Goal: Task Accomplishment & Management: Manage account settings

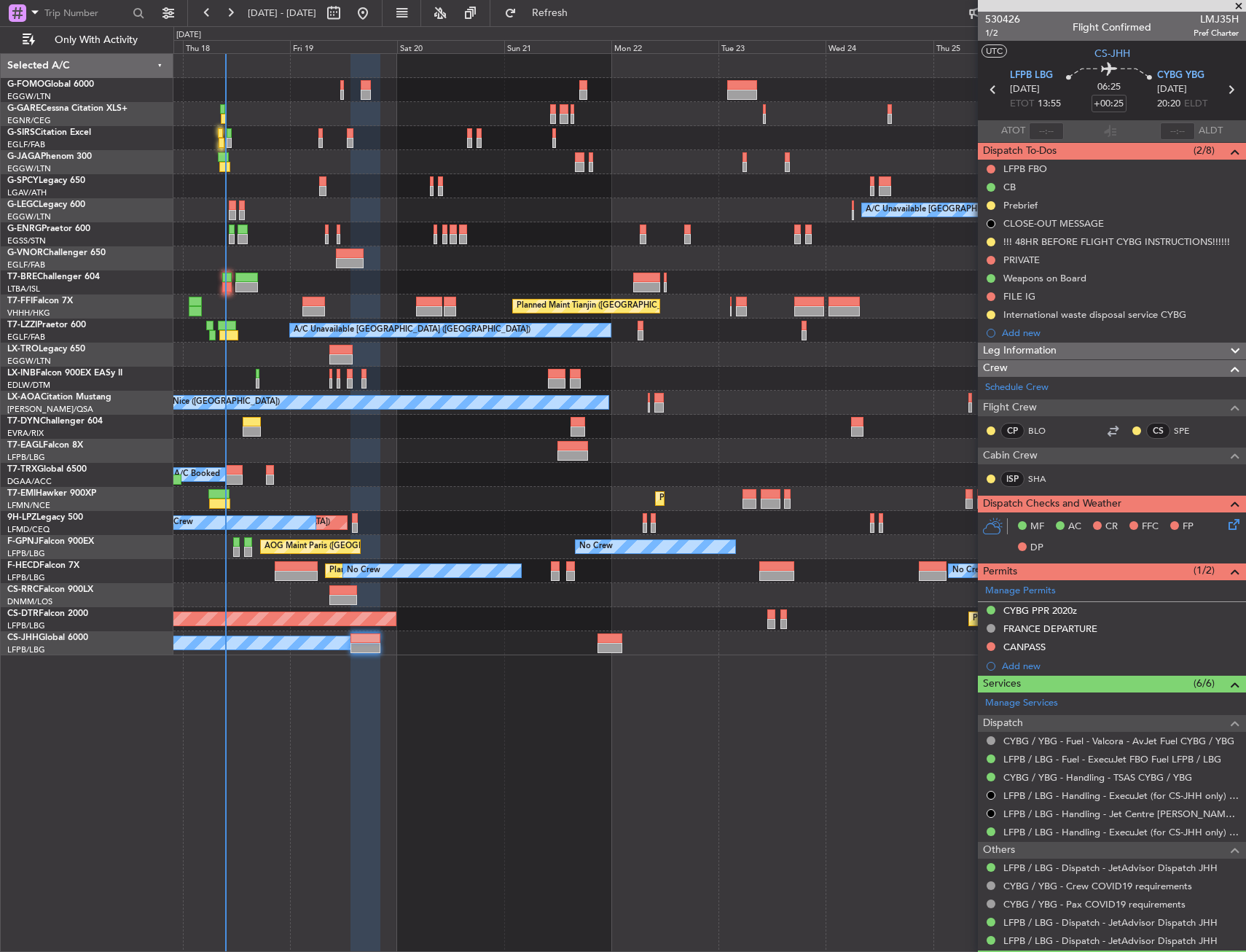
click at [357, 836] on div at bounding box center [365, 503] width 30 height 898
click at [70, 289] on div "A/C Unavailable London (Luton) Planned Maint Tianjin (Binhai) A/C Unavailable L…" at bounding box center [623, 489] width 1246 height 925
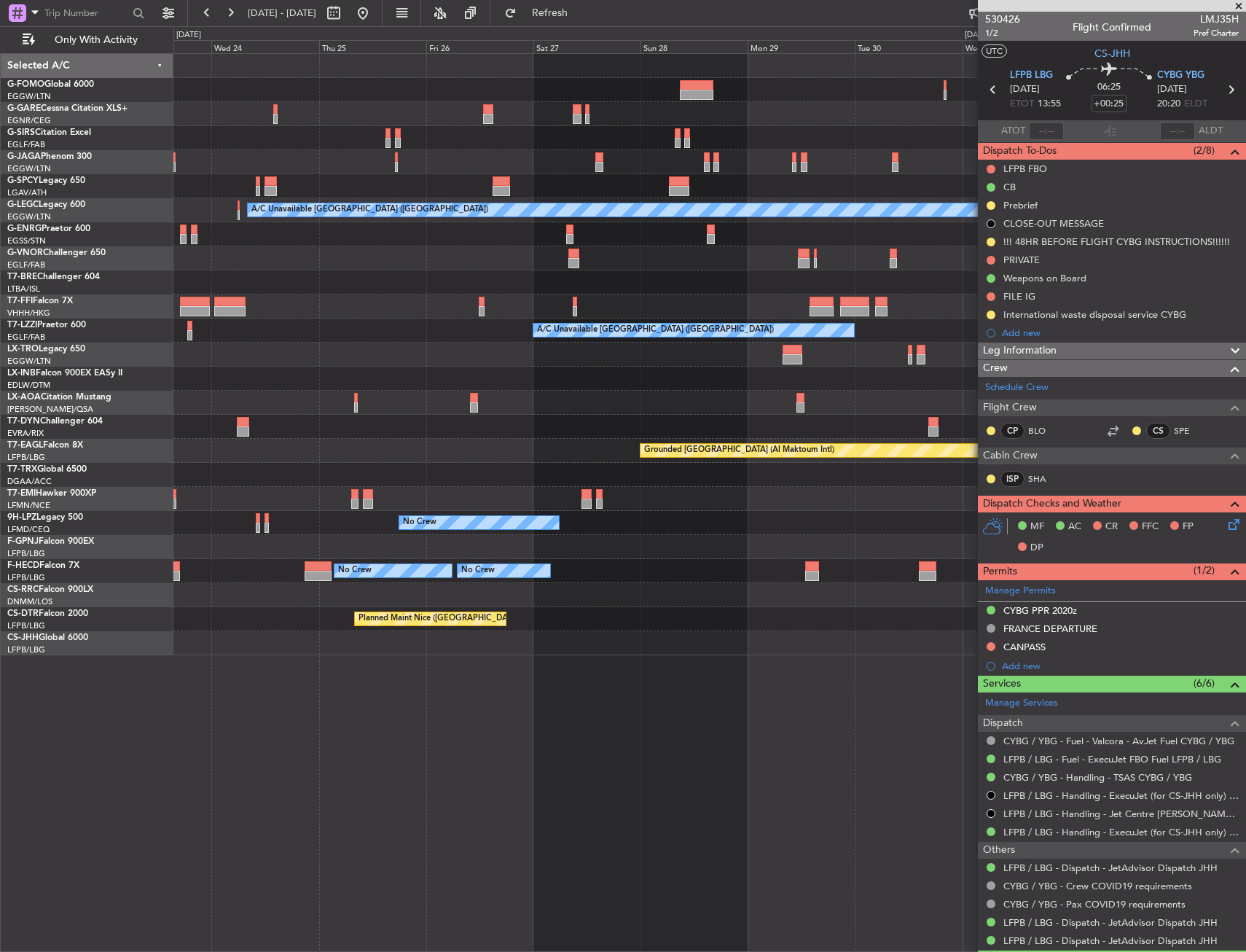
click at [398, 303] on div "Planned Maint Tianjin ([GEOGRAPHIC_DATA])" at bounding box center [709, 307] width 1072 height 24
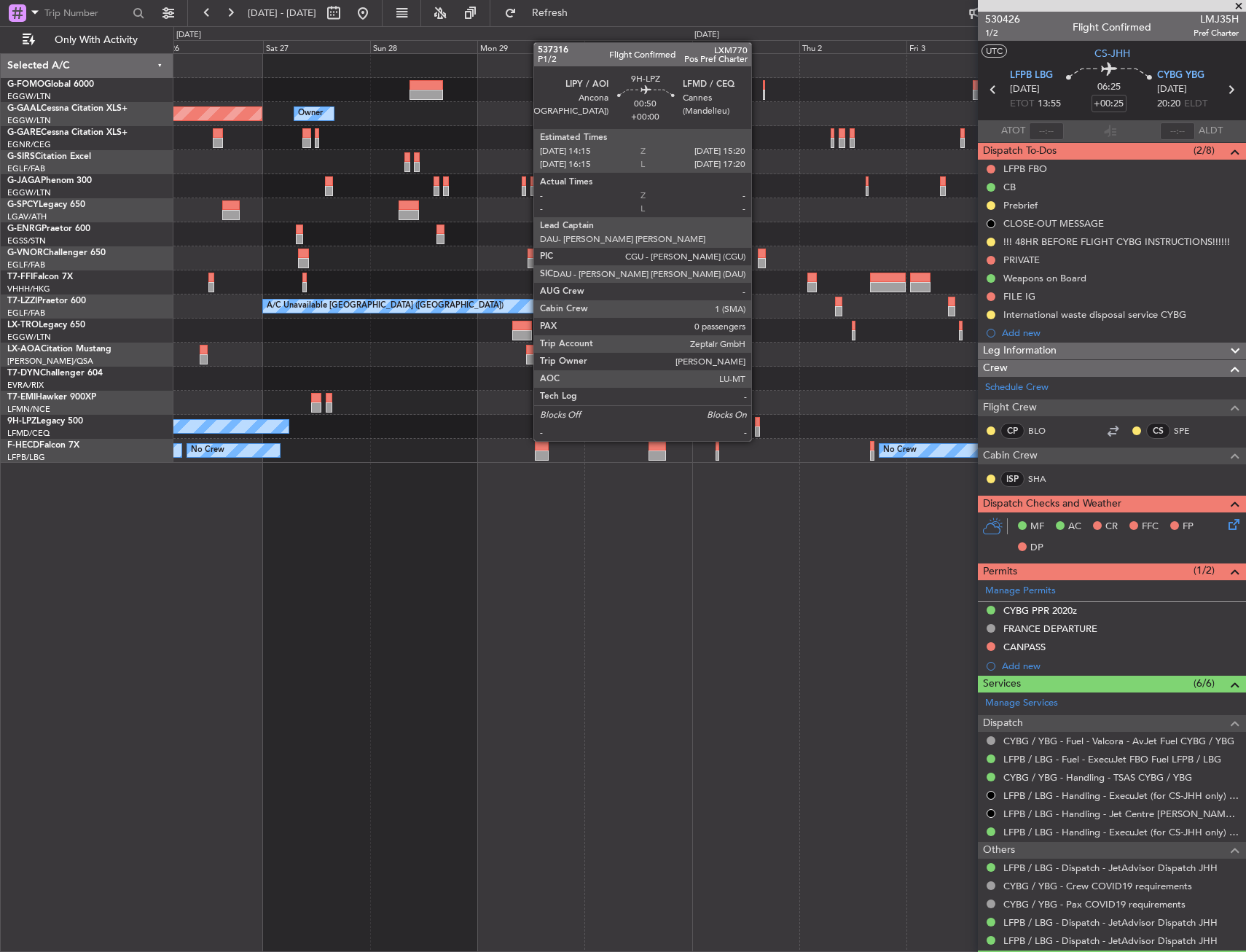
click at [758, 426] on div at bounding box center [757, 431] width 5 height 10
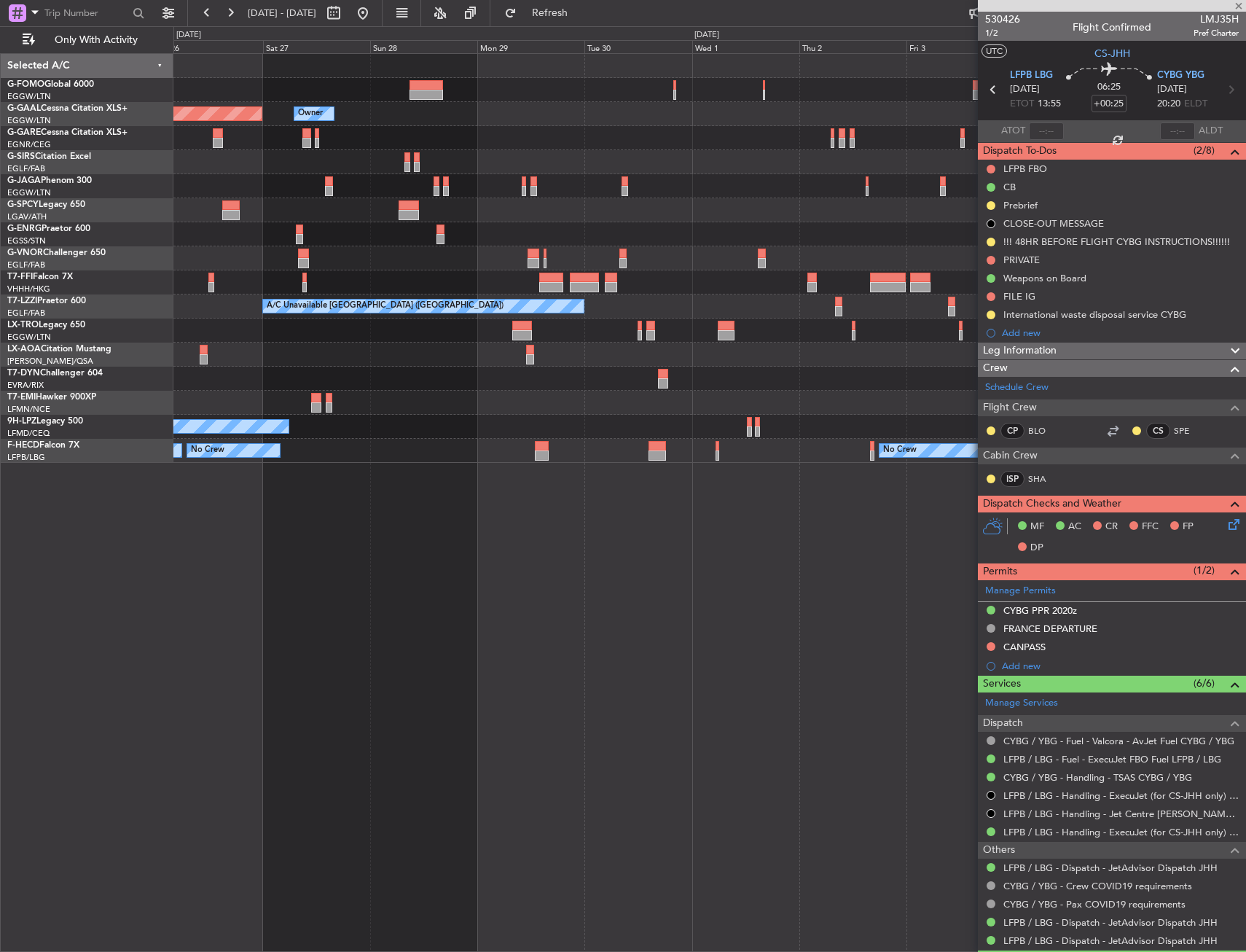
type input "0"
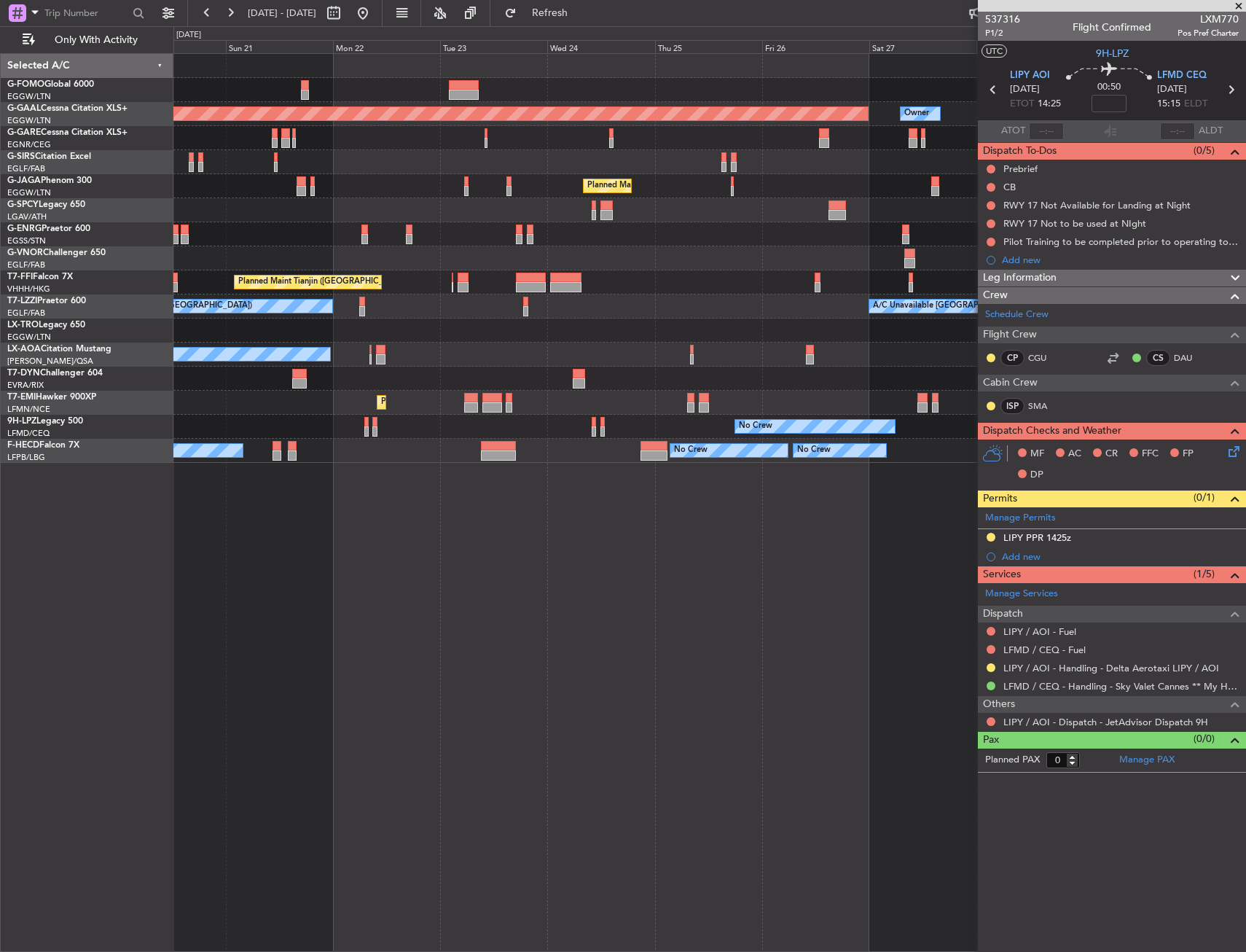
click at [1033, 380] on fb-app "26 Sep 2025 - 06 Oct 2025 Refresh Quick Links Only With Activity Planned Maint …" at bounding box center [623, 481] width 1246 height 941
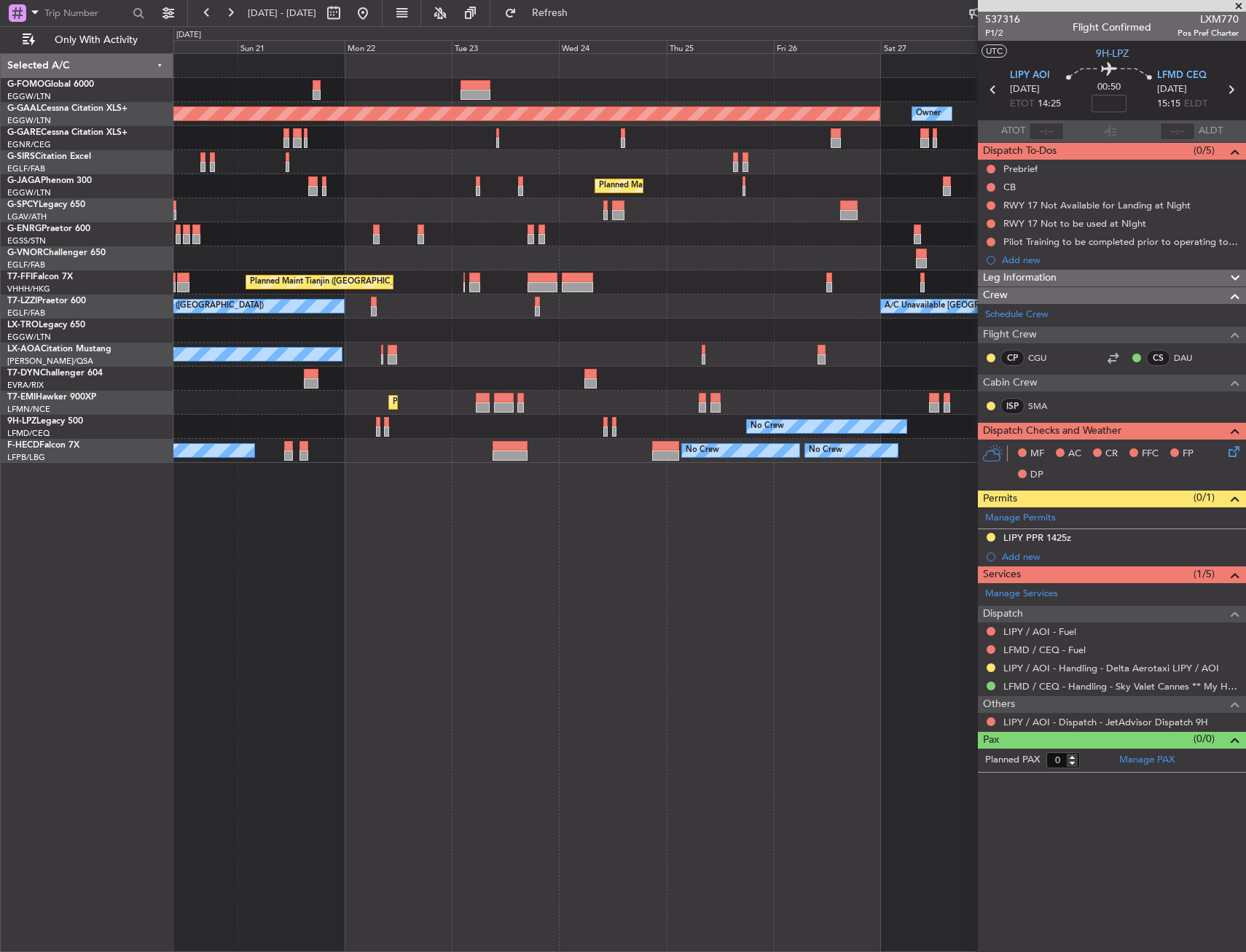
click at [920, 435] on div "No Crew No Crew Planned Maint St Gallen (Altenrhein)" at bounding box center [709, 427] width 1072 height 24
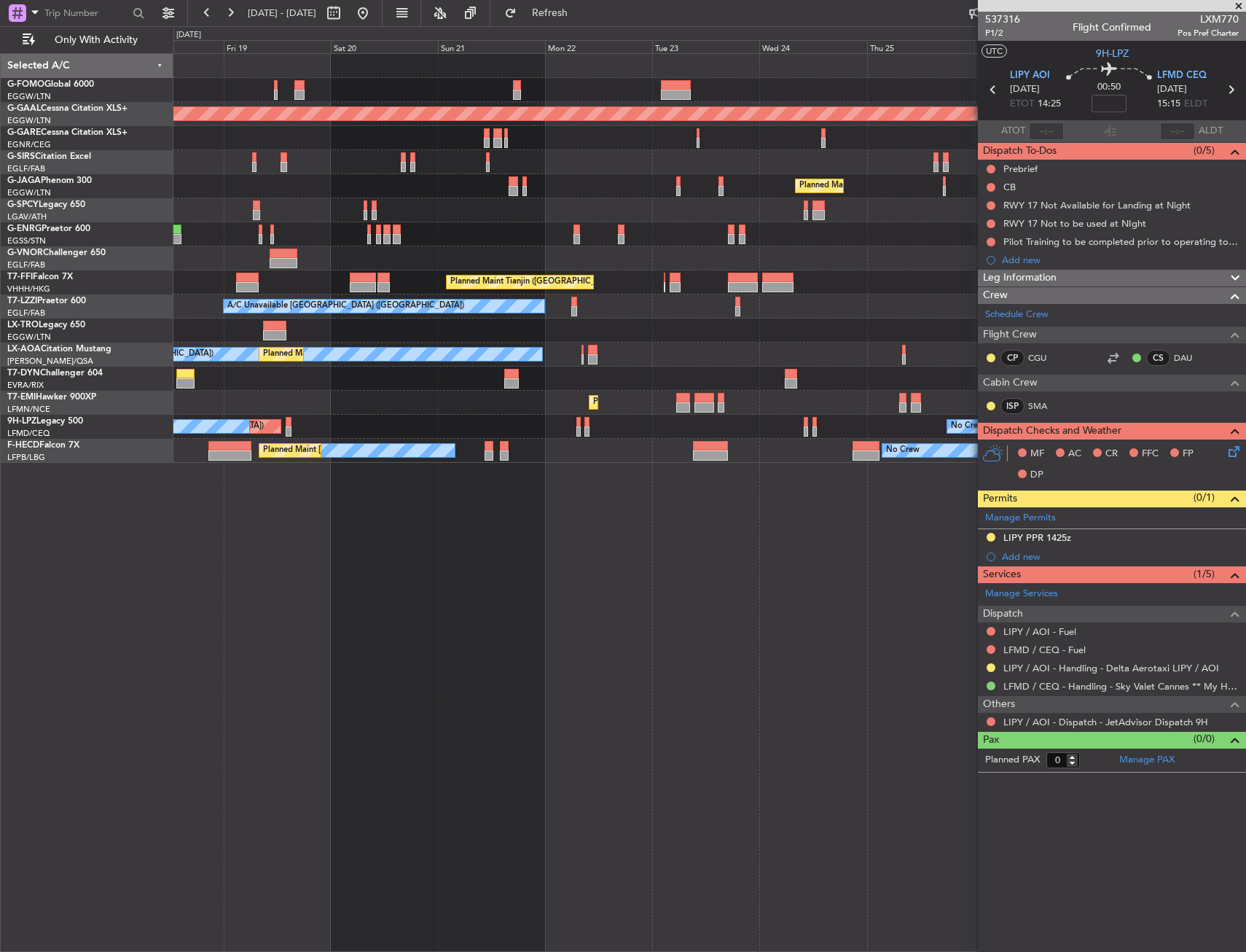
click at [944, 449] on div "No Crew No Crew No Crew Planned Maint Paris (Le Bourget) No Crew" at bounding box center [709, 451] width 1072 height 24
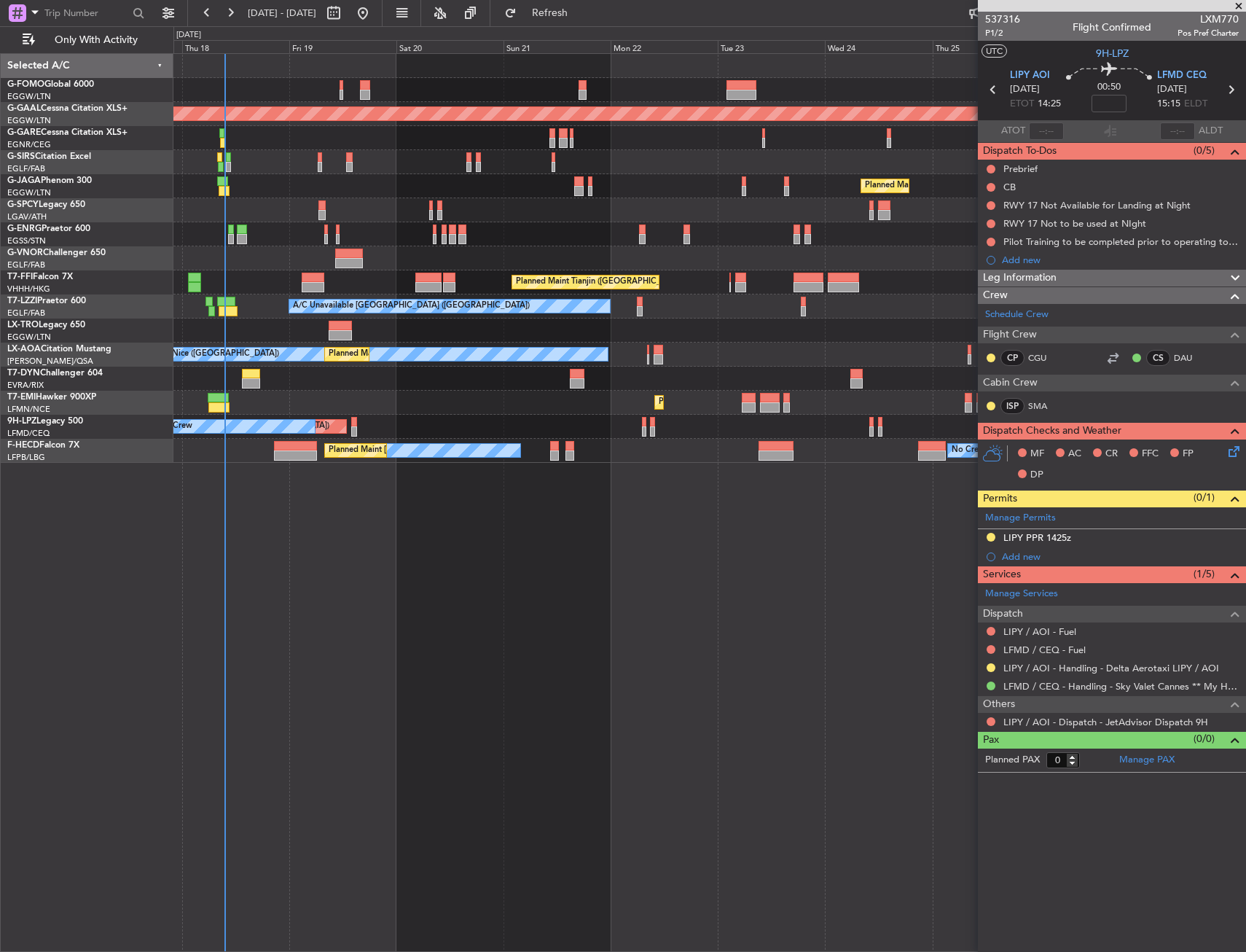
click at [607, 467] on div "Planned Maint Dusseldorf Owner Planned Maint London (Luton) Planned Maint Tianj…" at bounding box center [710, 502] width 1073 height 898
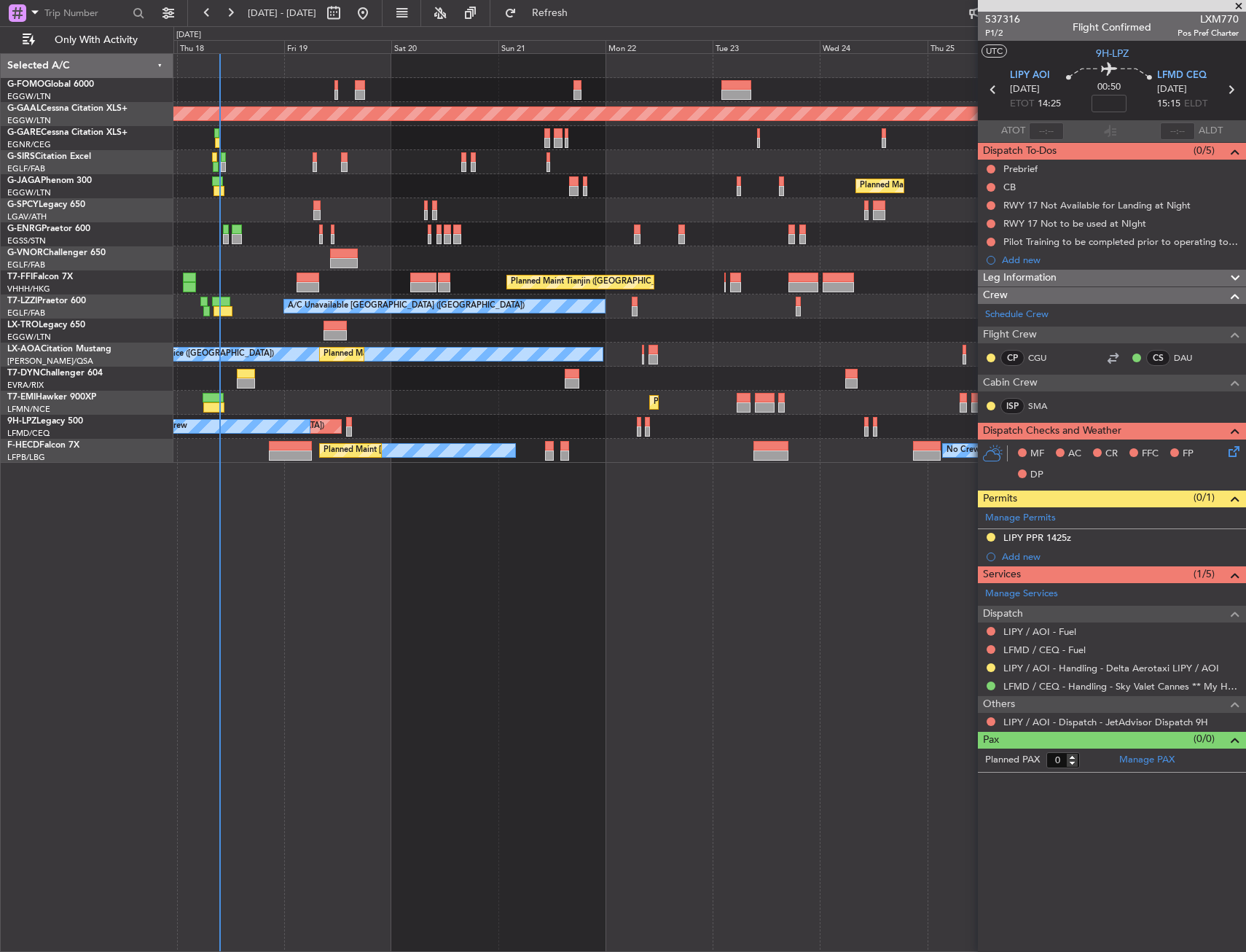
click at [577, 455] on div "Planned Maint Dusseldorf Owner Planned Maint London (Luton) Planned Maint Tianj…" at bounding box center [710, 502] width 1073 height 898
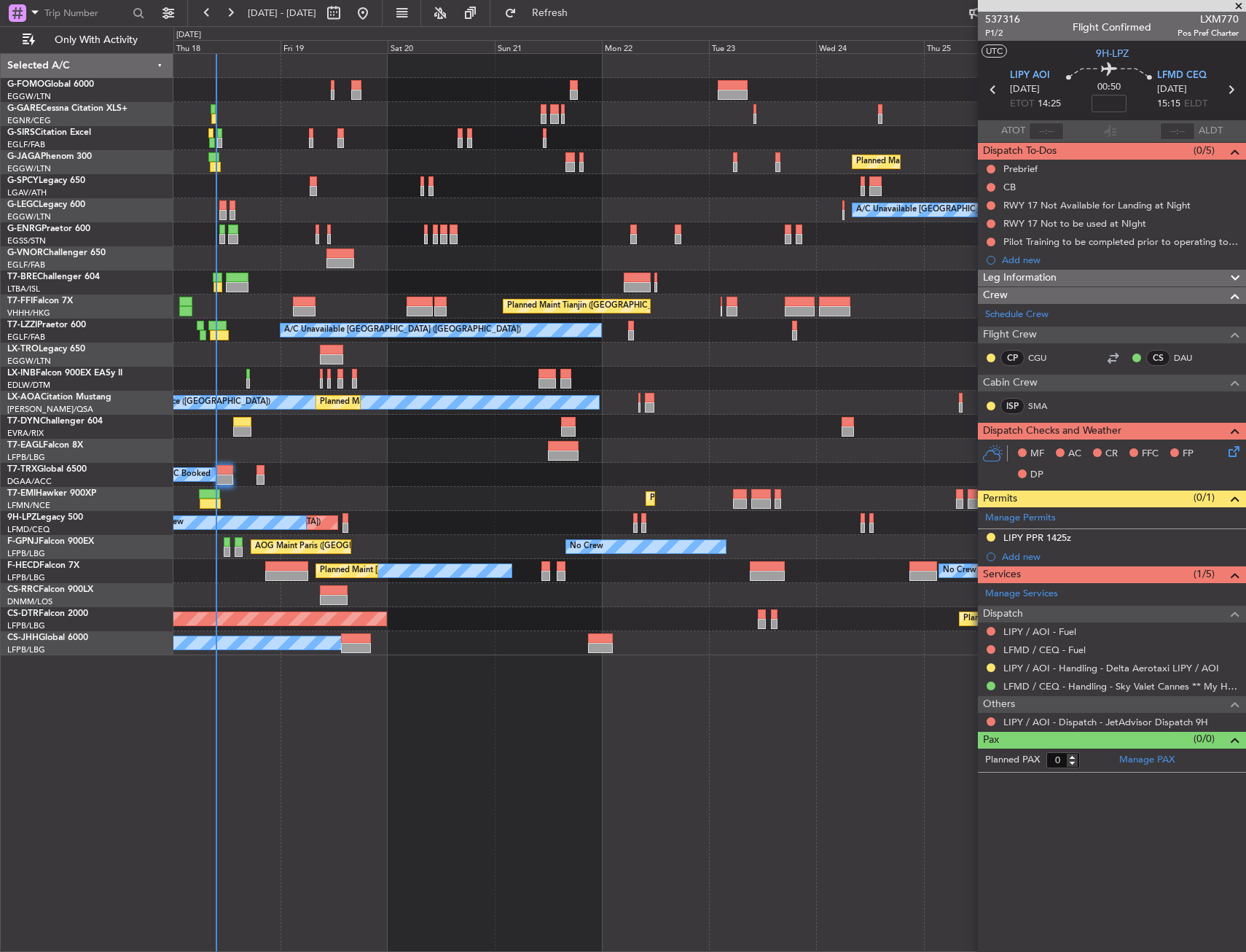
click at [472, 539] on div "AOG Maint Paris (Le Bourget) No Crew No Crew" at bounding box center [709, 547] width 1072 height 24
click at [443, 518] on div "No Crew Planned Maint St Gallen (Altenrhein) No Crew" at bounding box center [709, 523] width 1072 height 24
click at [439, 498] on div "Planned Maint [GEOGRAPHIC_DATA]" at bounding box center [709, 499] width 1072 height 24
click at [448, 504] on div "Planned Maint [GEOGRAPHIC_DATA]" at bounding box center [709, 499] width 1072 height 24
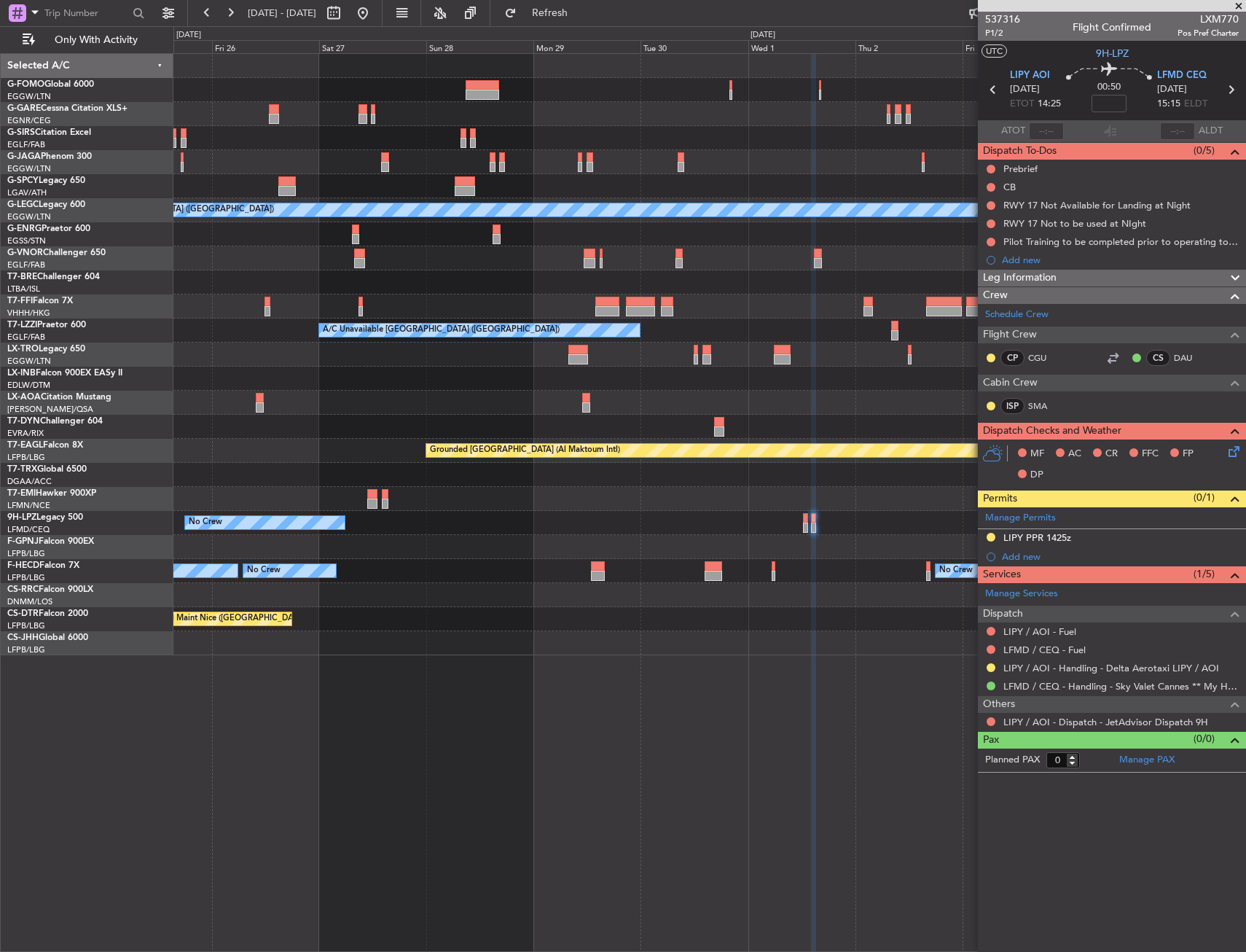
click at [33, 274] on div "Planned Maint London (Luton) A/C Unavailable London (Luton) A/C Unavailable Lon…" at bounding box center [623, 489] width 1246 height 925
click at [165, 277] on div "Planned Maint London (Luton) A/C Unavailable London (Luton) A/C Unavailable Lon…" at bounding box center [623, 489] width 1246 height 925
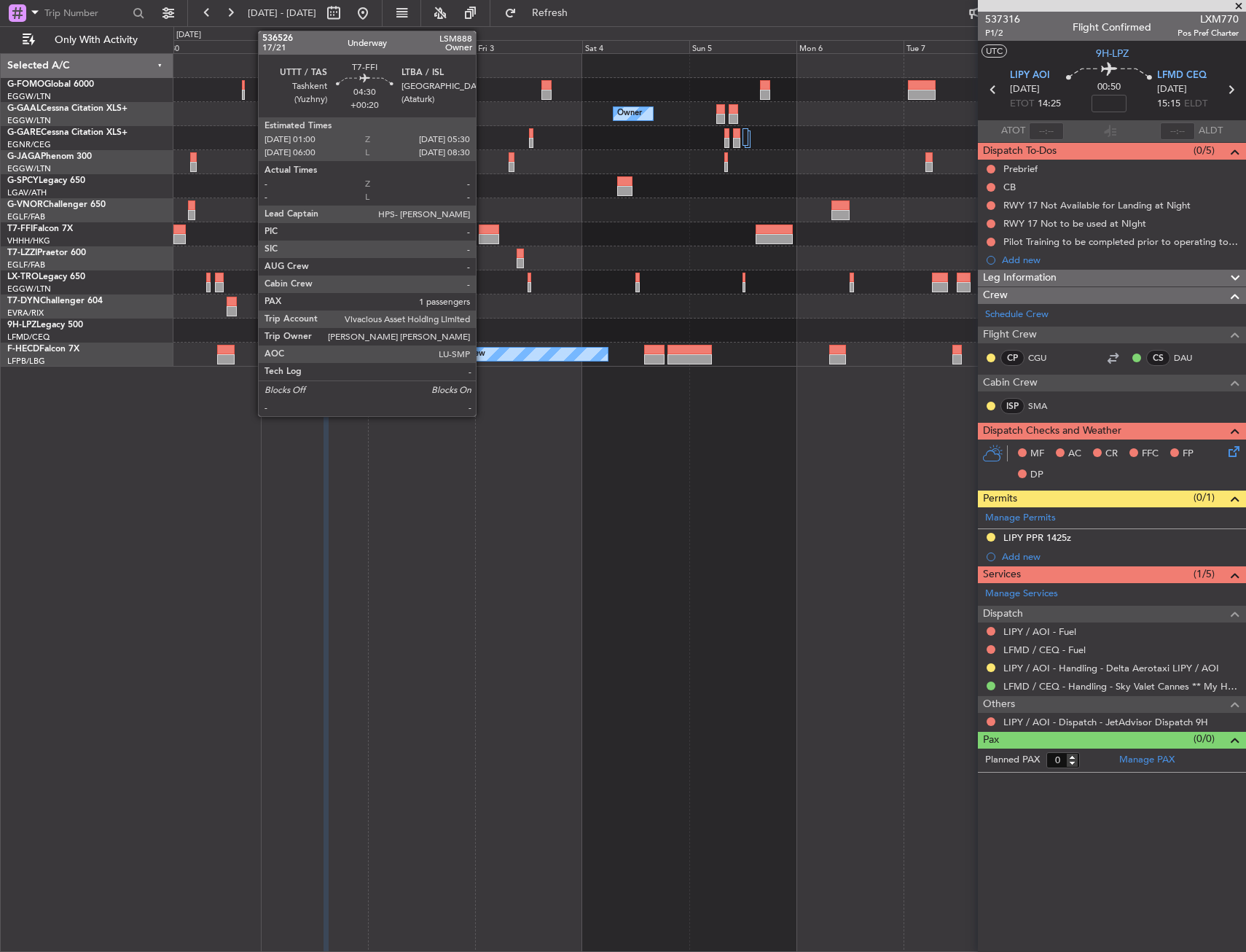
click at [482, 229] on div at bounding box center [489, 229] width 20 height 10
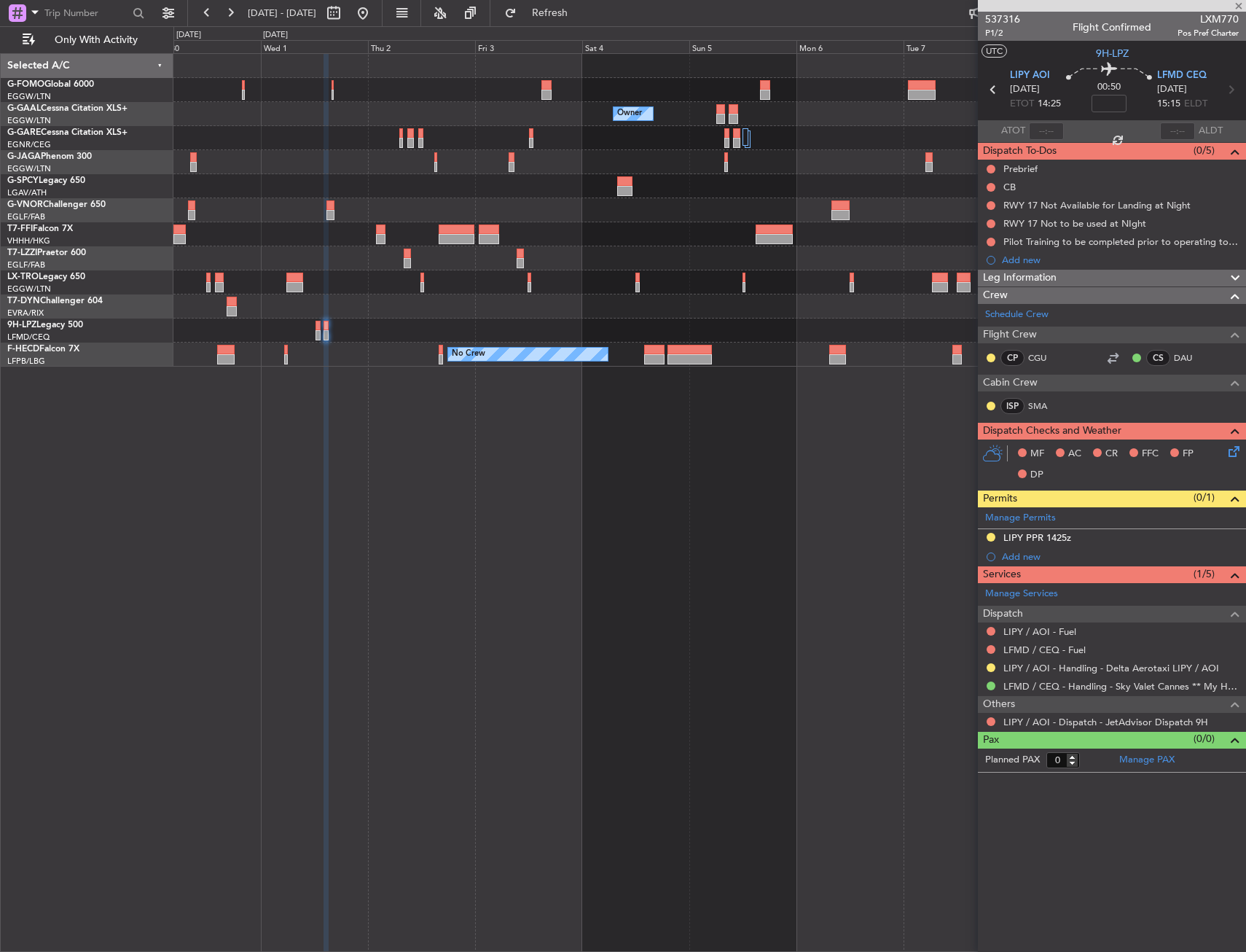
type input "+00:20"
type input "1"
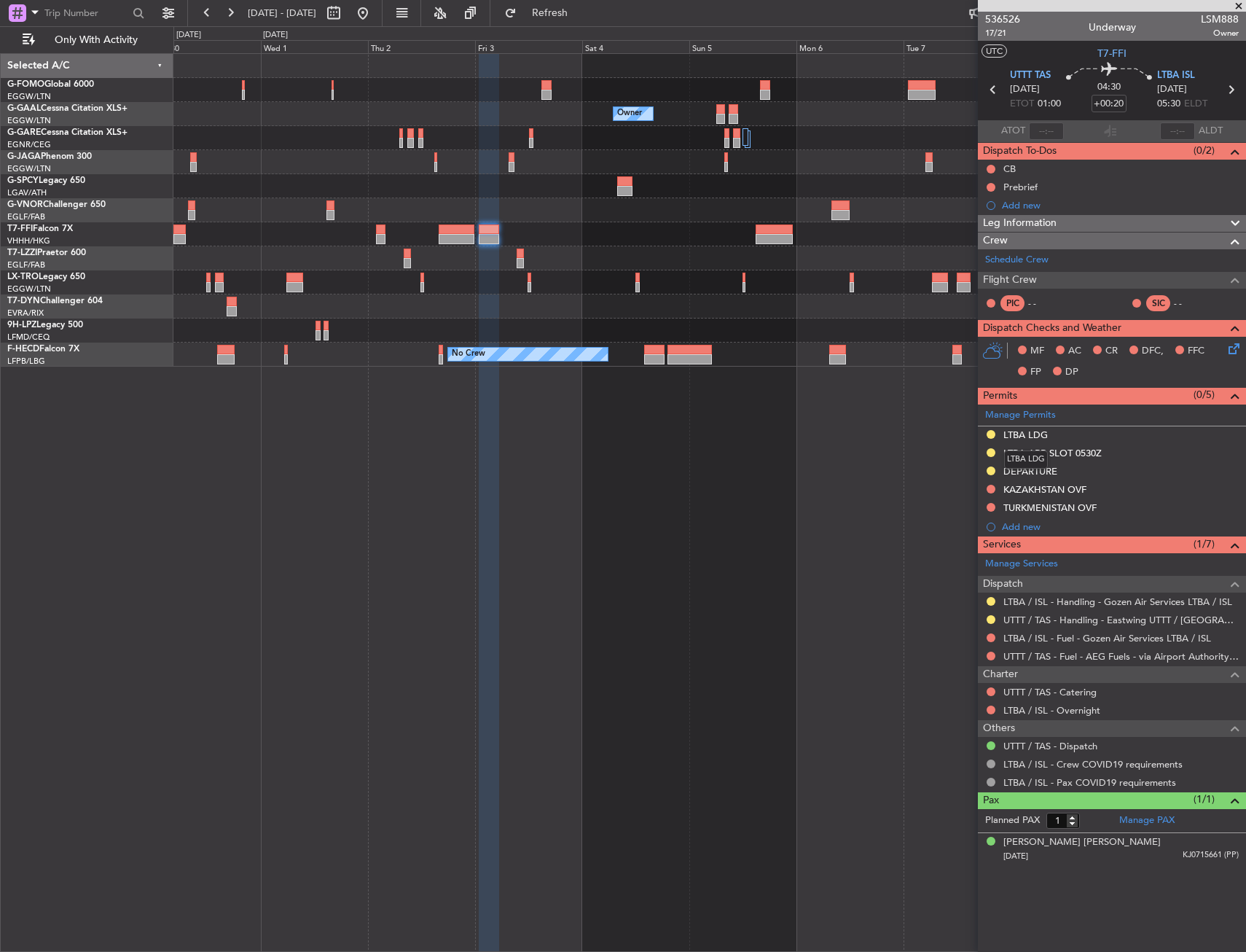
click at [1027, 432] on div "LTBA LDG" at bounding box center [1026, 435] width 45 height 12
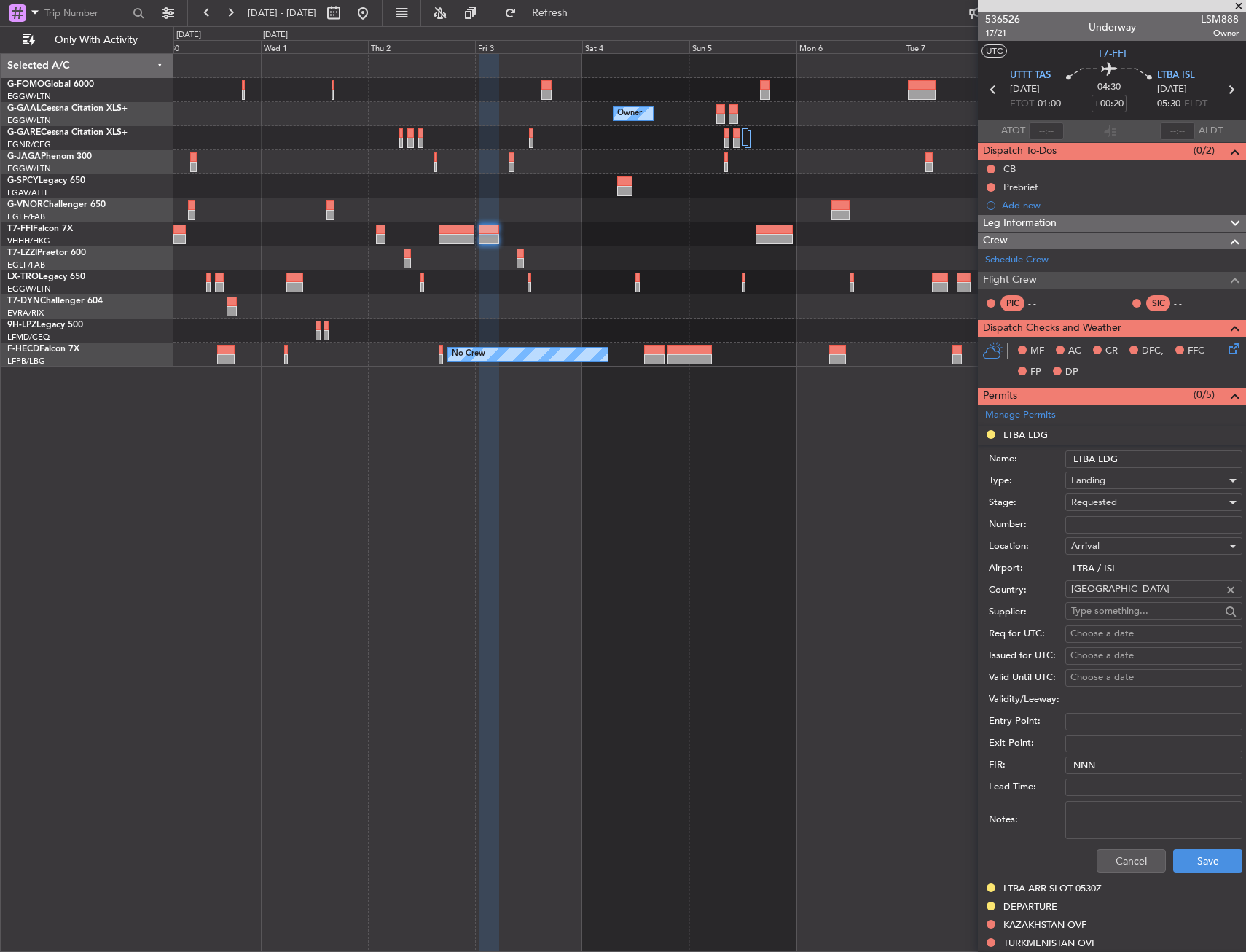
click at [1095, 523] on input "Number:" at bounding box center [1154, 524] width 177 height 17
paste input "ECAC – BUSINESS FLIGHT"
type input "ECAC – BUSINESS FLIGHT"
click at [1113, 504] on span "Requested" at bounding box center [1094, 501] width 46 height 13
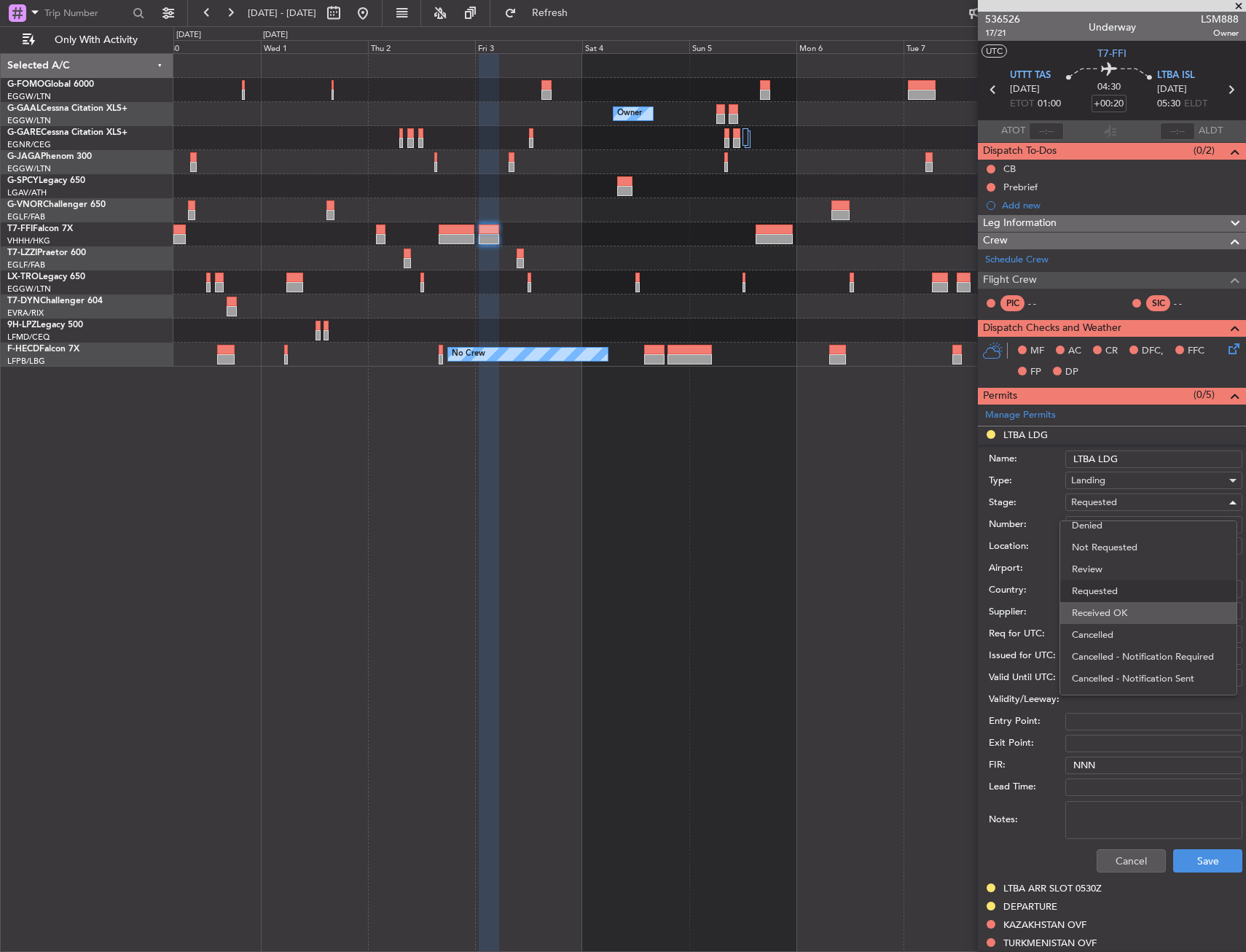
click at [1126, 608] on span "Received OK" at bounding box center [1148, 613] width 153 height 22
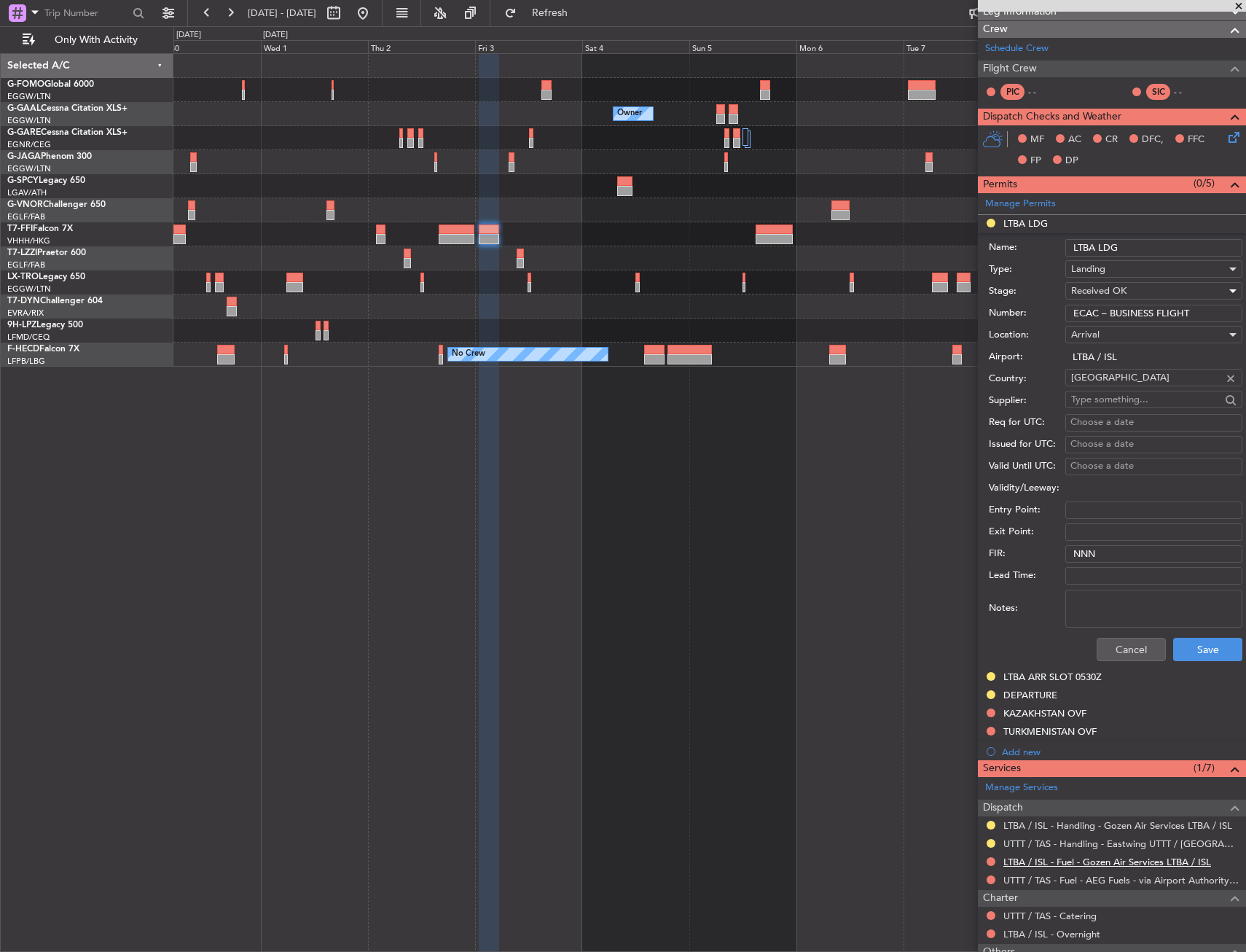
scroll to position [348, 0]
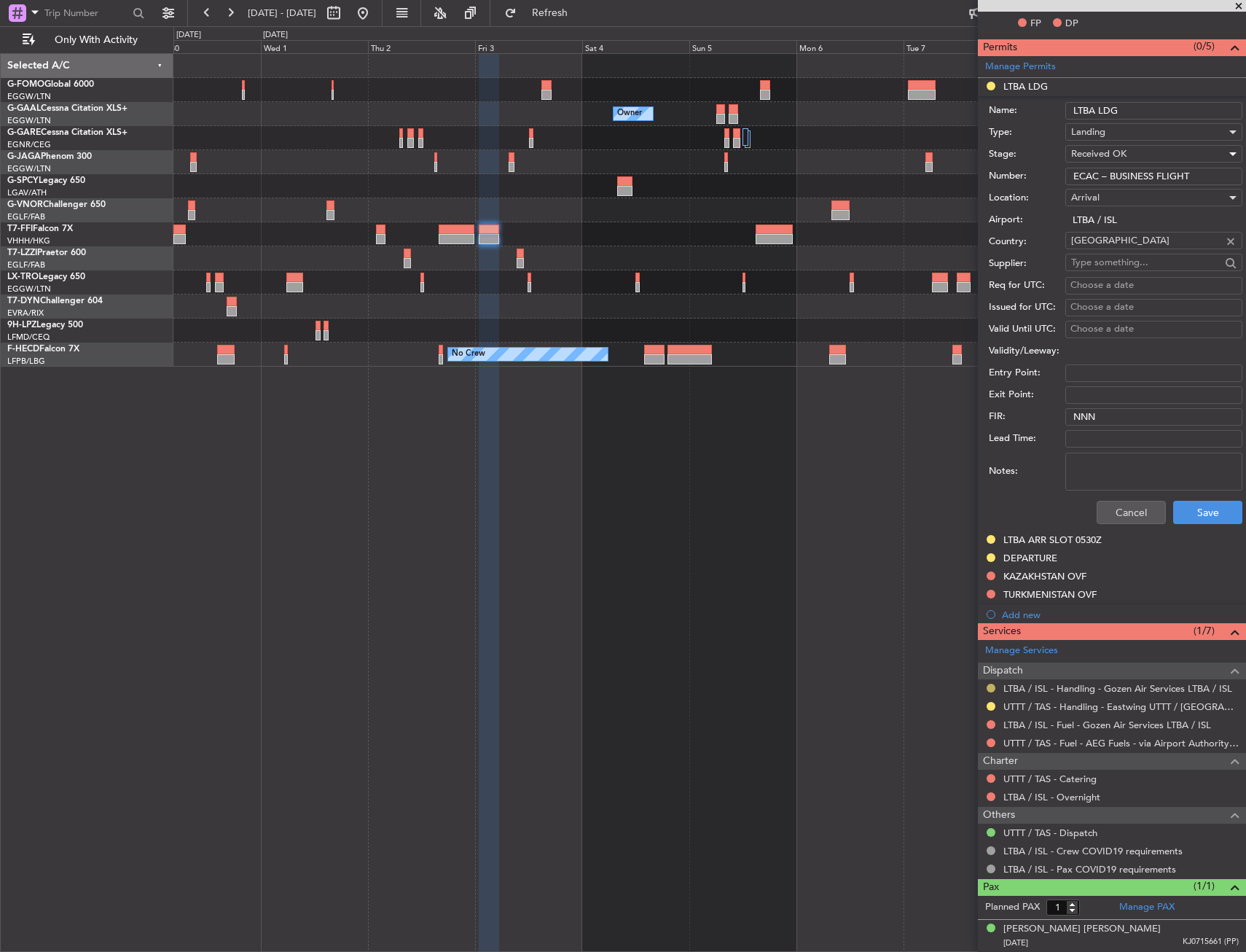
click at [993, 687] on button at bounding box center [991, 688] width 9 height 9
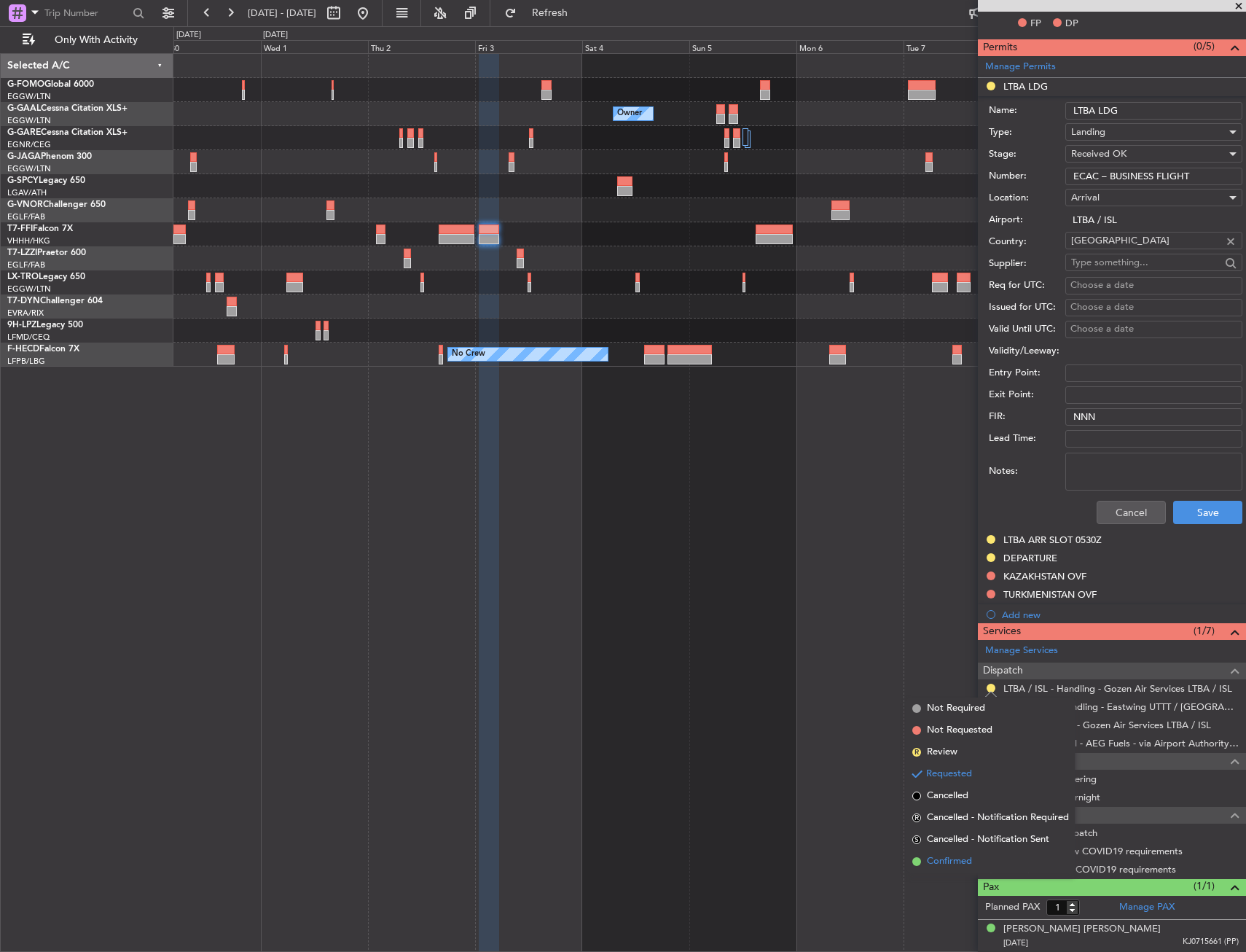
click at [953, 870] on li "Confirmed" at bounding box center [991, 861] width 168 height 22
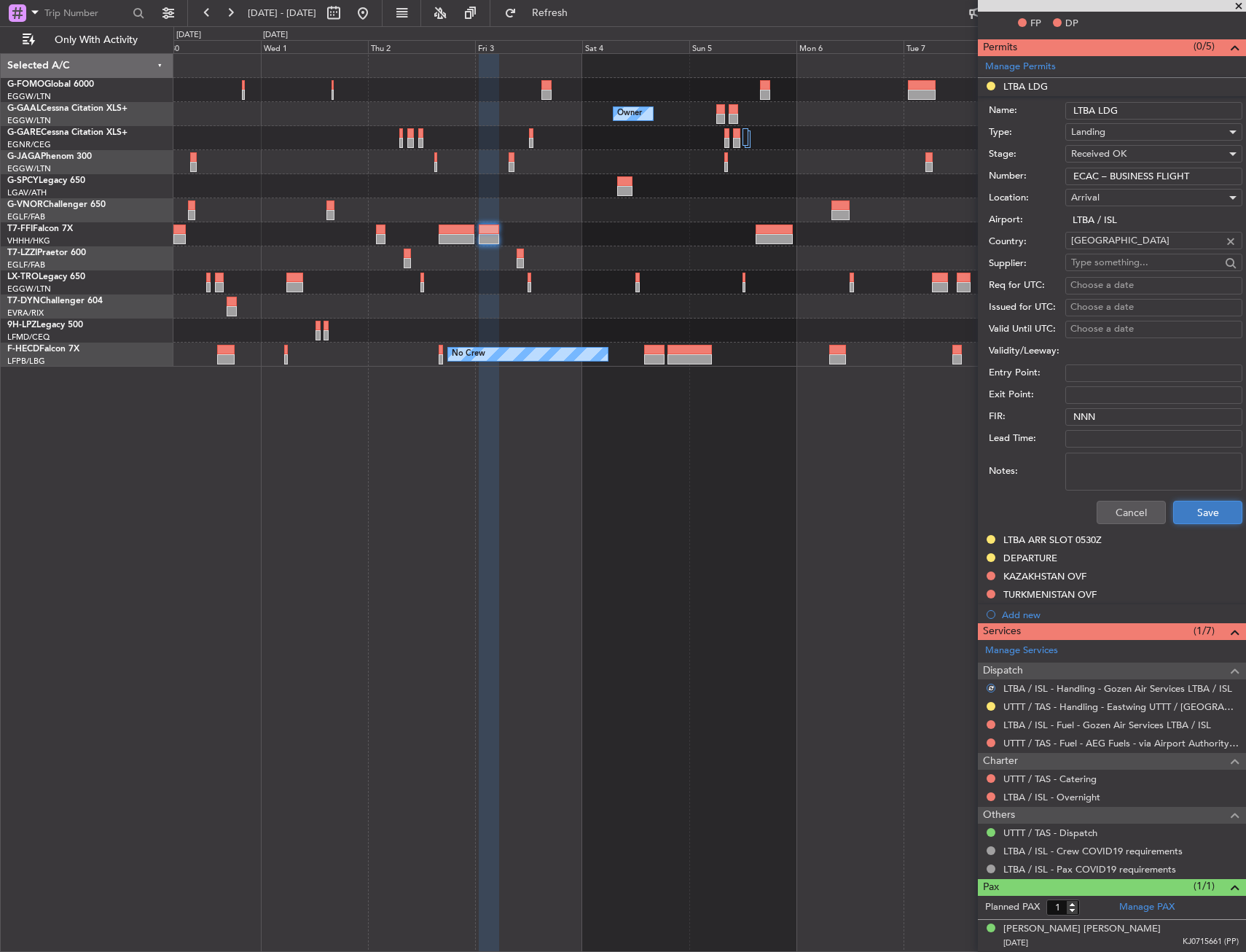
click at [1218, 517] on button "Save" at bounding box center [1207, 512] width 69 height 23
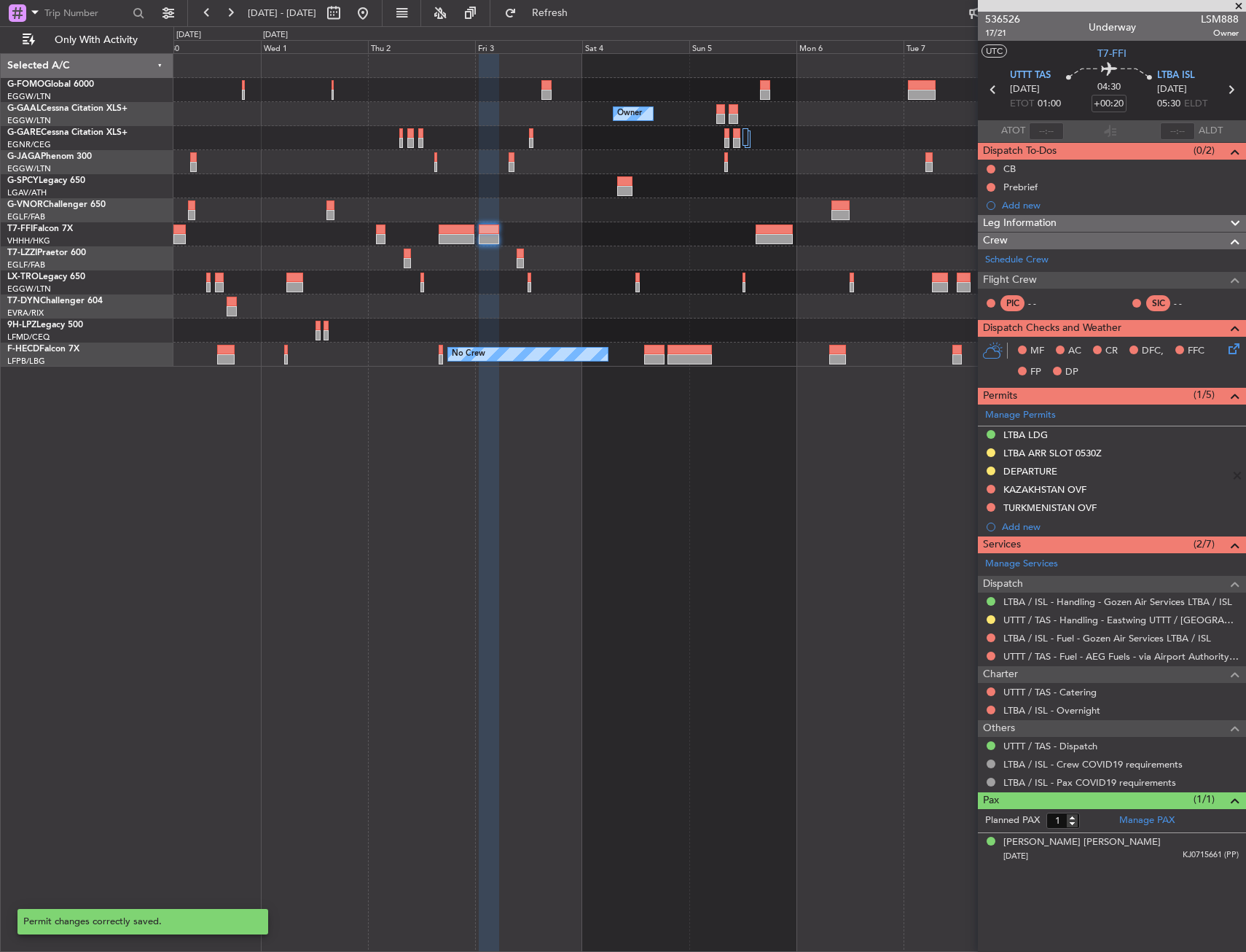
scroll to position [0, 0]
click at [755, 233] on div "Planned Maint Geneva (Cointrin)" at bounding box center [709, 234] width 1072 height 24
click at [765, 227] on div at bounding box center [774, 229] width 37 height 10
type input "-00:20"
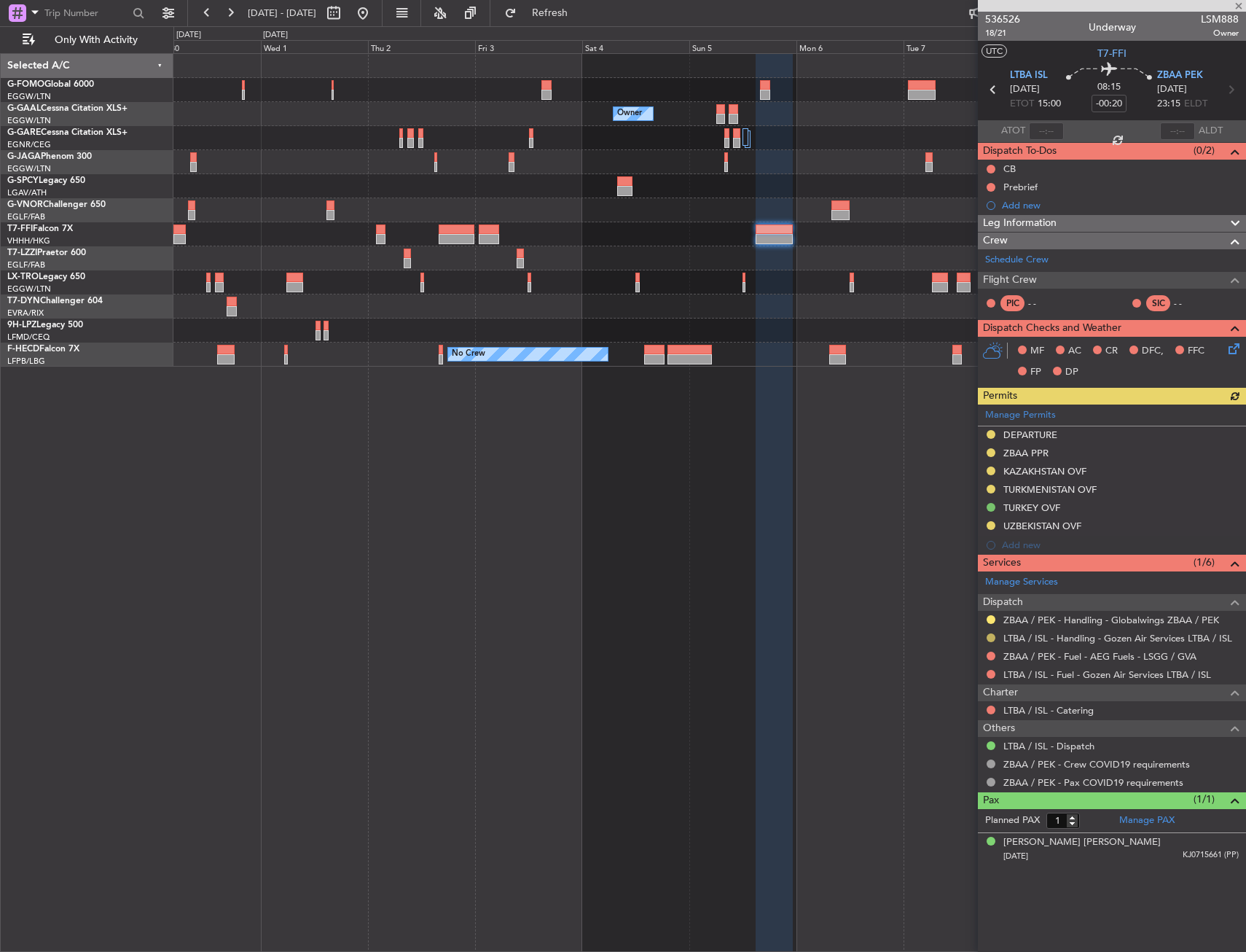
click at [991, 638] on button at bounding box center [991, 638] width 9 height 9
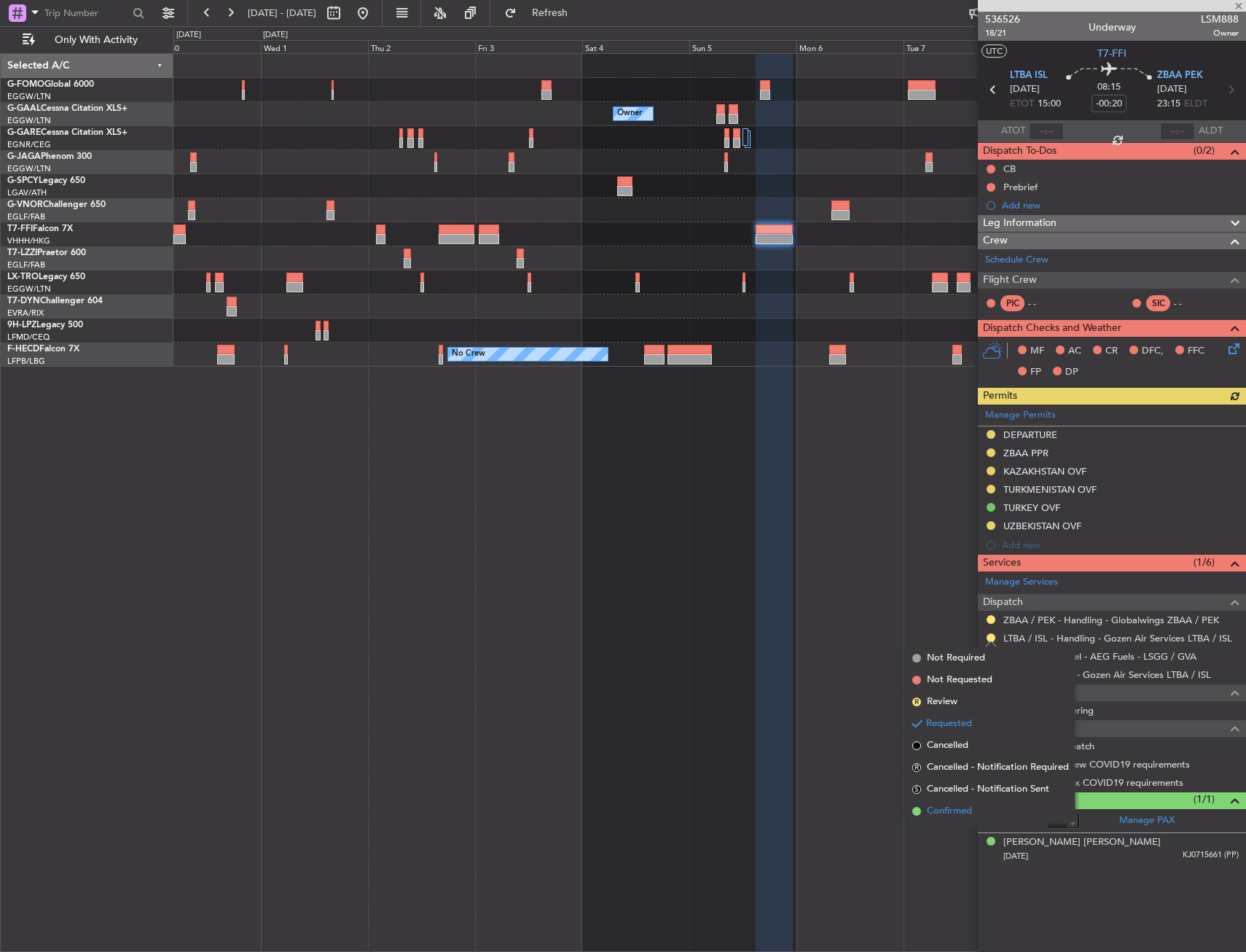
click at [949, 816] on span "Confirmed" at bounding box center [950, 810] width 45 height 14
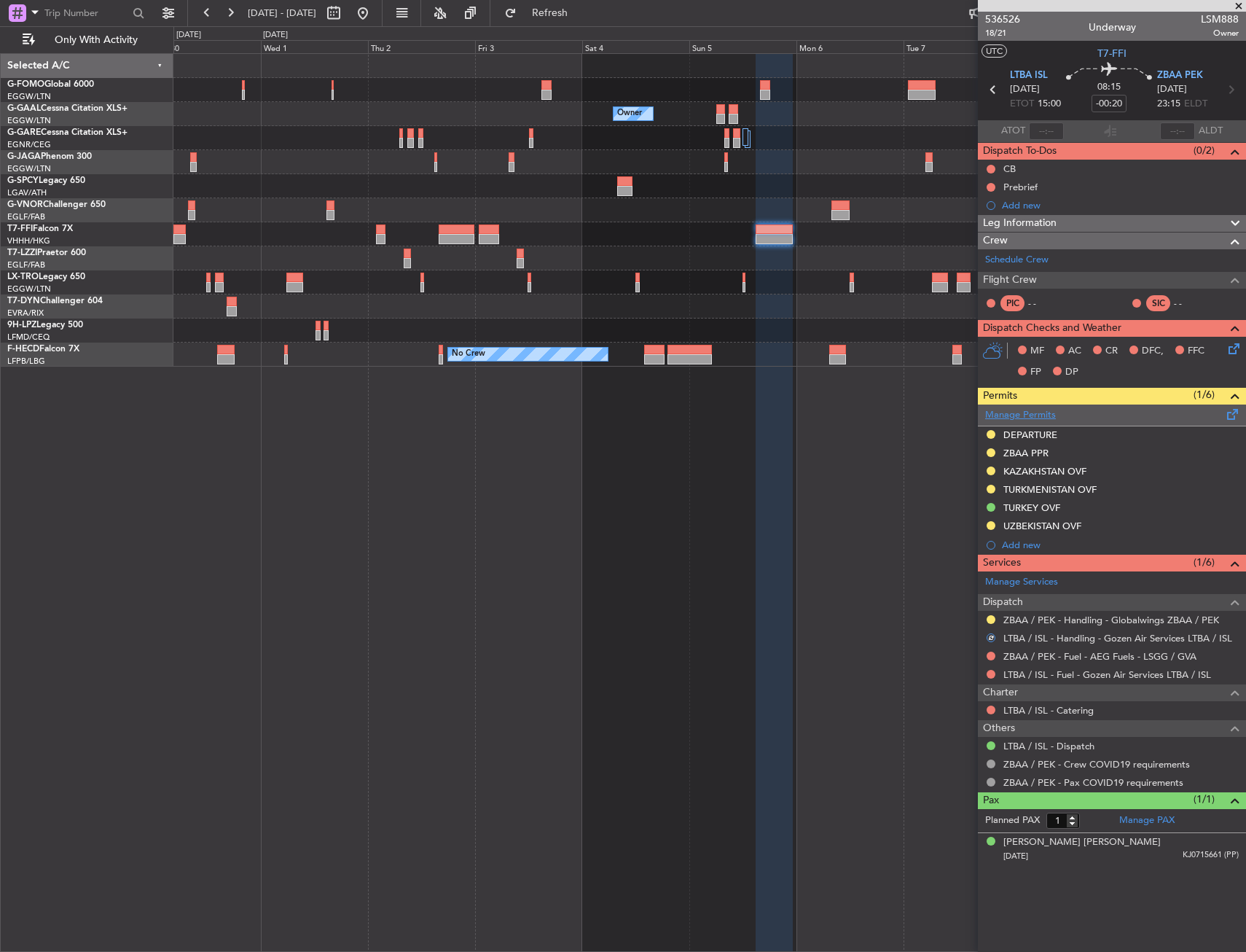
click at [1032, 413] on link "Manage Permits" at bounding box center [1020, 415] width 70 height 14
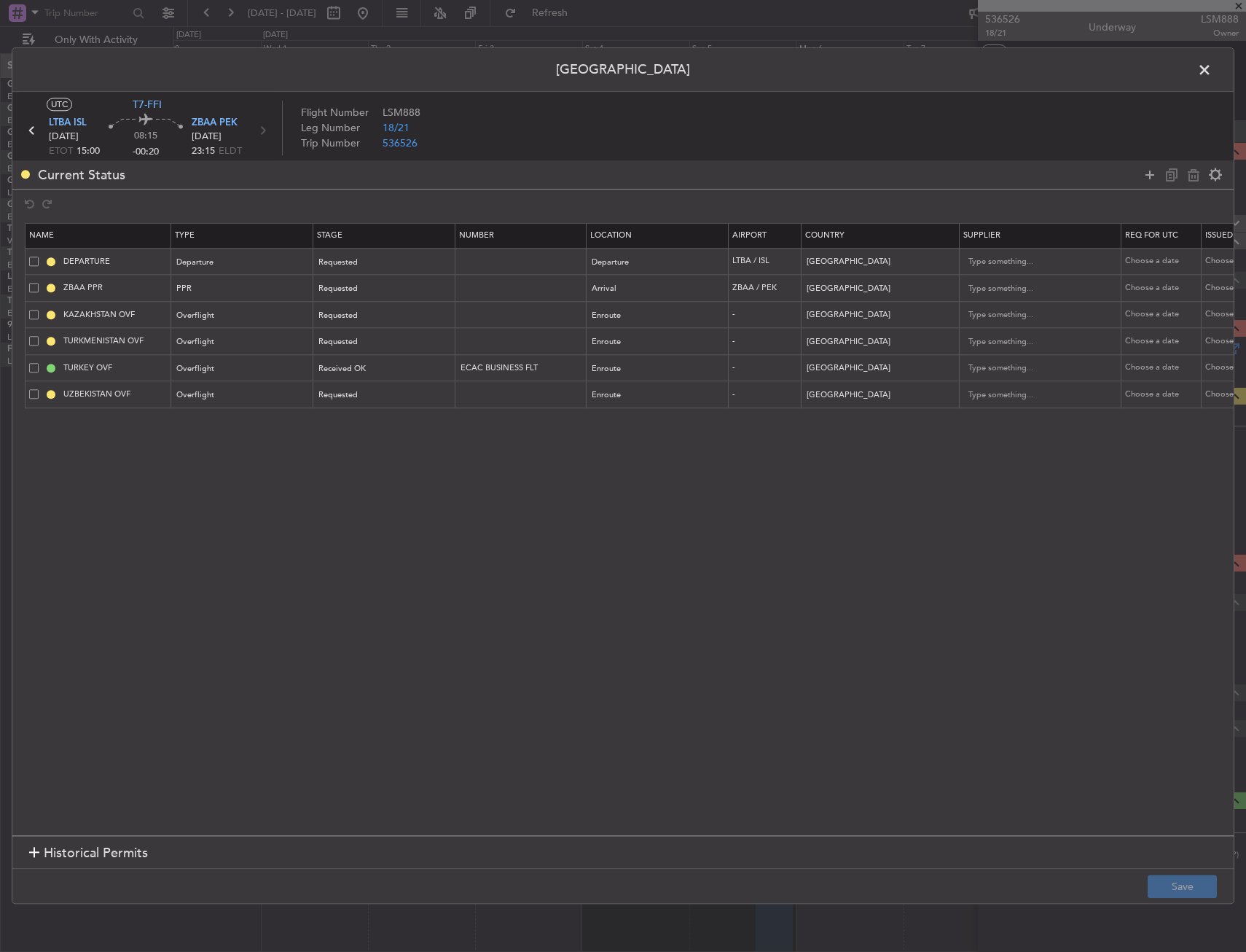
click at [36, 370] on span at bounding box center [33, 367] width 10 height 10
click at [39, 363] on input "checkbox" at bounding box center [39, 363] width 0 height 0
click at [1191, 176] on icon at bounding box center [1194, 174] width 17 height 17
type input "UZBEKISTAN OVF"
type input "Uzbekistan"
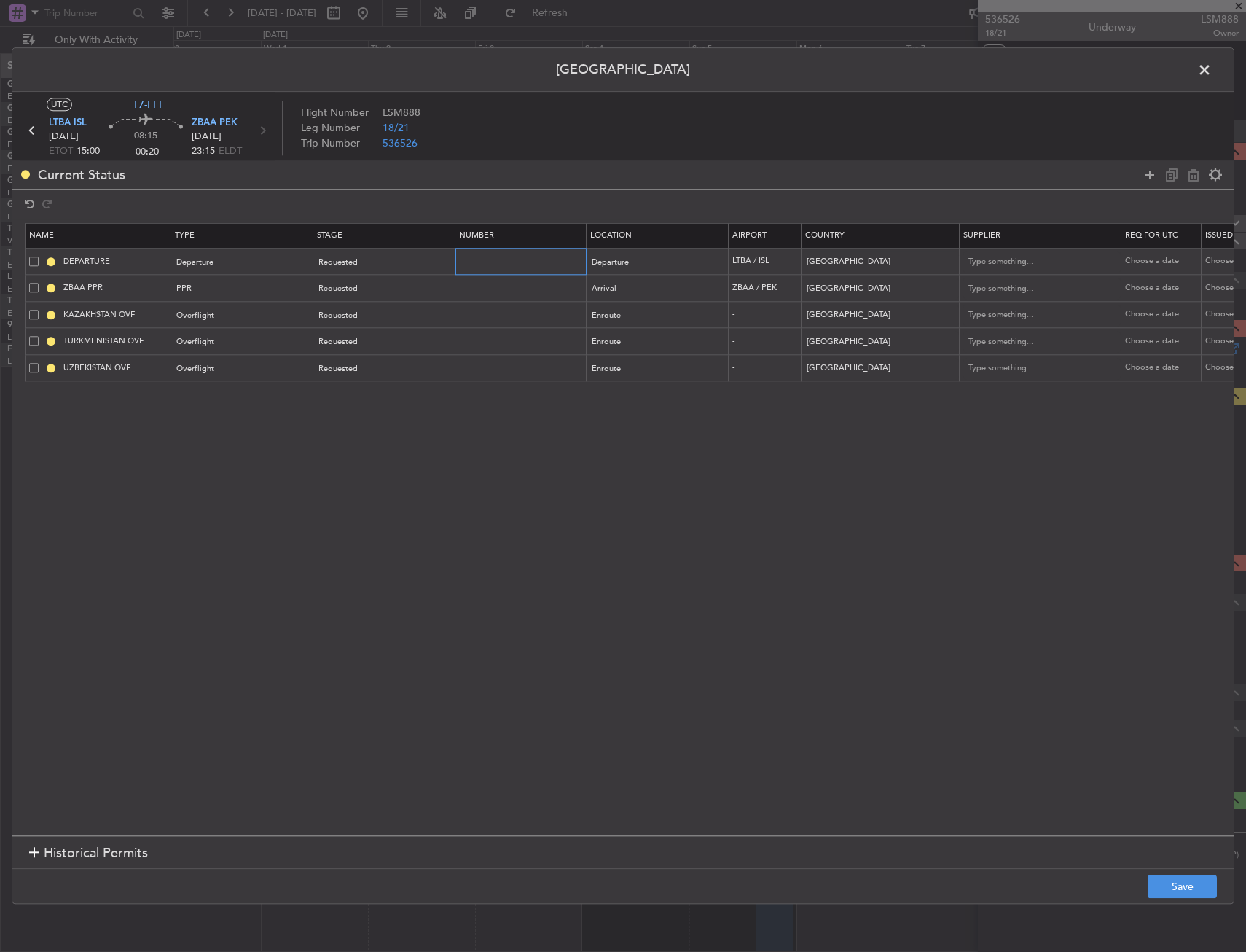
click at [582, 255] on input "text" at bounding box center [522, 261] width 126 height 12
click at [625, 260] on span "Departure" at bounding box center [611, 262] width 37 height 11
click at [511, 259] on div at bounding box center [623, 476] width 1246 height 952
click at [504, 259] on input "text" at bounding box center [522, 261] width 126 height 12
paste input "ECAC – BUSINESS FLIGHT"
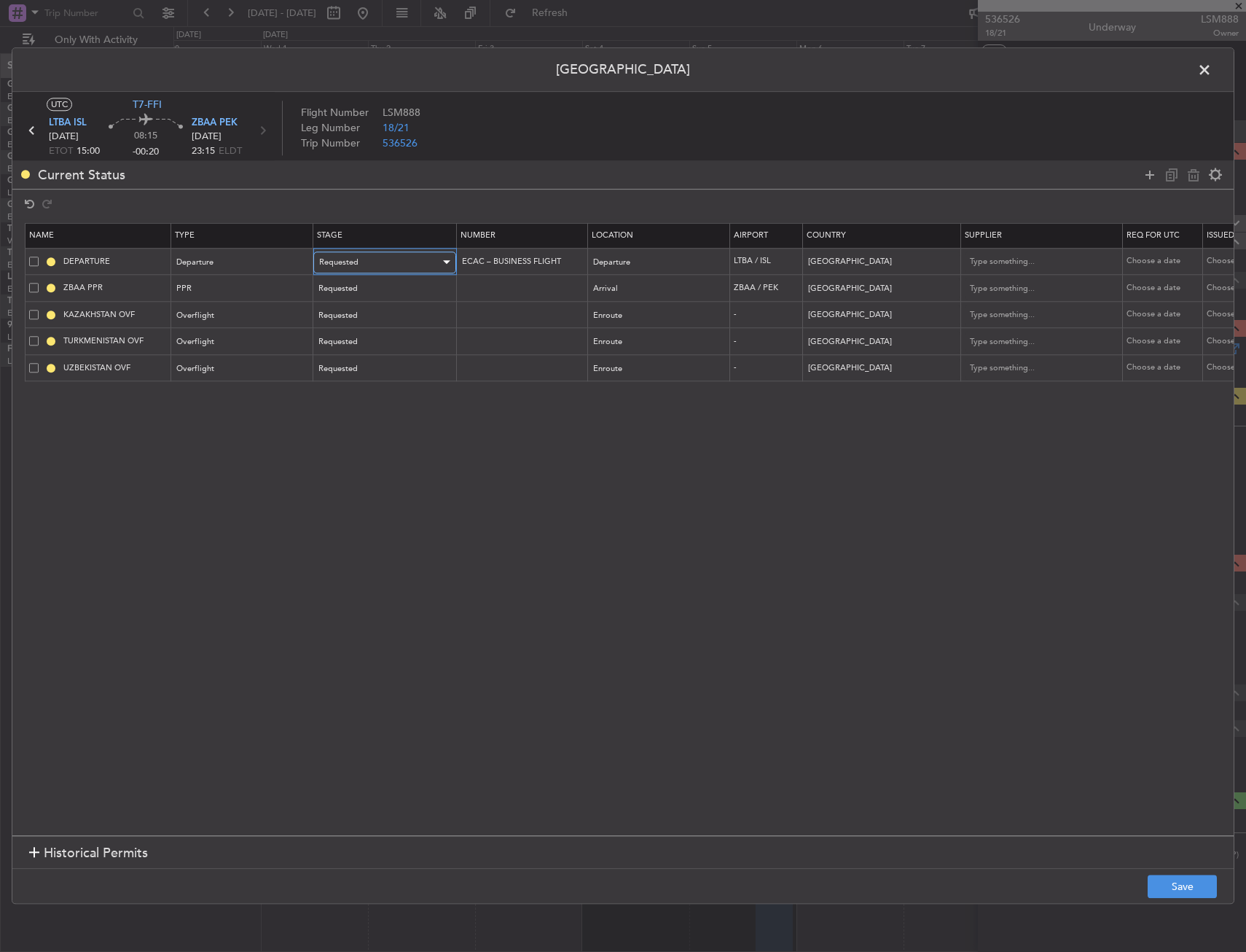
click at [370, 259] on div "Requested" at bounding box center [379, 262] width 121 height 22
click at [387, 379] on span "Received OK" at bounding box center [384, 380] width 130 height 22
click at [1203, 884] on button "Save" at bounding box center [1182, 887] width 69 height 23
click at [1189, 69] on header "Permit Center" at bounding box center [623, 70] width 1222 height 44
click at [1212, 68] on span at bounding box center [1212, 73] width 0 height 29
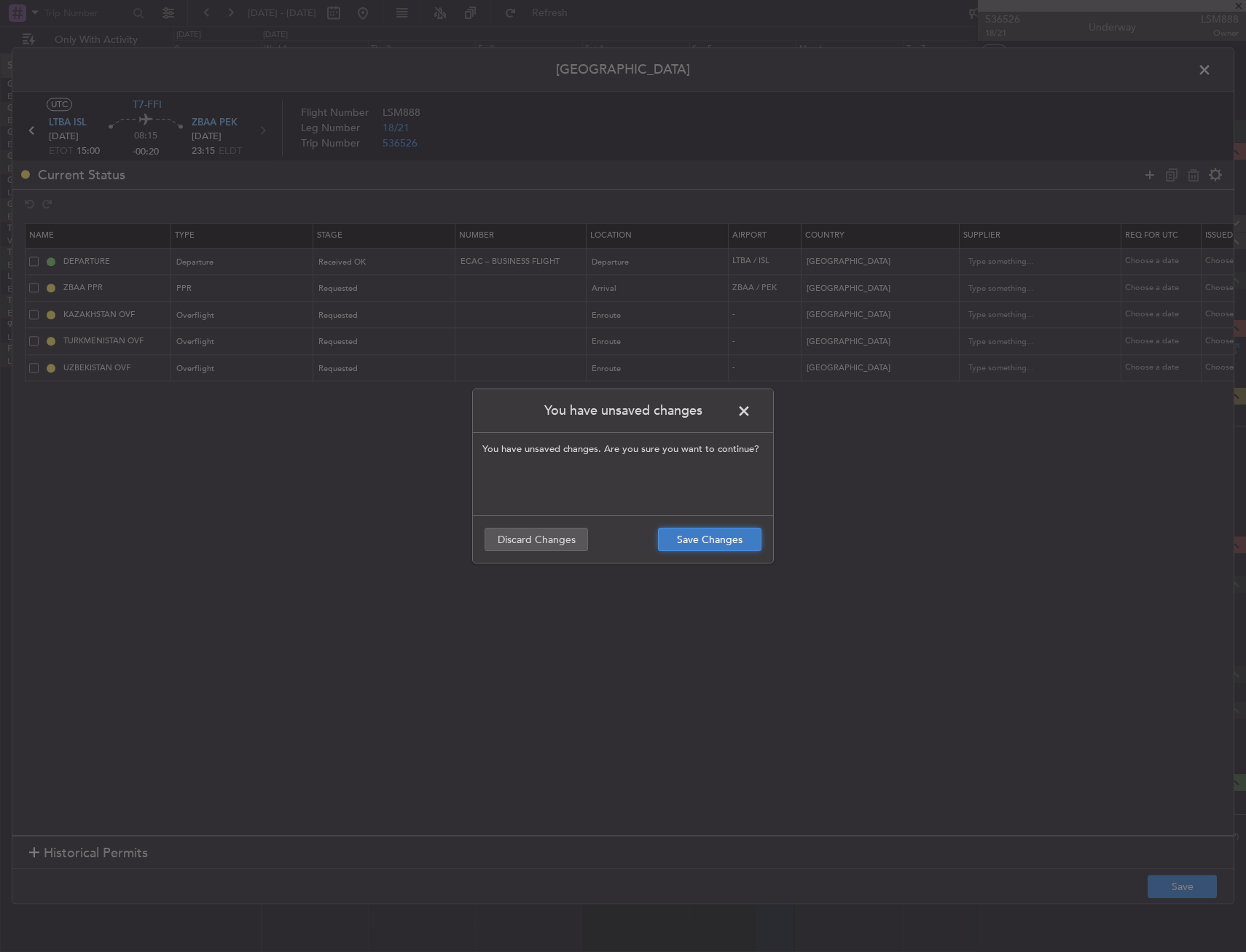
click at [714, 548] on button "Save Changes" at bounding box center [710, 539] width 104 height 23
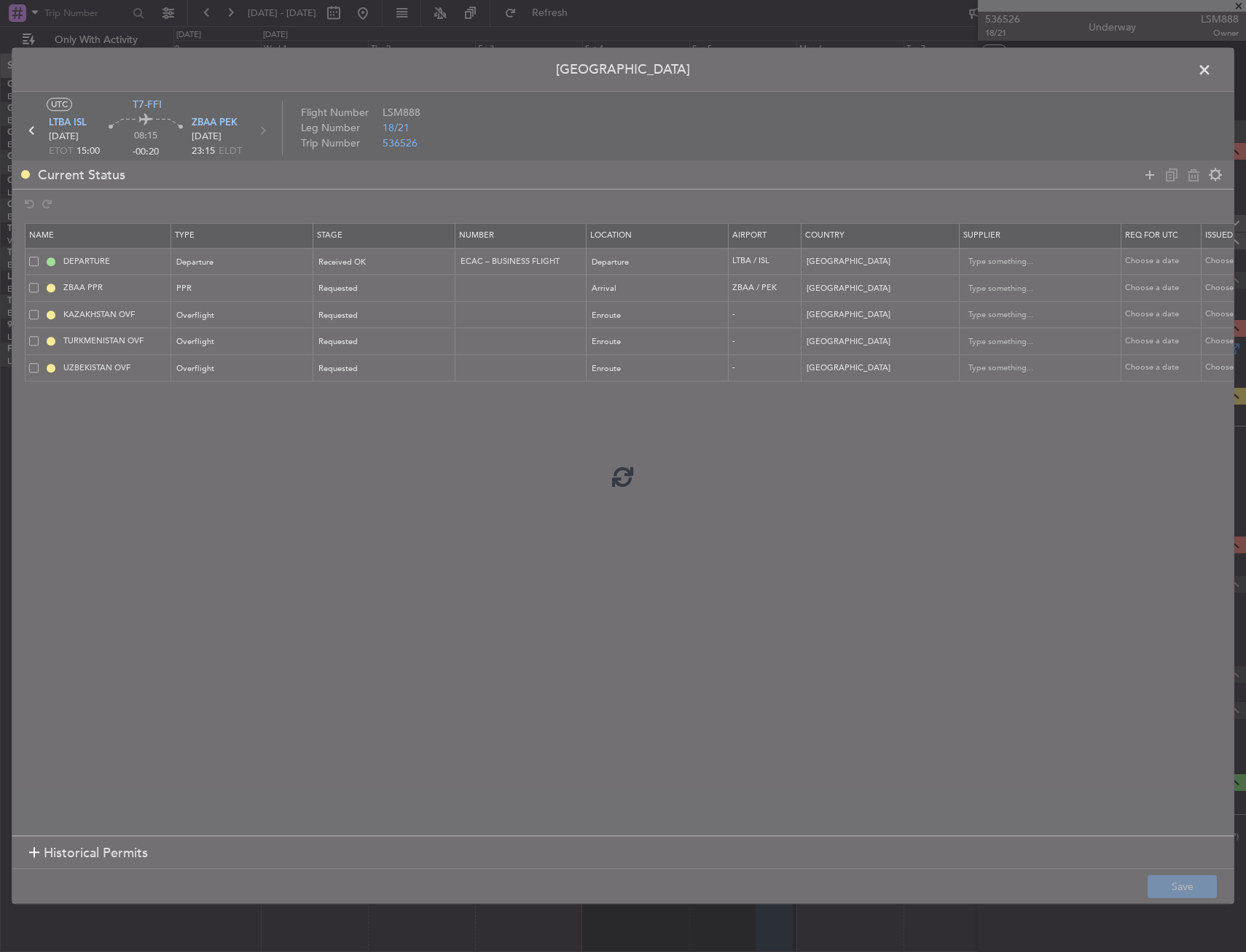
type input "ECAC – BUSINESS FLIGHT"
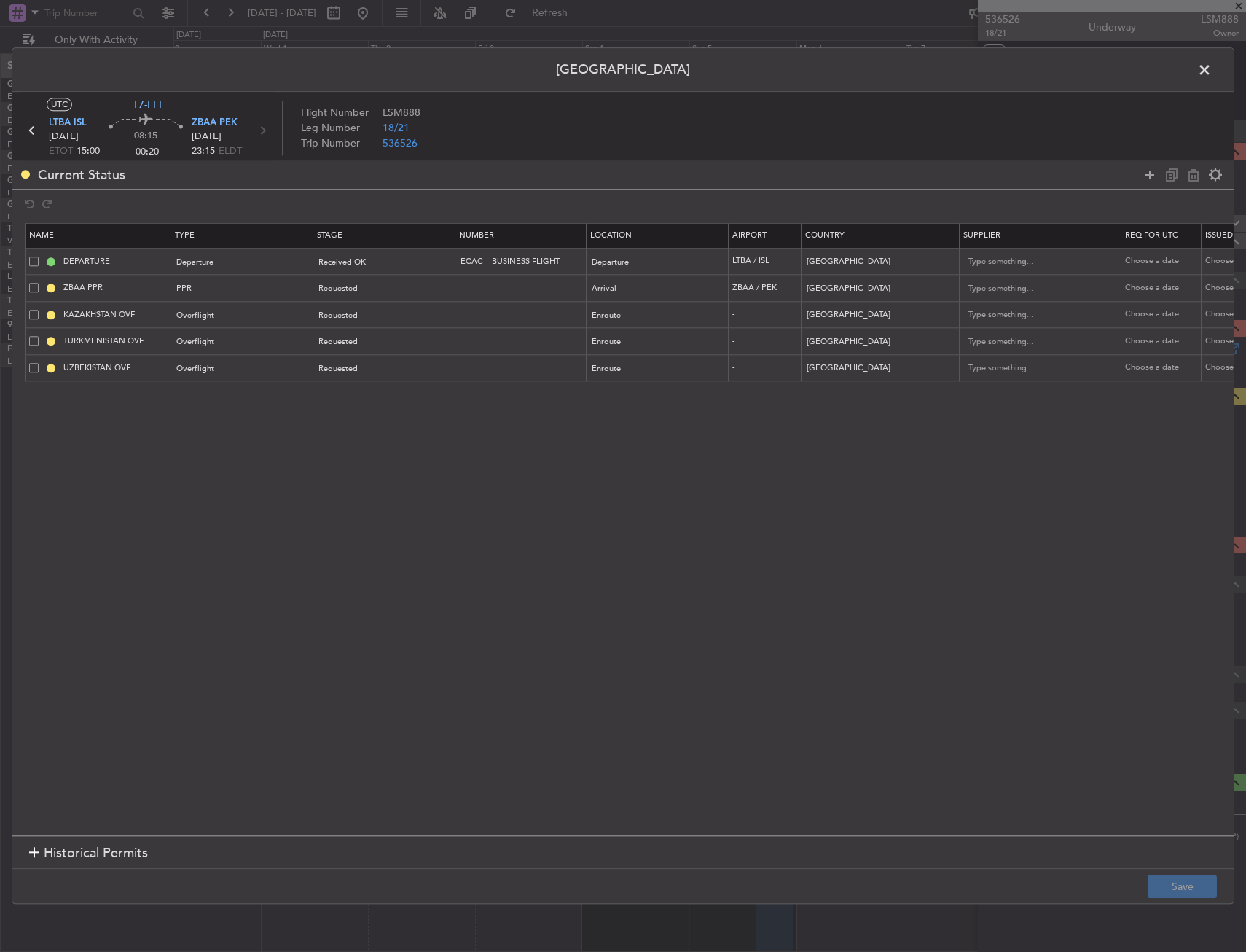
click at [1212, 70] on span at bounding box center [1212, 73] width 0 height 29
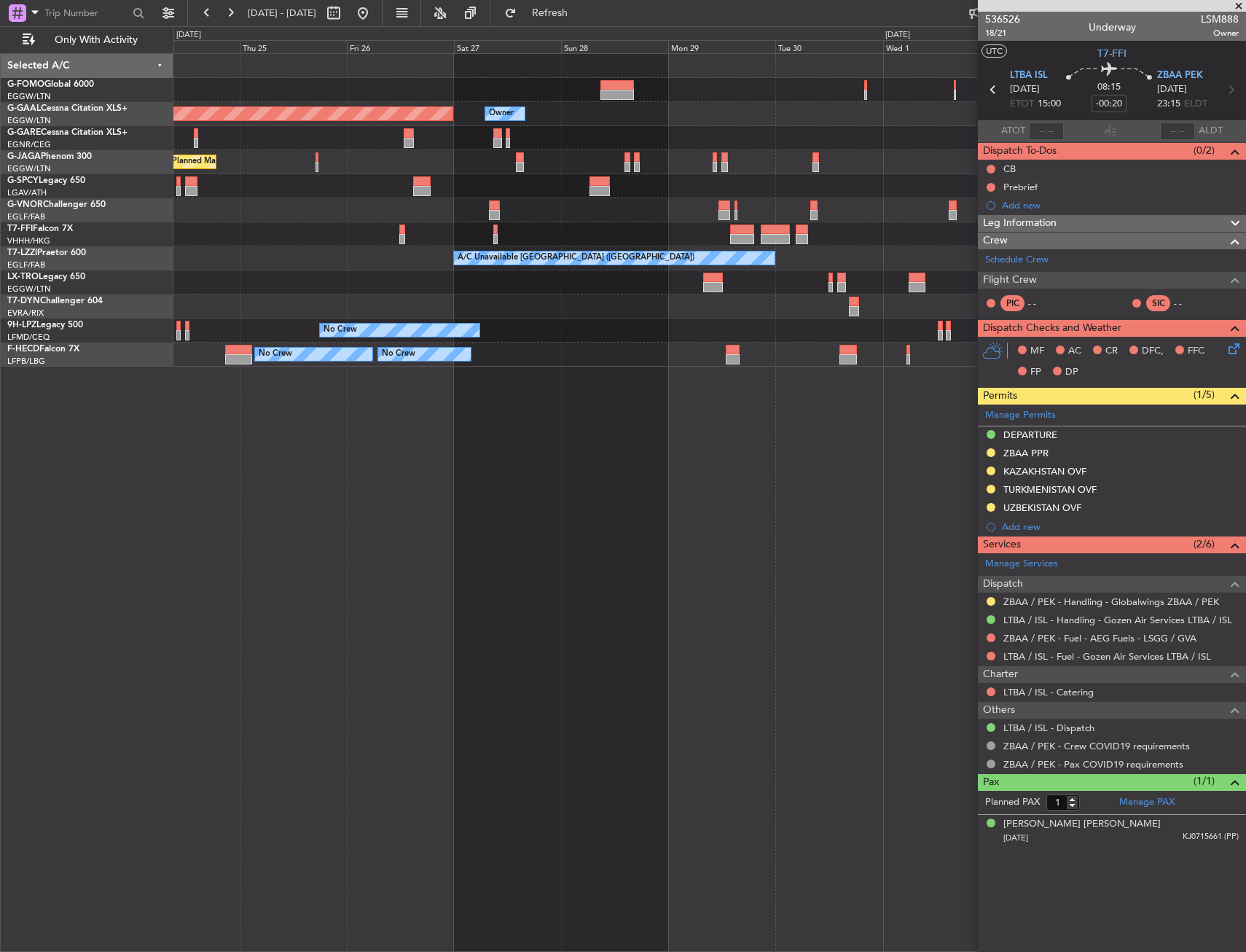
click at [993, 347] on fb-app "30 Sep 2025 - 10 Oct 2025 Refresh Quick Links Only With Activity Owner Owner Pl…" at bounding box center [623, 481] width 1246 height 941
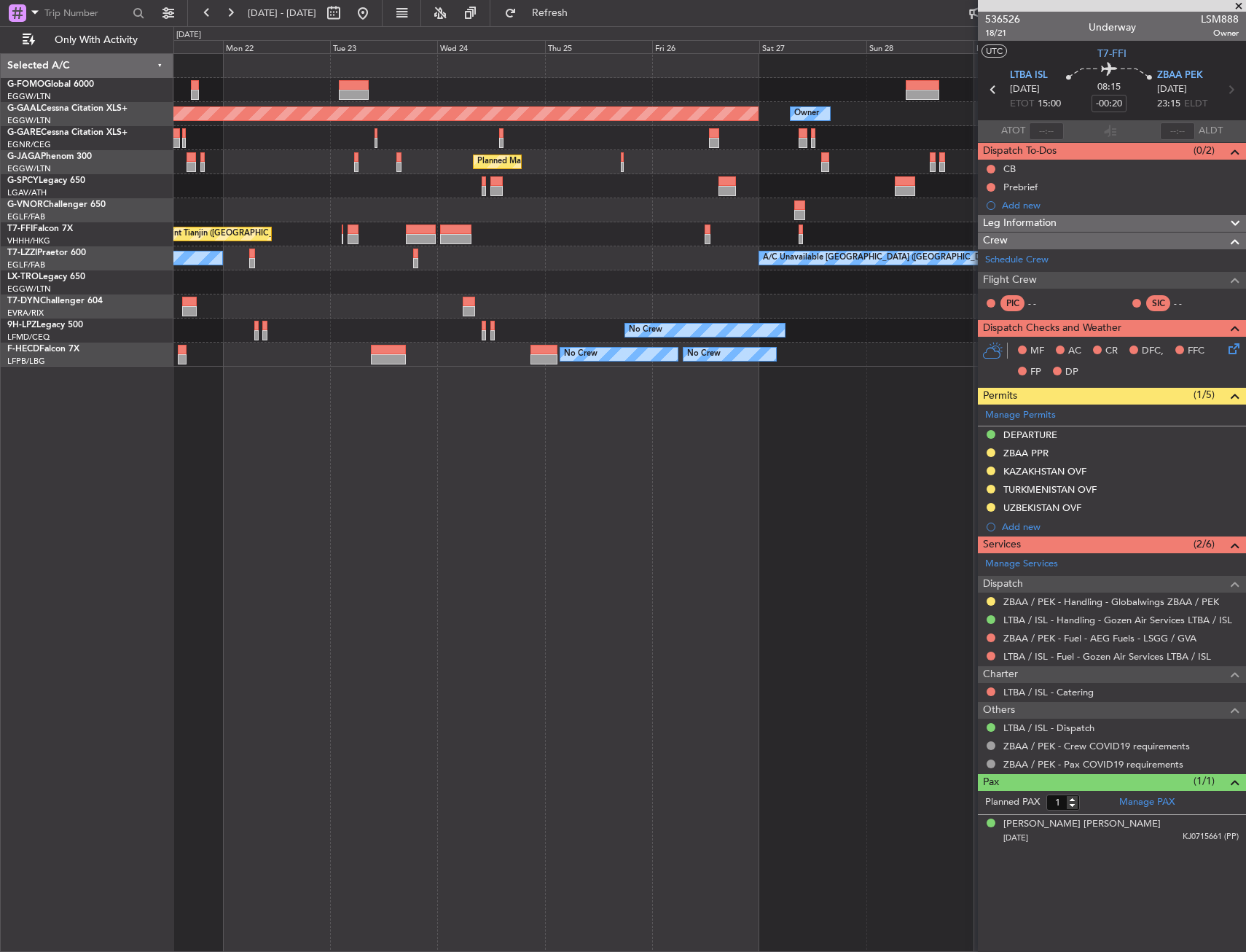
click at [750, 407] on div "Owner Planned Maint Dusseldorf Planned Maint London (Luton) Planned Maint Tianj…" at bounding box center [710, 502] width 1073 height 898
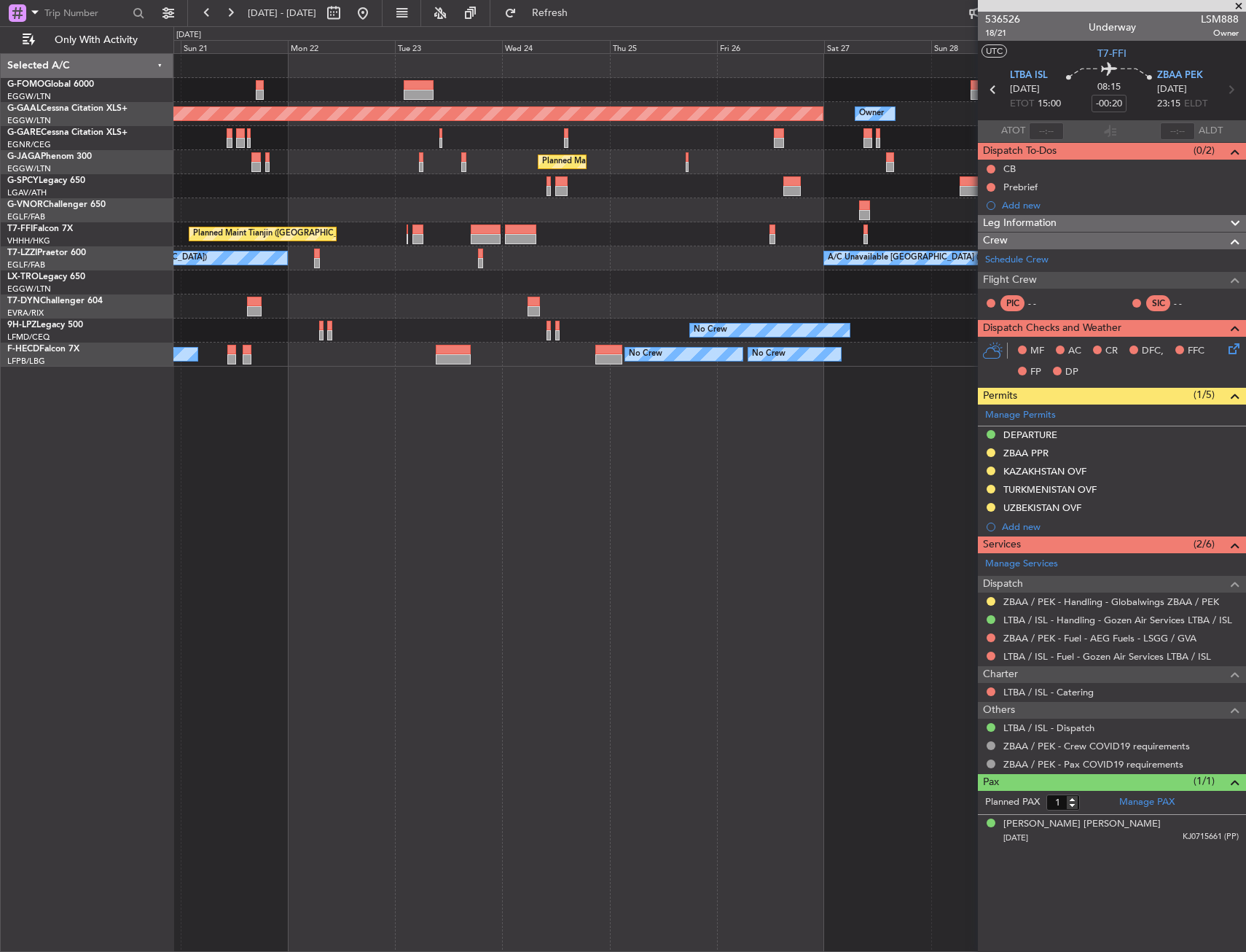
click at [764, 411] on div "Owner Planned Maint Dusseldorf Planned Maint London (Luton) Planned Maint Tianj…" at bounding box center [710, 502] width 1073 height 898
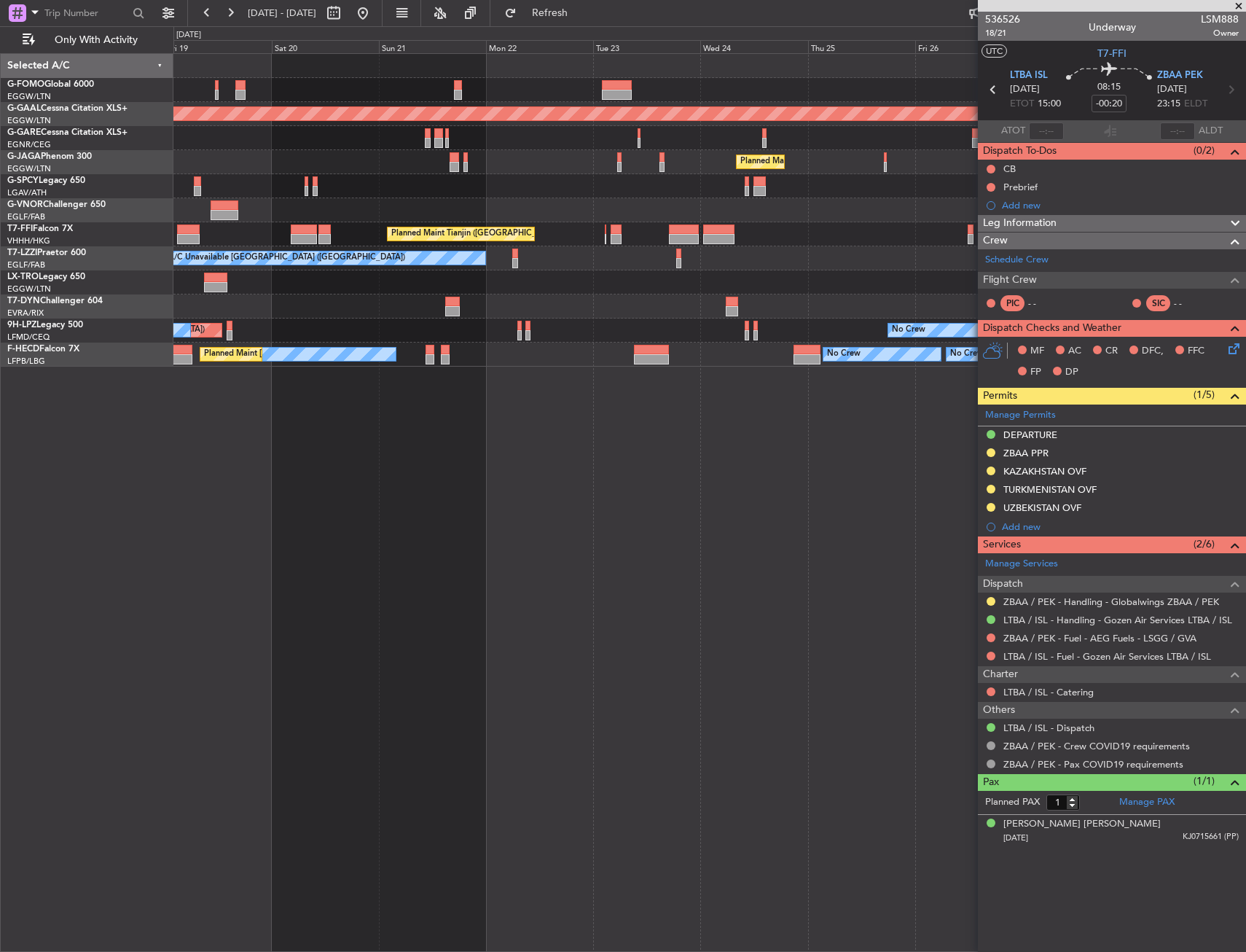
click at [837, 408] on div "Owner Planned Maint Dusseldorf Planned Maint London (Luton) Planned Maint Tianj…" at bounding box center [710, 502] width 1073 height 898
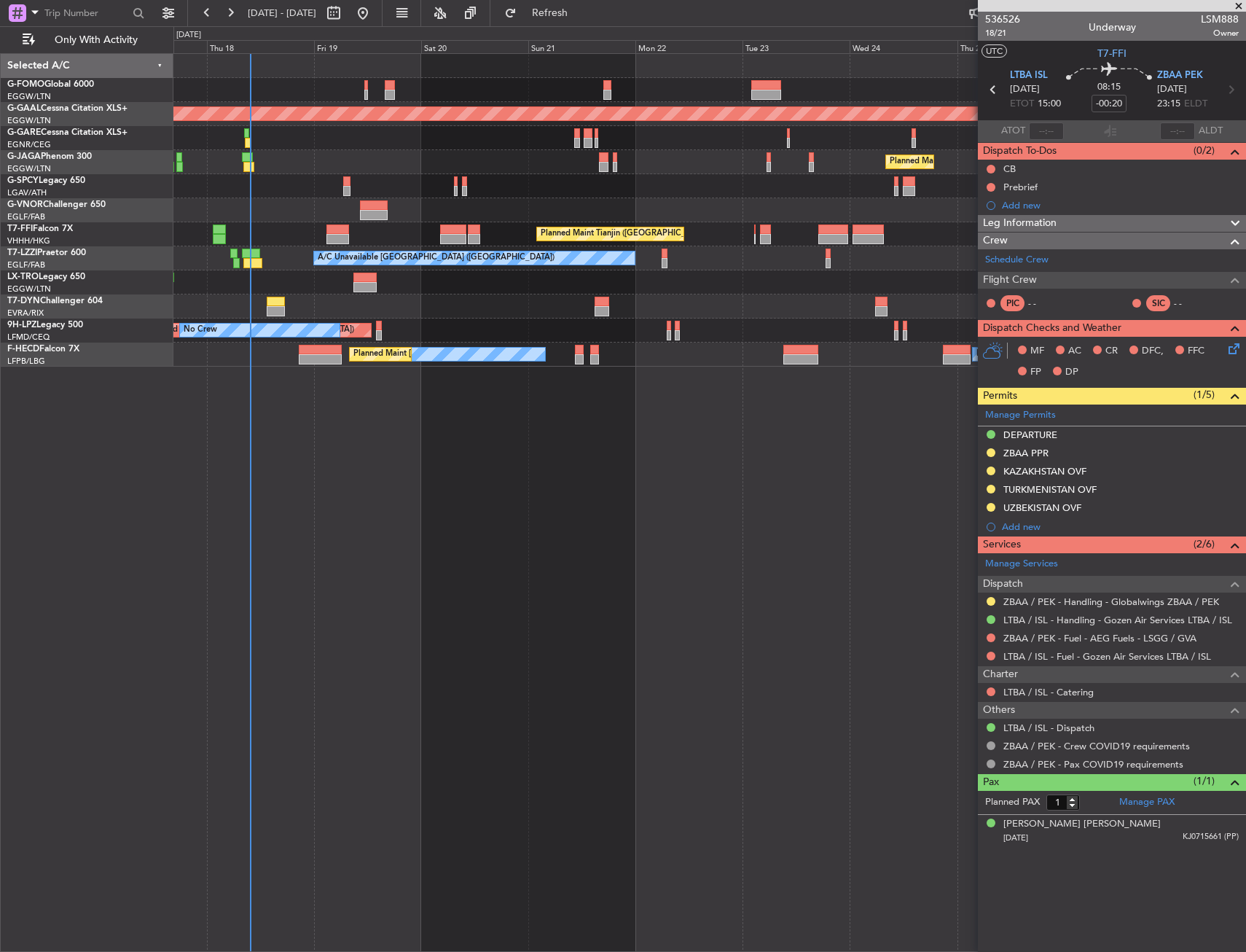
click at [545, 397] on div "Planned Maint Dusseldorf Owner Planned Maint London (Luton) Planned Maint Tianj…" at bounding box center [710, 502] width 1073 height 898
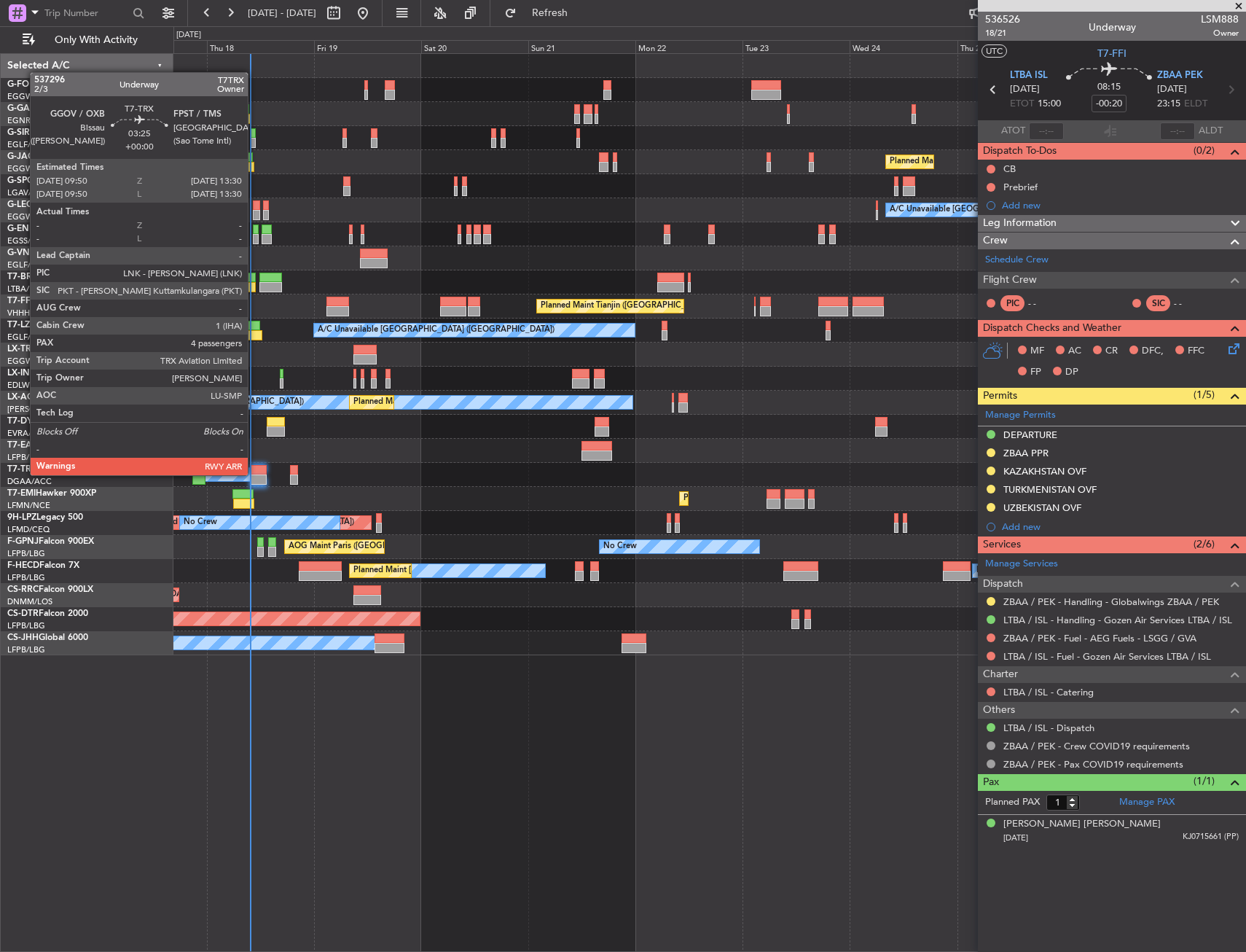
click at [255, 473] on div at bounding box center [258, 470] width 17 height 10
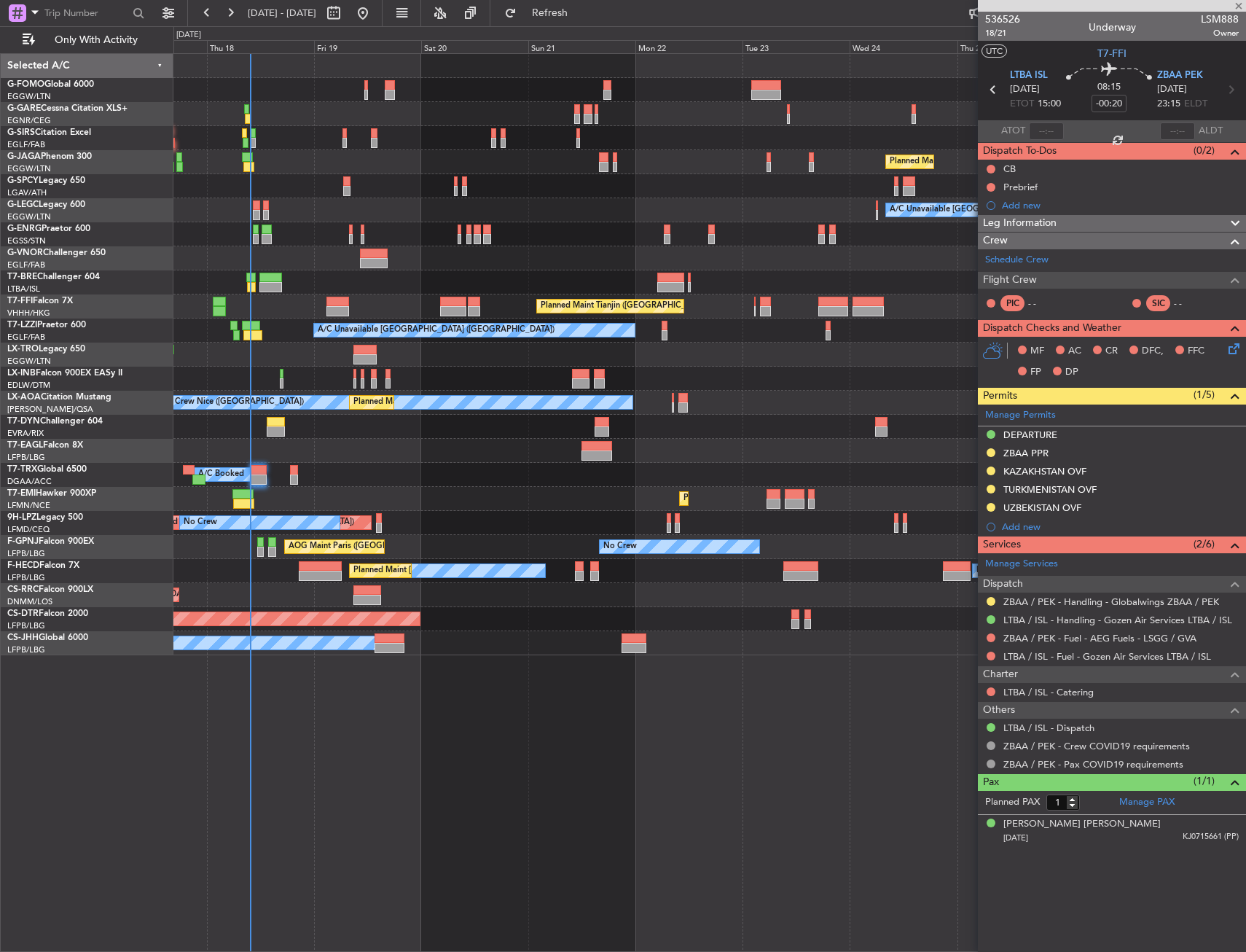
type input "4"
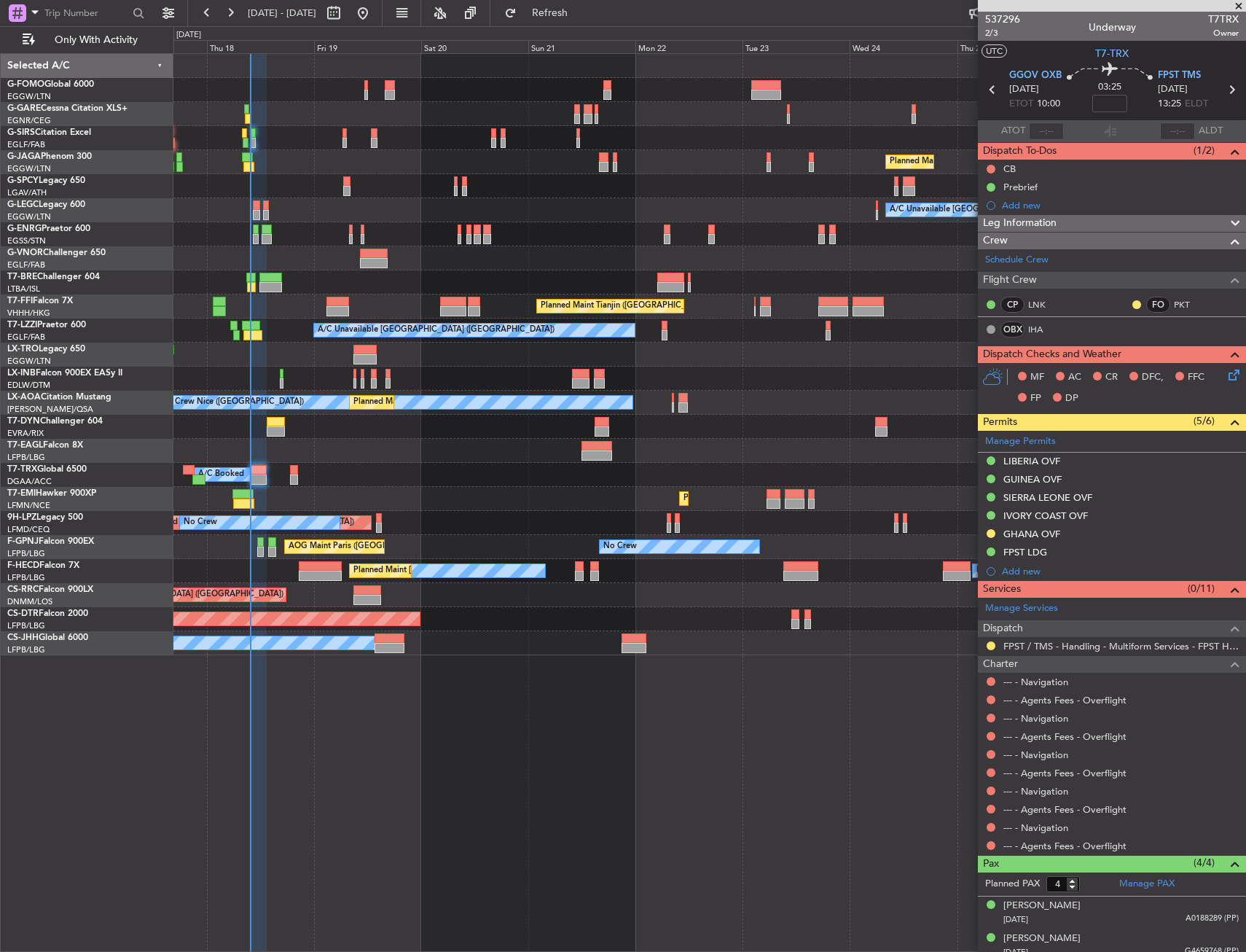
click at [0, 336] on html "17 Sep 2025 - 27 Sep 2025 Refresh Quick Links Only With Activity Planned Maint …" at bounding box center [623, 476] width 1246 height 952
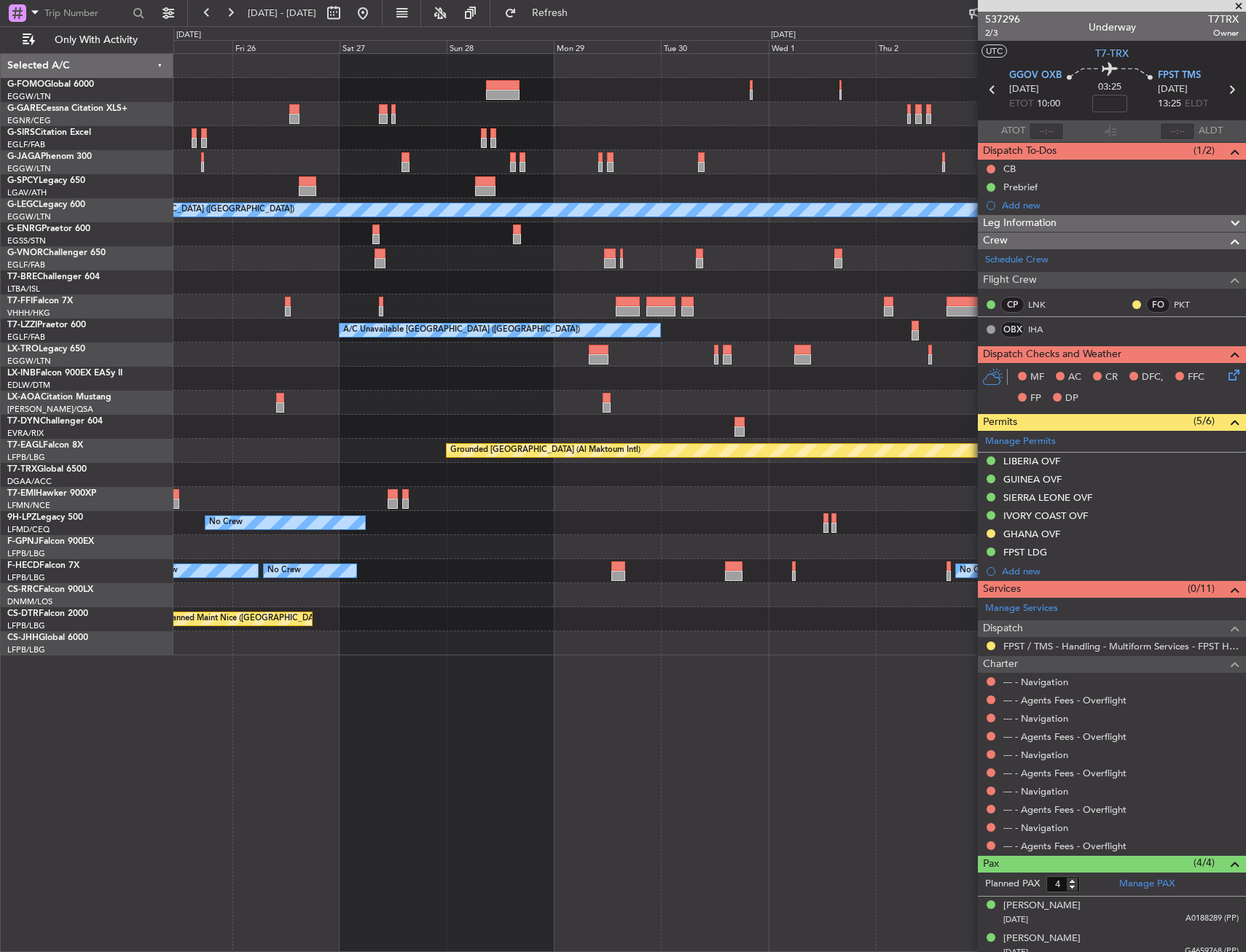
click at [105, 323] on div "Planned Maint London (Luton) A/C Unavailable London (Luton) A/C Unavailable Lon…" at bounding box center [623, 489] width 1246 height 925
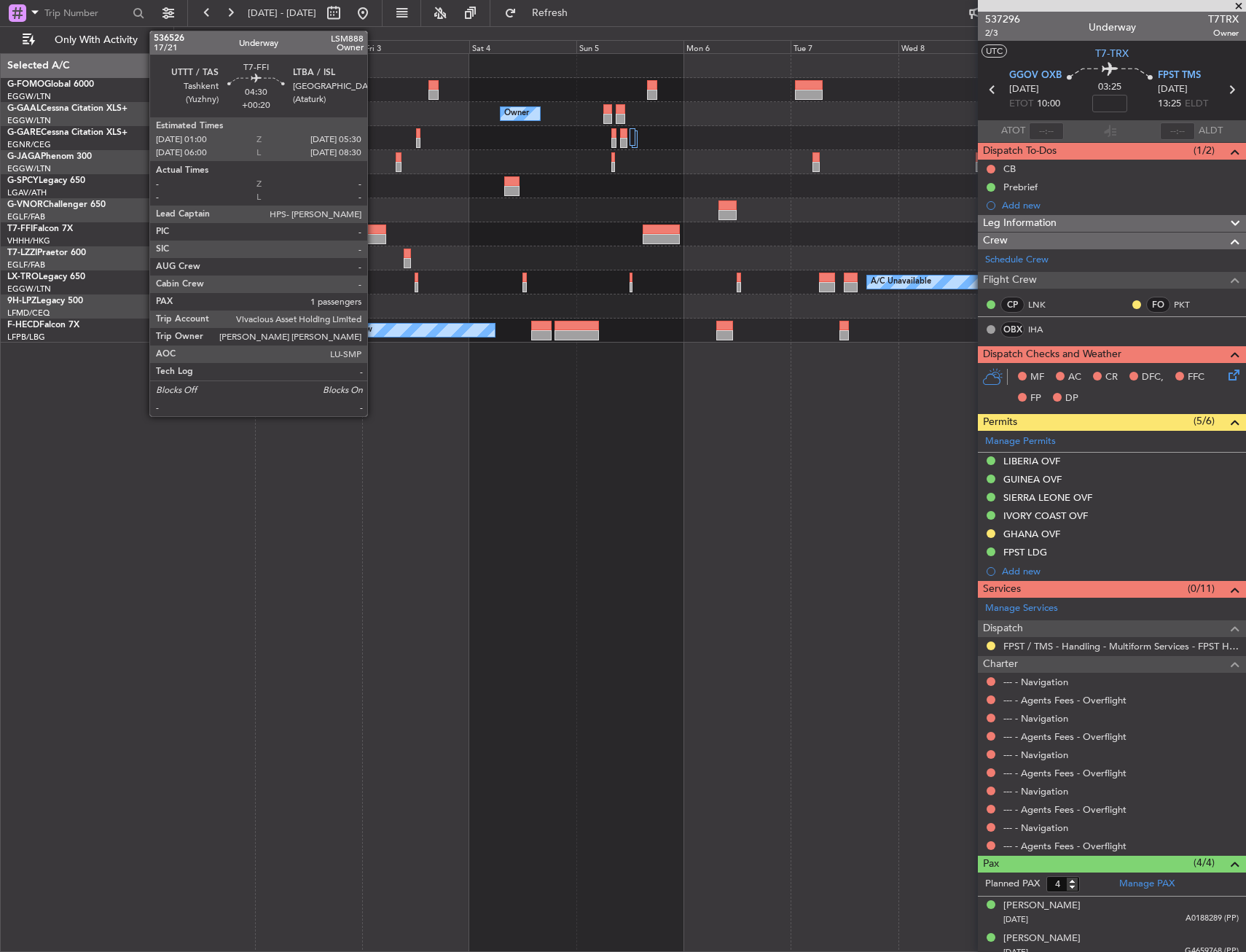
click at [374, 234] on div at bounding box center [376, 239] width 20 height 10
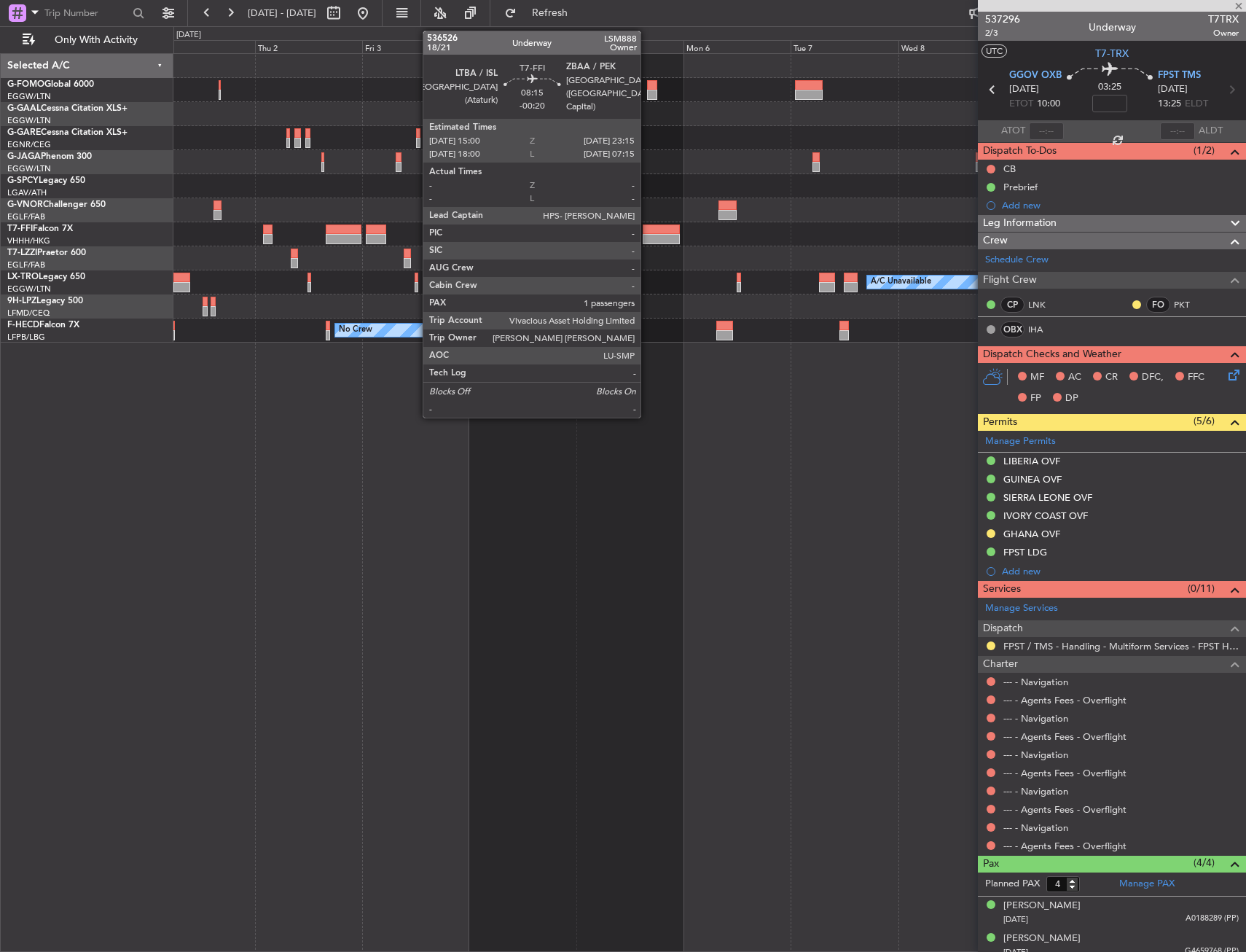
type input "+00:20"
type input "1"
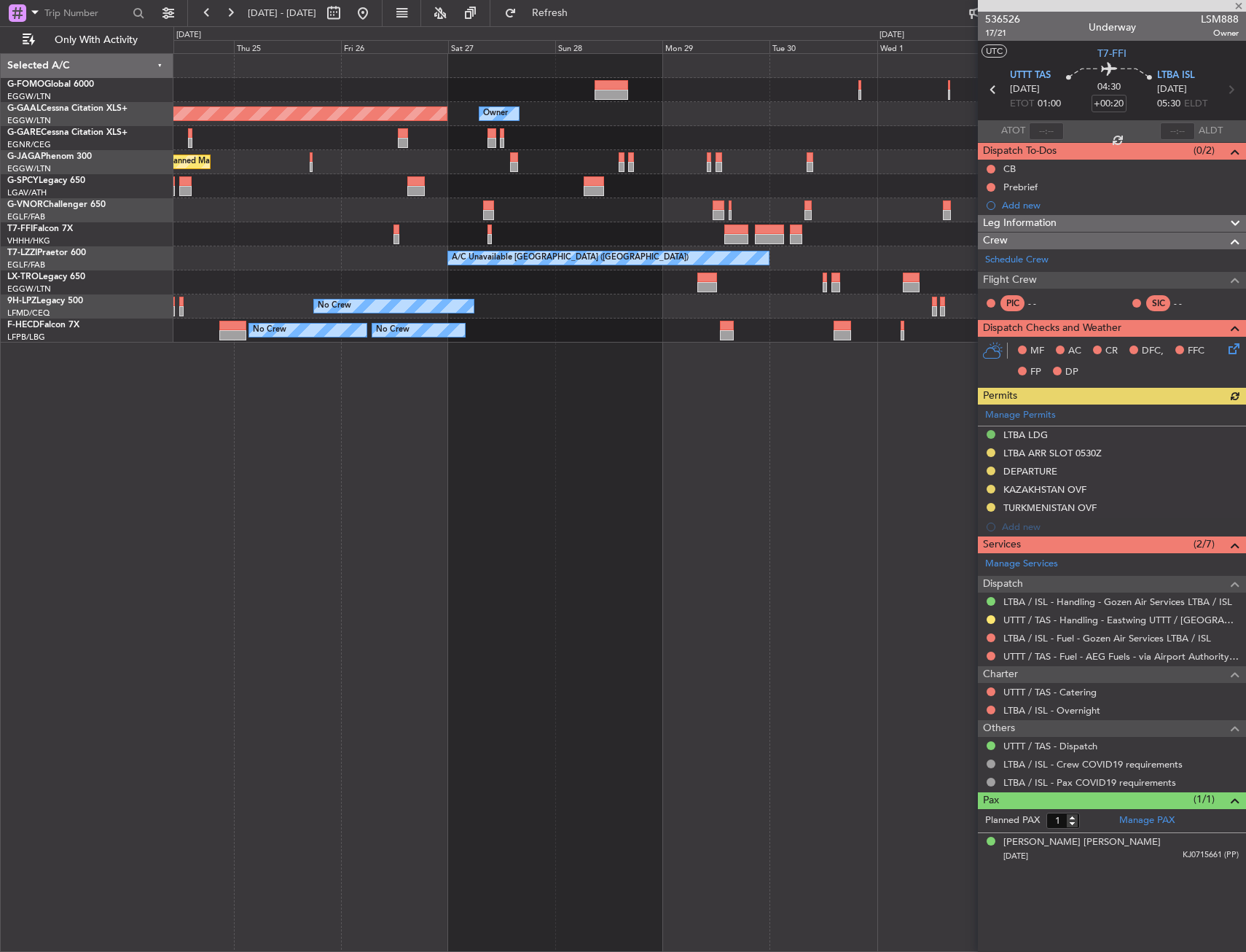
click at [1091, 258] on fb-app "01 Oct 2025 - 11 Oct 2025 Refresh Quick Links Only With Activity Owner Owner Pl…" at bounding box center [623, 481] width 1246 height 941
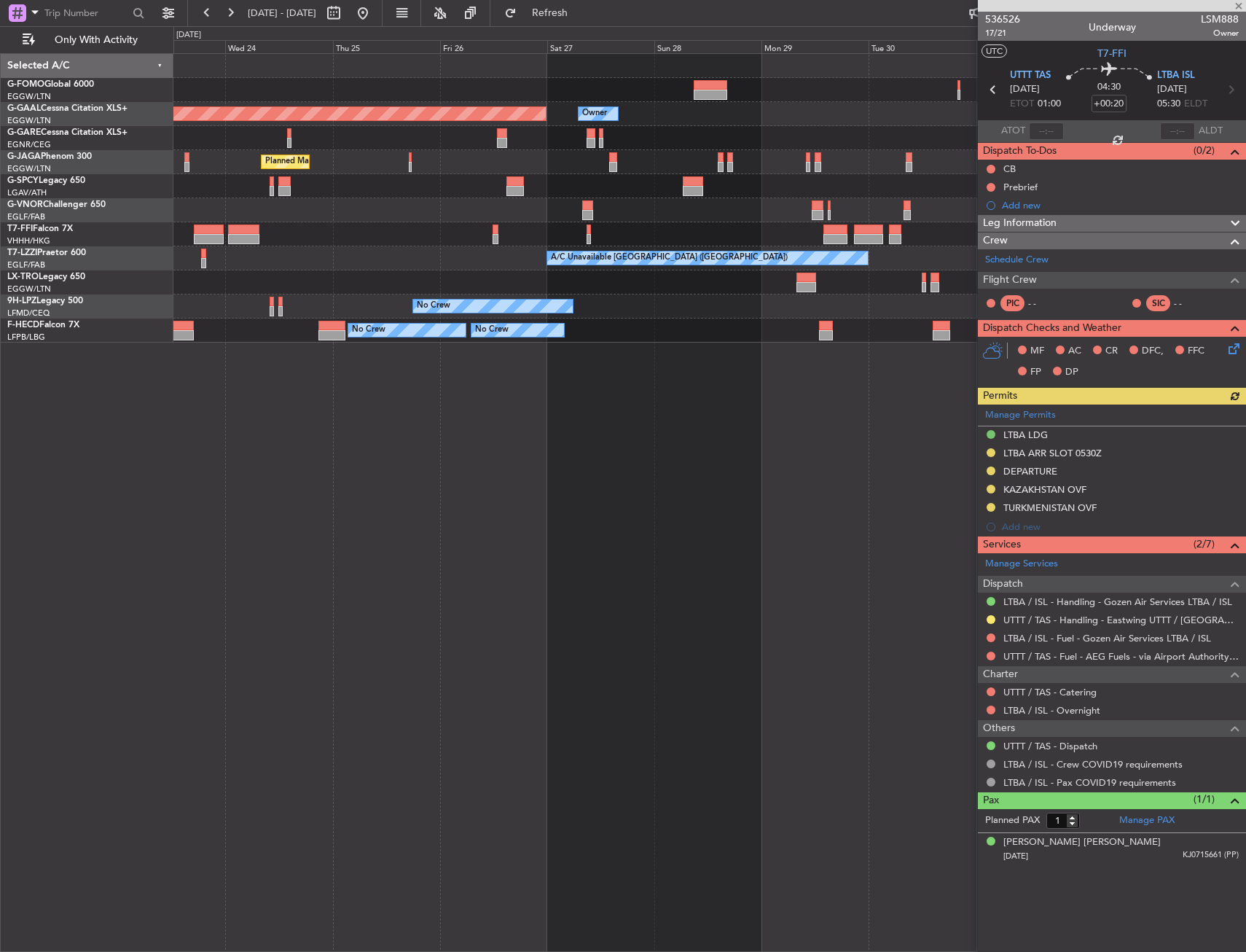
click at [1117, 279] on fb-app "01 Oct 2025 - 11 Oct 2025 Refresh Quick Links Only With Activity Owner Planned …" at bounding box center [623, 481] width 1246 height 941
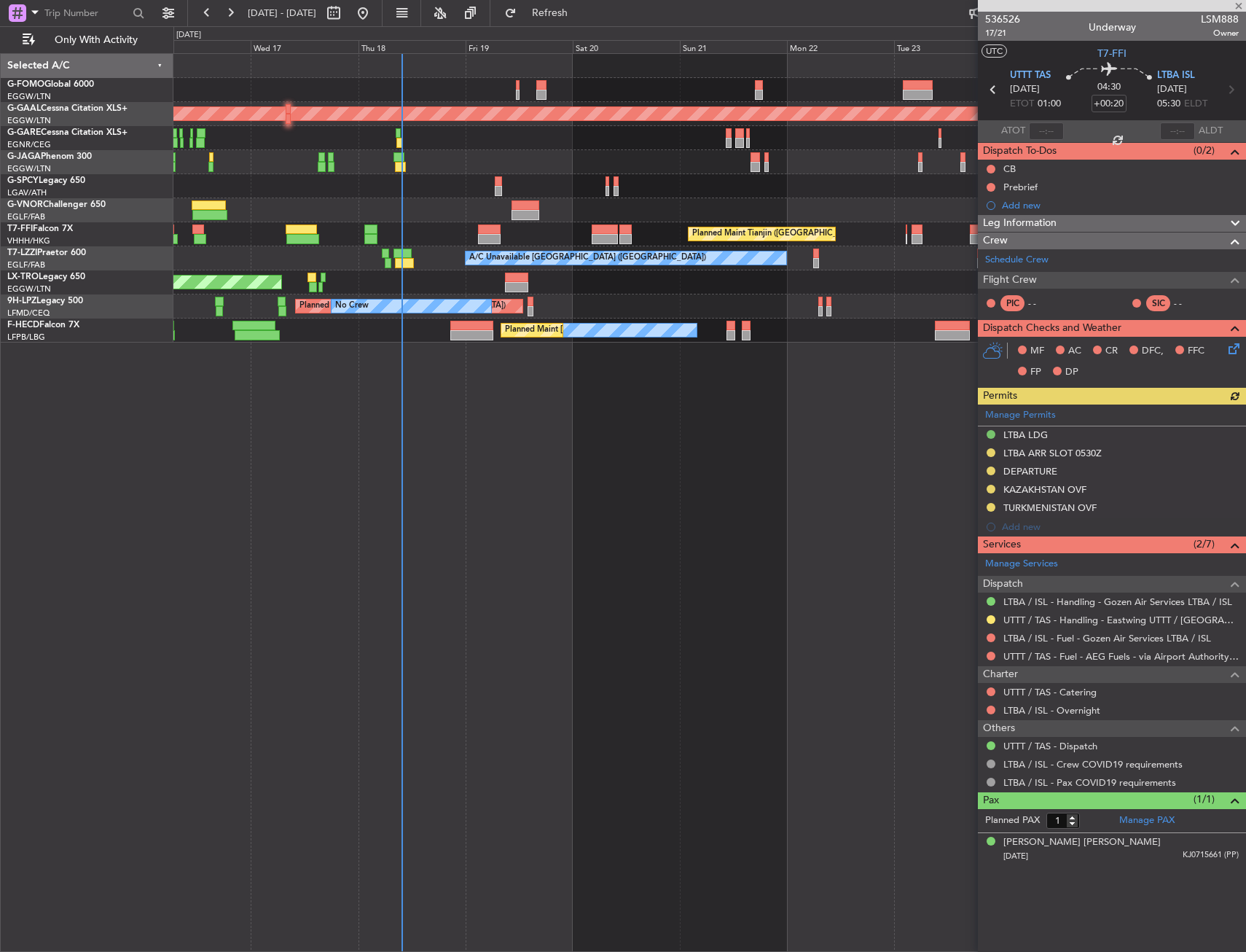
click at [935, 304] on div "No Crew Planned Maint St Gallen (Altenrhein) No Crew" at bounding box center [709, 307] width 1072 height 24
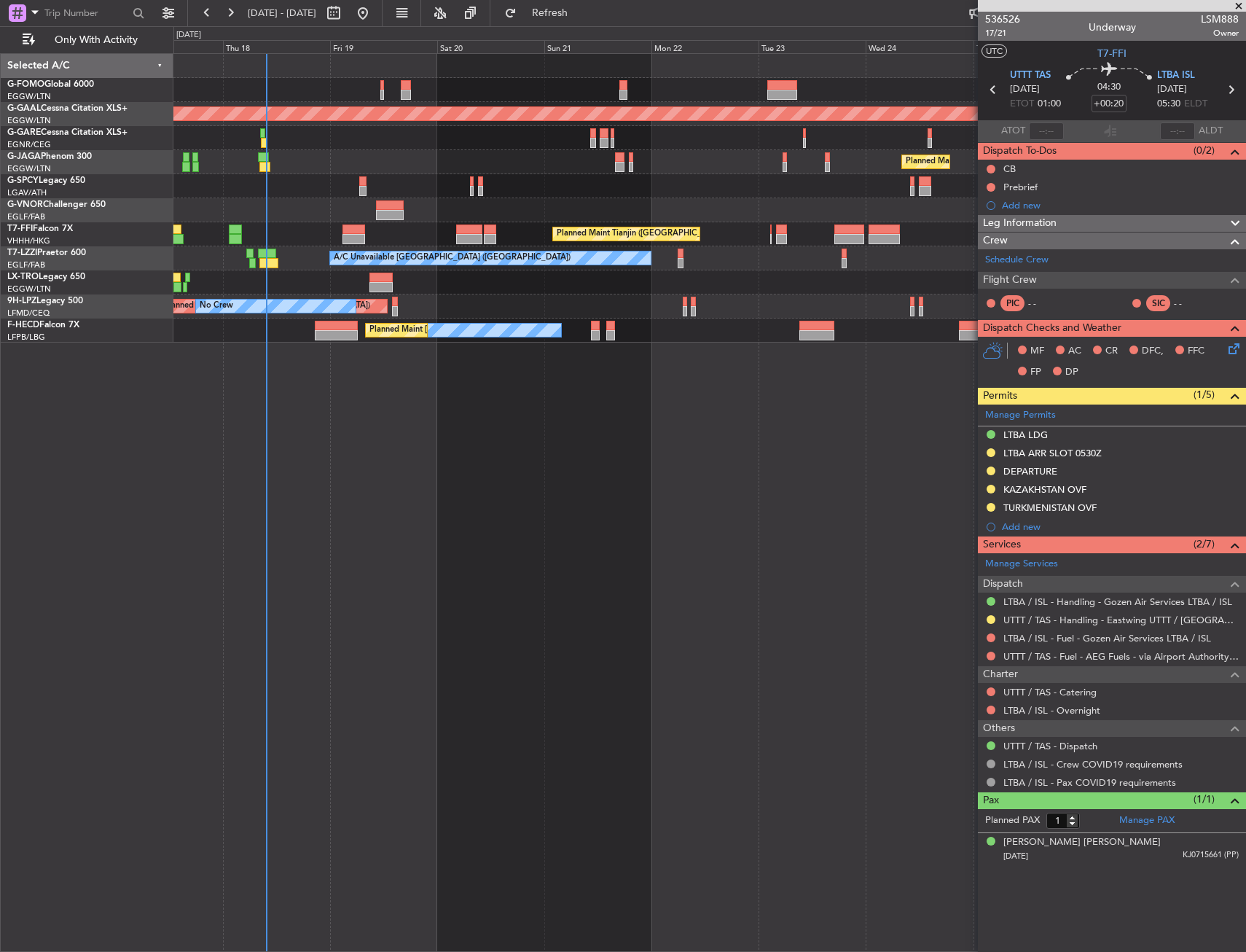
click at [644, 312] on div "No Crew Planned Maint St Gallen (Altenrhein) No Crew" at bounding box center [709, 307] width 1072 height 24
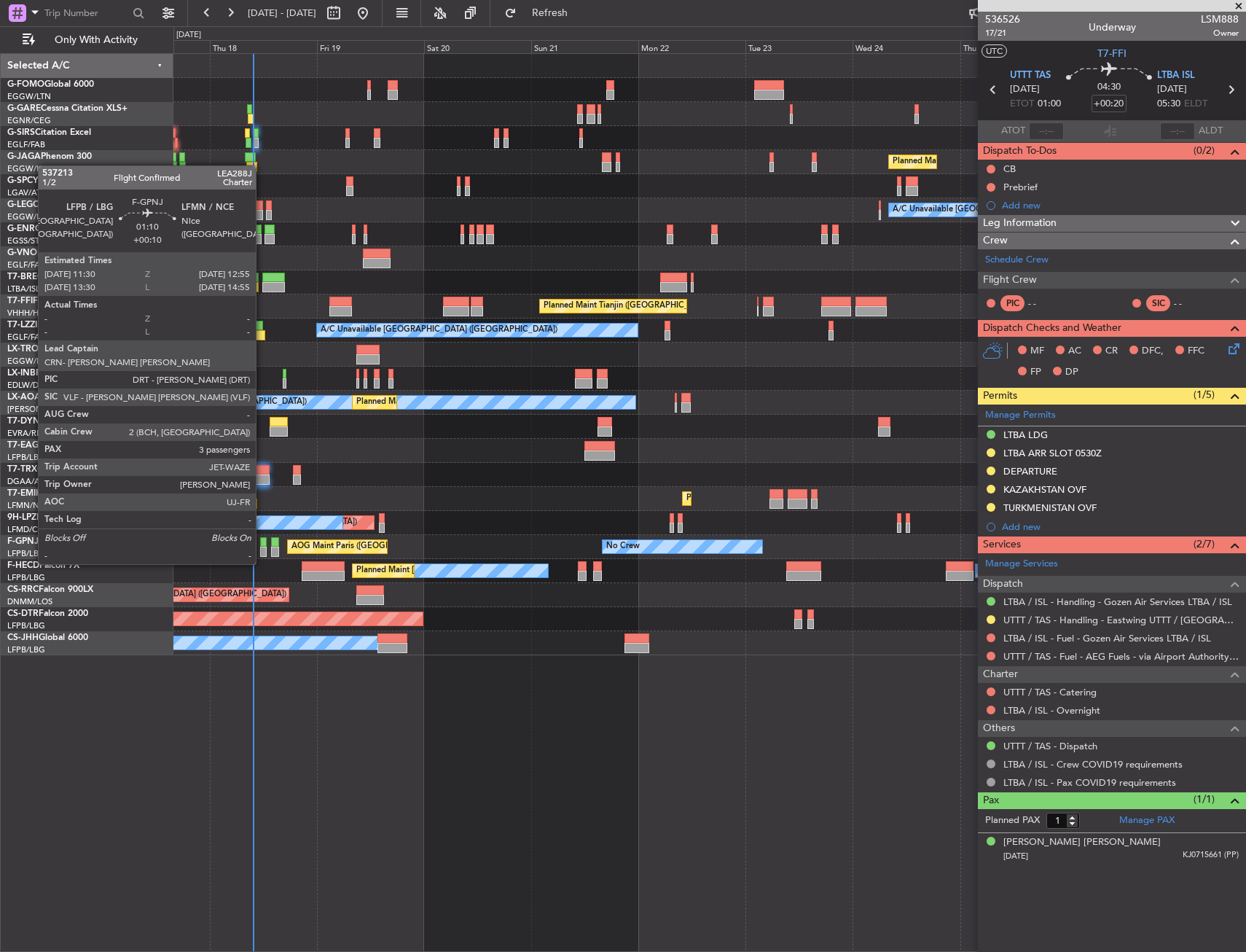
click at [262, 550] on div at bounding box center [264, 551] width 7 height 10
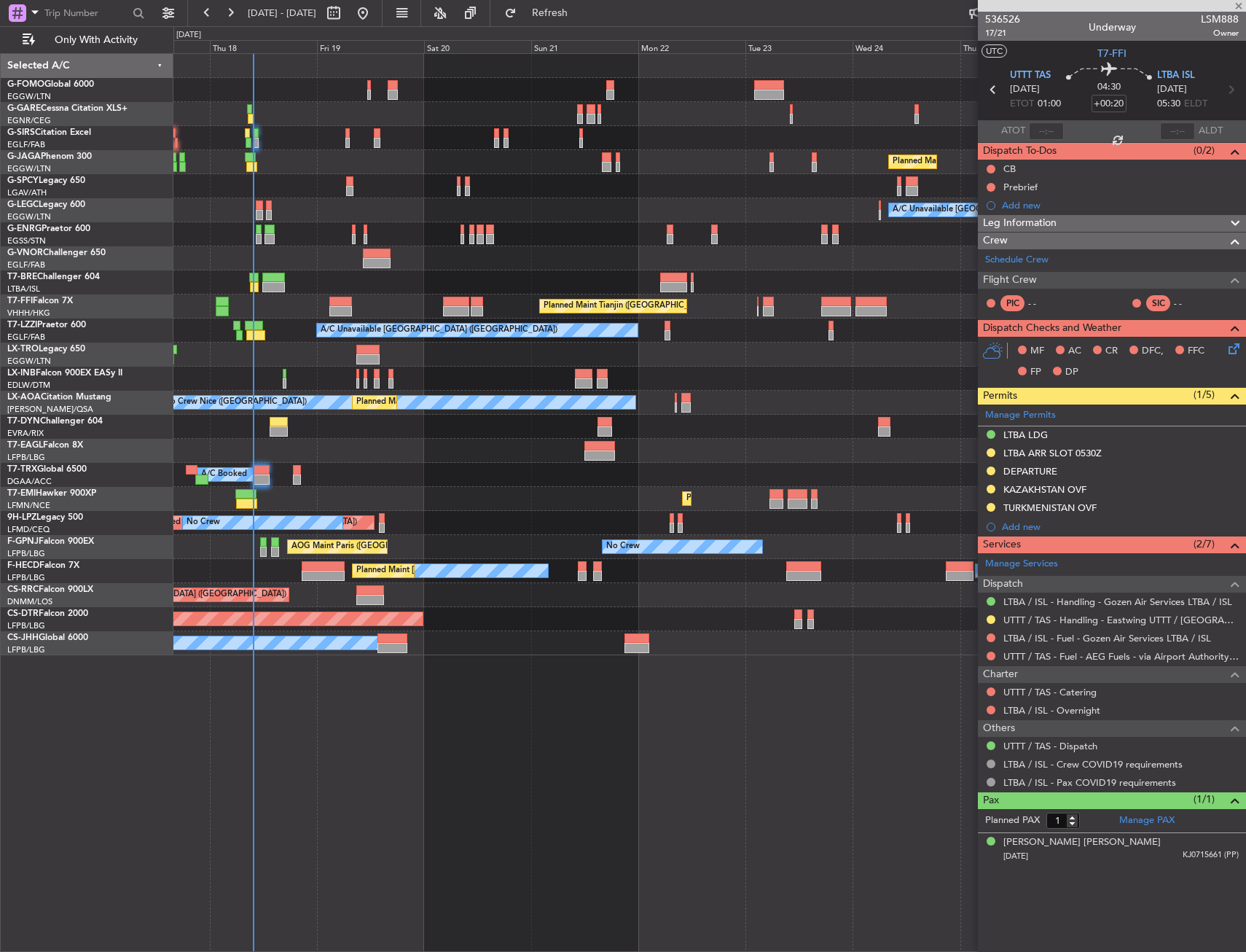
type input "+00:10"
type input "3"
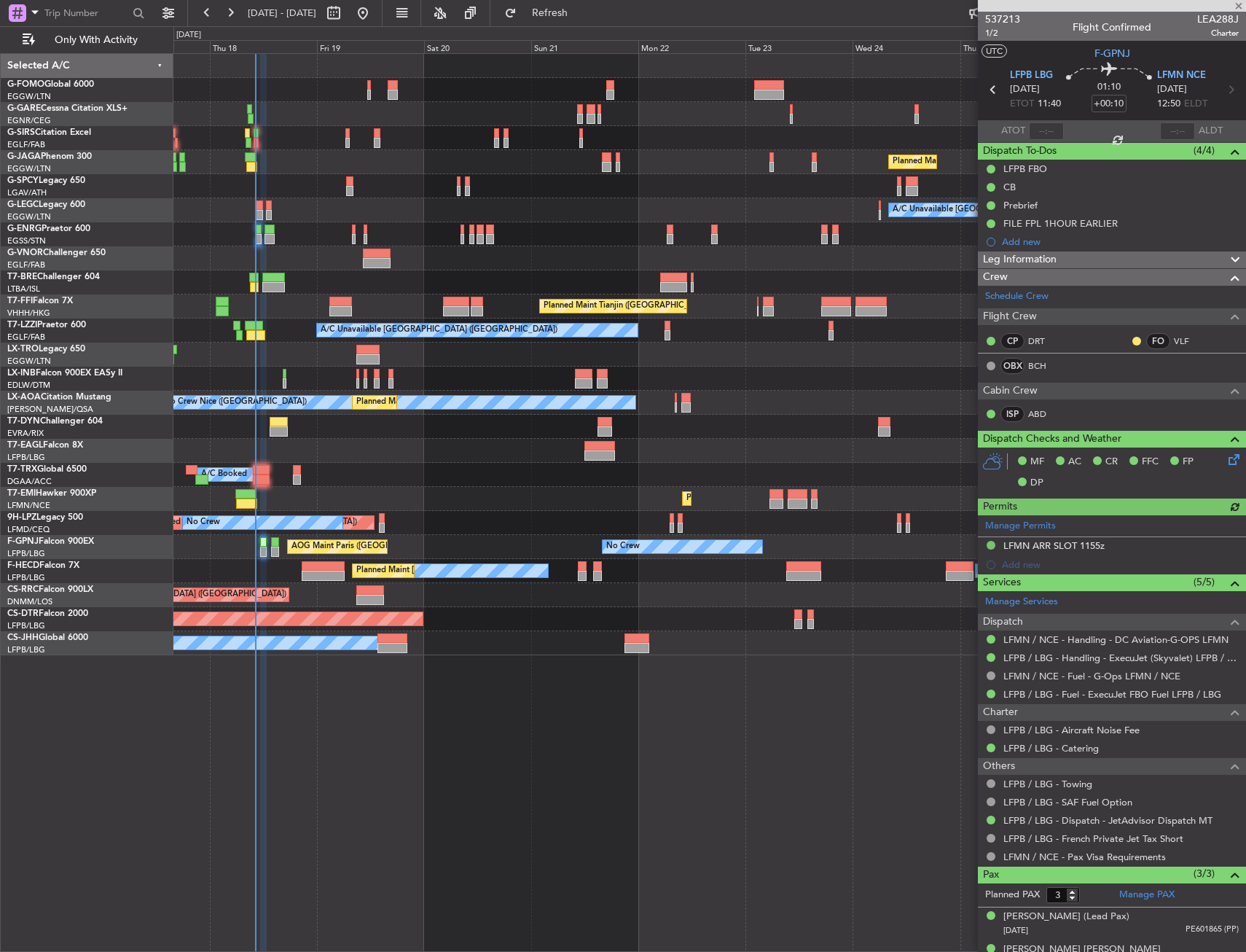
click at [320, 258] on div at bounding box center [709, 258] width 1072 height 24
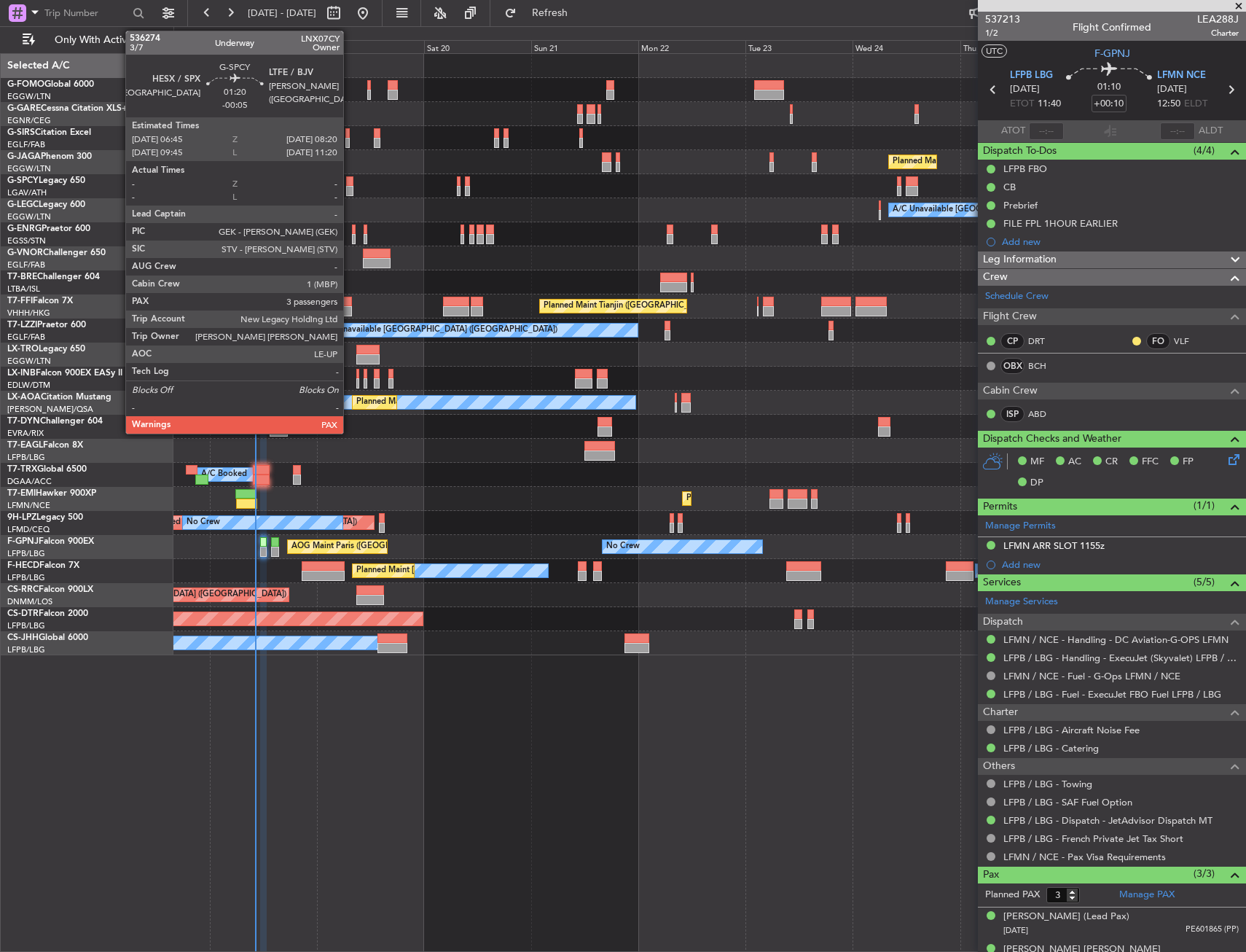
click at [350, 189] on div at bounding box center [350, 190] width 8 height 10
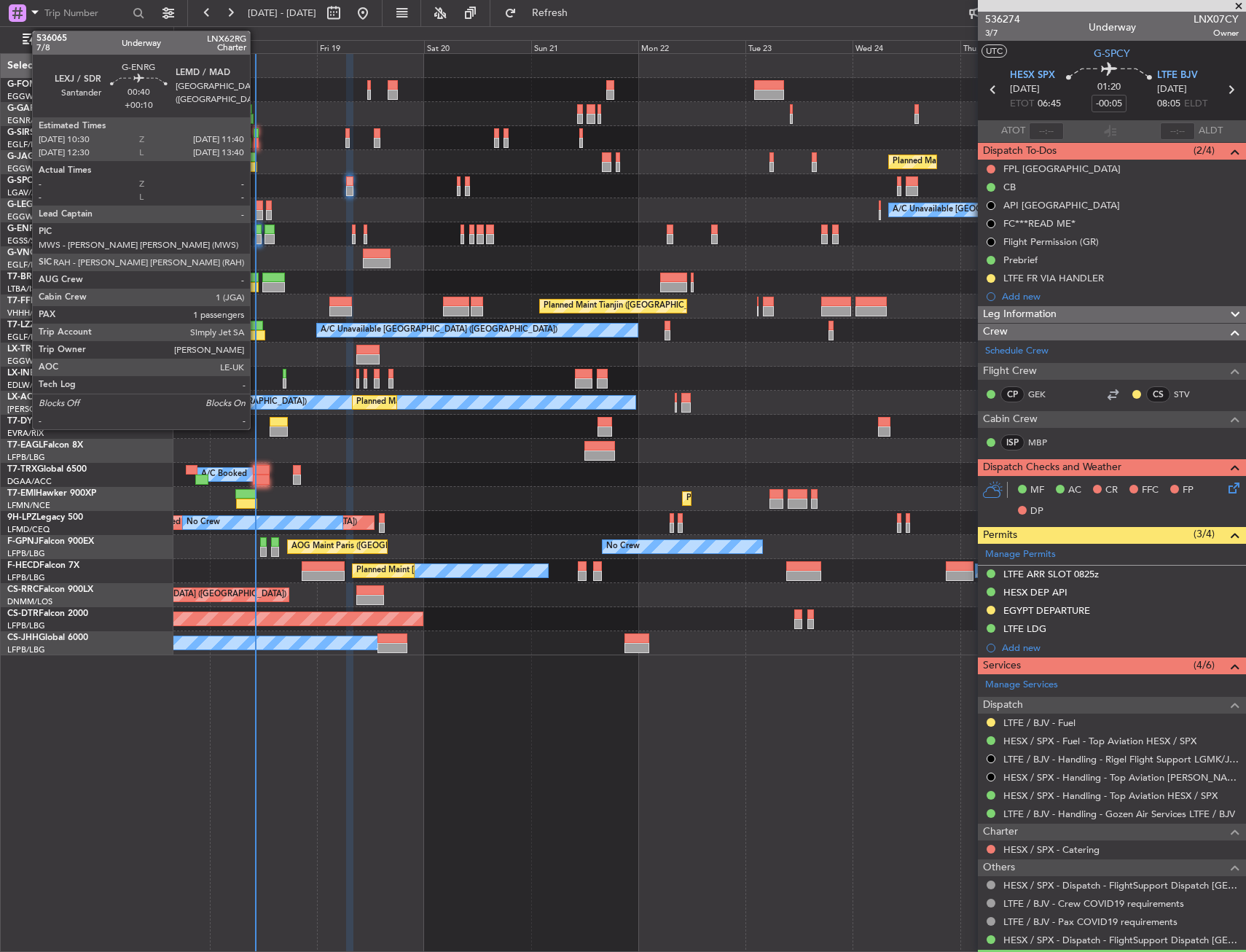
click at [257, 233] on div at bounding box center [259, 229] width 6 height 10
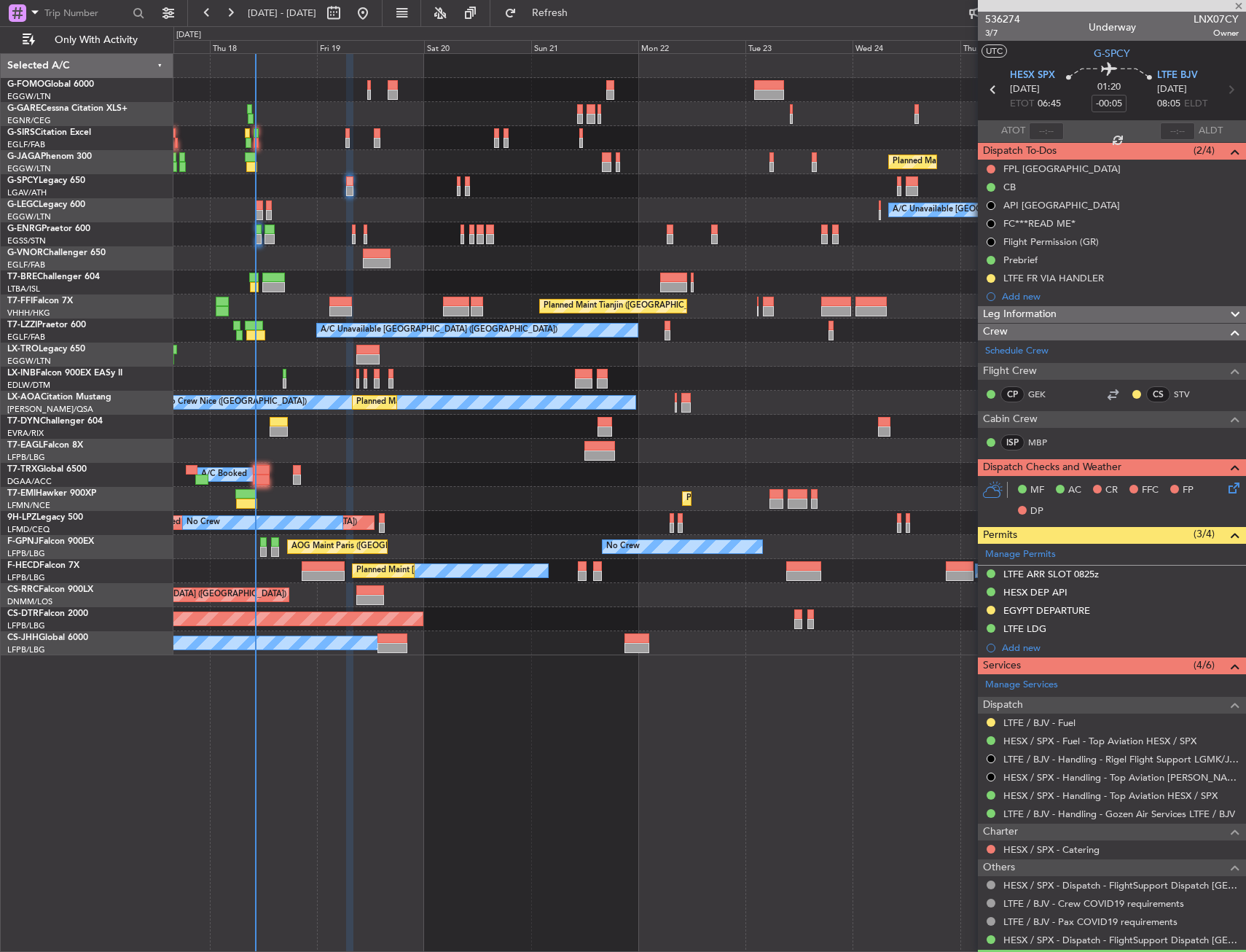
type input "+00:10"
type input "1"
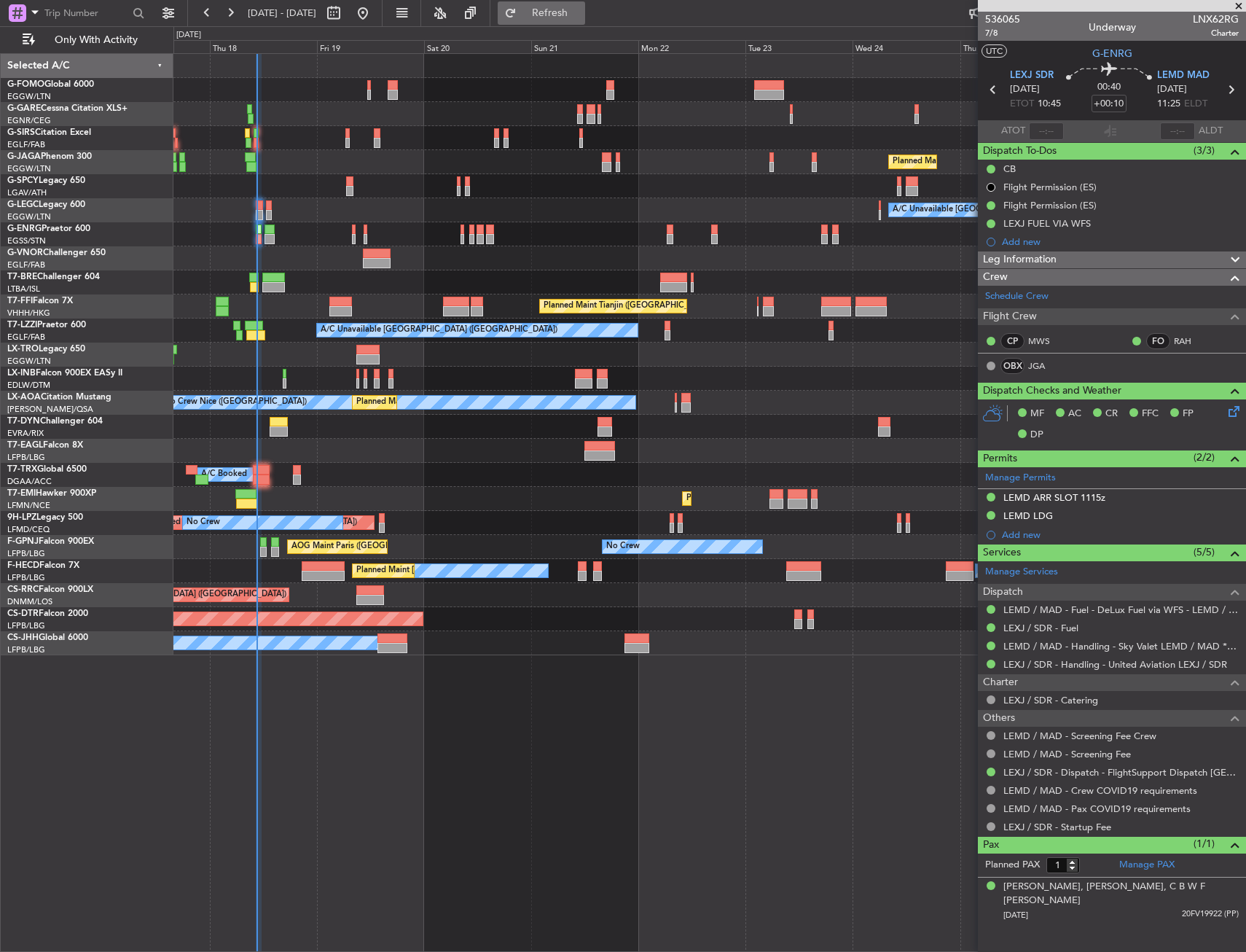
click at [575, 17] on span "Refresh" at bounding box center [550, 13] width 61 height 10
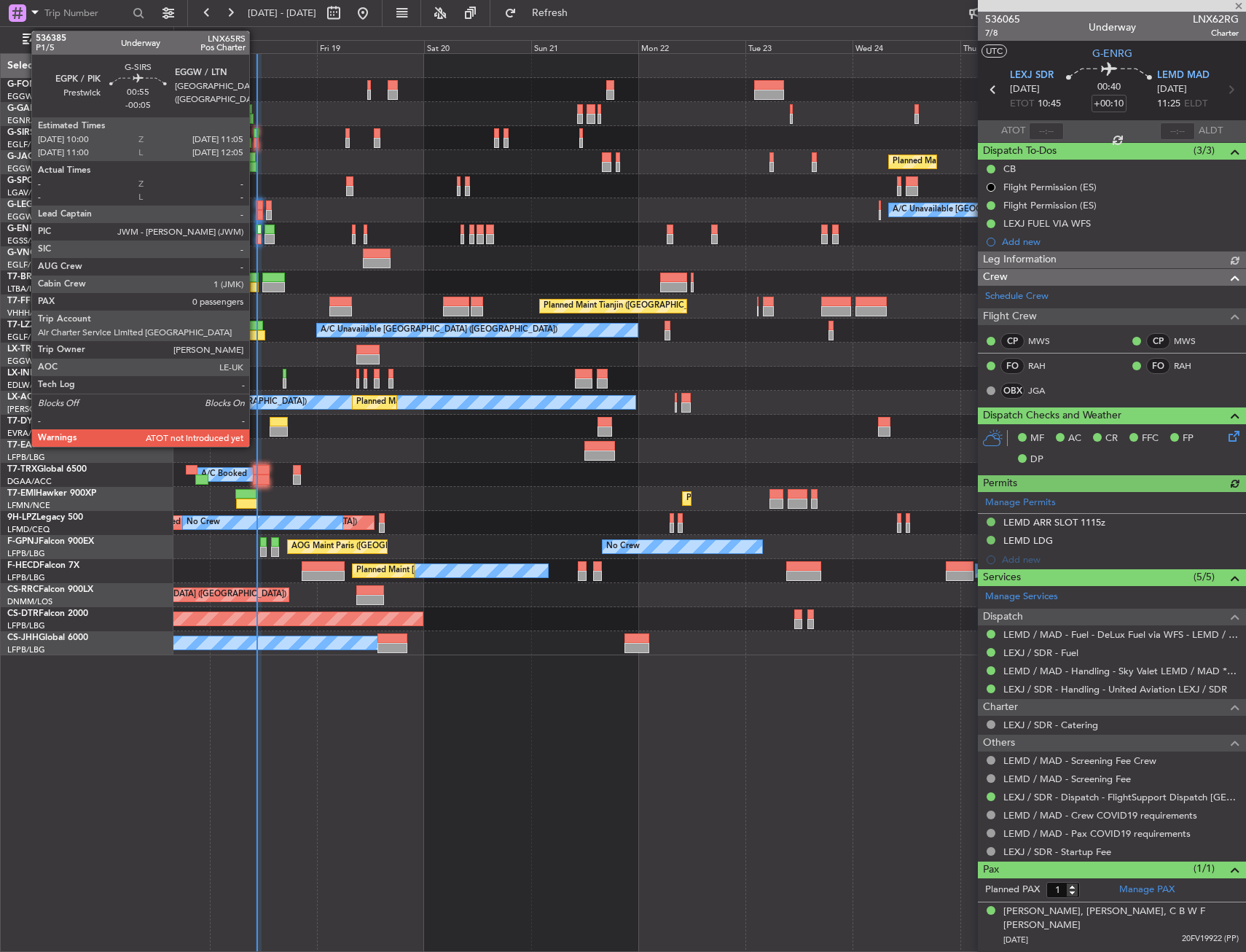
type input "10:30"
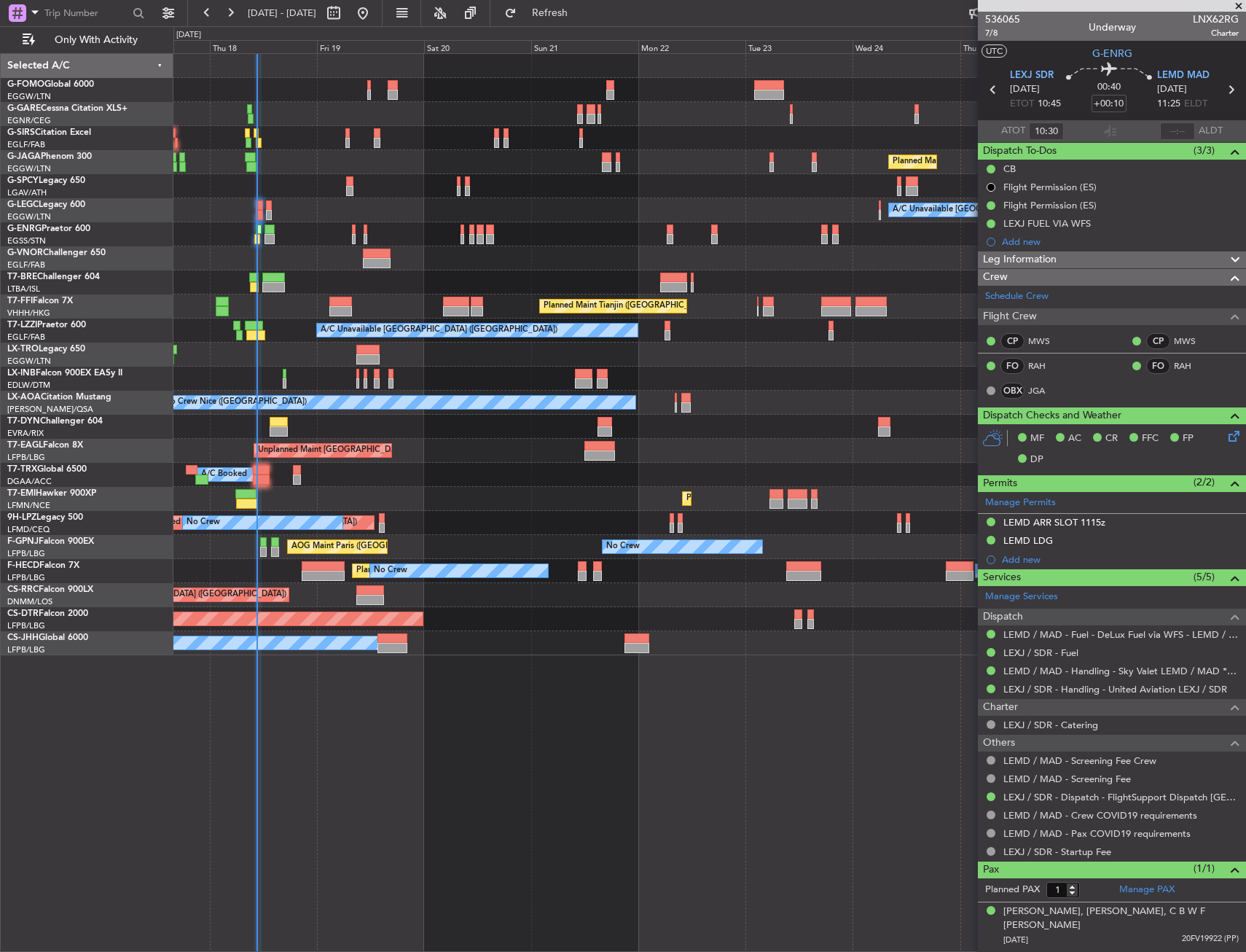
click at [283, 436] on div "Unplanned Maint [GEOGRAPHIC_DATA] (Riga Intl)" at bounding box center [709, 427] width 1072 height 24
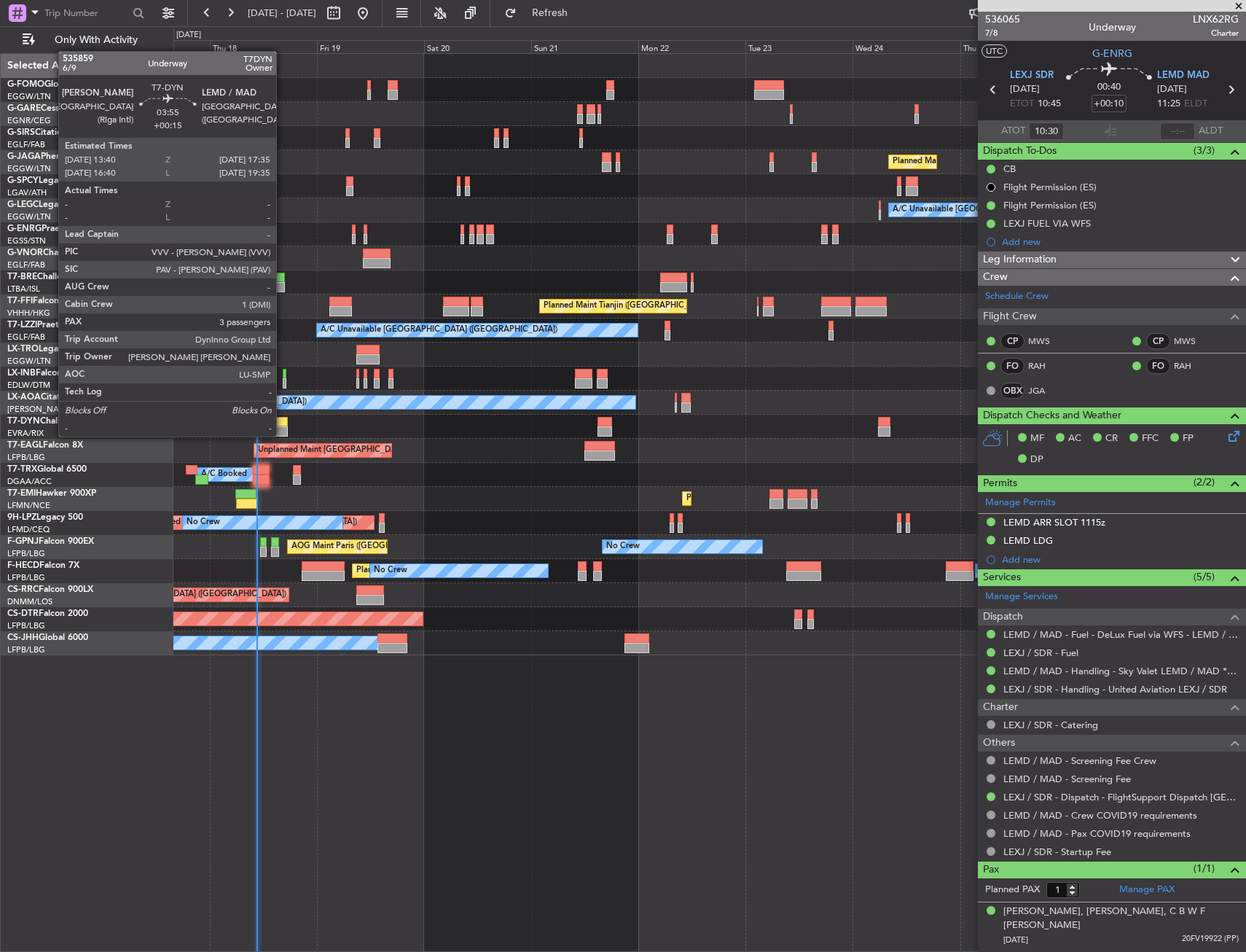
click at [281, 427] on div at bounding box center [279, 431] width 18 height 10
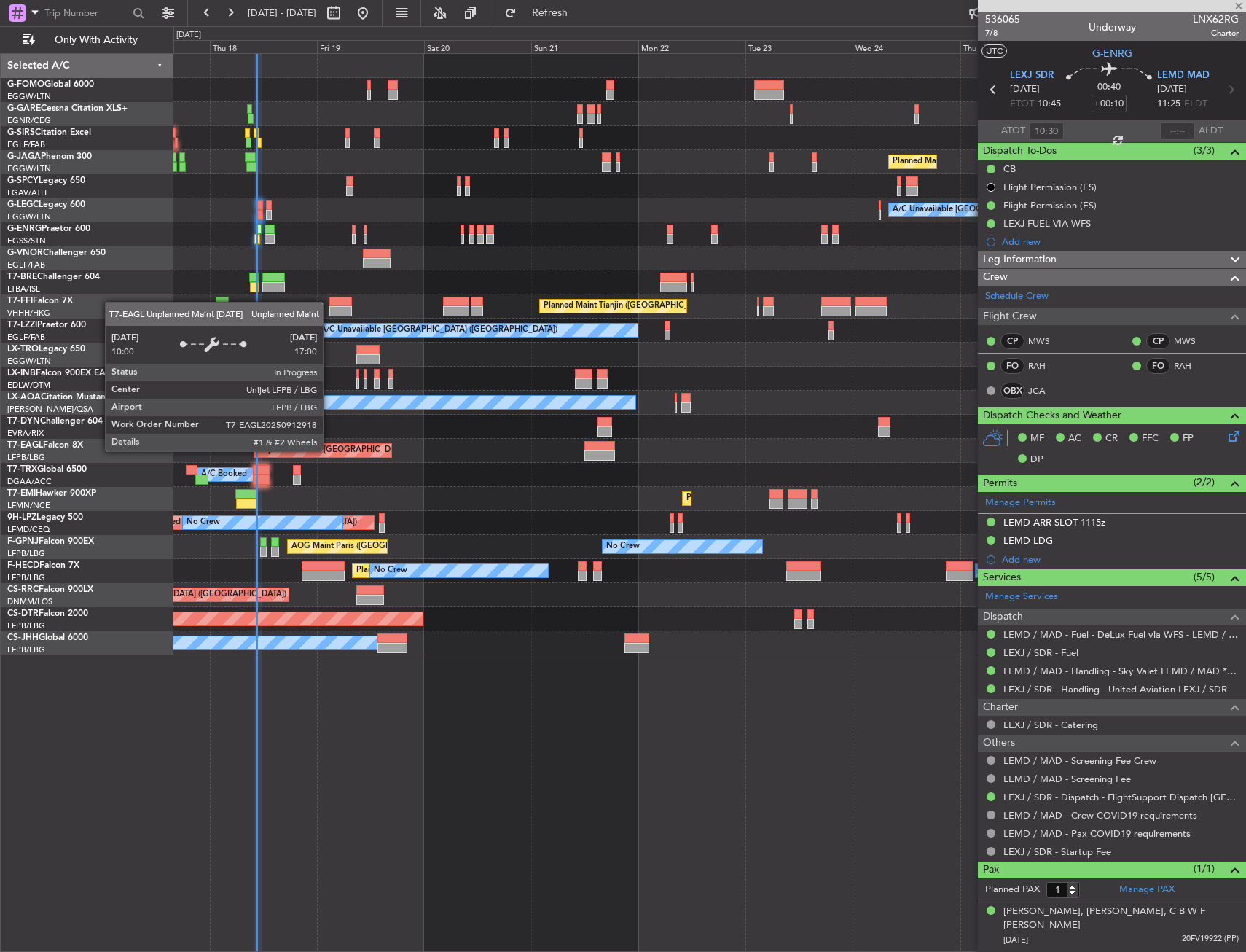
type input "+00:15"
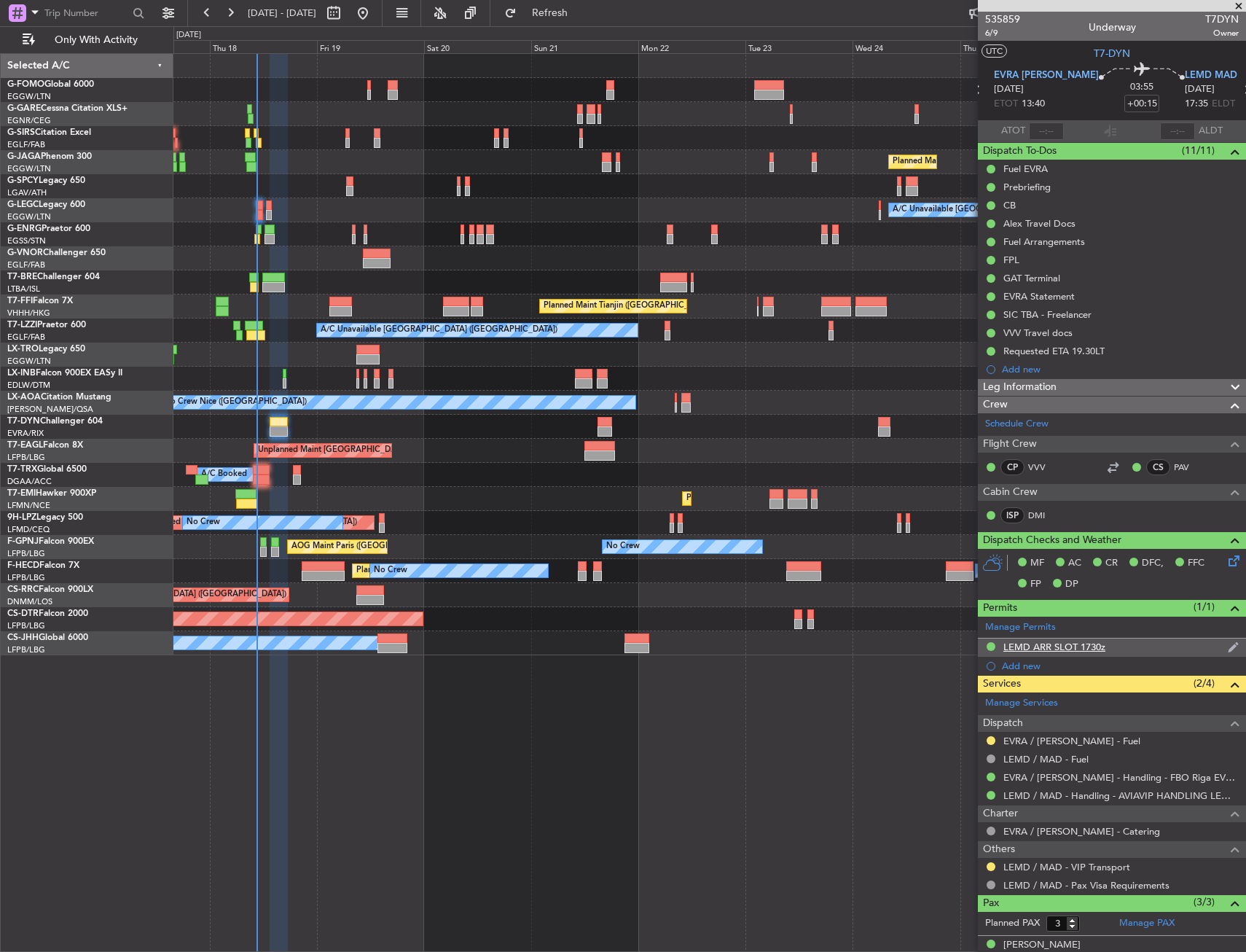
scroll to position [82, 0]
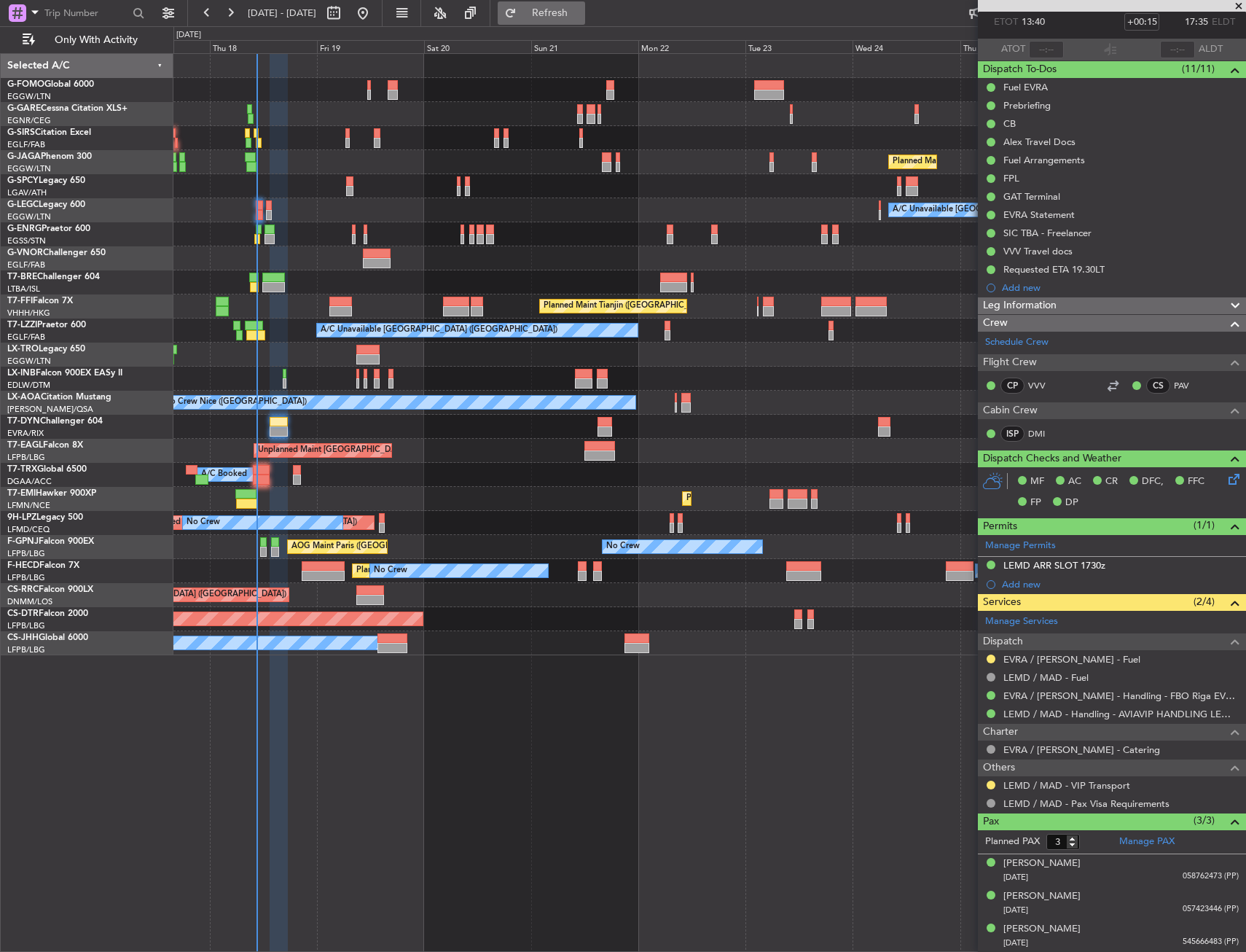
click at [586, 22] on button "Refresh" at bounding box center [541, 13] width 87 height 23
click at [568, 17] on span "Refresh" at bounding box center [550, 13] width 61 height 10
click at [1057, 782] on link "LEMD / MAD - VIP Transport" at bounding box center [1066, 785] width 126 height 12
click at [1038, 657] on link "EVRA / [PERSON_NAME] - Fuel" at bounding box center [1072, 659] width 137 height 12
click at [987, 660] on button at bounding box center [991, 659] width 9 height 9
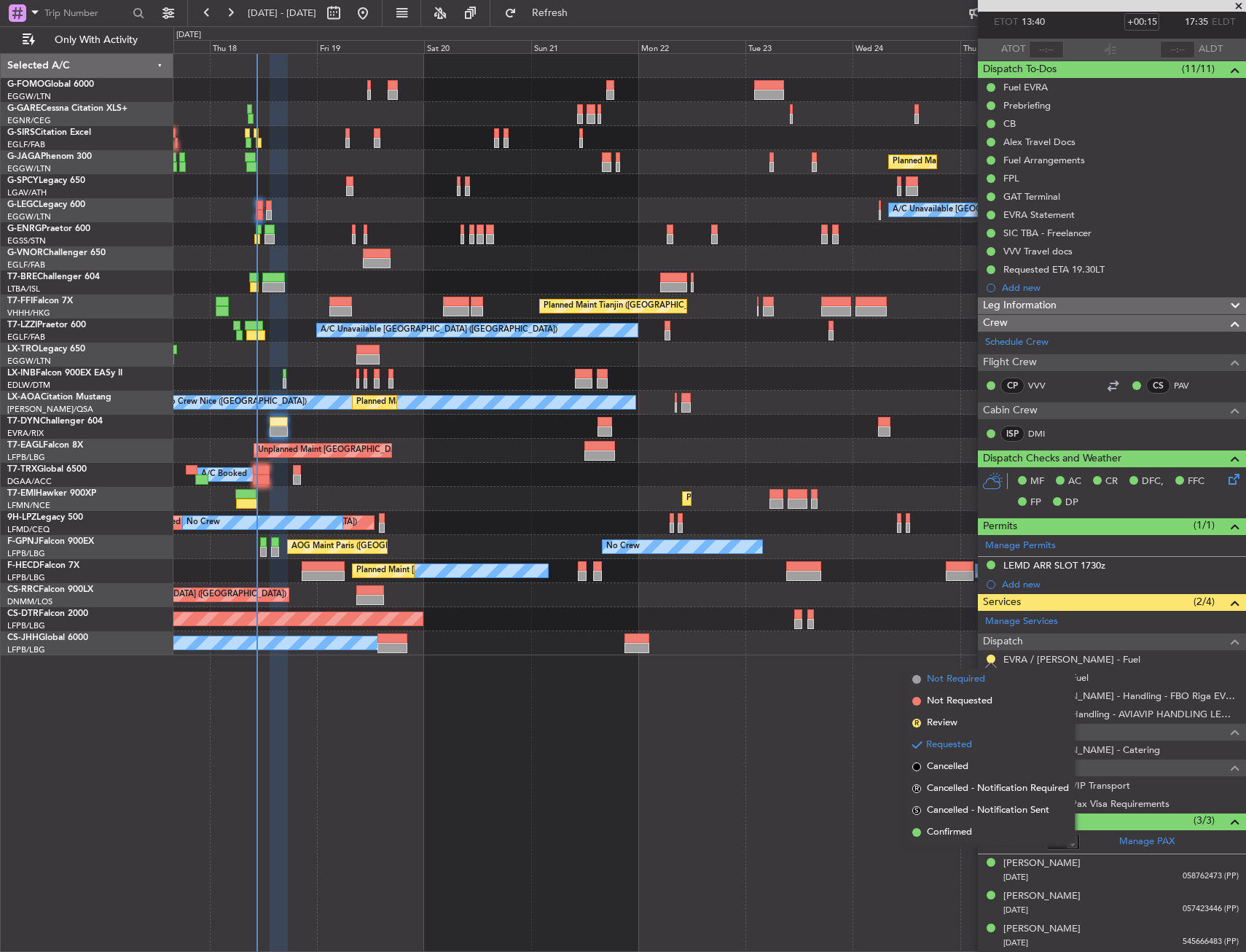
click at [948, 674] on span "Not Required" at bounding box center [956, 679] width 58 height 14
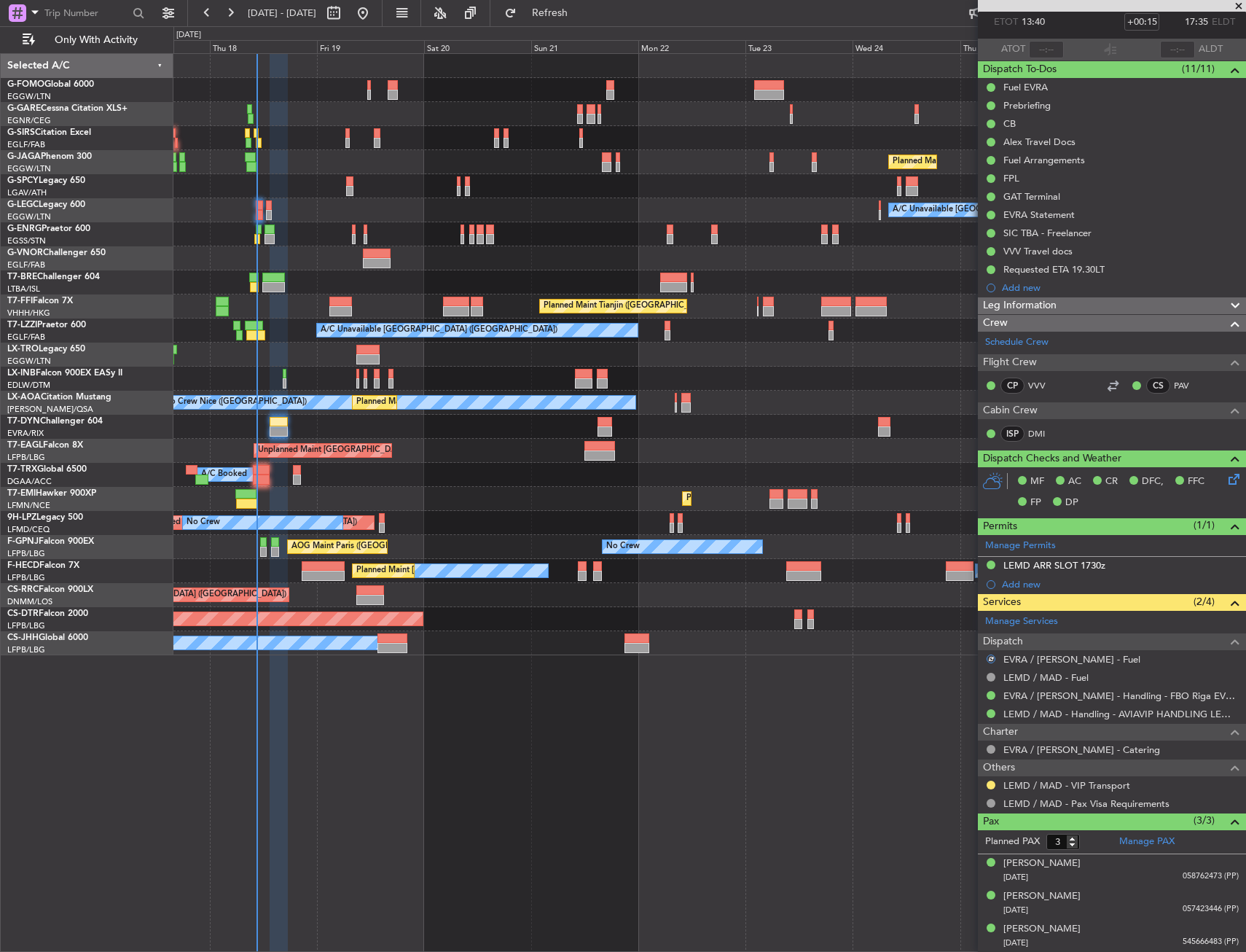
click at [757, 704] on div "Planned Maint London (Luton) A/C Unavailable London (Luton) Planned Maint Tianj…" at bounding box center [710, 502] width 1073 height 898
click at [581, 18] on span "Refresh" at bounding box center [550, 13] width 61 height 10
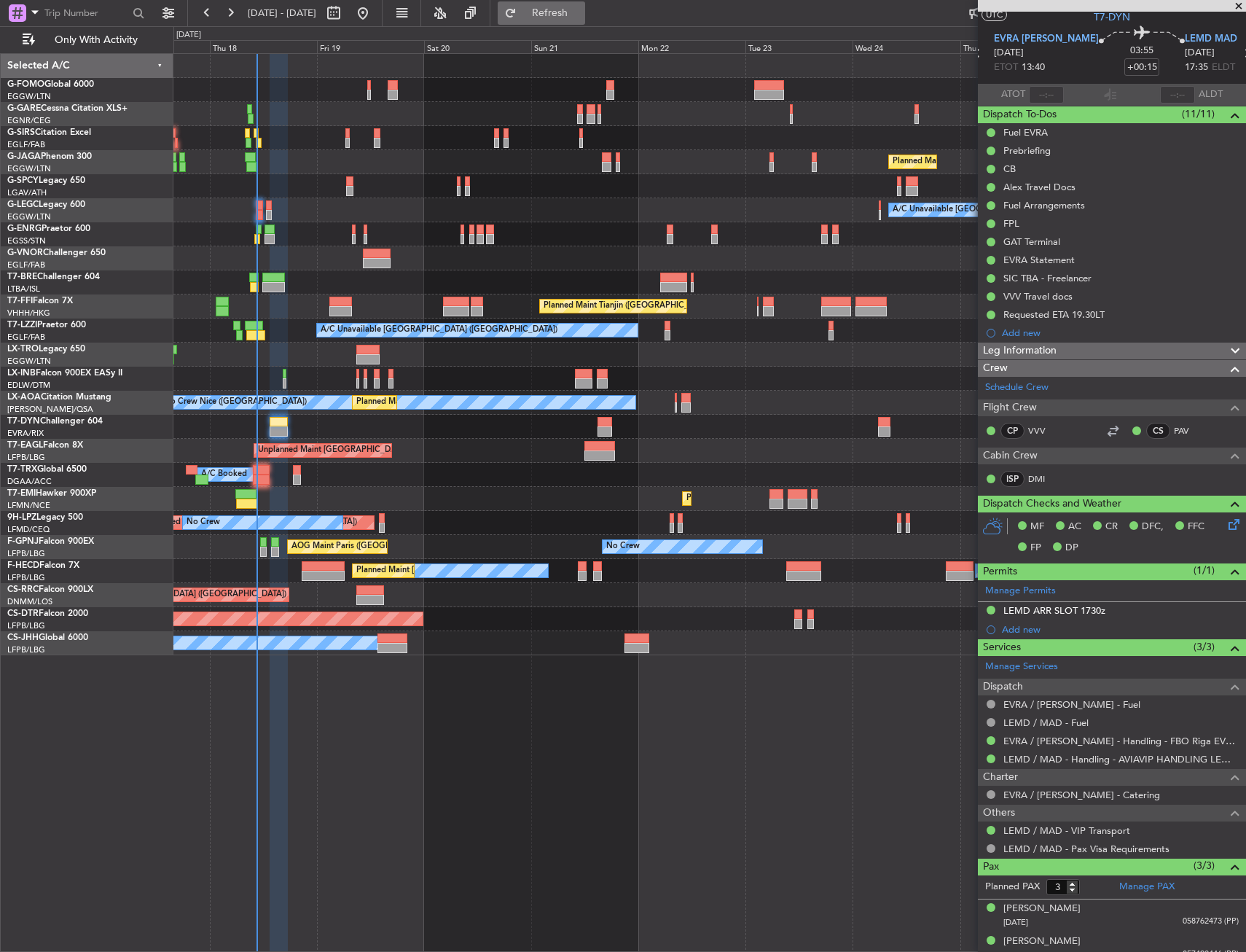
scroll to position [0, 0]
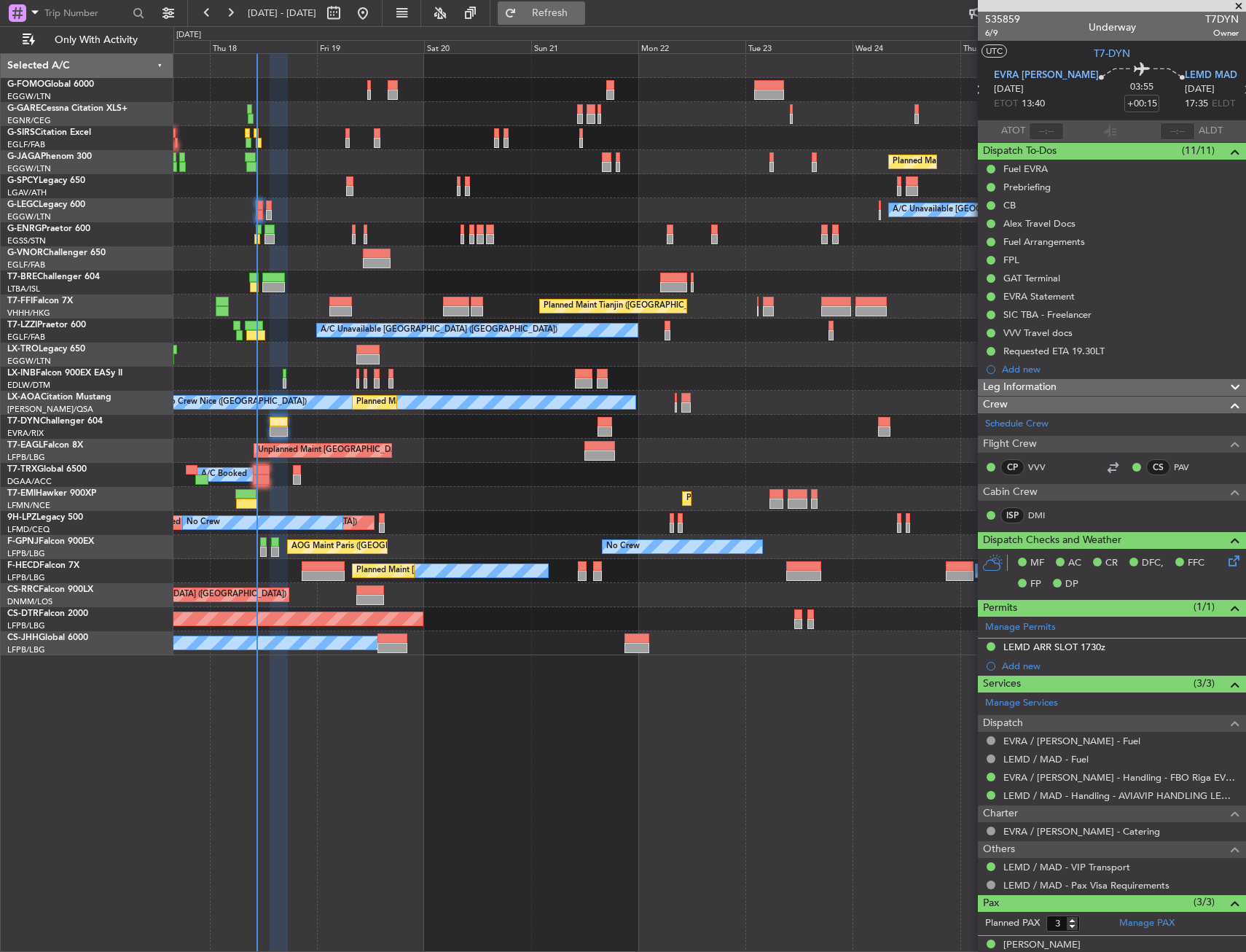
click at [563, 10] on button "Refresh" at bounding box center [541, 13] width 87 height 23
click at [1239, 4] on span at bounding box center [1238, 6] width 14 height 13
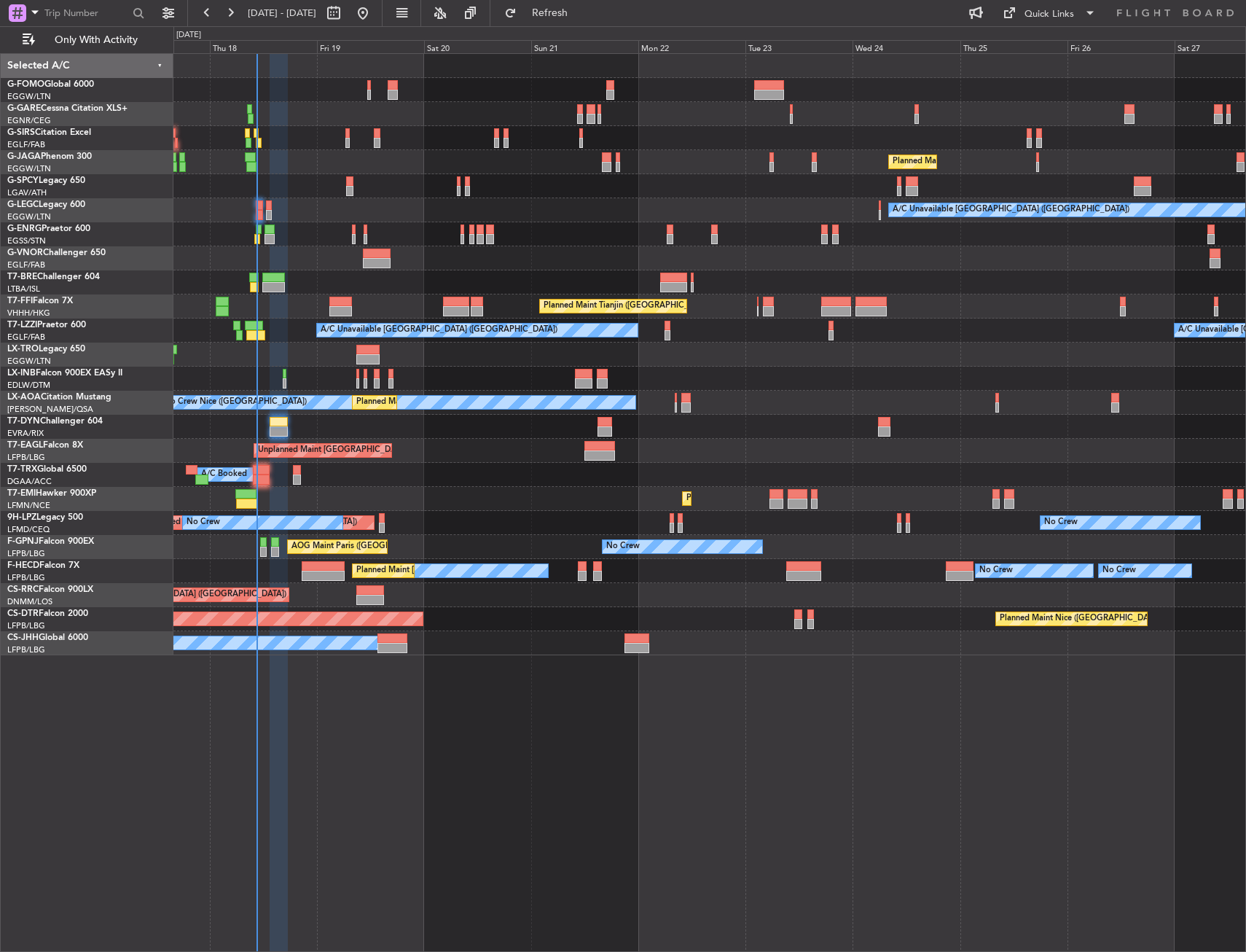
type input "0"
click at [581, 8] on span "Refresh" at bounding box center [550, 13] width 61 height 10
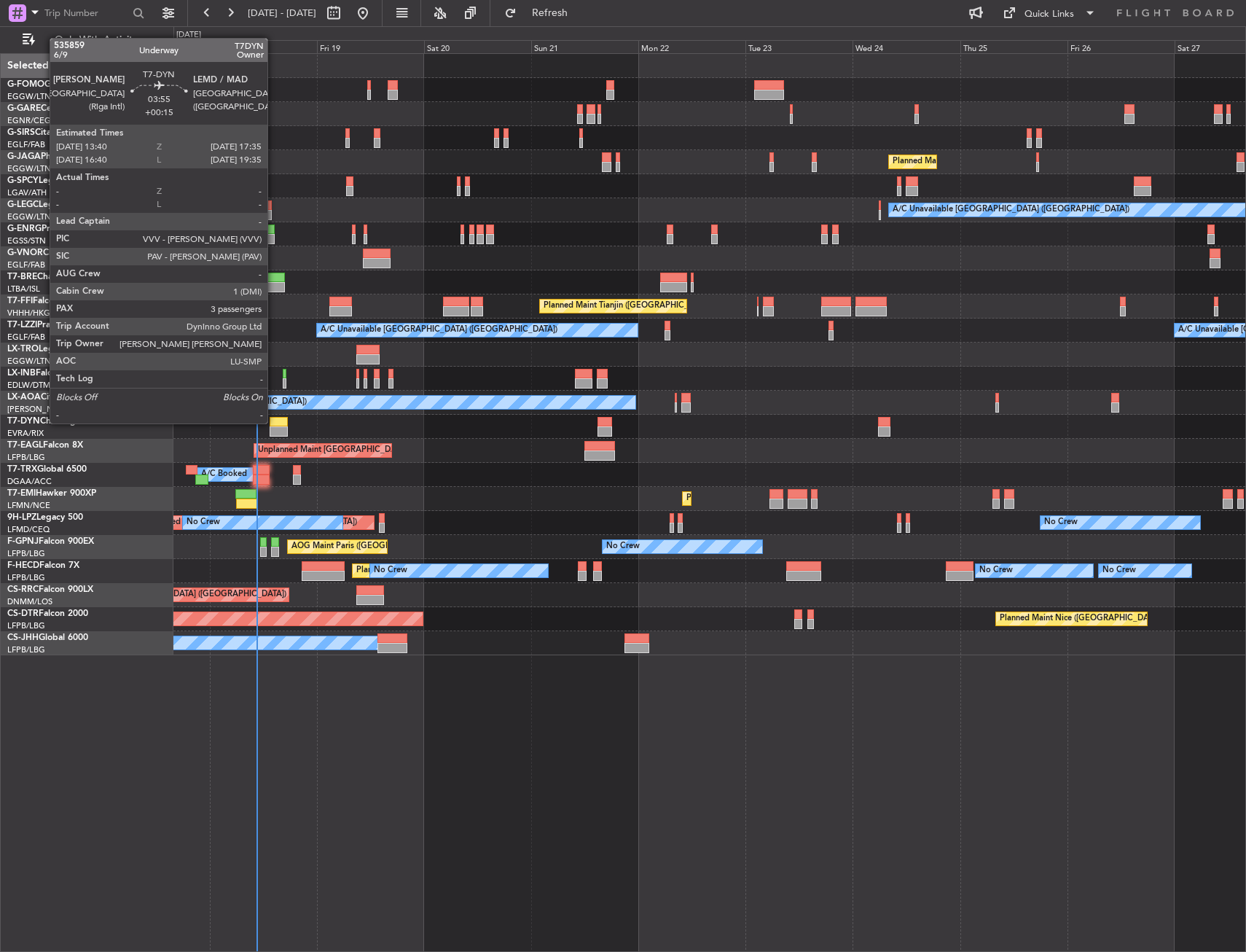
click at [274, 422] on div at bounding box center [279, 421] width 18 height 10
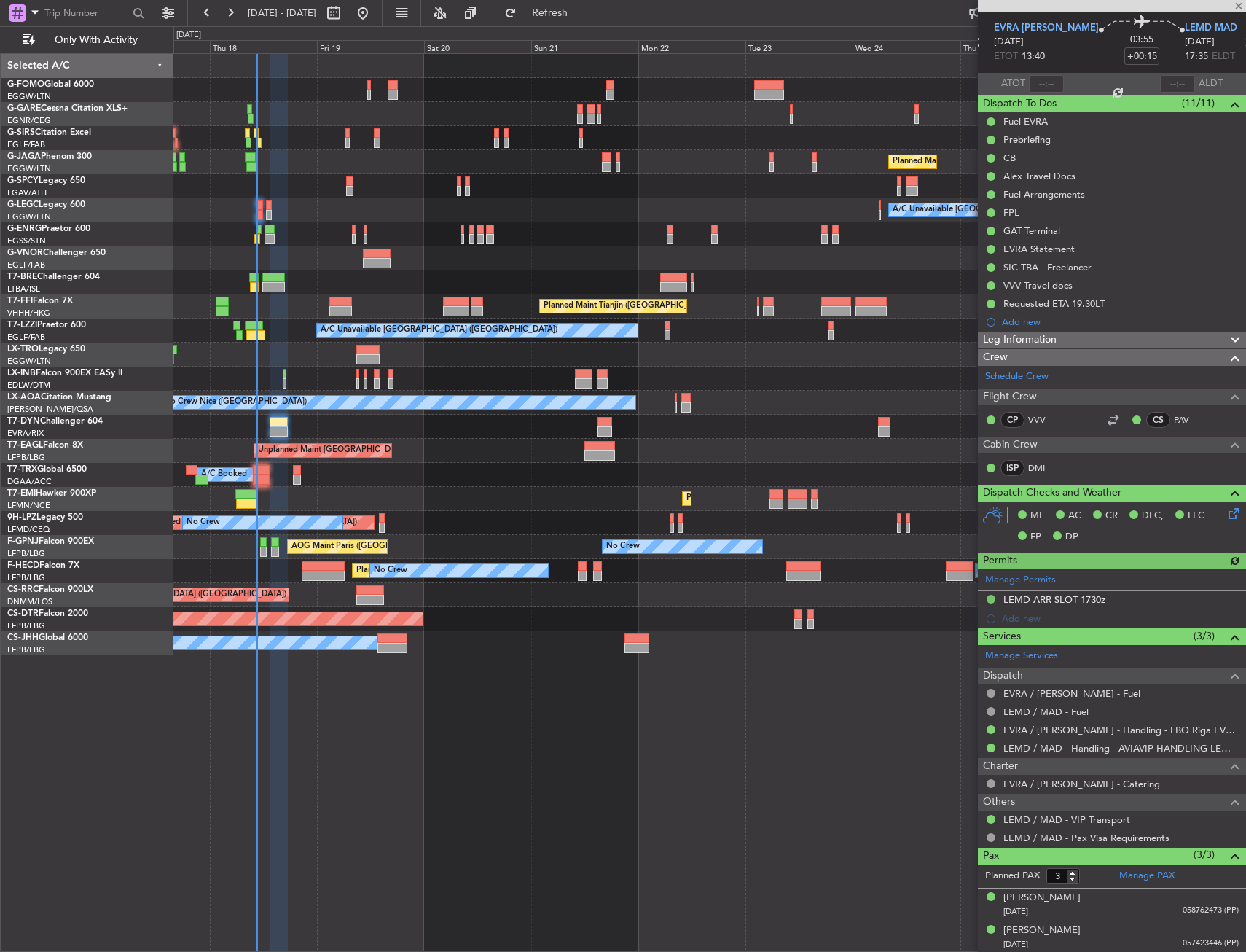
scroll to position [82, 0]
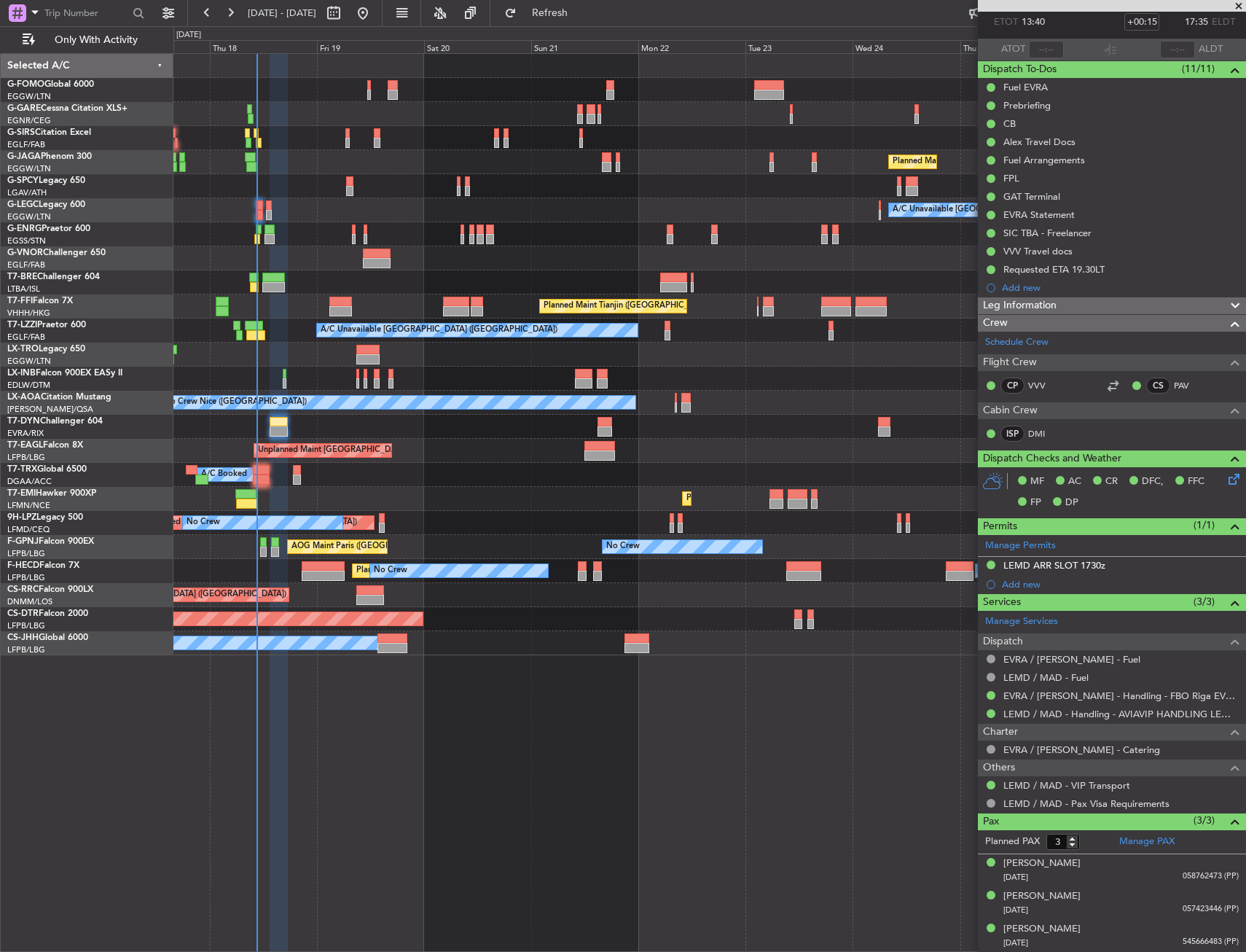
click at [989, 565] on button at bounding box center [991, 565] width 9 height 9
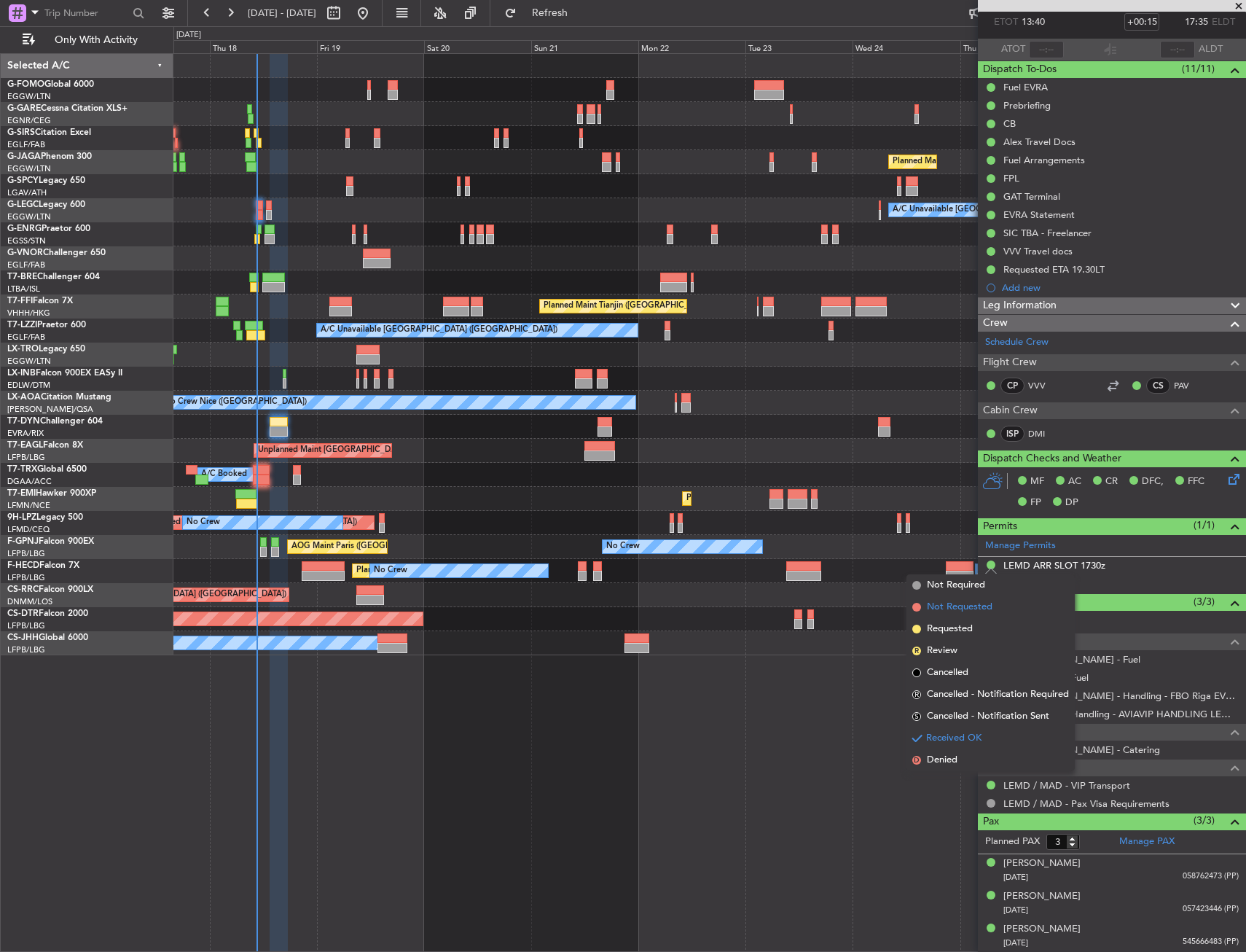
click at [954, 611] on span "Not Requested" at bounding box center [960, 607] width 66 height 14
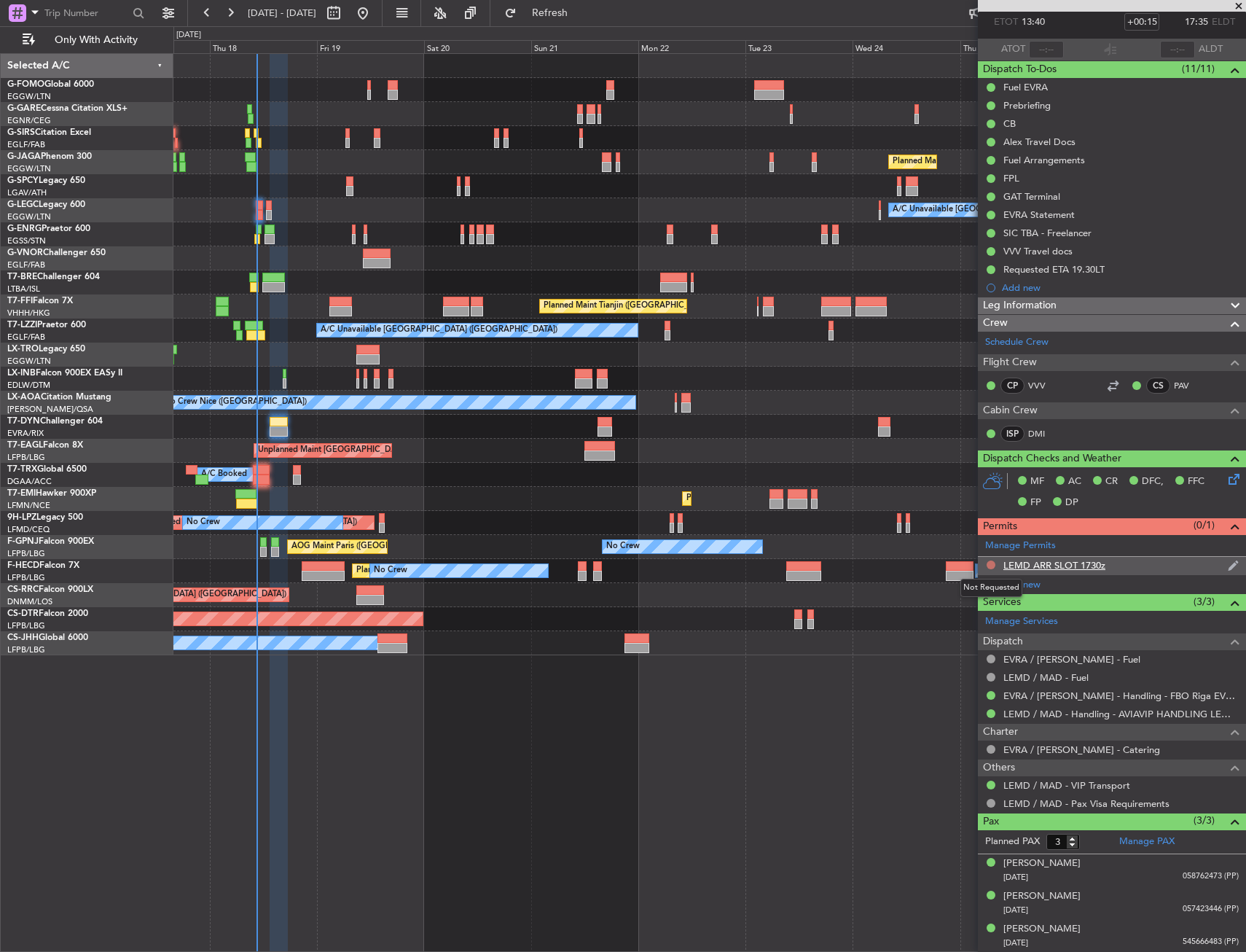
click at [992, 566] on button at bounding box center [991, 565] width 9 height 9
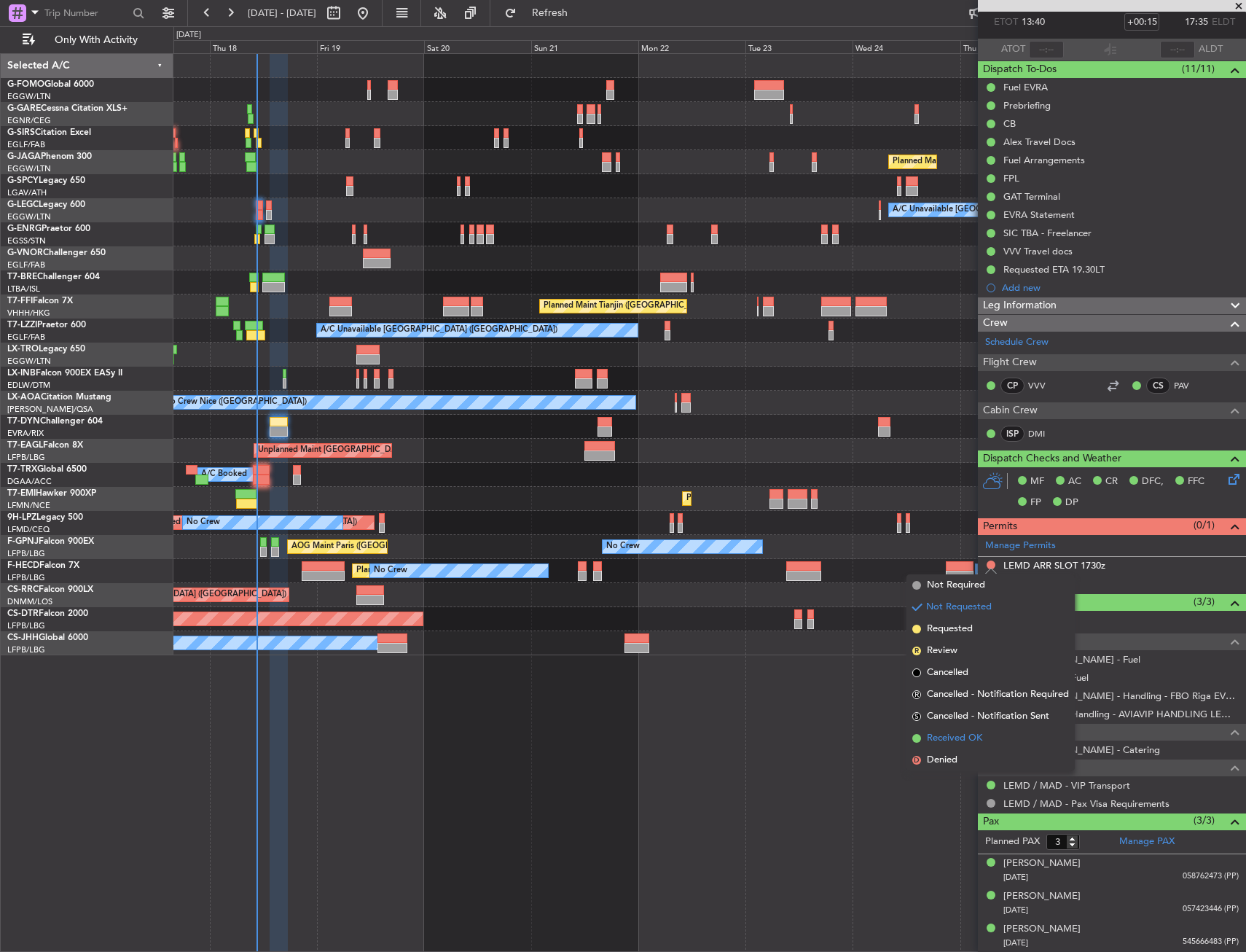
click at [973, 729] on li "Received OK" at bounding box center [991, 738] width 168 height 22
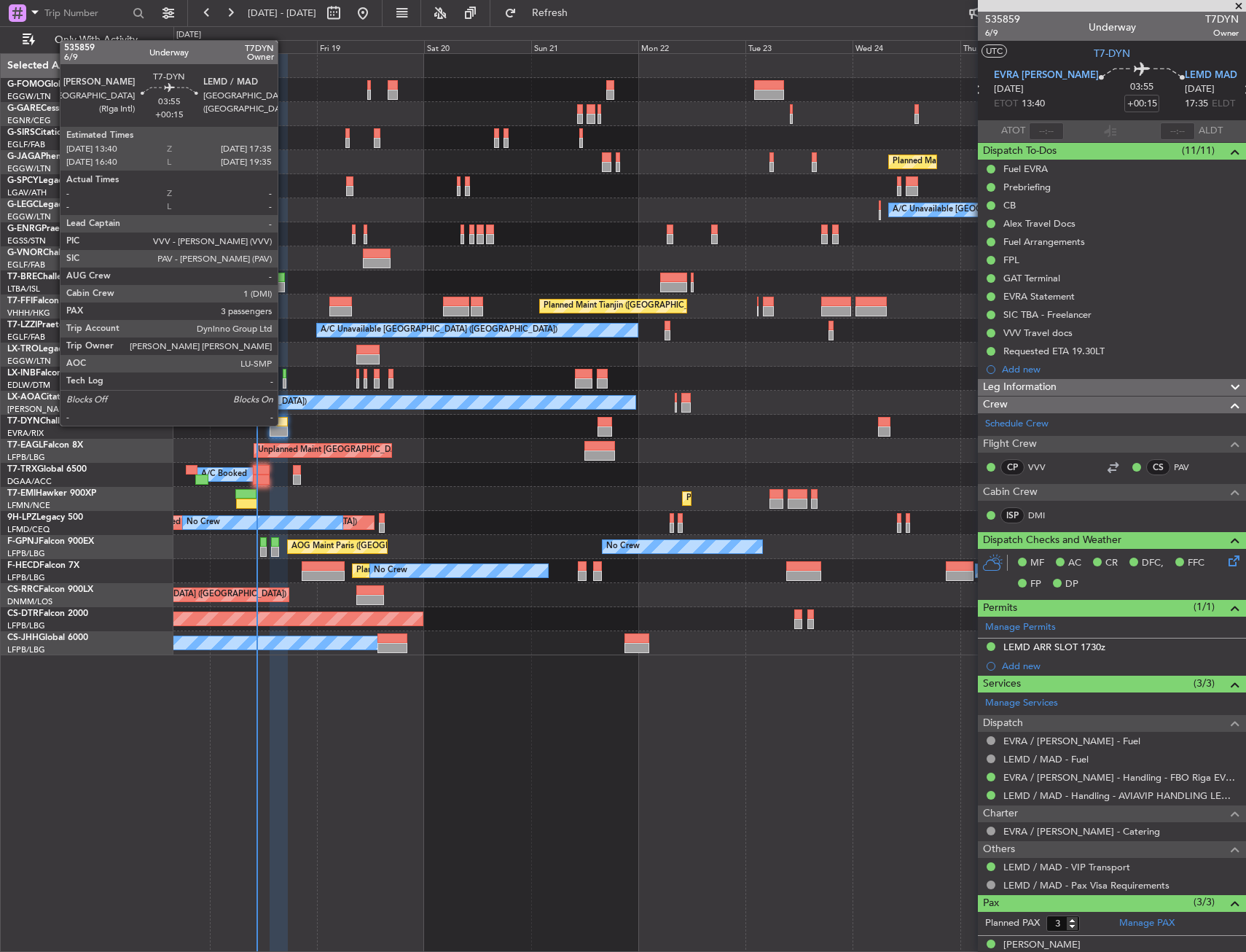
click at [284, 424] on div at bounding box center [279, 421] width 18 height 10
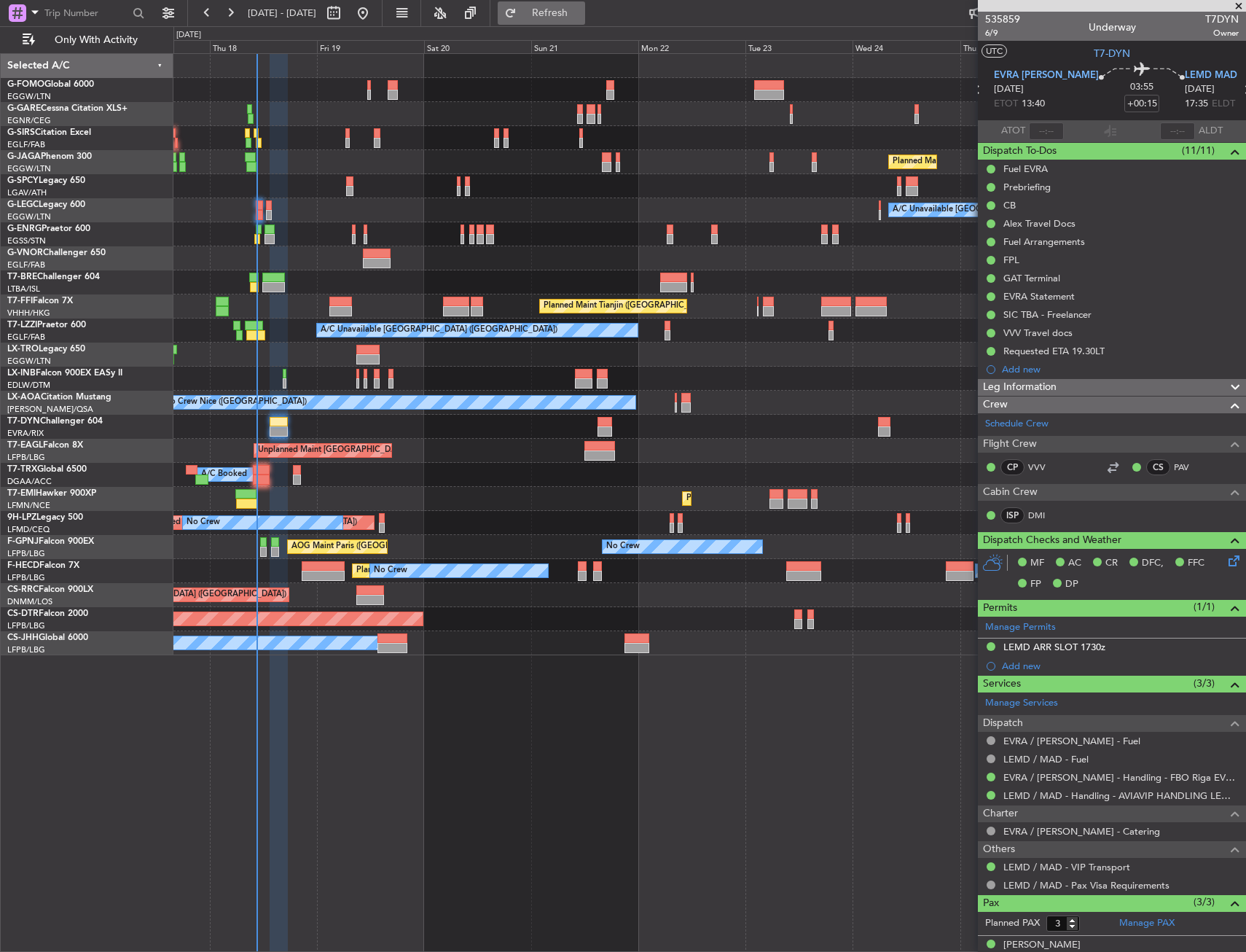
click at [581, 8] on span "Refresh" at bounding box center [550, 13] width 61 height 10
click at [1228, 563] on icon at bounding box center [1231, 557] width 11 height 11
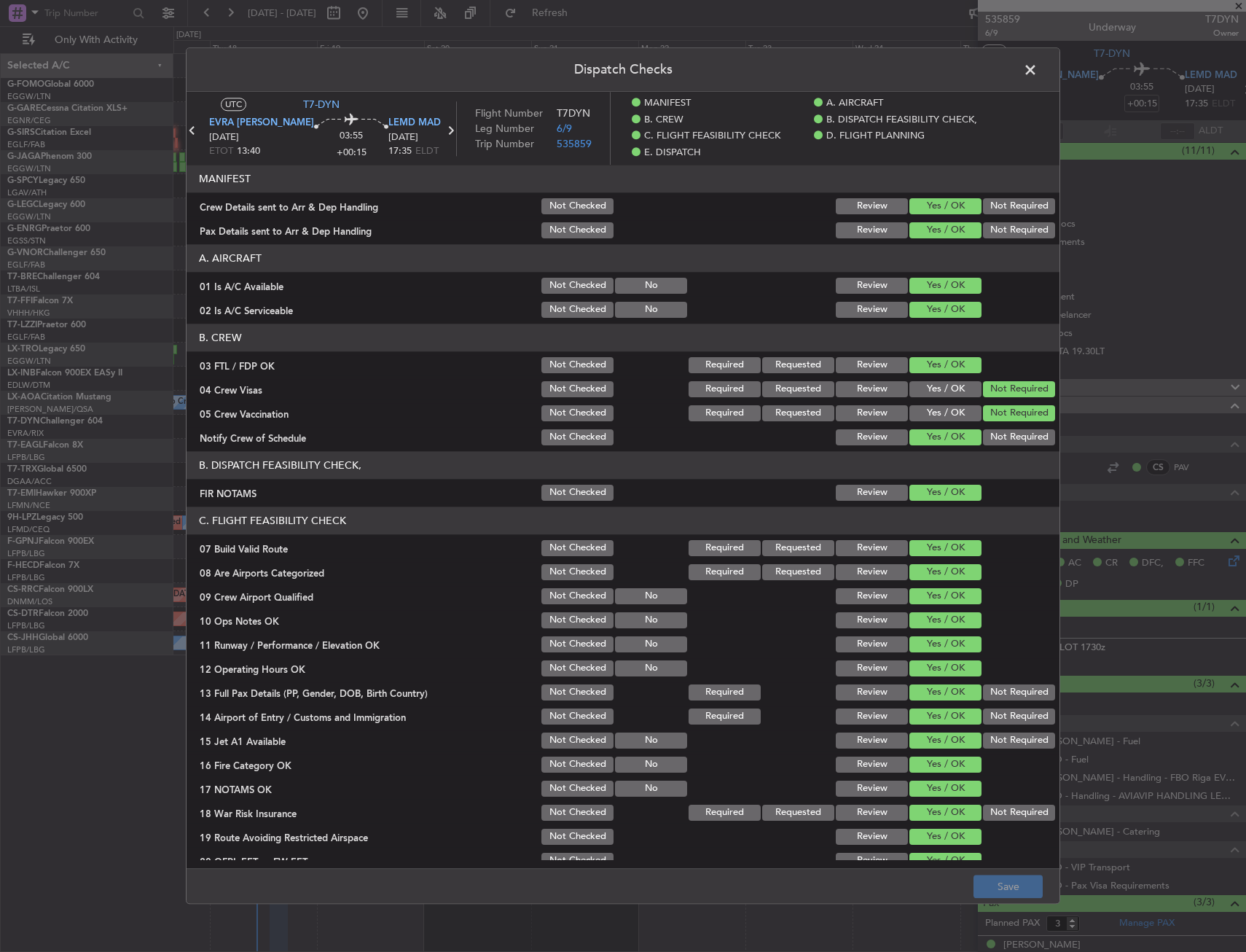
click at [994, 208] on button "Not Required" at bounding box center [1019, 206] width 72 height 16
click at [917, 216] on section "MANIFEST Crew Details sent to Arr & Dep Handling Not Checked Review Yes / OK No…" at bounding box center [623, 202] width 873 height 76
click at [921, 201] on button "Yes / OK" at bounding box center [945, 206] width 72 height 16
click at [613, 201] on div at bounding box center [649, 206] width 73 height 20
click at [583, 202] on button "Not Checked" at bounding box center [577, 206] width 72 height 16
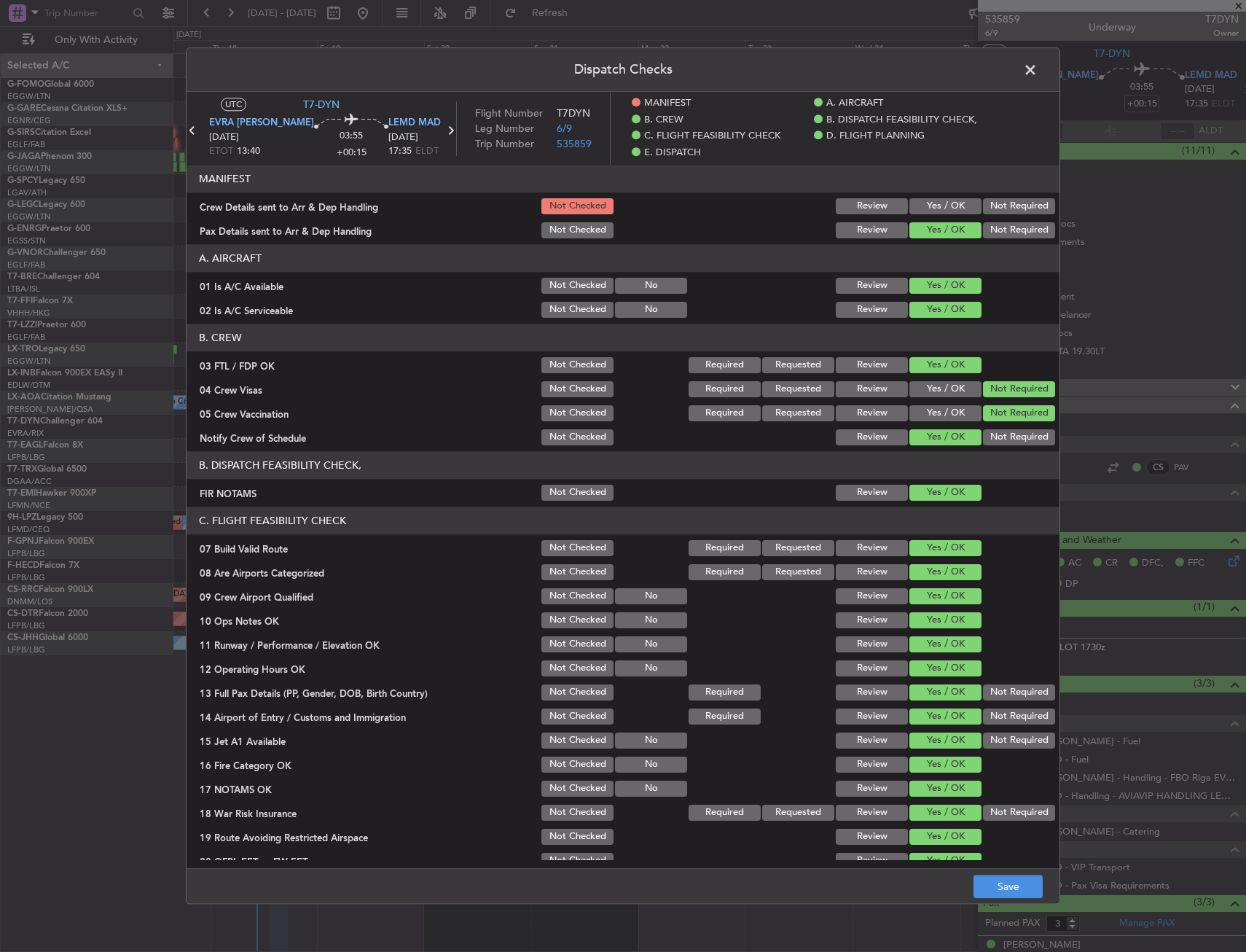
click at [843, 203] on button "Review" at bounding box center [872, 206] width 72 height 16
click at [1011, 883] on button "Save" at bounding box center [1008, 887] width 69 height 23
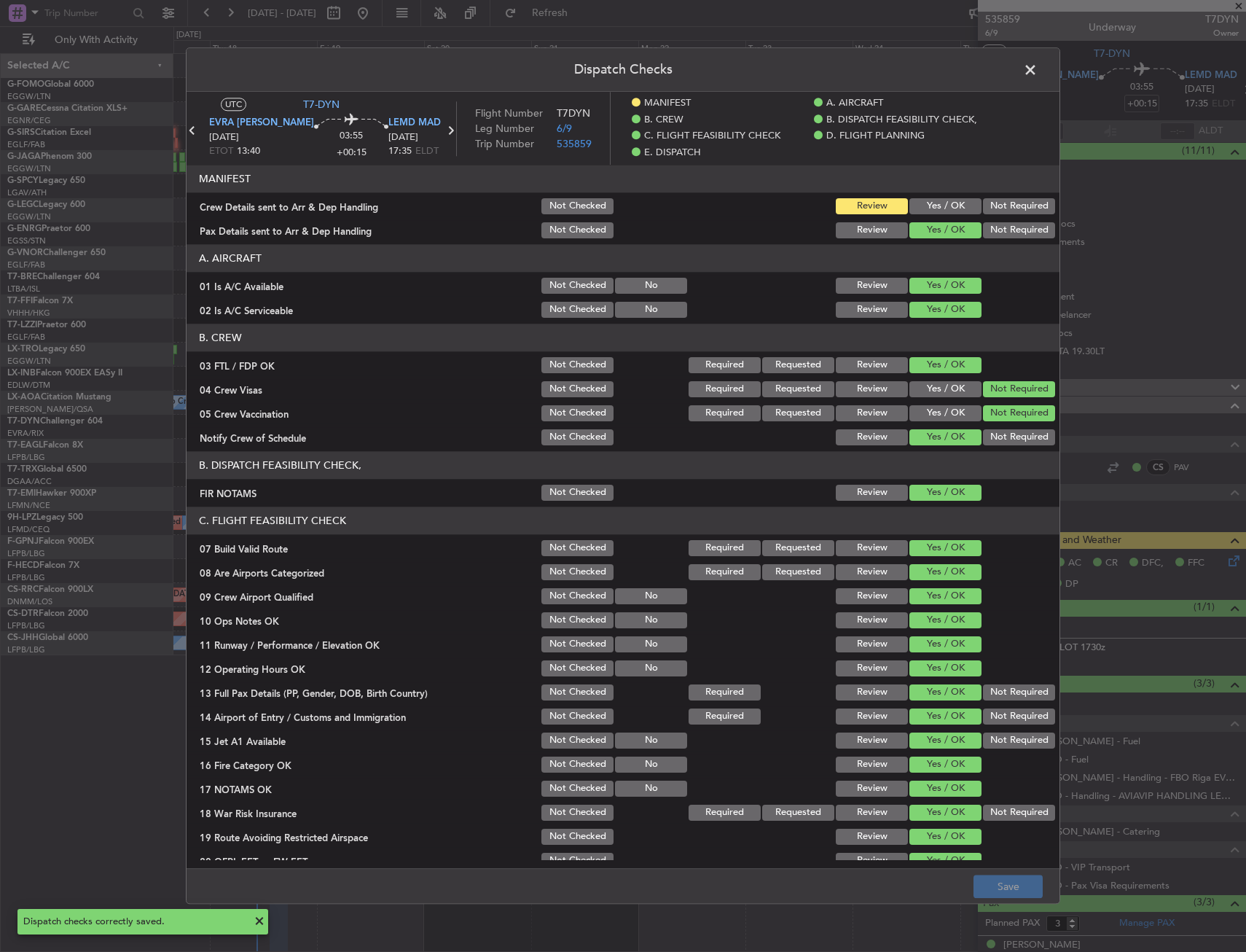
click at [910, 199] on button "Yes / OK" at bounding box center [945, 206] width 72 height 16
click at [1015, 876] on button "Save" at bounding box center [1008, 887] width 69 height 23
click at [1038, 78] on span at bounding box center [1038, 73] width 0 height 29
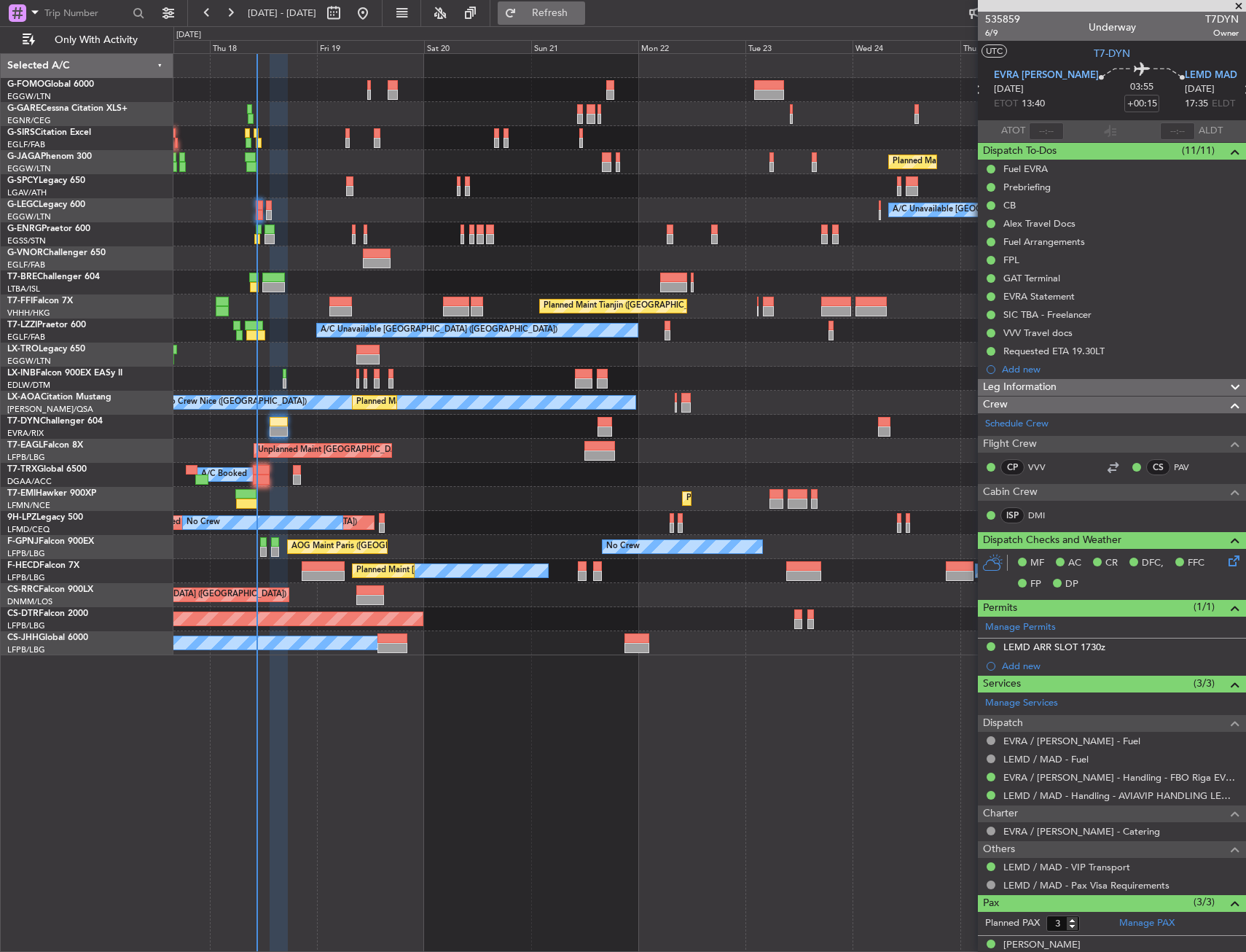
click at [578, 5] on button "Refresh" at bounding box center [541, 13] width 87 height 23
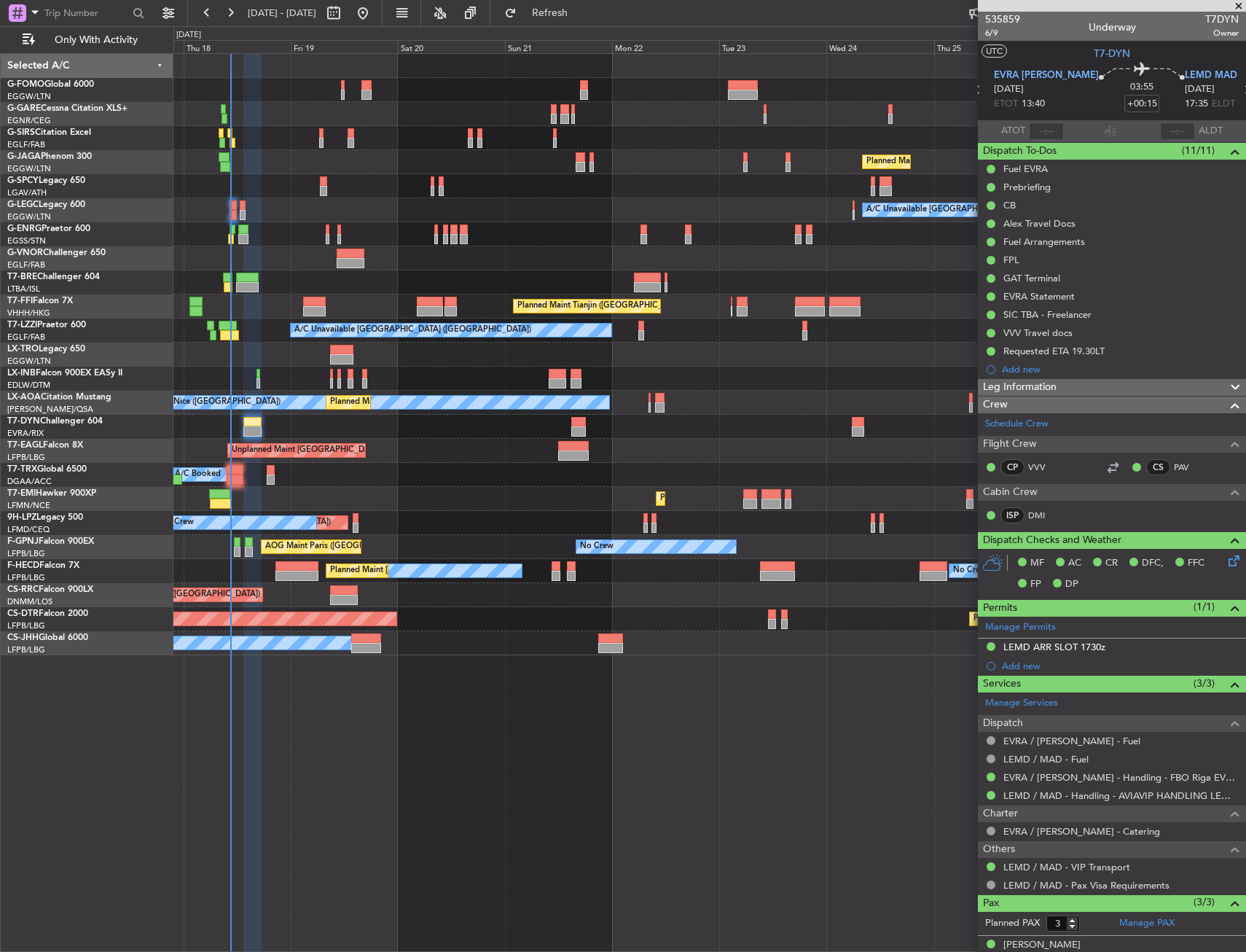
click at [511, 309] on div "Planned Maint London (Luton) A/C Unavailable London (Luton) Planned Maint Tianj…" at bounding box center [709, 354] width 1072 height 601
click at [376, 167] on div "Planned Maint [GEOGRAPHIC_DATA] ([GEOGRAPHIC_DATA])" at bounding box center [709, 162] width 1072 height 24
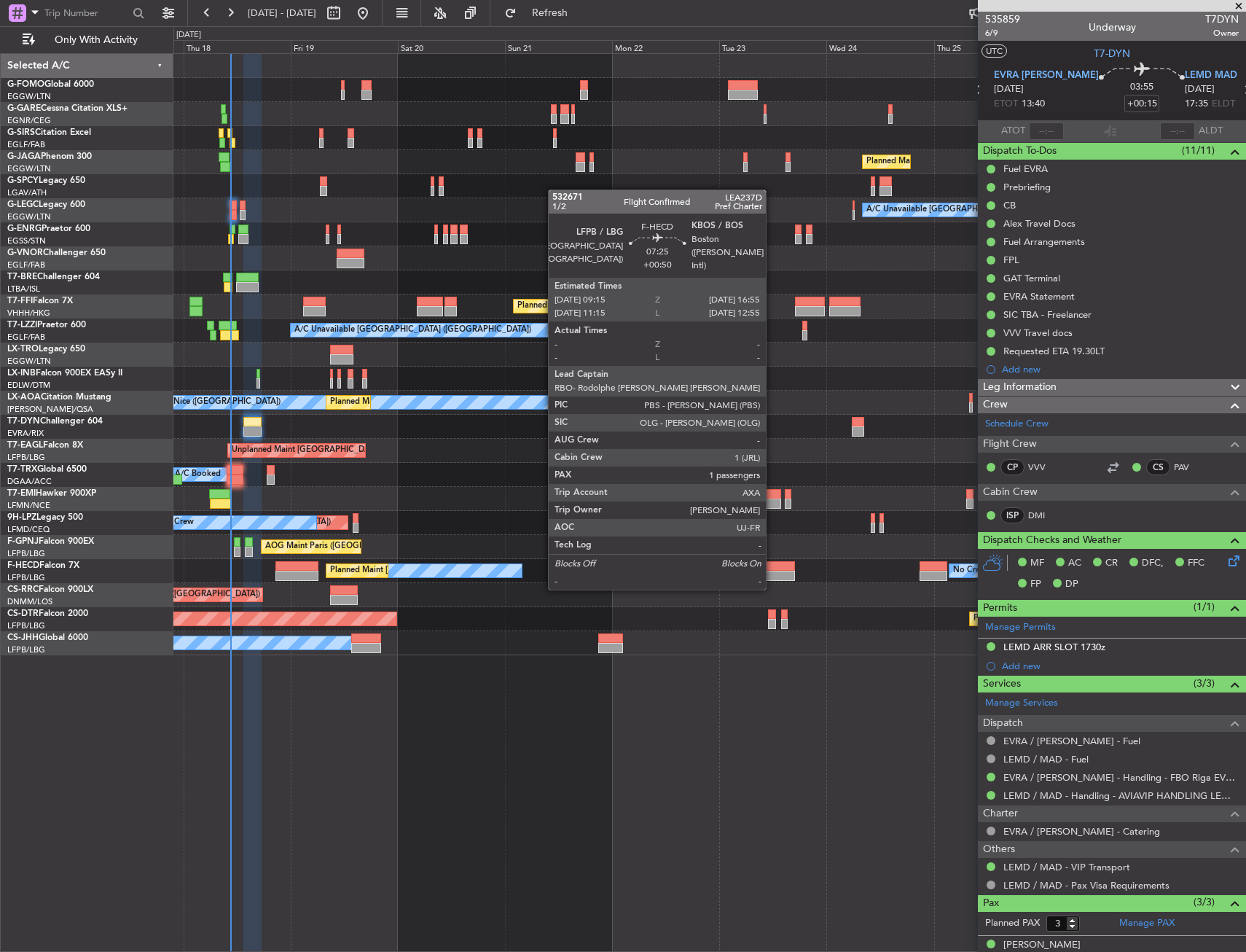
click at [773, 573] on div at bounding box center [778, 575] width 35 height 10
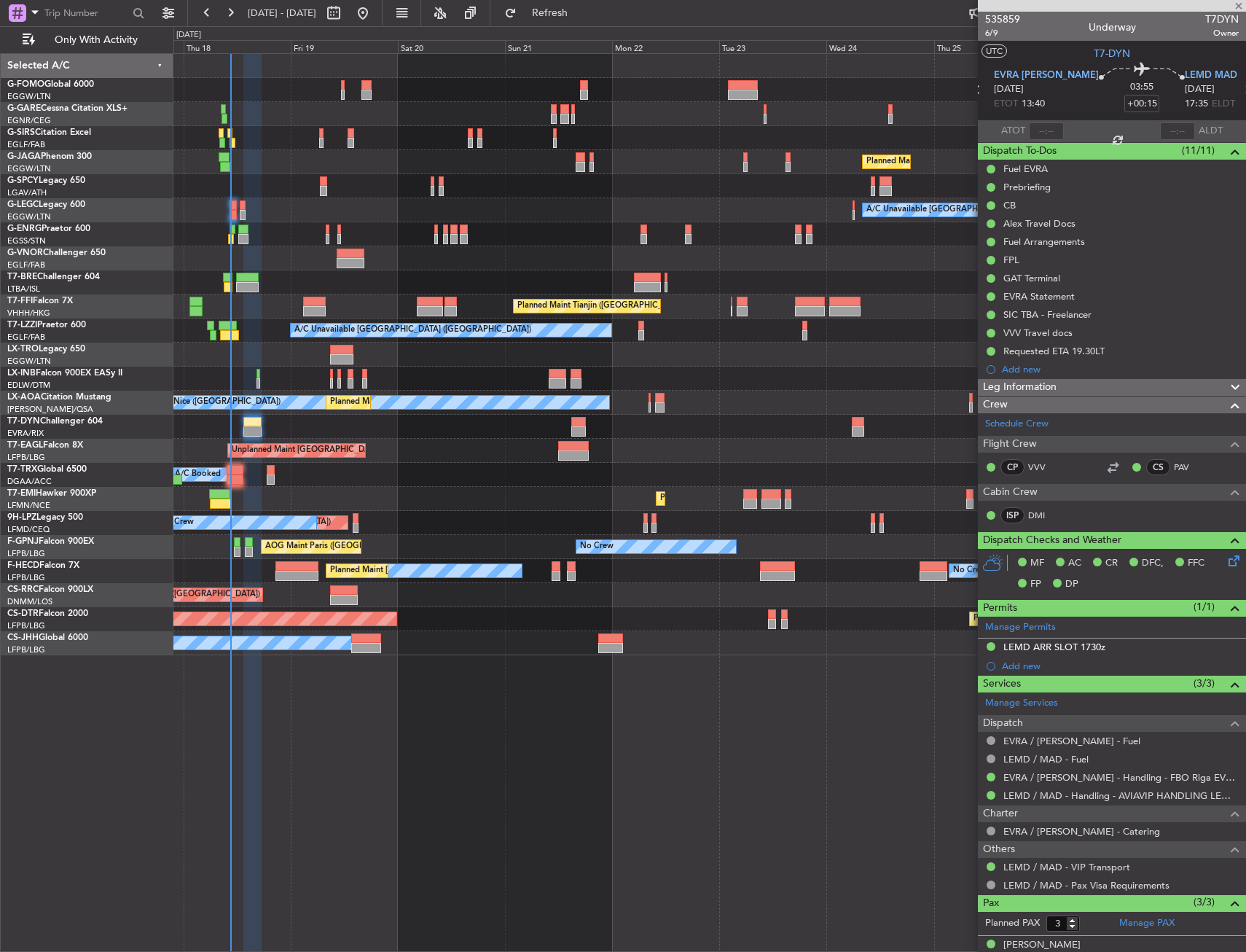
type input "+00:50"
type input "1"
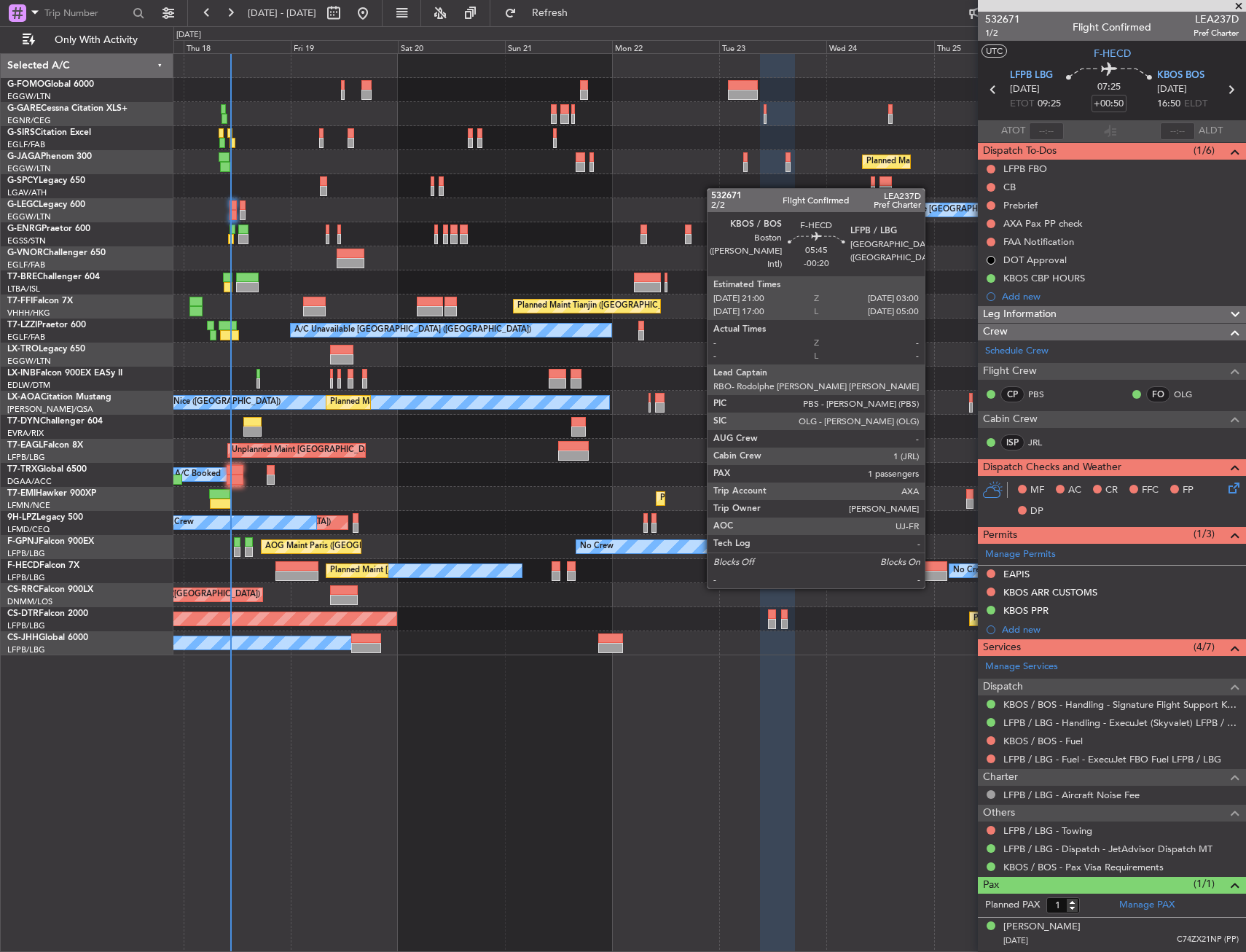
click at [932, 572] on div at bounding box center [933, 575] width 27 height 10
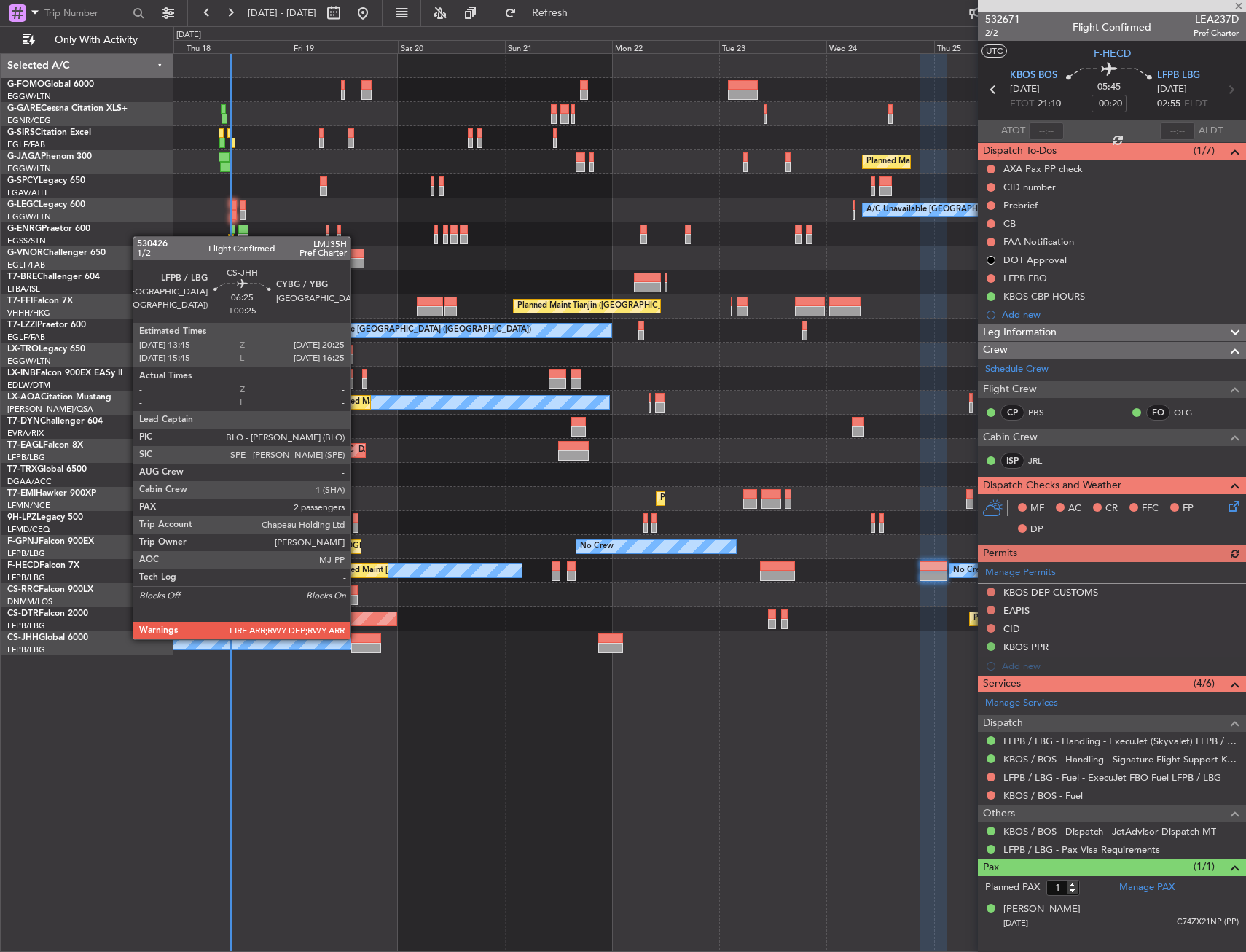
click at [357, 638] on div at bounding box center [366, 638] width 30 height 10
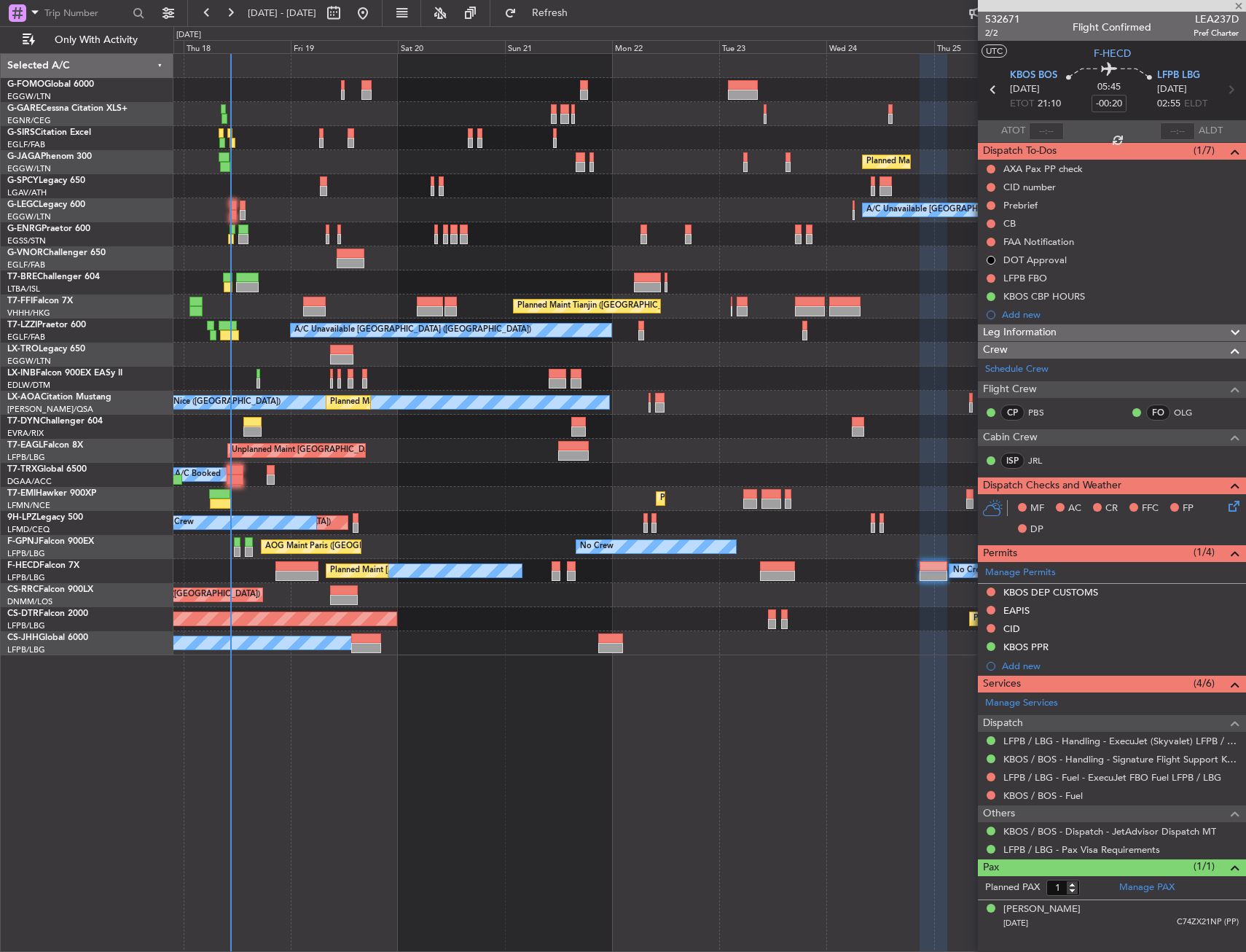
type input "+00:25"
type input "2"
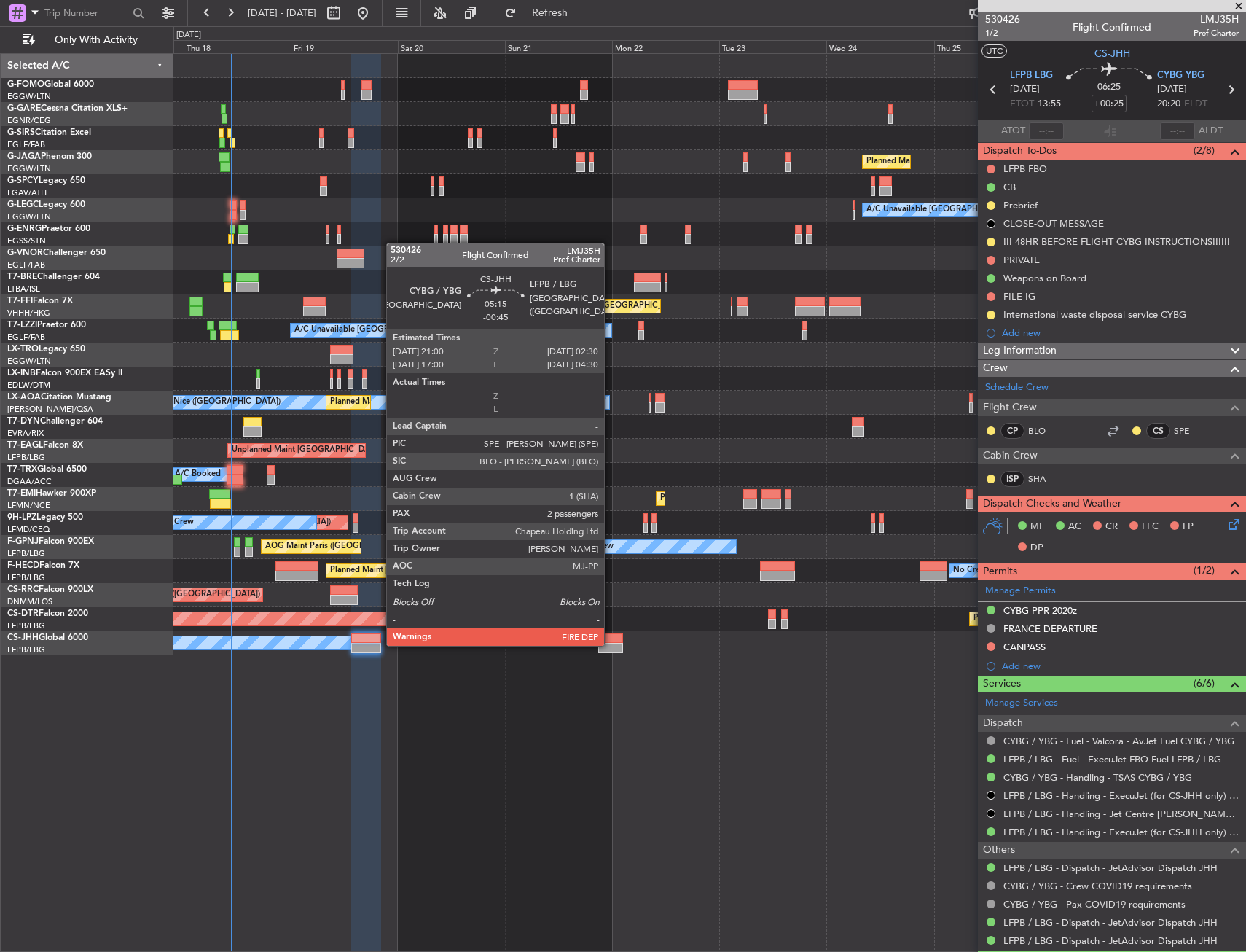
click at [611, 645] on div at bounding box center [611, 648] width 25 height 10
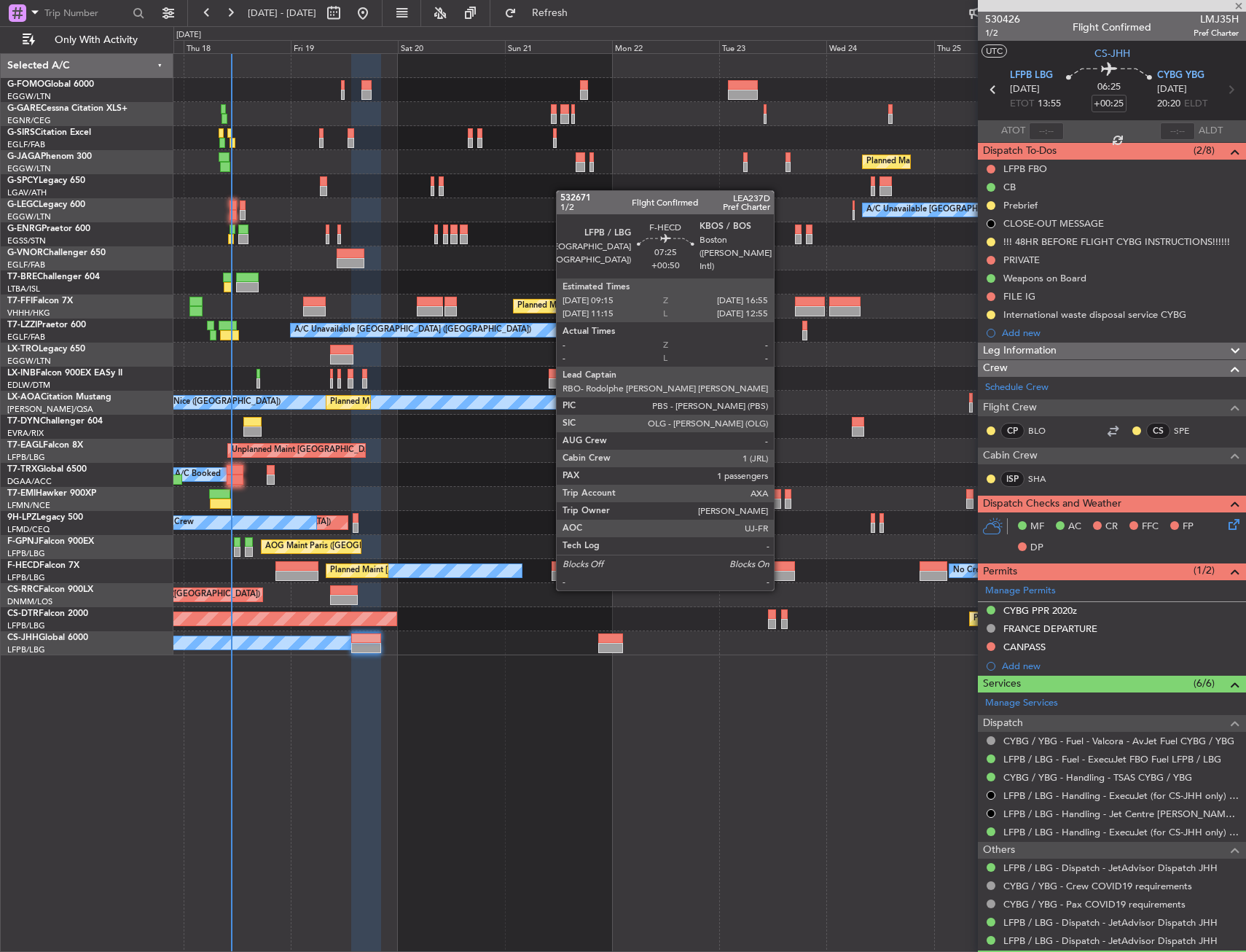
type input "-00:45"
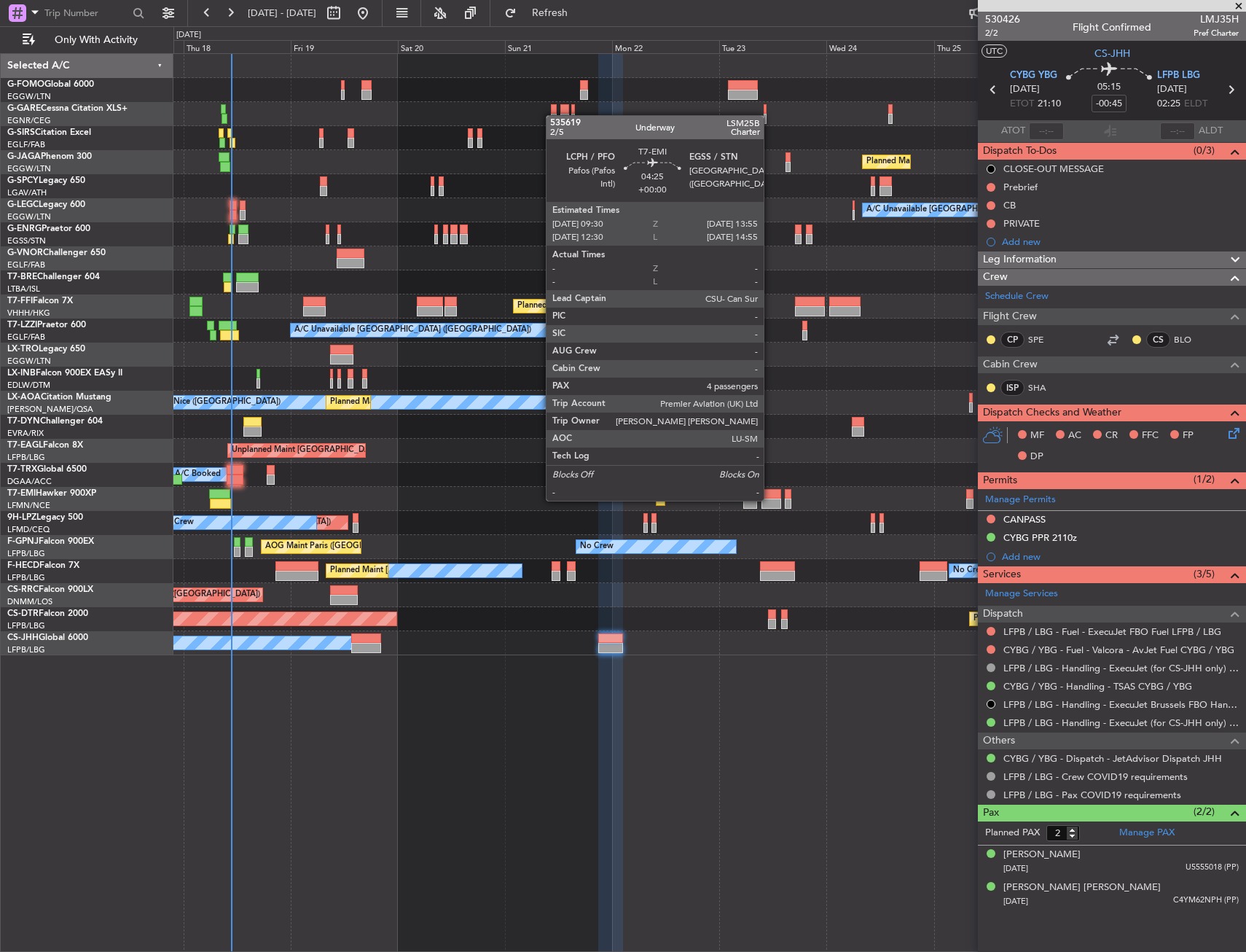
click at [772, 498] on div at bounding box center [772, 503] width 20 height 10
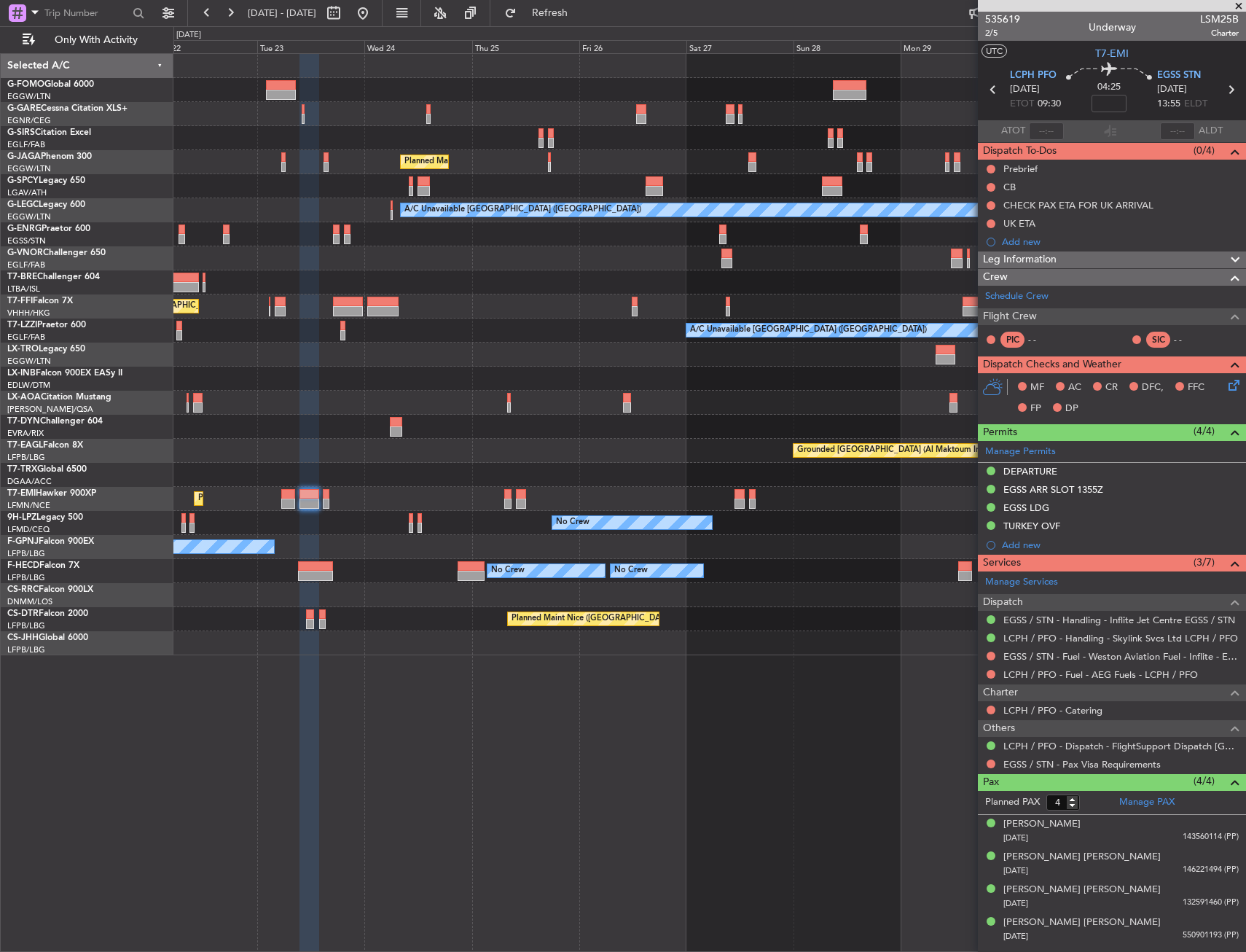
click at [406, 499] on div "Planned Maint London (Luton) A/C Unavailable London (Luton) Planned Maint Tianj…" at bounding box center [709, 354] width 1072 height 601
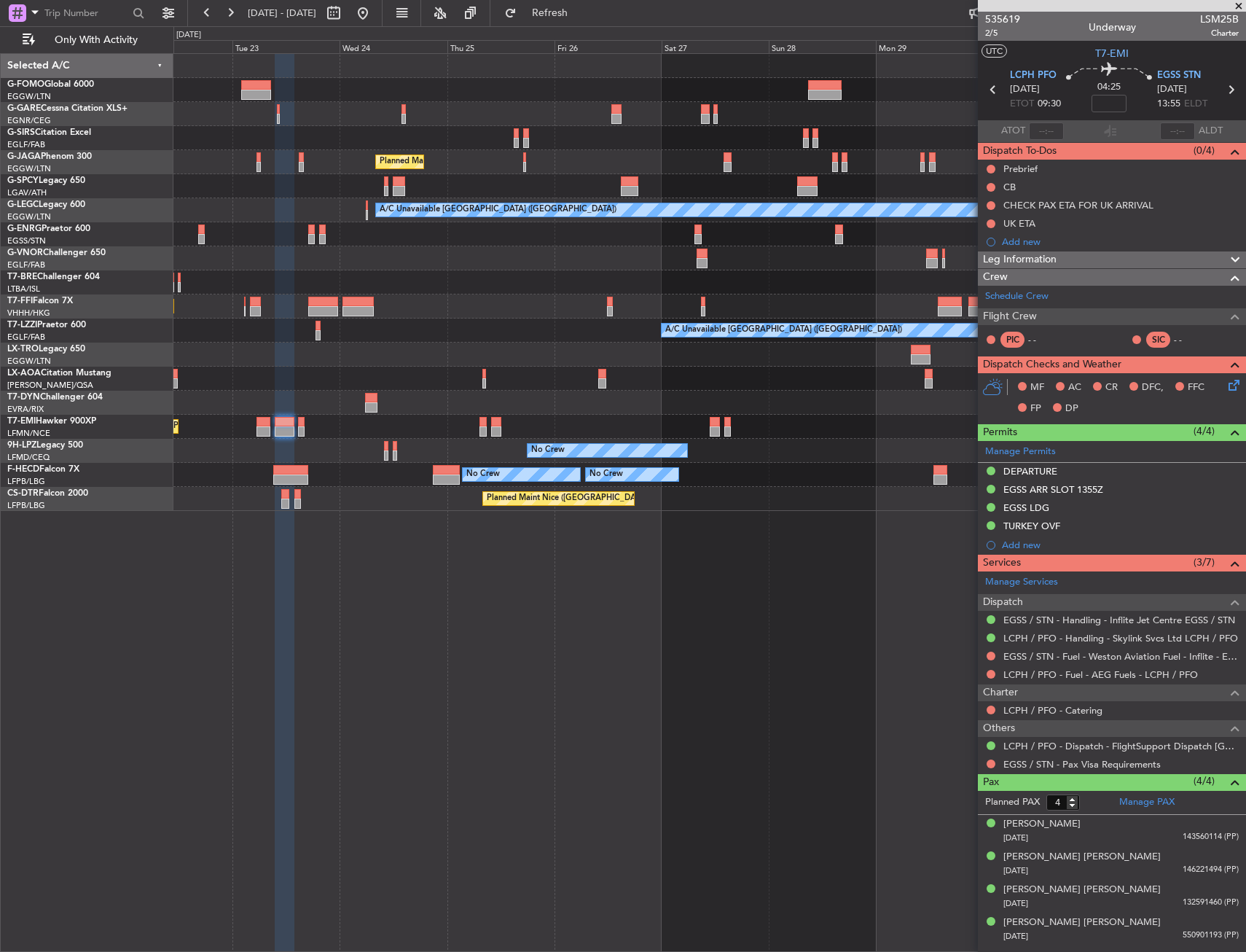
click at [536, 434] on div "Planned Maint [GEOGRAPHIC_DATA]" at bounding box center [709, 427] width 1072 height 24
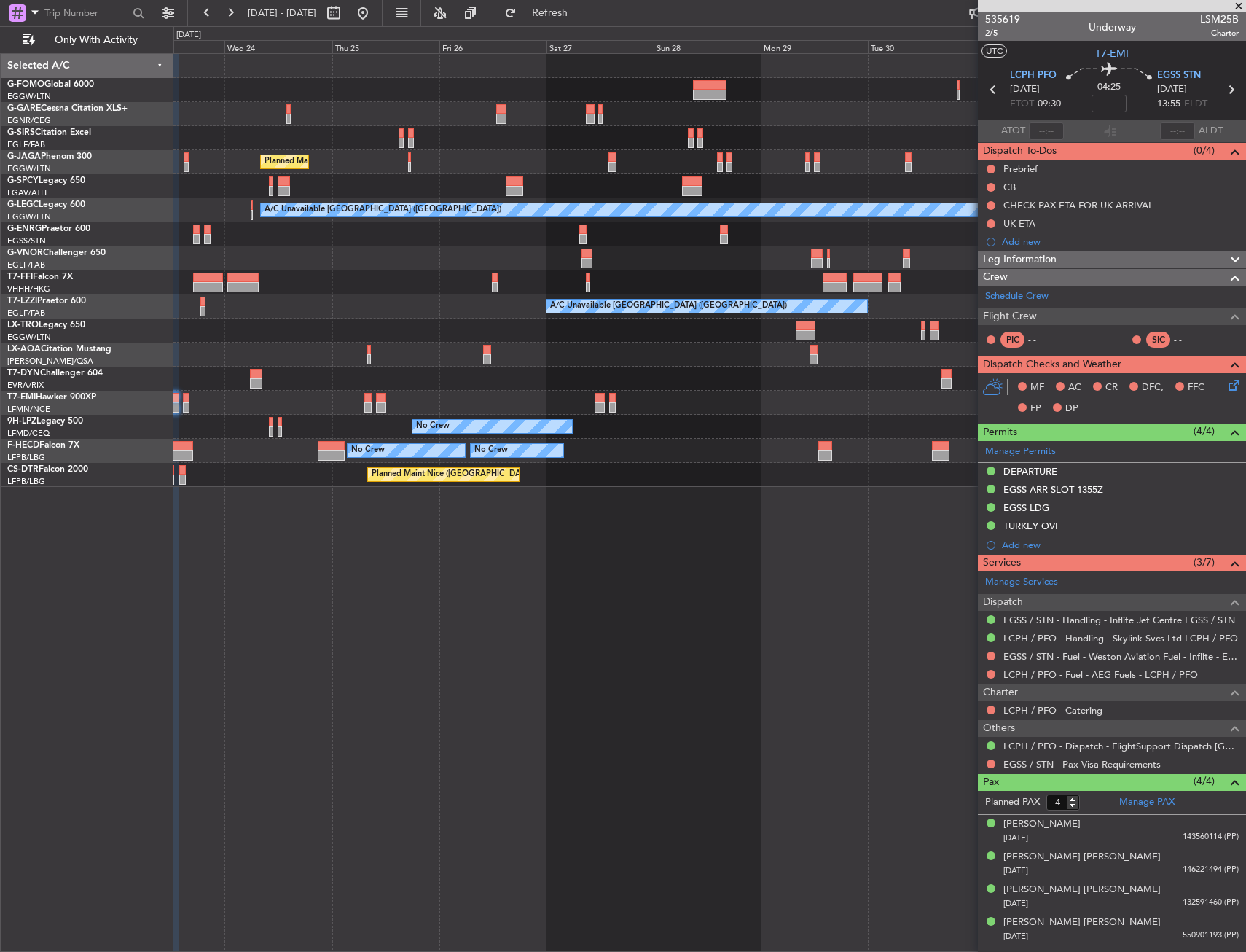
click at [781, 278] on div "Planned Maint Tianjin ([GEOGRAPHIC_DATA])" at bounding box center [709, 282] width 1072 height 24
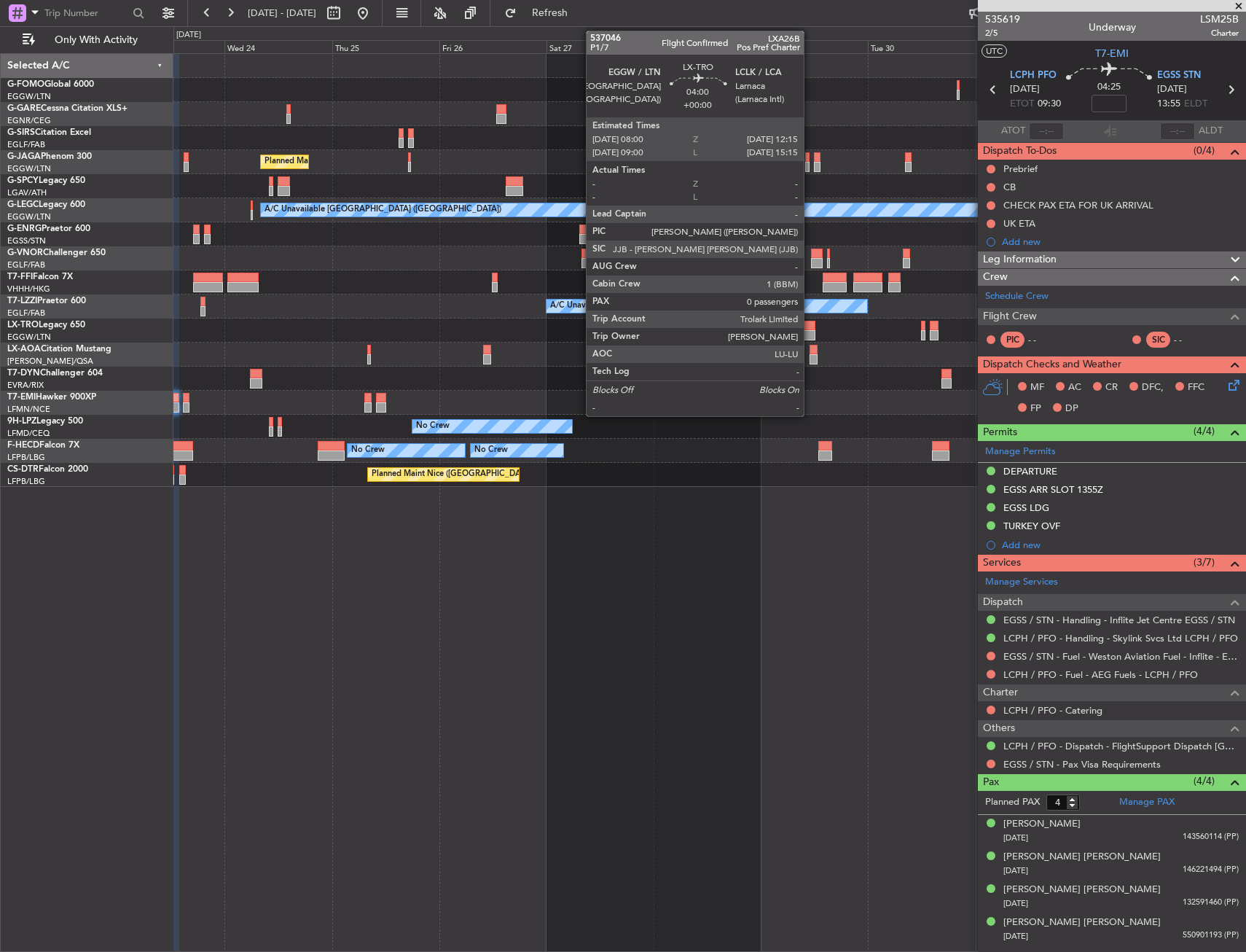
click at [810, 332] on div at bounding box center [806, 335] width 20 height 10
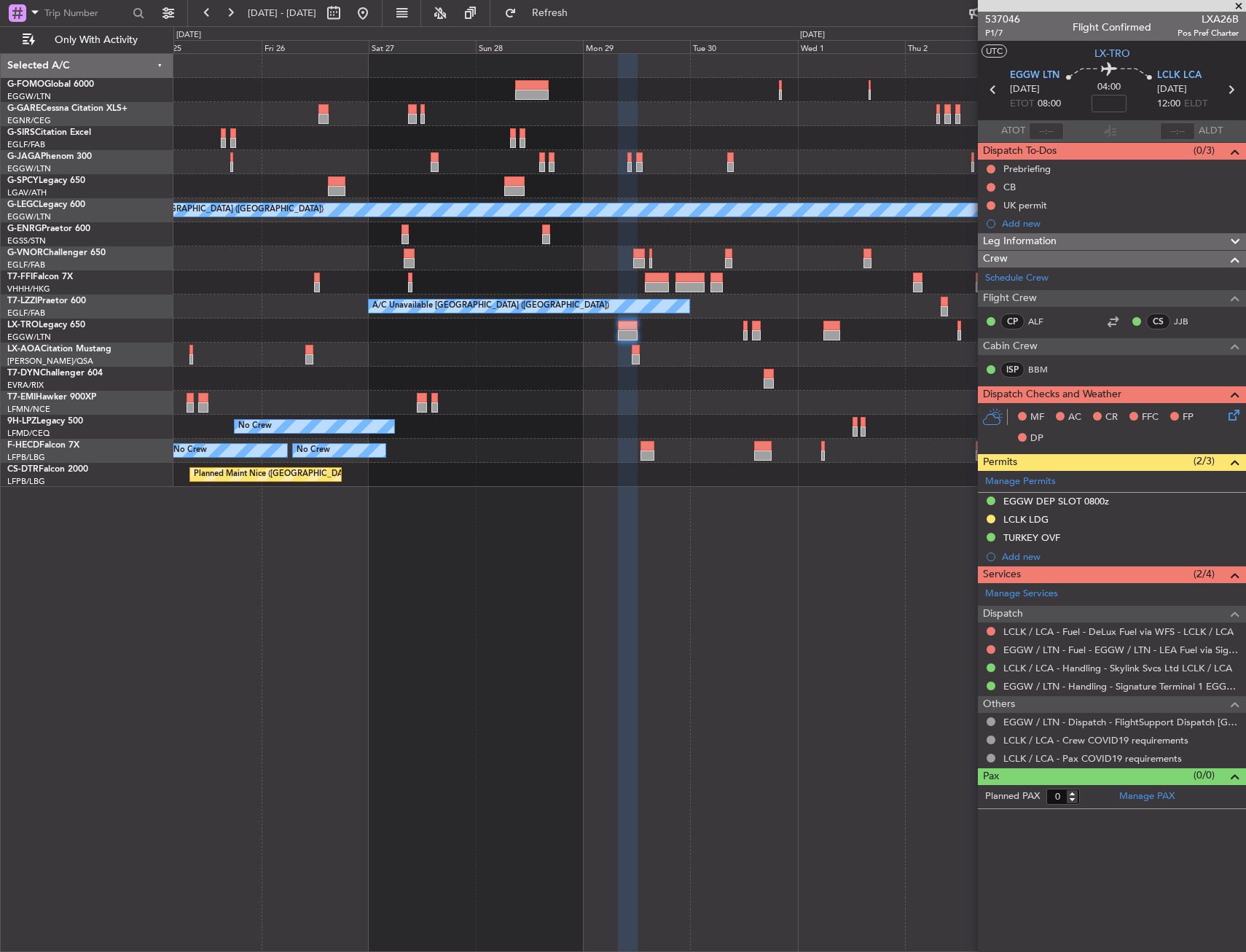
click at [710, 282] on div at bounding box center [709, 282] width 1072 height 24
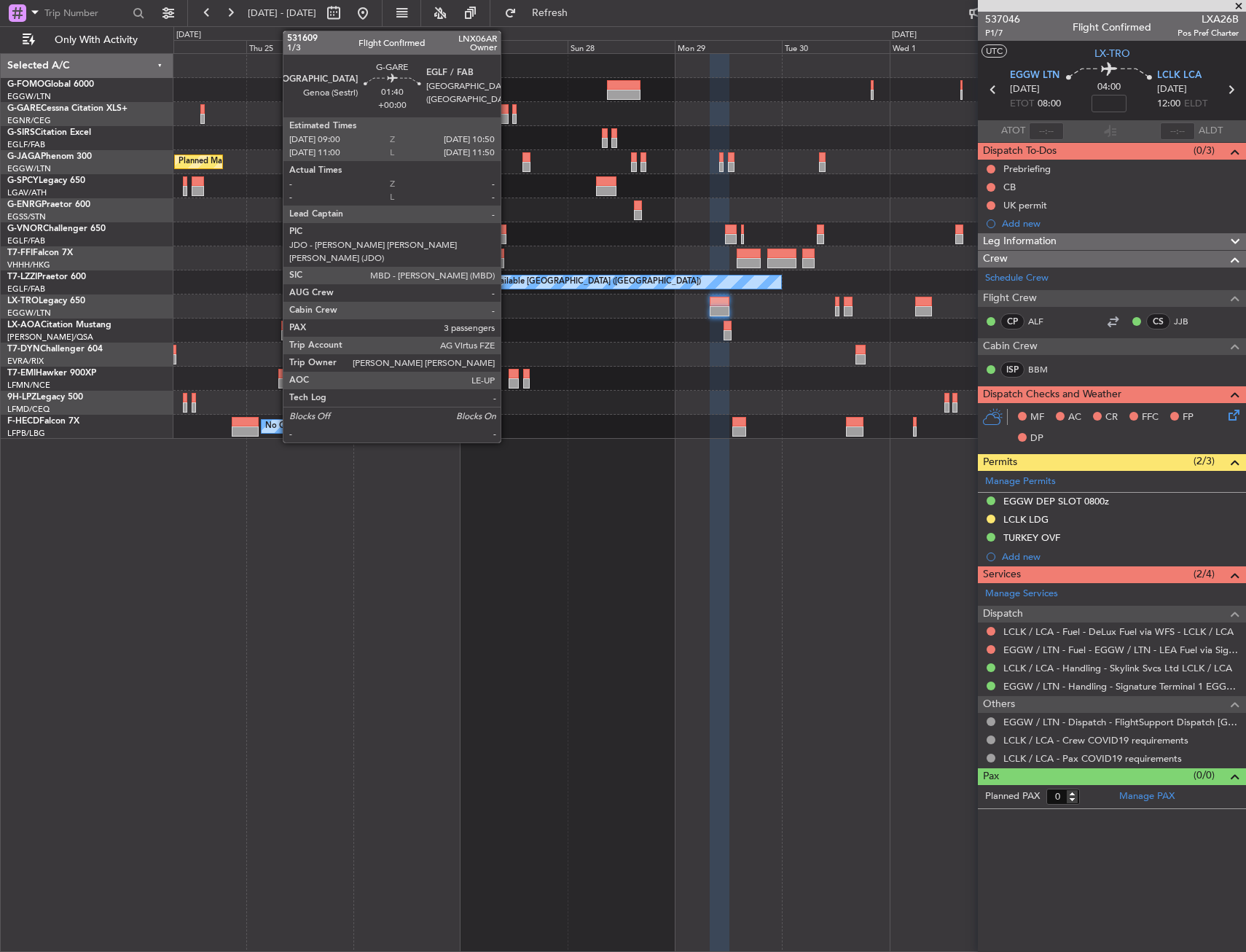
click at [507, 116] on div at bounding box center [504, 118] width 9 height 10
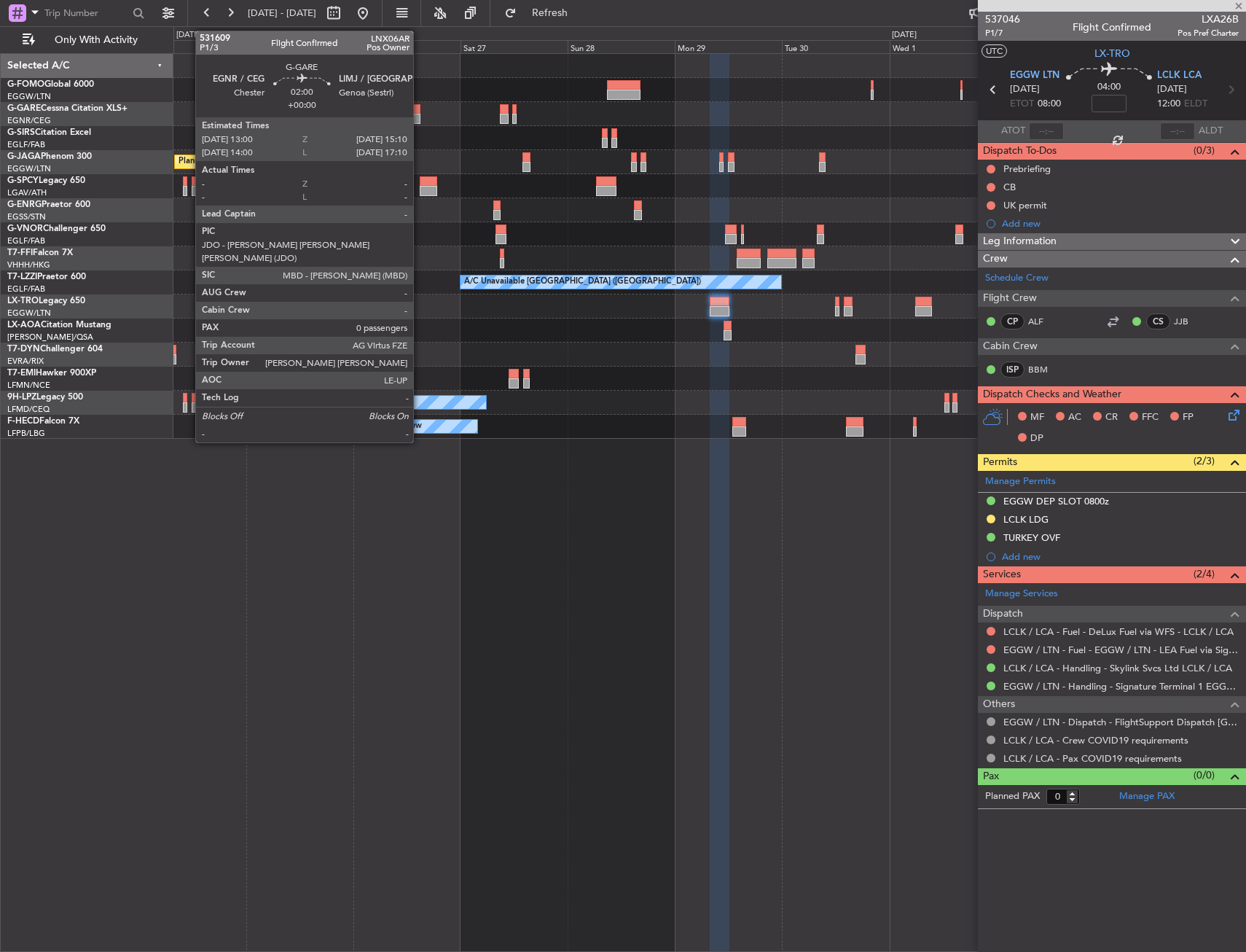
type input "3"
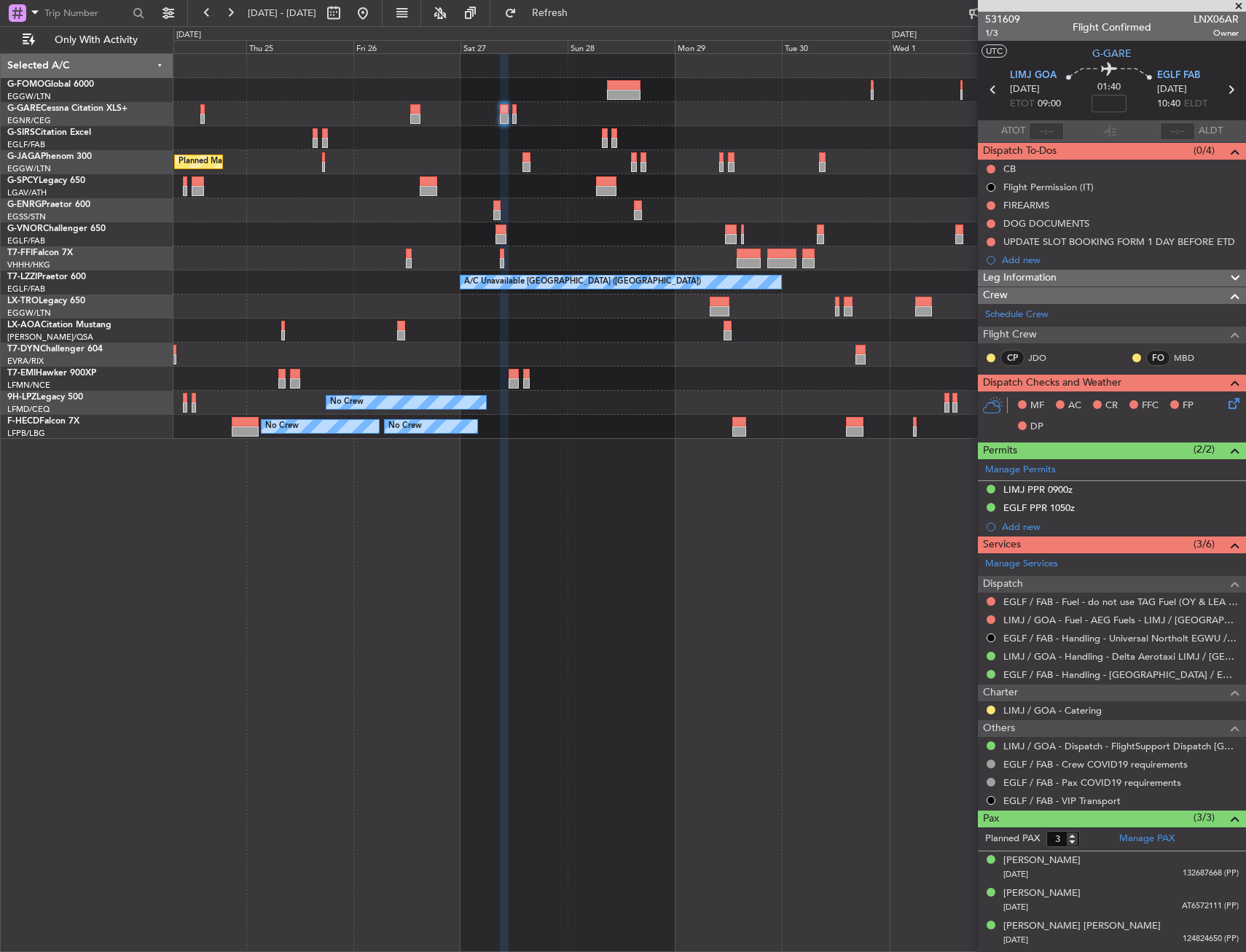
click at [651, 308] on div at bounding box center [709, 307] width 1072 height 24
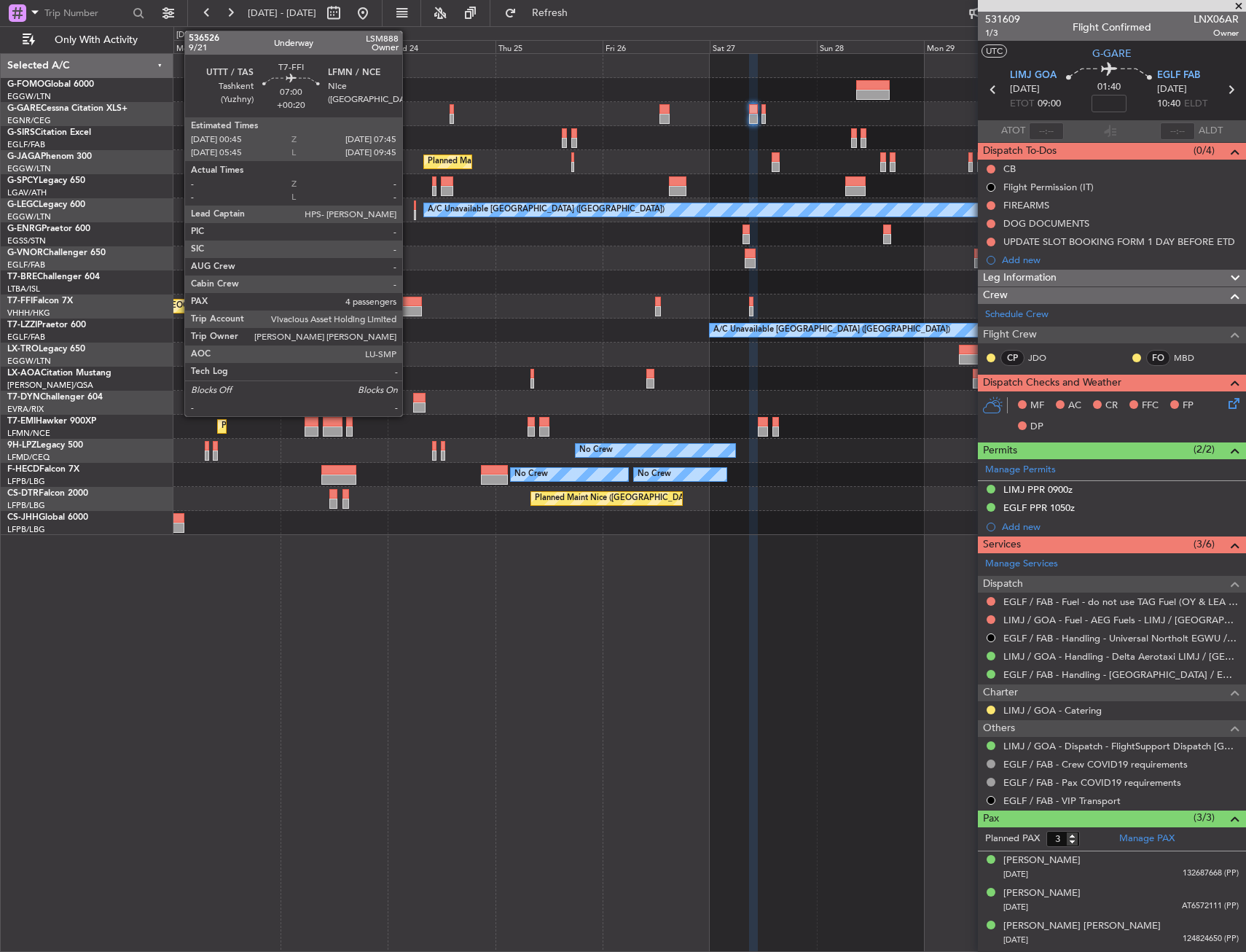
click at [409, 311] on div at bounding box center [406, 311] width 31 height 10
type input "+00:20"
type input "4"
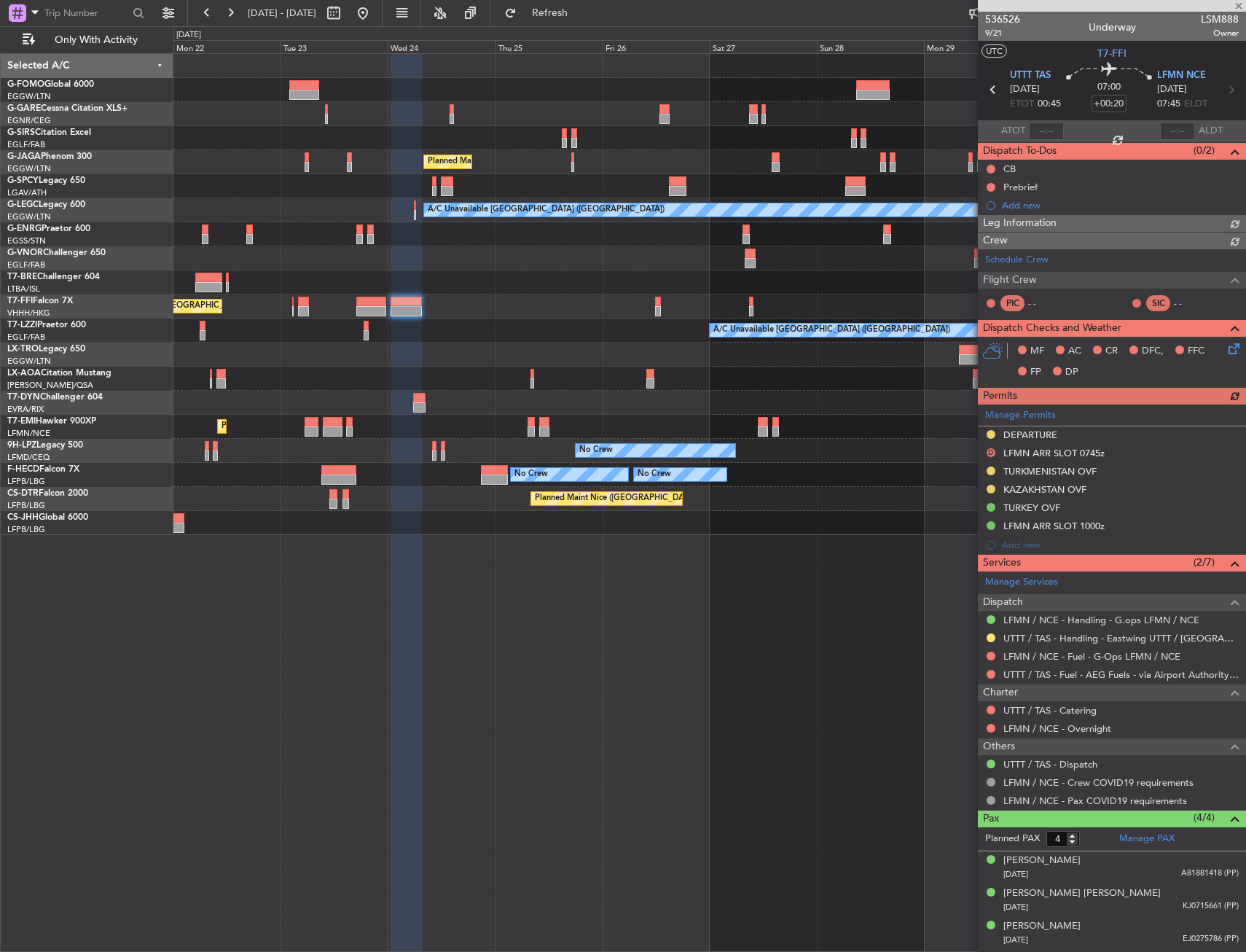
click at [654, 301] on div "Planned Maint Tianjin ([GEOGRAPHIC_DATA])" at bounding box center [709, 307] width 1072 height 24
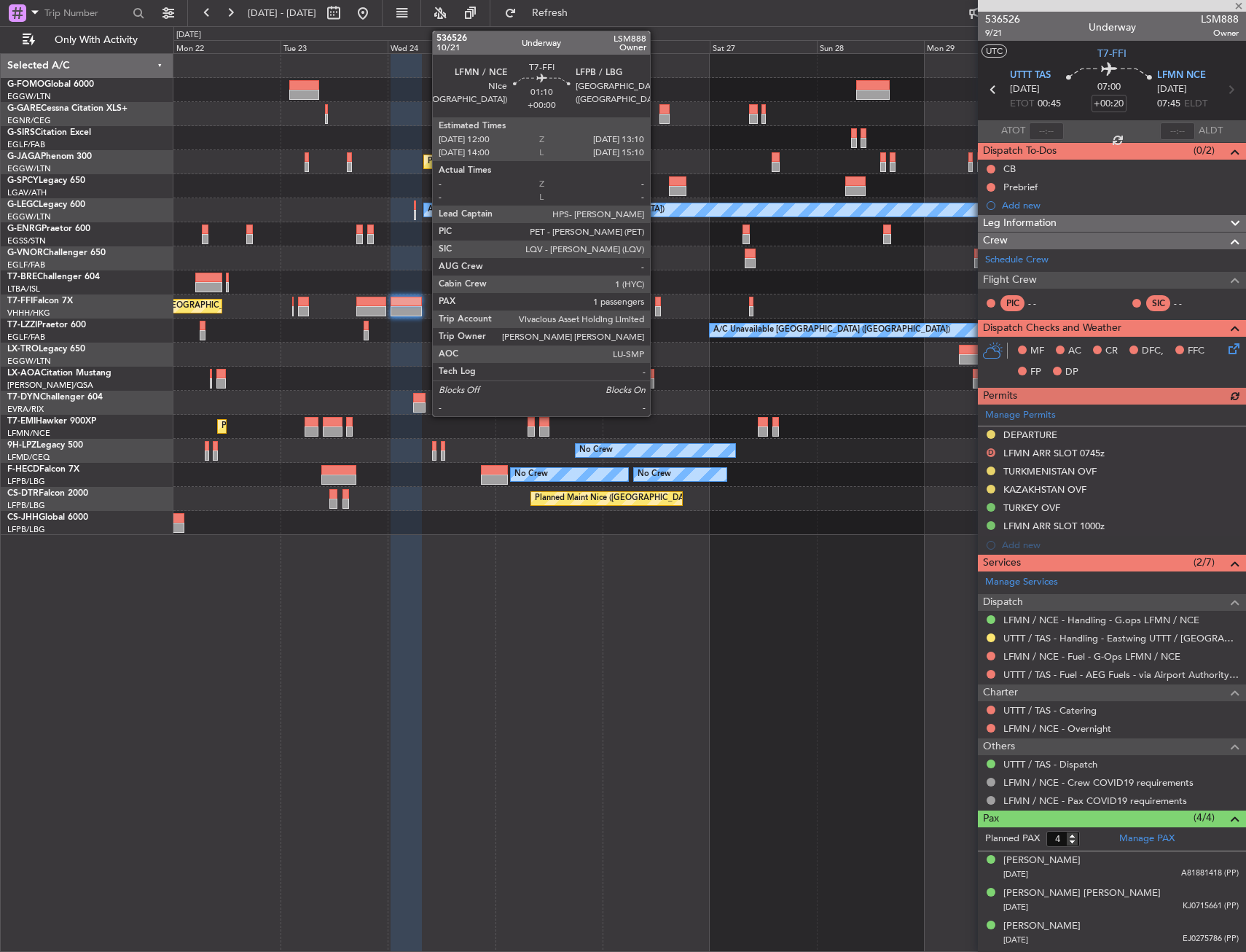
click at [657, 301] on div at bounding box center [658, 301] width 6 height 10
type input "1"
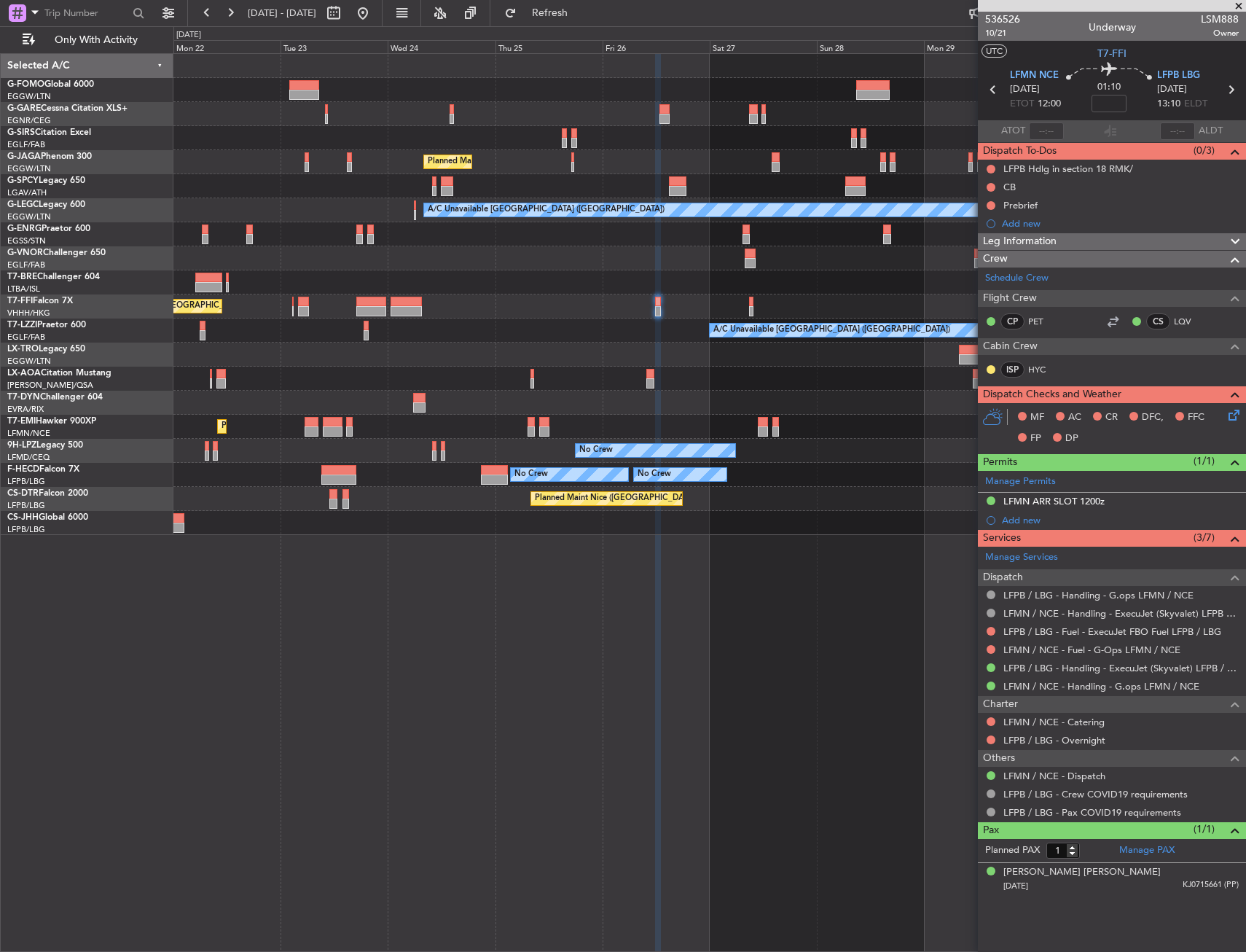
click at [1185, 236] on fb-app "22 Sep 2025 - 02 Oct 2025 Refresh Quick Links Only With Activity Planned Maint …" at bounding box center [623, 481] width 1246 height 941
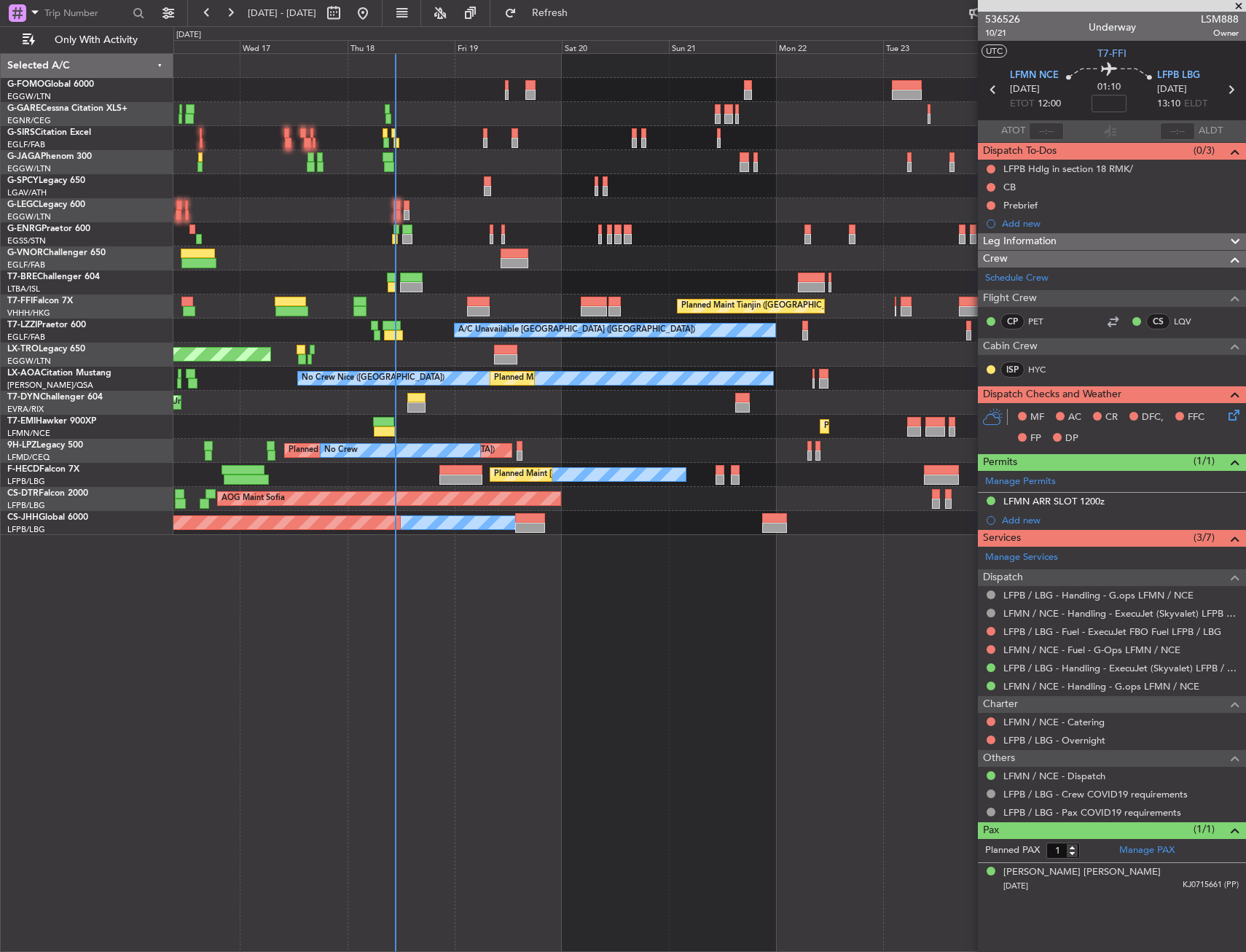
click at [94, 374] on div "Planned Maint London (Luton) A/C Unavailable London (Luton) Planned Maint Tianj…" at bounding box center [623, 489] width 1246 height 925
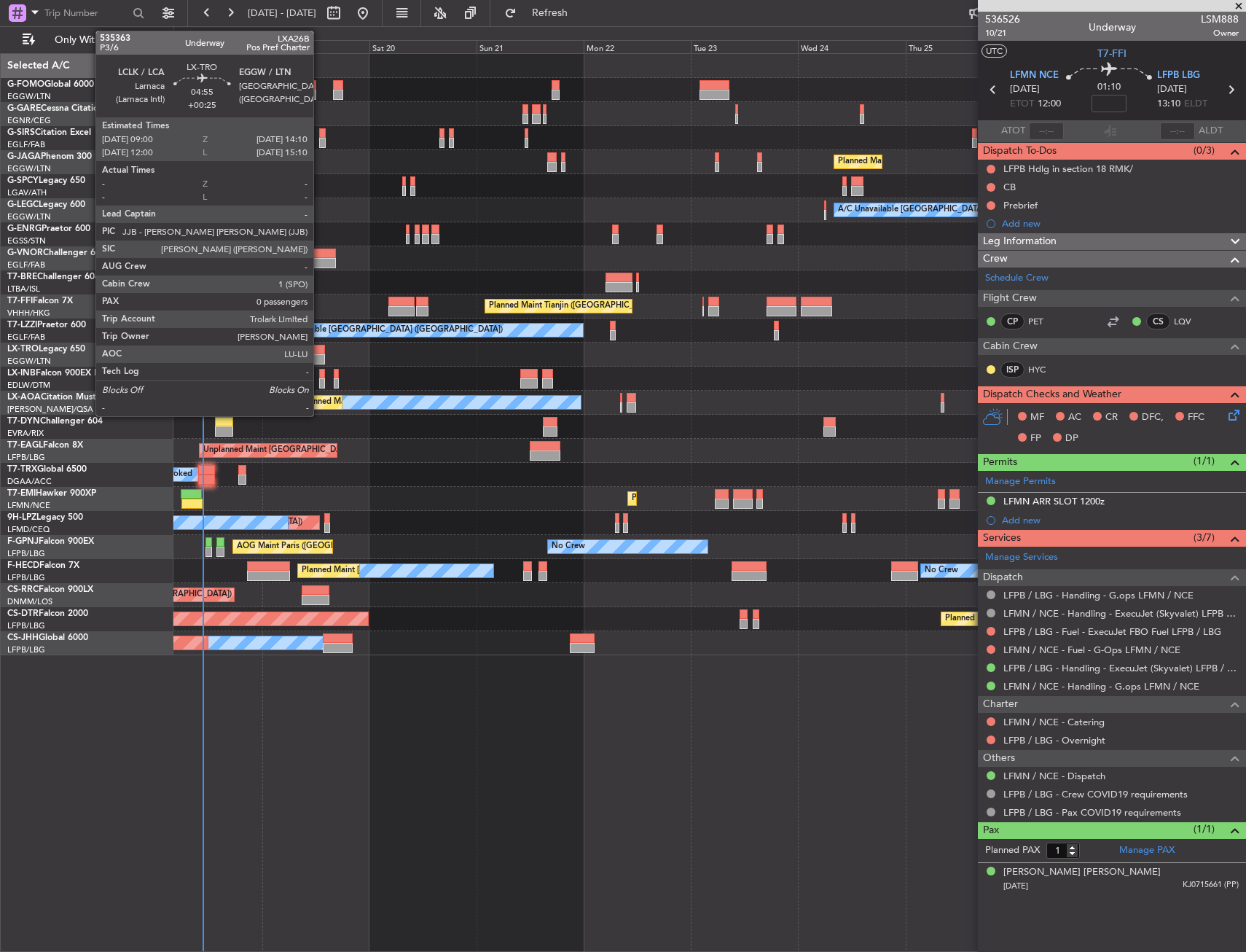
click at [320, 349] on div at bounding box center [313, 349] width 23 height 10
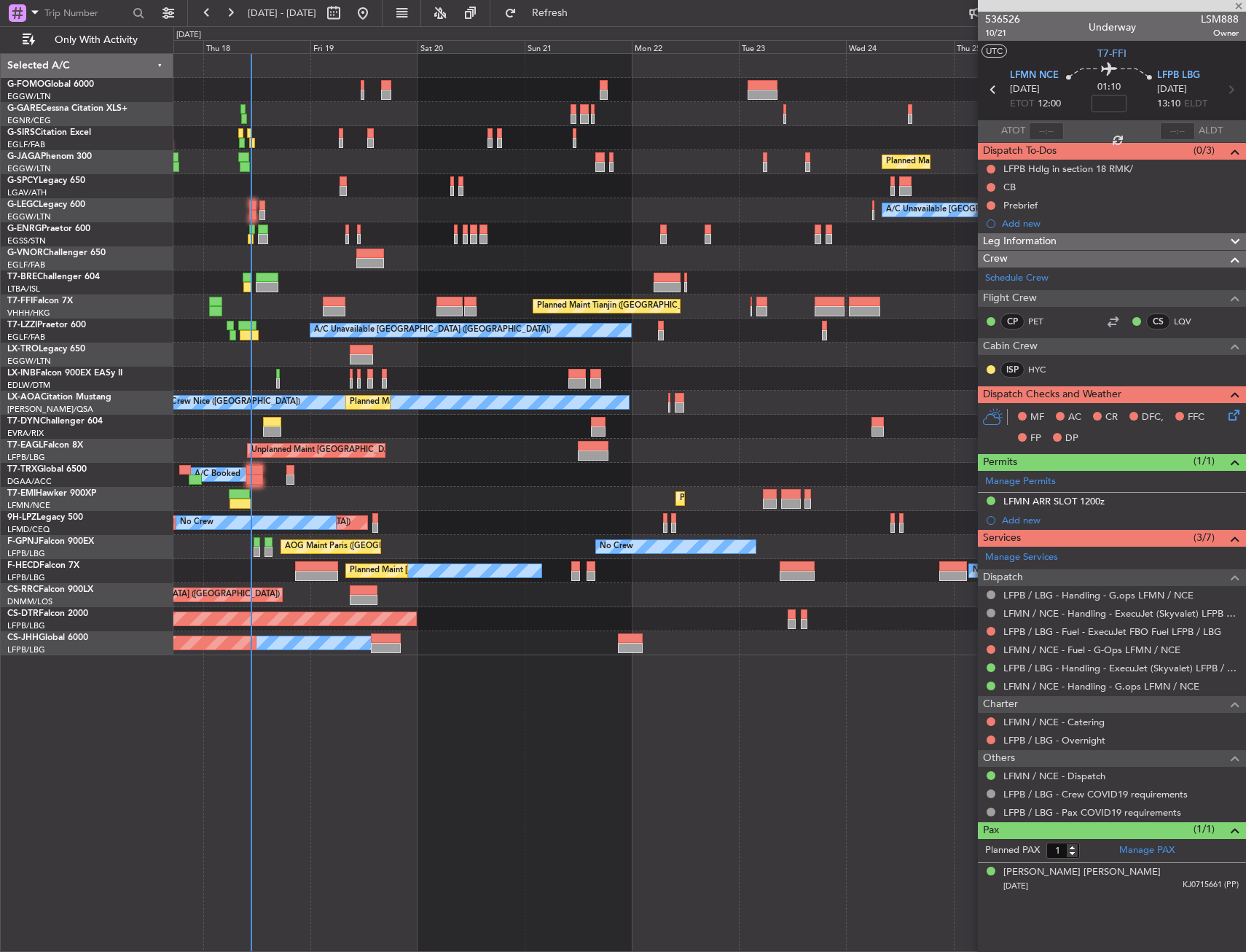
click at [292, 364] on div "Unplanned Maint [GEOGRAPHIC_DATA] ([PERSON_NAME] Intl)" at bounding box center [709, 354] width 1072 height 24
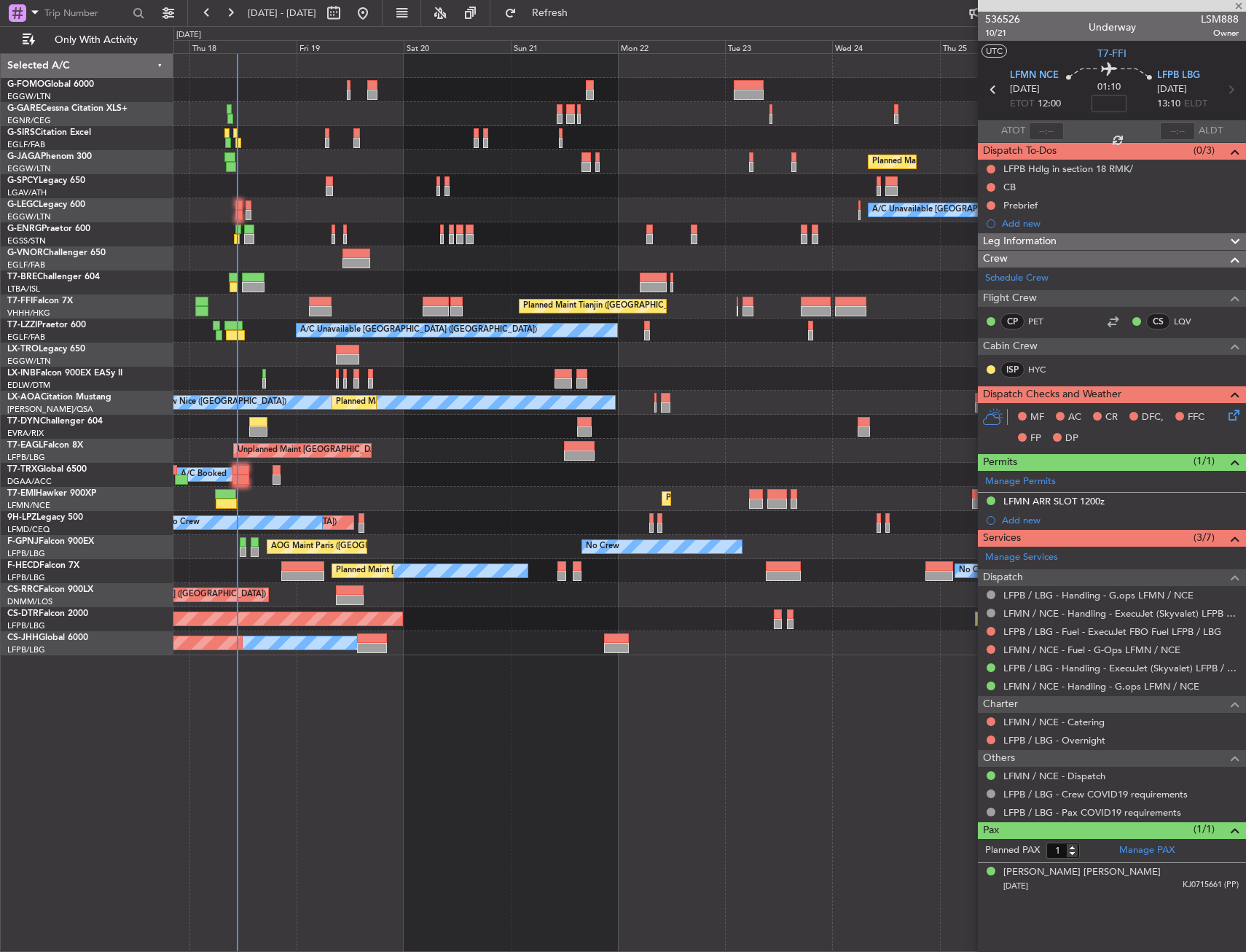
type input "+00:25"
type input "0"
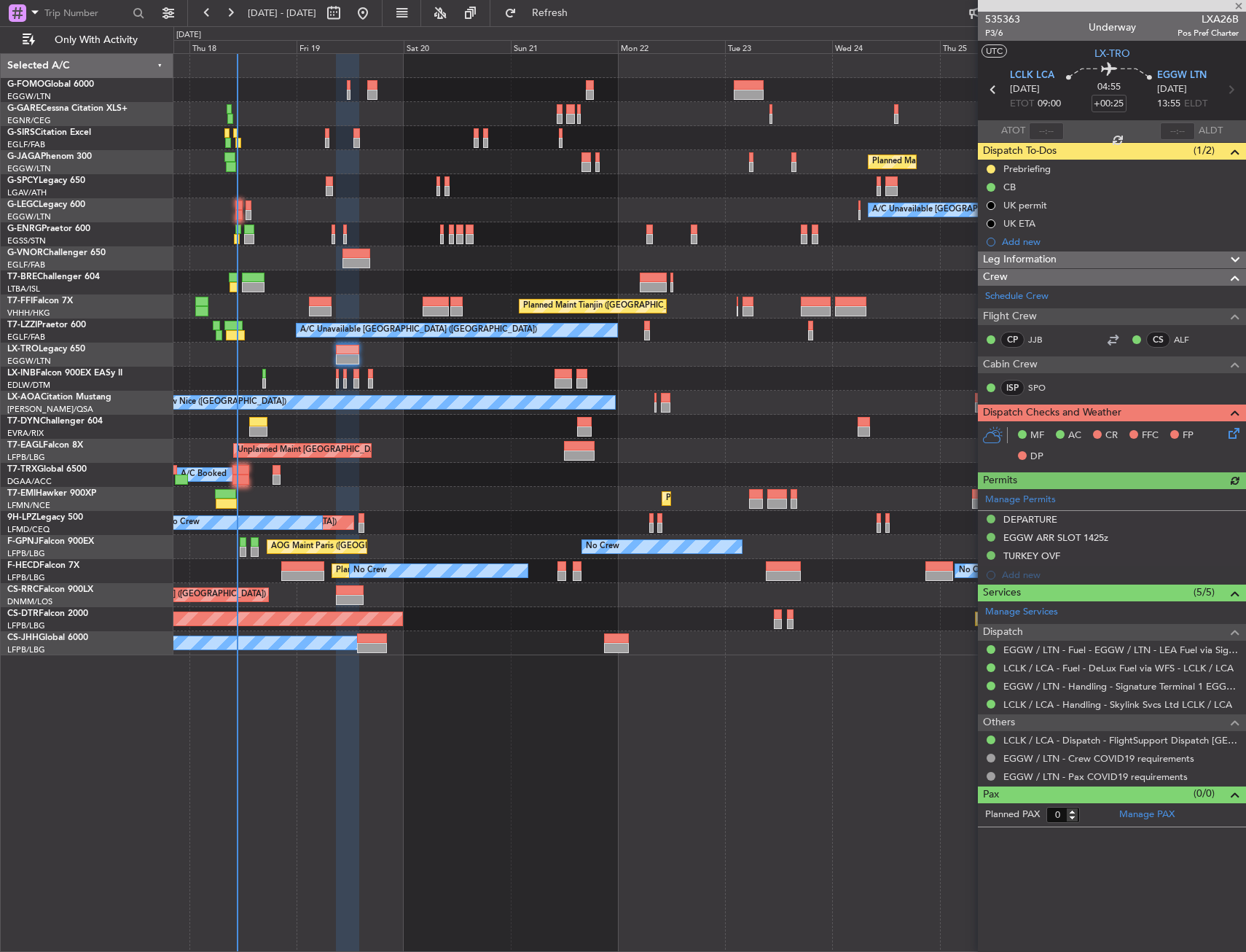
click at [357, 797] on div at bounding box center [348, 503] width 23 height 898
click at [449, 364] on div "Planned Maint London (Luton) A/C Unavailable London (Luton) Planned Maint Tianj…" at bounding box center [709, 354] width 1072 height 601
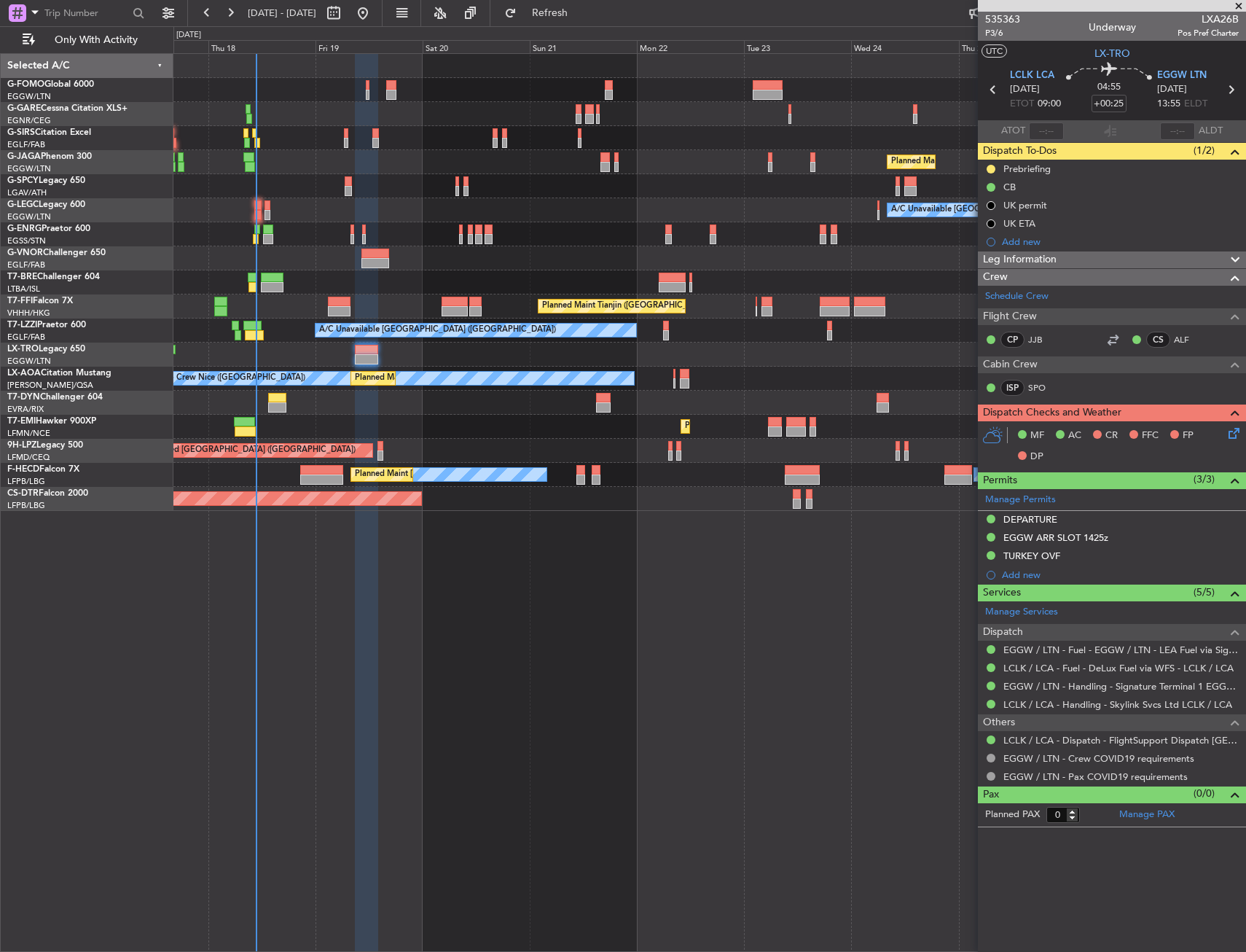
click at [858, 420] on div "Planned Maint London (Luton) A/C Unavailable London (Luton) Planned Maint Tianj…" at bounding box center [709, 282] width 1072 height 457
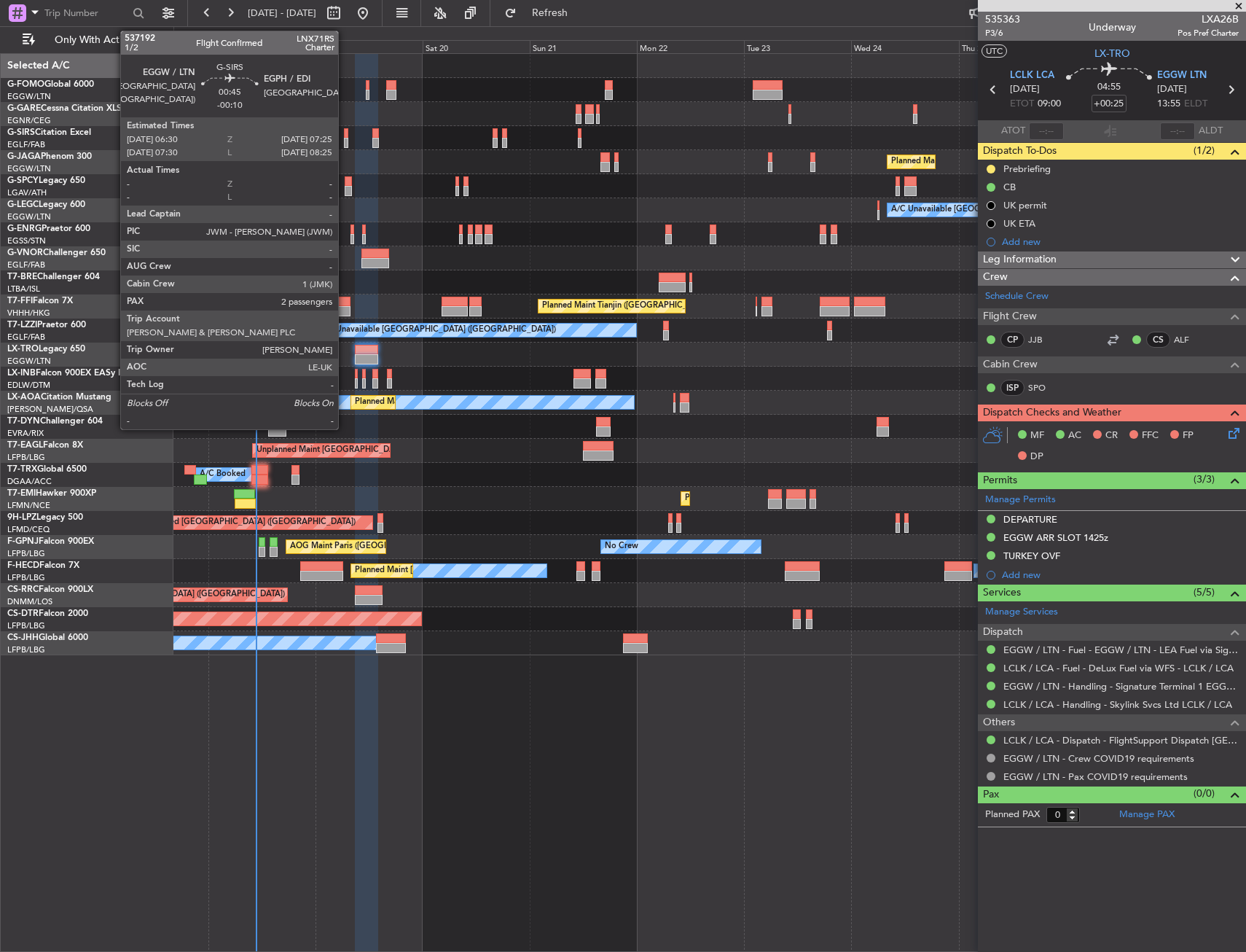
click at [345, 139] on div at bounding box center [346, 142] width 5 height 10
type input "-00:10"
type input "2"
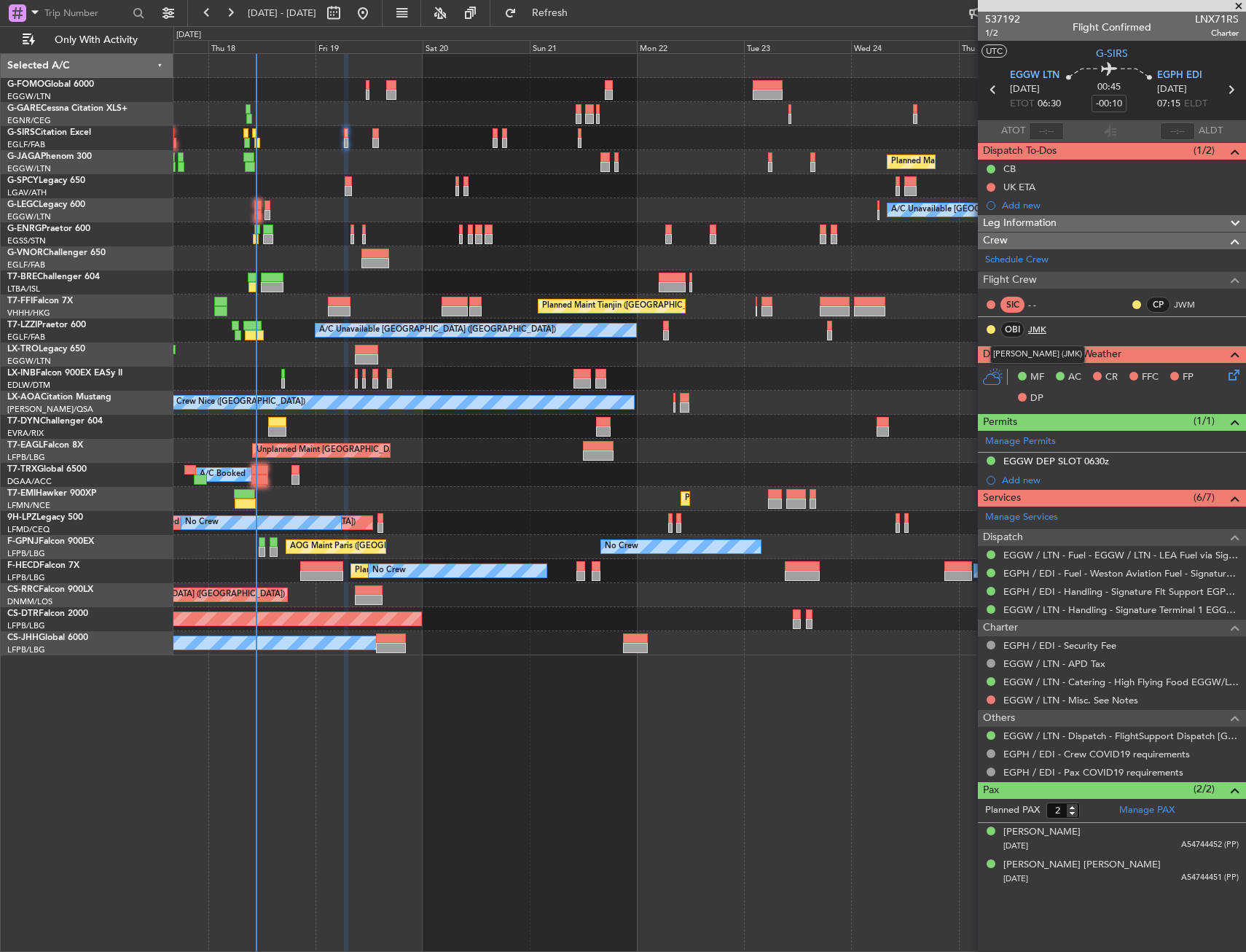
click at [1047, 329] on link "JMK" at bounding box center [1045, 329] width 33 height 13
click at [341, 142] on div at bounding box center [709, 138] width 1072 height 24
click at [342, 140] on div at bounding box center [709, 138] width 1072 height 24
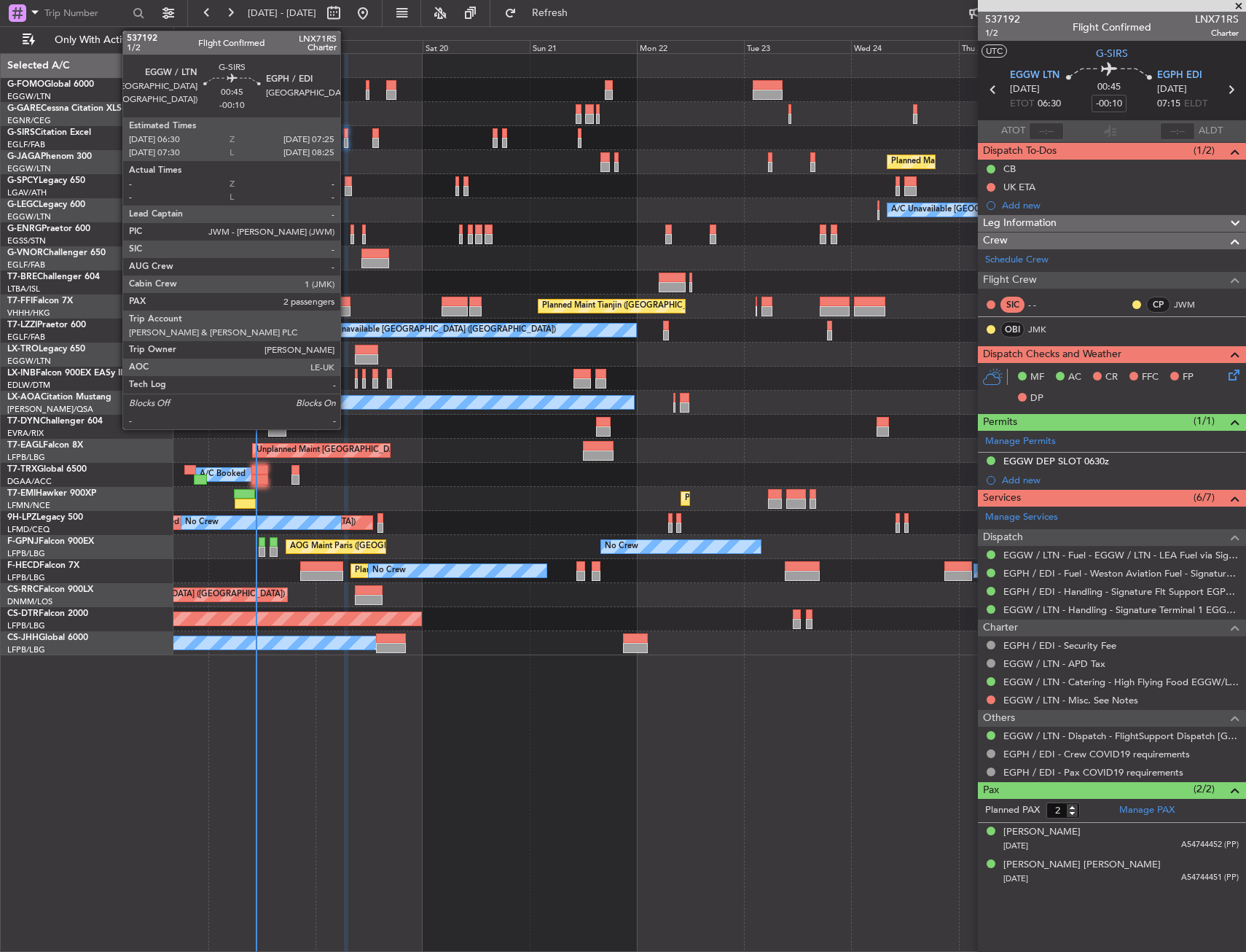
click at [347, 137] on div at bounding box center [346, 133] width 5 height 10
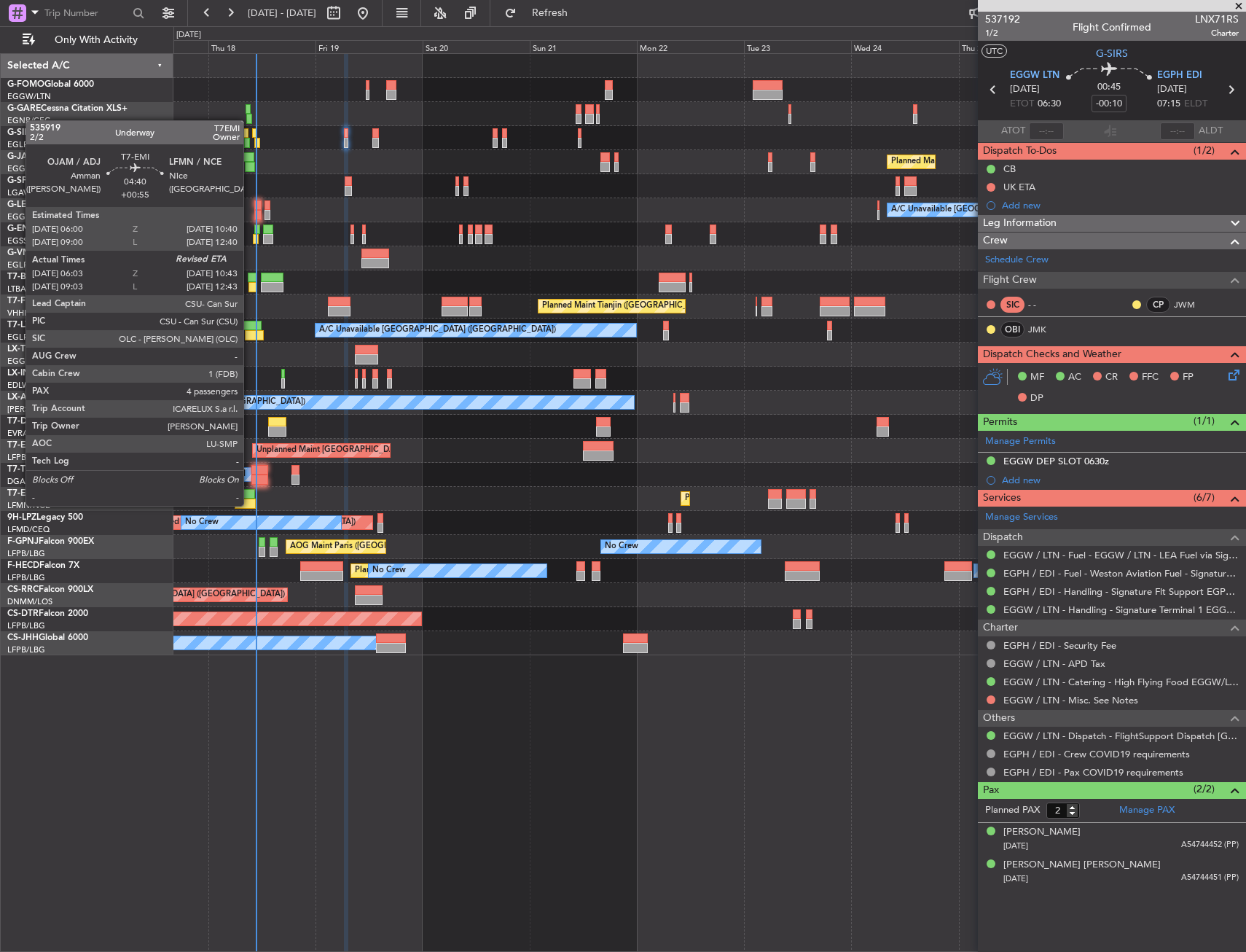
click at [250, 504] on div at bounding box center [245, 503] width 21 height 10
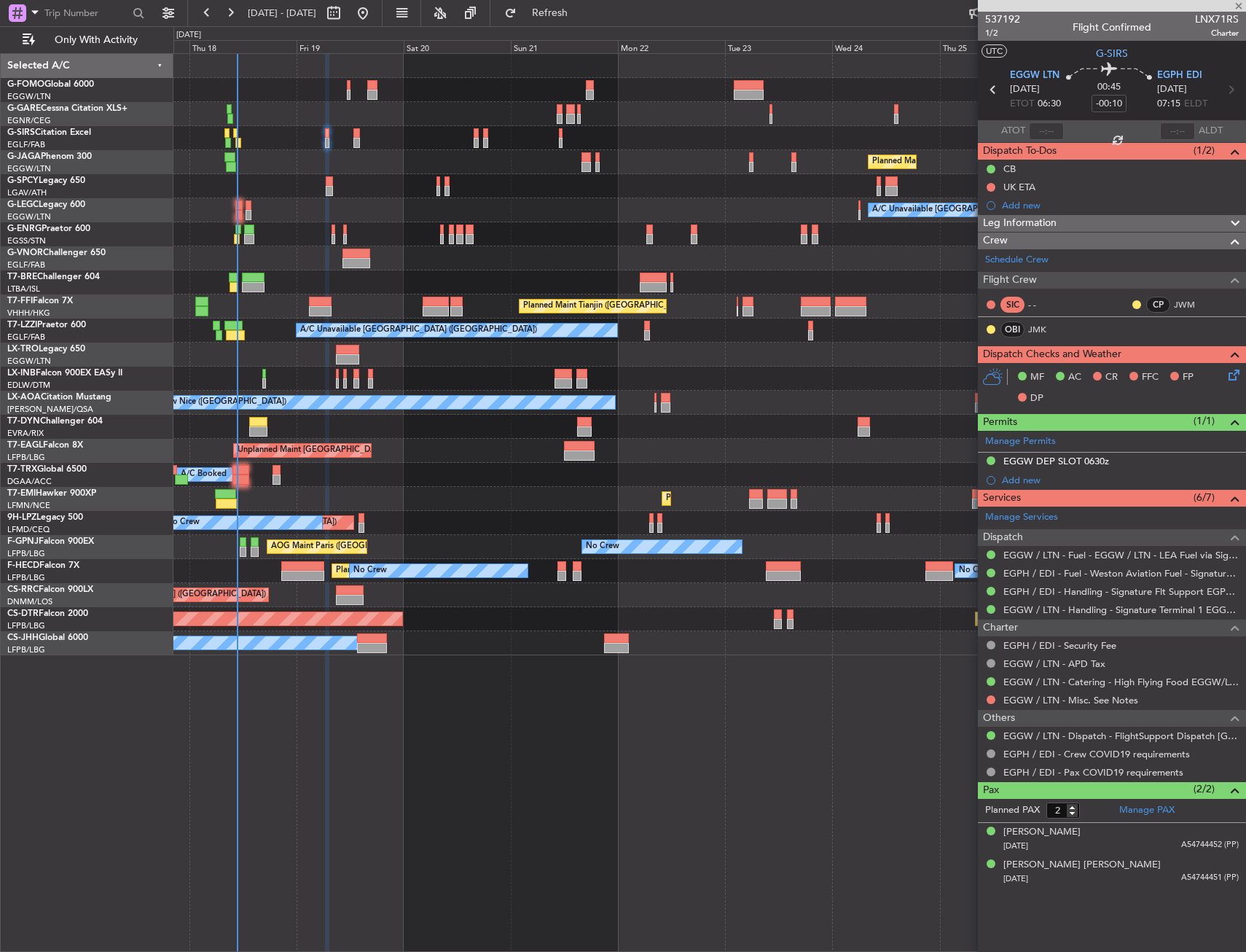
click at [353, 481] on div "A/C Booked A/C Booked" at bounding box center [709, 475] width 1072 height 24
type input "+00:55"
type input "06:03"
type input "4"
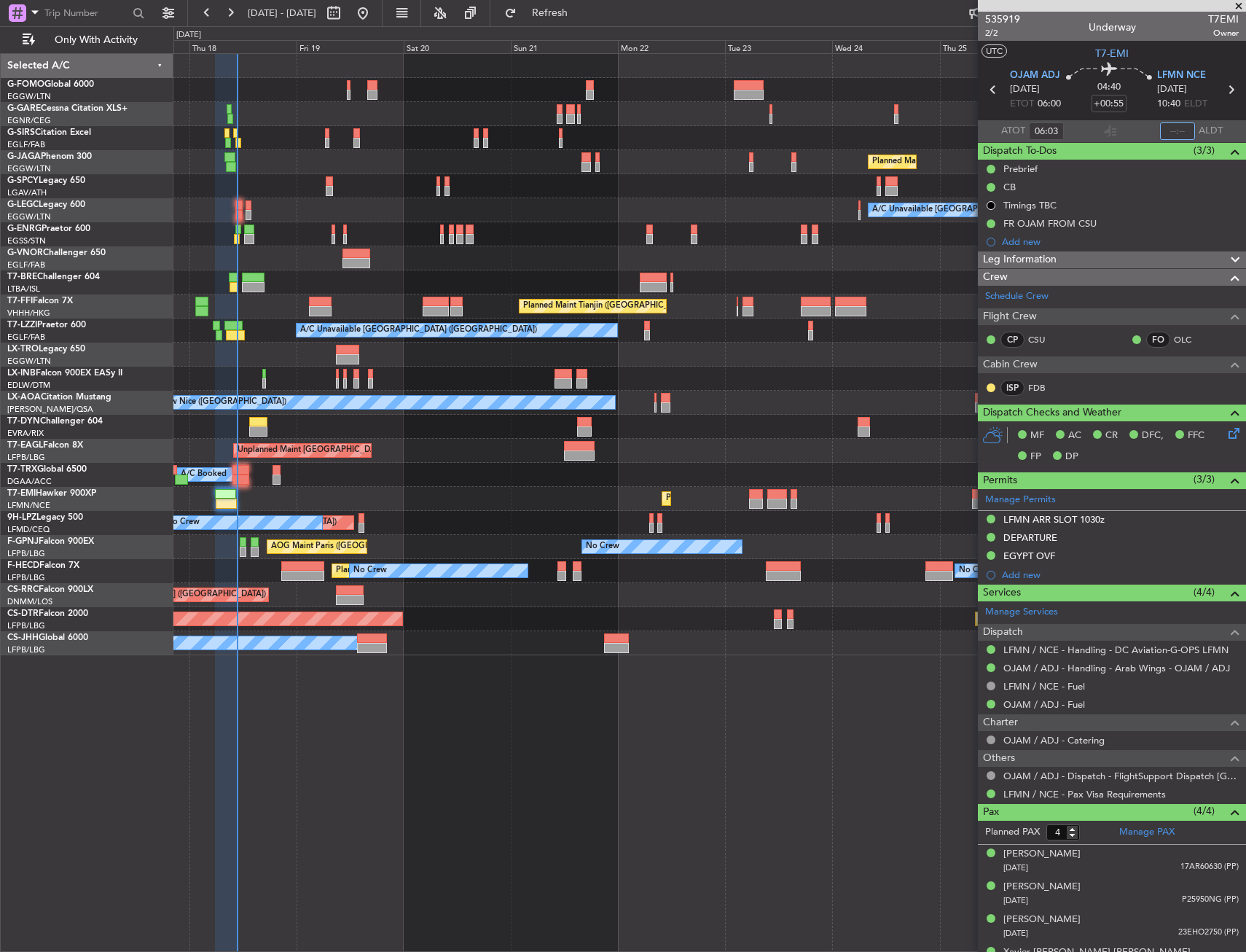
click at [1169, 130] on input "text" at bounding box center [1178, 131] width 35 height 17
click at [1115, 133] on section "ATOT 06:03 1044 ALDT" at bounding box center [1112, 131] width 268 height 22
type input "10:44"
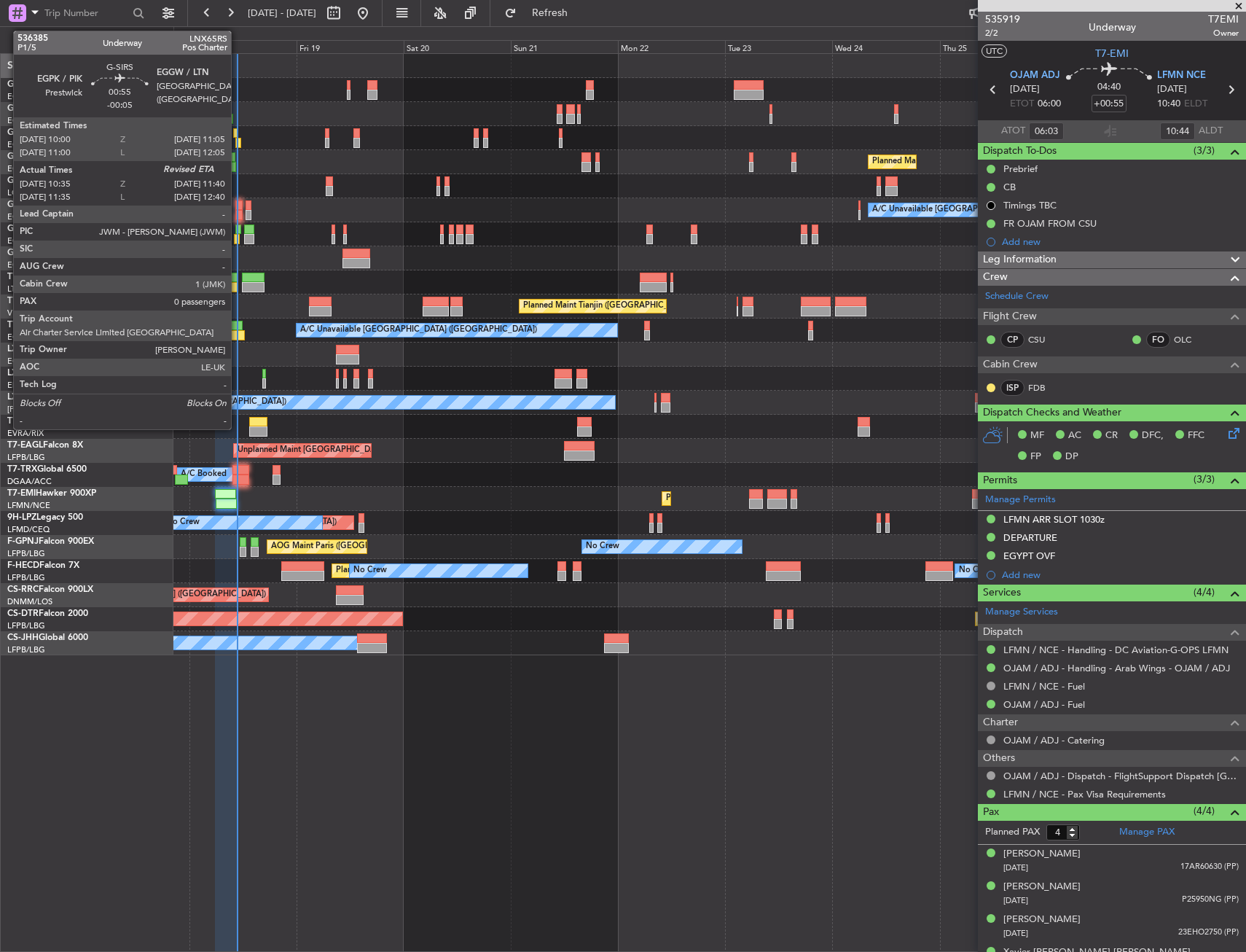
click at [238, 145] on div at bounding box center [238, 142] width 5 height 10
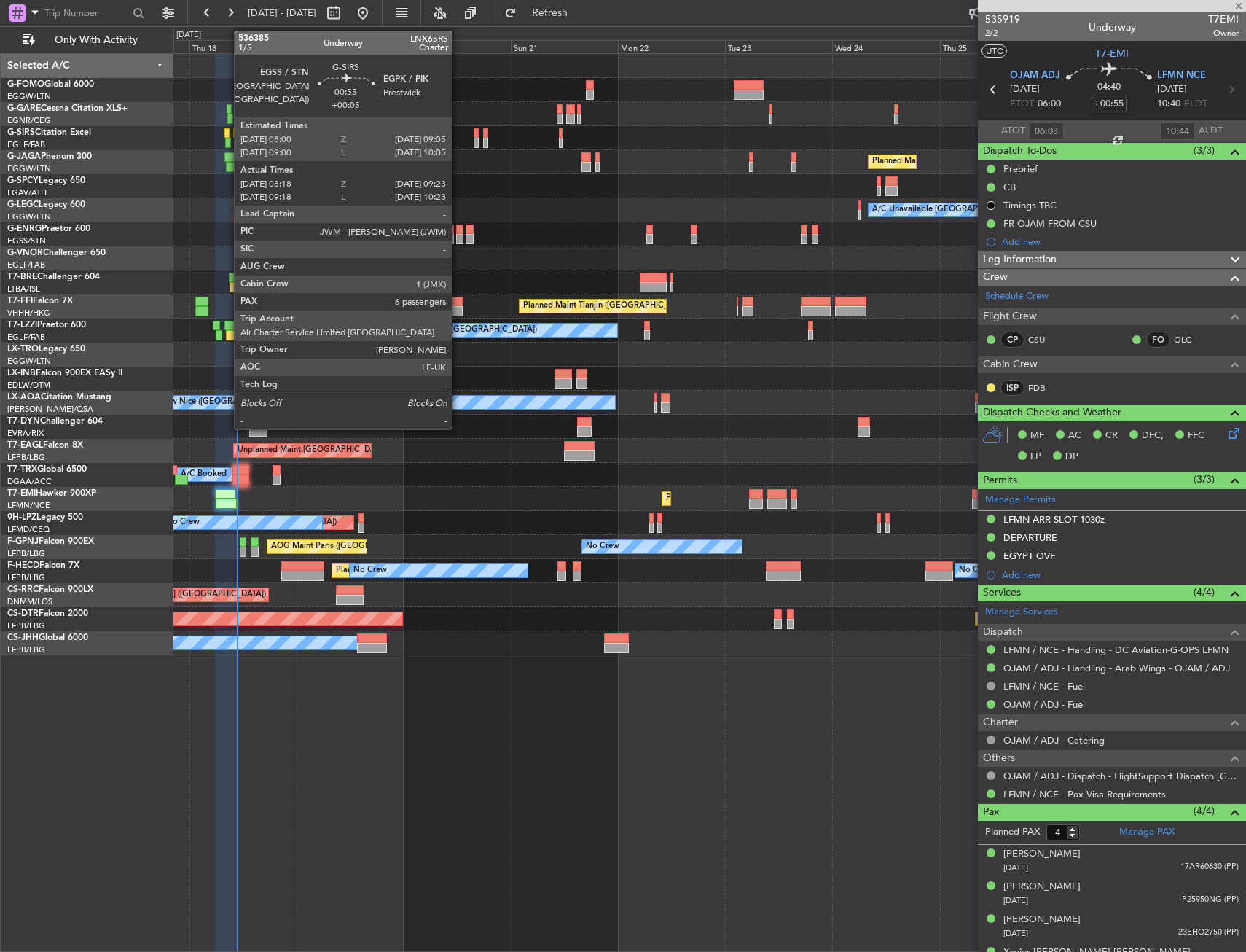
type input "-00:05"
type input "10:35"
type input "0"
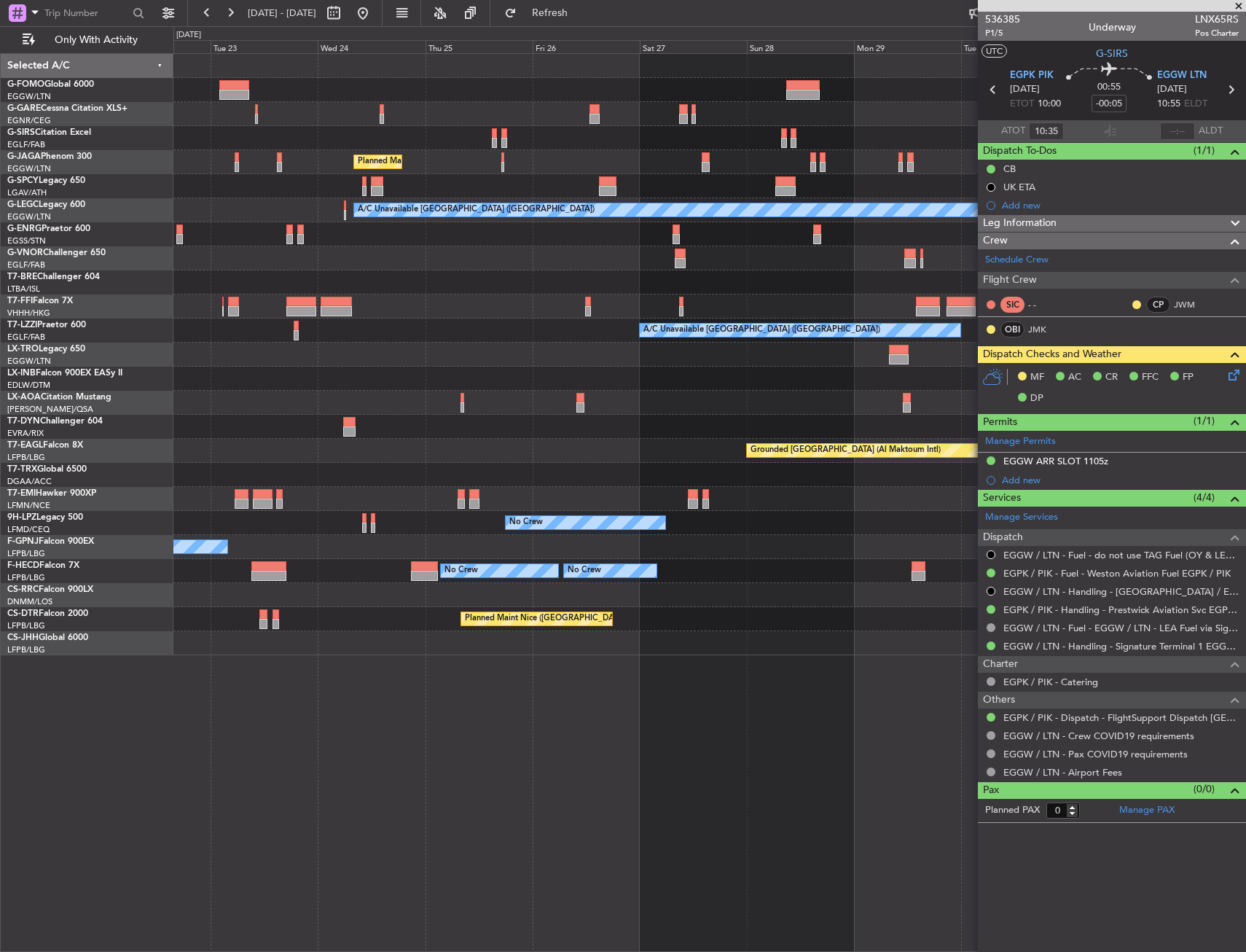
click at [171, 399] on div "Planned Maint London (Luton) A/C Unavailable London (Luton) Planned Maint Tianj…" at bounding box center [623, 489] width 1246 height 925
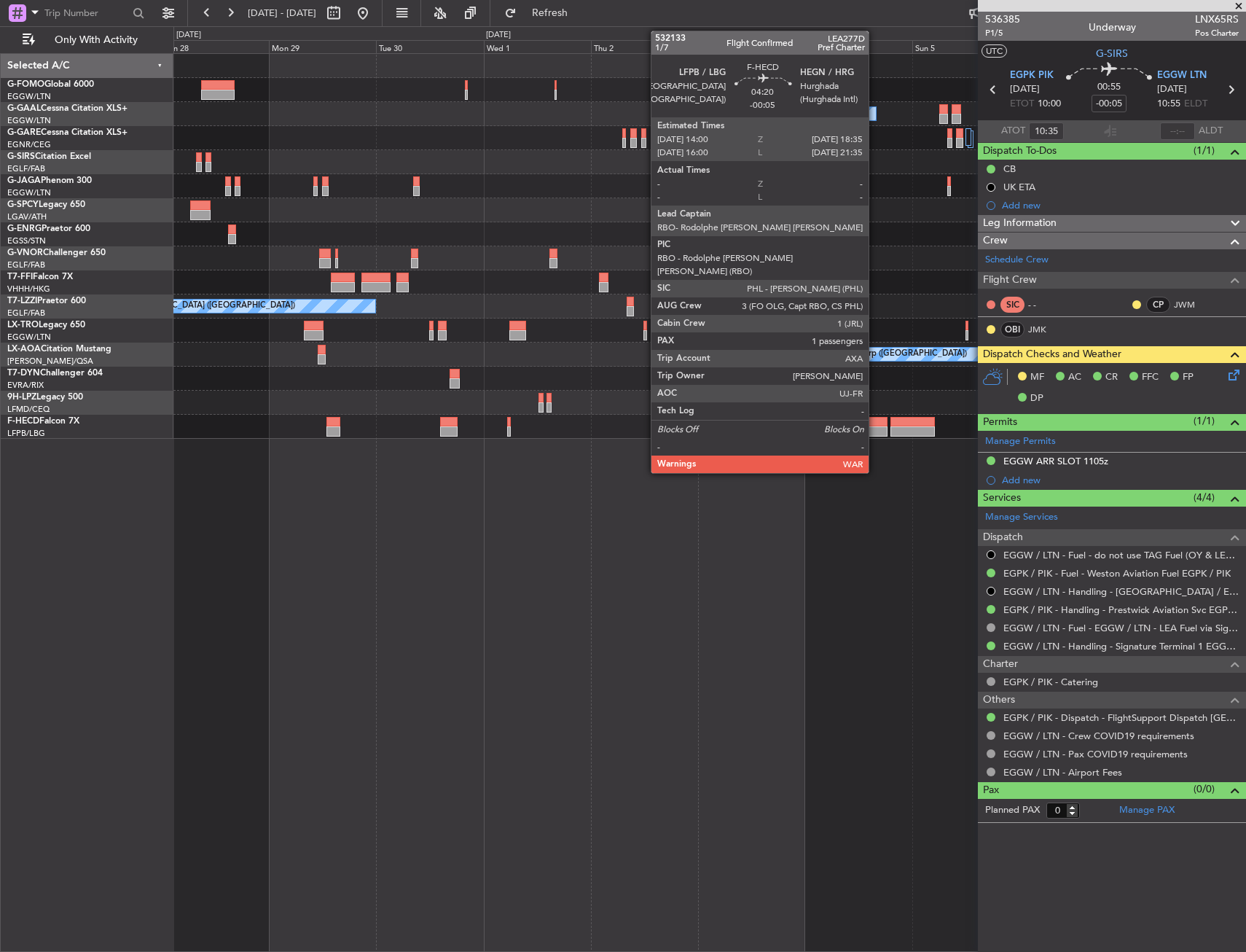
click at [876, 422] on div at bounding box center [878, 421] width 21 height 10
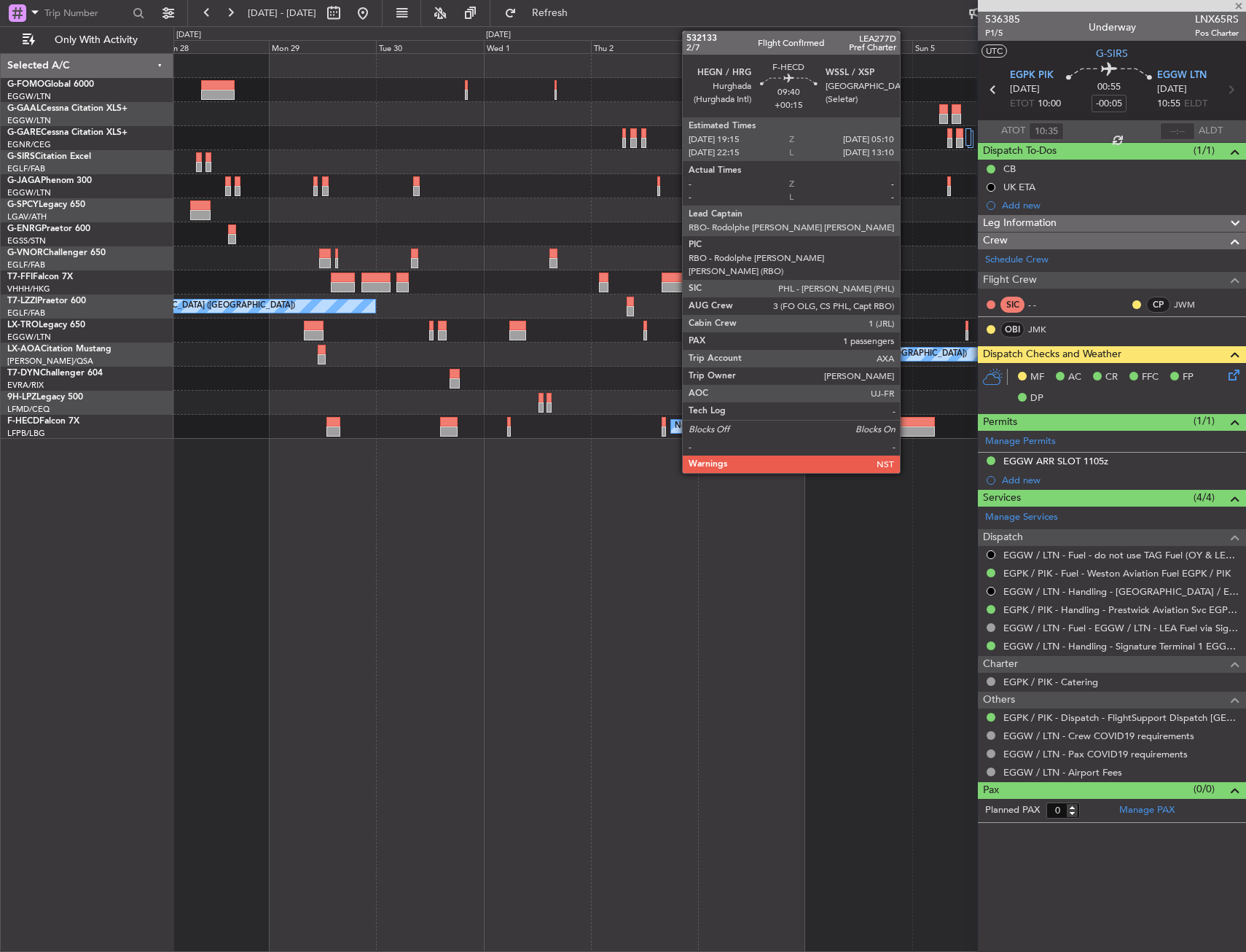
type input "1"
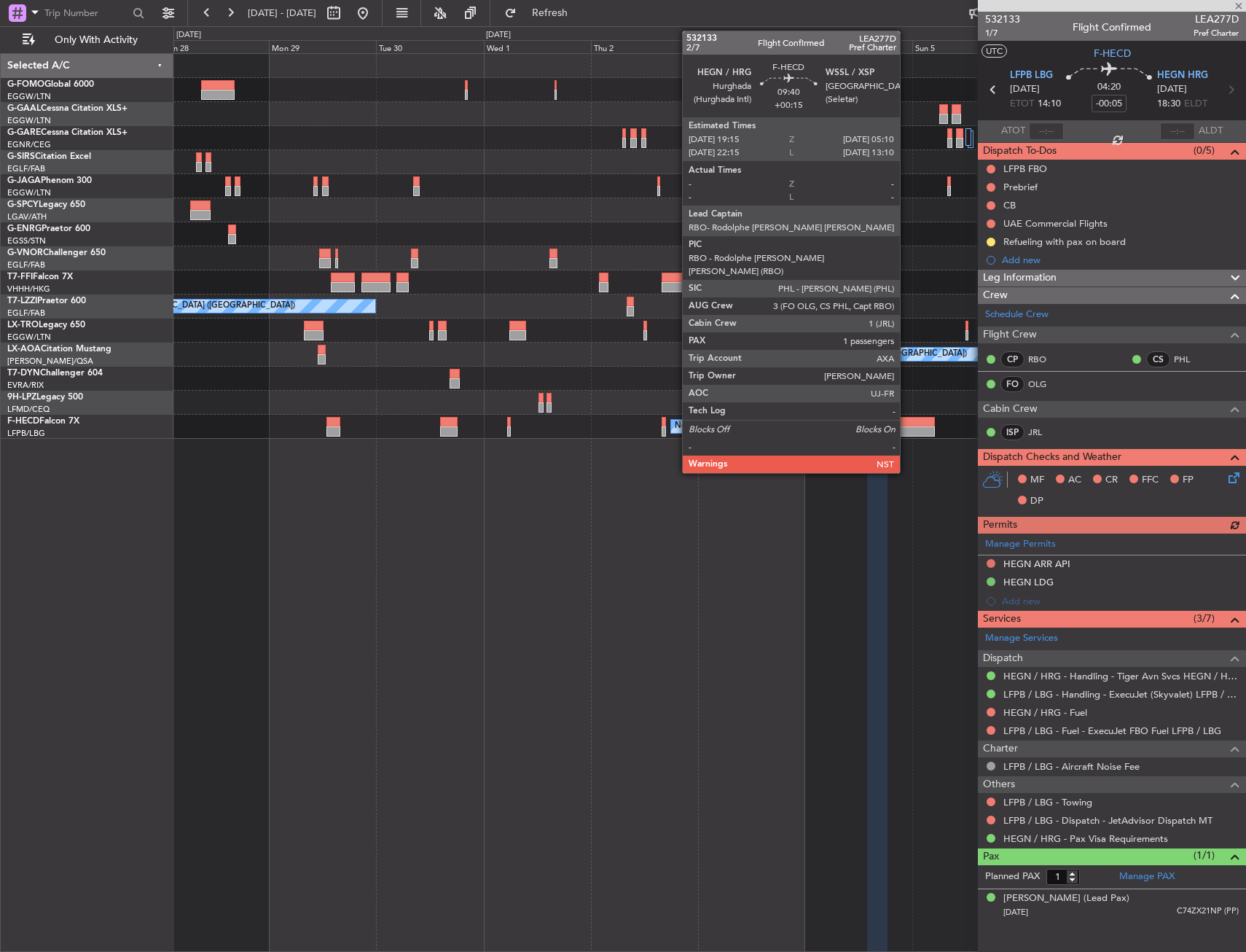
click at [907, 417] on div at bounding box center [913, 421] width 45 height 10
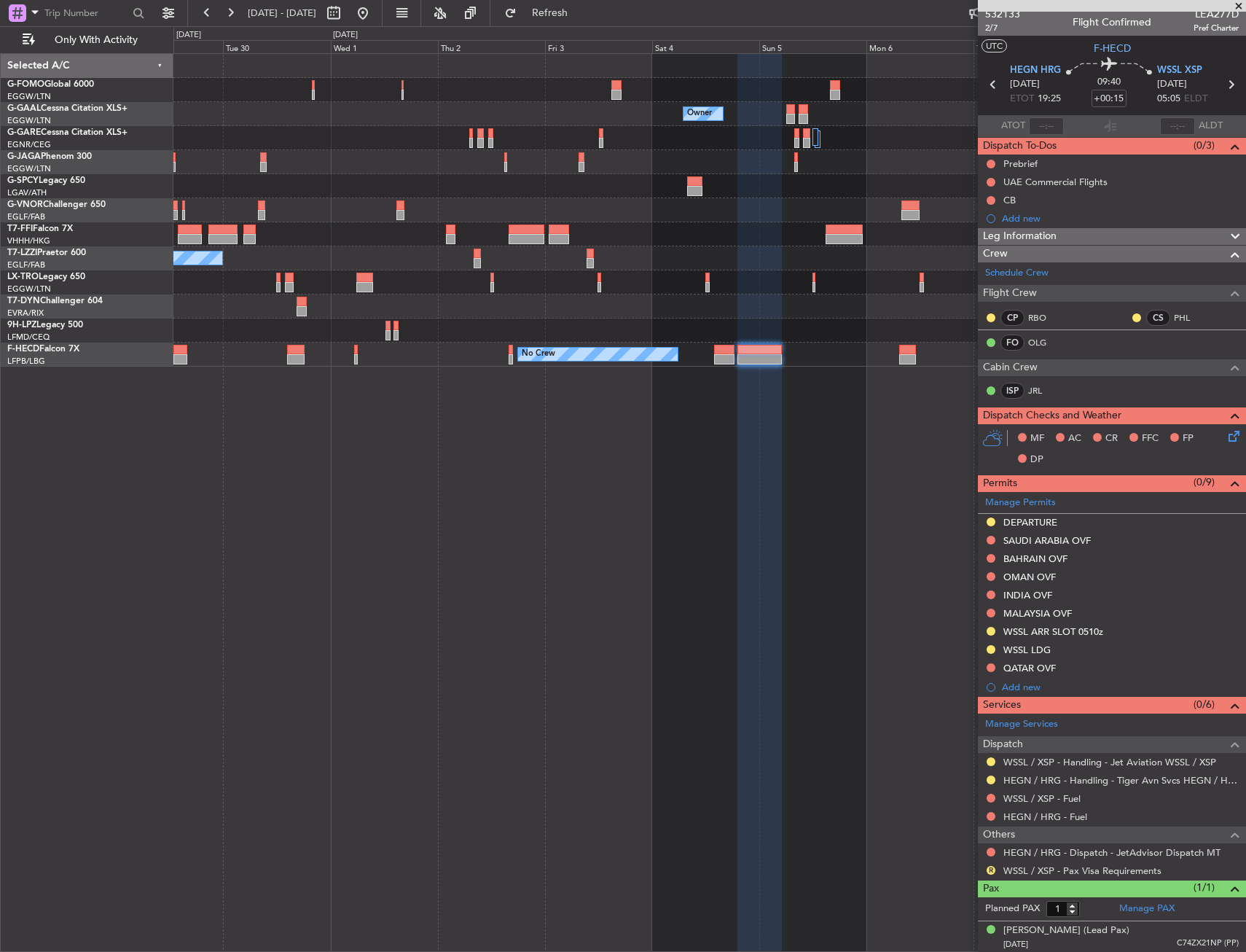
scroll to position [7, 0]
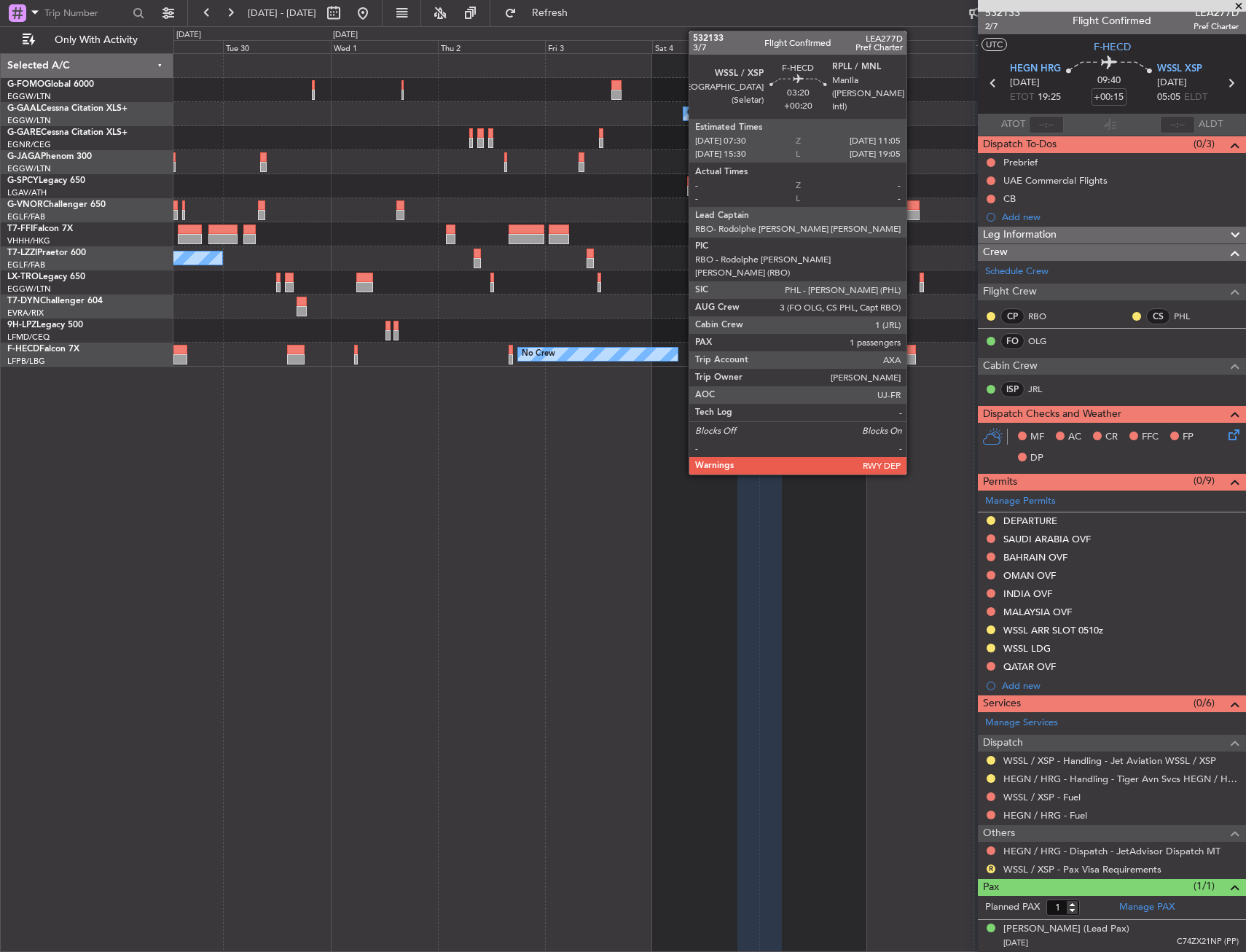
click at [913, 357] on div at bounding box center [907, 359] width 16 height 10
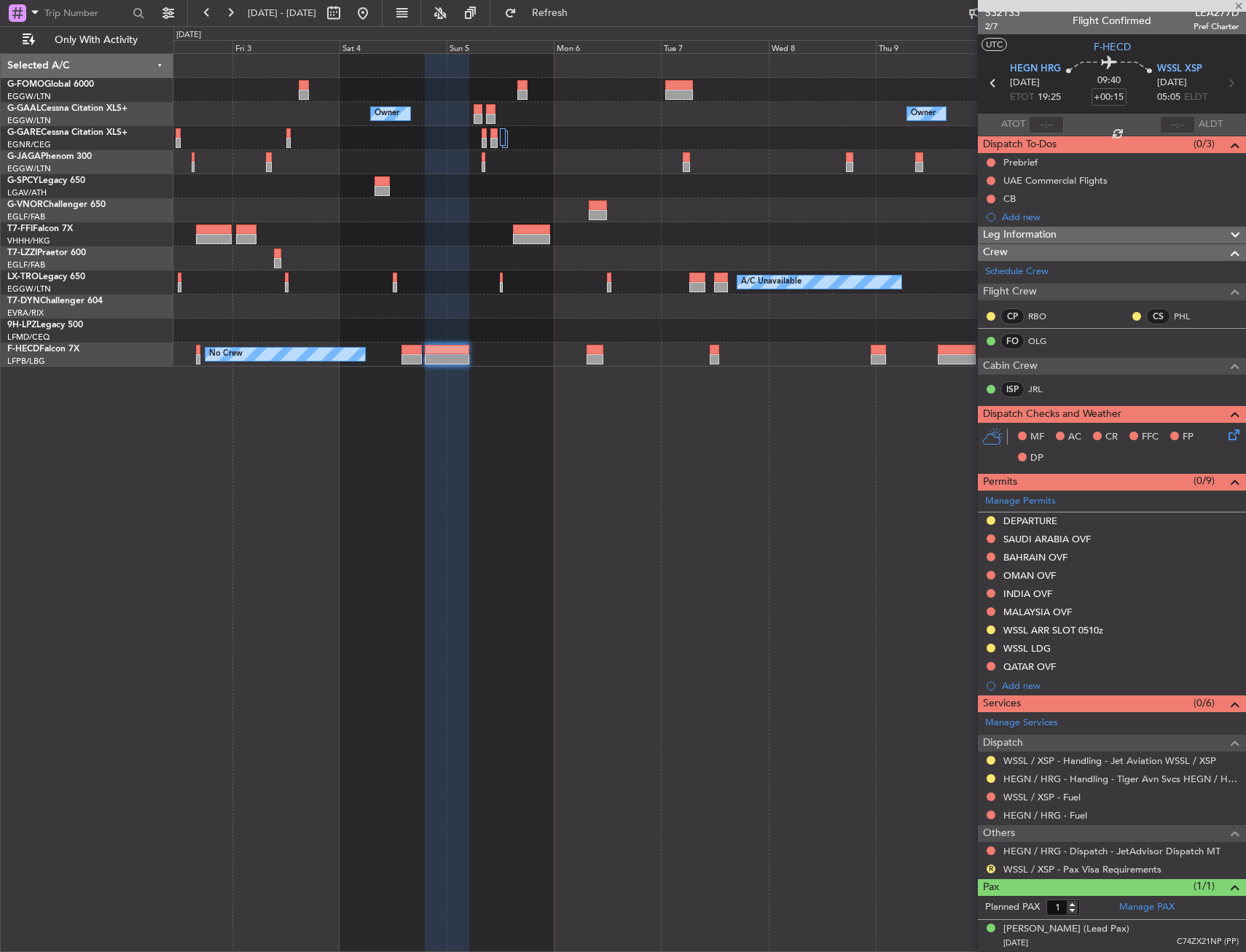
click at [567, 333] on div at bounding box center [709, 330] width 1072 height 24
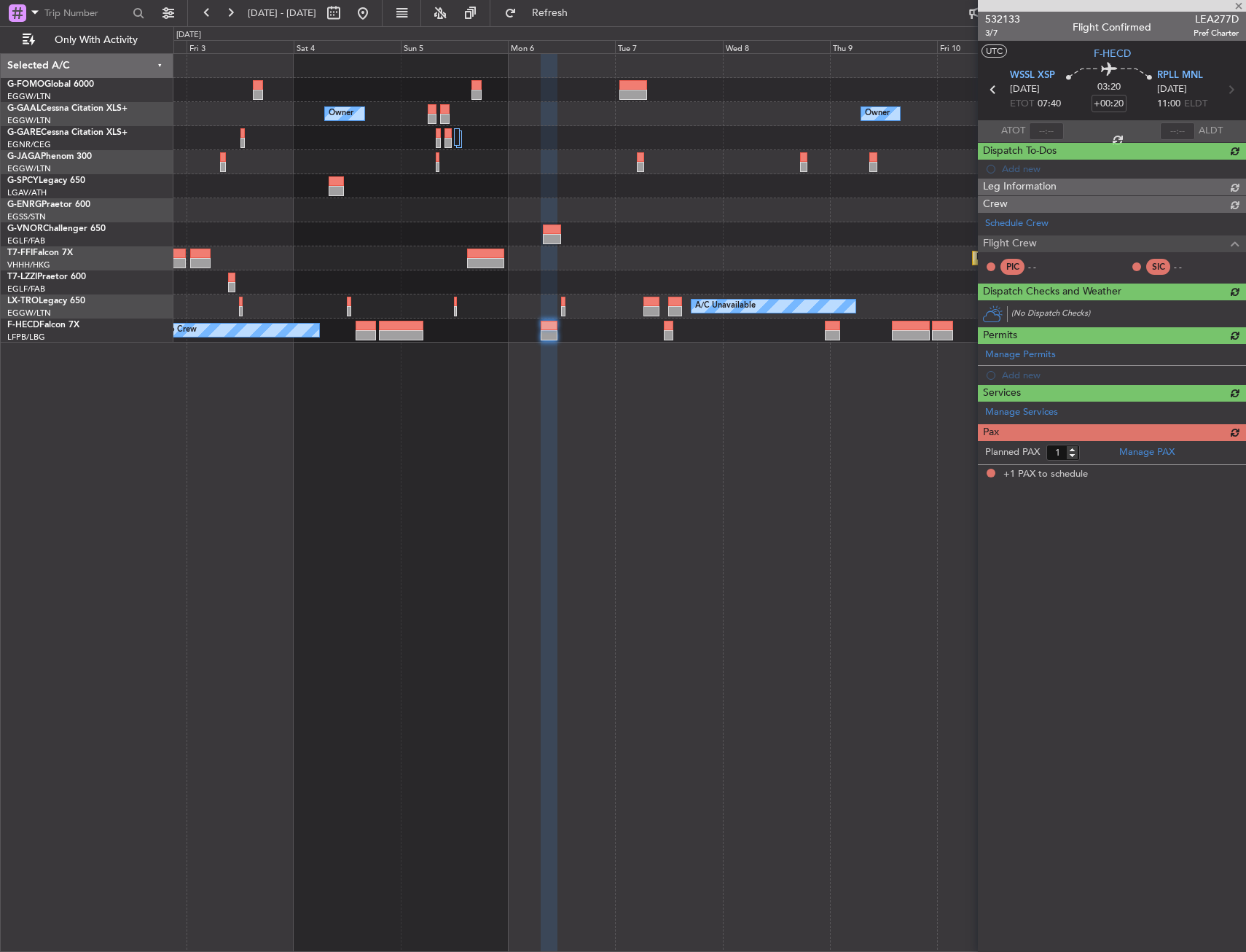
scroll to position [0, 0]
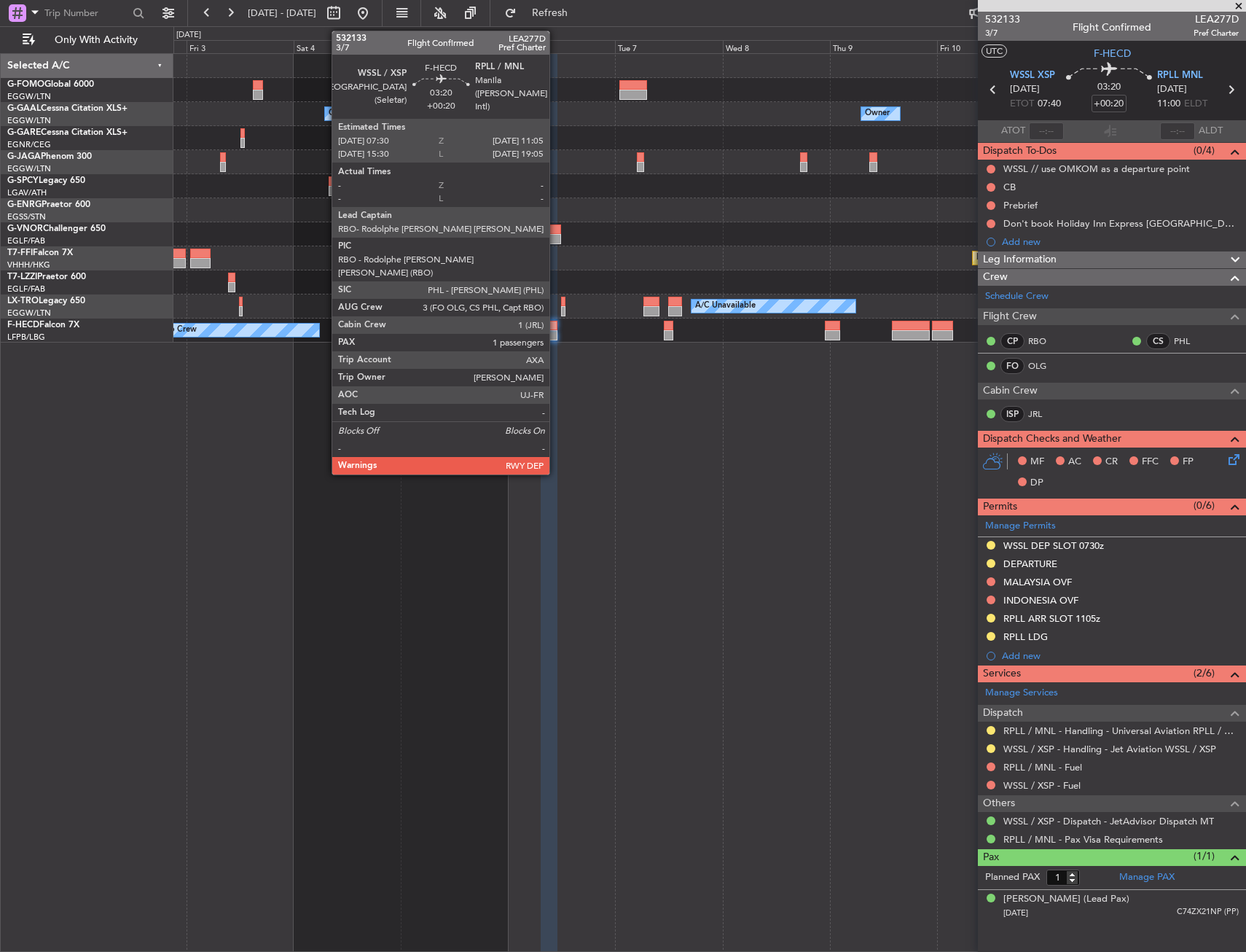
click at [556, 336] on div at bounding box center [548, 335] width 16 height 10
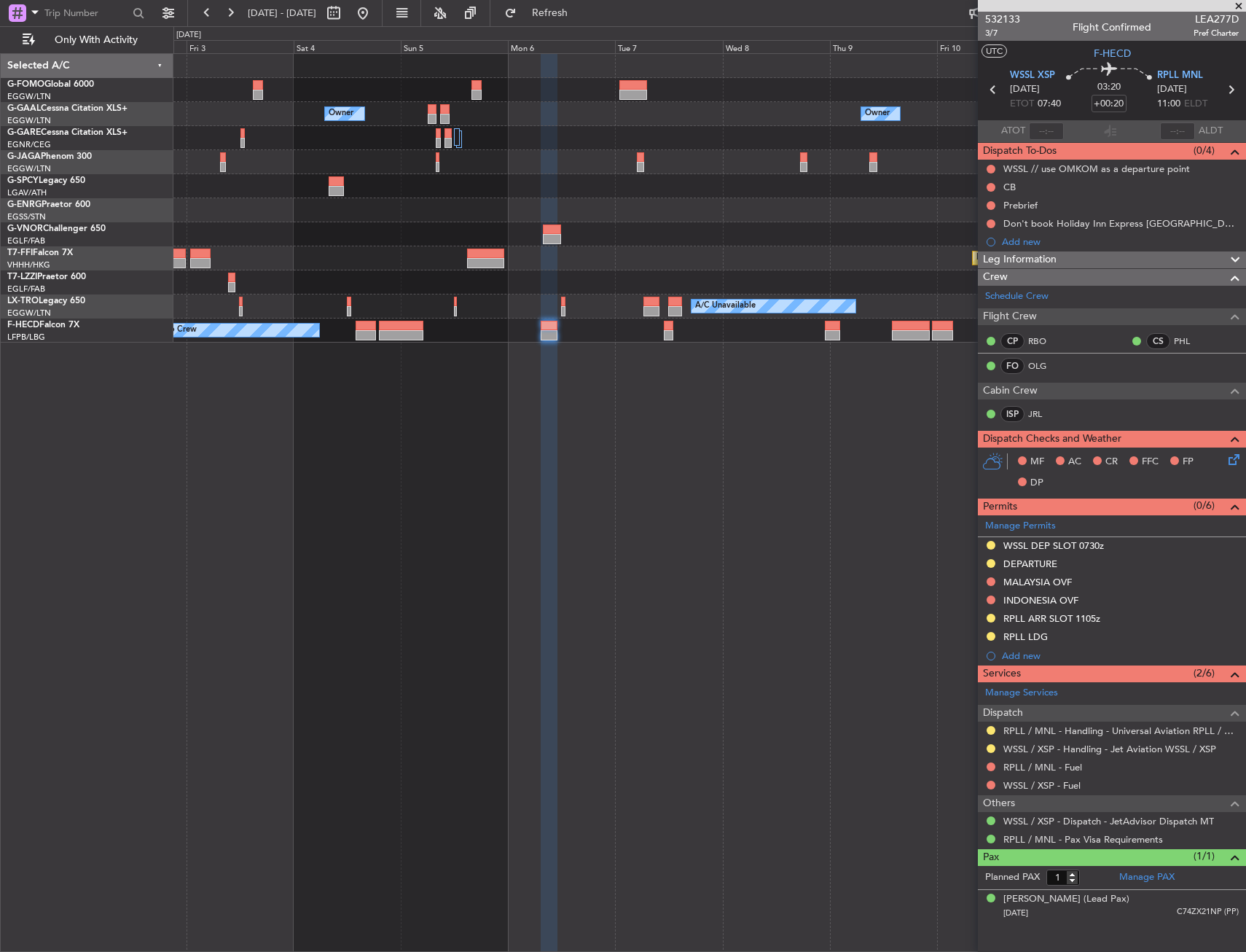
click at [968, 264] on div "Owner Owner Owner Owner London (Luton) Owner Planned Maint Geneva (Cointrin) A/…" at bounding box center [709, 198] width 1072 height 289
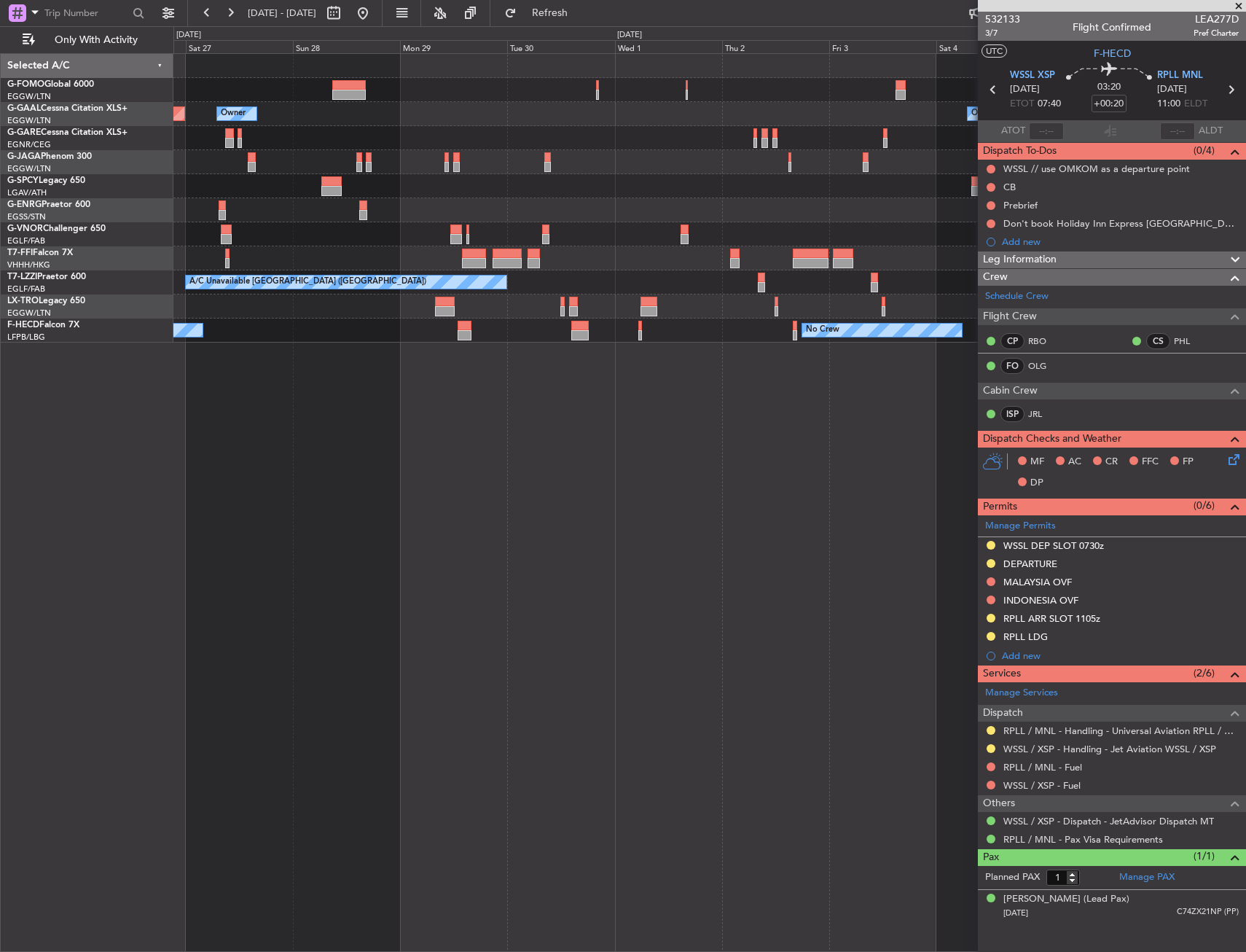
click at [852, 323] on div "No Crew No Crew No Crew" at bounding box center [709, 330] width 1072 height 24
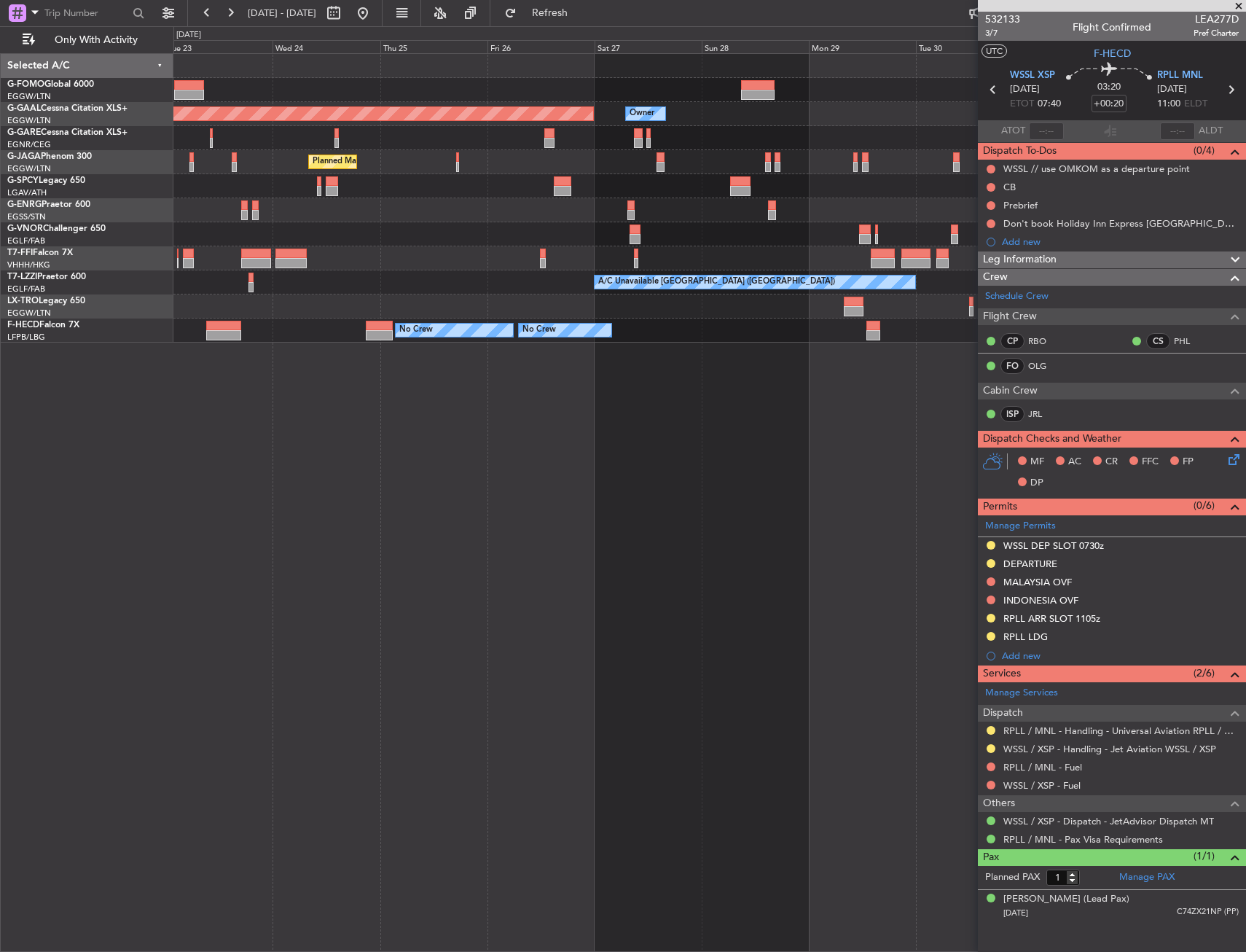
click at [855, 338] on div "No Crew No Crew No Crew No Crew" at bounding box center [709, 330] width 1072 height 24
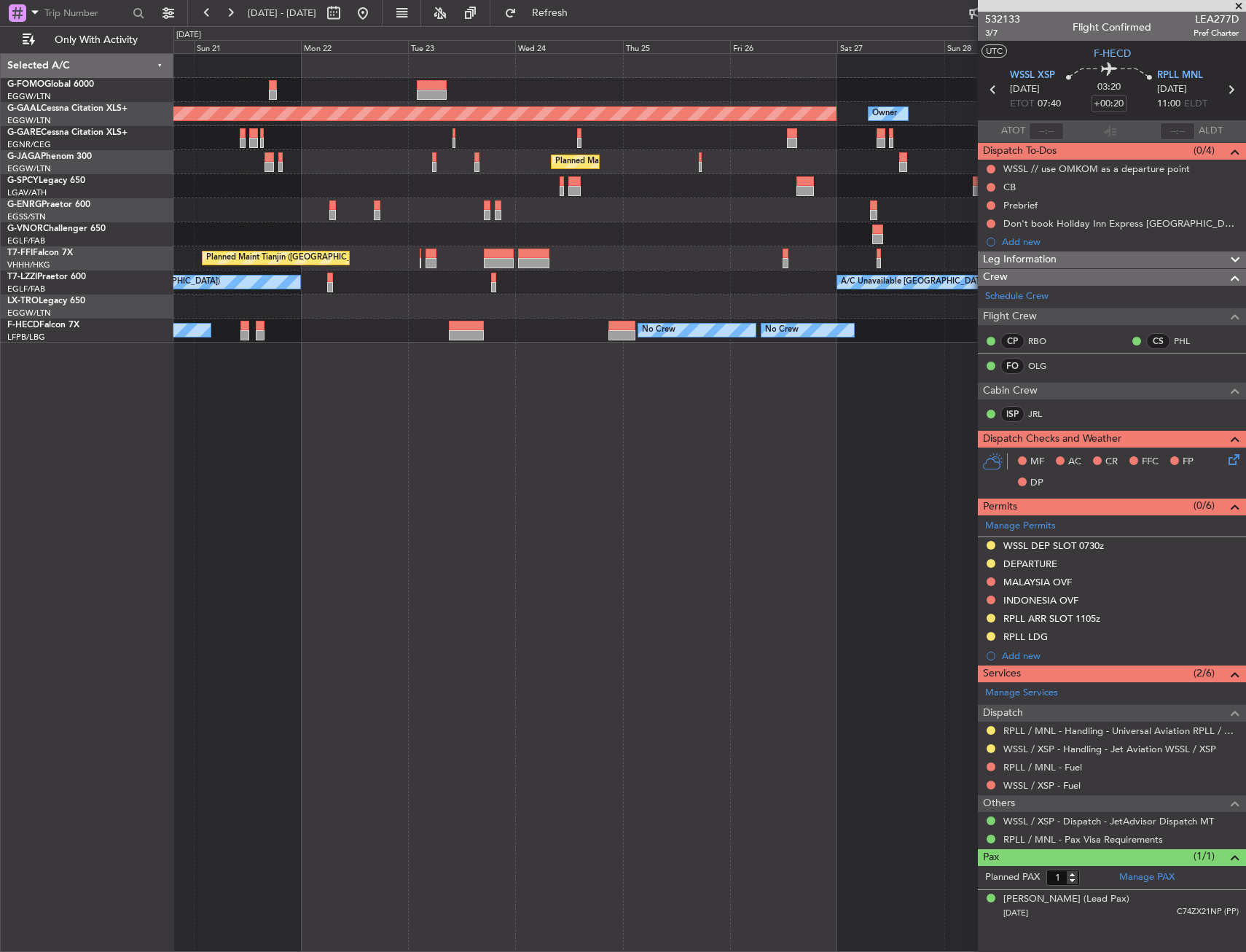
click at [926, 335] on div "No Crew No Crew No Crew Planned Maint Paris (Le Bourget) No Crew" at bounding box center [709, 330] width 1072 height 24
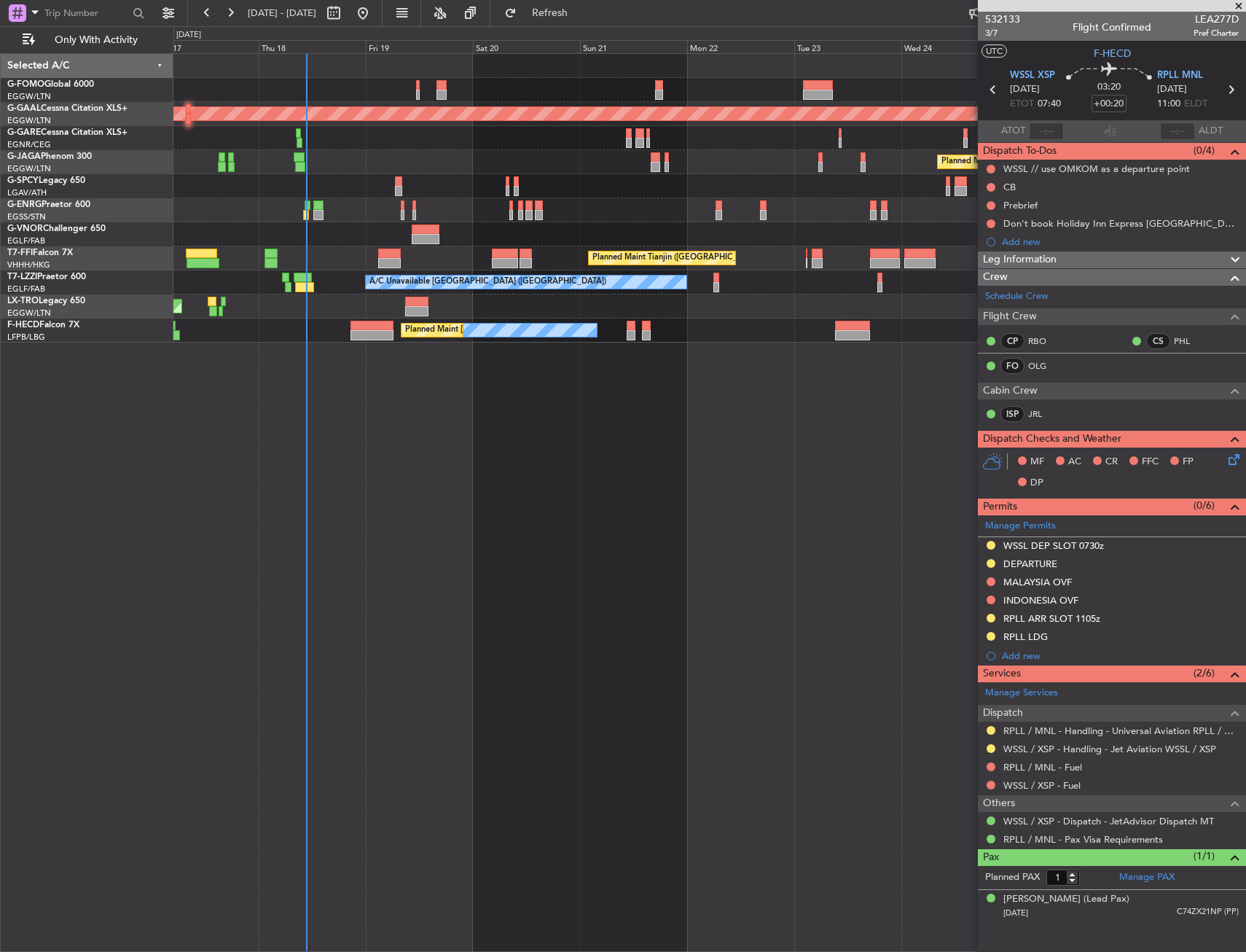
click at [575, 332] on div "No Crew No Crew No Crew Planned Maint Paris (Le Bourget) No Crew" at bounding box center [709, 330] width 1072 height 24
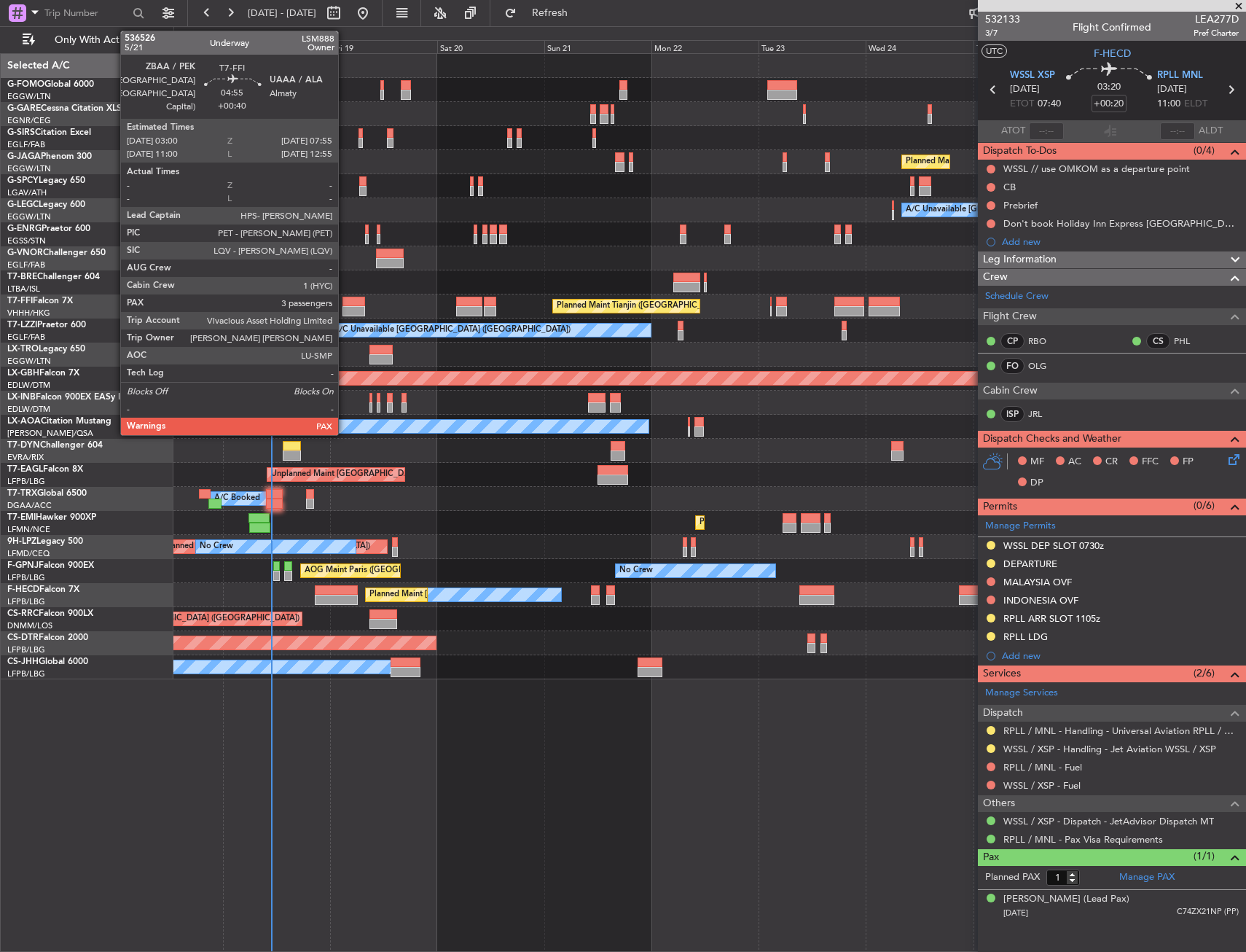
click at [345, 301] on div at bounding box center [354, 301] width 23 height 10
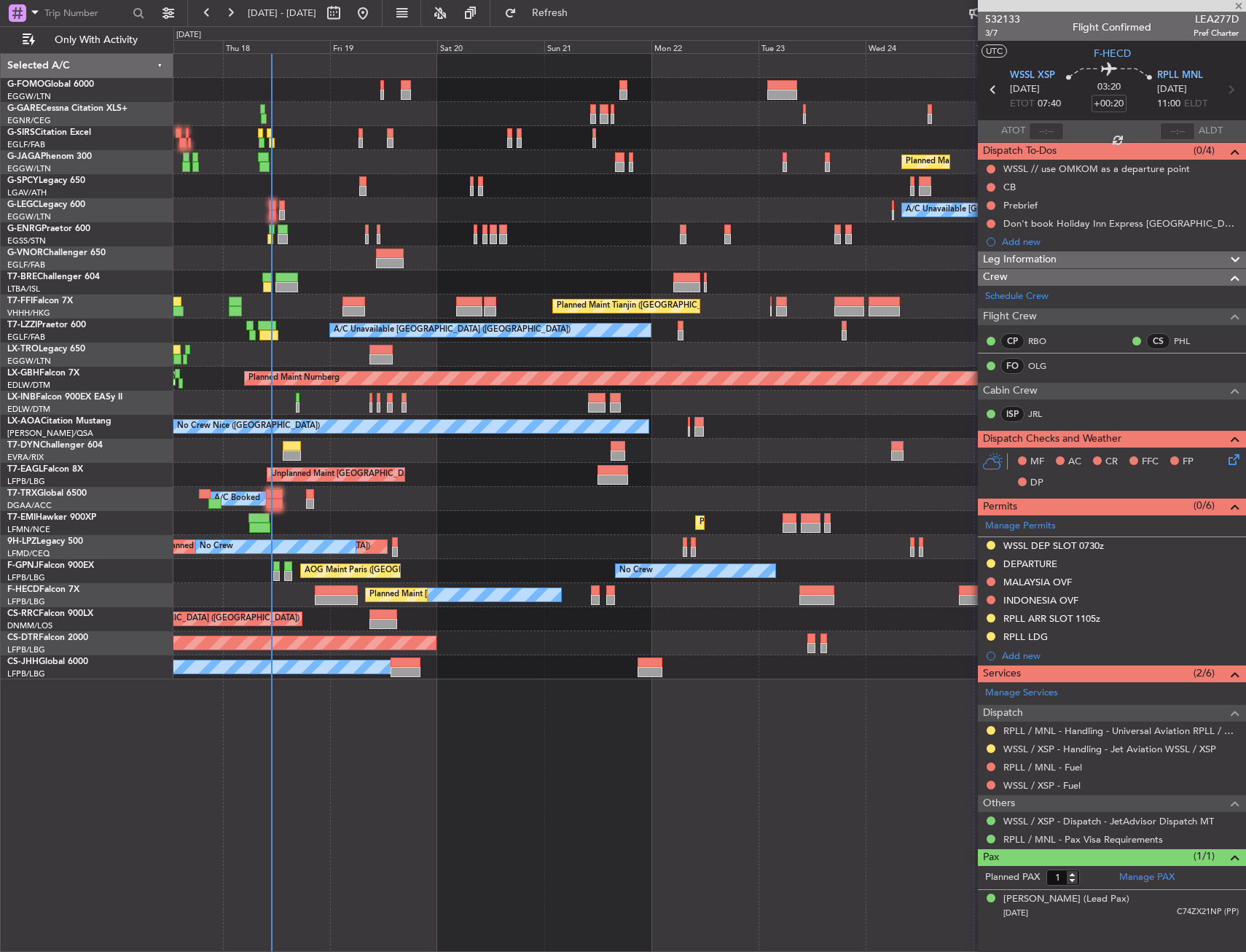
type input "+00:40"
type input "3"
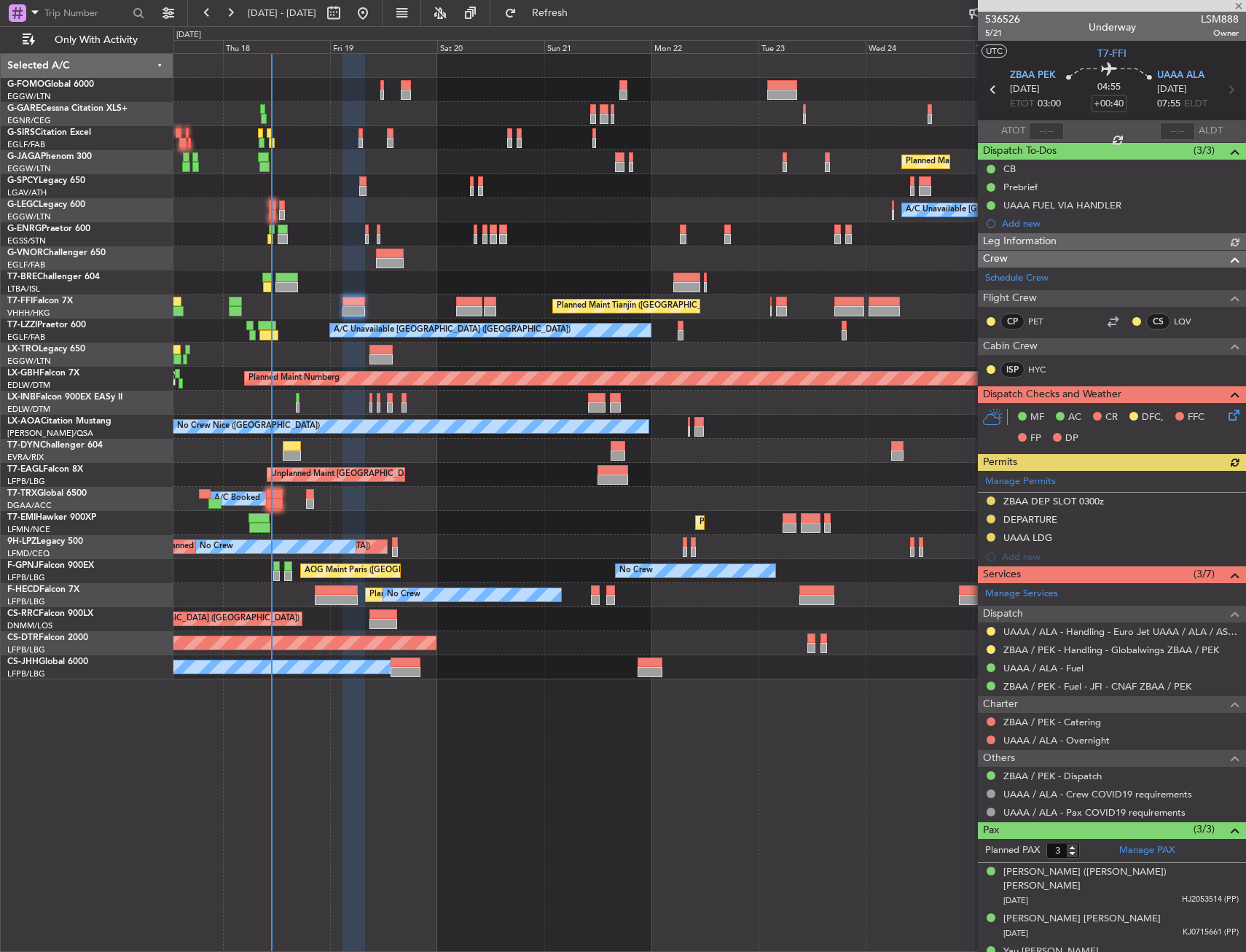
click at [1126, 103] on div "04:55 +00:40" at bounding box center [1109, 89] width 96 height 54
click at [1124, 105] on div "04:55 +00:40" at bounding box center [1109, 89] width 96 height 54
click at [1119, 104] on input "+00:40" at bounding box center [1109, 103] width 35 height 17
type input "+00:35"
click at [1120, 98] on mat-tooltip-component "Flight Time" at bounding box center [1105, 114] width 67 height 39
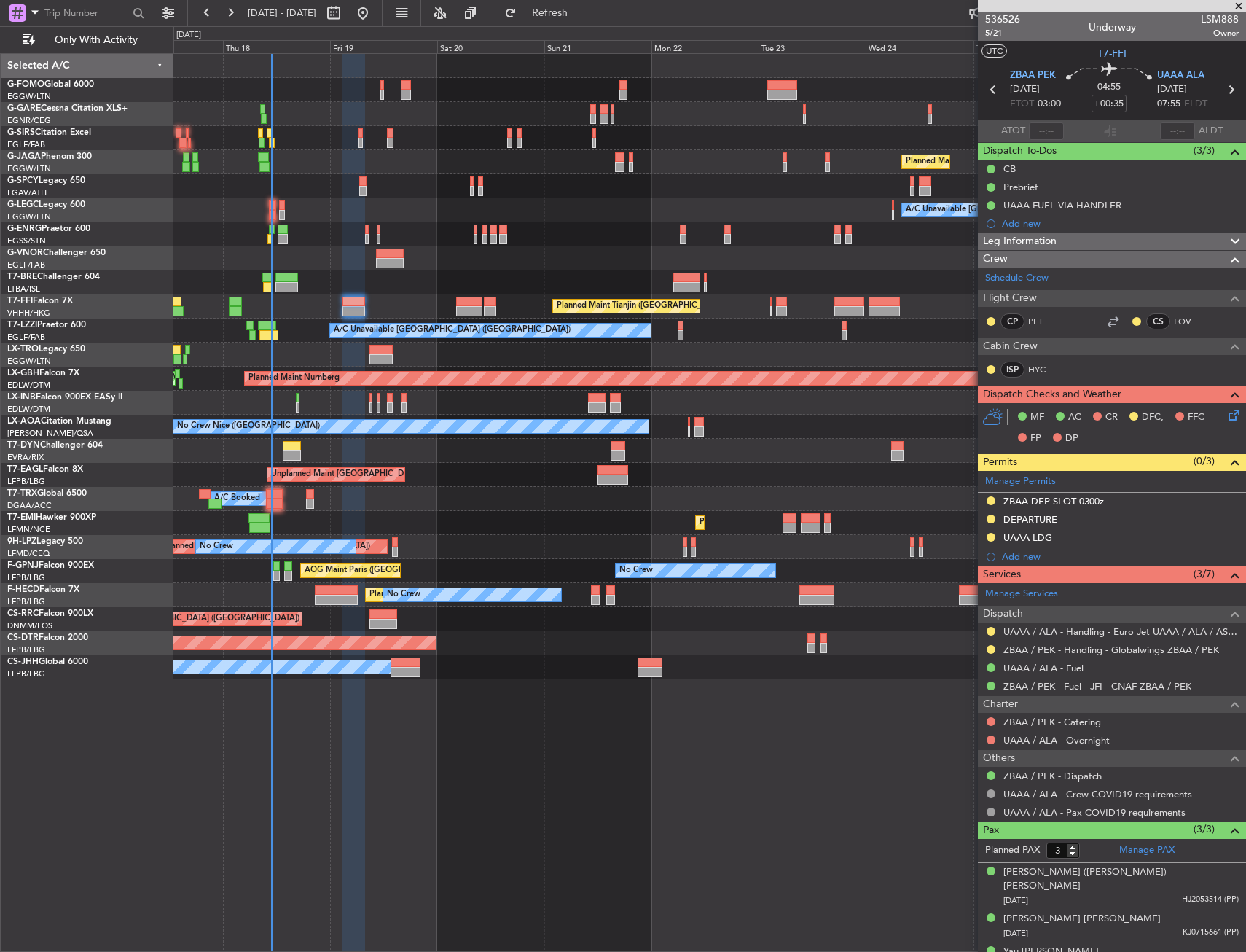
click at [320, 272] on div at bounding box center [709, 282] width 1072 height 24
click at [341, 303] on div "Planned Maint Tianjin ([GEOGRAPHIC_DATA])" at bounding box center [709, 307] width 1072 height 24
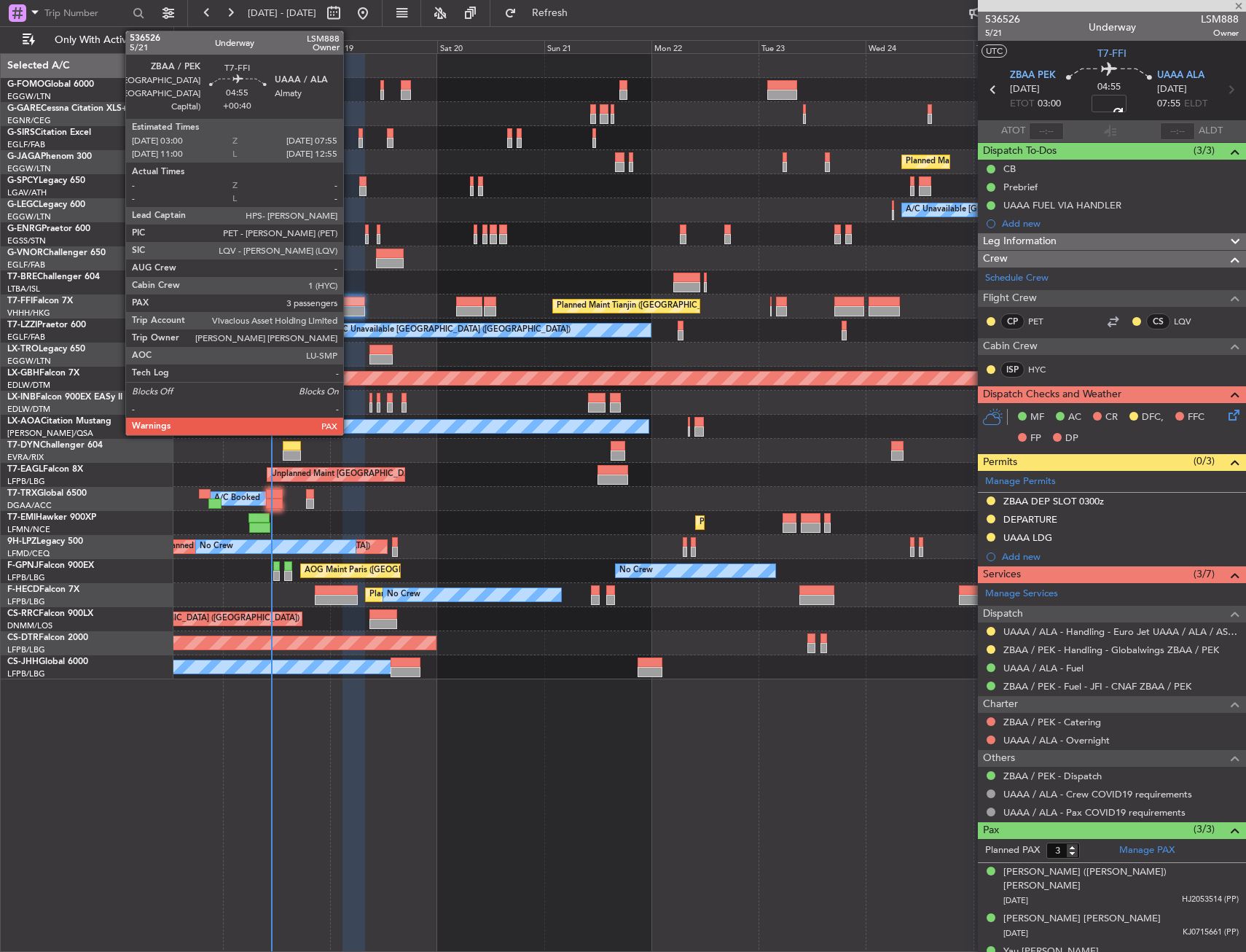
click at [350, 301] on div at bounding box center [354, 301] width 23 height 10
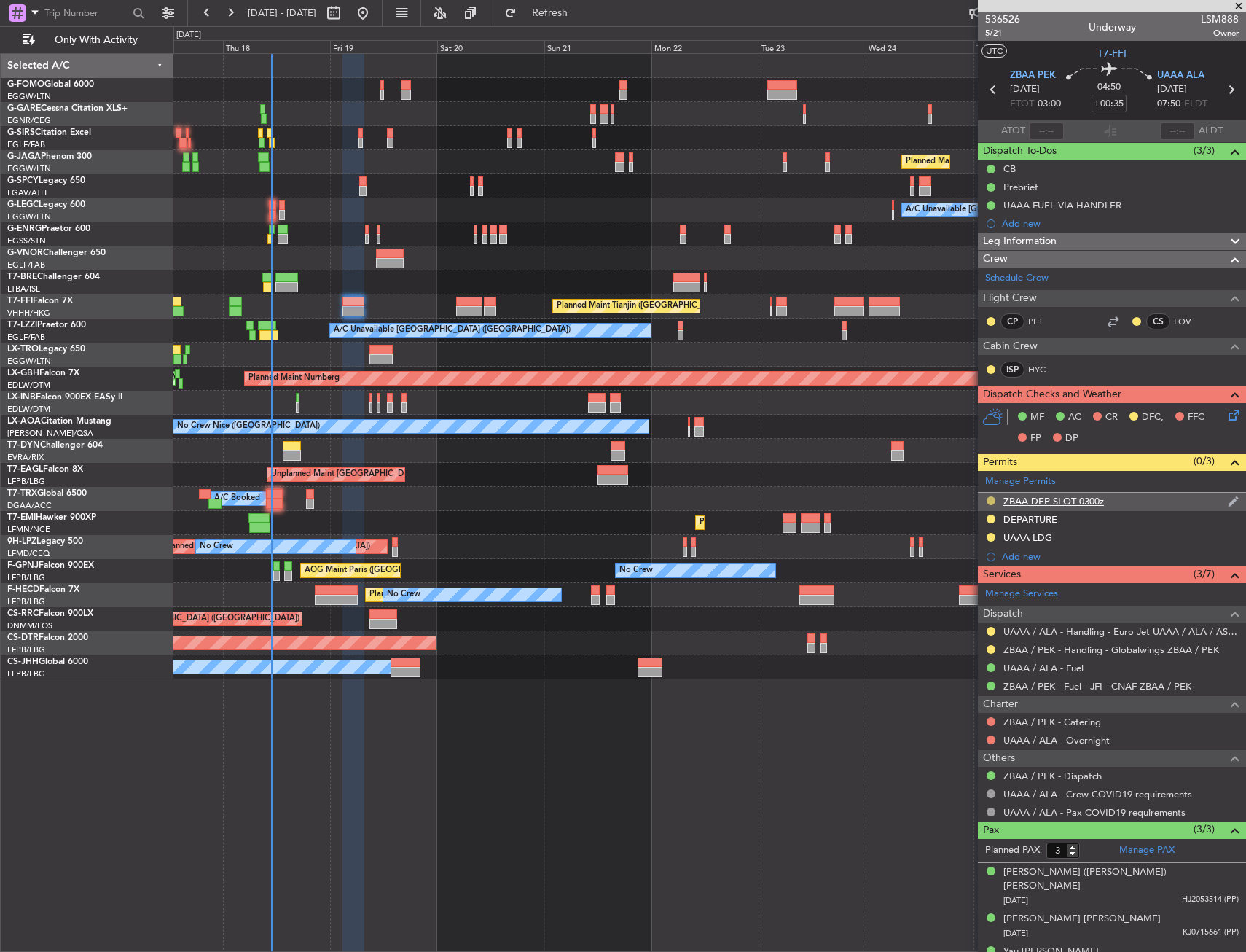
click at [988, 500] on button at bounding box center [991, 501] width 9 height 9
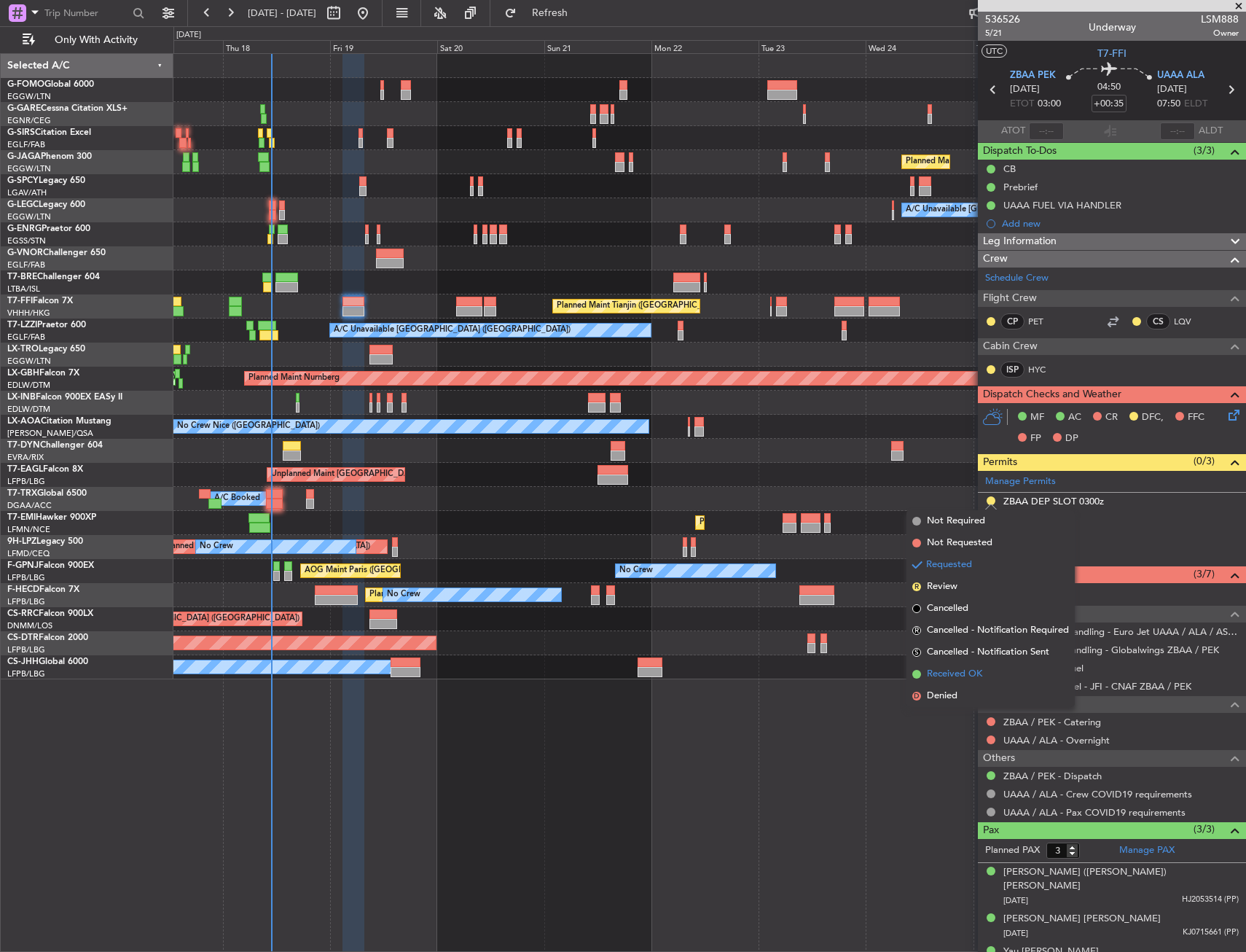
click at [973, 670] on span "Received OK" at bounding box center [954, 673] width 55 height 14
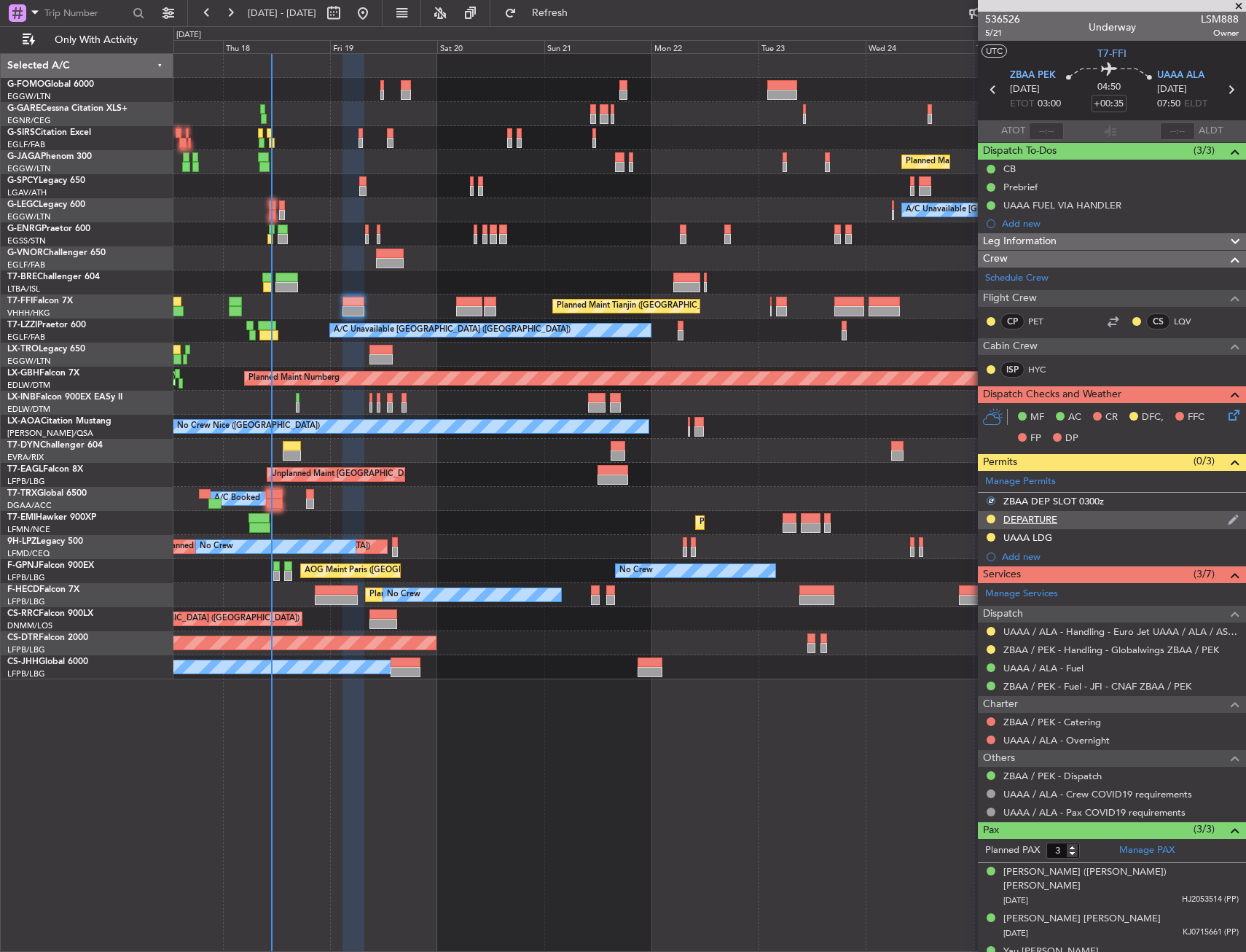
click at [1035, 523] on div "DEPARTURE" at bounding box center [1030, 519] width 54 height 12
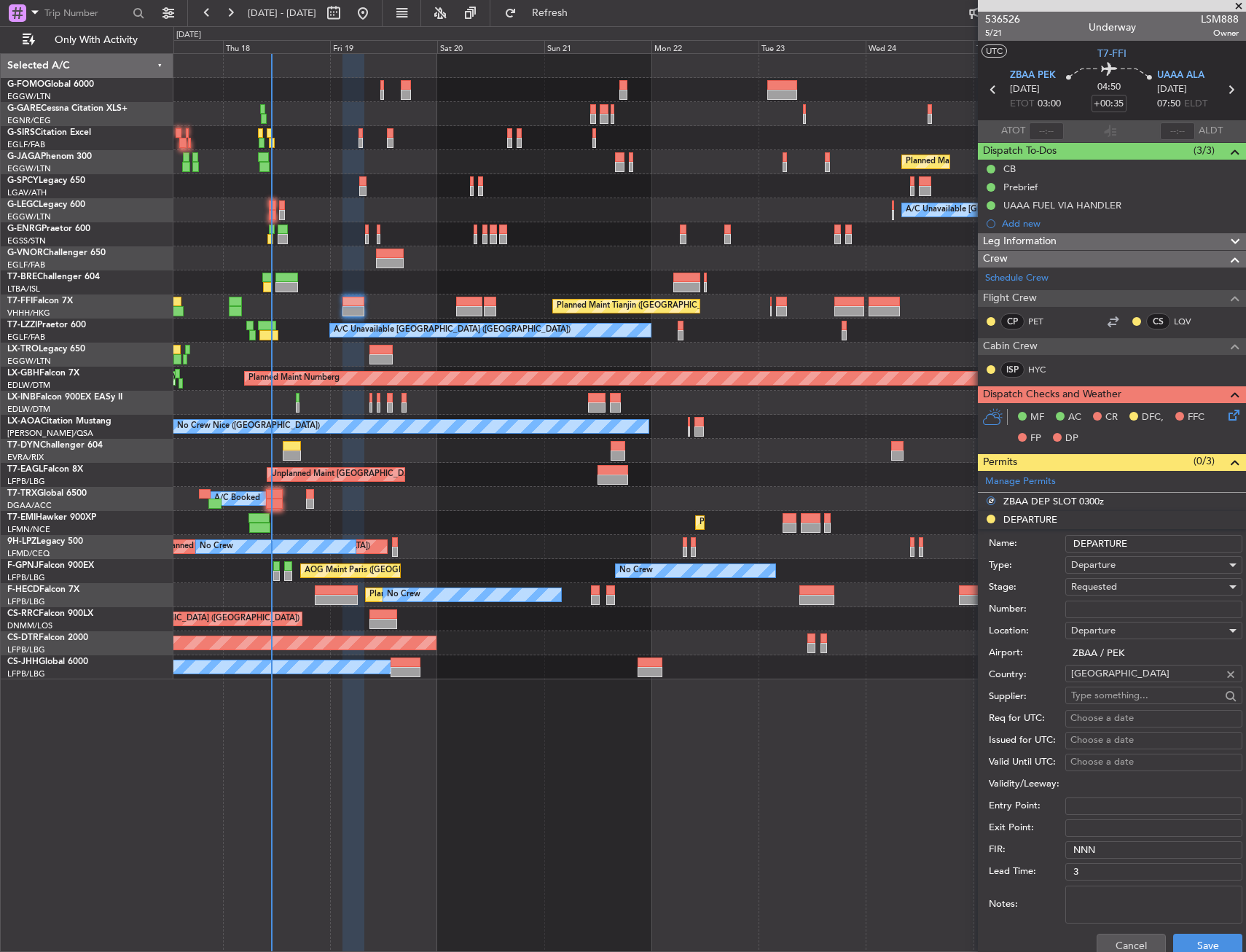
click at [1098, 605] on input "Number:" at bounding box center [1154, 609] width 177 height 17
paste input "CAD/D0918WSH04"
type input "CAD/D0918WSH04"
click at [1098, 585] on span "Requested" at bounding box center [1094, 586] width 46 height 13
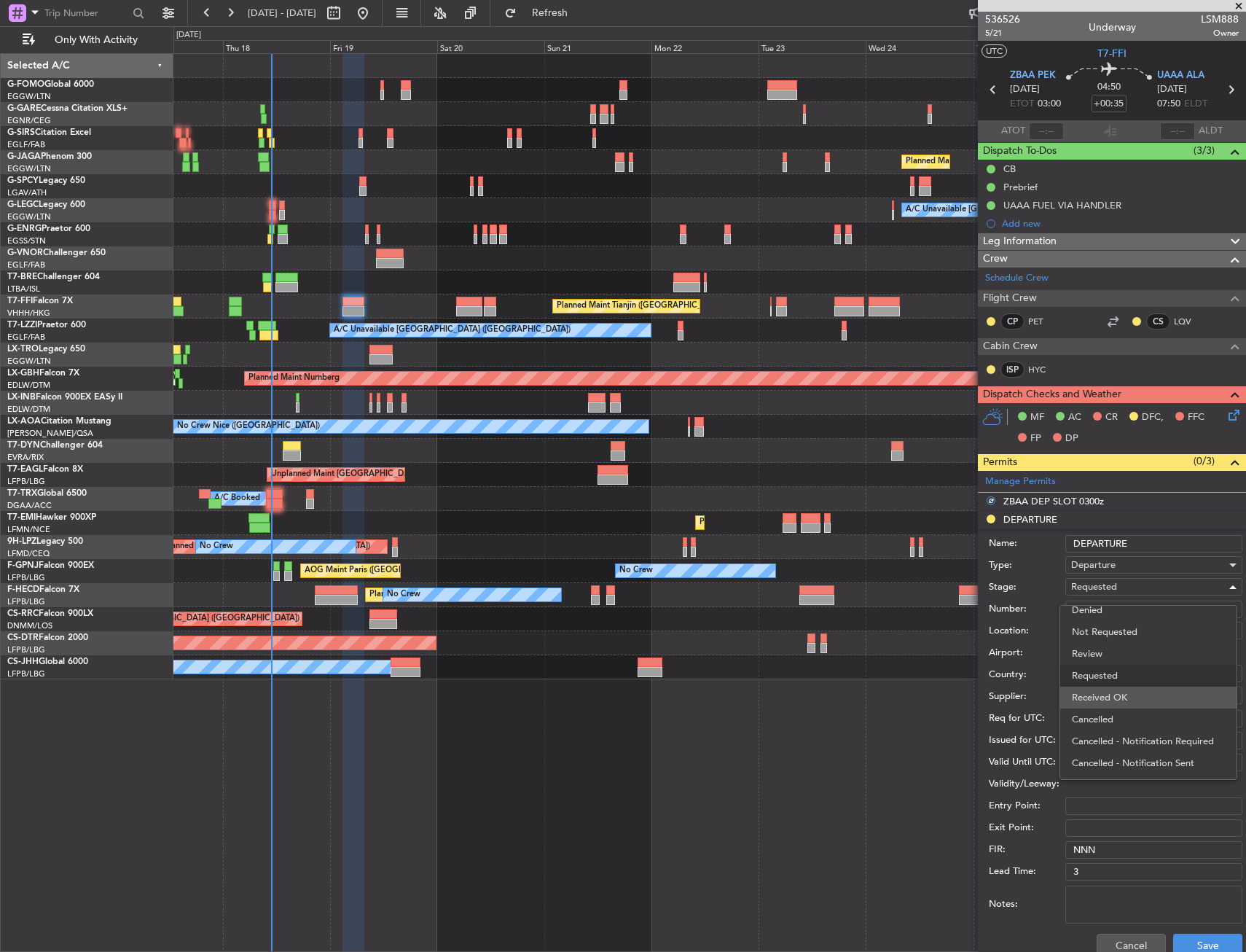
click at [1101, 697] on span "Received OK" at bounding box center [1148, 697] width 153 height 22
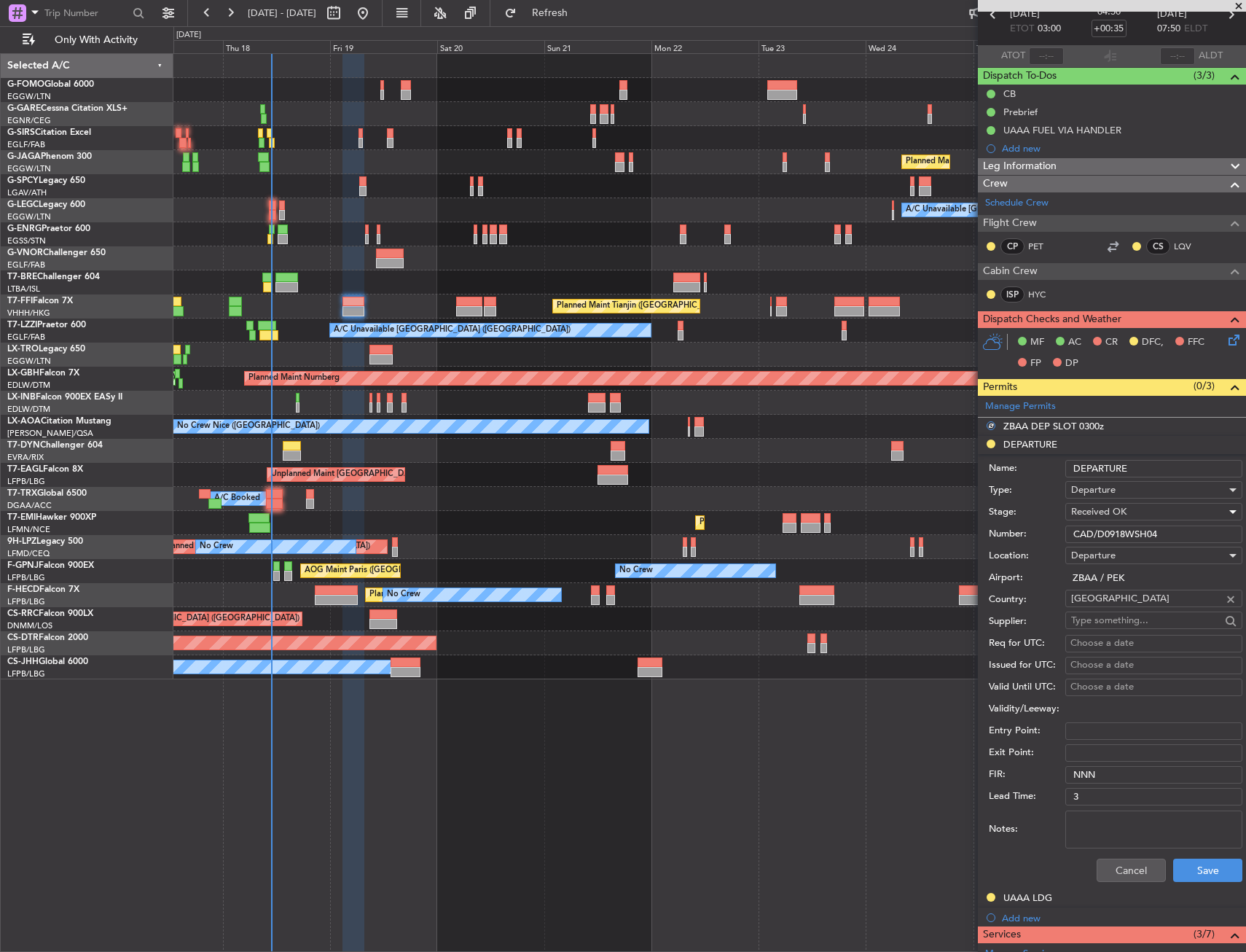
scroll to position [145, 0]
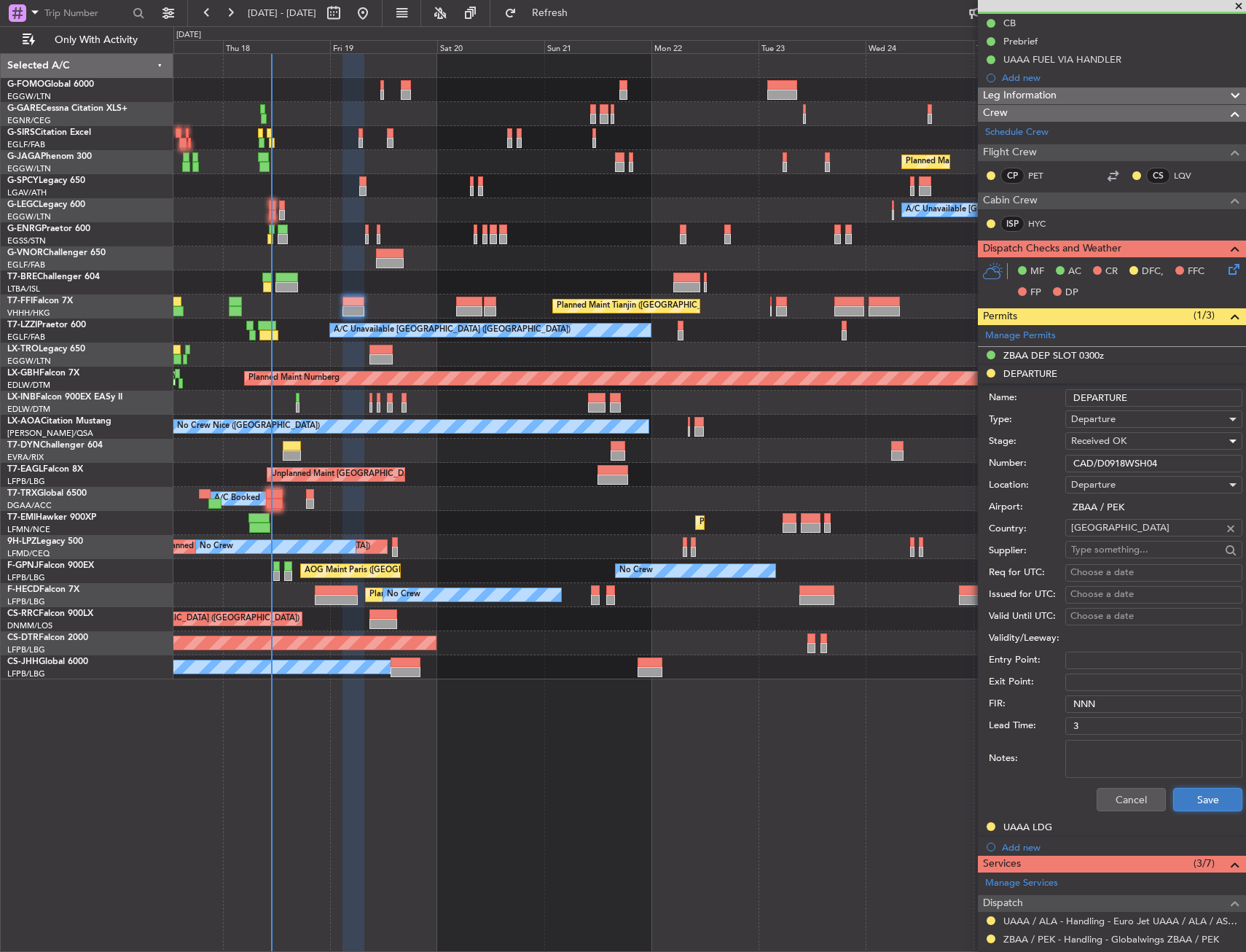
click at [1207, 801] on button "Save" at bounding box center [1207, 799] width 69 height 23
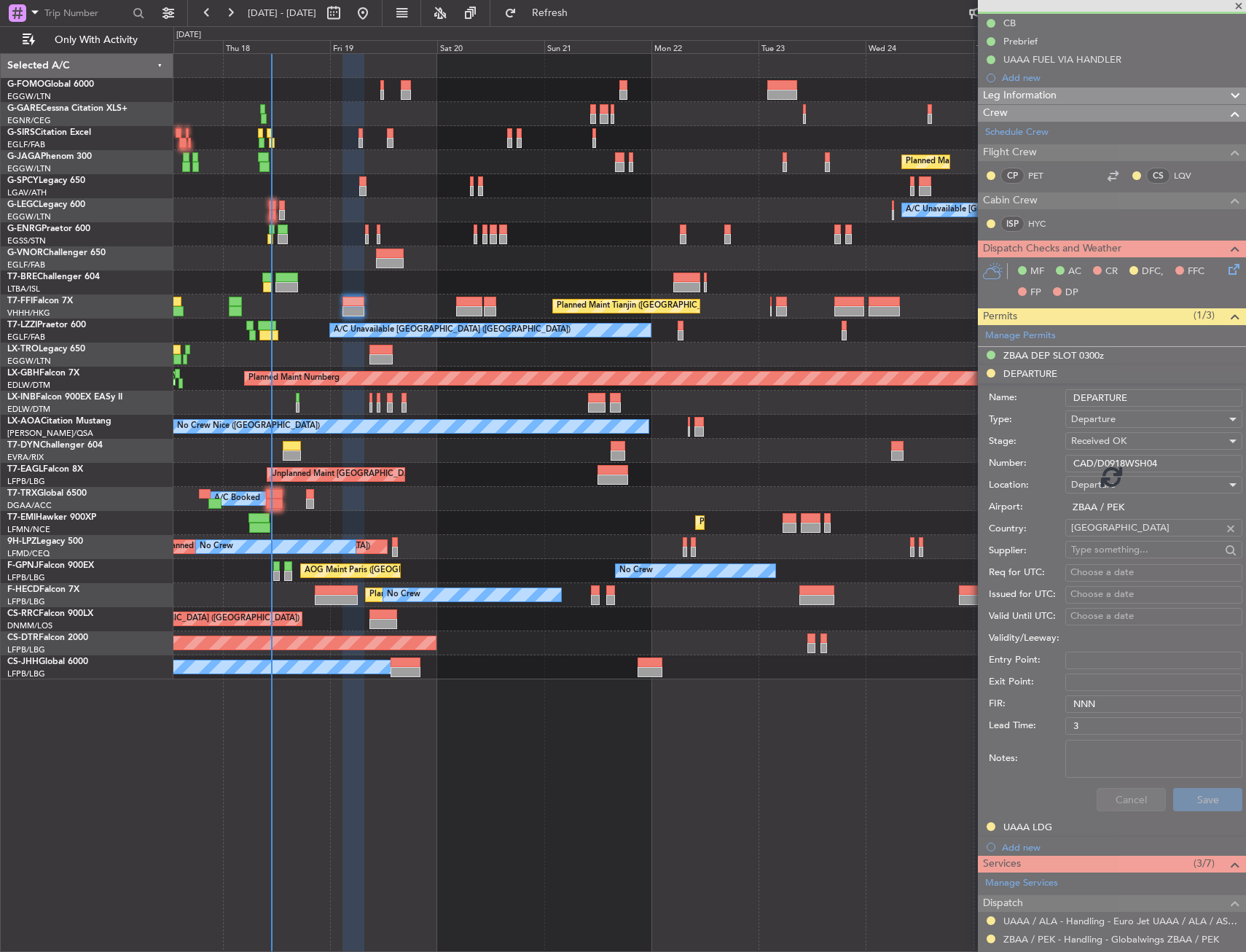
scroll to position [9, 0]
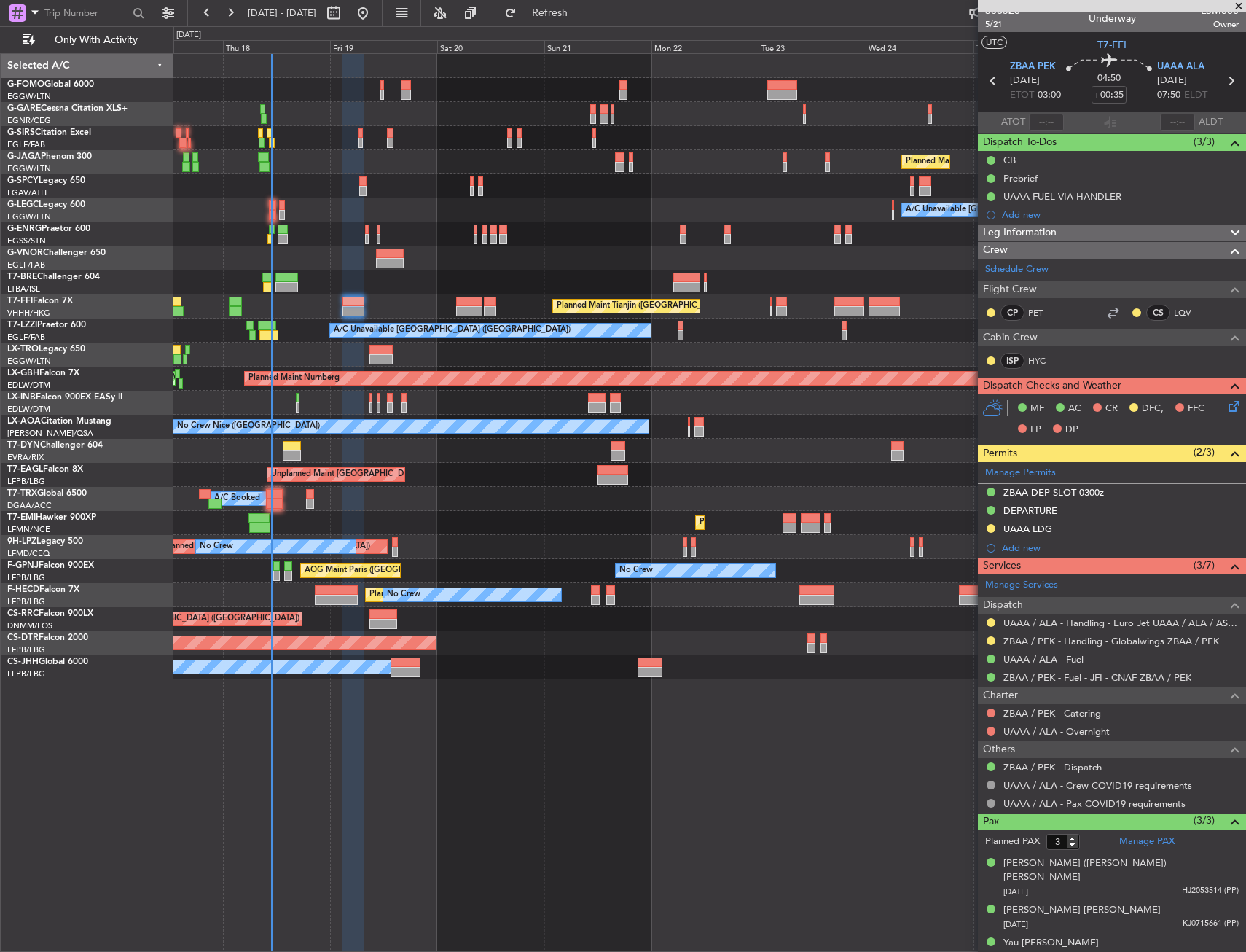
drag, startPoint x: 988, startPoint y: 645, endPoint x: 978, endPoint y: 744, distance: 99.5
click at [988, 645] on div at bounding box center [991, 640] width 11 height 11
click at [988, 639] on button at bounding box center [991, 641] width 9 height 9
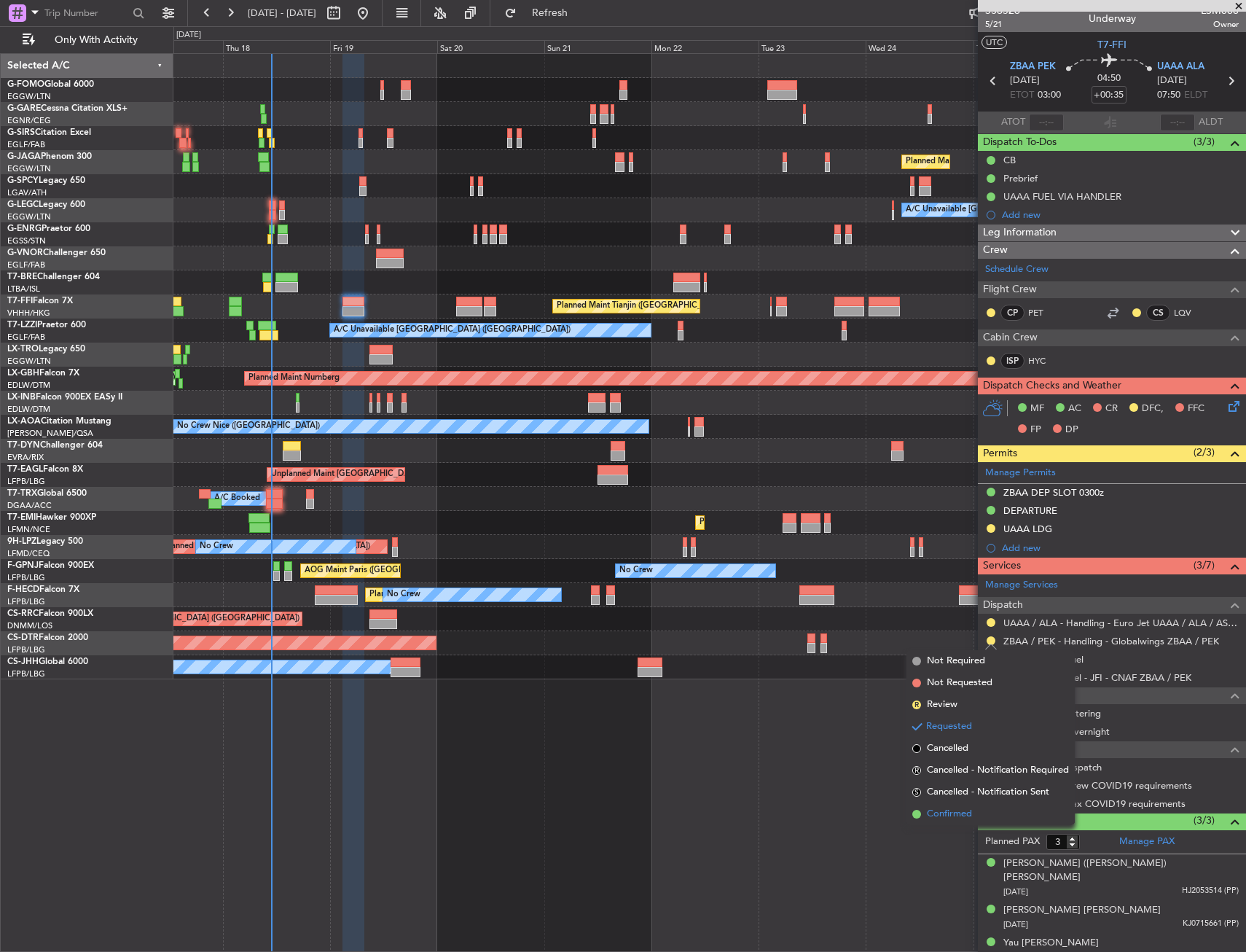
click at [973, 810] on li "Confirmed" at bounding box center [991, 813] width 168 height 22
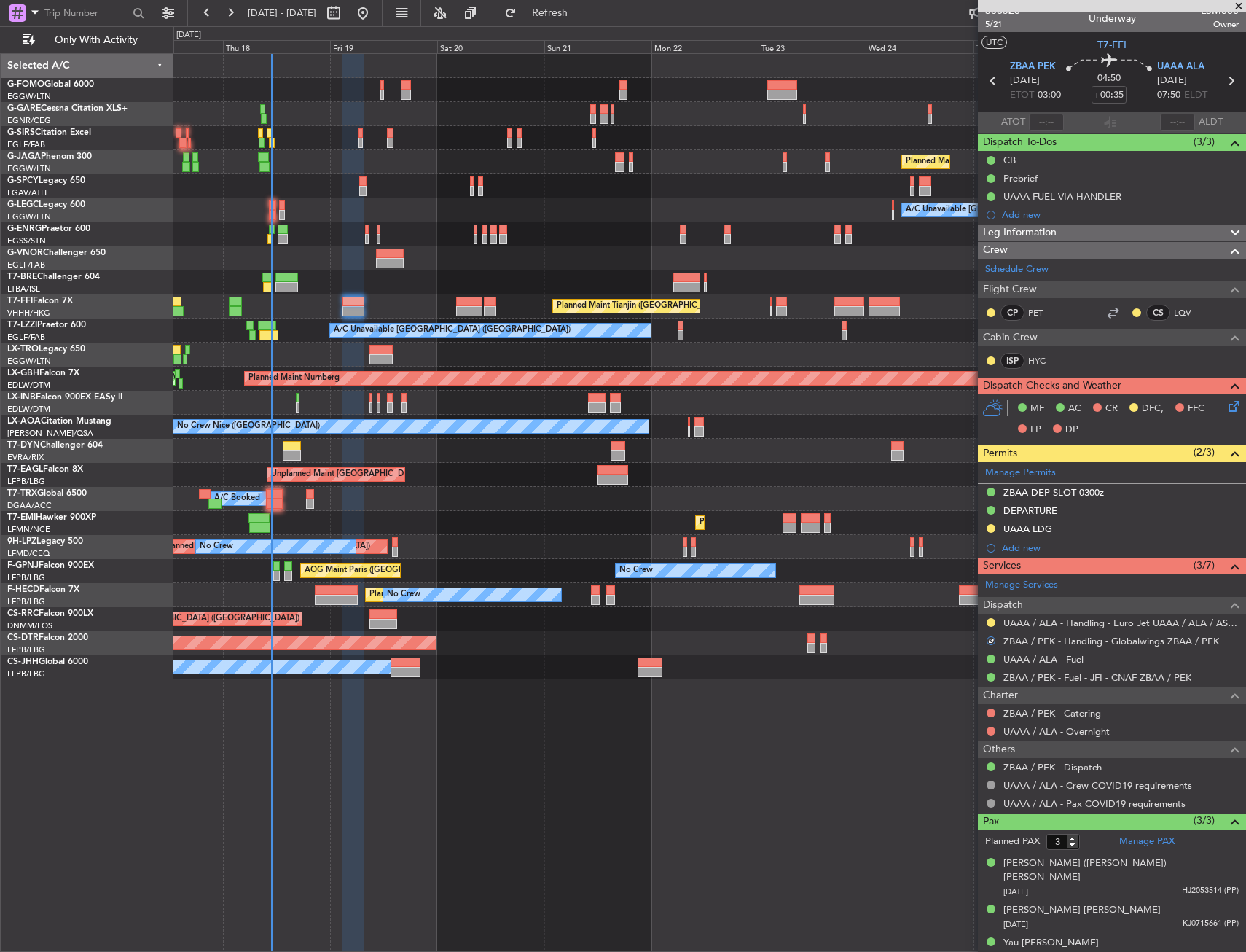
click at [1226, 410] on icon at bounding box center [1231, 403] width 11 height 11
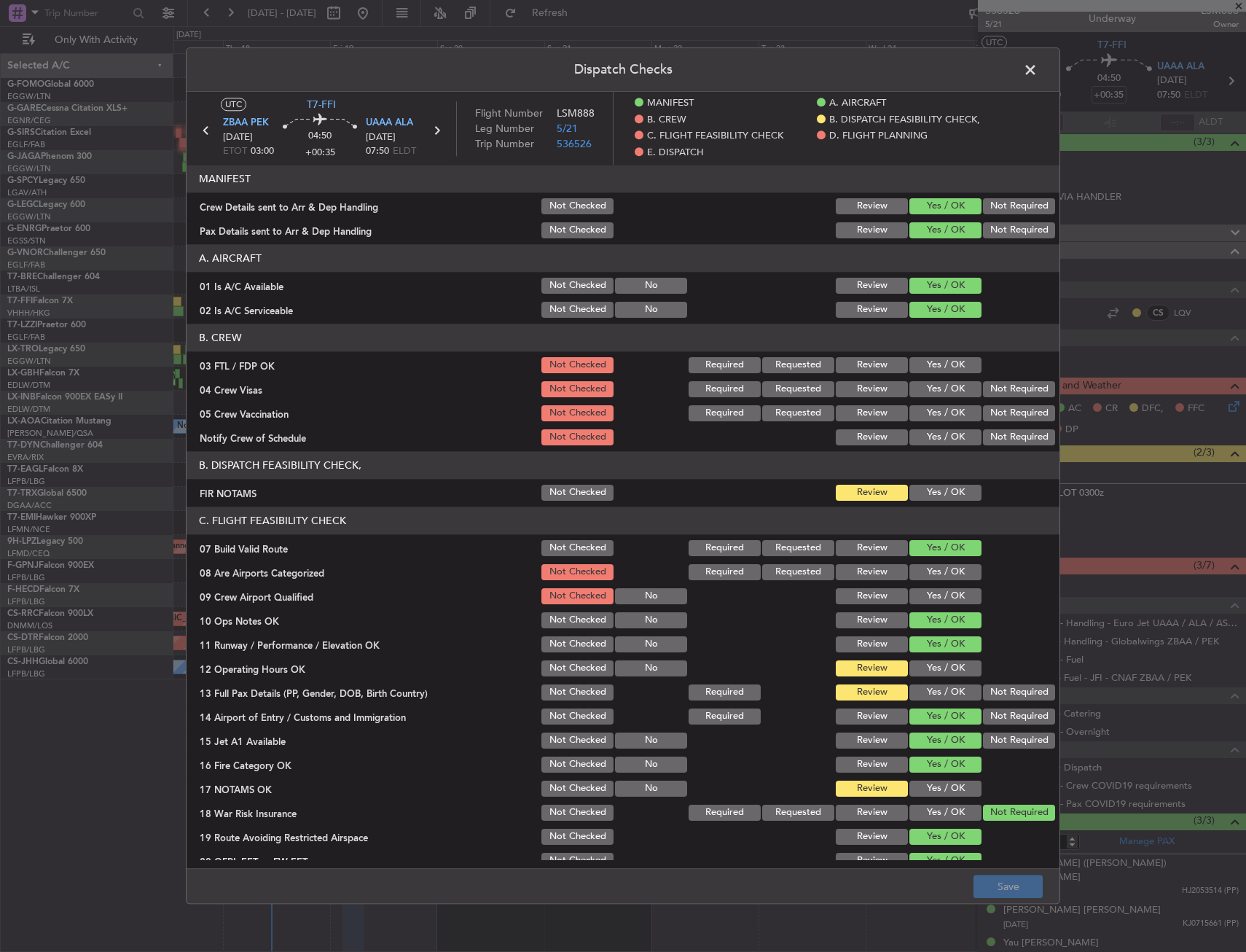
click at [917, 492] on button "Yes / OK" at bounding box center [945, 492] width 72 height 16
drag, startPoint x: 942, startPoint y: 656, endPoint x: 936, endPoint y: 680, distance: 24.7
click at [942, 657] on section "C. FLIGHT FEASIBILITY CHECK 07 Build Valid Route Not Checked Required Requested…" at bounding box center [623, 701] width 873 height 389
click at [936, 680] on section "C. FLIGHT FEASIBILITY CHECK 07 Build Valid Route Not Checked Required Requested…" at bounding box center [623, 701] width 873 height 389
drag, startPoint x: 934, startPoint y: 693, endPoint x: 926, endPoint y: 674, distance: 20.6
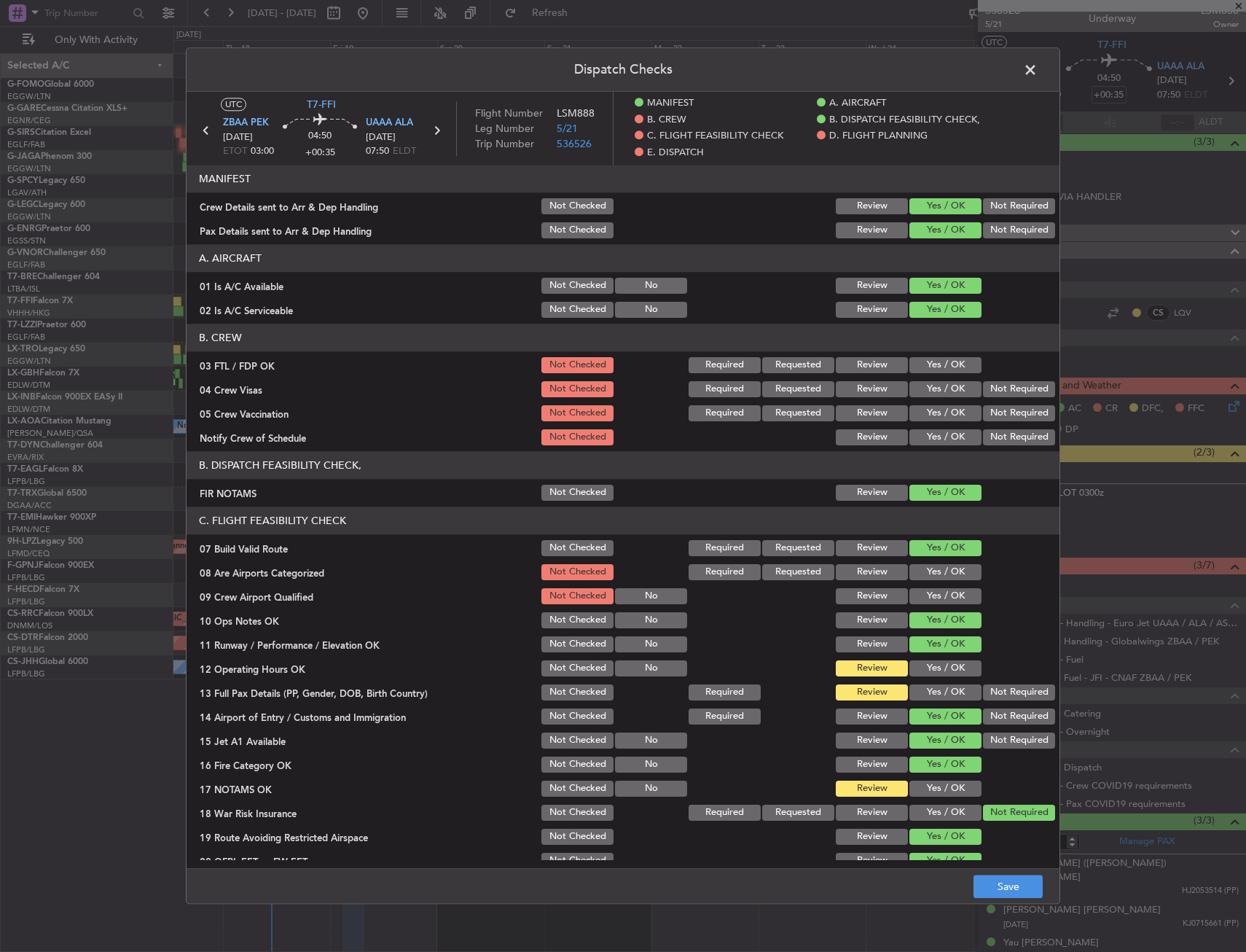
click at [933, 693] on button "Yes / OK" at bounding box center [945, 692] width 72 height 16
click at [926, 674] on button "Yes / OK" at bounding box center [945, 668] width 72 height 16
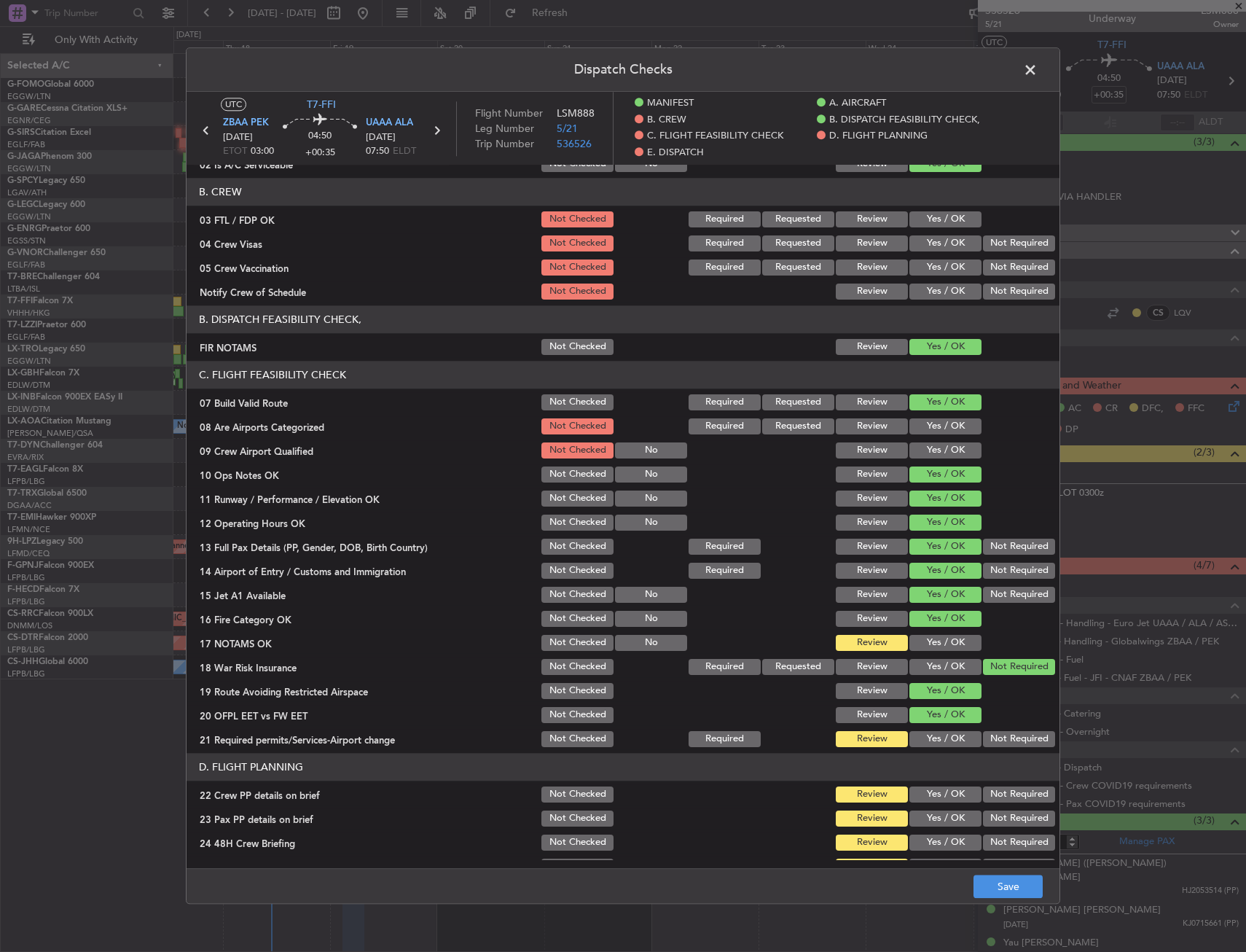
click at [926, 646] on button "Yes / OK" at bounding box center [945, 642] width 72 height 16
click at [924, 735] on button "Yes / OK" at bounding box center [945, 738] width 72 height 16
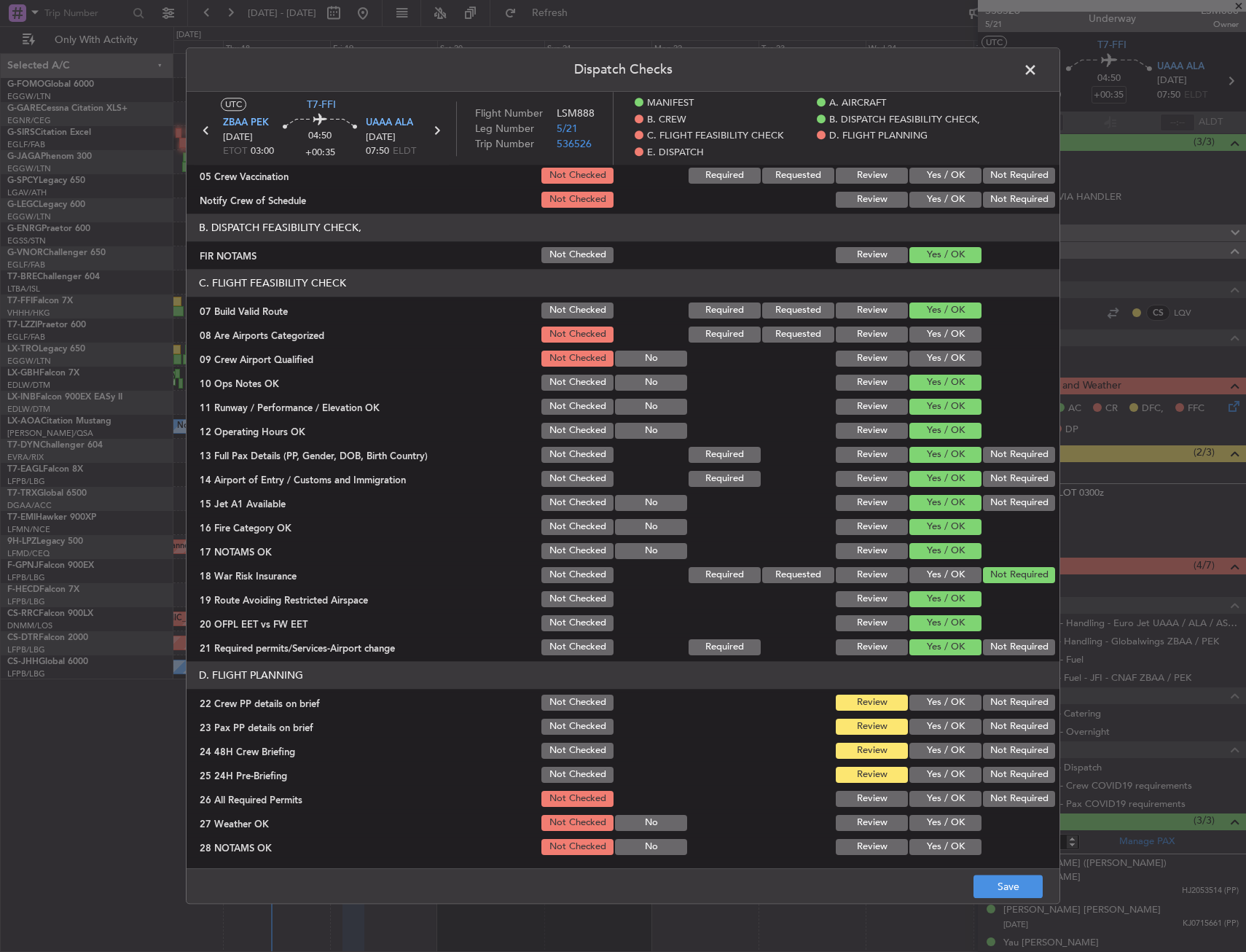
scroll to position [364, 0]
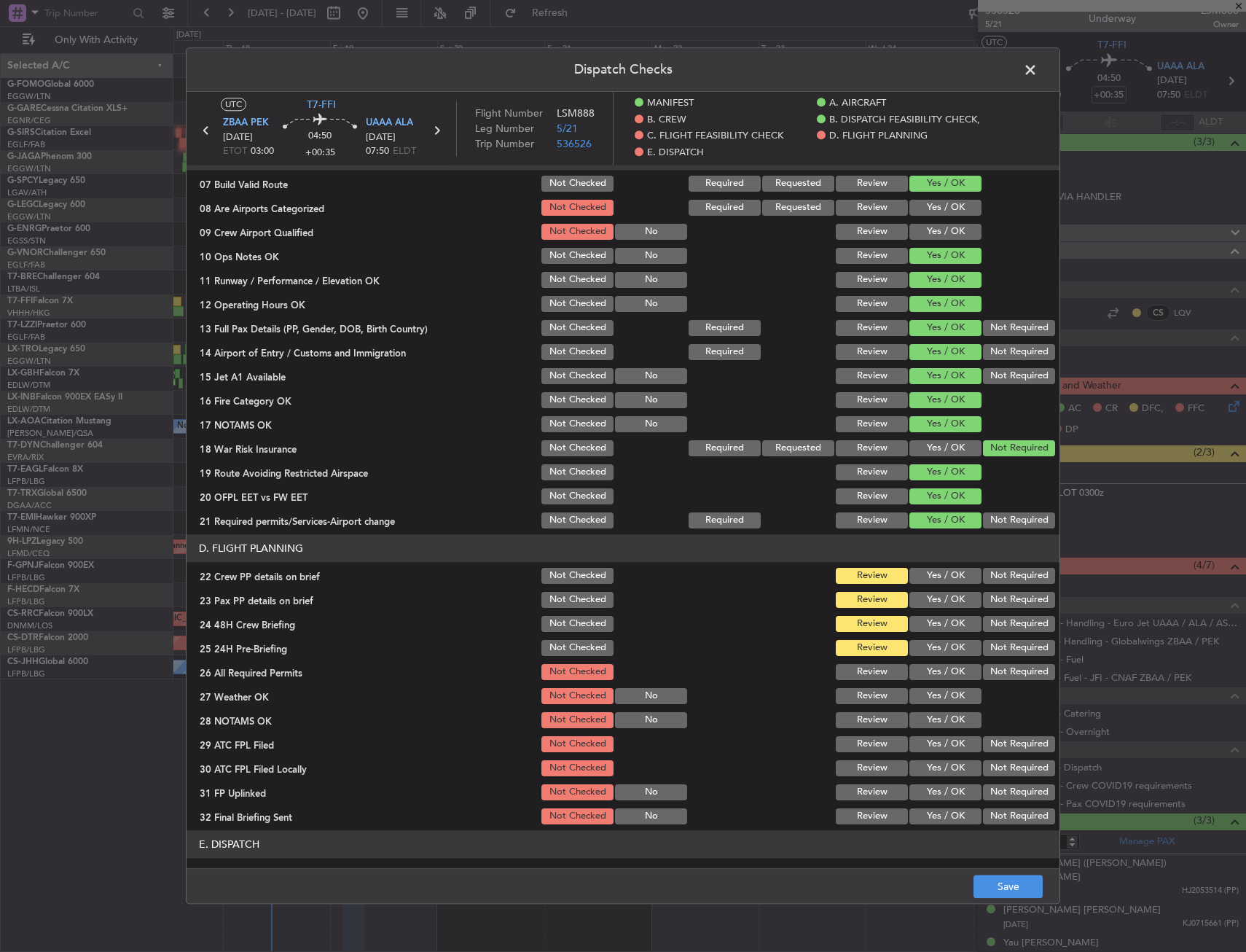
drag, startPoint x: 923, startPoint y: 576, endPoint x: 922, endPoint y: 602, distance: 26.0
click at [923, 577] on button "Yes / OK" at bounding box center [945, 576] width 72 height 16
drag, startPoint x: 922, startPoint y: 602, endPoint x: 922, endPoint y: 623, distance: 21.0
click at [922, 605] on button "Yes / OK" at bounding box center [945, 599] width 72 height 16
click at [923, 625] on button "Yes / OK" at bounding box center [945, 623] width 72 height 16
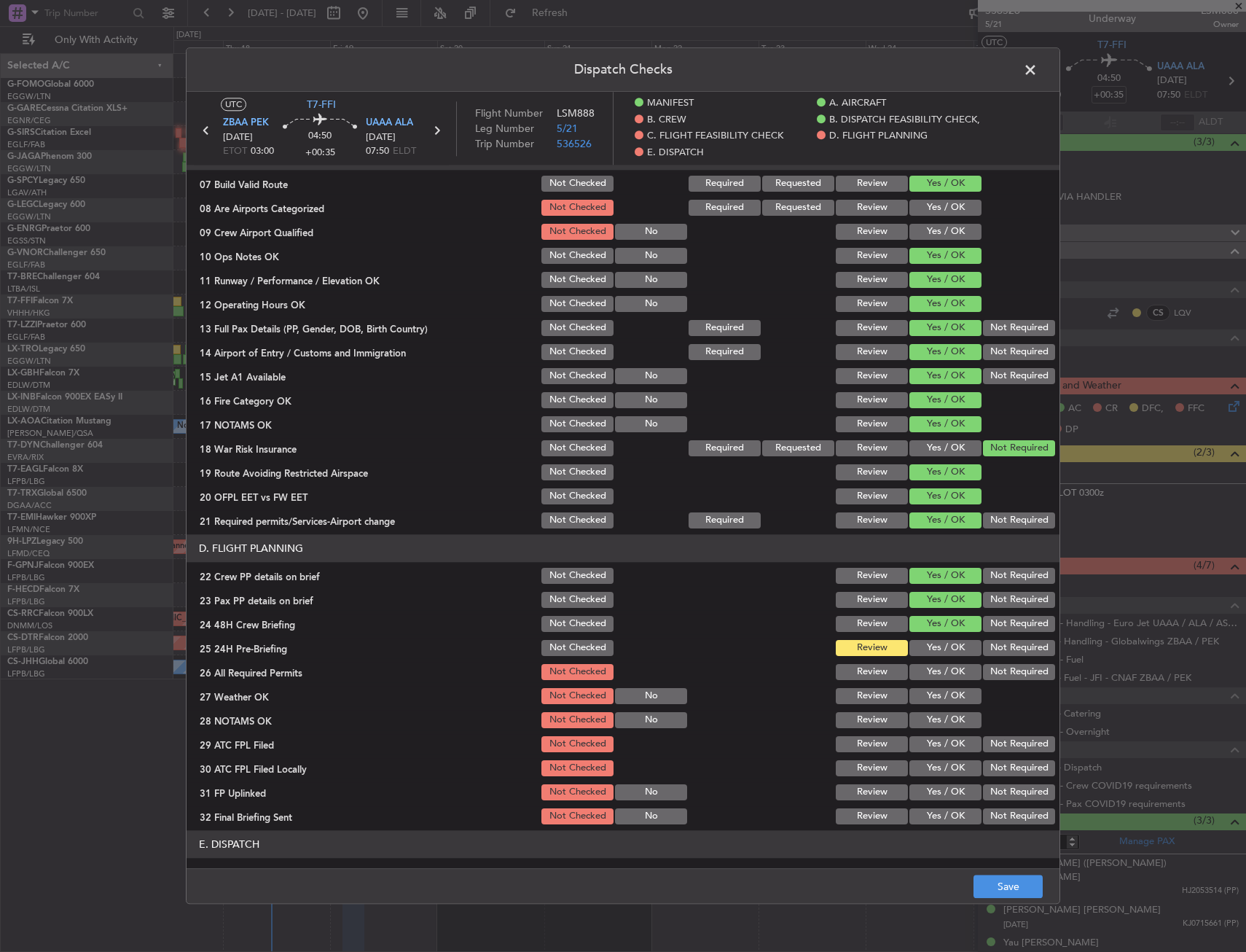
click at [1013, 643] on button "Not Required" at bounding box center [1019, 648] width 72 height 16
click at [1008, 897] on button "Save" at bounding box center [1008, 887] width 69 height 23
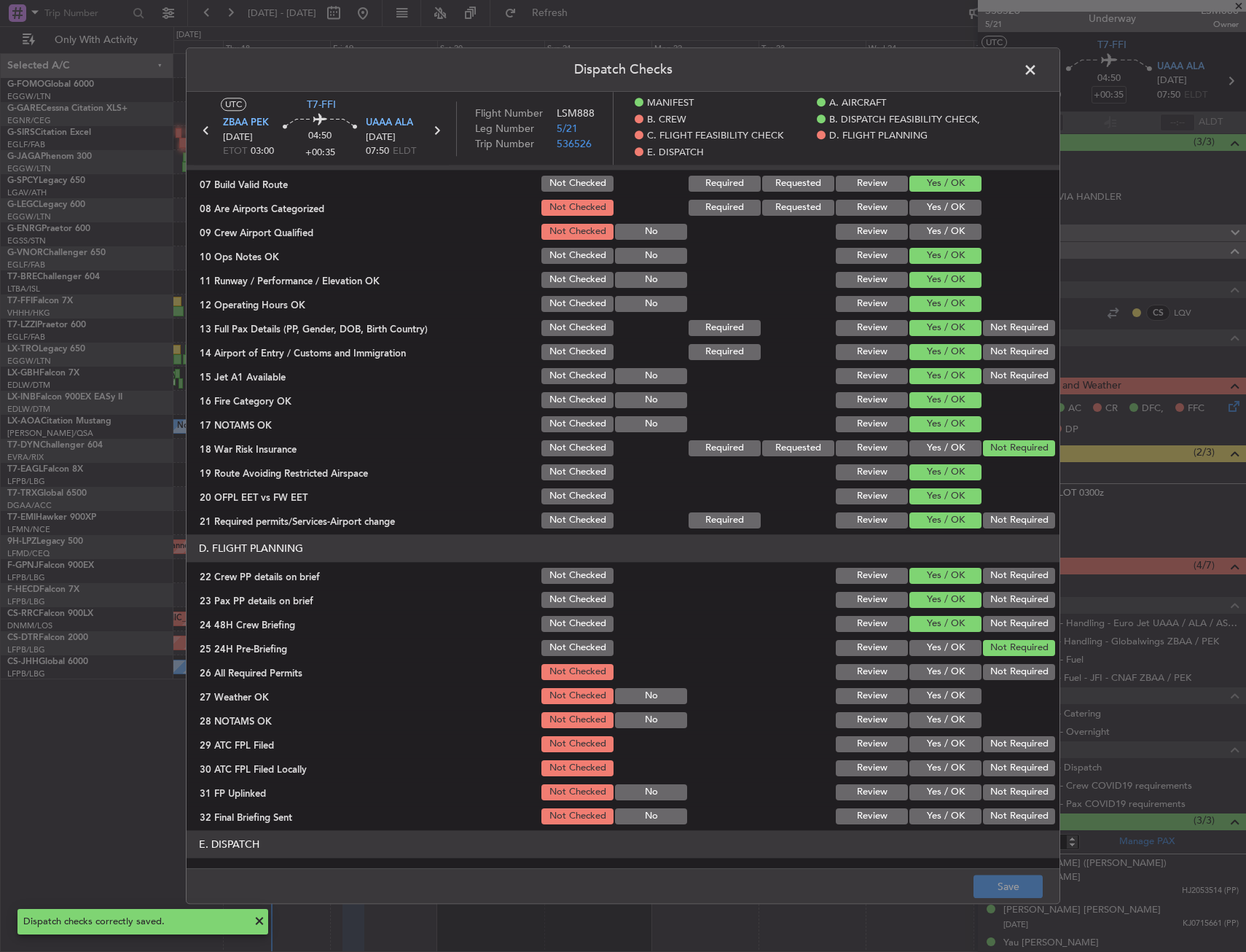
click at [1038, 76] on span at bounding box center [1038, 73] width 0 height 29
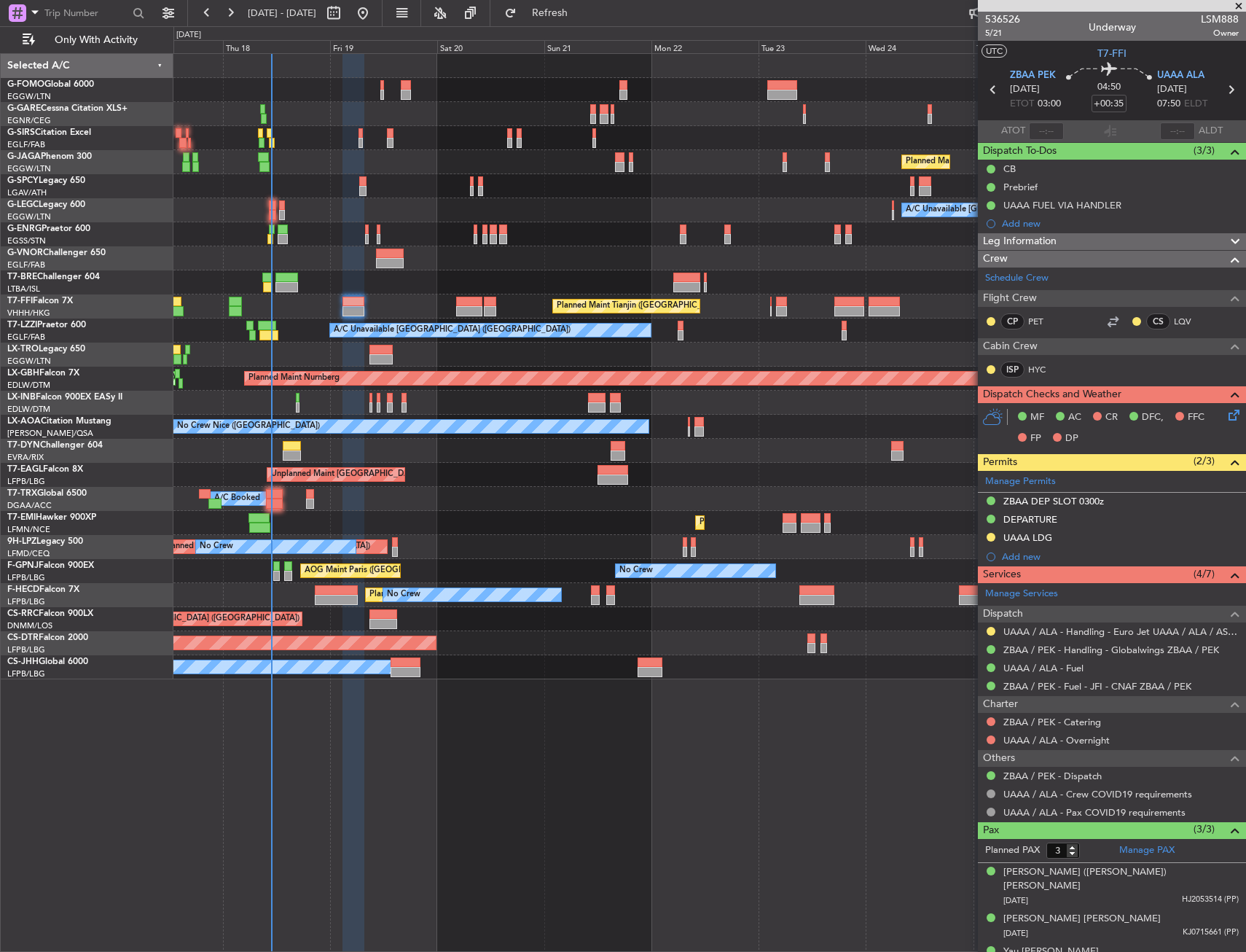
scroll to position [9, 0]
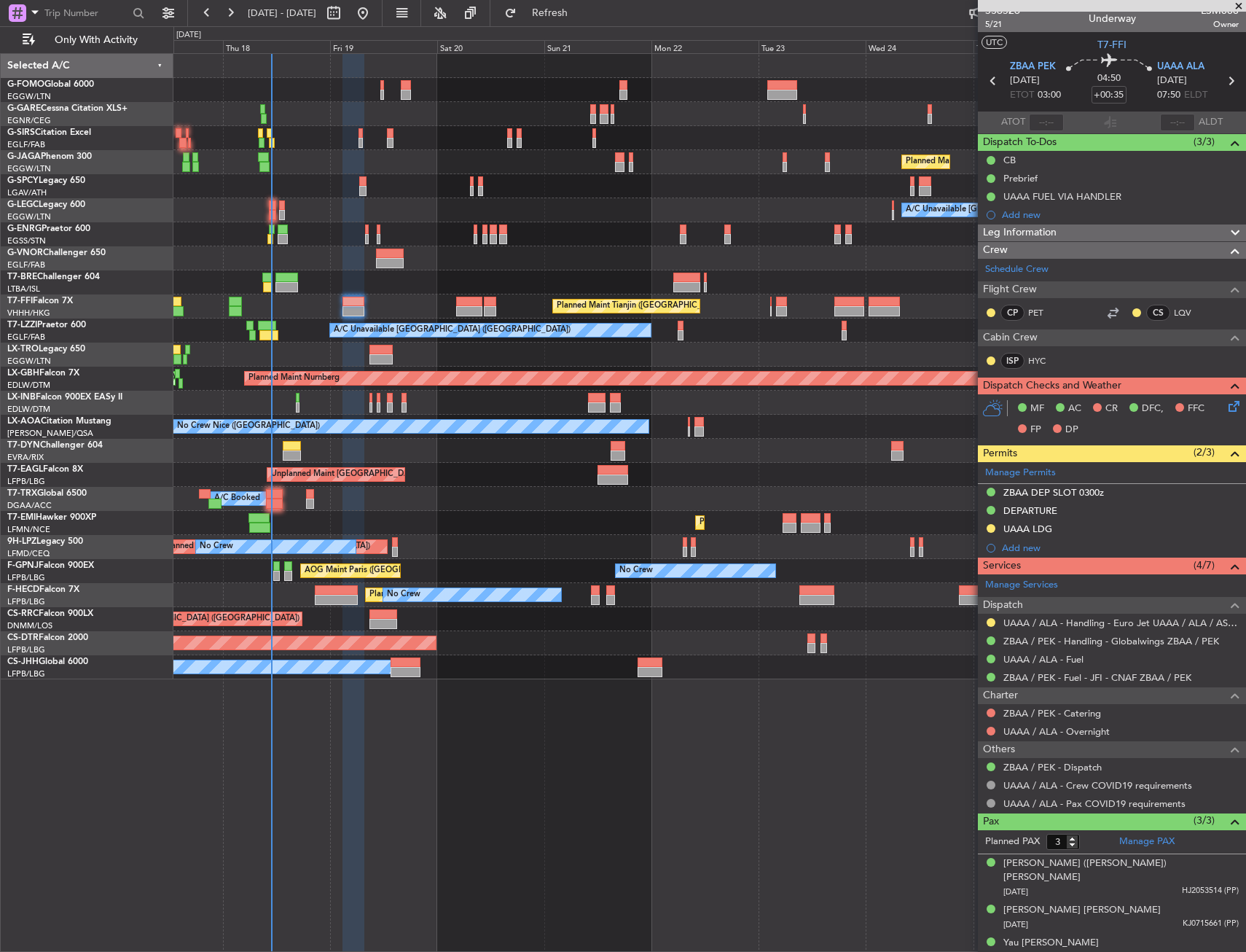
click at [669, 810] on div "Planned Maint [GEOGRAPHIC_DATA] ([GEOGRAPHIC_DATA]) A/C Unavailable [GEOGRAPHIC…" at bounding box center [710, 502] width 1073 height 898
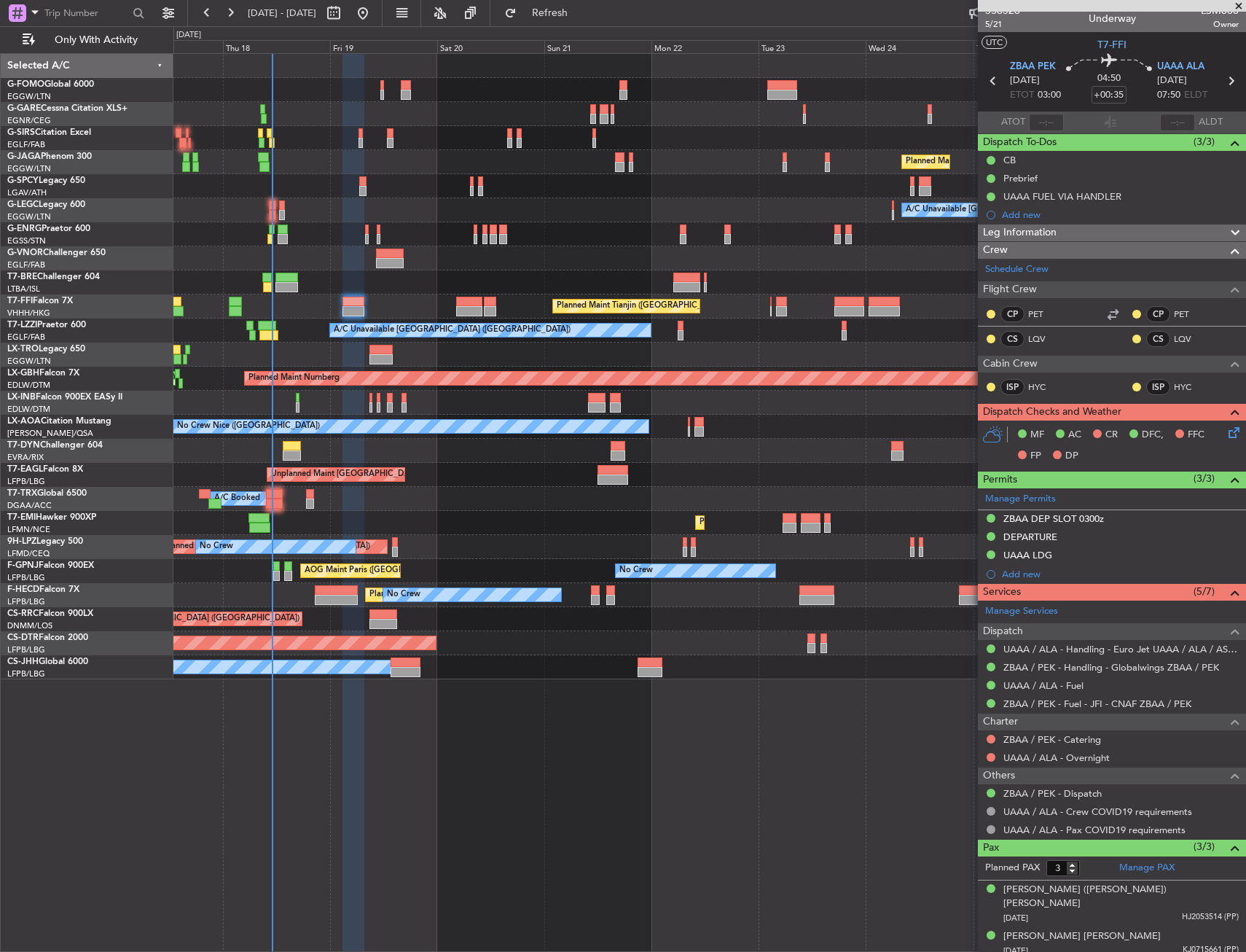
click at [462, 816] on div "Planned Maint [GEOGRAPHIC_DATA] ([GEOGRAPHIC_DATA]) A/C Unavailable [GEOGRAPHIC…" at bounding box center [710, 502] width 1073 height 898
click at [271, 495] on div at bounding box center [274, 494] width 17 height 10
type input "4"
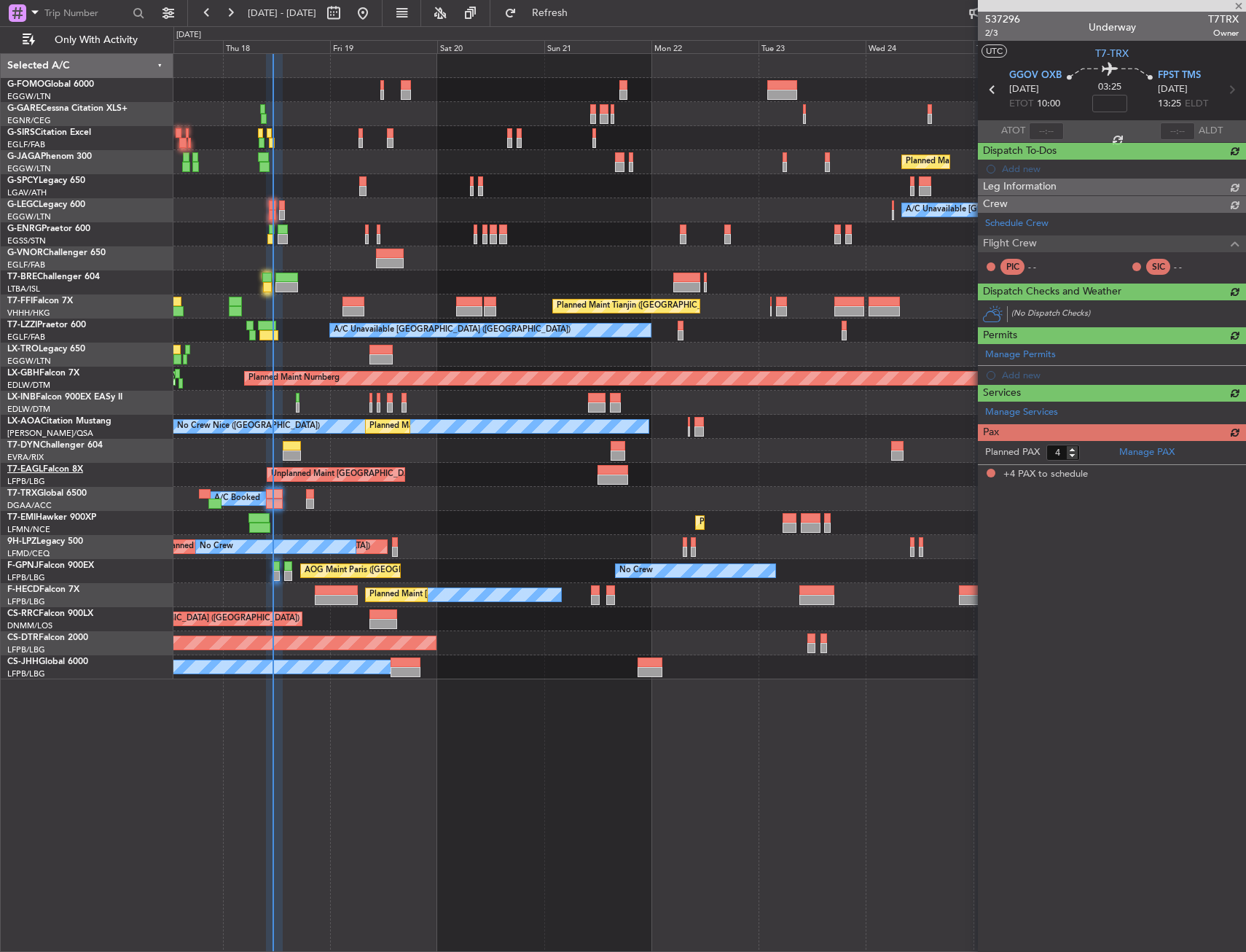
scroll to position [0, 0]
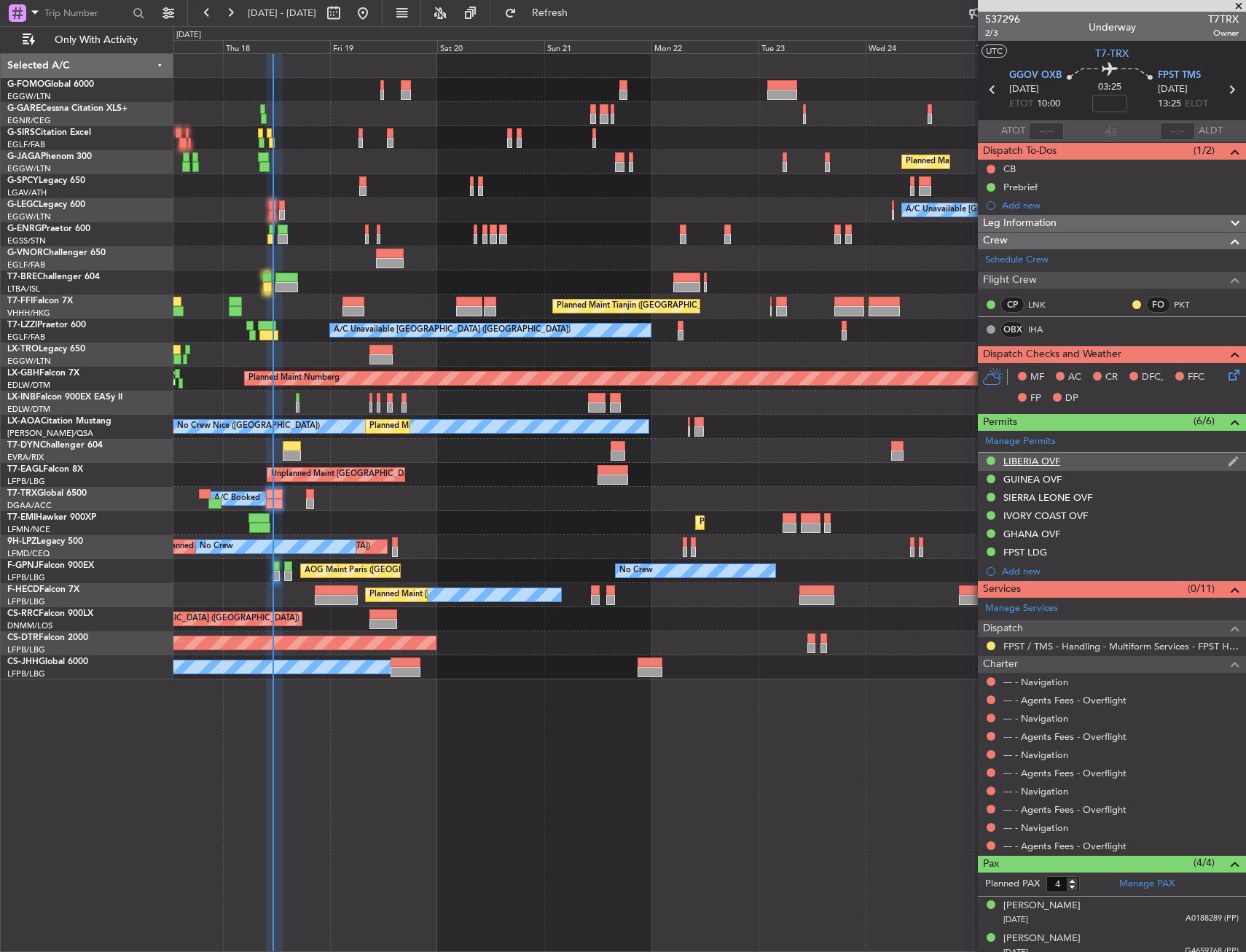
click at [1053, 460] on div "LIBERIA OVF" at bounding box center [1032, 460] width 57 height 12
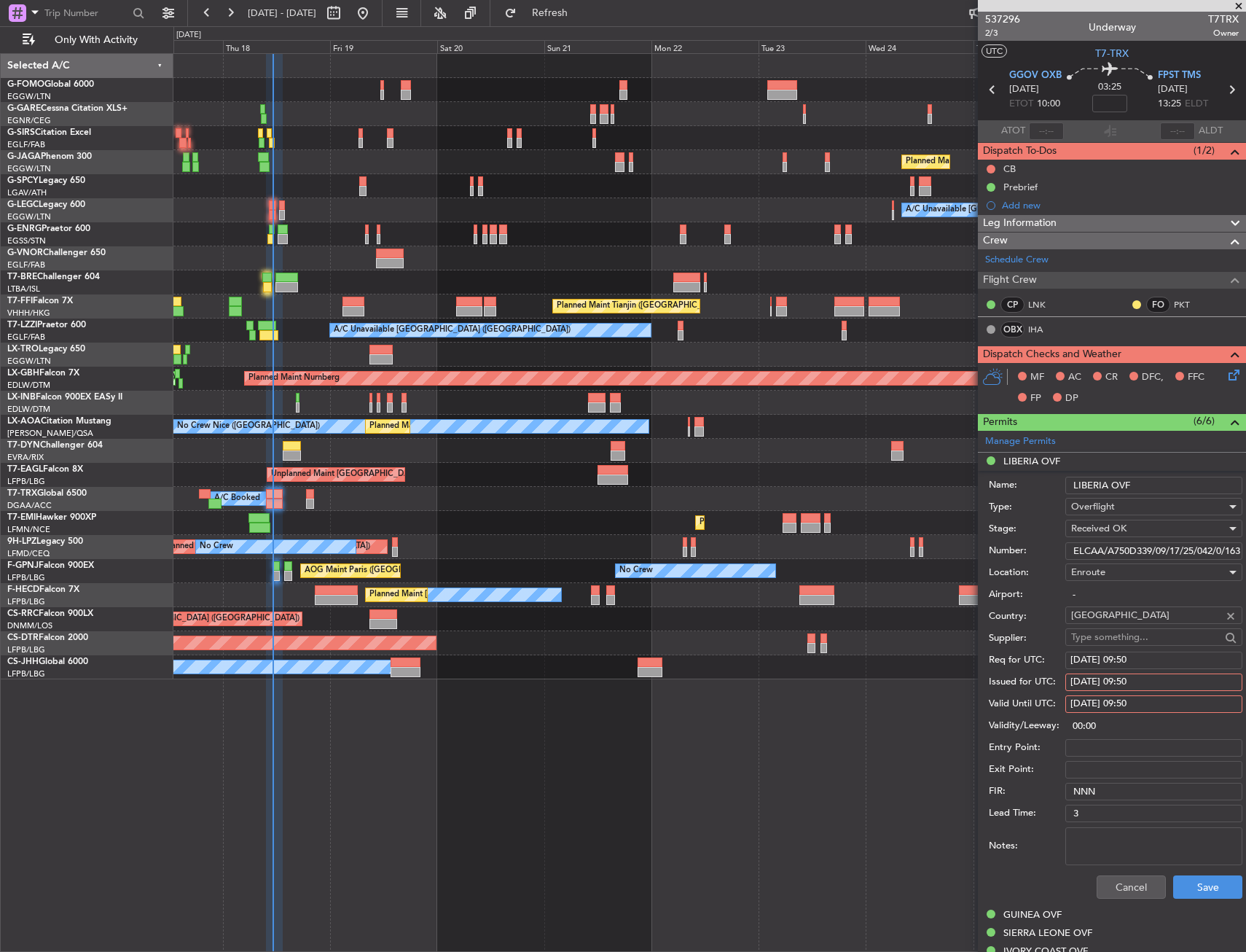
click at [1094, 546] on input "ELCAA/A750D339/09/17/25/042/0/16377/T7-TRX" at bounding box center [1154, 551] width 177 height 17
click at [1026, 907] on div "GUINEA OVF" at bounding box center [1112, 915] width 268 height 18
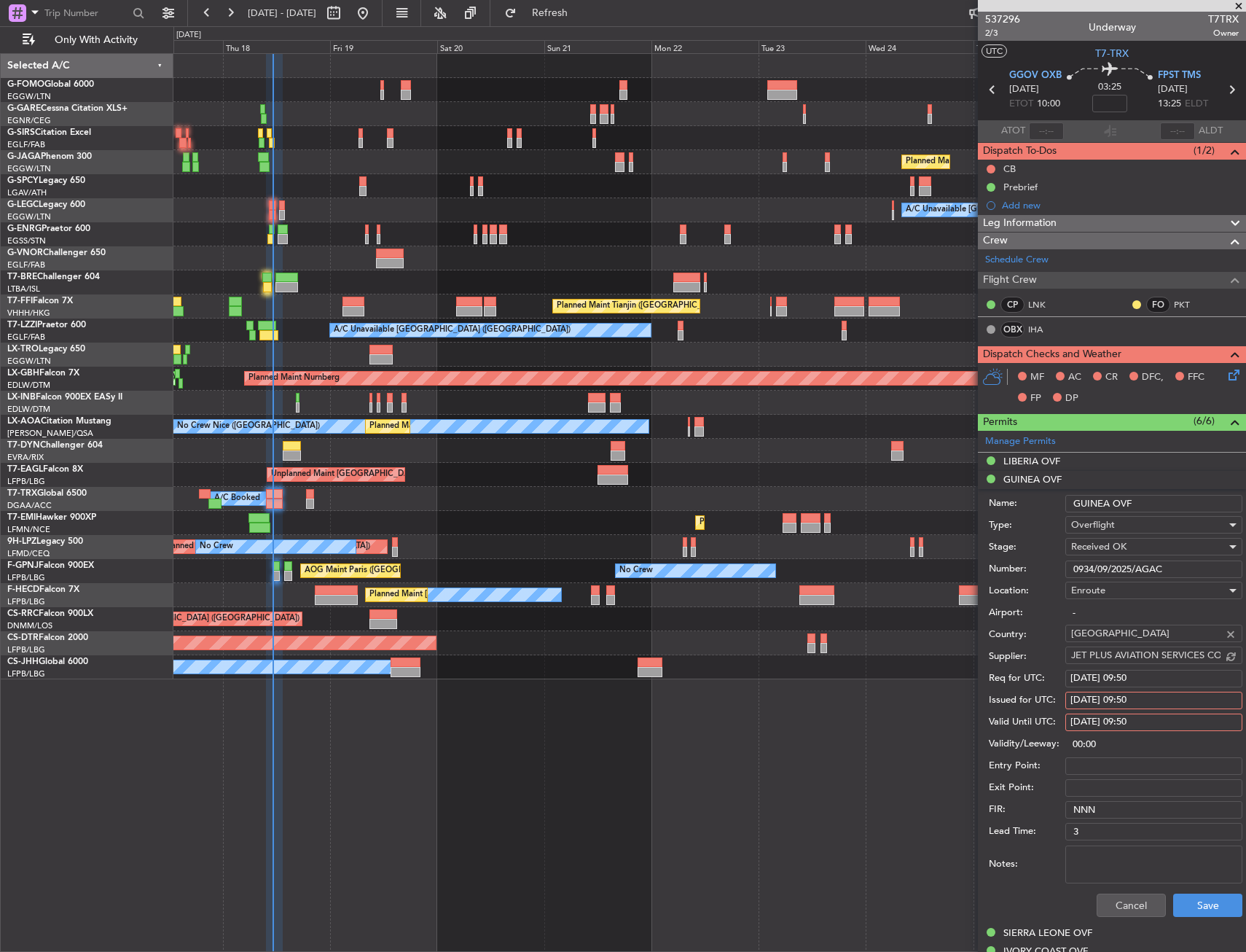
click at [1094, 570] on input "0934/09/2025/AGAC" at bounding box center [1154, 569] width 177 height 17
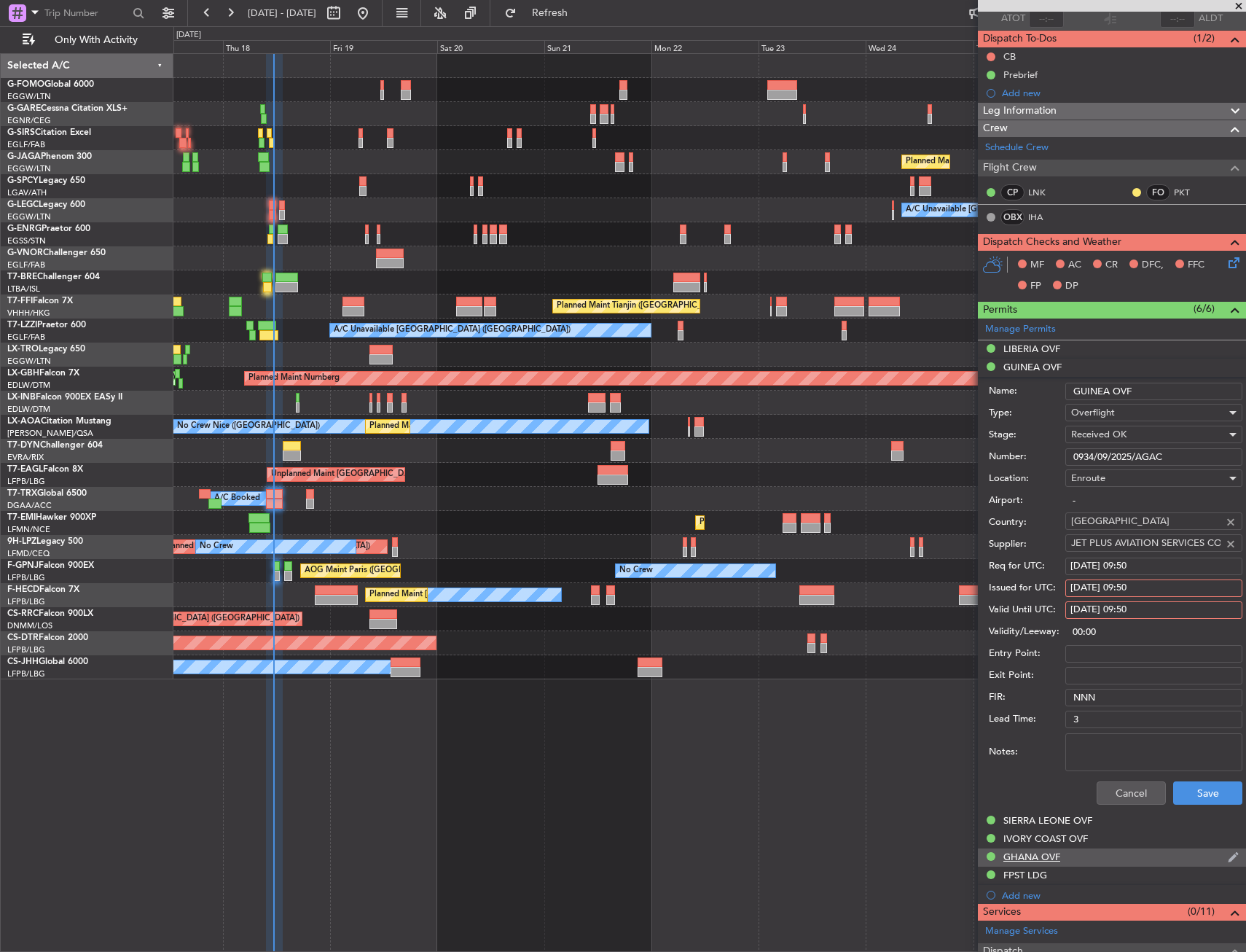
scroll to position [219, 0]
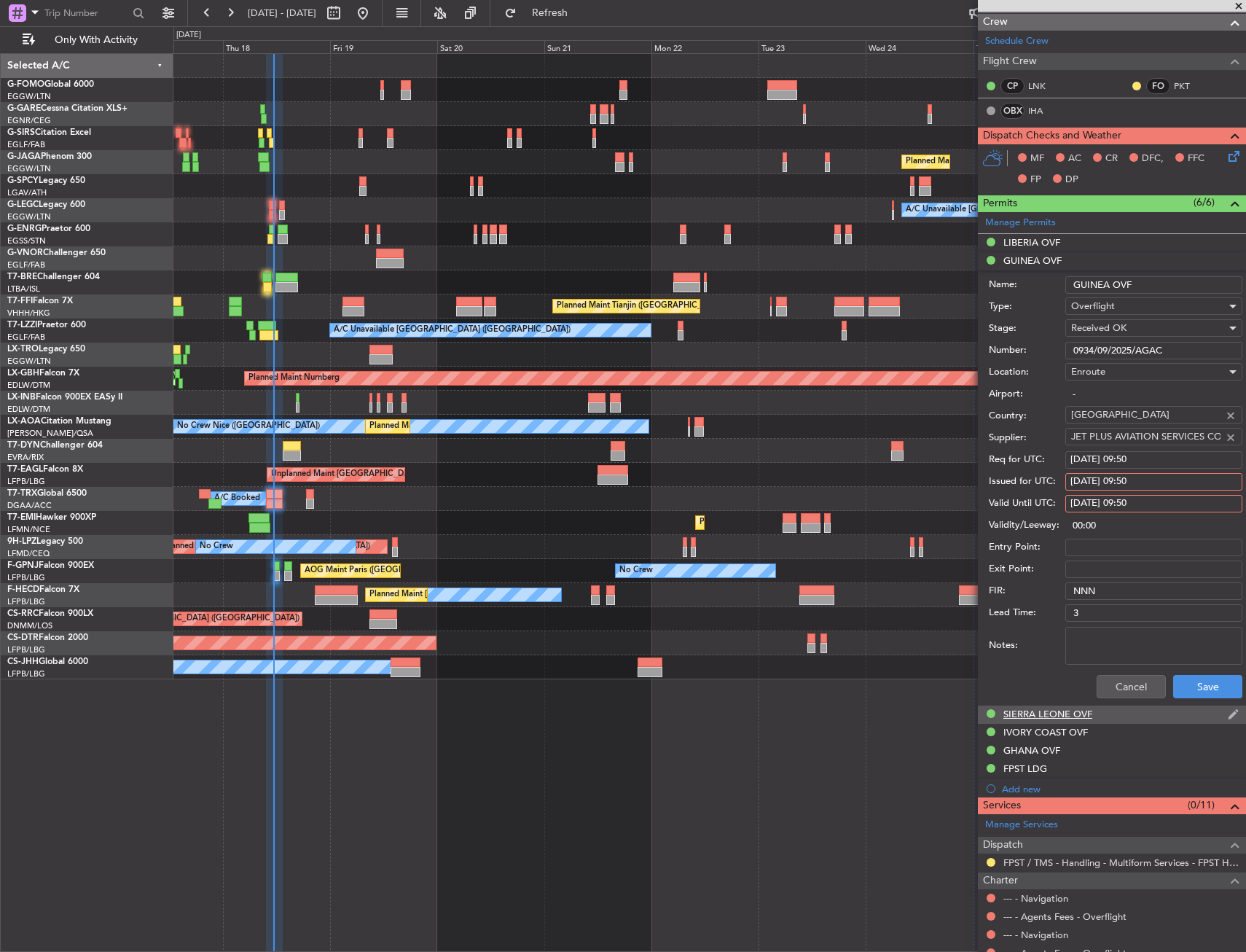
click at [1045, 713] on div "SIERRA LEONE OVF" at bounding box center [1048, 713] width 89 height 12
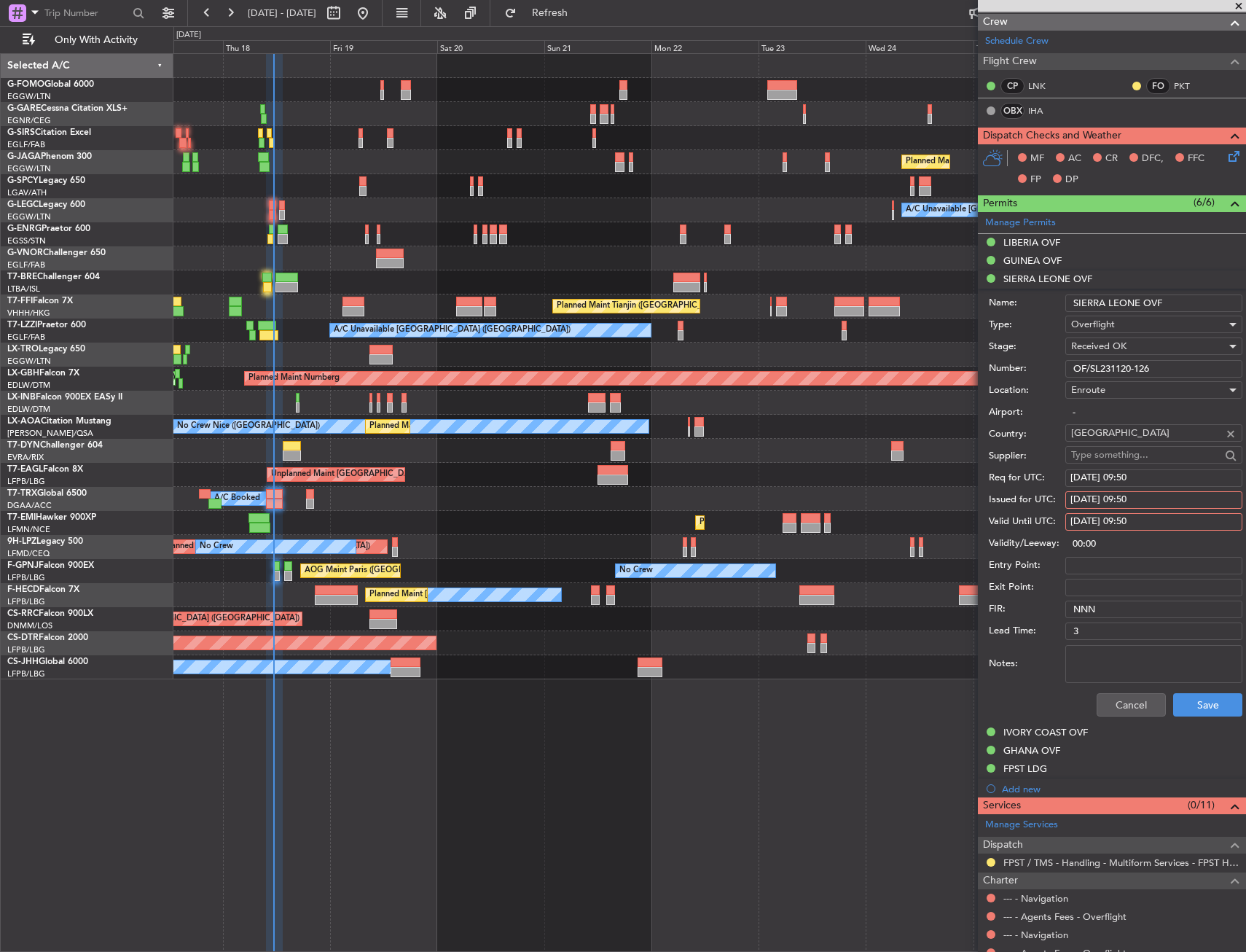
click at [1112, 376] on div "Number: OF/SL231120-126" at bounding box center [1116, 368] width 254 height 22
click at [1116, 373] on input "OF/SL231120-126" at bounding box center [1154, 368] width 177 height 17
click at [1056, 729] on div "IVORY COAST OVF" at bounding box center [1046, 732] width 85 height 12
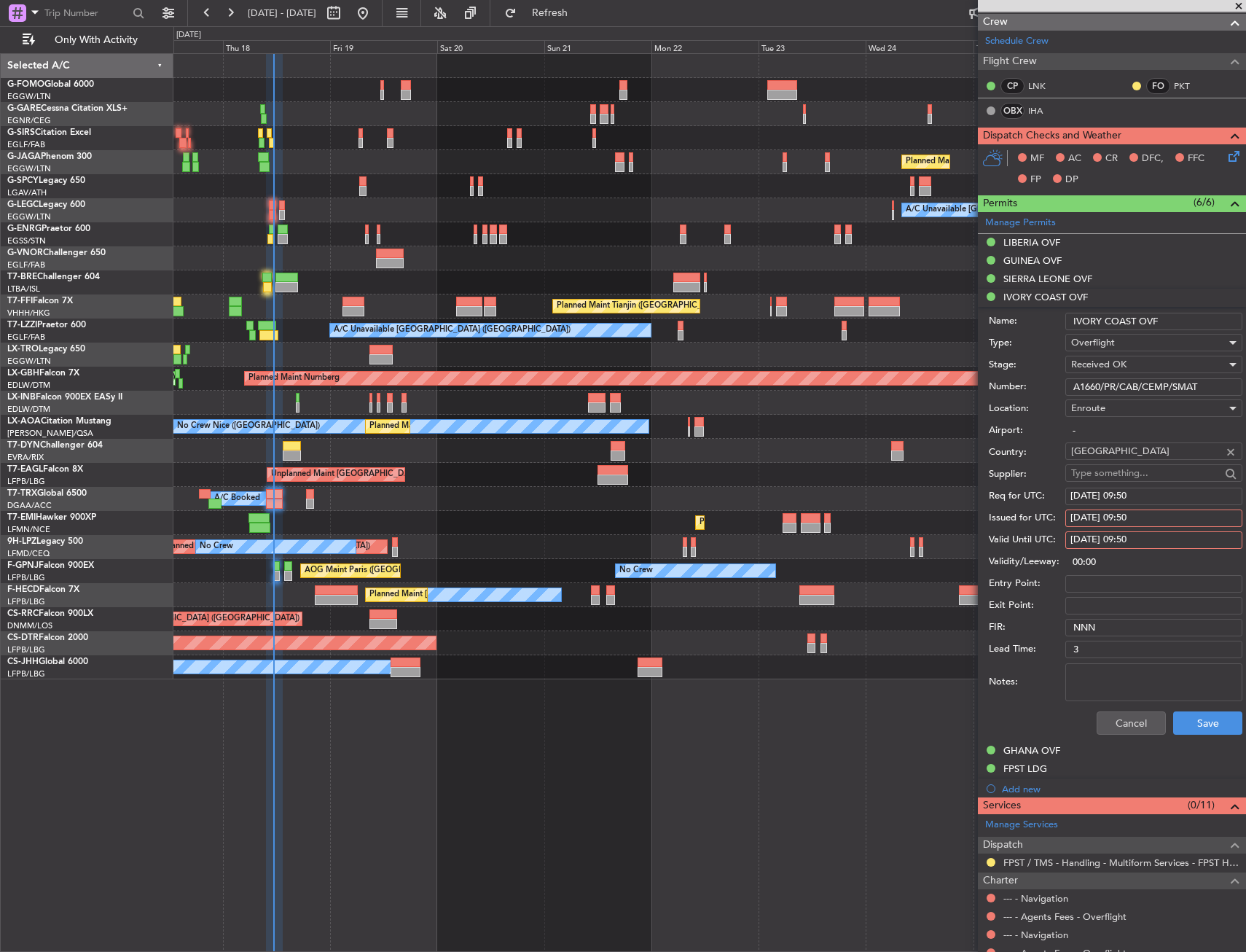
click at [1120, 392] on input "A1660/PR/CAB/CEMP/SMAT" at bounding box center [1154, 386] width 177 height 17
drag, startPoint x: 1091, startPoint y: 760, endPoint x: 1083, endPoint y: 753, distance: 10.6
click at [1083, 753] on ul "LIBERIA OVF GUINEA OVF SIERRA LEONE OVF IVORY COAST OVF Name: IVORY COAST OVF T…" at bounding box center [1112, 515] width 268 height 563
click at [1083, 753] on div "GHANA OVF" at bounding box center [1112, 751] width 268 height 18
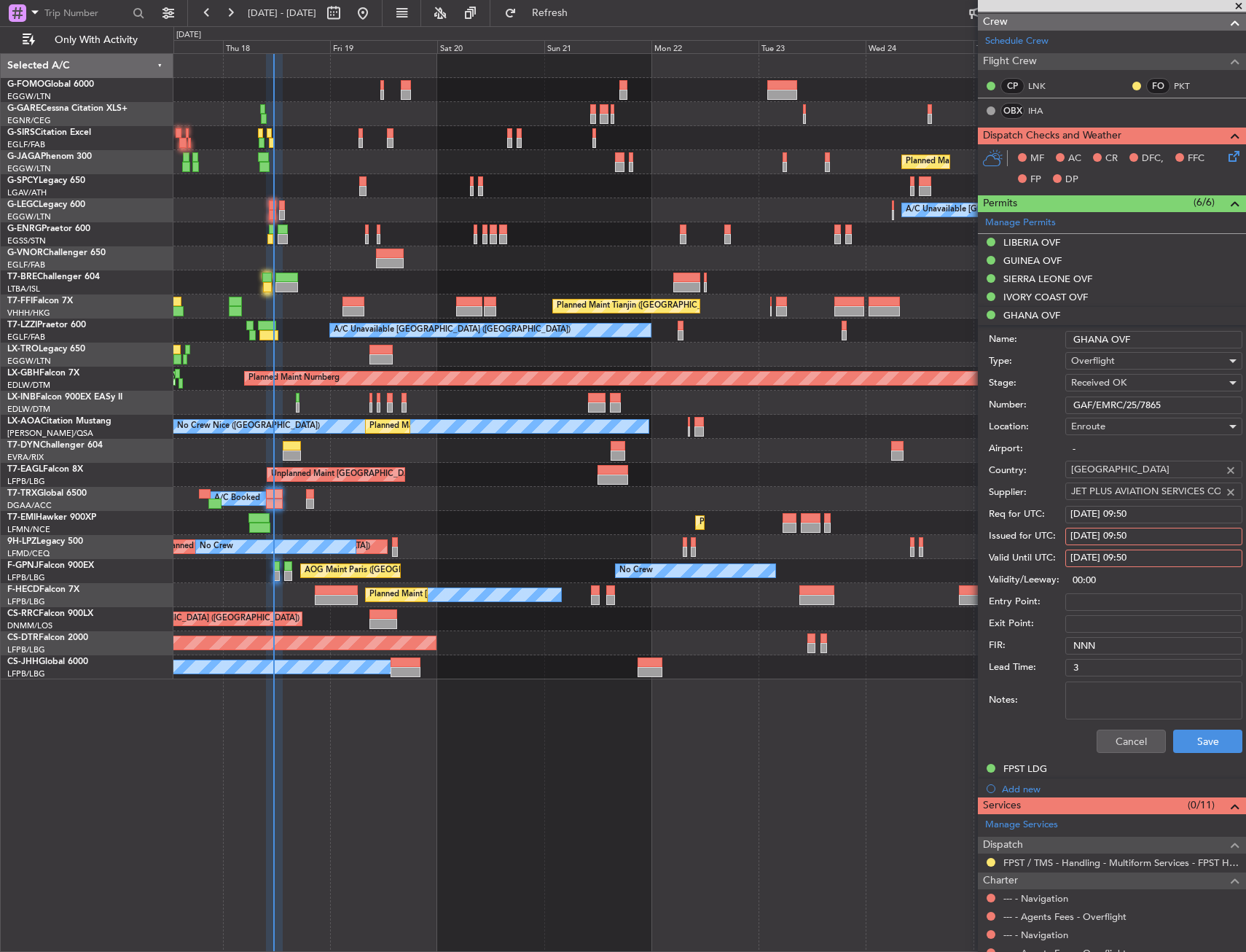
click at [1119, 407] on input "GAF/EMRC/25/7865" at bounding box center [1154, 404] width 177 height 17
click at [1040, 766] on div "FPST LDG" at bounding box center [1026, 768] width 44 height 12
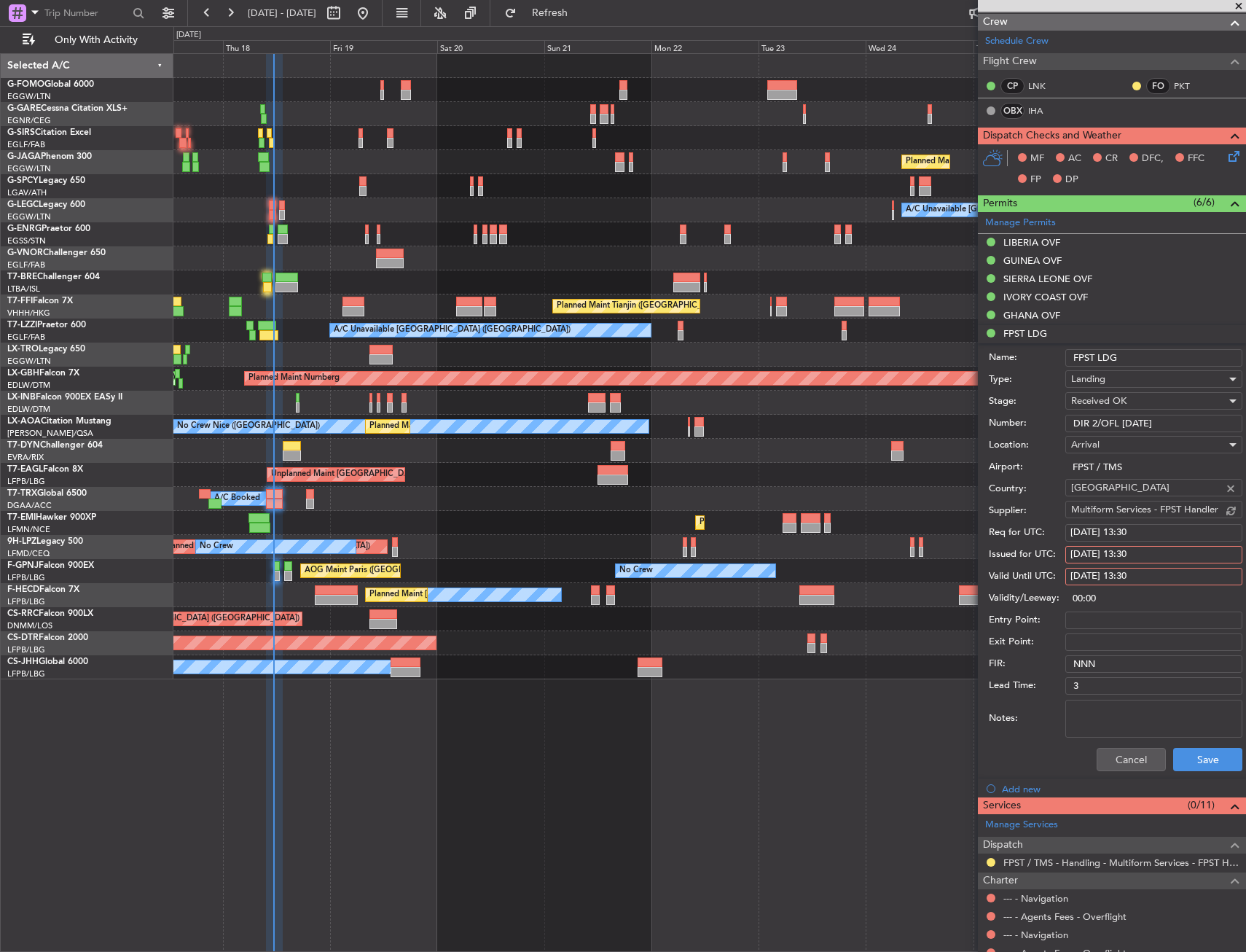
click at [1106, 420] on input "DIR 2/OFL 1/01/2025" at bounding box center [1154, 423] width 177 height 17
click at [520, 522] on div "Planned Maint [GEOGRAPHIC_DATA]" at bounding box center [709, 523] width 1072 height 24
click at [1144, 772] on div "Cancel Save" at bounding box center [1116, 760] width 254 height 38
click at [643, 805] on div "Planned Maint London (Luton) A/C Unavailable London (Luton) Planned Maint Tianj…" at bounding box center [710, 502] width 1073 height 898
click at [281, 576] on div "No Crew AOG Maint Paris (Le Bourget) No Crew" at bounding box center [709, 571] width 1072 height 24
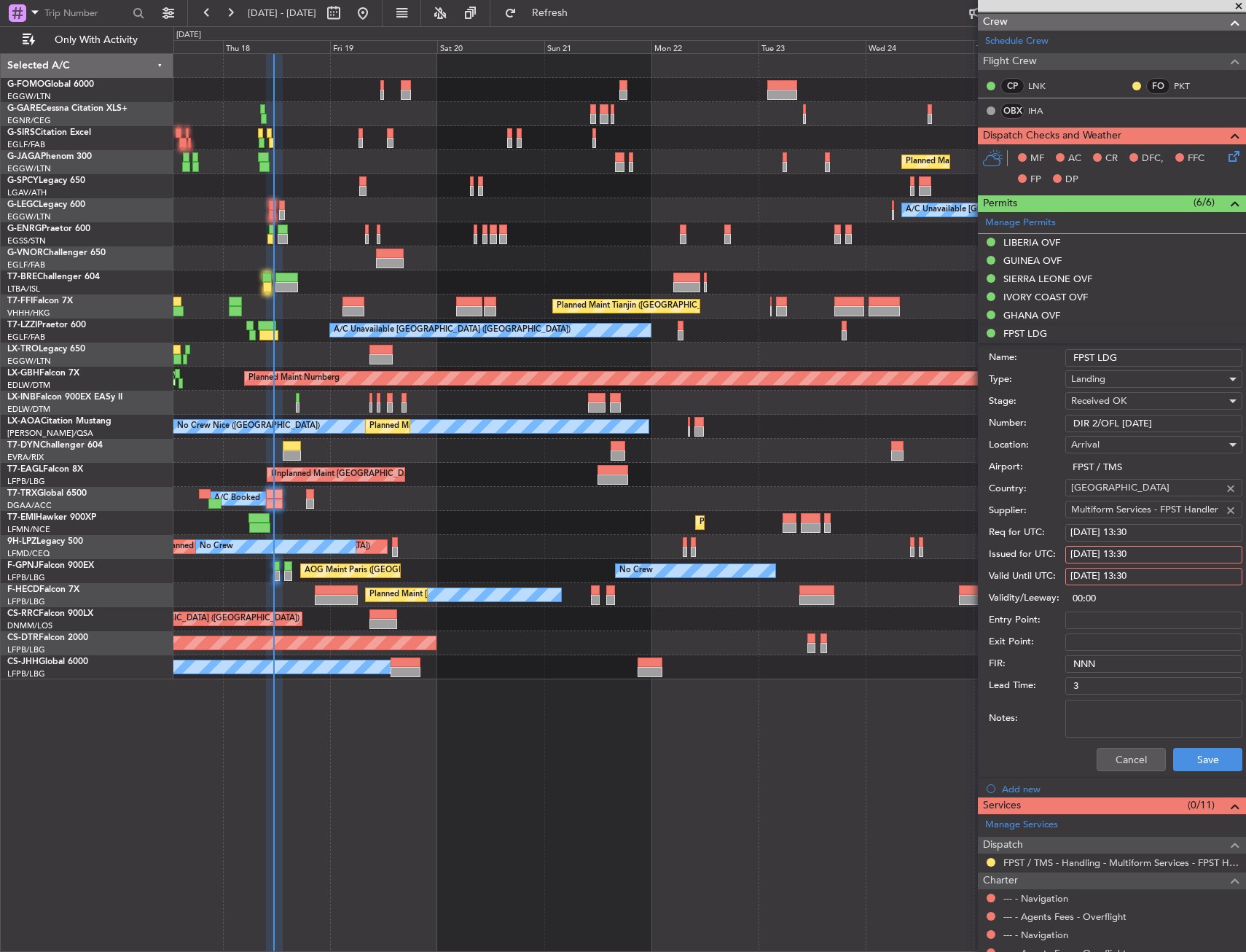
click at [451, 473] on div "Unplanned Maint Paris (Le Bourget) Grounded Dubai (Al Maktoum Intl) Planned Mai…" at bounding box center [709, 475] width 1072 height 24
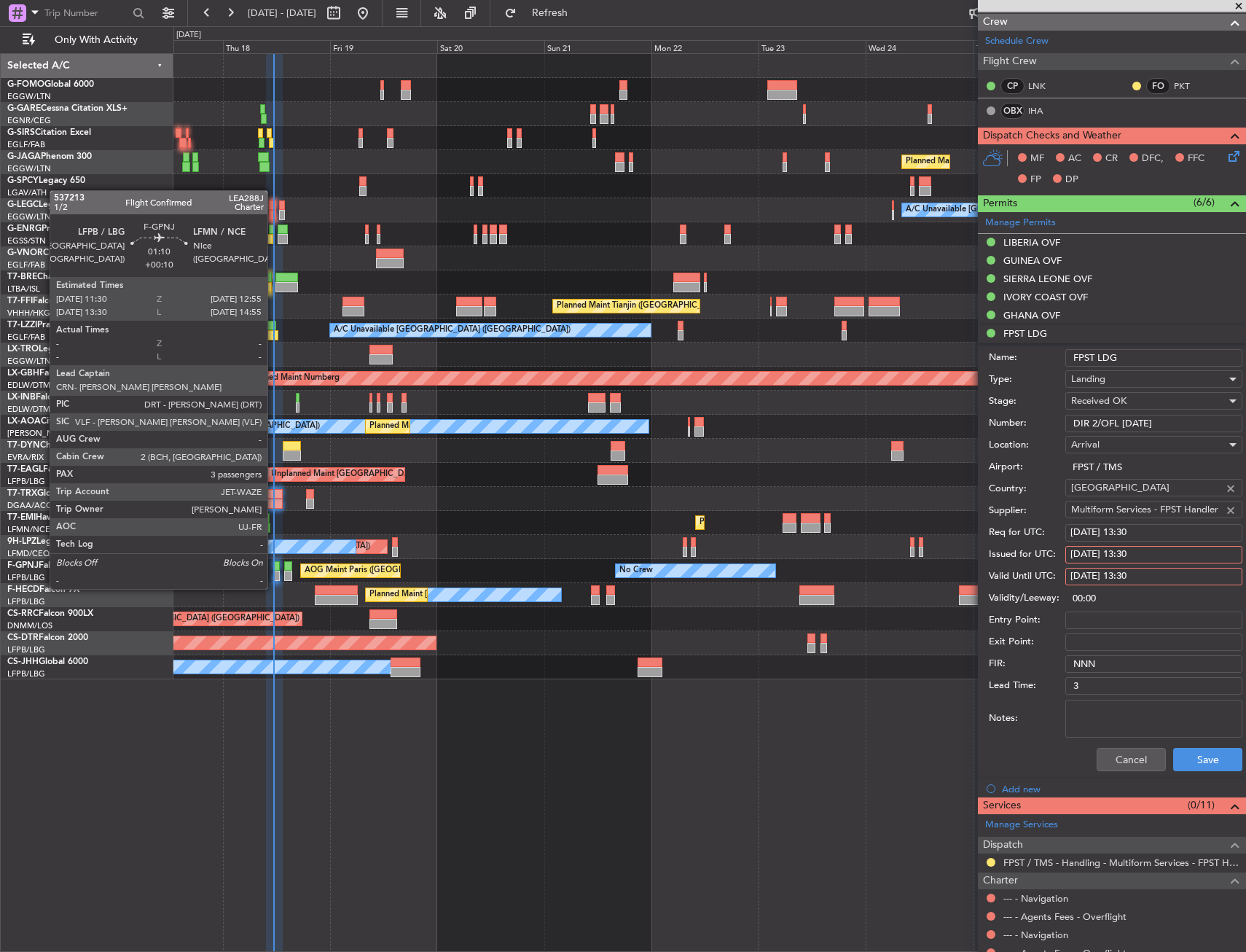
click at [274, 574] on div at bounding box center [276, 575] width 7 height 10
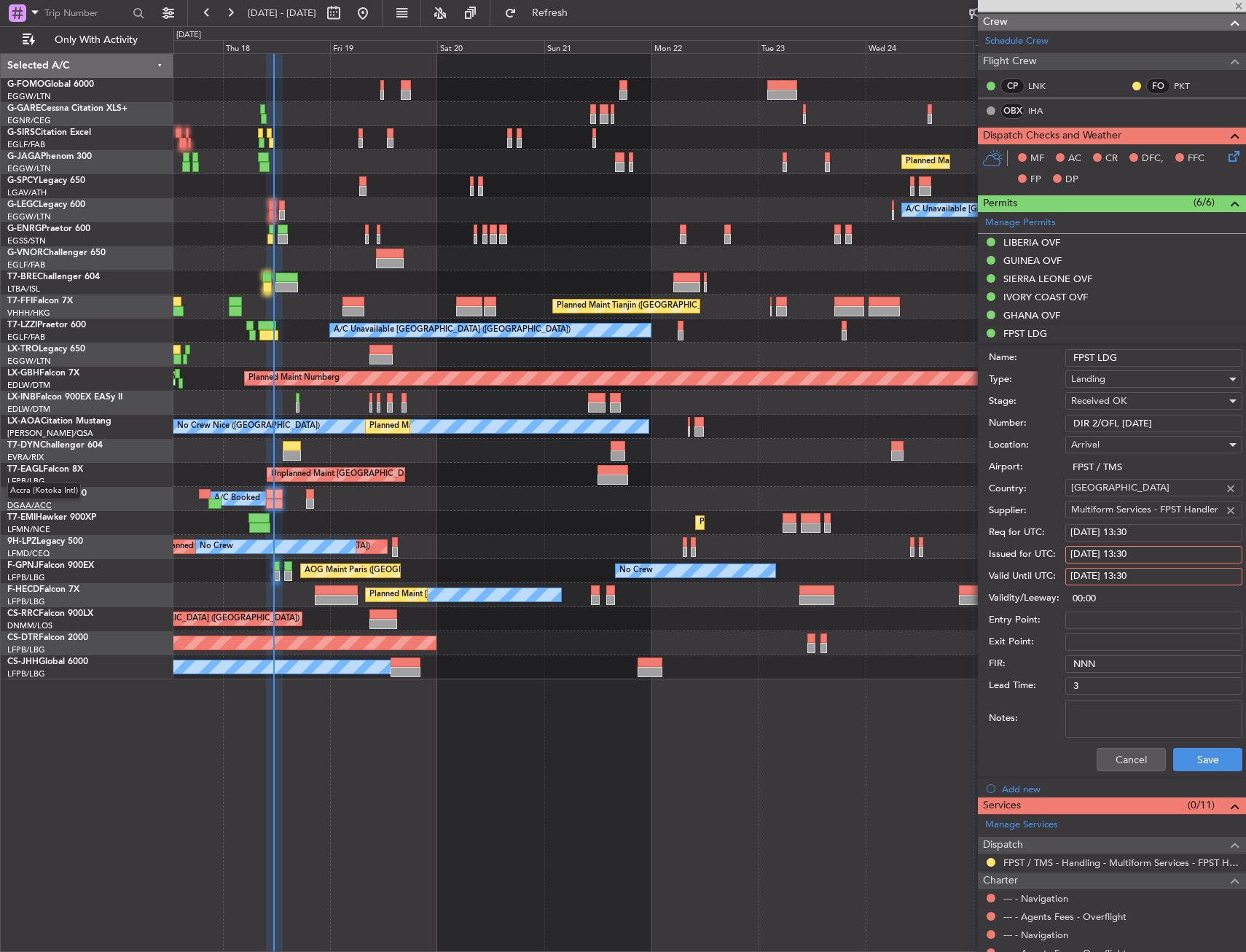
type input "+00:10"
type input "3"
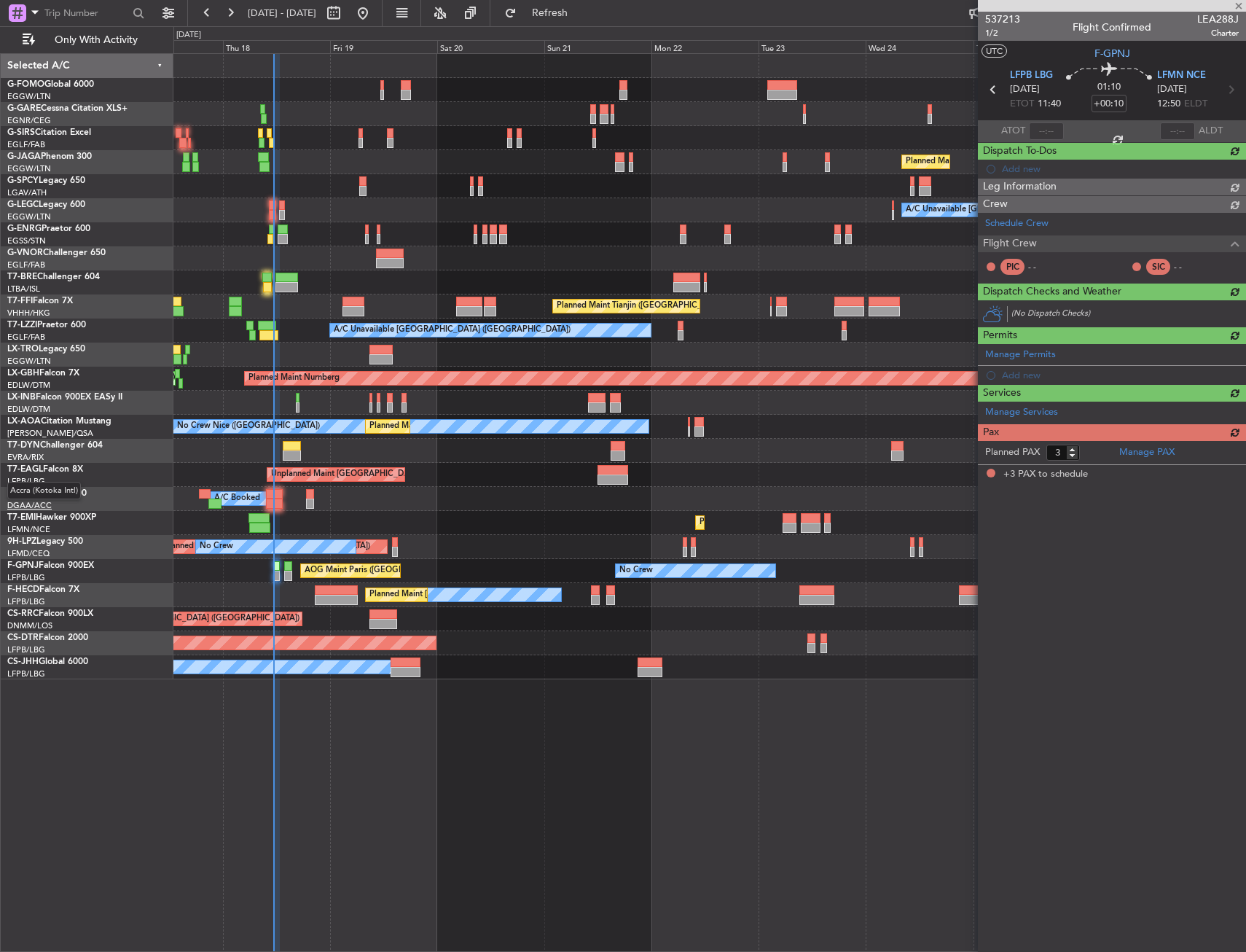
scroll to position [0, 0]
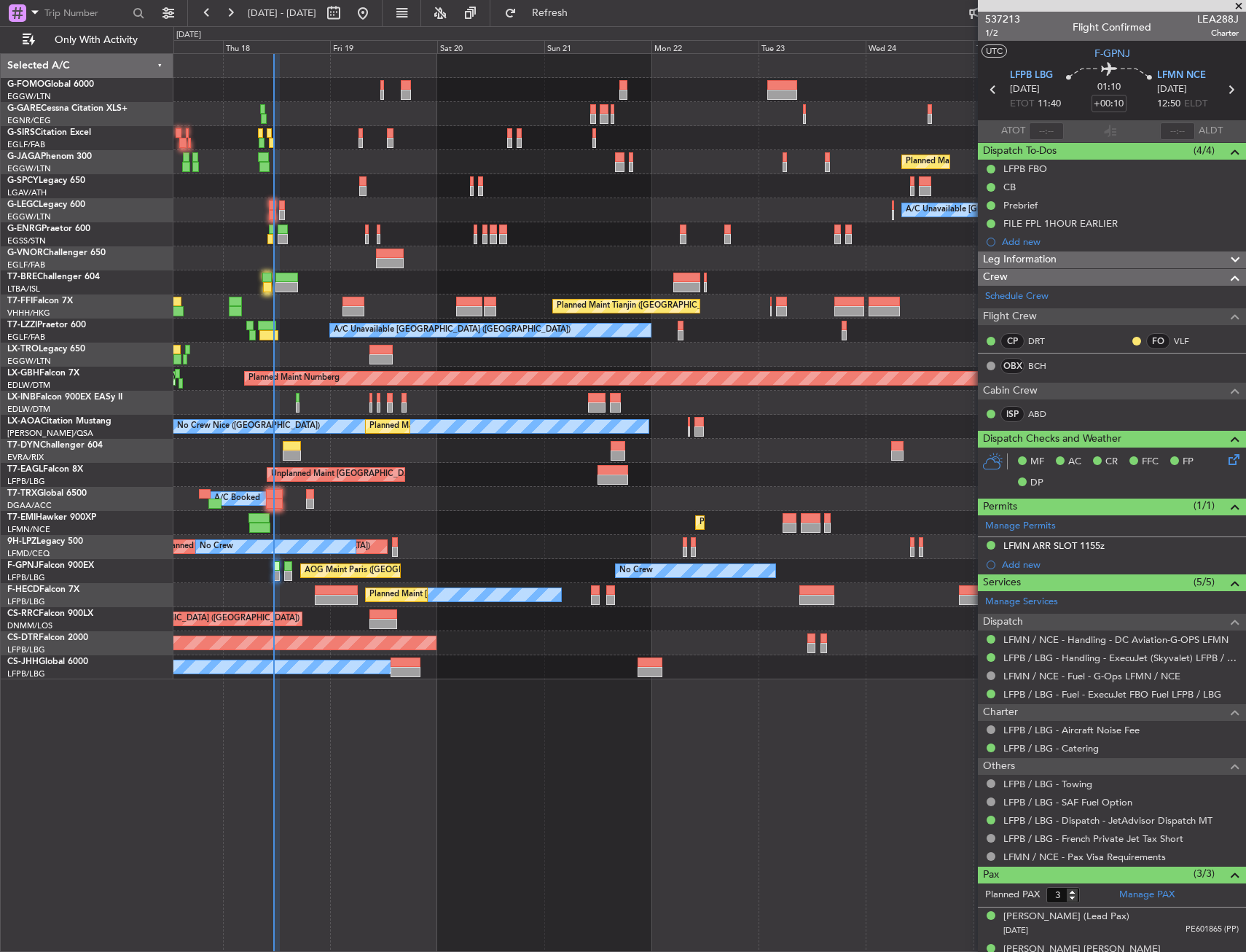
click at [579, 743] on div "Planned Maint London (Luton) A/C Unavailable London (Luton) Planned Maint Tianj…" at bounding box center [710, 502] width 1073 height 898
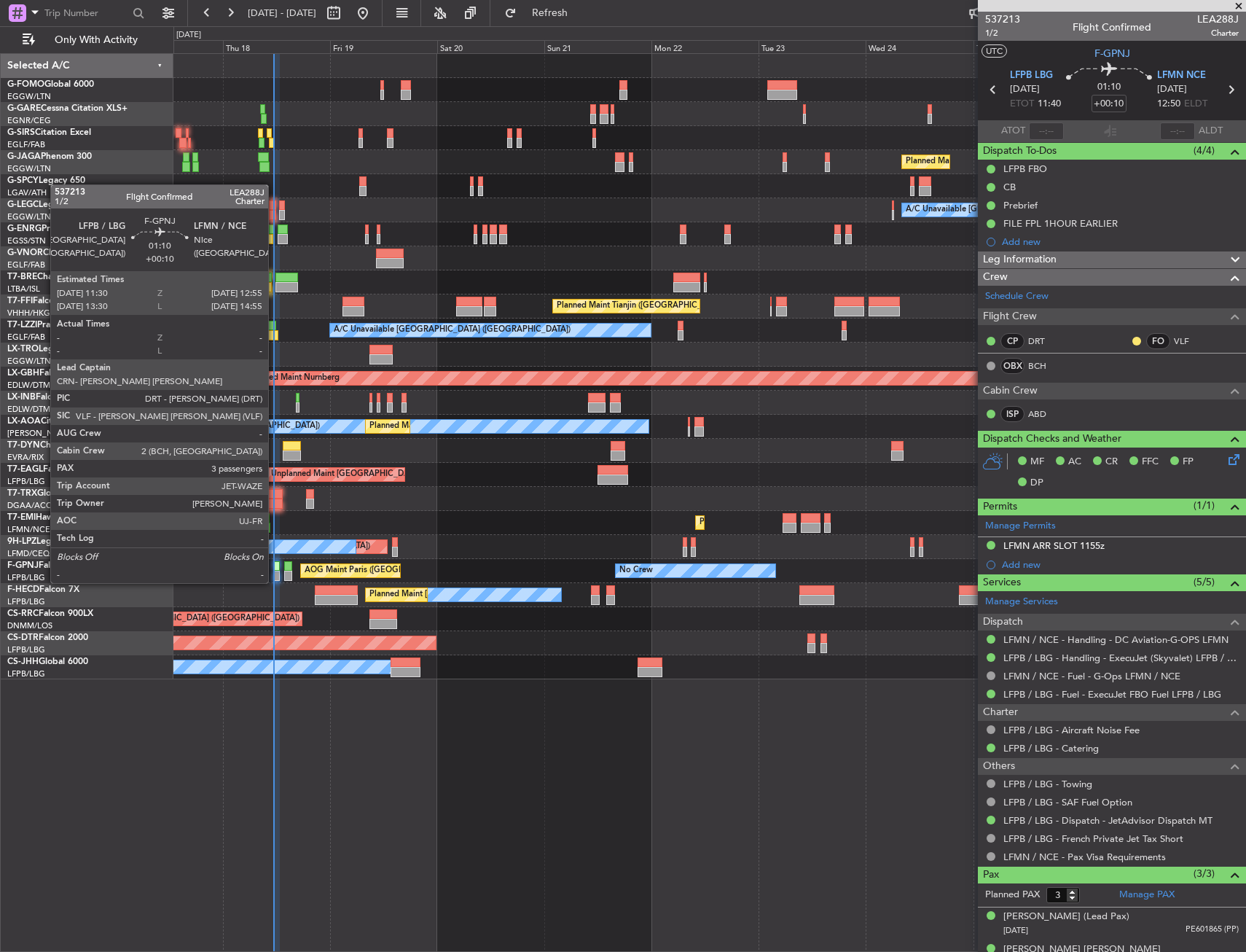
click at [275, 570] on div at bounding box center [276, 566] width 7 height 10
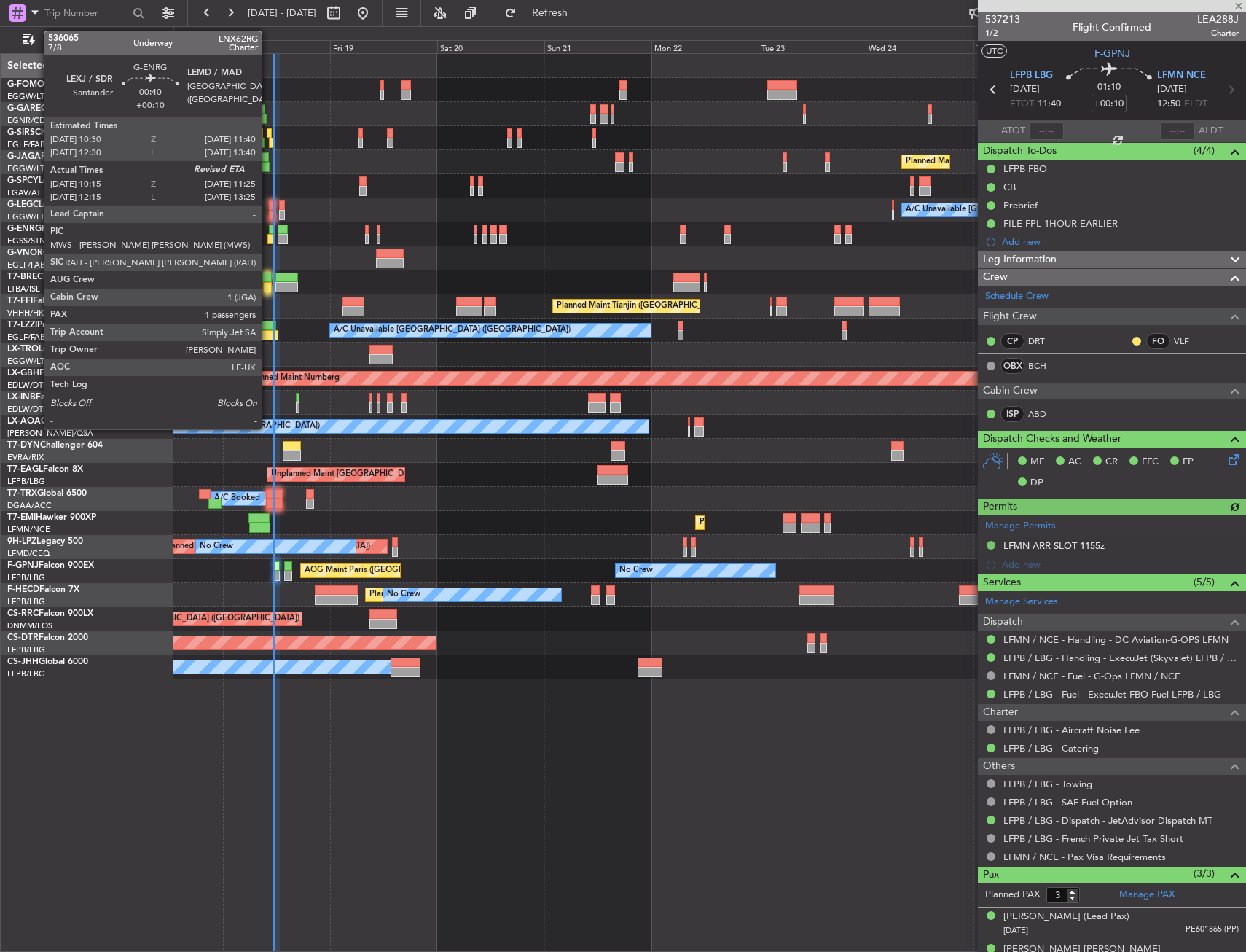
click at [269, 230] on div at bounding box center [272, 229] width 6 height 10
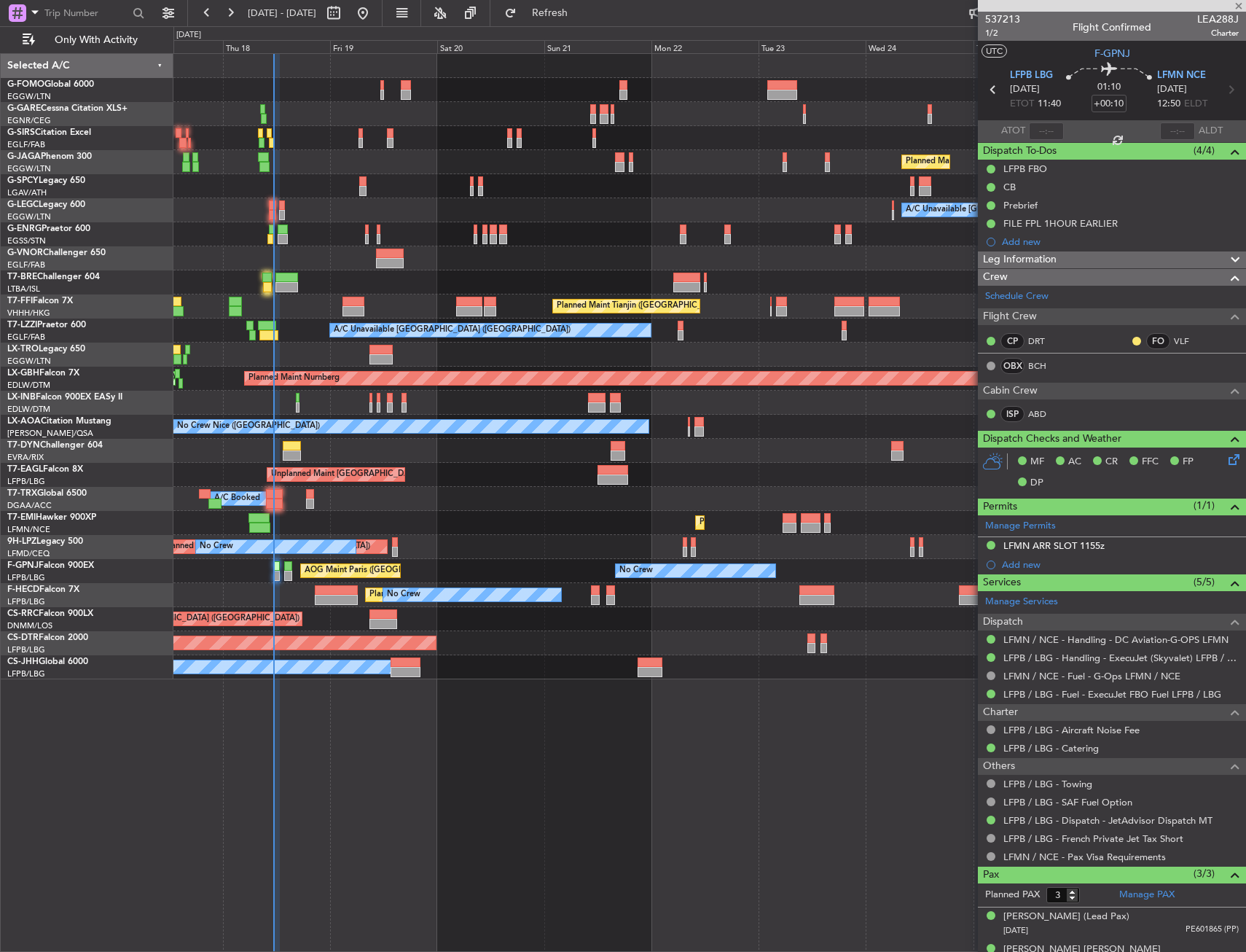
type input "10:30"
type input "1"
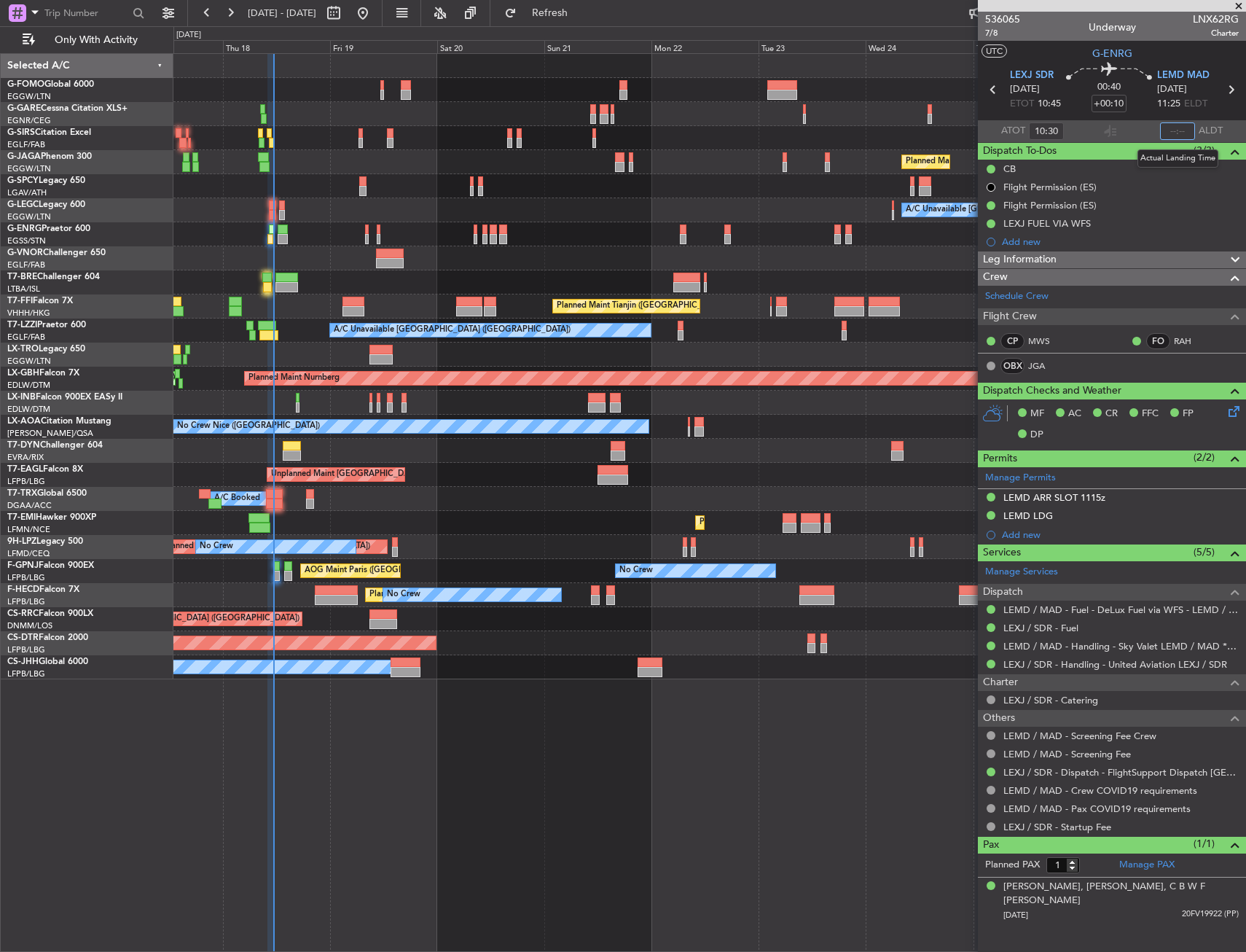
click at [1176, 133] on input "text" at bounding box center [1178, 131] width 35 height 17
click at [1122, 134] on section "ATOT 10:30 1112 ALDT" at bounding box center [1112, 131] width 268 height 22
type input "11:12"
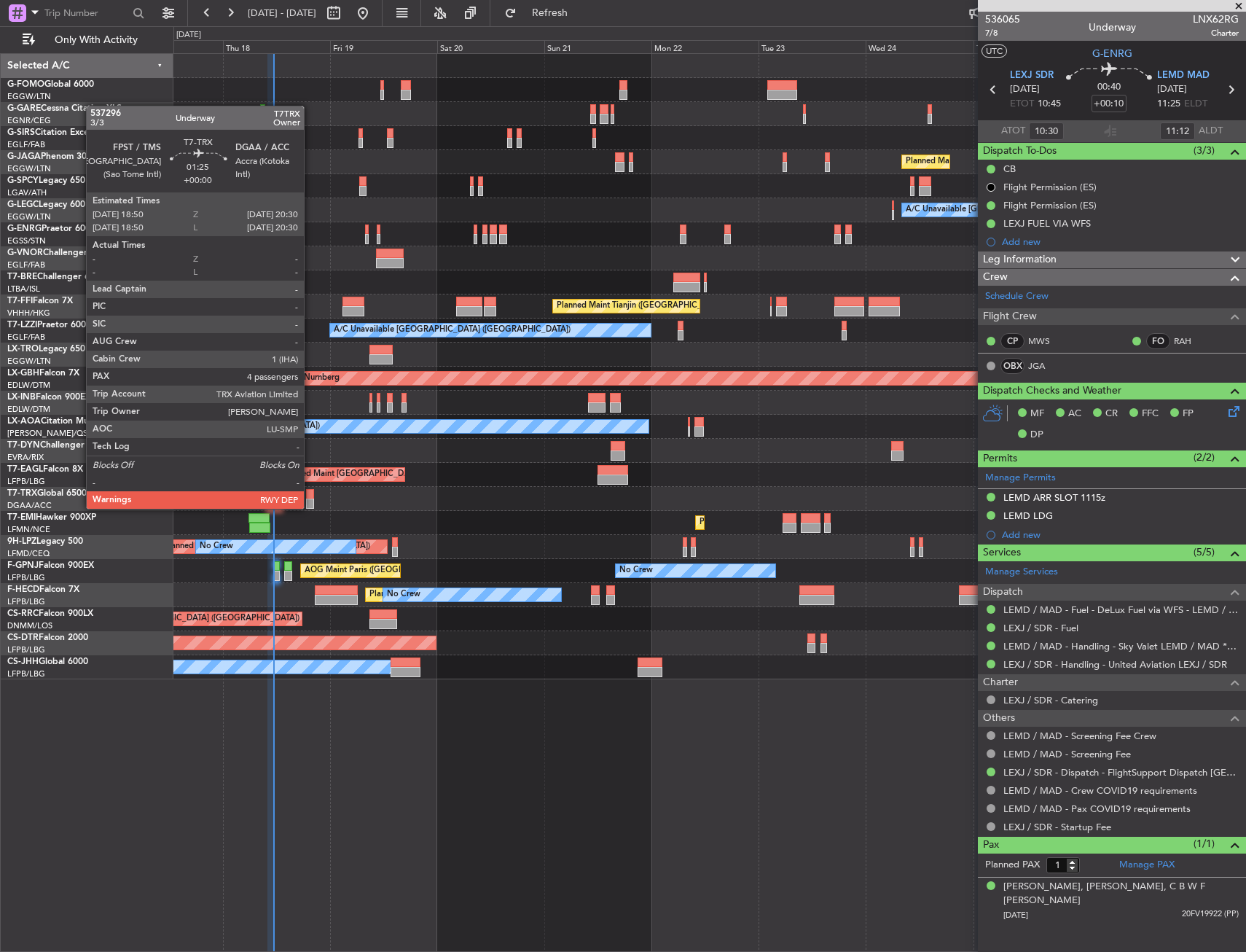
click at [310, 504] on div at bounding box center [310, 503] width 8 height 10
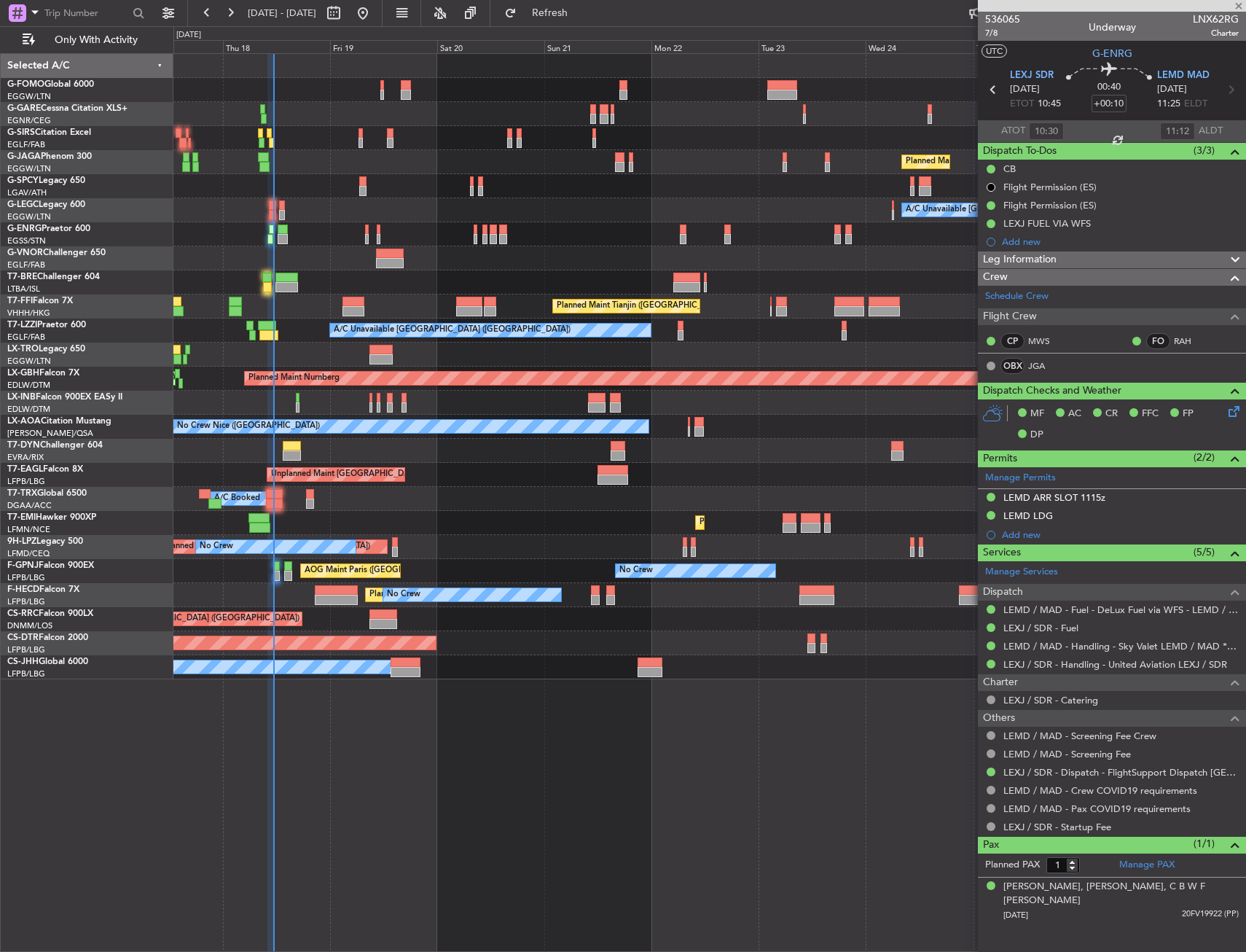
type input "4"
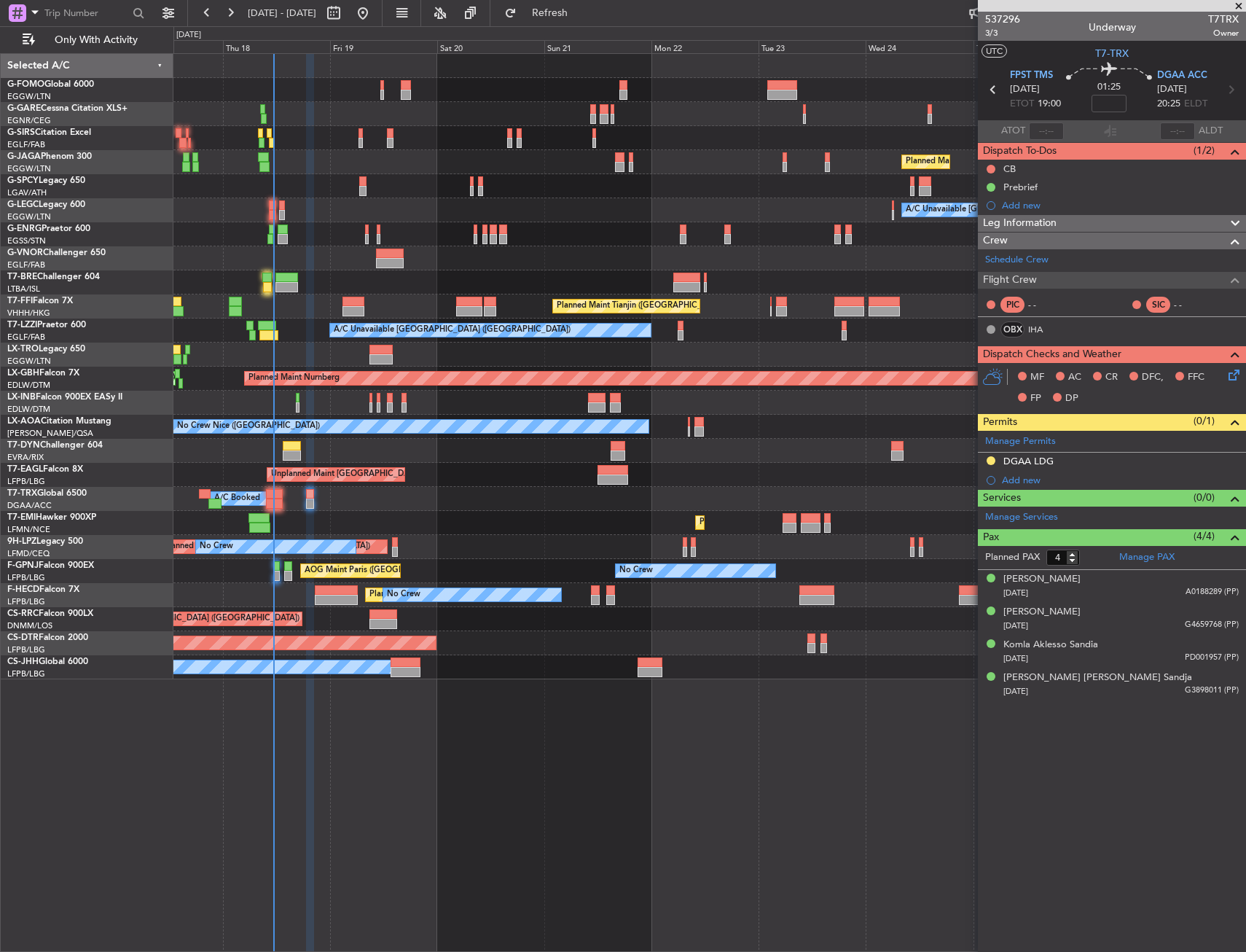
click at [632, 741] on div "Planned Maint London (Luton) A/C Unavailable London (Luton) Planned Maint Tianj…" at bounding box center [710, 502] width 1073 height 898
click at [561, 728] on div "Planned Maint London (Luton) A/C Unavailable London (Luton) Planned Maint Tianj…" at bounding box center [710, 502] width 1073 height 898
click at [264, 278] on div at bounding box center [267, 277] width 9 height 10
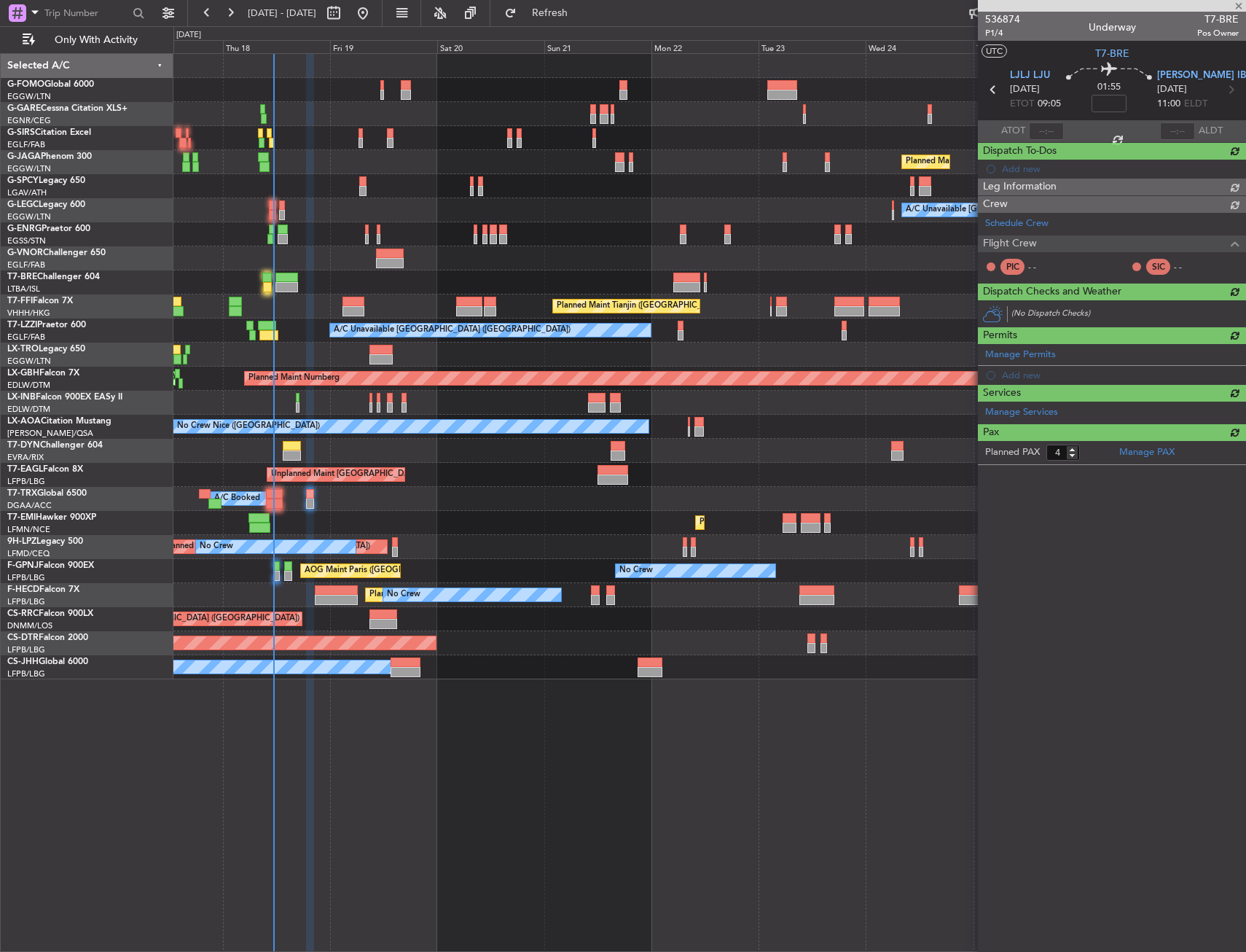
type input "09:14"
type input "0"
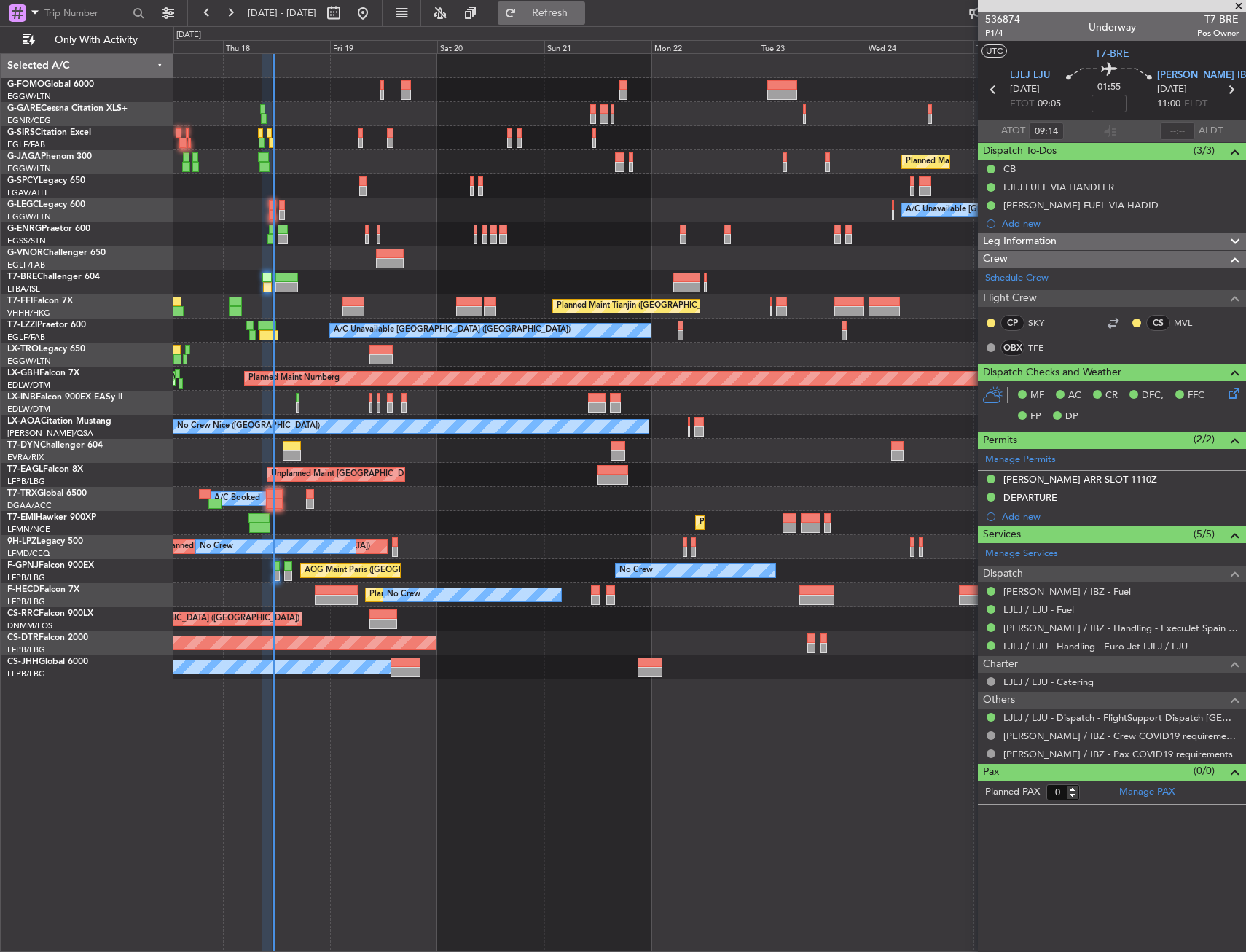
click at [581, 10] on span "Refresh" at bounding box center [550, 13] width 61 height 10
type input "11:09"
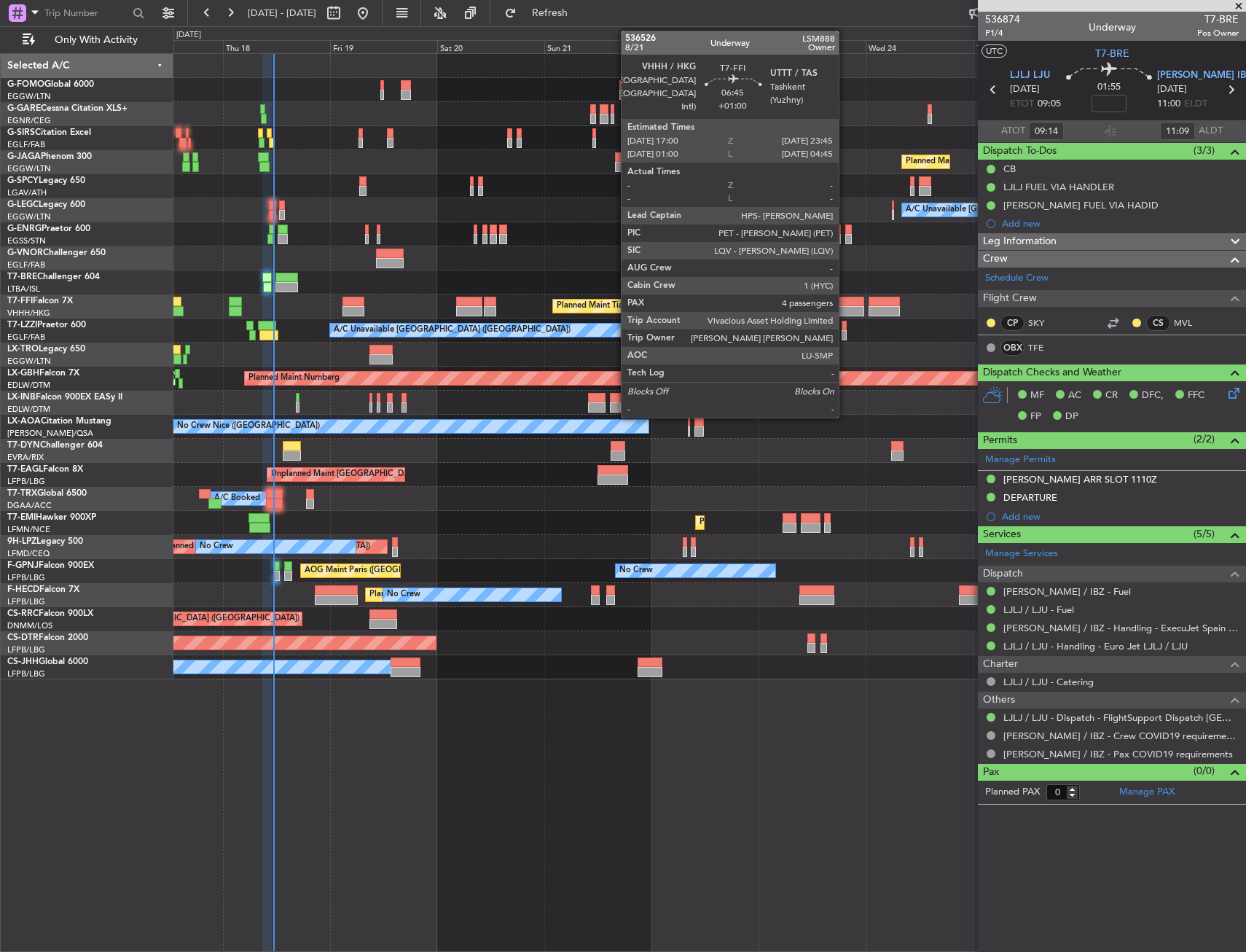
click at [845, 304] on div at bounding box center [850, 301] width 30 height 10
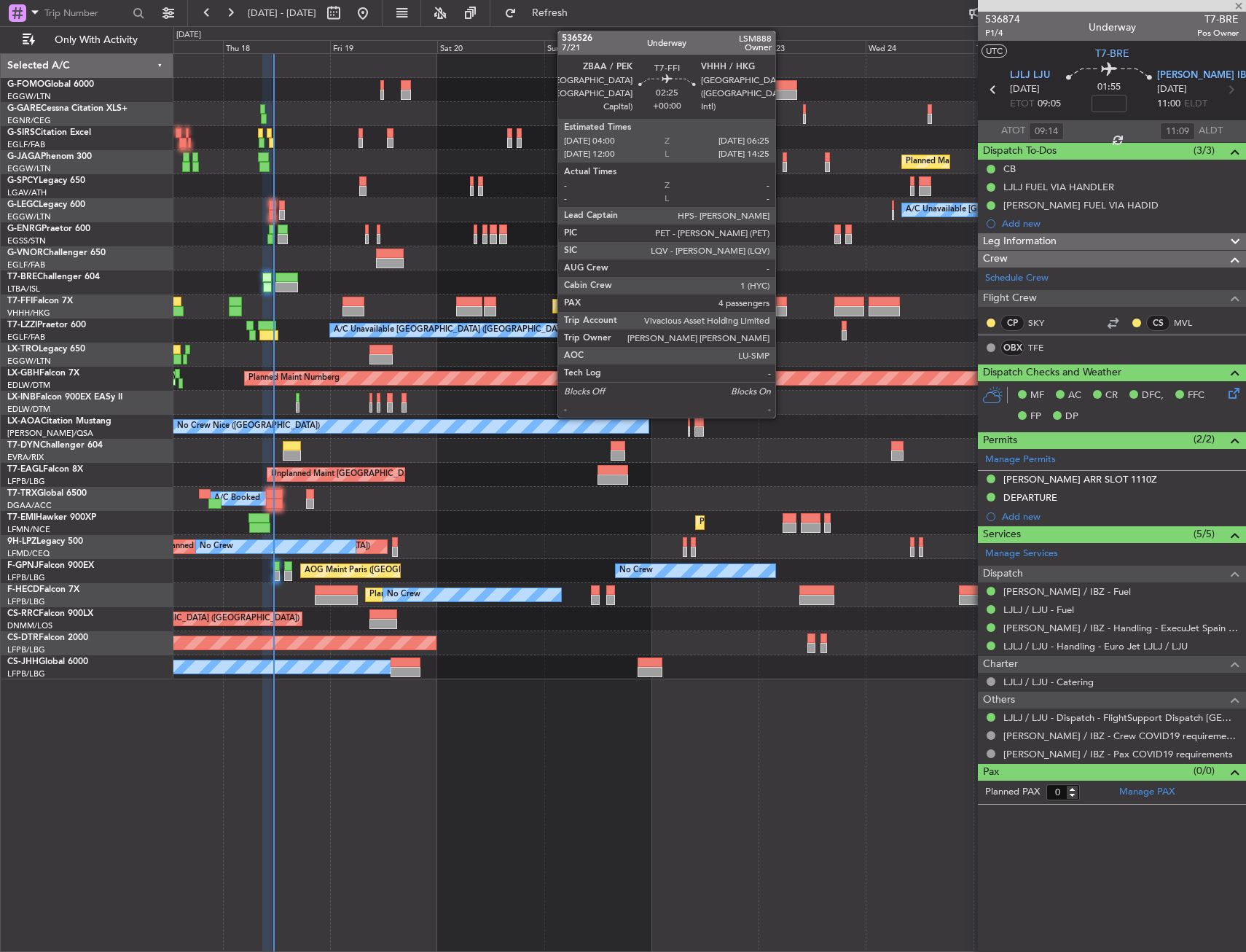
type input "+01:00"
type input "4"
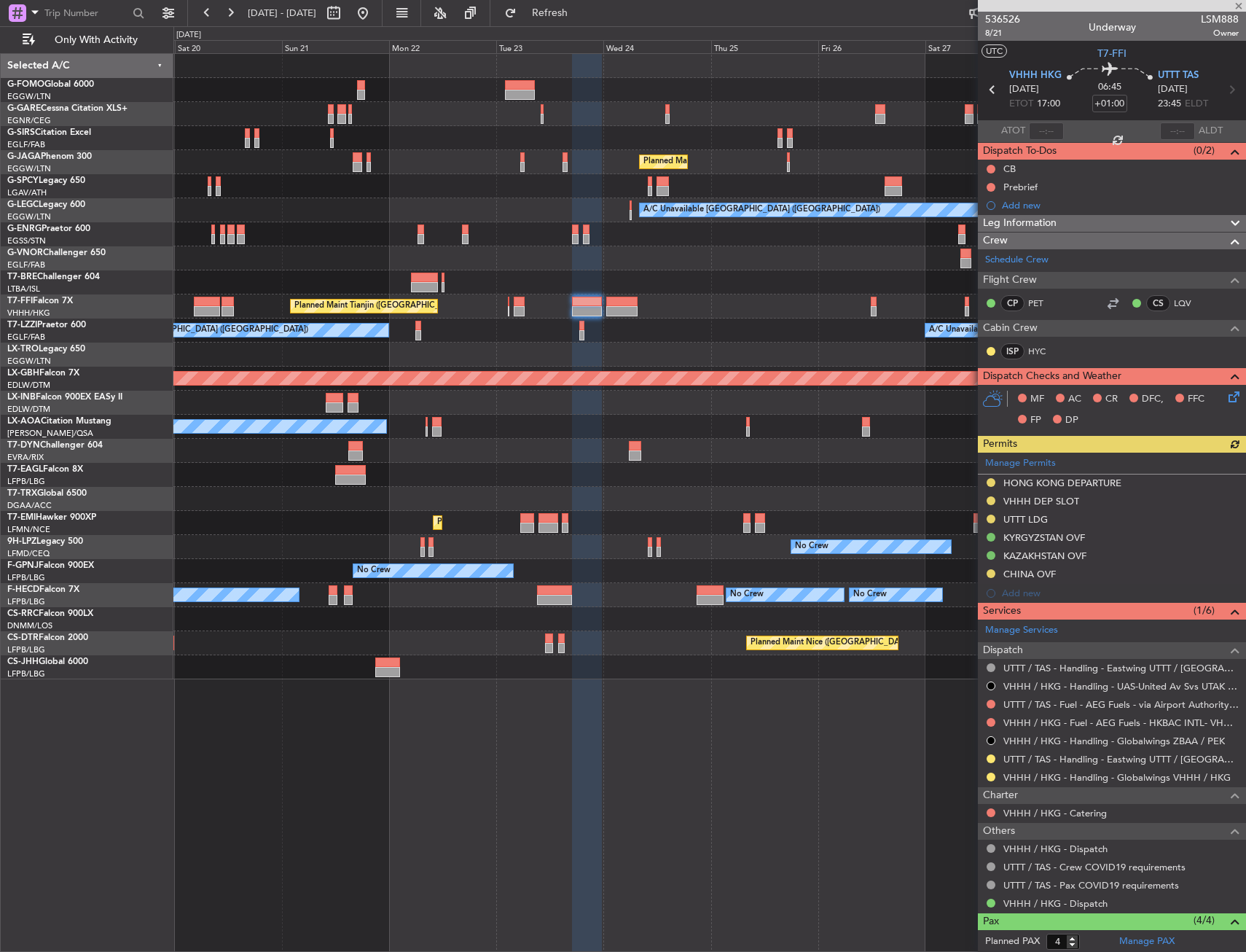
click at [554, 282] on div "Planned Maint London (Luton) A/C Unavailable London (Luton) Planned Maint Tianj…" at bounding box center [709, 367] width 1072 height 626
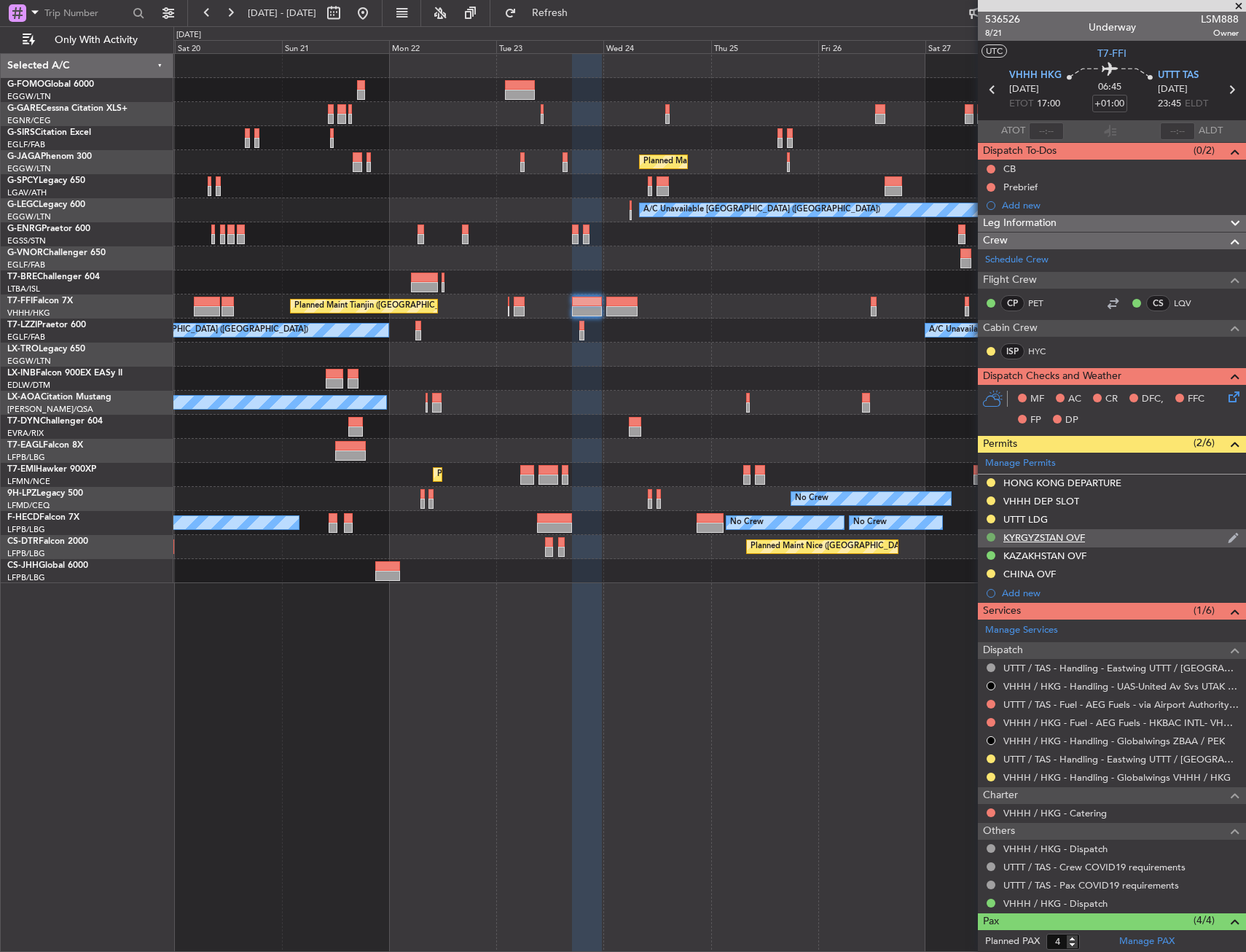
click at [990, 534] on button at bounding box center [991, 537] width 9 height 9
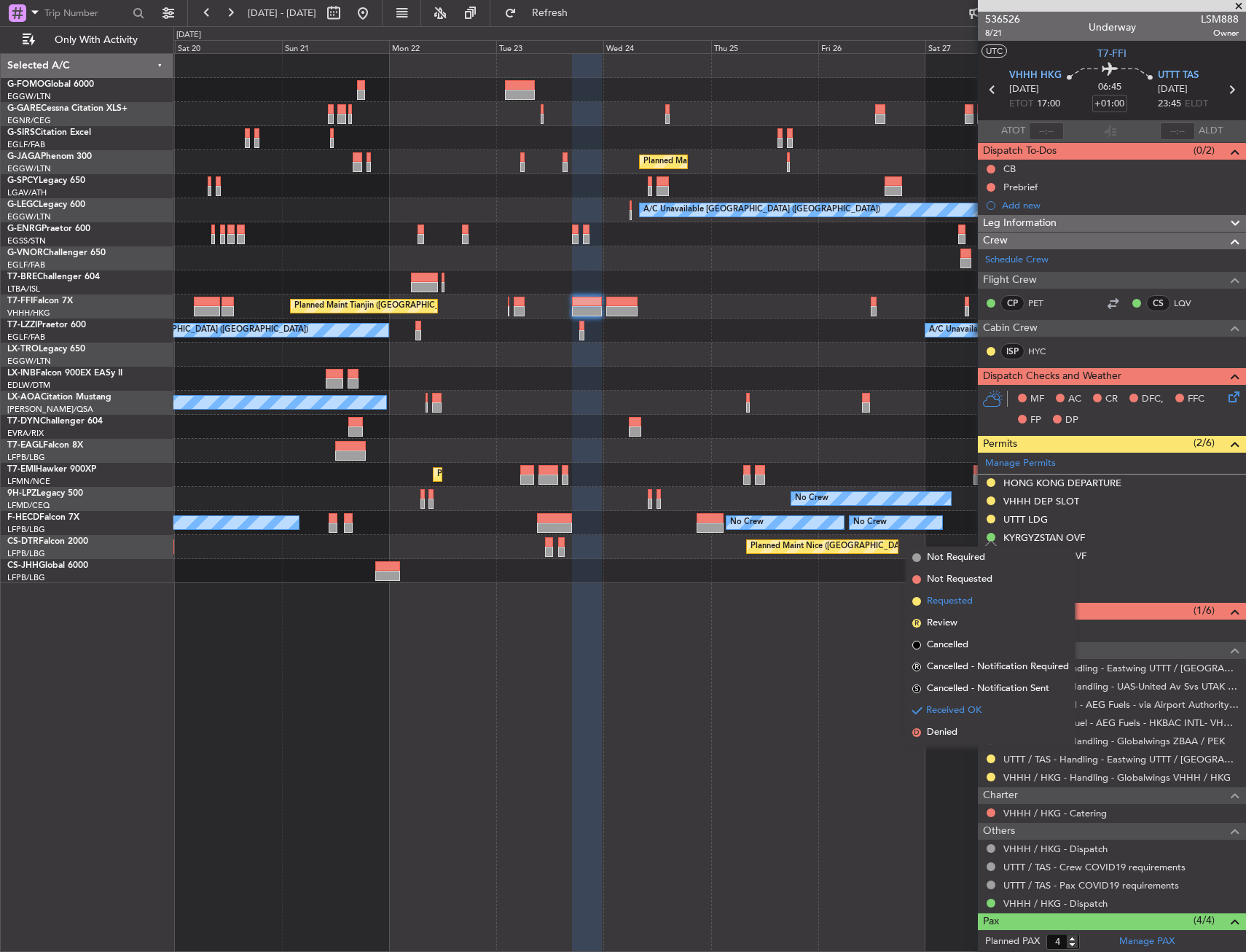
click at [967, 606] on span "Requested" at bounding box center [950, 601] width 46 height 14
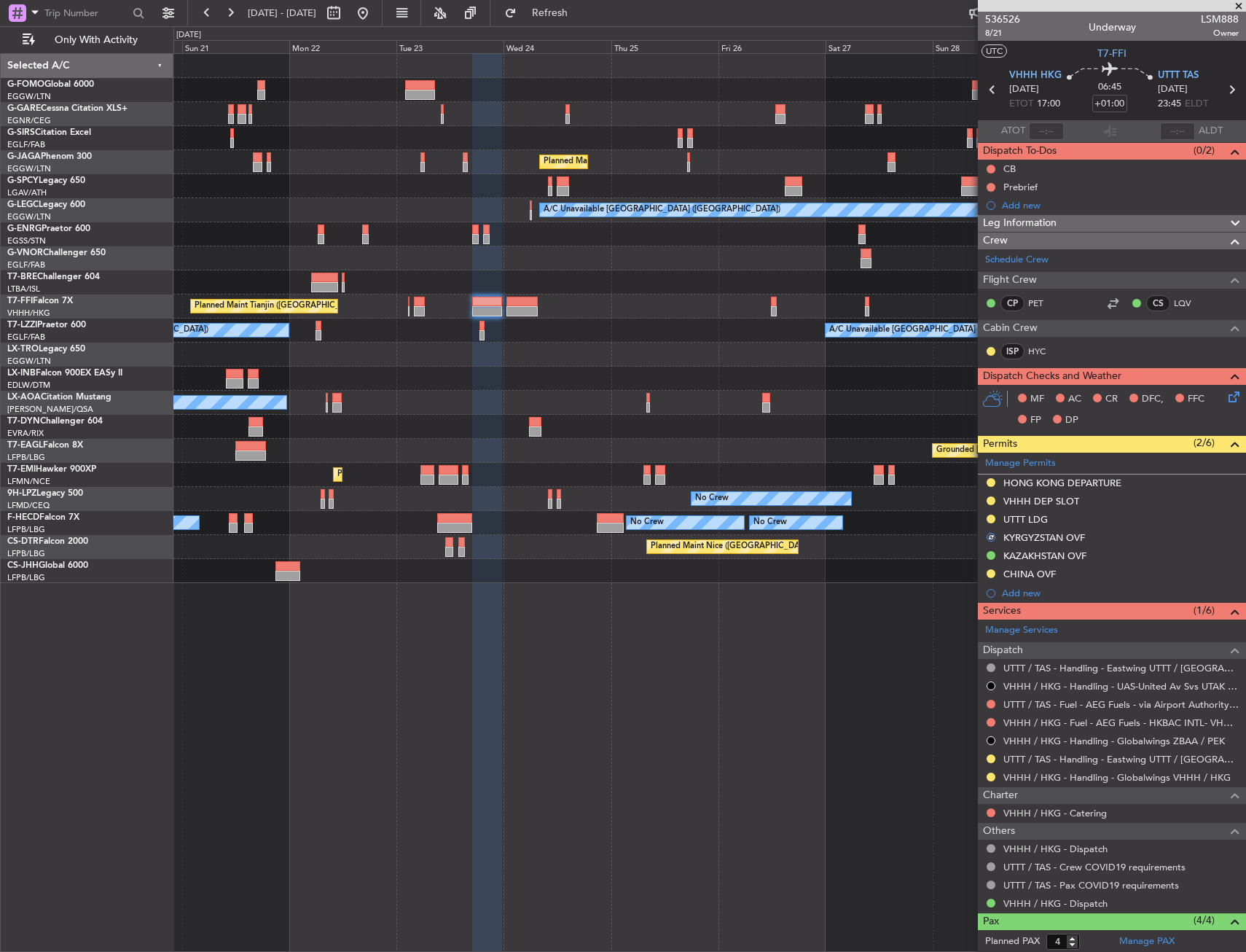
click at [706, 408] on div "Planned Maint London (Luton) A/C Unavailable London (Luton) Planned Maint Tianj…" at bounding box center [709, 318] width 1072 height 529
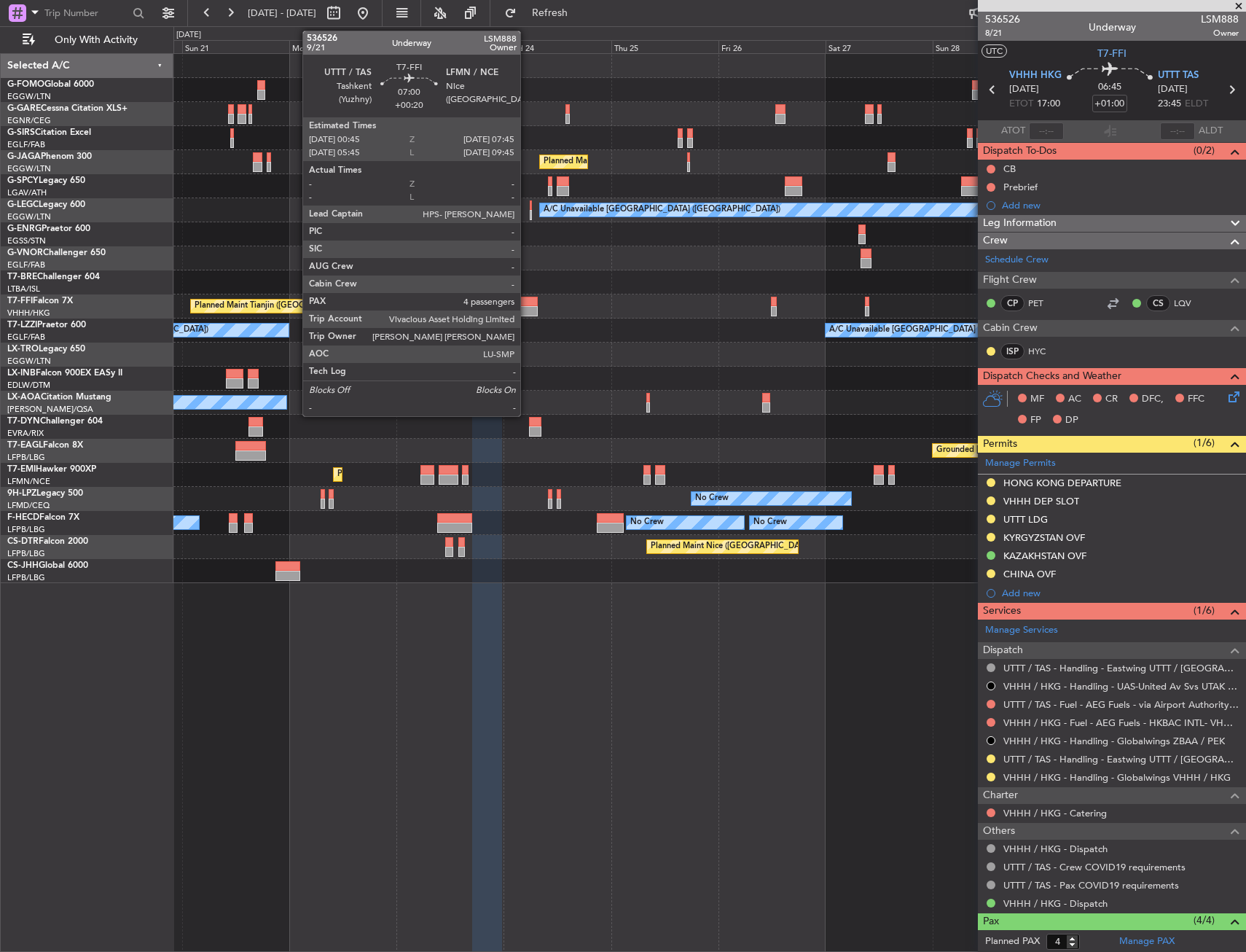
click at [527, 314] on div at bounding box center [522, 311] width 31 height 10
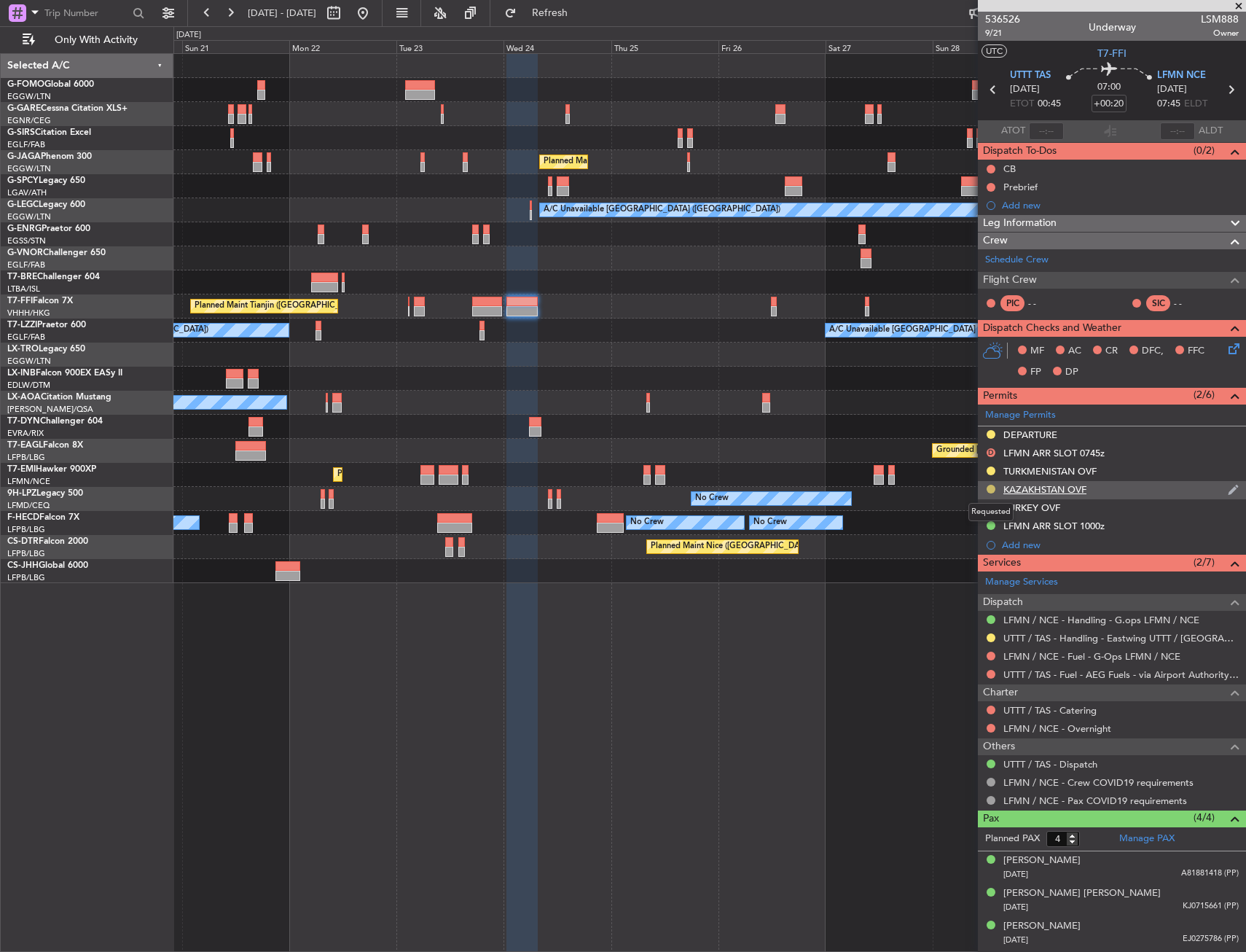
click at [992, 488] on button at bounding box center [991, 489] width 9 height 9
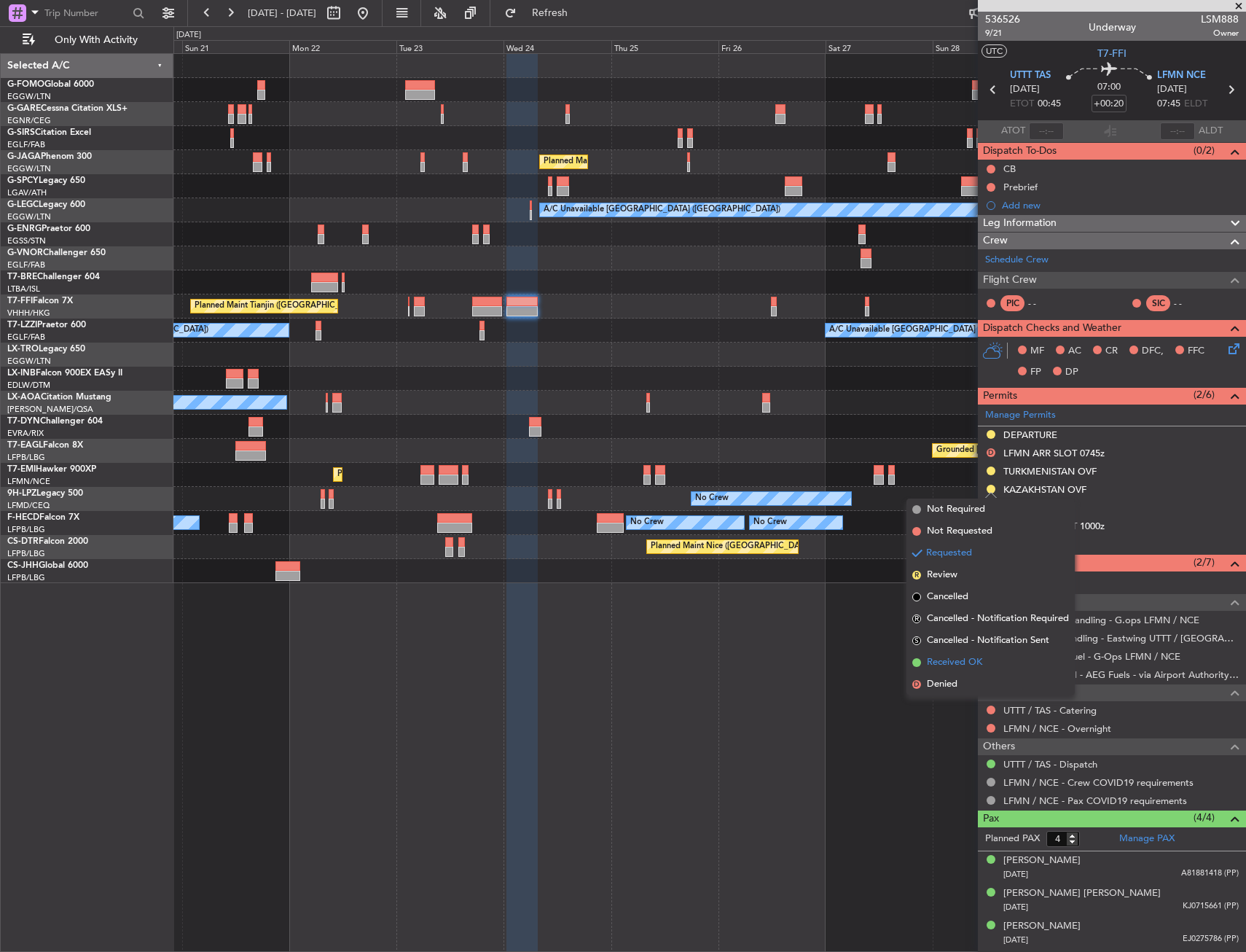
click at [995, 659] on li "Received OK" at bounding box center [991, 662] width 168 height 22
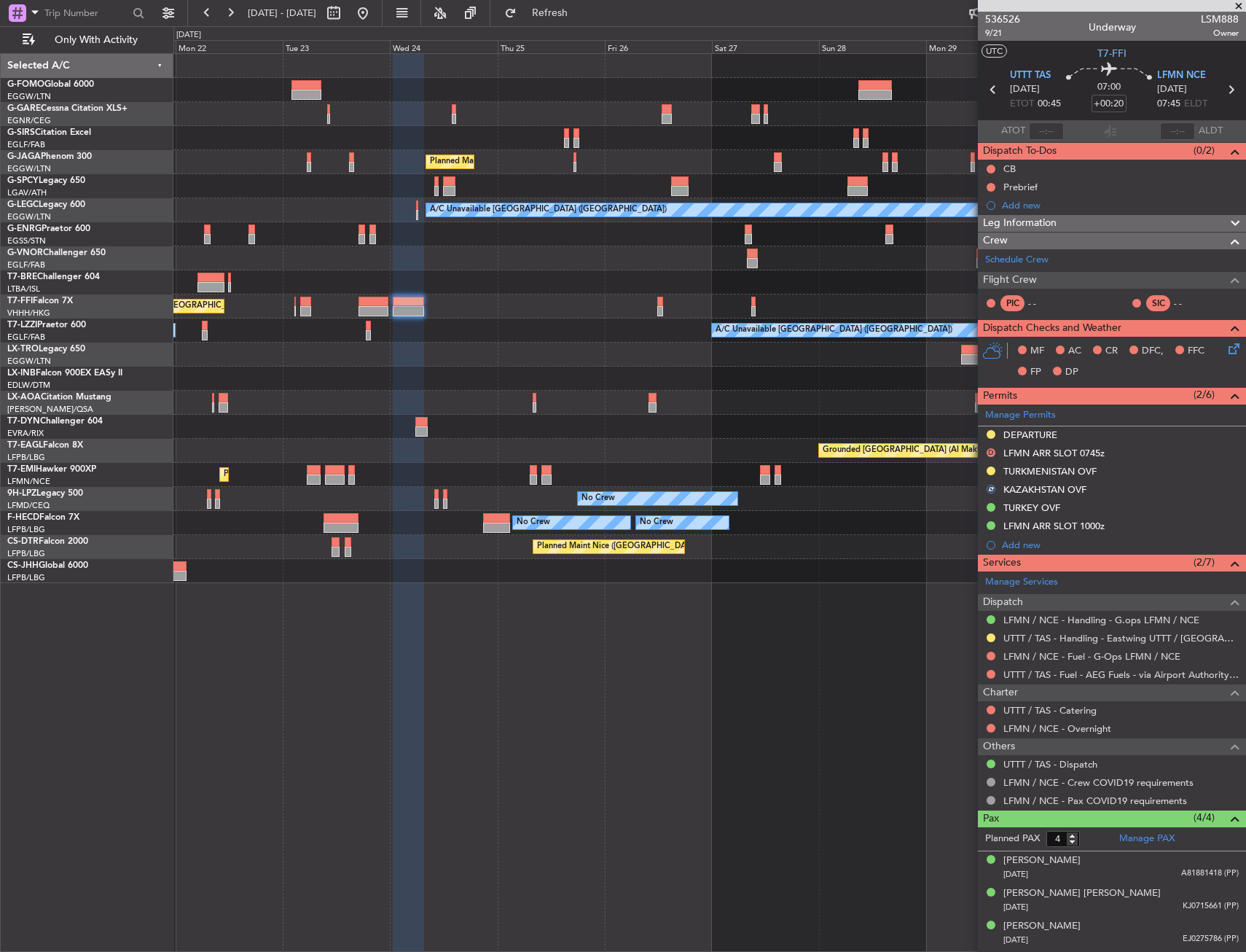
click at [705, 332] on div "A/C Unavailable London (Farnborough) A/C Unavailable London (Farnborough)" at bounding box center [709, 330] width 1072 height 24
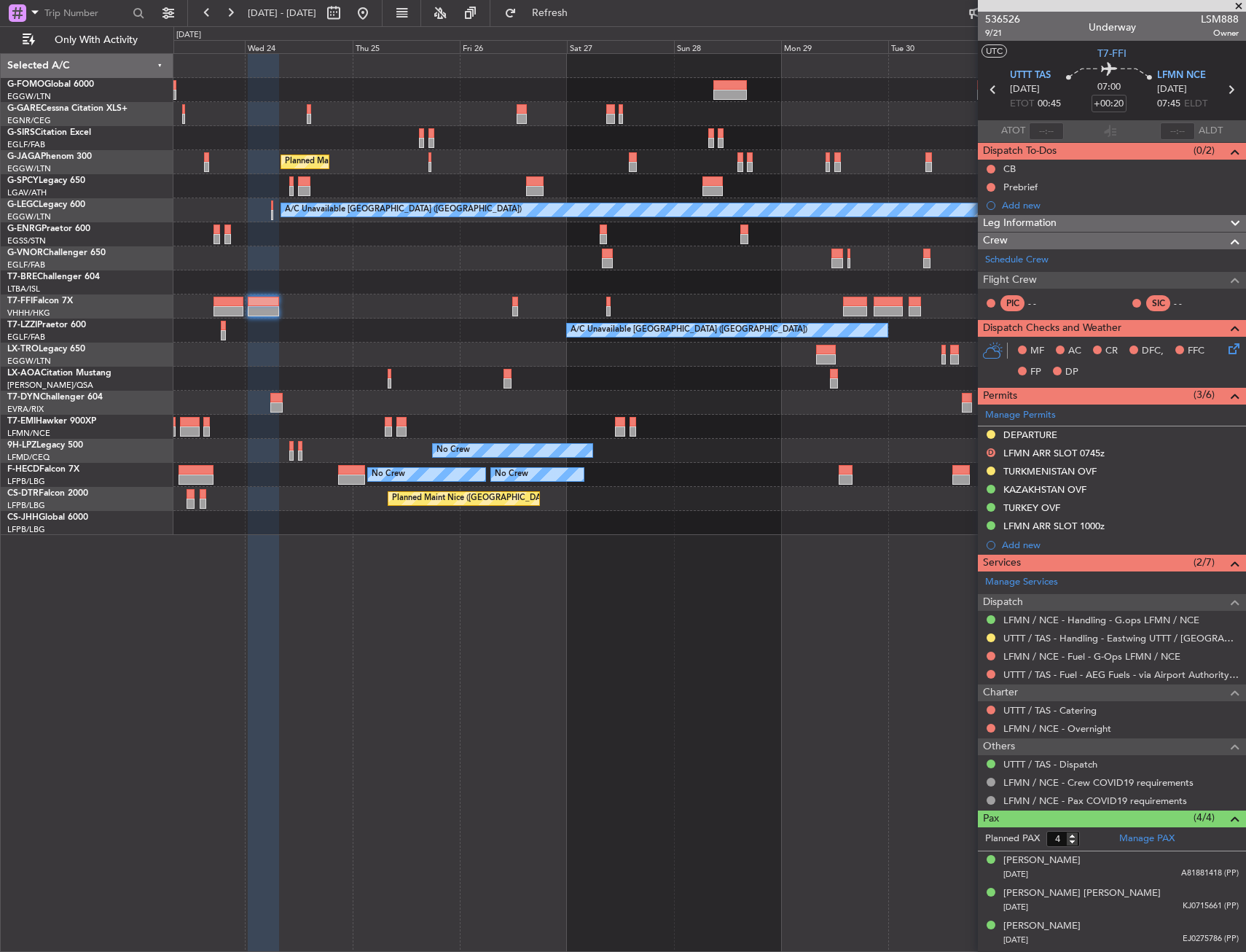
click at [651, 264] on div at bounding box center [709, 258] width 1072 height 24
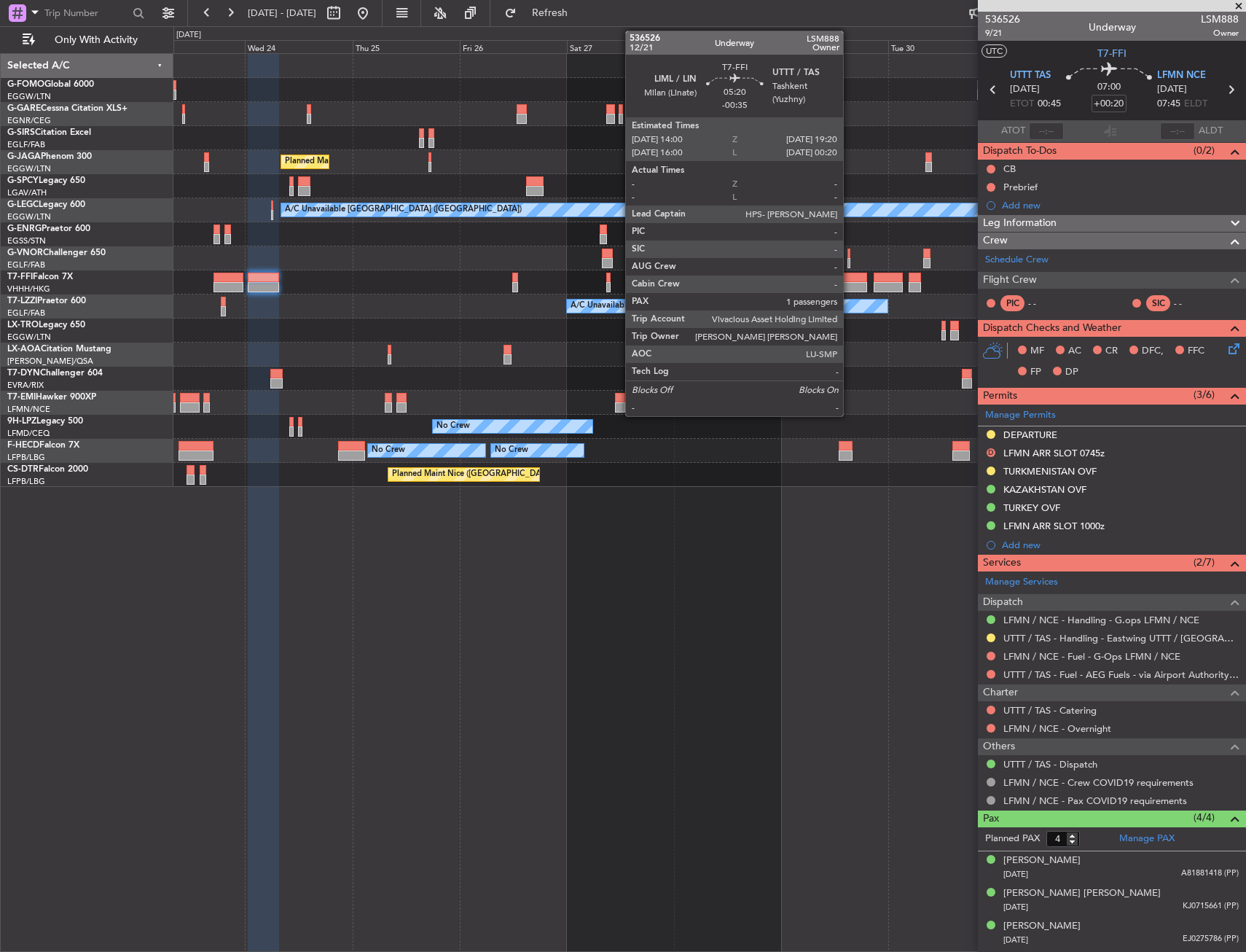
click at [850, 289] on div at bounding box center [855, 286] width 24 height 10
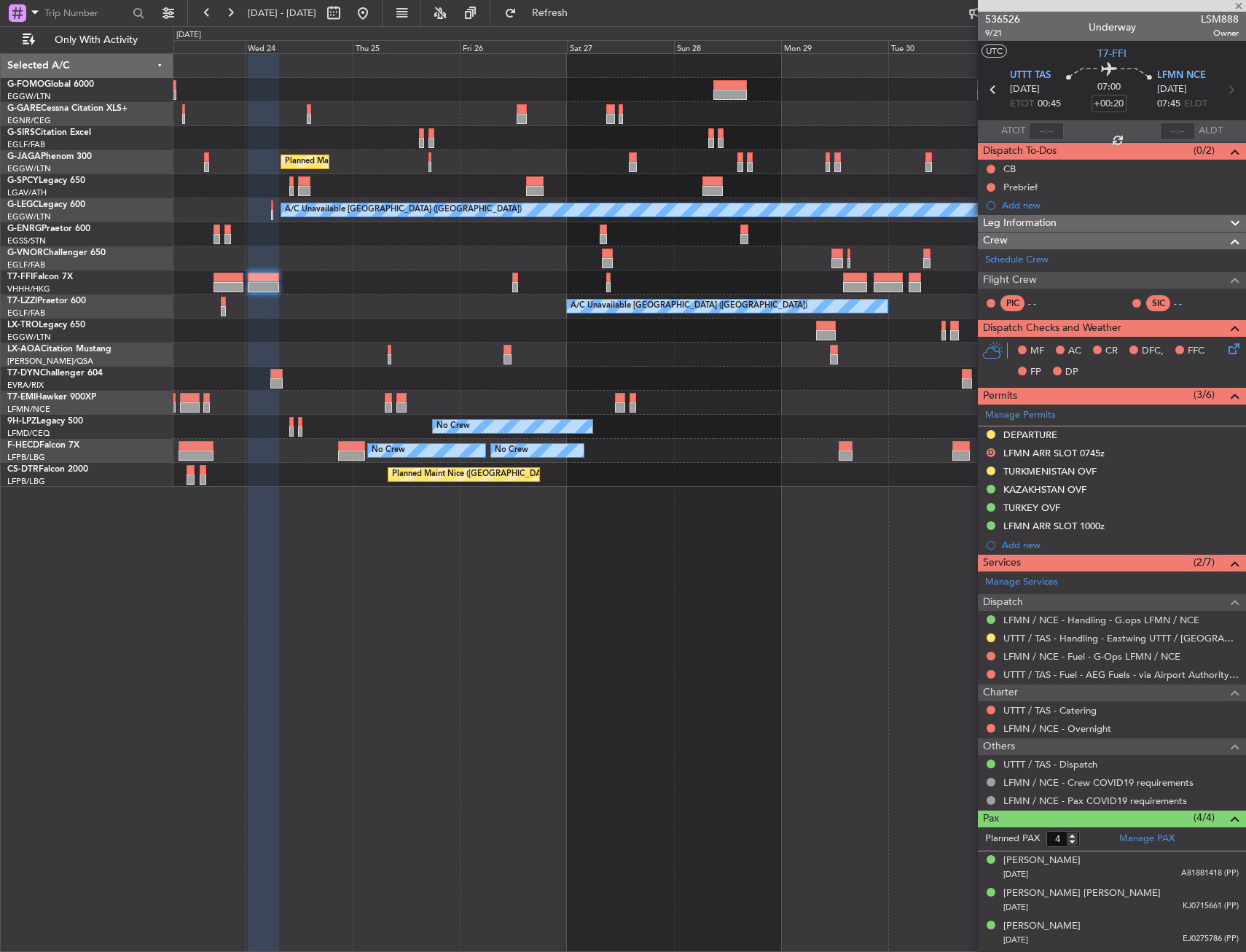
type input "-00:35"
type input "1"
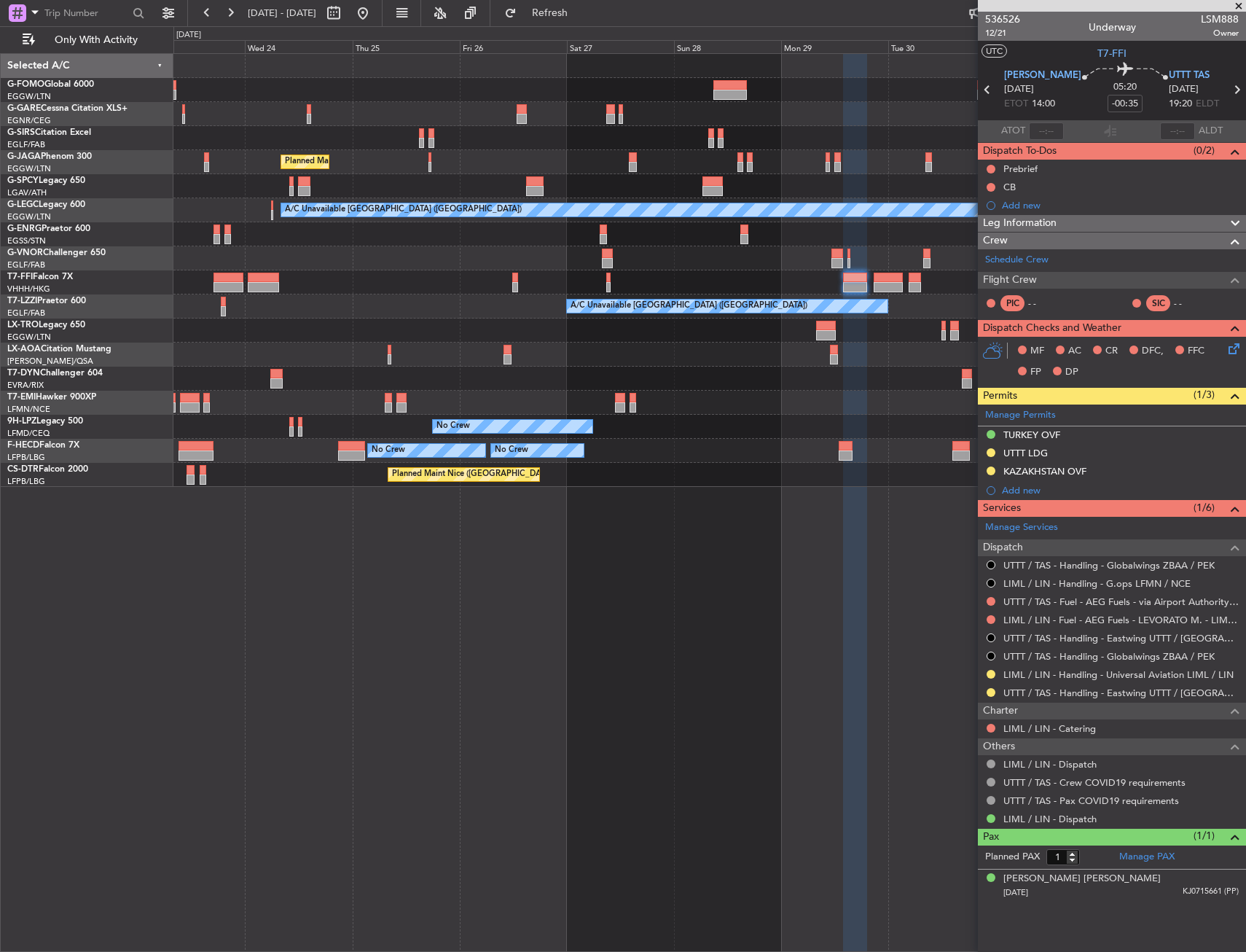
drag, startPoint x: 991, startPoint y: 468, endPoint x: 983, endPoint y: 499, distance: 32.0
click at [991, 468] on button at bounding box center [991, 471] width 9 height 9
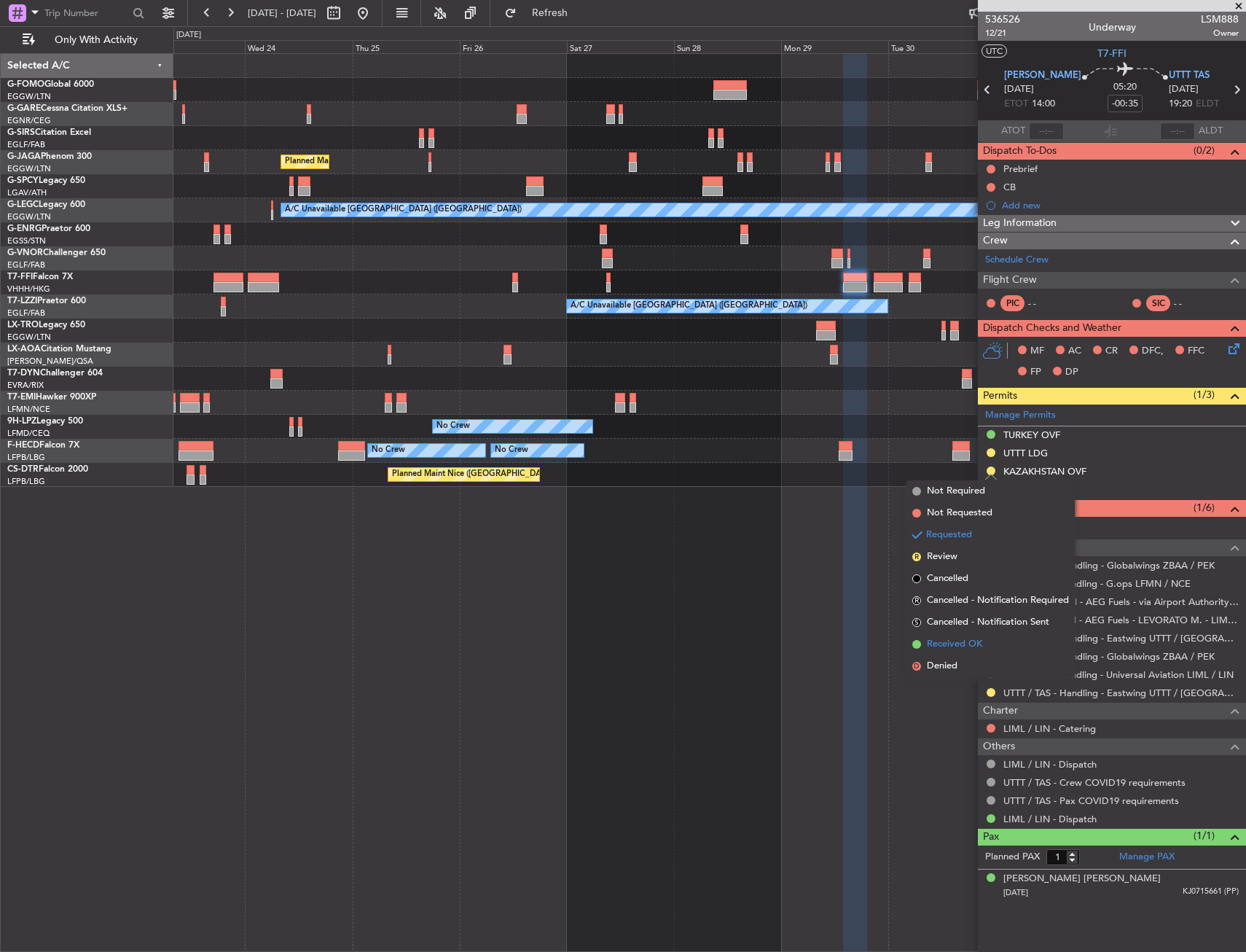
click at [940, 647] on span "Received OK" at bounding box center [954, 644] width 55 height 14
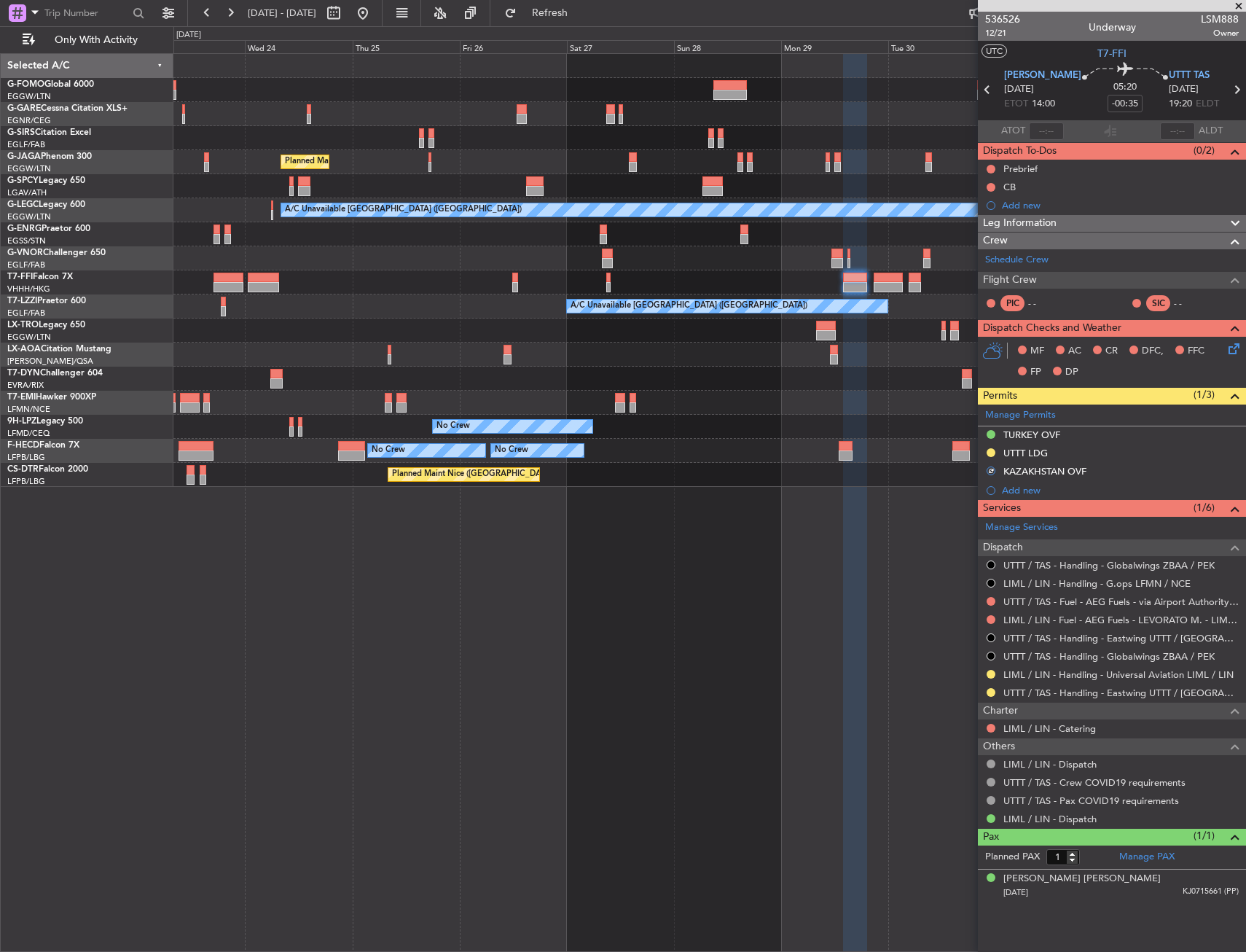
click at [770, 564] on div "Planned Maint London (Luton) A/C Unavailable London (Luton) Planned Maint Tianj…" at bounding box center [710, 502] width 1073 height 898
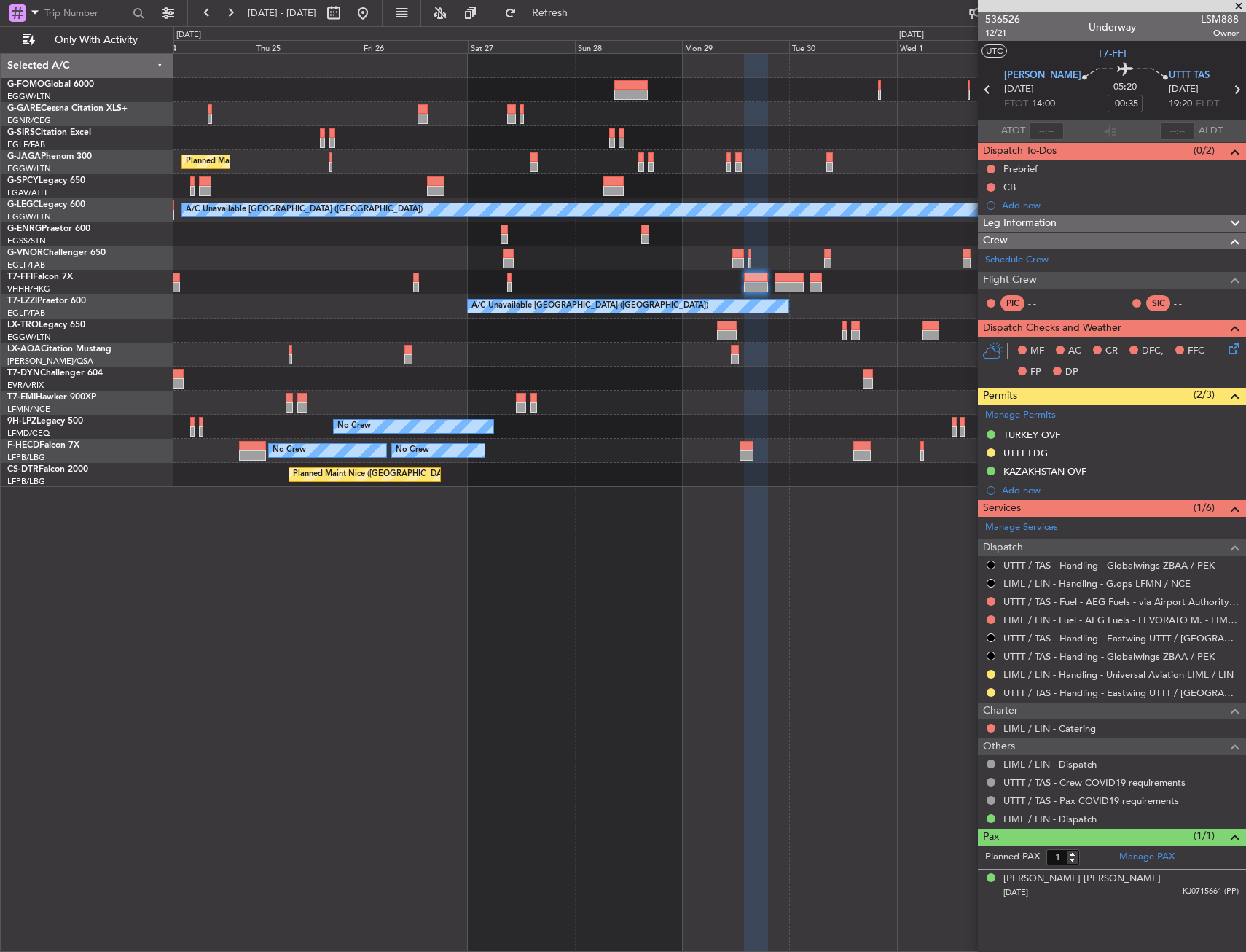
click at [800, 373] on div at bounding box center [709, 379] width 1072 height 24
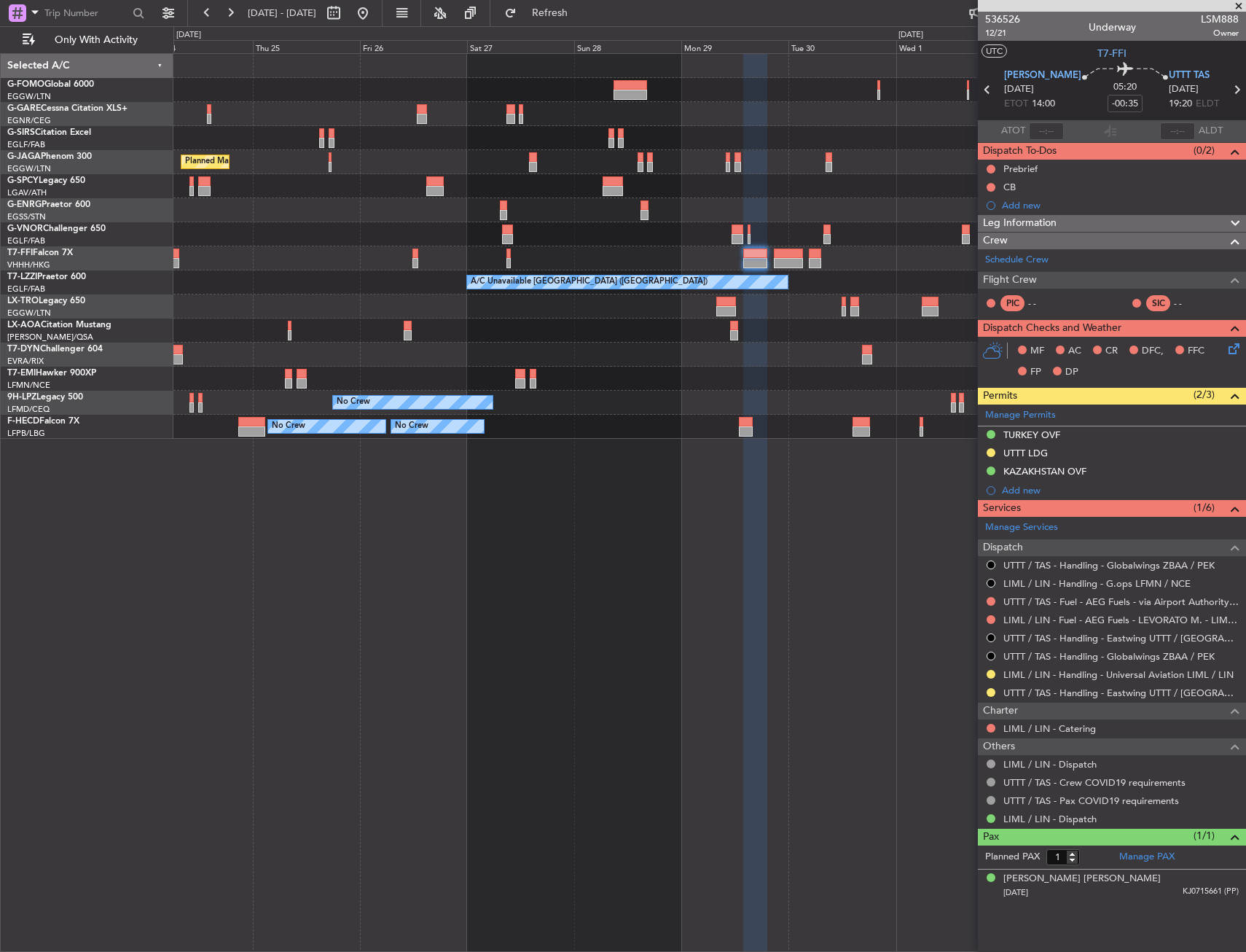
click at [704, 547] on div "Planned Maint London (Luton) Planned Maint Tianjin (Binhai) A/C Unavailable Lon…" at bounding box center [710, 502] width 1073 height 898
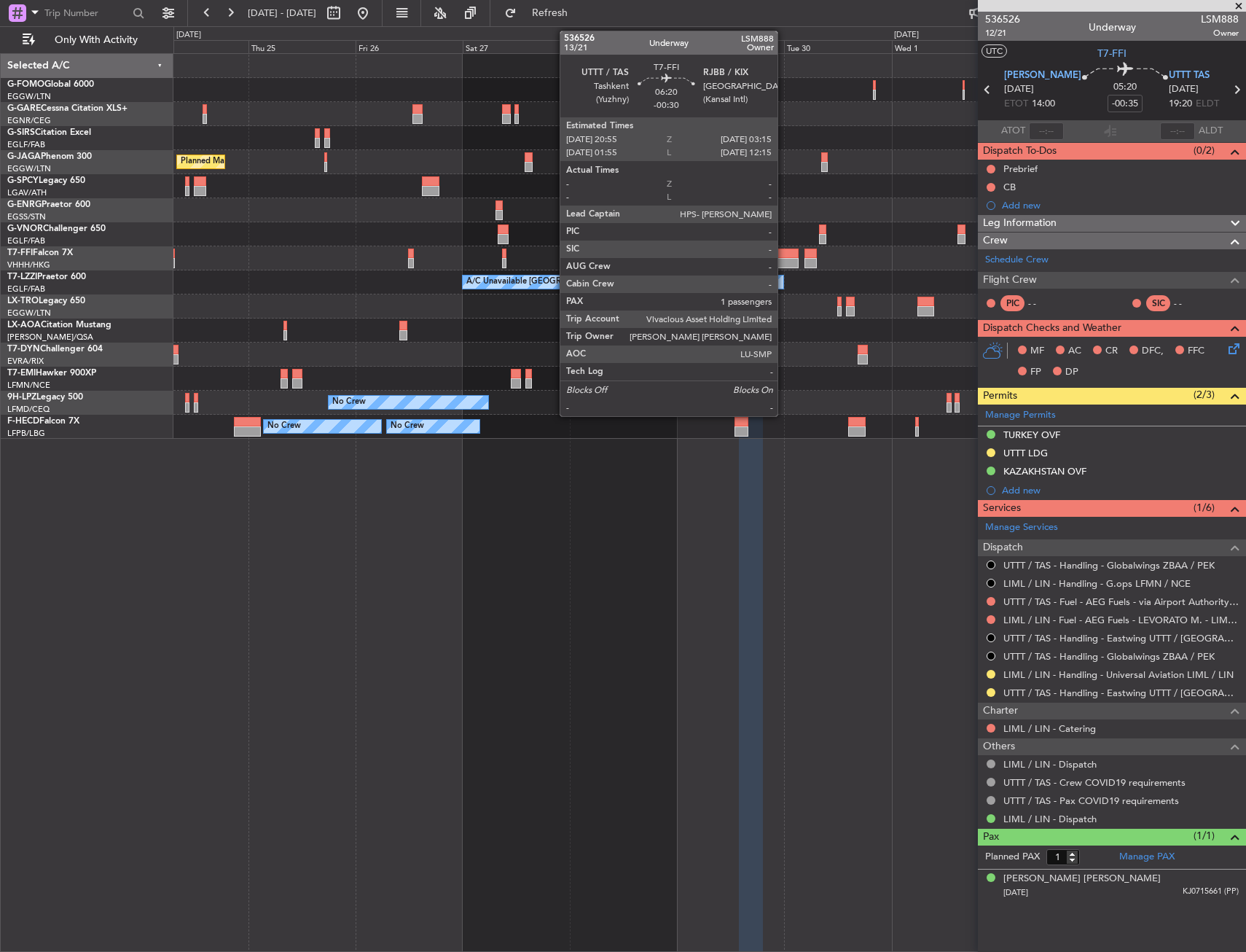
click at [784, 258] on div at bounding box center [784, 263] width 29 height 10
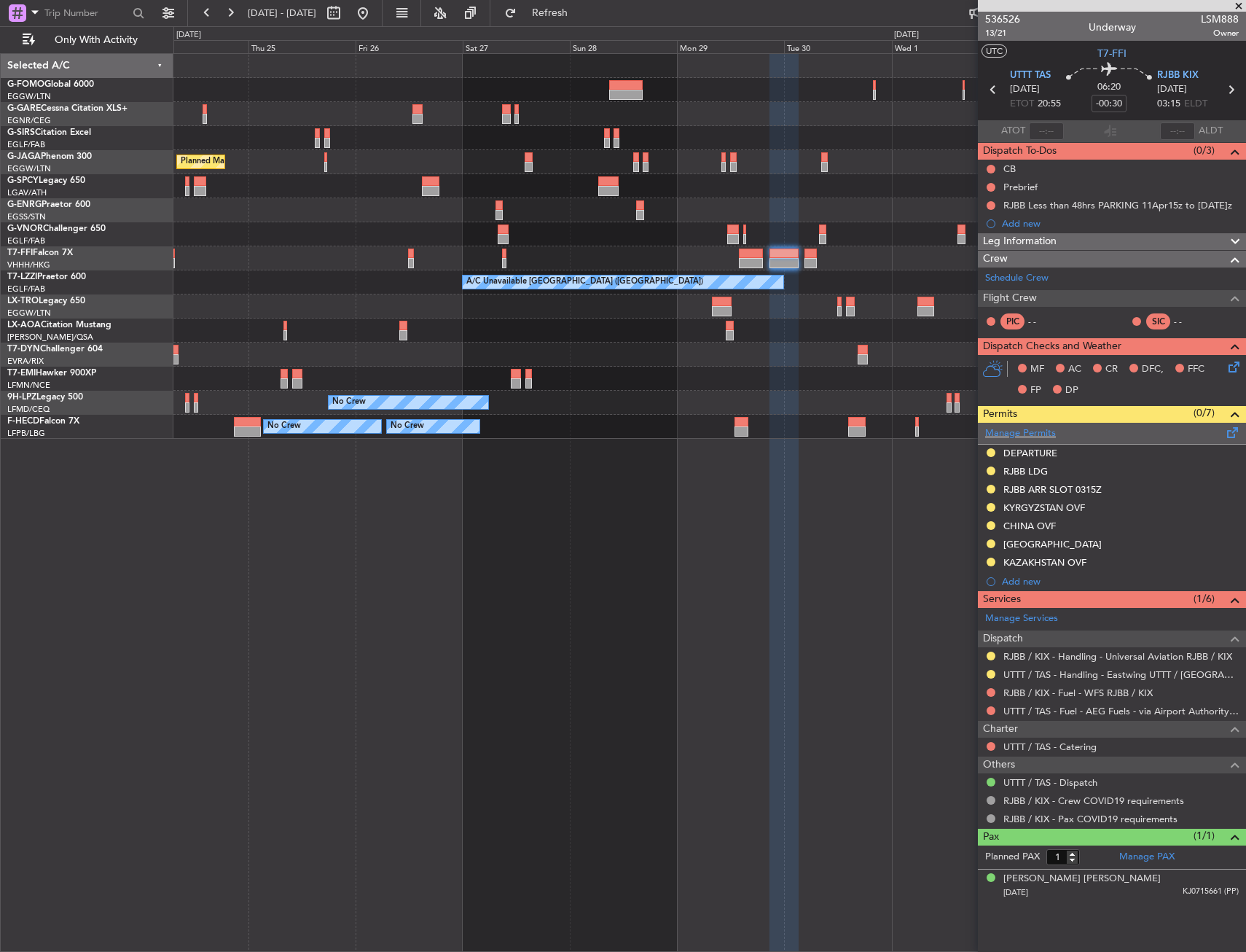
click at [1071, 442] on div "Manage Permits" at bounding box center [1112, 433] width 268 height 22
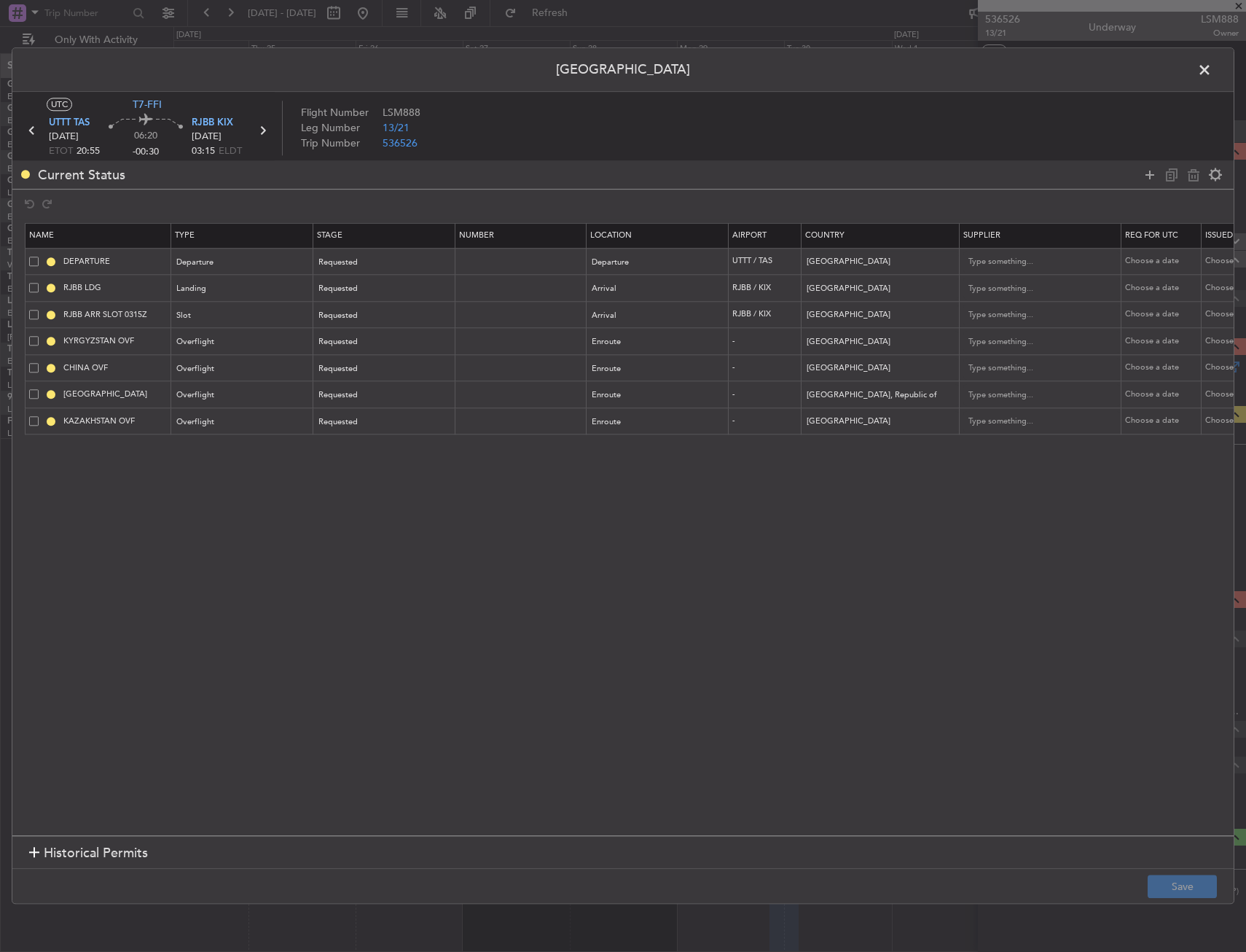
click at [1212, 69] on span at bounding box center [1212, 73] width 0 height 29
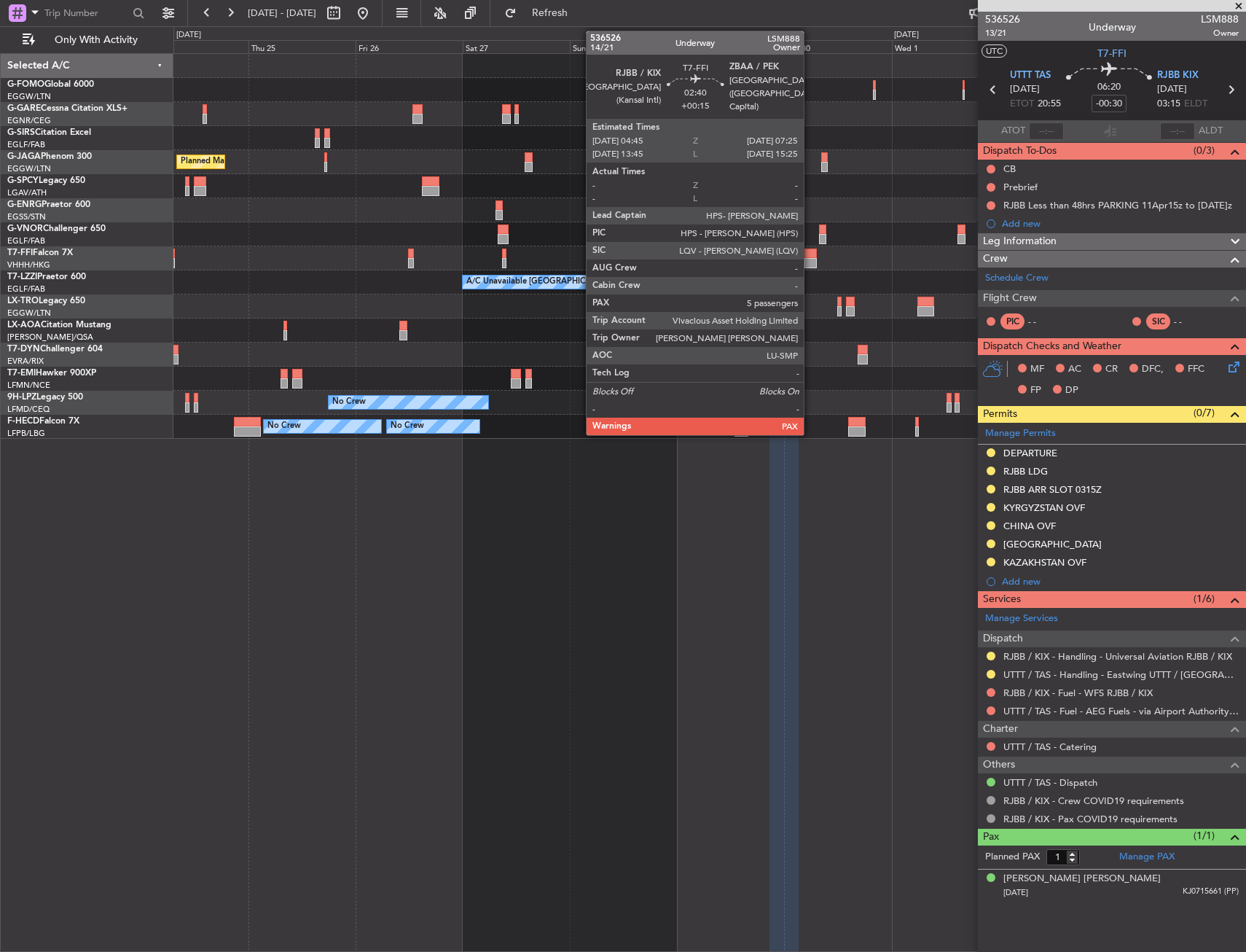
click at [810, 260] on div at bounding box center [810, 263] width 12 height 10
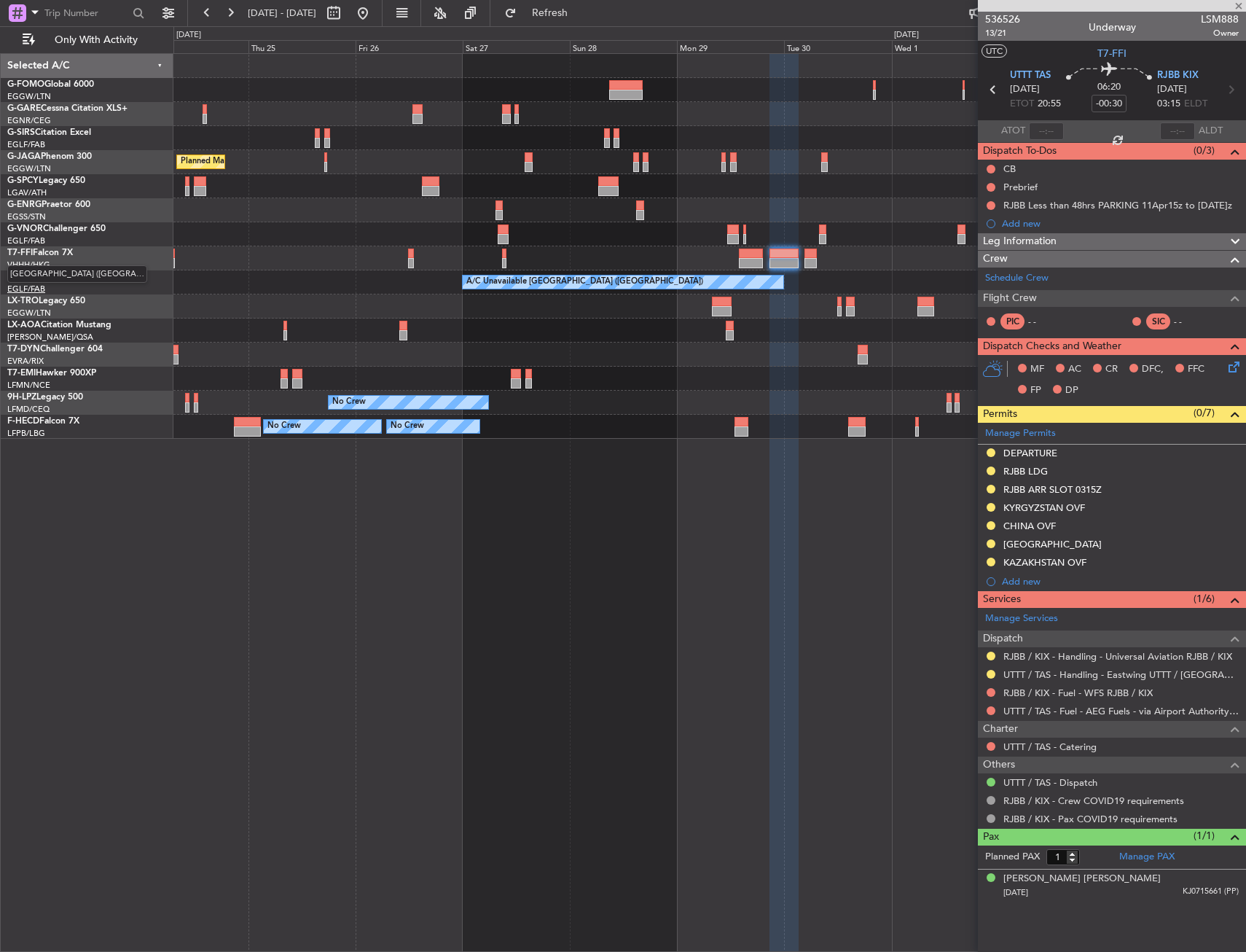
type input "+00:15"
type input "5"
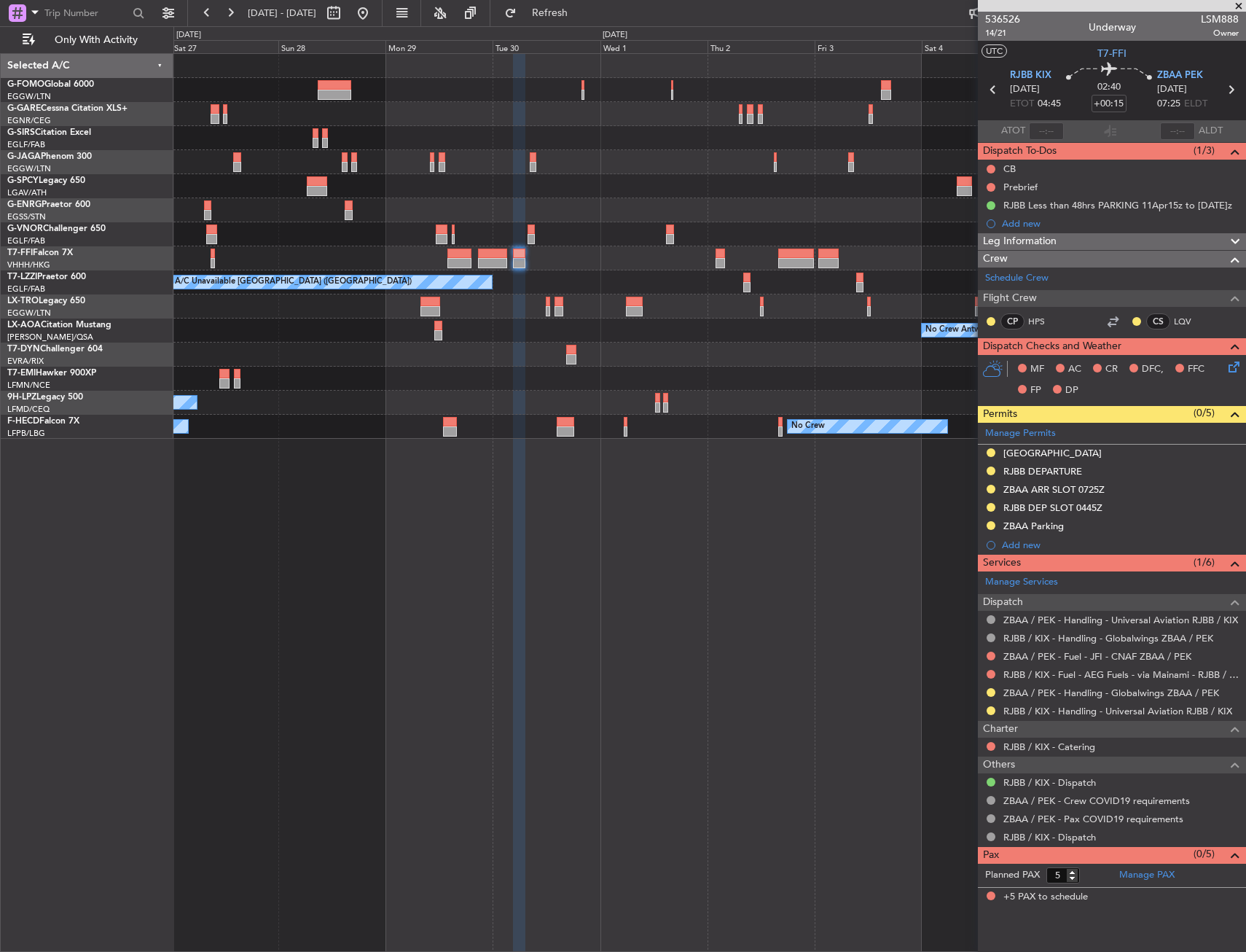
click at [658, 274] on div "Planned Maint London (Luton) A/C Unavailable London (Farnborough) A/C Unavailab…" at bounding box center [709, 246] width 1072 height 385
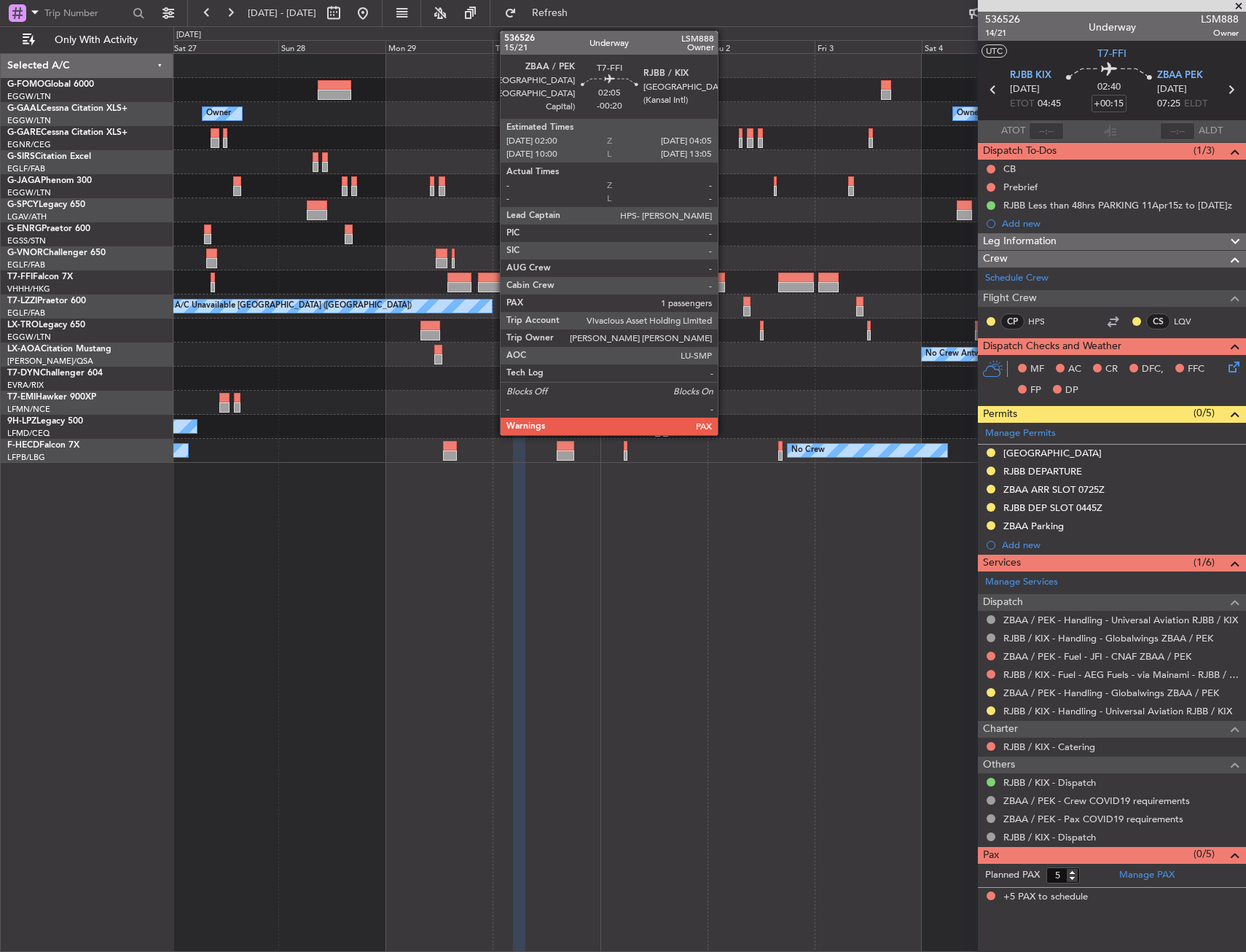
click at [724, 287] on div at bounding box center [720, 286] width 10 height 10
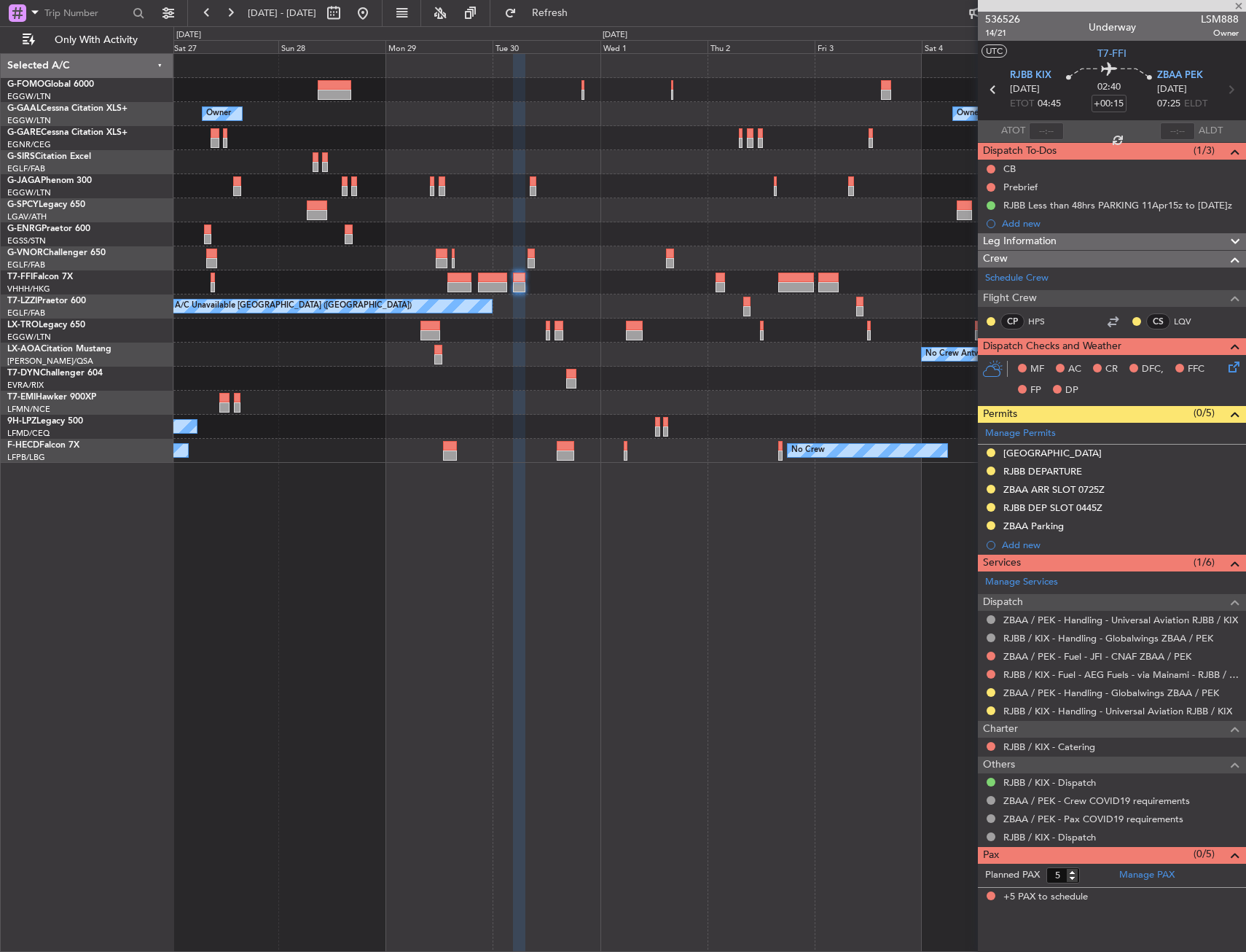
type input "-00:20"
type input "1"
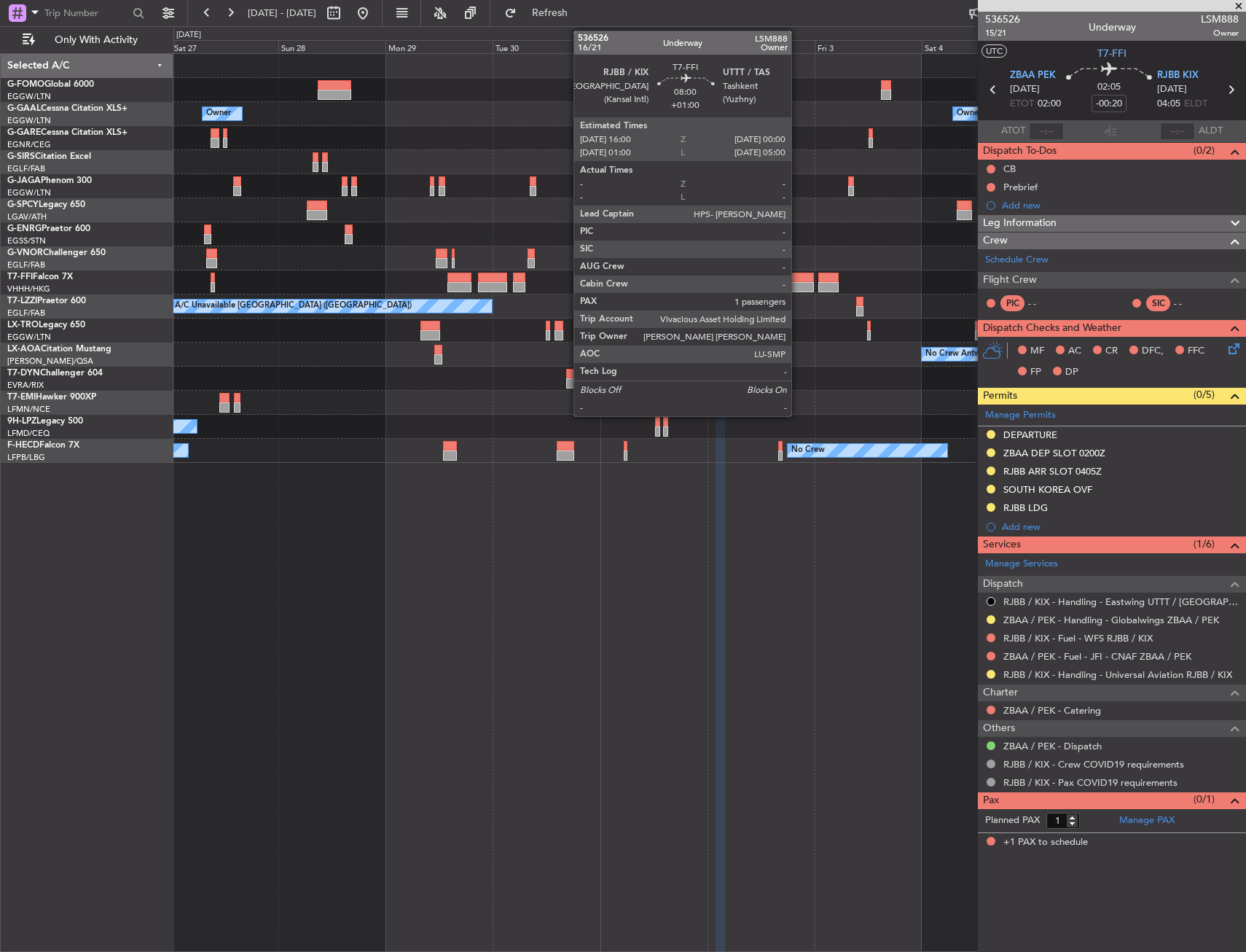
click at [798, 289] on div at bounding box center [797, 286] width 36 height 10
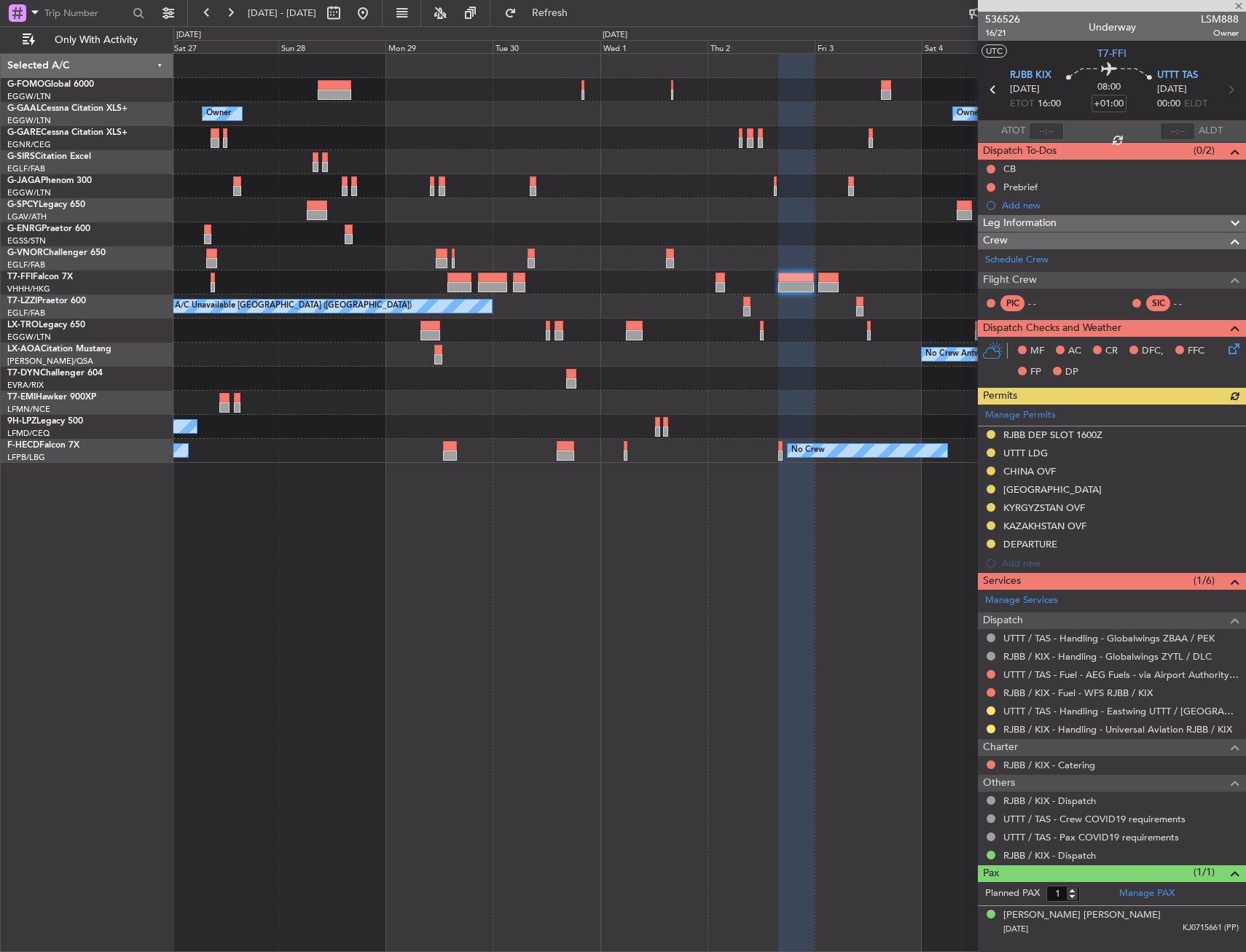
click at [993, 526] on div "Manage Permits RJBB DEP SLOT 1600Z UTTT LDG CHINA OVF SOUTH KOREA KYRGYZSTAN OV…" at bounding box center [1112, 488] width 268 height 168
click at [993, 526] on button at bounding box center [991, 526] width 9 height 9
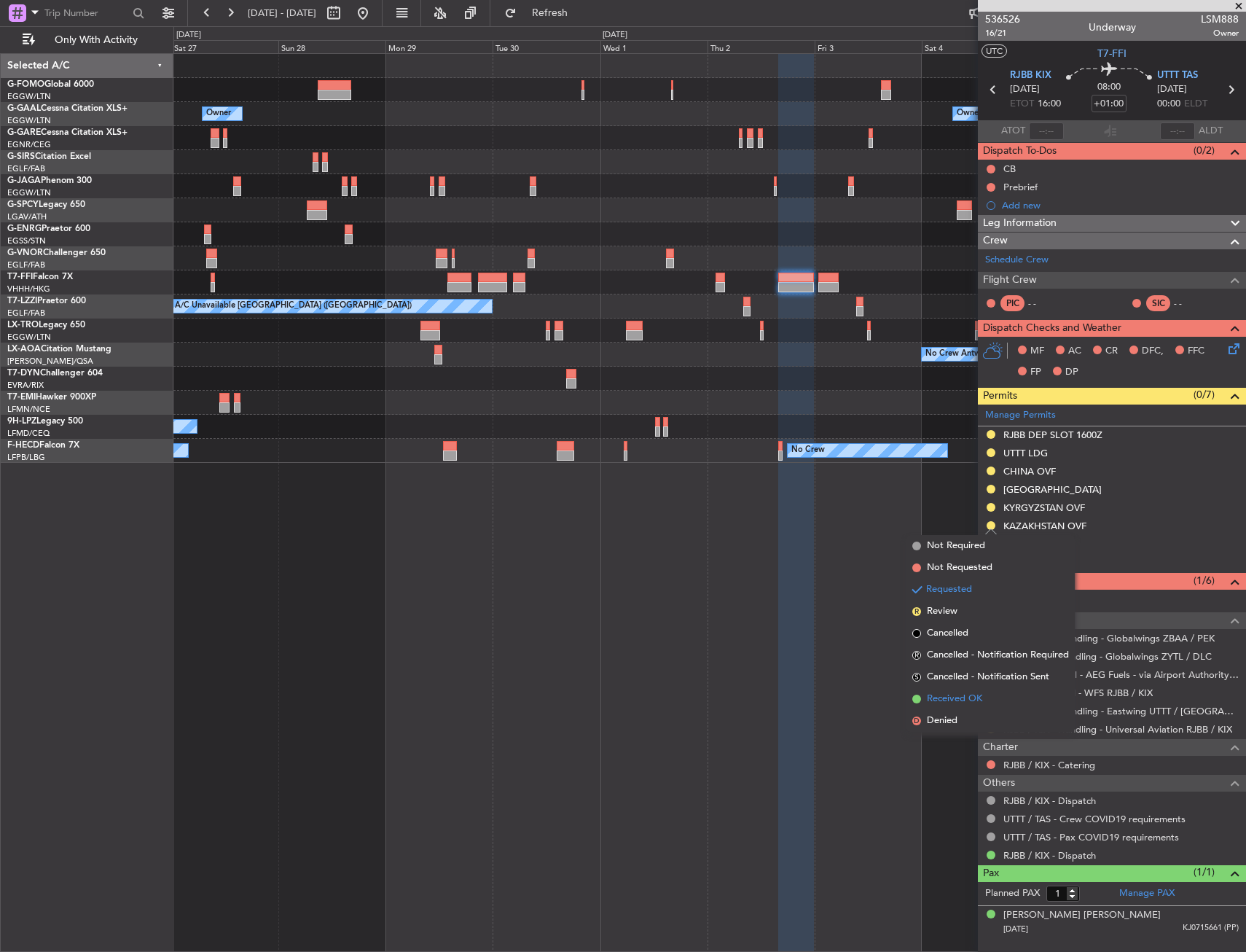
click at [961, 701] on span "Received OK" at bounding box center [954, 698] width 55 height 14
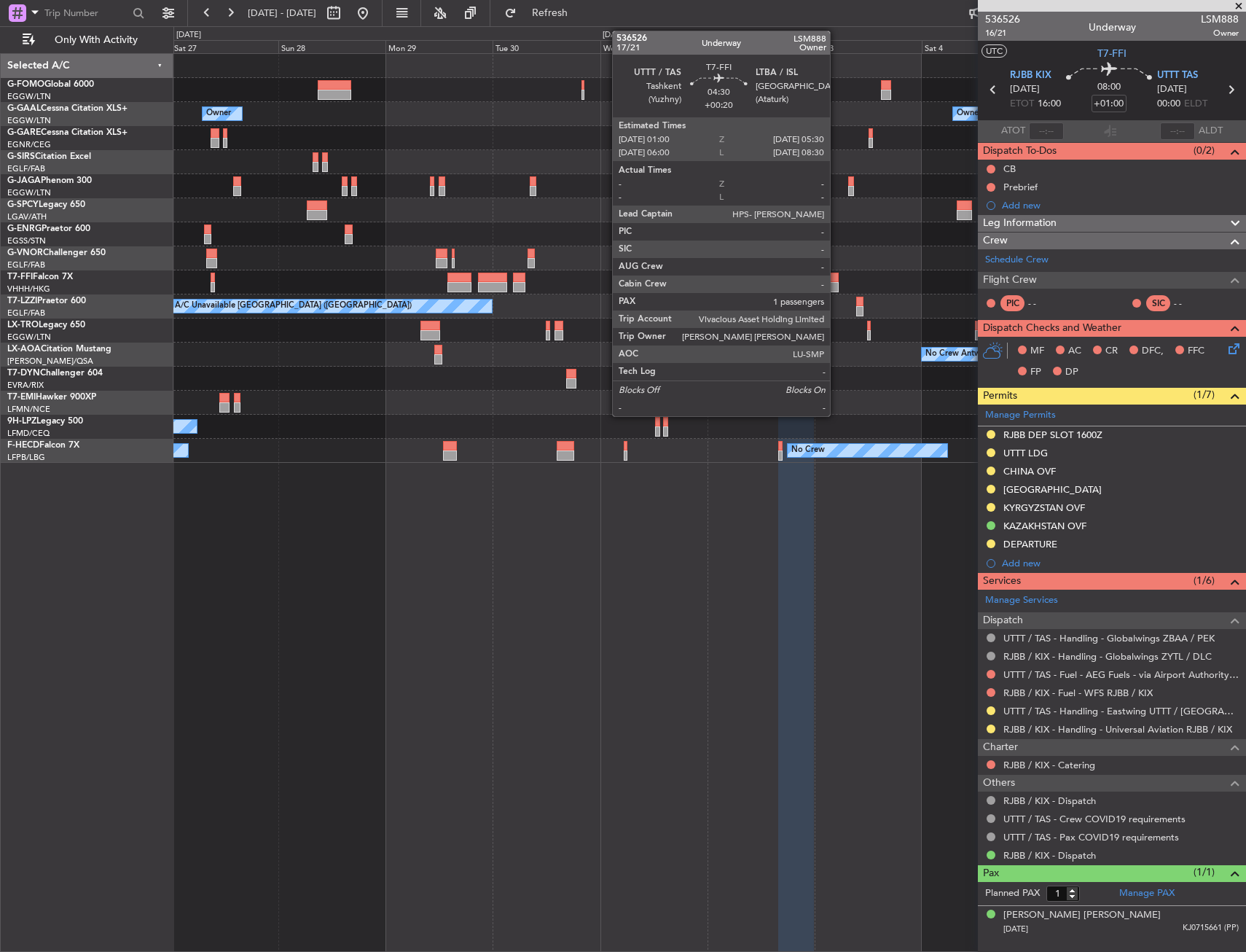
click at [837, 281] on div at bounding box center [829, 277] width 20 height 10
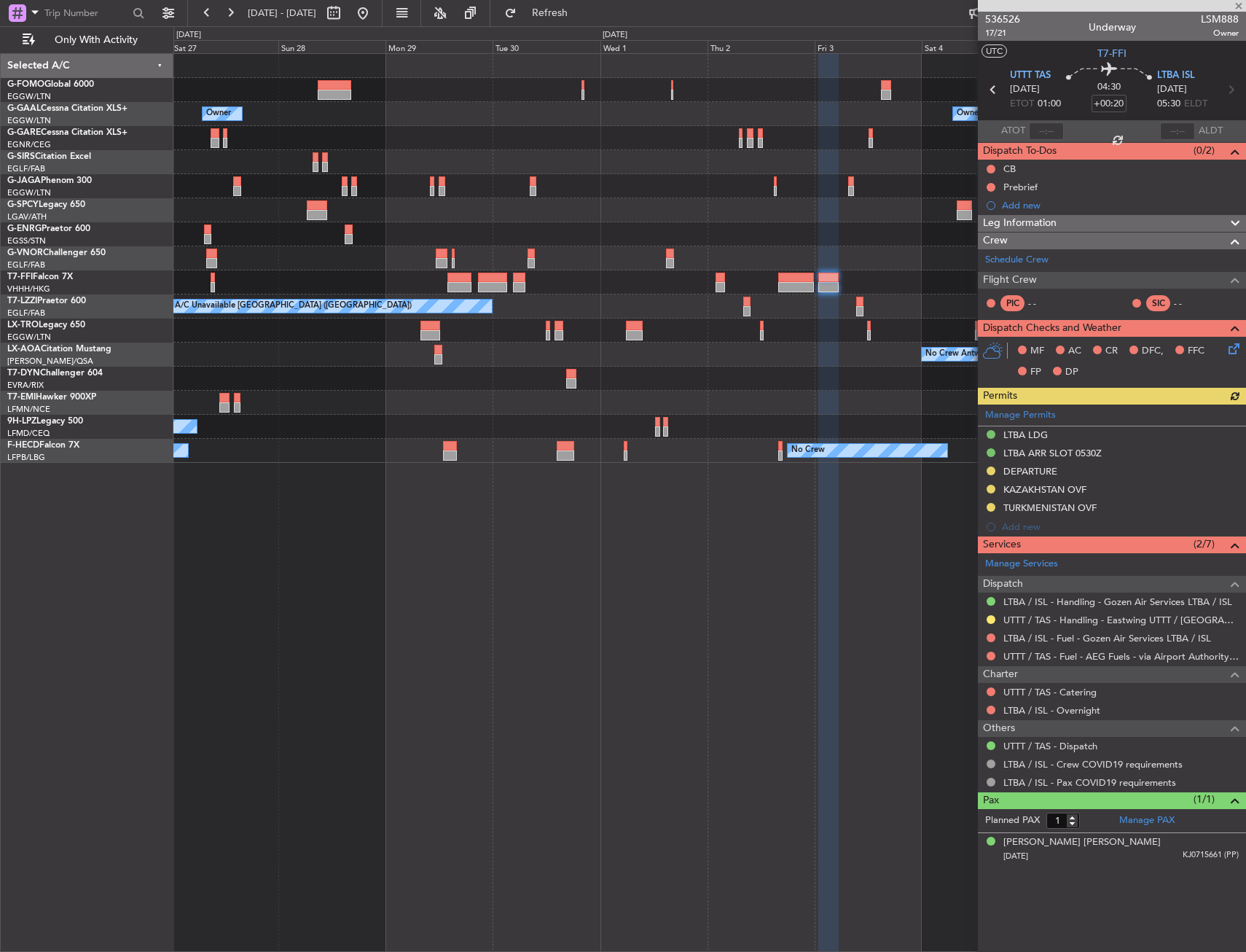
click at [991, 488] on div "Manage Permits LTBA LDG LTBA ARR SLOT 0530Z DEPARTURE KAZAKHSTAN OVF TURKMENIST…" at bounding box center [1112, 470] width 268 height 132
click at [991, 488] on button at bounding box center [991, 489] width 9 height 9
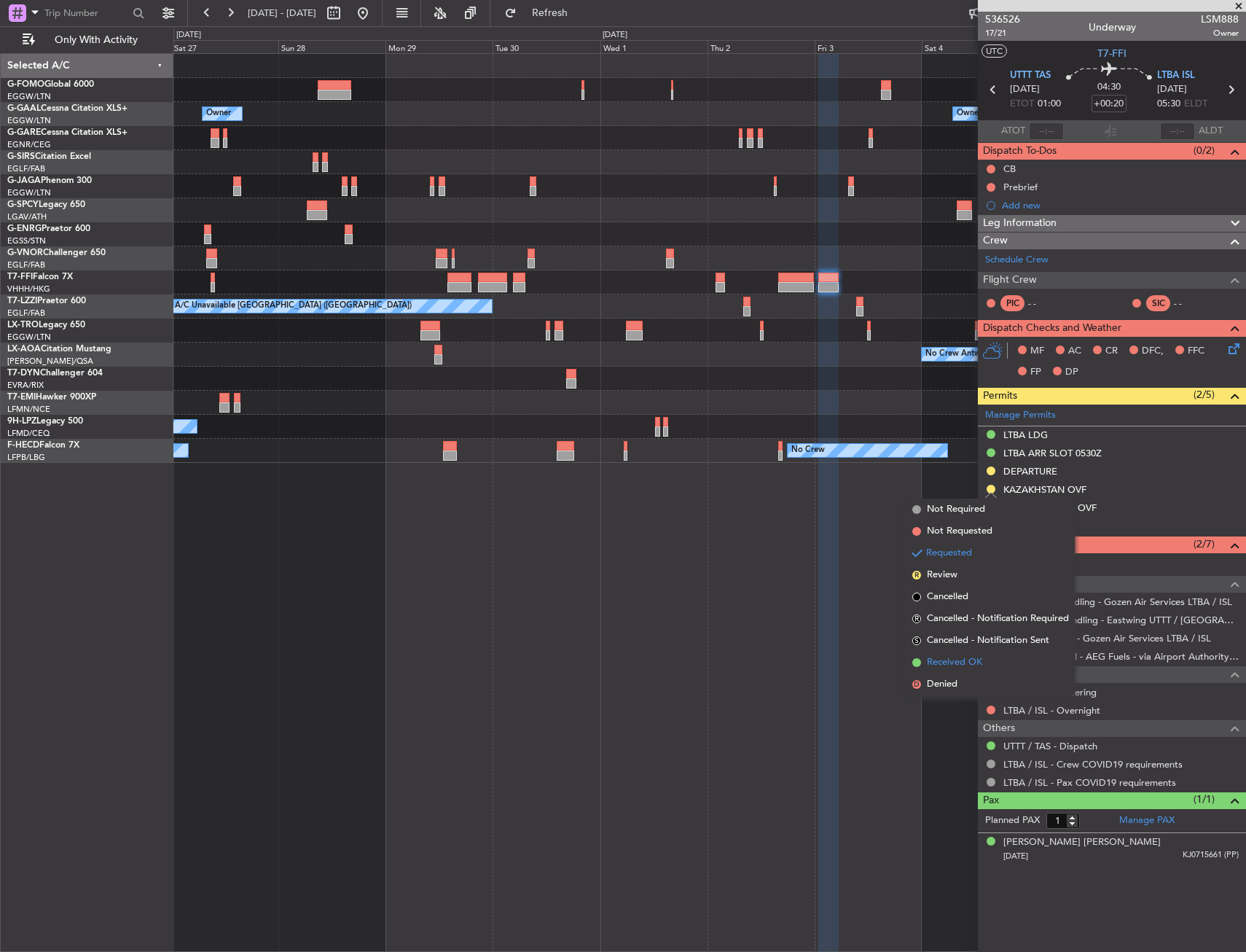
click at [968, 660] on span "Received OK" at bounding box center [954, 662] width 55 height 14
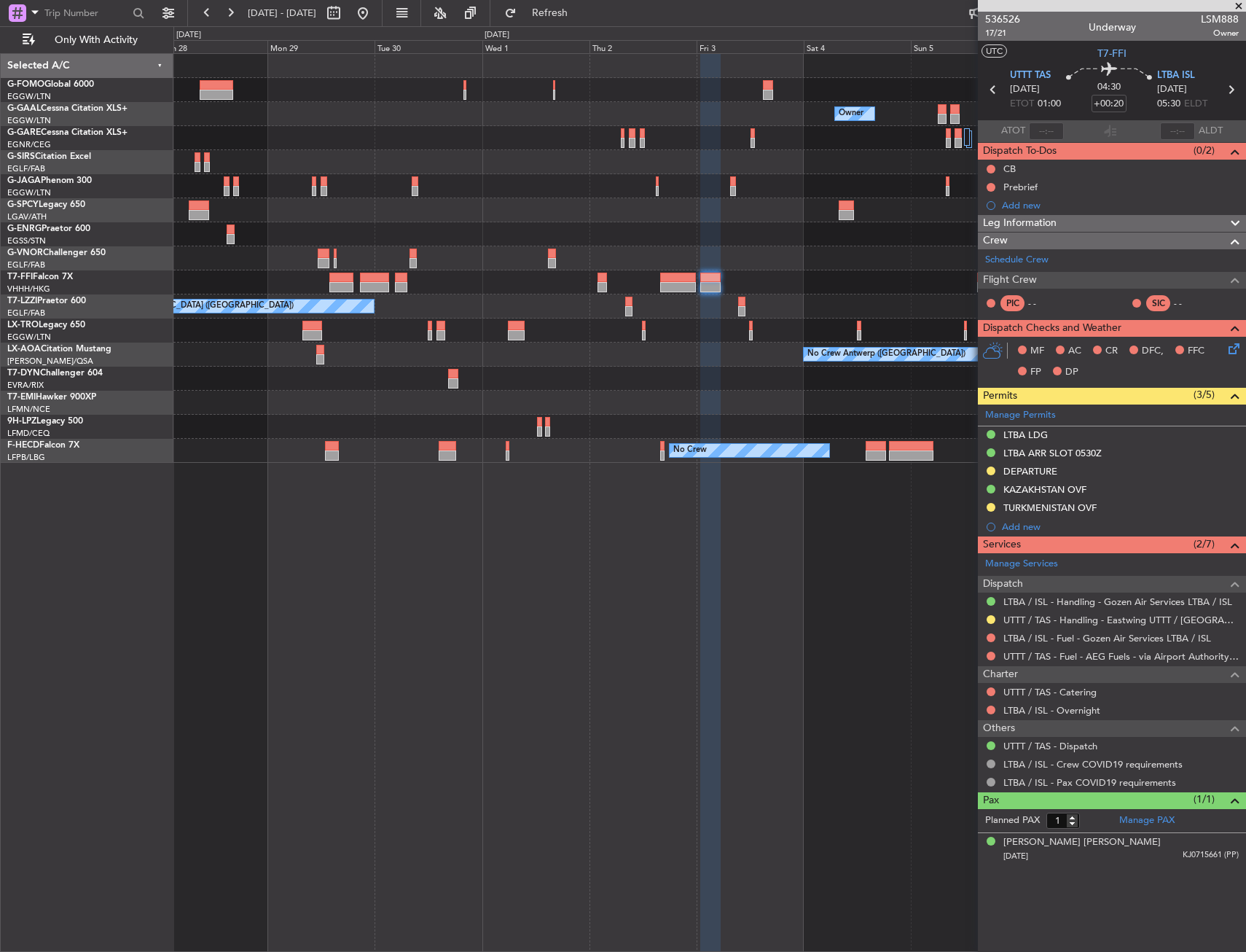
click at [543, 251] on div at bounding box center [709, 258] width 1072 height 24
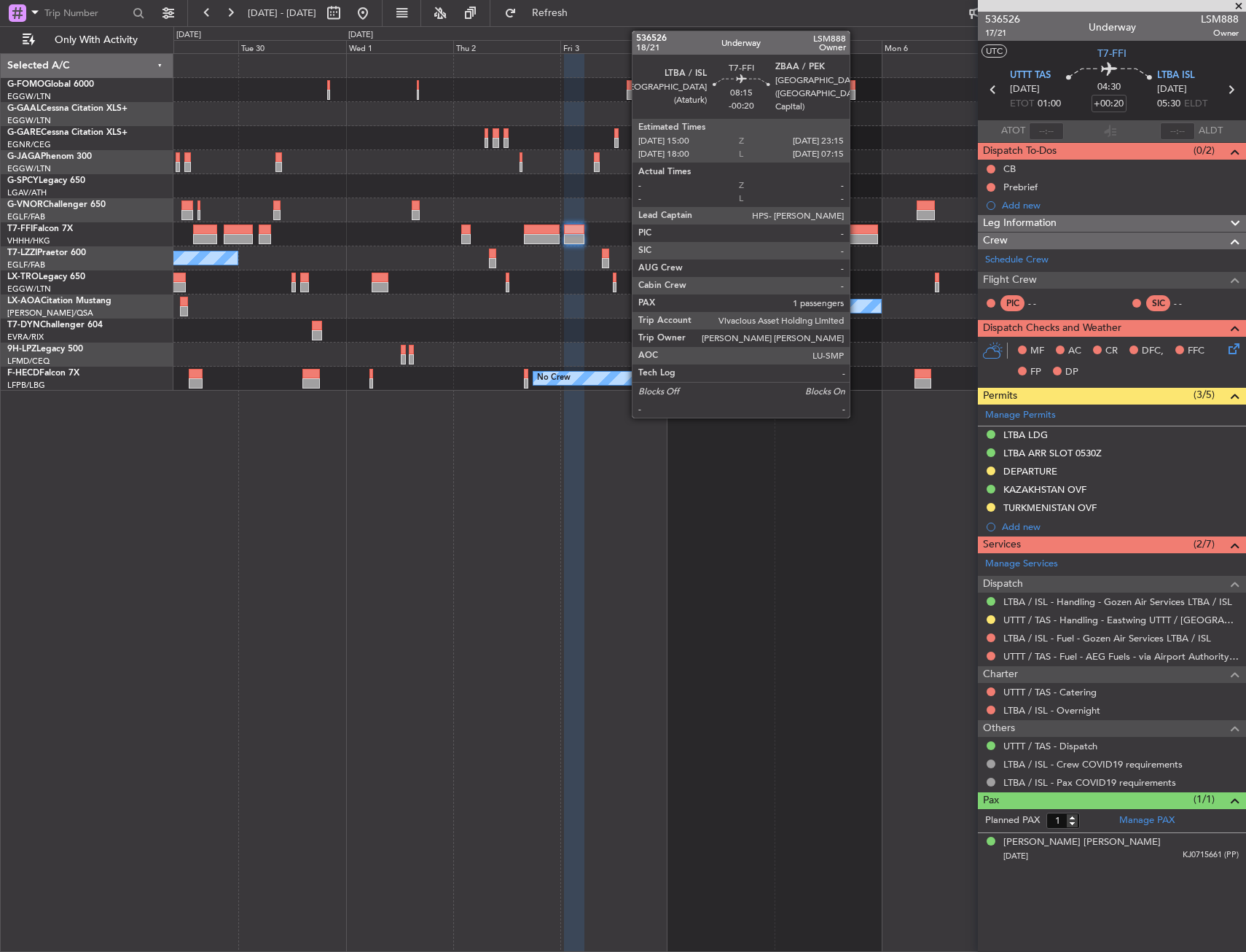
click at [857, 242] on div at bounding box center [859, 239] width 37 height 10
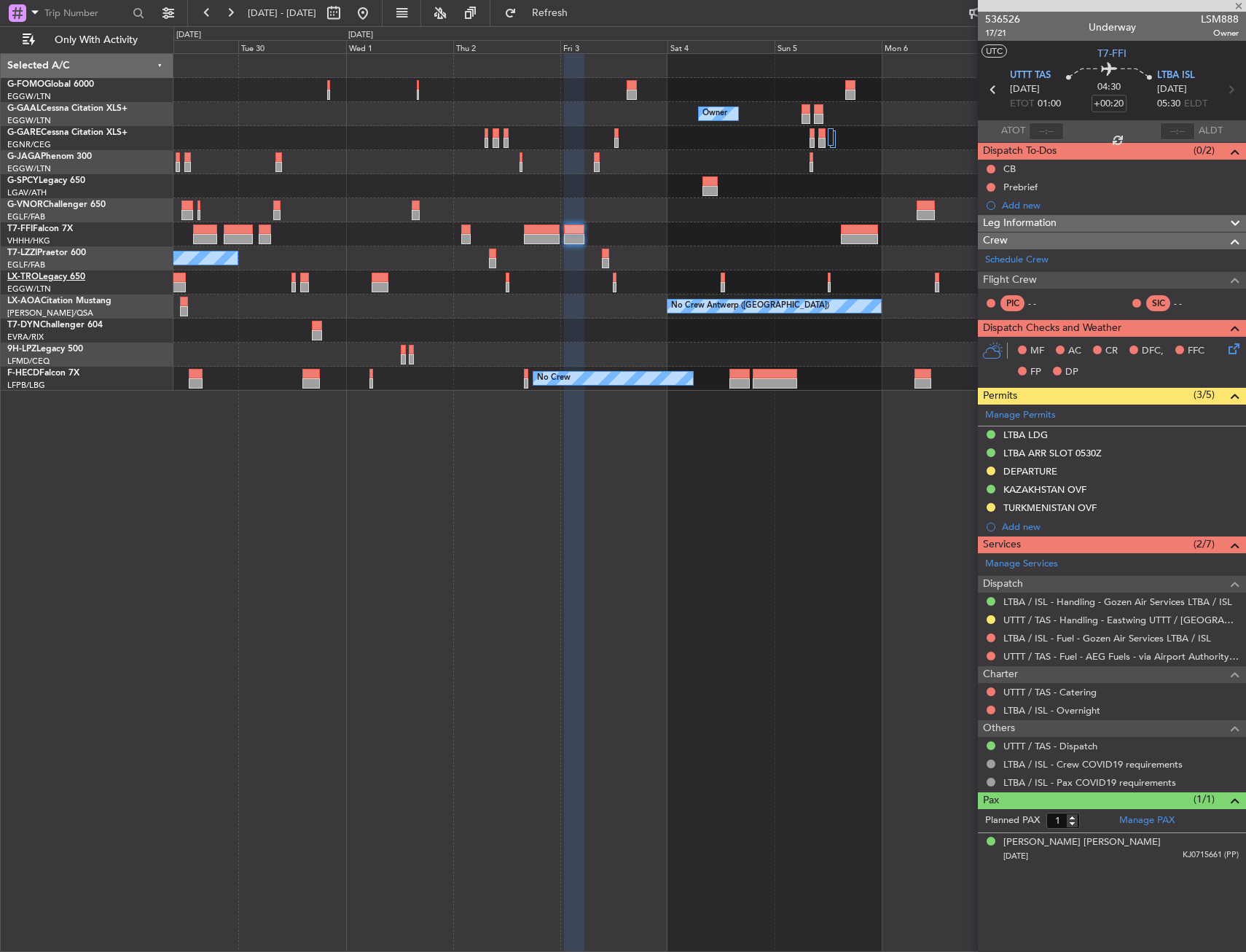
type input "-00:20"
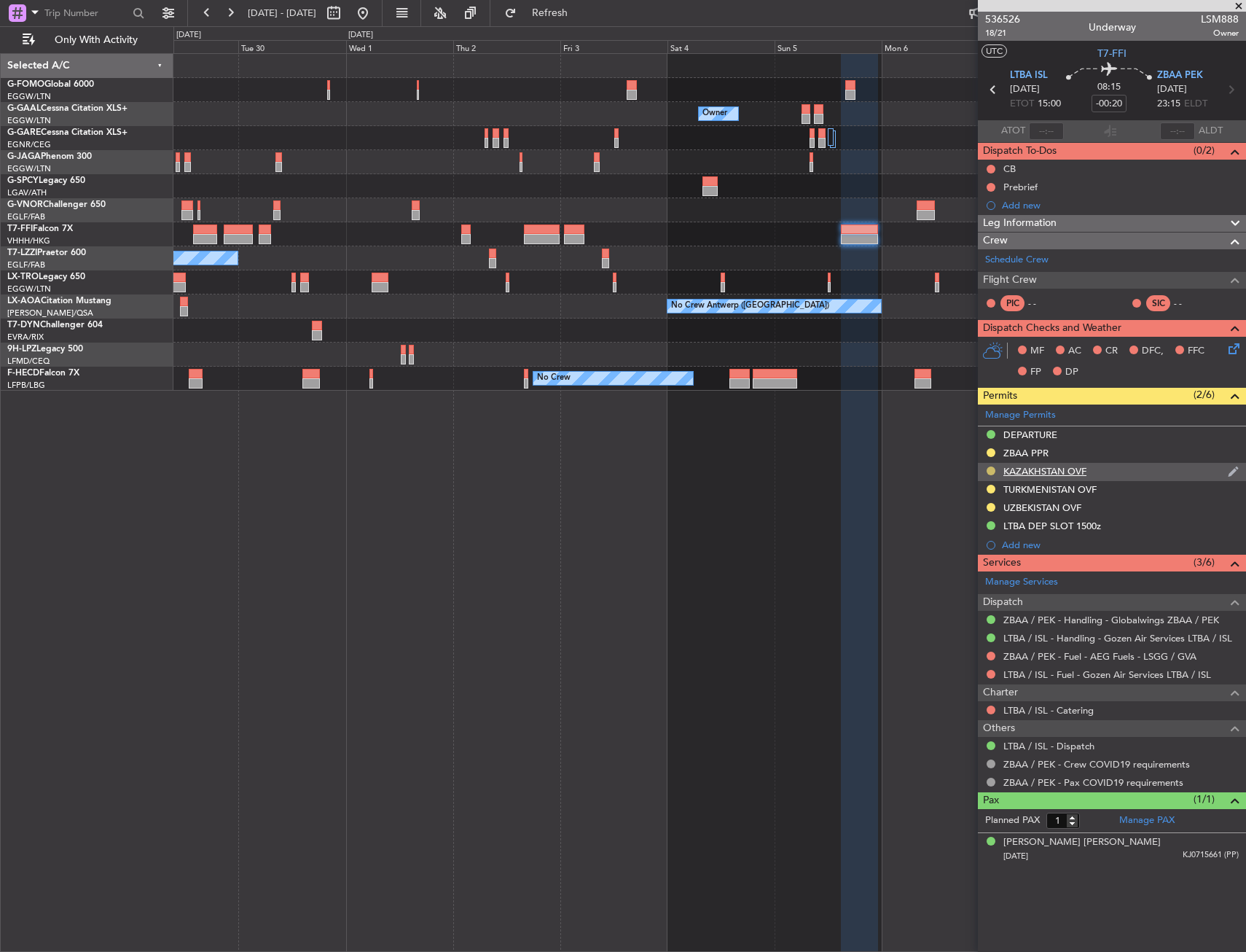
click at [994, 470] on button at bounding box center [991, 471] width 9 height 9
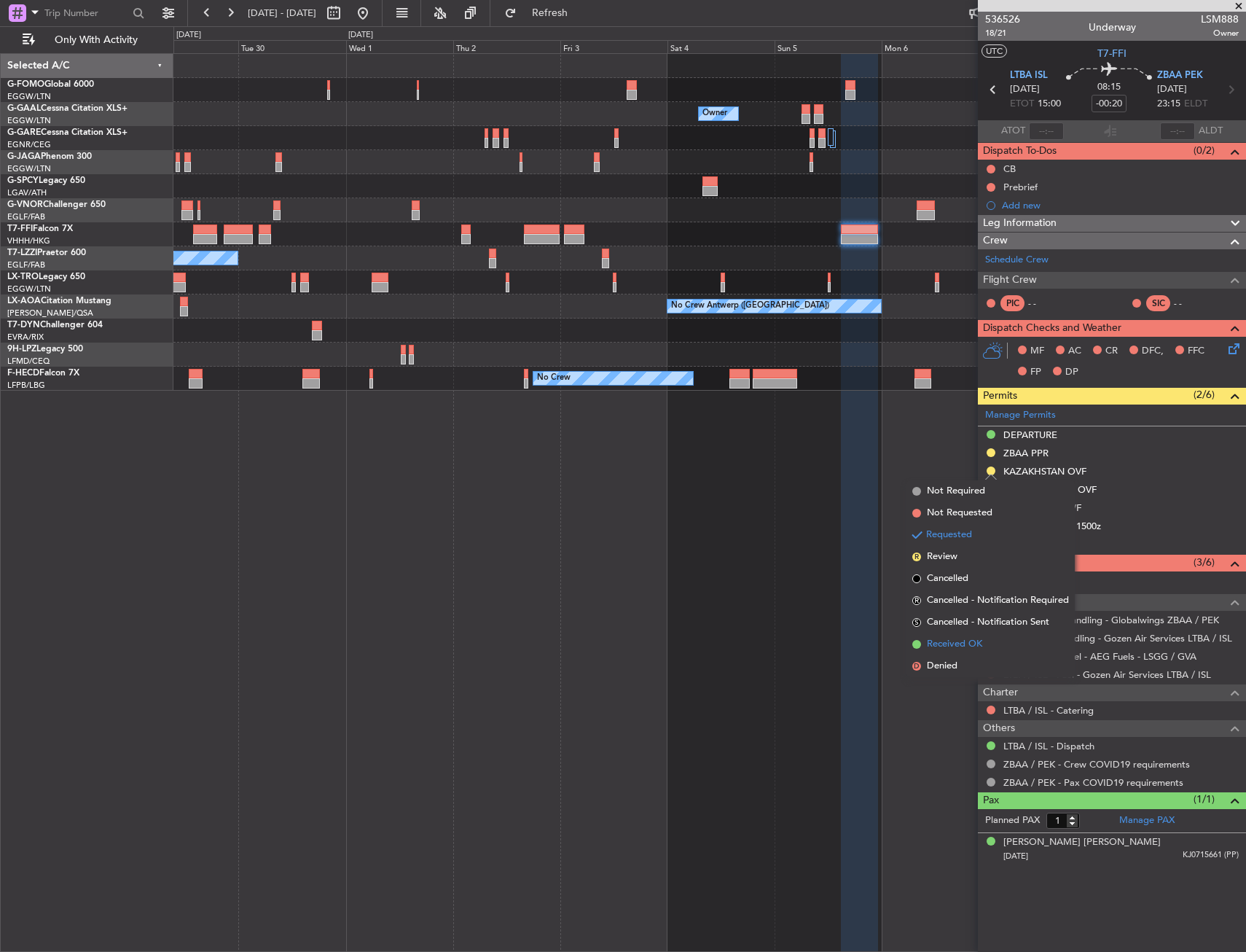
click at [975, 644] on span "Received OK" at bounding box center [954, 644] width 55 height 14
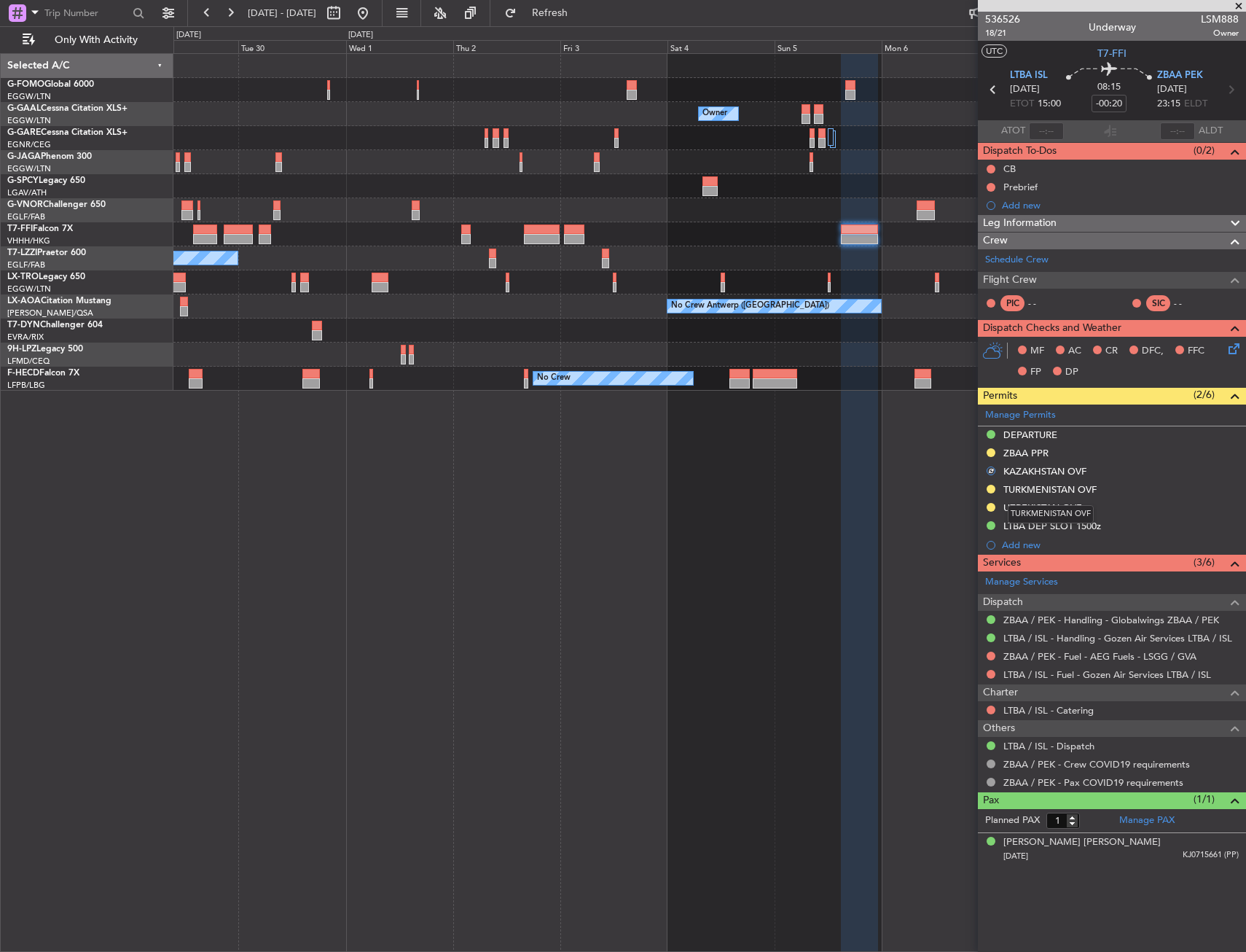
click at [1038, 504] on mat-tooltip-component "TURKMENISTAN OVF" at bounding box center [1051, 513] width 106 height 39
click at [1035, 496] on div "TURKMENISTAN OVF" at bounding box center [1112, 490] width 268 height 18
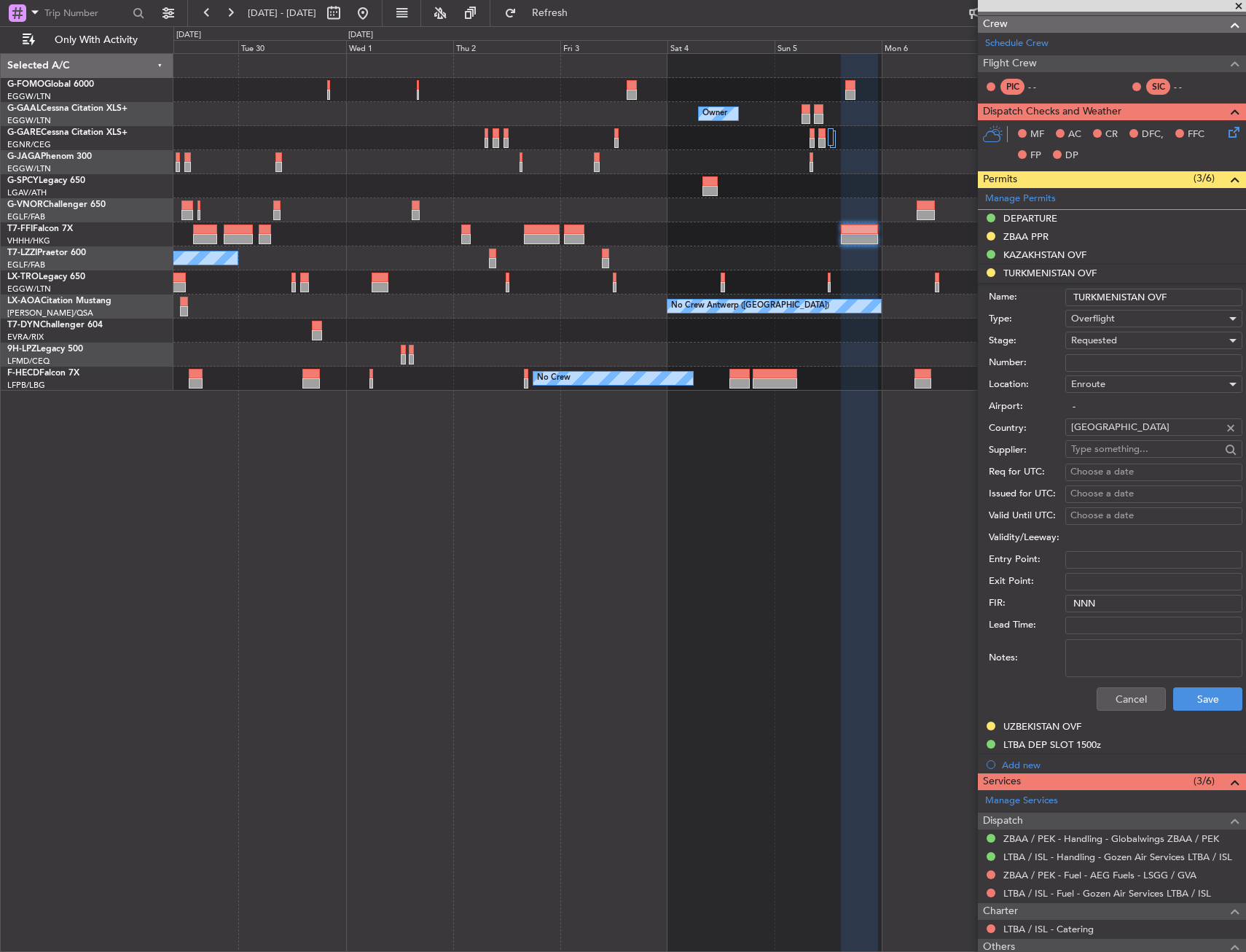
scroll to position [348, 0]
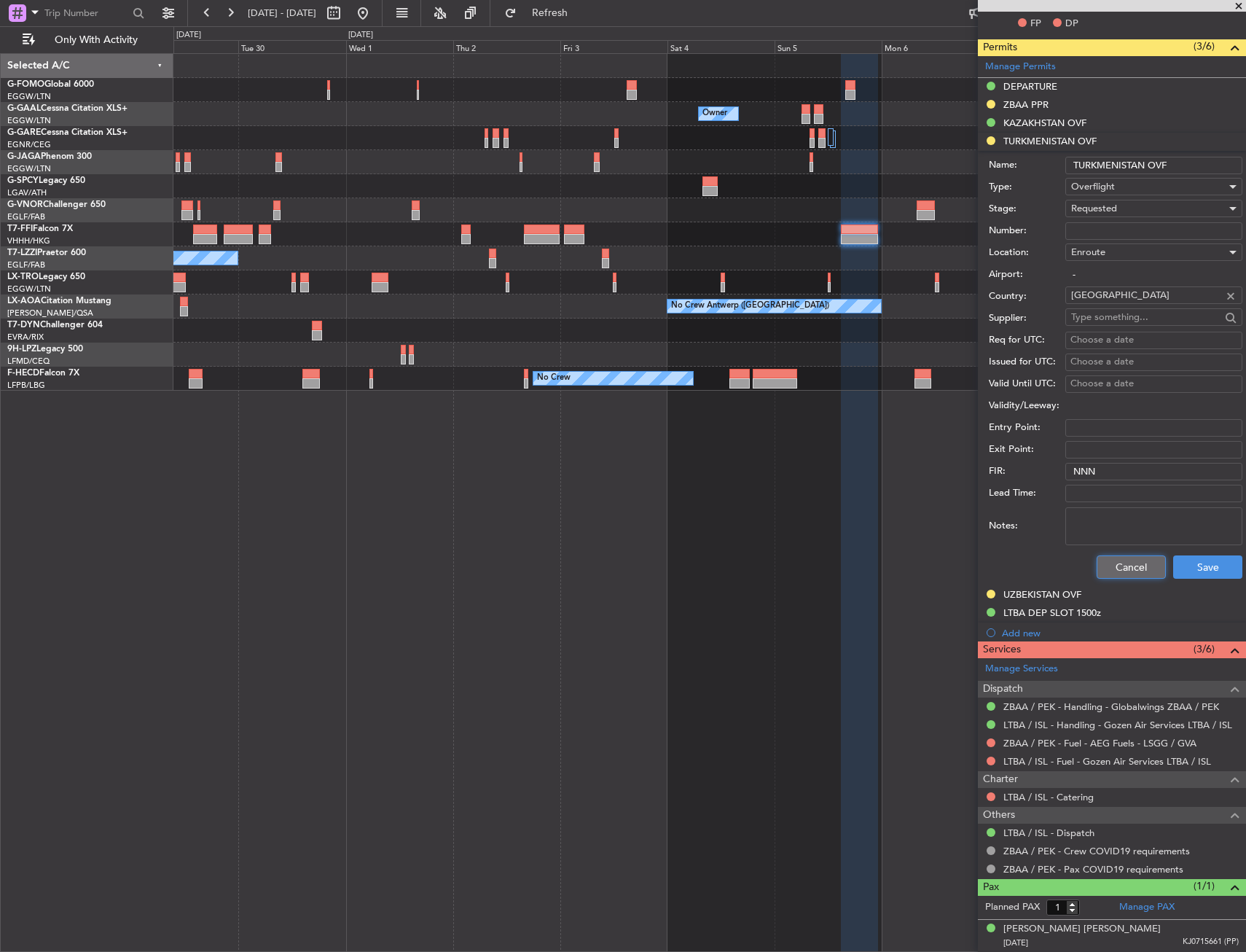
click at [1116, 563] on button "Cancel" at bounding box center [1131, 567] width 69 height 23
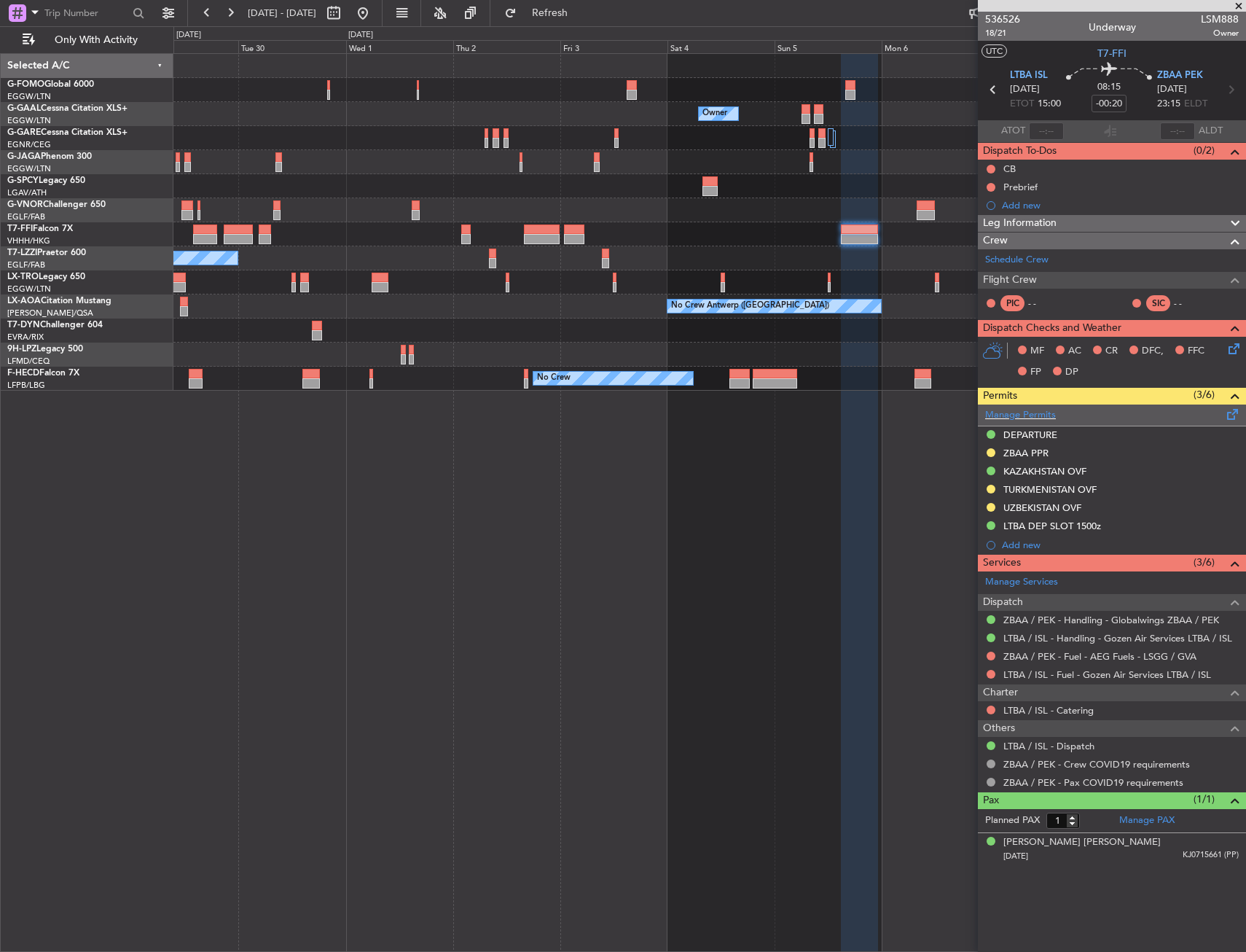
scroll to position [0, 0]
click at [1038, 496] on div "TURKMENISTAN OVF" at bounding box center [1112, 490] width 268 height 18
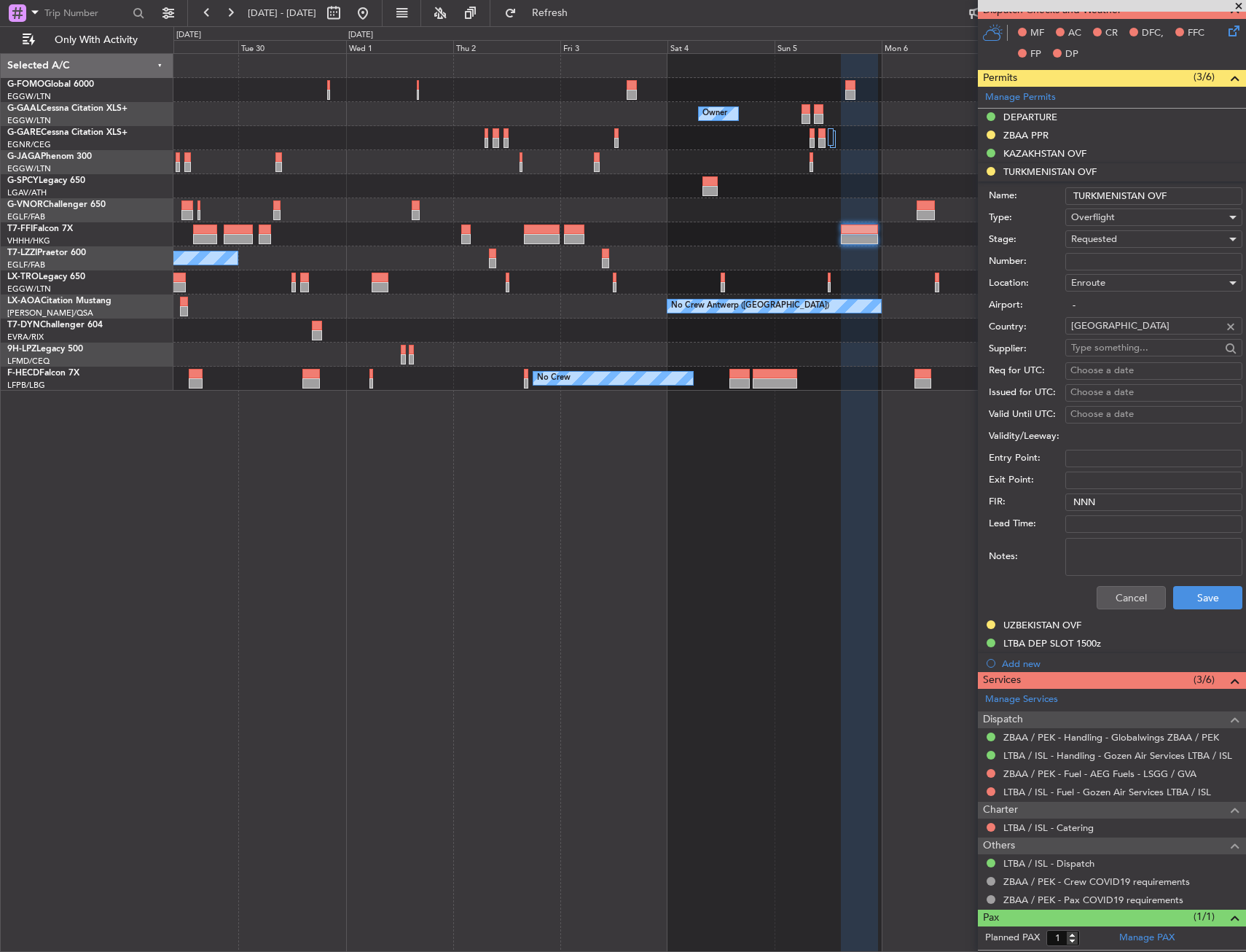
scroll to position [348, 0]
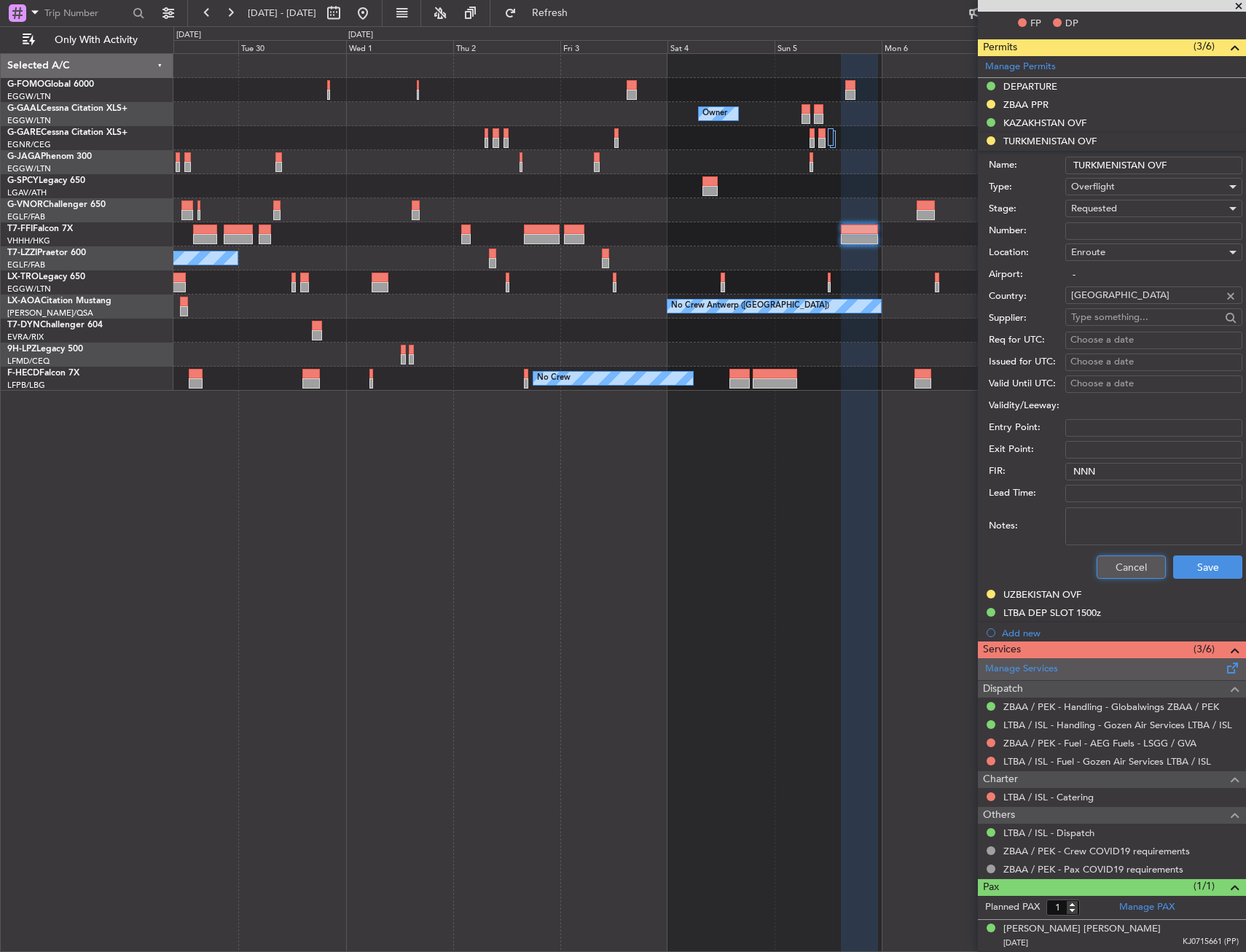
click at [1113, 577] on button "Cancel" at bounding box center [1131, 567] width 69 height 23
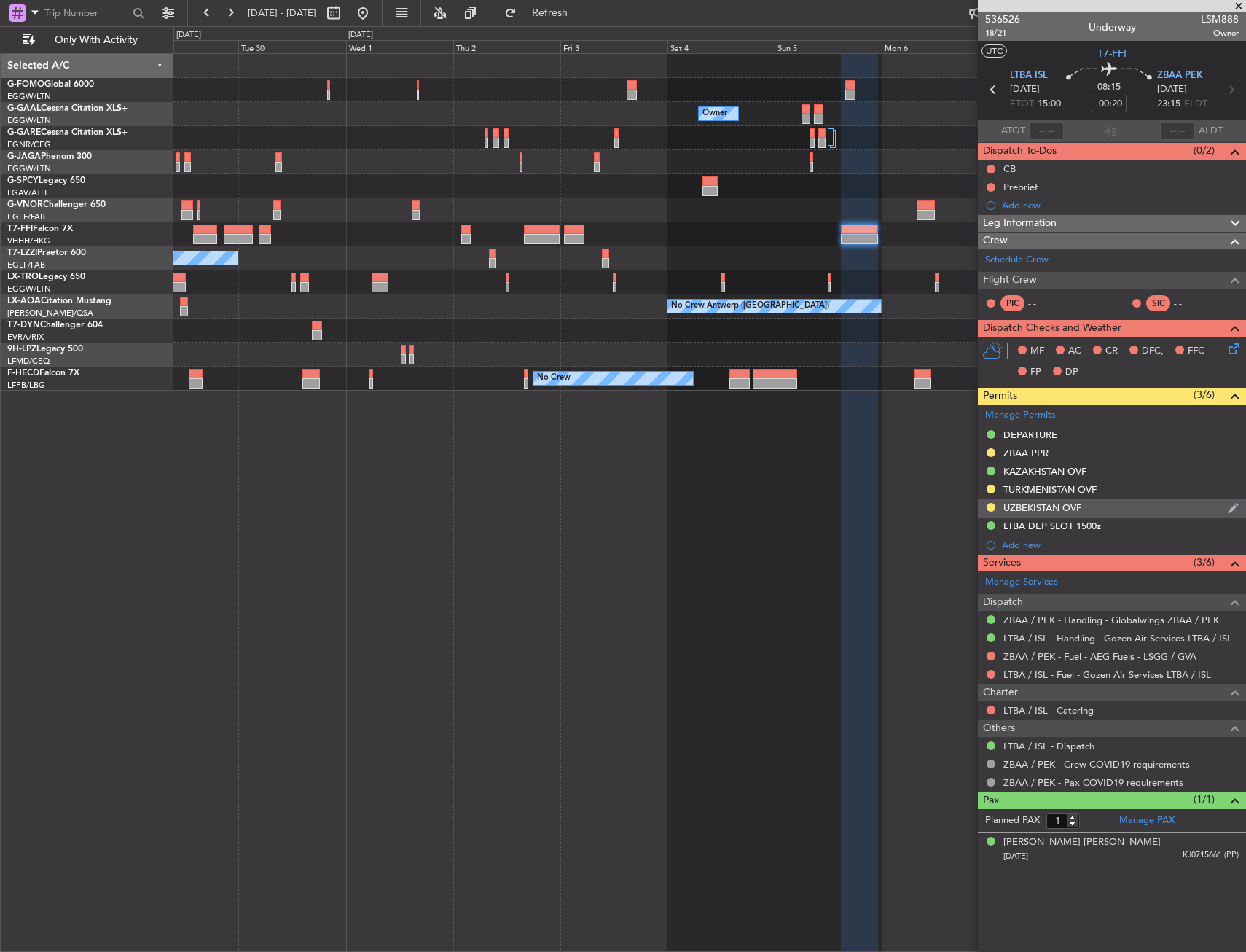
click at [1041, 506] on div "UZBEKISTAN OVF" at bounding box center [1042, 507] width 78 height 12
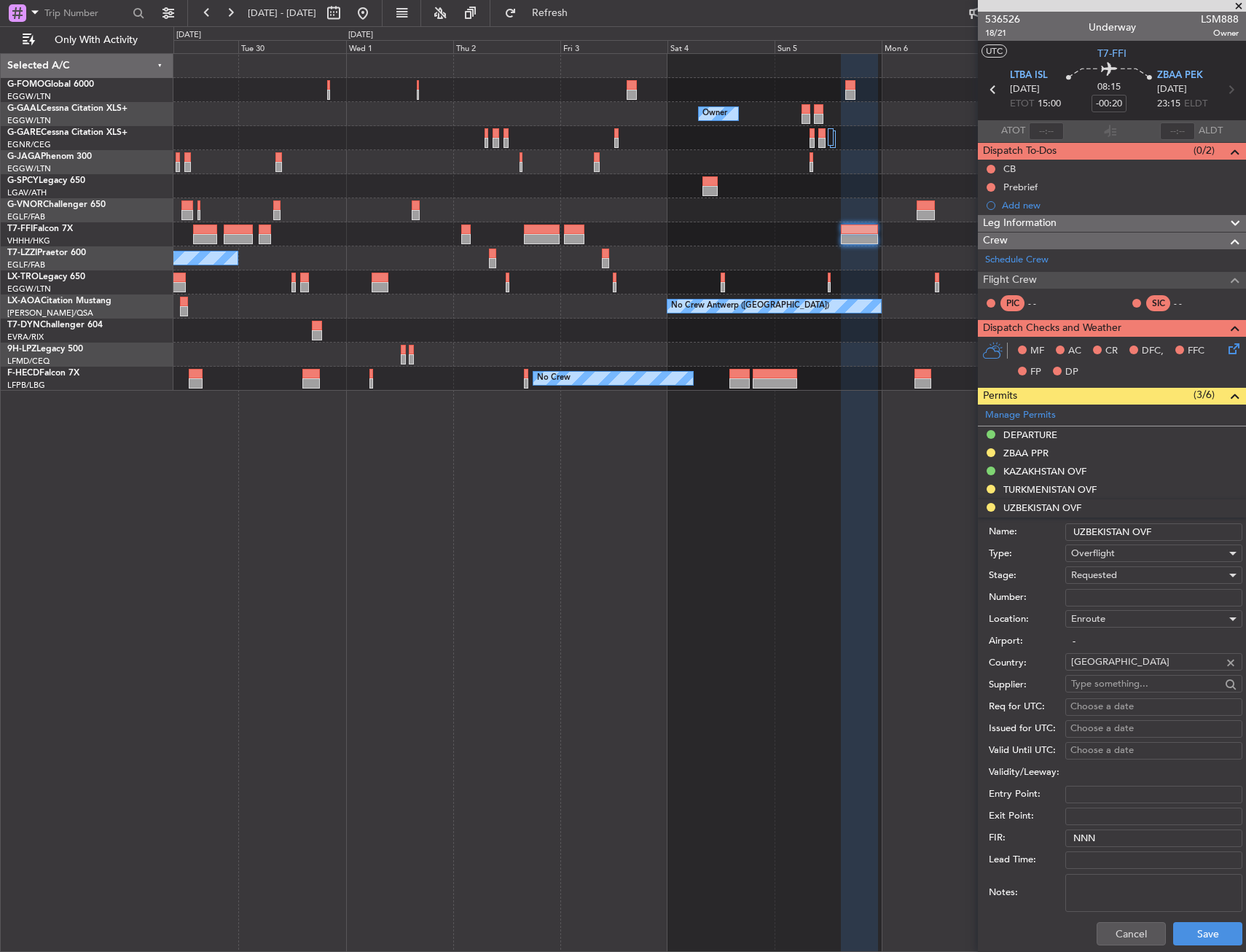
drag, startPoint x: 1097, startPoint y: 601, endPoint x: 1091, endPoint y: 596, distance: 7.8
click at [1095, 597] on input "Number:" at bounding box center [1154, 597] width 177 height 17
paste input "09/25/348"
type input "09/25/348"
click at [1101, 578] on span "Requested" at bounding box center [1094, 575] width 46 height 13
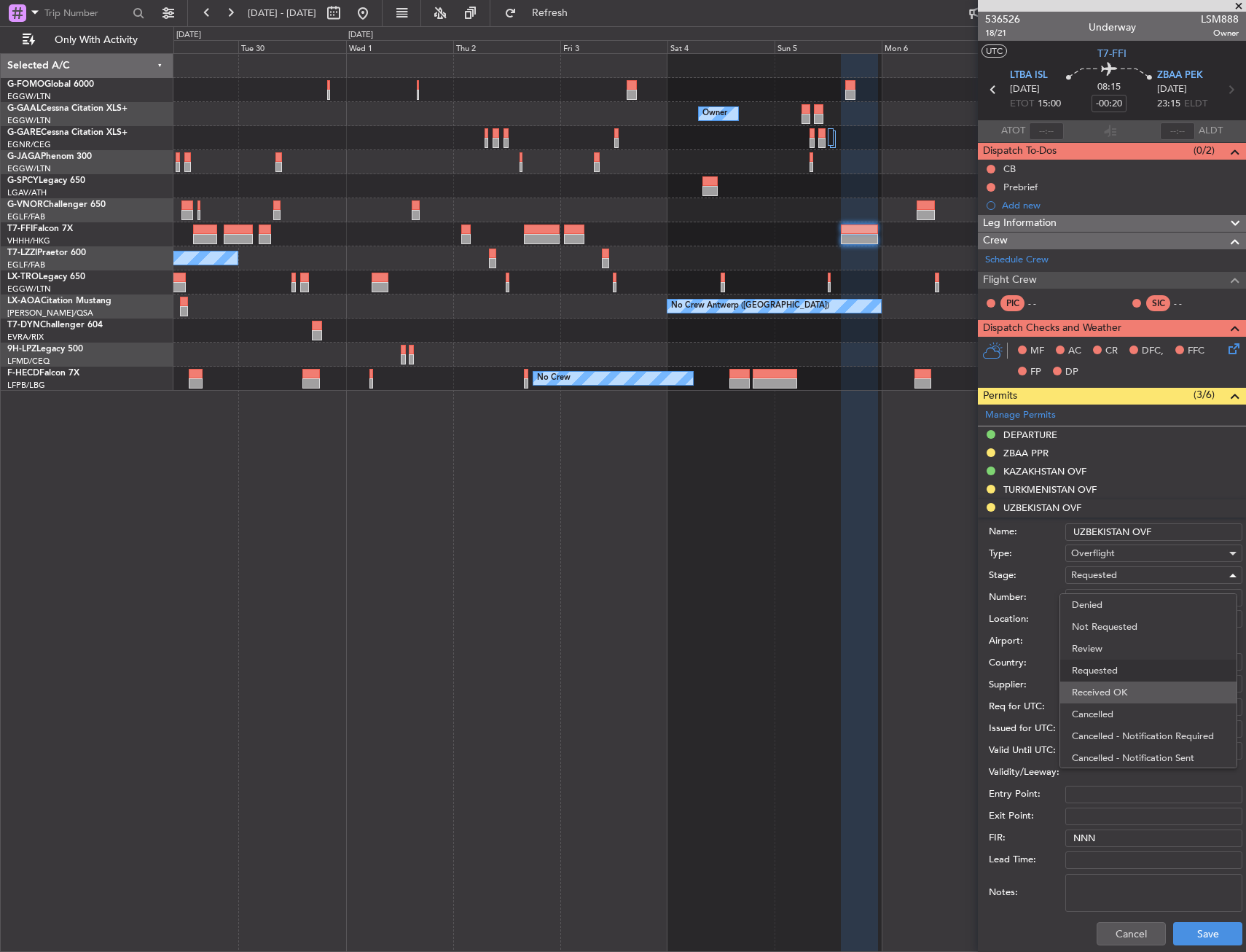
scroll to position [7, 0]
click at [1123, 694] on span "Received OK" at bounding box center [1148, 685] width 153 height 22
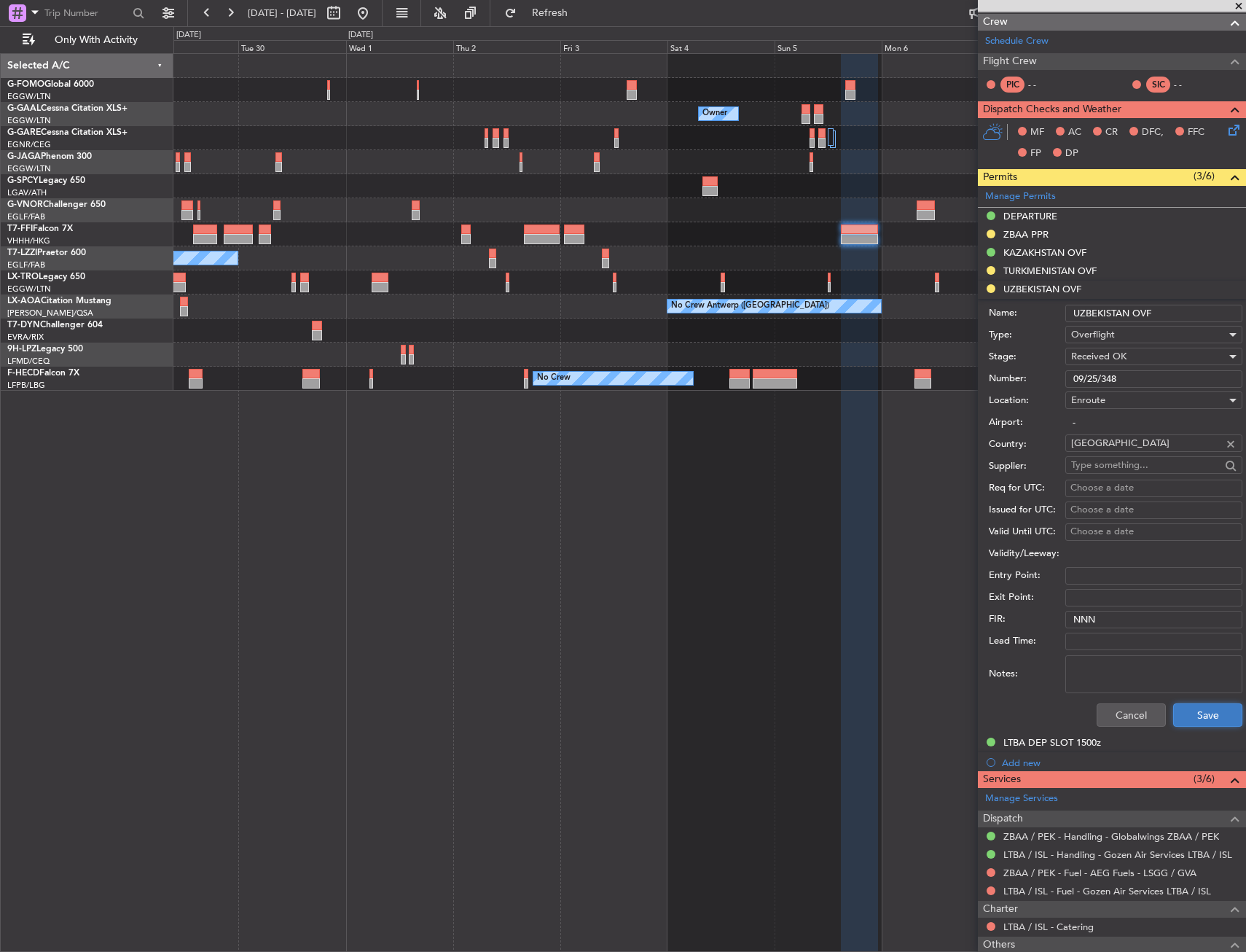
click at [1183, 710] on button "Save" at bounding box center [1207, 715] width 69 height 23
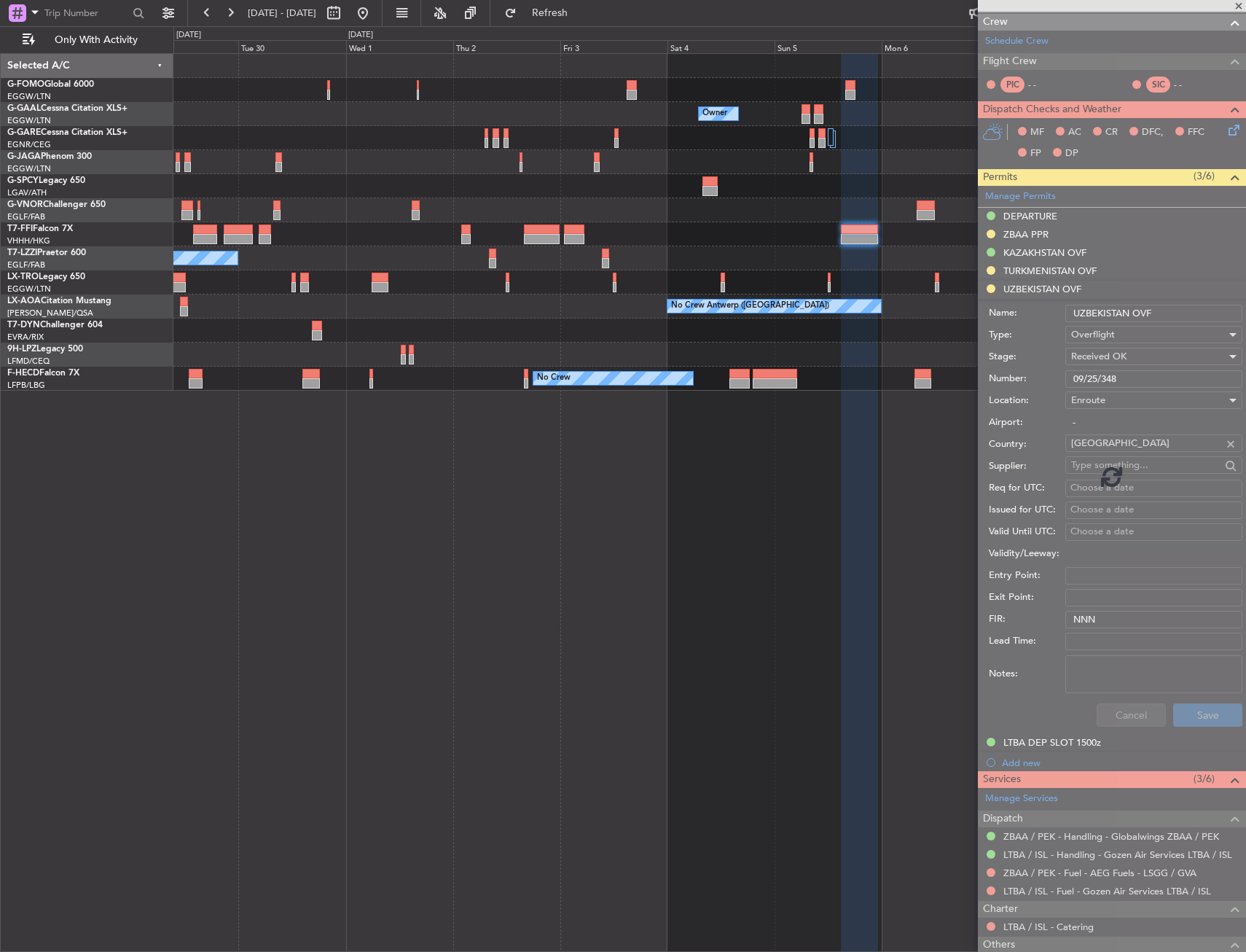
scroll to position [0, 0]
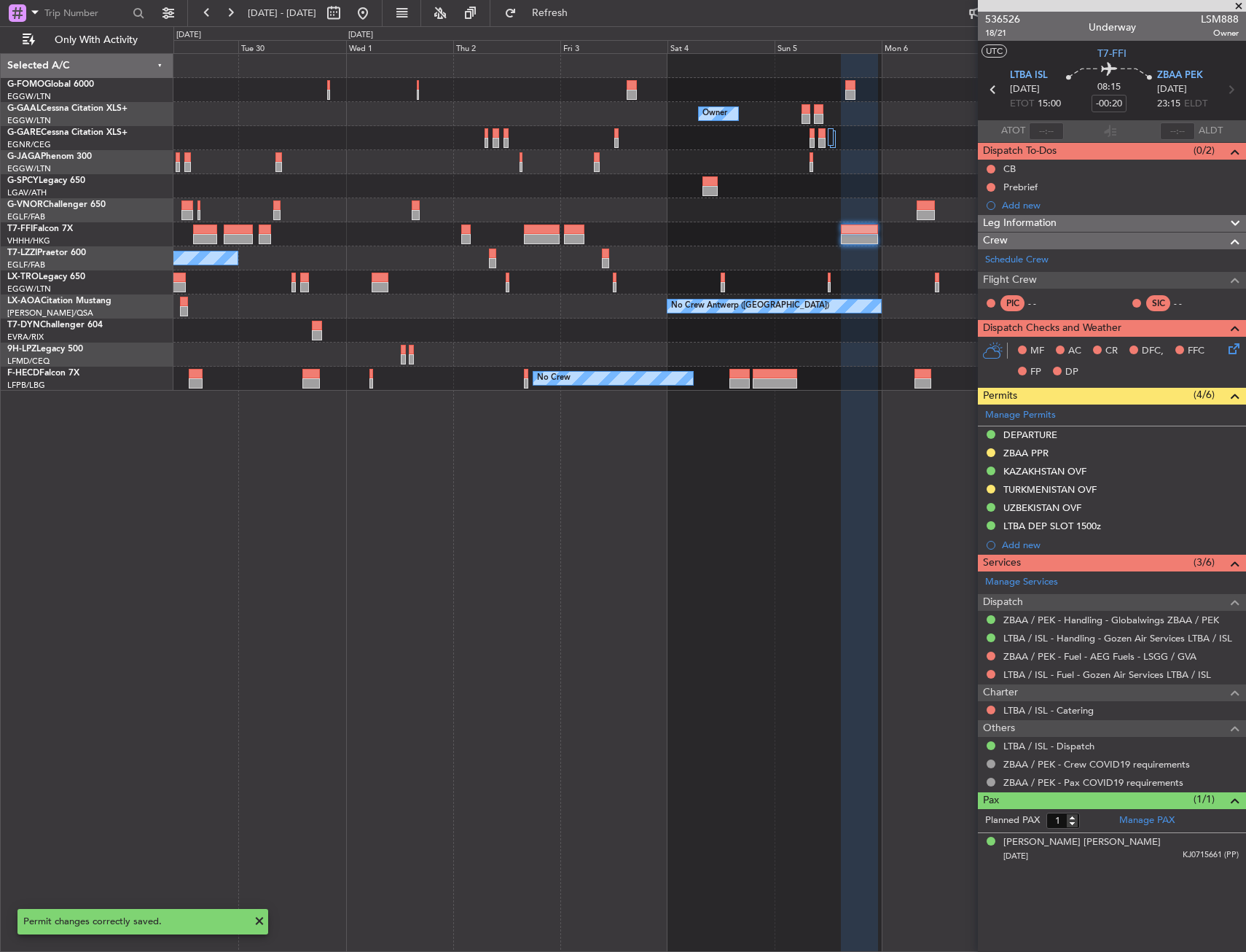
click at [559, 332] on div "Owner Owner Owner Owner Planned Maint Dusseldorf Planned Maint Geneva (Cointrin…" at bounding box center [709, 222] width 1072 height 337
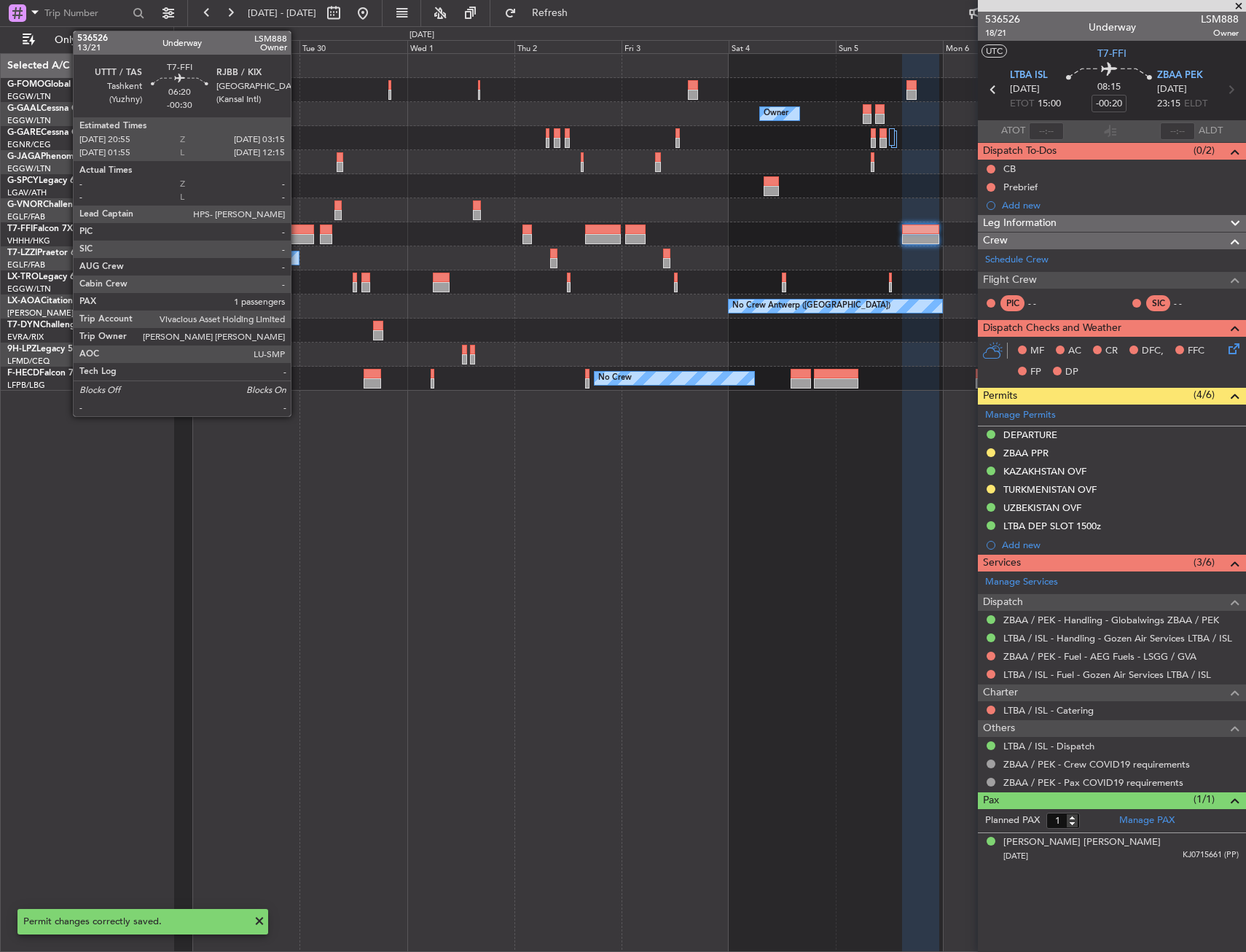
click at [298, 241] on div at bounding box center [299, 239] width 29 height 10
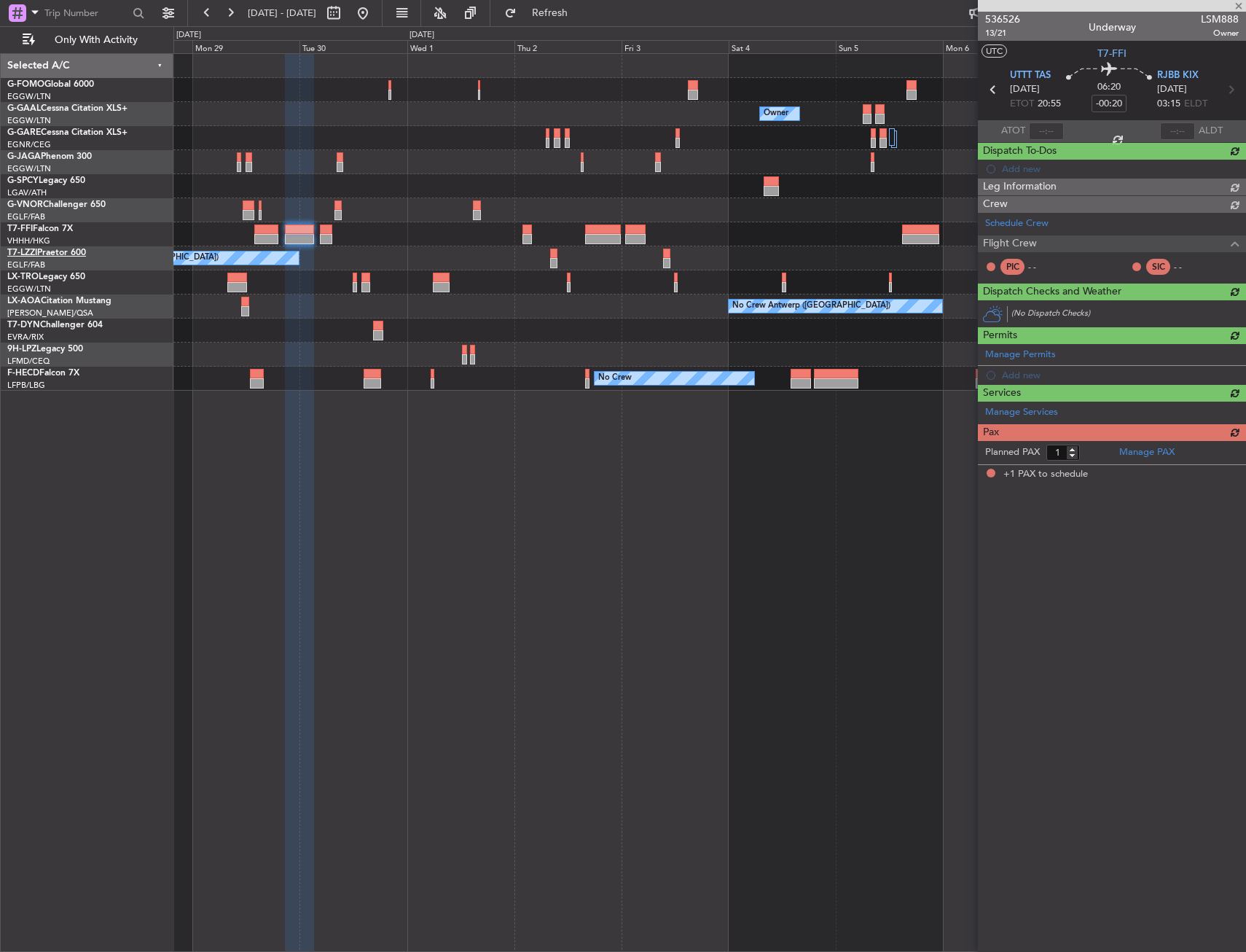
type input "-00:30"
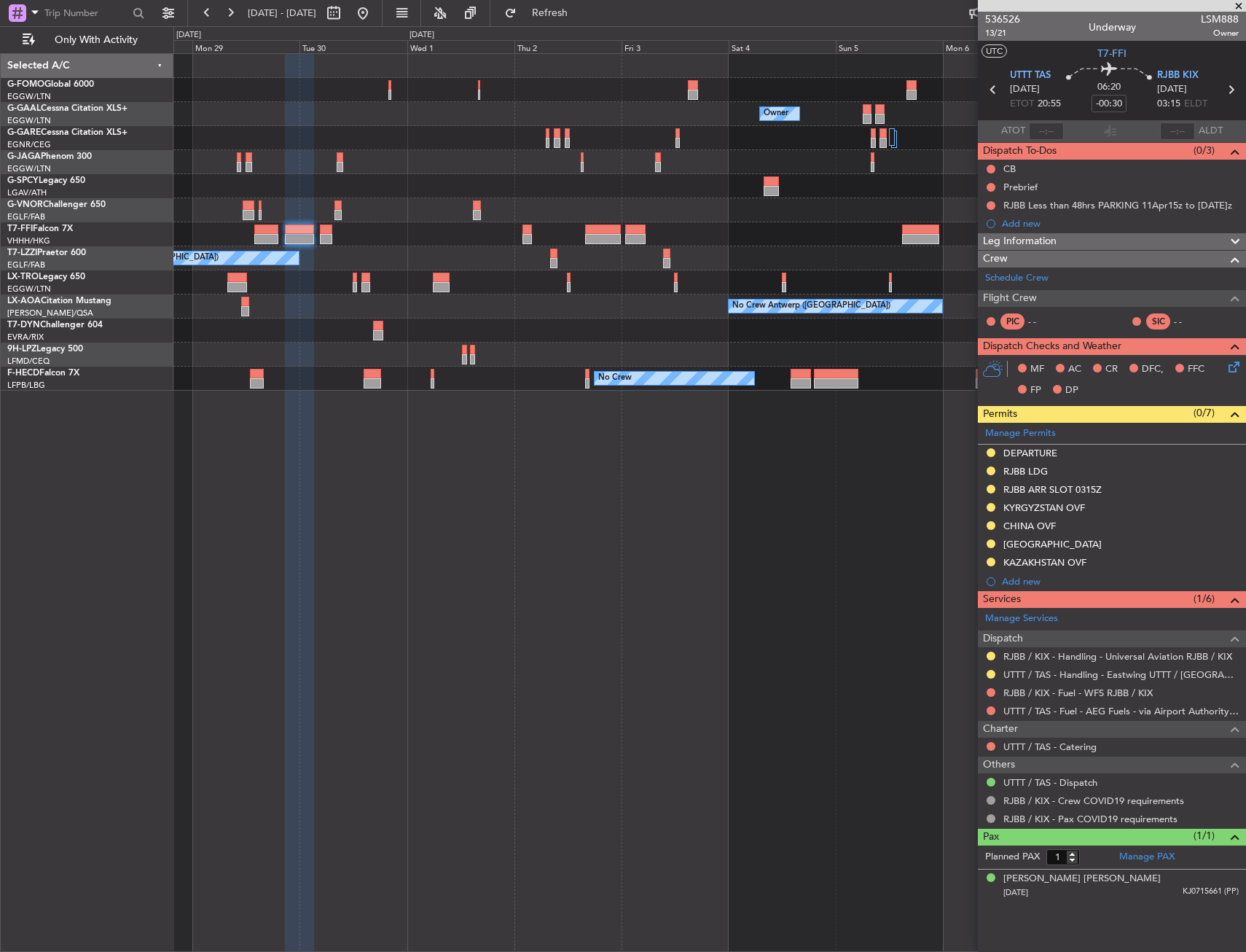
click at [685, 589] on div "Owner Owner Owner Owner Planned Maint Dusseldorf Planned Maint Geneva (Cointrin…" at bounding box center [710, 502] width 1073 height 898
click at [1245, 233] on html "28 Sep 2025 - 08 Oct 2025 Refresh Quick Links Only With Activity Owner Owner Ow…" at bounding box center [623, 476] width 1246 height 952
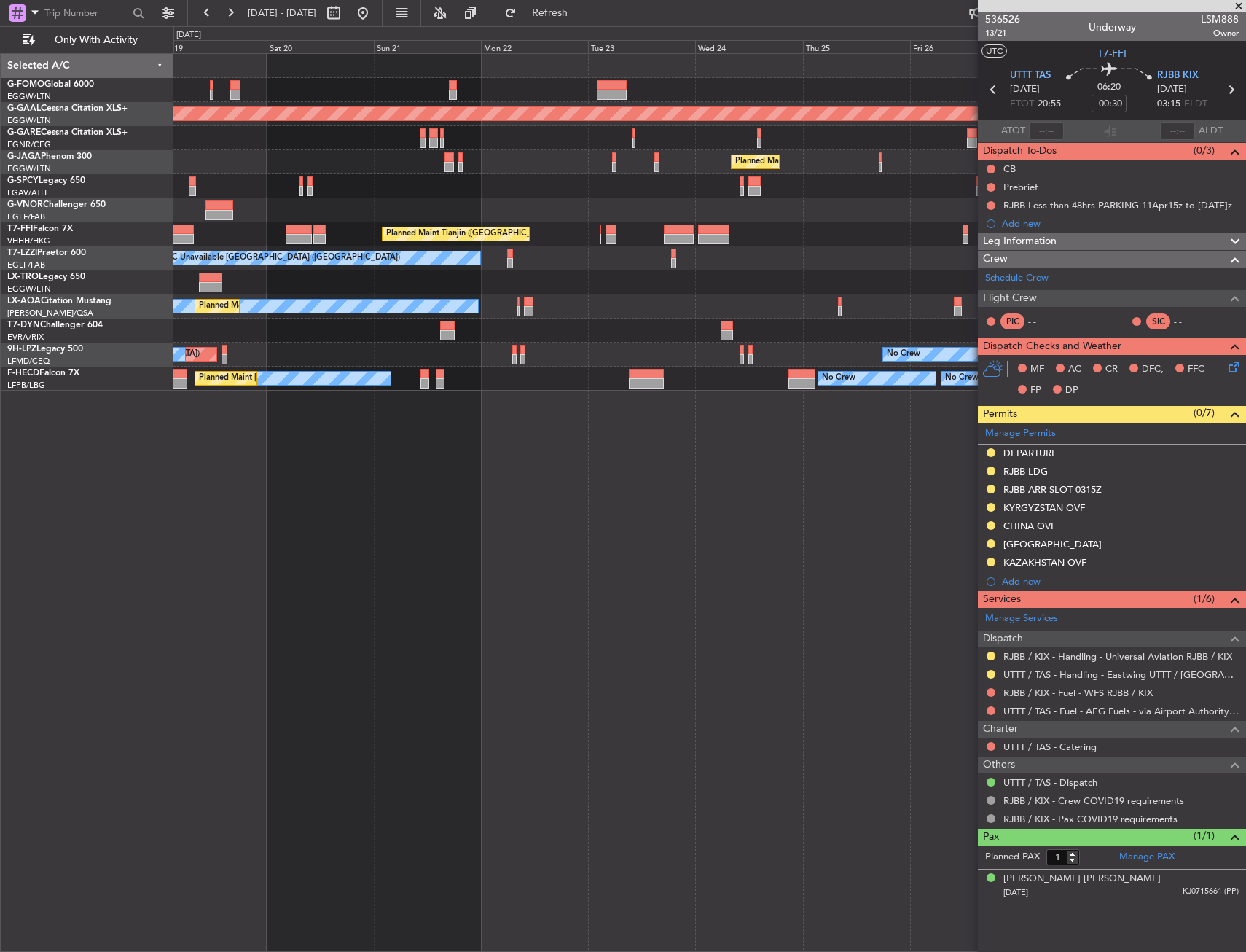
click at [1081, 292] on fb-app "28 Sep 2025 - 08 Oct 2025 Refresh Quick Links Only With Activity Owner Planned …" at bounding box center [623, 481] width 1246 height 941
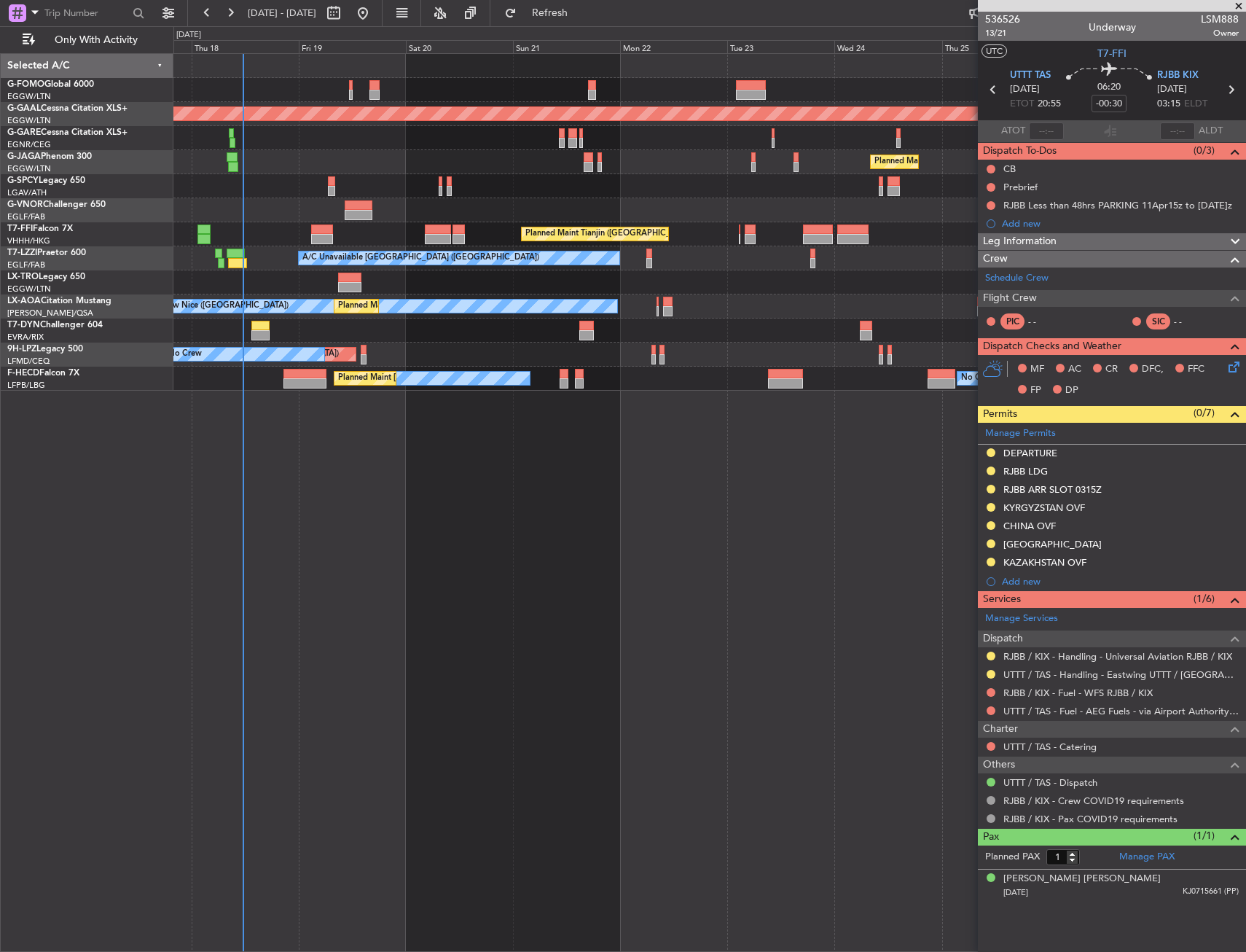
click at [230, 323] on div "Unplanned Maint [GEOGRAPHIC_DATA] (Riga Intl)" at bounding box center [709, 330] width 1072 height 24
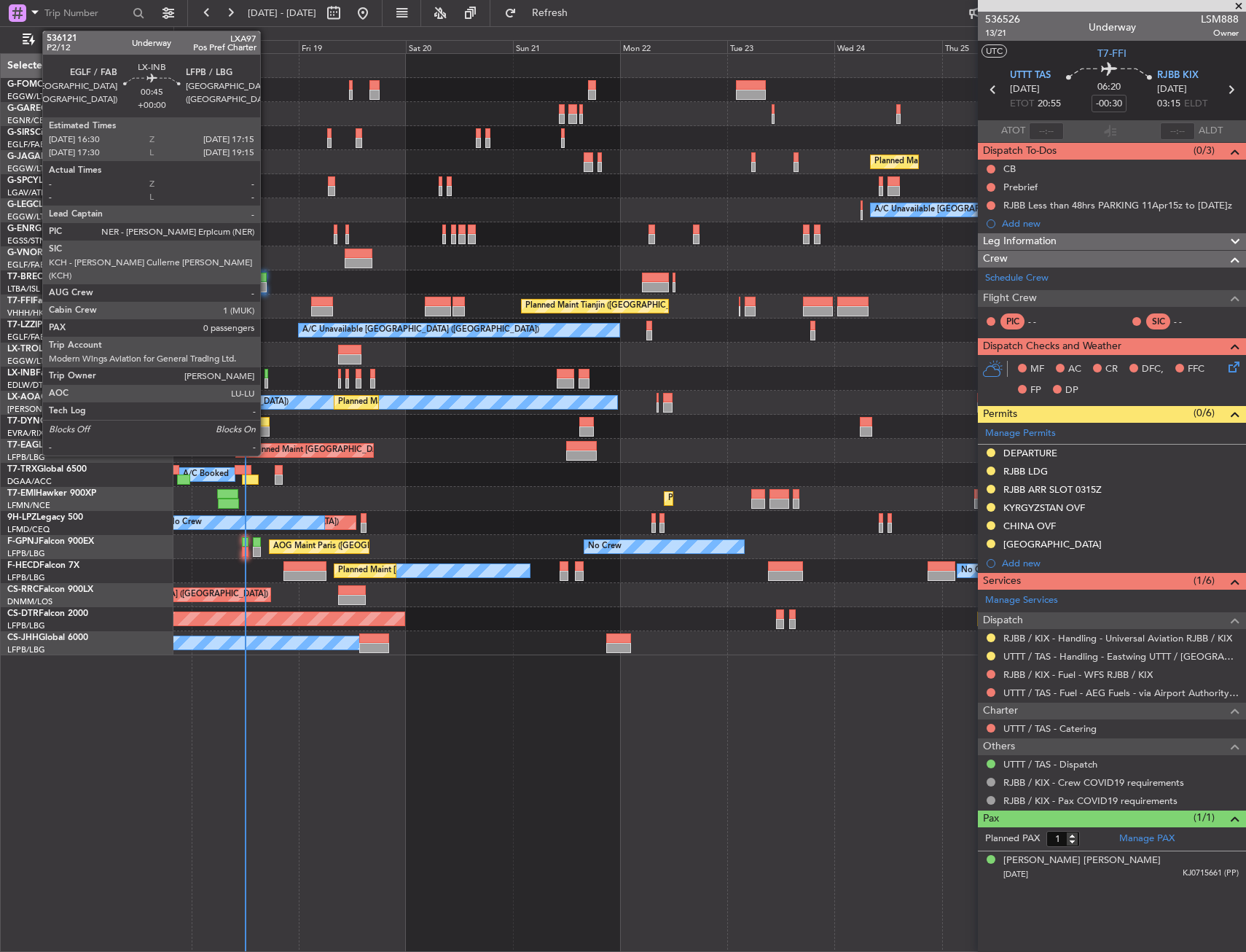
click at [267, 378] on div at bounding box center [266, 382] width 4 height 10
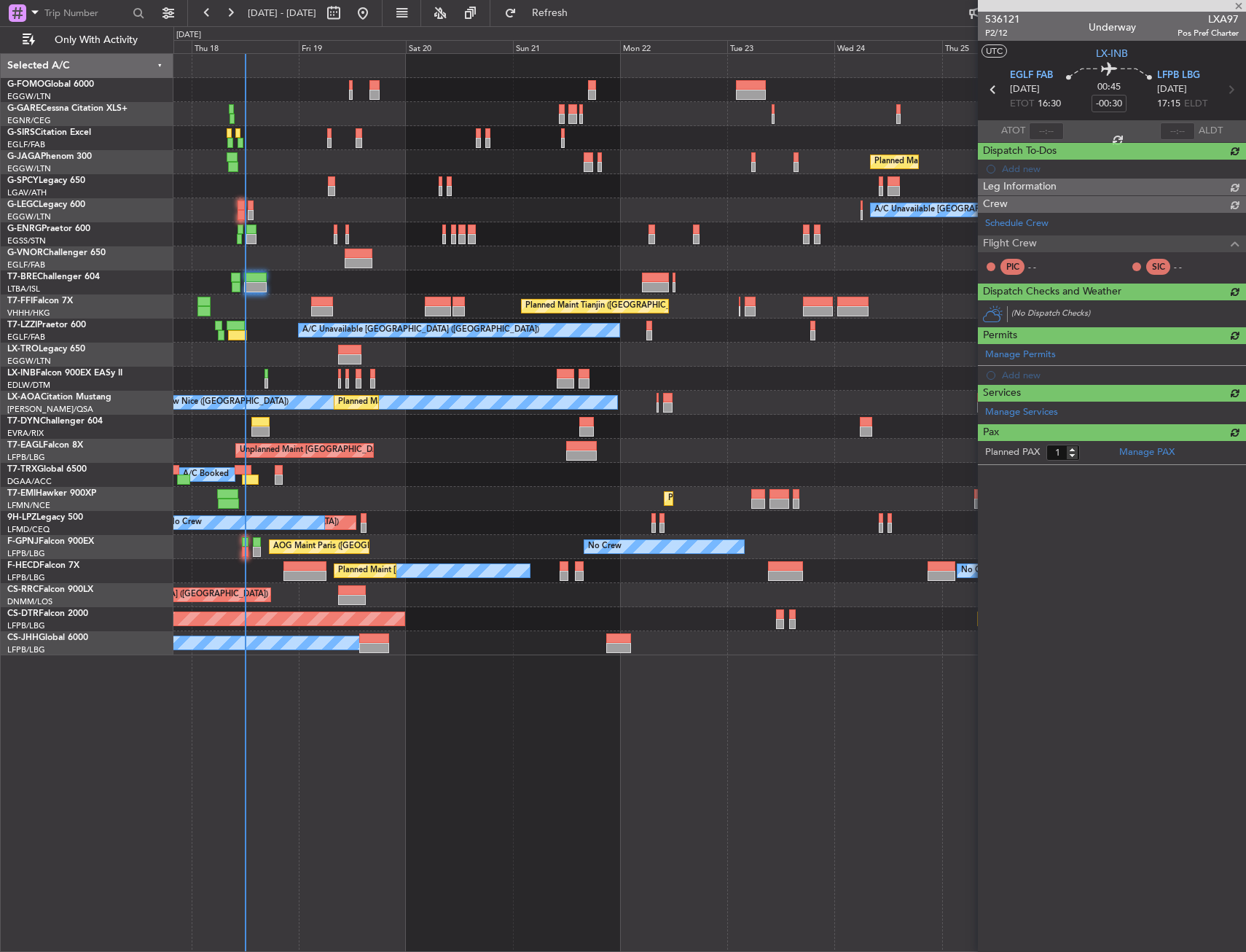
type input "0"
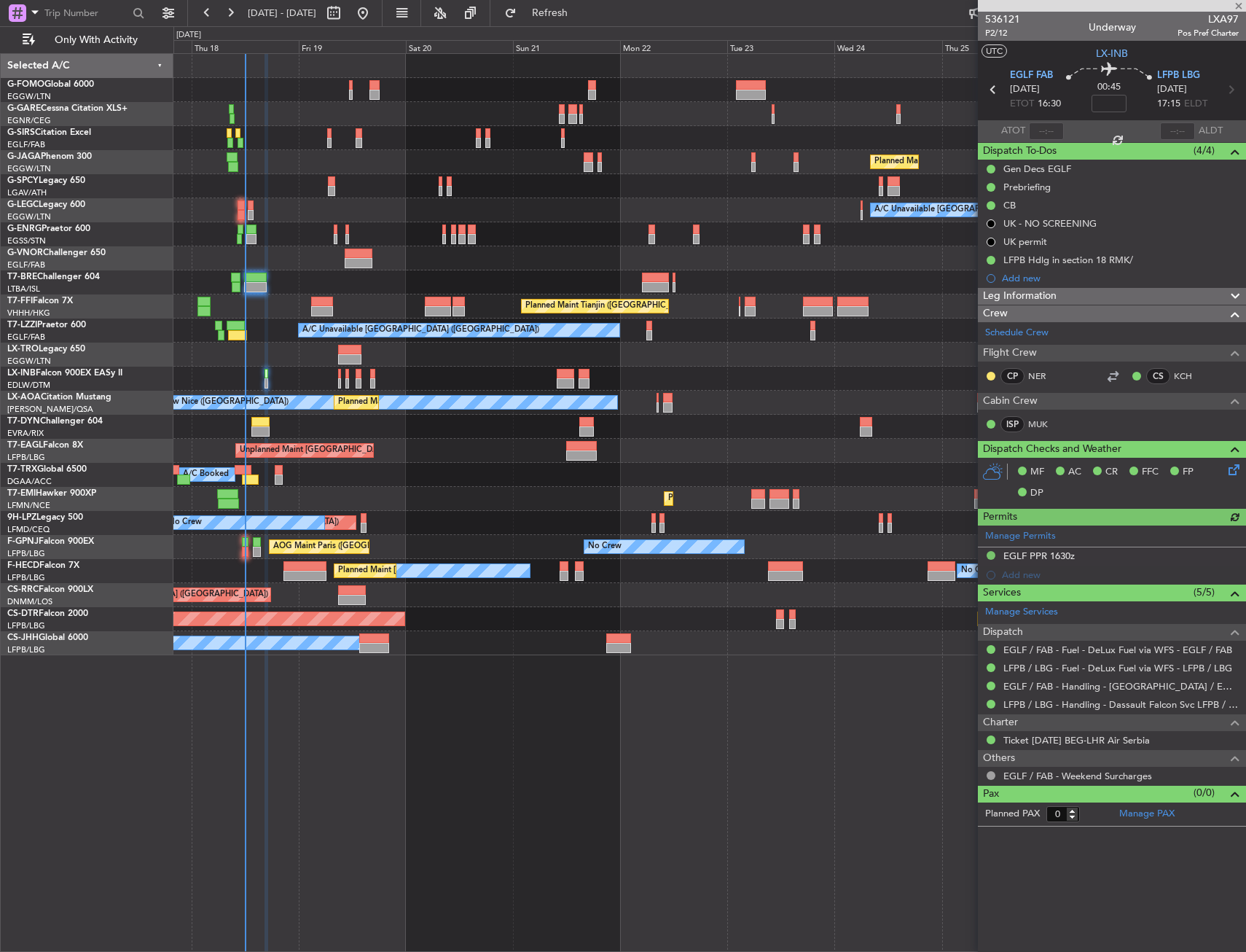
click at [1060, 557] on div "Manage Permits EGLF PPR 1630z Add new" at bounding box center [1112, 555] width 268 height 59
click at [1060, 557] on div "Manage Permits EGLF PPR 1630z Add new" at bounding box center [1112, 555] width 268 height 59
click at [1047, 557] on div "Manage Permits EGLF PPR 1630z Add new" at bounding box center [1112, 555] width 268 height 59
click at [1047, 556] on div "EGLF PPR 1630z" at bounding box center [1039, 556] width 71 height 12
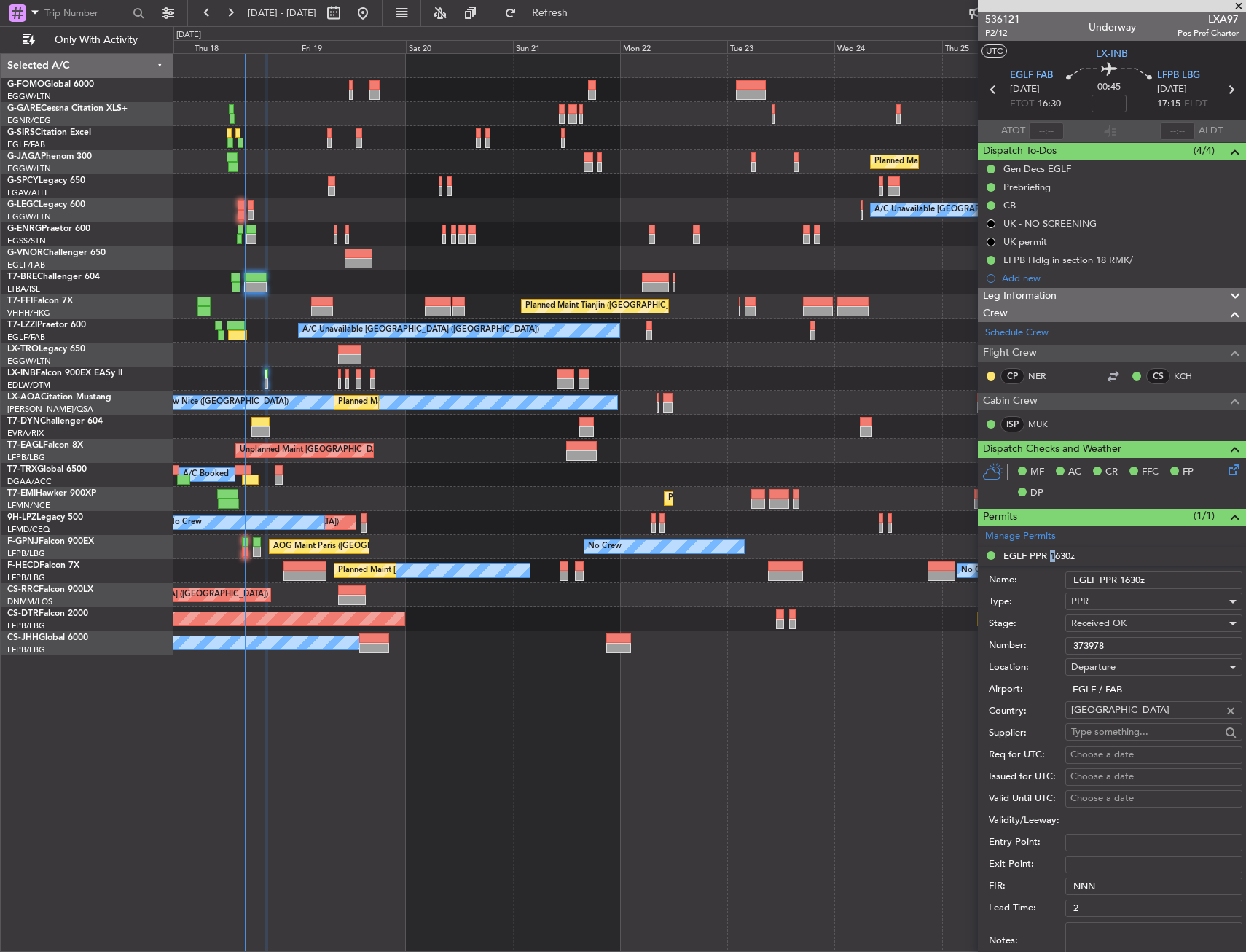
click at [1095, 648] on input "373978" at bounding box center [1154, 645] width 177 height 17
click at [531, 184] on div at bounding box center [709, 186] width 1072 height 24
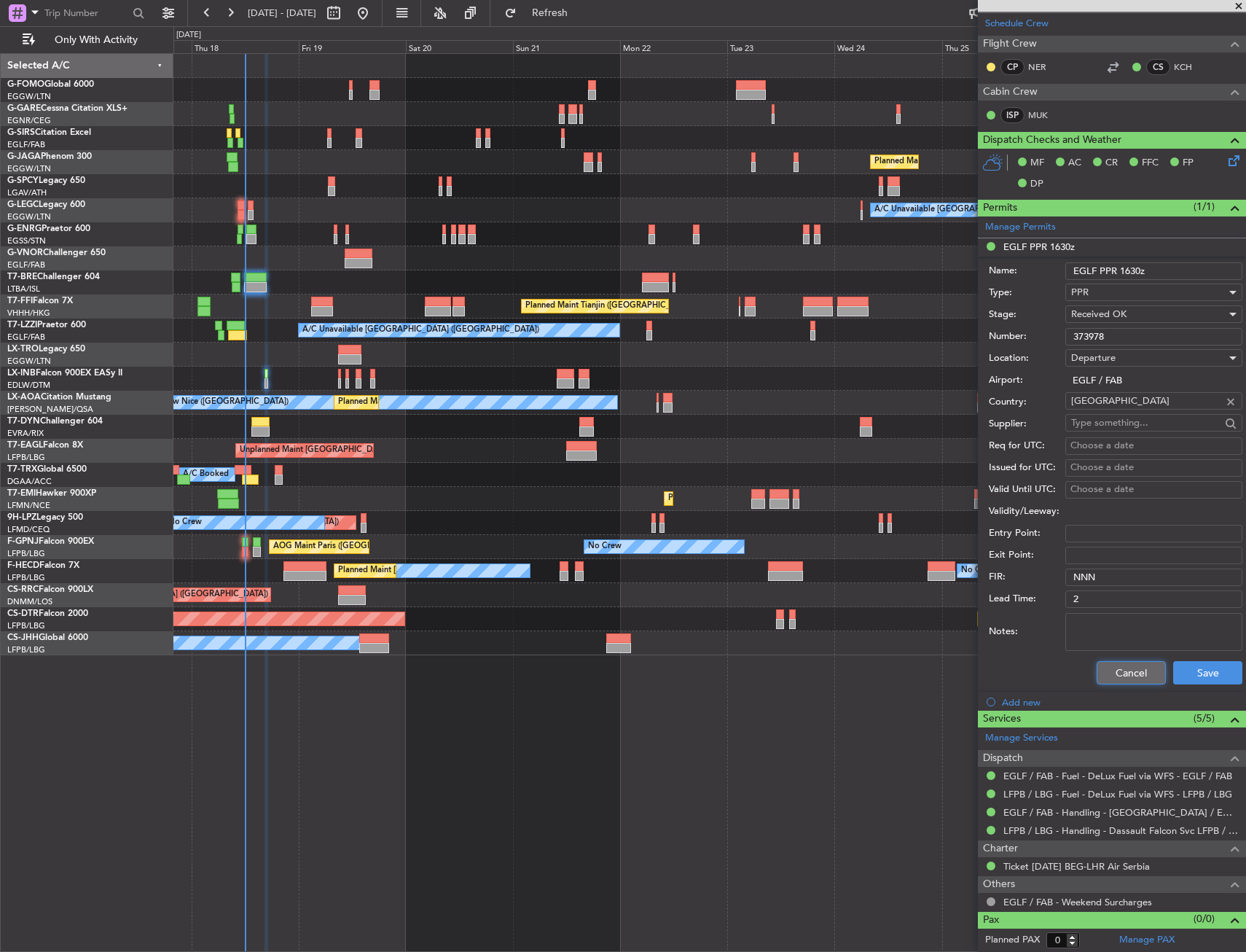
click at [1121, 668] on button "Cancel" at bounding box center [1131, 673] width 69 height 23
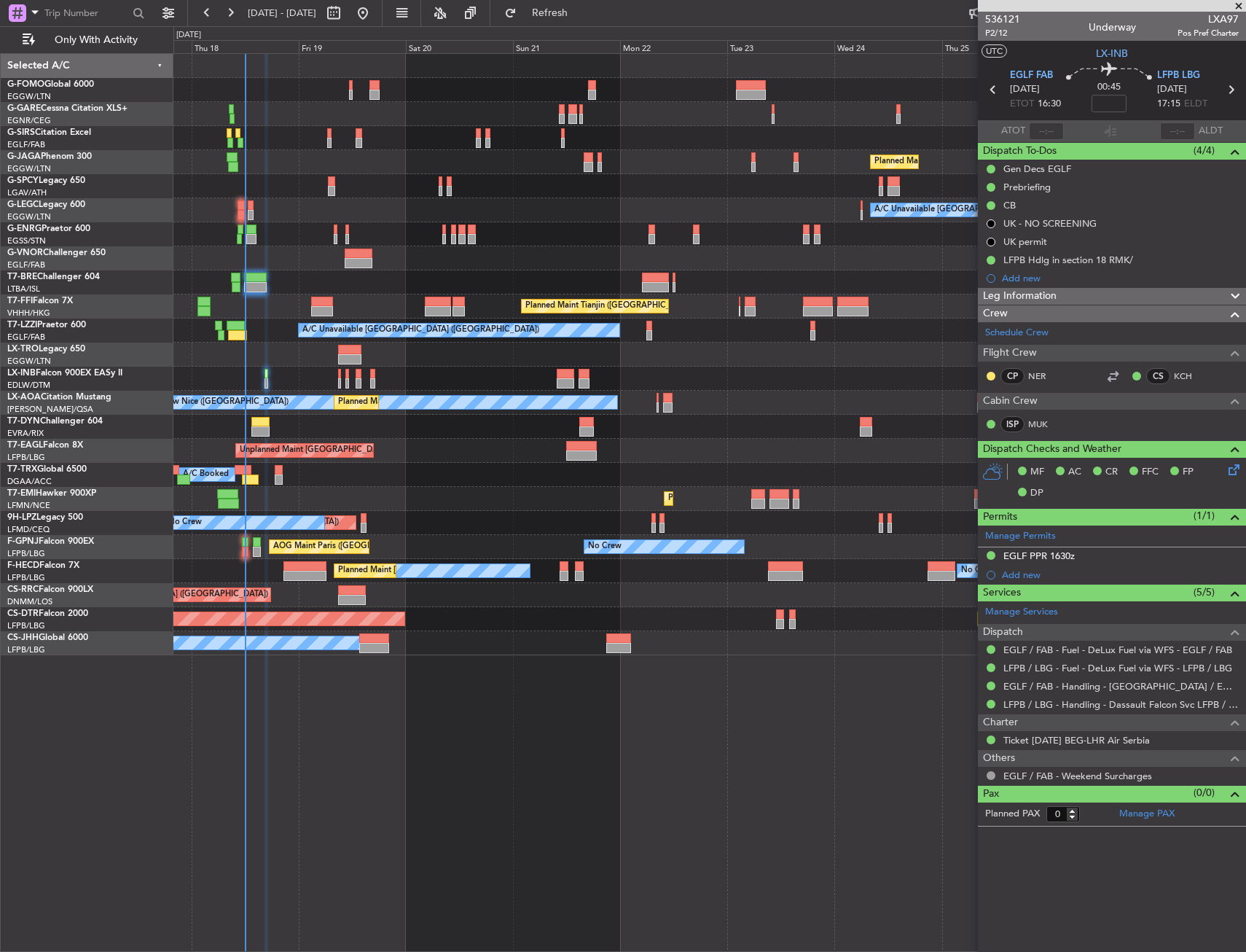
scroll to position [0, 0]
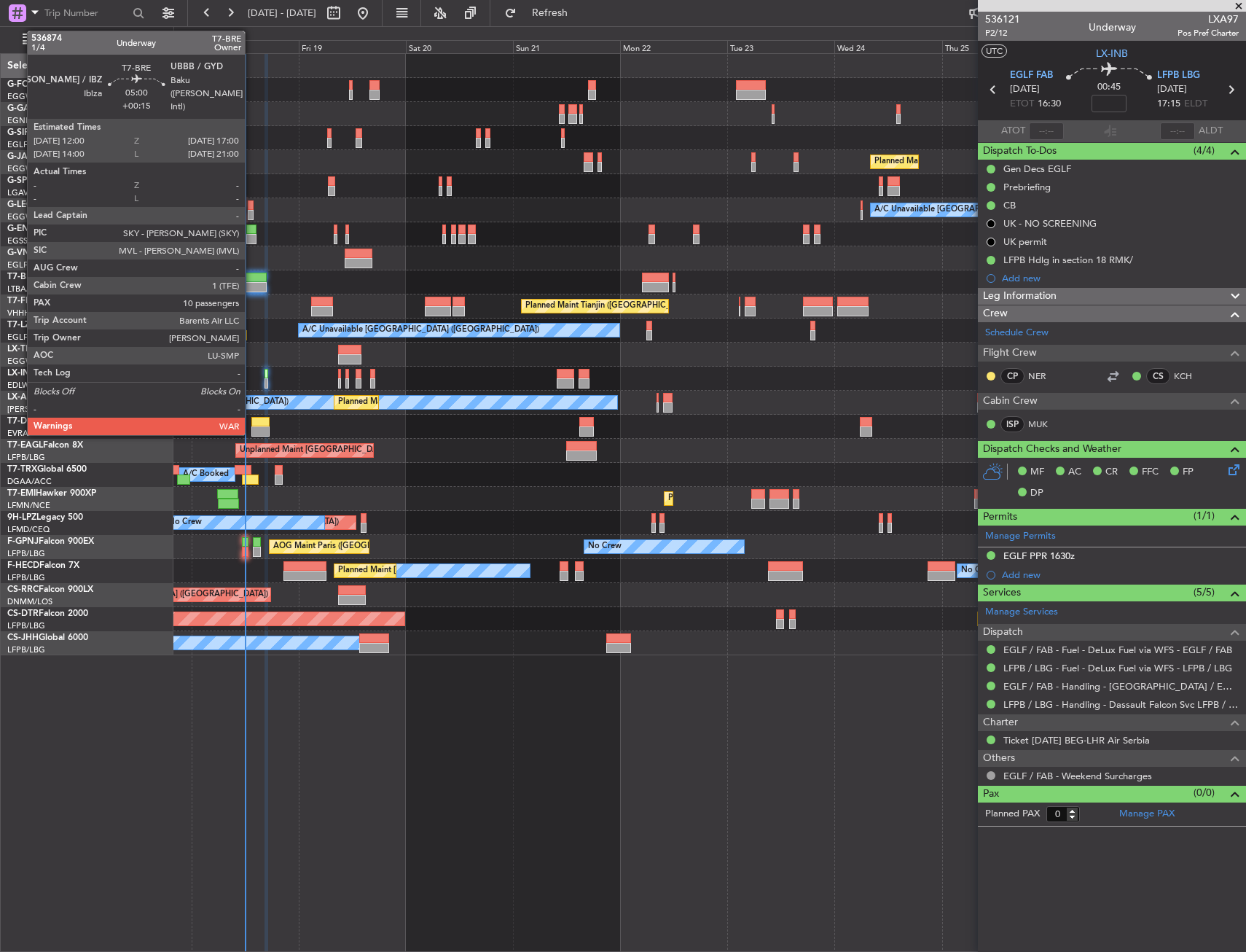
click at [254, 281] on div at bounding box center [255, 277] width 23 height 10
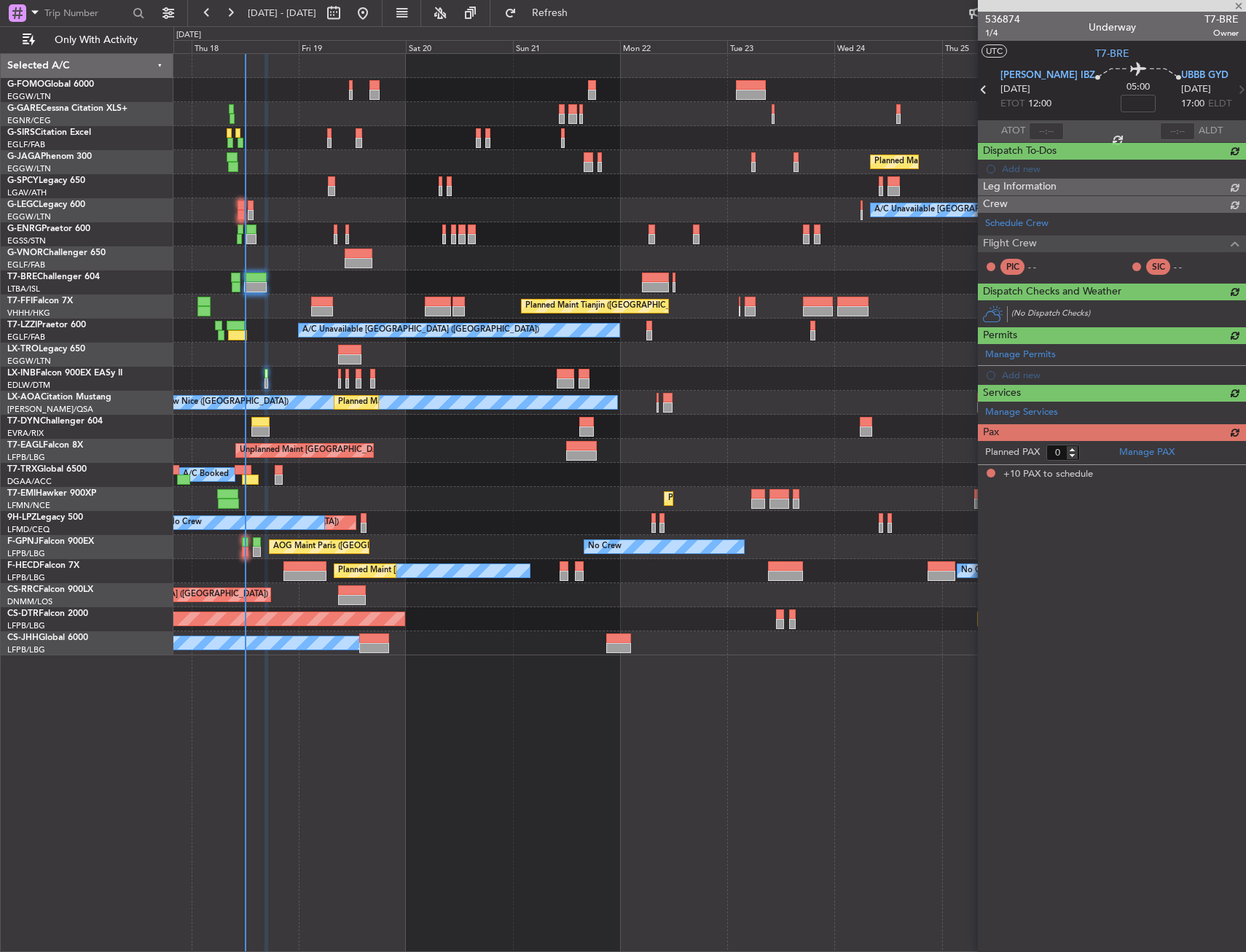
type input "+00:15"
type input "10"
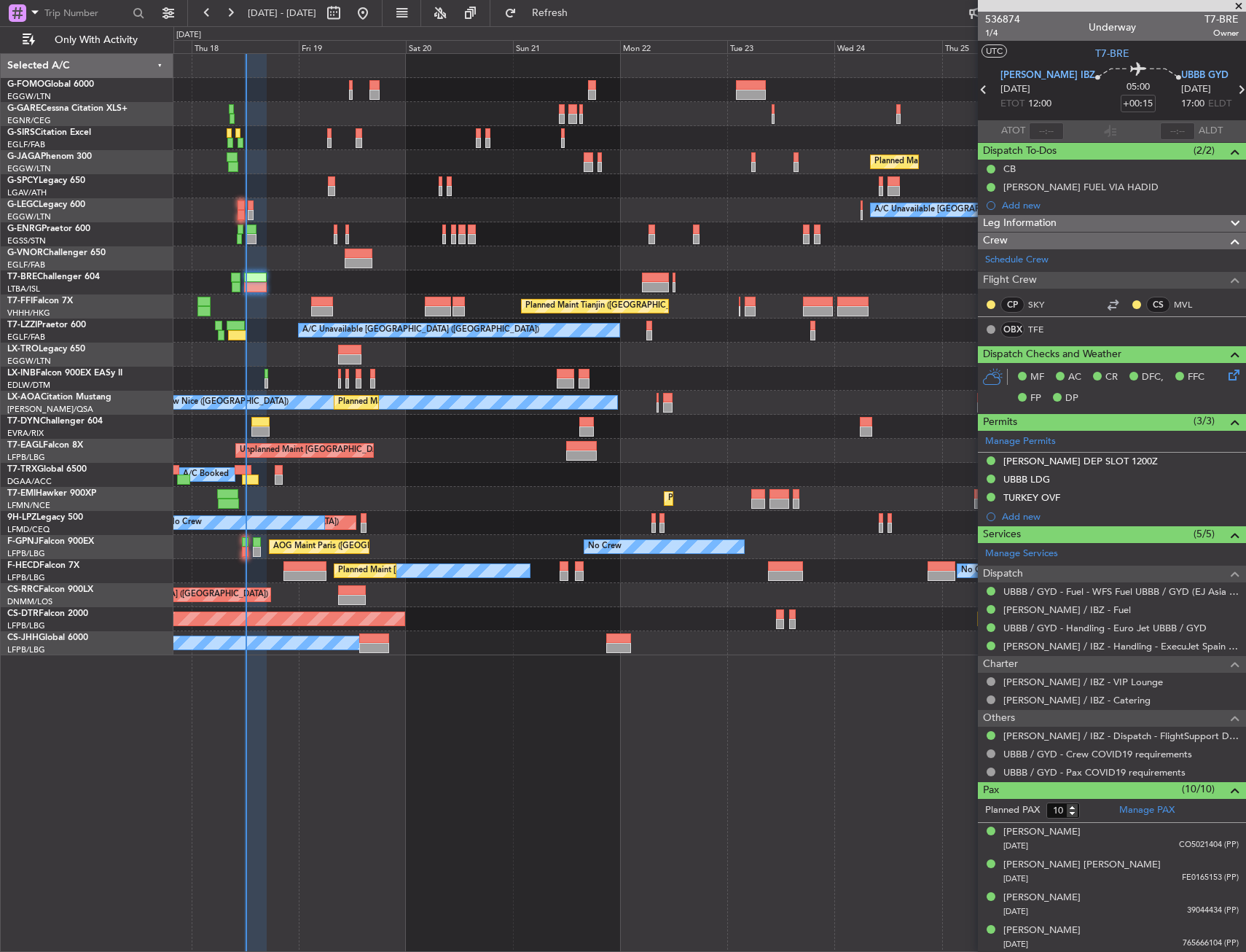
click at [316, 150] on div "Planned Maint [GEOGRAPHIC_DATA] ([GEOGRAPHIC_DATA])" at bounding box center [709, 162] width 1072 height 24
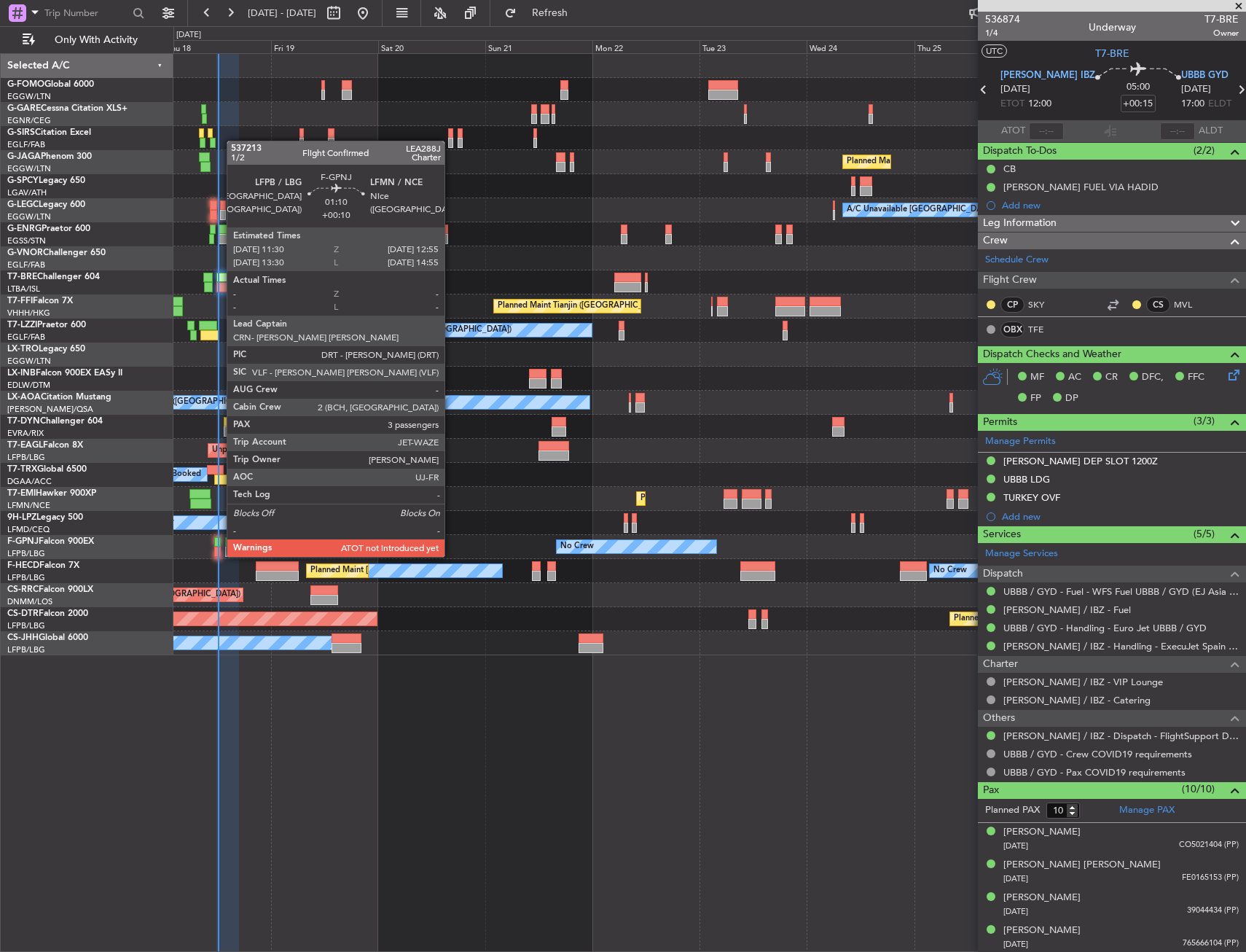
click at [220, 542] on div at bounding box center [217, 542] width 7 height 10
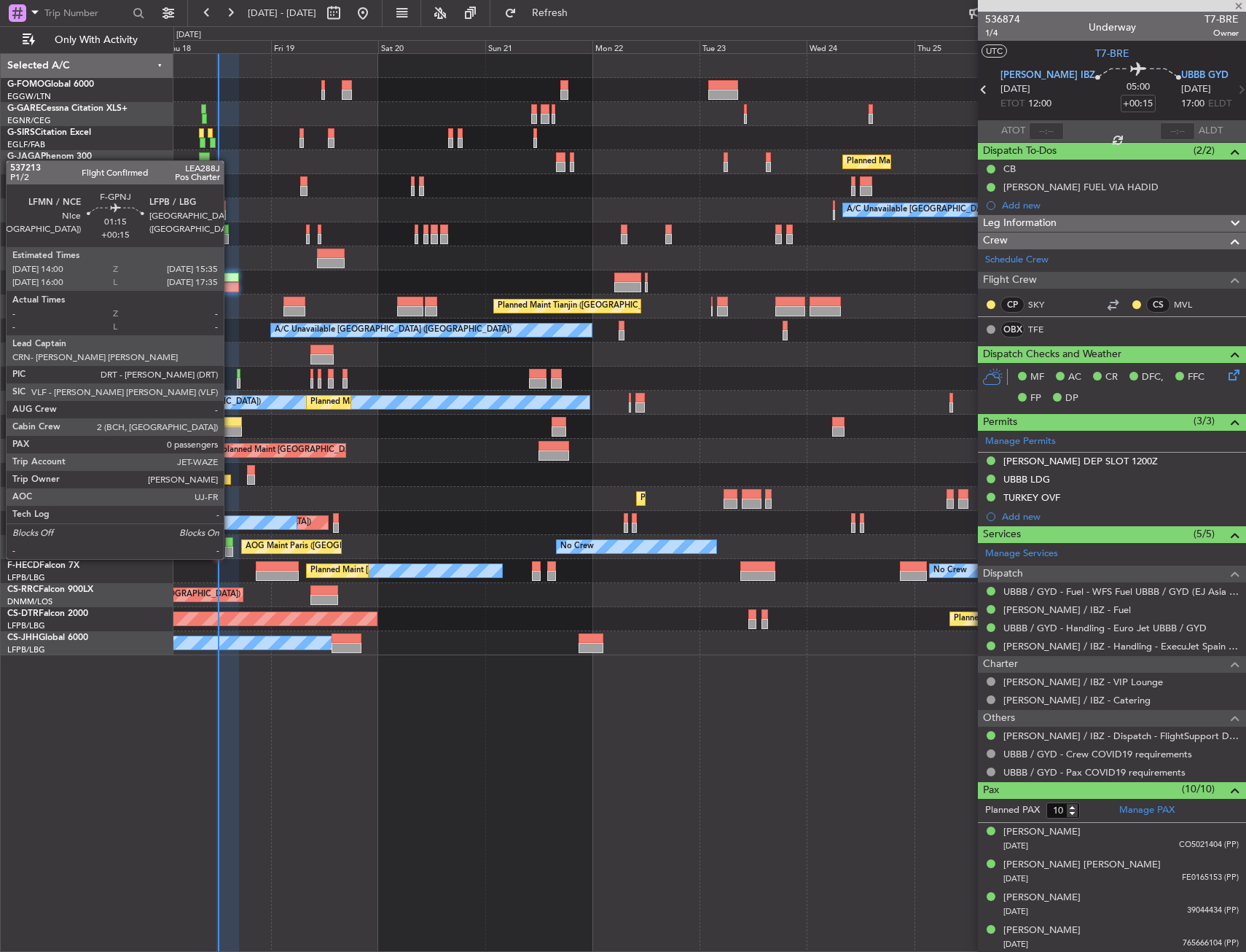
type input "+00:10"
type input "3"
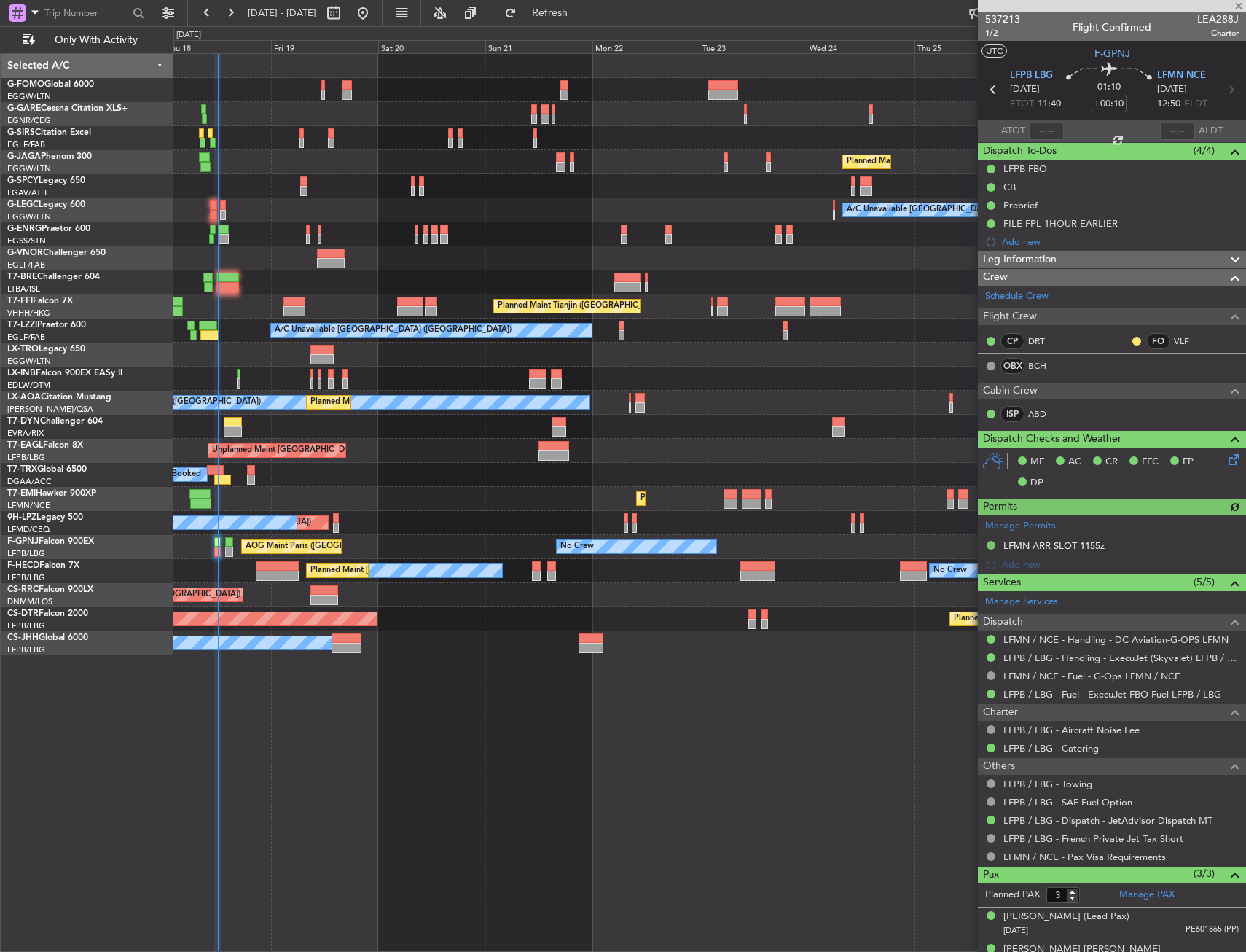
click at [387, 489] on div "Planned Maint [GEOGRAPHIC_DATA]" at bounding box center [709, 499] width 1072 height 24
click at [382, 503] on div "Planned Maint [GEOGRAPHIC_DATA]" at bounding box center [709, 499] width 1072 height 24
click at [401, 687] on div "Planned Maint [GEOGRAPHIC_DATA] ([GEOGRAPHIC_DATA]) A/C Unavailable [GEOGRAPHIC…" at bounding box center [710, 502] width 1073 height 898
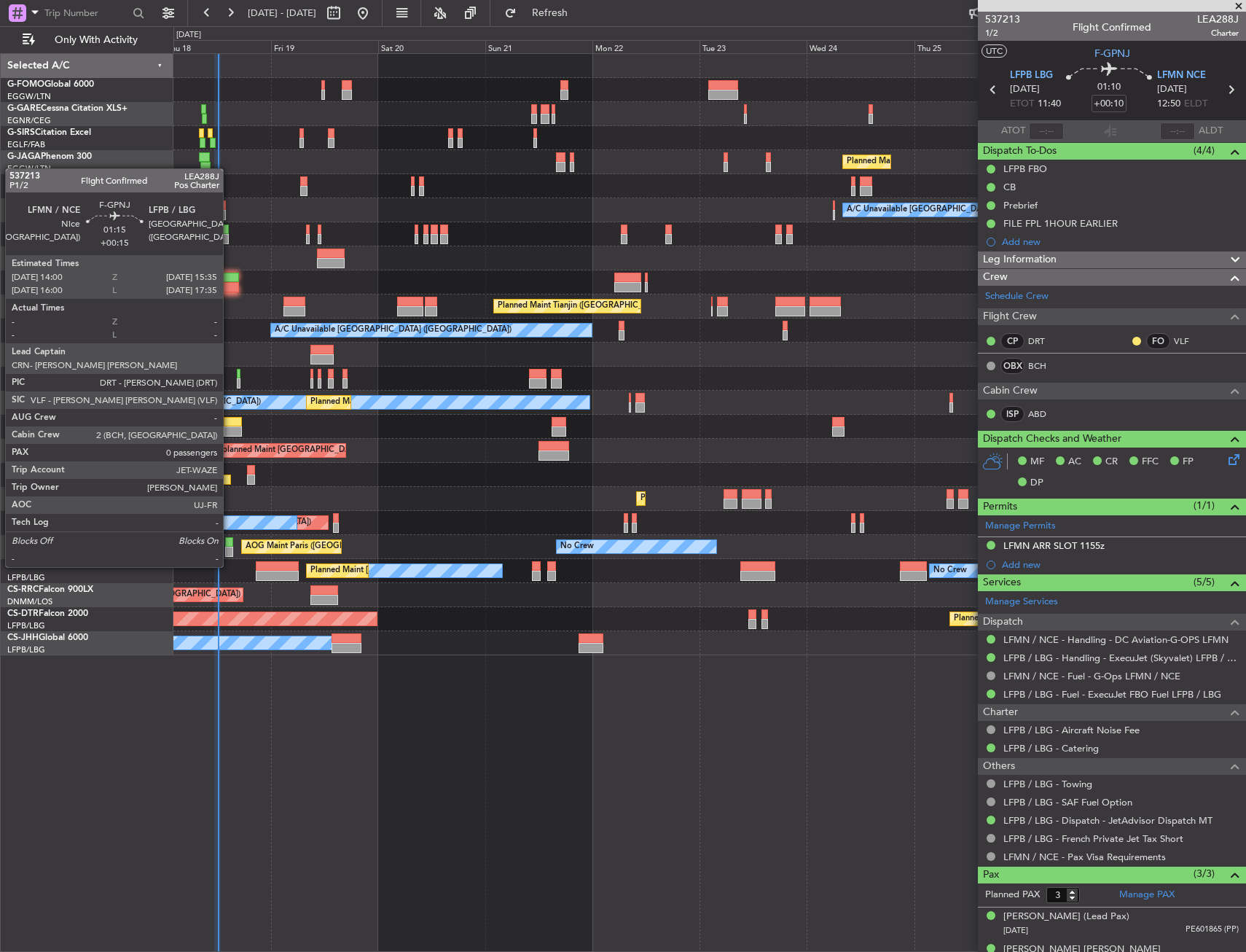
click at [230, 552] on div at bounding box center [229, 551] width 8 height 10
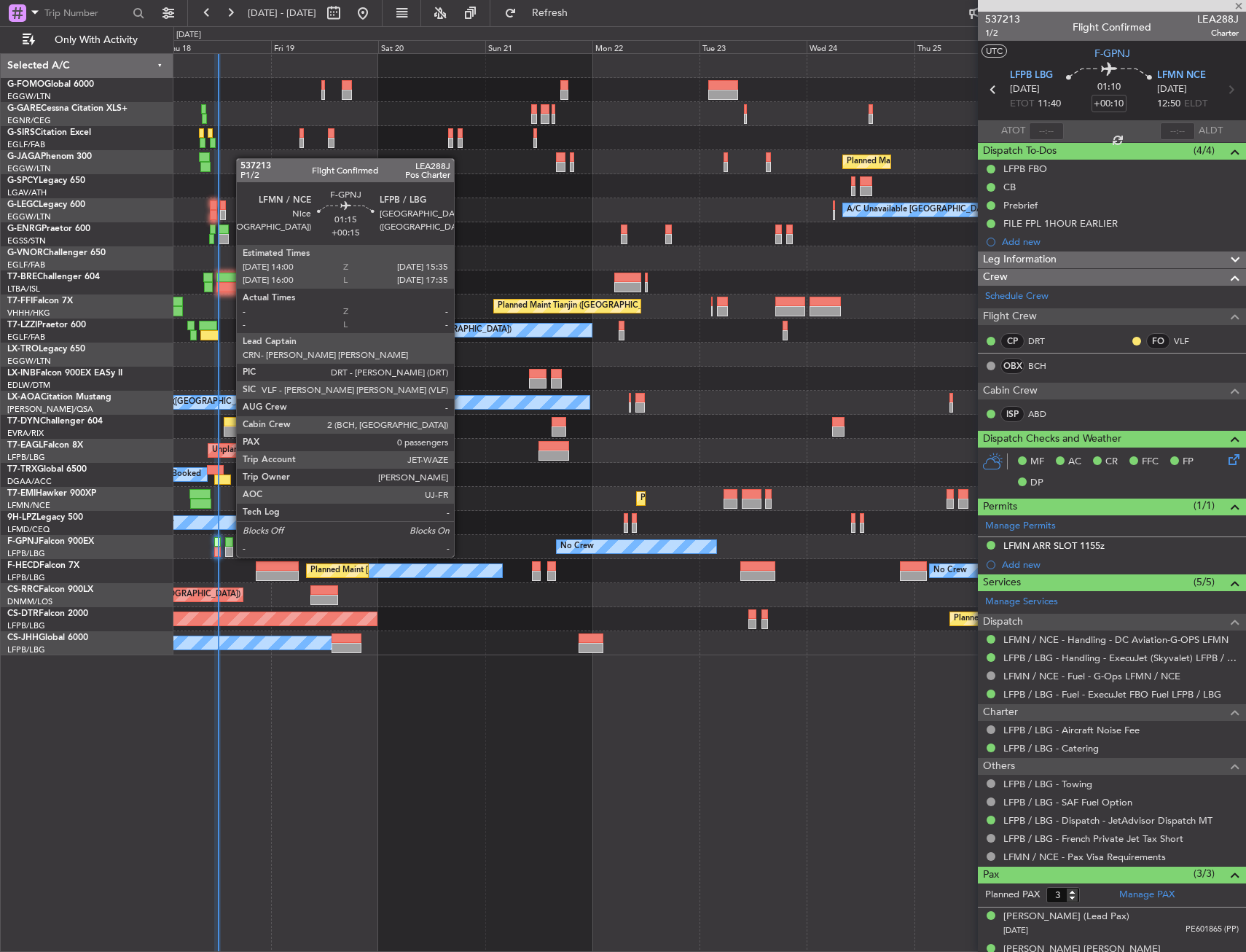
type input "+00:15"
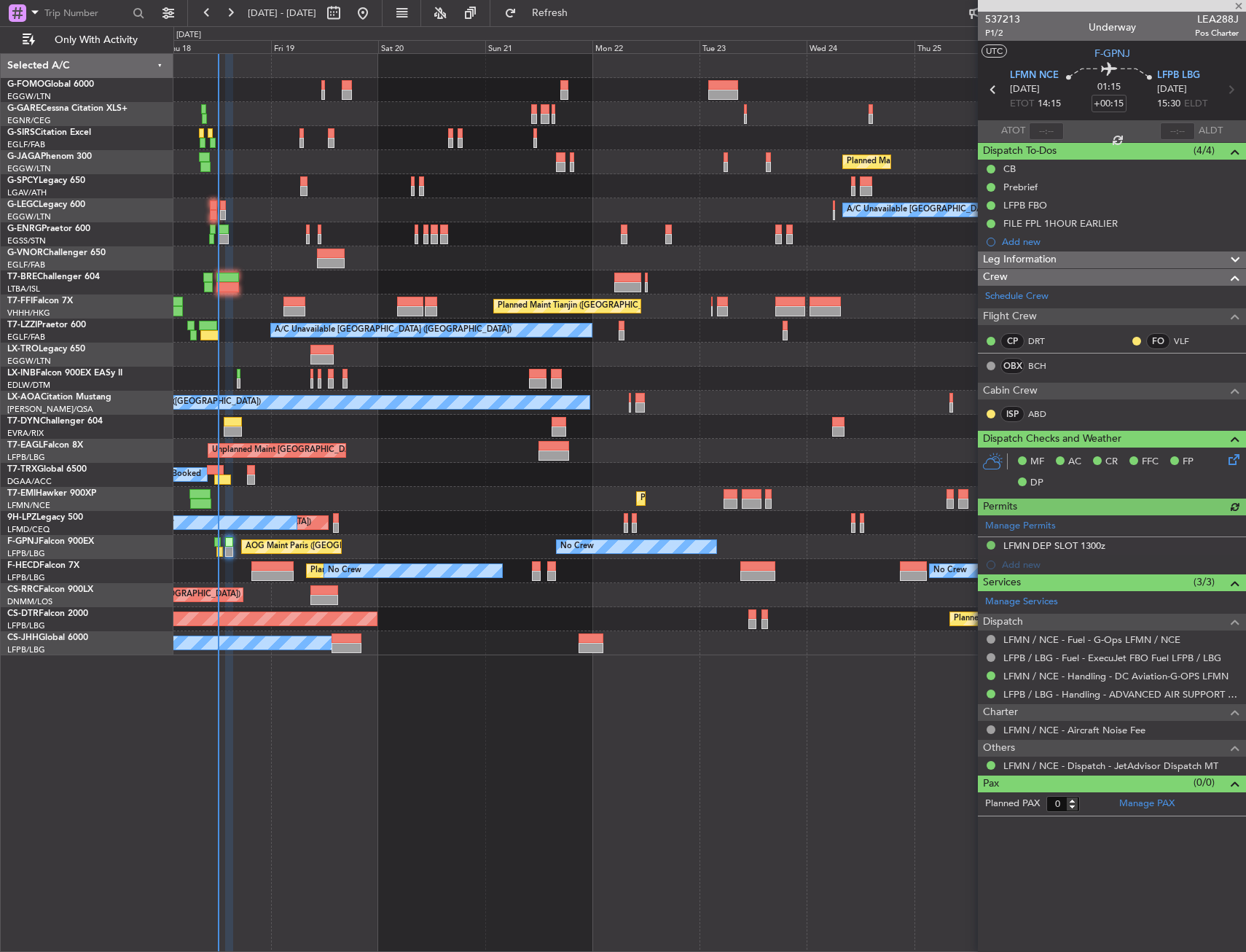
click at [450, 468] on div "A/C Booked A/C Booked" at bounding box center [709, 475] width 1072 height 24
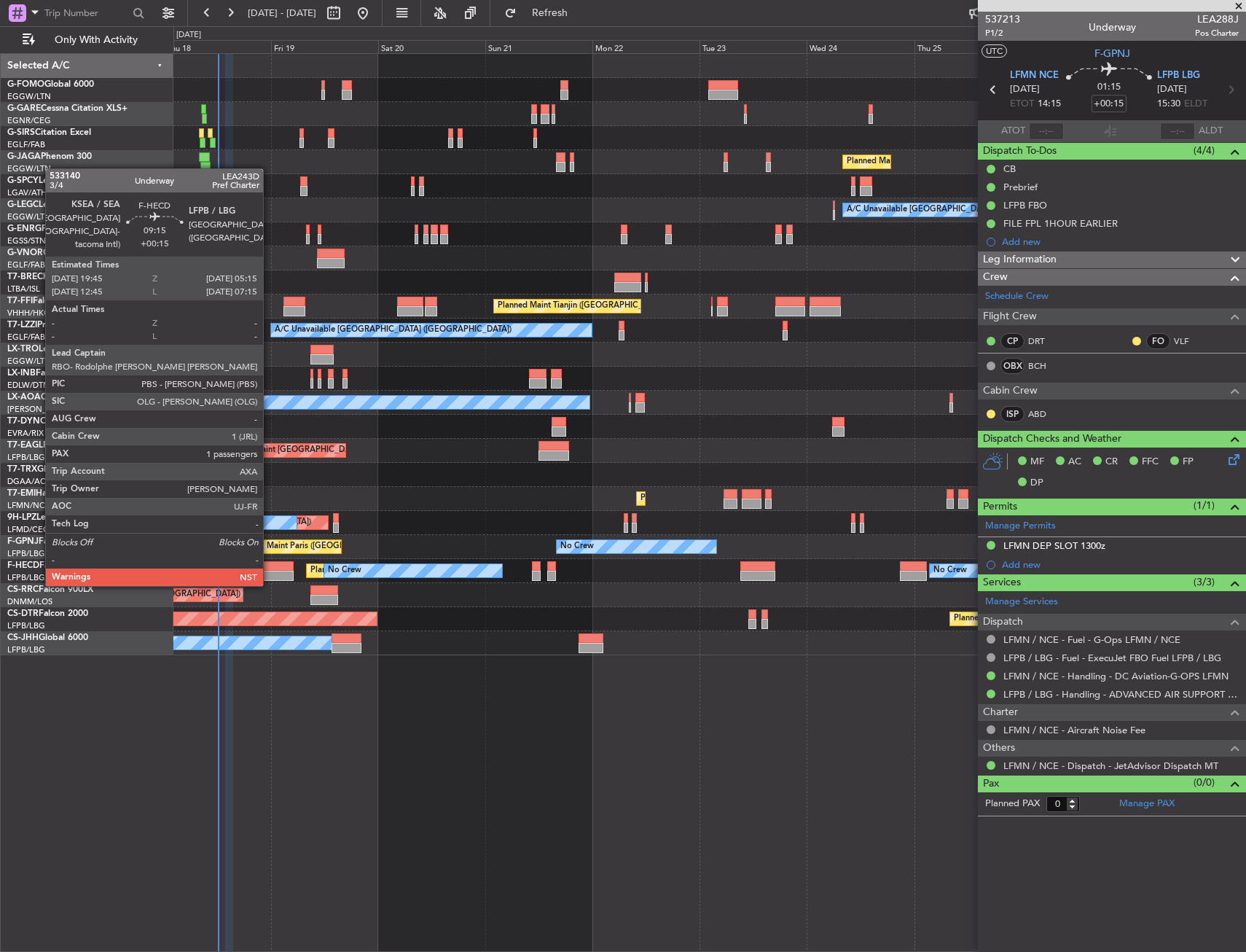
click at [270, 570] on div at bounding box center [273, 566] width 43 height 10
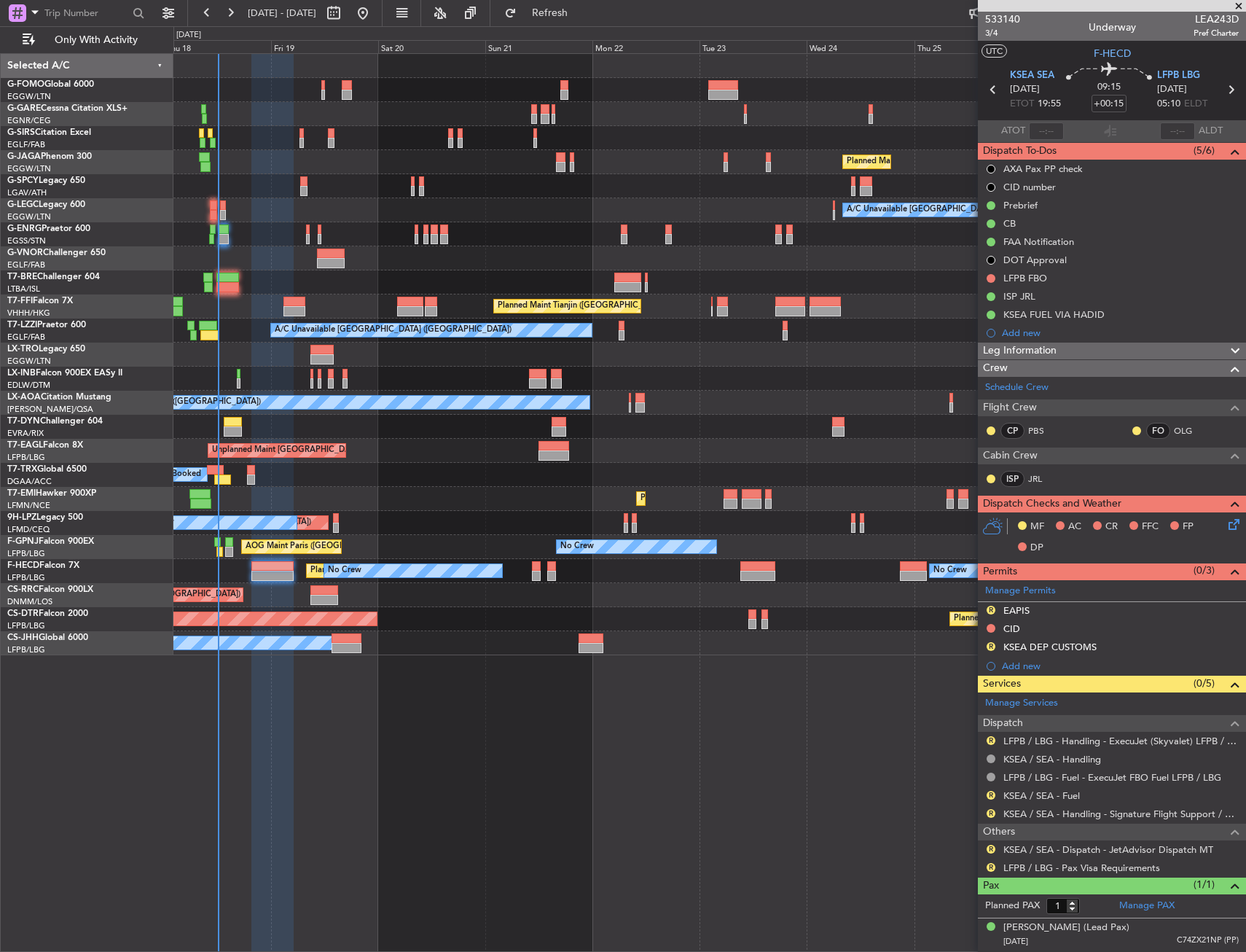
click at [415, 507] on div "Planned Maint [GEOGRAPHIC_DATA]" at bounding box center [709, 499] width 1072 height 24
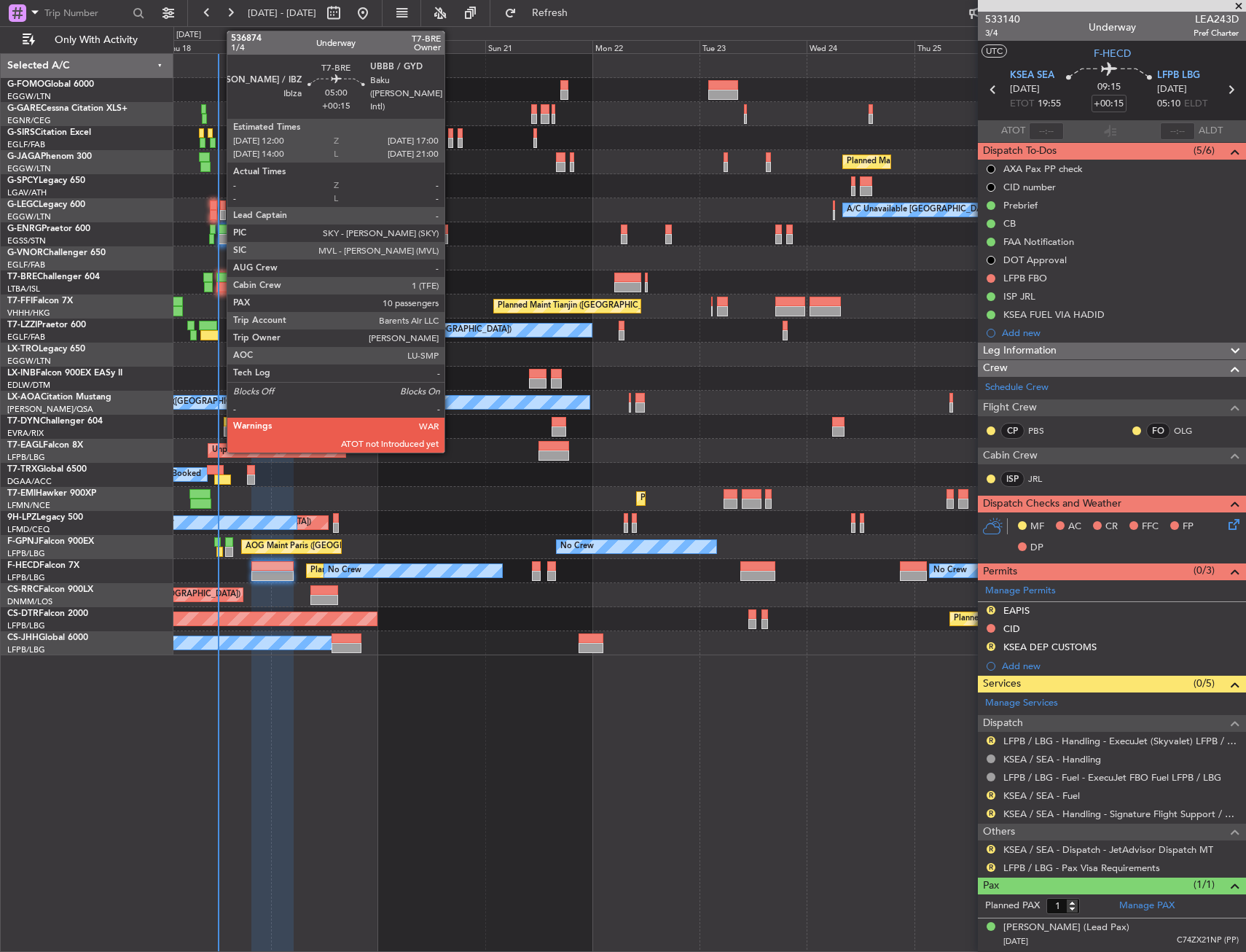
click at [220, 286] on div at bounding box center [228, 286] width 23 height 10
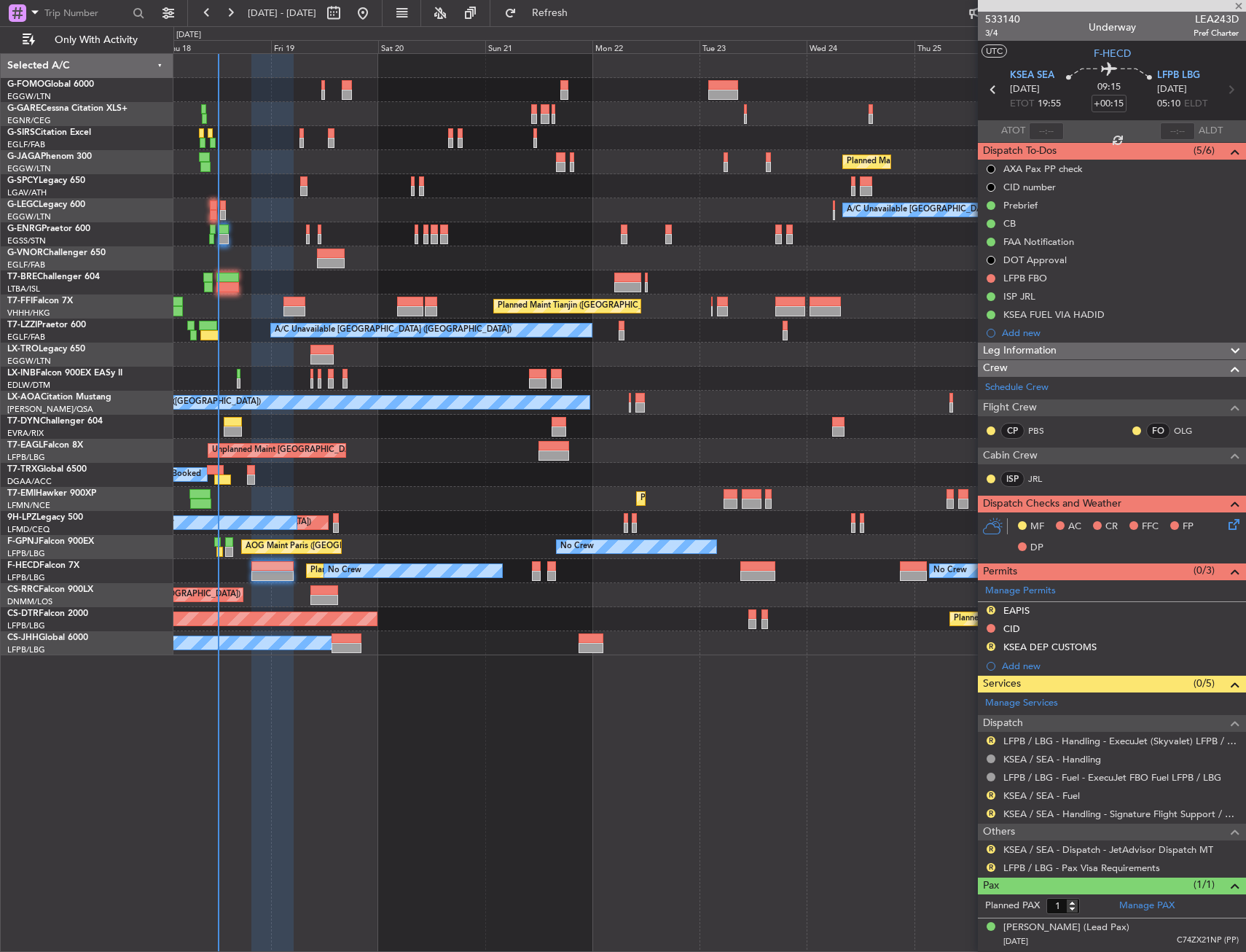
type input "10"
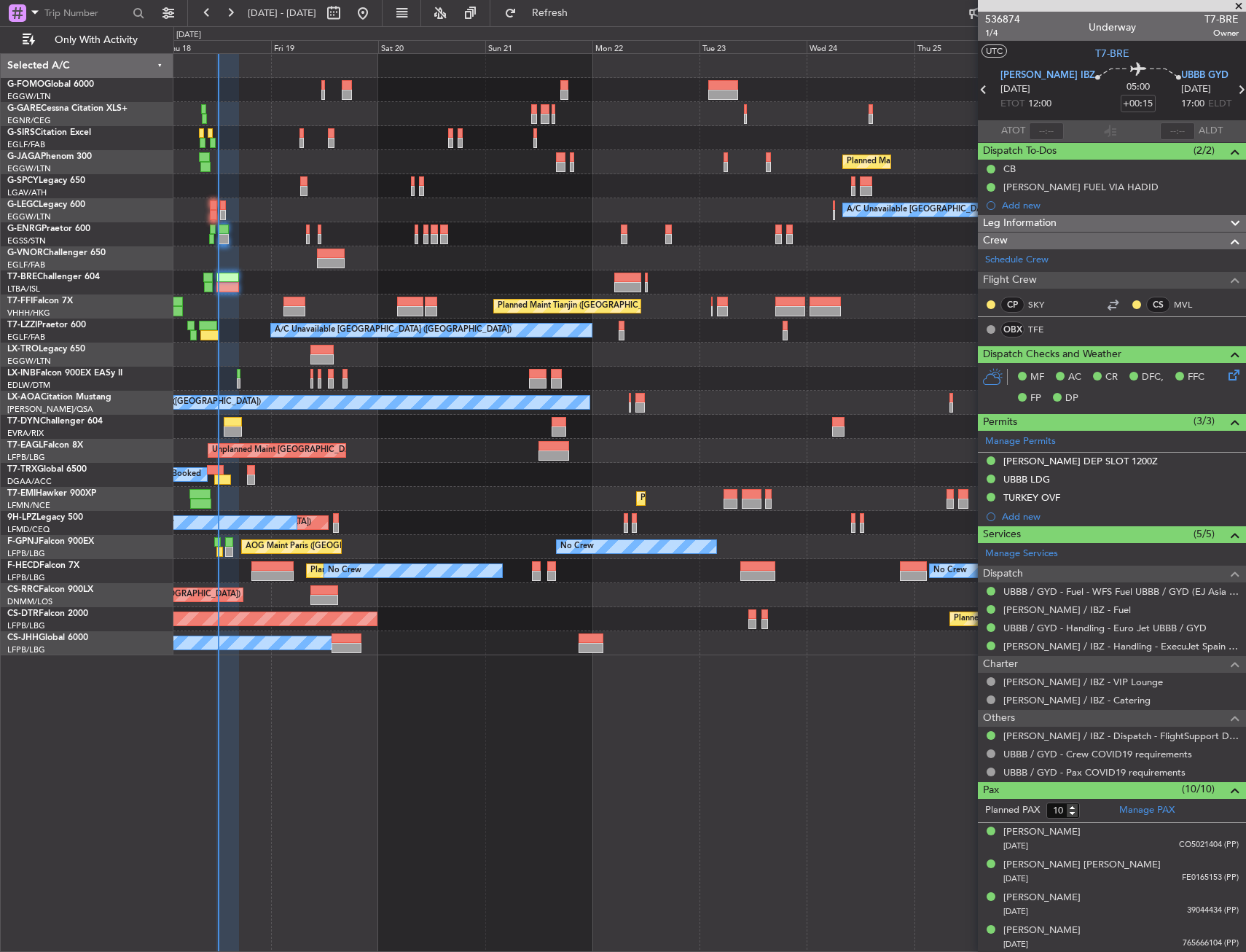
click at [484, 240] on div at bounding box center [709, 234] width 1072 height 24
click at [1096, 648] on link "[PERSON_NAME] / IBZ - Handling - ExecuJet Spain [PERSON_NAME] / IBZ" at bounding box center [1121, 646] width 236 height 12
click at [279, 92] on div at bounding box center [709, 90] width 1072 height 24
click at [791, 389] on div at bounding box center [709, 379] width 1072 height 24
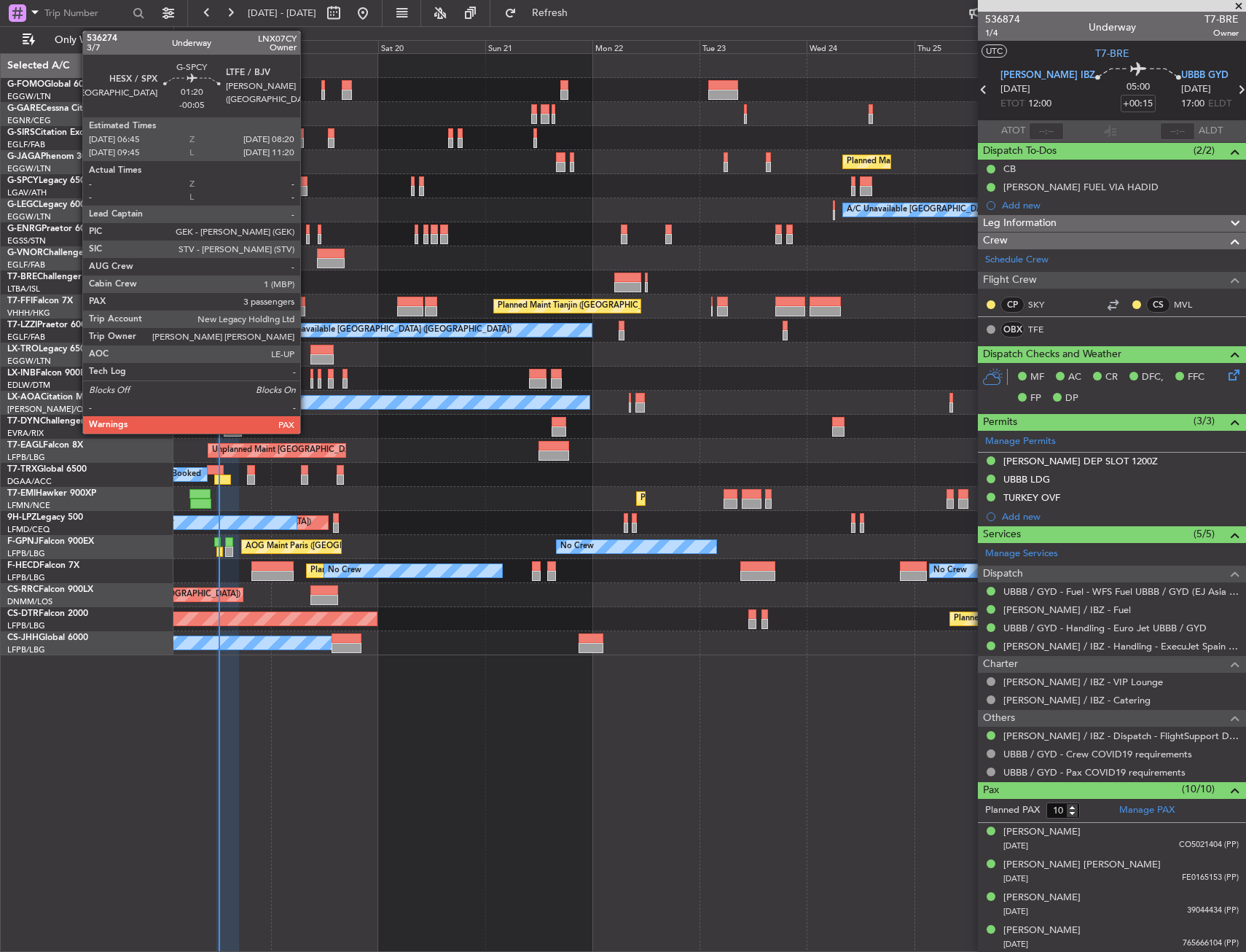
click at [307, 183] on div at bounding box center [304, 181] width 8 height 10
type input "-00:05"
type input "3"
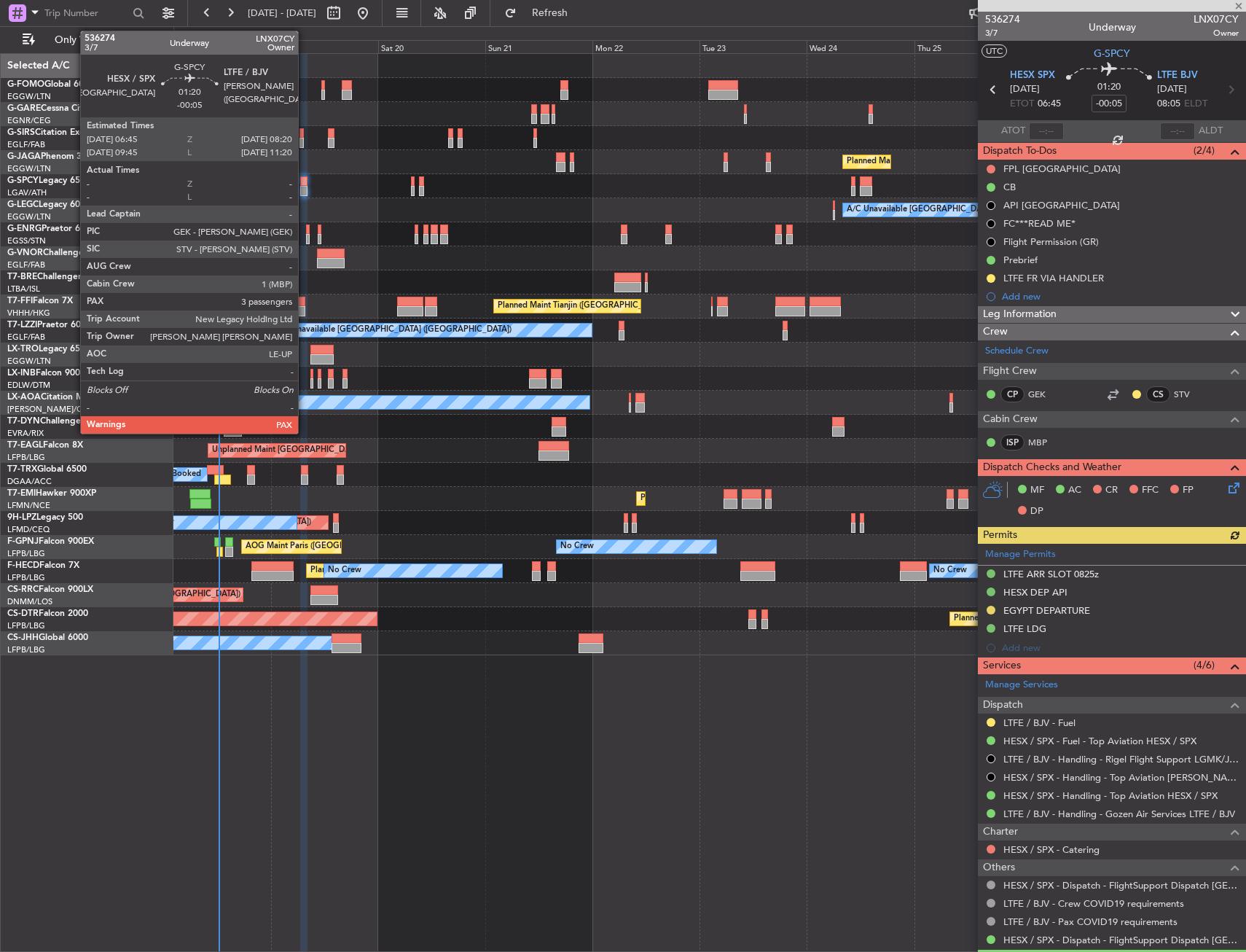
click at [304, 190] on div at bounding box center [304, 190] width 8 height 10
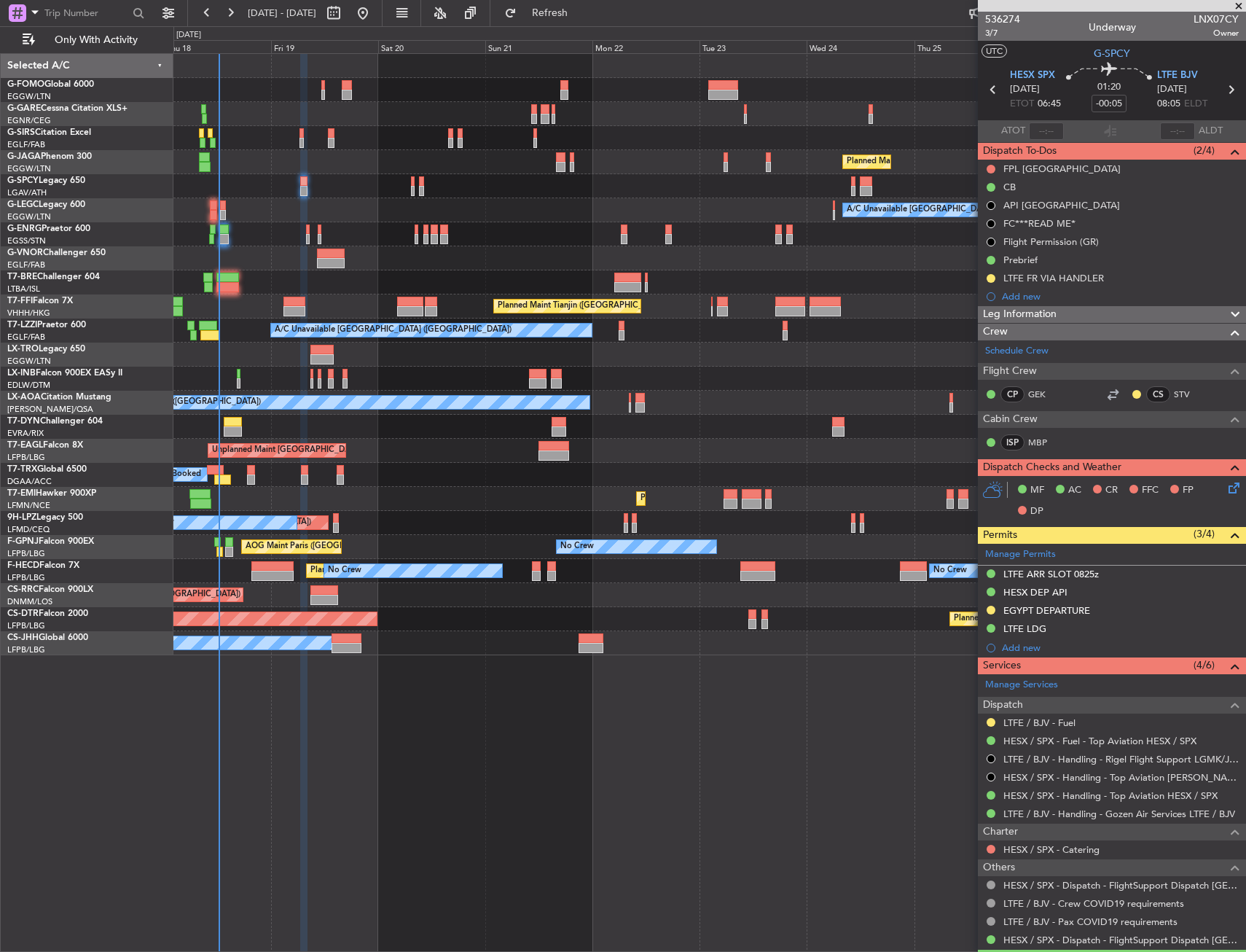
click at [705, 851] on div "Planned Maint [GEOGRAPHIC_DATA] ([GEOGRAPHIC_DATA]) A/C Unavailable [GEOGRAPHIC…" at bounding box center [710, 502] width 1073 height 898
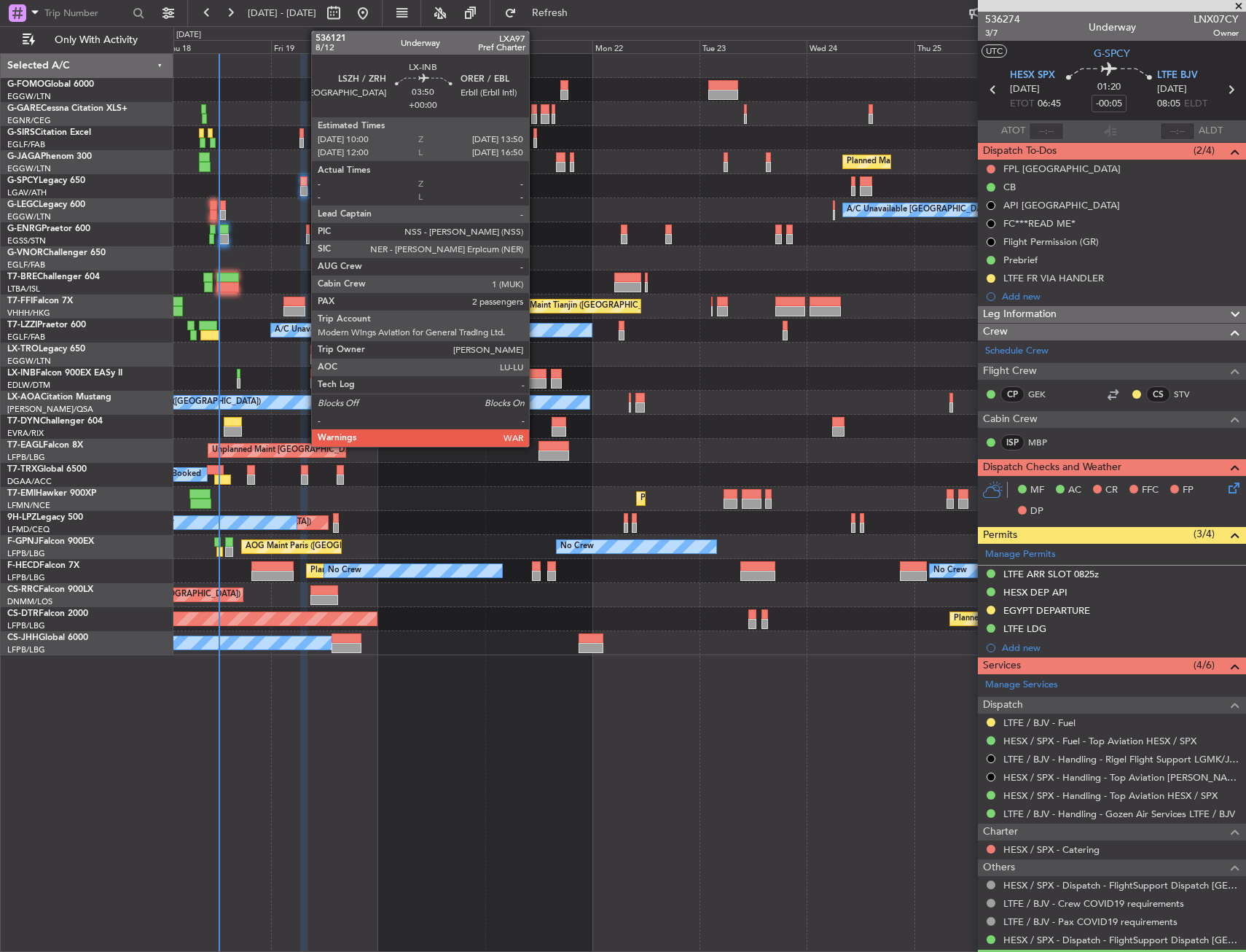
click at [536, 375] on div at bounding box center [538, 373] width 17 height 10
type input "2"
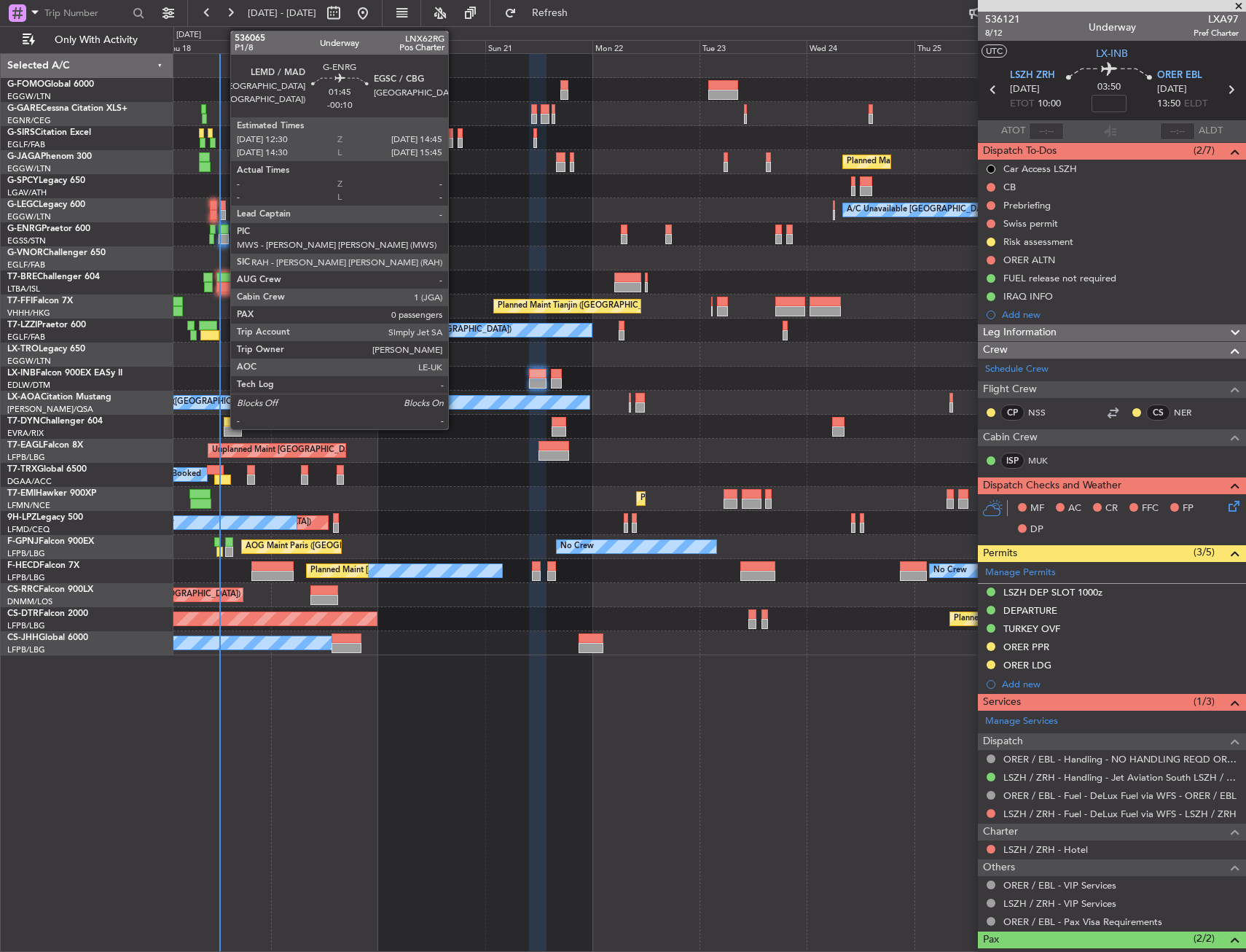
click at [223, 233] on div at bounding box center [223, 229] width 10 height 10
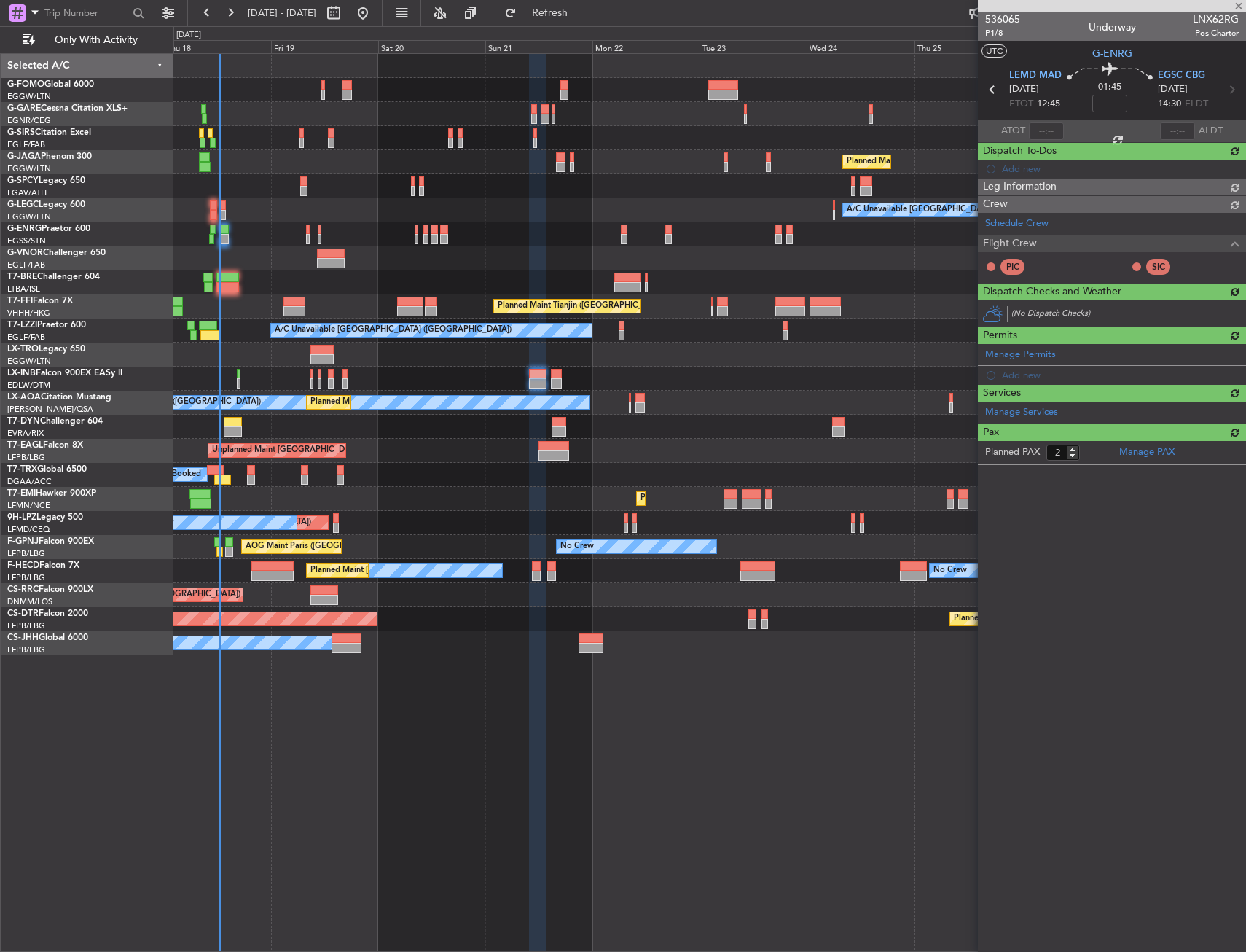
type input "-00:10"
type input "0"
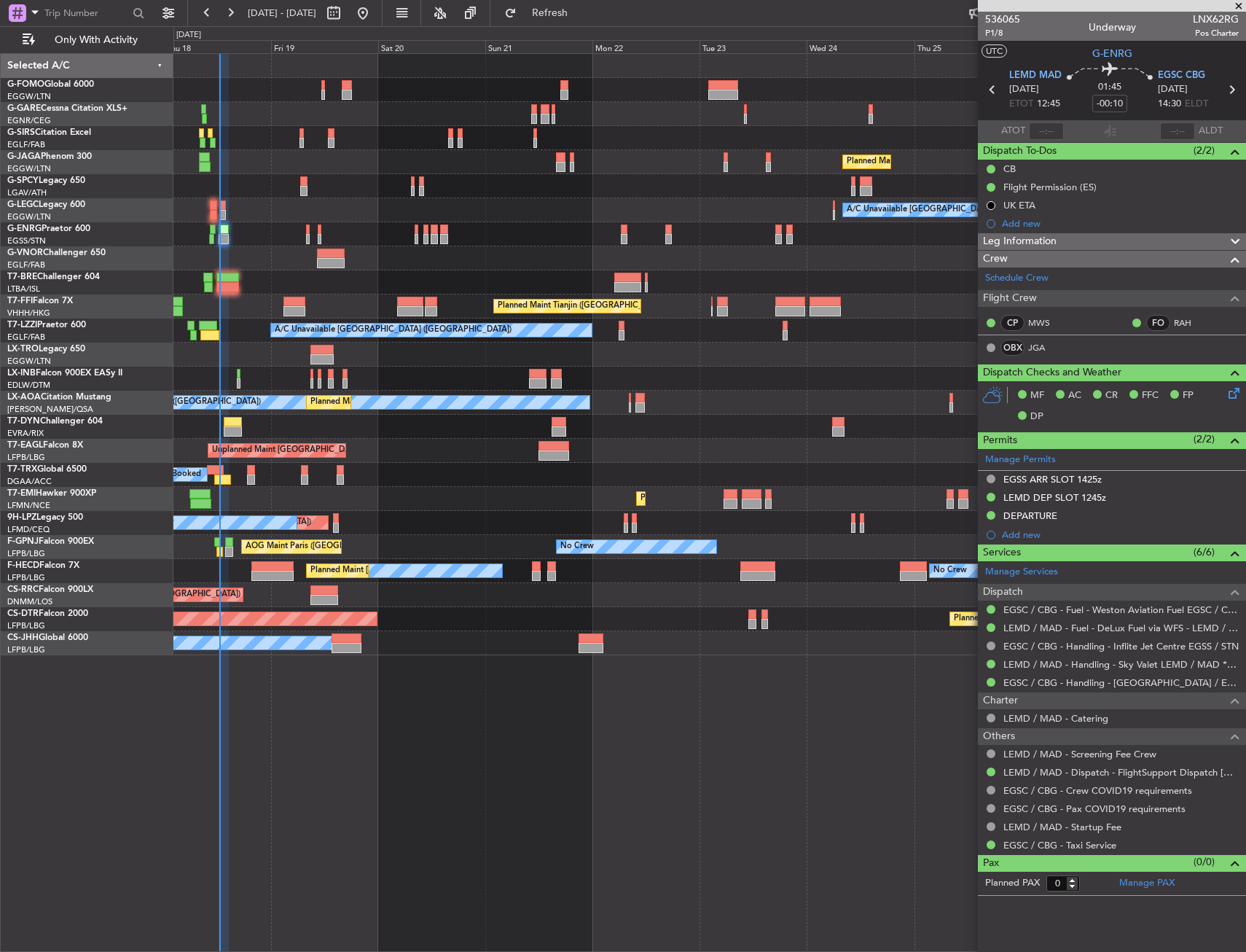
click at [497, 626] on div "Planned Maint Nice (Côte d'Azur Airport) AOG Maint Sofia Planned Maint Sofia" at bounding box center [709, 620] width 1072 height 24
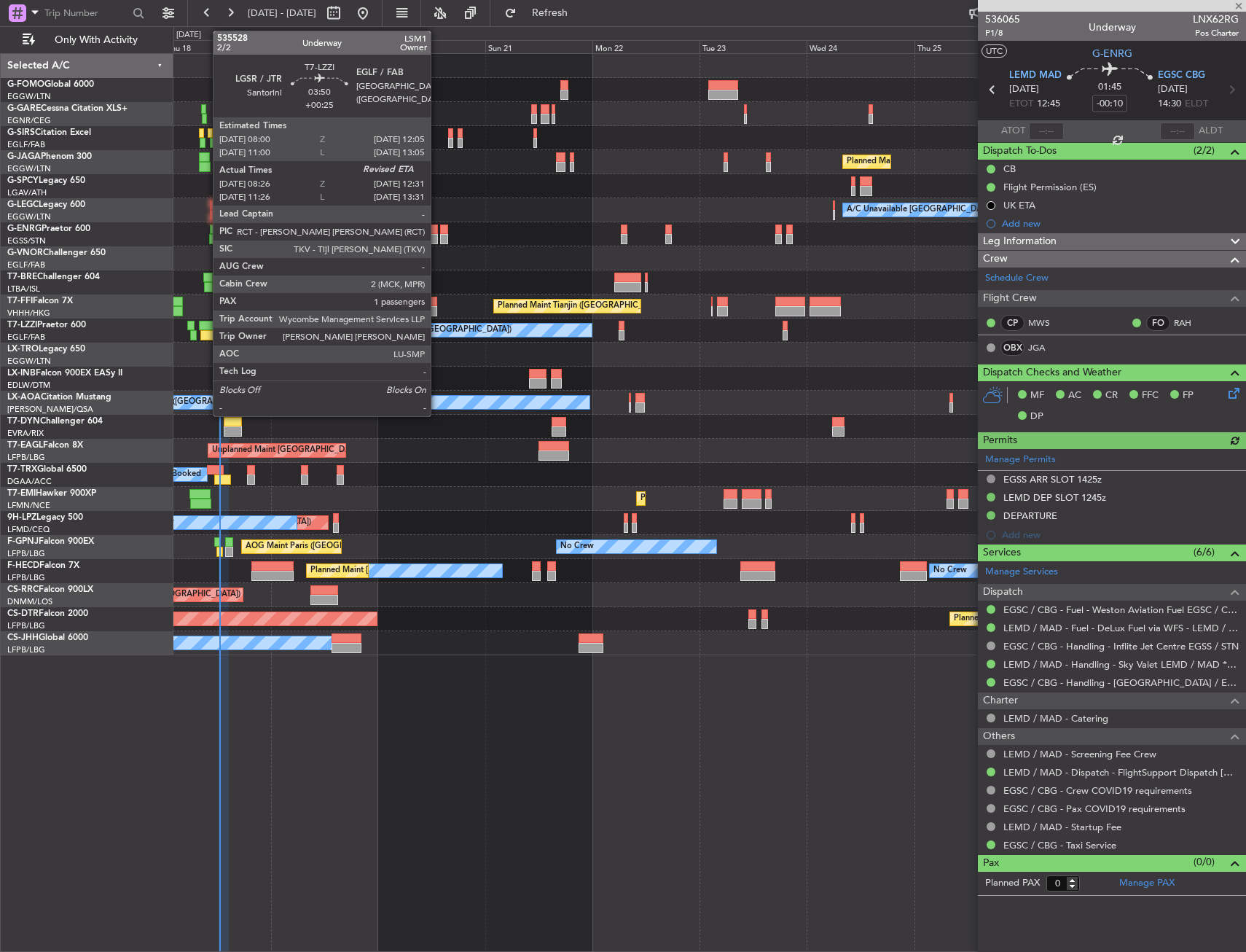
click at [206, 333] on div at bounding box center [210, 335] width 19 height 10
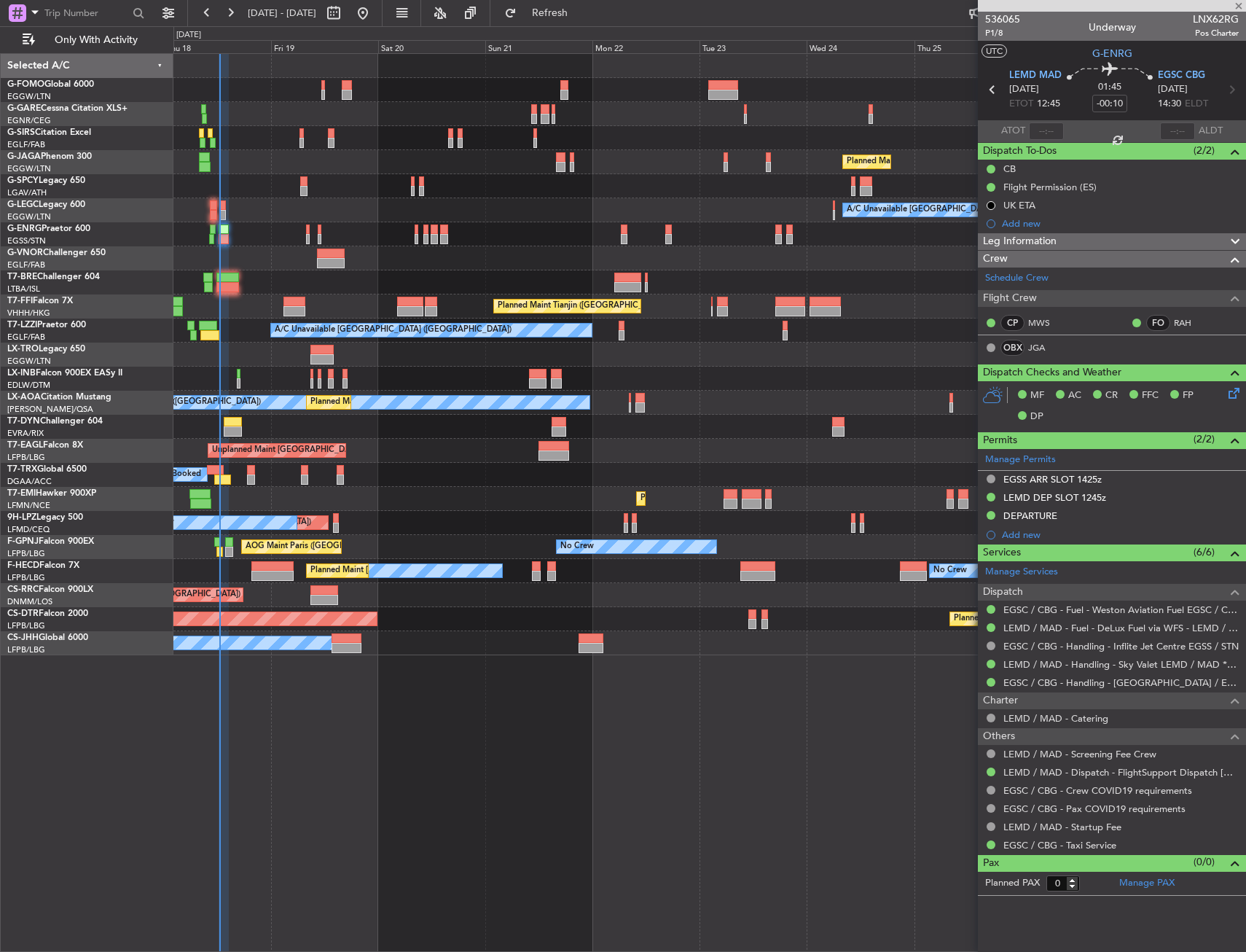
type input "+00:25"
type input "08:36"
type input "1"
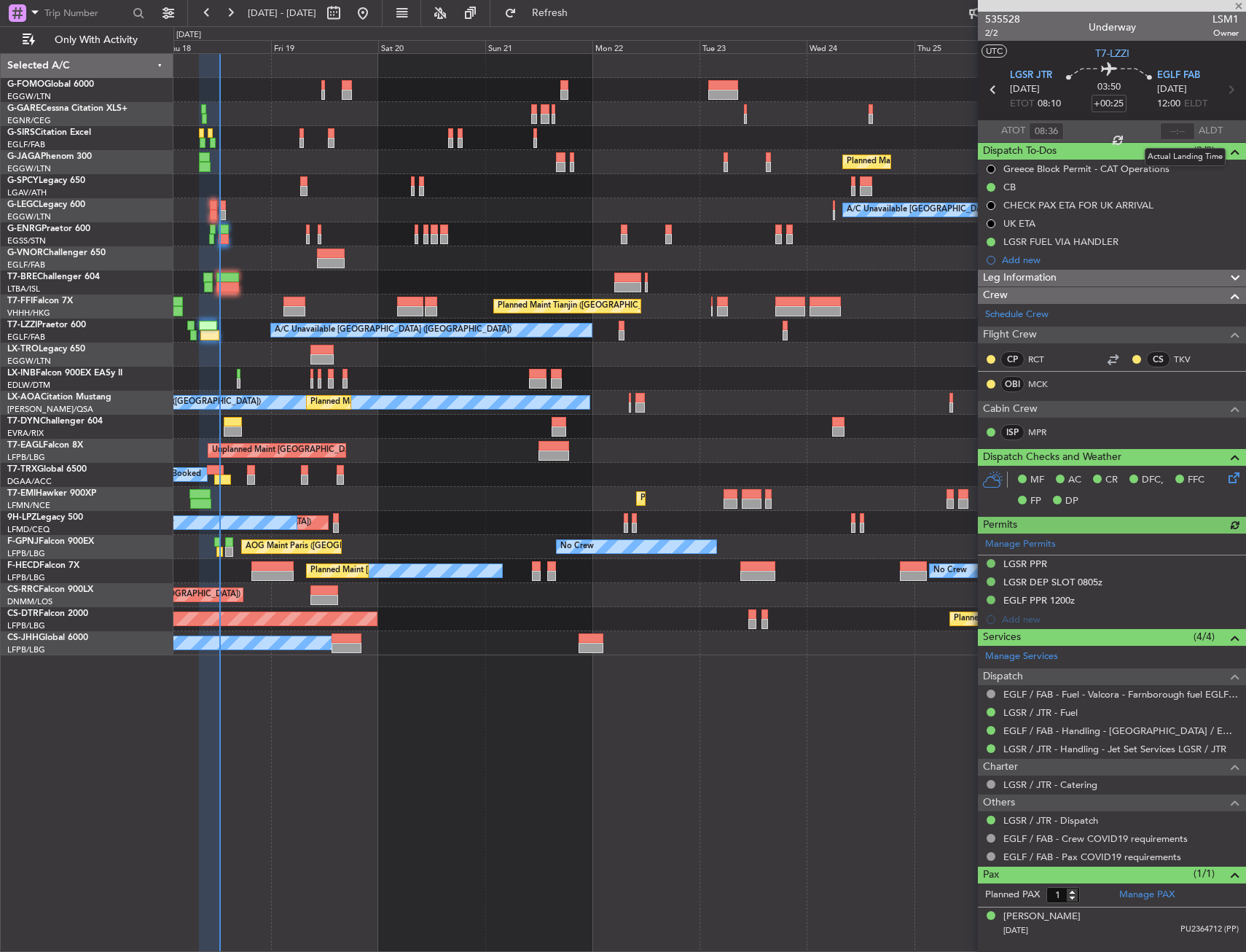
click at [1174, 136] on body "18 Sep 2025 - 28 Sep 2025 Refresh Quick Links Only With Activity Planned Maint …" at bounding box center [623, 476] width 1246 height 952
click at [1176, 132] on input "text" at bounding box center [1178, 131] width 35 height 17
click at [1154, 131] on section "ATOT 08:36 1231 ALDT" at bounding box center [1112, 131] width 268 height 22
type input "12:31"
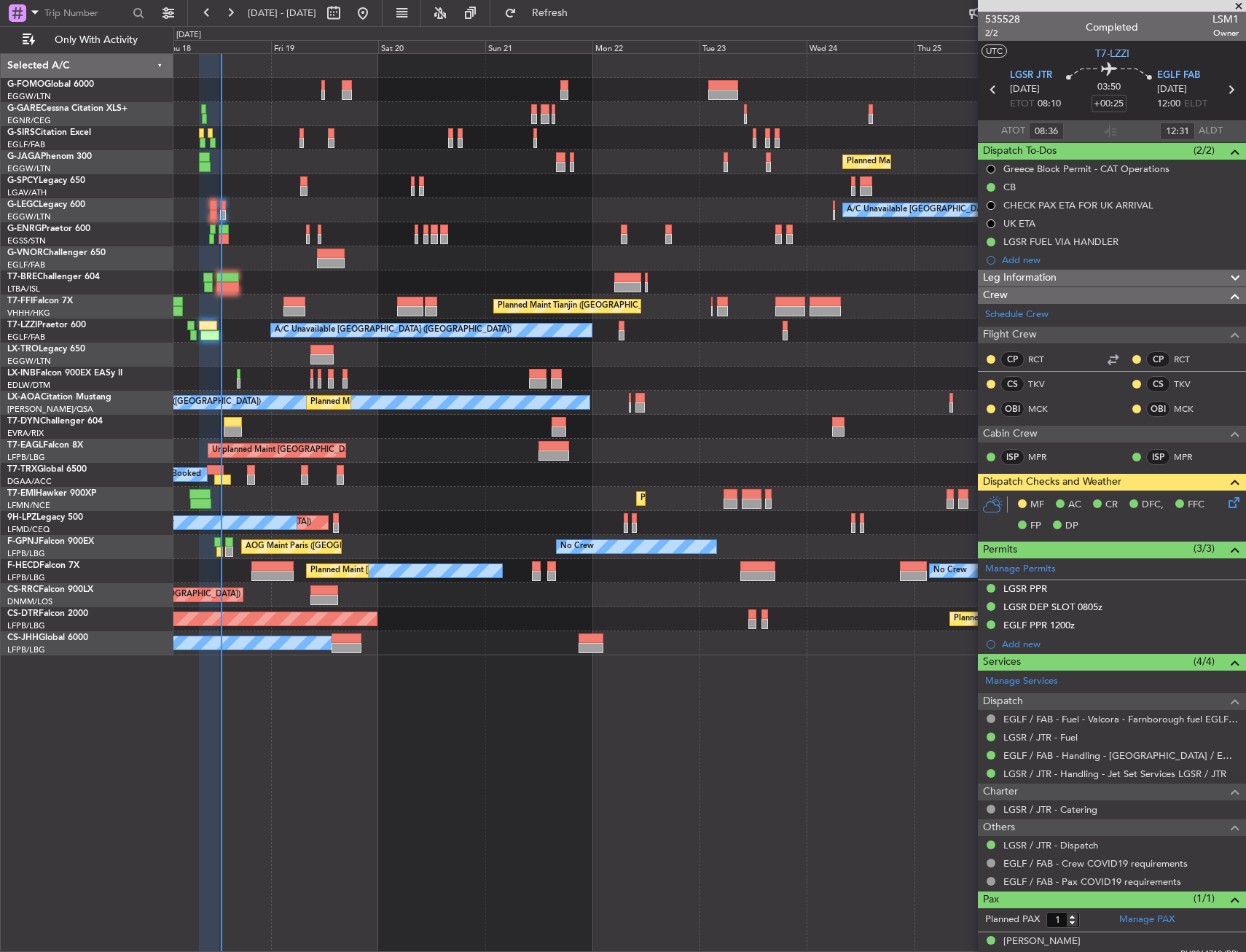
click at [451, 797] on div "Planned Maint London (Luton) A/C Unavailable London (Luton) Planned Maint Tianj…" at bounding box center [710, 502] width 1073 height 898
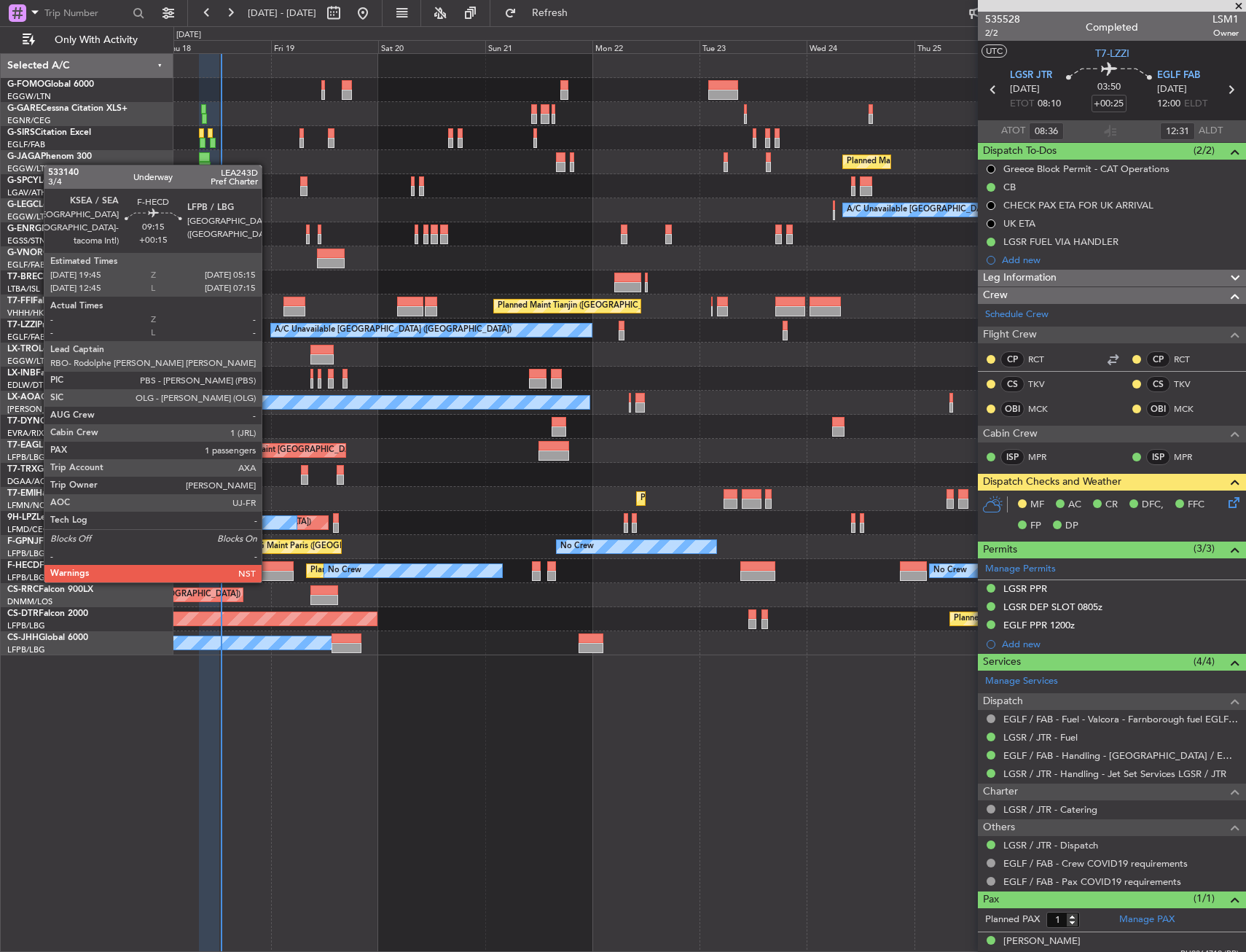
click at [273, 570] on div at bounding box center [273, 566] width 43 height 10
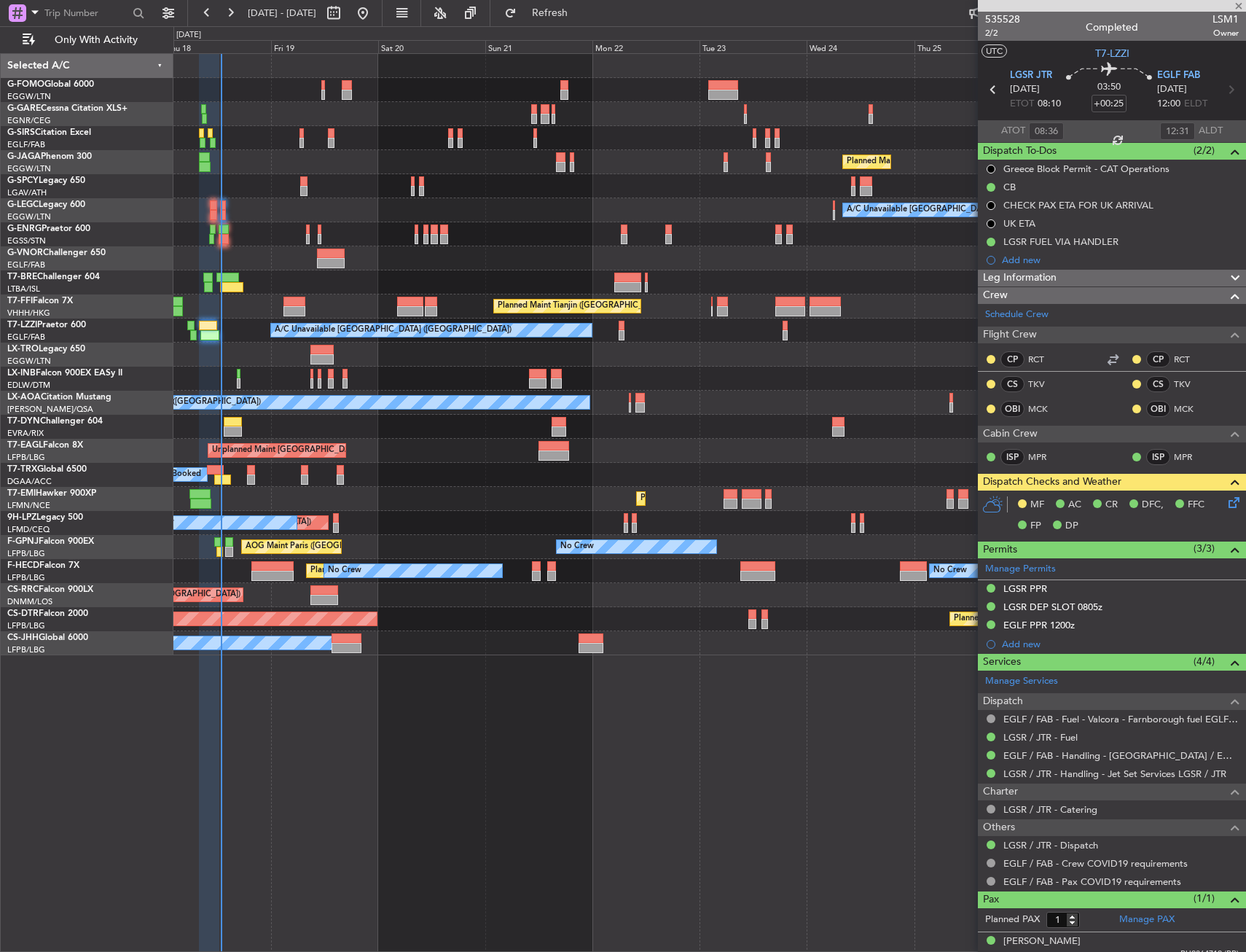
type input "+00:15"
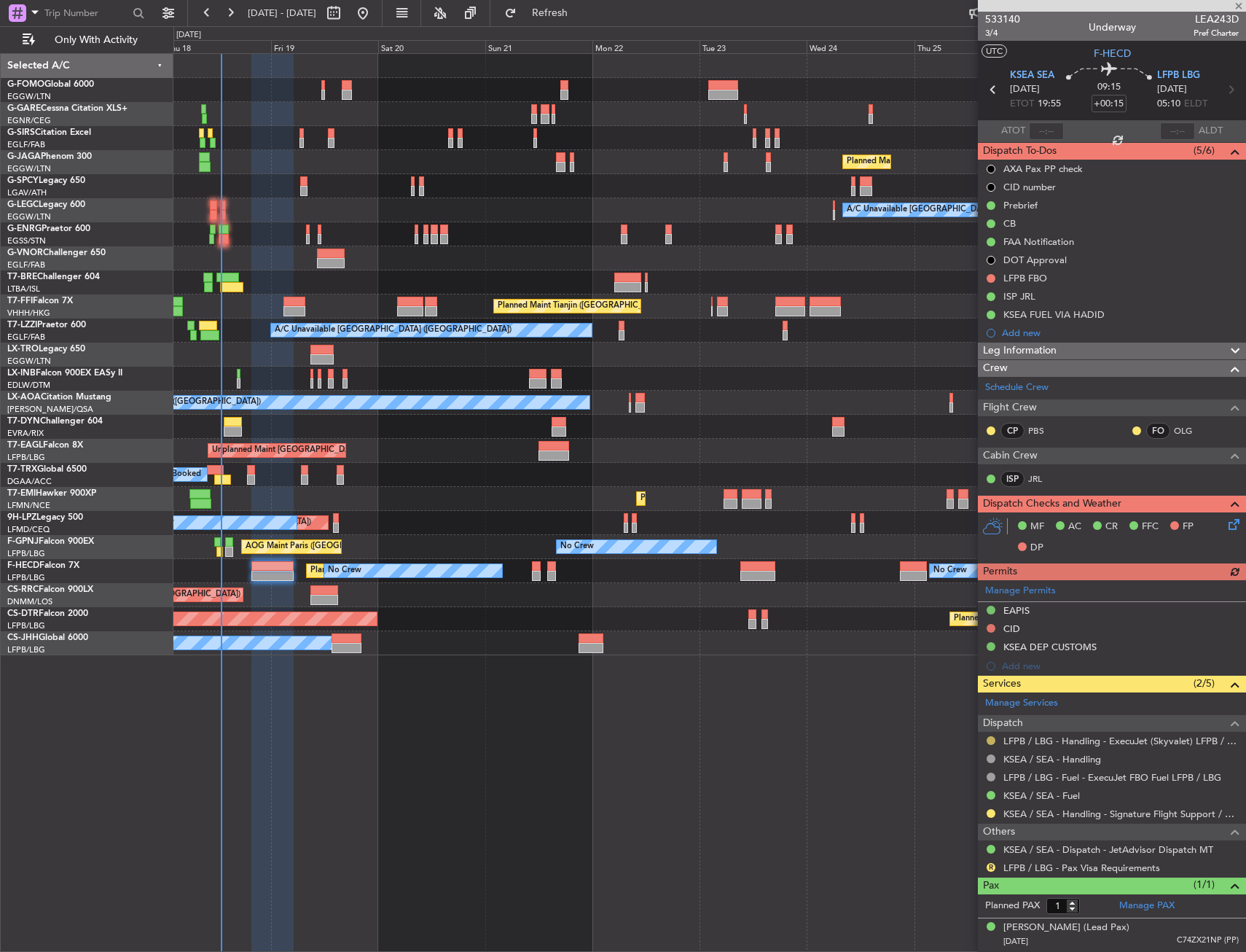
click at [990, 739] on button at bounding box center [991, 741] width 9 height 9
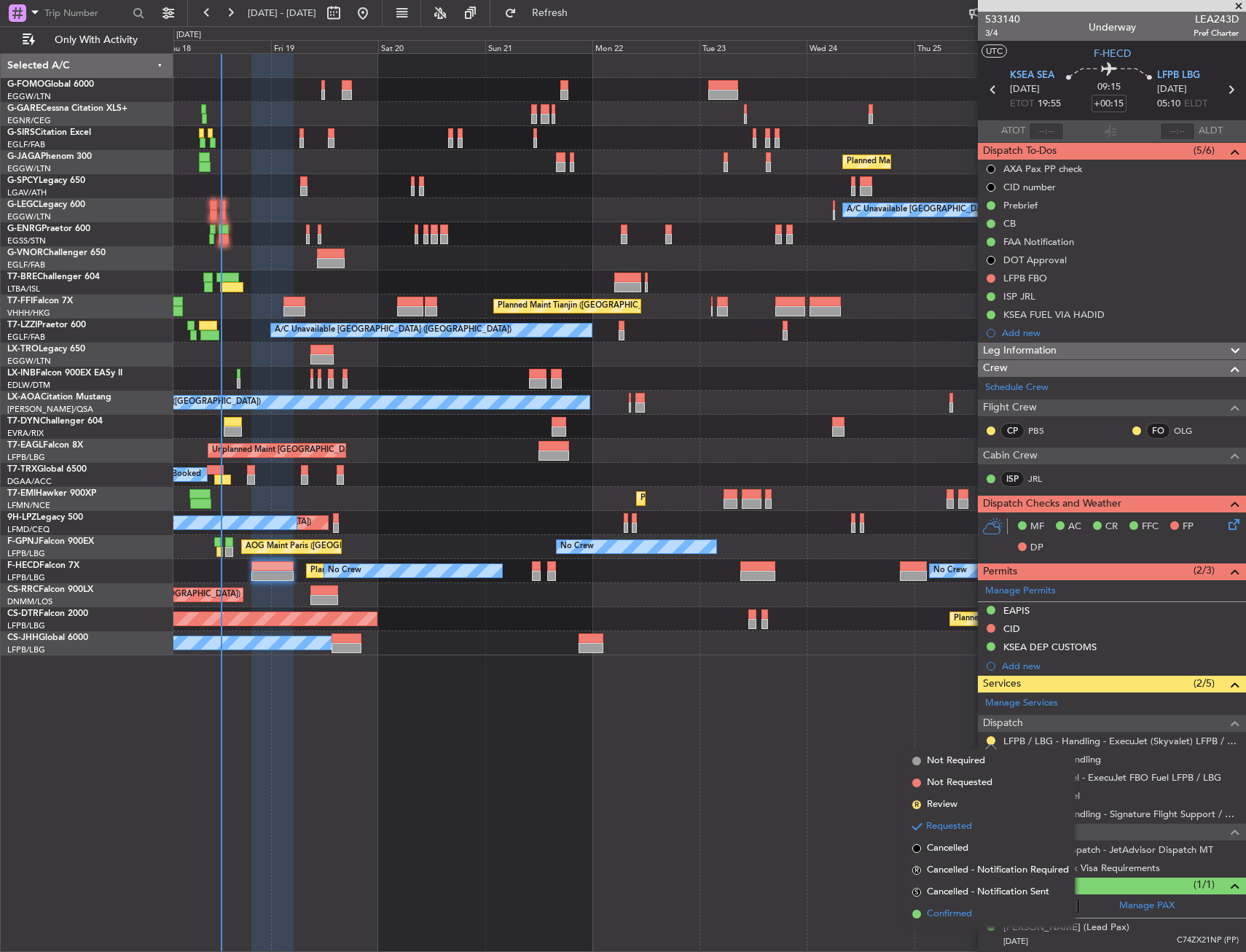
click at [969, 904] on li "Confirmed" at bounding box center [991, 913] width 168 height 22
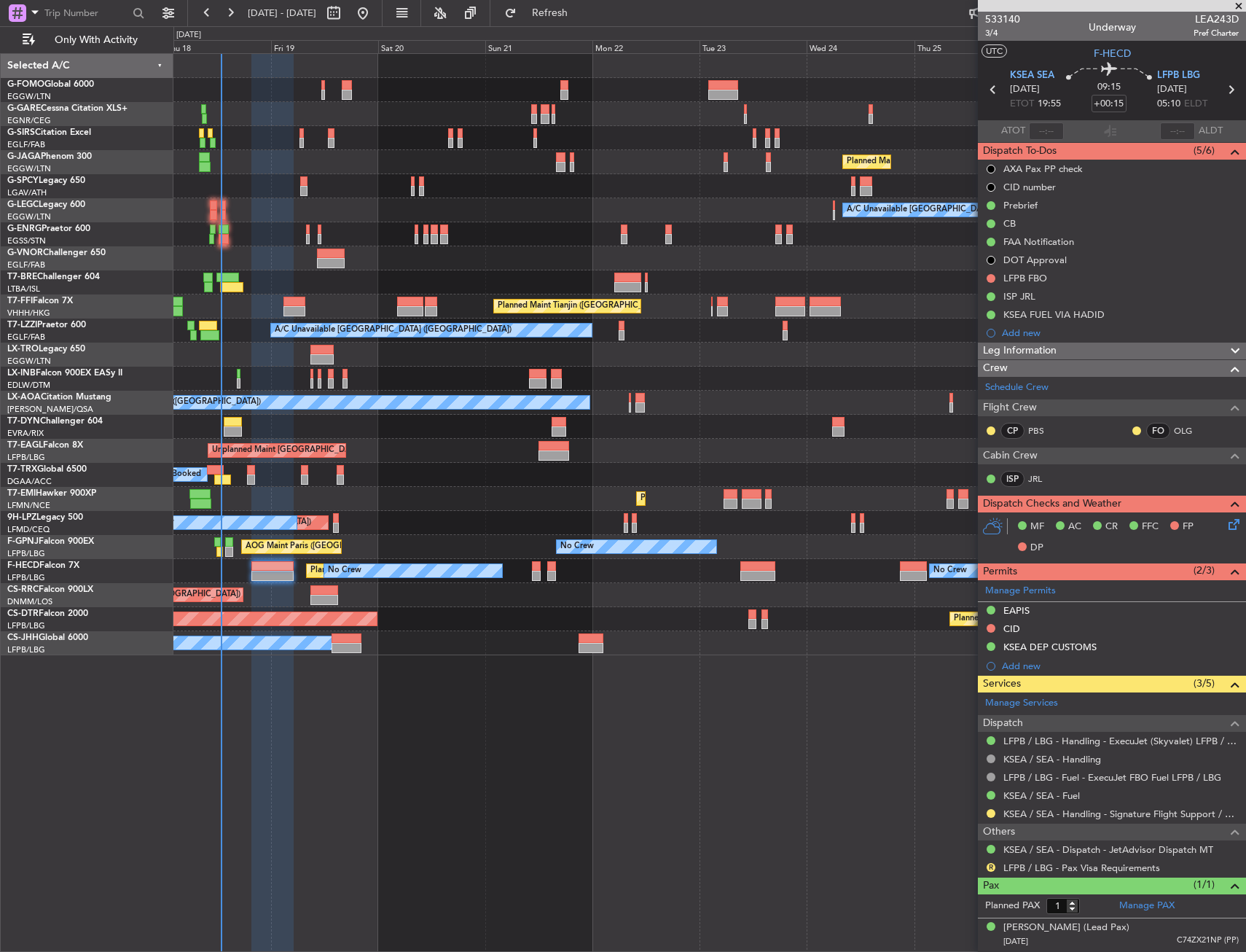
click at [498, 481] on div "A/C Booked A/C Booked" at bounding box center [709, 475] width 1072 height 24
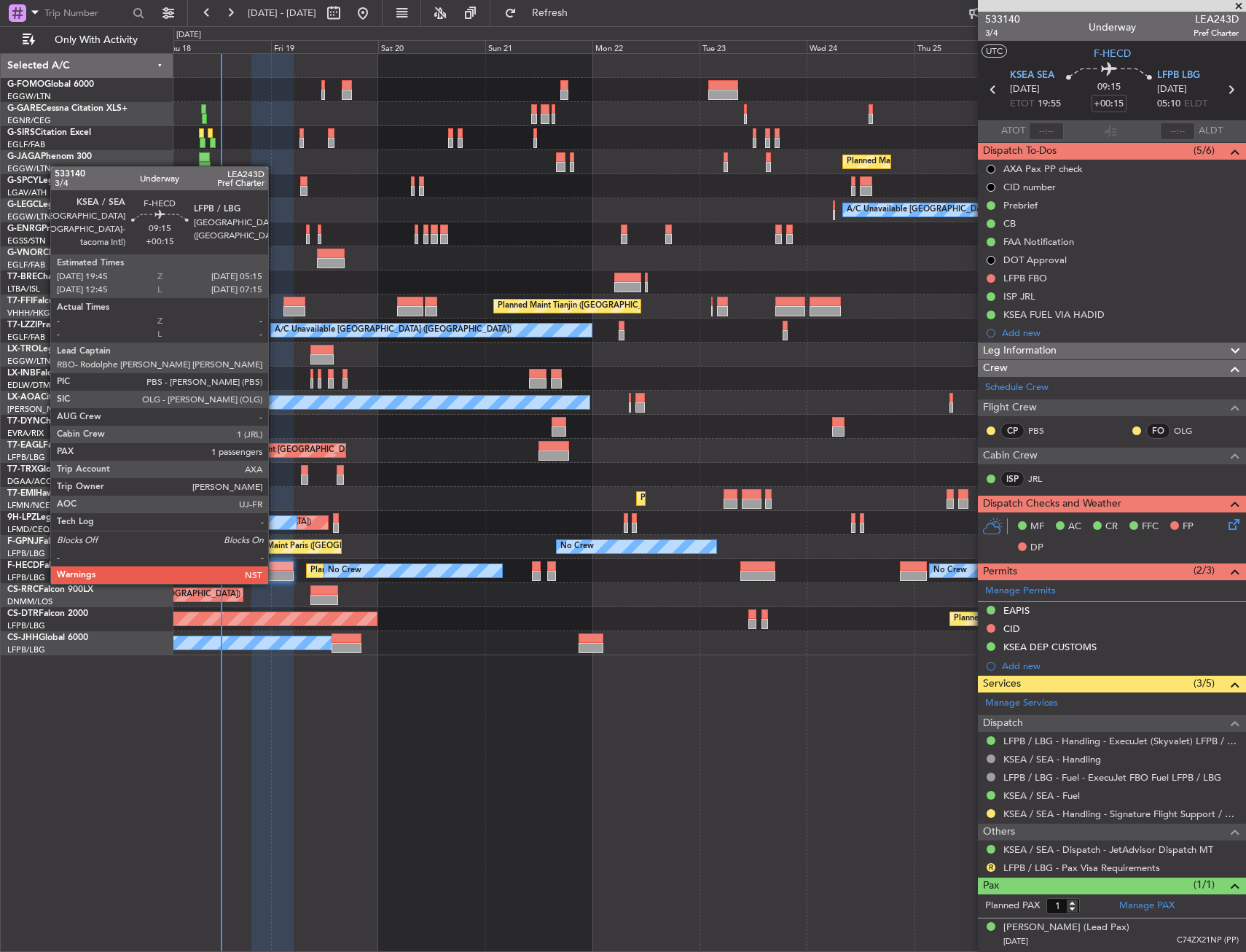
click at [275, 568] on div at bounding box center [273, 566] width 43 height 10
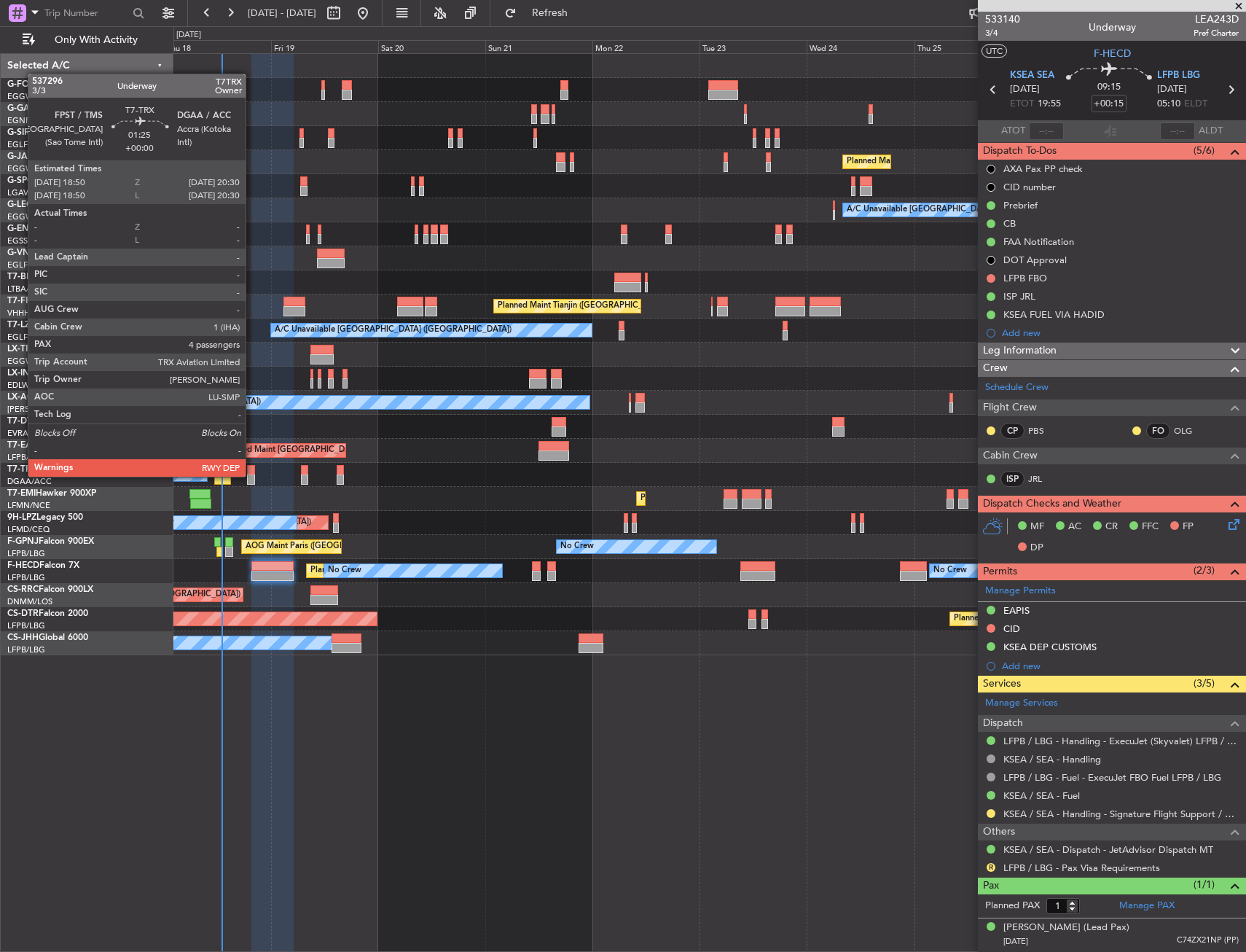
click at [252, 475] on div at bounding box center [251, 479] width 8 height 10
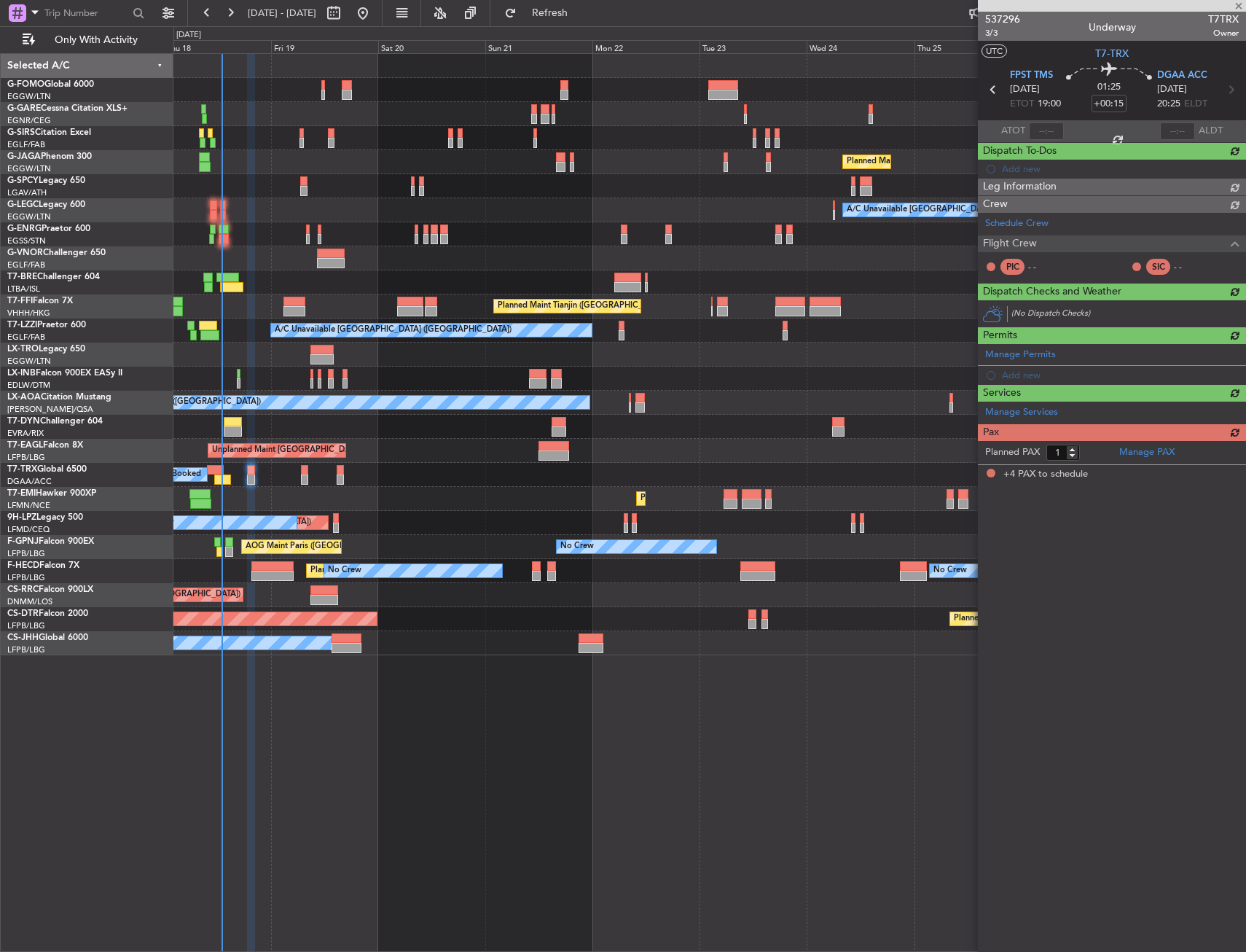
type input "4"
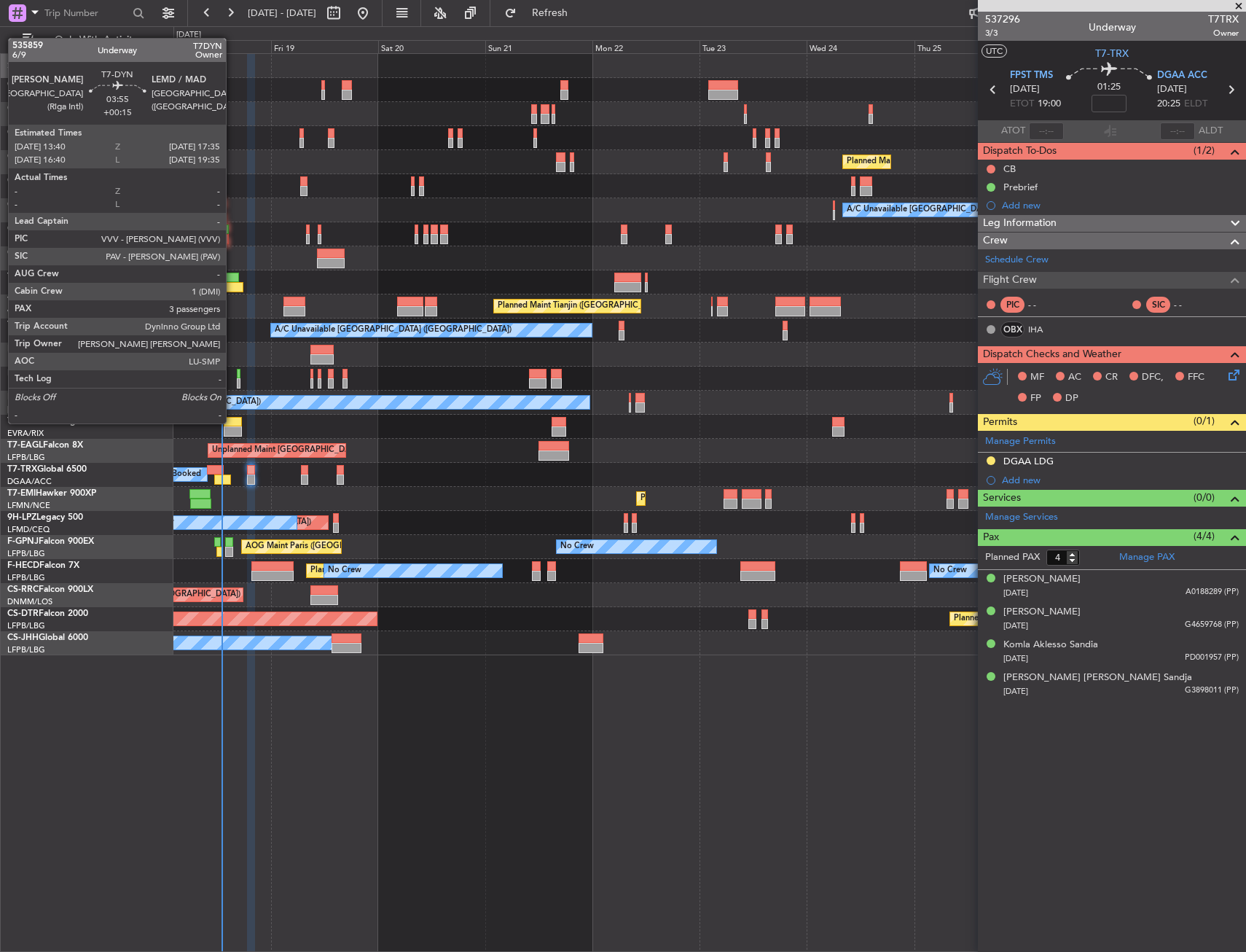
click at [233, 422] on div at bounding box center [233, 421] width 18 height 10
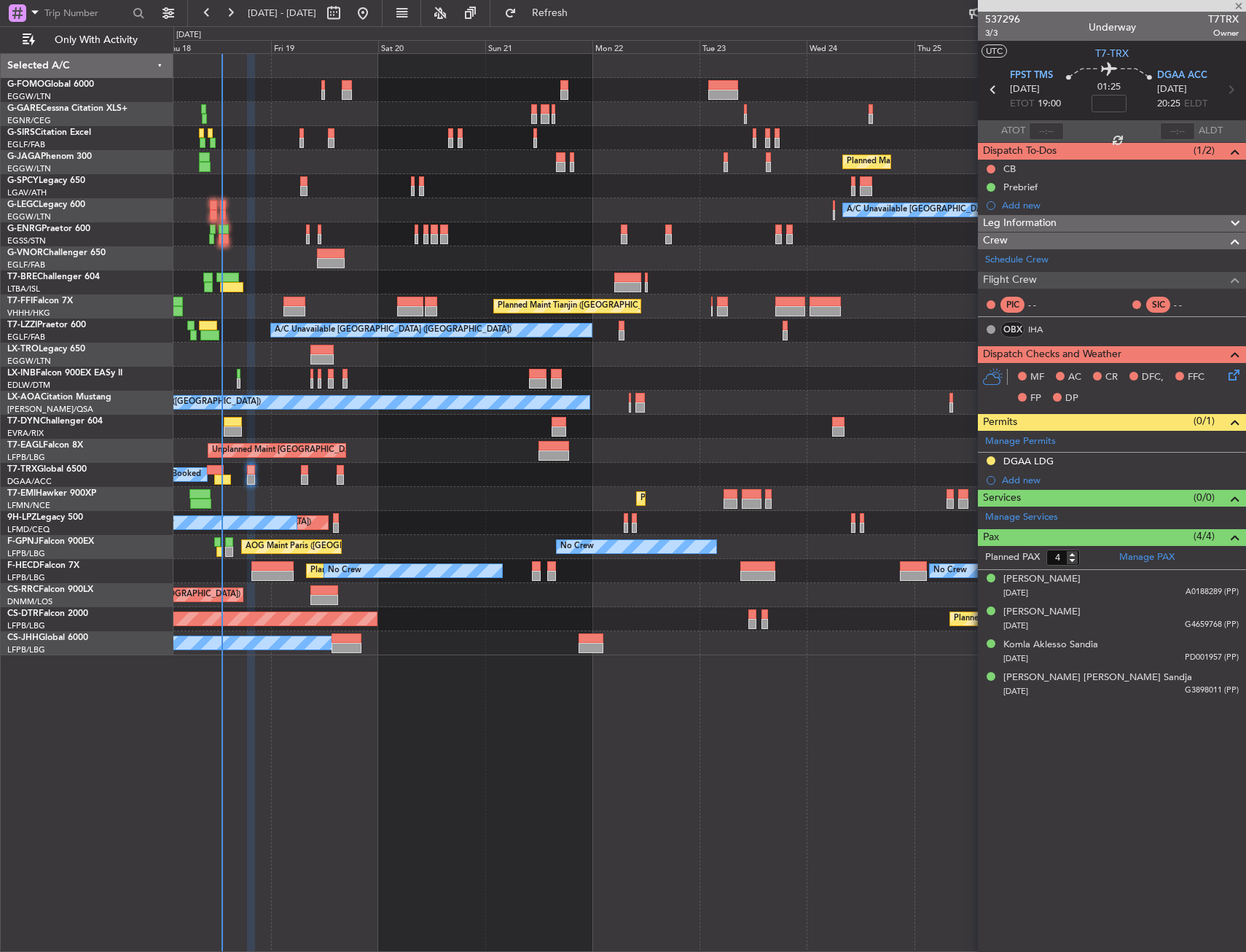
type input "+00:15"
type input "3"
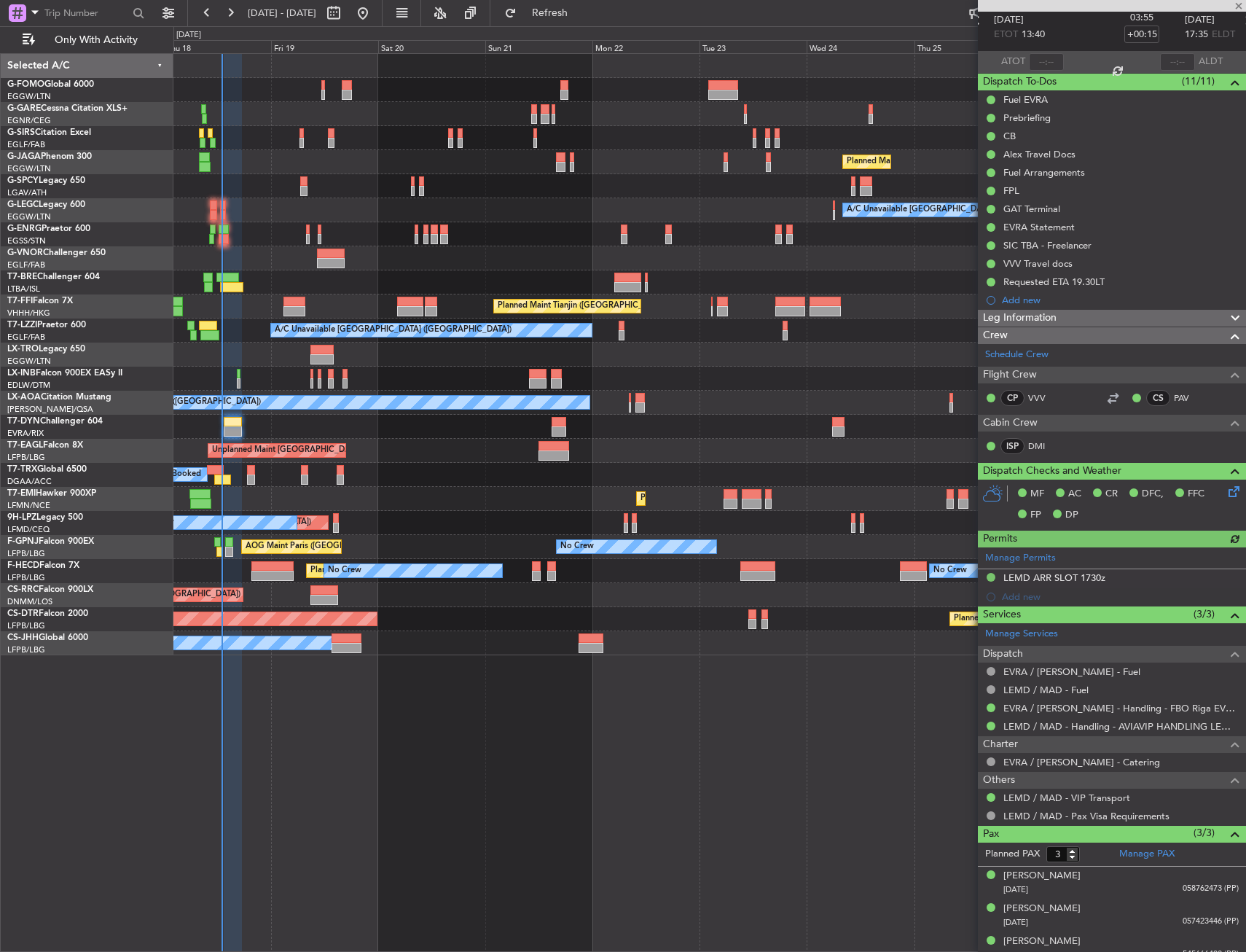
scroll to position [82, 0]
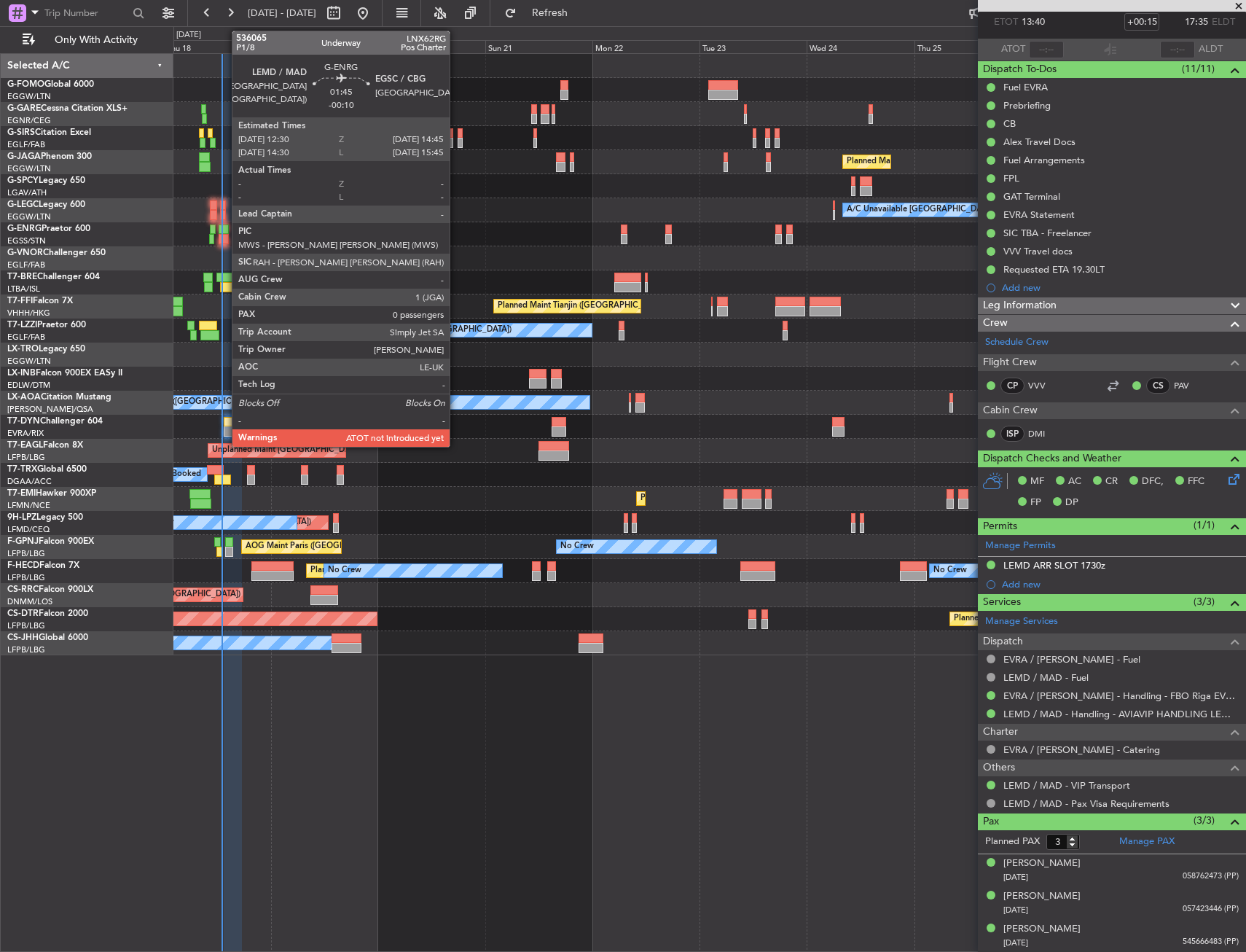
click at [224, 238] on div at bounding box center [223, 239] width 10 height 10
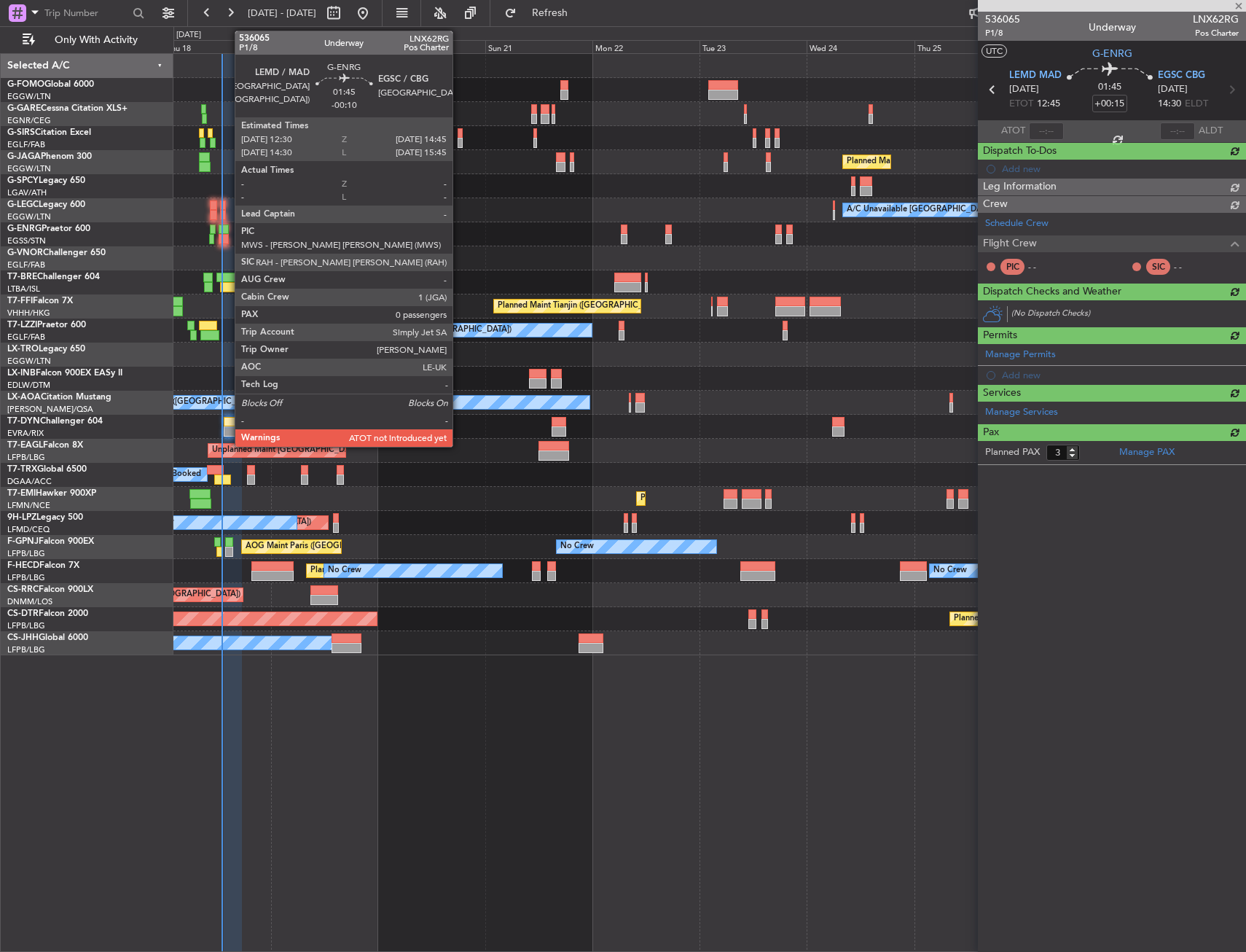
type input "-00:10"
type input "0"
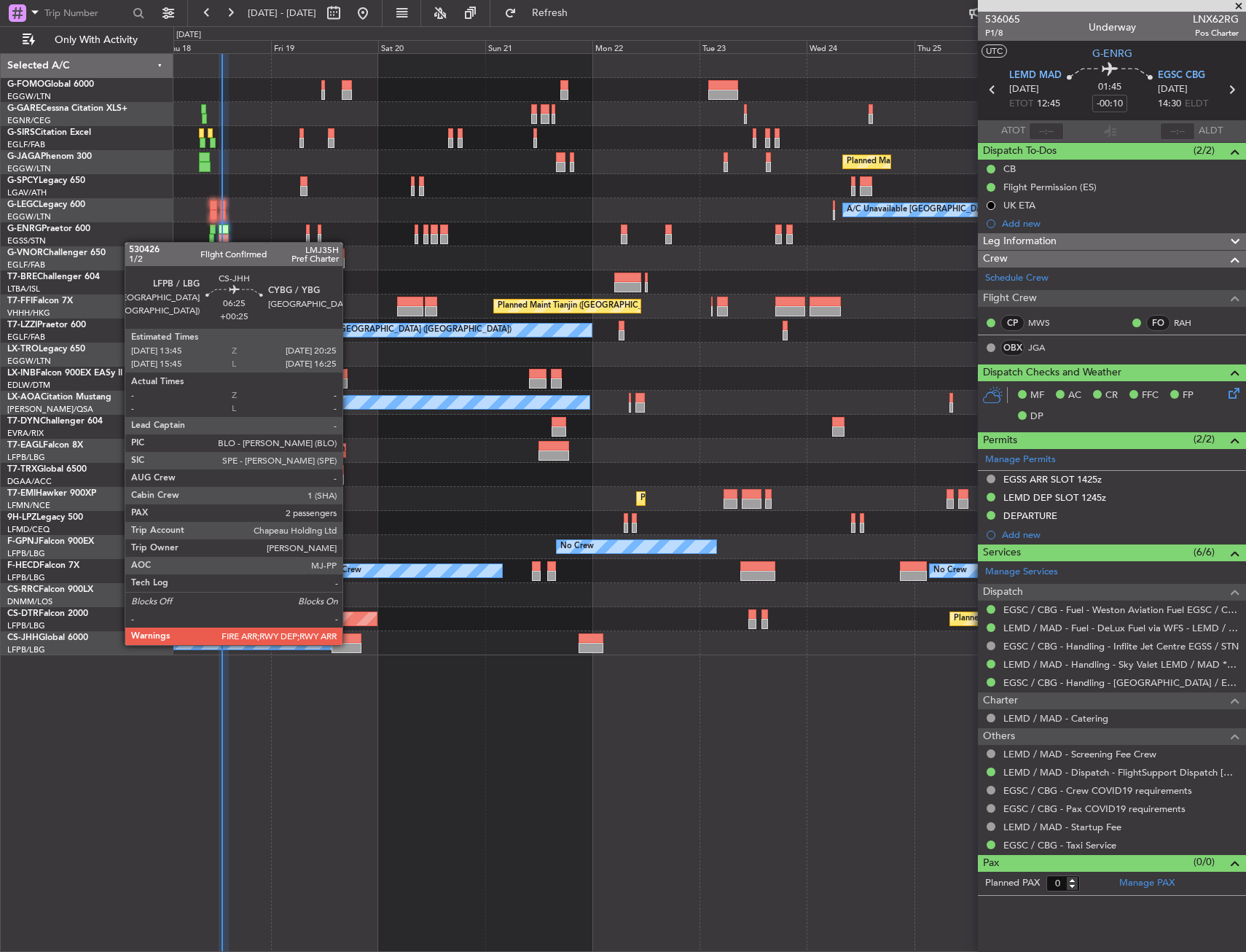
click at [349, 644] on div at bounding box center [346, 648] width 30 height 10
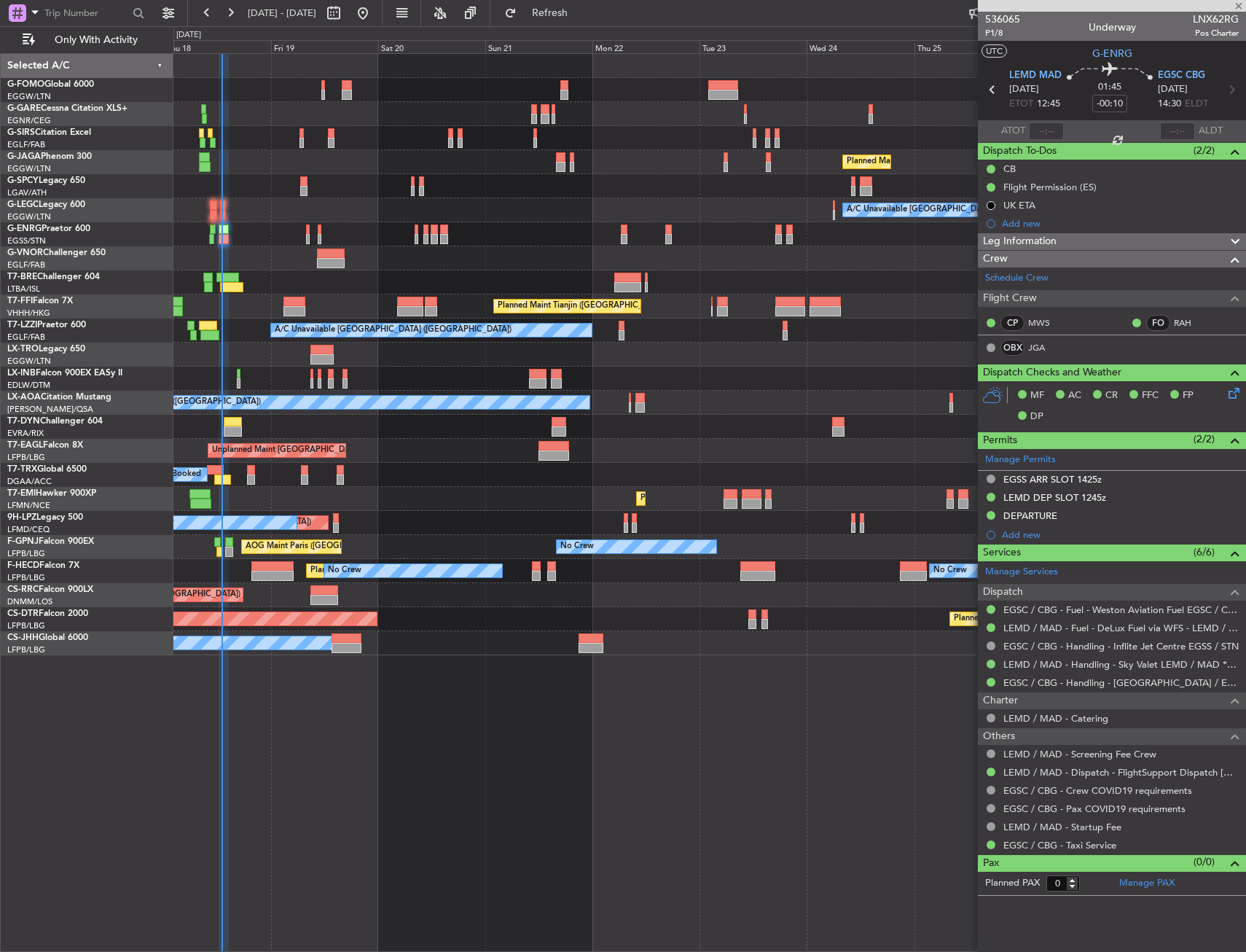
type input "+00:25"
type input "2"
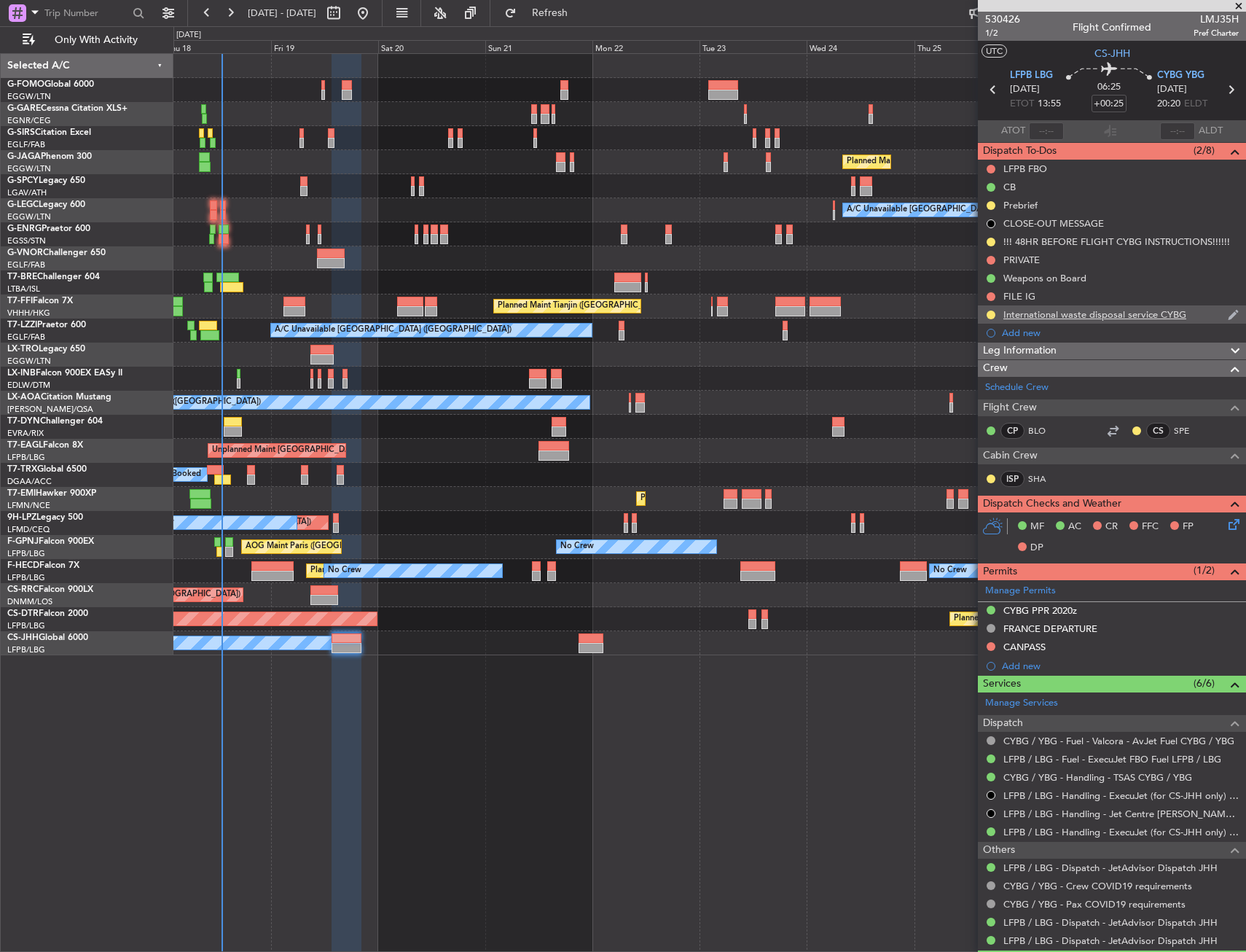
click at [985, 313] on div at bounding box center [991, 314] width 11 height 11
click at [989, 317] on button at bounding box center [991, 315] width 9 height 9
click at [984, 405] on span "Cancelled" at bounding box center [994, 401] width 42 height 14
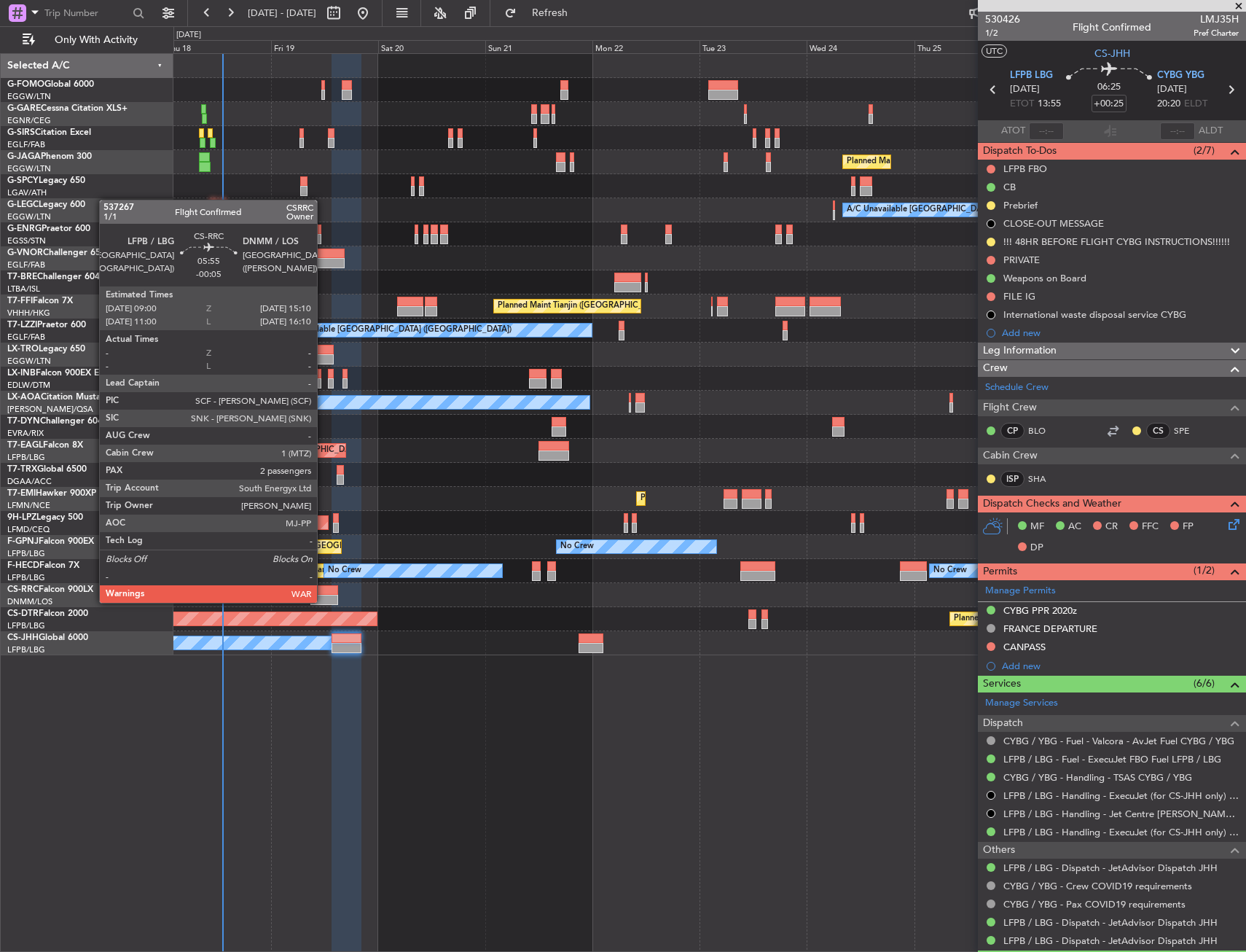
click at [323, 601] on div at bounding box center [324, 599] width 28 height 10
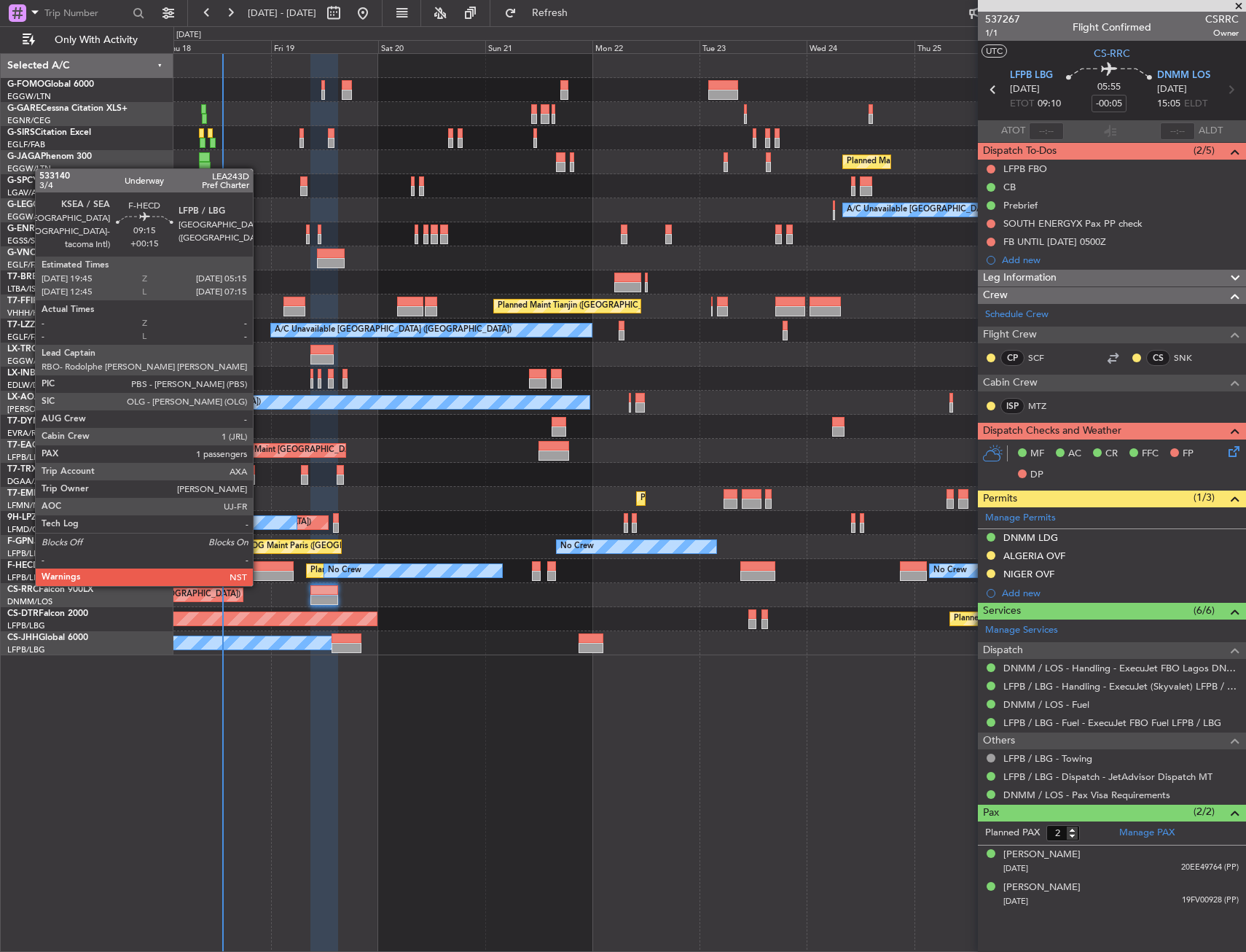
click at [260, 570] on div "Planned Maint Paris (Le Bourget) No Crew No Crew No Crew No Crew" at bounding box center [709, 571] width 1072 height 24
click at [261, 569] on div at bounding box center [273, 566] width 43 height 10
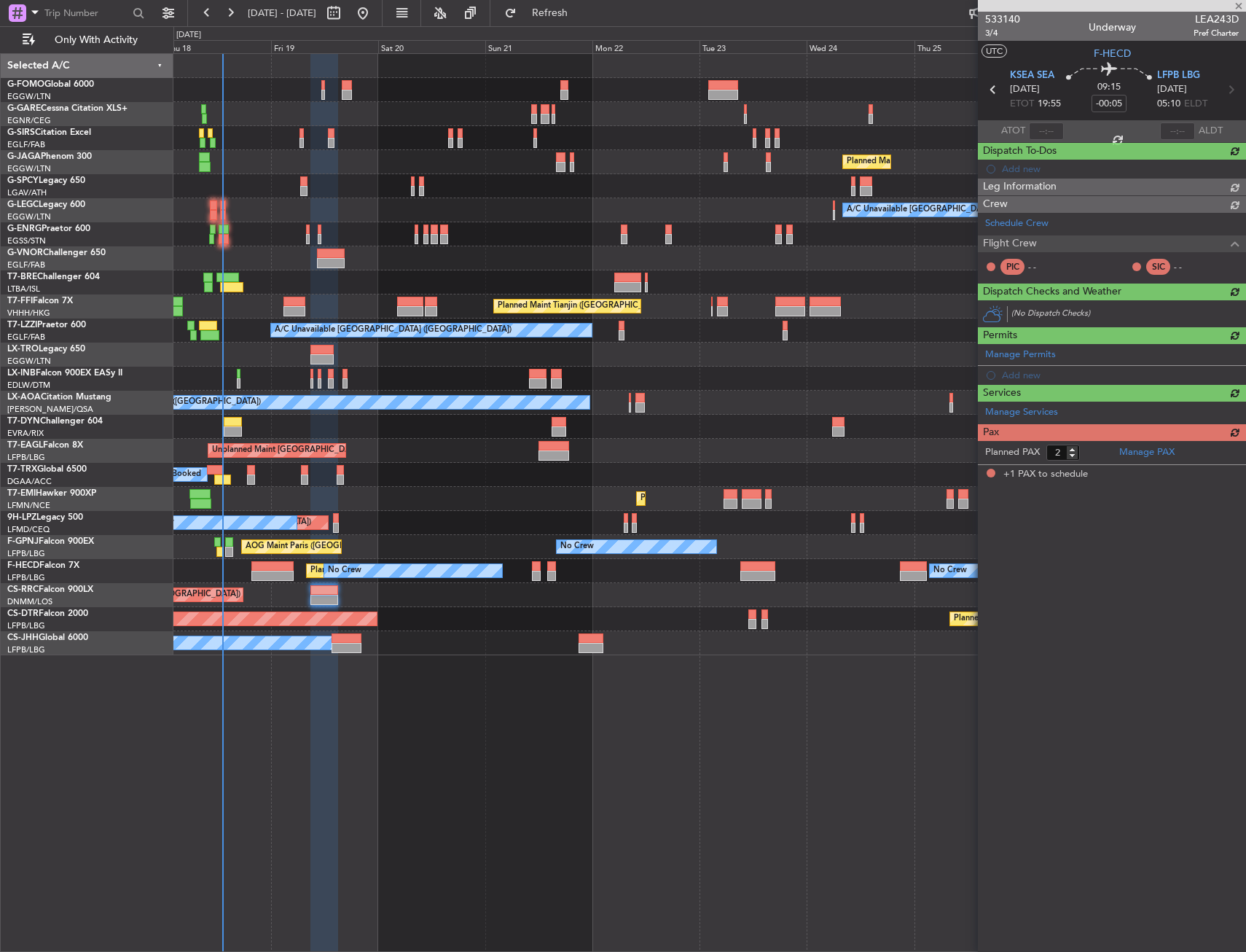
type input "+00:15"
type input "1"
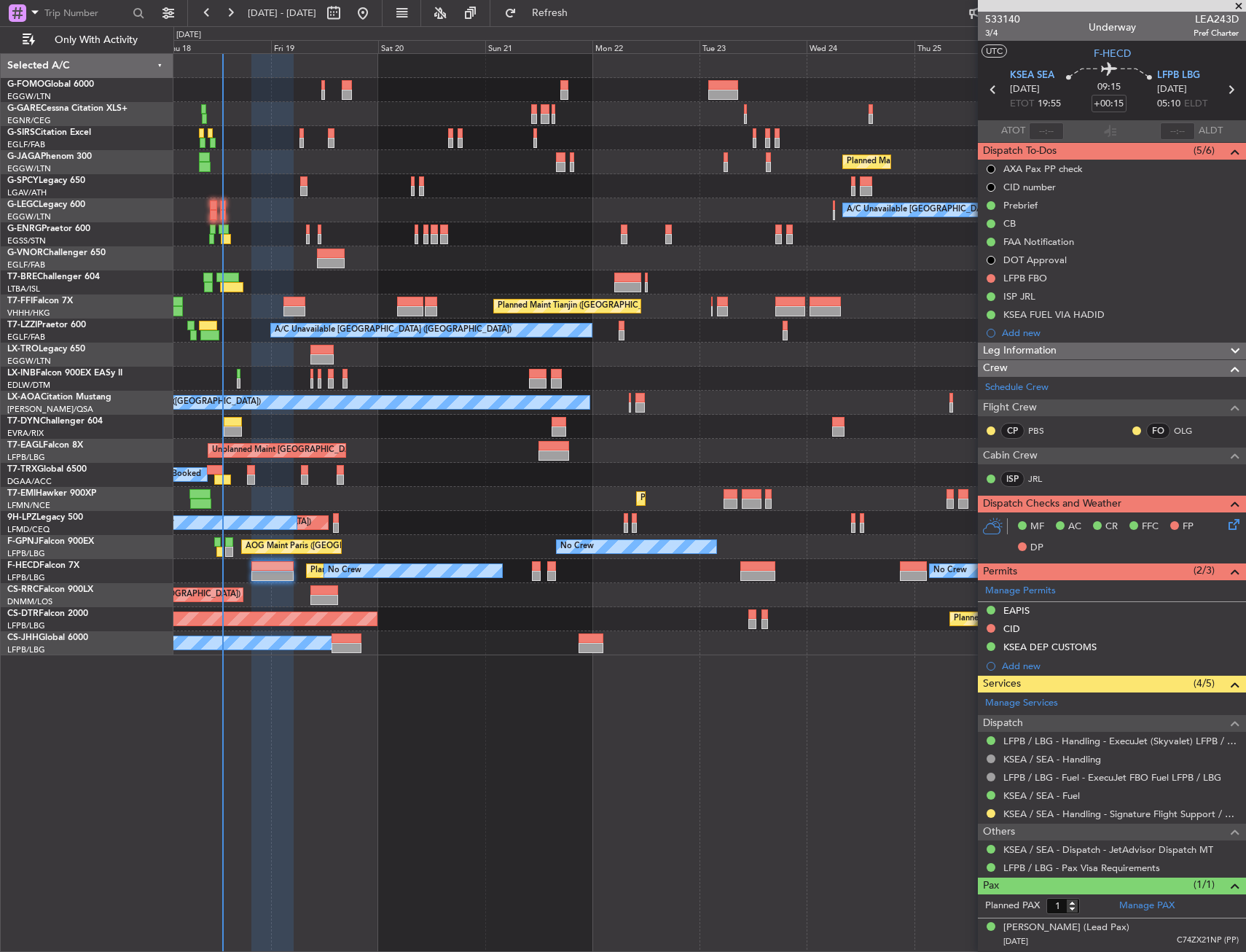
click at [299, 186] on div at bounding box center [709, 186] width 1072 height 24
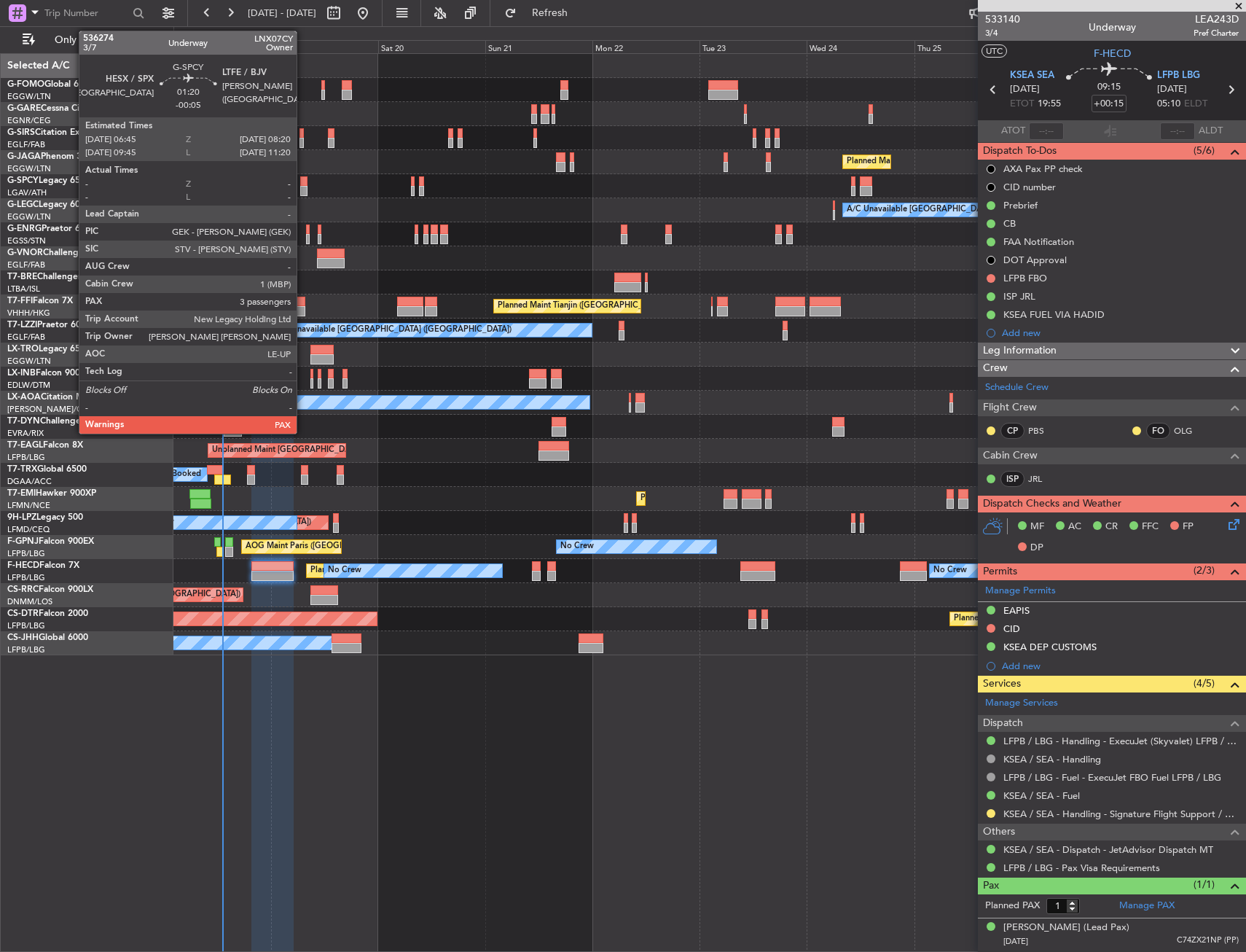
click at [303, 183] on div at bounding box center [304, 181] width 8 height 10
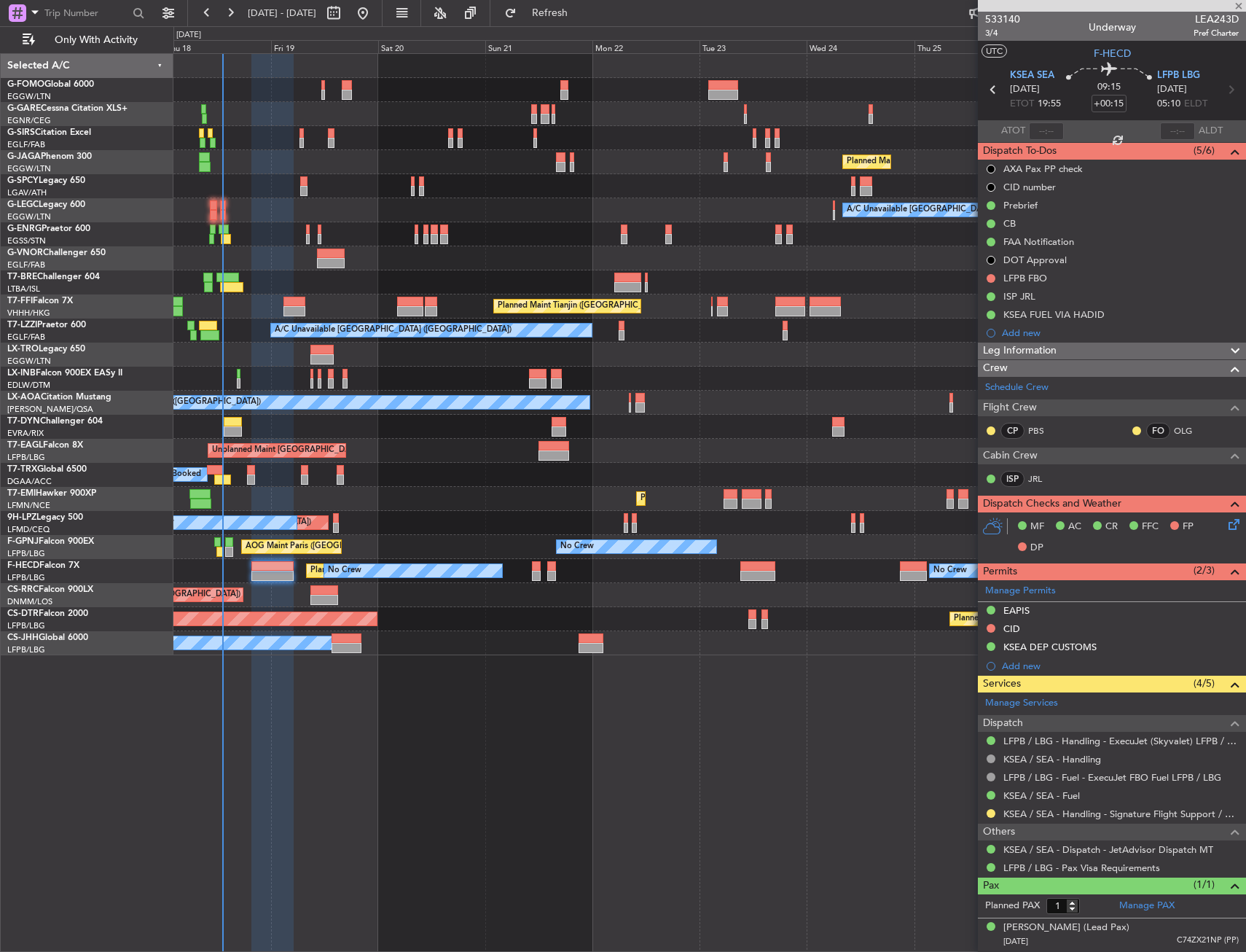
type input "-00:05"
type input "3"
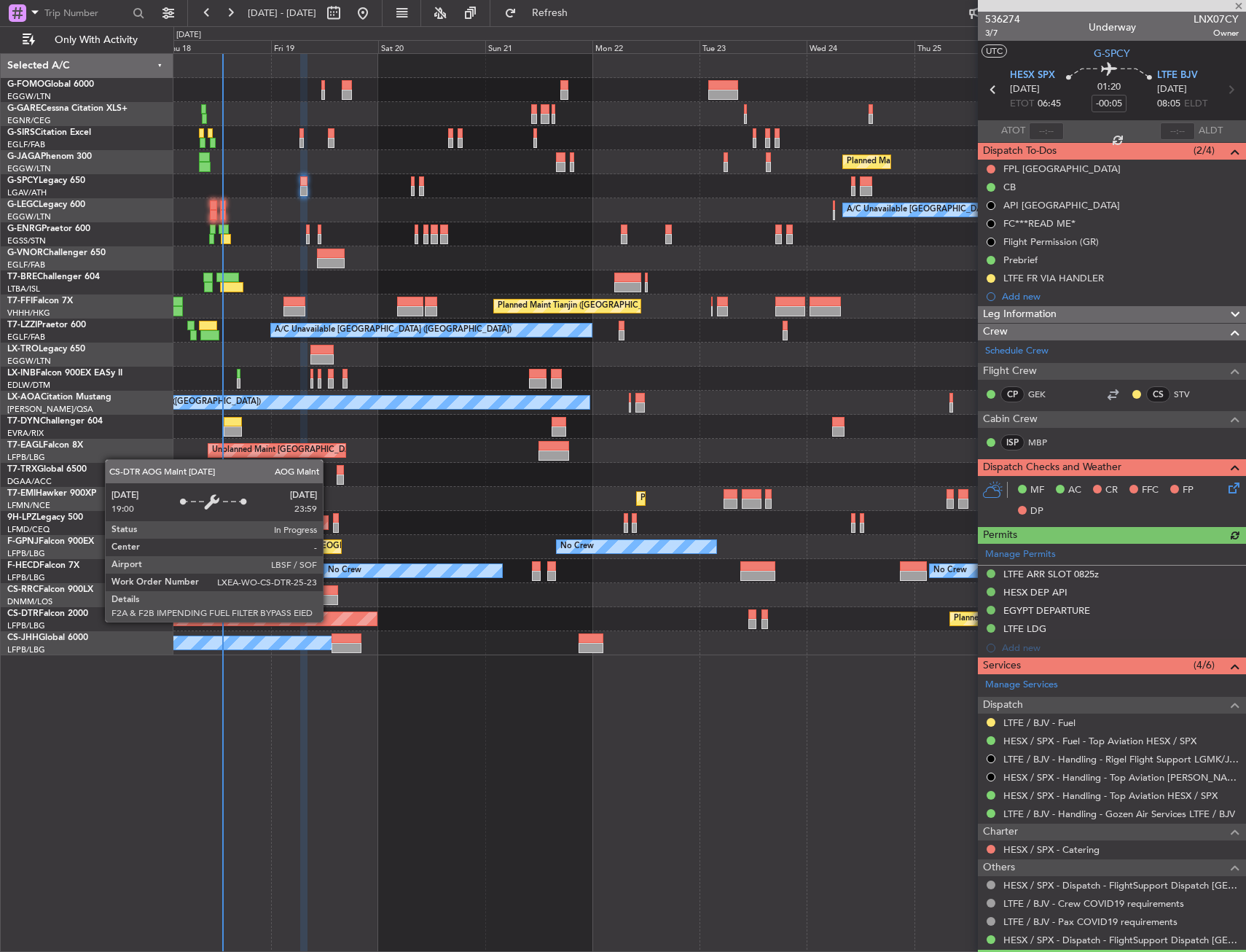
click at [334, 631] on div "Planned Maint Paris (Le Bourget) Owner" at bounding box center [709, 643] width 1072 height 24
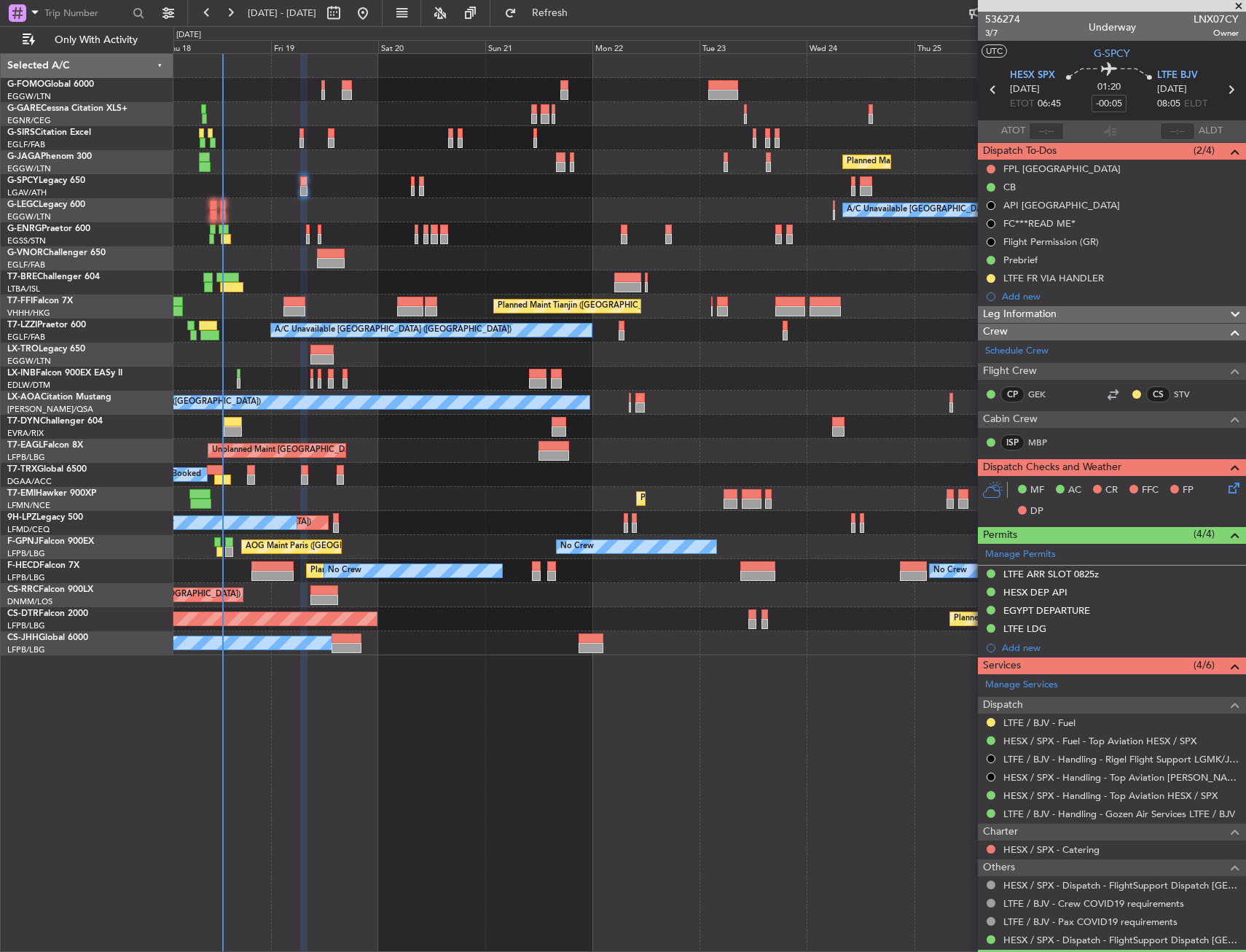
click at [334, 632] on div "Planned Maint Paris (Le Bourget) Owner" at bounding box center [709, 643] width 1072 height 24
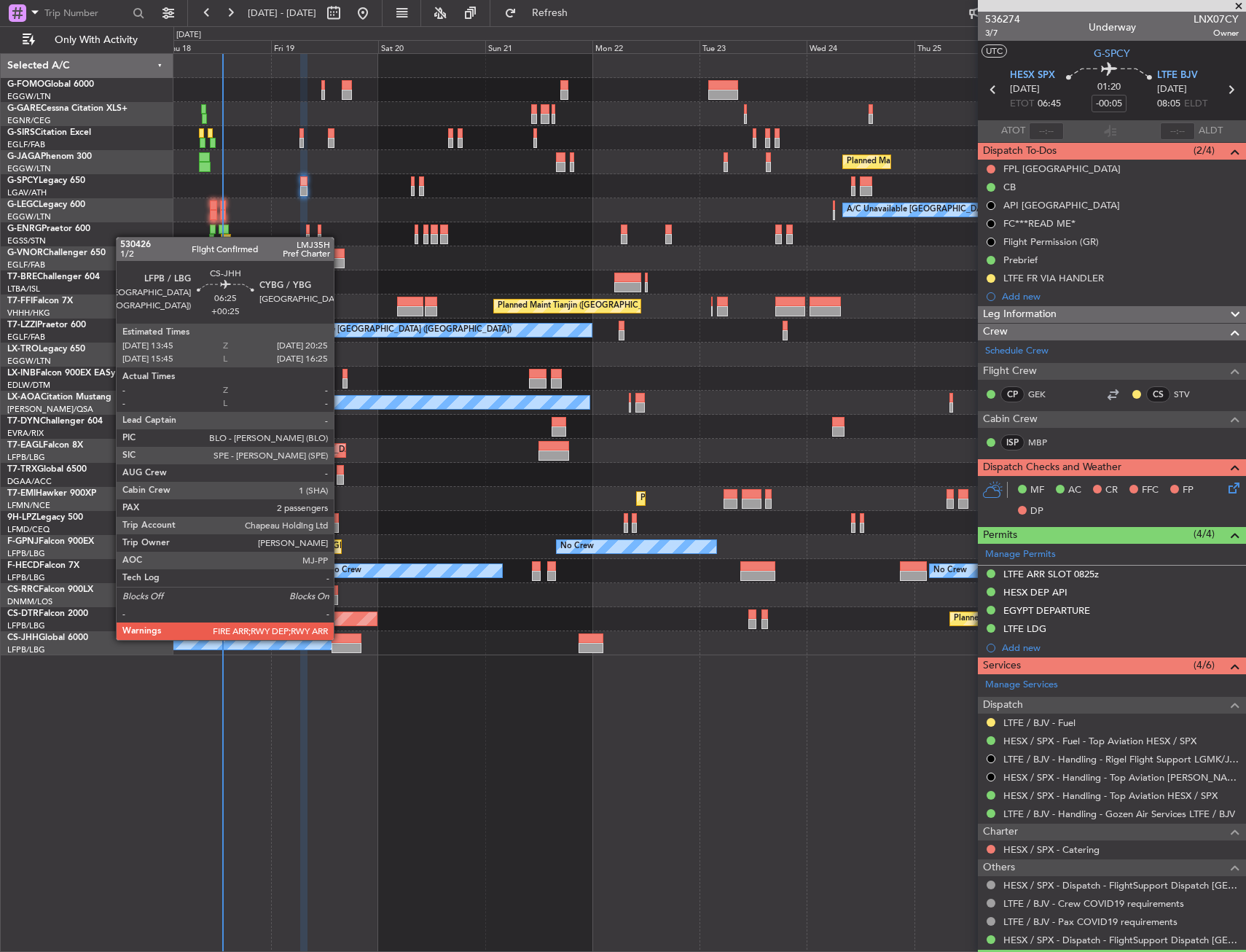
click at [340, 638] on div at bounding box center [346, 638] width 30 height 10
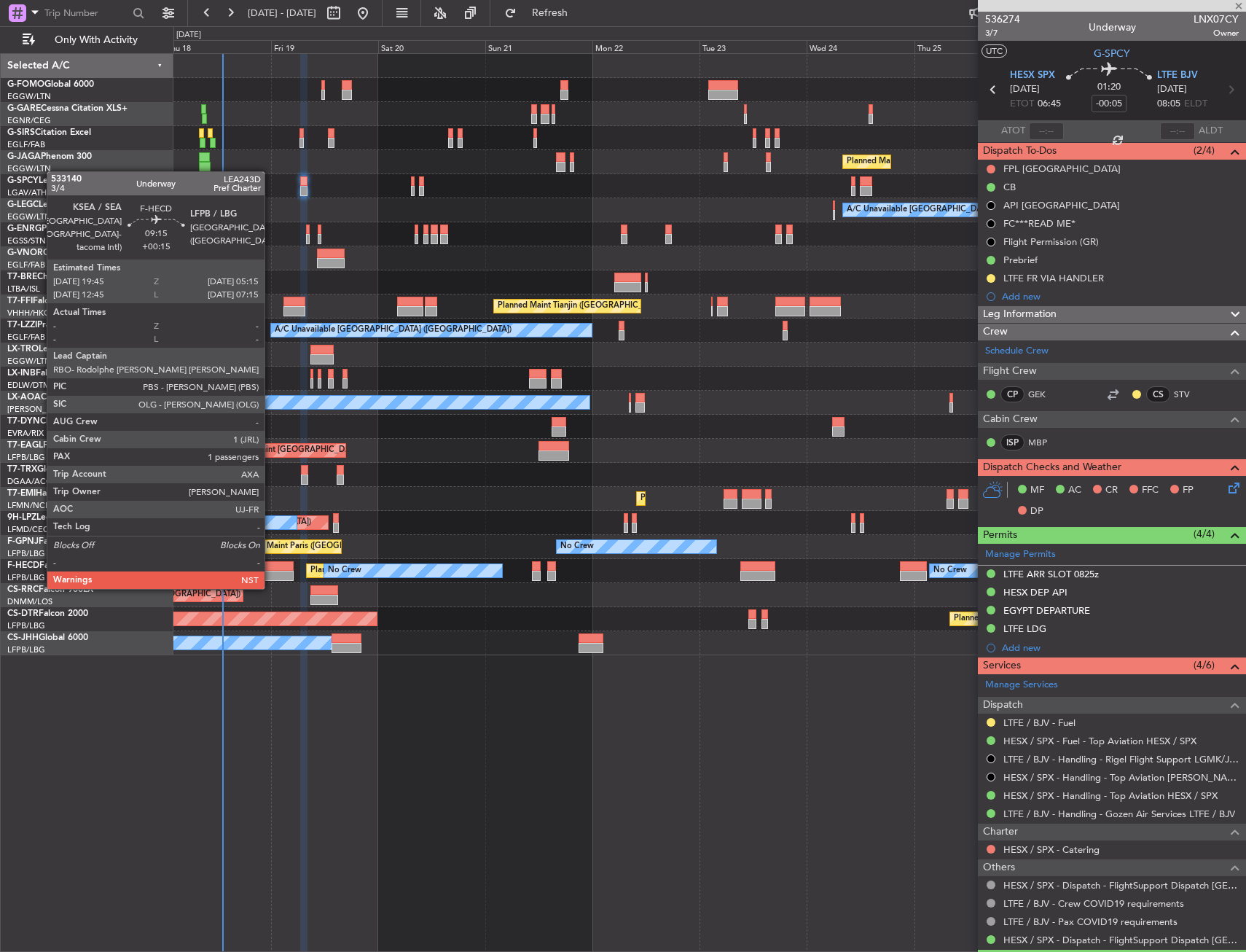
type input "+00:25"
type input "2"
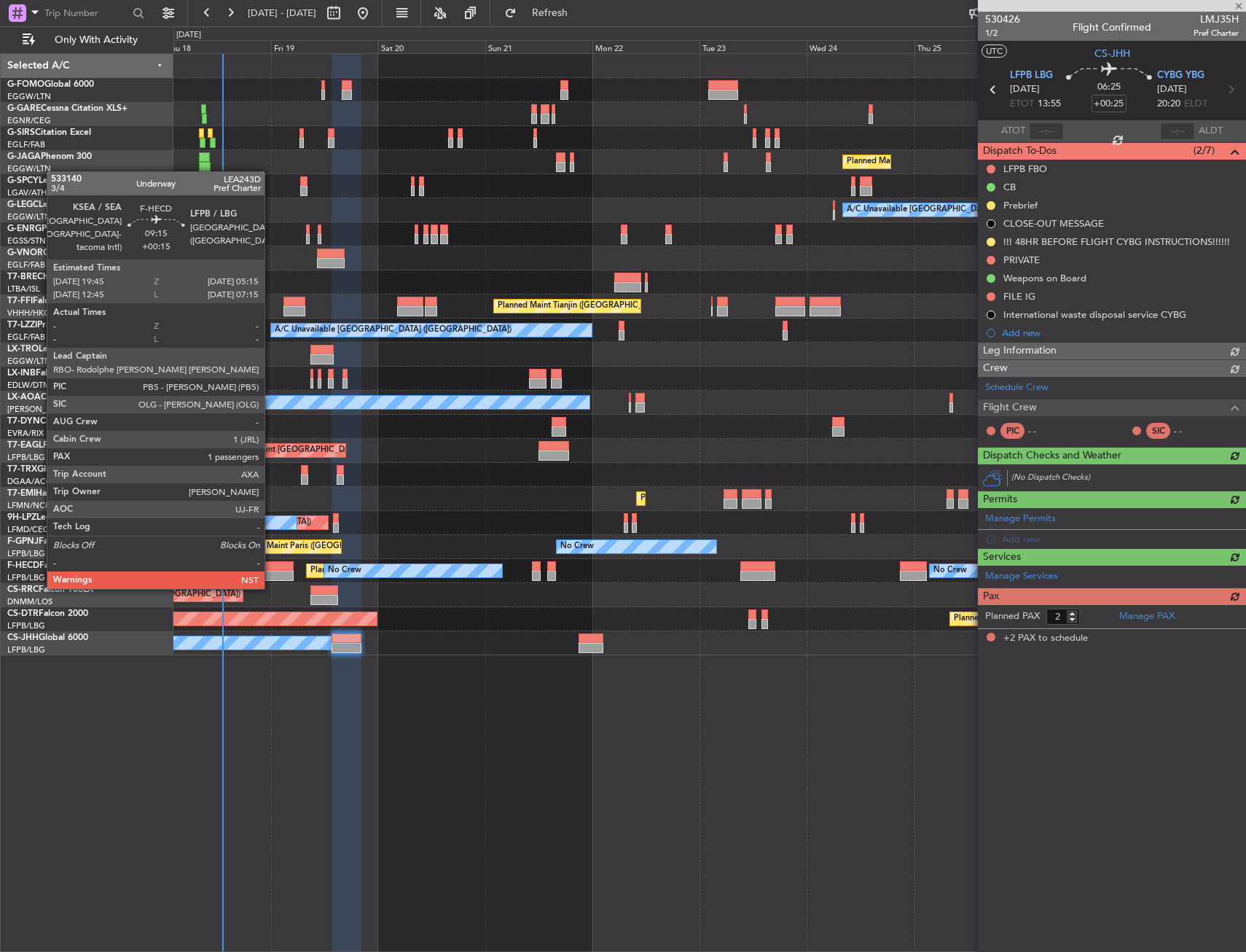
click at [272, 573] on div at bounding box center [273, 575] width 43 height 10
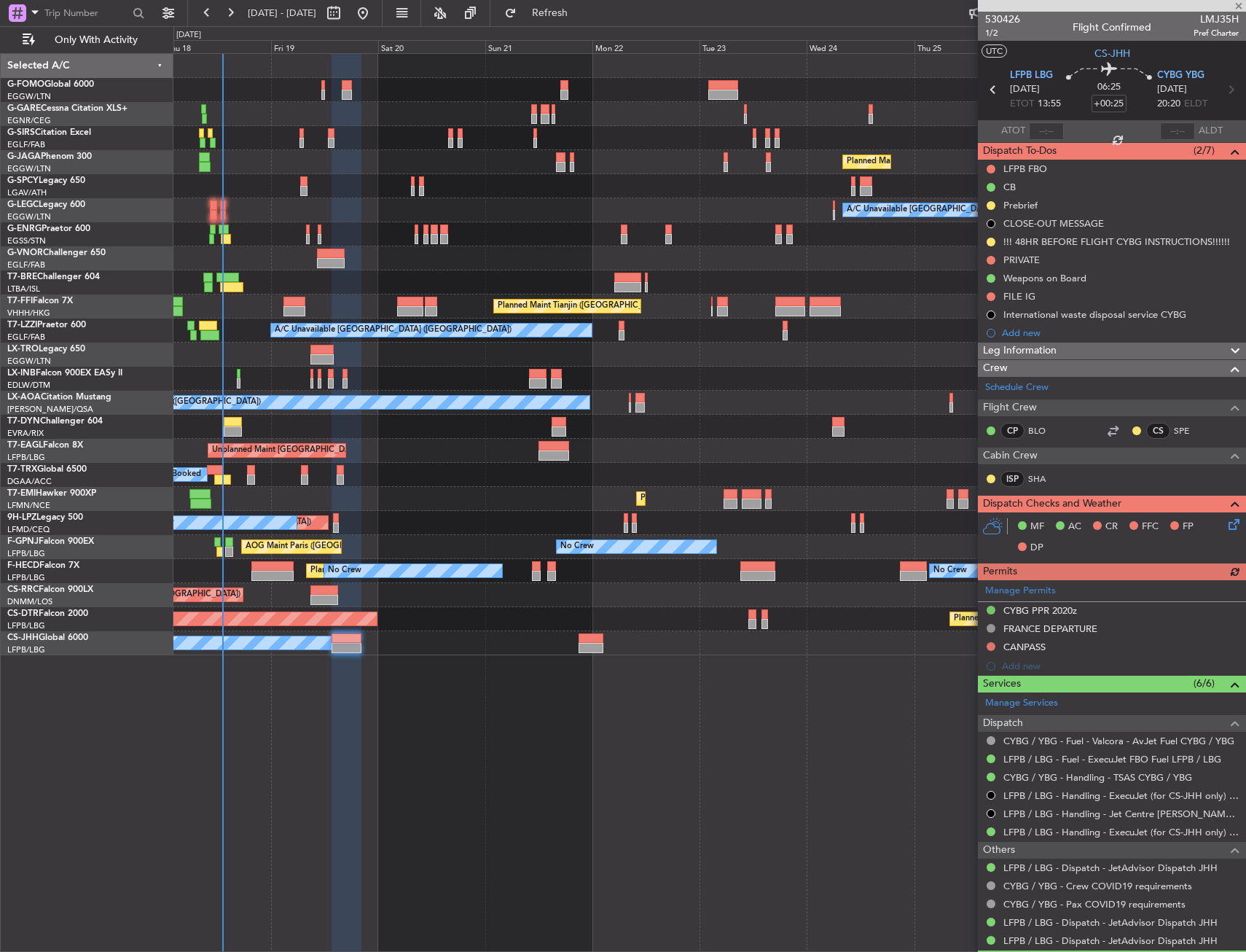
type input "+00:15"
type input "1"
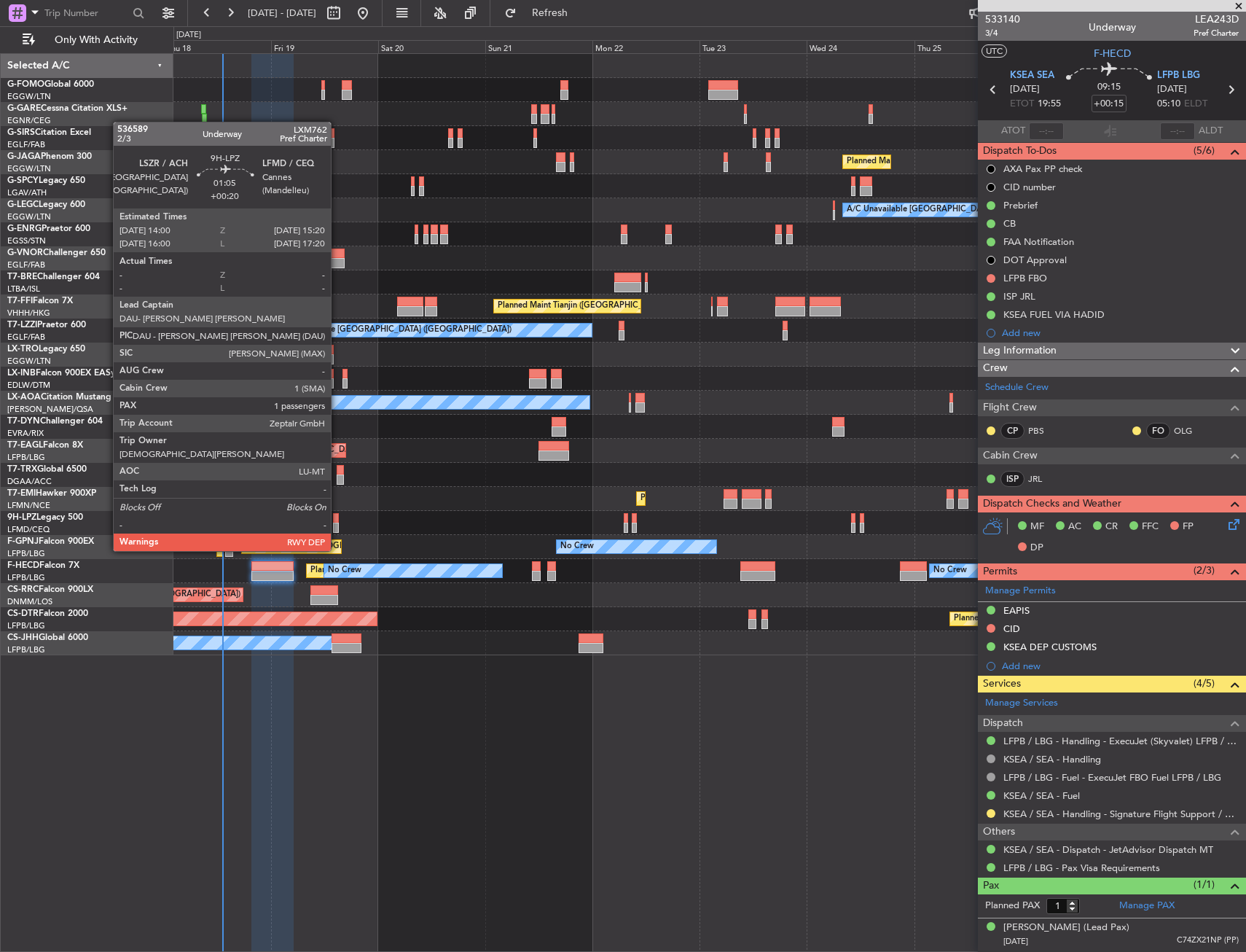
click at [338, 523] on div at bounding box center [336, 527] width 7 height 10
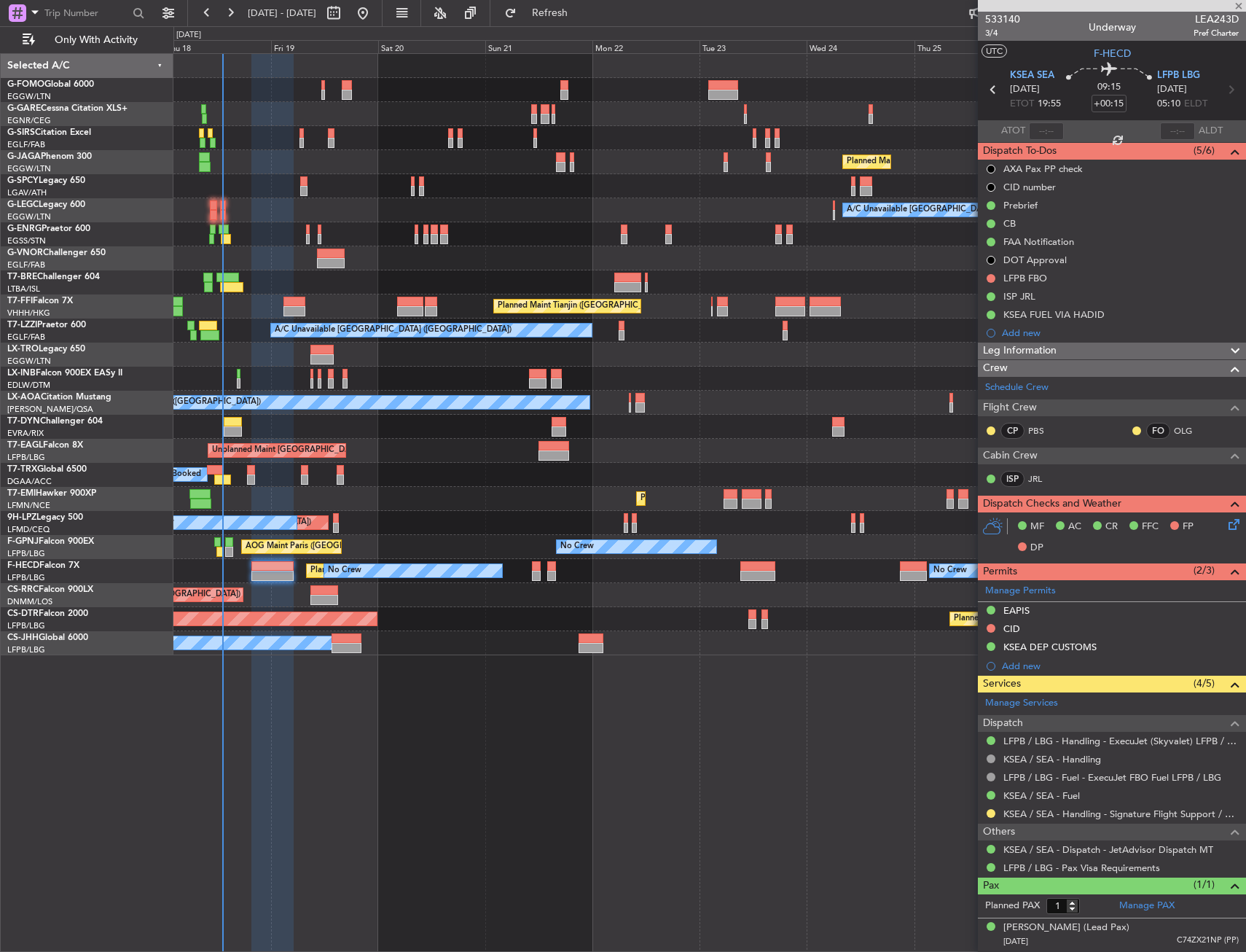
type input "+00:20"
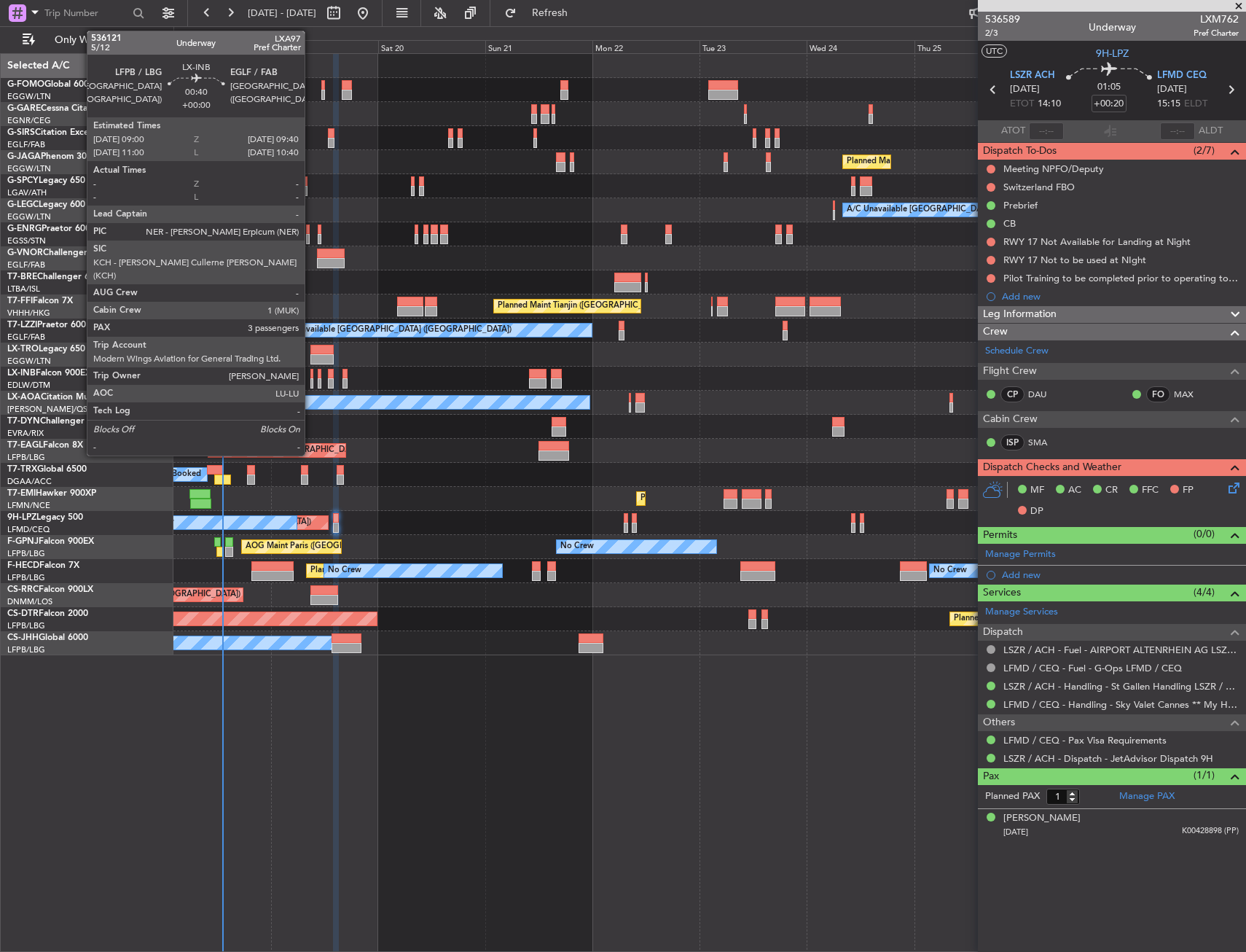
click at [311, 383] on div at bounding box center [312, 382] width 4 height 10
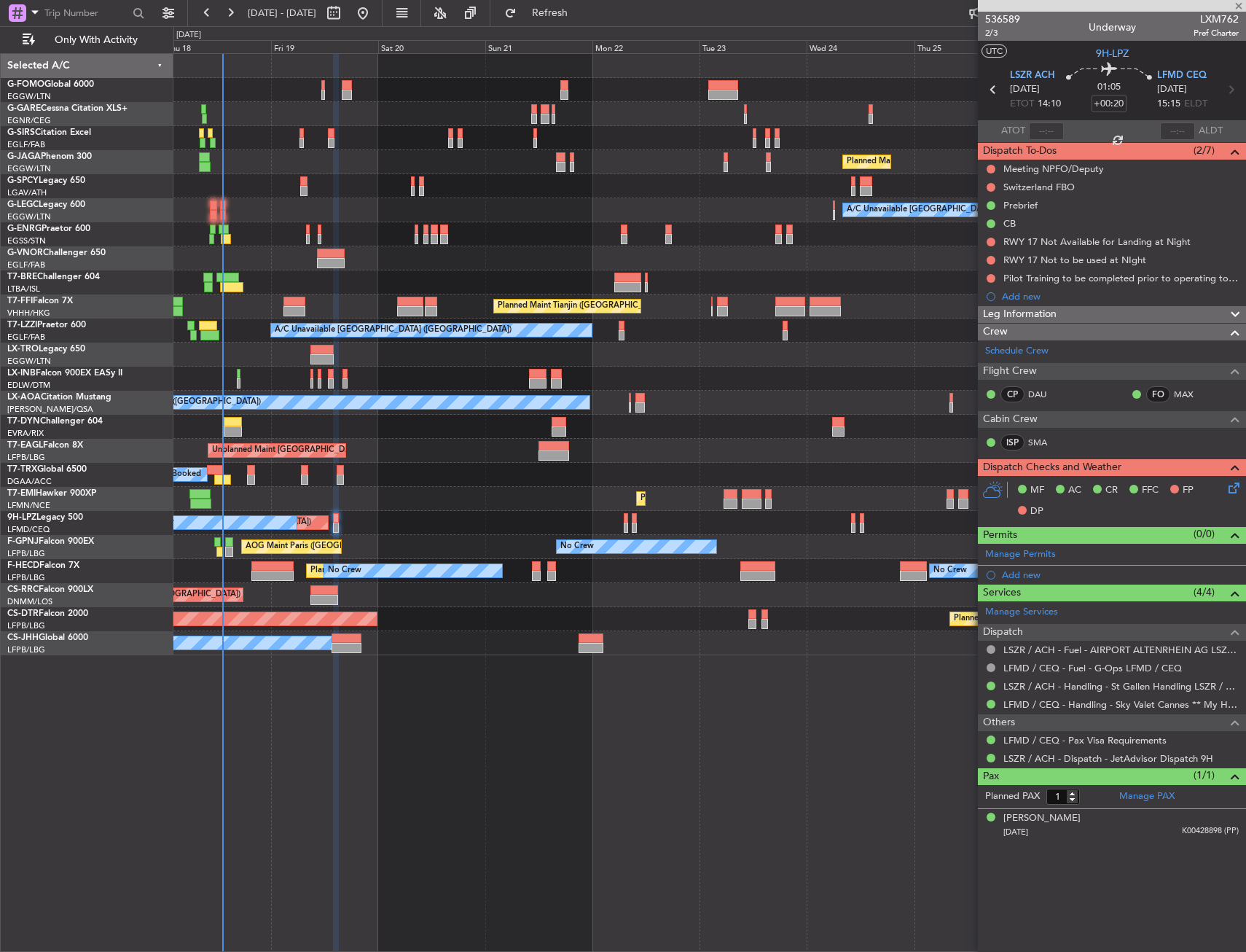
type input "3"
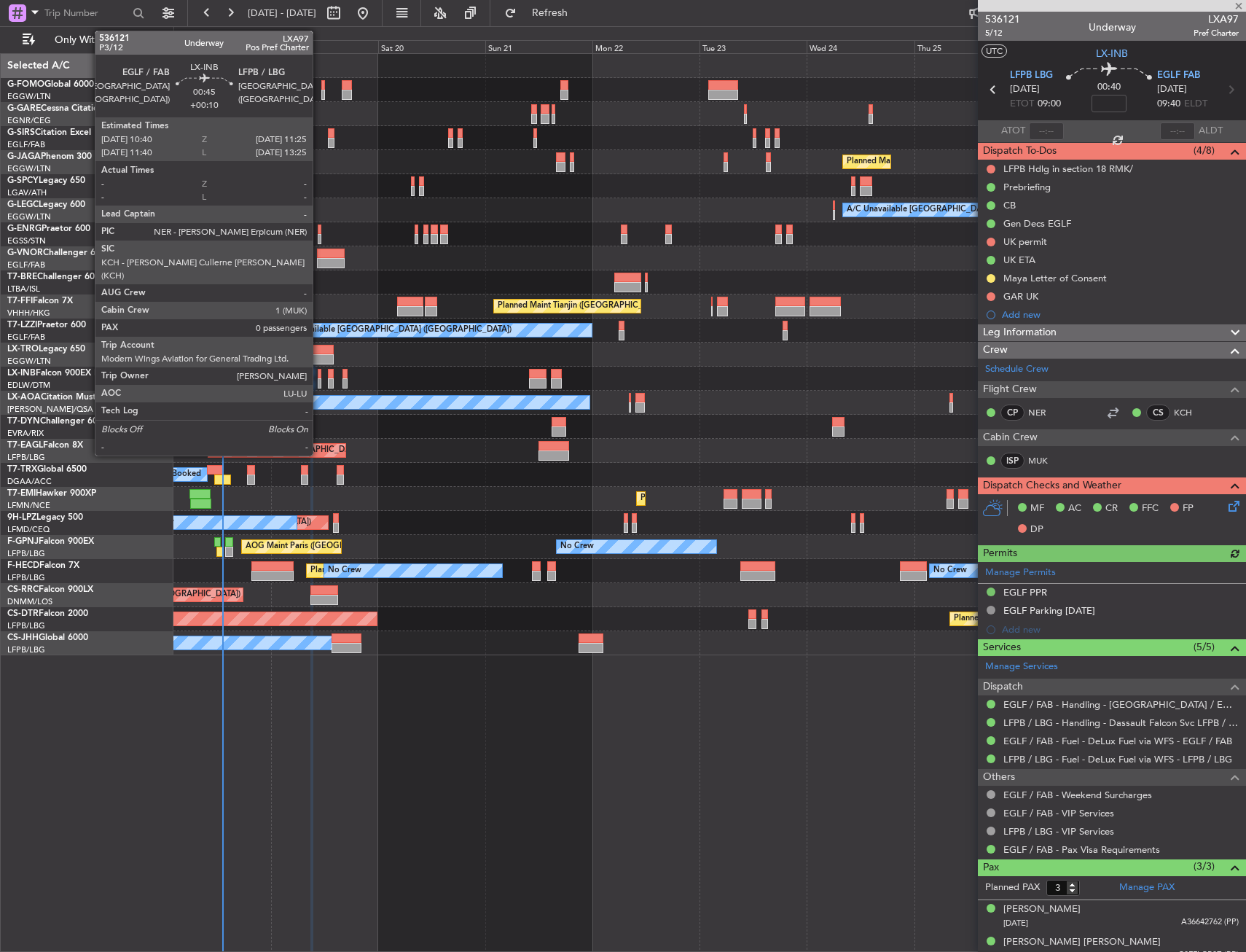
click at [319, 382] on div at bounding box center [320, 382] width 4 height 10
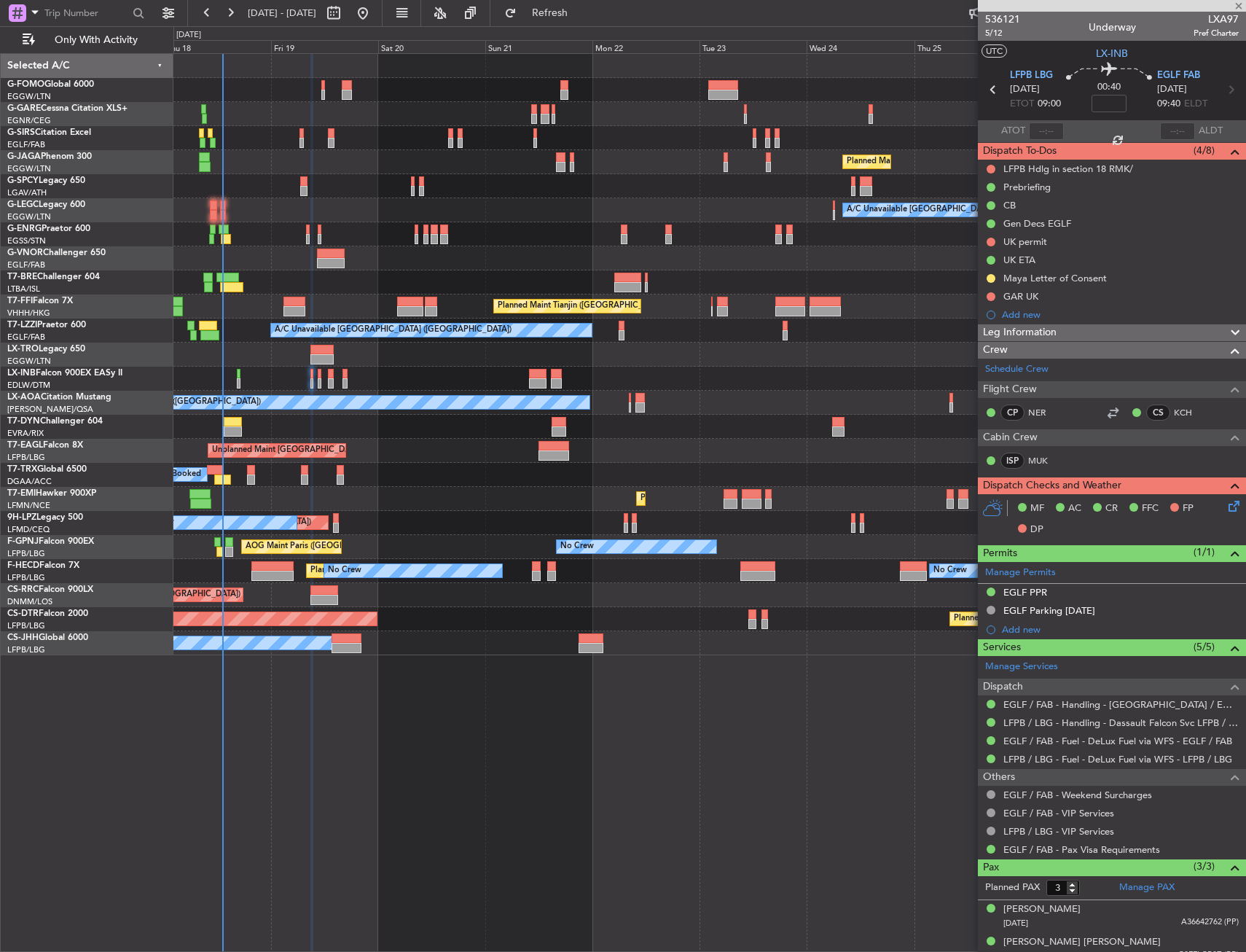
type input "+00:10"
type input "0"
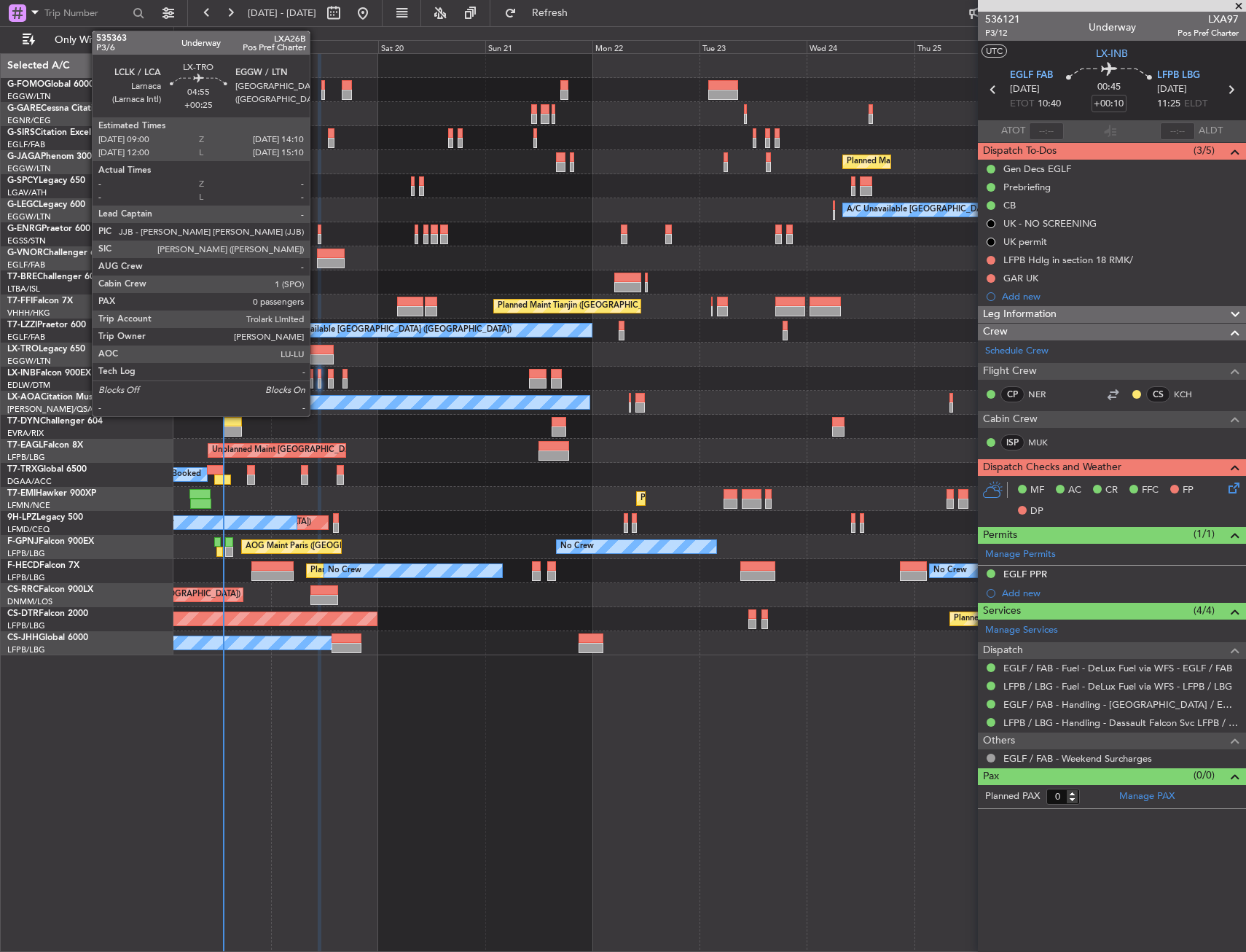
click at [317, 351] on div at bounding box center [322, 349] width 23 height 10
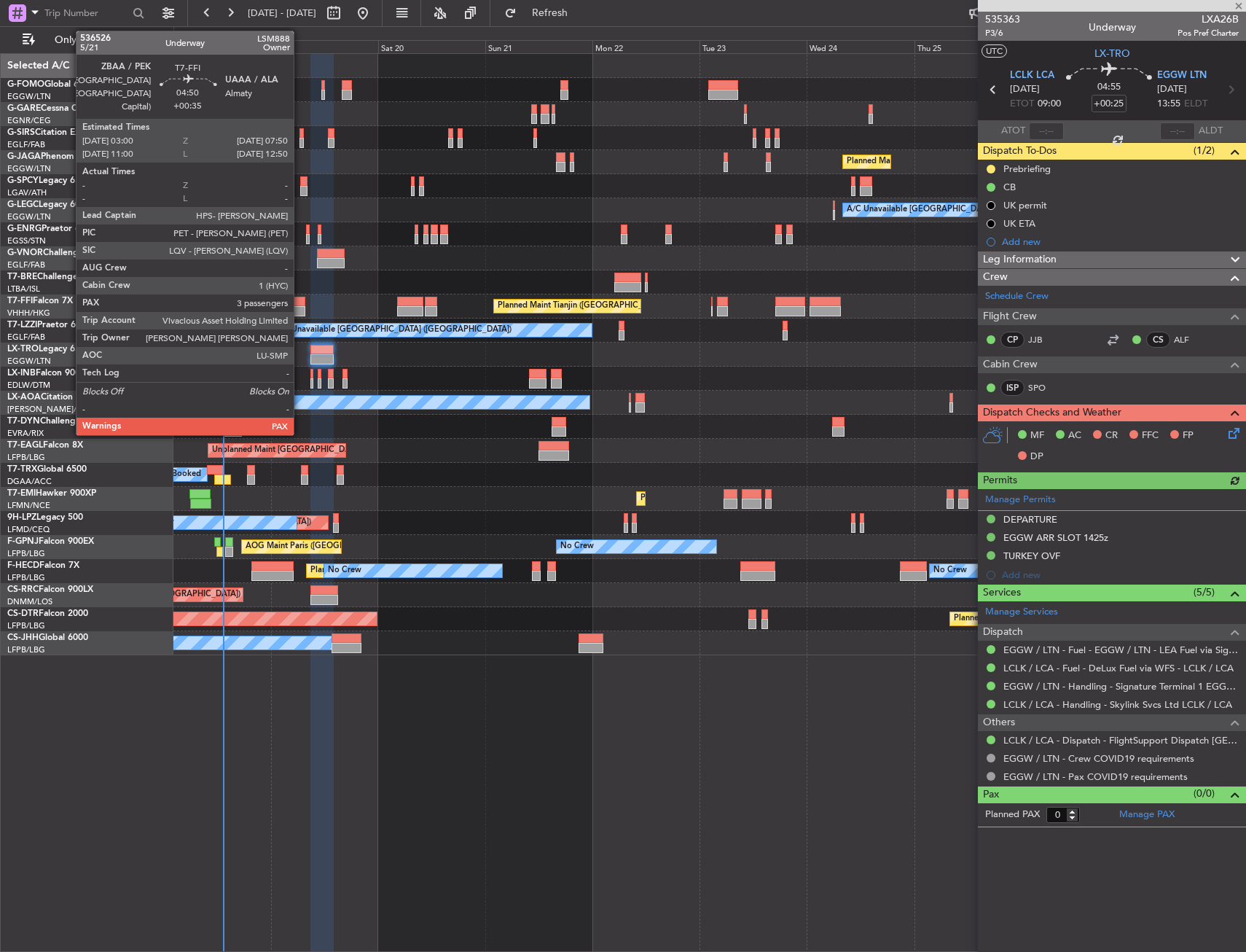
click at [300, 304] on div at bounding box center [294, 301] width 22 height 10
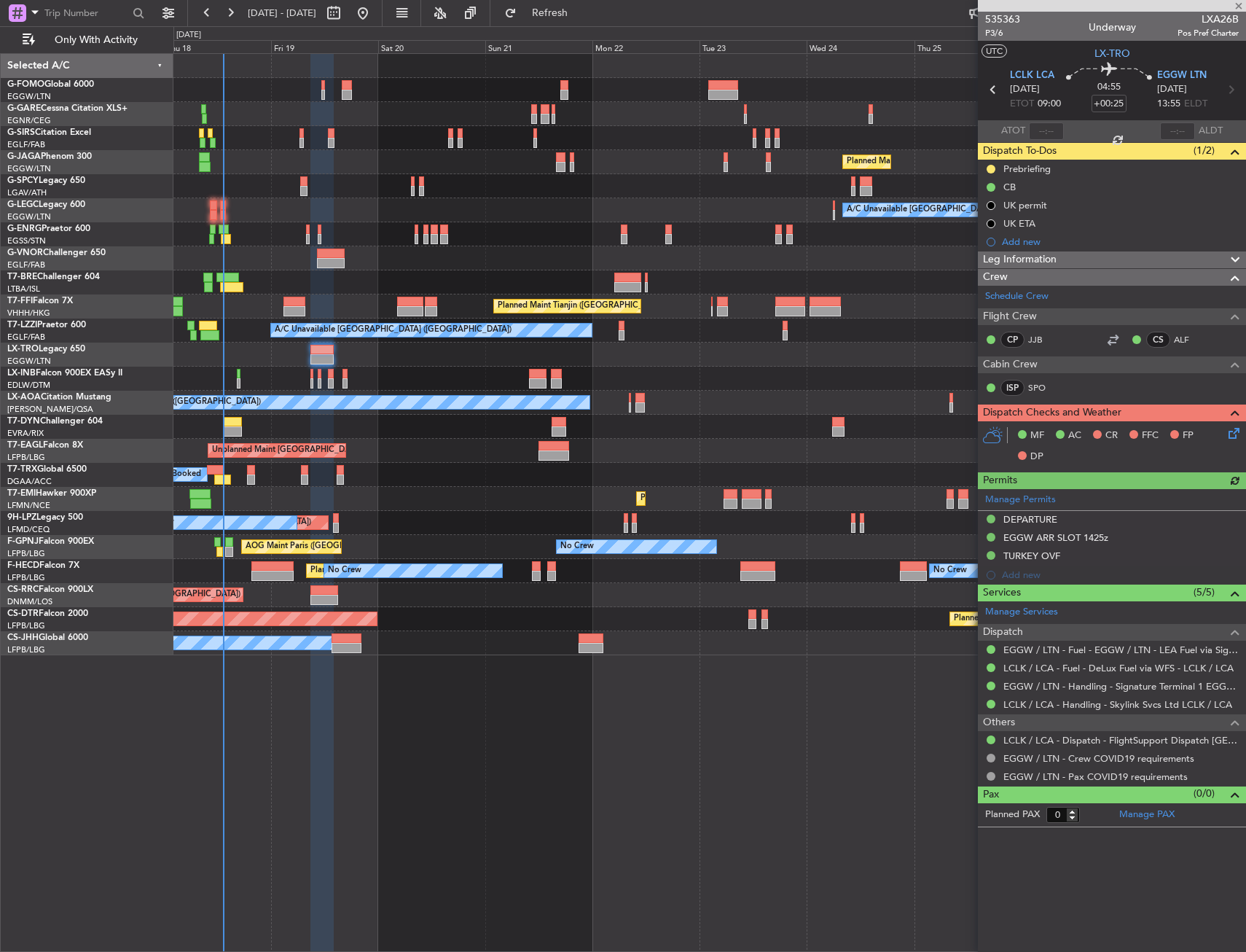
type input "+00:35"
type input "3"
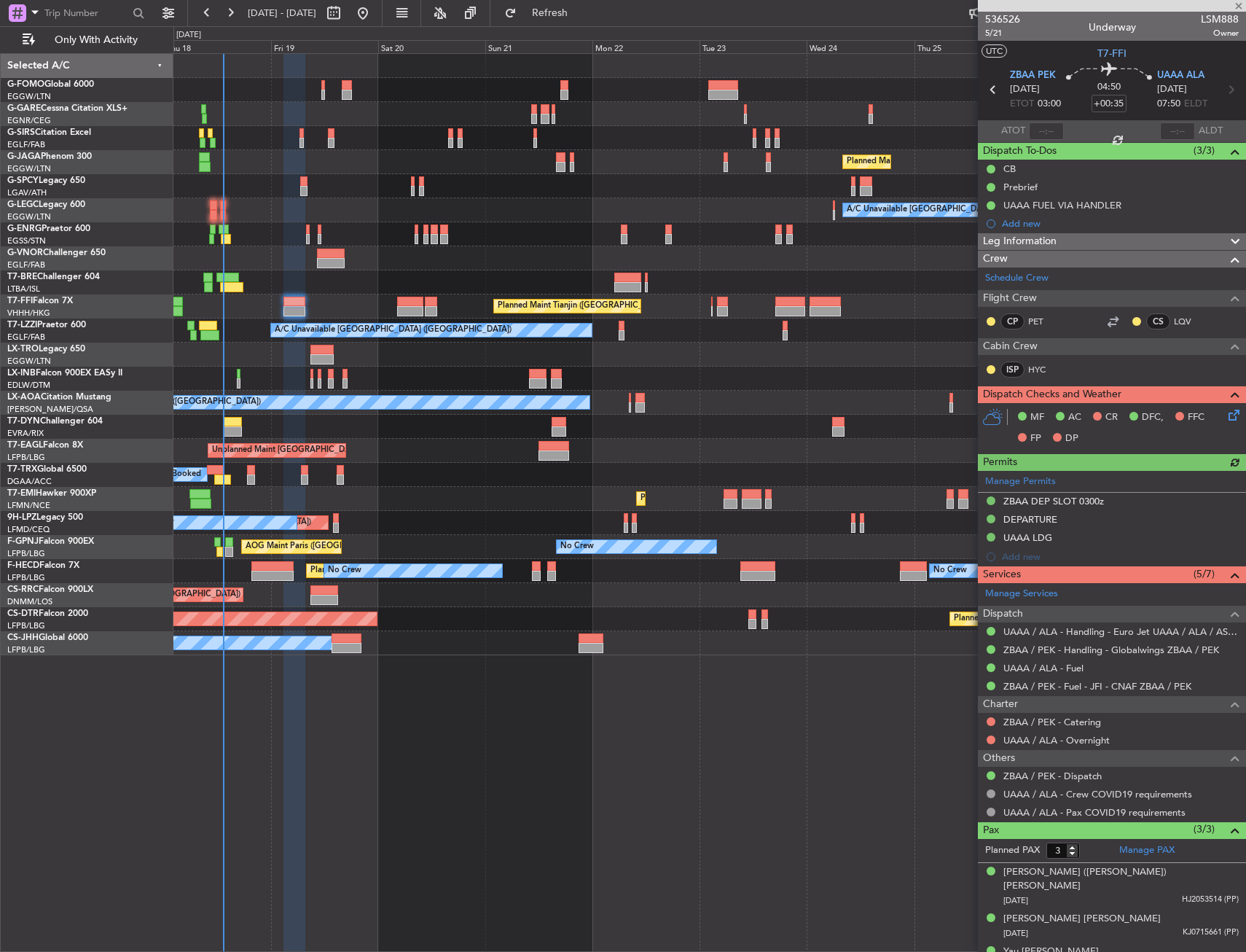
drag, startPoint x: 421, startPoint y: 373, endPoint x: 417, endPoint y: 362, distance: 11.7
click at [415, 361] on div "Unplanned Maint [GEOGRAPHIC_DATA] ([PERSON_NAME] Intl)" at bounding box center [709, 354] width 1072 height 24
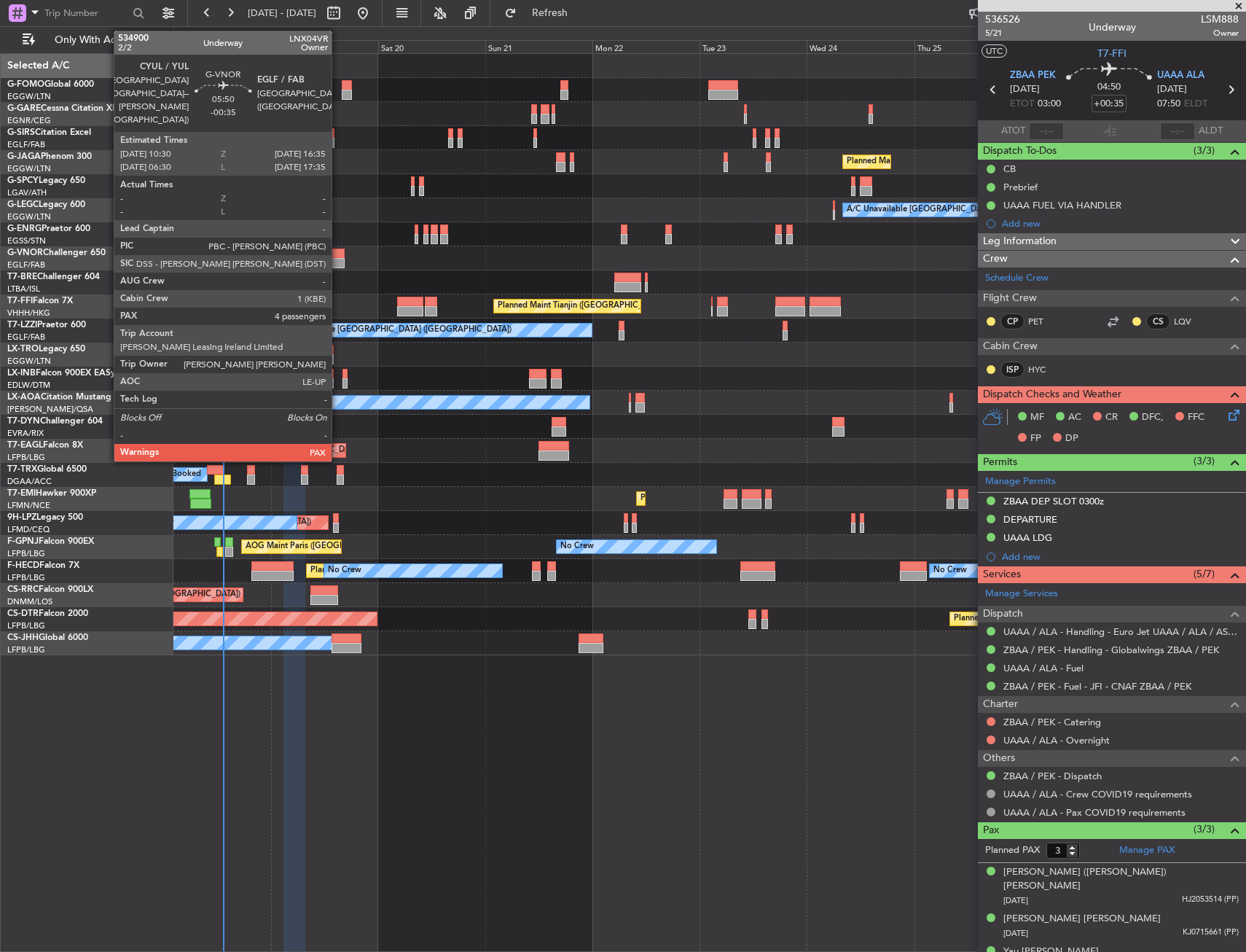
click at [338, 248] on div at bounding box center [331, 253] width 28 height 10
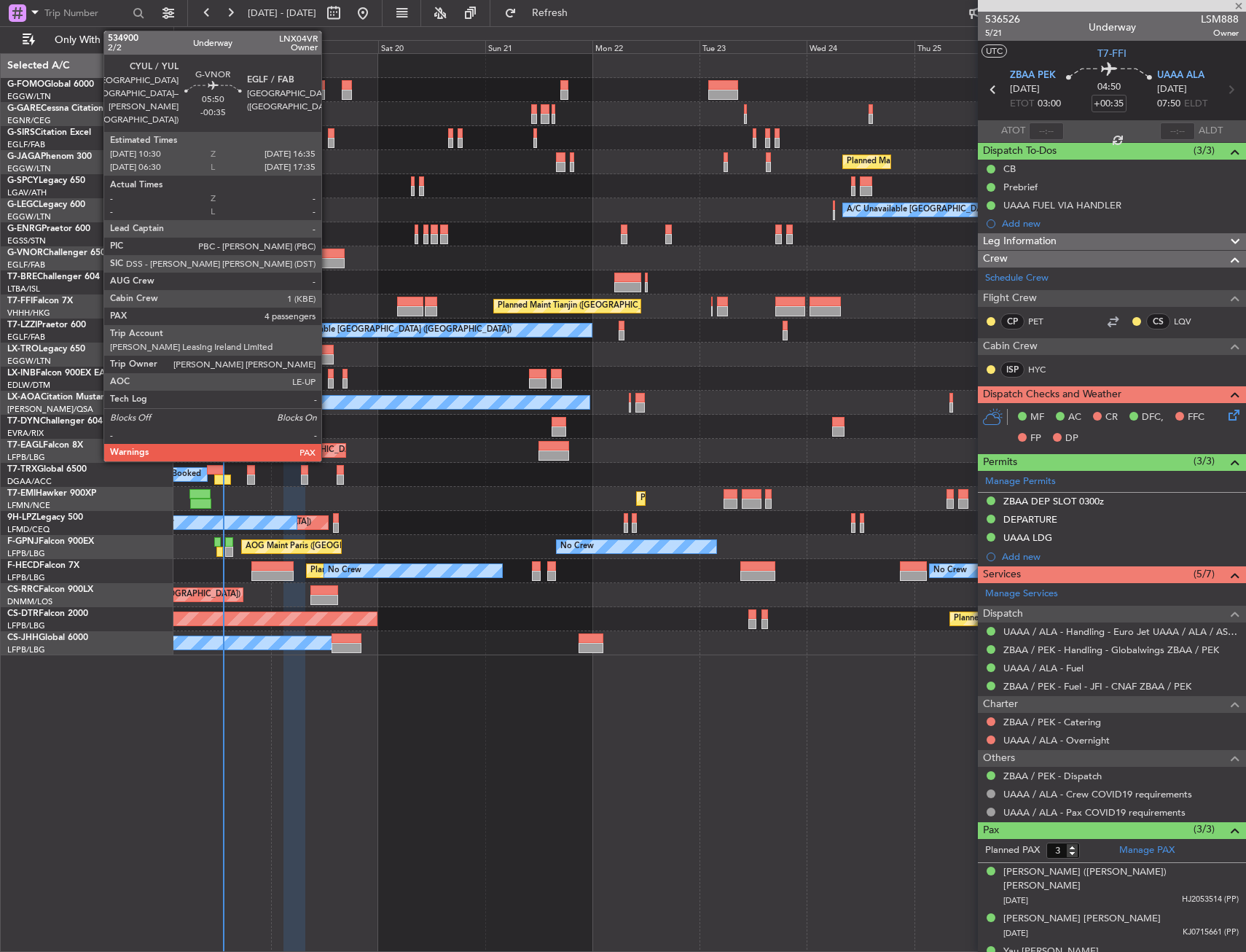
type input "-00:35"
type input "4"
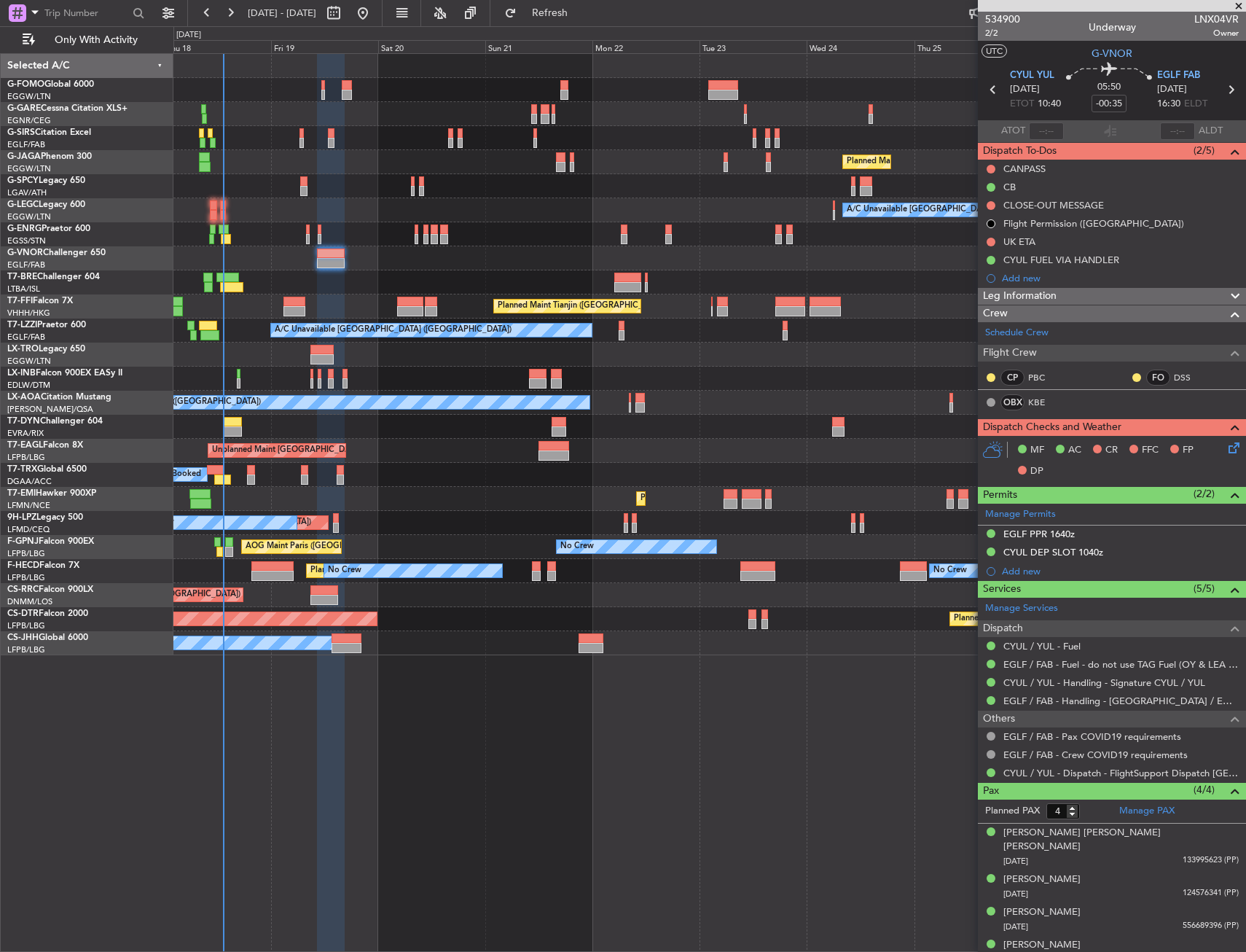
click at [222, 545] on div "AOG Maint Paris (Le Bourget) No Crew No Crew" at bounding box center [709, 547] width 1072 height 24
click at [220, 548] on div at bounding box center [220, 551] width 7 height 10
type input "+00:10"
type input "12:10"
type input "3"
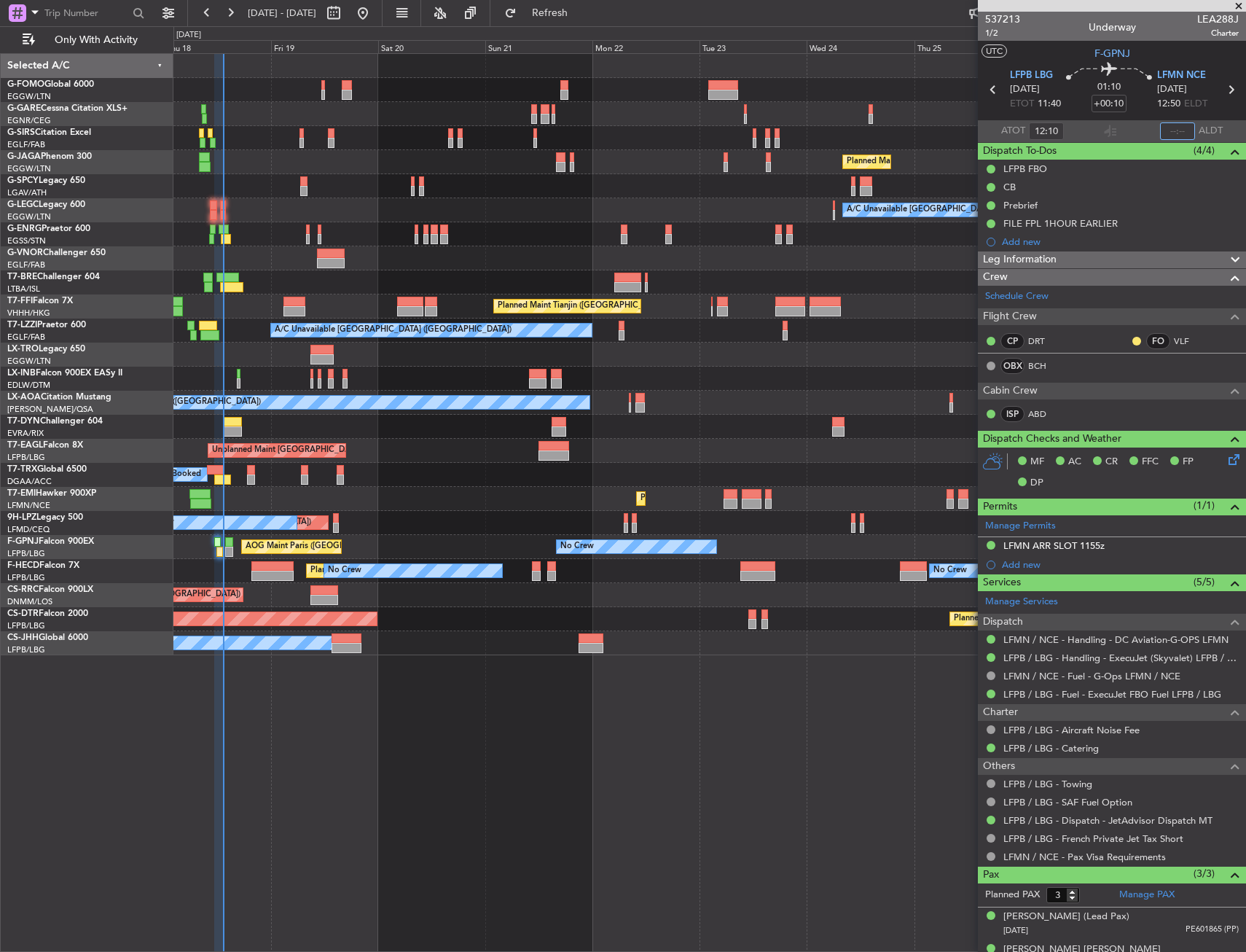
click at [1166, 133] on input "text" at bounding box center [1178, 131] width 35 height 17
click at [1131, 124] on section "ATOT 12:10 1317 ALDT" at bounding box center [1112, 131] width 268 height 22
type input "13:17"
click at [774, 754] on div "Planned Maint [GEOGRAPHIC_DATA] ([GEOGRAPHIC_DATA]) A/C Unavailable [GEOGRAPHIC…" at bounding box center [710, 502] width 1073 height 898
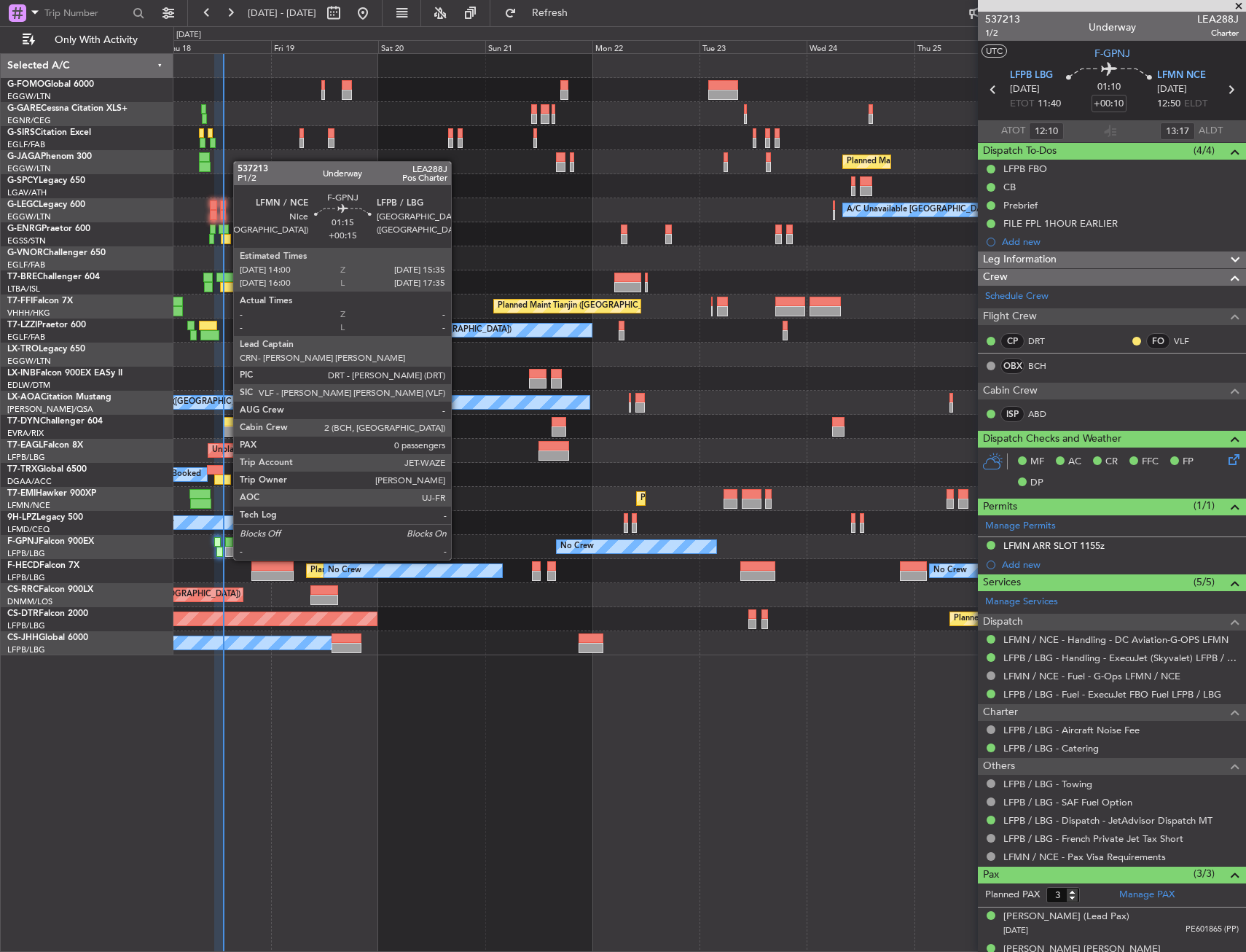
click at [230, 543] on div at bounding box center [229, 542] width 8 height 10
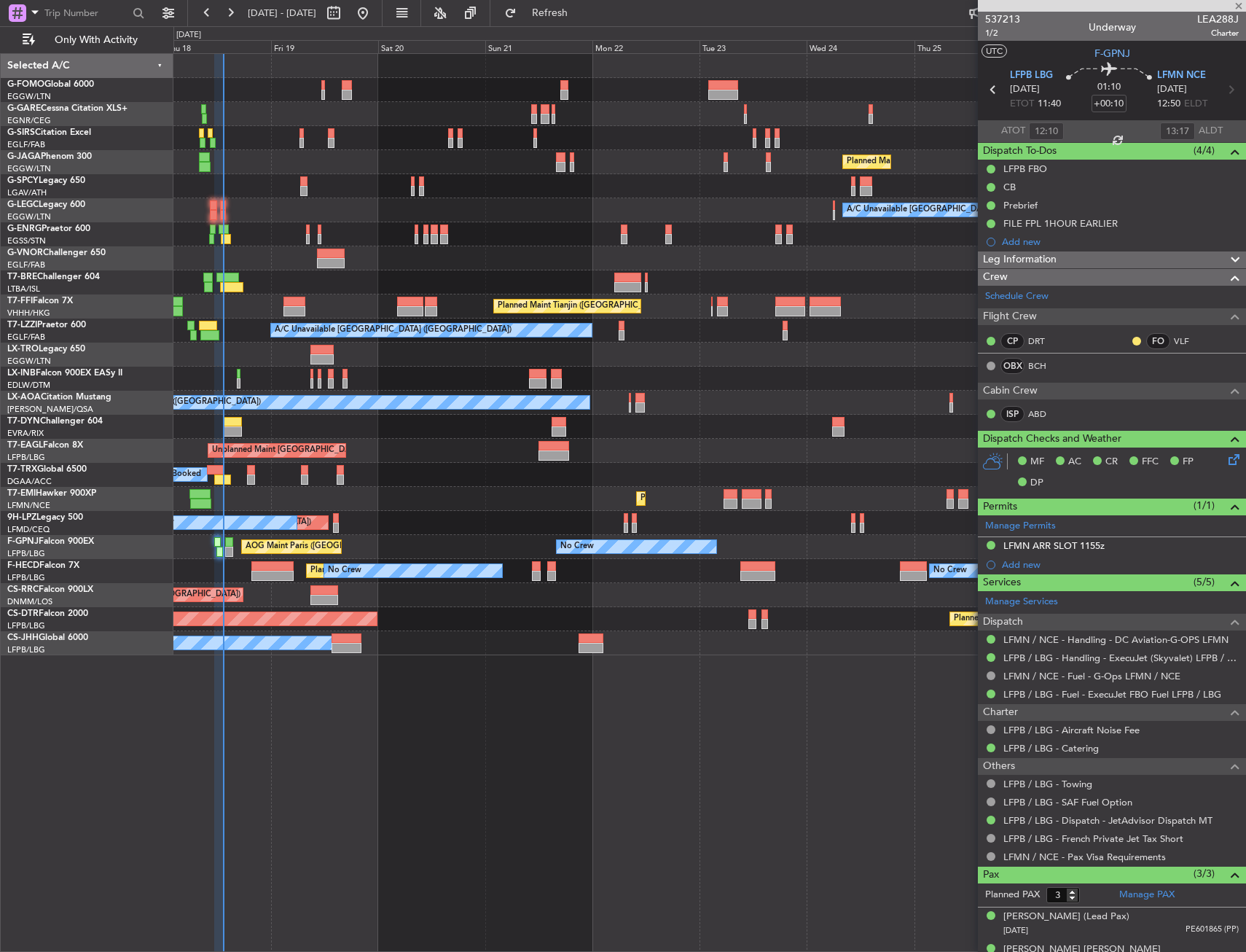
type input "+00:15"
type input "0"
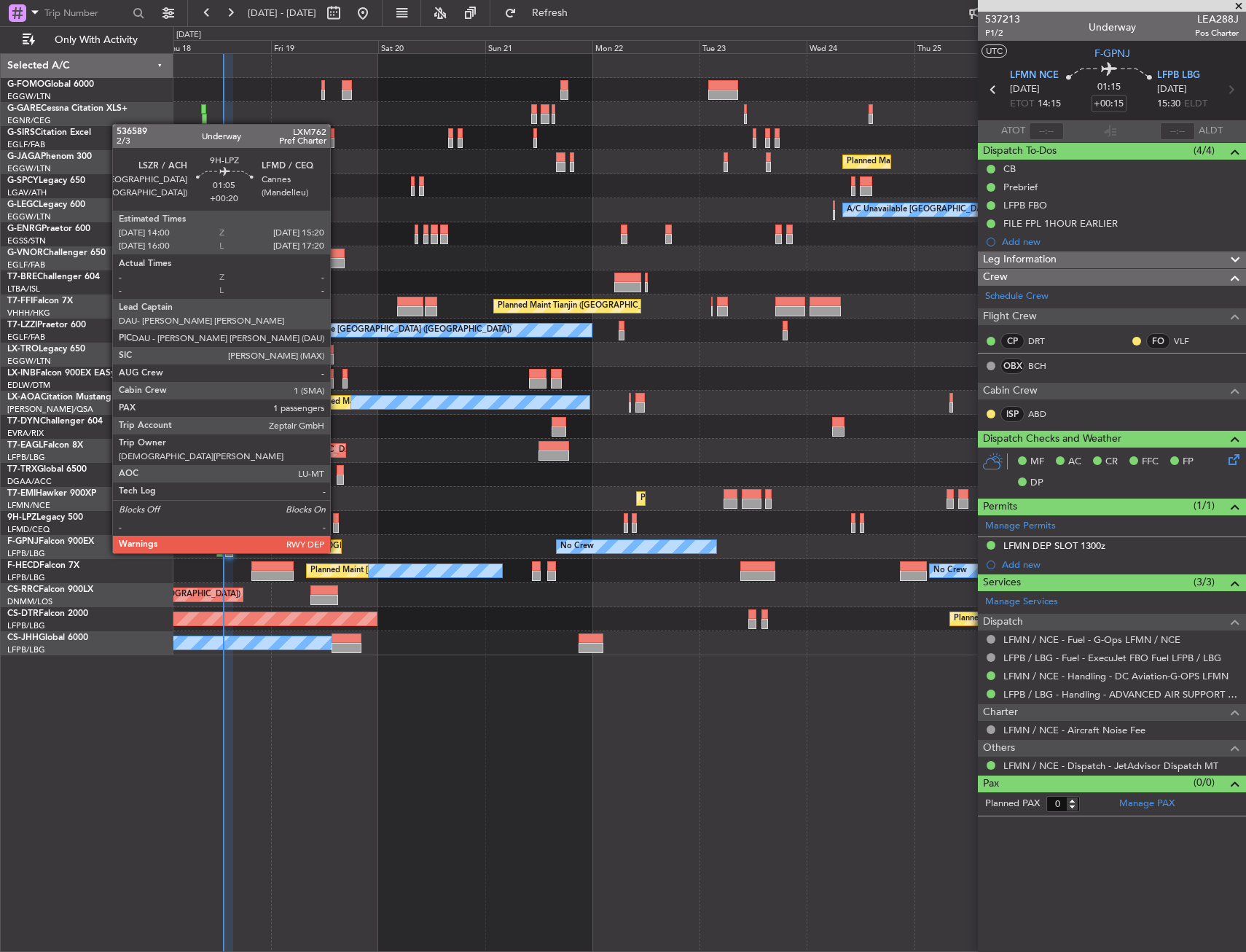
click at [337, 526] on div at bounding box center [336, 527] width 7 height 10
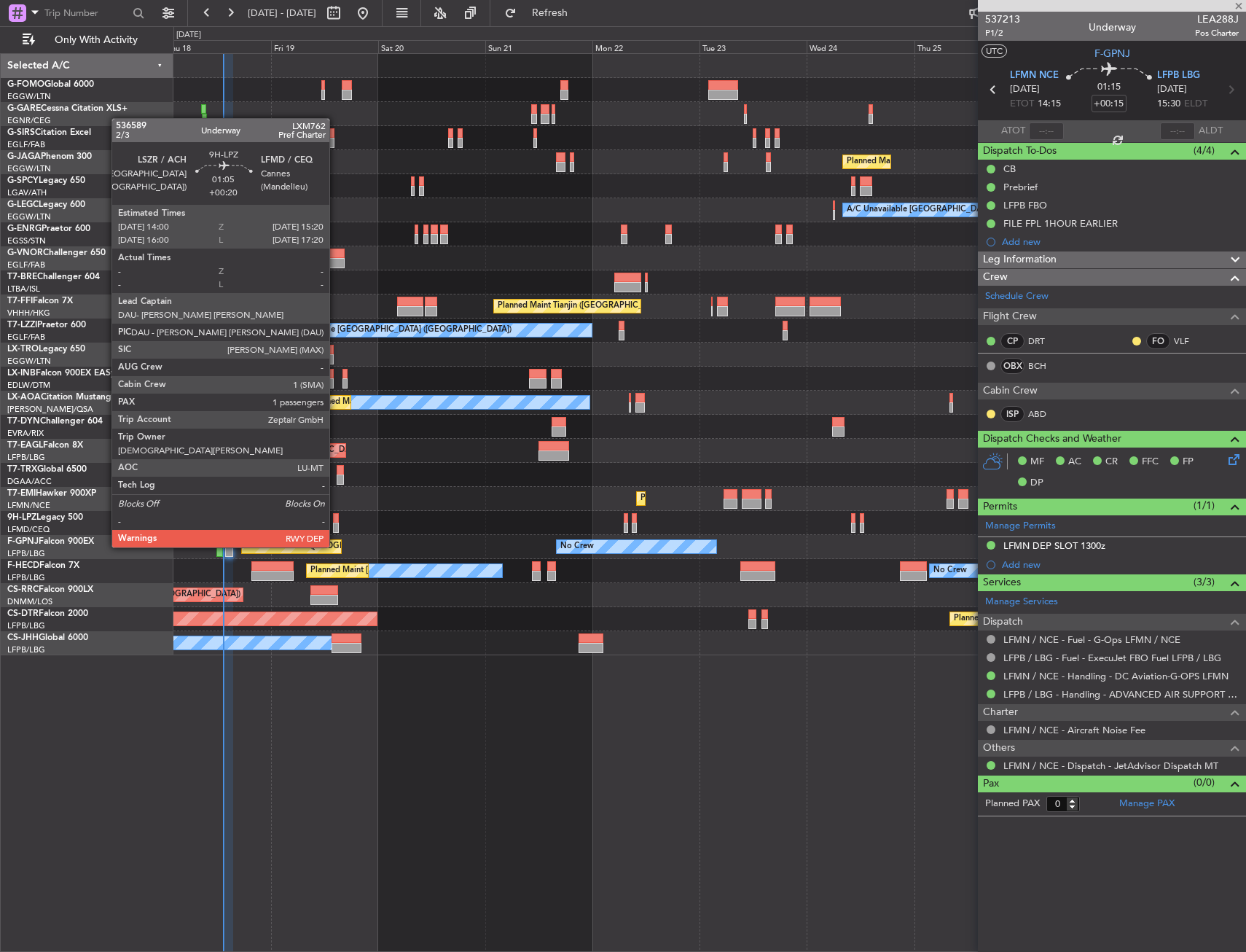
type input "+00:20"
type input "1"
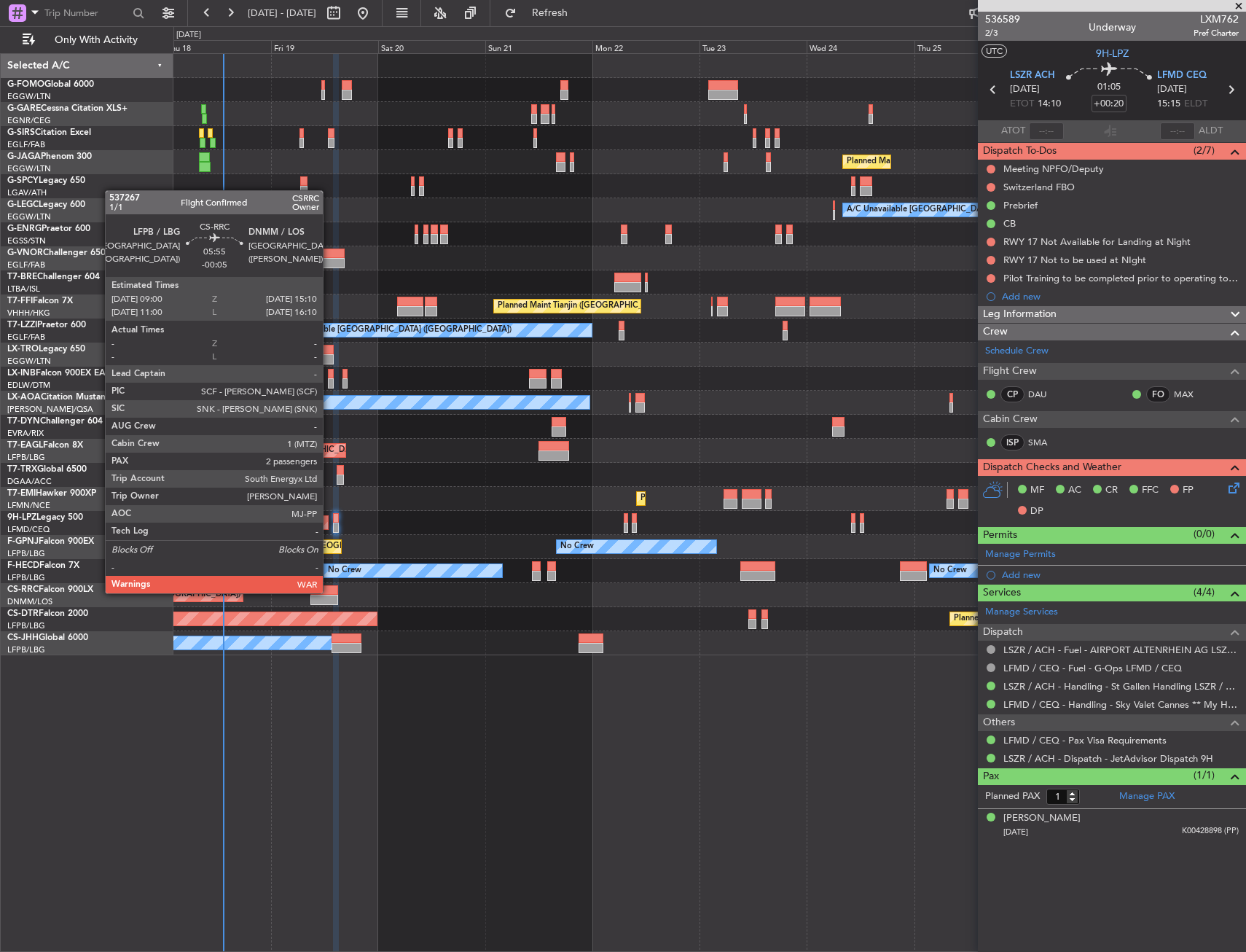
click at [329, 591] on div at bounding box center [324, 590] width 28 height 10
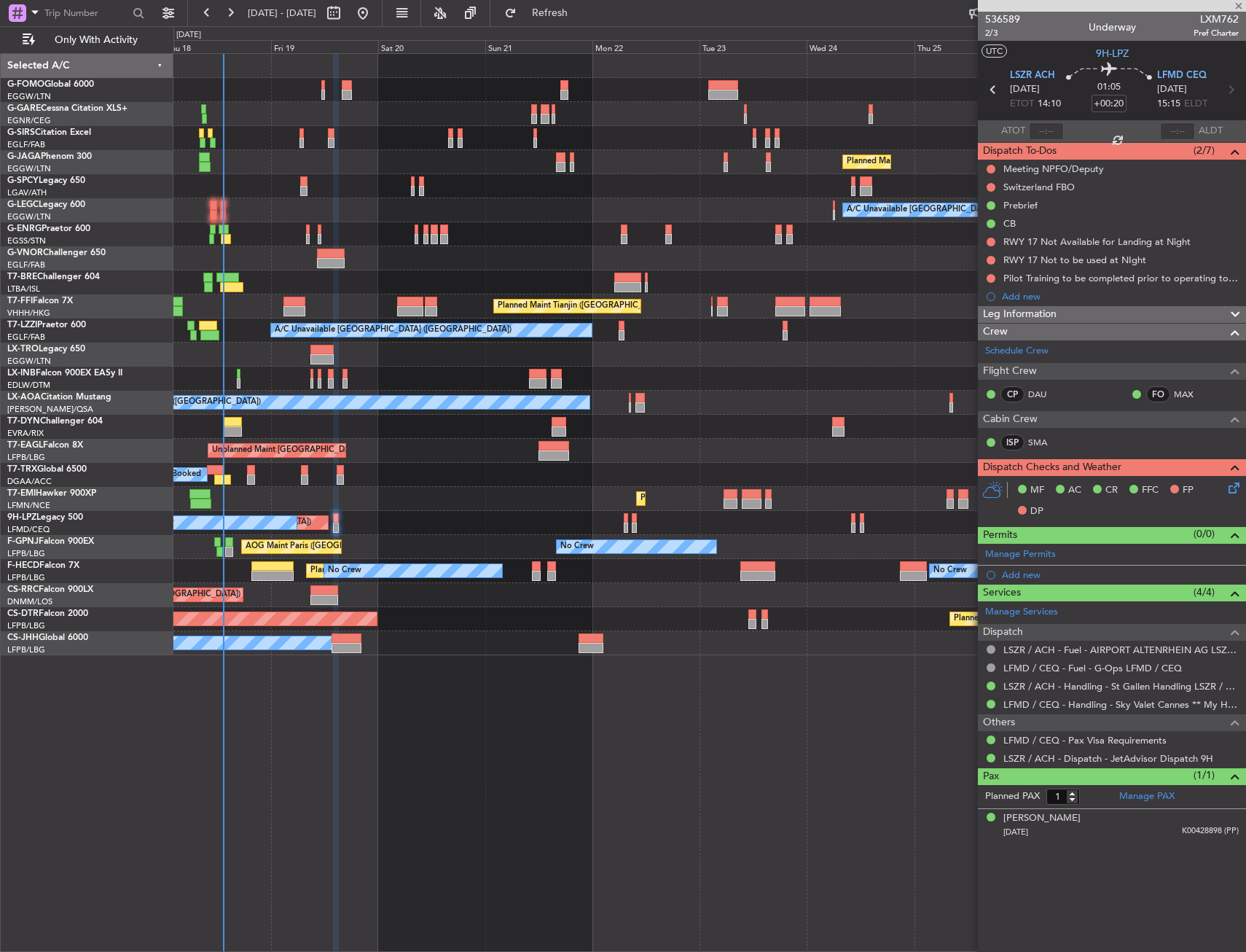
type input "-00:05"
type input "2"
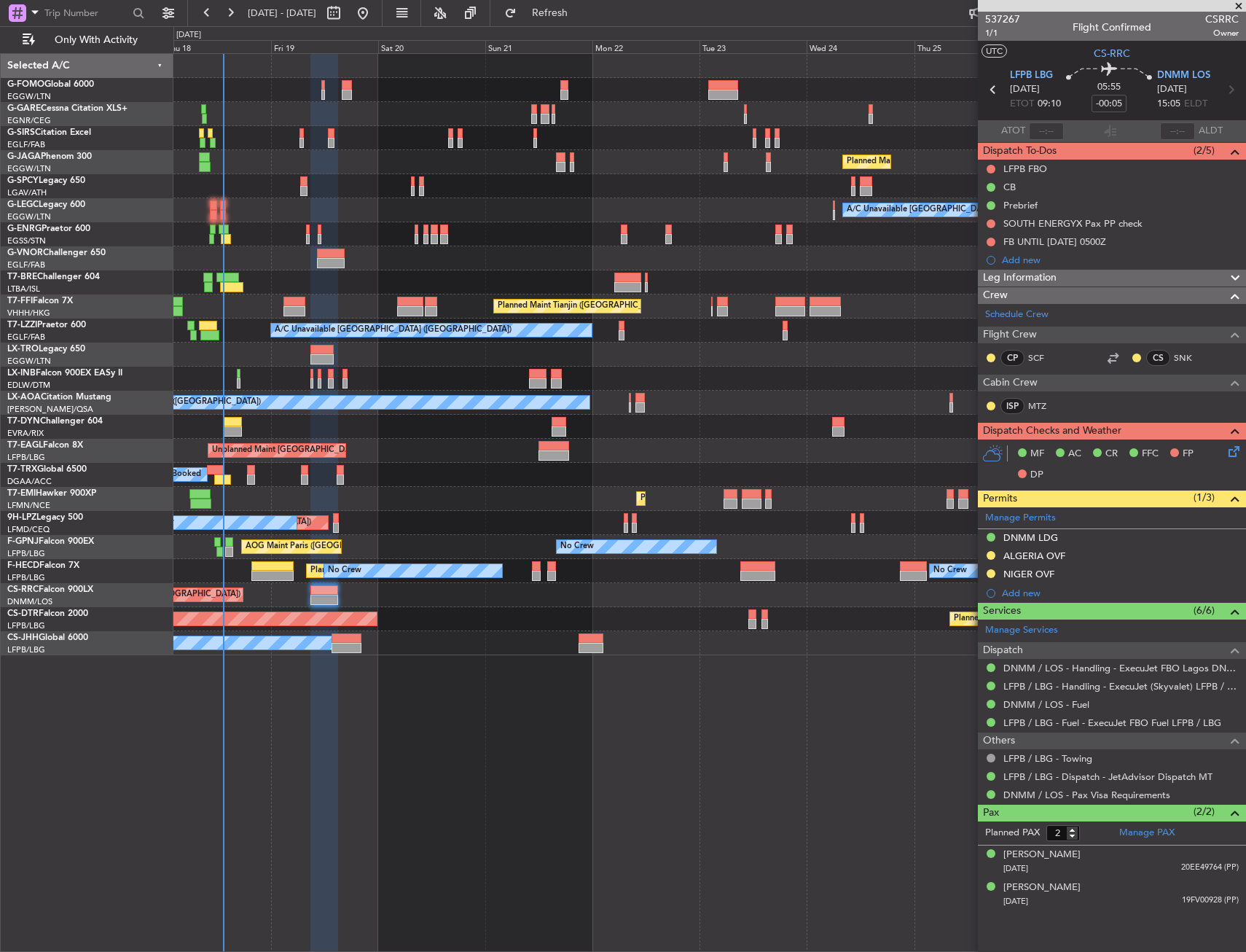
drag, startPoint x: 1045, startPoint y: 554, endPoint x: 1050, endPoint y: 582, distance: 28.4
click at [1045, 554] on div "ALGERIA OVF" at bounding box center [1035, 556] width 62 height 12
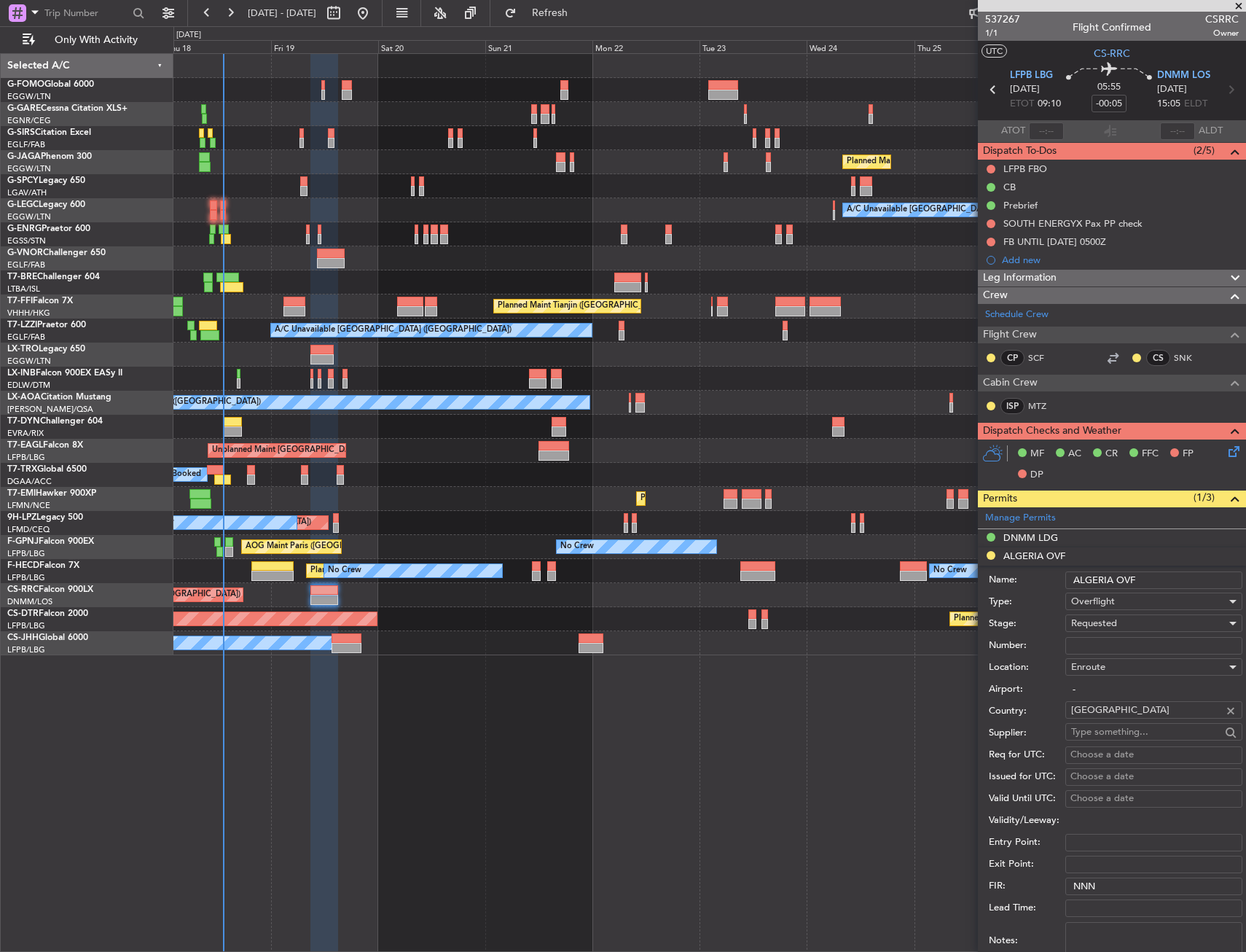
click at [1086, 647] on input "Number:" at bounding box center [1154, 645] width 177 height 17
paste input "NR 8108/ANAC/BS/2025 STP"
type input "NR 8108/ANAC/BS/2025 STP"
click at [1118, 623] on div "Requested" at bounding box center [1148, 623] width 155 height 22
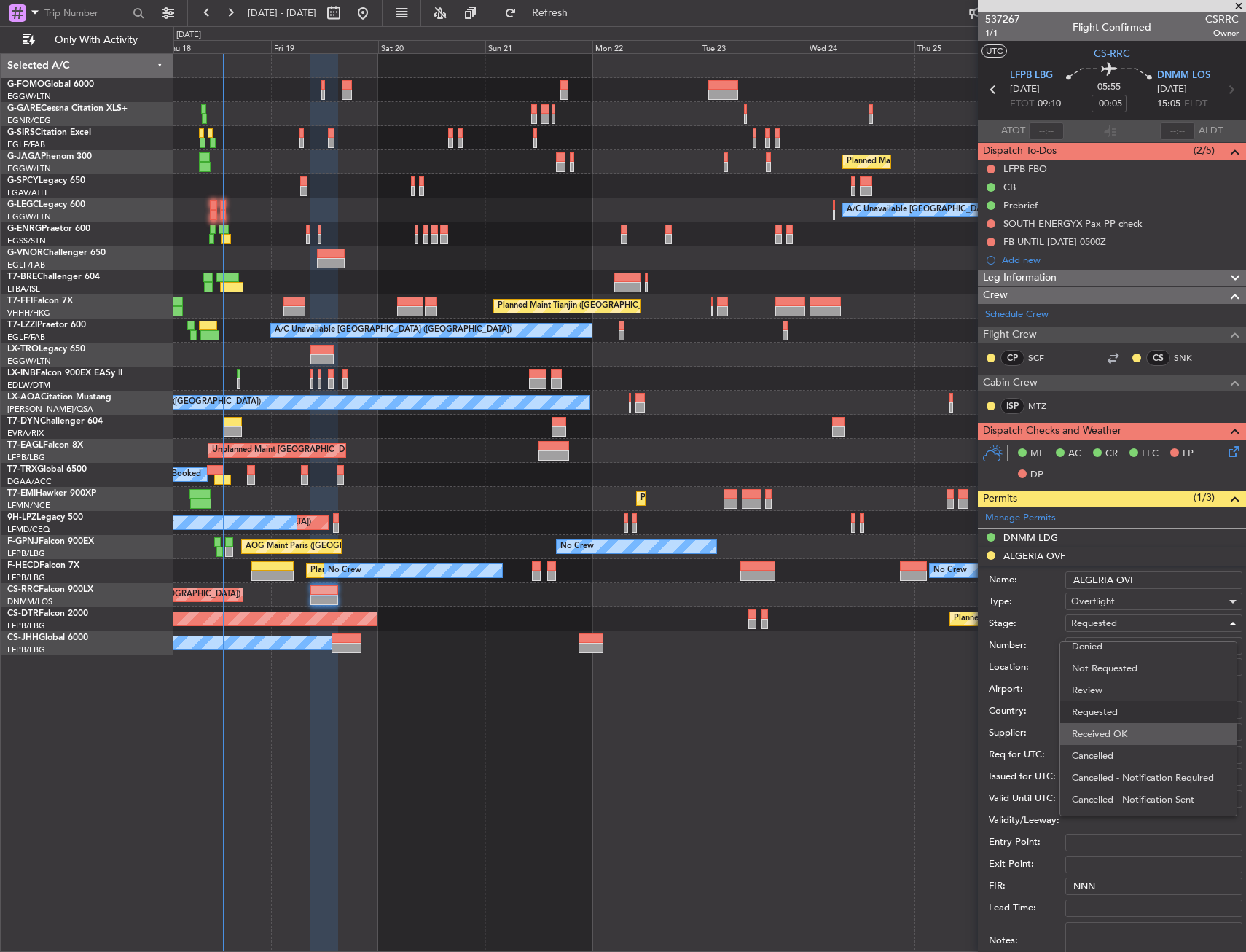
click at [1117, 741] on span "Received OK" at bounding box center [1148, 734] width 153 height 22
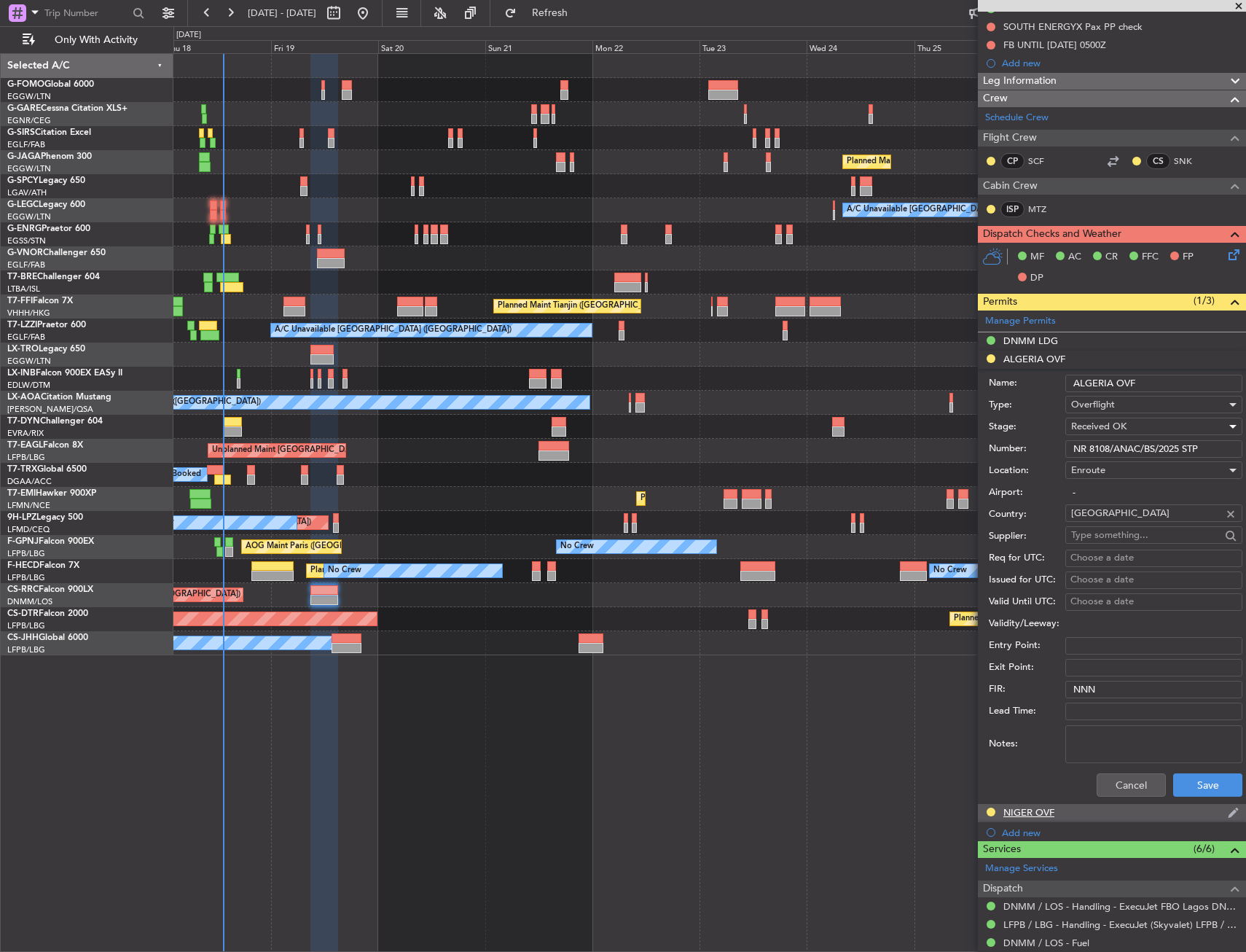
scroll to position [292, 0]
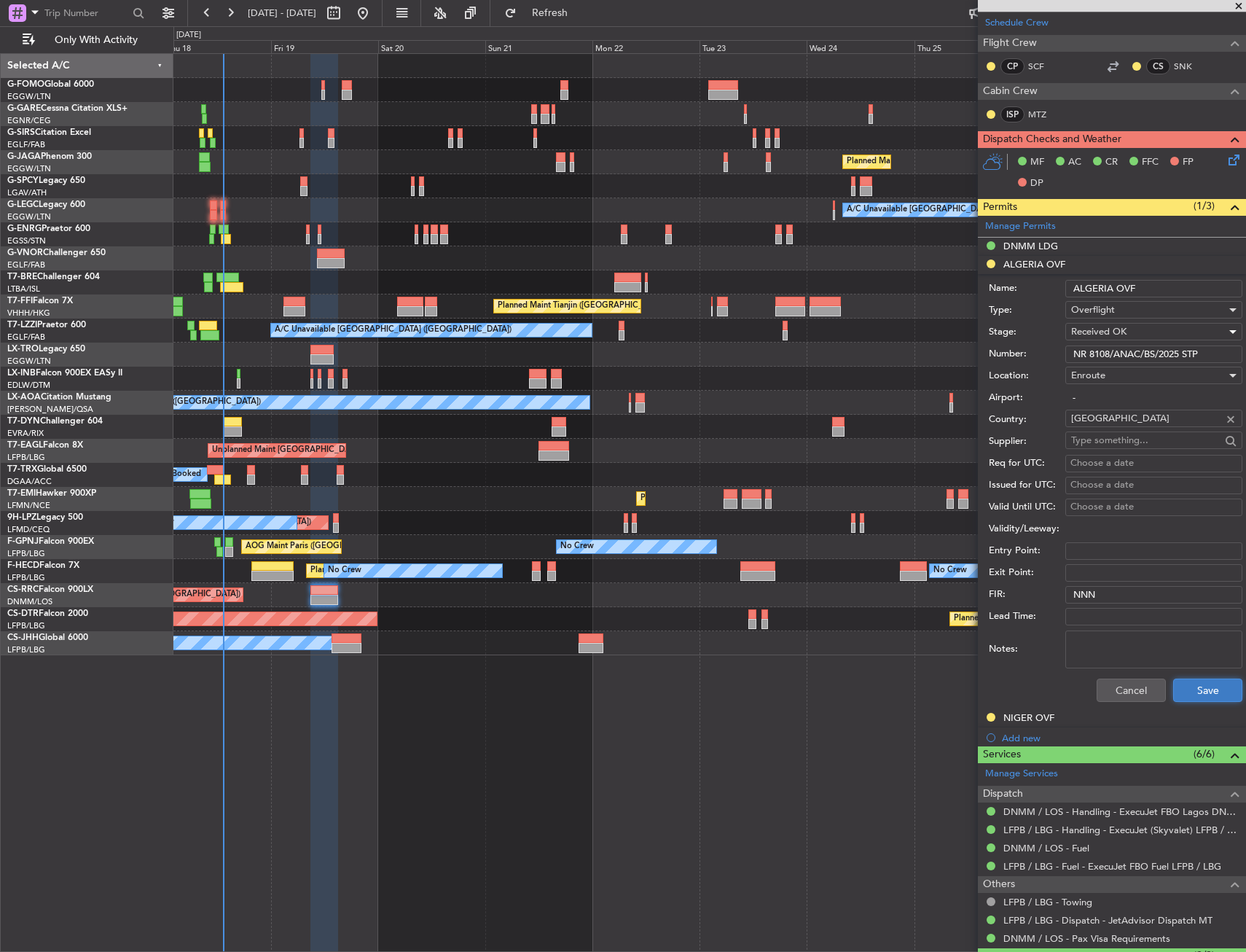
click at [1184, 685] on button "Save" at bounding box center [1207, 690] width 69 height 23
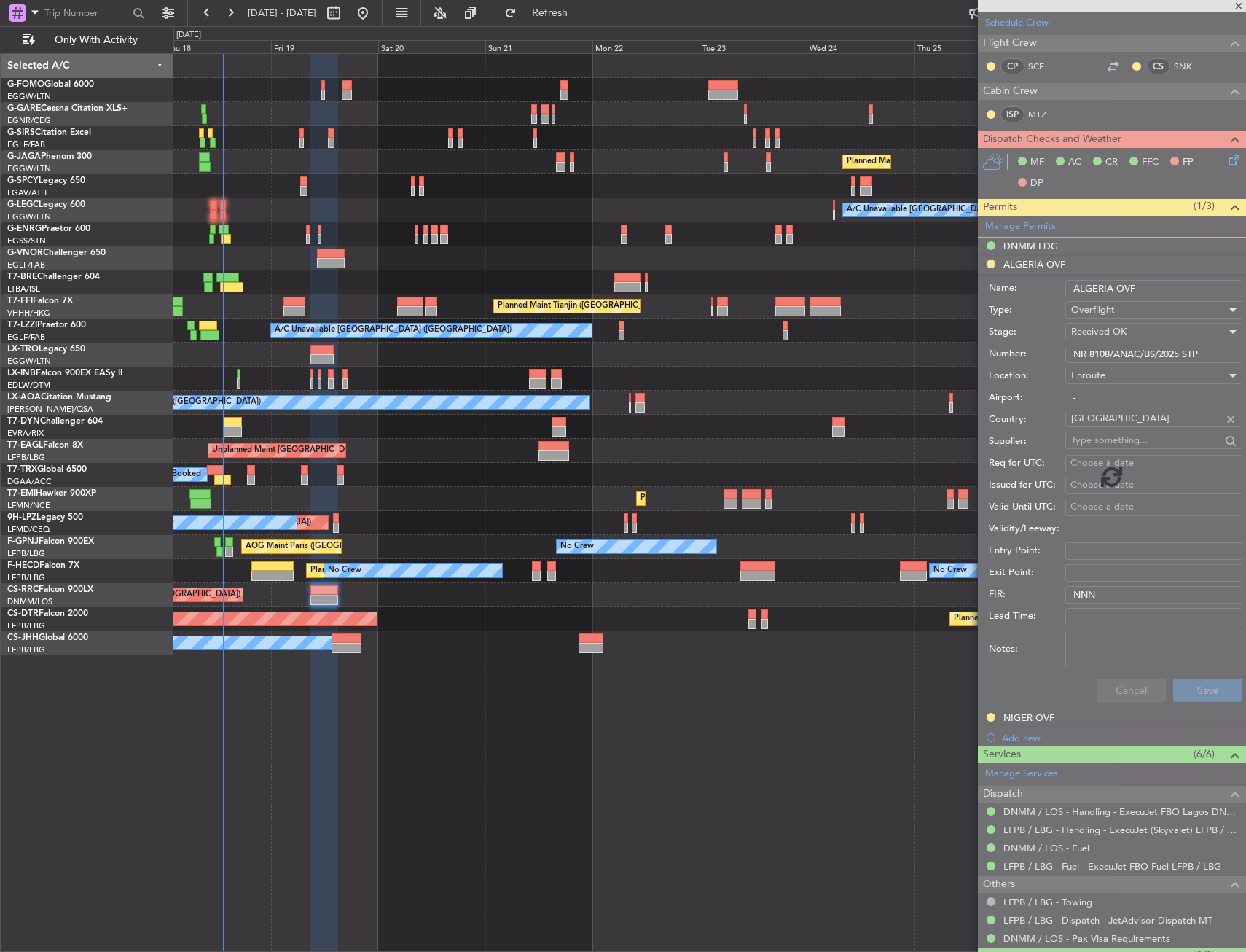
scroll to position [0, 0]
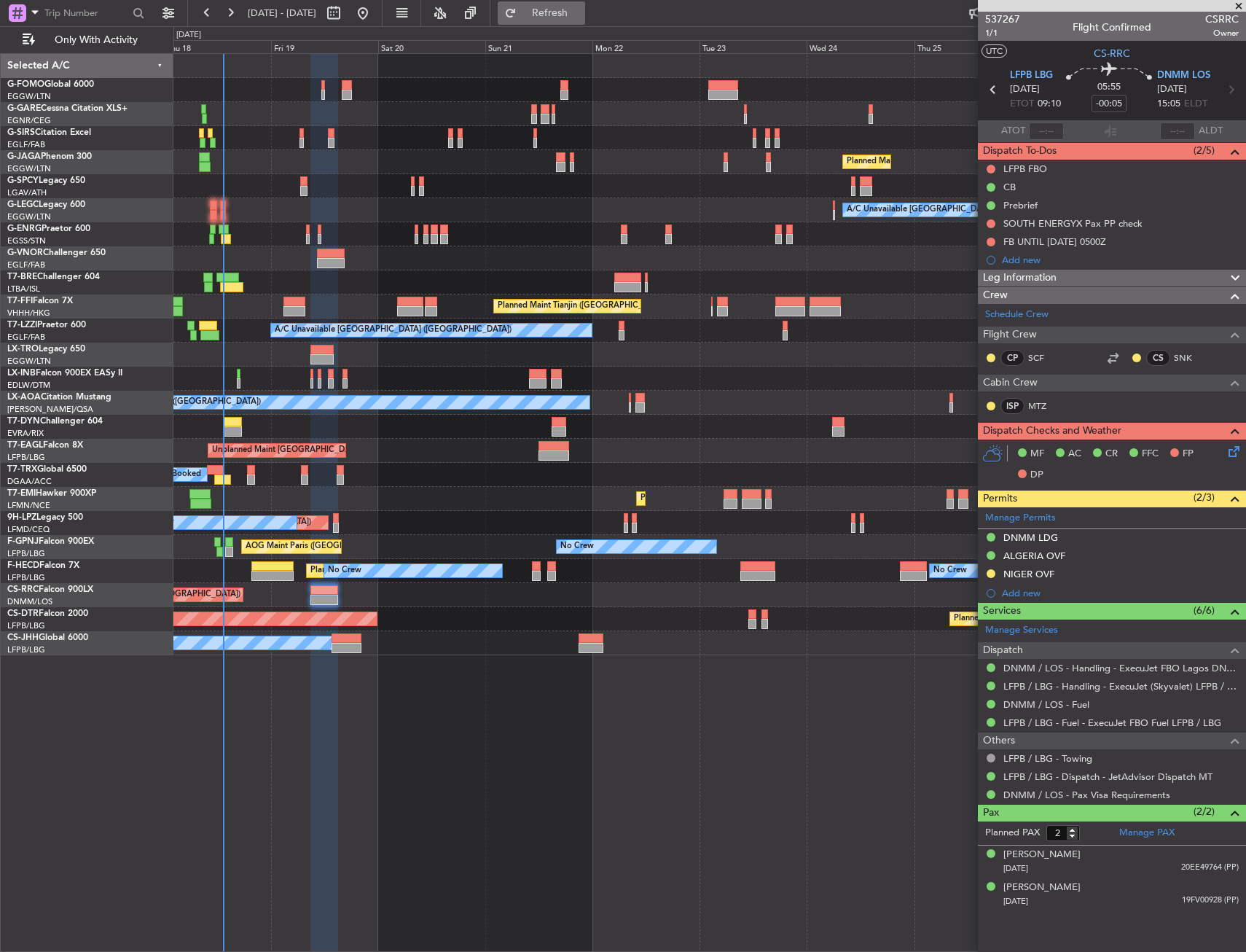
click at [581, 10] on span "Refresh" at bounding box center [550, 13] width 61 height 10
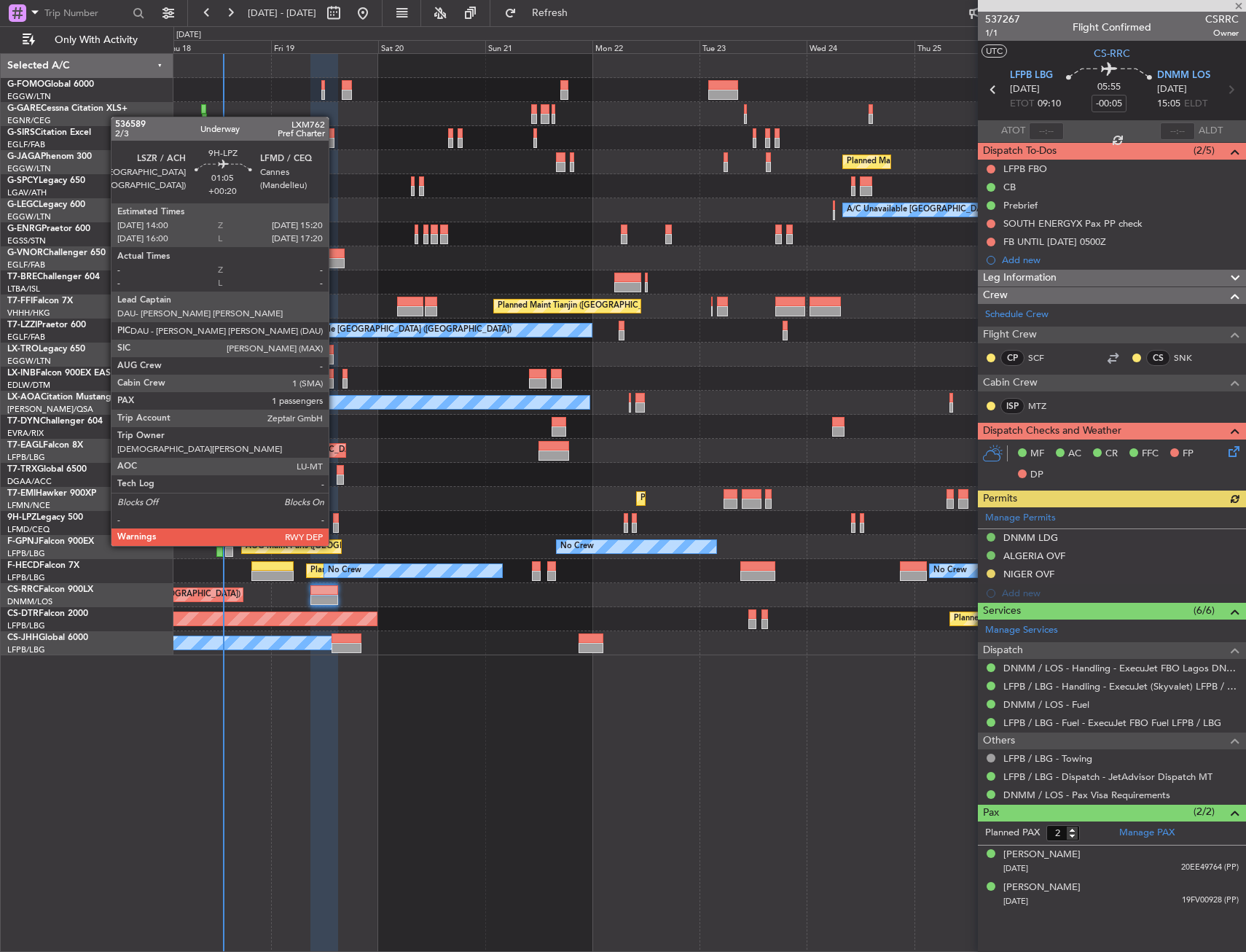
click at [336, 518] on div at bounding box center [336, 517] width 7 height 10
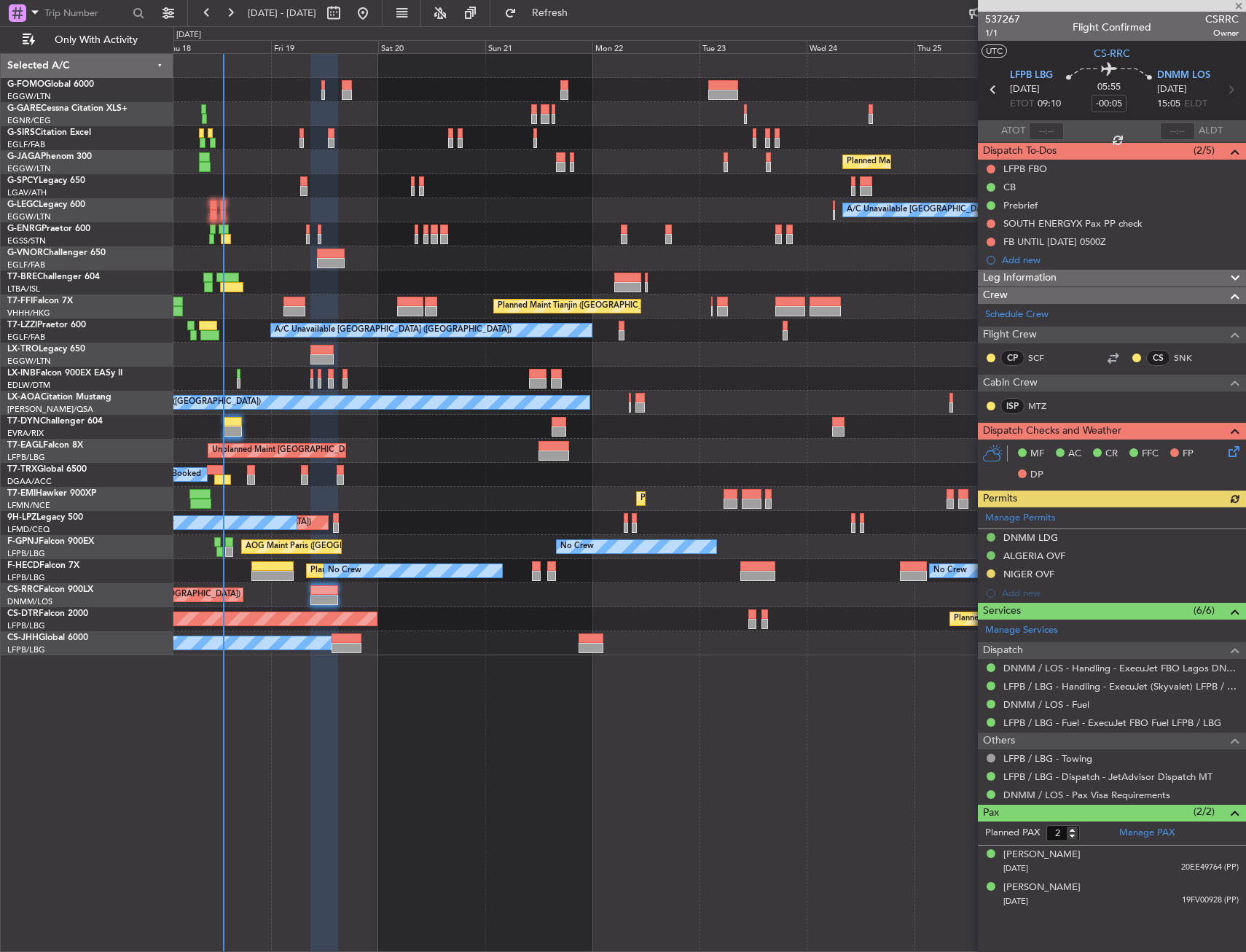
type input "+00:20"
type input "1"
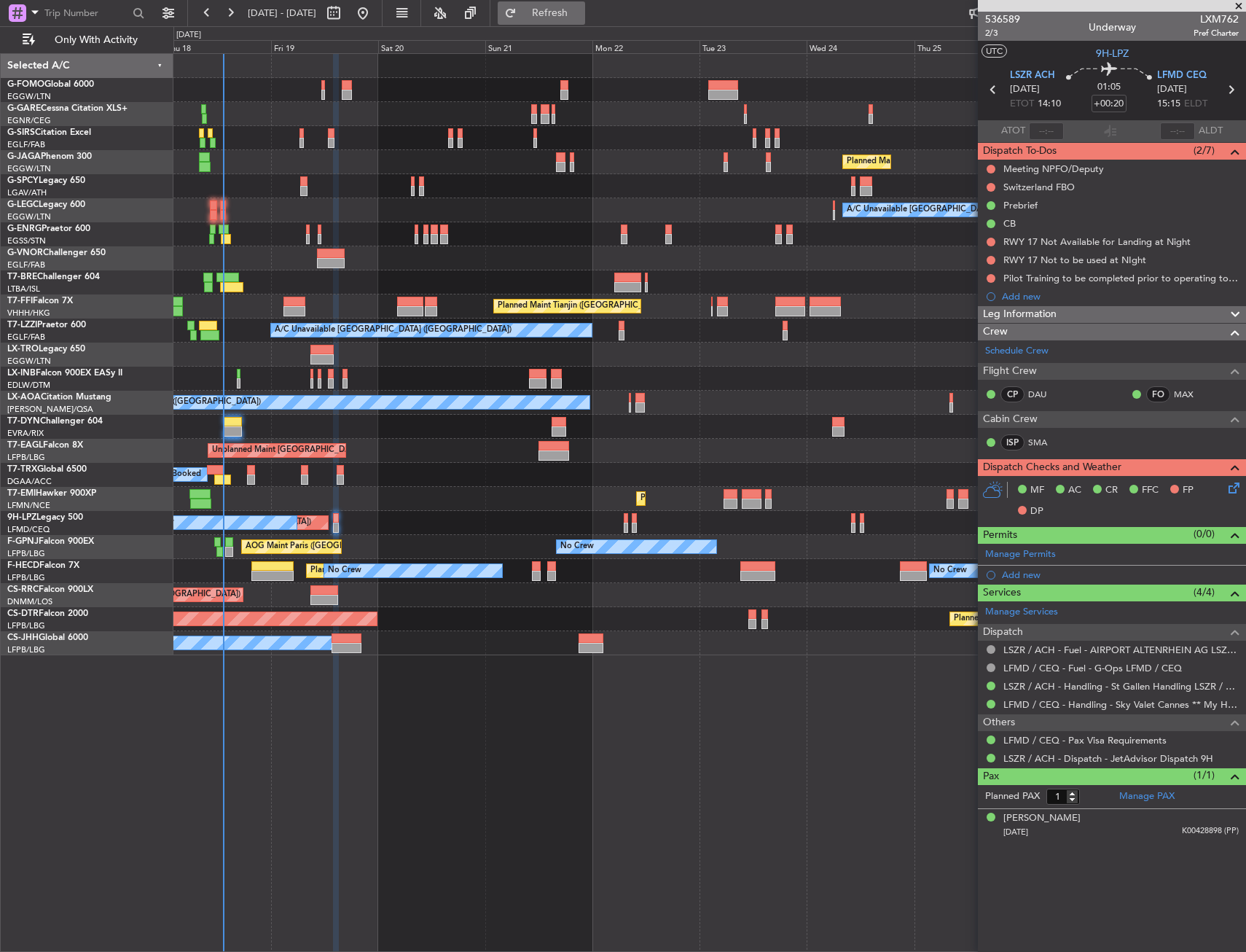
click at [586, 23] on button "Refresh" at bounding box center [541, 13] width 87 height 23
click at [581, 15] on span "Refresh" at bounding box center [550, 13] width 61 height 10
click at [581, 9] on span "Refresh" at bounding box center [550, 13] width 61 height 10
drag, startPoint x: 586, startPoint y: 21, endPoint x: 325, endPoint y: 2, distance: 261.7
click at [586, 21] on button "Refresh" at bounding box center [541, 13] width 87 height 23
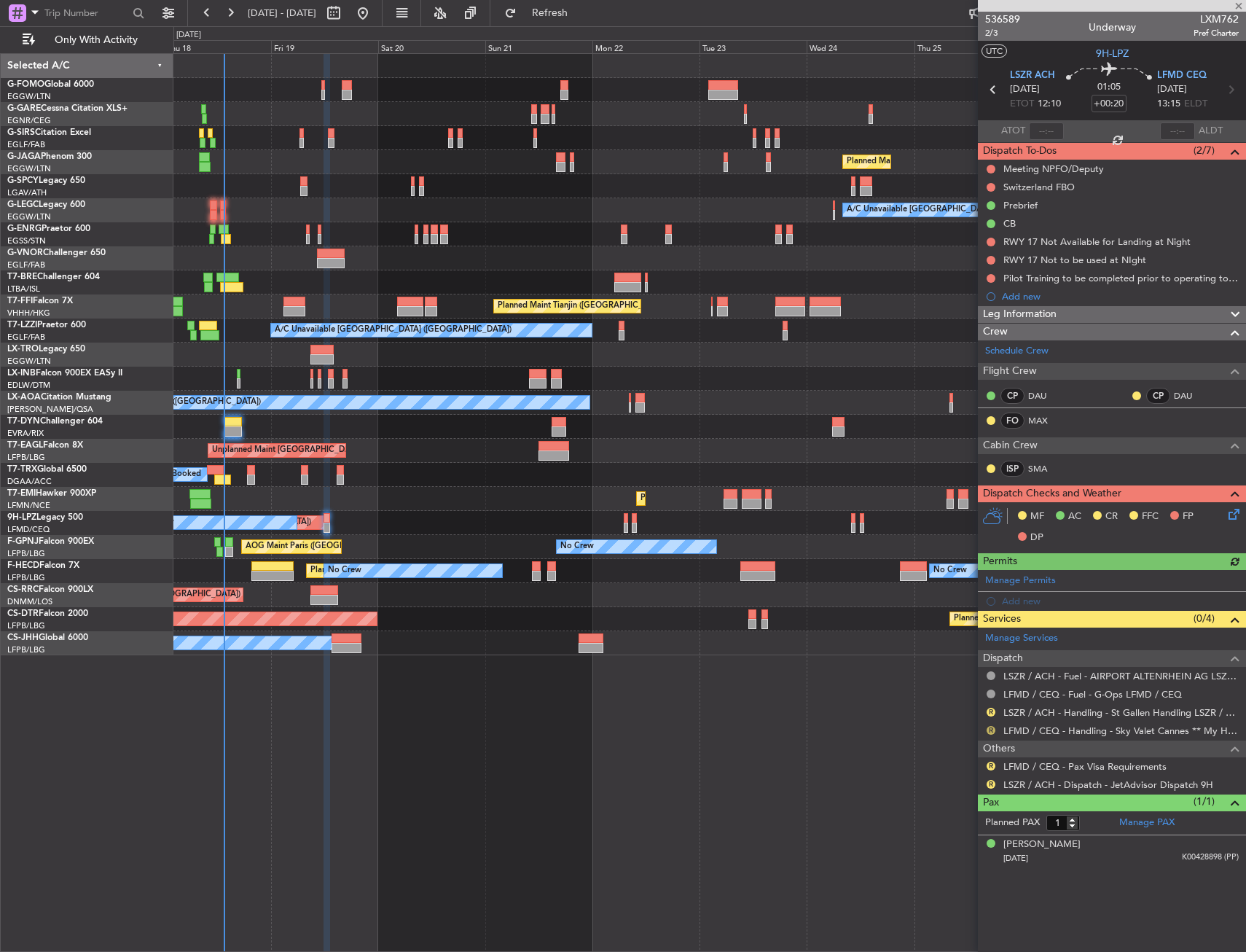
click at [991, 728] on button "R" at bounding box center [991, 730] width 9 height 9
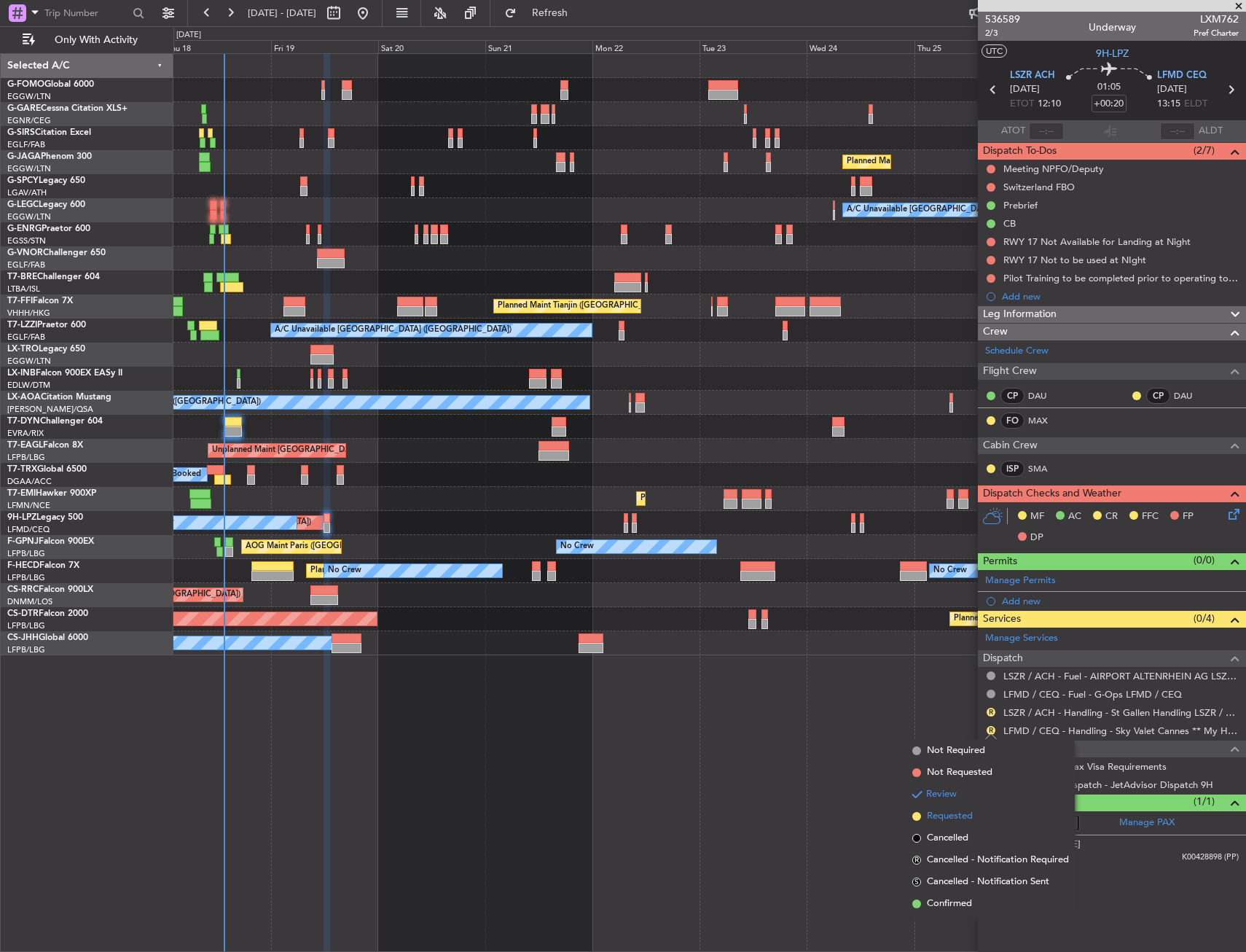
click at [959, 813] on span "Requested" at bounding box center [950, 816] width 46 height 14
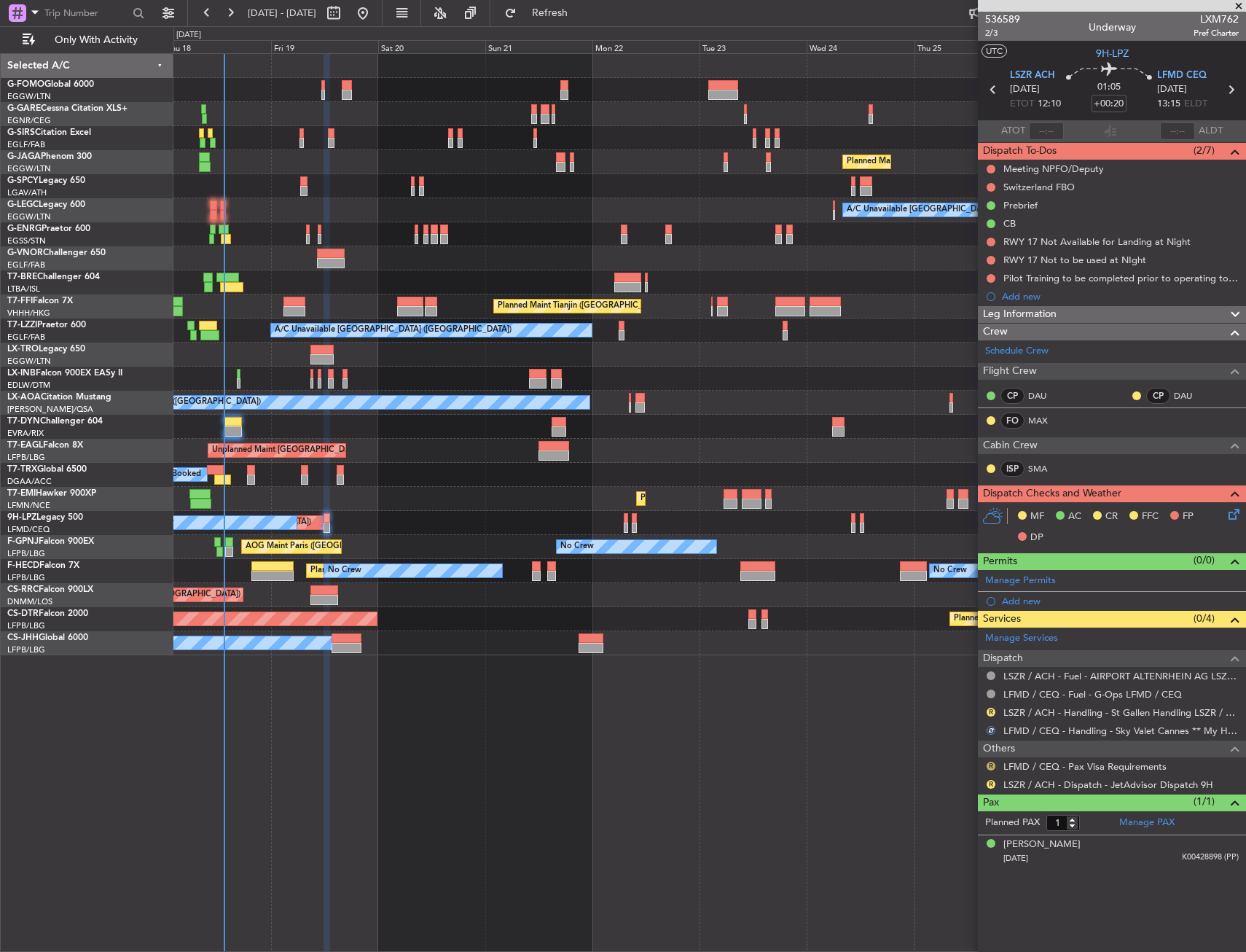
click at [991, 763] on button "R" at bounding box center [991, 766] width 9 height 9
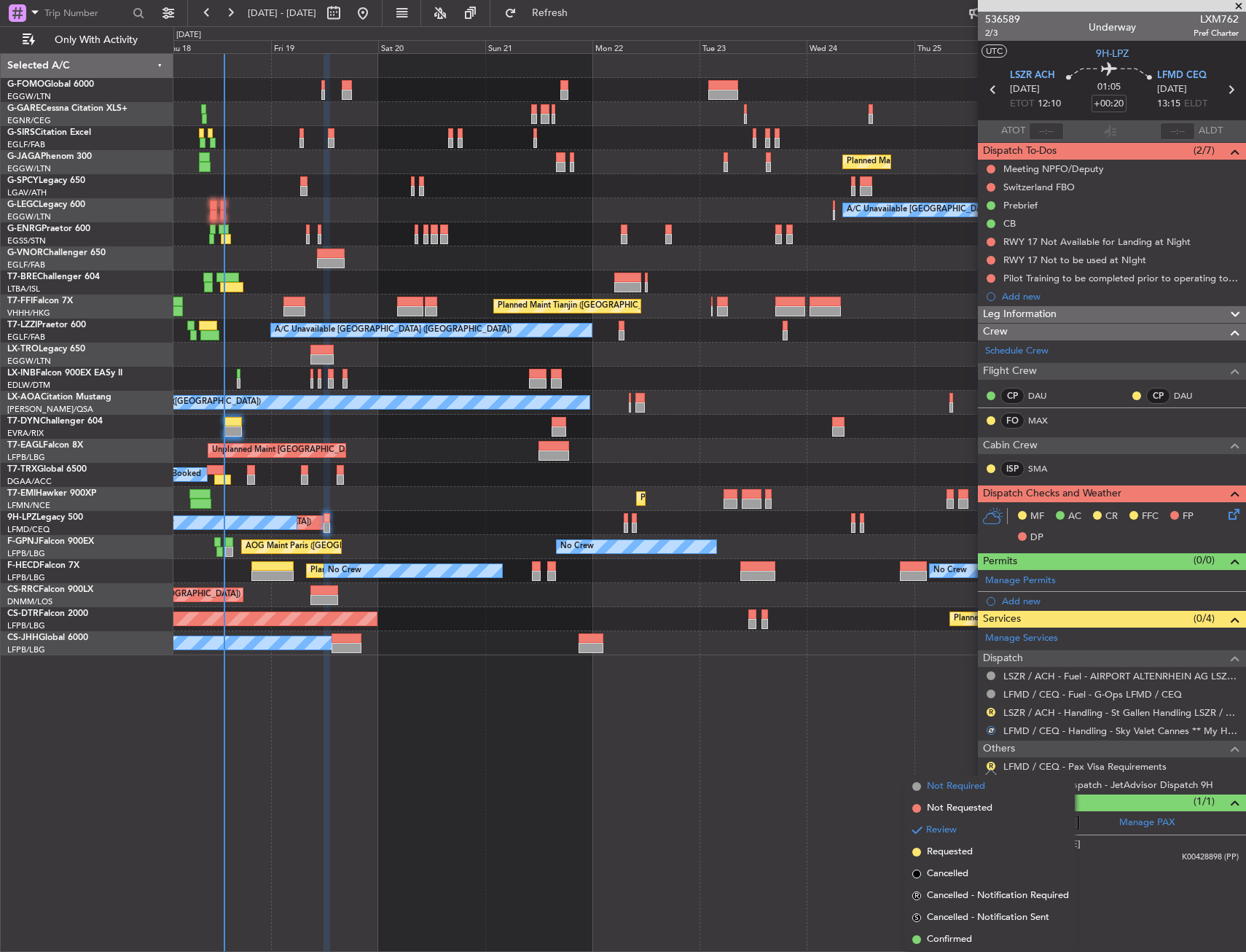
click at [932, 786] on span "Not Required" at bounding box center [956, 786] width 58 height 14
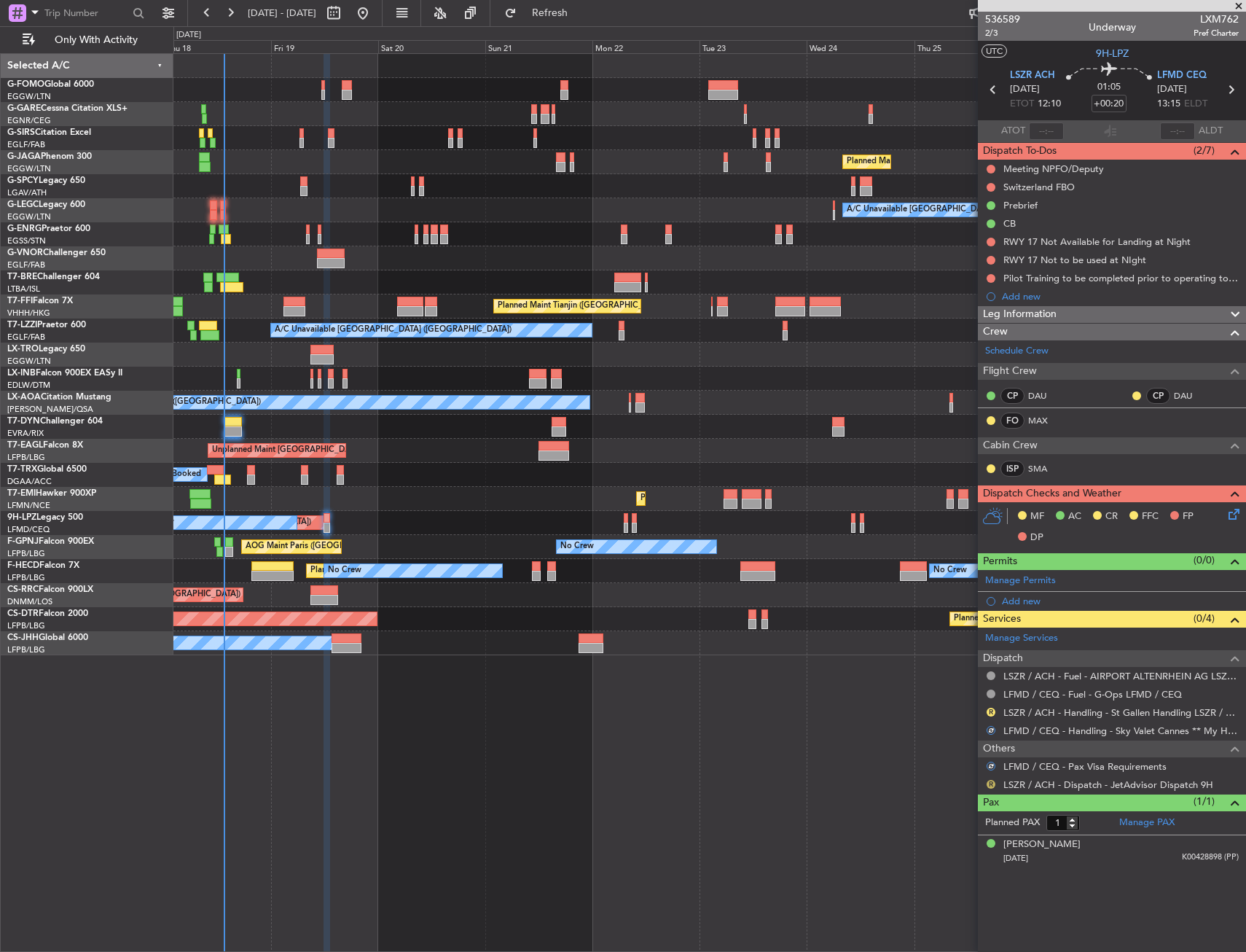
click at [993, 785] on button "R" at bounding box center [991, 785] width 9 height 9
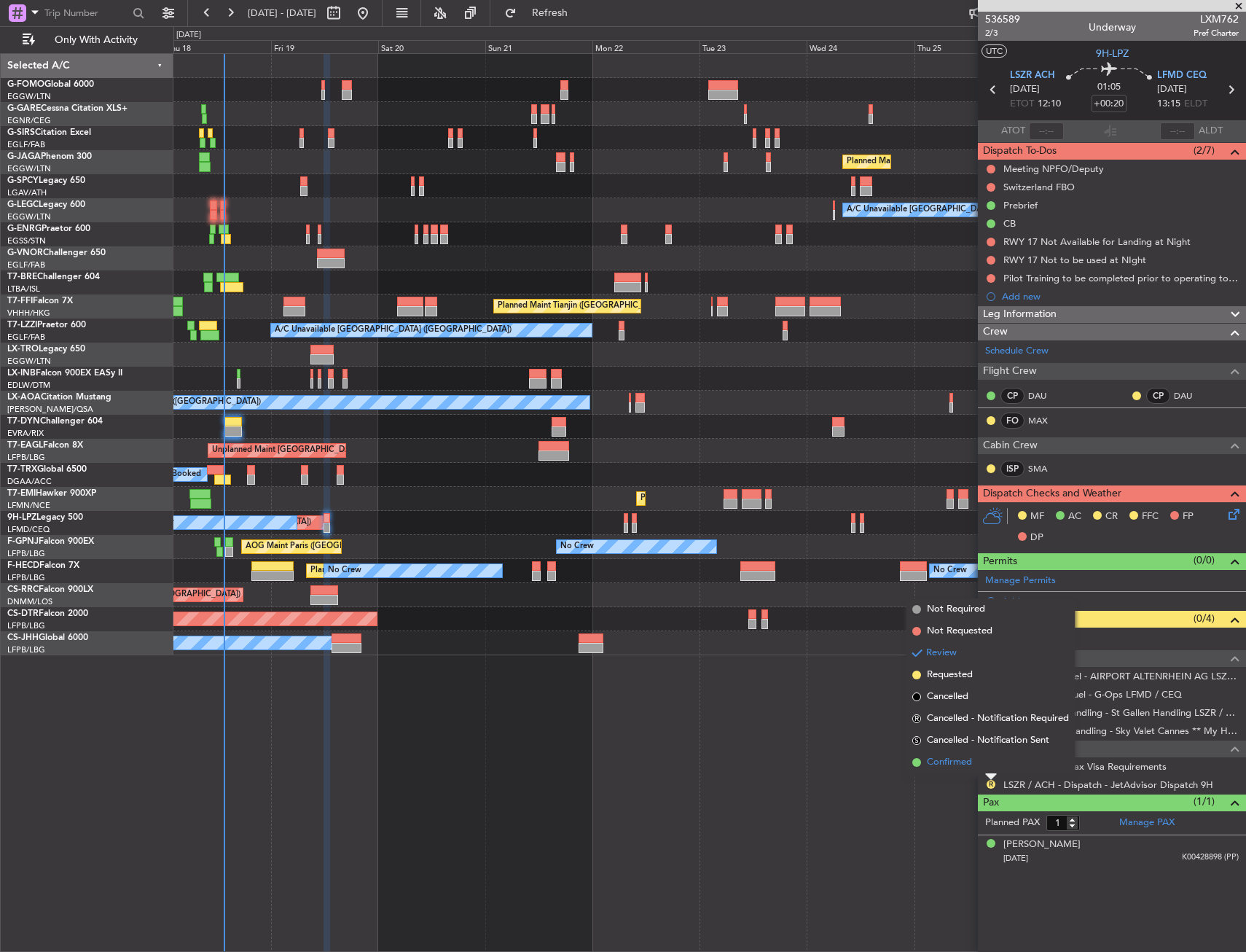
click at [945, 769] on span "Confirmed" at bounding box center [950, 762] width 45 height 14
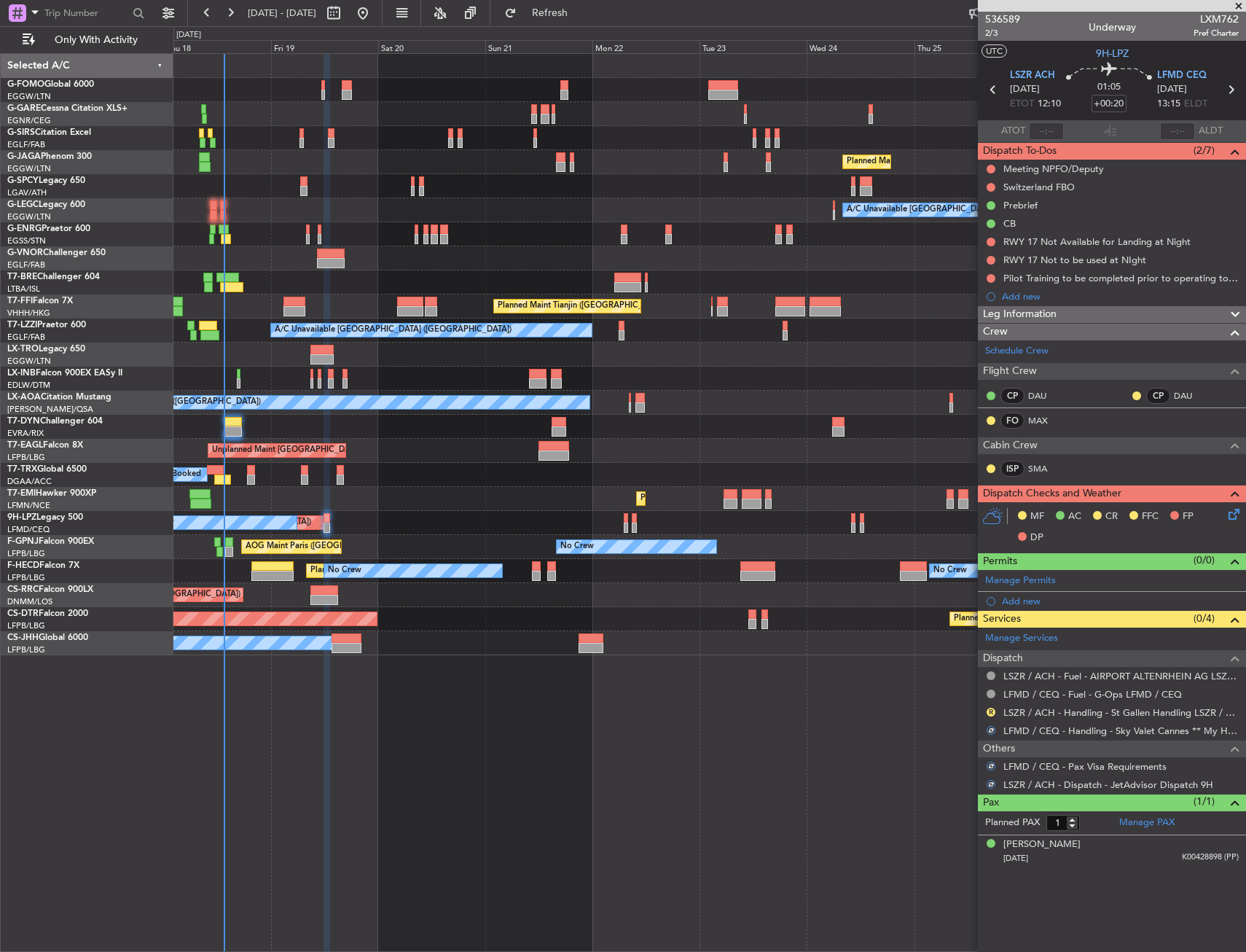
click at [1044, 704] on div "R LSZR / ACH - Handling - St Gallen Handling LSZR / ACH" at bounding box center [1112, 713] width 268 height 18
click at [1043, 718] on mat-tooltip-component "LSZR / ACH - Handling - St Gallen Handling LSZR / ACH" at bounding box center [1122, 737] width 232 height 39
click at [1044, 709] on link "LSZR / ACH - Handling - St Gallen Handling LSZR / ACH" at bounding box center [1121, 712] width 236 height 12
click at [1226, 513] on icon at bounding box center [1231, 511] width 11 height 11
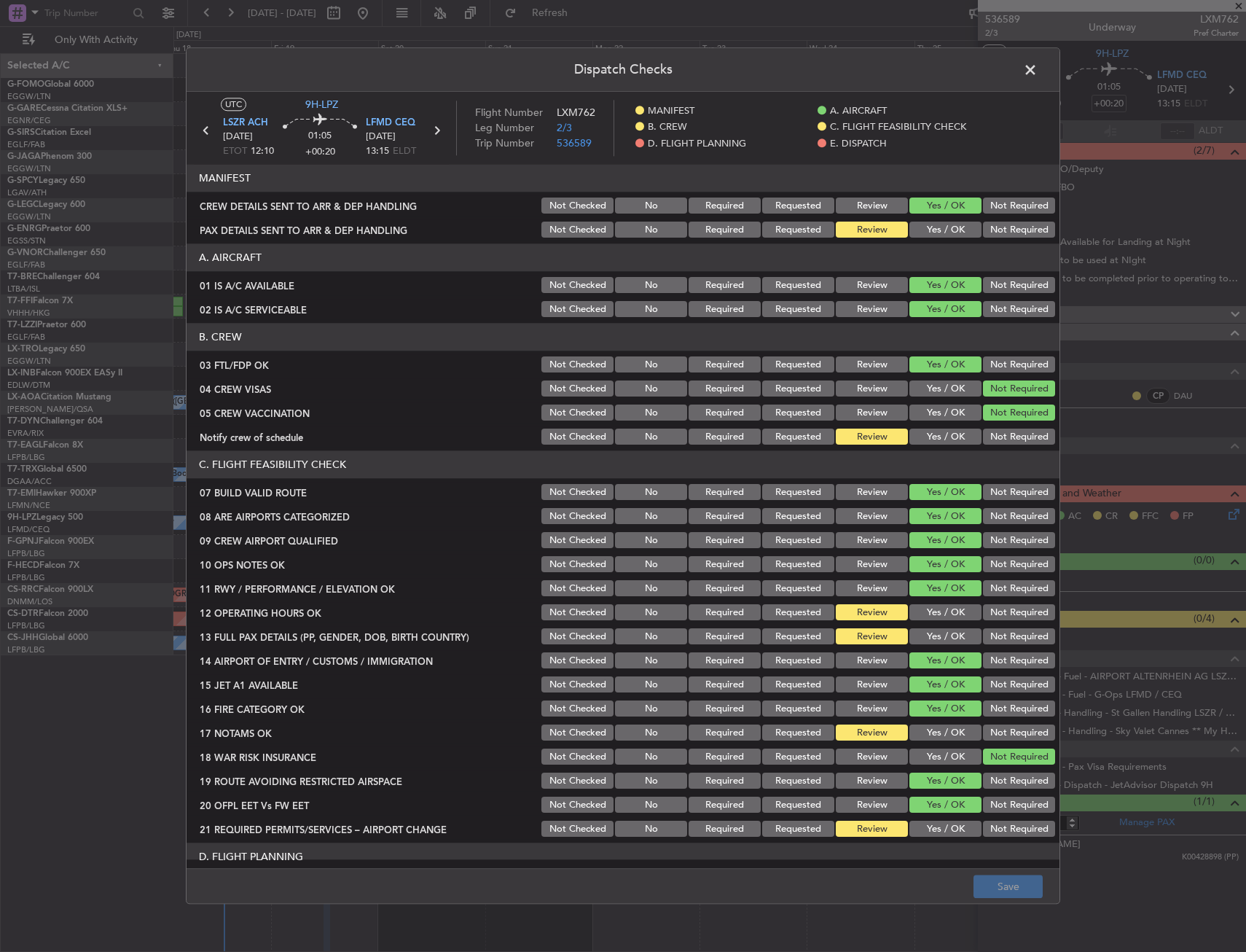
click at [936, 423] on div "Yes / OK" at bounding box center [944, 413] width 73 height 20
click at [937, 428] on div "Yes / OK" at bounding box center [944, 437] width 73 height 20
drag, startPoint x: 938, startPoint y: 632, endPoint x: 932, endPoint y: 612, distance: 20.9
click at [937, 631] on button "Yes / OK" at bounding box center [945, 636] width 72 height 16
click at [932, 612] on button "Yes / OK" at bounding box center [945, 613] width 72 height 16
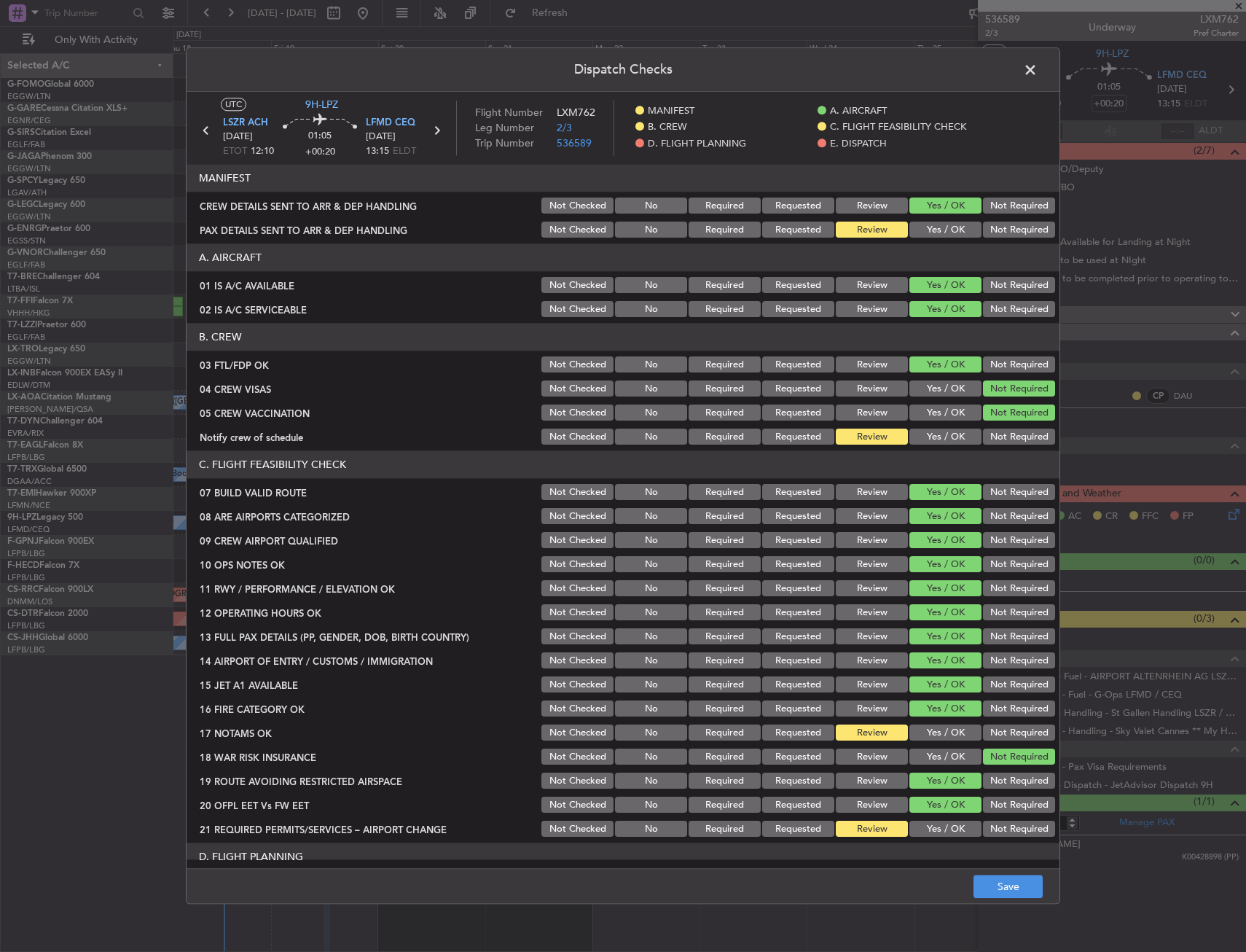
drag, startPoint x: 933, startPoint y: 462, endPoint x: 936, endPoint y: 439, distance: 23.2
click at [933, 461] on header "C. FLIGHT FEASIBILITY CHECK" at bounding box center [623, 465] width 873 height 28
click at [936, 439] on button "Yes / OK" at bounding box center [945, 437] width 72 height 16
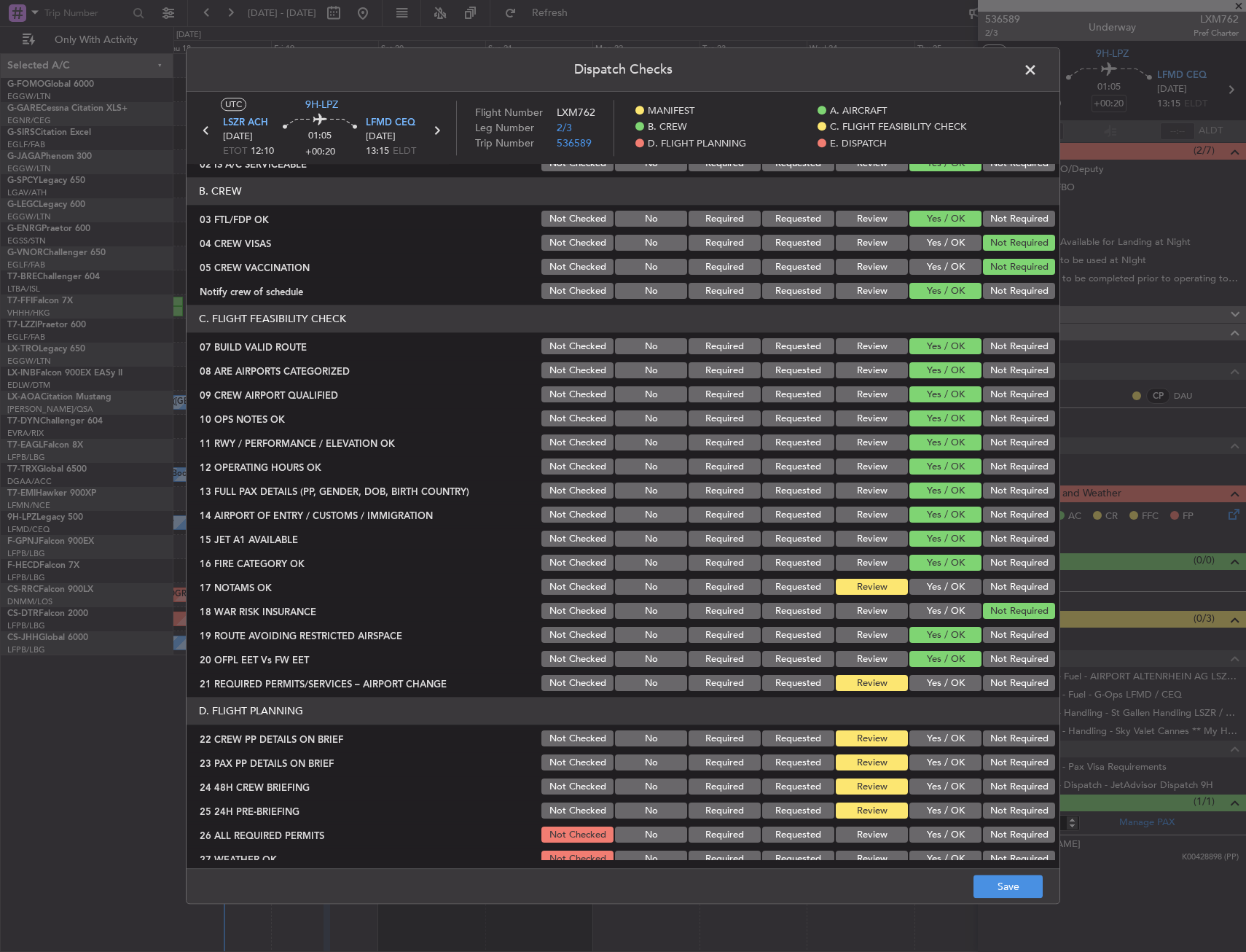
scroll to position [219, 0]
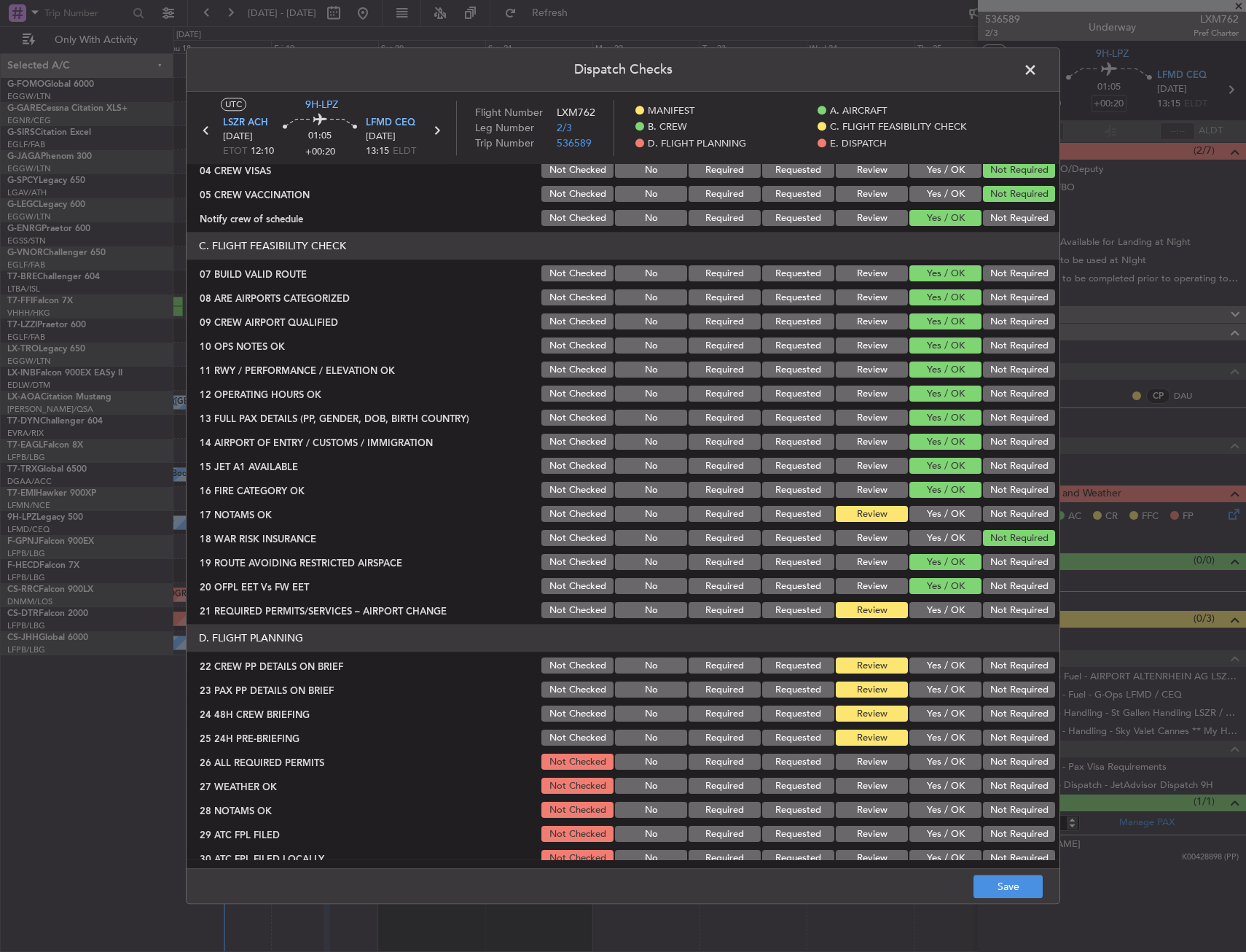
click at [928, 517] on button "Yes / OK" at bounding box center [945, 514] width 72 height 16
click at [927, 582] on button "Yes / OK" at bounding box center [945, 586] width 72 height 16
click at [929, 601] on div "Yes / OK" at bounding box center [944, 610] width 73 height 20
click at [929, 610] on button "Yes / OK" at bounding box center [945, 610] width 72 height 16
drag, startPoint x: 928, startPoint y: 656, endPoint x: 929, endPoint y: 668, distance: 12.0
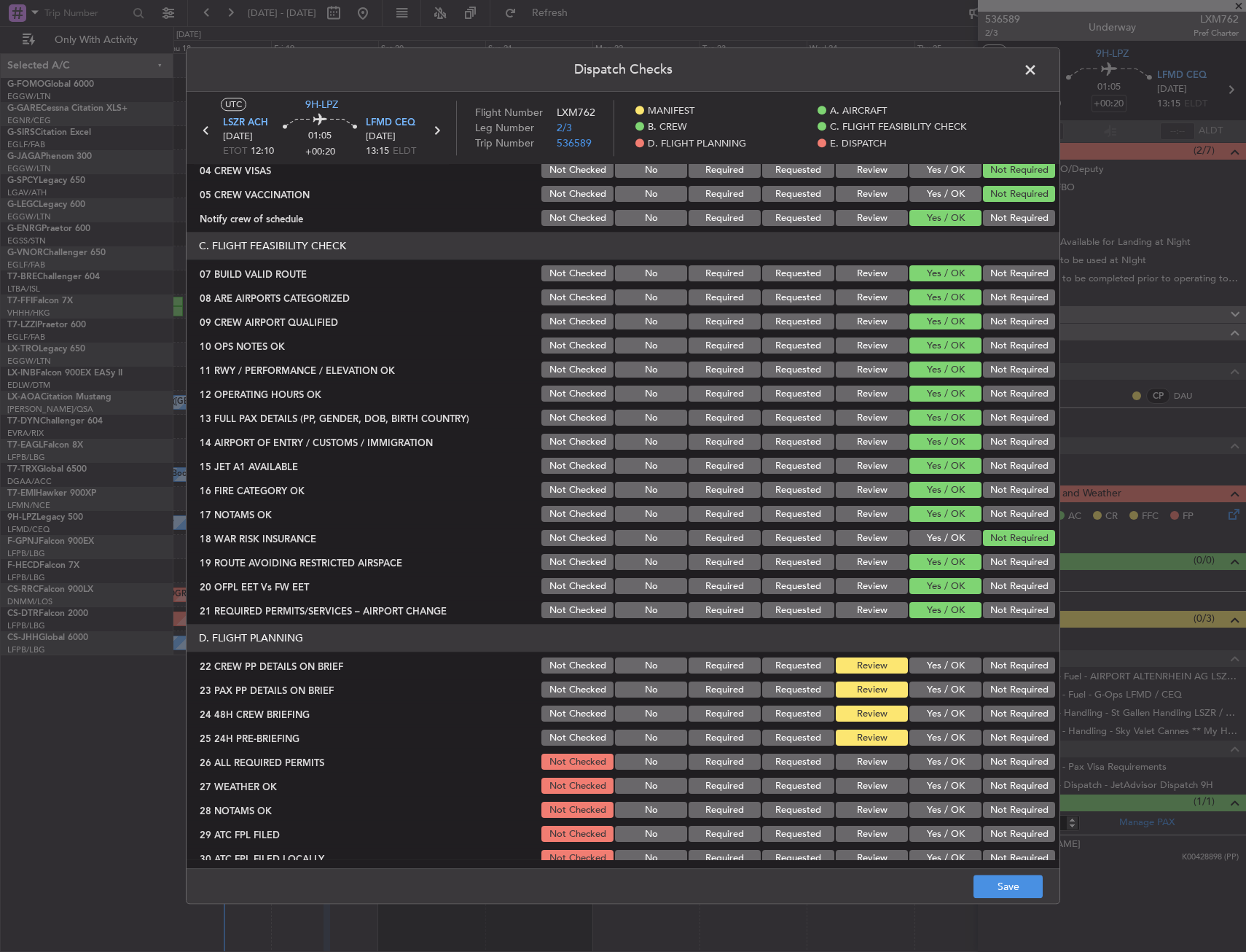
click at [928, 658] on div "Yes / OK" at bounding box center [944, 666] width 73 height 20
click at [929, 673] on button "Yes / OK" at bounding box center [945, 666] width 72 height 16
click at [929, 691] on button "Yes / OK" at bounding box center [945, 690] width 72 height 16
click at [930, 706] on button "Yes / OK" at bounding box center [945, 713] width 72 height 16
click at [996, 737] on button "Not Required" at bounding box center [1019, 738] width 72 height 16
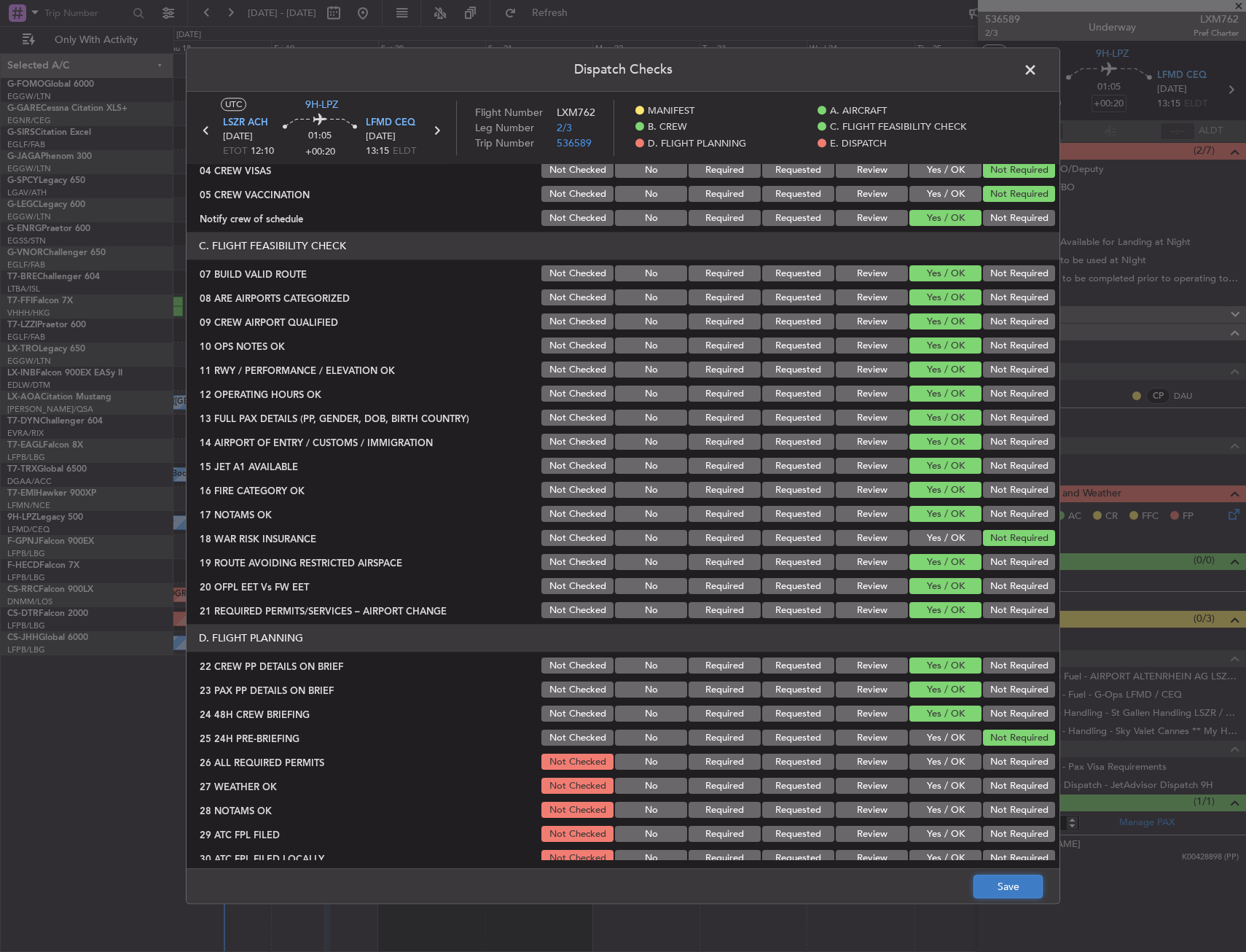
click at [1004, 895] on button "Save" at bounding box center [1008, 887] width 69 height 23
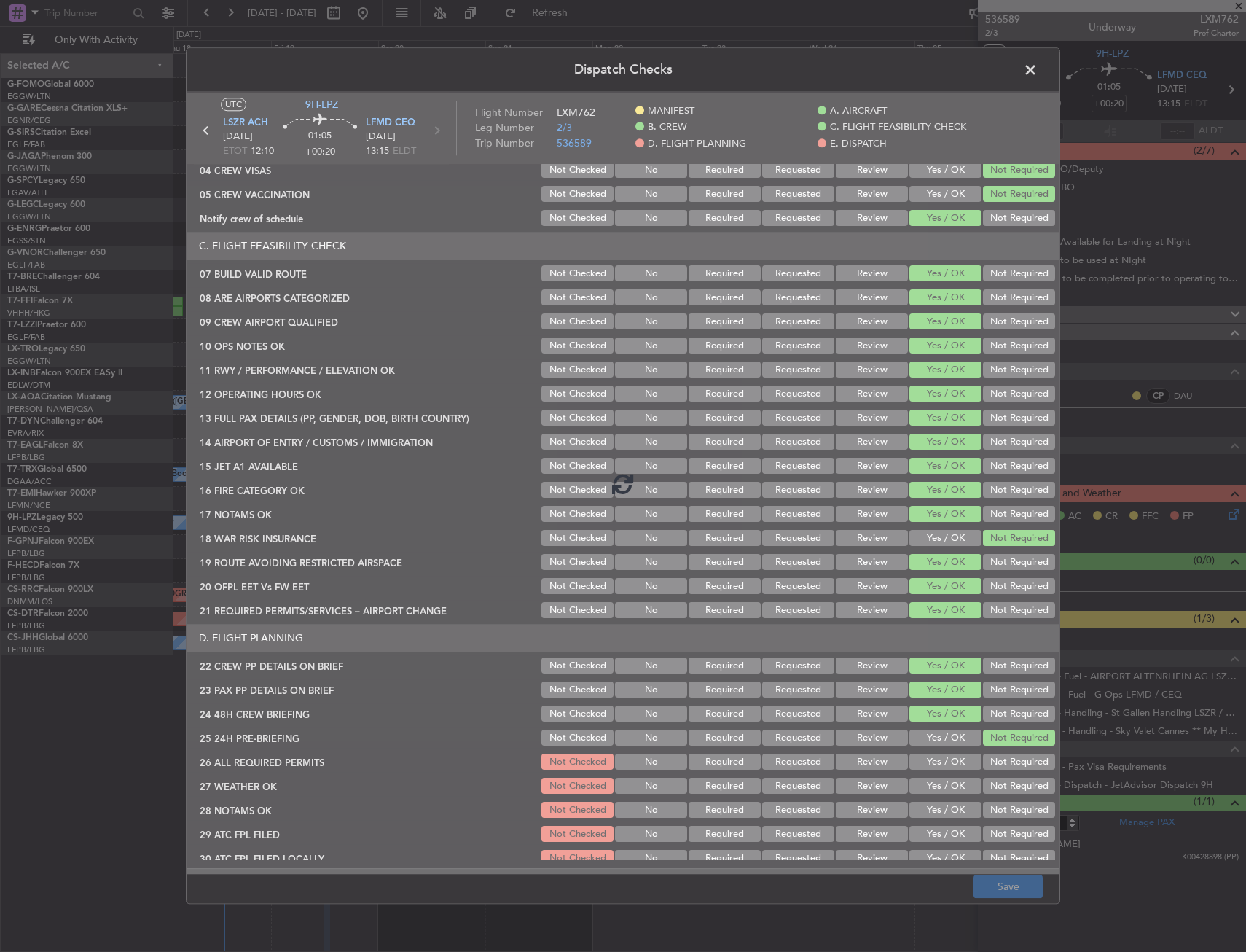
click at [1044, 62] on header "Dispatch Checks" at bounding box center [623, 70] width 873 height 44
click at [1038, 63] on span at bounding box center [1038, 73] width 0 height 29
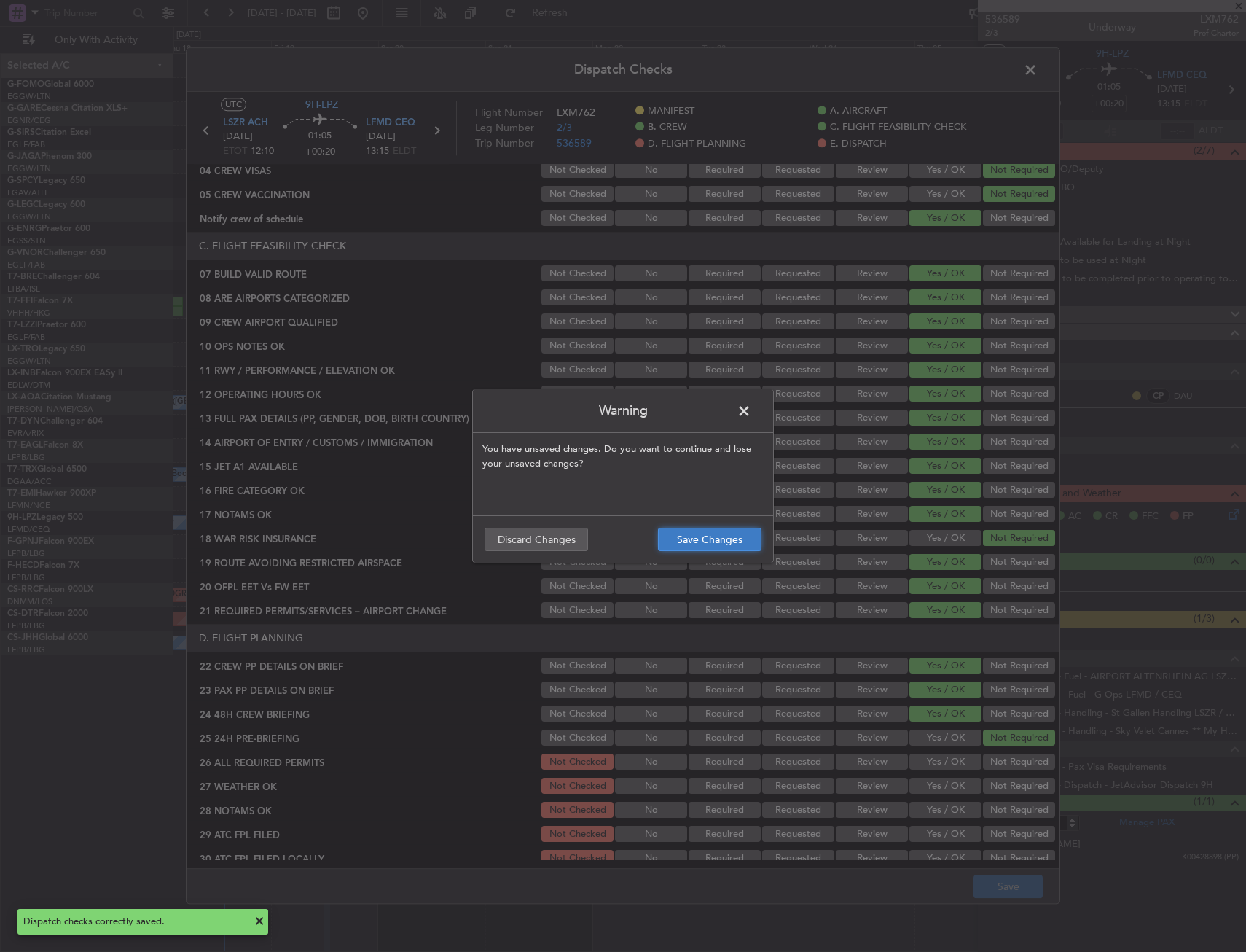
click at [708, 537] on button "Save Changes" at bounding box center [710, 539] width 104 height 23
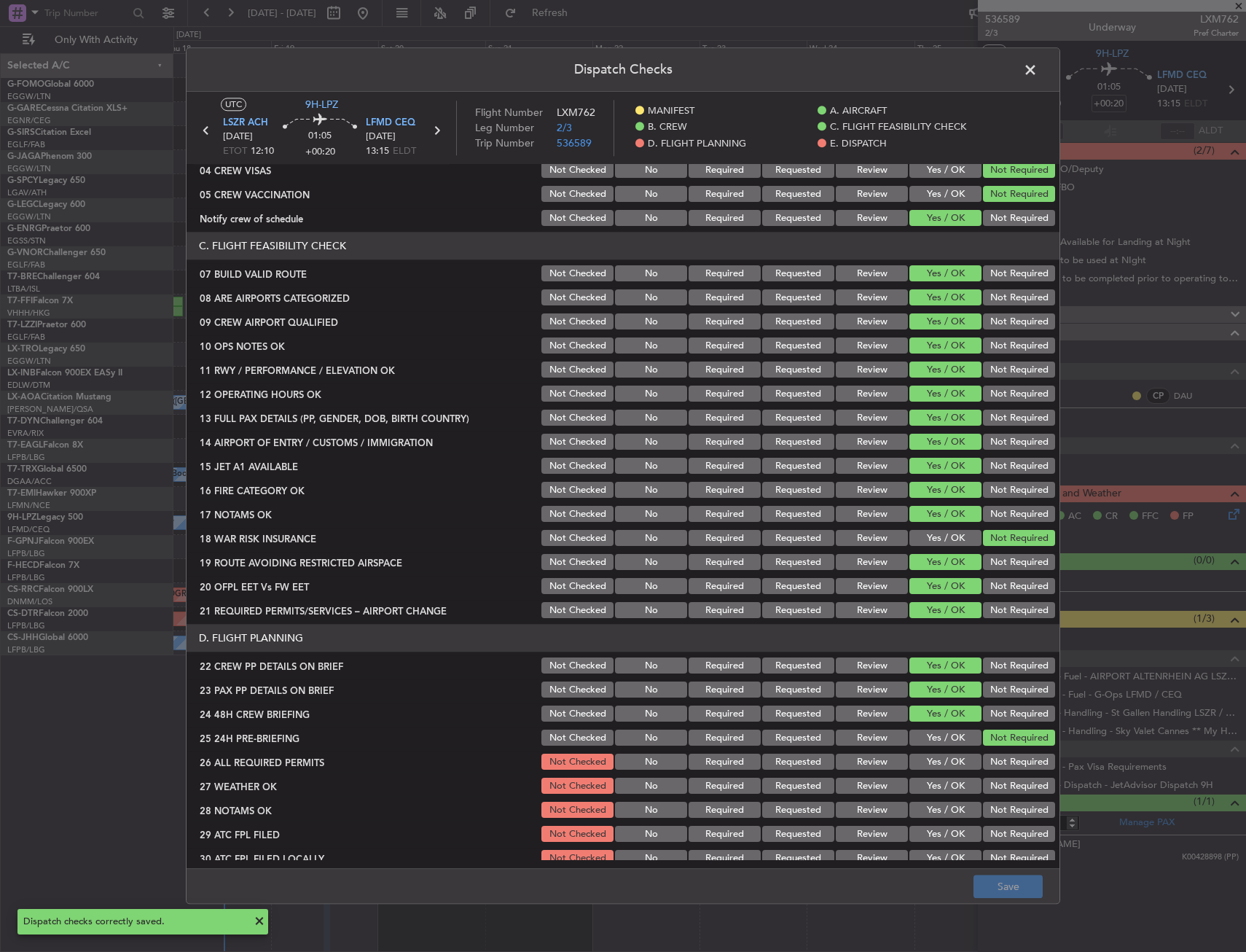
click at [1038, 79] on span at bounding box center [1038, 73] width 0 height 29
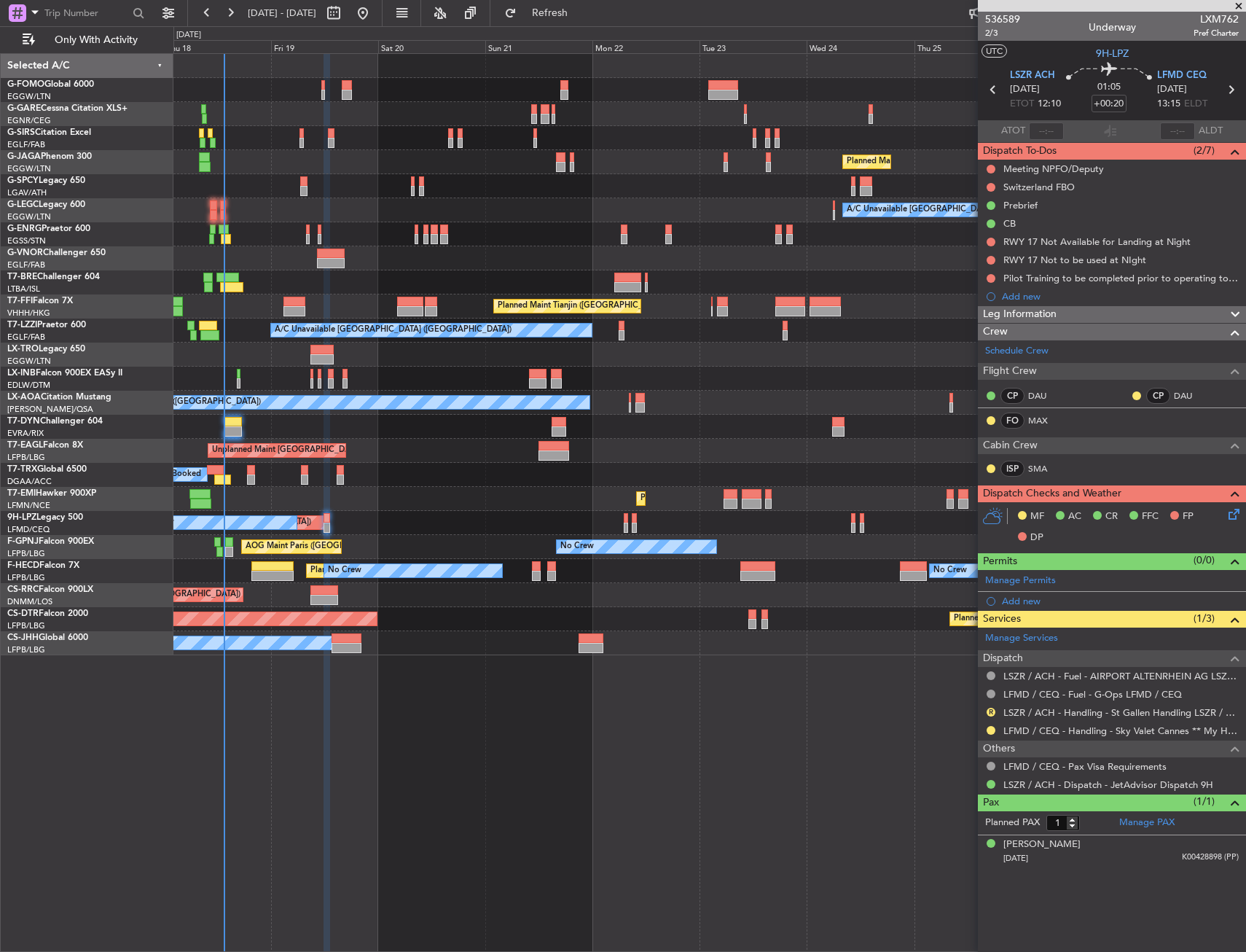
click at [328, 523] on div at bounding box center [326, 527] width 7 height 10
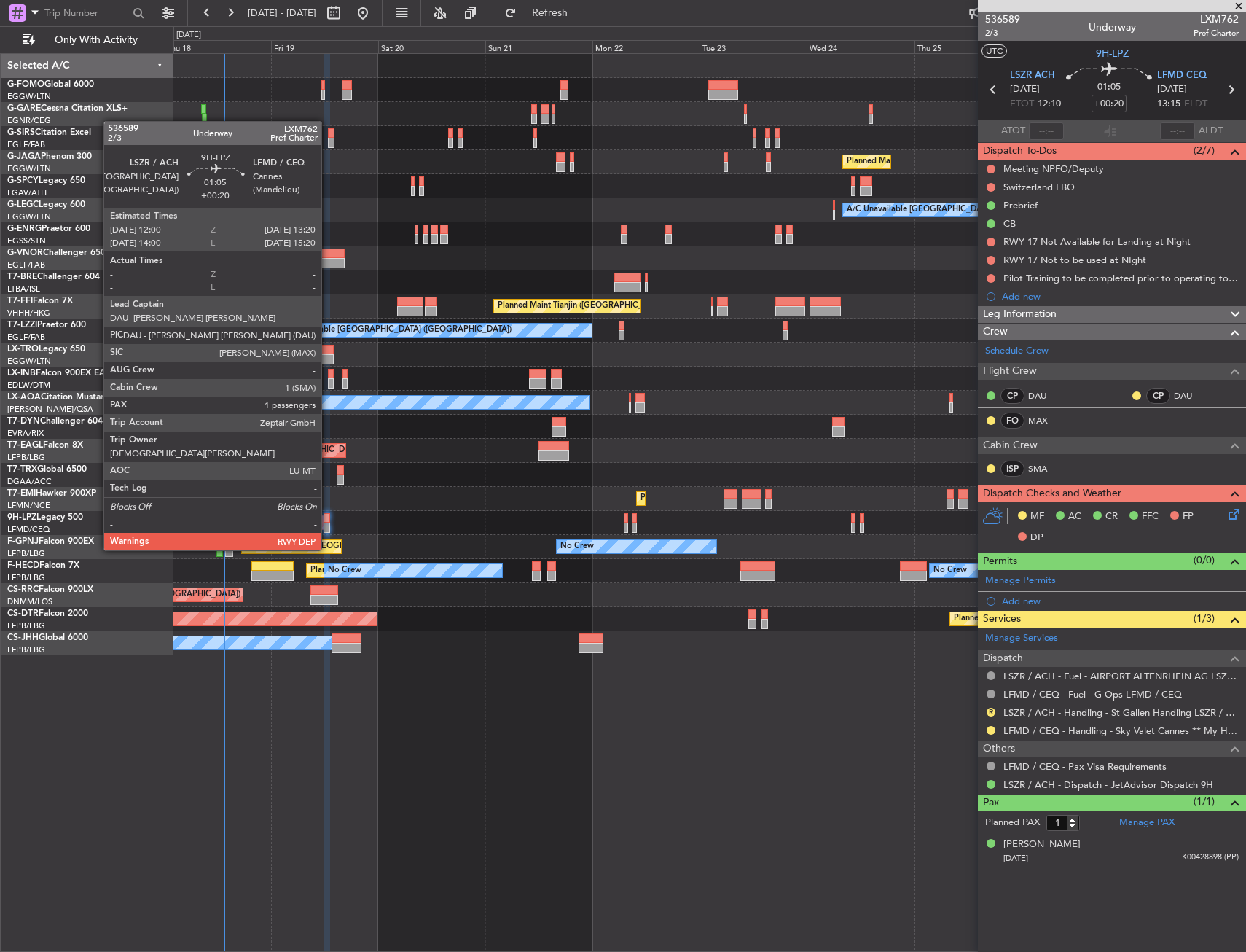
click at [328, 523] on div at bounding box center [326, 527] width 7 height 10
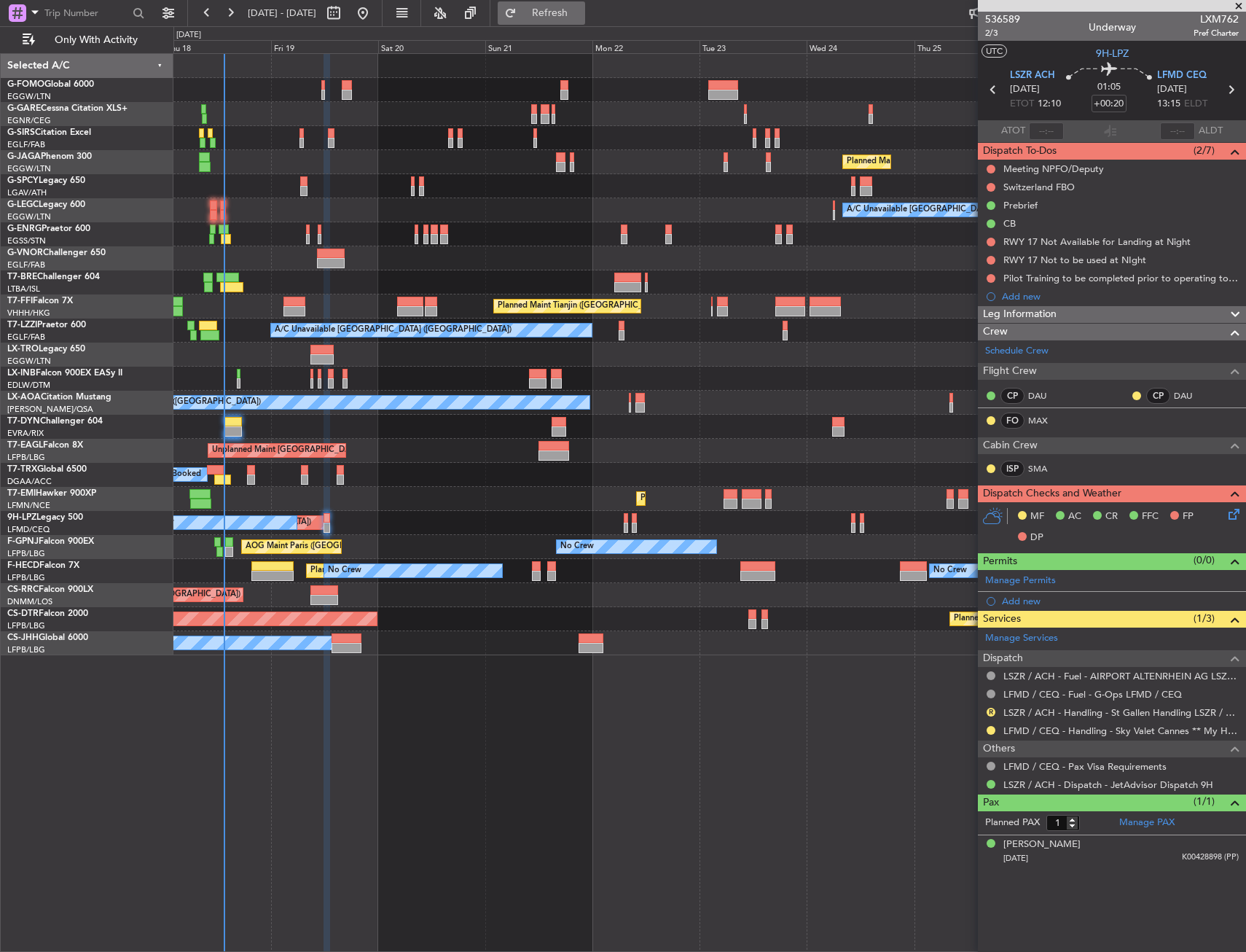
click at [581, 17] on span "Refresh" at bounding box center [550, 13] width 61 height 10
click at [686, 710] on div "Planned Maint [GEOGRAPHIC_DATA] ([GEOGRAPHIC_DATA]) A/C Unavailable [GEOGRAPHIC…" at bounding box center [710, 502] width 1073 height 898
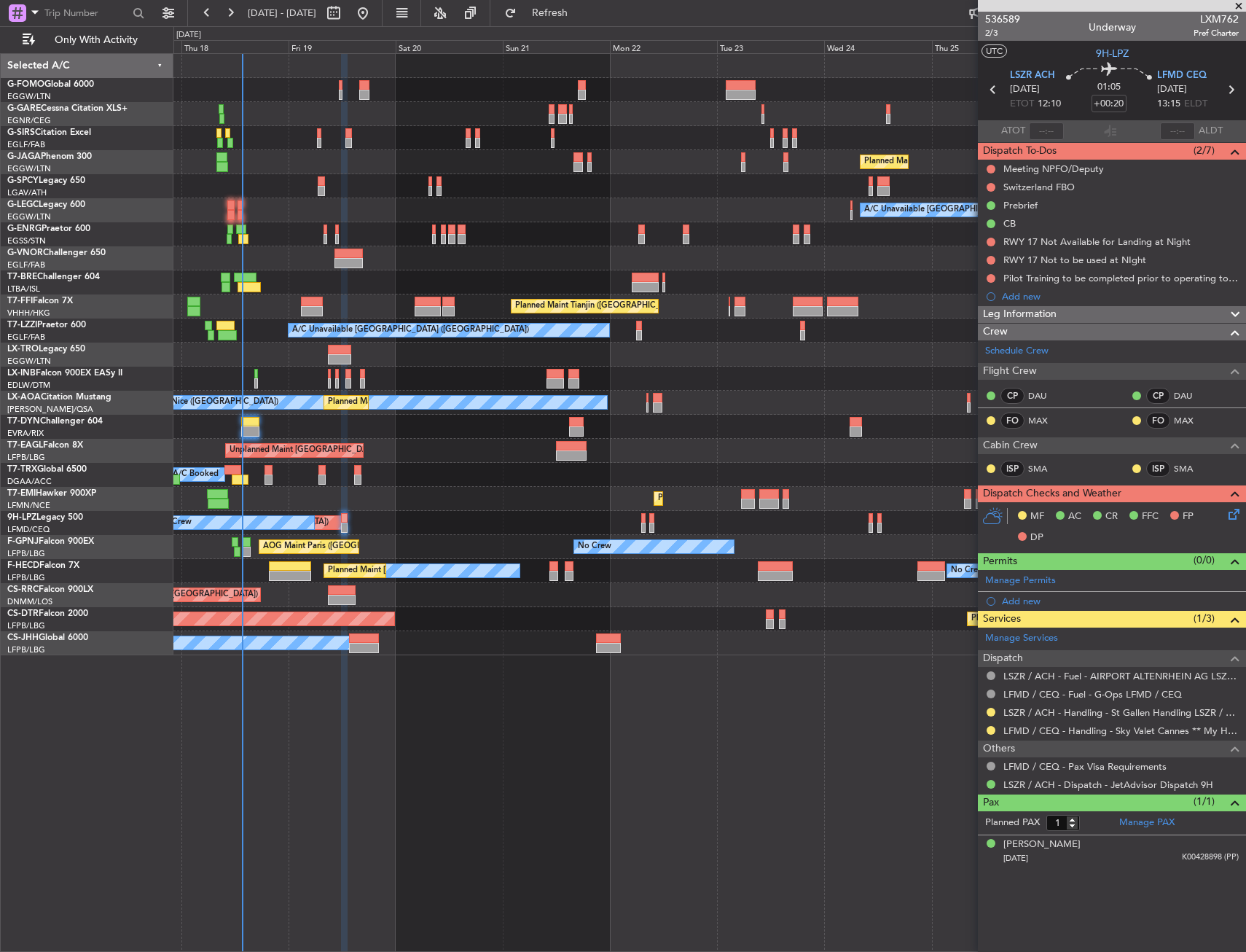
click at [392, 179] on div at bounding box center [709, 186] width 1072 height 24
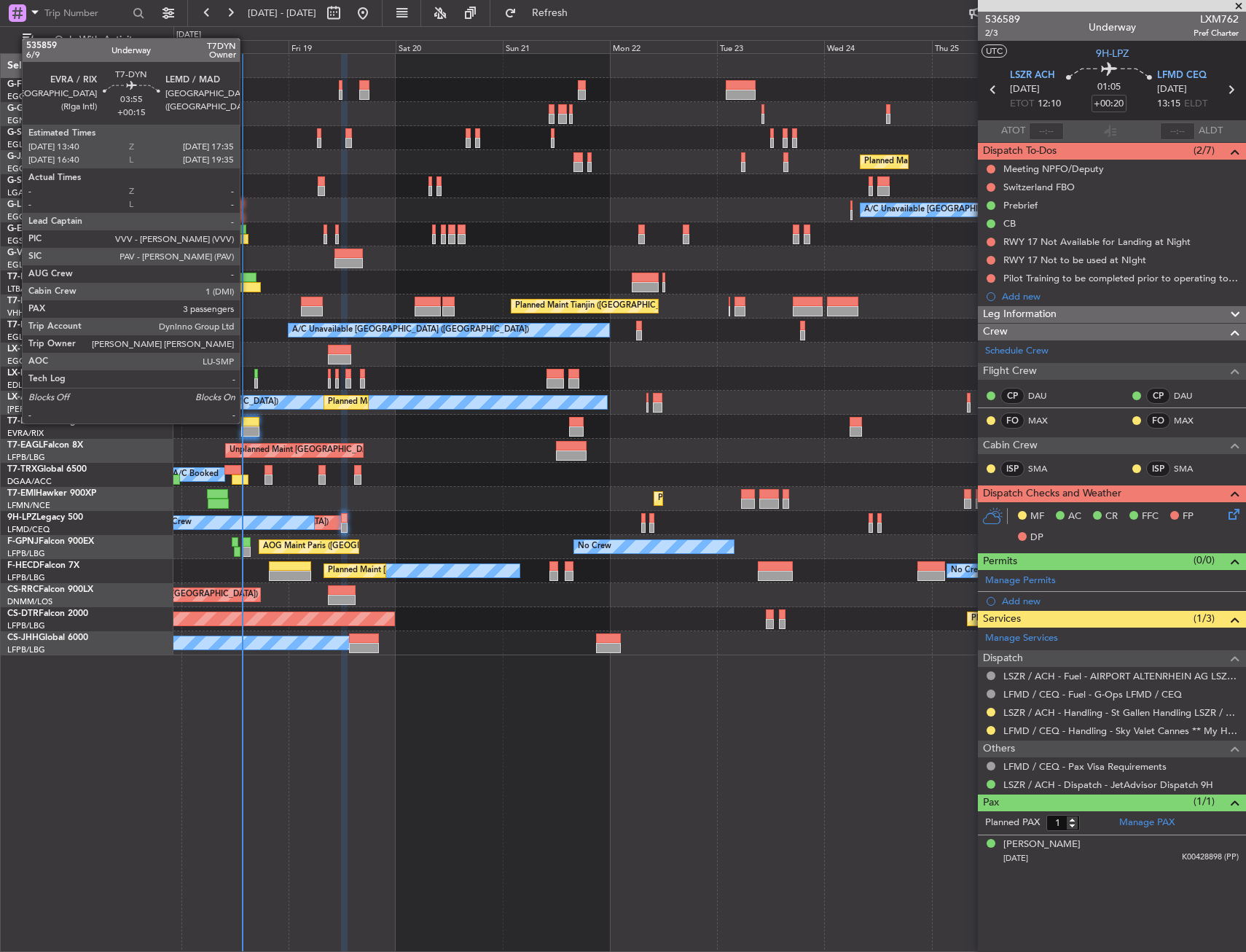
click at [246, 422] on div at bounding box center [250, 421] width 18 height 10
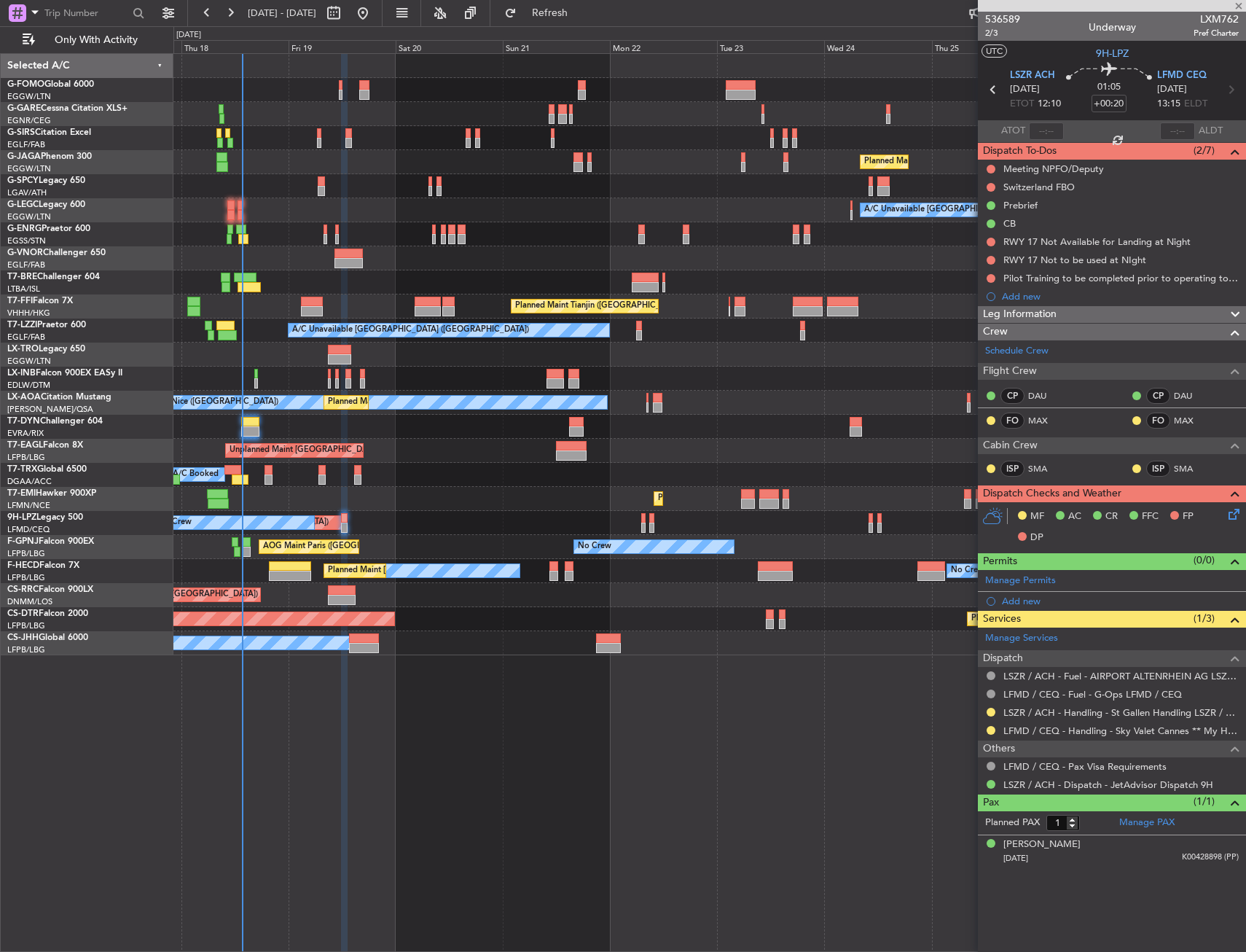
type input "+00:15"
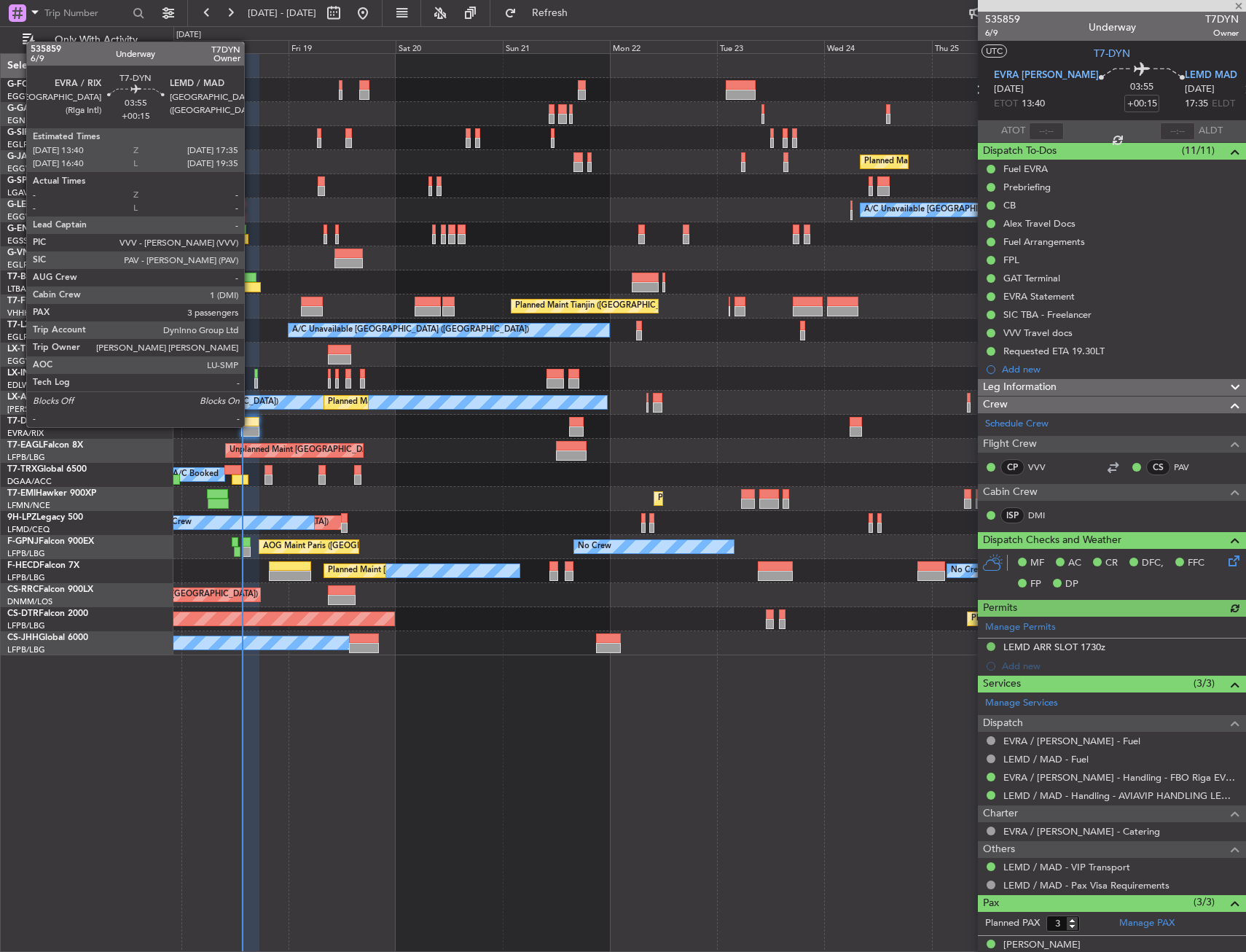
click at [251, 426] on div at bounding box center [250, 421] width 18 height 10
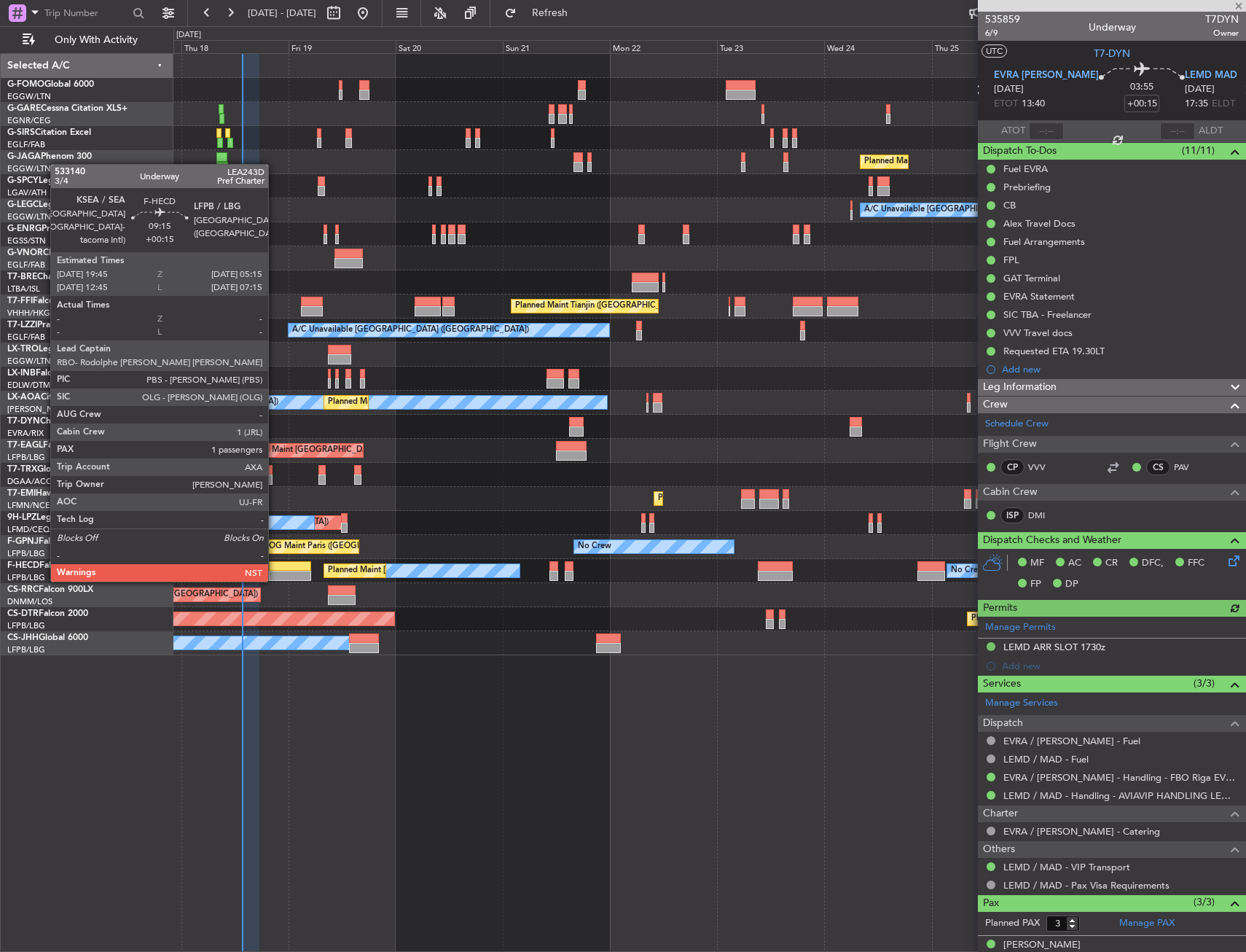
click at [275, 566] on div at bounding box center [290, 566] width 43 height 10
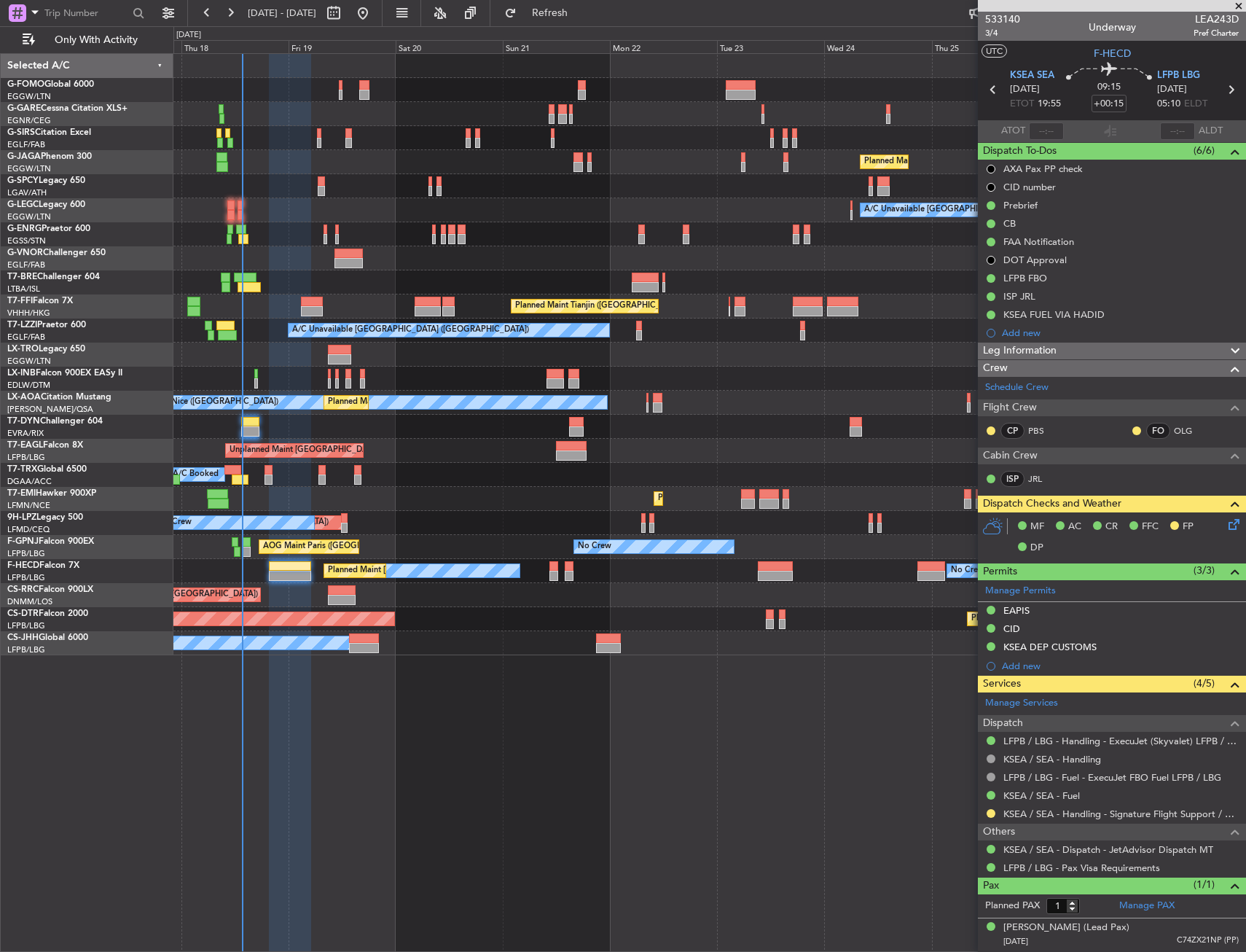
click at [416, 294] on div at bounding box center [709, 282] width 1072 height 24
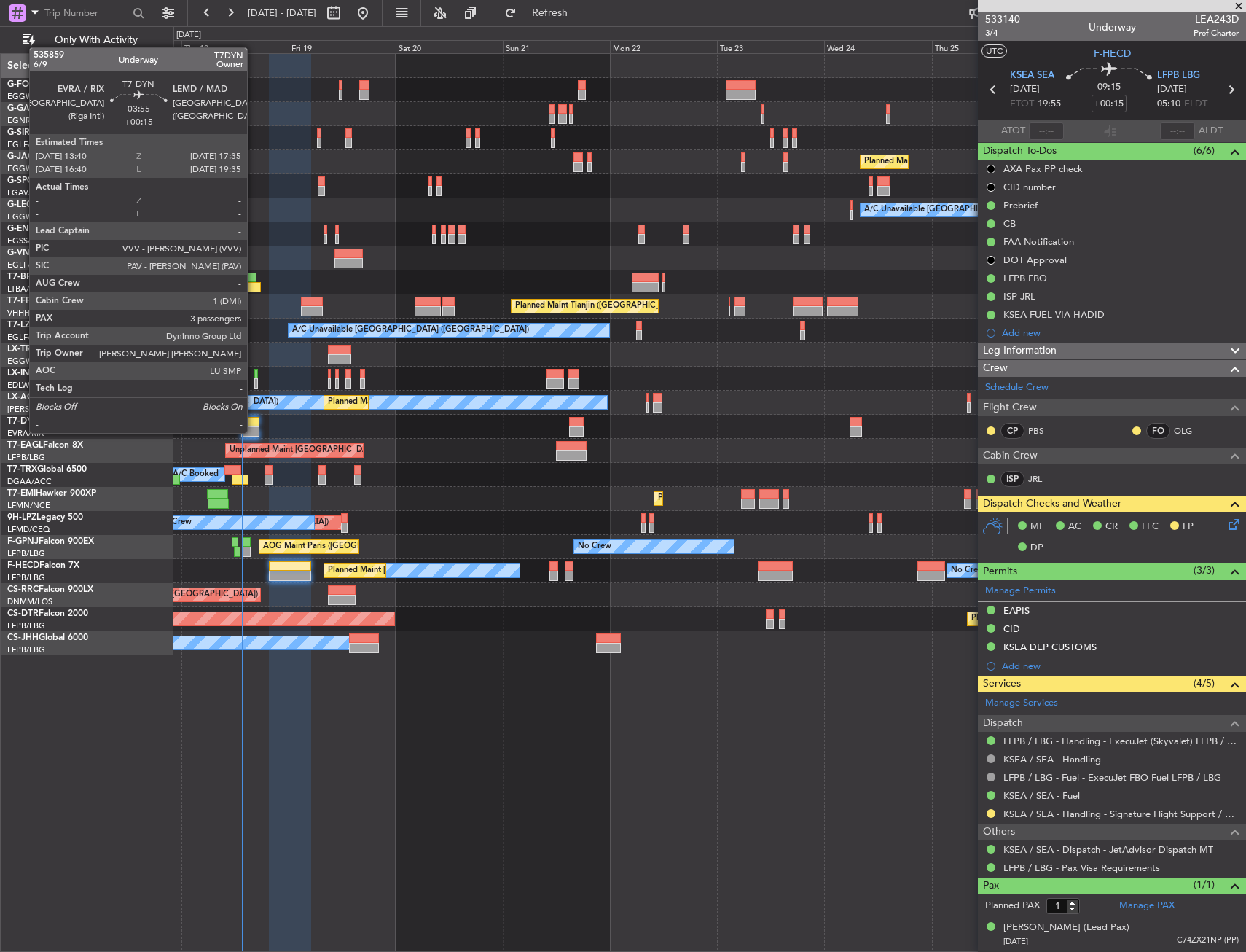
click at [254, 432] on div at bounding box center [250, 431] width 18 height 10
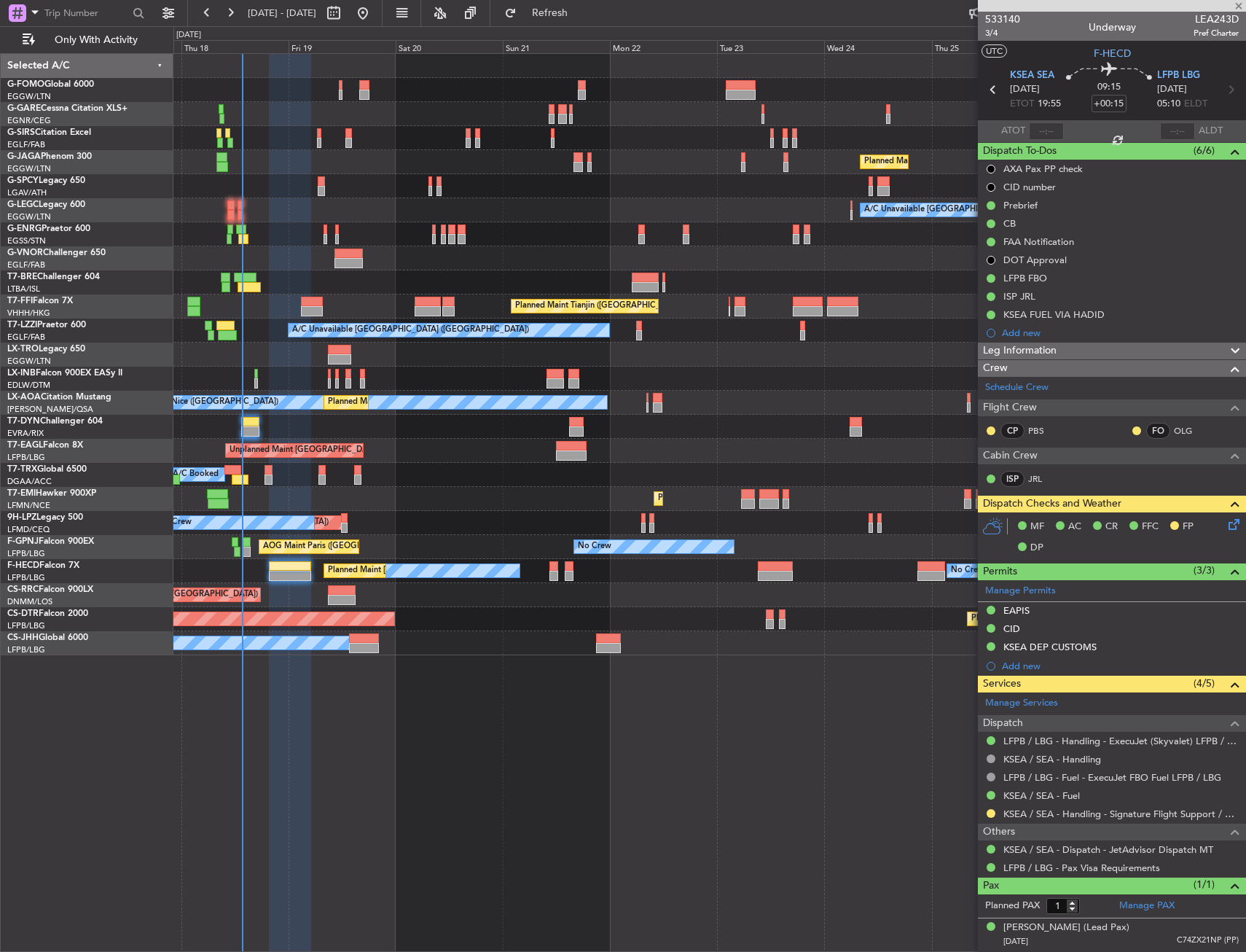
type input "3"
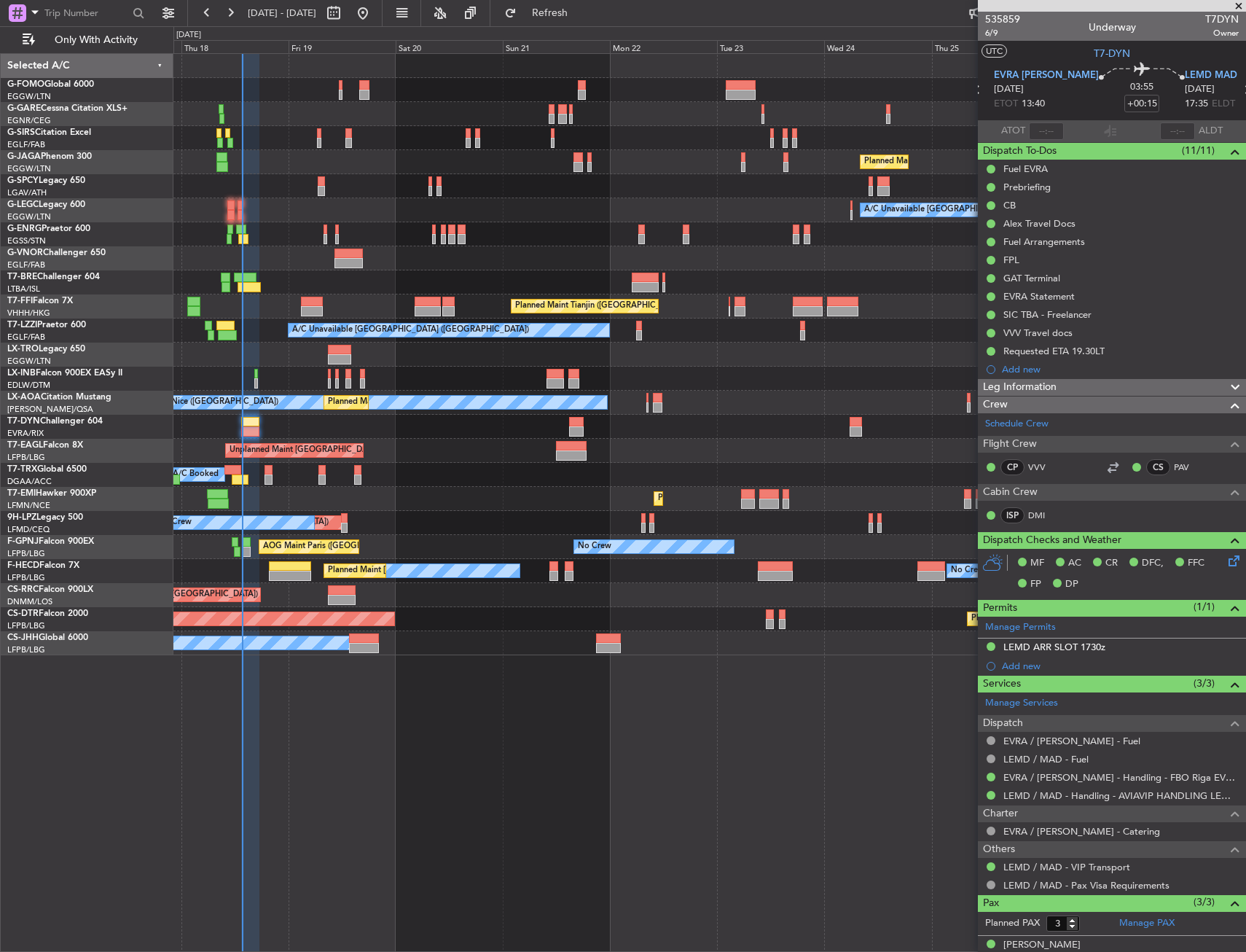
click at [273, 211] on div "A/C Unavailable [GEOGRAPHIC_DATA] ([GEOGRAPHIC_DATA])" at bounding box center [709, 211] width 1072 height 24
click at [269, 213] on div "A/C Unavailable [GEOGRAPHIC_DATA] ([GEOGRAPHIC_DATA])" at bounding box center [709, 211] width 1072 height 24
click at [265, 204] on div "A/C Unavailable [GEOGRAPHIC_DATA] ([GEOGRAPHIC_DATA])" at bounding box center [709, 211] width 1072 height 24
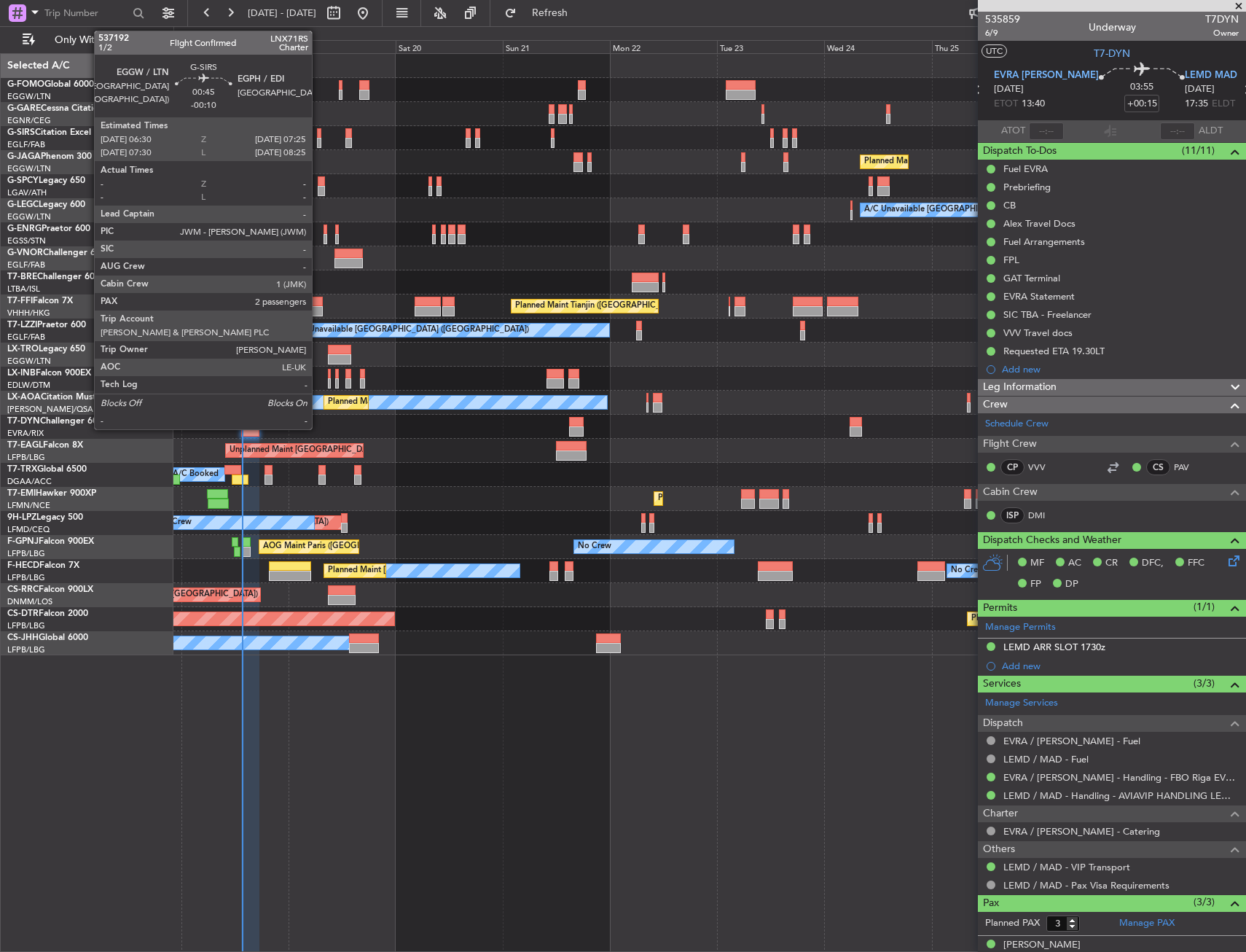
click at [318, 142] on div at bounding box center [320, 142] width 5 height 10
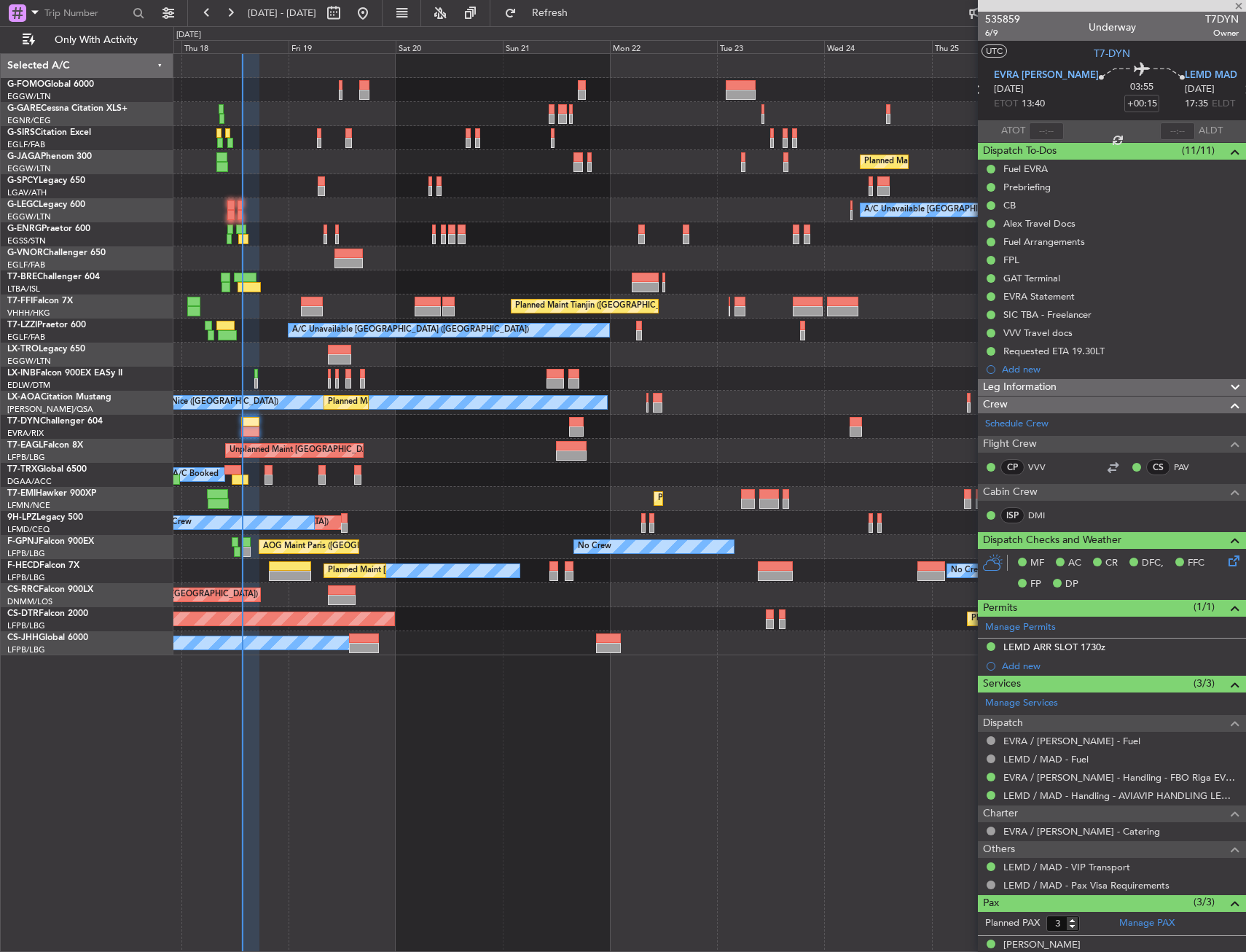
type input "-00:10"
type input "2"
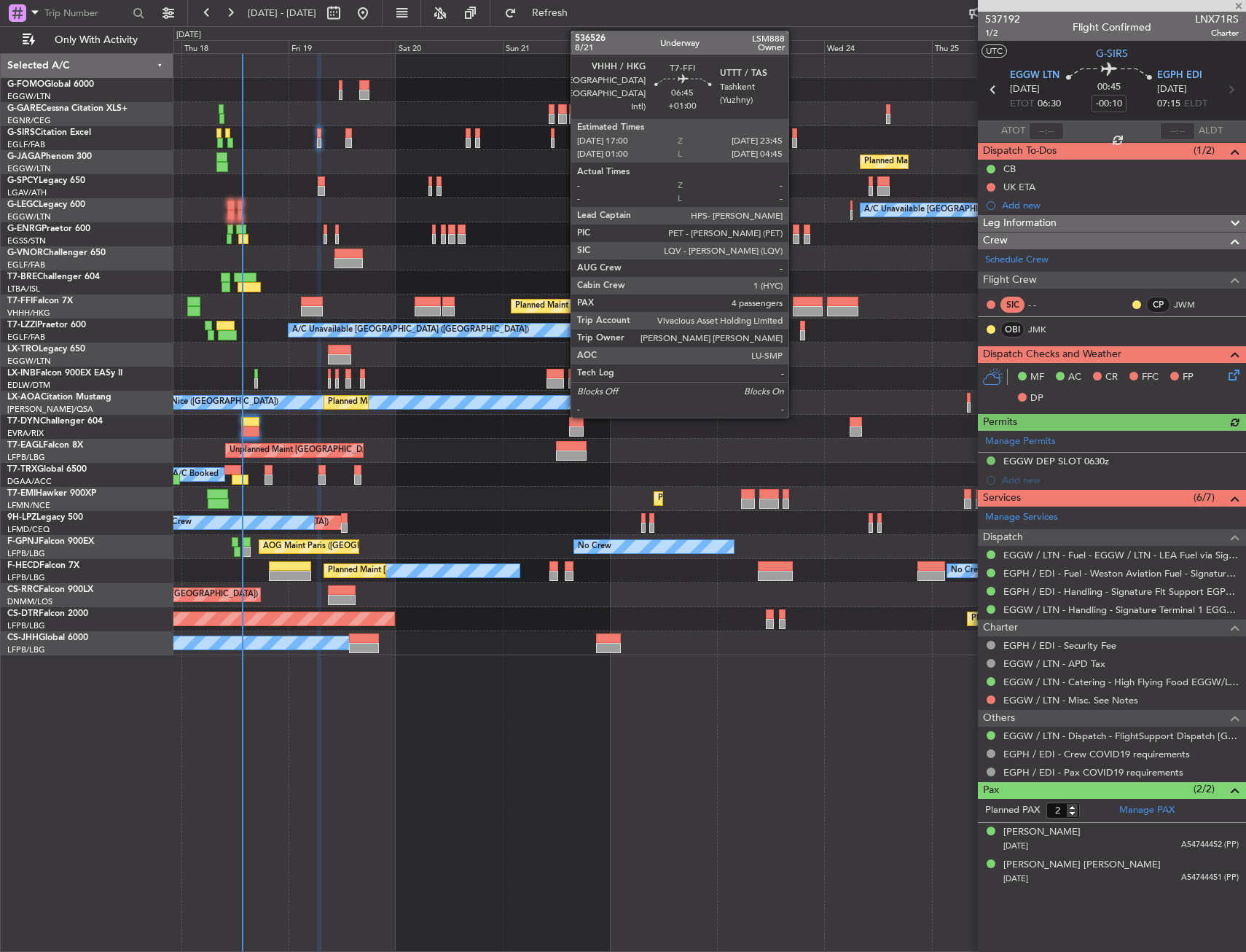
click at [795, 307] on div at bounding box center [808, 311] width 30 height 10
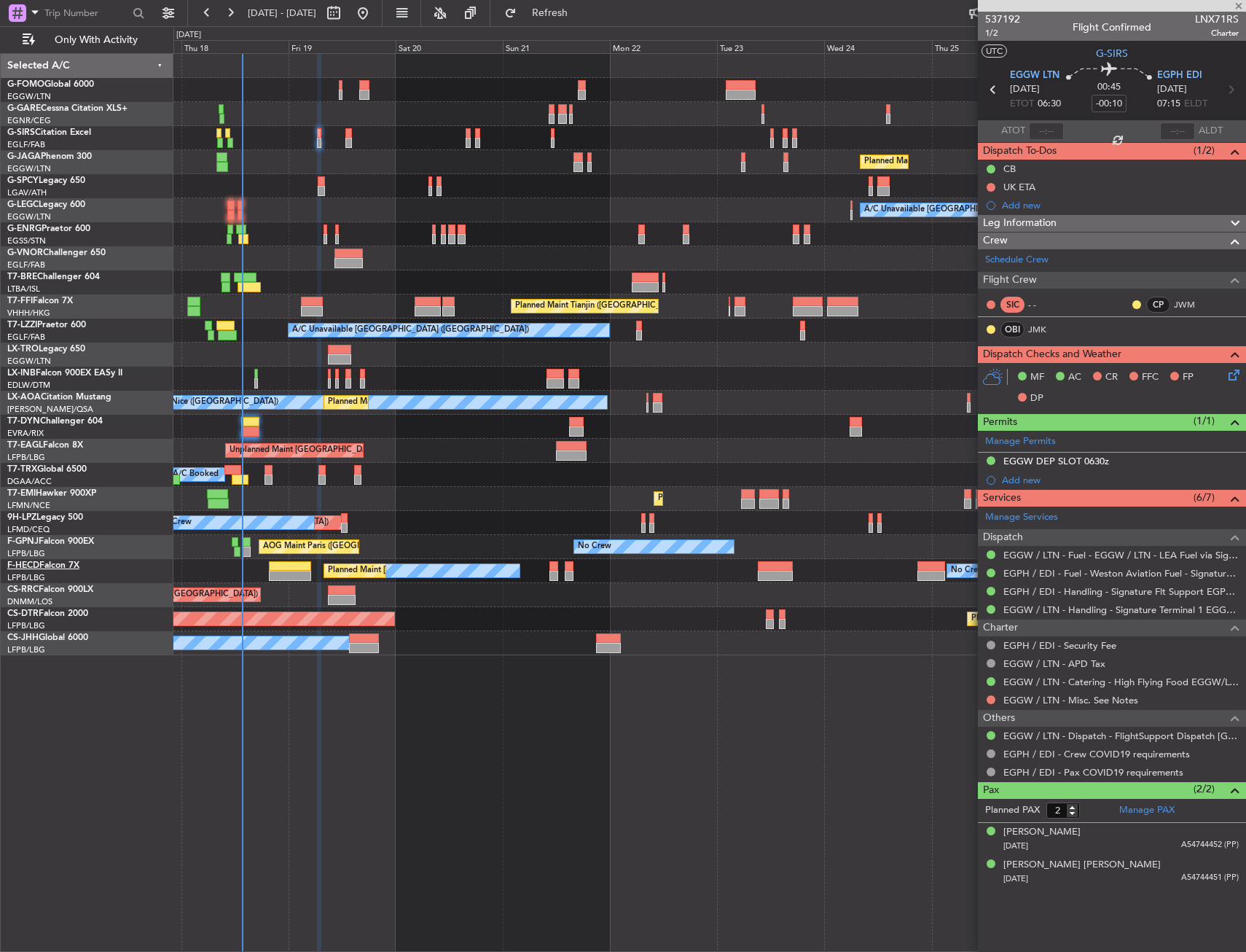
type input "+01:00"
type input "4"
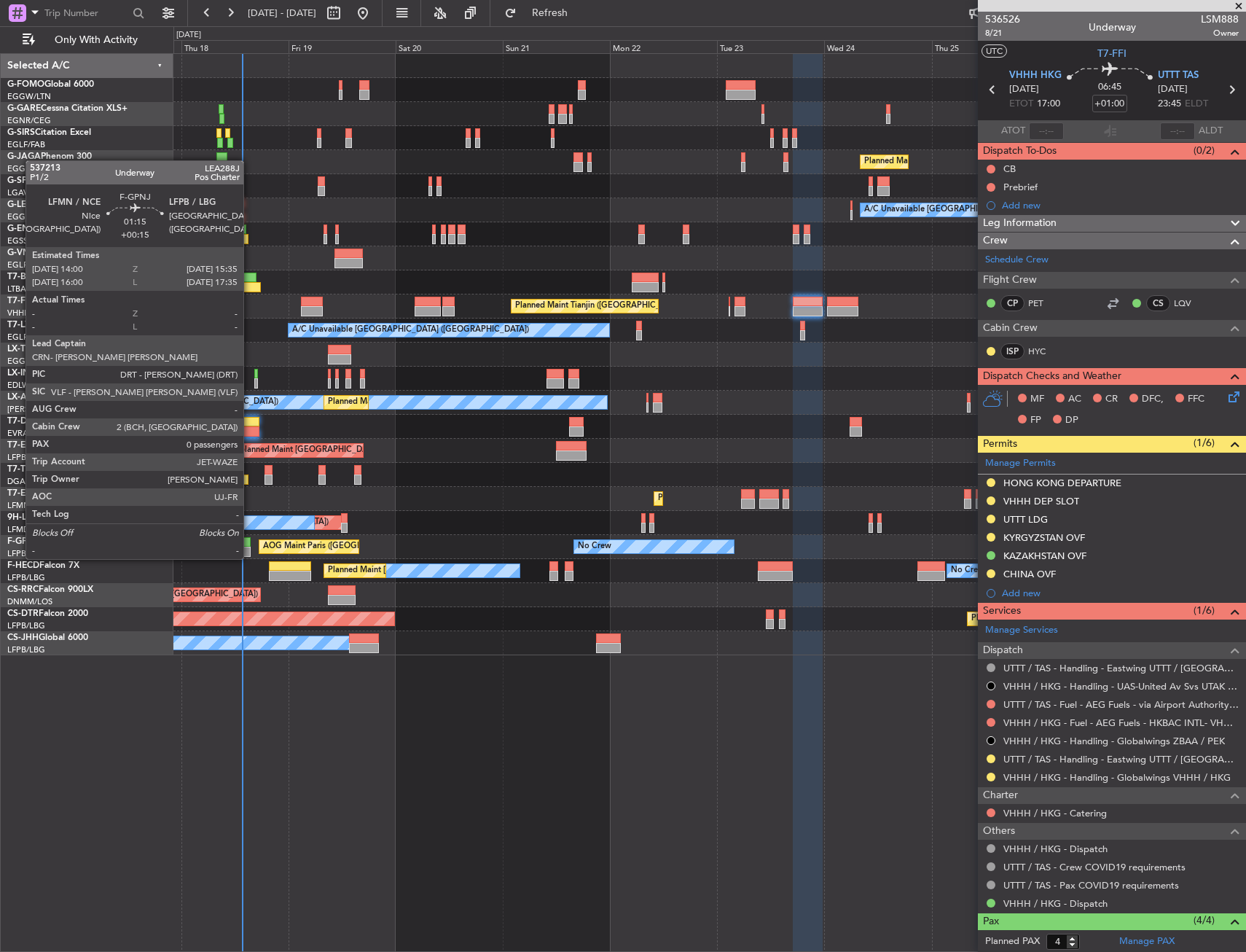
click at [250, 545] on div at bounding box center [246, 542] width 8 height 10
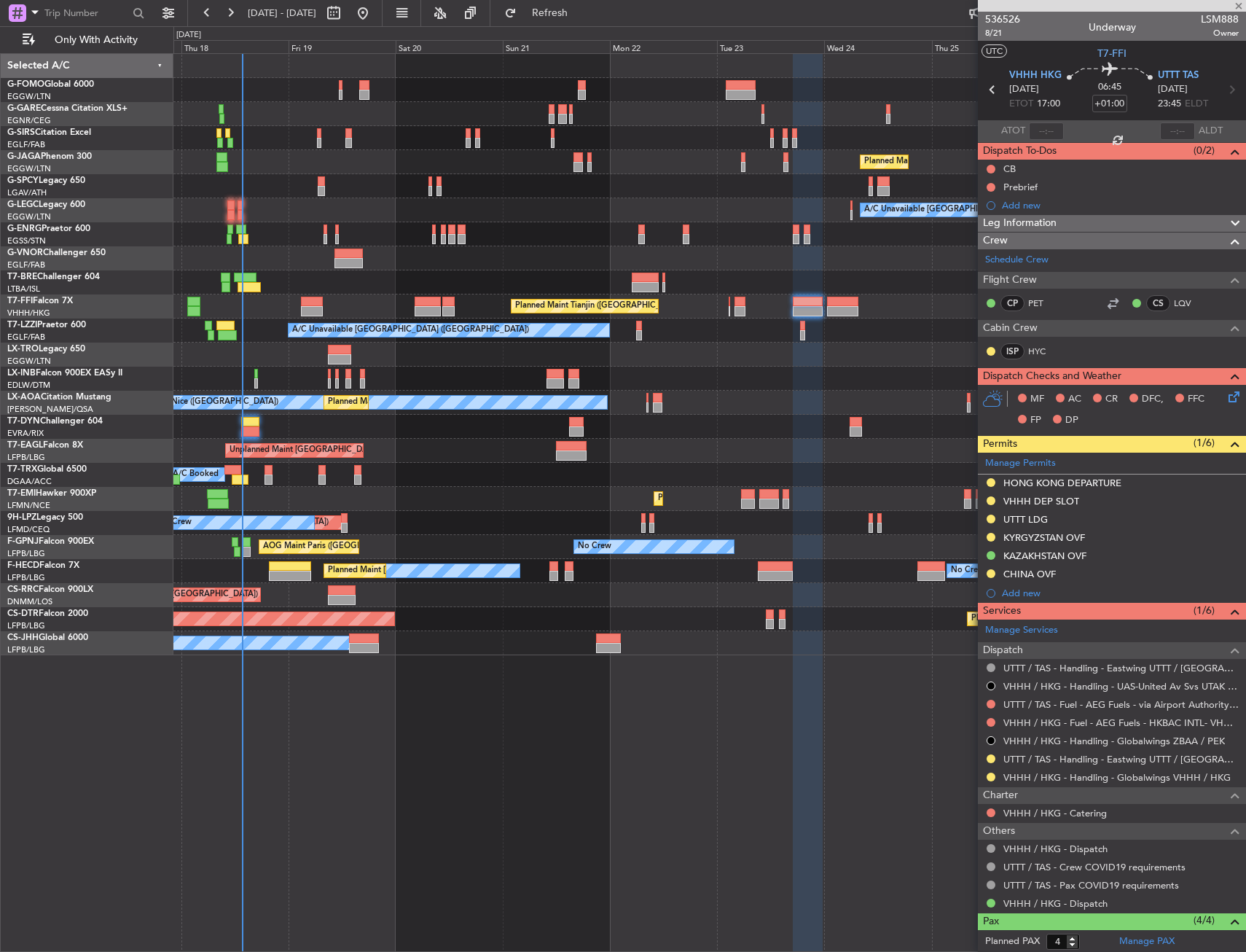
type input "+00:15"
type input "0"
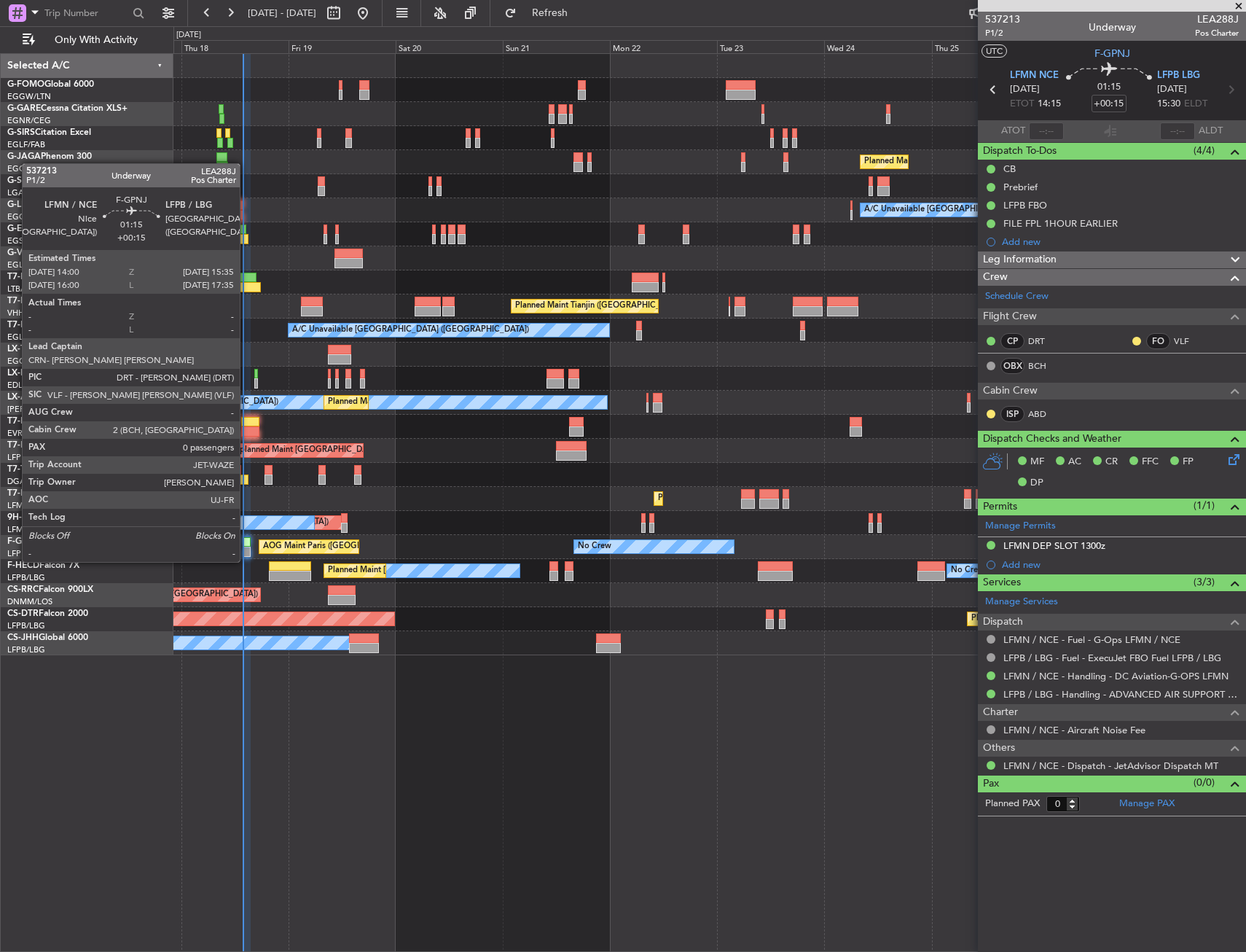
click at [246, 548] on div at bounding box center [246, 551] width 8 height 10
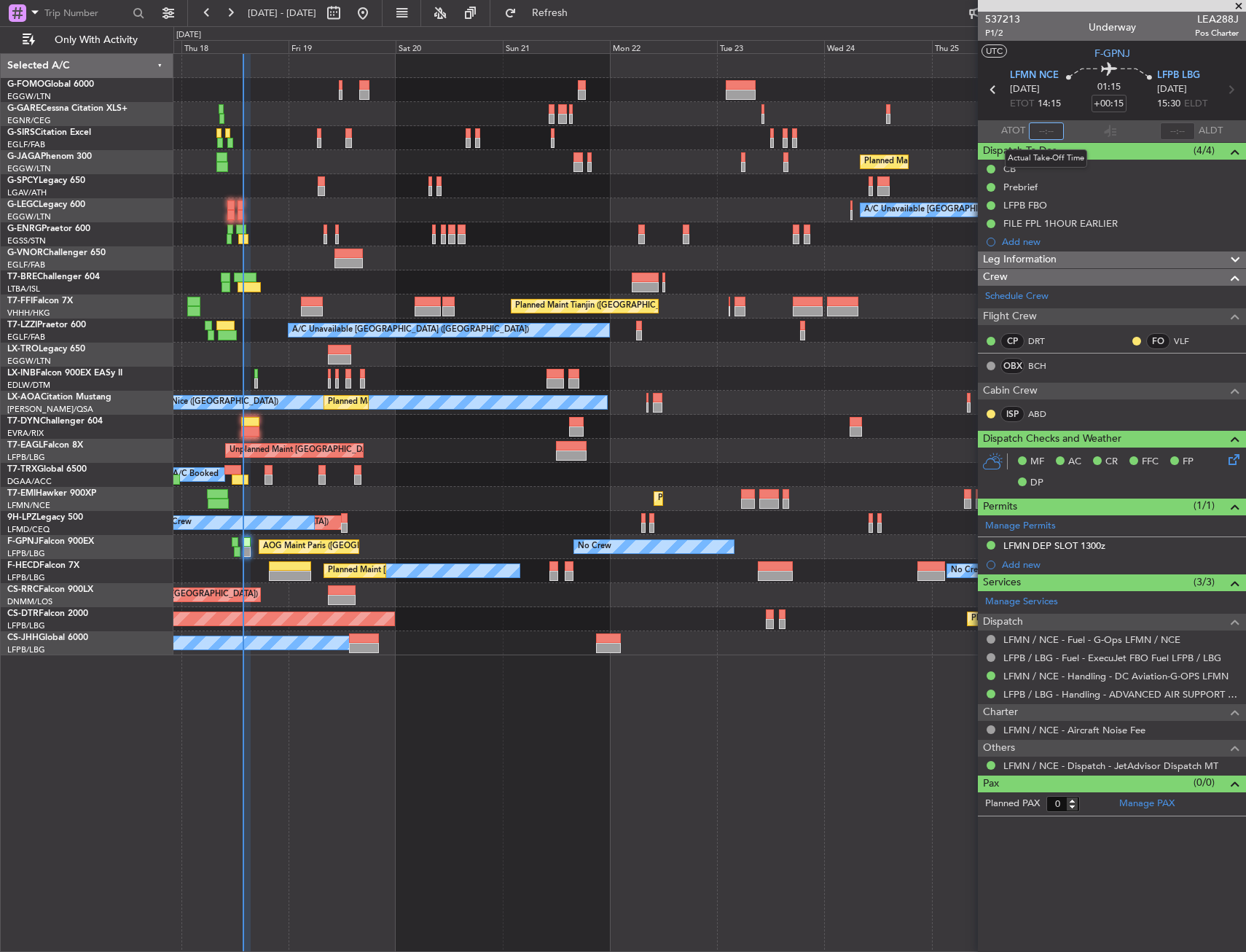
click at [1041, 135] on input "text" at bounding box center [1047, 131] width 35 height 17
click at [1070, 139] on section "ATOT 1349 ALDT" at bounding box center [1112, 131] width 268 height 22
type input "13:49"
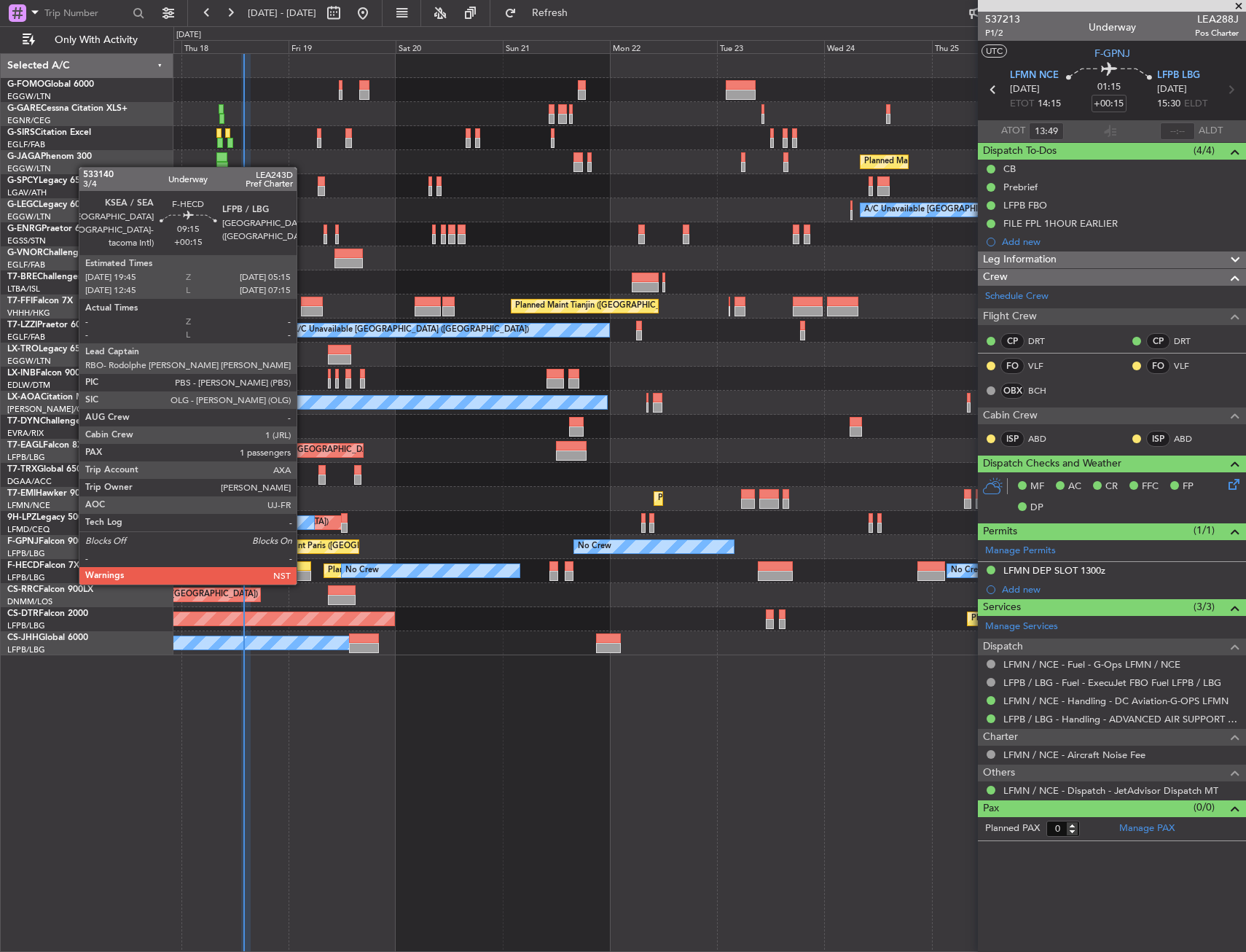
click at [303, 569] on div at bounding box center [290, 566] width 43 height 10
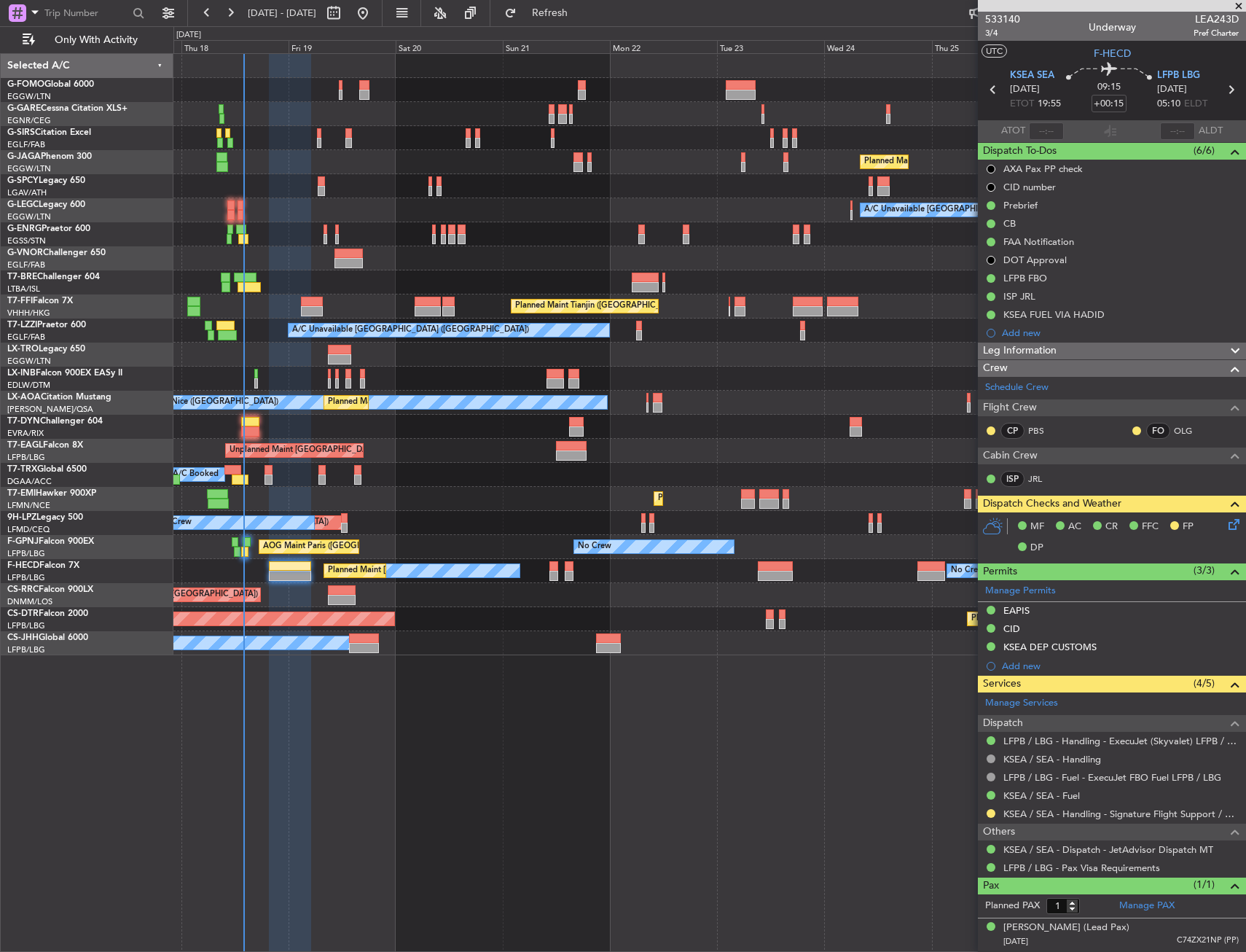
click at [415, 594] on div "Planned Maint [GEOGRAPHIC_DATA] ([GEOGRAPHIC_DATA])" at bounding box center [709, 595] width 1072 height 24
click at [260, 419] on div "Unplanned Maint [GEOGRAPHIC_DATA] (Riga Intl)" at bounding box center [709, 427] width 1072 height 24
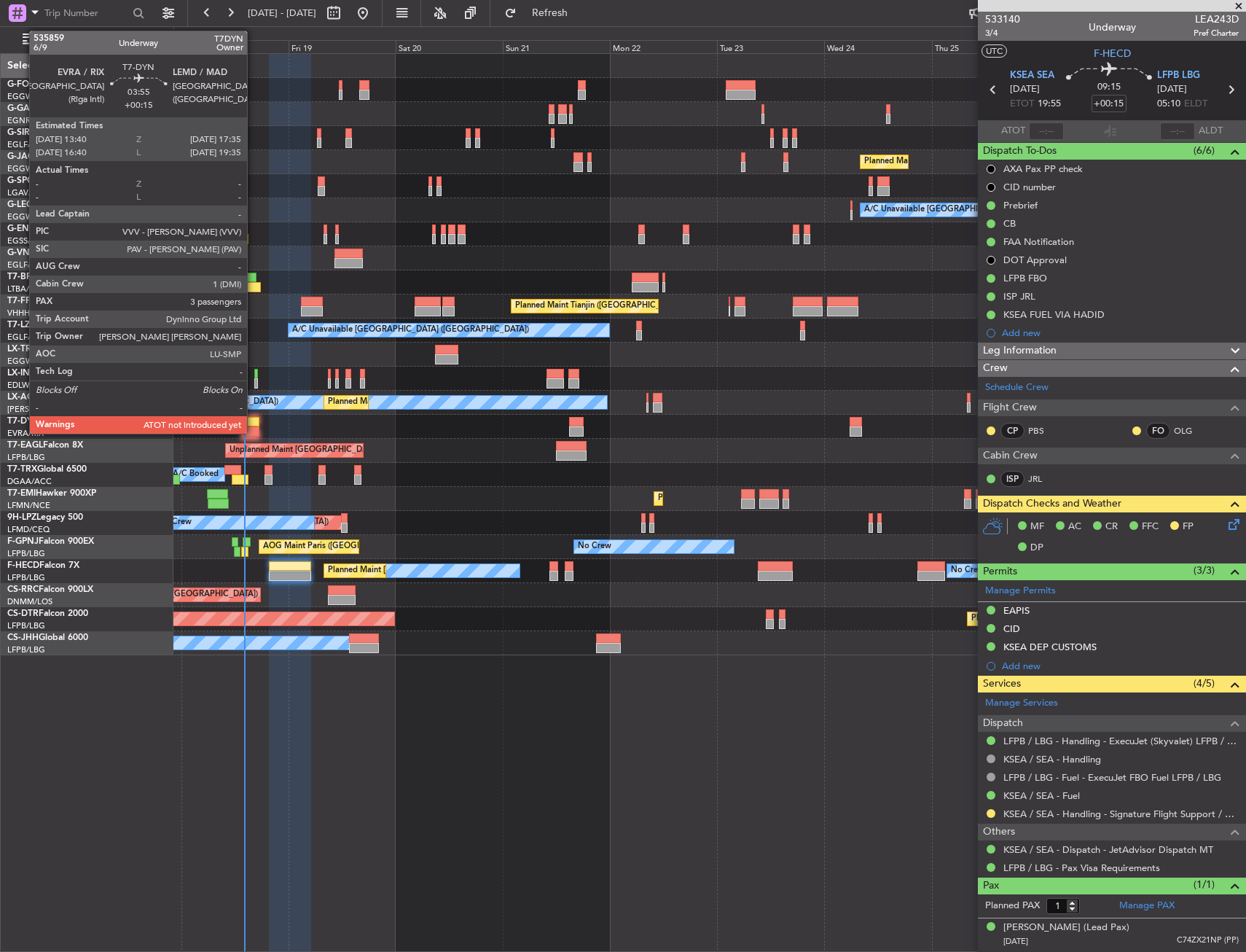
click at [254, 419] on div at bounding box center [250, 421] width 18 height 10
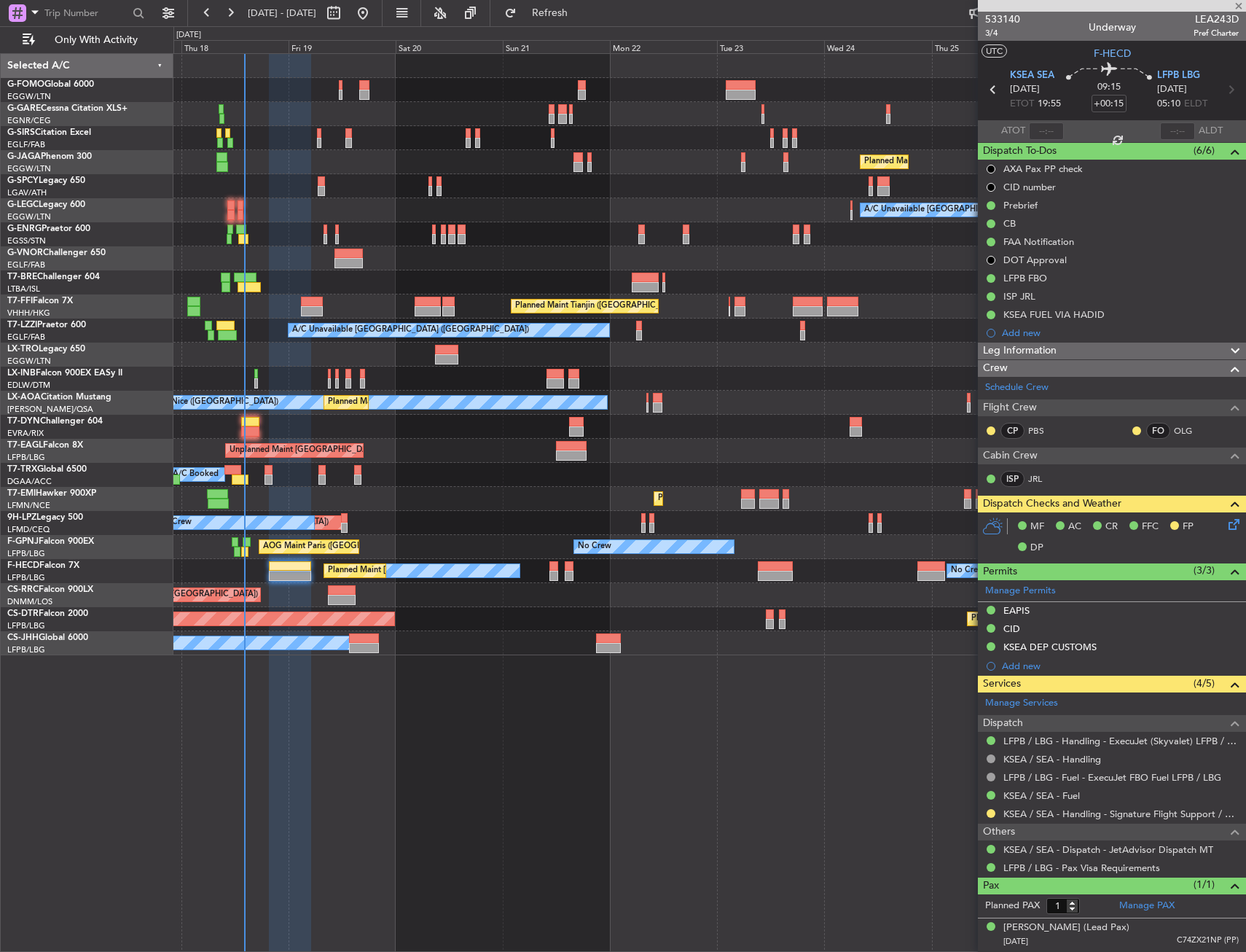
type input "3"
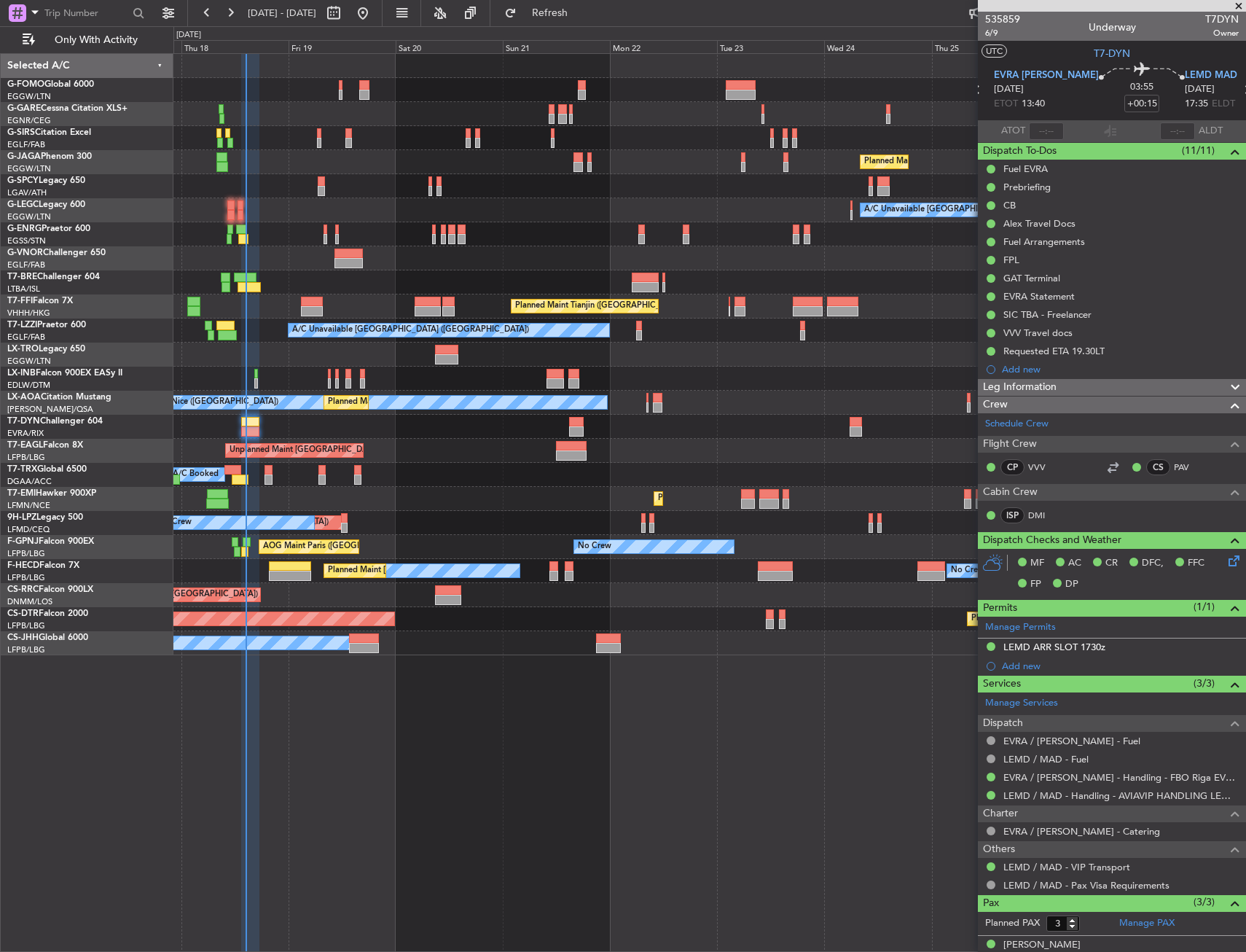
click at [669, 771] on div "Planned Maint London (Luton) A/C Unavailable London (Luton) Planned Maint Tianj…" at bounding box center [710, 502] width 1073 height 898
click at [473, 133] on div at bounding box center [709, 138] width 1072 height 24
drag, startPoint x: 1037, startPoint y: 126, endPoint x: 1040, endPoint y: 137, distance: 11.4
click at [1037, 126] on mat-tooltip-component "Estimated Take-Off Time" at bounding box center [1032, 115] width 117 height 39
click at [1041, 141] on mat-tooltip-component "Actual Take-Off Time" at bounding box center [1044, 158] width 103 height 39
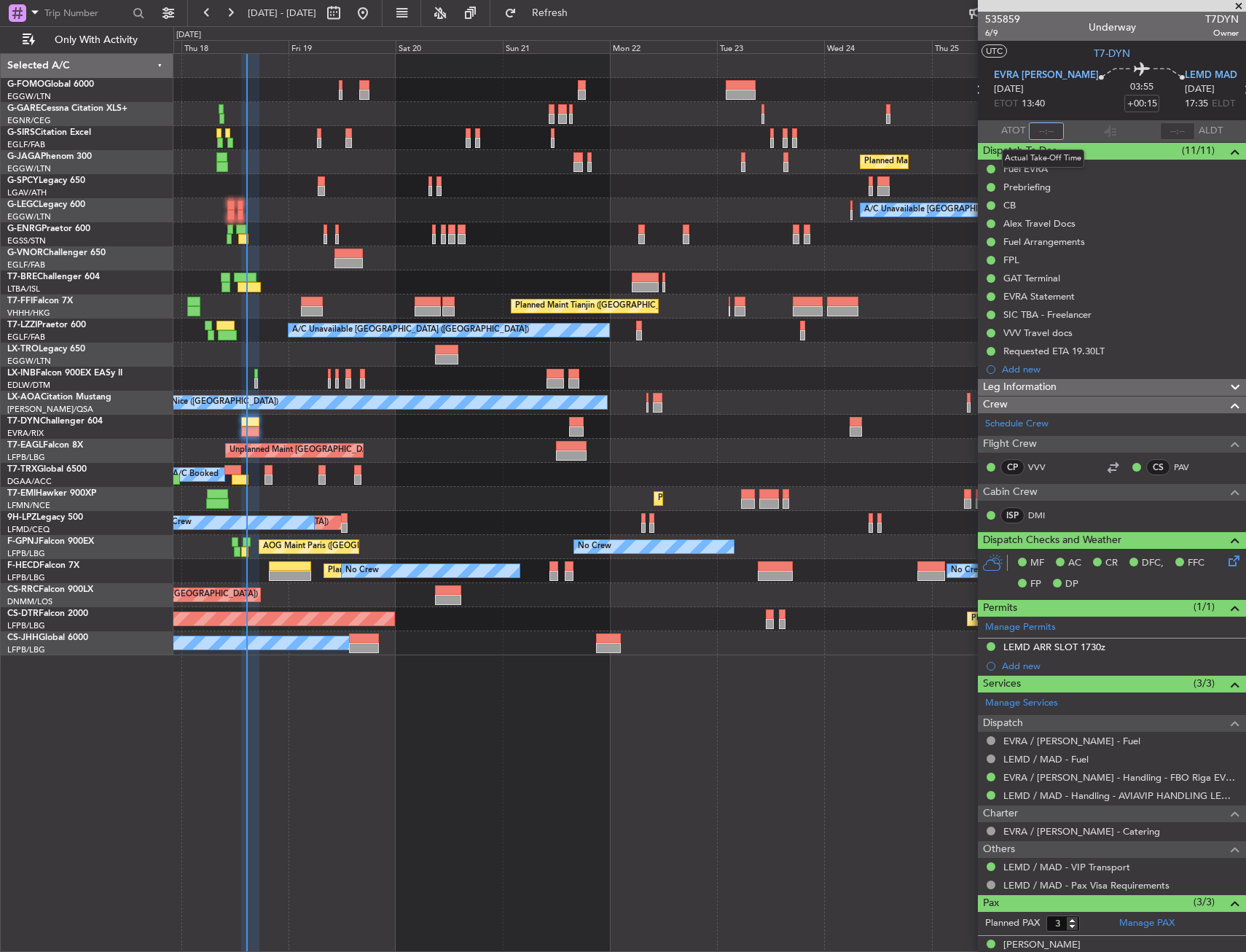
click at [1042, 135] on input "text" at bounding box center [1047, 131] width 35 height 17
click at [1099, 112] on div "03:55 +00:15" at bounding box center [1142, 89] width 86 height 54
type input "14:34"
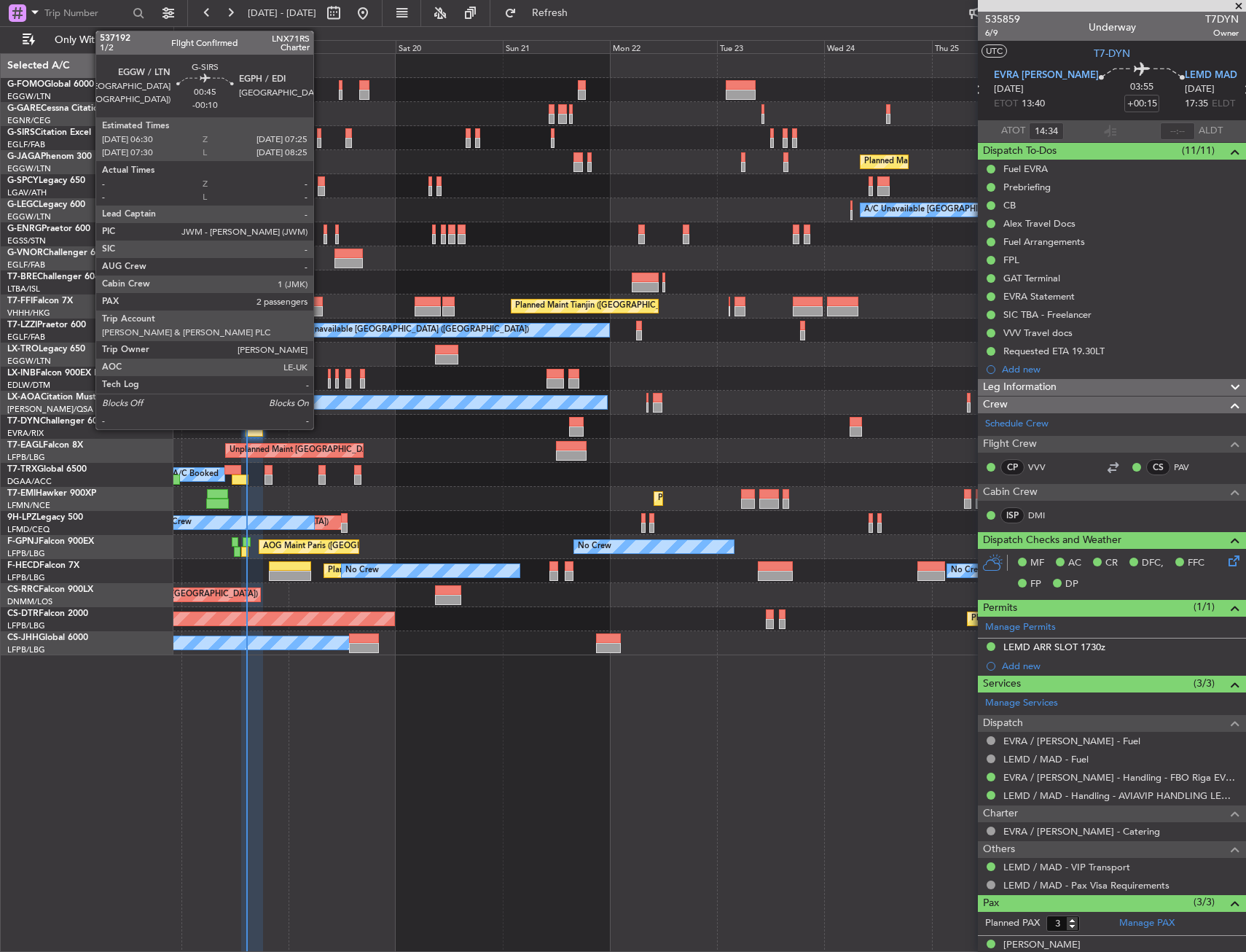
click at [320, 142] on div at bounding box center [320, 142] width 5 height 10
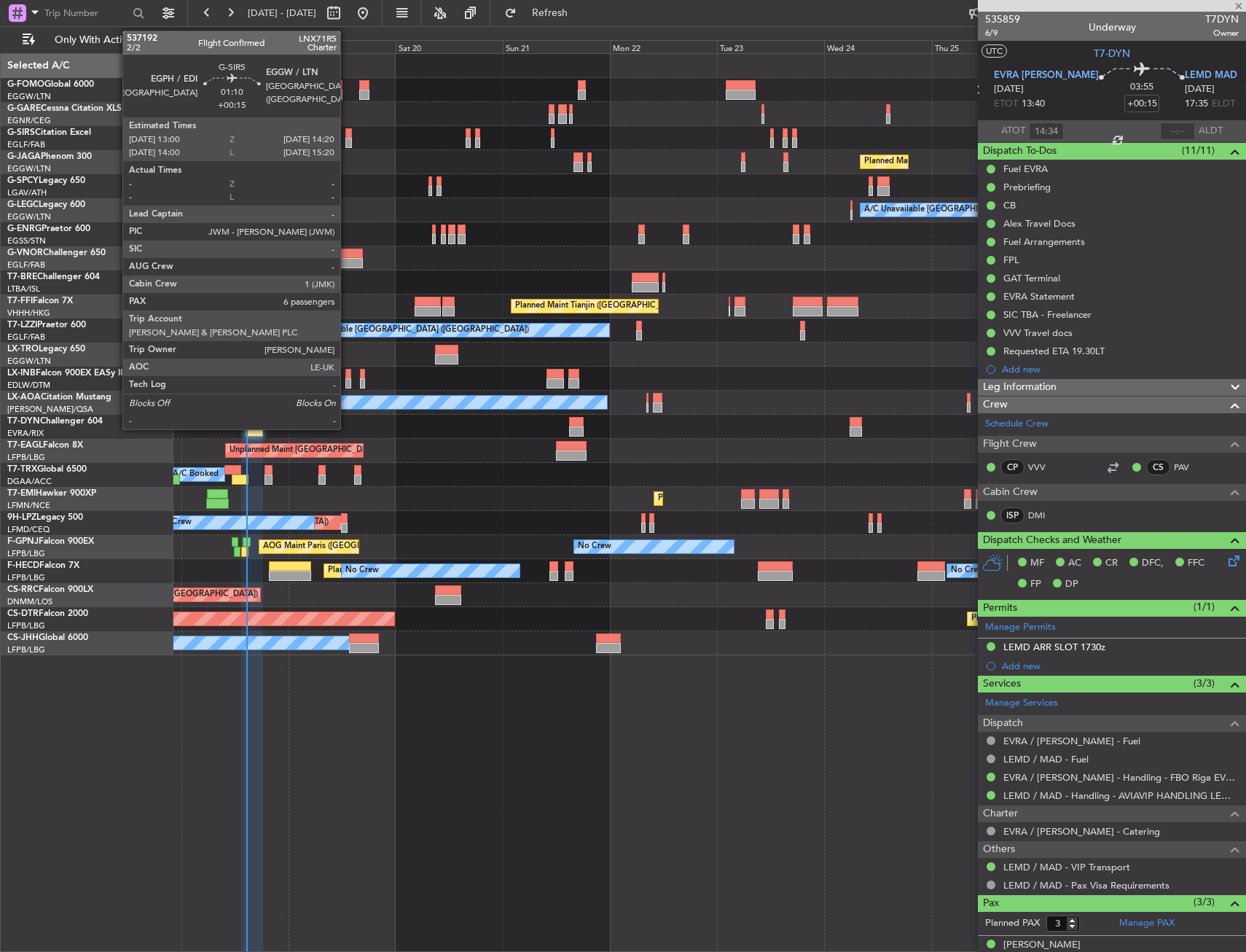
type input "-00:10"
type input "2"
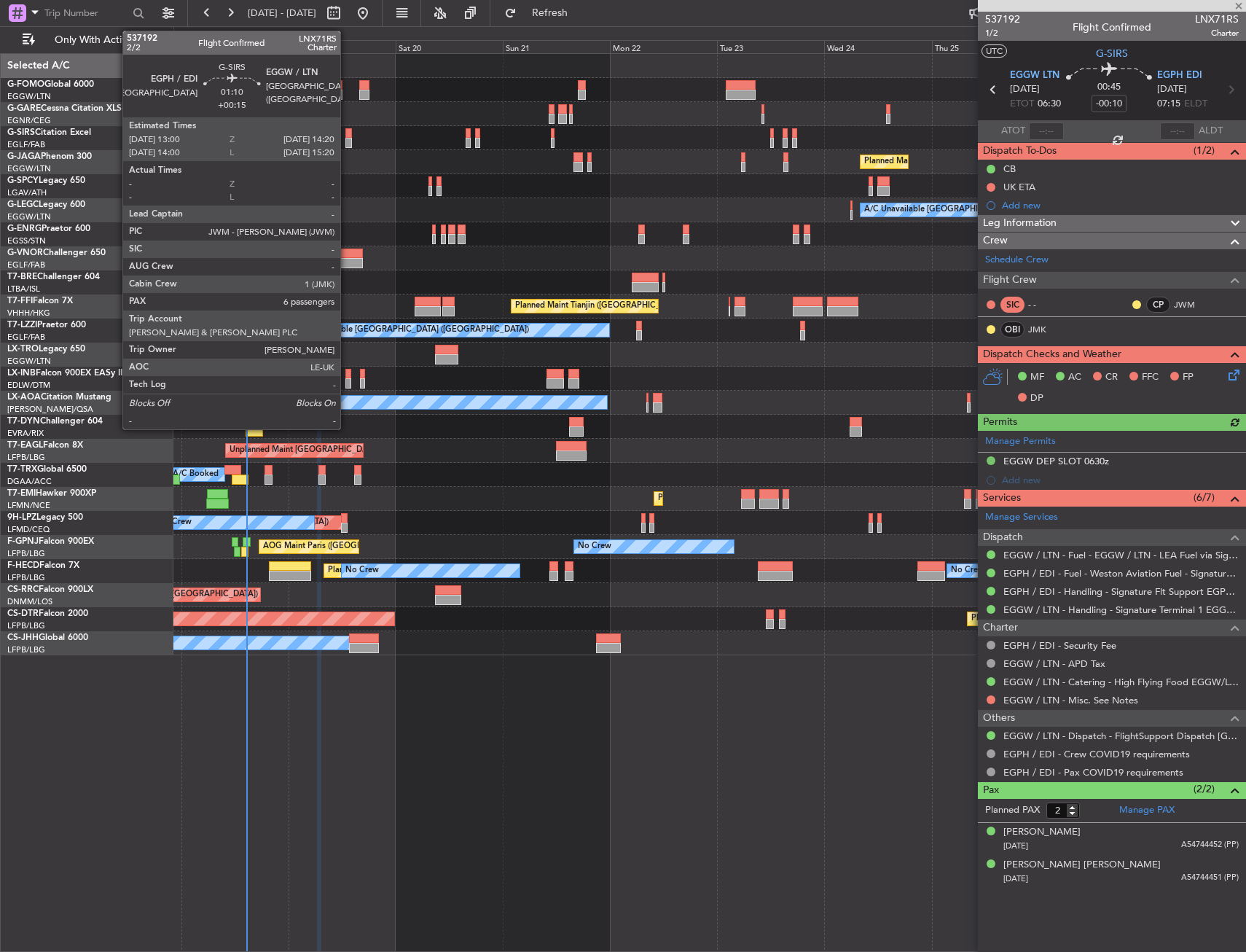
click at [347, 141] on div at bounding box center [348, 142] width 7 height 10
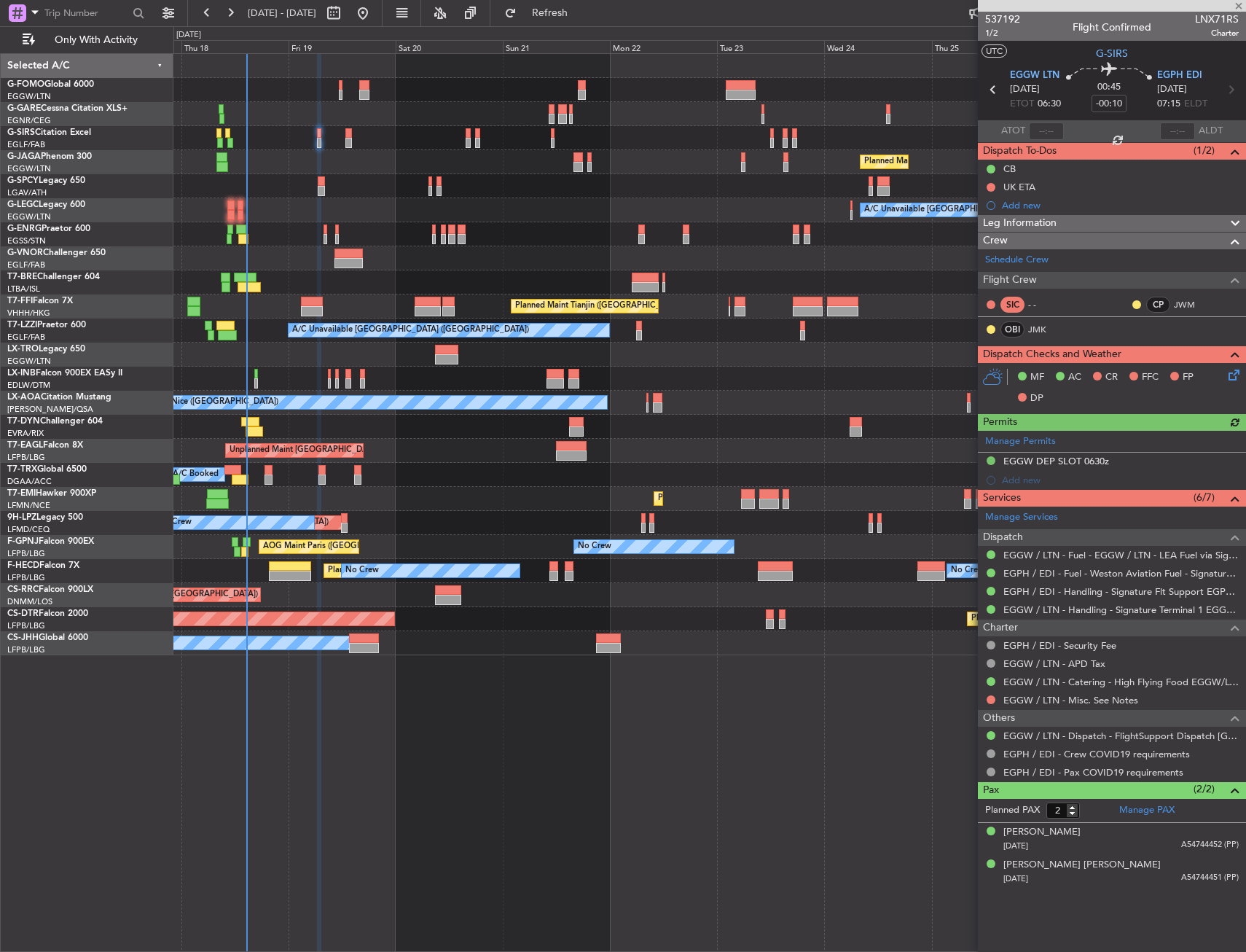
type input "+00:15"
type input "6"
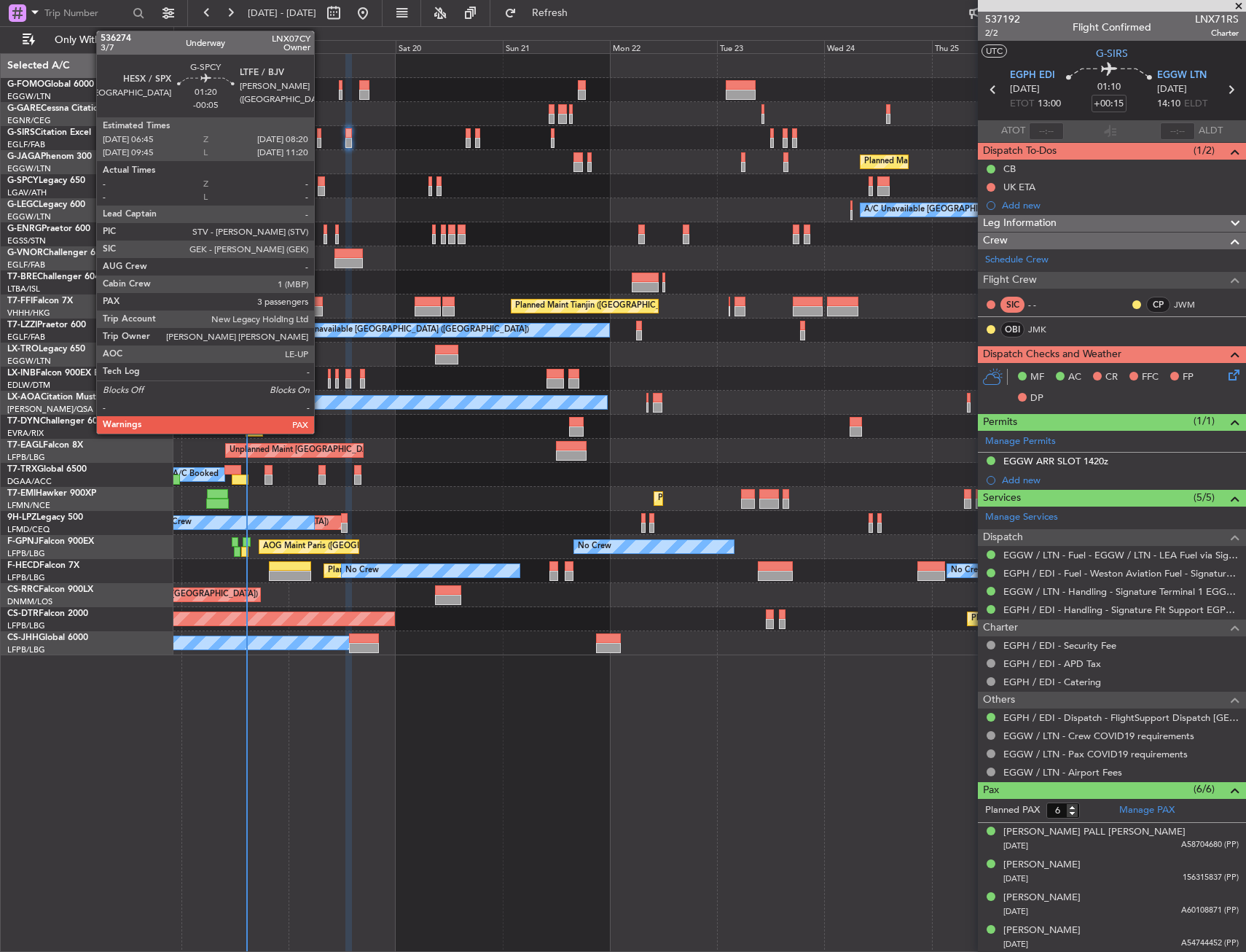
click at [320, 183] on div at bounding box center [322, 181] width 8 height 10
click at [320, 183] on div at bounding box center [322, 181] width 8 height 10
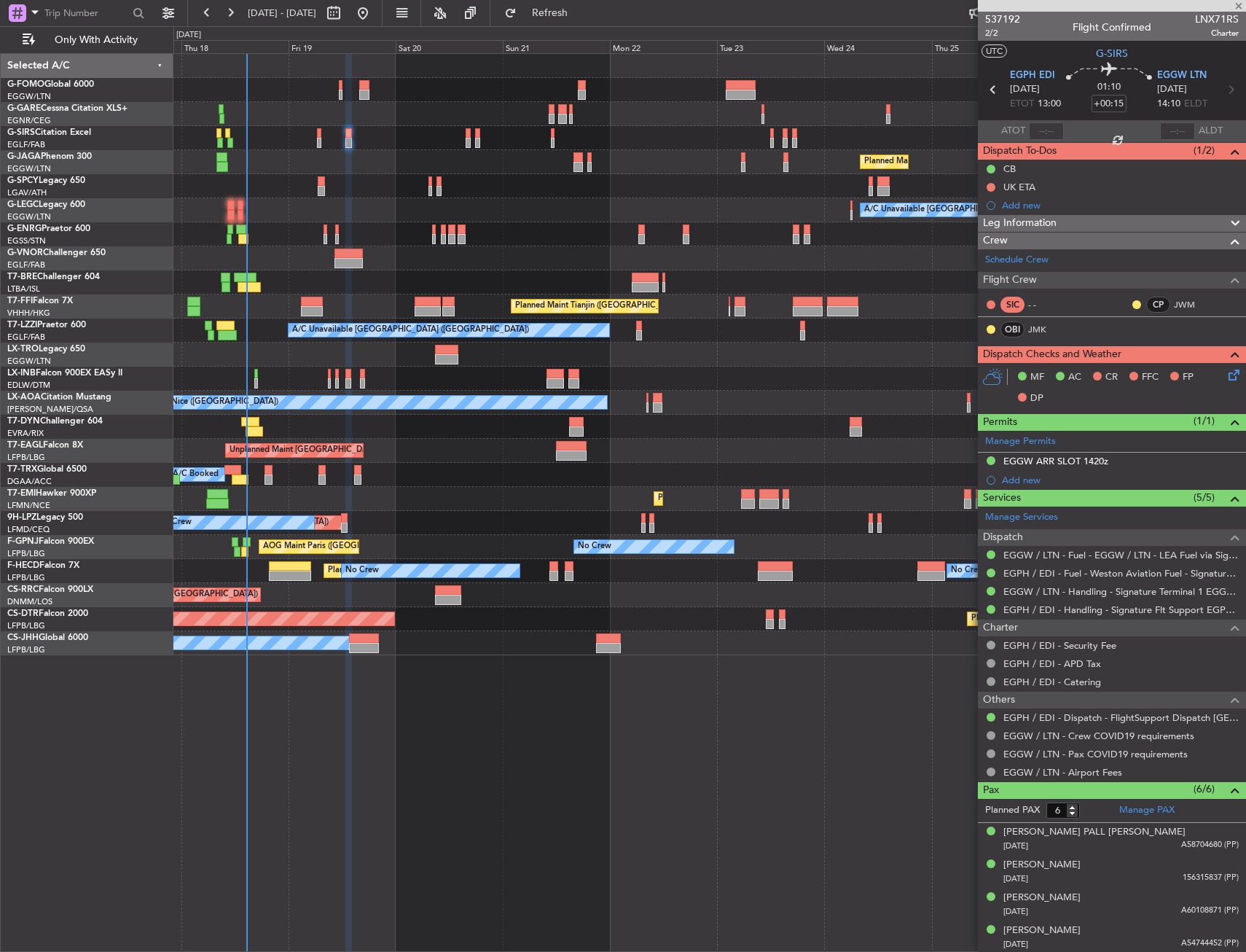
type input "-00:05"
type input "3"
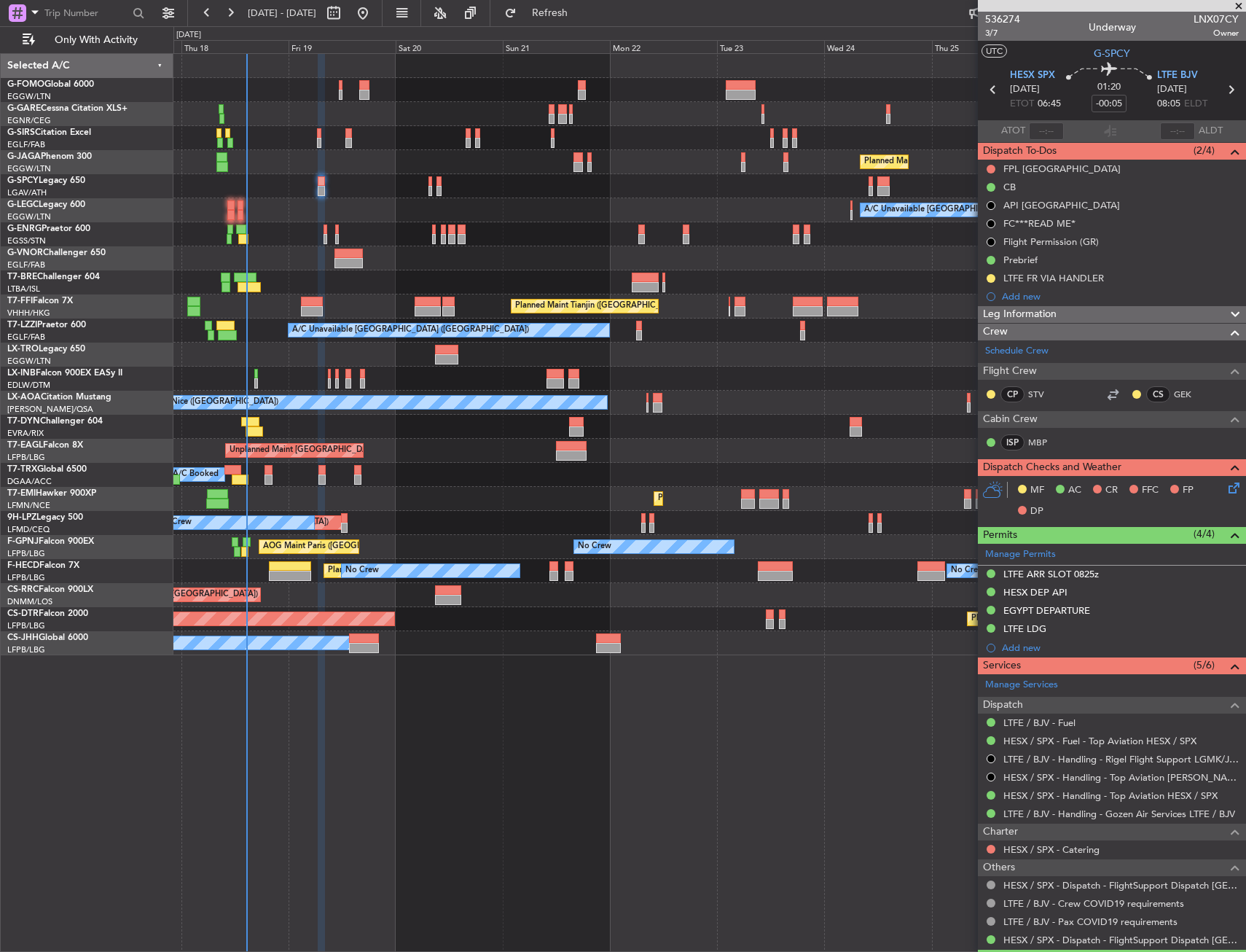
click at [373, 203] on div "A/C Unavailable [GEOGRAPHIC_DATA] ([GEOGRAPHIC_DATA])" at bounding box center [709, 211] width 1072 height 24
click at [313, 190] on div at bounding box center [709, 186] width 1072 height 24
click at [323, 184] on div at bounding box center [322, 181] width 8 height 10
click at [318, 232] on div at bounding box center [709, 234] width 1072 height 24
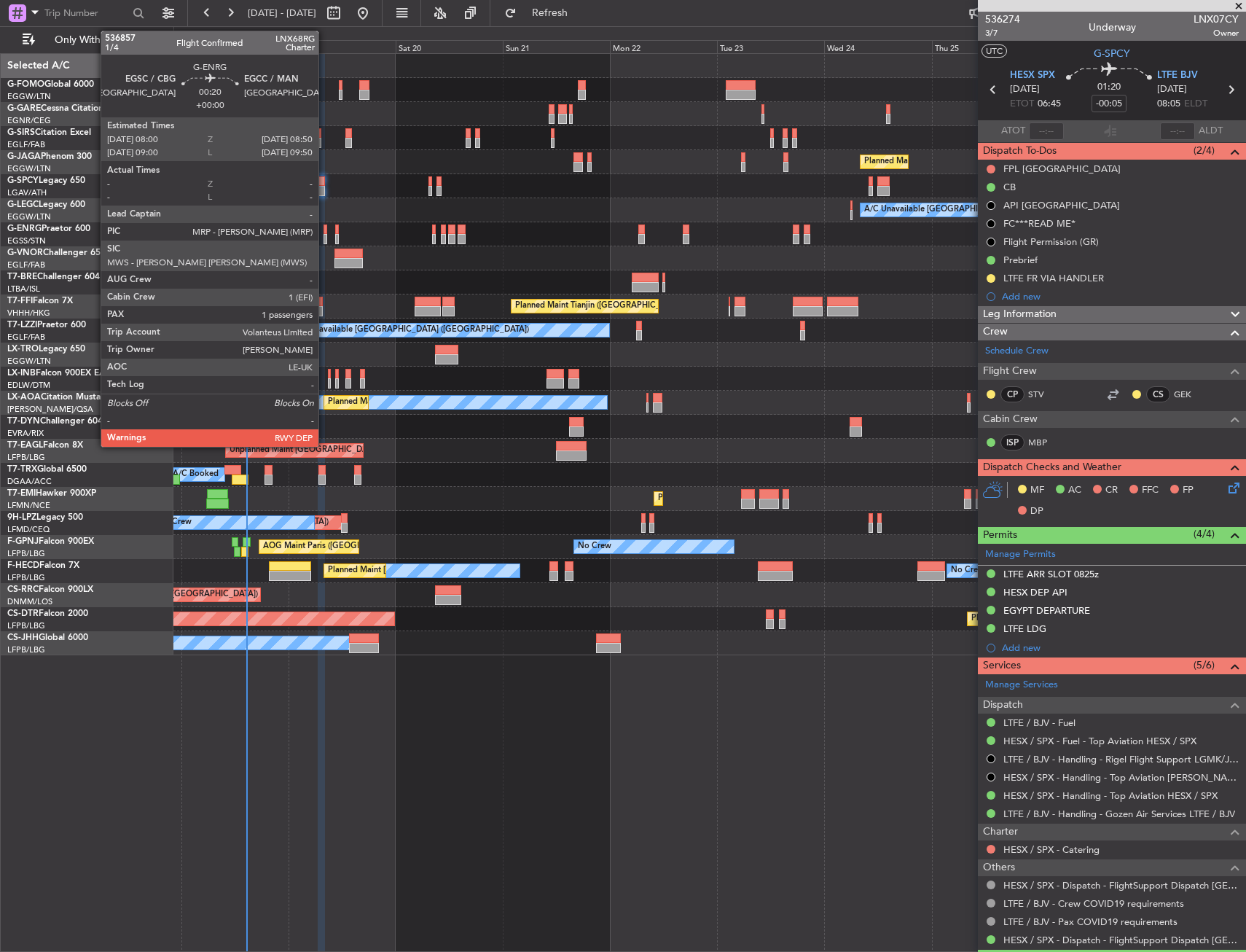
click at [325, 231] on div at bounding box center [326, 229] width 5 height 10
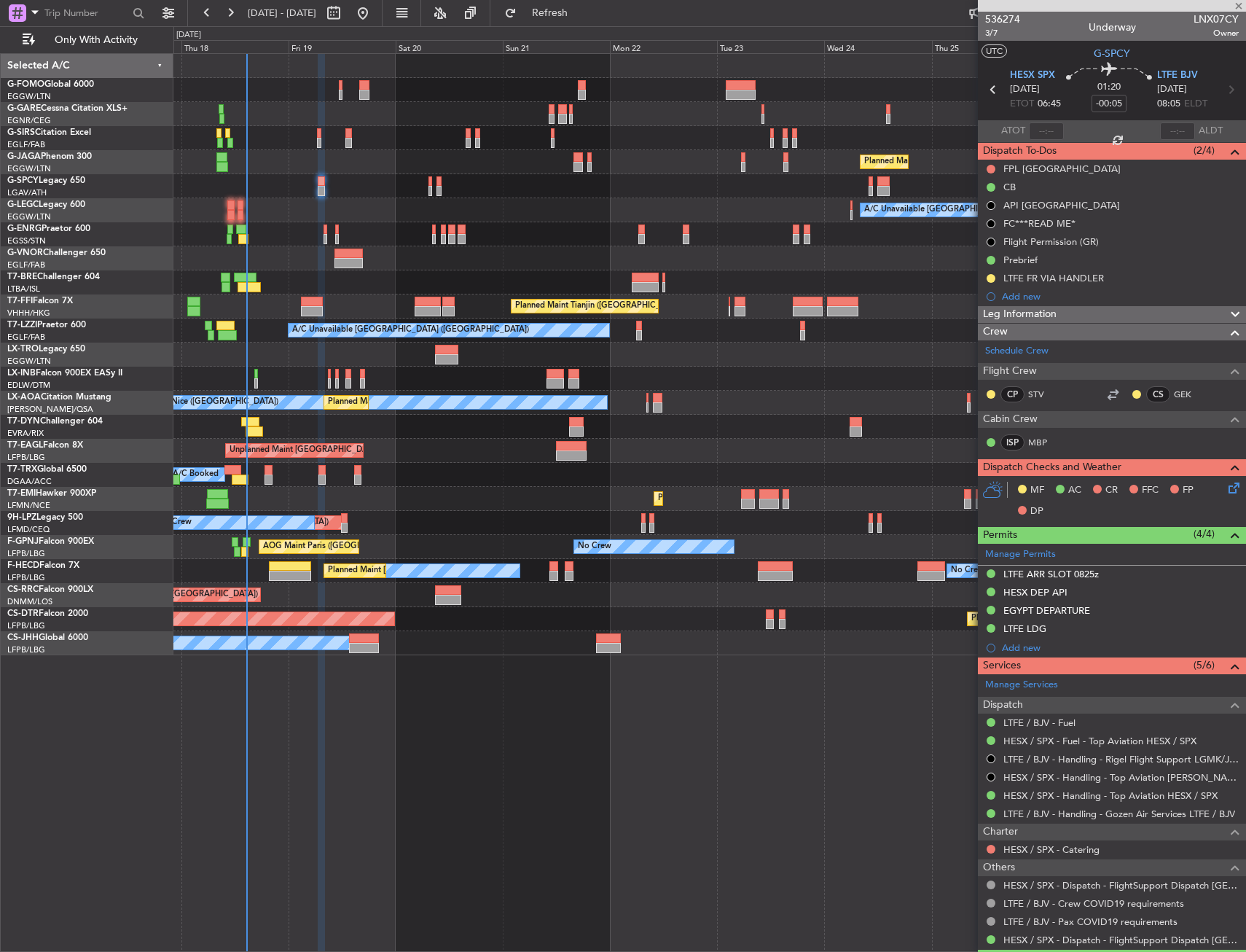
type input "1"
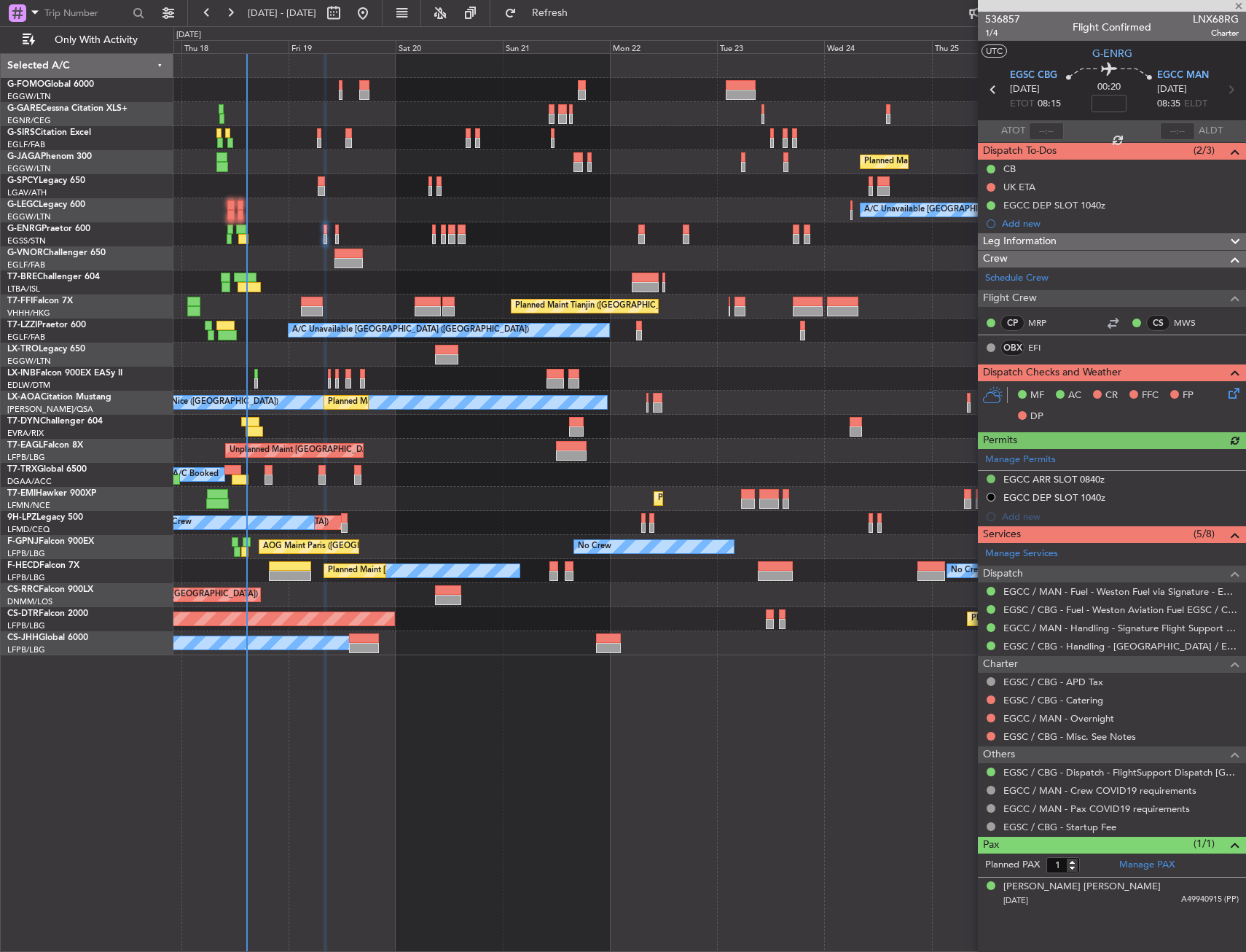
click at [339, 230] on div at bounding box center [709, 234] width 1072 height 24
click at [339, 233] on div at bounding box center [709, 234] width 1072 height 24
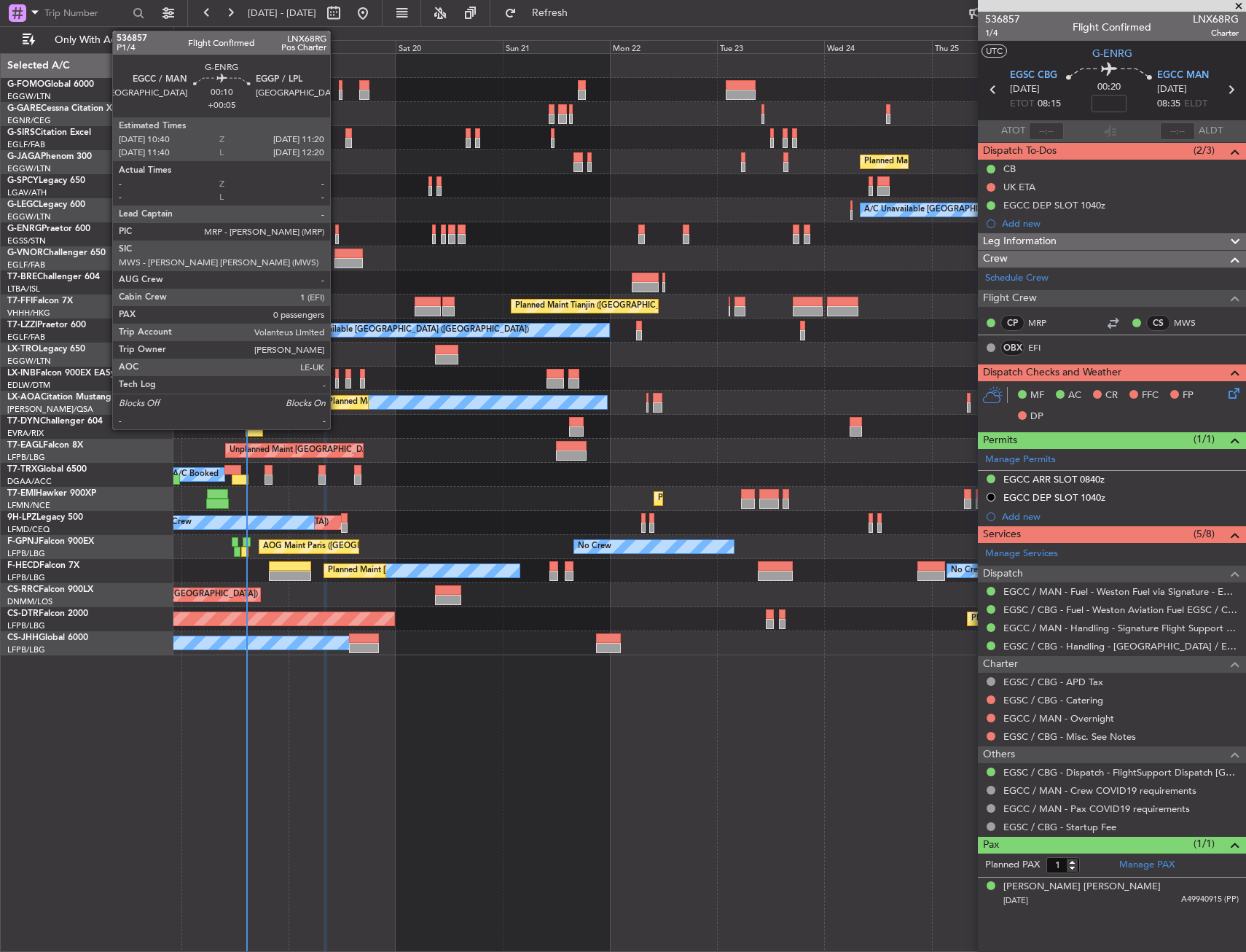
click at [337, 234] on div at bounding box center [337, 239] width 4 height 10
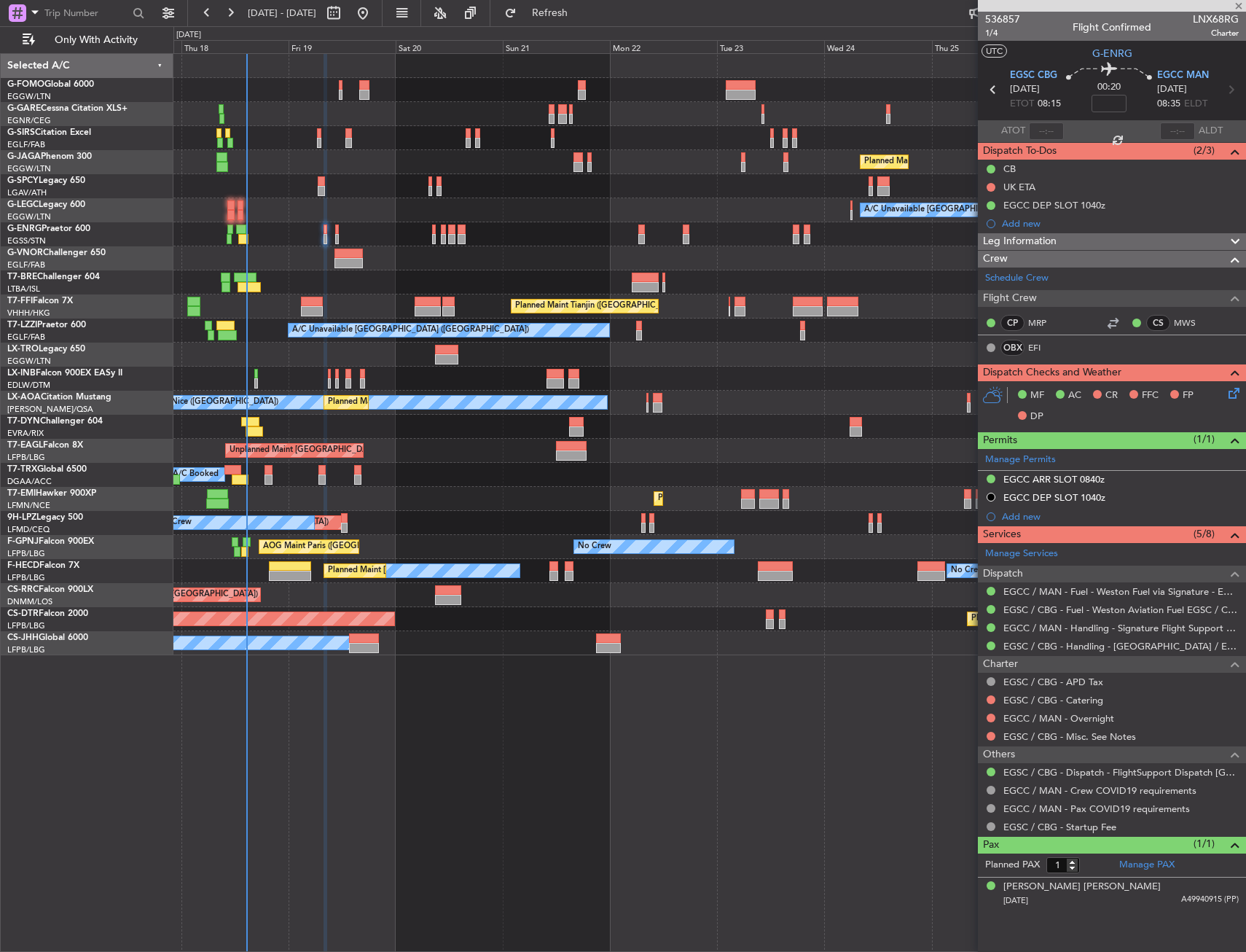
type input "+00:05"
type input "0"
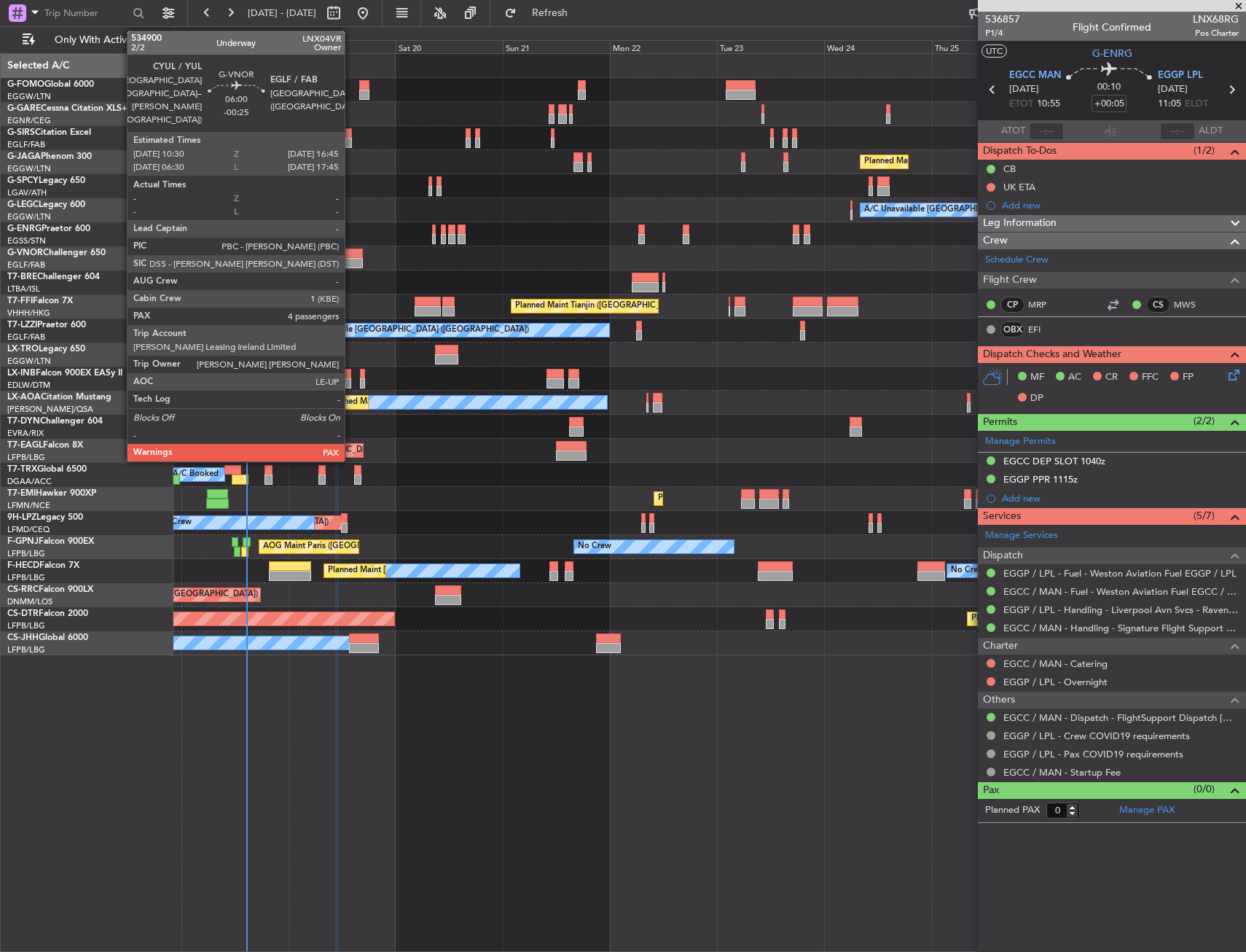
click at [351, 250] on div at bounding box center [349, 253] width 29 height 10
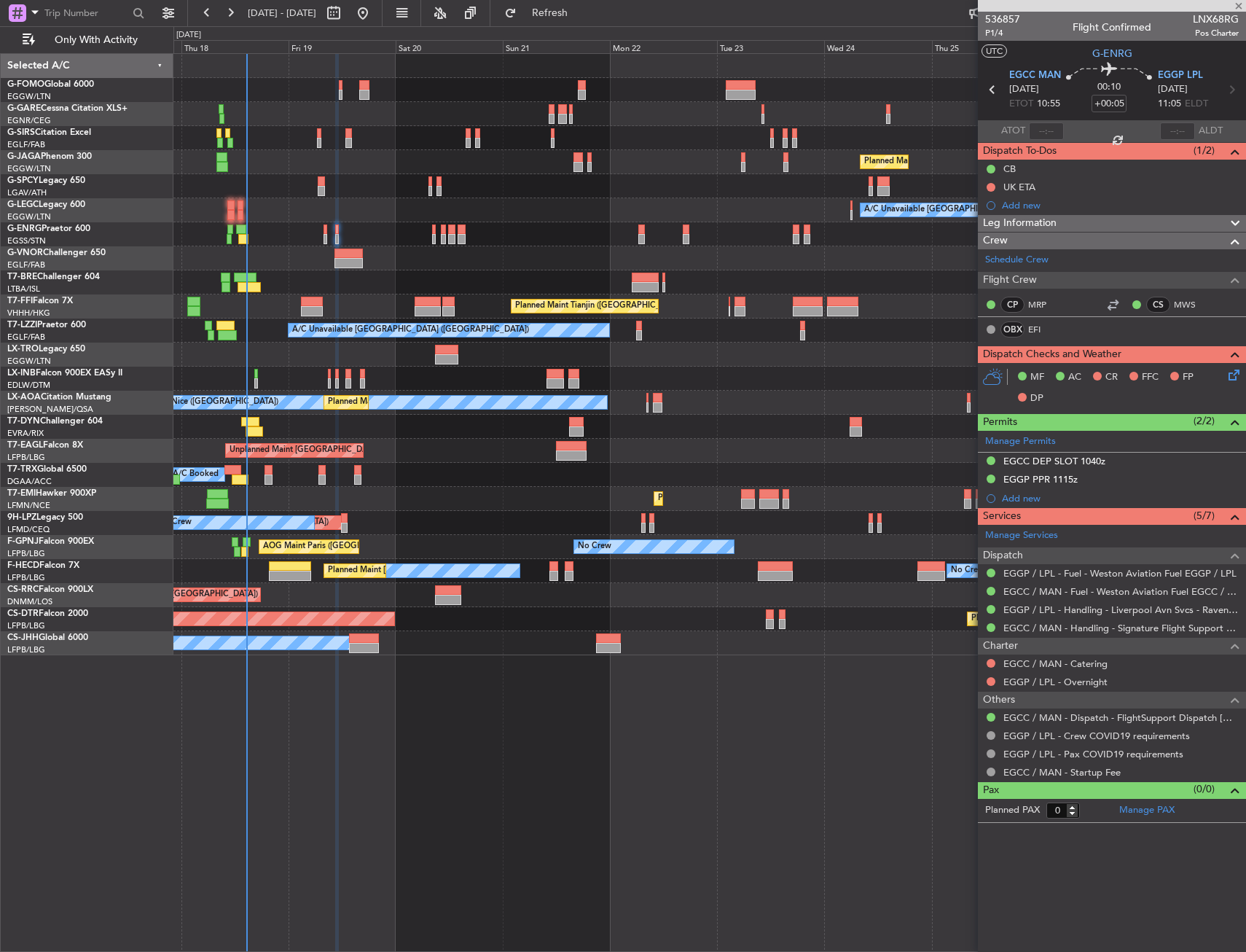
type input "-00:25"
type input "4"
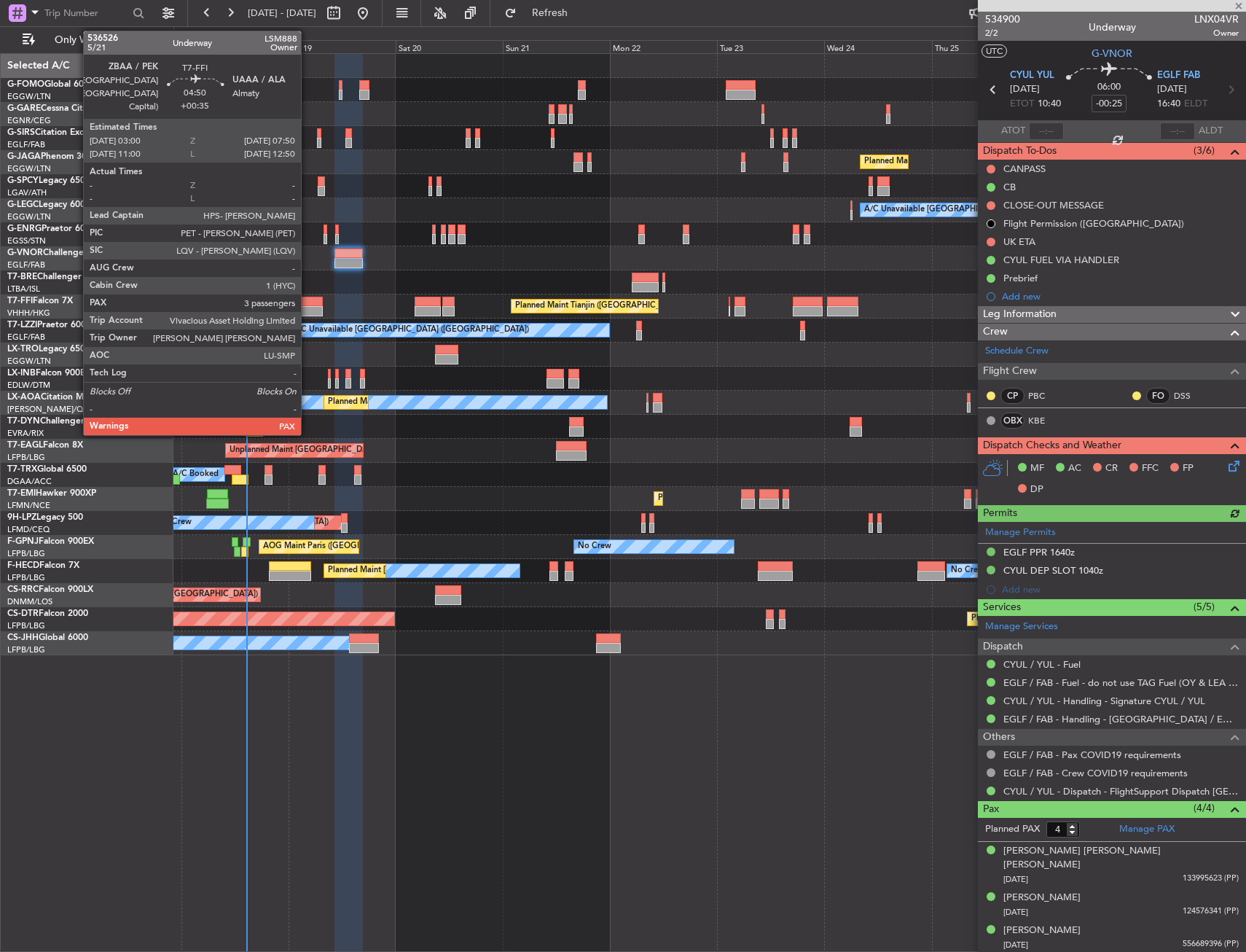
click at [308, 308] on div at bounding box center [311, 311] width 22 height 10
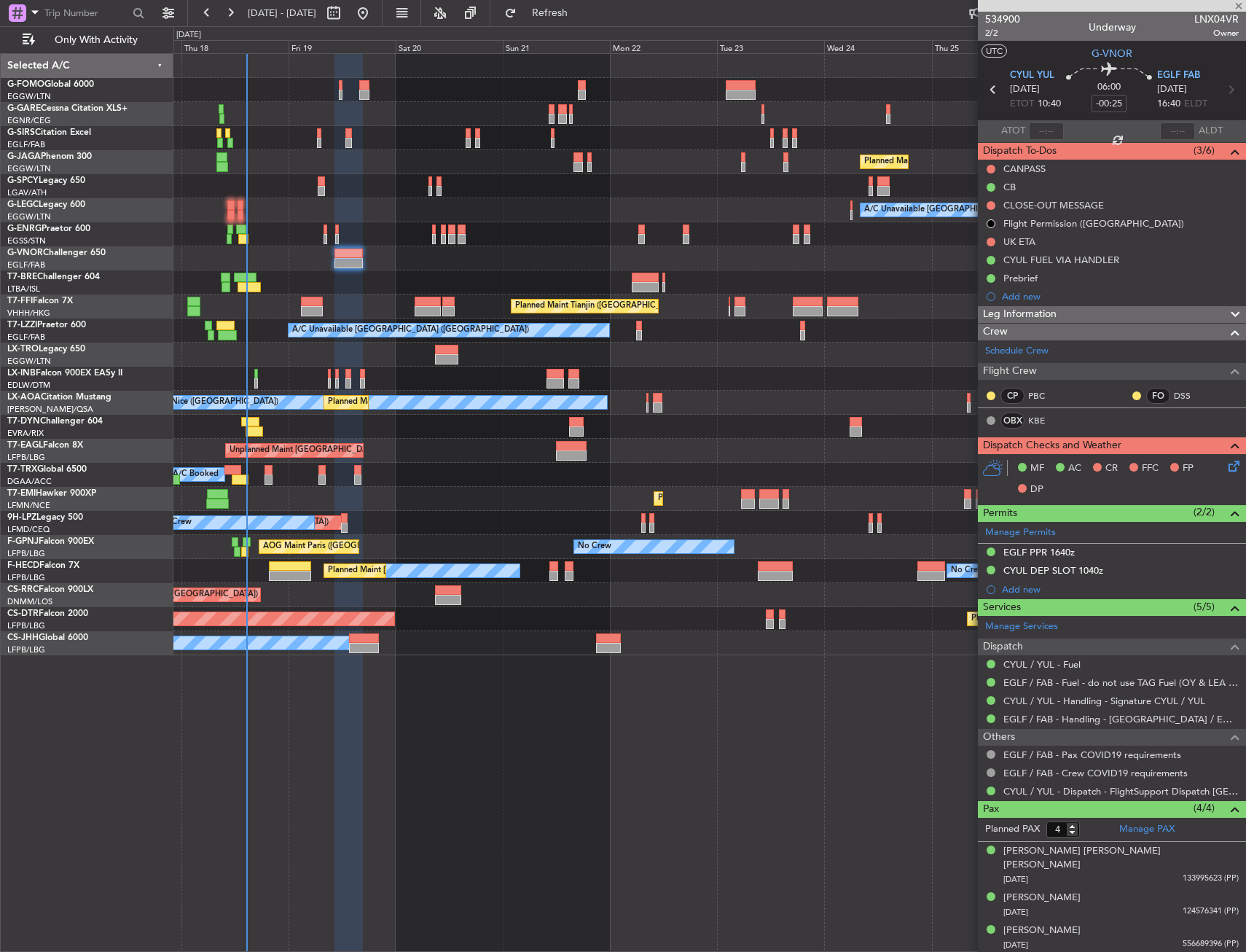
type input "+00:35"
type input "3"
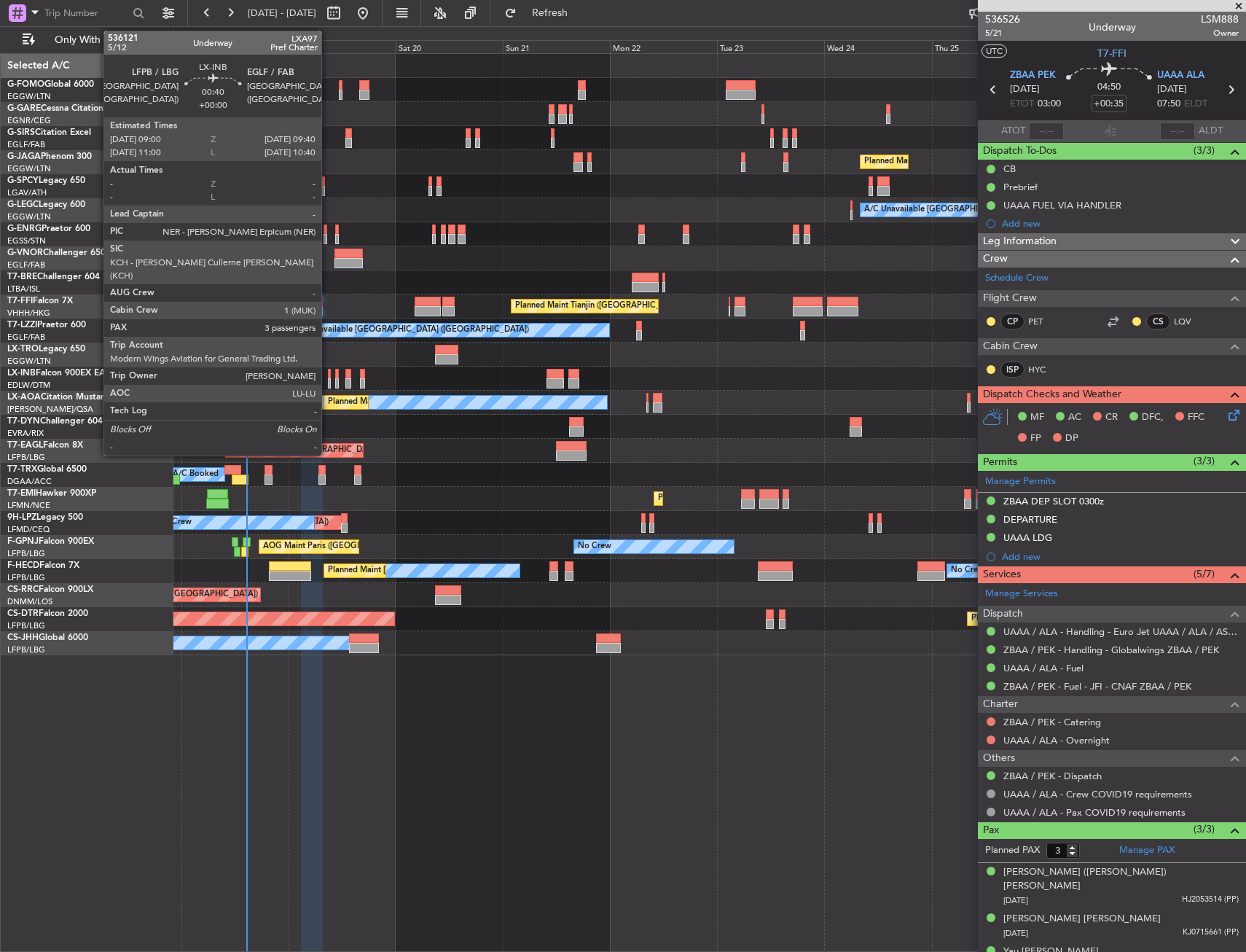
click at [328, 382] on div at bounding box center [329, 382] width 4 height 10
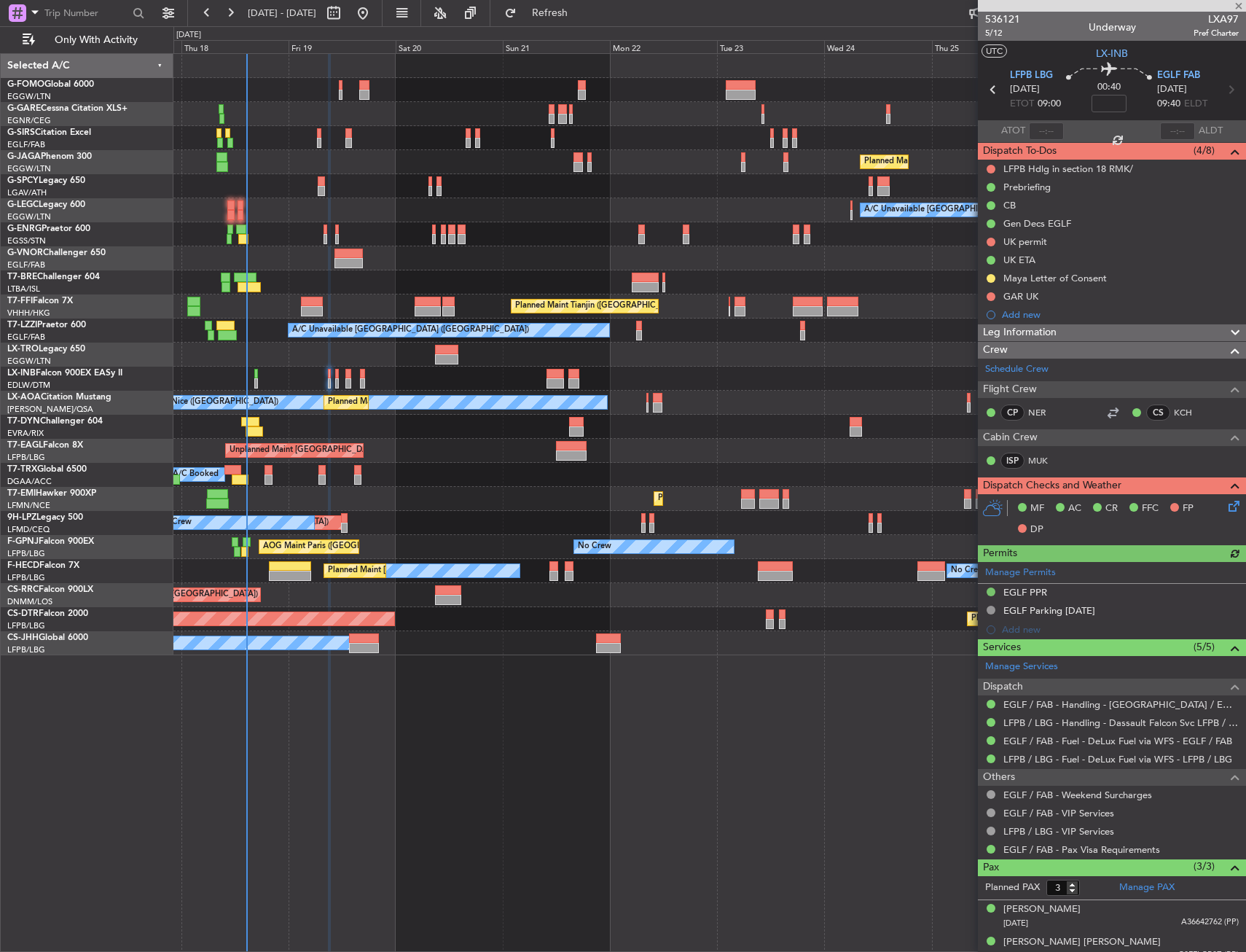
click at [335, 377] on div at bounding box center [709, 379] width 1072 height 24
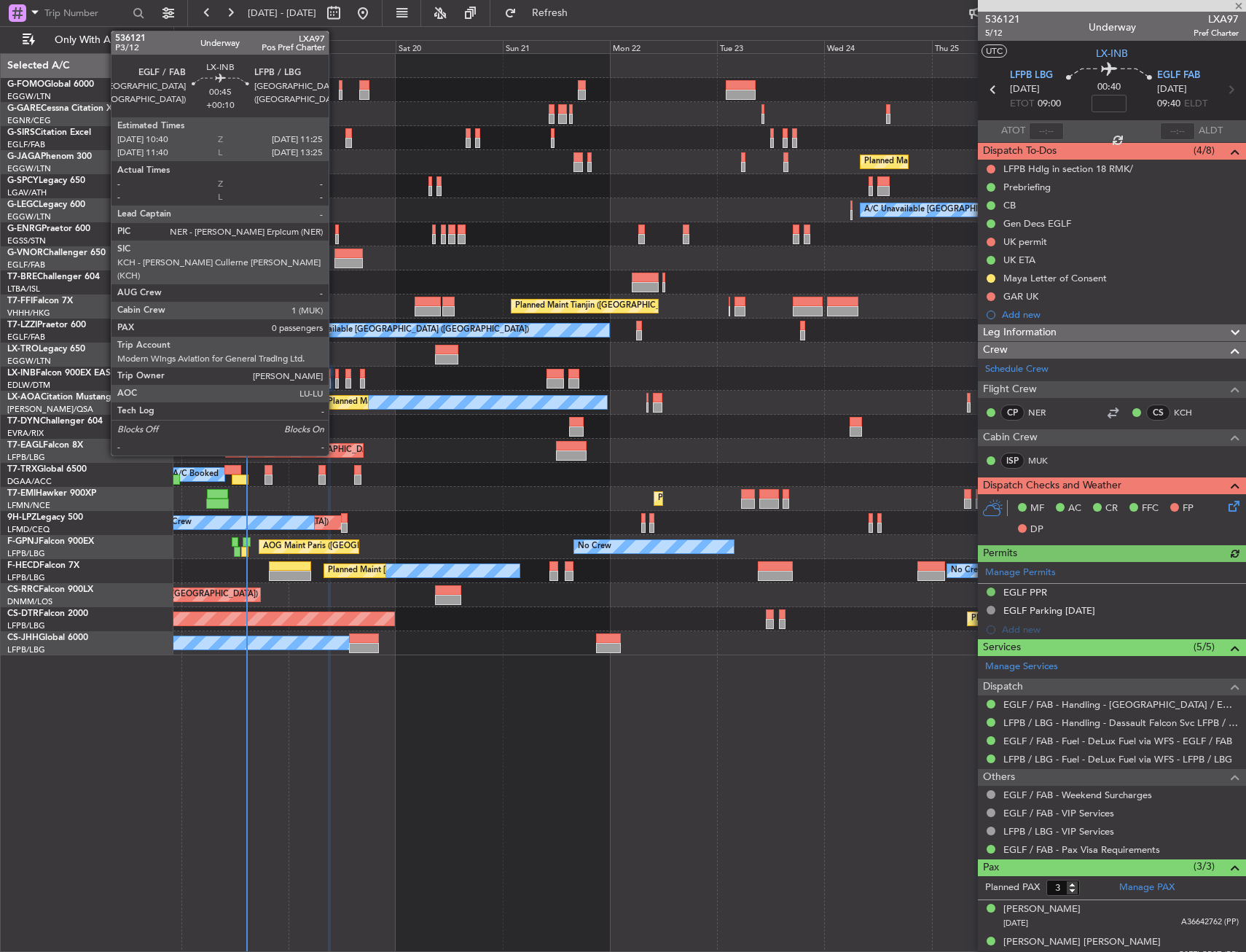
click at [337, 372] on div at bounding box center [337, 373] width 4 height 10
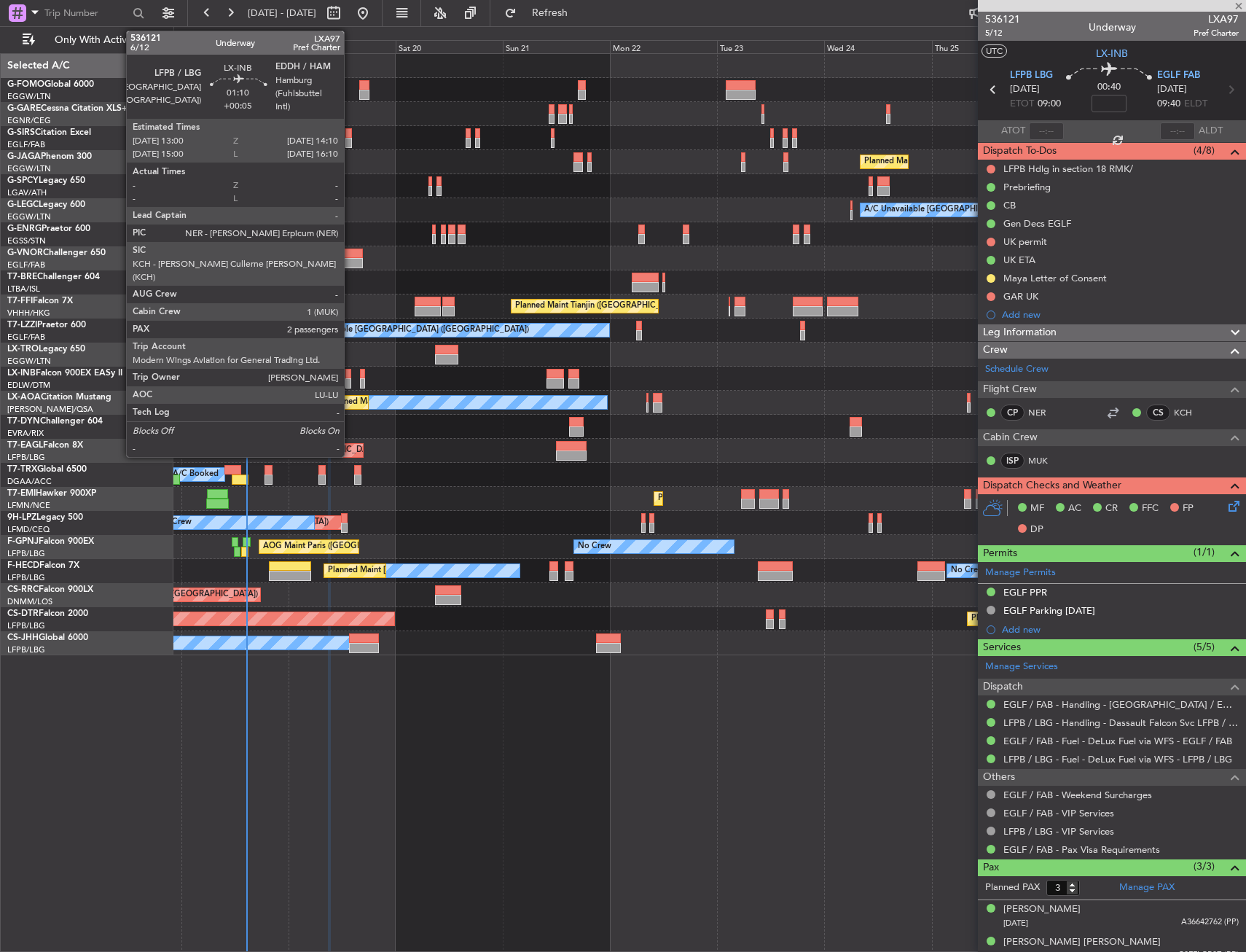
type input "+00:10"
type input "0"
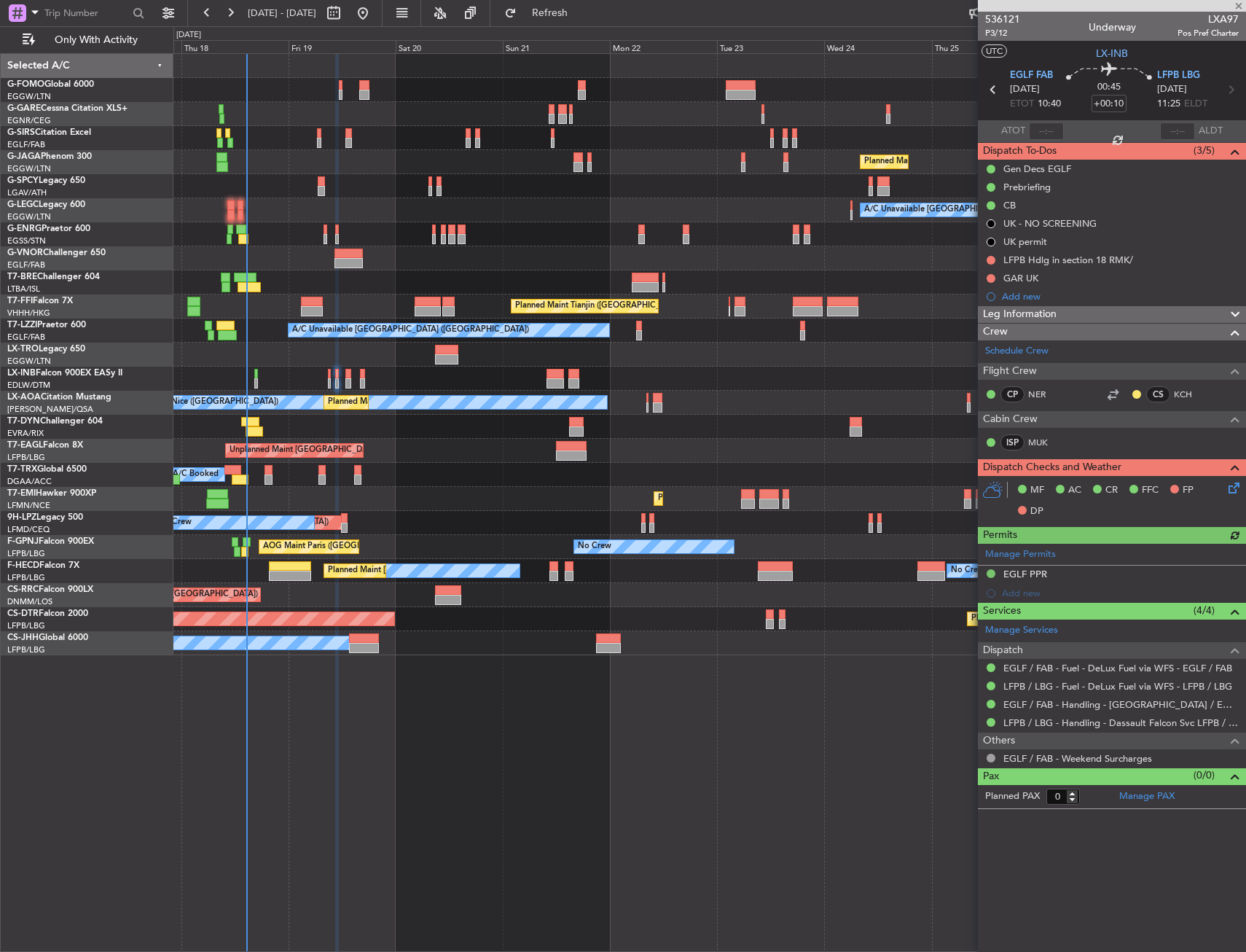
click at [352, 382] on div at bounding box center [709, 379] width 1072 height 24
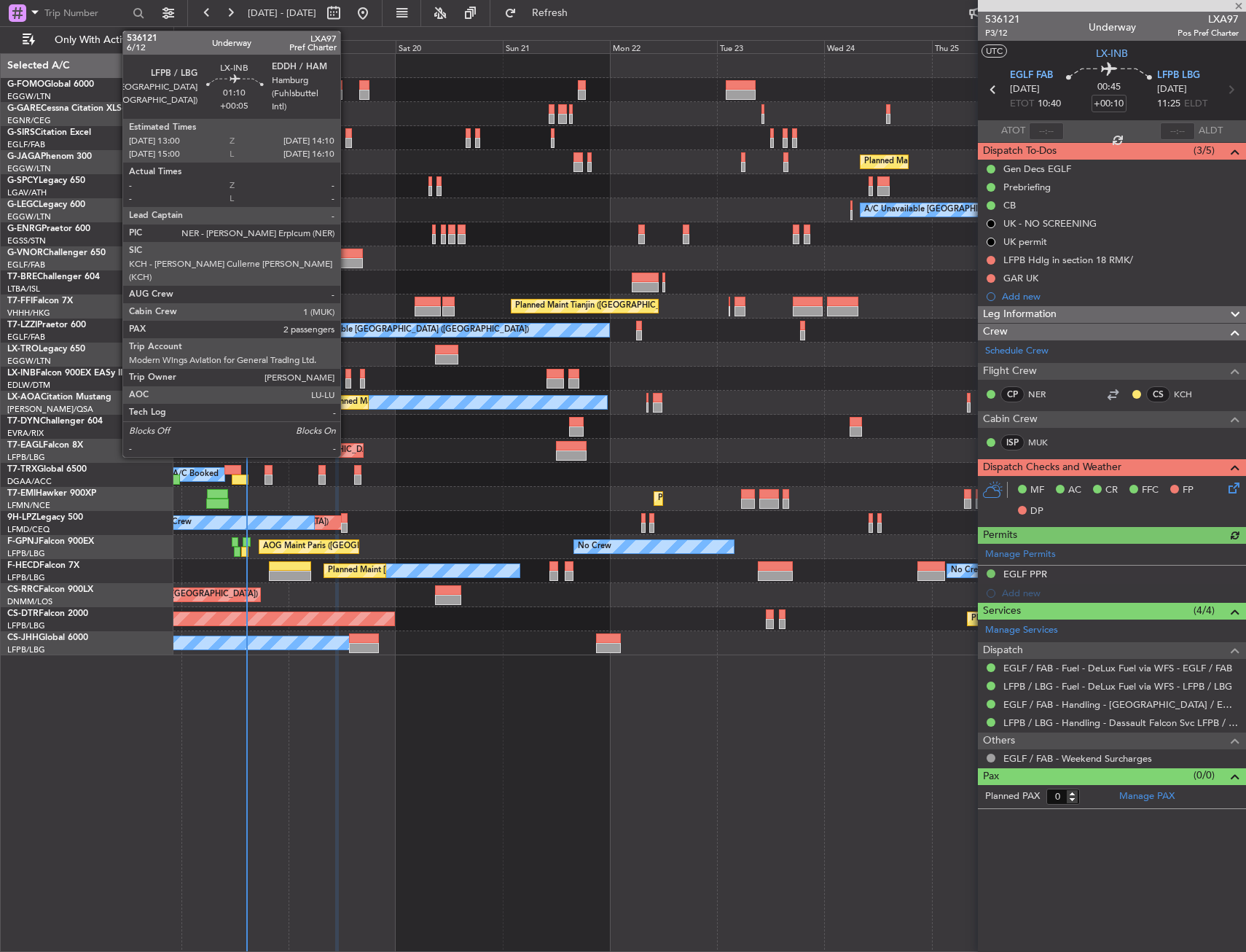
click at [347, 382] on div at bounding box center [348, 382] width 6 height 10
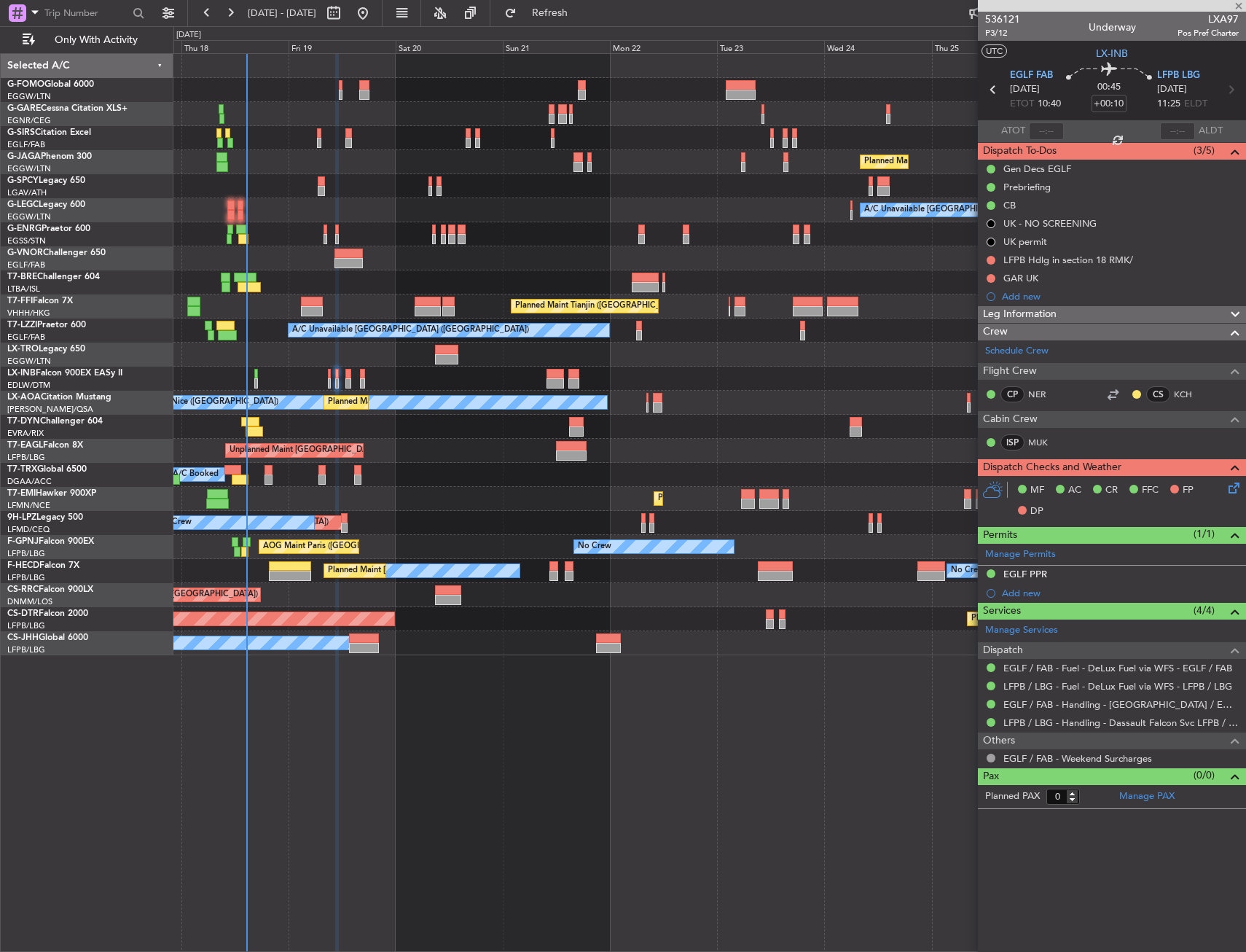
type input "+00:05"
type input "2"
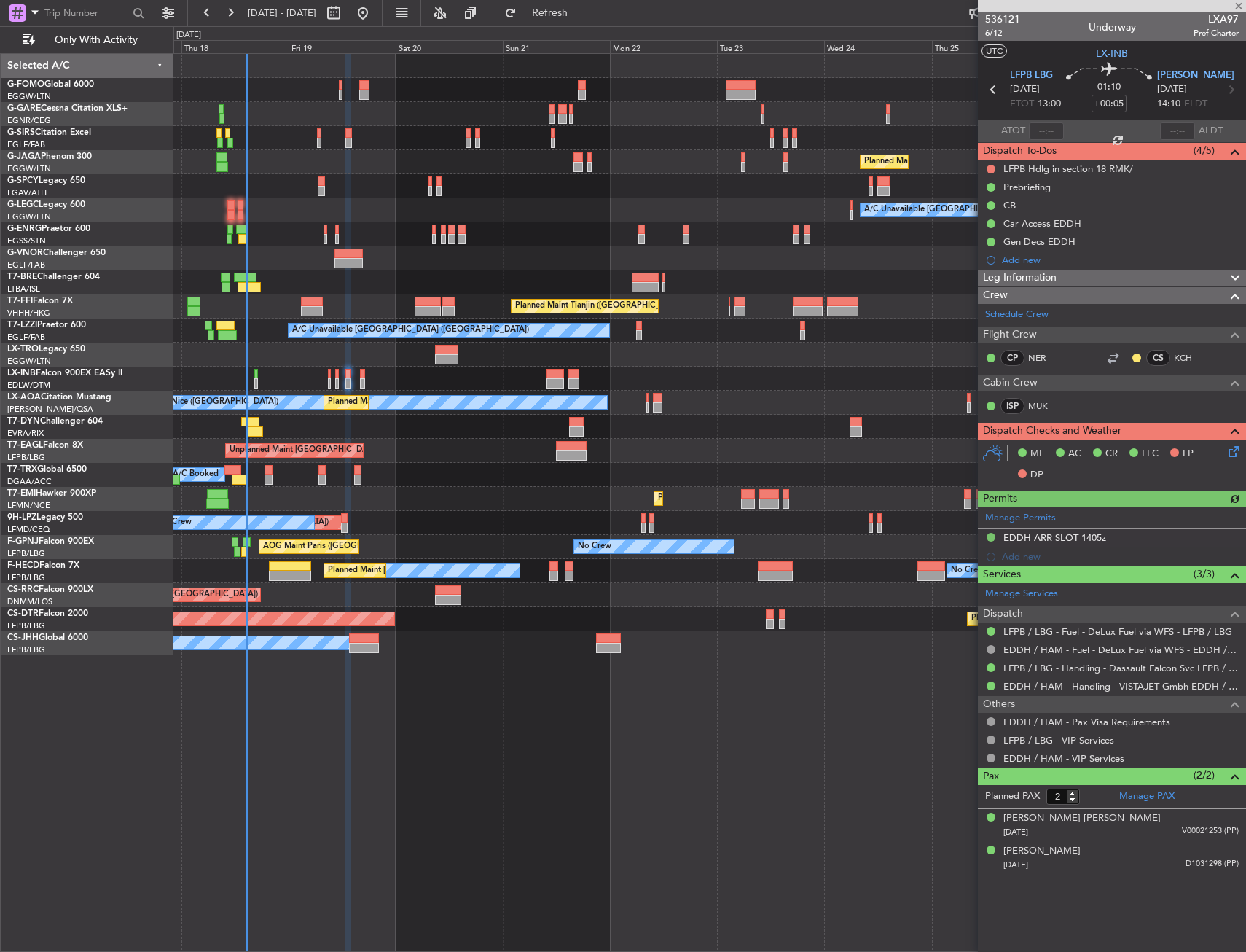
click at [359, 373] on div at bounding box center [709, 379] width 1072 height 24
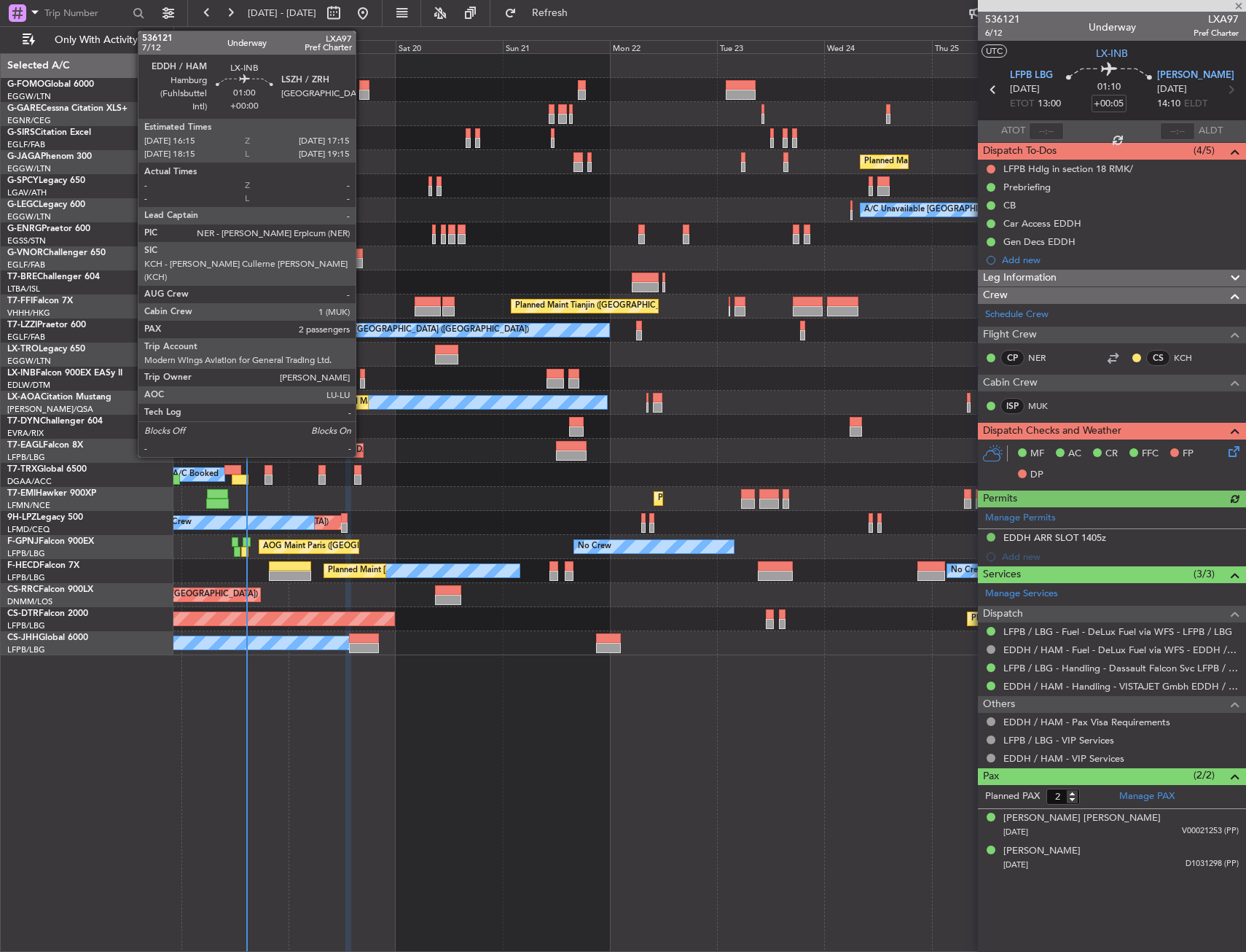
click at [362, 373] on div at bounding box center [362, 373] width 5 height 10
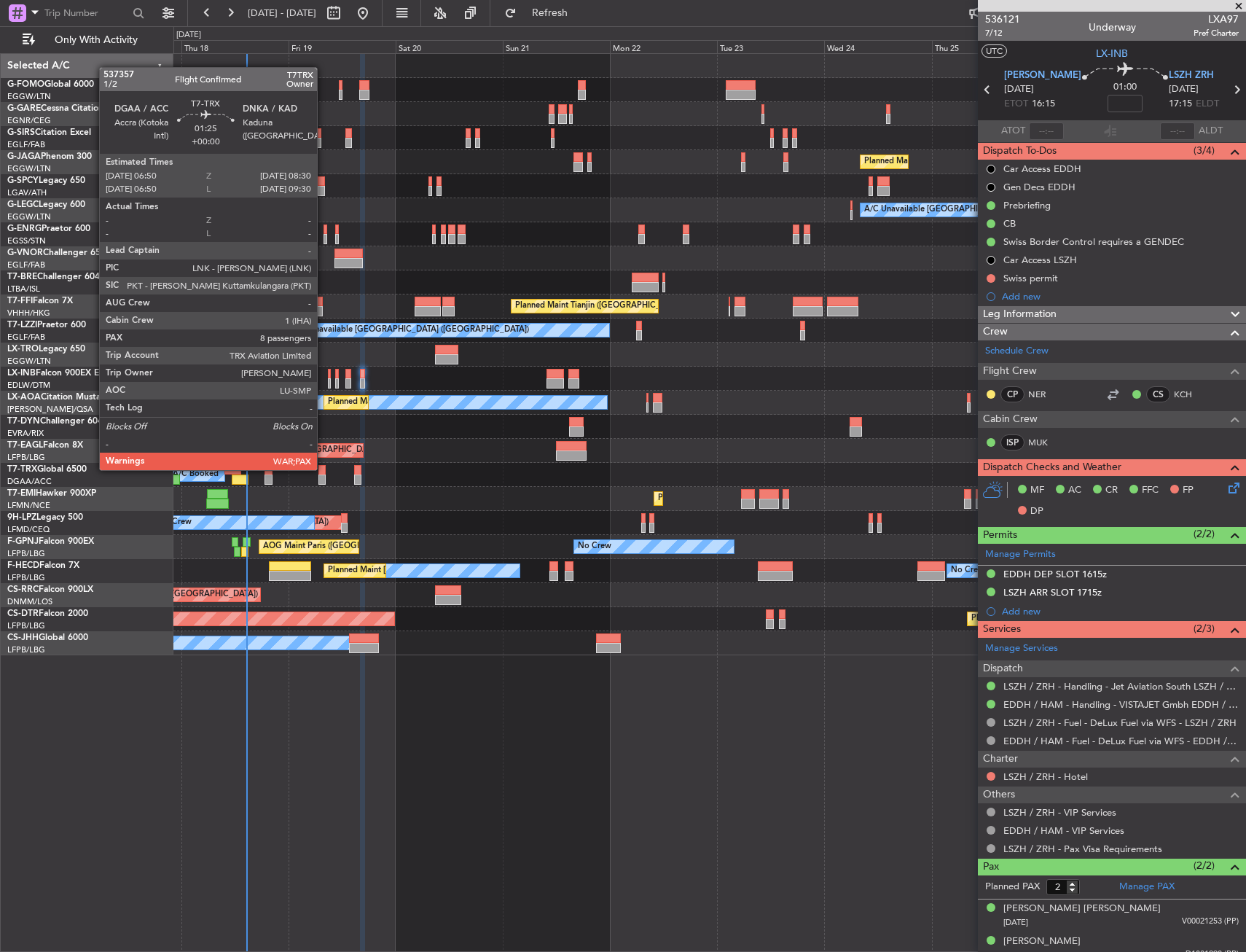
click at [323, 471] on div at bounding box center [322, 470] width 8 height 10
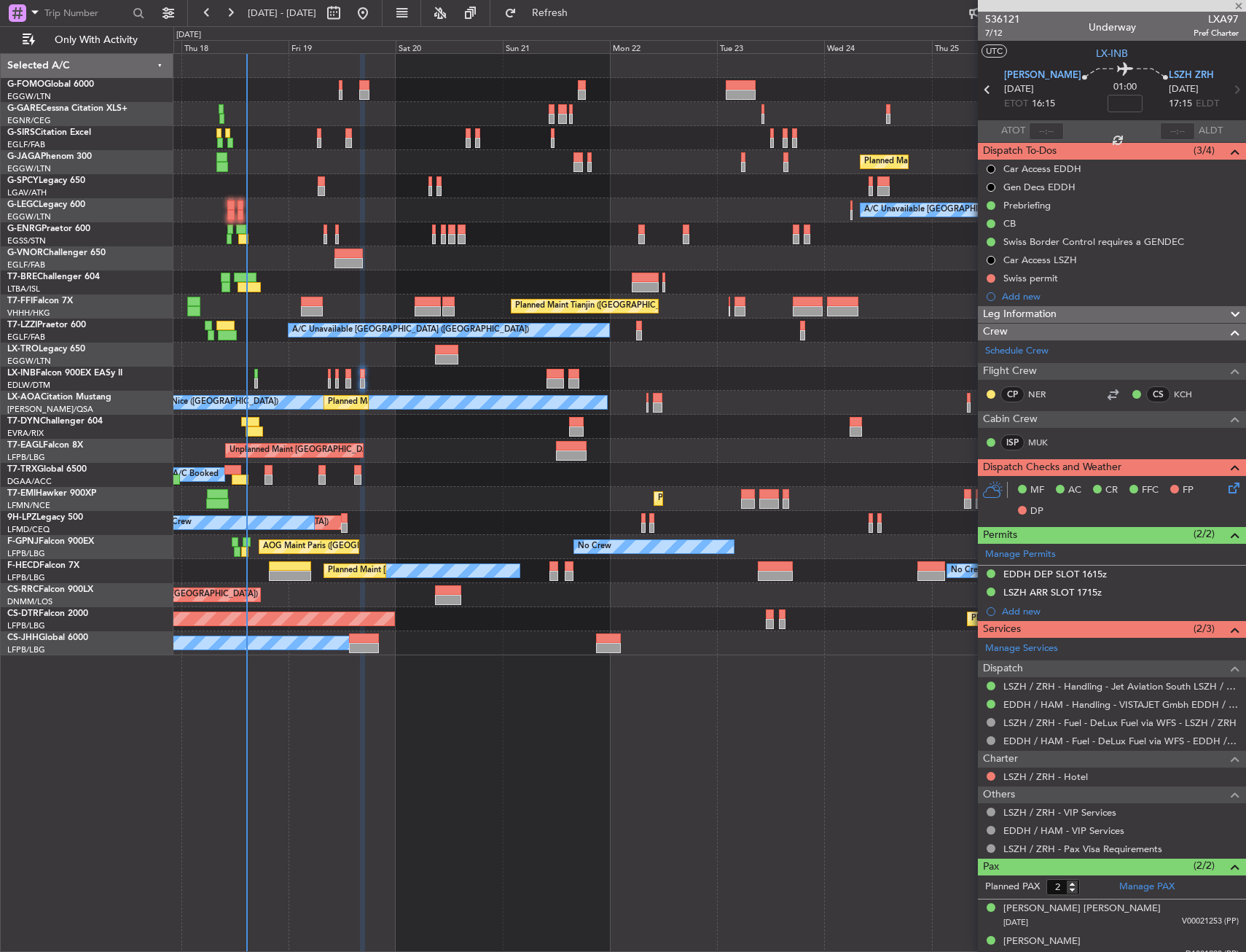
type input "8"
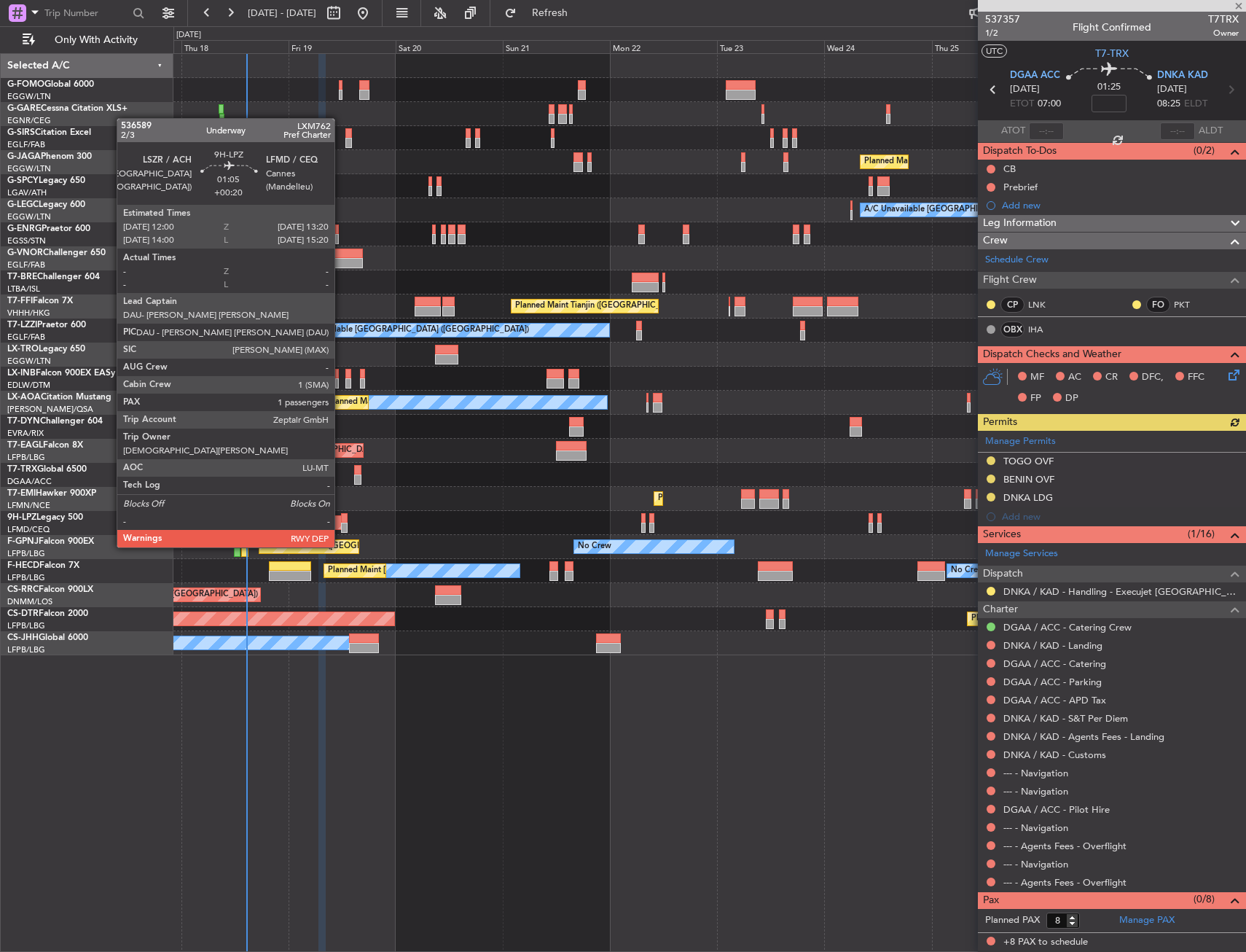
click at [341, 520] on div at bounding box center [344, 517] width 7 height 10
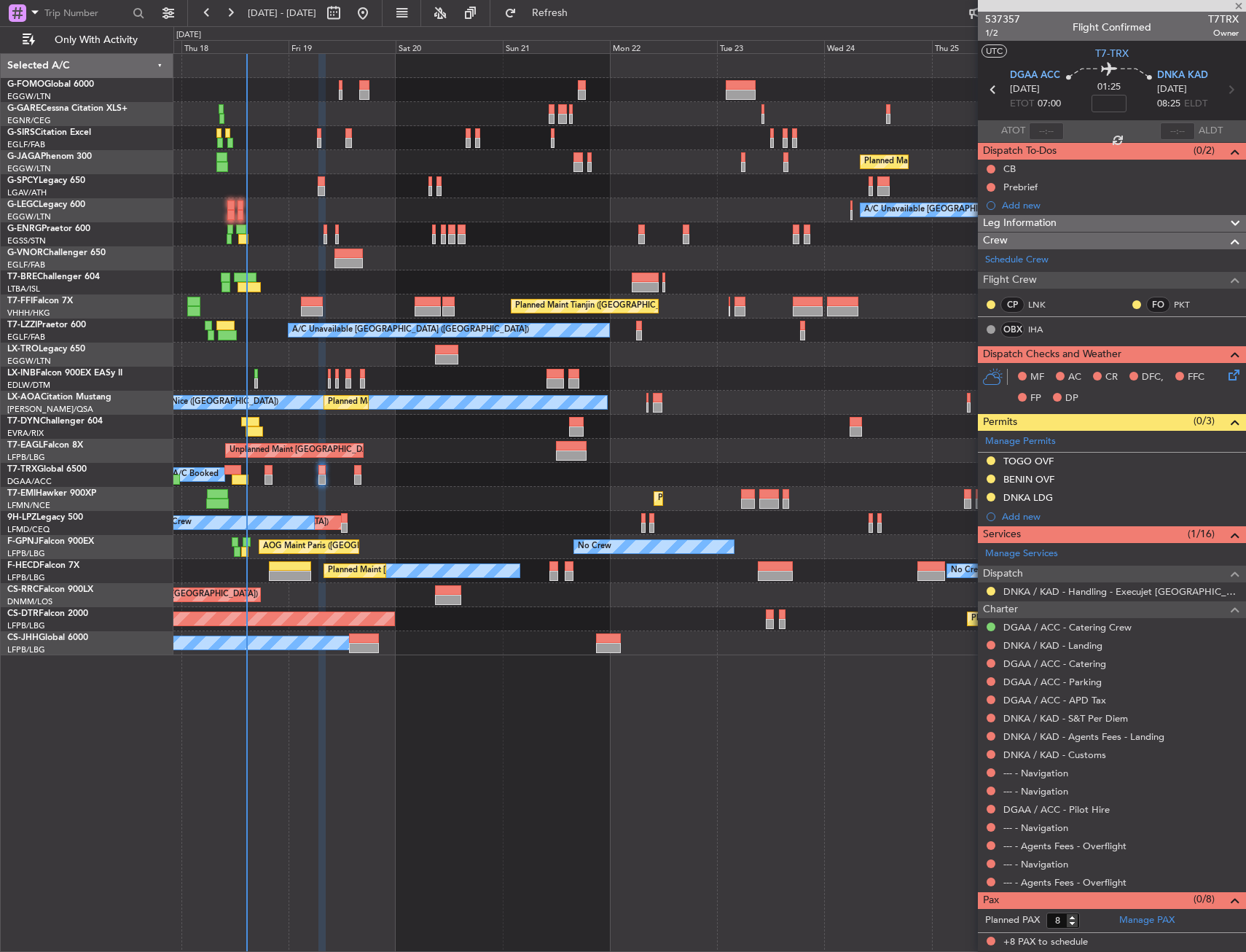
type input "+00:20"
type input "1"
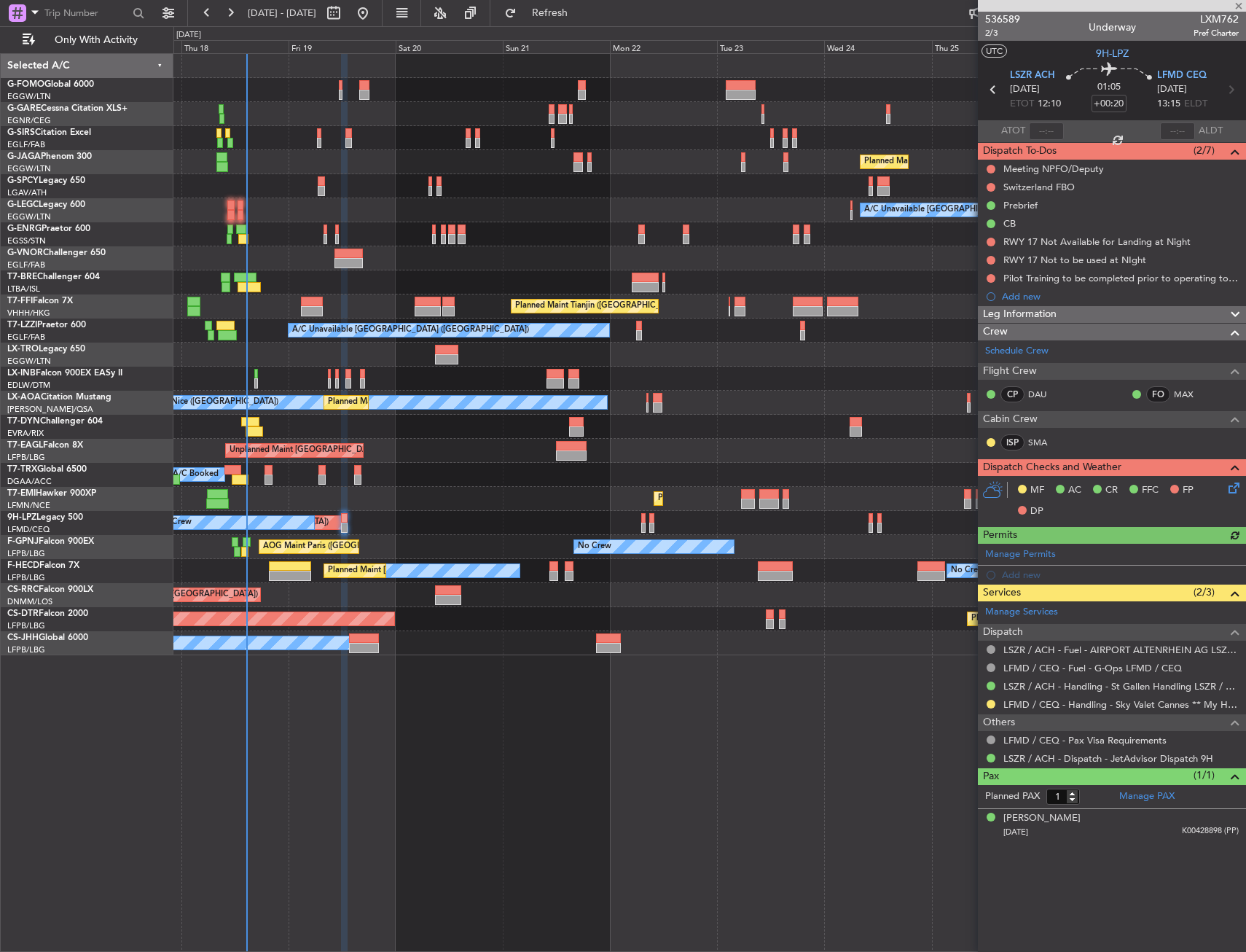
drag, startPoint x: 489, startPoint y: 671, endPoint x: 476, endPoint y: 668, distance: 13.3
click at [990, 702] on button at bounding box center [991, 704] width 9 height 9
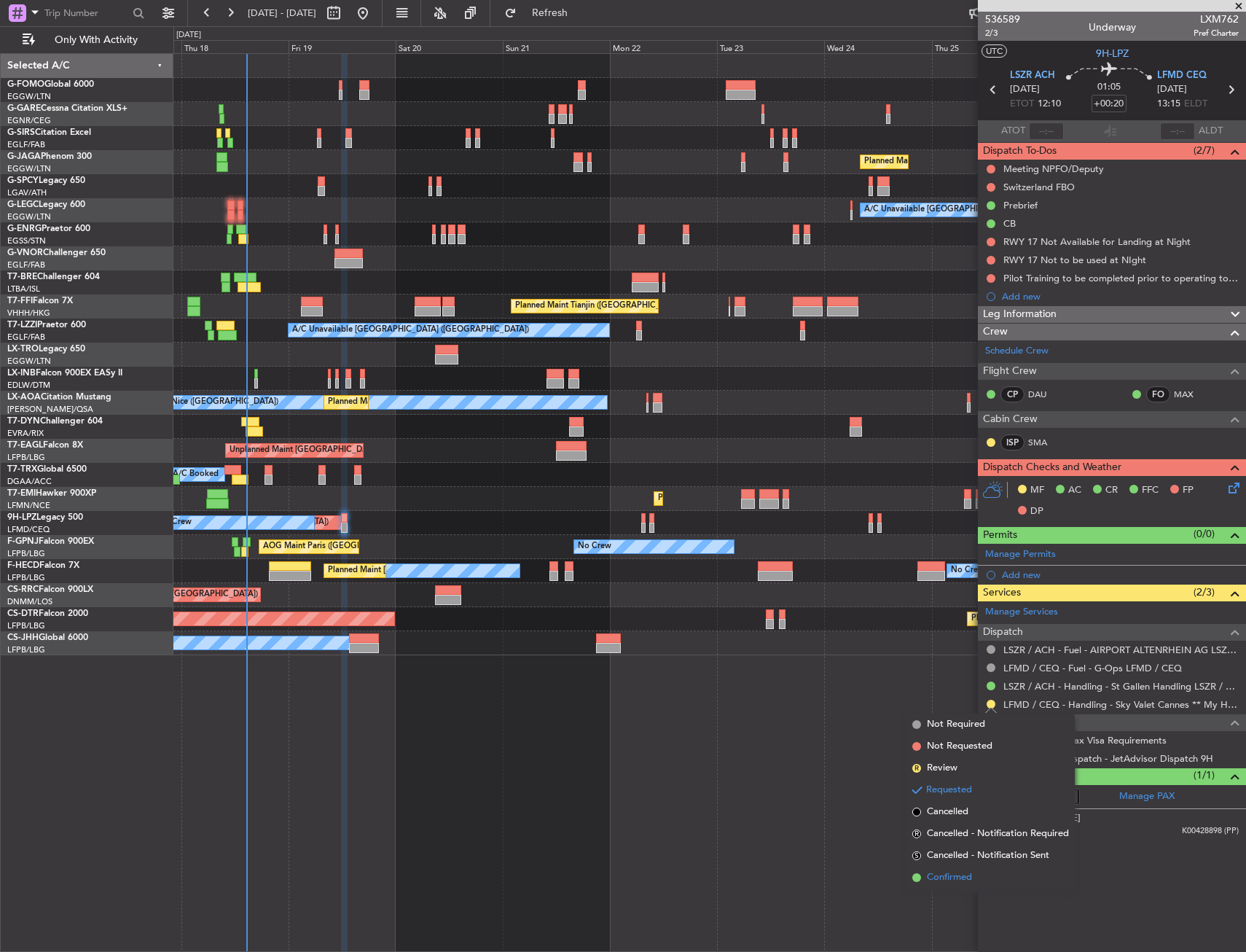
drag, startPoint x: 986, startPoint y: 861, endPoint x: 986, endPoint y: 871, distance: 10.0
click at [986, 871] on ul "Not Required Not Requested R Review Requested Cancelled R Cancelled - Notificat…" at bounding box center [991, 801] width 168 height 175
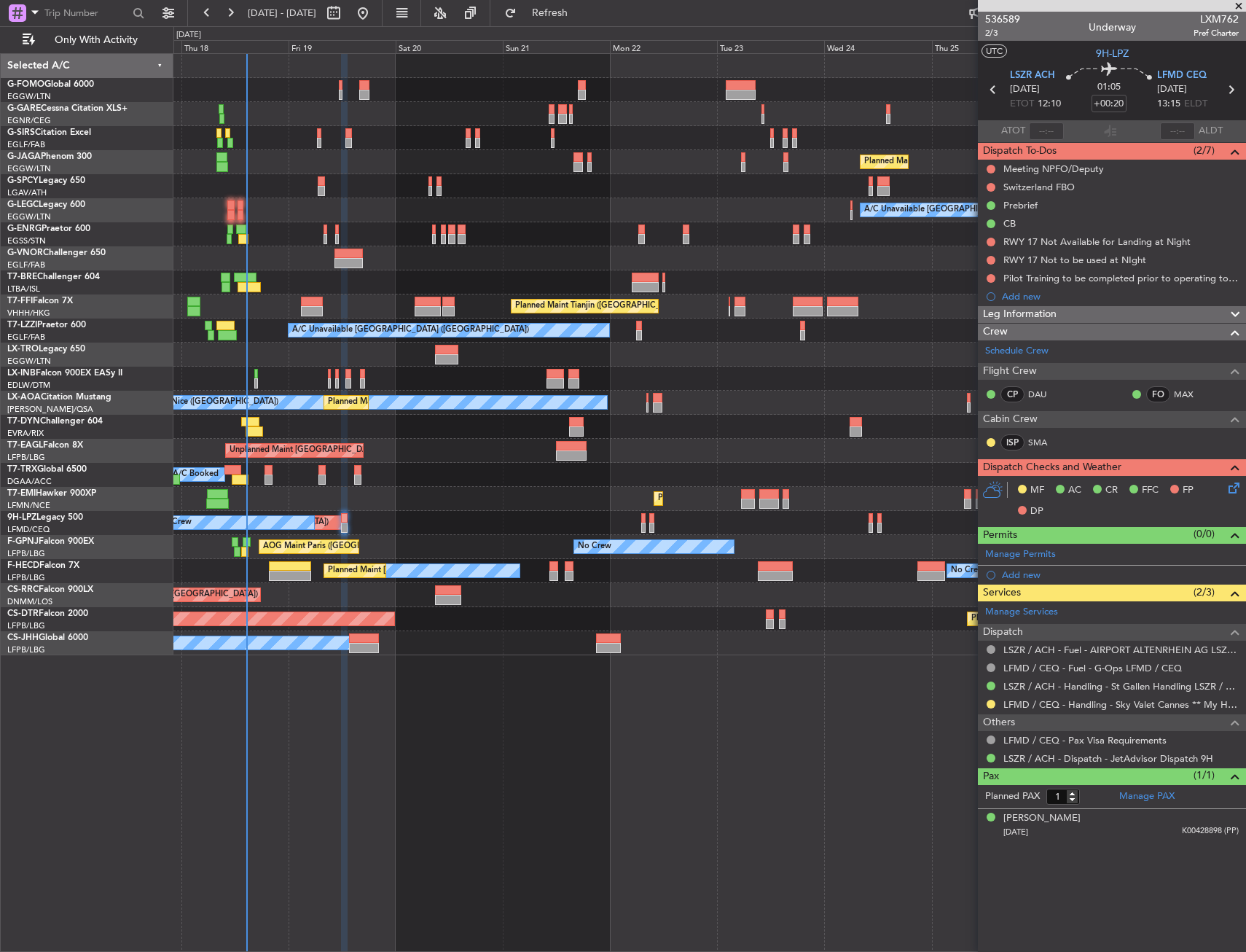
click at [986, 871] on article "536589 2/3 Underway LXM762 Pref Charter UTC 9H-LPZ LSZR ACH [DATE] ETOT 12:10 0…" at bounding box center [1112, 481] width 268 height 940
click at [991, 707] on div at bounding box center [991, 704] width 11 height 11
click at [993, 704] on button at bounding box center [991, 704] width 9 height 9
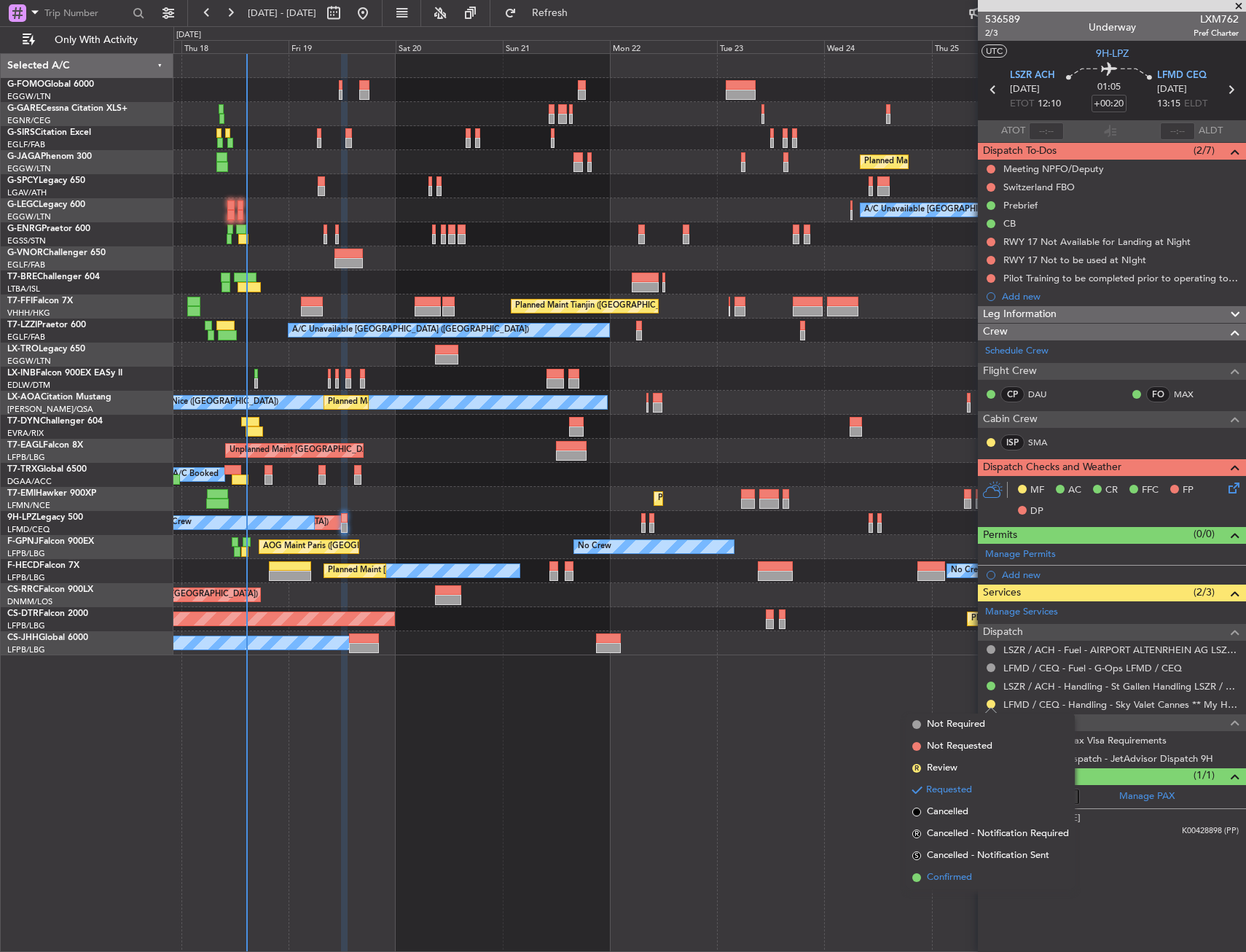
click at [989, 879] on li "Confirmed" at bounding box center [991, 877] width 168 height 22
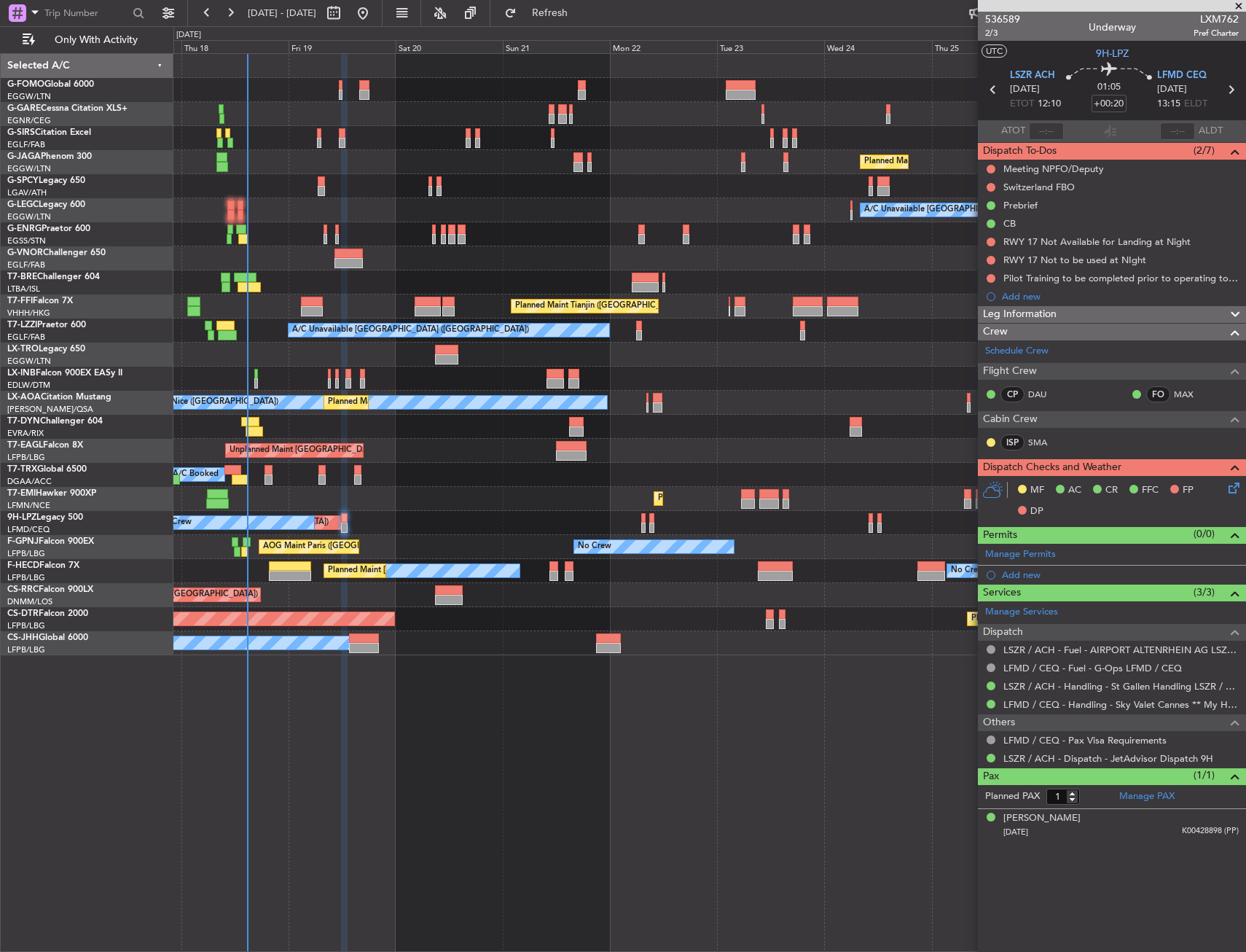
click at [363, 176] on div at bounding box center [709, 186] width 1072 height 24
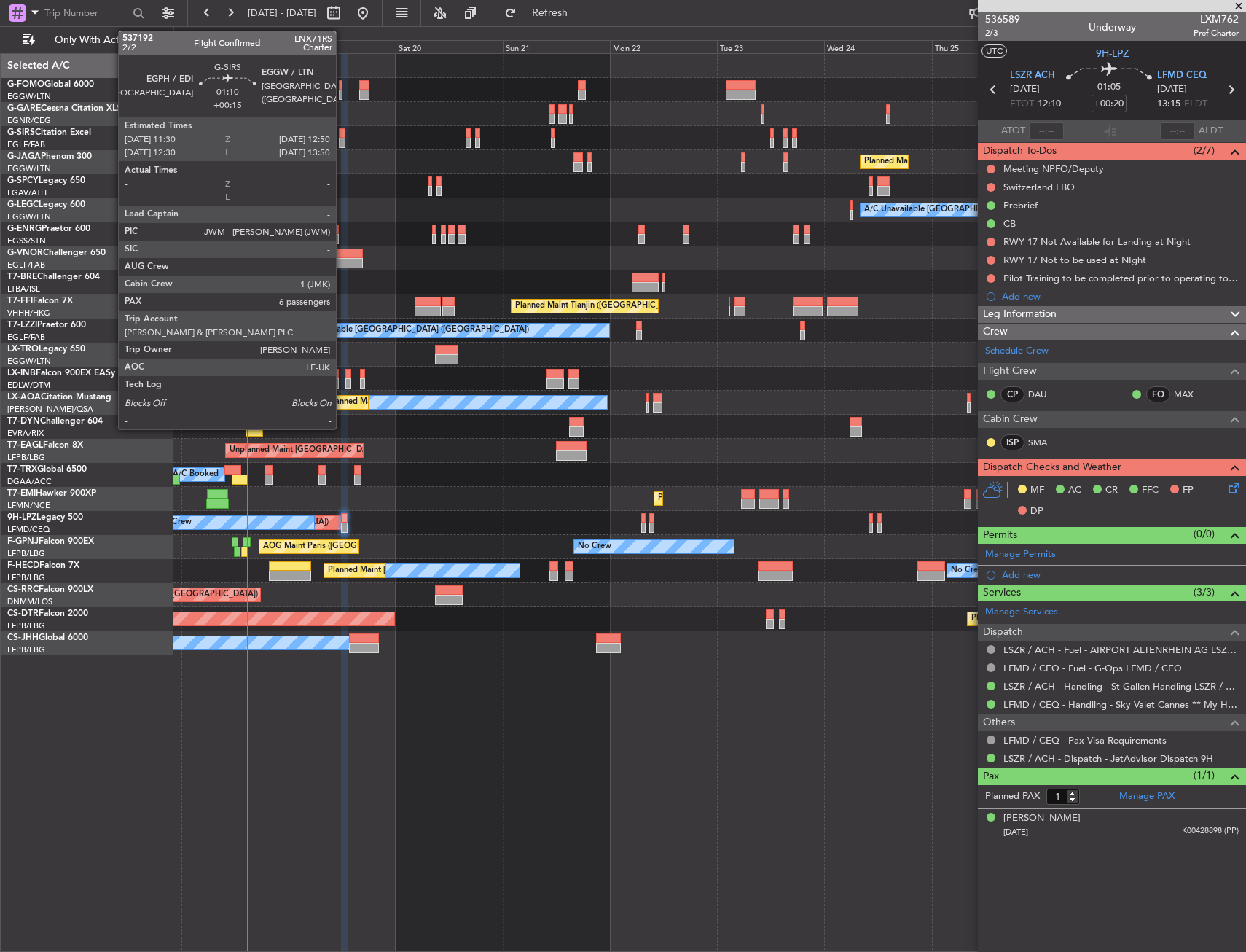
click at [345, 137] on div at bounding box center [342, 133] width 7 height 10
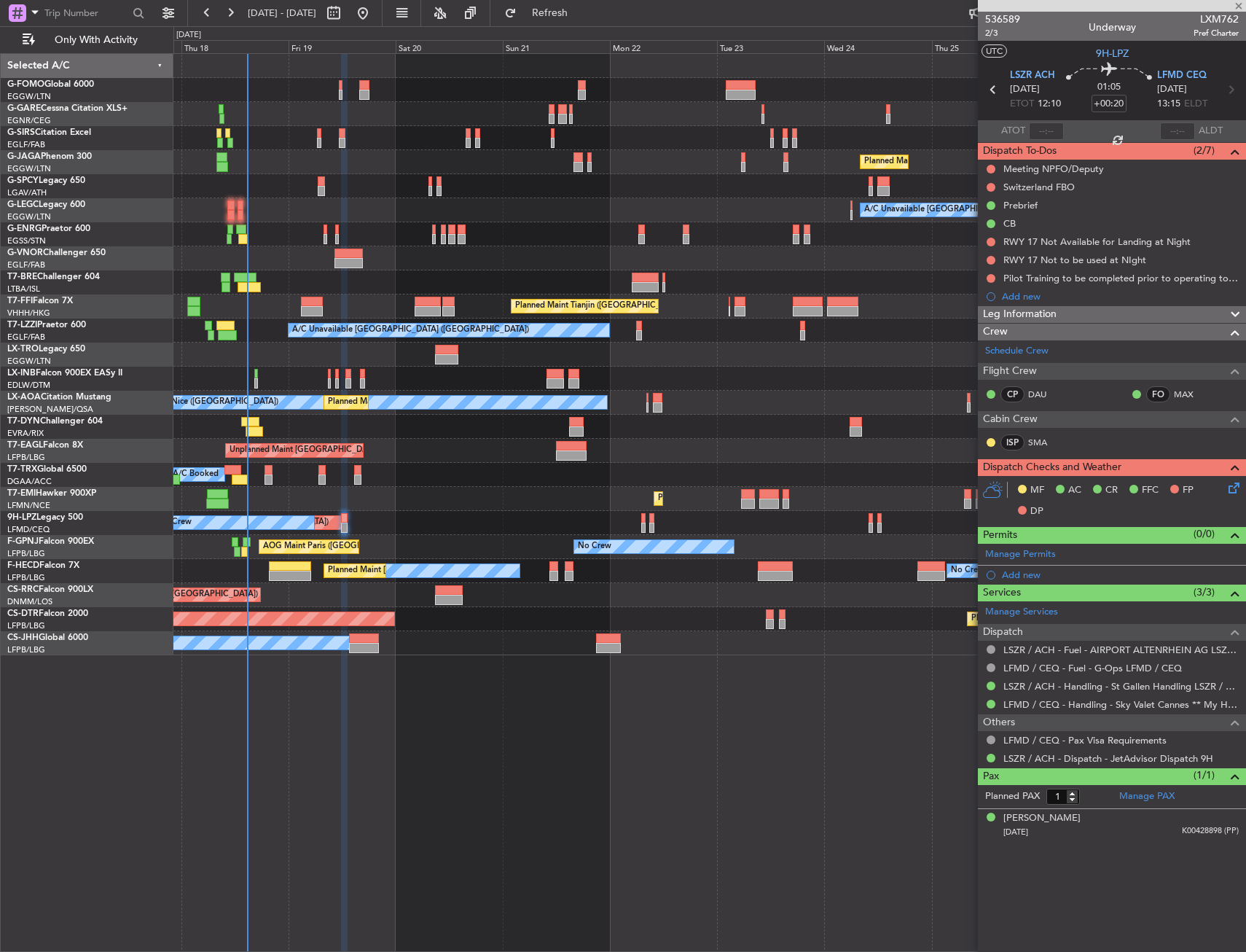
type input "+00:15"
type input "6"
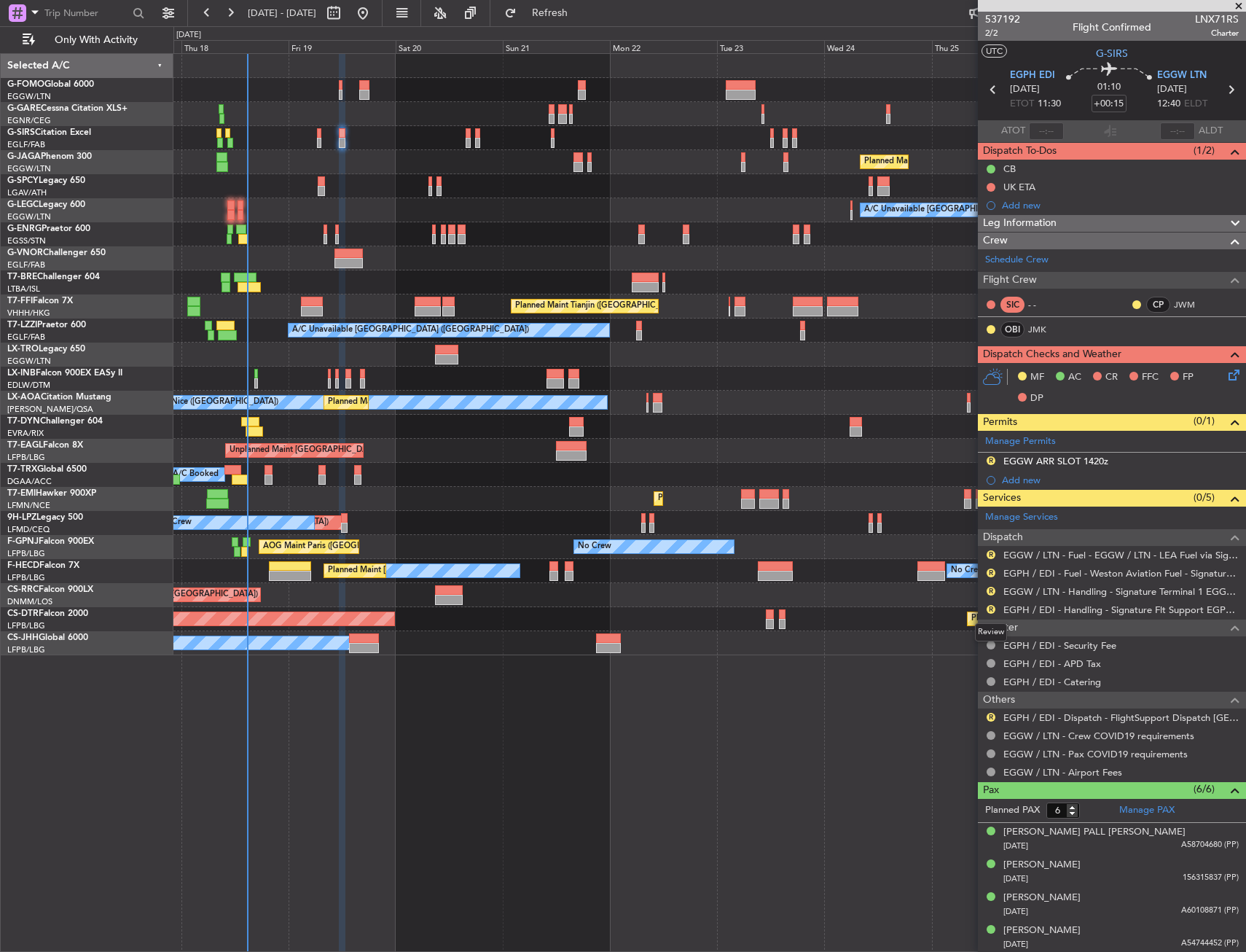
drag, startPoint x: 989, startPoint y: 607, endPoint x: 990, endPoint y: 634, distance: 27.0
click at [989, 607] on button "R" at bounding box center [991, 610] width 9 height 9
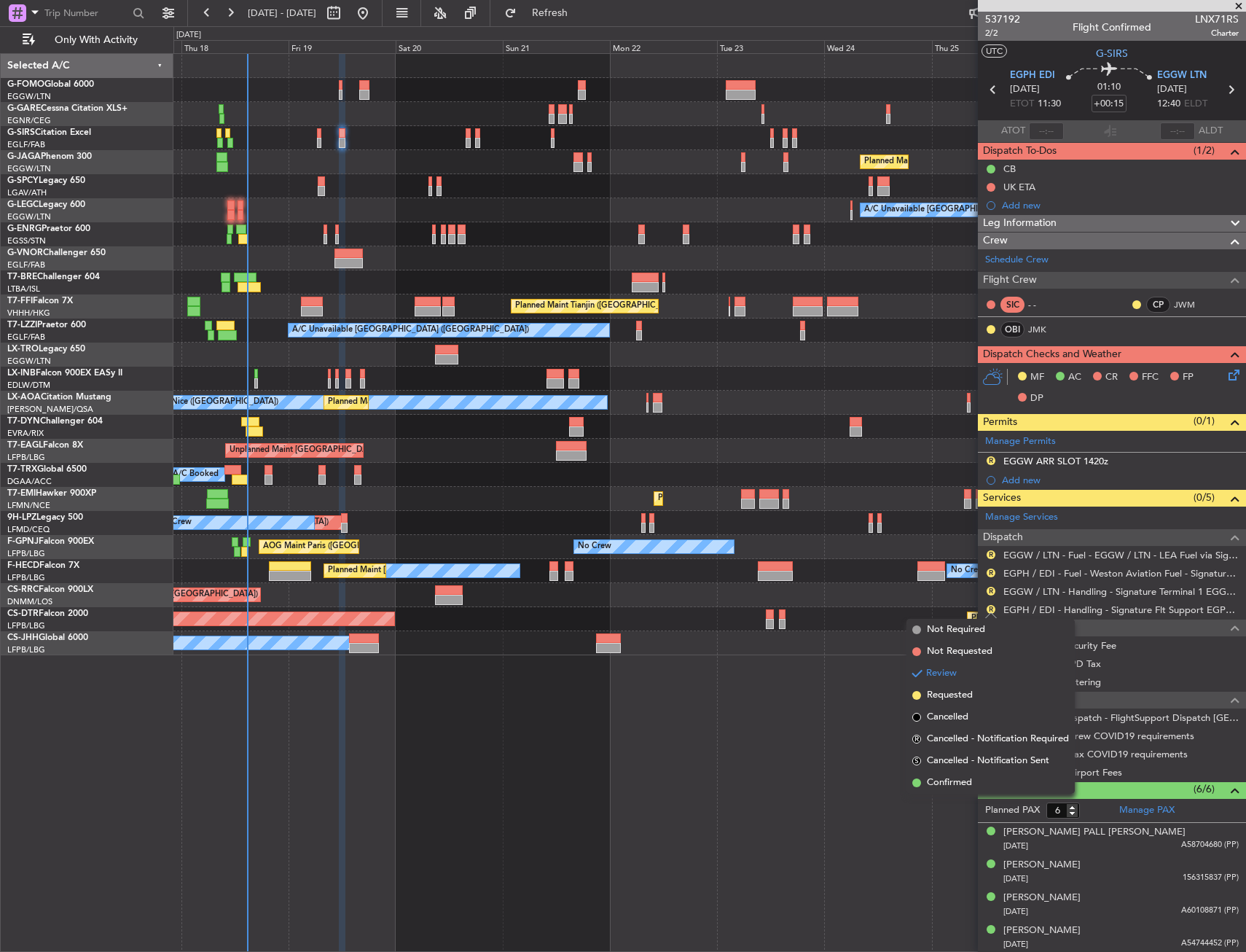
drag, startPoint x: 968, startPoint y: 774, endPoint x: 968, endPoint y: 663, distance: 111.0
click at [969, 774] on li "Confirmed" at bounding box center [991, 782] width 168 height 22
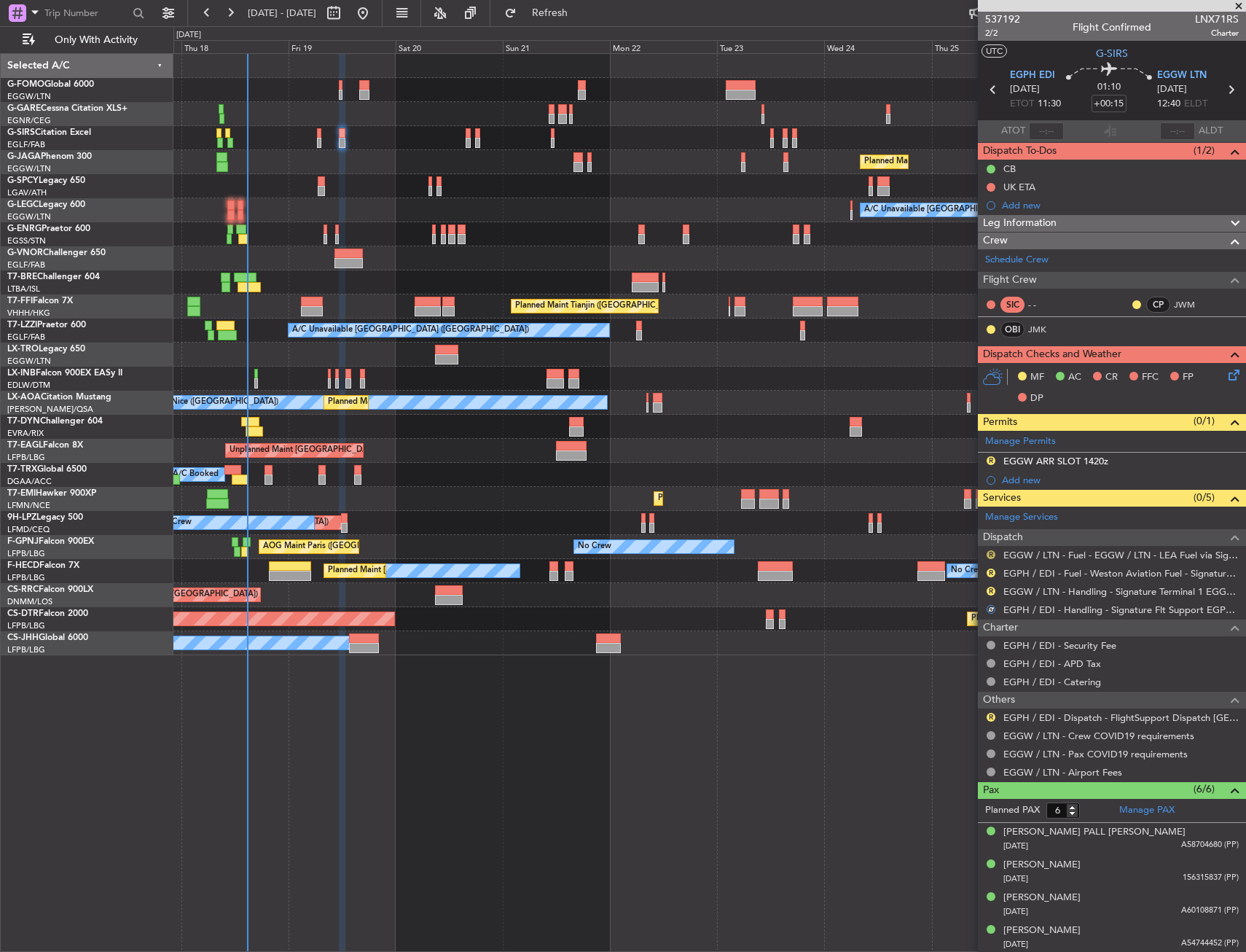
click at [994, 550] on button "R" at bounding box center [991, 554] width 9 height 9
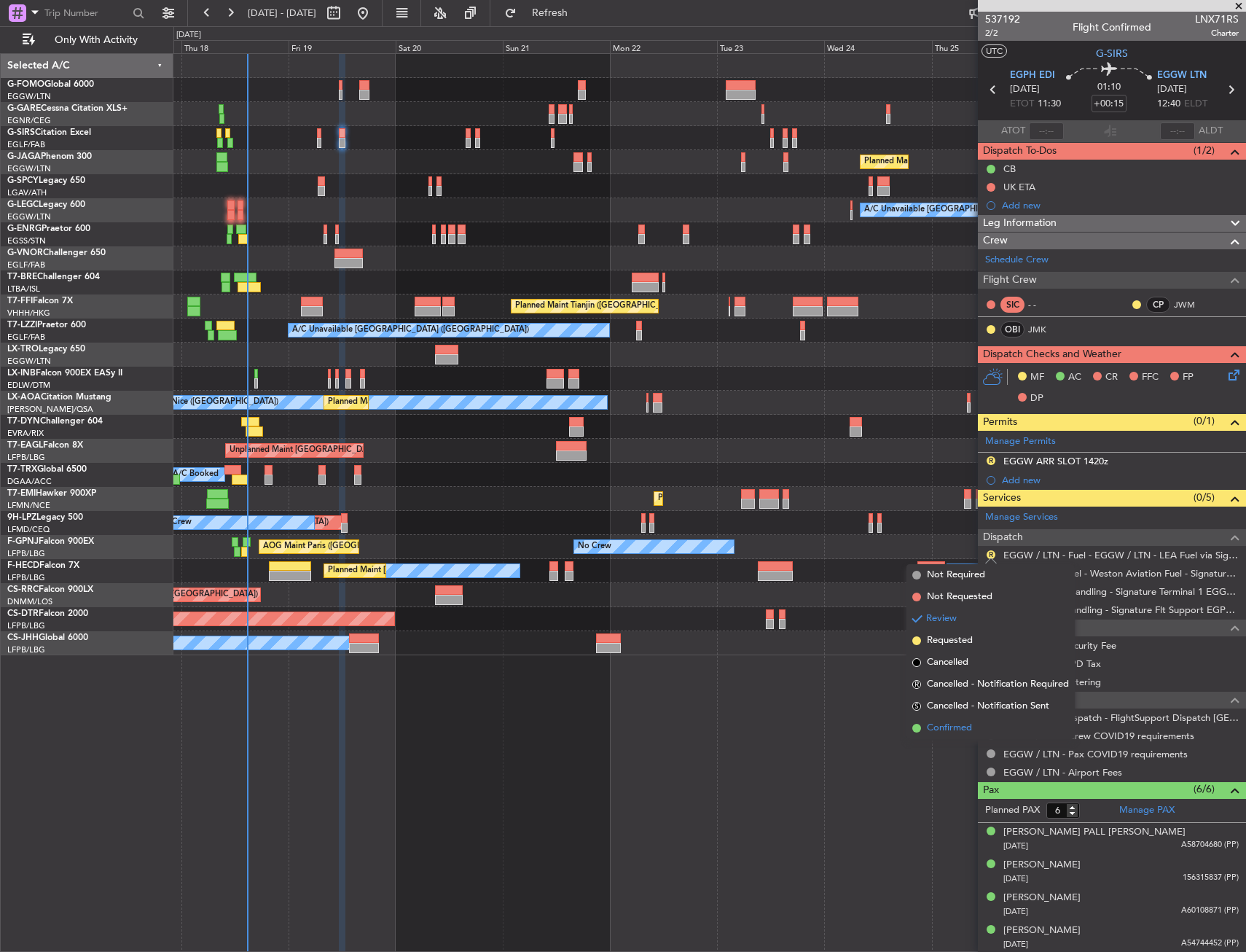
click at [967, 726] on span "Confirmed" at bounding box center [950, 728] width 45 height 14
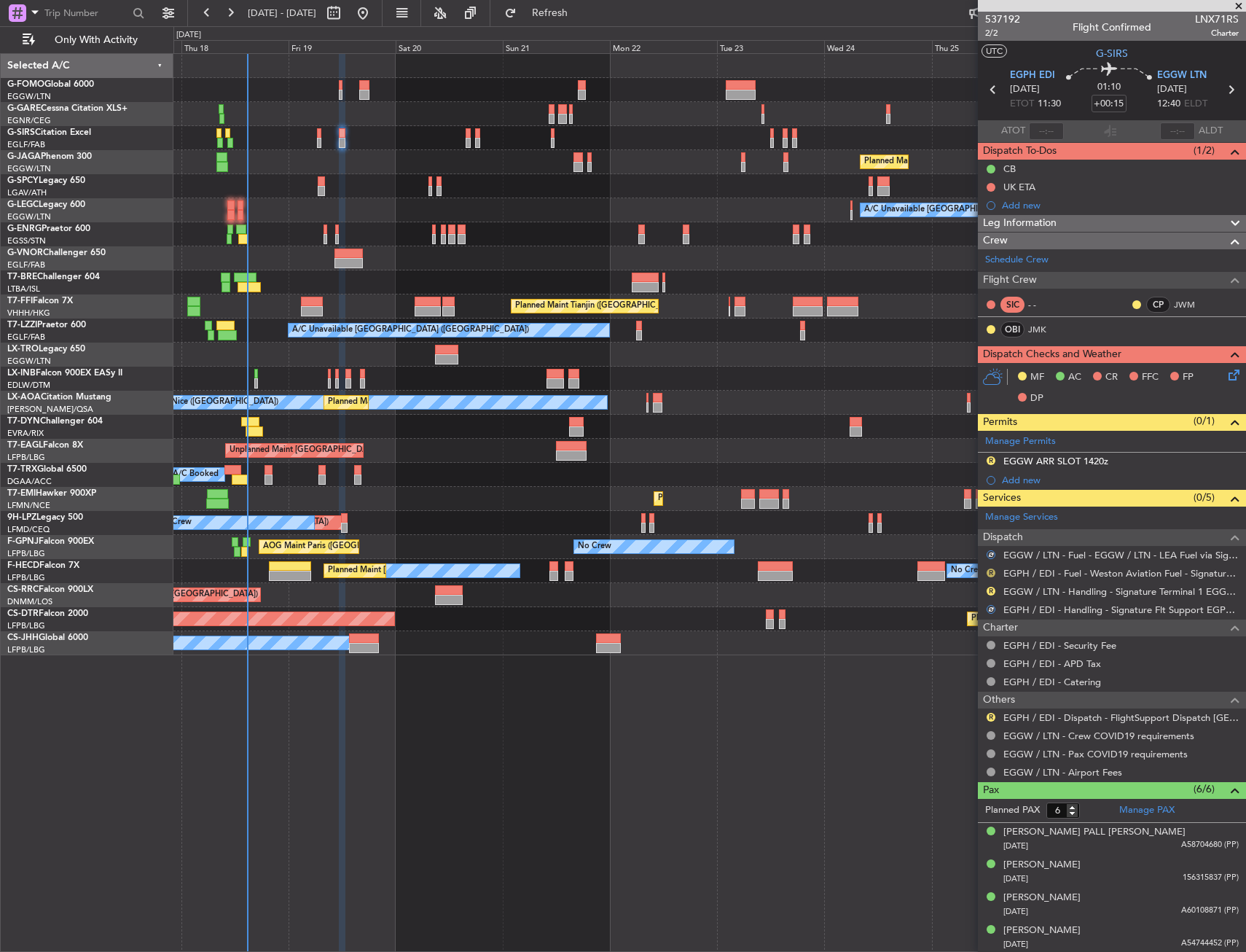
click at [989, 572] on button "R" at bounding box center [991, 573] width 9 height 9
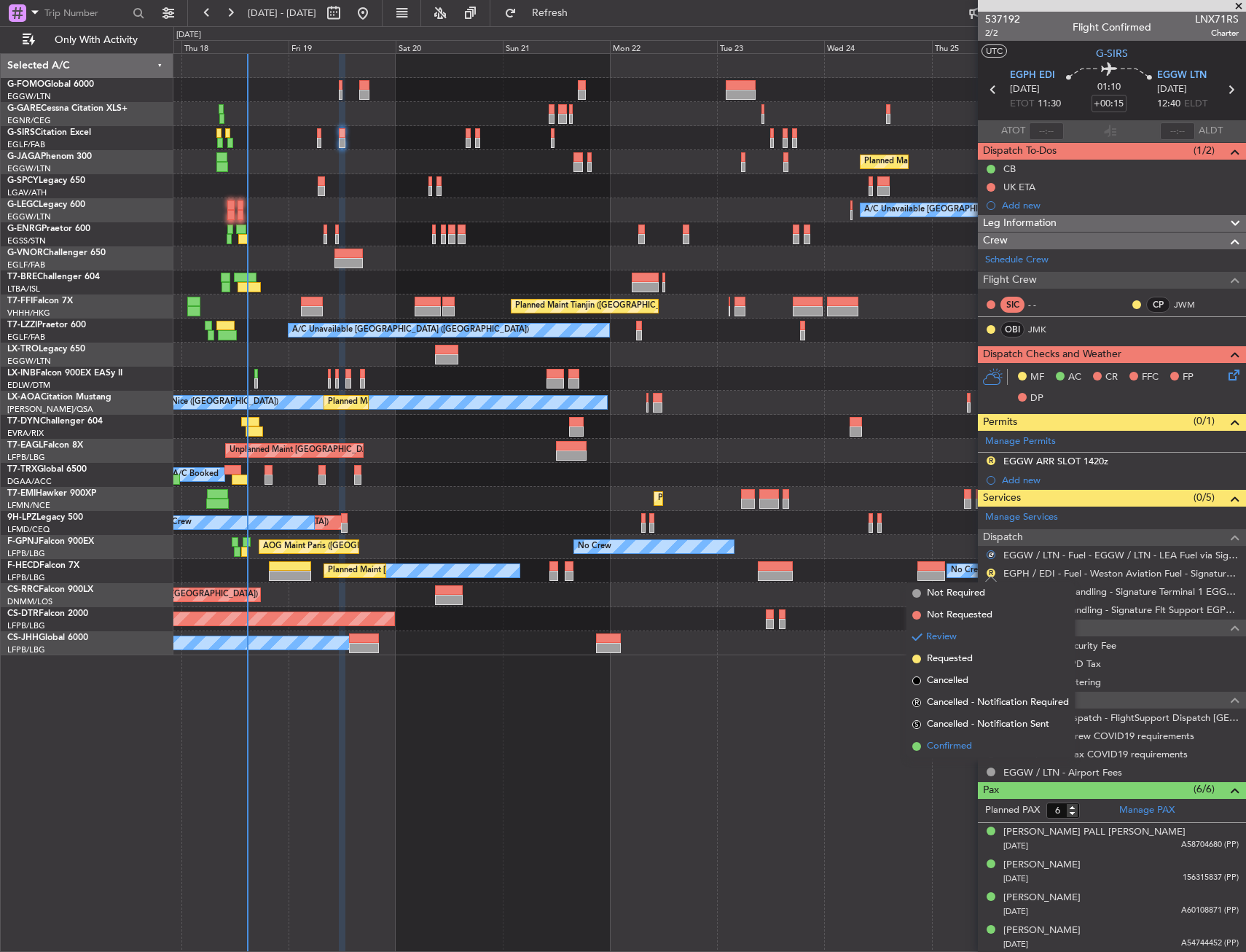
click at [972, 743] on span "Confirmed" at bounding box center [950, 746] width 45 height 14
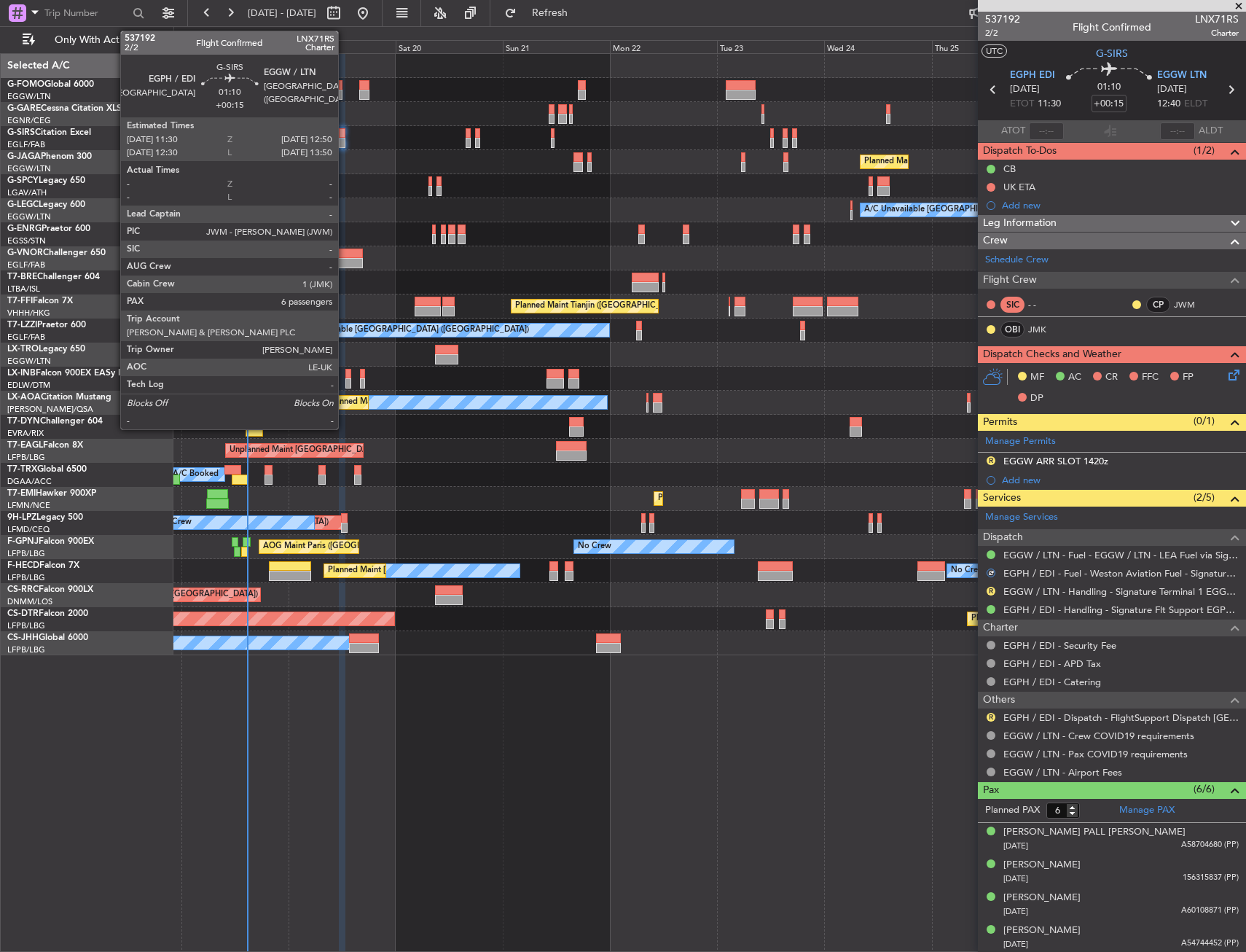
click at [344, 137] on div at bounding box center [342, 133] width 7 height 10
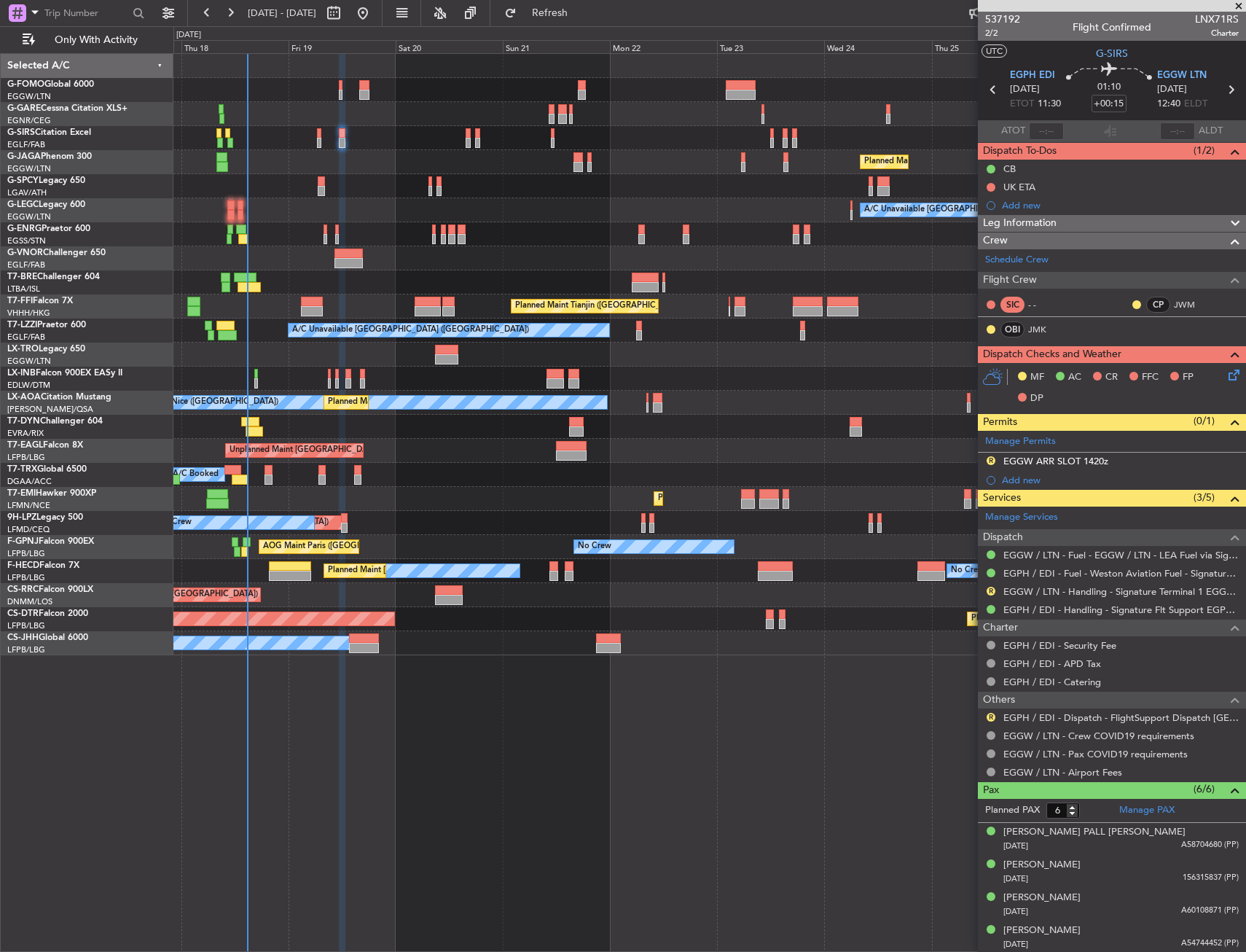
click at [485, 686] on div "Planned Maint [GEOGRAPHIC_DATA] ([GEOGRAPHIC_DATA]) A/C Unavailable [GEOGRAPHIC…" at bounding box center [710, 502] width 1073 height 898
click at [993, 720] on button "R" at bounding box center [991, 717] width 9 height 9
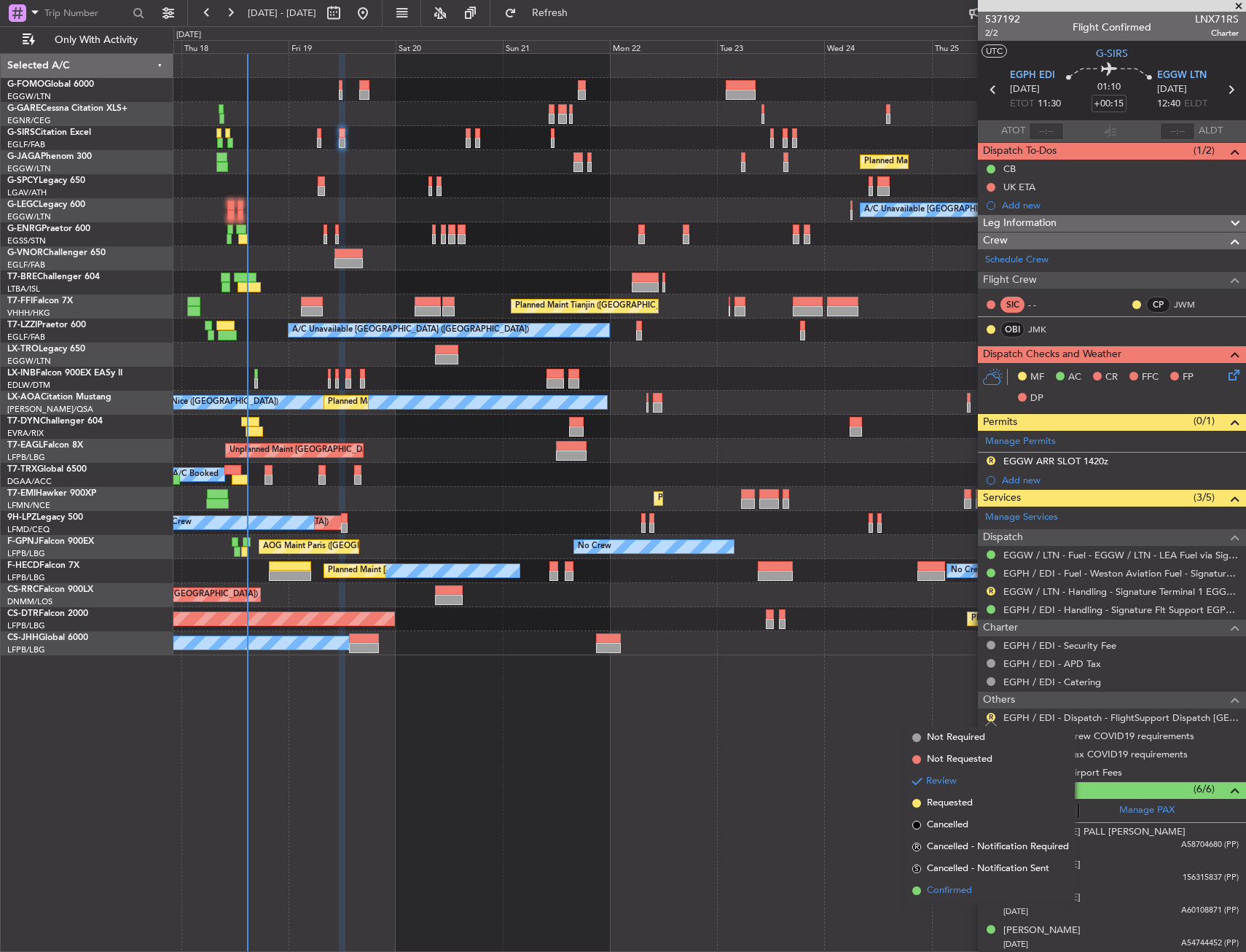
click at [965, 896] on span "Confirmed" at bounding box center [950, 890] width 45 height 14
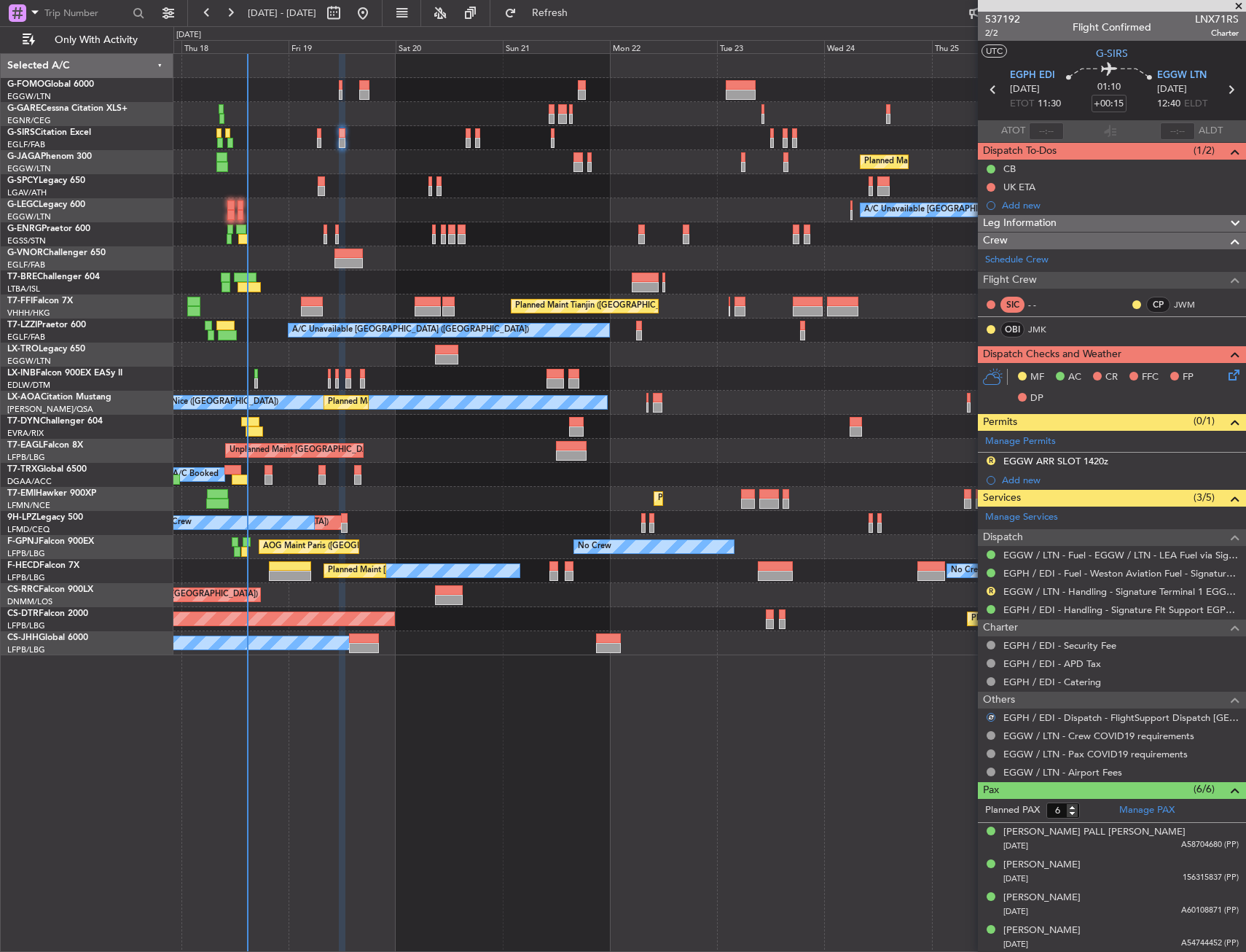
click at [640, 800] on div "Planned Maint [GEOGRAPHIC_DATA] ([GEOGRAPHIC_DATA]) A/C Unavailable [GEOGRAPHIC…" at bounding box center [710, 502] width 1073 height 898
click at [1041, 328] on link "JMK" at bounding box center [1045, 329] width 33 height 13
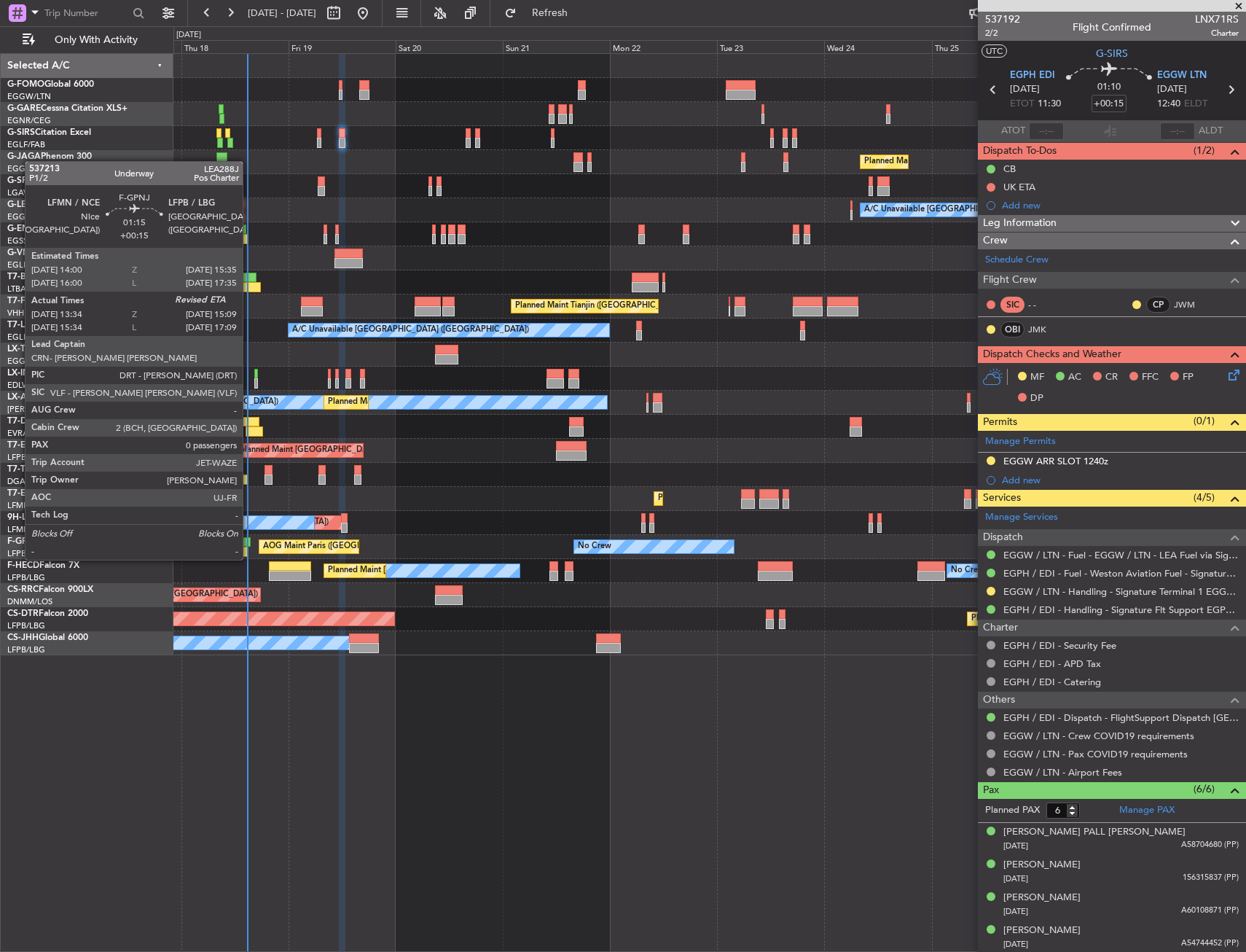
click at [246, 545] on div at bounding box center [246, 542] width 8 height 10
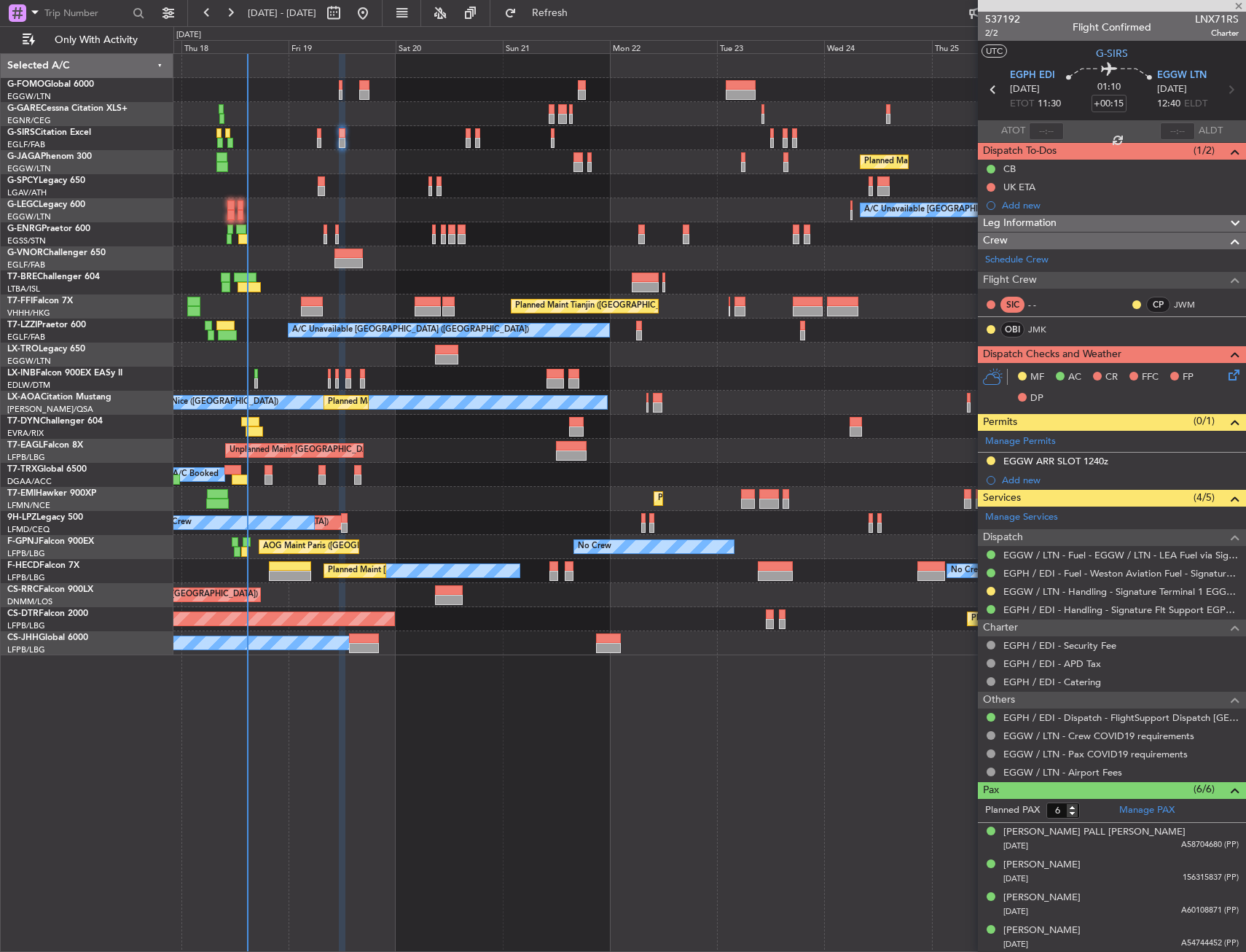
type input "13:49"
type input "0"
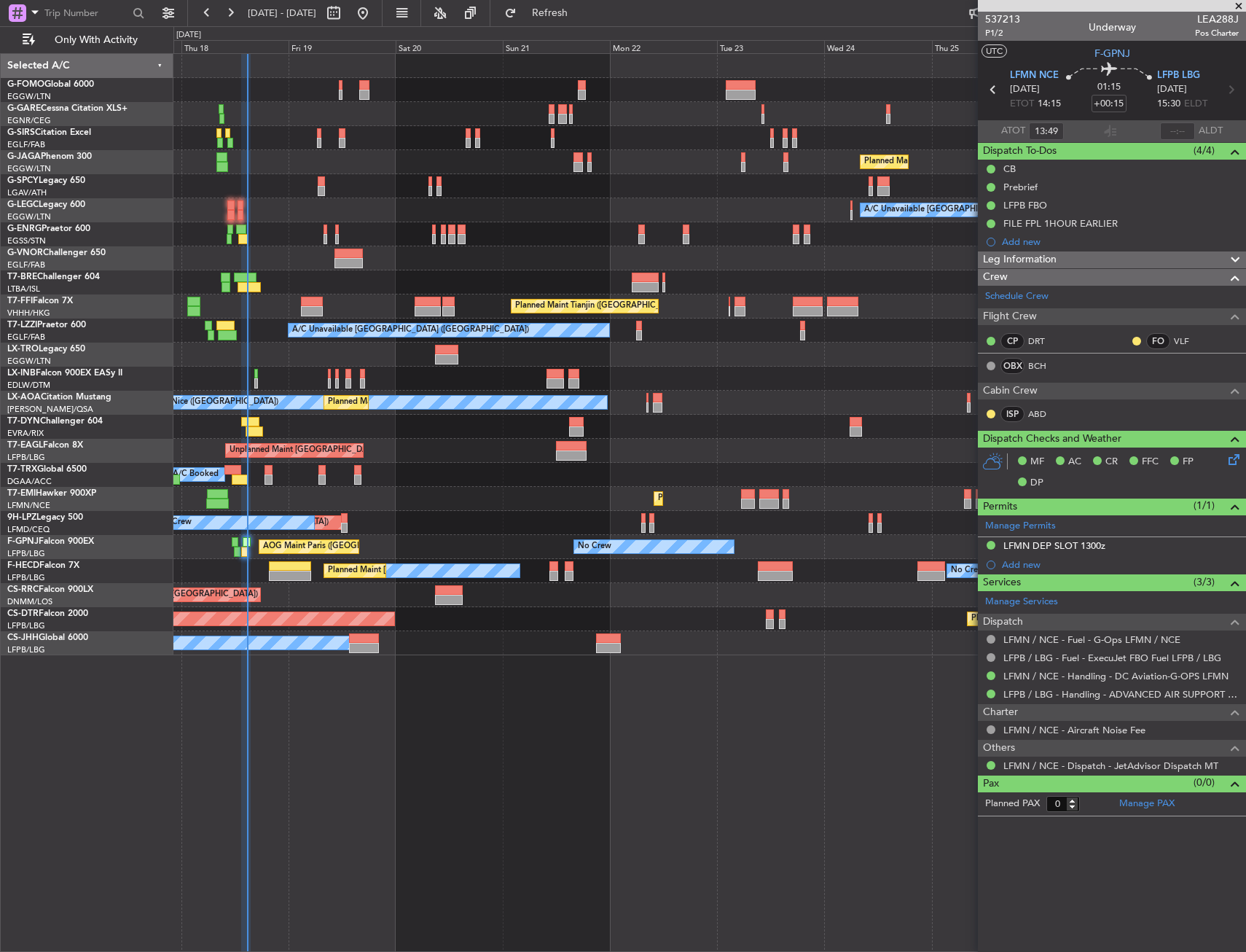
drag, startPoint x: 1183, startPoint y: 126, endPoint x: 1181, endPoint y: 135, distance: 9.2
click at [1183, 126] on mat-tooltip-component "[GEOGRAPHIC_DATA] (Le Bourget) Cat B" at bounding box center [1190, 114] width 112 height 63
click at [1173, 141] on mat-tooltip-component "Actual Landing Time" at bounding box center [1179, 158] width 101 height 39
click at [1176, 132] on input "text" at bounding box center [1178, 131] width 35 height 17
click at [1139, 130] on section "ATOT 13:49 1451 ALDT" at bounding box center [1112, 131] width 268 height 22
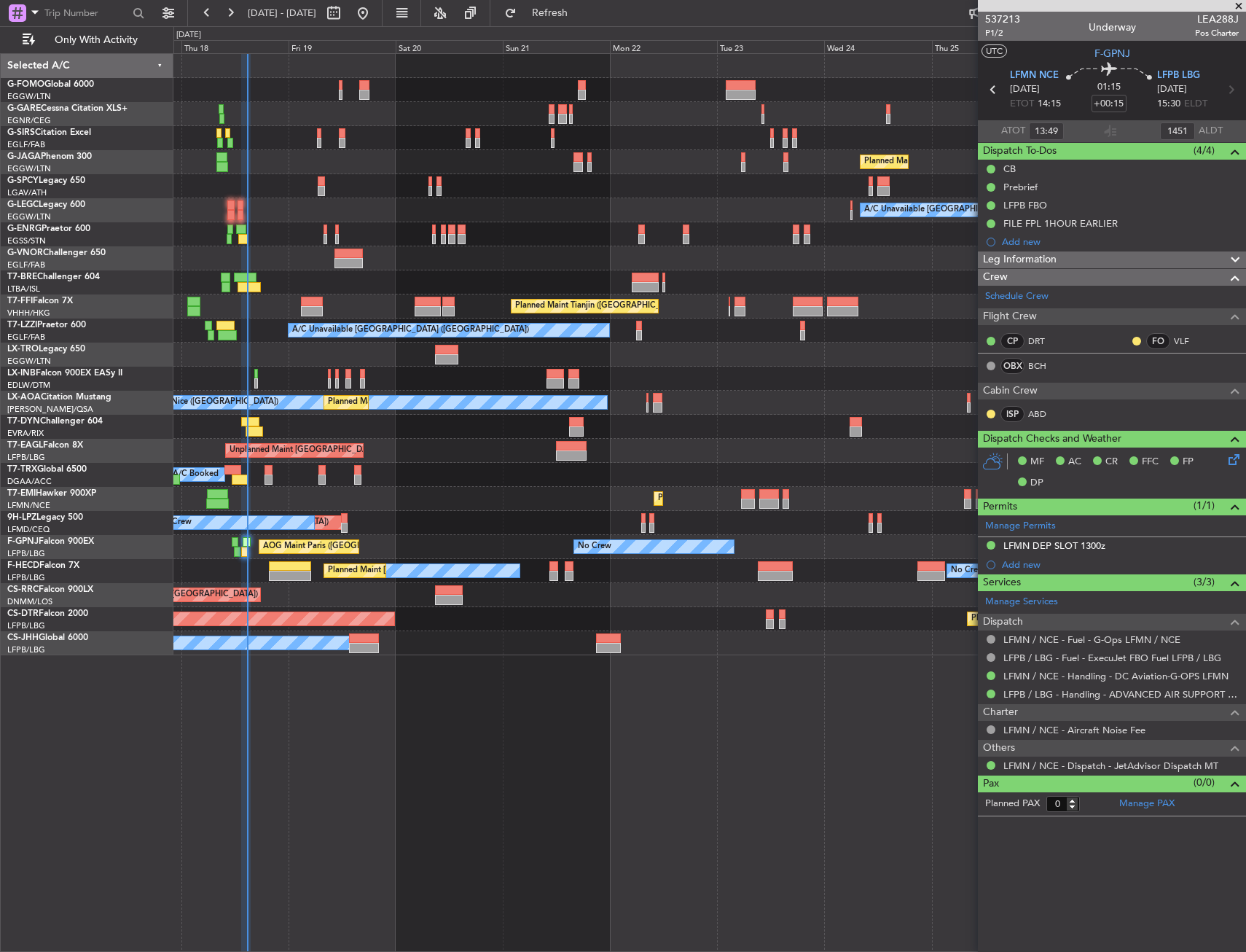
type input "14:51"
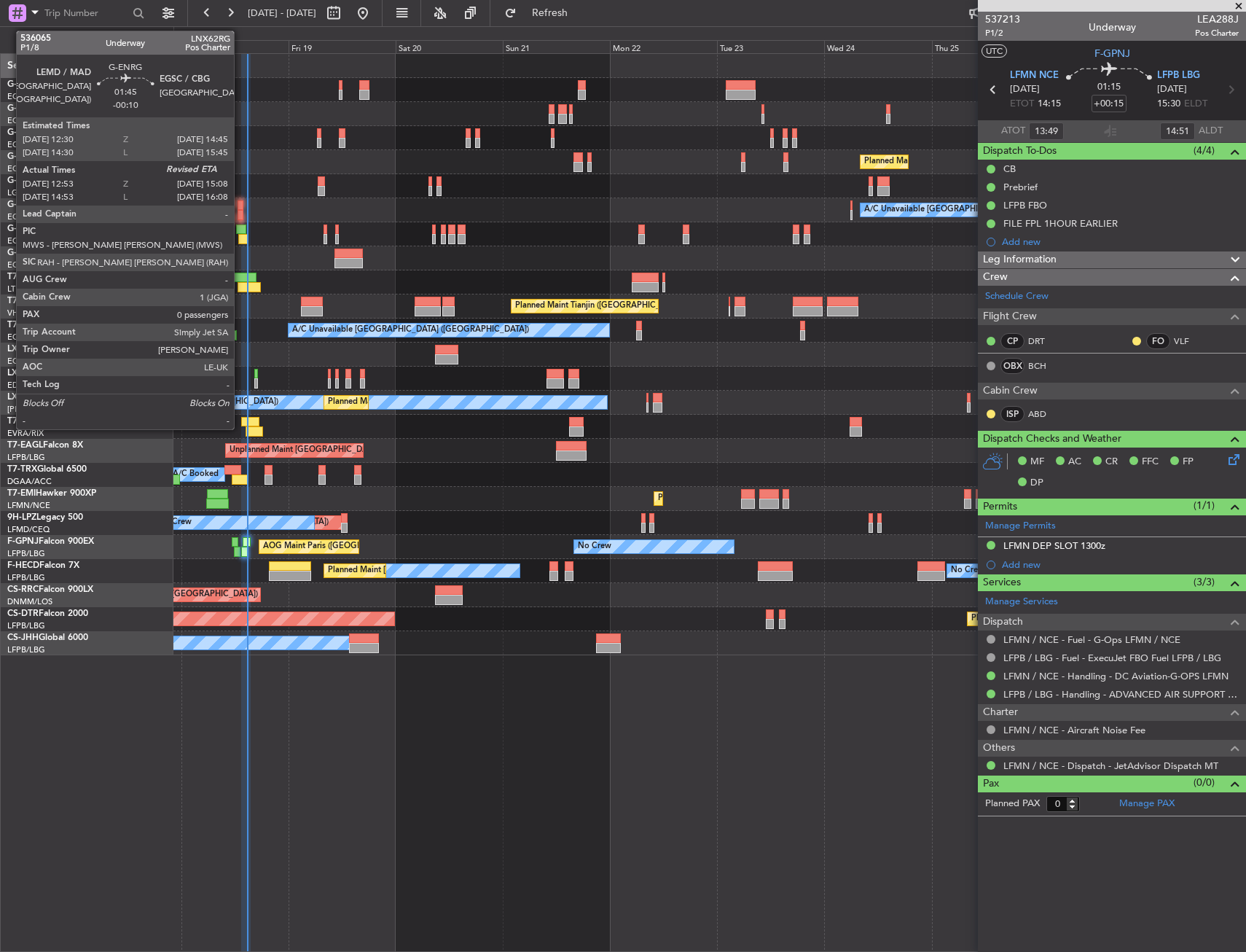
click at [241, 233] on div at bounding box center [241, 229] width 10 height 10
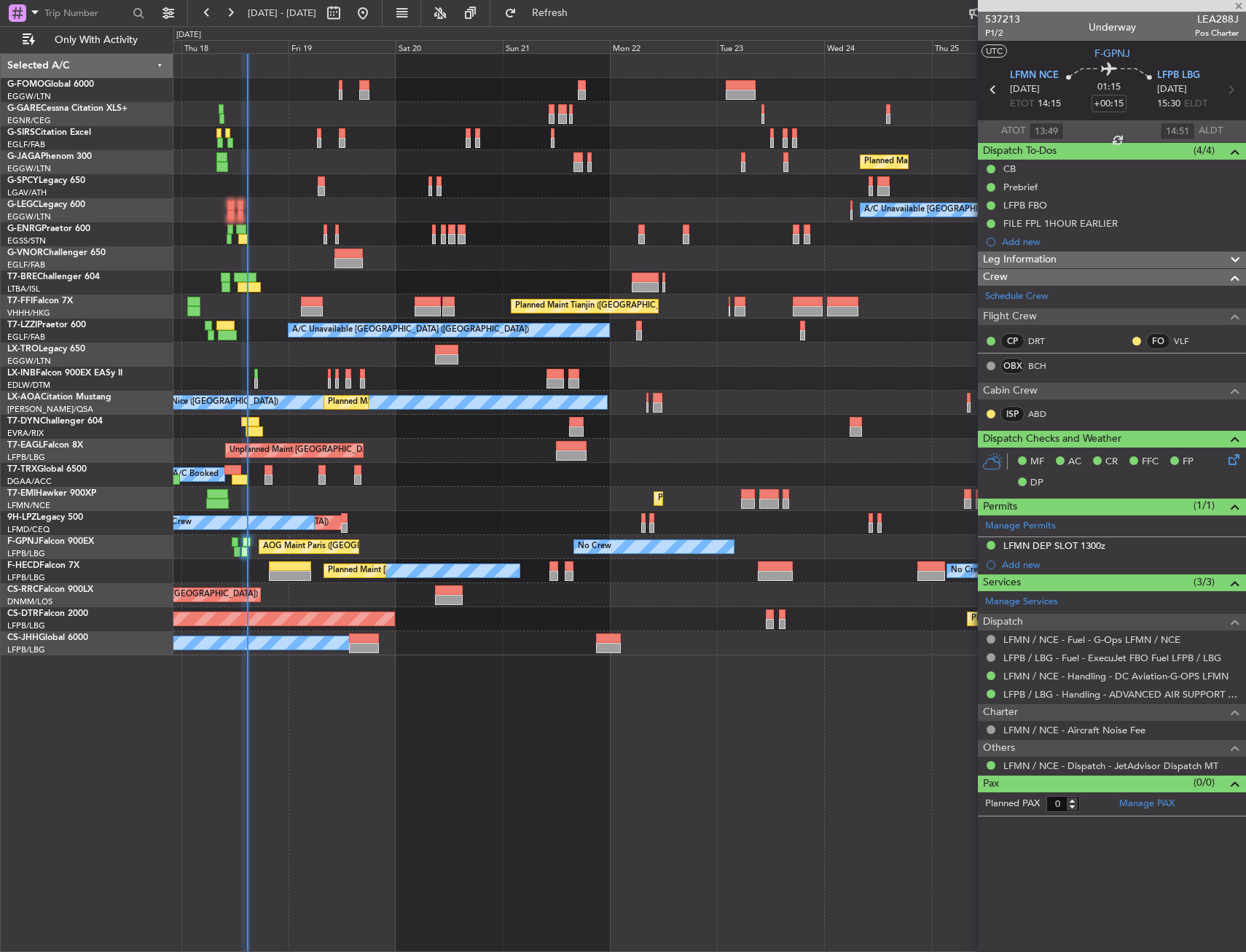
type input "-00:10"
type input "13:08"
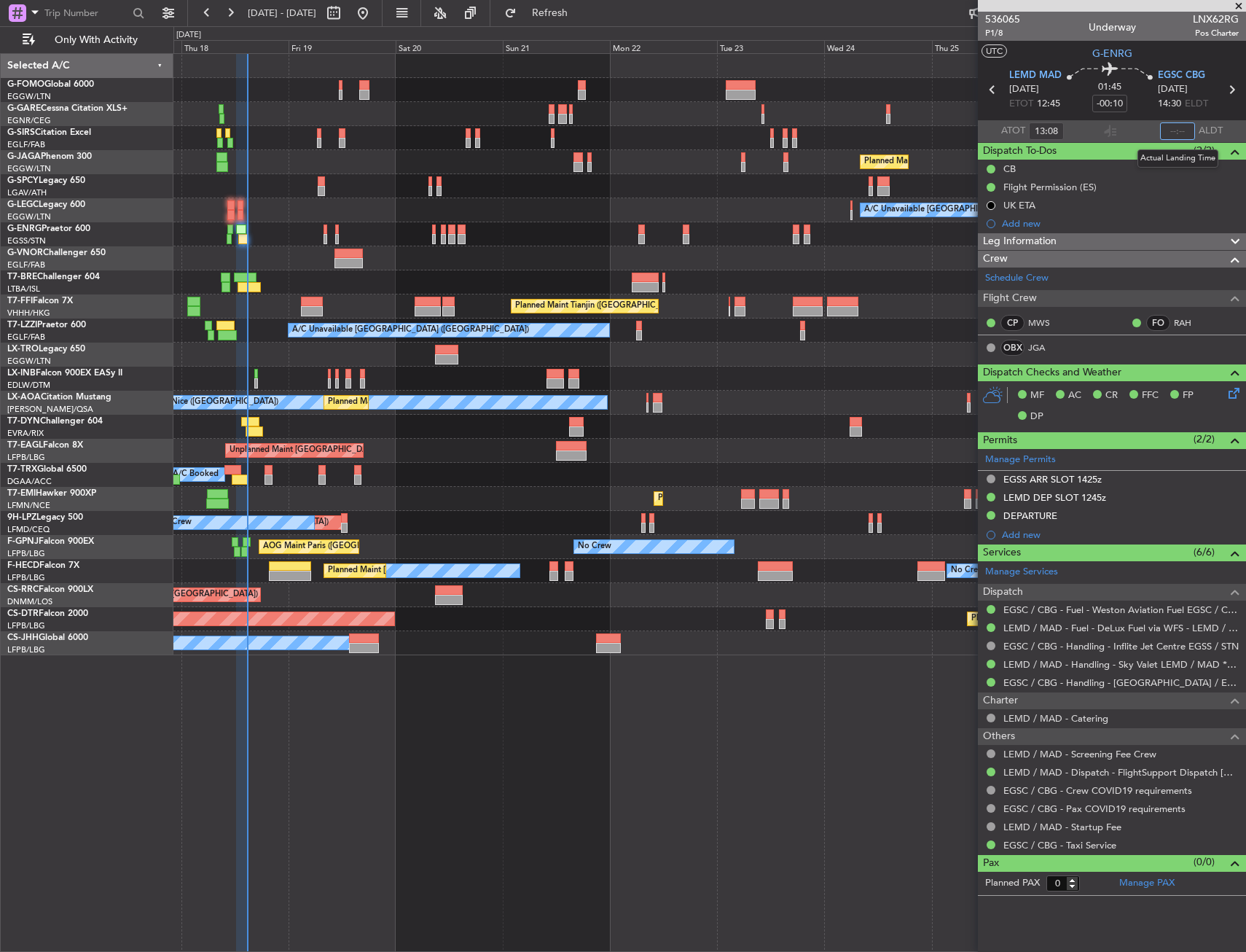
click at [1184, 129] on input "text" at bounding box center [1178, 131] width 35 height 17
click at [1078, 123] on section "ATOT 13:08 1453 ALDT" at bounding box center [1112, 131] width 268 height 22
type input "14:53"
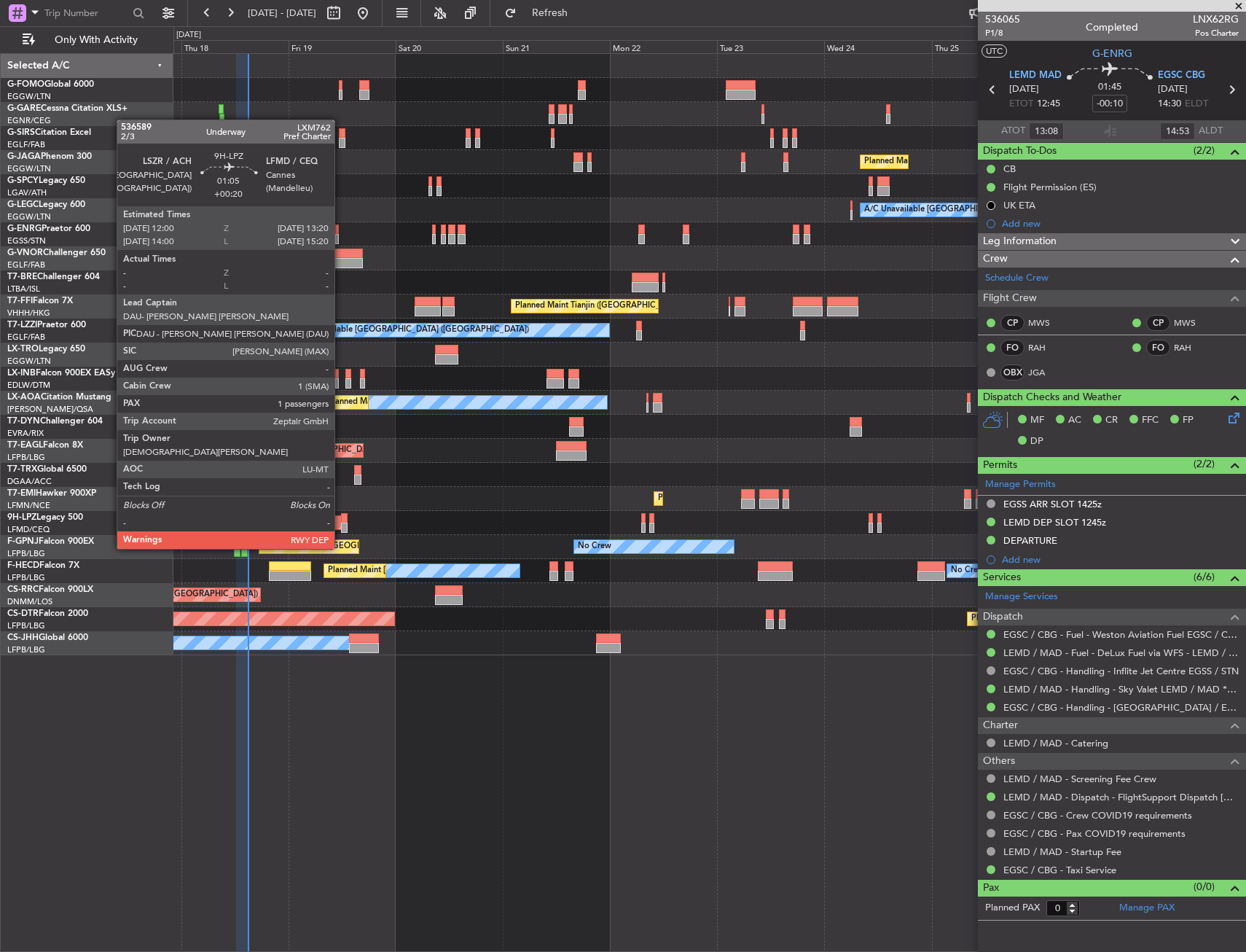
click at [341, 521] on div at bounding box center [344, 517] width 7 height 10
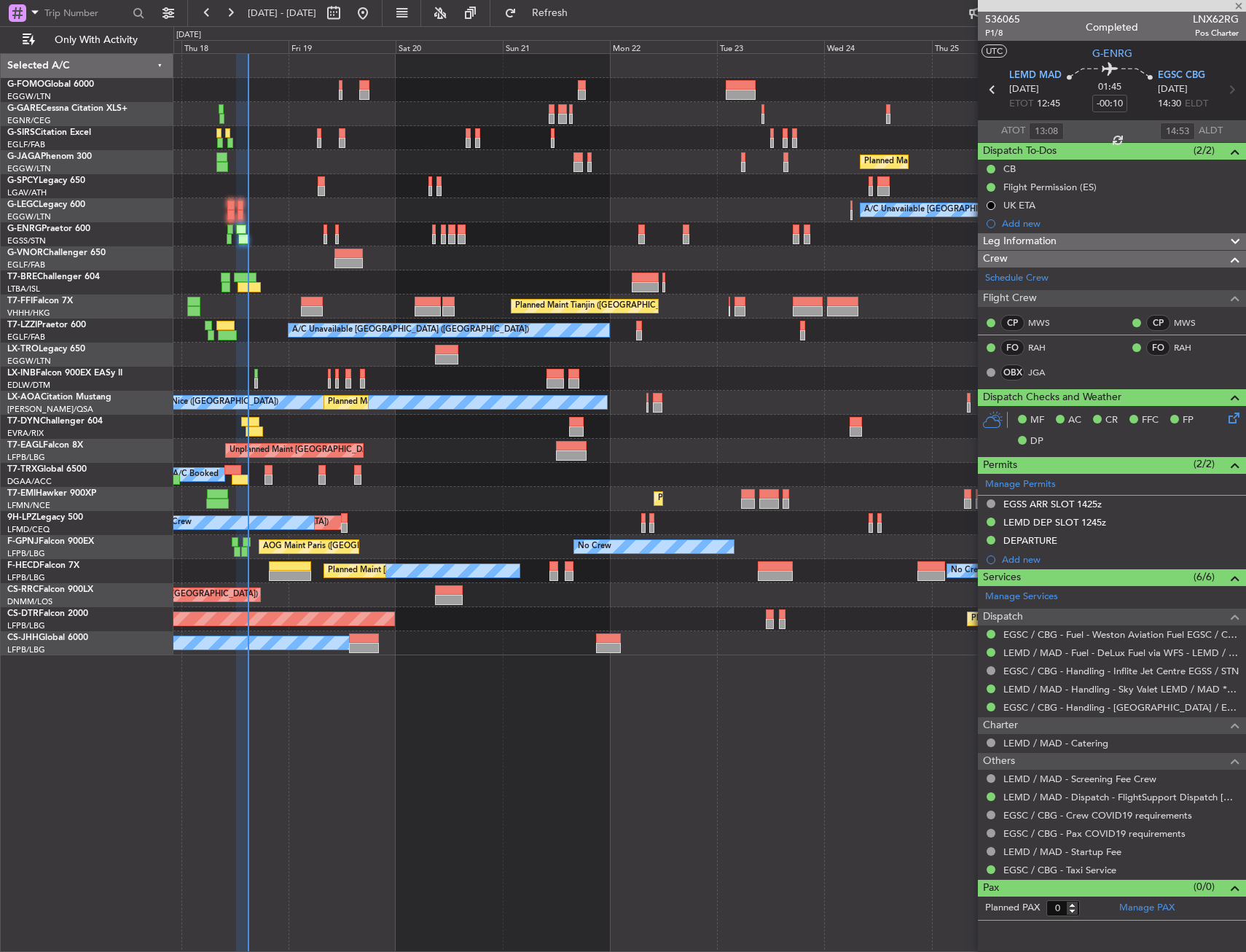
type input "+00:20"
type input "1"
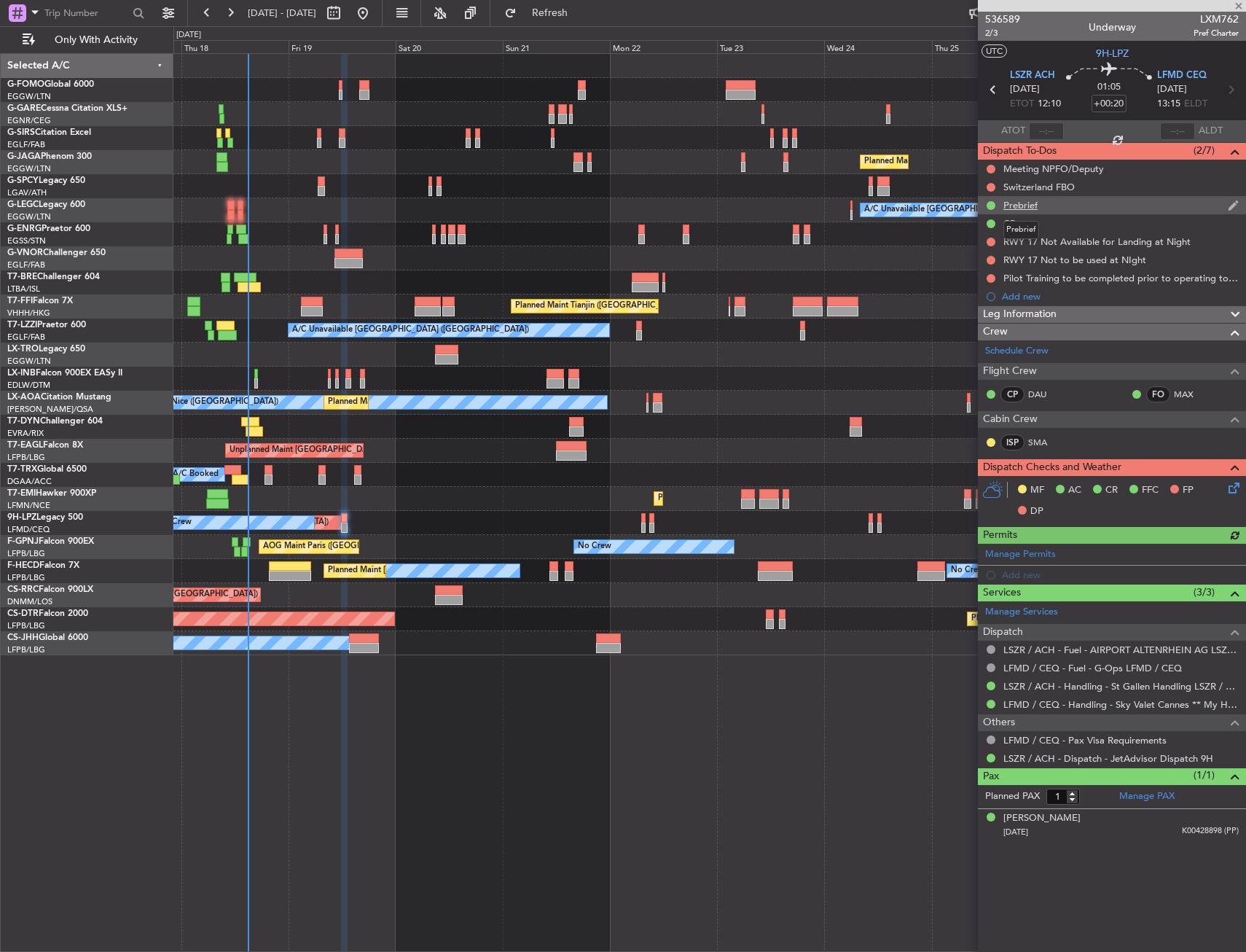
click at [1013, 206] on div "Prebrief" at bounding box center [1020, 205] width 34 height 12
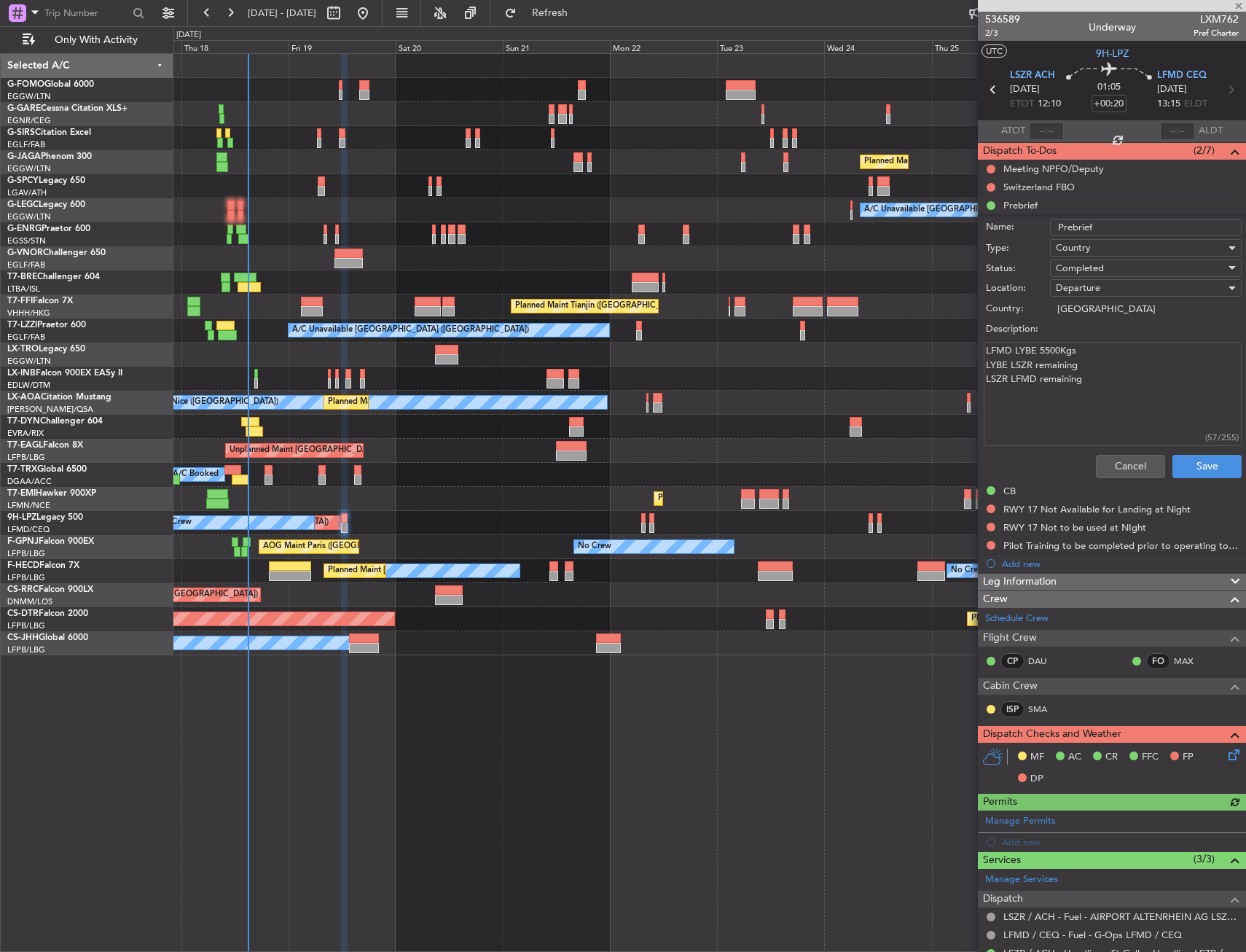
click at [1085, 373] on textarea "LFMD LYBE 5500Kgs LYBE LSZR remaining LSZR LFMD remaining" at bounding box center [1113, 394] width 258 height 105
paste textarea "2600Kgs"
type textarea "2600Kgs"
click at [1173, 458] on button "Save" at bounding box center [1207, 466] width 69 height 23
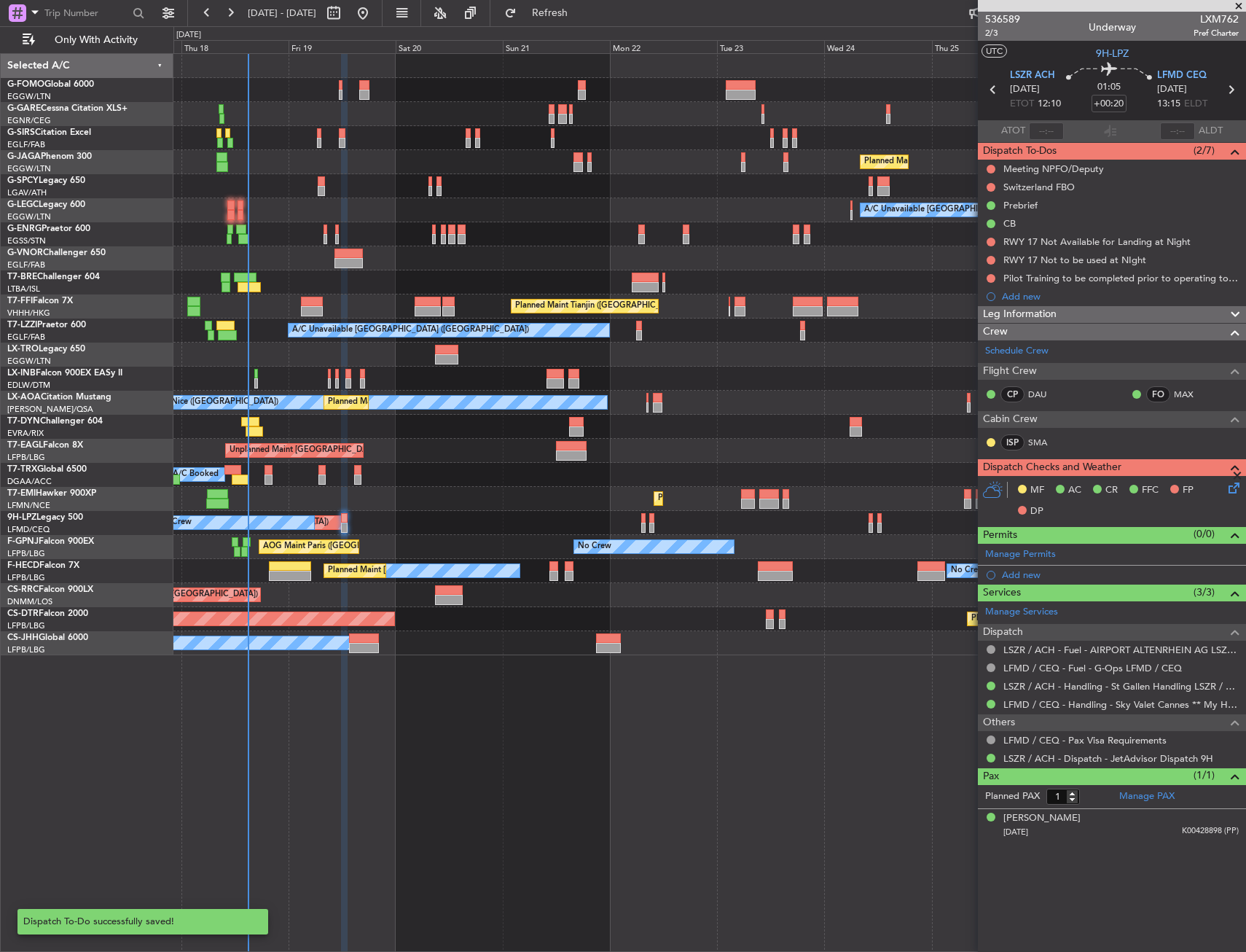
click at [814, 427] on div "Unplanned Maint [GEOGRAPHIC_DATA] (Riga Intl)" at bounding box center [709, 427] width 1072 height 24
click at [760, 385] on div at bounding box center [709, 379] width 1072 height 24
click at [182, 198] on div "Planned Maint London (Luton) A/C Unavailable London (Luton) Planned Maint Tianj…" at bounding box center [709, 354] width 1072 height 601
click at [0, 238] on html "17 Sep 2025 - 27 Sep 2025 Refresh Quick Links Only With Activity Planned Maint …" at bounding box center [623, 476] width 1246 height 952
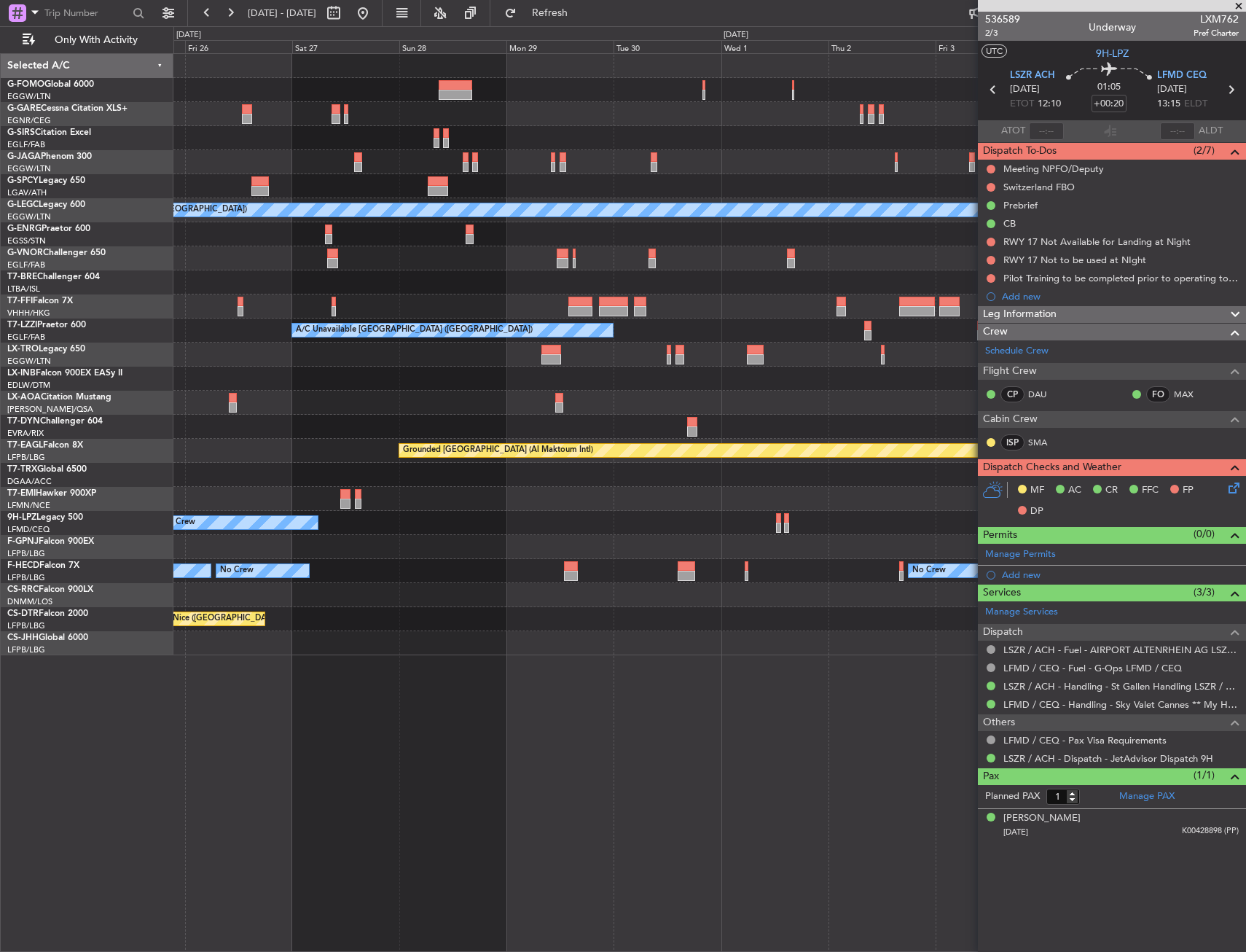
click at [193, 199] on div "Planned Maint London (Luton) A/C Unavailable London (Luton) A/C Unavailable Lon…" at bounding box center [709, 354] width 1072 height 601
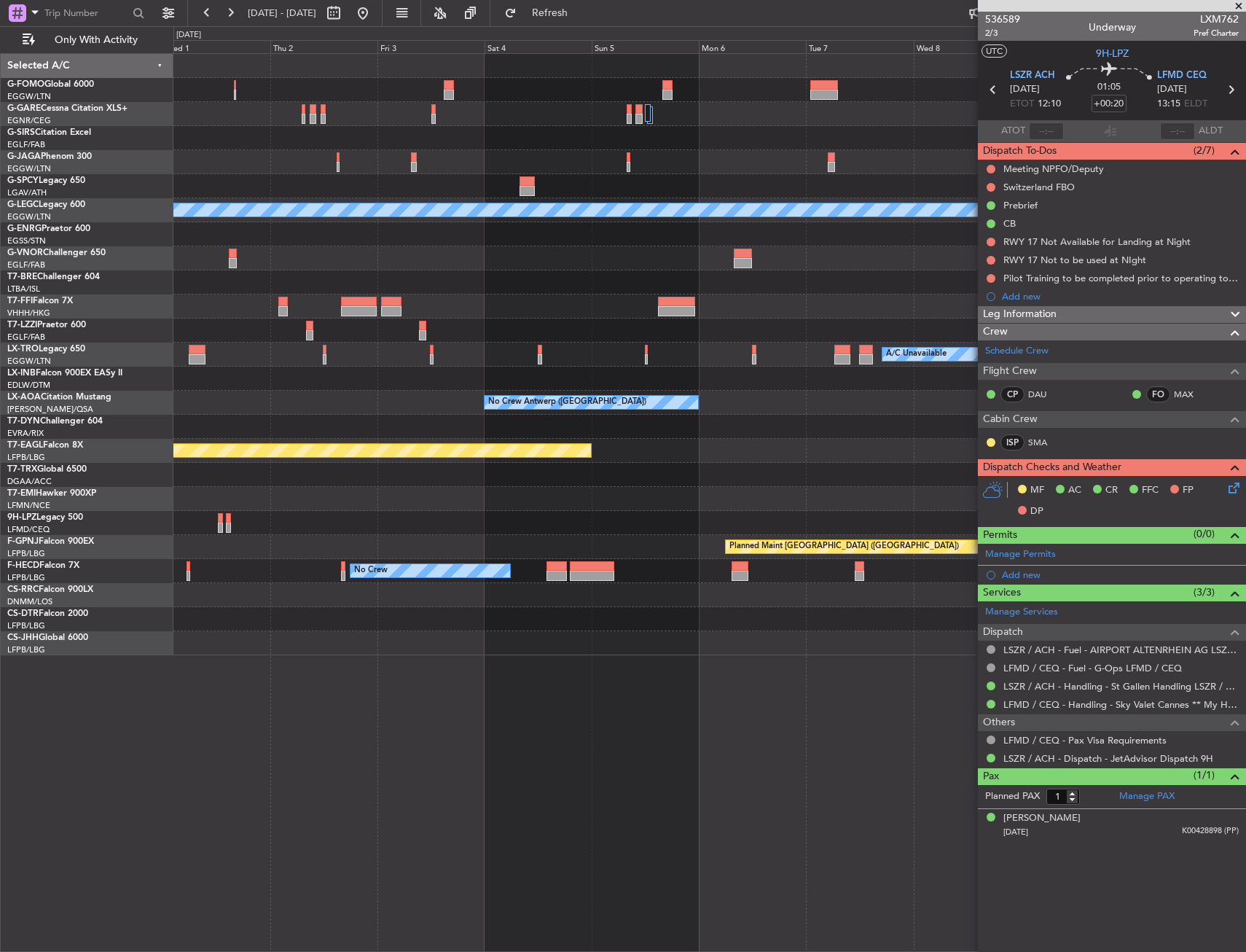
click at [160, 170] on div "A/C Unavailable London (Luton) Planned Maint Geneva (Cointrin) A/C Unavailable …" at bounding box center [623, 489] width 1246 height 925
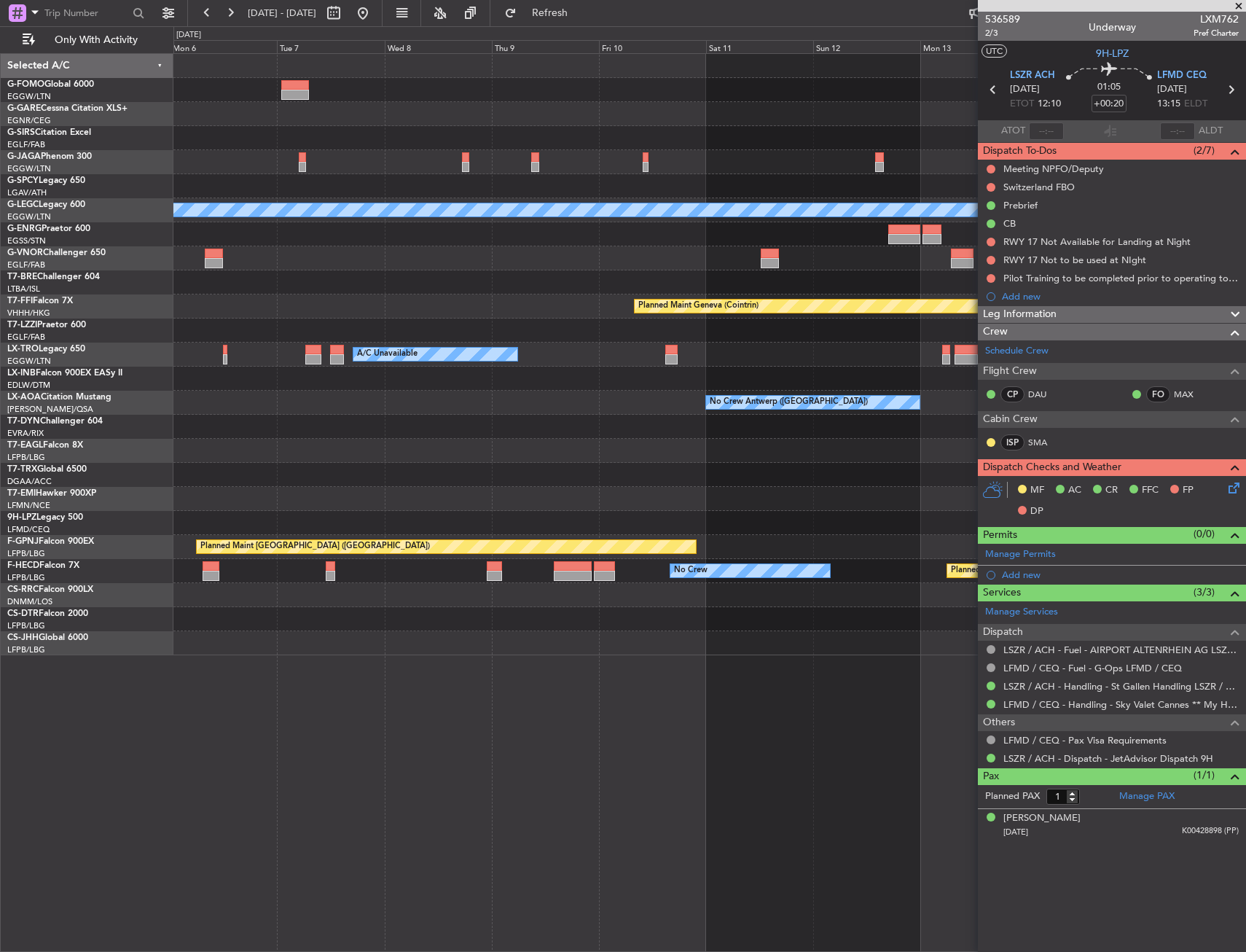
click at [0, 253] on html "17 Sep 2025 - 27 Sep 2025 Refresh Quick Links Only With Activity A/C Unavailabl…" at bounding box center [623, 476] width 1246 height 952
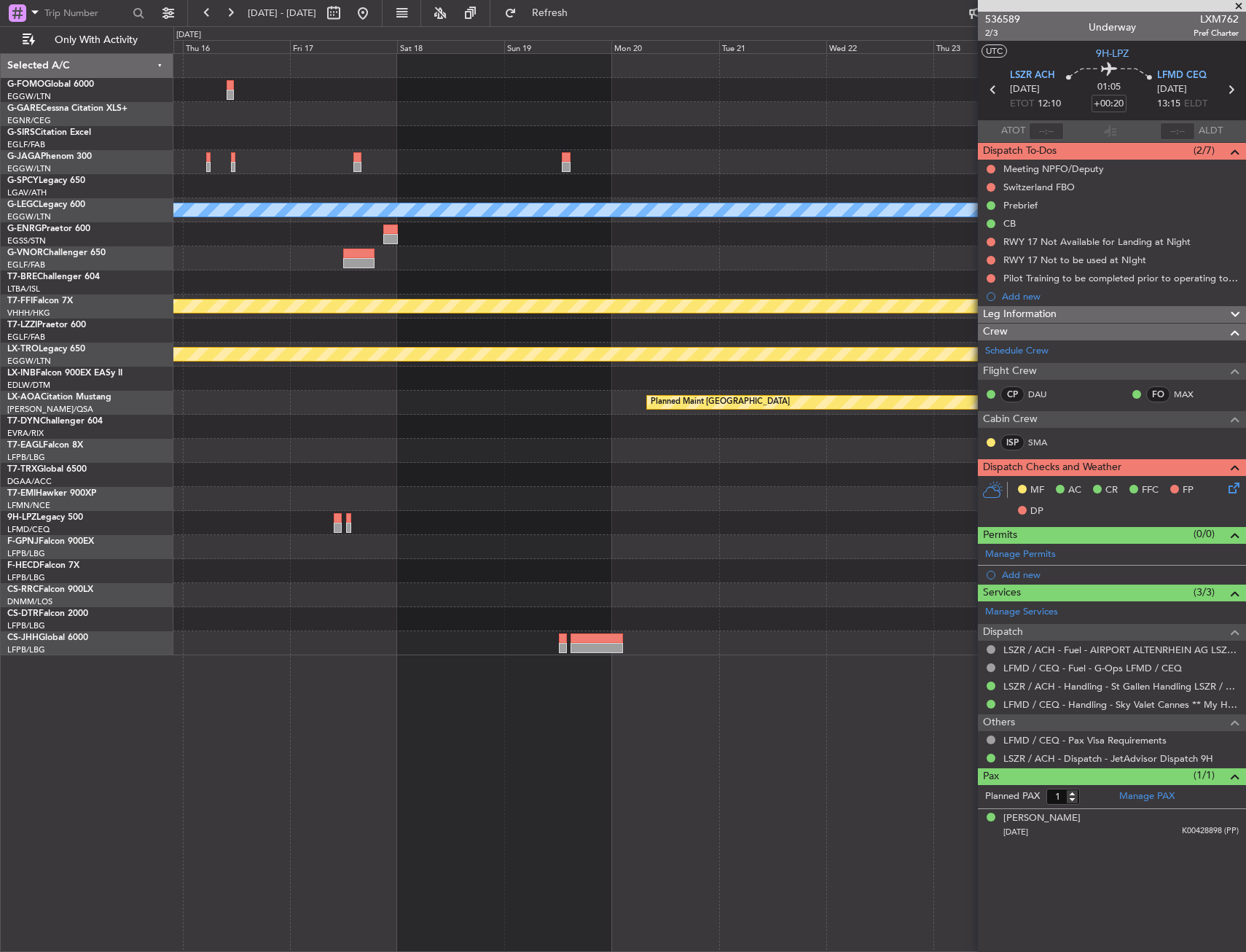
click at [0, 246] on html "17 Sep 2025 - 27 Sep 2025 Refresh Quick Links Only With Activity A/C Unavailabl…" at bounding box center [623, 476] width 1246 height 952
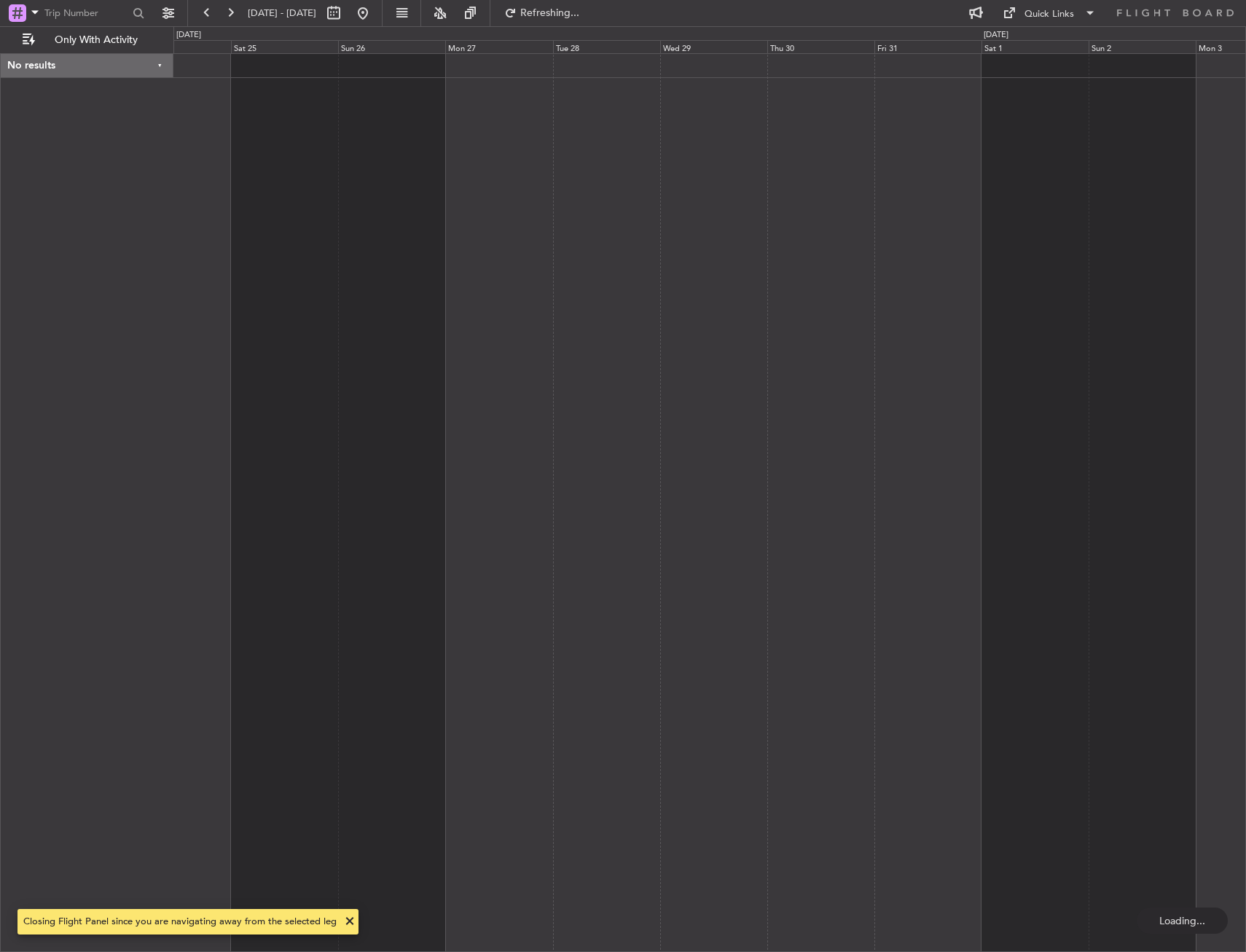
click at [0, 148] on html "24 Oct 2025 - 03 Nov 2025 Refreshing... Quick Links Only With Activity No resul…" at bounding box center [623, 476] width 1246 height 952
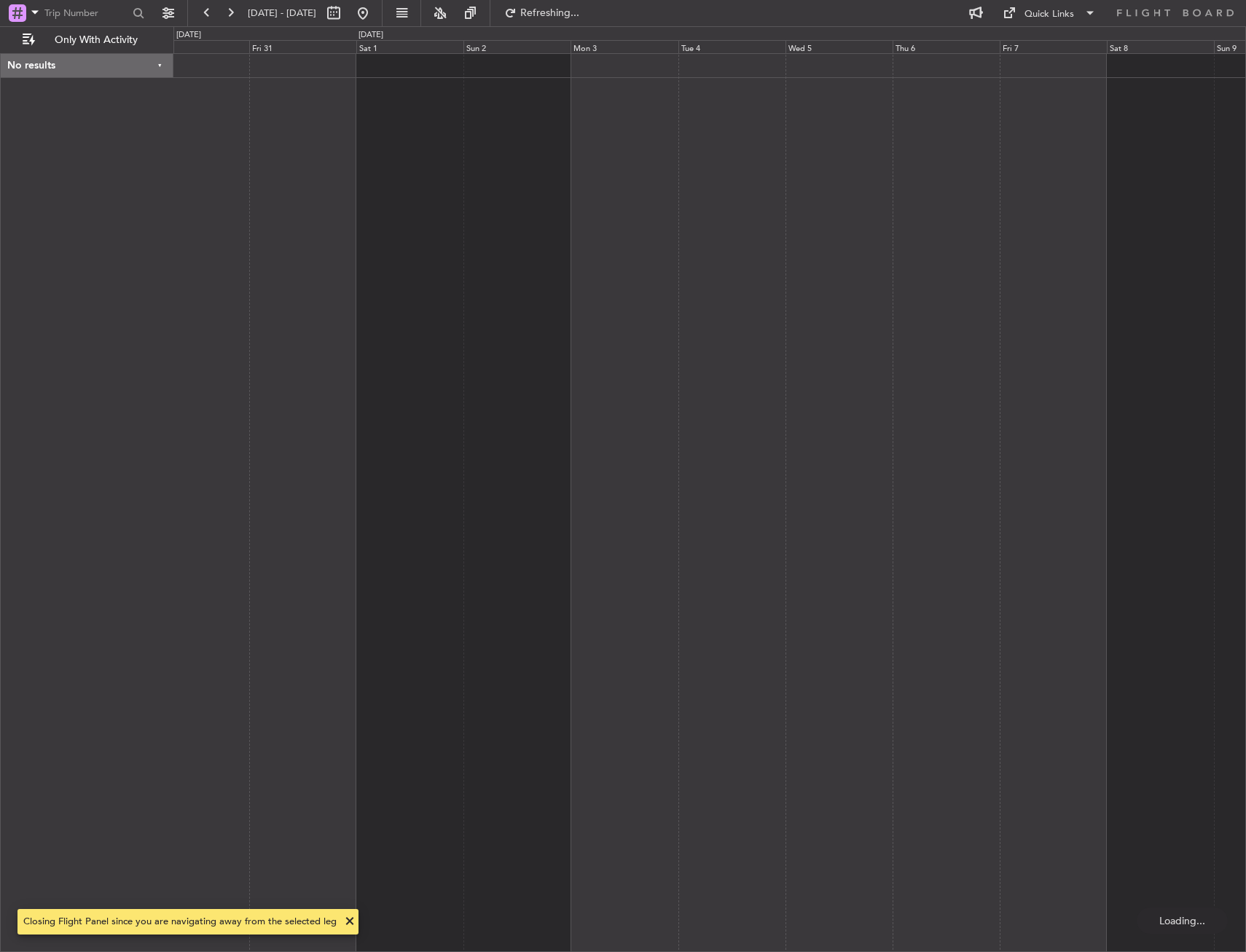
click at [10, 216] on div "No results 0 0 Thu 30 Fri 31 Sat 1 Sun 2 Mon 3 Tue 4 Wed 5 Nov 2025 Thu 6 Fri 7…" at bounding box center [623, 489] width 1246 height 925
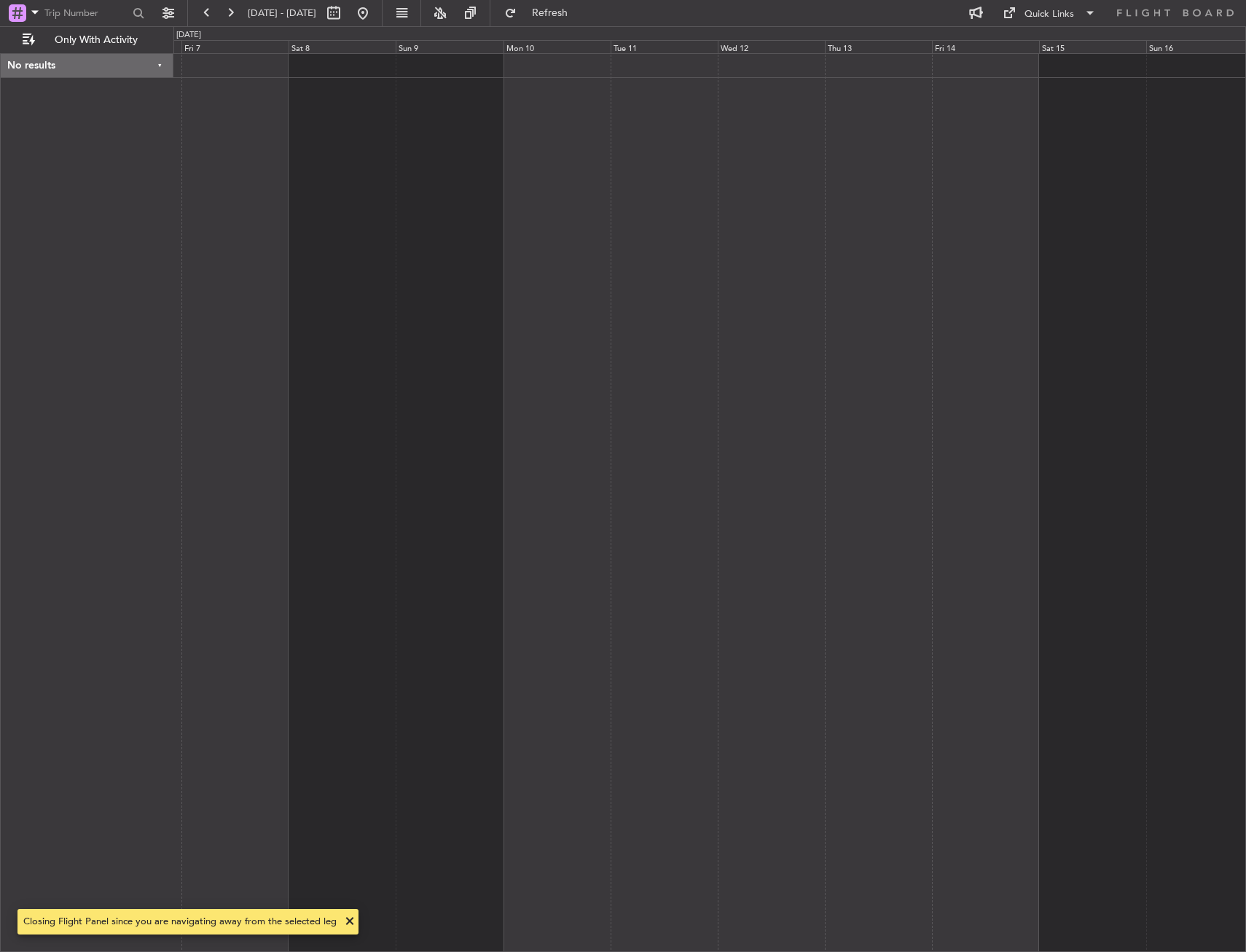
click at [0, 216] on html "24 Oct 2025 - 03 Nov 2025 Refresh Quick Links Only With Activity No results 0 0…" at bounding box center [623, 476] width 1246 height 952
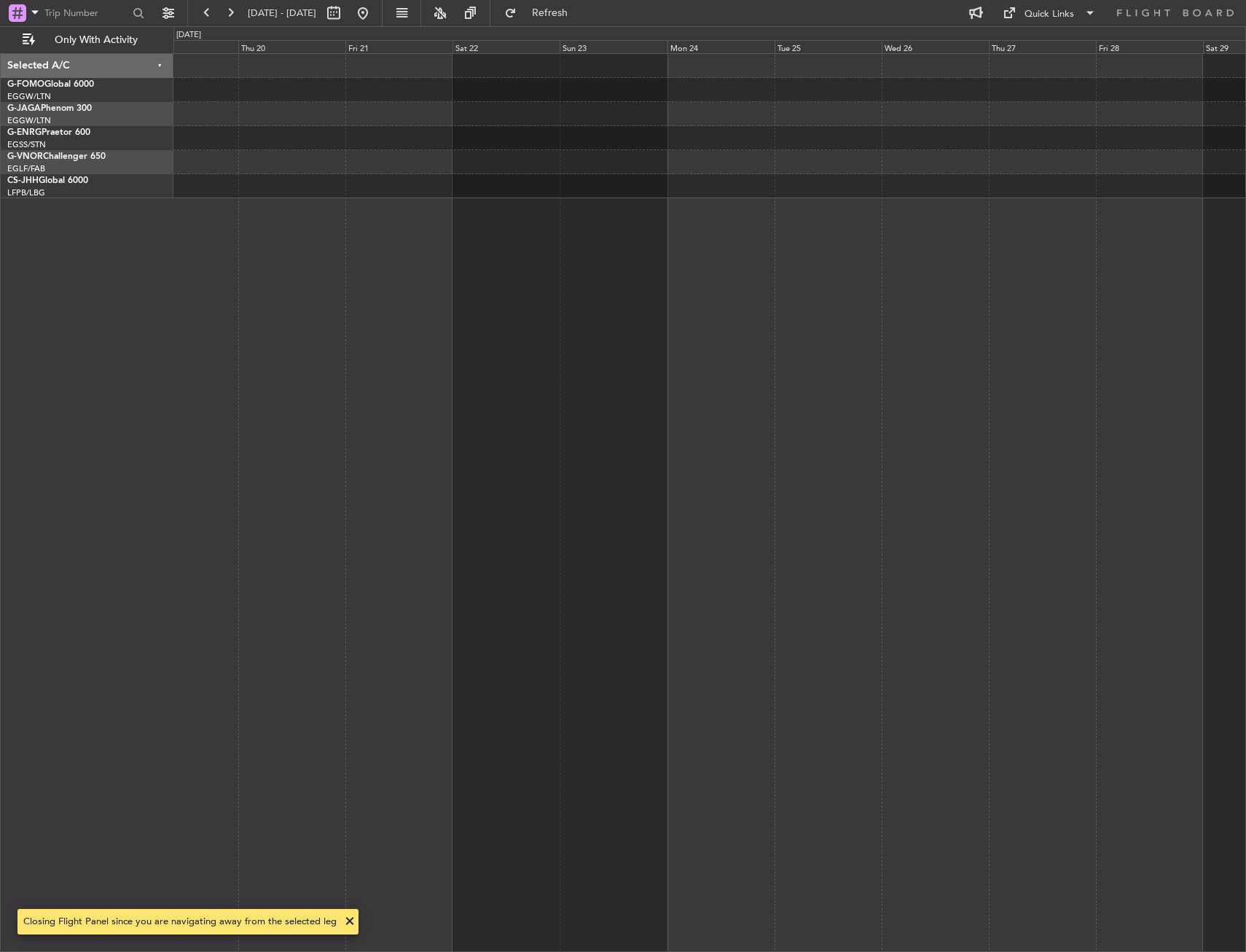
click at [252, 243] on div at bounding box center [710, 502] width 1073 height 898
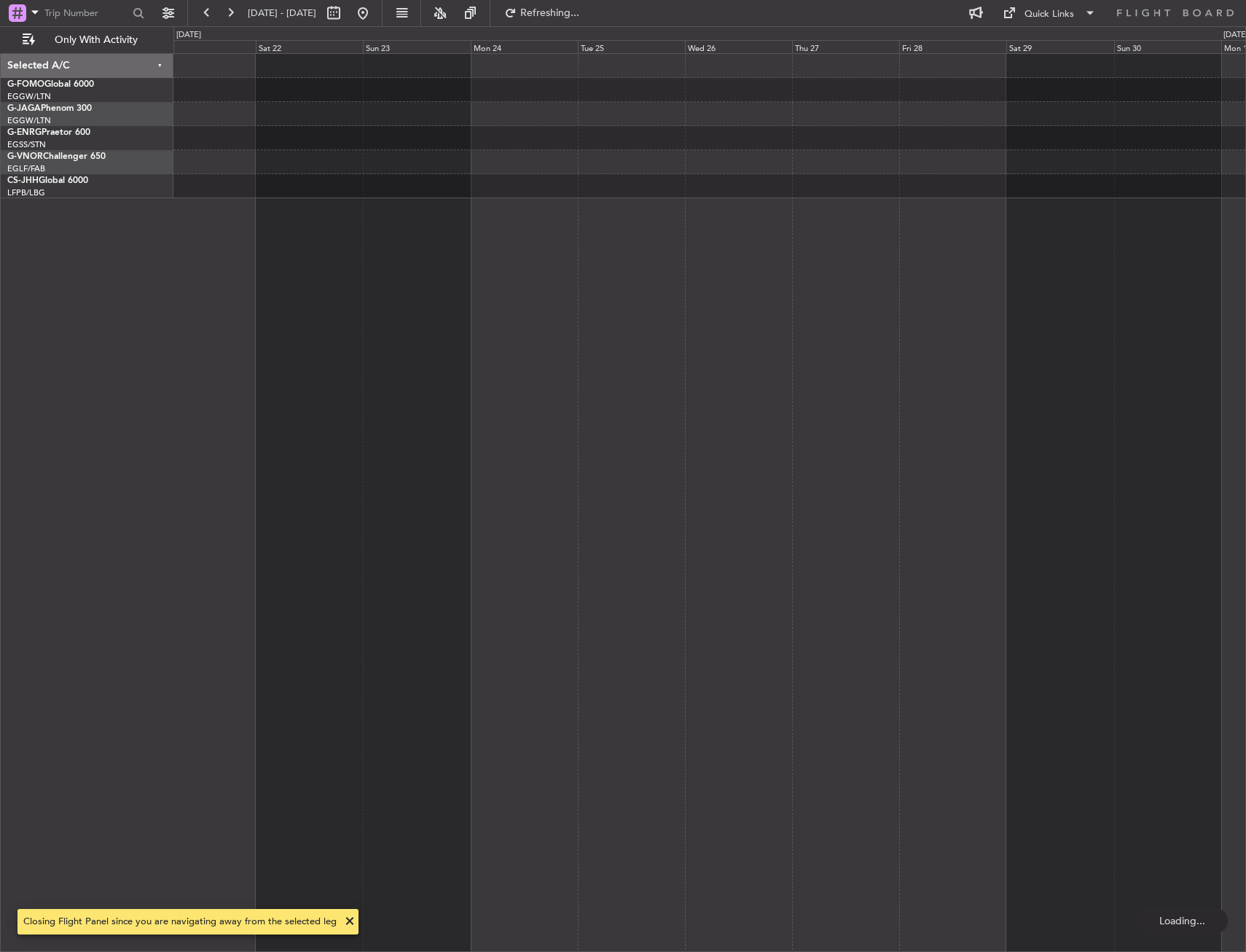
click at [373, 226] on div at bounding box center [710, 502] width 1073 height 898
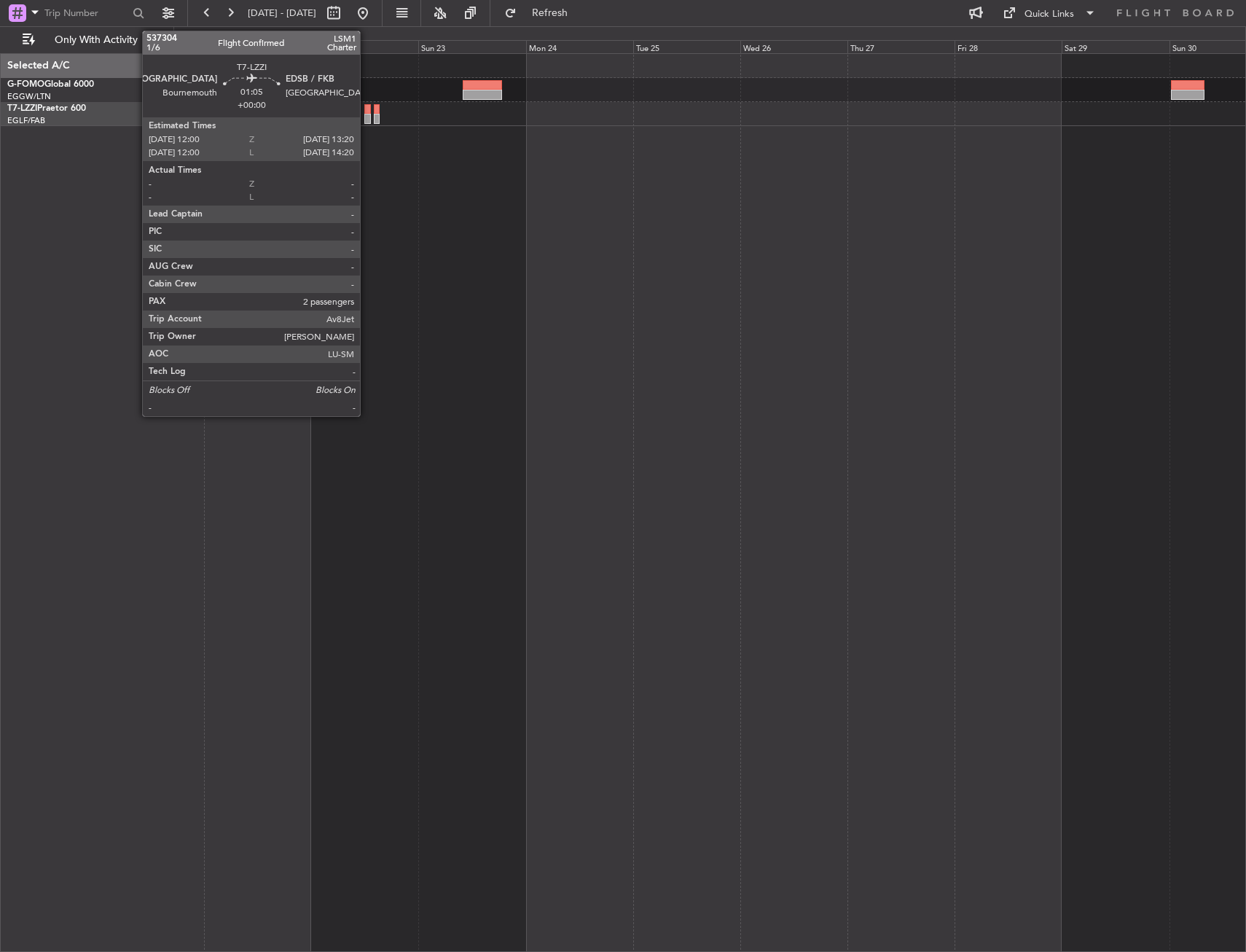
click at [367, 111] on div at bounding box center [367, 109] width 7 height 10
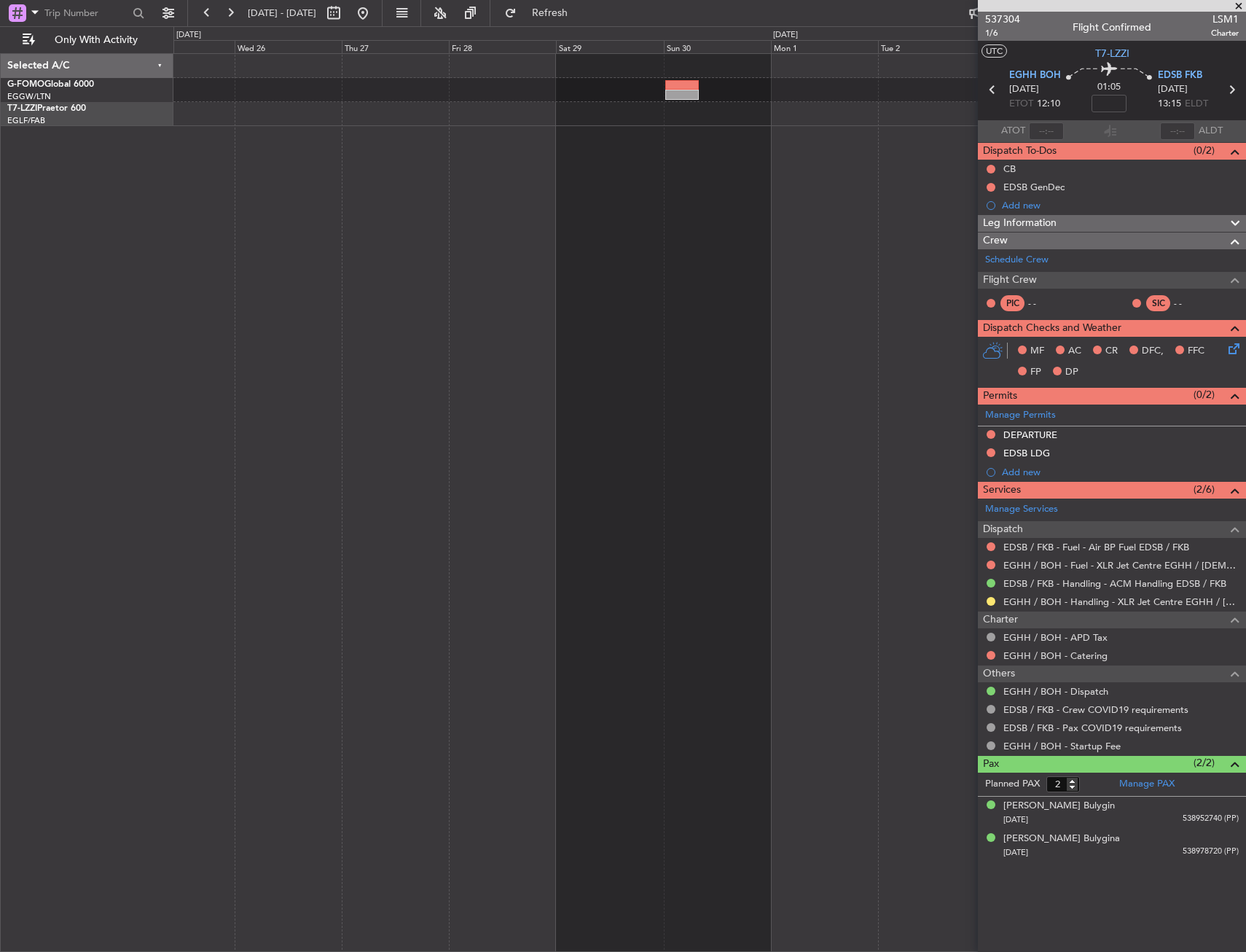
click at [142, 145] on div "Selected A/C G-FOMO Global 6000 EGGW/LTN London (Luton) T7-LZZI Praetor 600 EGL…" at bounding box center [623, 489] width 1246 height 925
click at [36, 167] on div "Selected A/C G-FOMO Global 6000 EGGW/LTN London (Luton) T7-LZZI Praetor 600 EGL…" at bounding box center [623, 489] width 1246 height 925
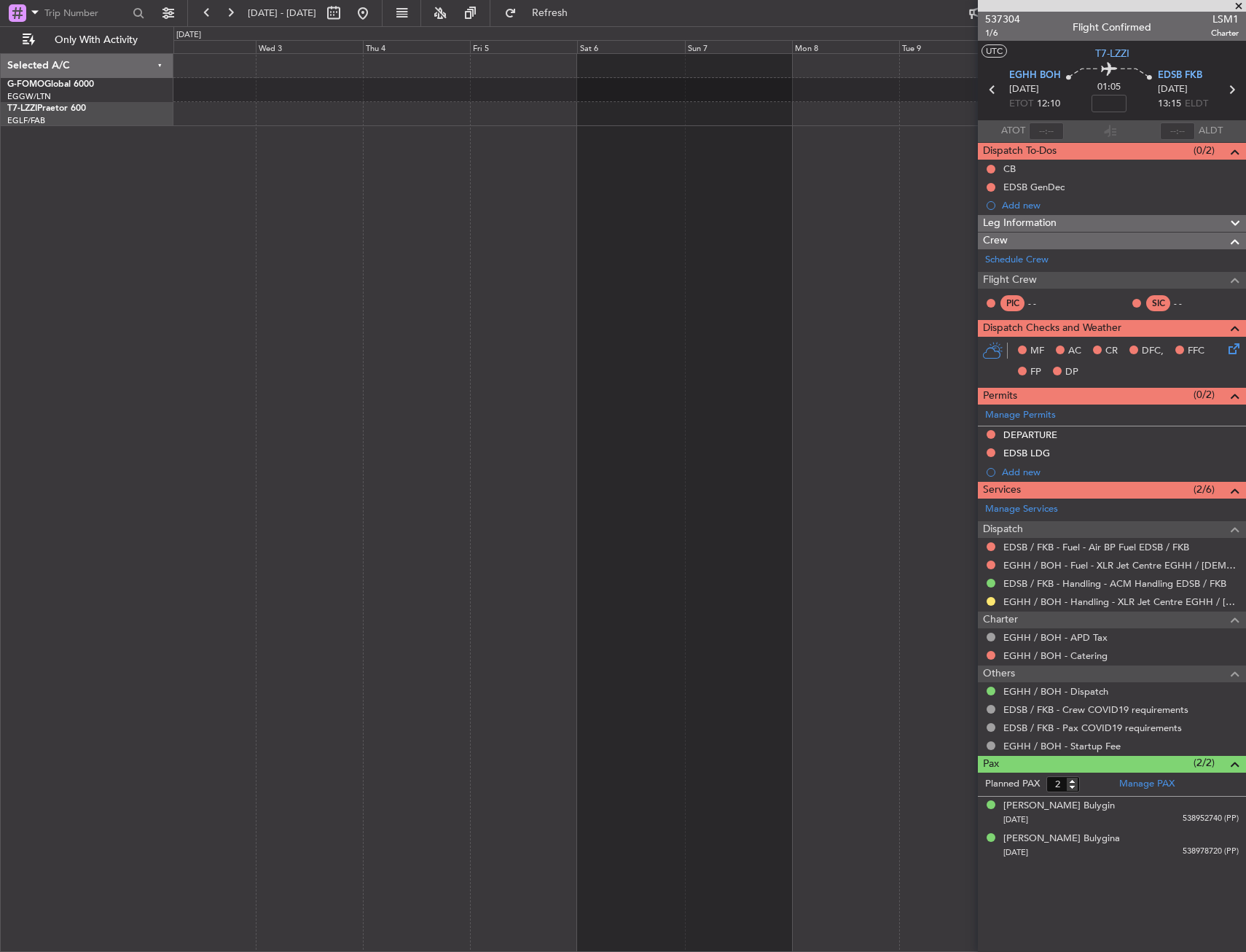
click at [63, 180] on div "Selected A/C G-FOMO Global 6000 EGGW/LTN London (Luton) T7-LZZI Praetor 600 EGL…" at bounding box center [623, 489] width 1246 height 925
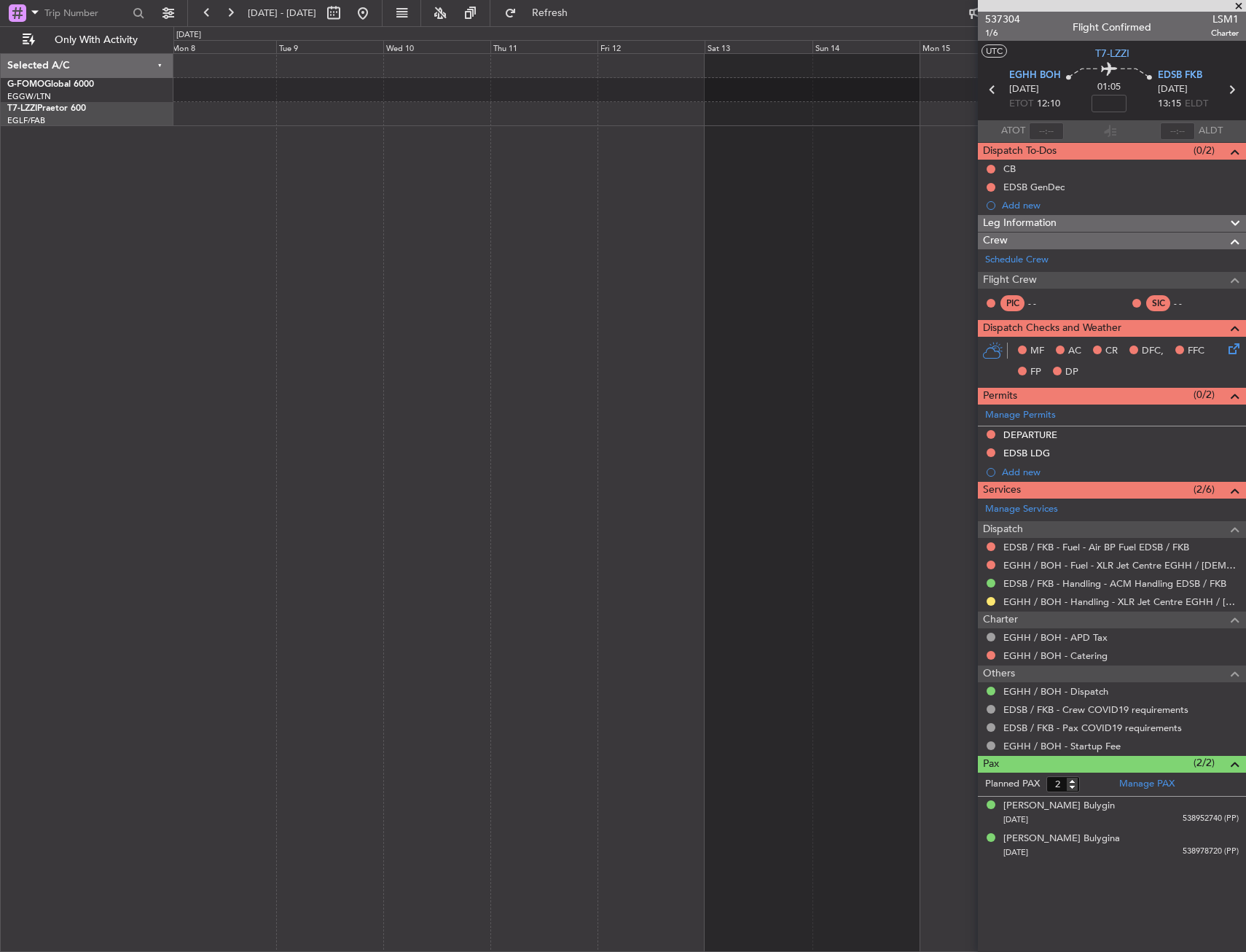
click at [253, 173] on div at bounding box center [710, 502] width 1073 height 898
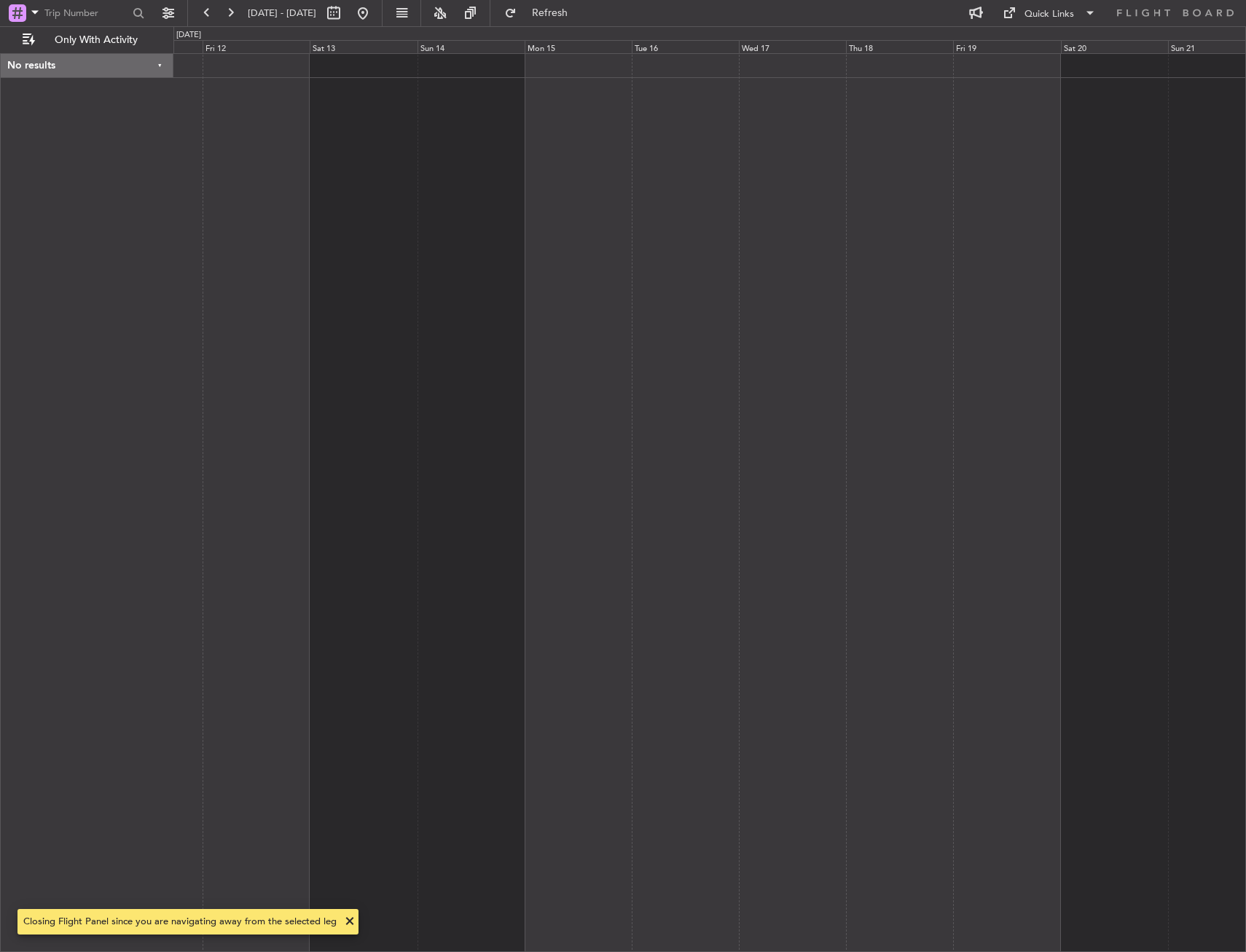
click at [787, 137] on div at bounding box center [710, 502] width 1073 height 898
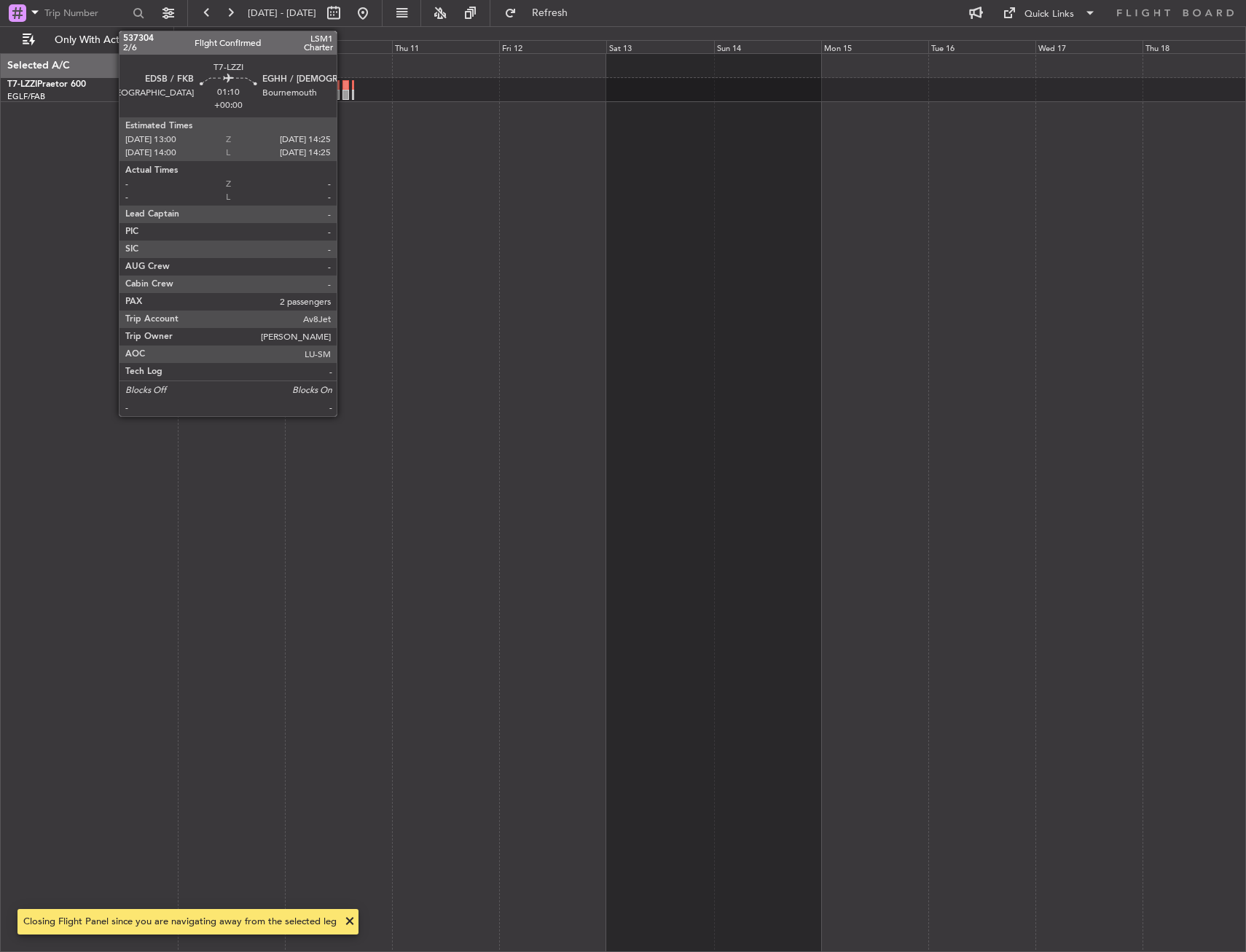
click at [343, 89] on div at bounding box center [345, 94] width 7 height 10
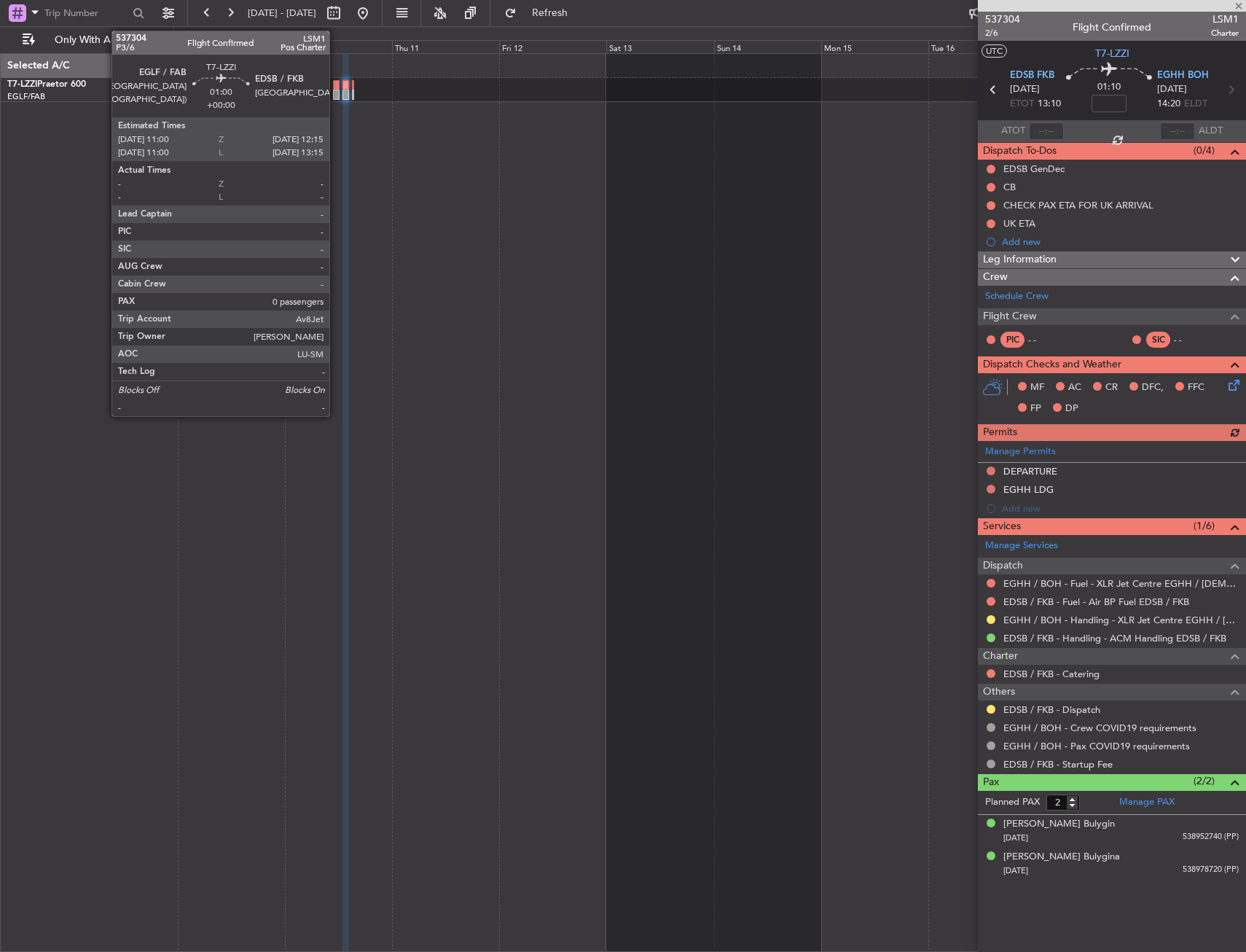
click at [336, 86] on div at bounding box center [336, 85] width 6 height 10
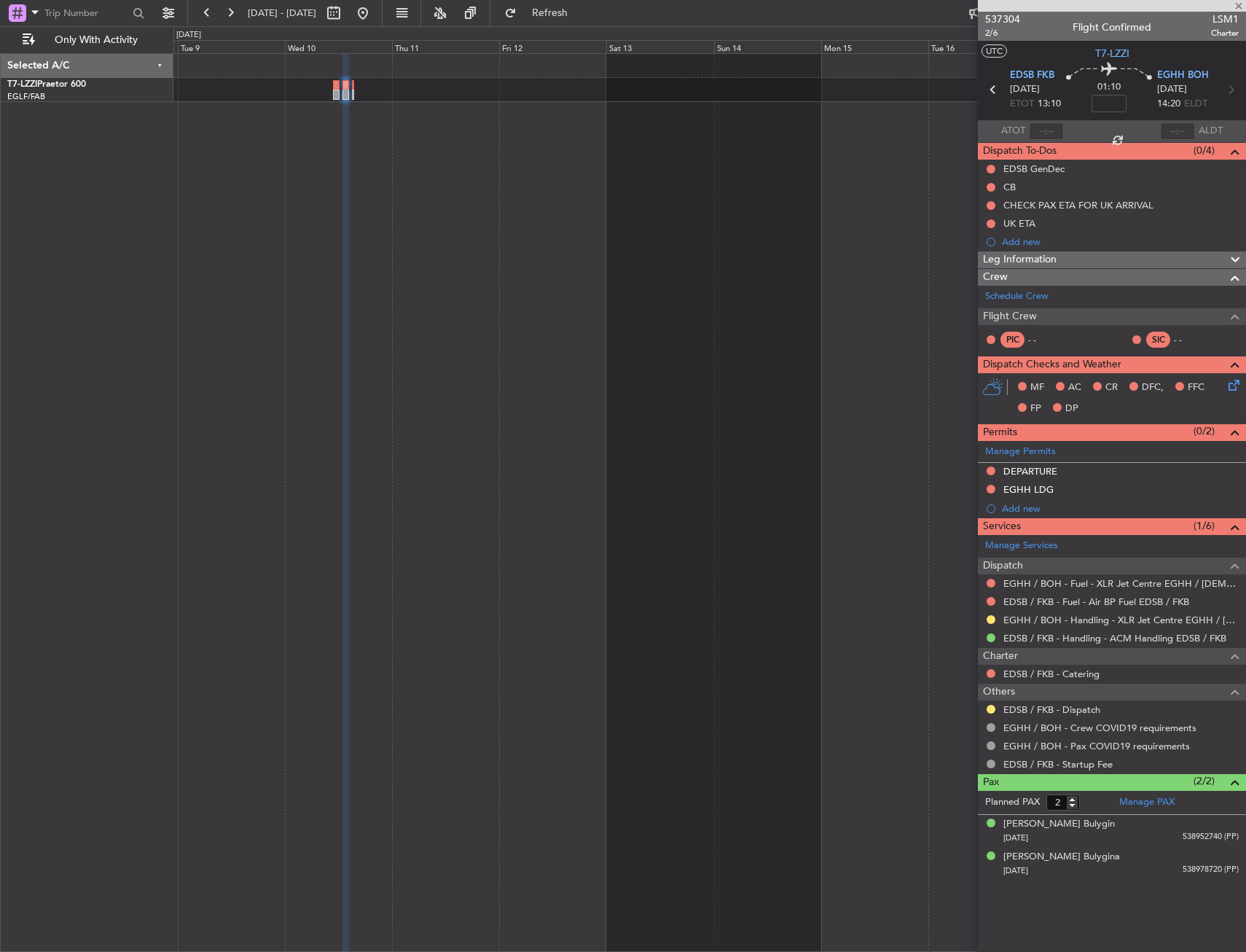
type input "0"
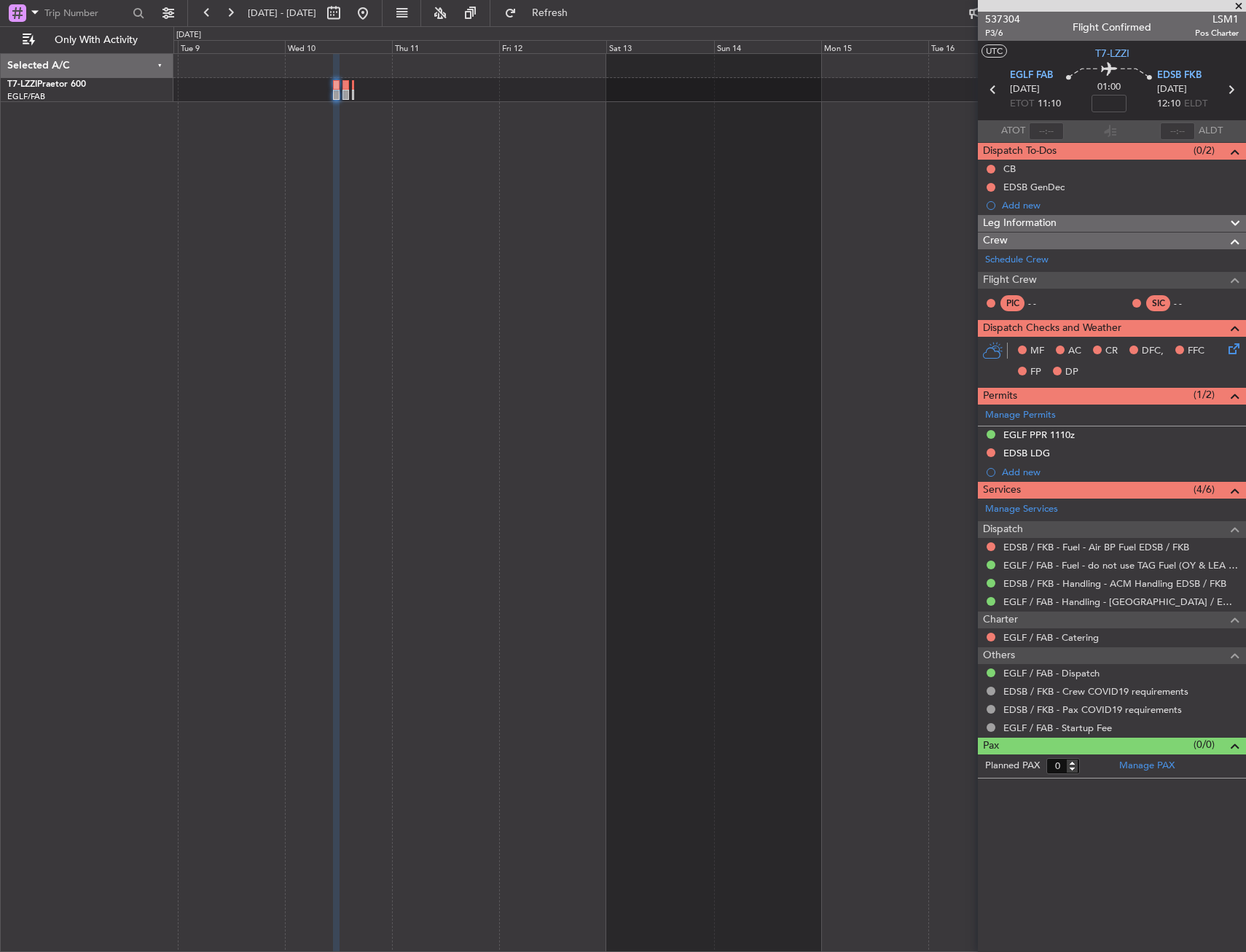
click at [1007, 414] on link "Manage Permits" at bounding box center [1020, 415] width 70 height 14
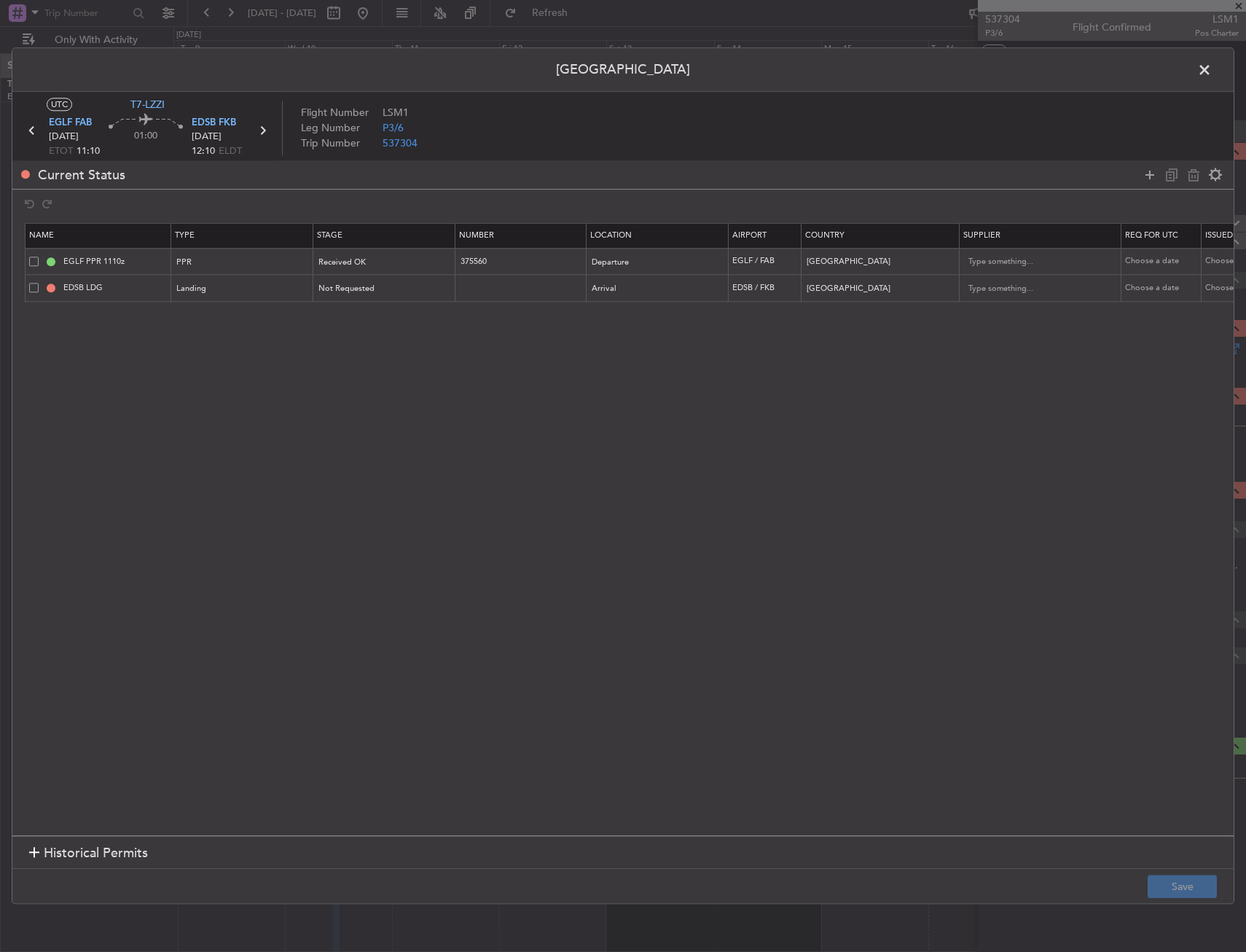
drag, startPoint x: 1196, startPoint y: 76, endPoint x: 1000, endPoint y: 89, distance: 196.4
click at [1212, 76] on span at bounding box center [1212, 73] width 0 height 29
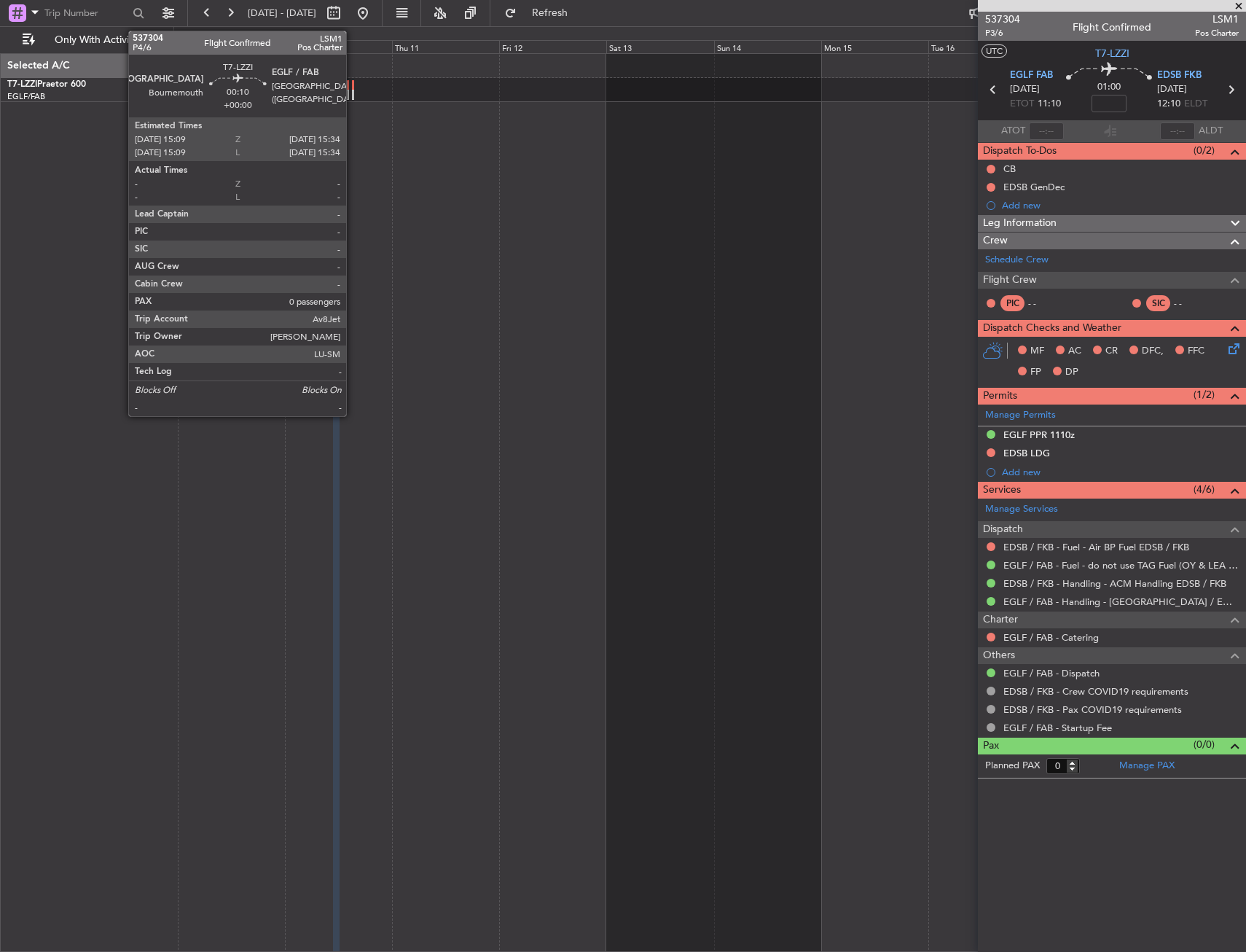
click at [353, 89] on div at bounding box center [353, 85] width 2 height 10
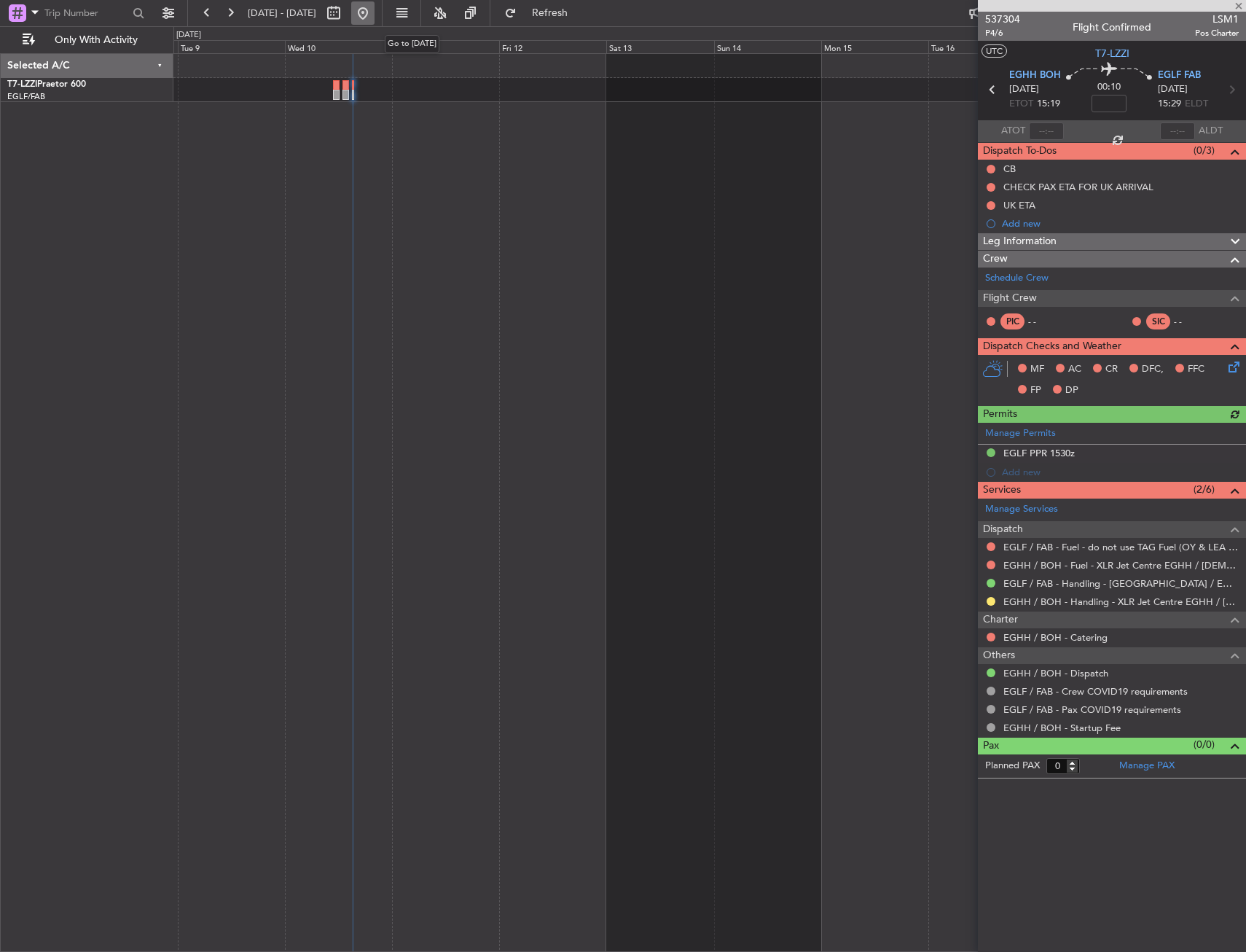
click at [375, 5] on button at bounding box center [363, 13] width 23 height 23
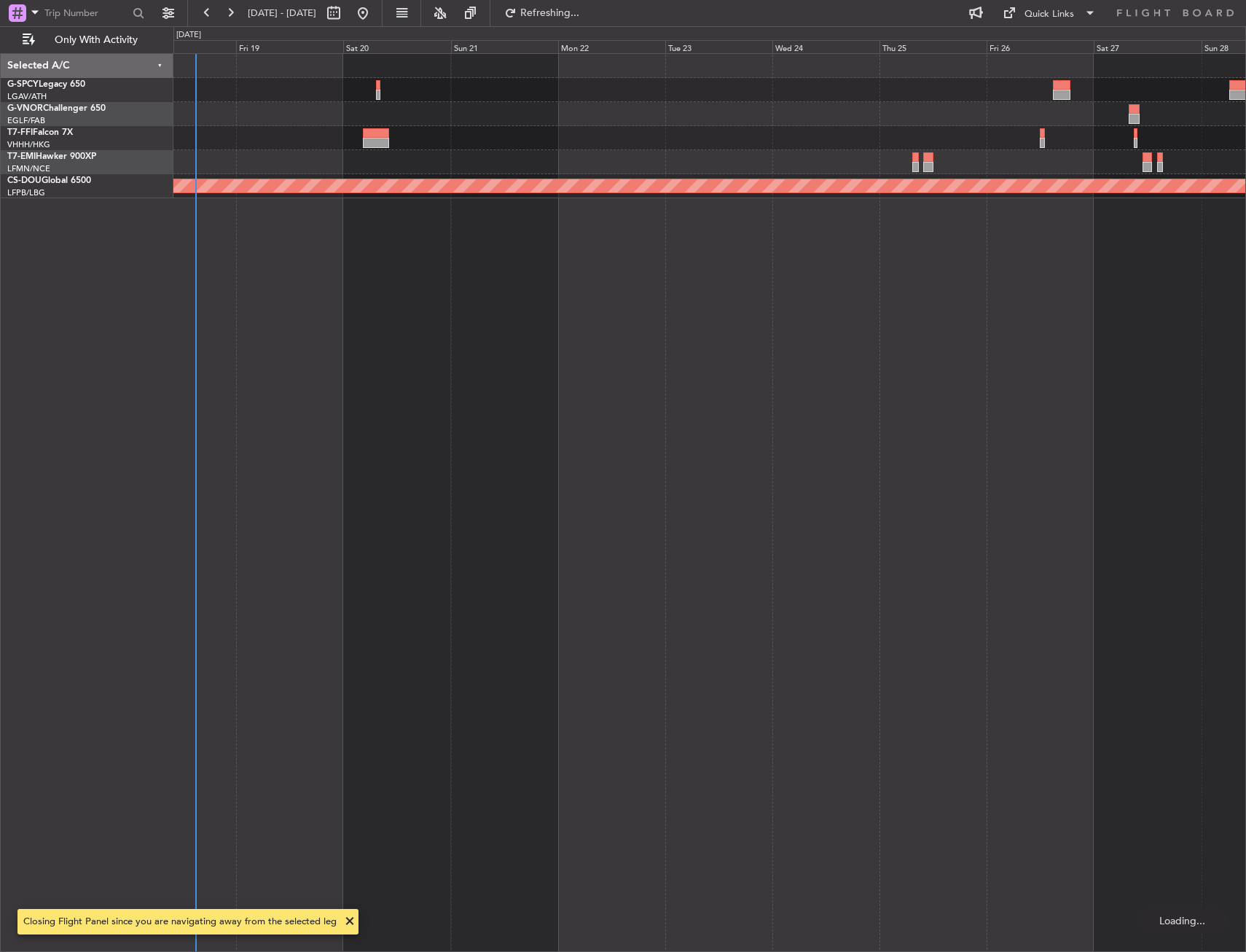
click at [431, 357] on div "Planned Maint London (Biggin Hill)" at bounding box center [710, 502] width 1073 height 898
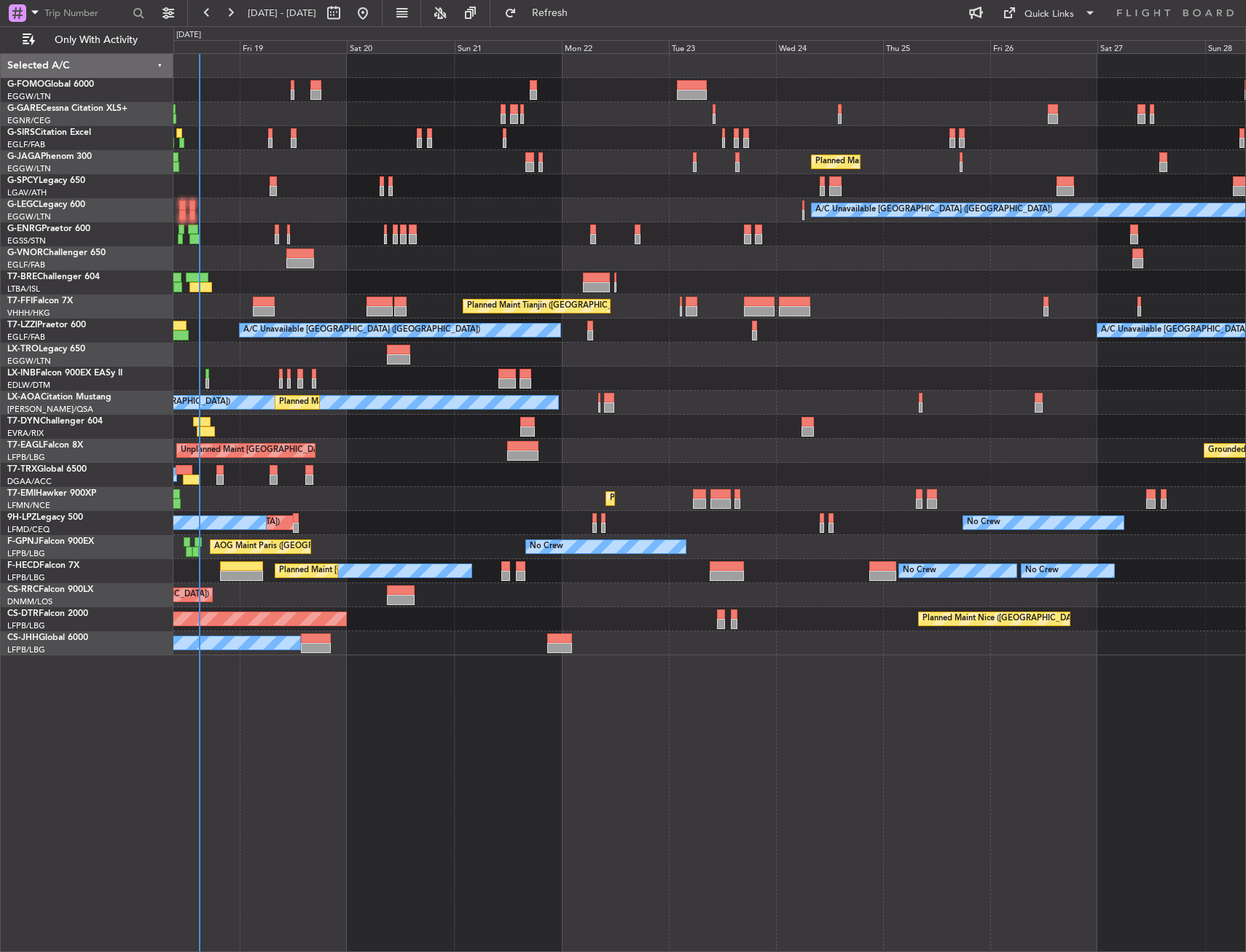
click at [368, 492] on div "Planned Maint [GEOGRAPHIC_DATA]" at bounding box center [709, 499] width 1072 height 24
click at [183, 490] on div "Planned Maint London (Luton) A/C Unavailable London (Luton) Planned Maint Tianj…" at bounding box center [623, 489] width 1246 height 925
click at [274, 474] on div "A/C Booked A/C Booked" at bounding box center [709, 475] width 1072 height 24
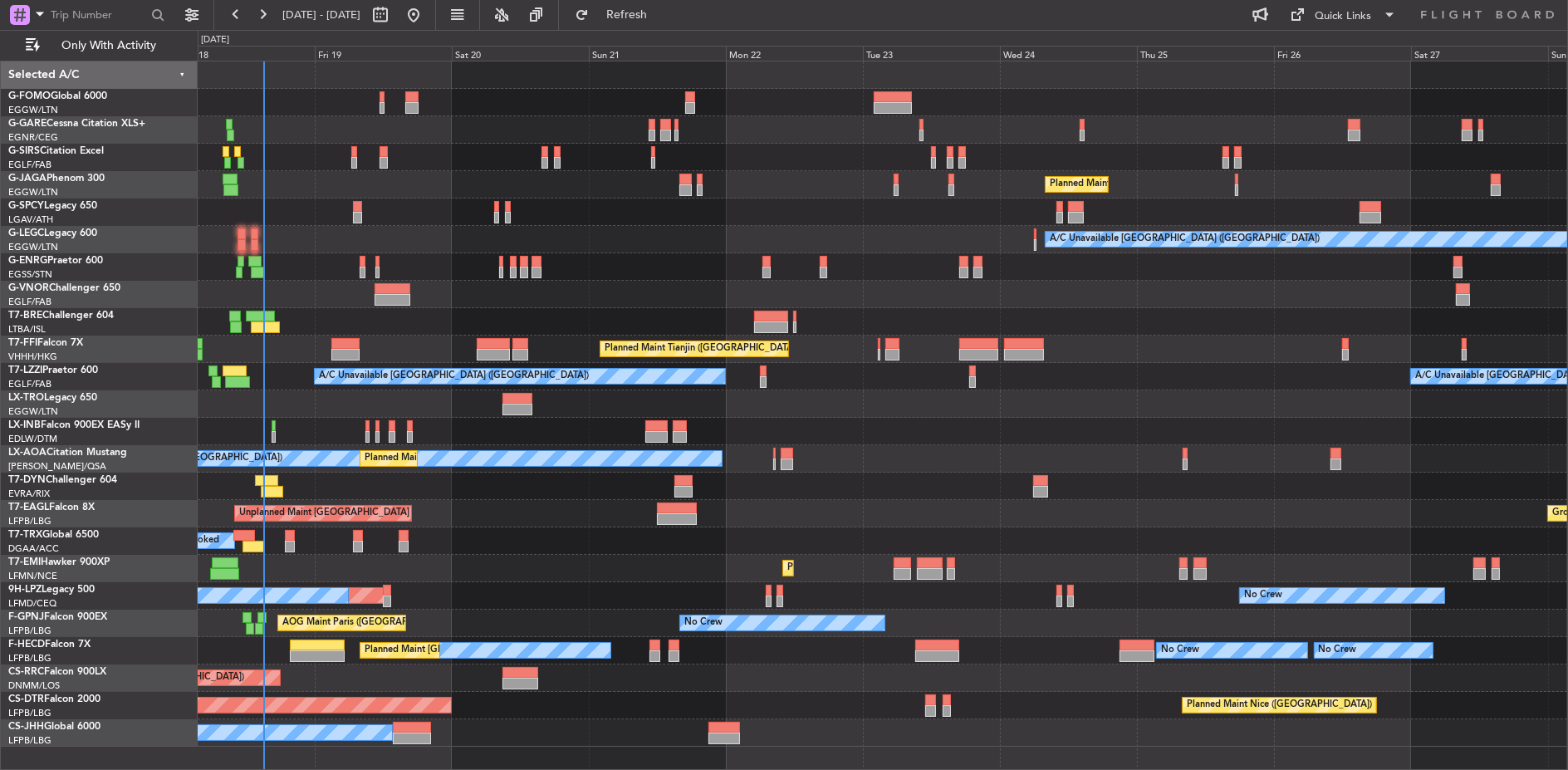
click at [156, 188] on div "EGGW/LTN London (Luton)" at bounding box center [103, 193] width 188 height 14
click at [1169, 199] on div at bounding box center [883, 212] width 1370 height 28
click at [297, 140] on div at bounding box center [883, 130] width 1370 height 28
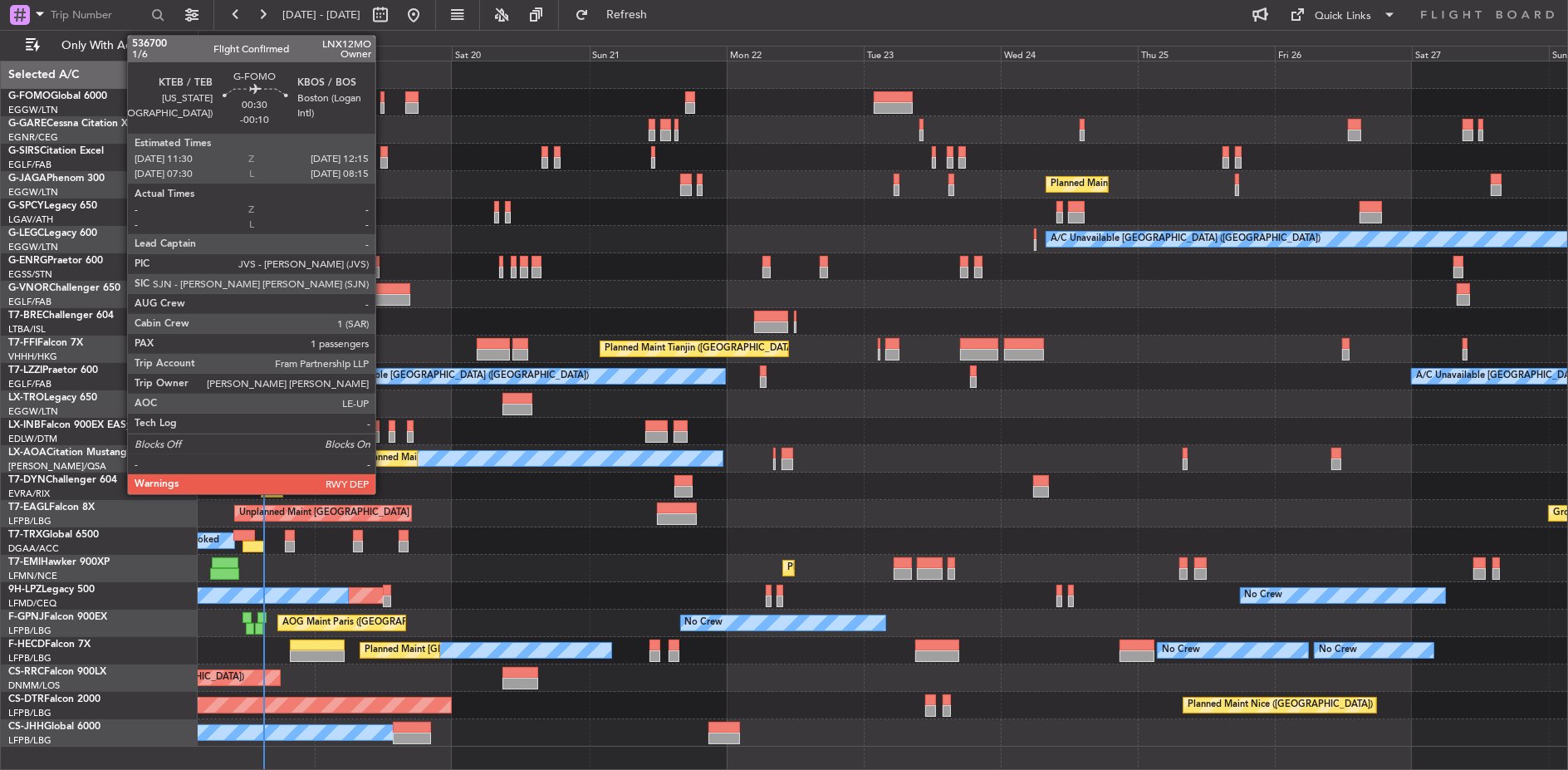
click at [384, 92] on div at bounding box center [383, 97] width 5 height 11
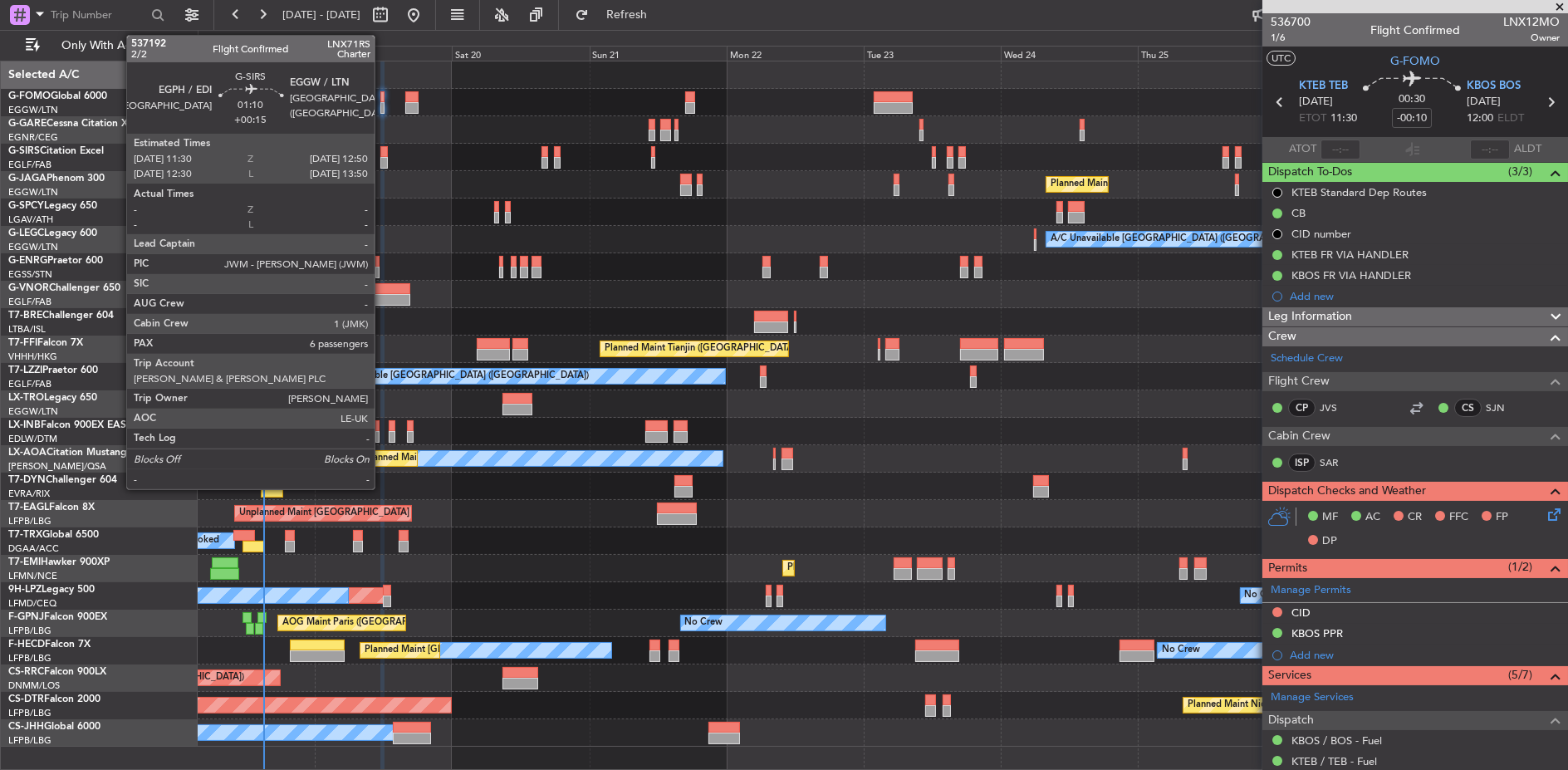
click at [384, 154] on div at bounding box center [385, 151] width 9 height 11
type input "+00:15"
type input "6"
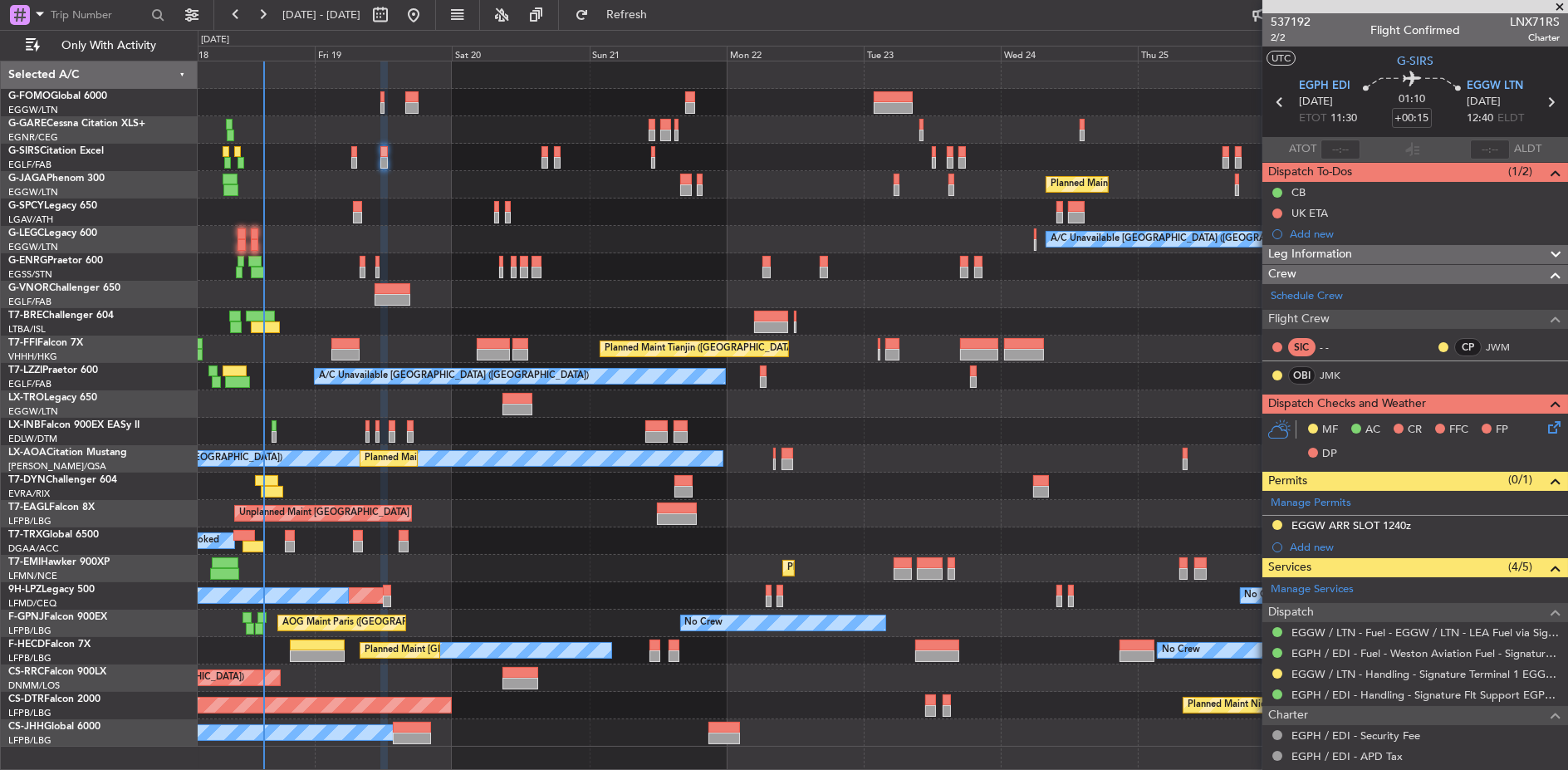
click at [449, 168] on div at bounding box center [883, 157] width 1370 height 28
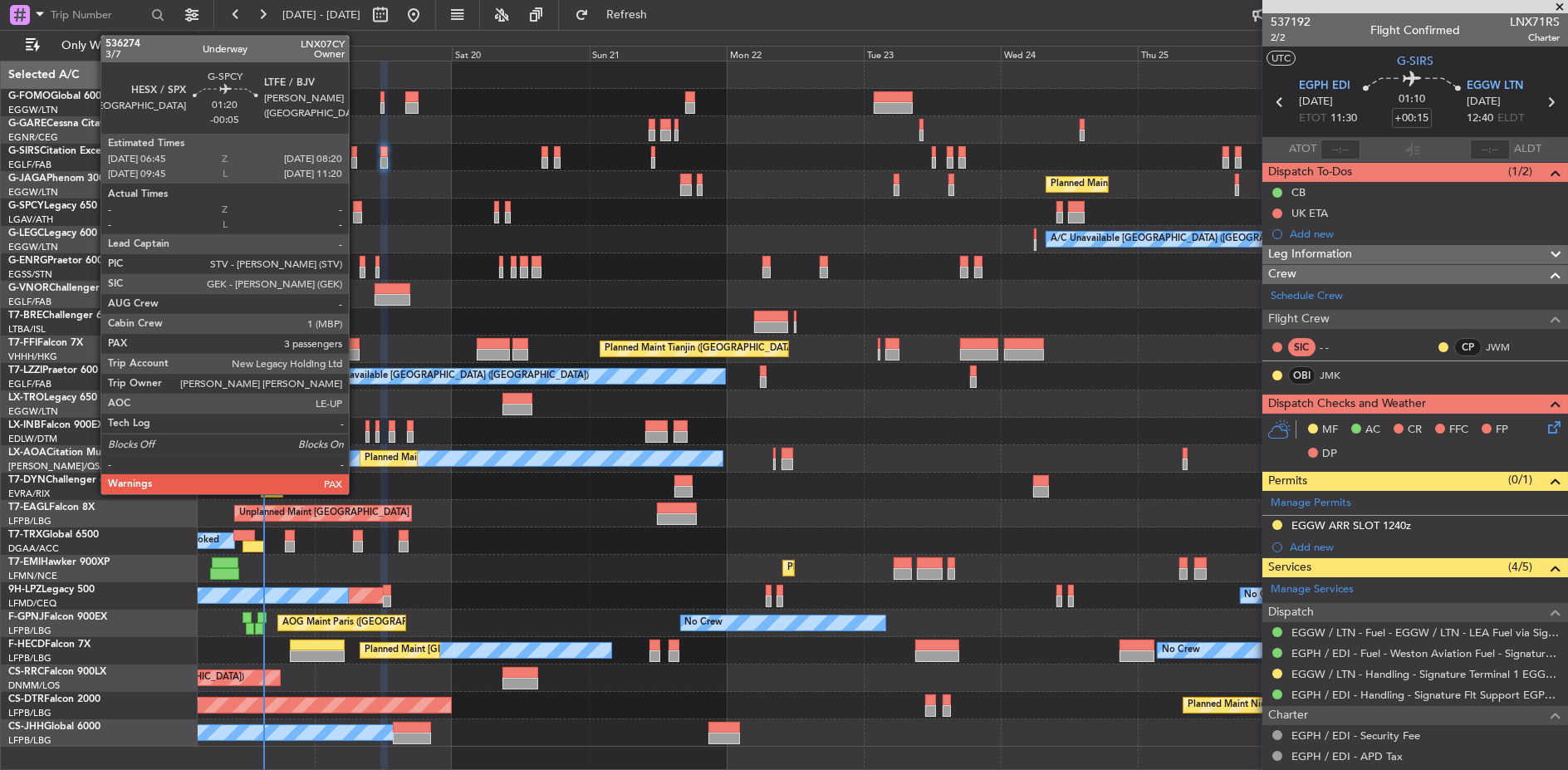
click at [357, 216] on div at bounding box center [357, 217] width 9 height 11
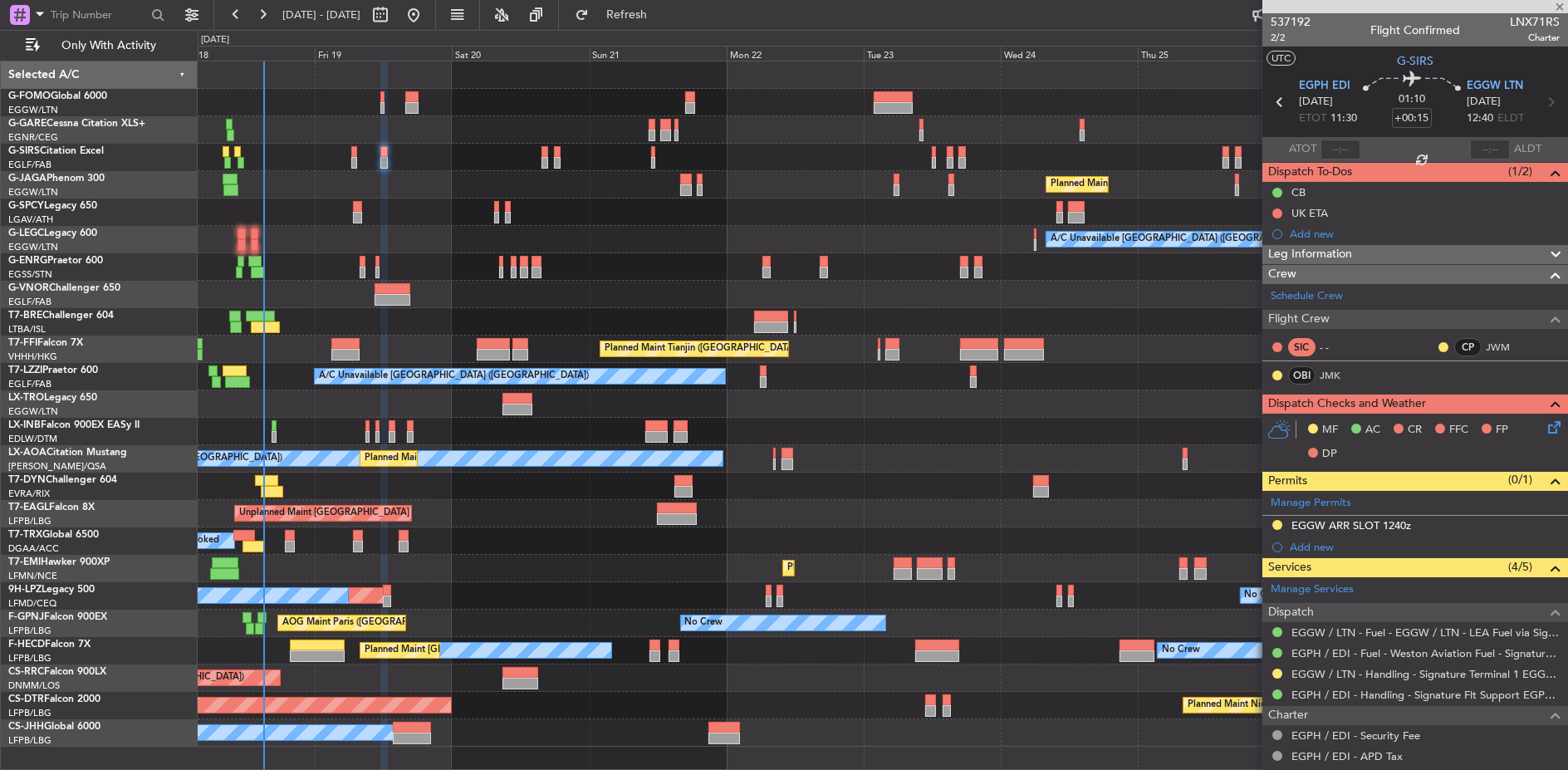
type input "-00:05"
type input "3"
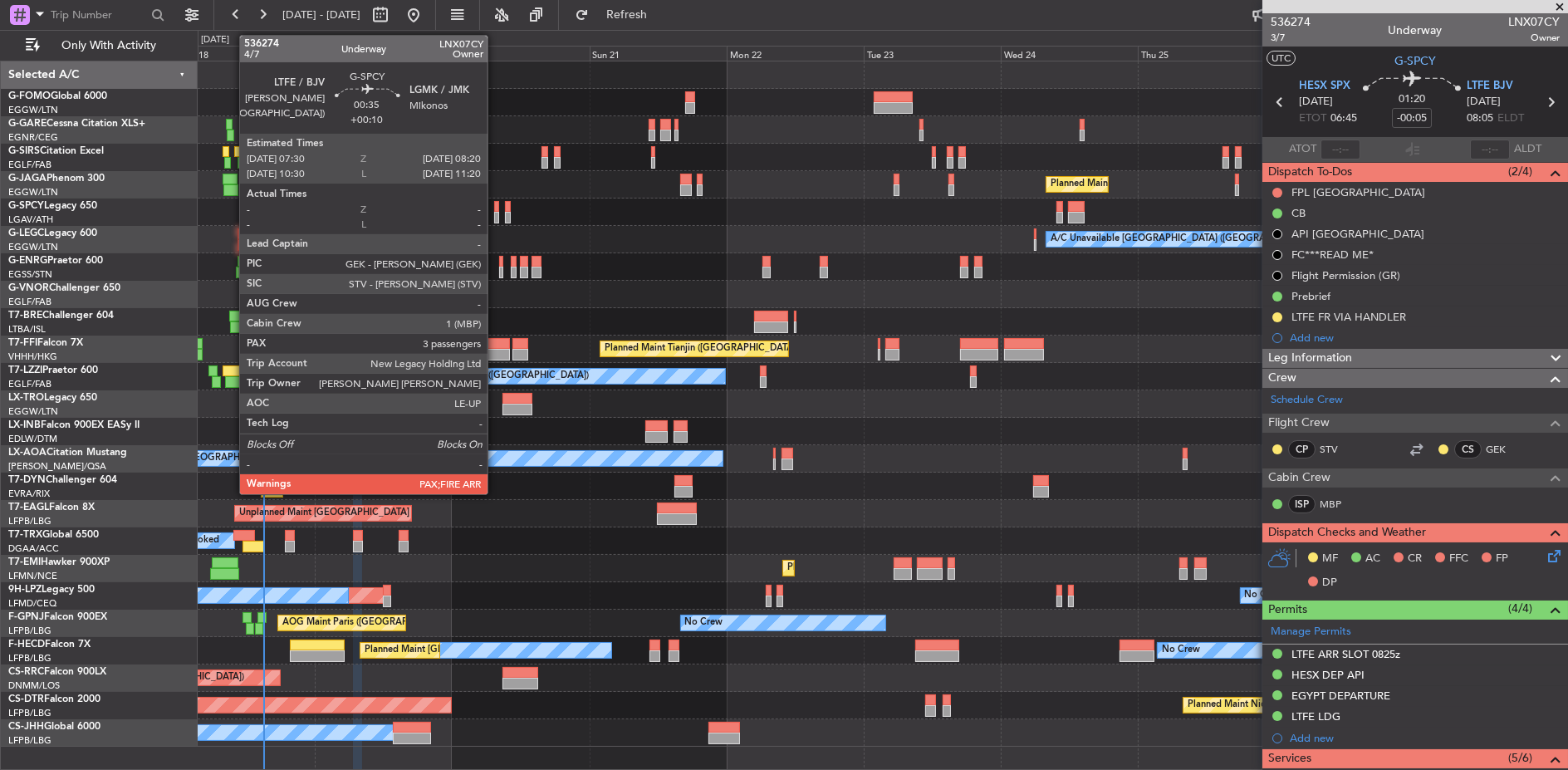
click at [495, 211] on div at bounding box center [497, 217] width 5 height 11
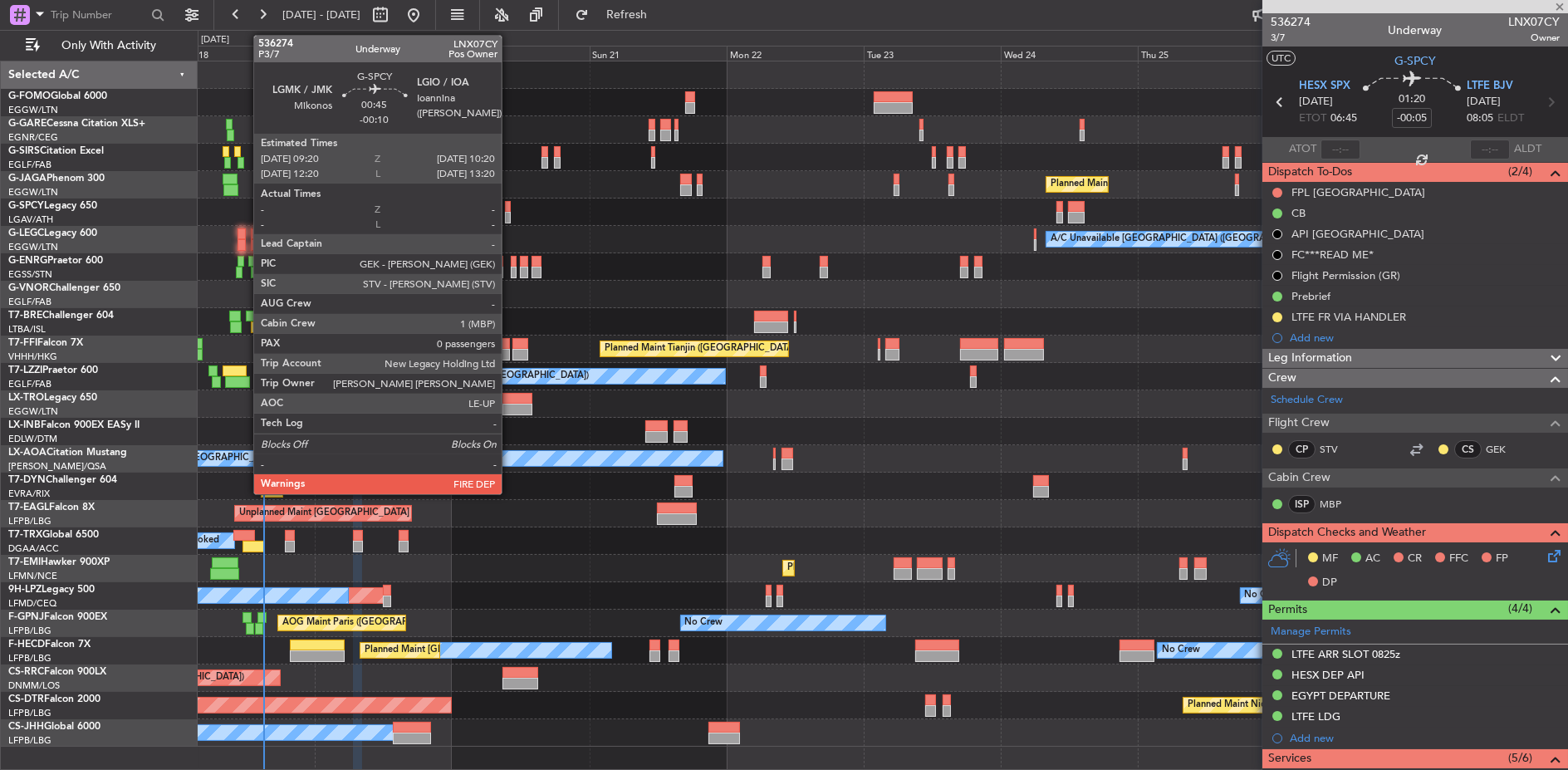
type input "+00:10"
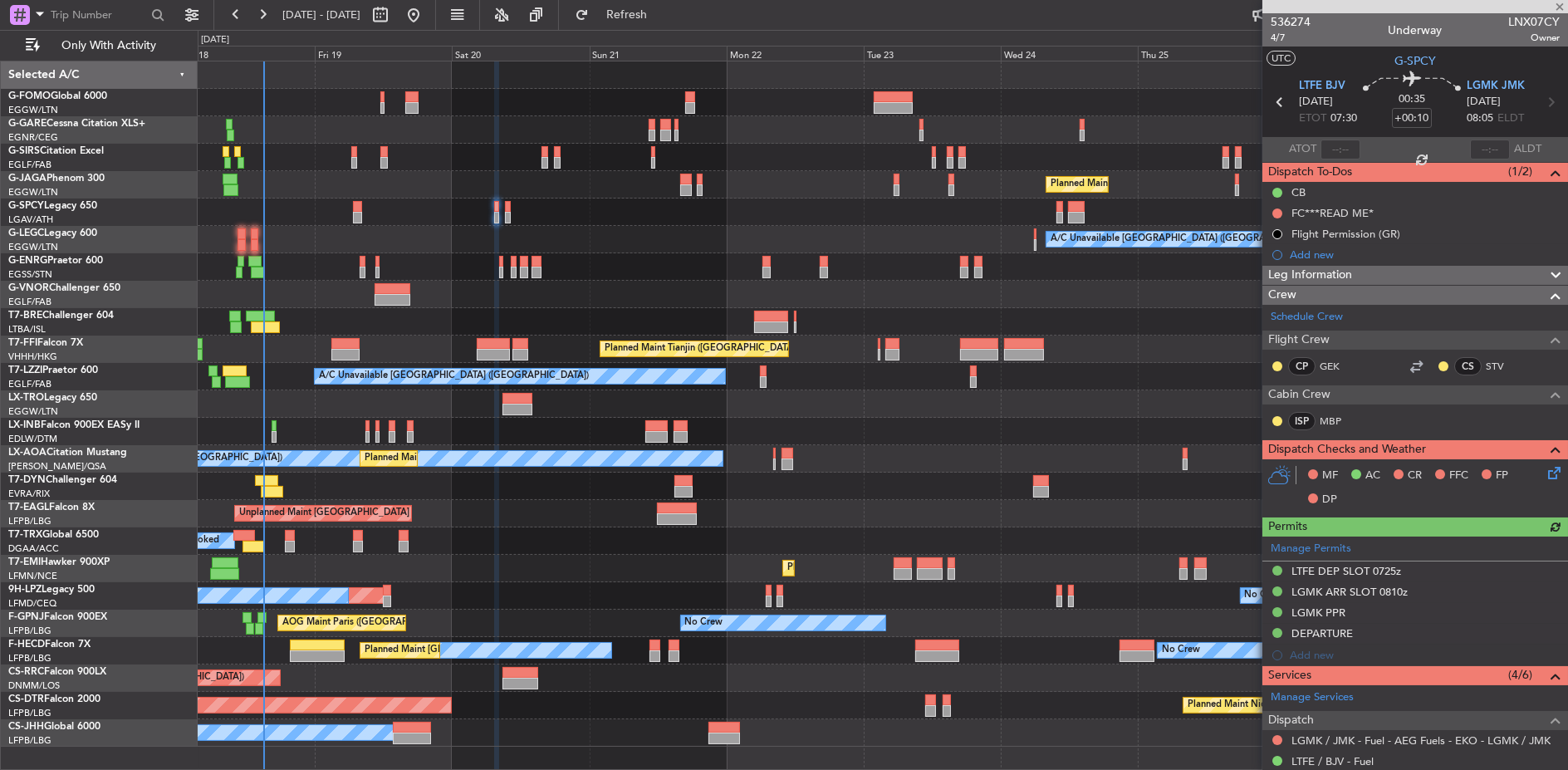
click at [381, 242] on div "A/C Unavailable [GEOGRAPHIC_DATA] ([GEOGRAPHIC_DATA])" at bounding box center [883, 240] width 1370 height 28
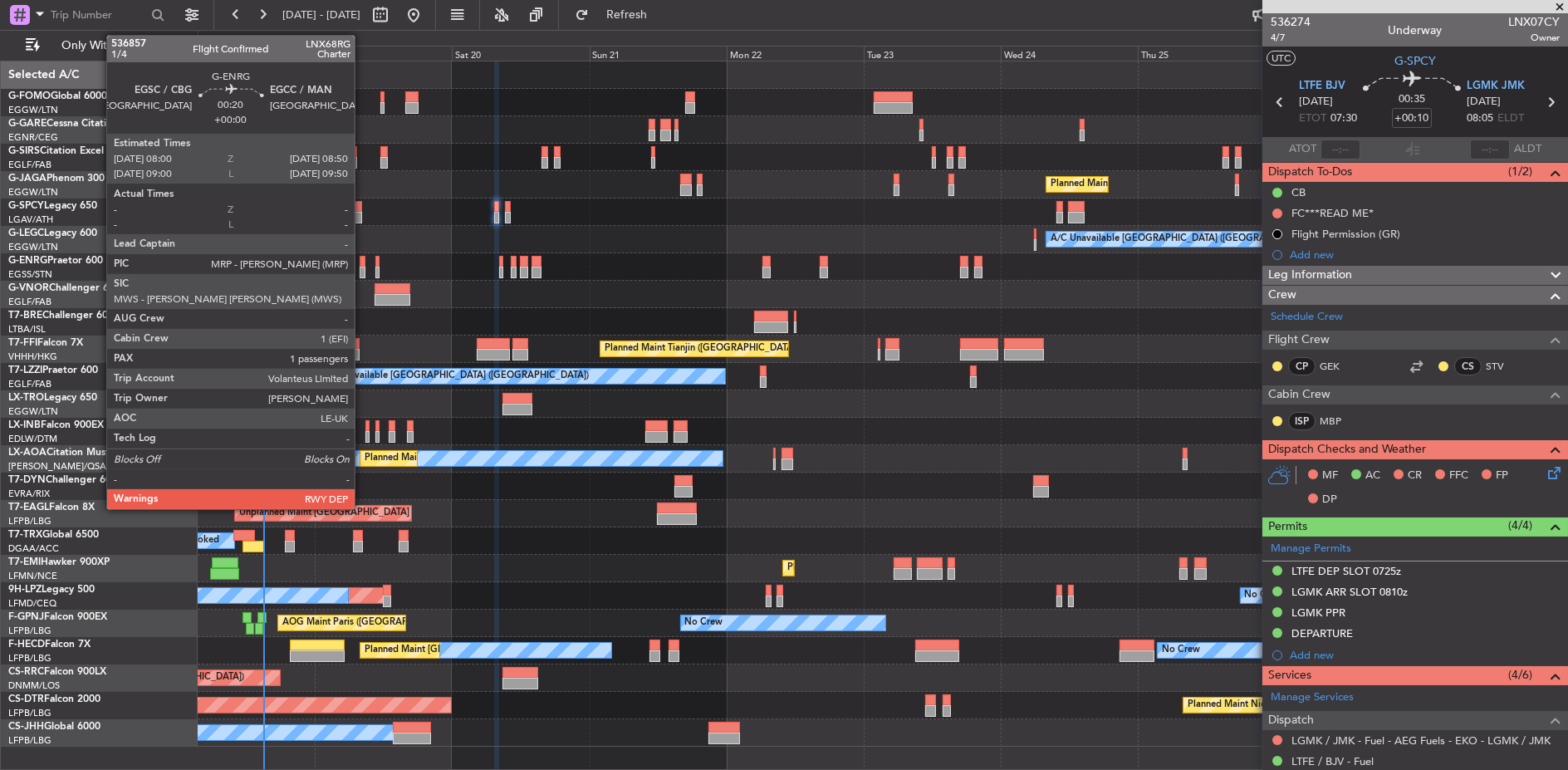
click at [363, 264] on div at bounding box center [362, 261] width 5 height 11
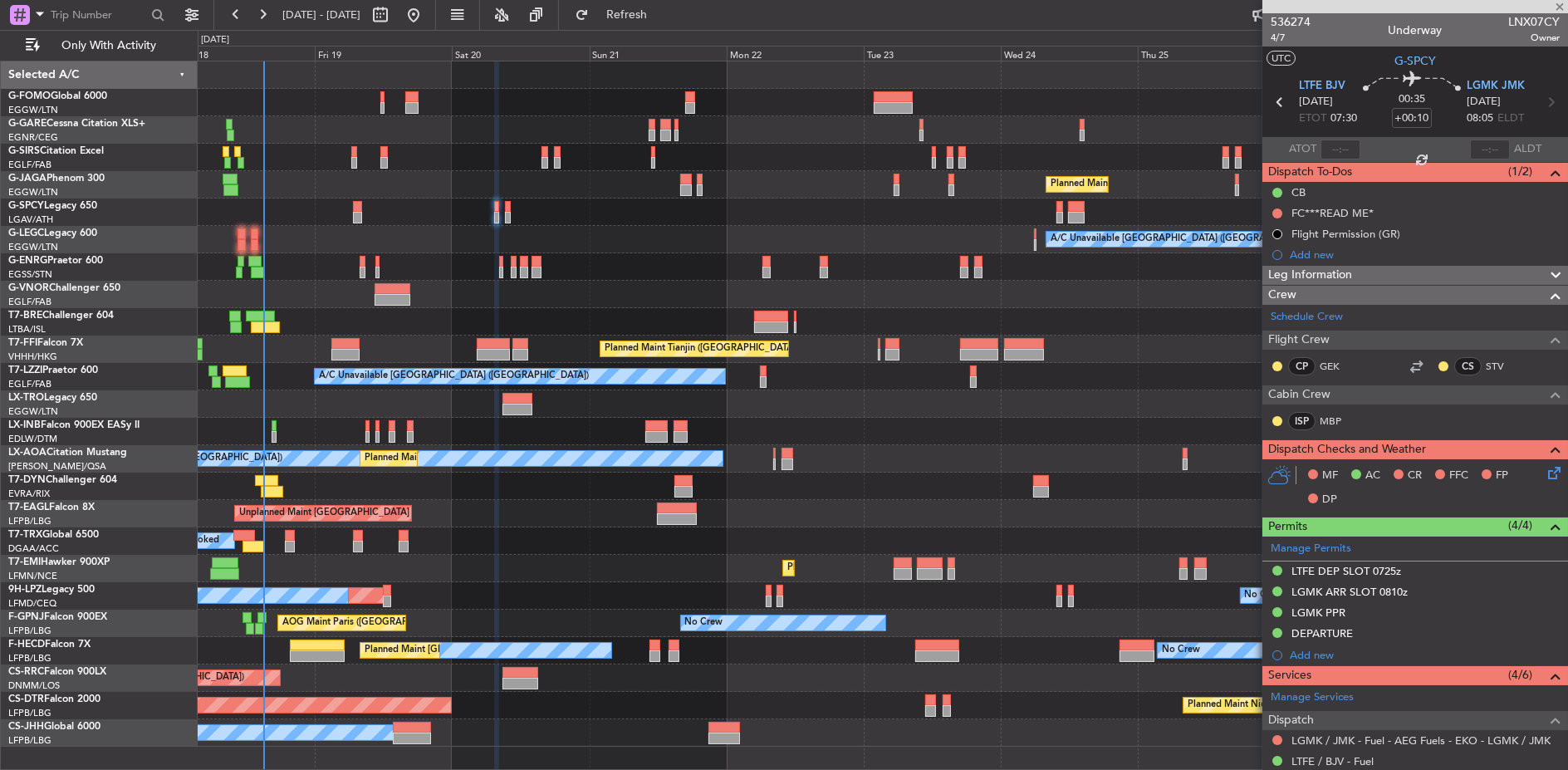
type input "1"
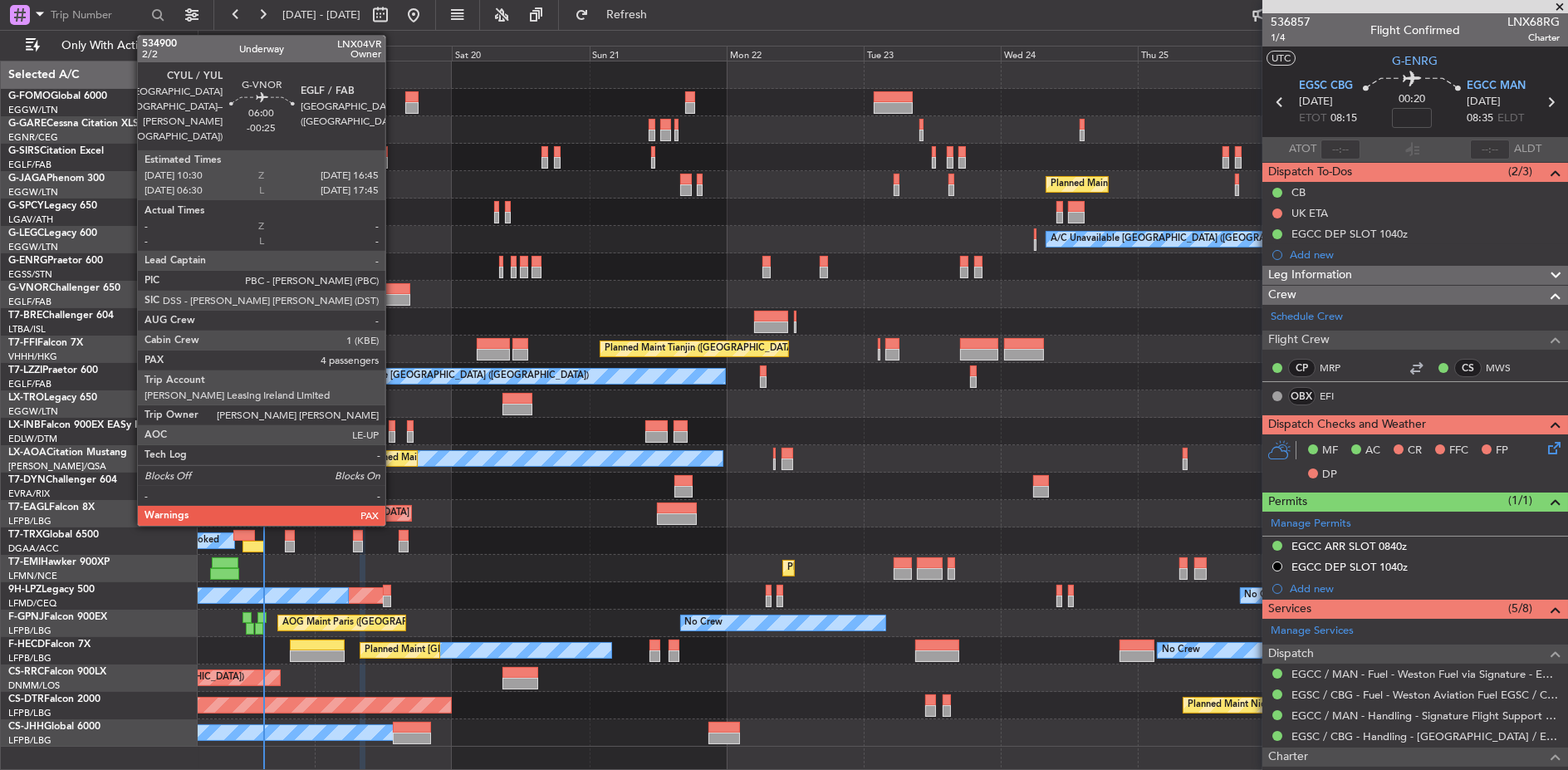
click at [393, 299] on div at bounding box center [392, 300] width 35 height 11
type input "-00:25"
type input "4"
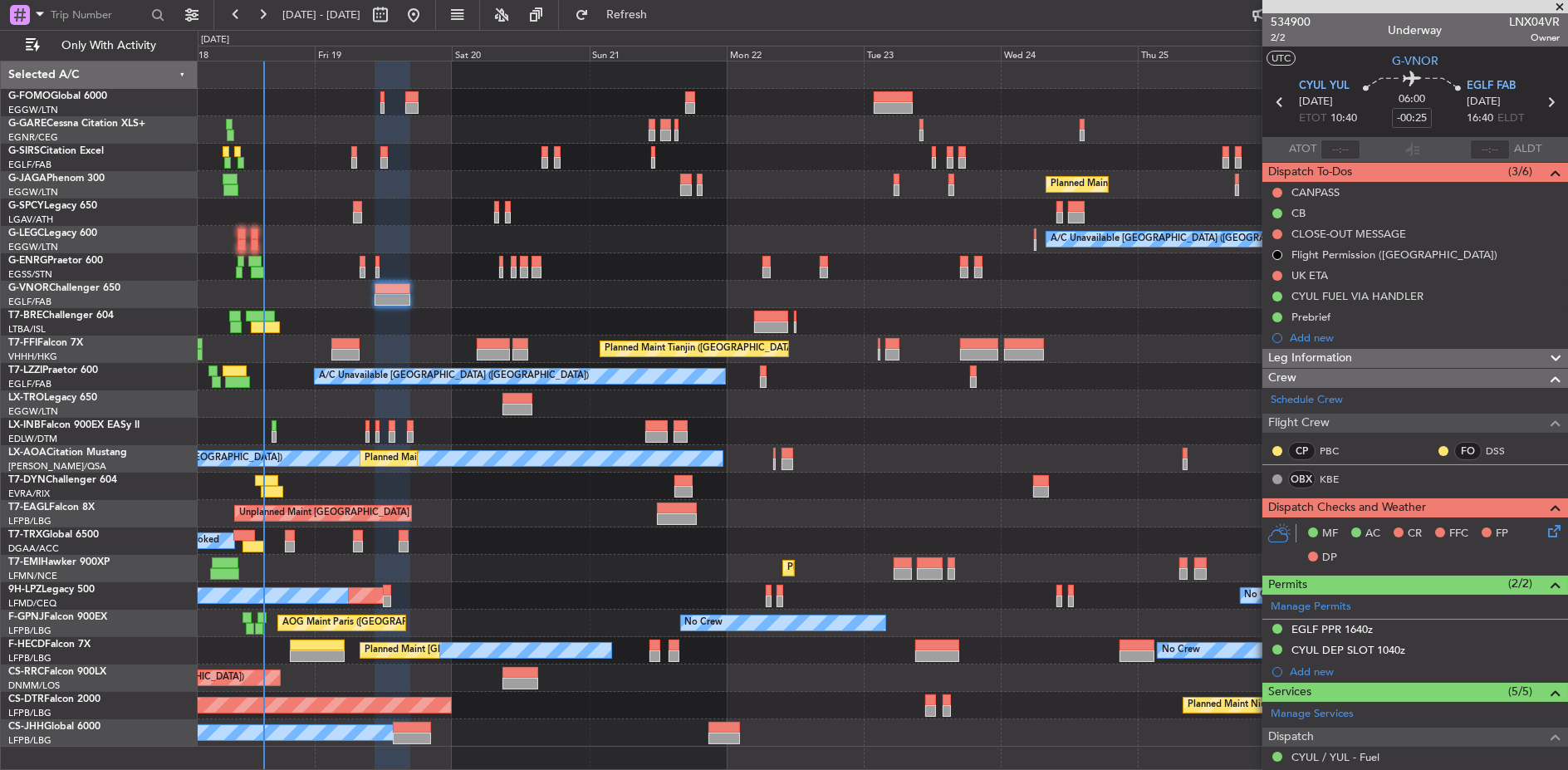
click at [1103, 418] on div at bounding box center [883, 432] width 1370 height 28
click at [1338, 217] on div "CB" at bounding box center [1415, 213] width 305 height 21
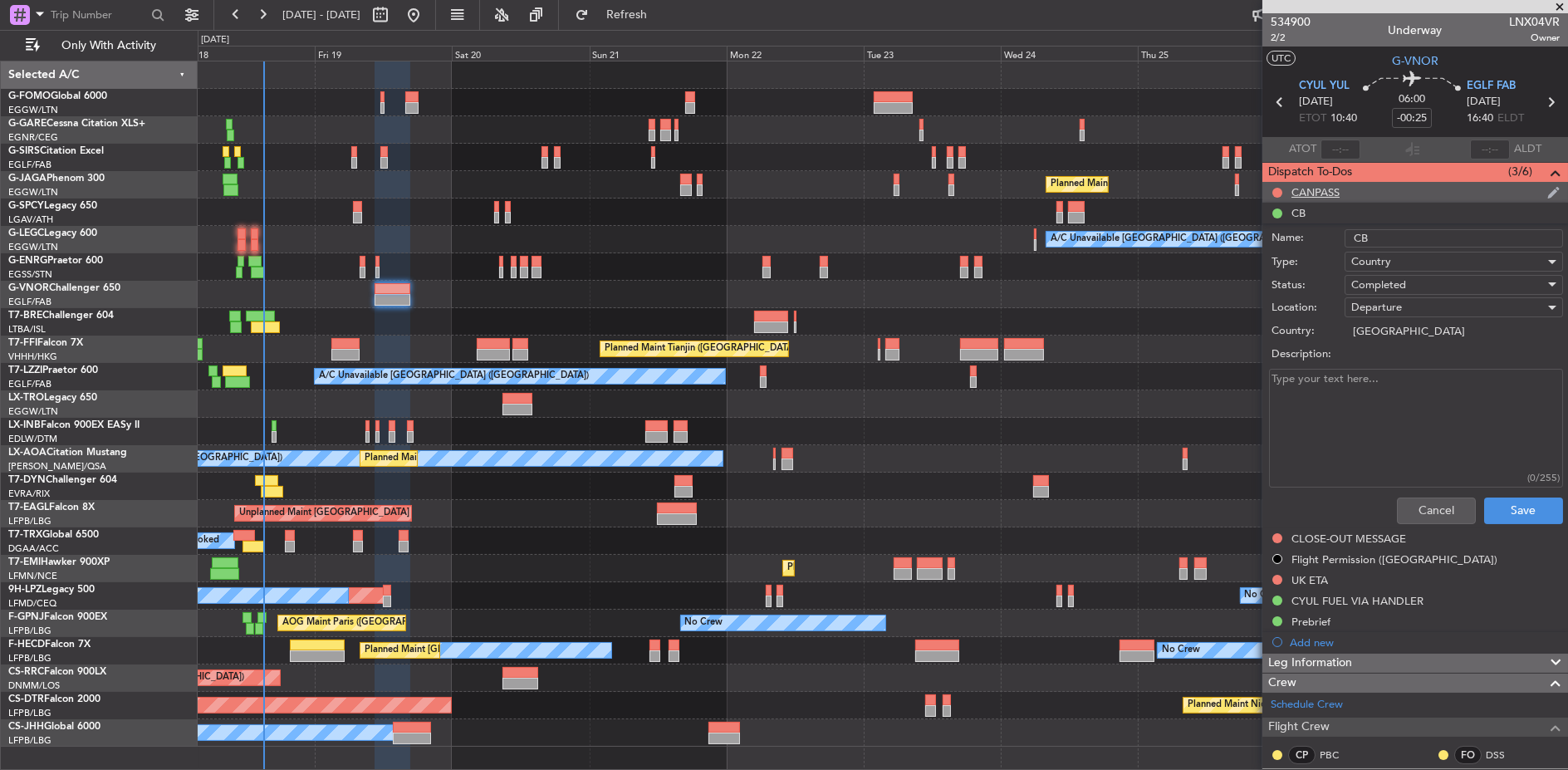
drag, startPoint x: 1338, startPoint y: 217, endPoint x: 1341, endPoint y: 192, distance: 25.2
click at [1338, 206] on li "CB Name: CB Type: Country Status: Completed Location: Departure Country: [GEOGR…" at bounding box center [1415, 367] width 305 height 328
click at [1341, 192] on div "CANPASS" at bounding box center [1415, 192] width 305 height 21
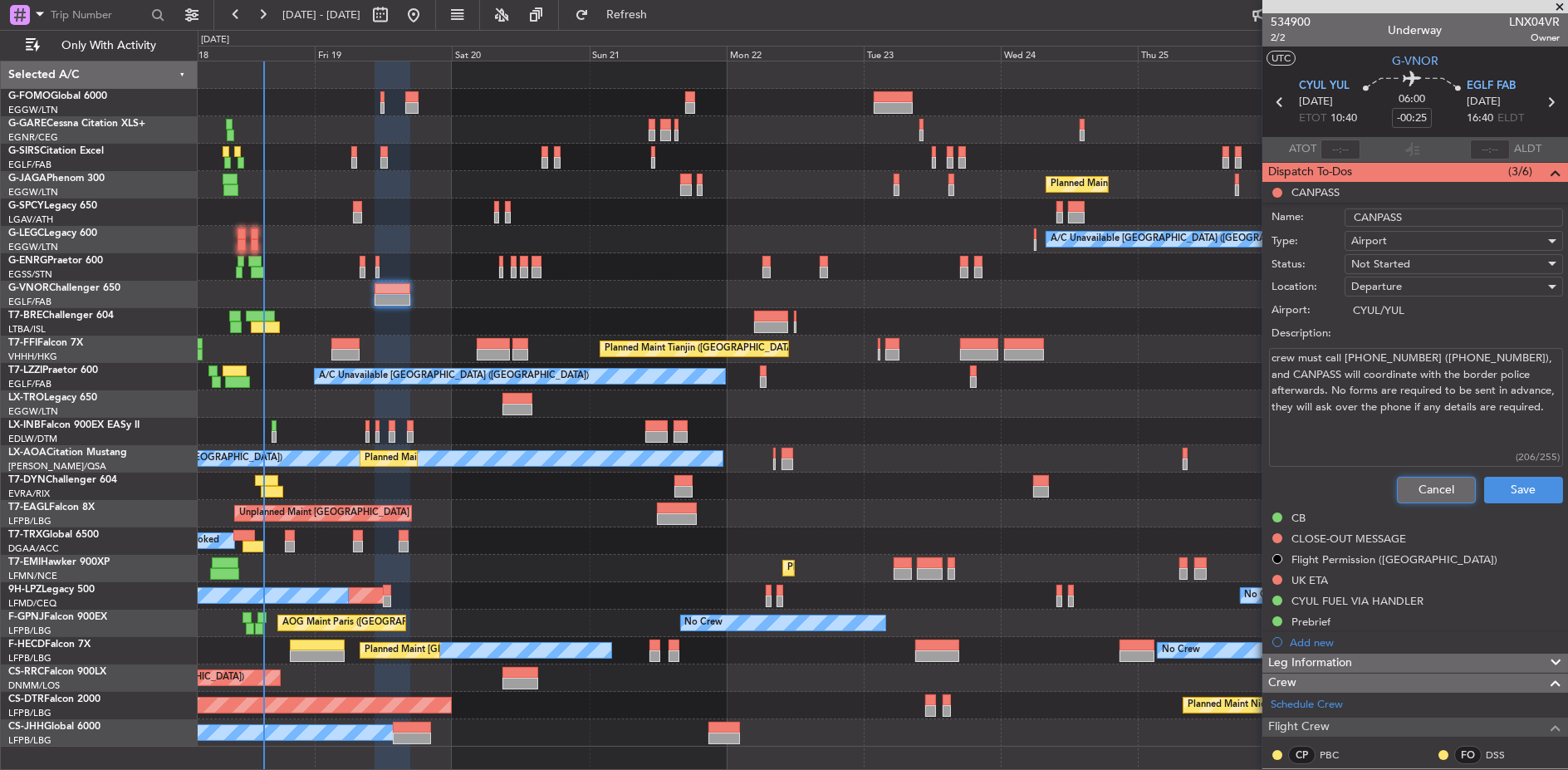
click at [1420, 483] on button "Cancel" at bounding box center [1435, 489] width 79 height 27
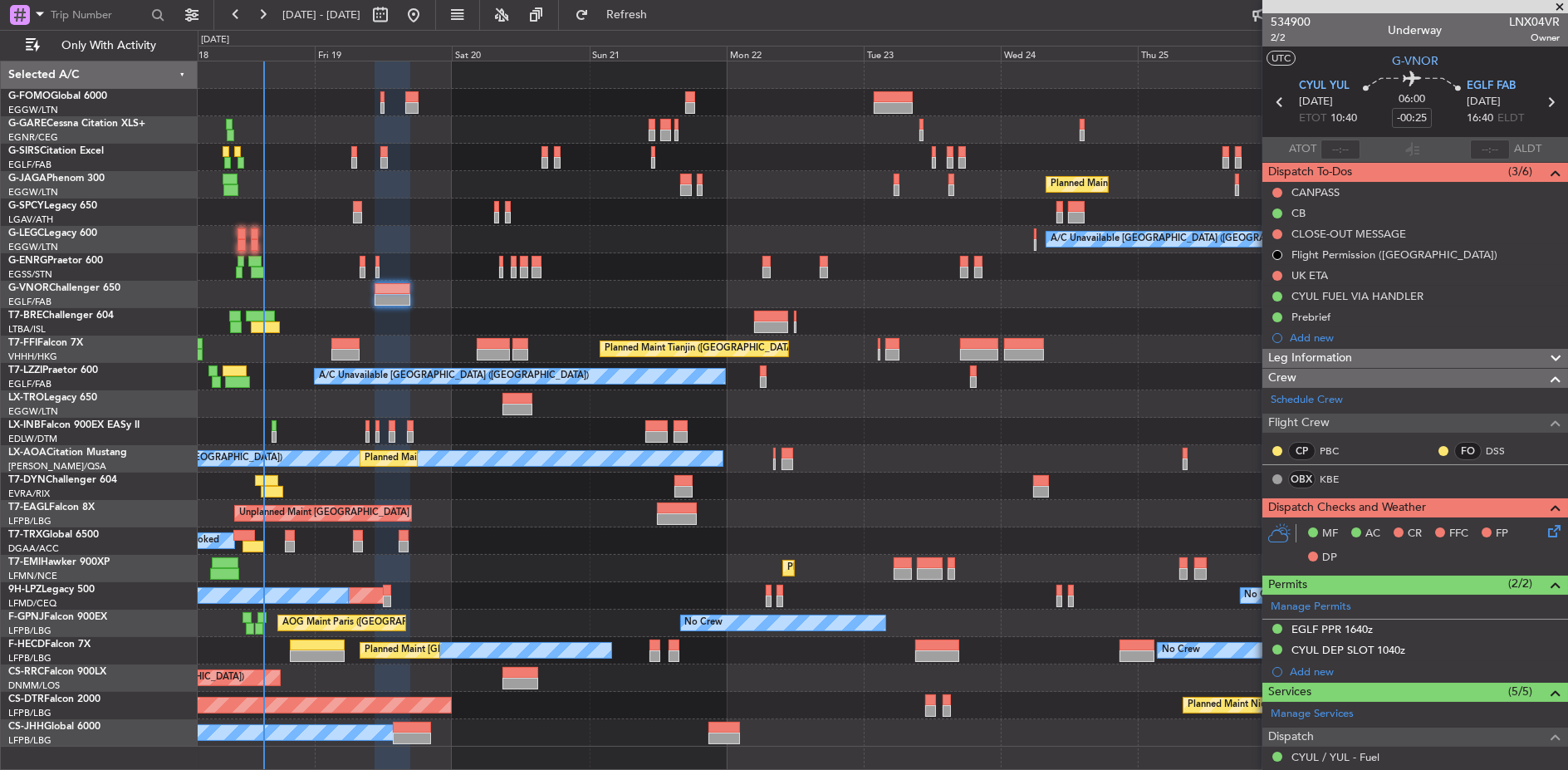
click at [981, 294] on div at bounding box center [883, 294] width 1370 height 28
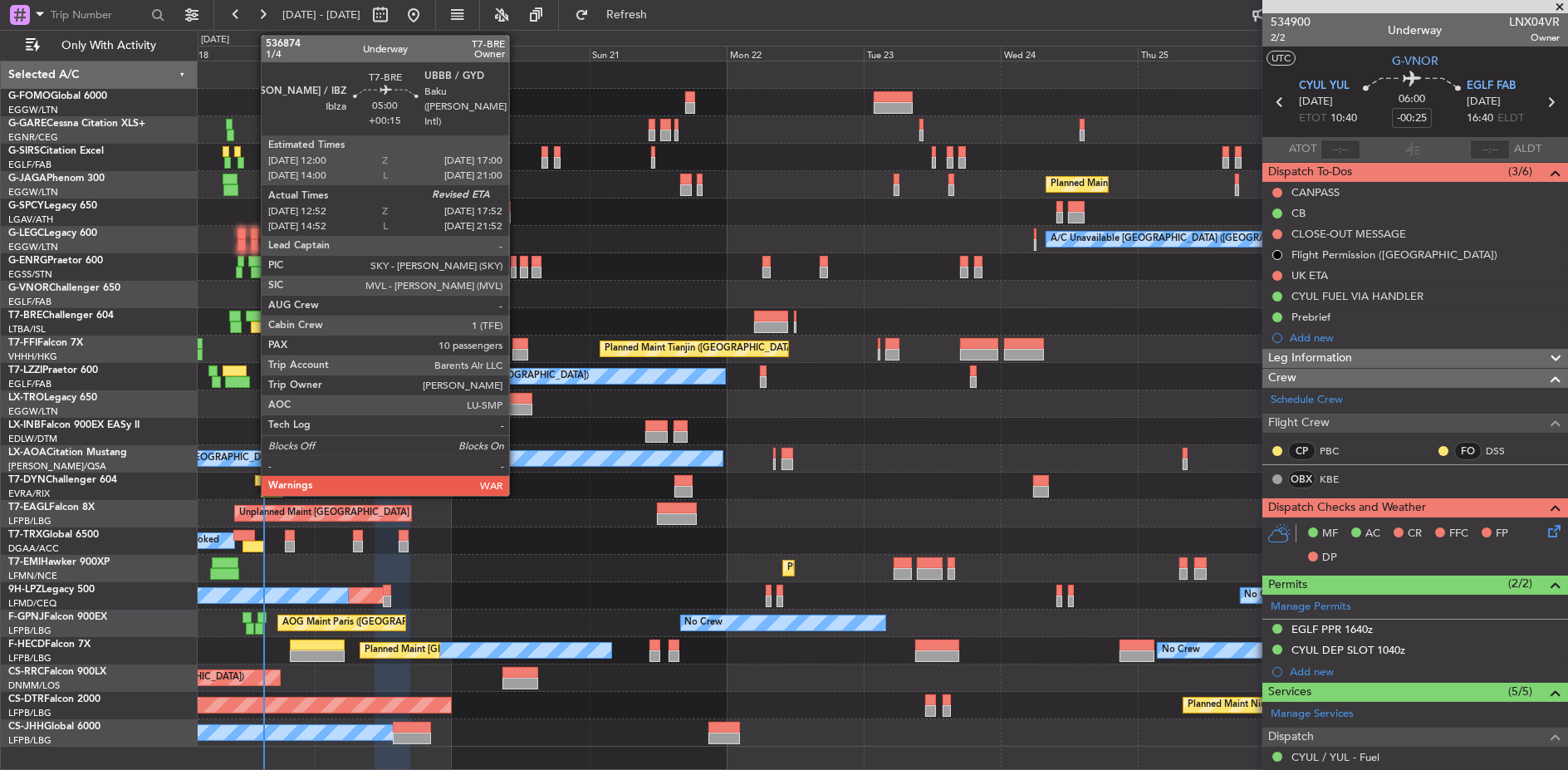
click at [253, 325] on div at bounding box center [266, 326] width 29 height 11
type input "+00:15"
type input "12:52"
type input "10"
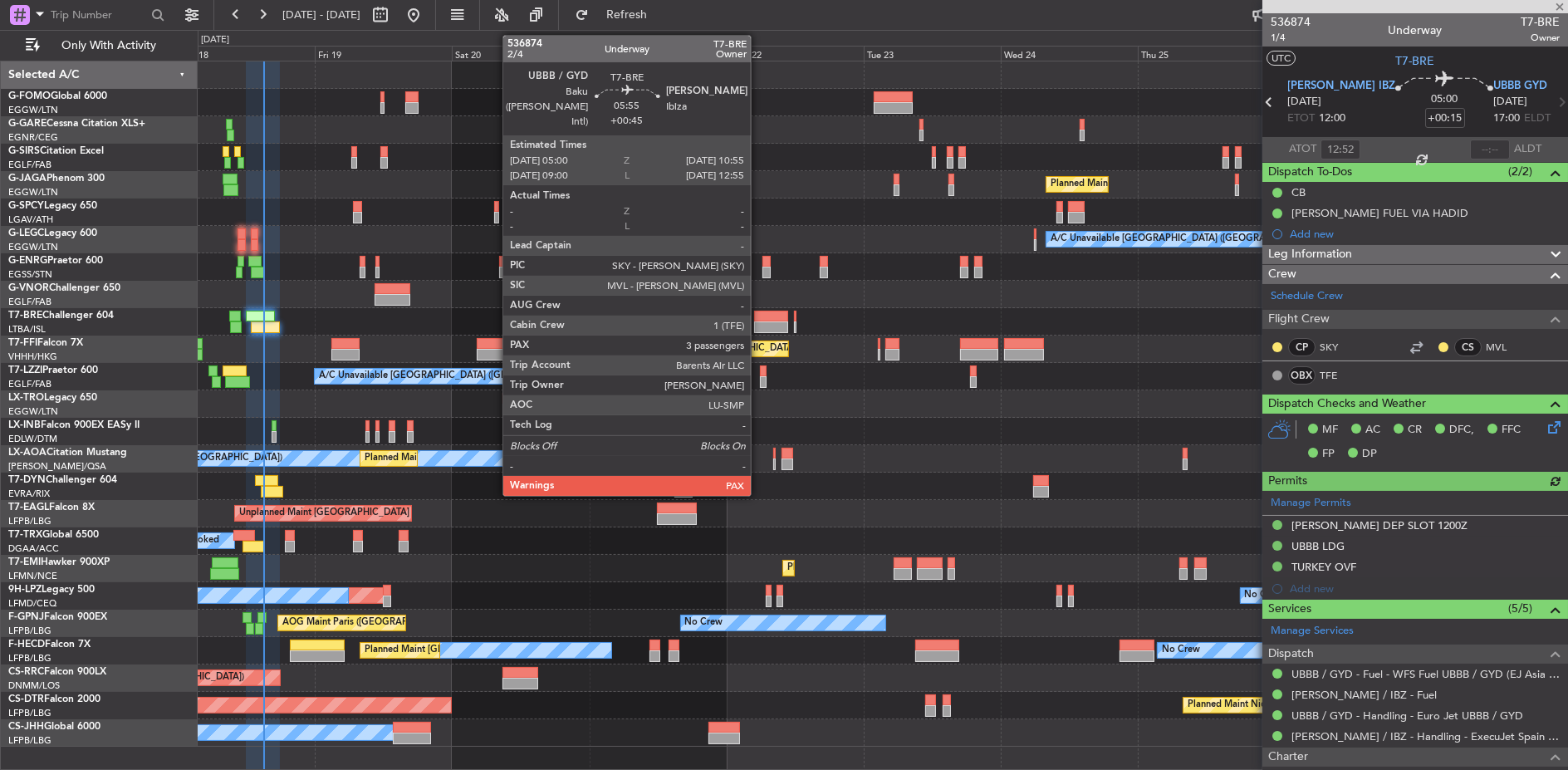
click at [759, 312] on div at bounding box center [771, 316] width 34 height 11
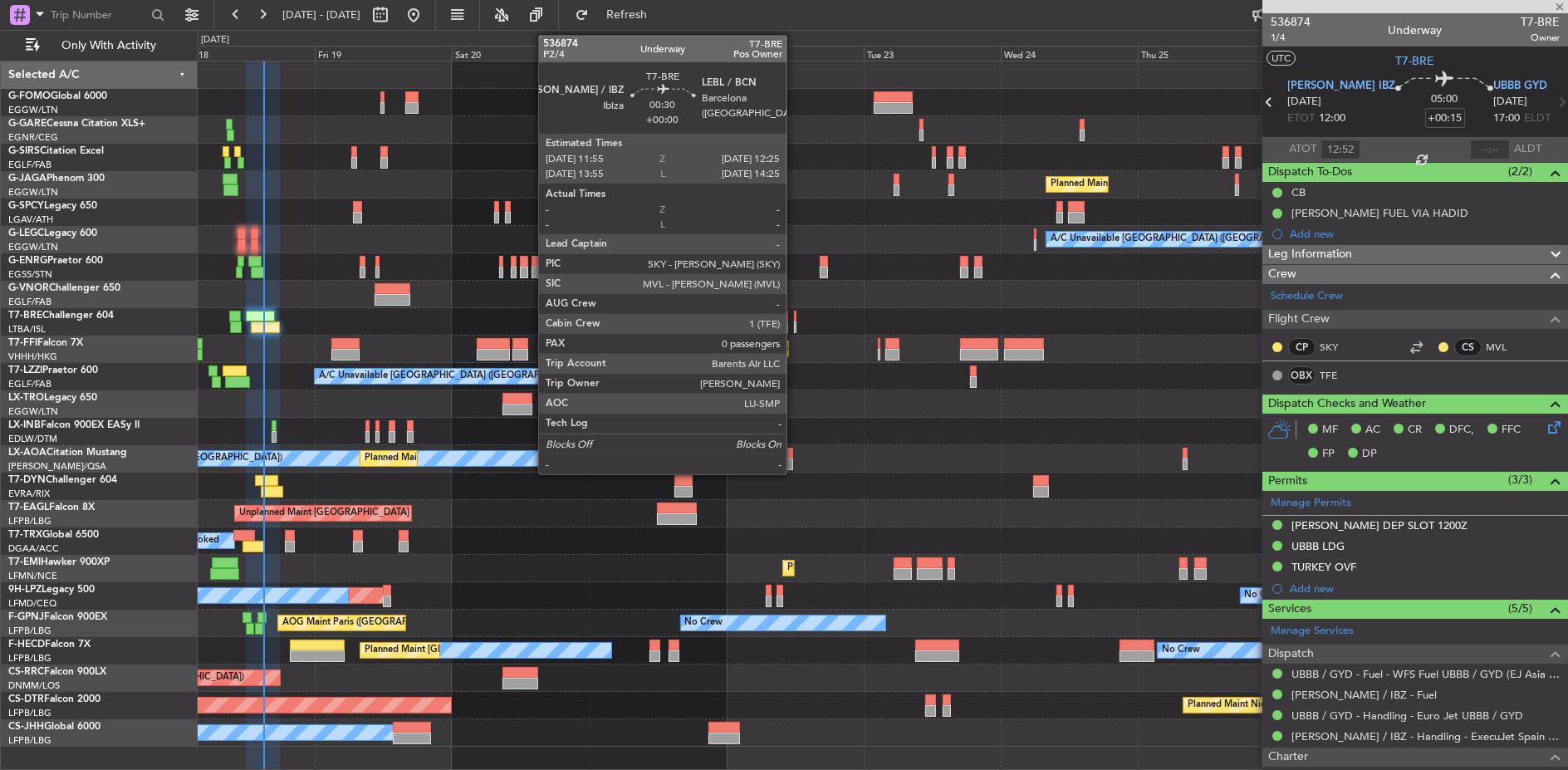
click at [795, 325] on div at bounding box center [796, 326] width 3 height 11
type input "0"
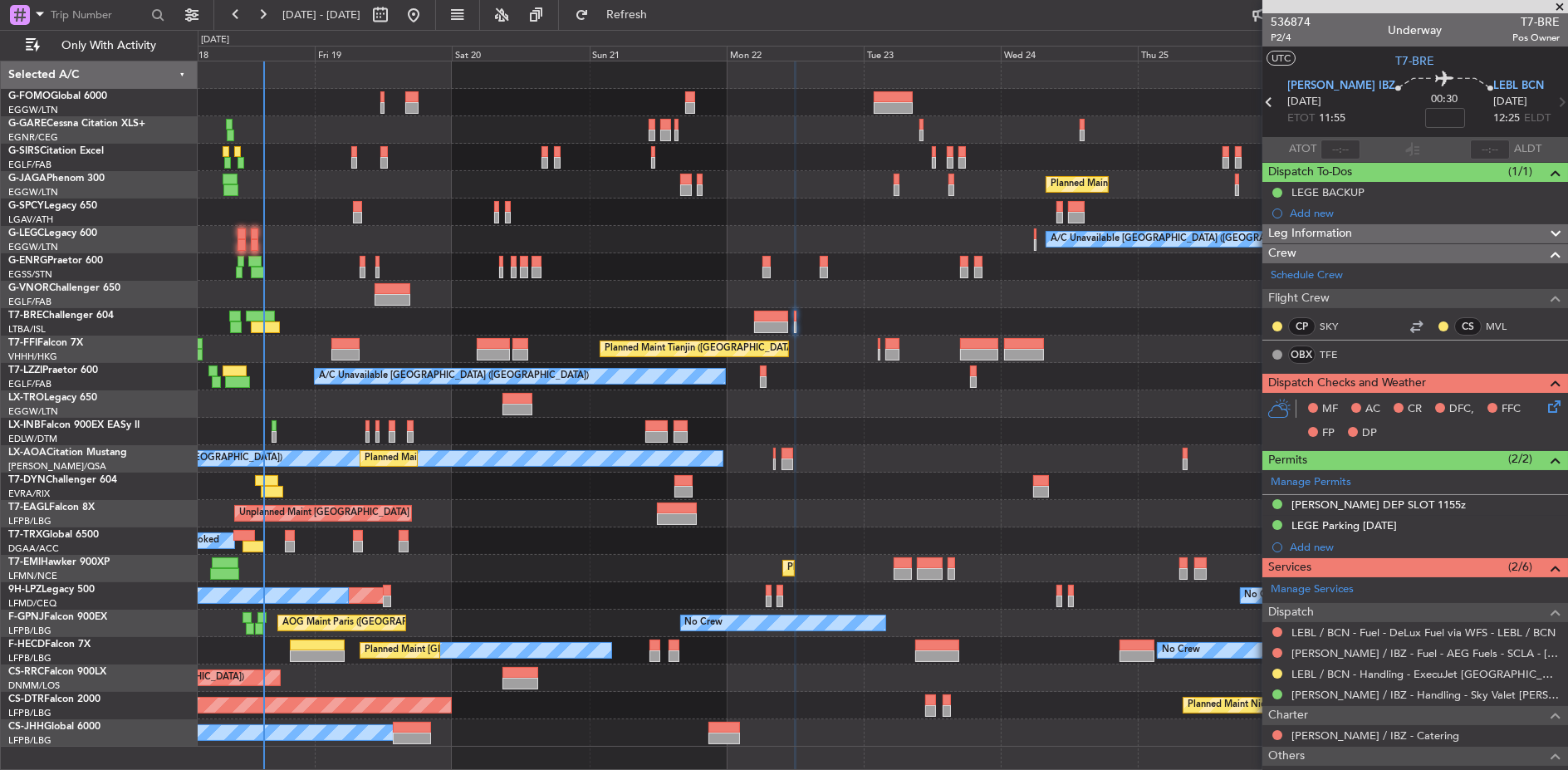
click at [392, 322] on div at bounding box center [883, 322] width 1370 height 28
click at [363, 308] on div at bounding box center [883, 322] width 1370 height 28
click at [350, 345] on div at bounding box center [345, 344] width 28 height 11
type input "+00:35"
type input "3"
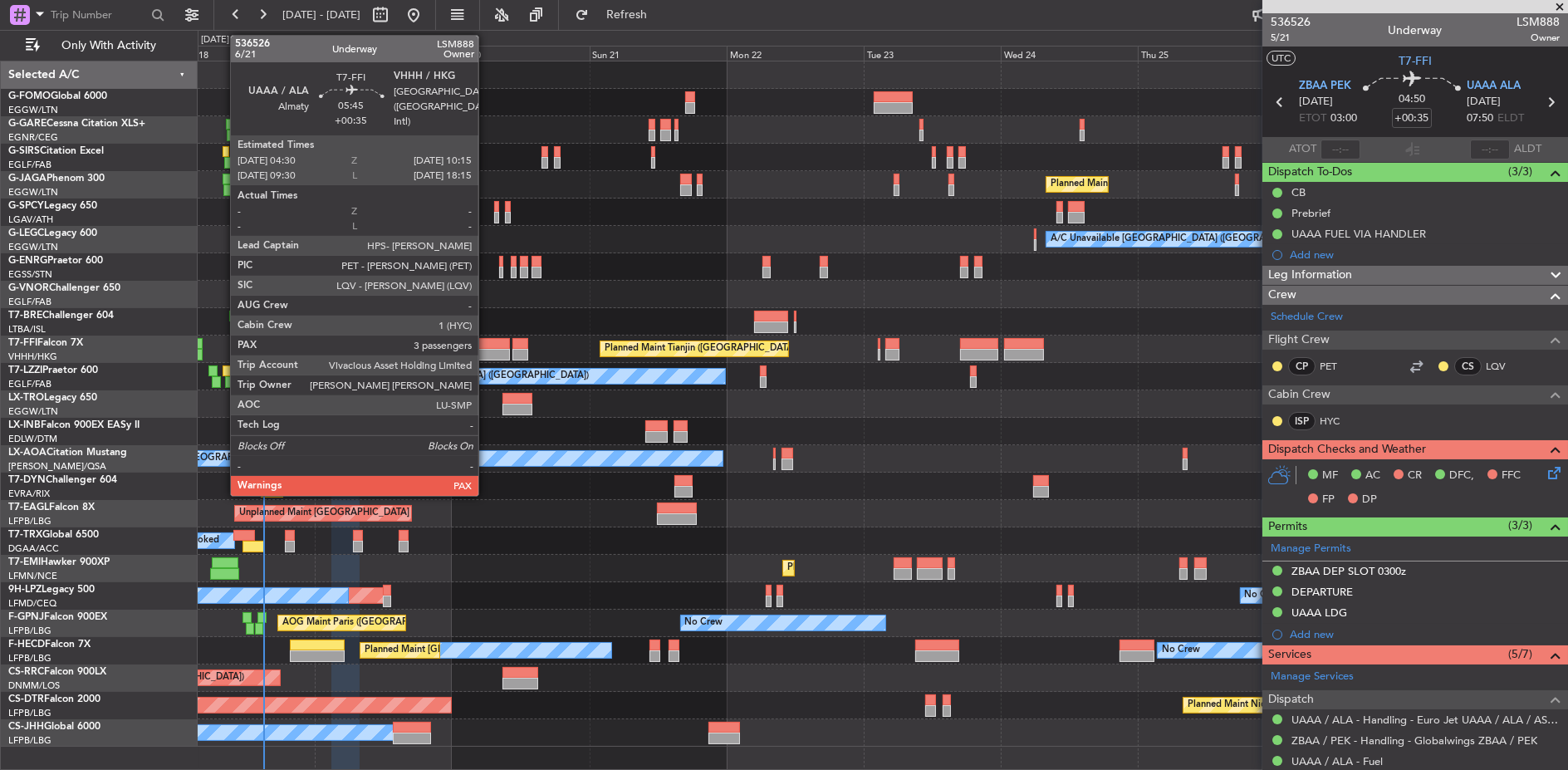
click at [487, 352] on div at bounding box center [493, 354] width 33 height 11
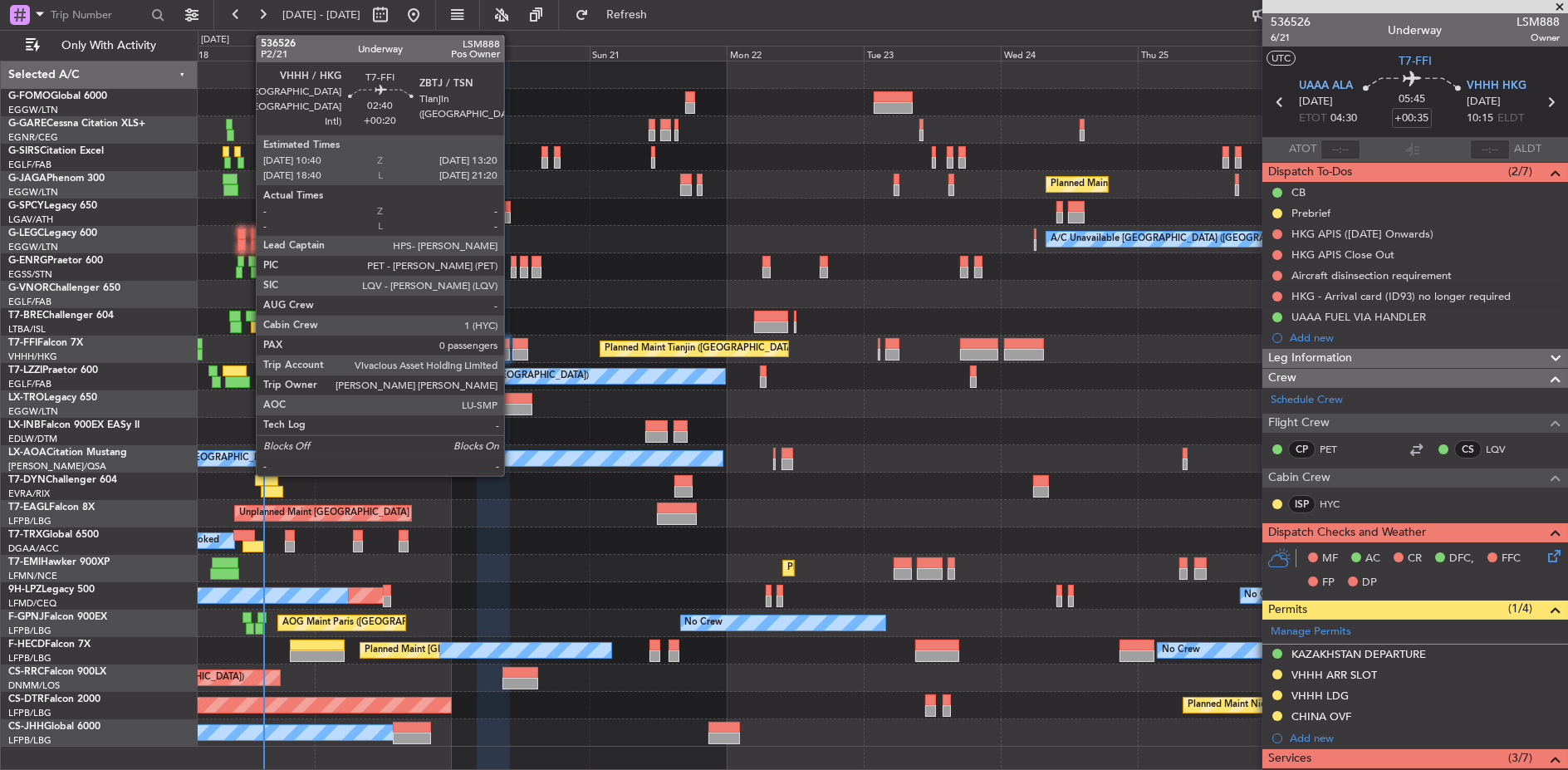
click at [513, 349] on div at bounding box center [520, 354] width 16 height 11
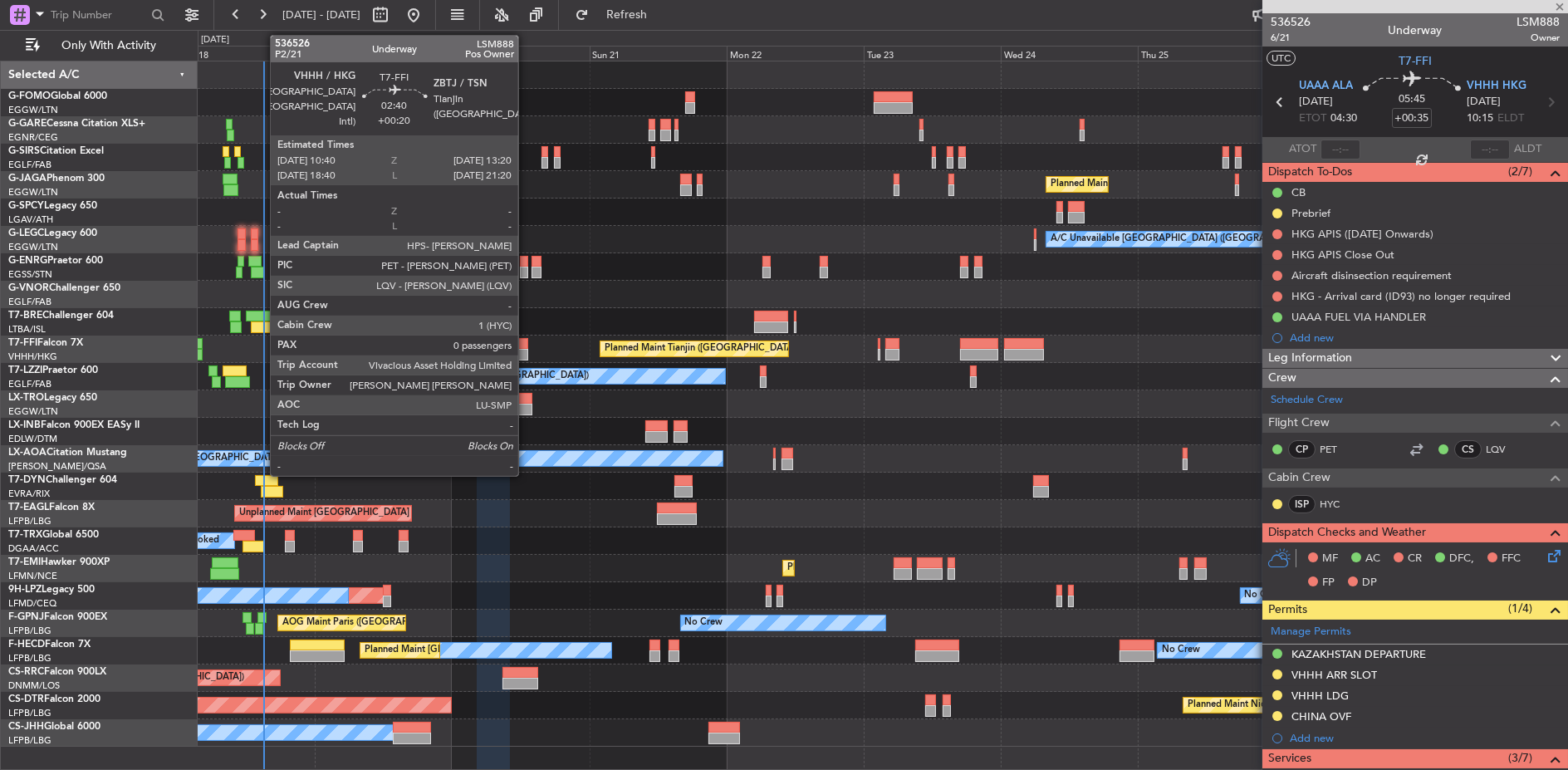
type input "+00:20"
type input "0"
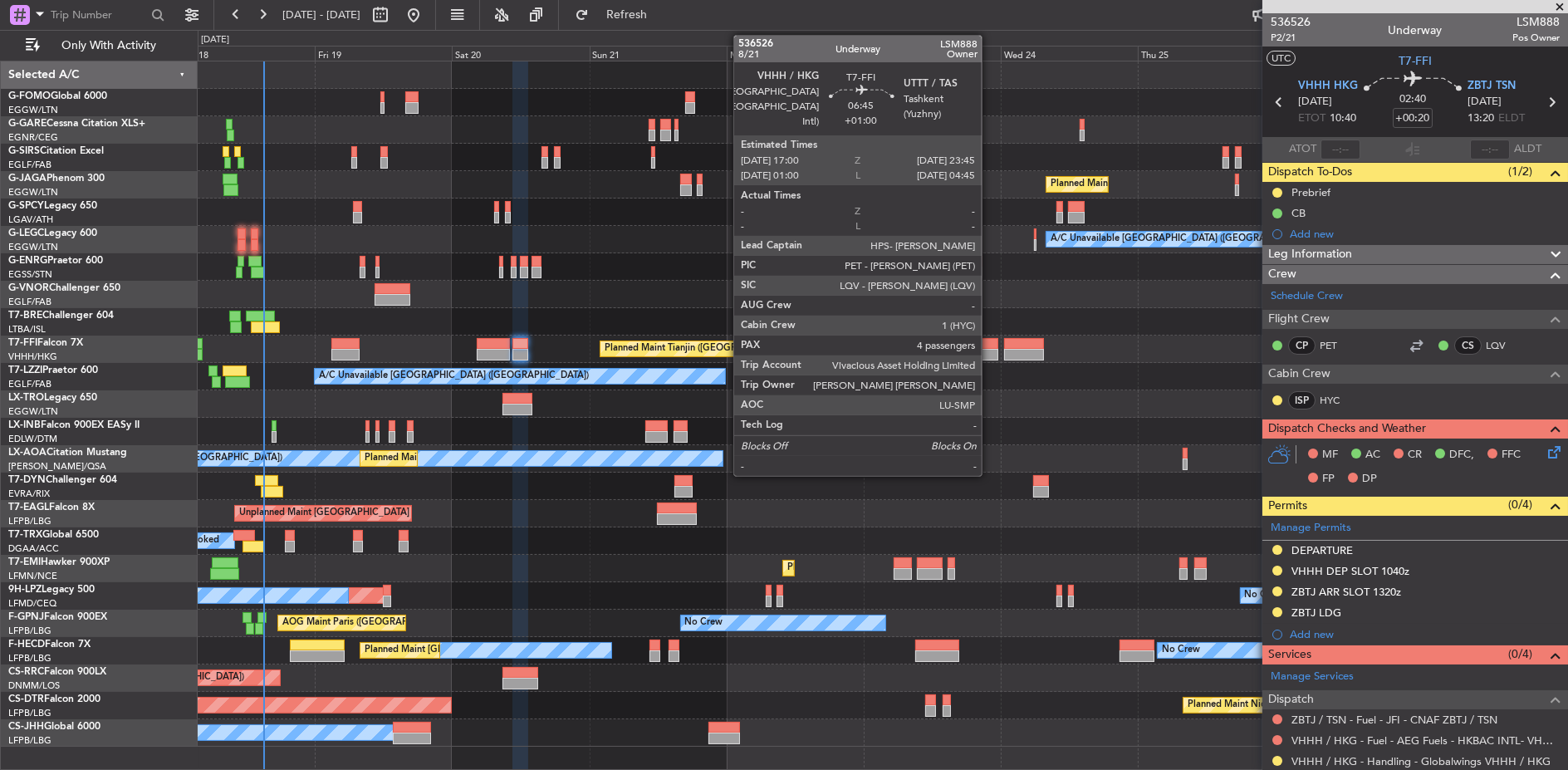
click at [990, 352] on div at bounding box center [979, 354] width 39 height 11
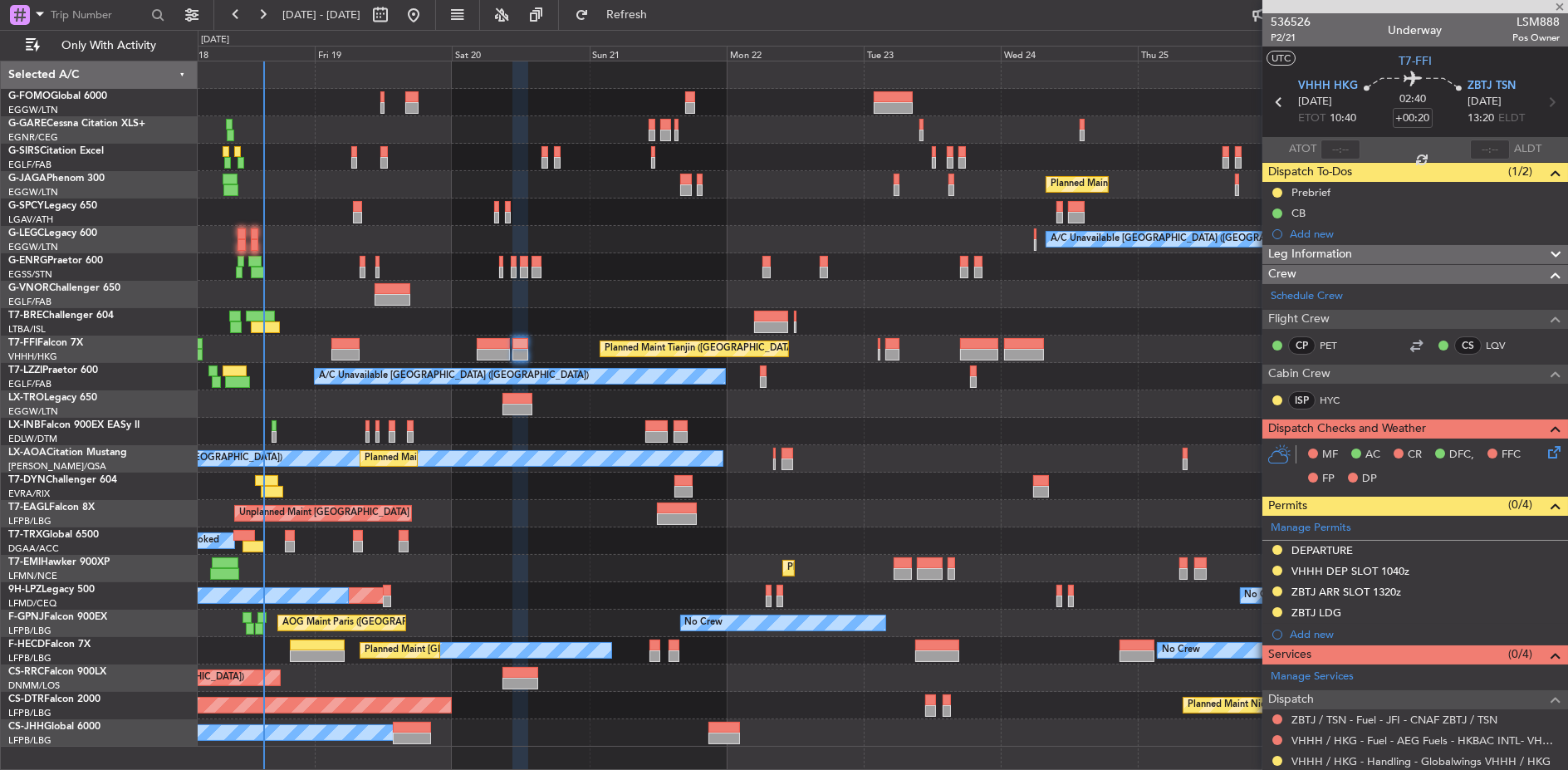
type input "+01:00"
type input "4"
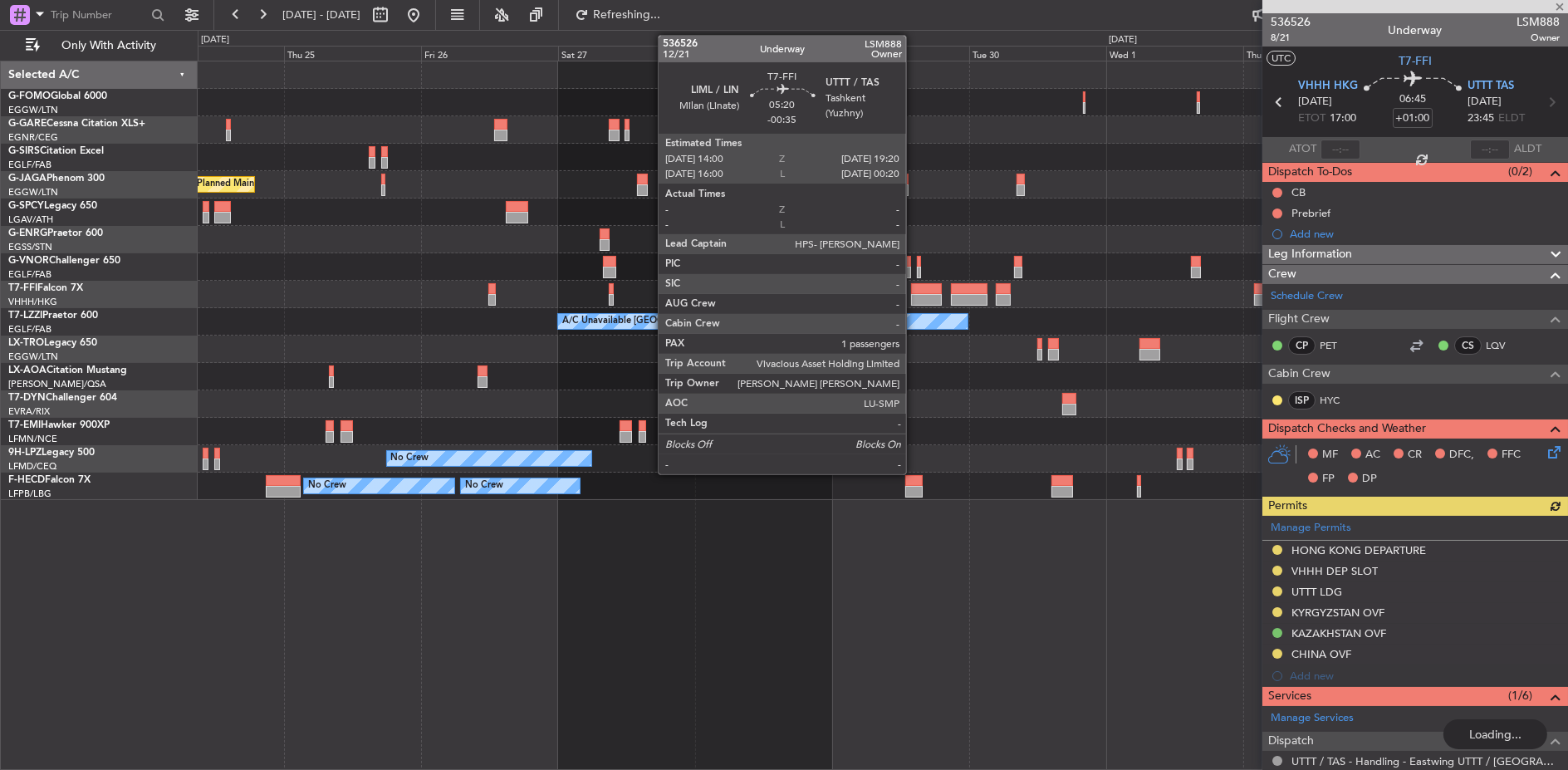
click at [914, 294] on div at bounding box center [927, 300] width 31 height 11
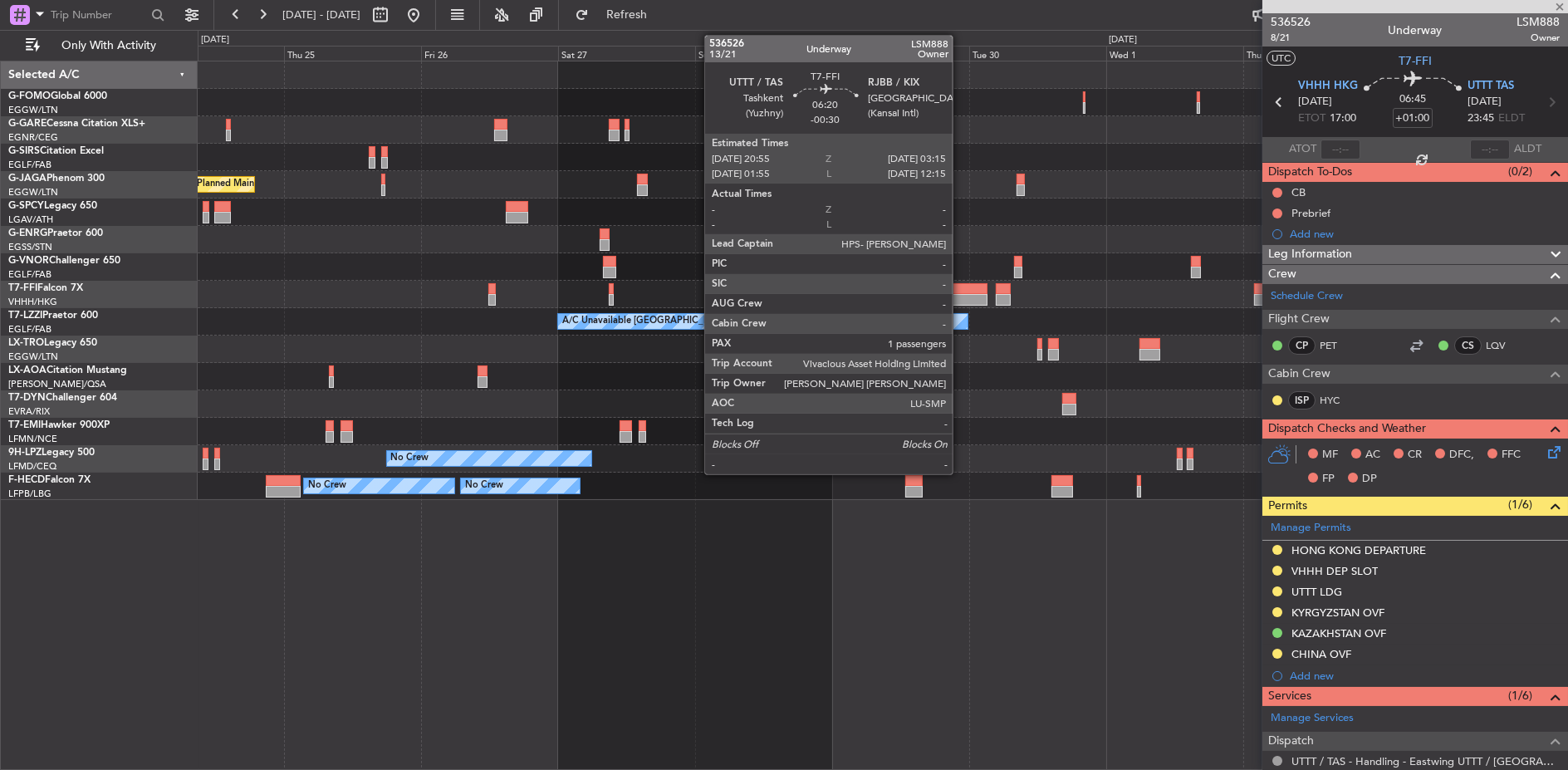
type input "-00:35"
type input "1"
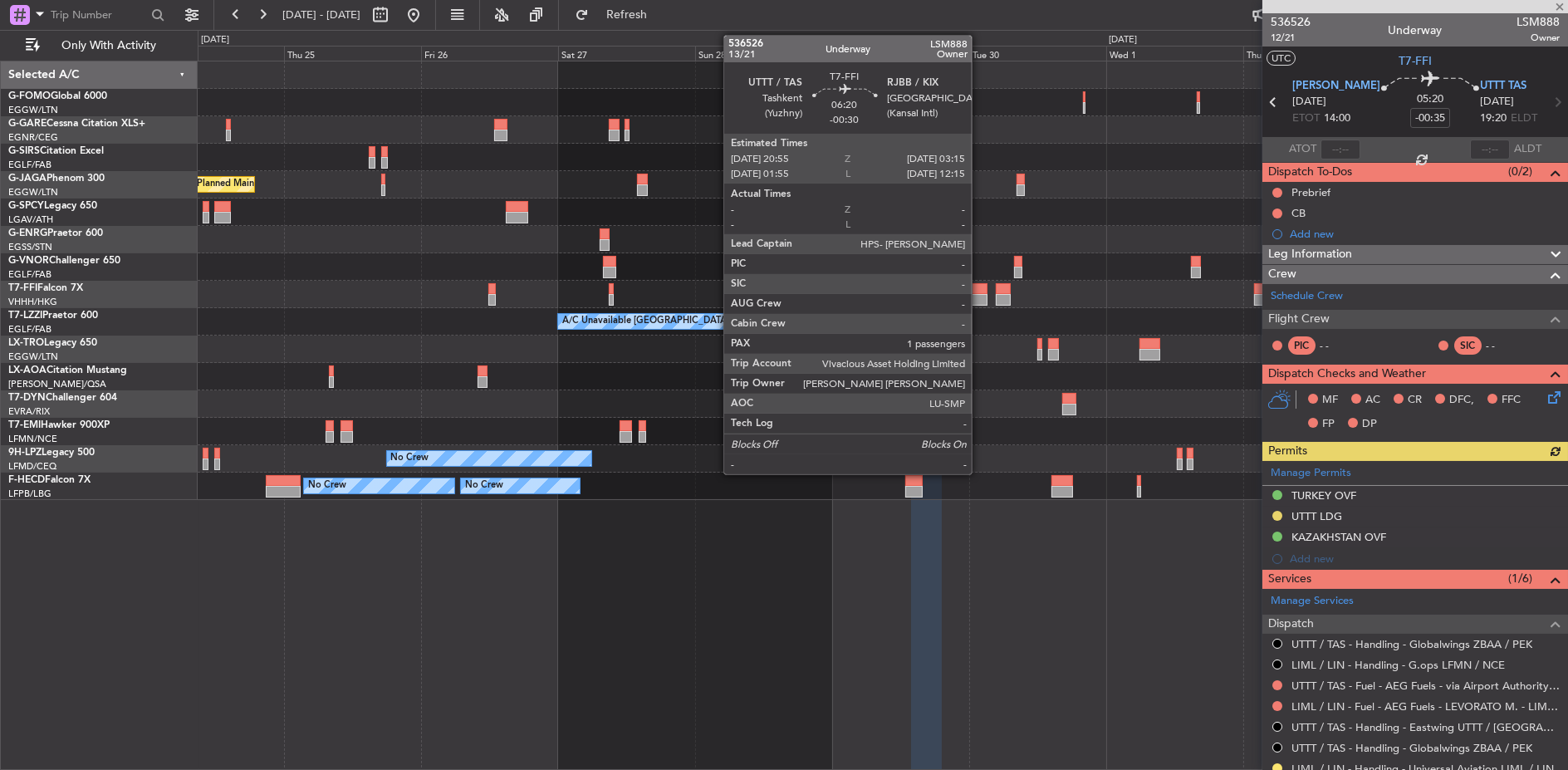
click at [979, 298] on div at bounding box center [969, 300] width 36 height 11
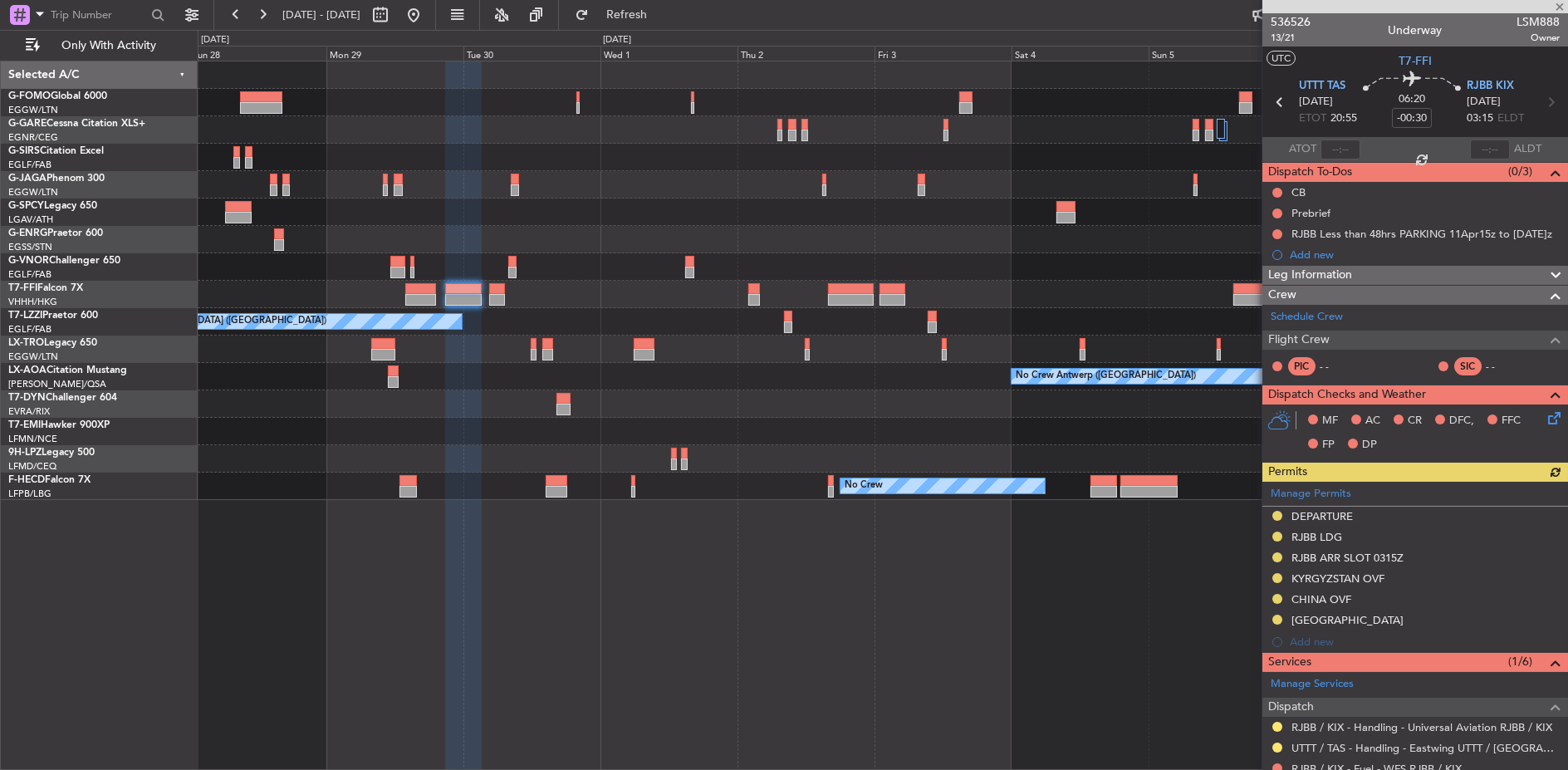
click at [560, 290] on div "Planned Maint Geneva (Cointrin)" at bounding box center [883, 294] width 1370 height 28
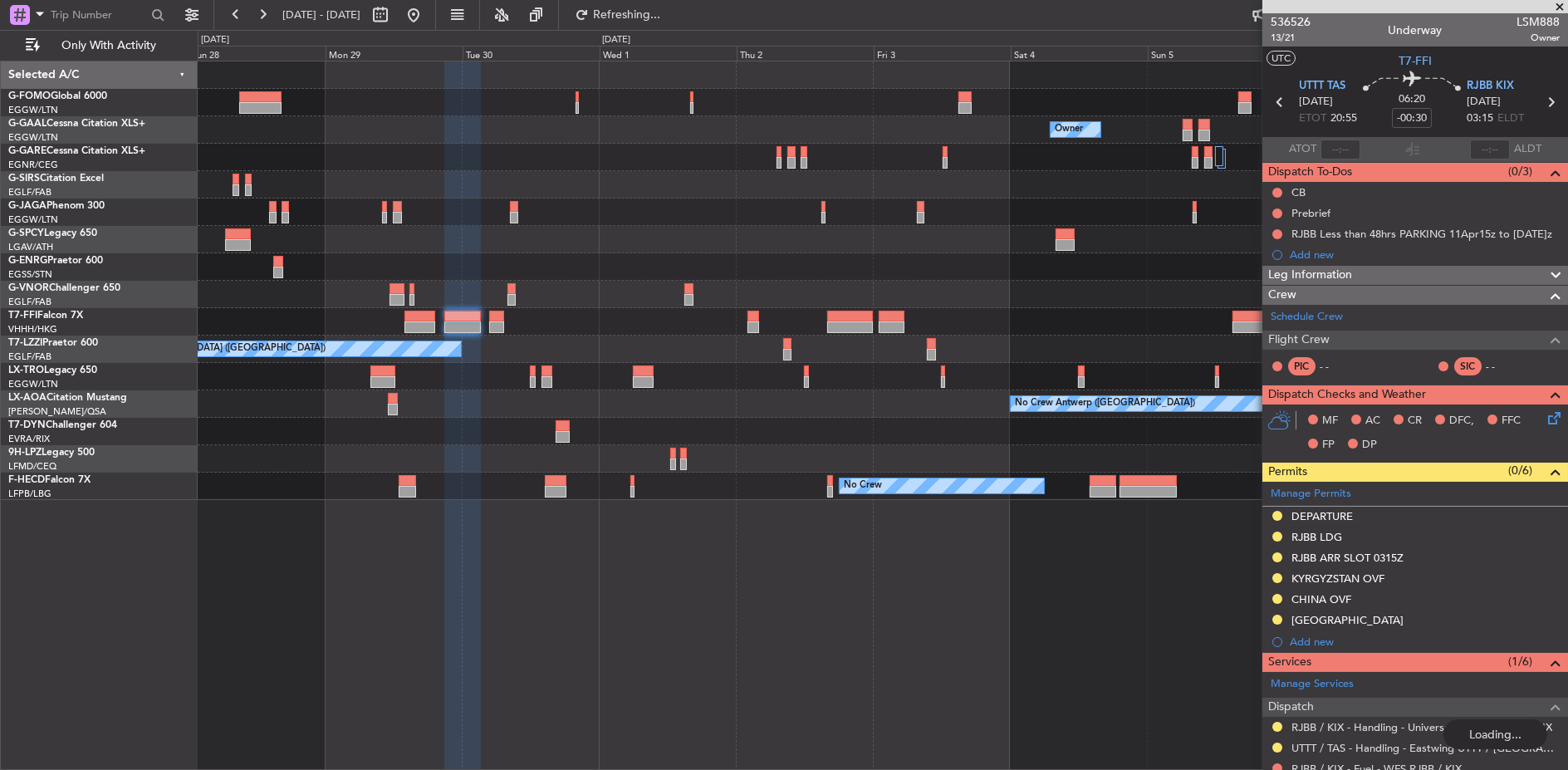
click at [328, 307] on div "Owner Owner Owner Planned [GEOGRAPHIC_DATA] Planned Maint Geneva ([GEOGRAPHIC_D…" at bounding box center [882, 281] width 1370 height 439
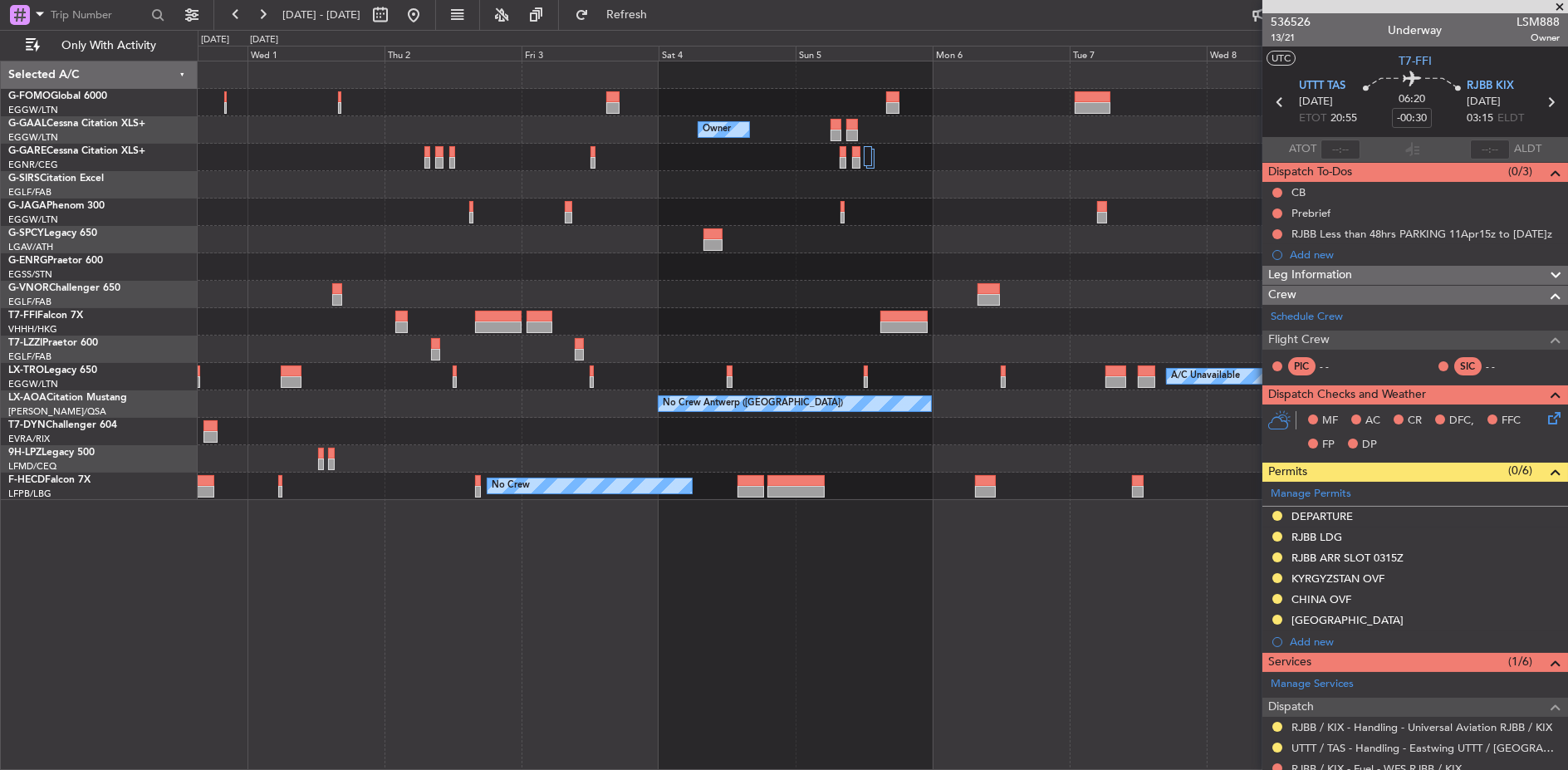
click at [664, 291] on div at bounding box center [882, 294] width 1370 height 28
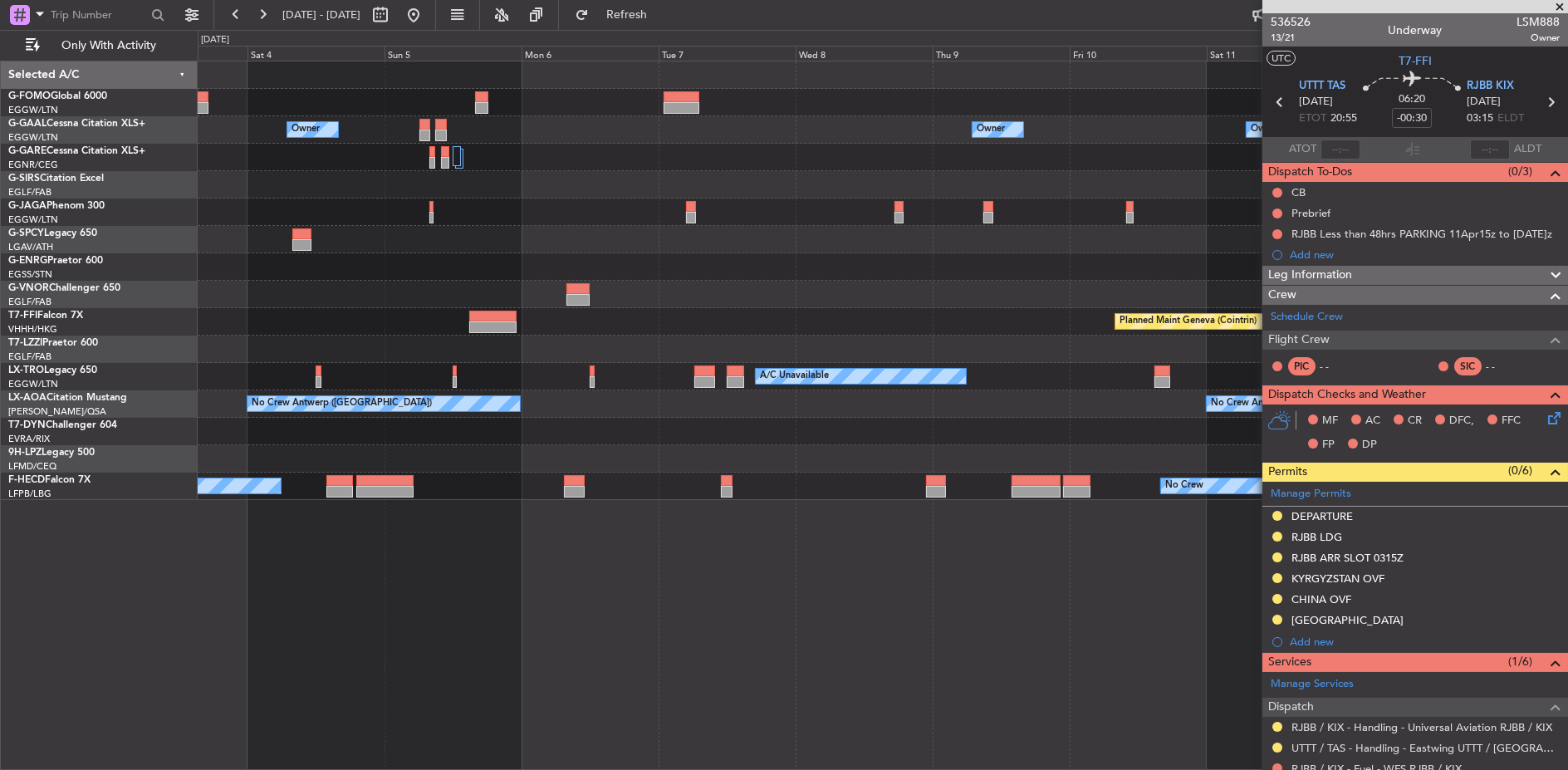
click at [540, 300] on div at bounding box center [882, 294] width 1370 height 28
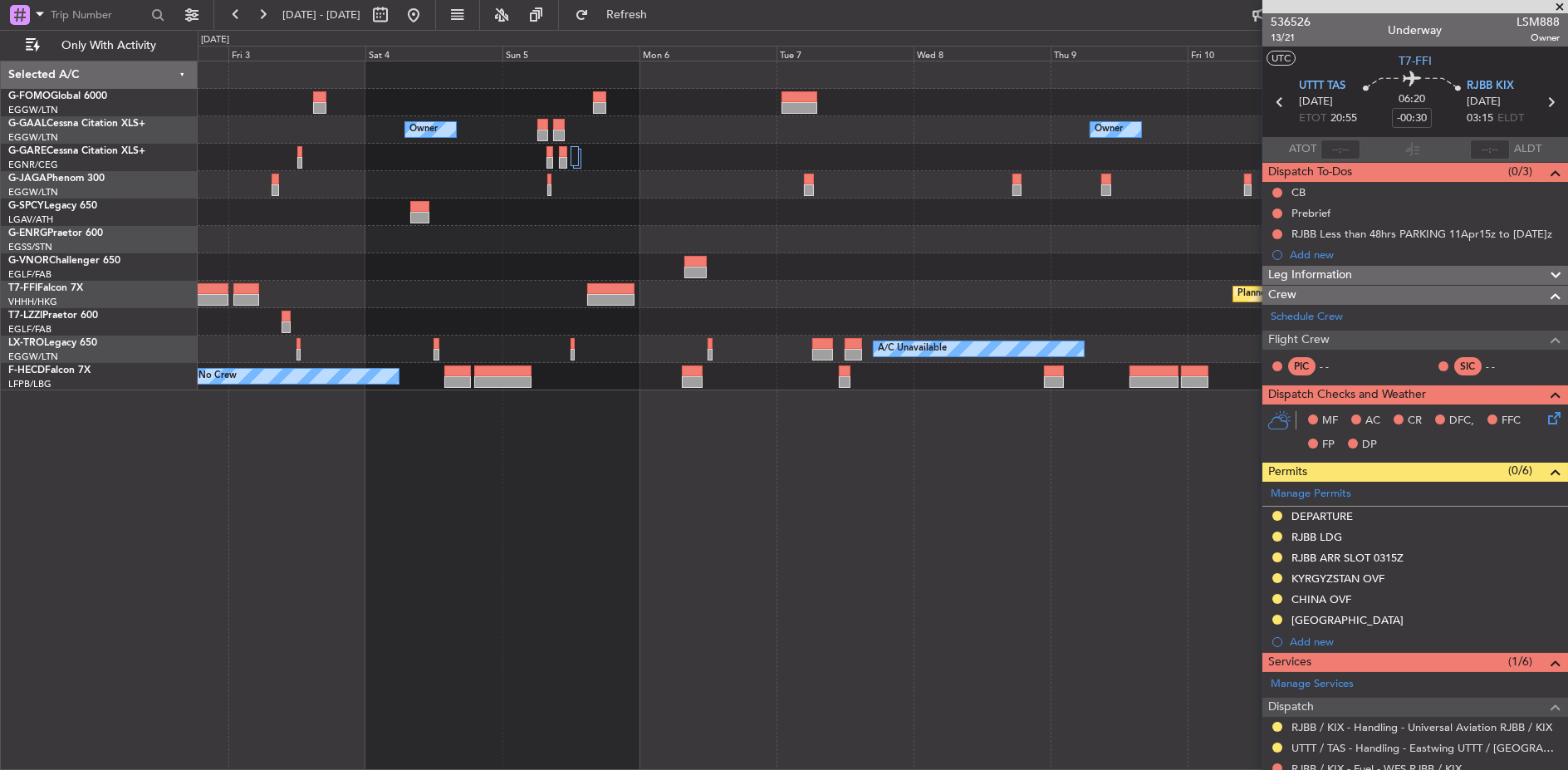
click at [911, 306] on div "Owner Owner Owner Owner [GEOGRAPHIC_DATA] ([GEOGRAPHIC_DATA]) Planned Maint Gen…" at bounding box center [882, 225] width 1370 height 329
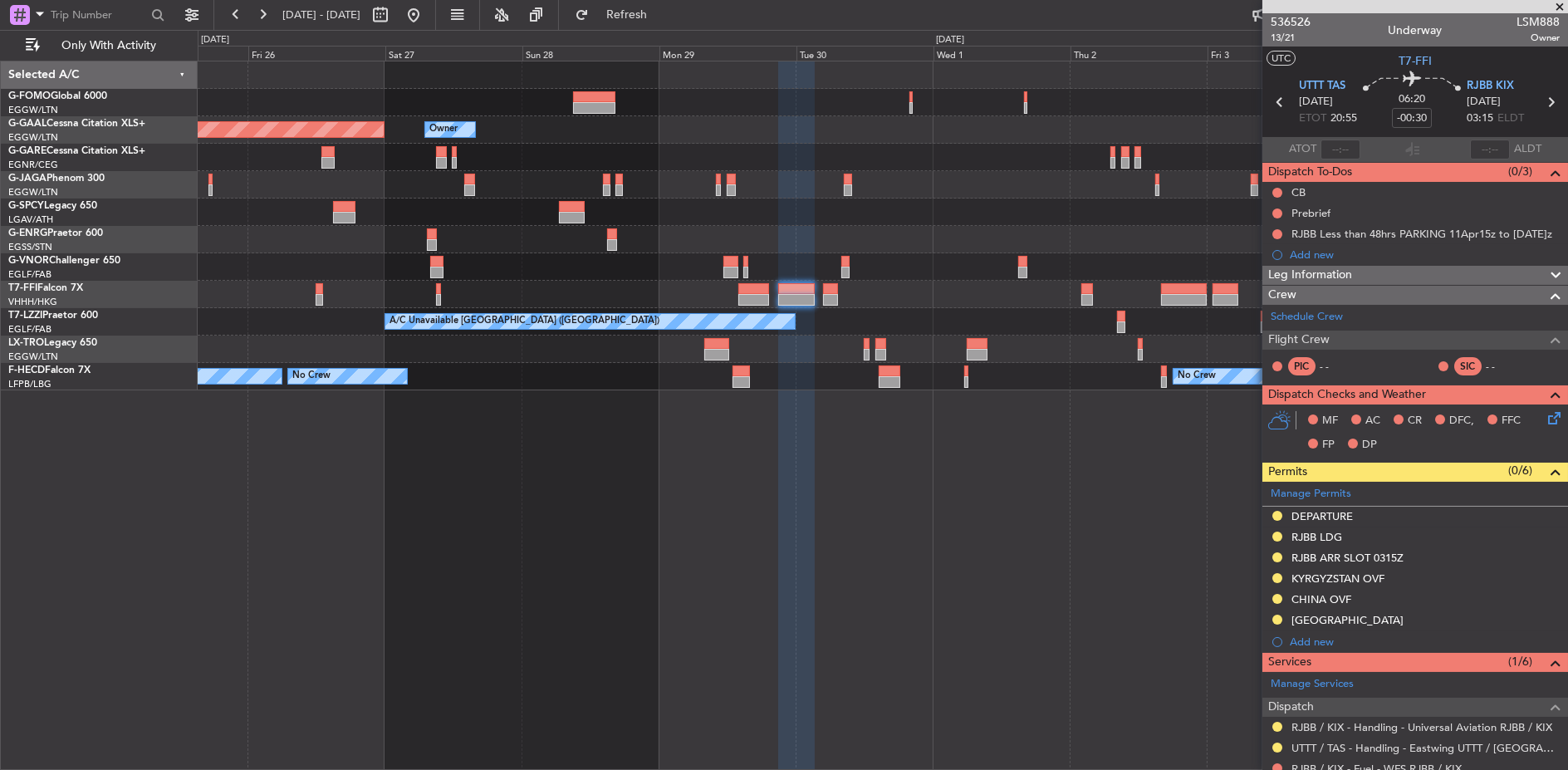
click at [1281, 284] on fb-app "[DATE] - [DATE] Refresh Quick Links Only With Activity Owner Owner Planned [GEO…" at bounding box center [784, 391] width 1568 height 758
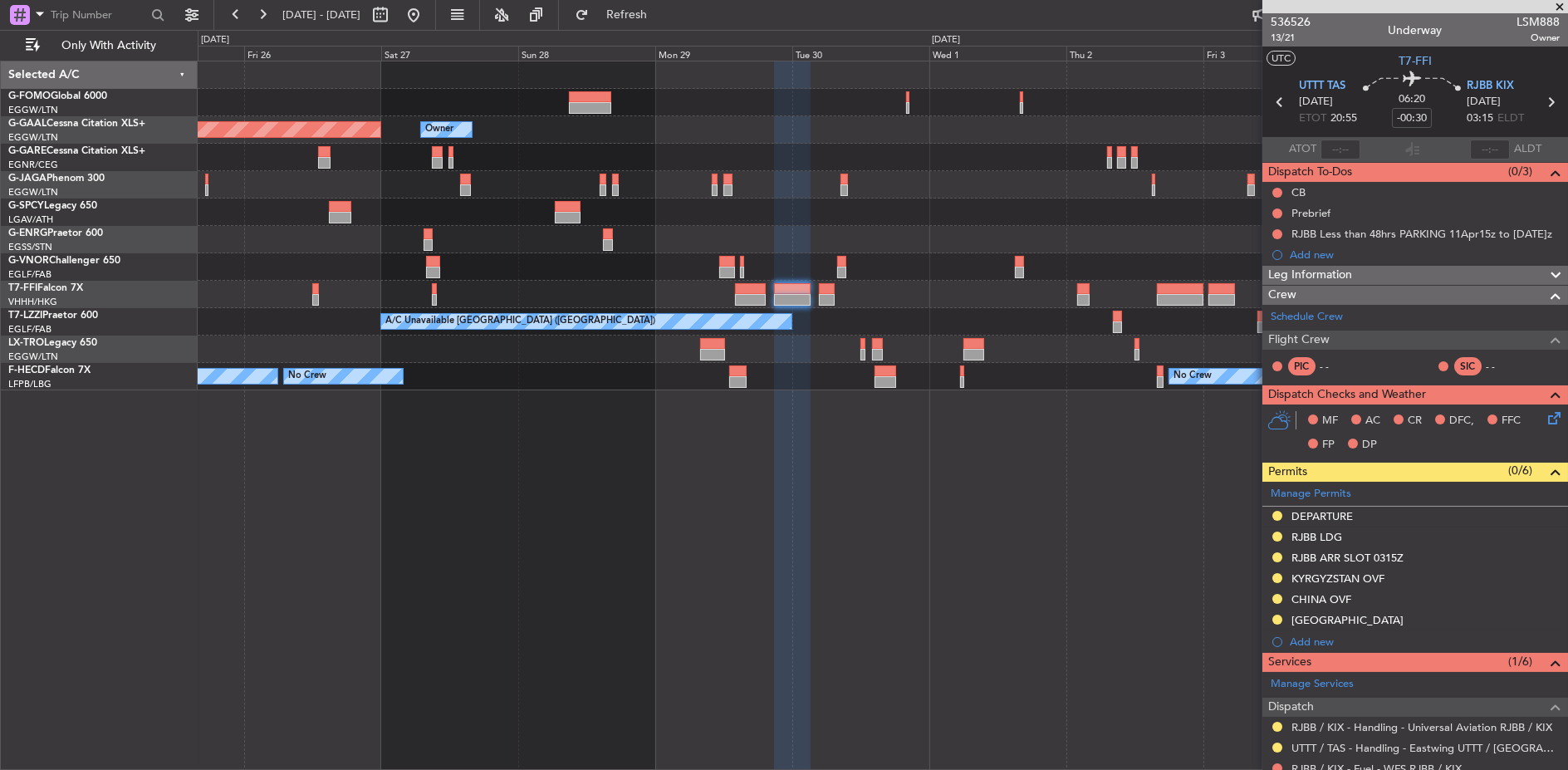
click at [1153, 299] on div "Owner Owner Planned [GEOGRAPHIC_DATA] Planned Maint [GEOGRAPHIC_DATA] ([GEOGRAP…" at bounding box center [883, 225] width 1370 height 329
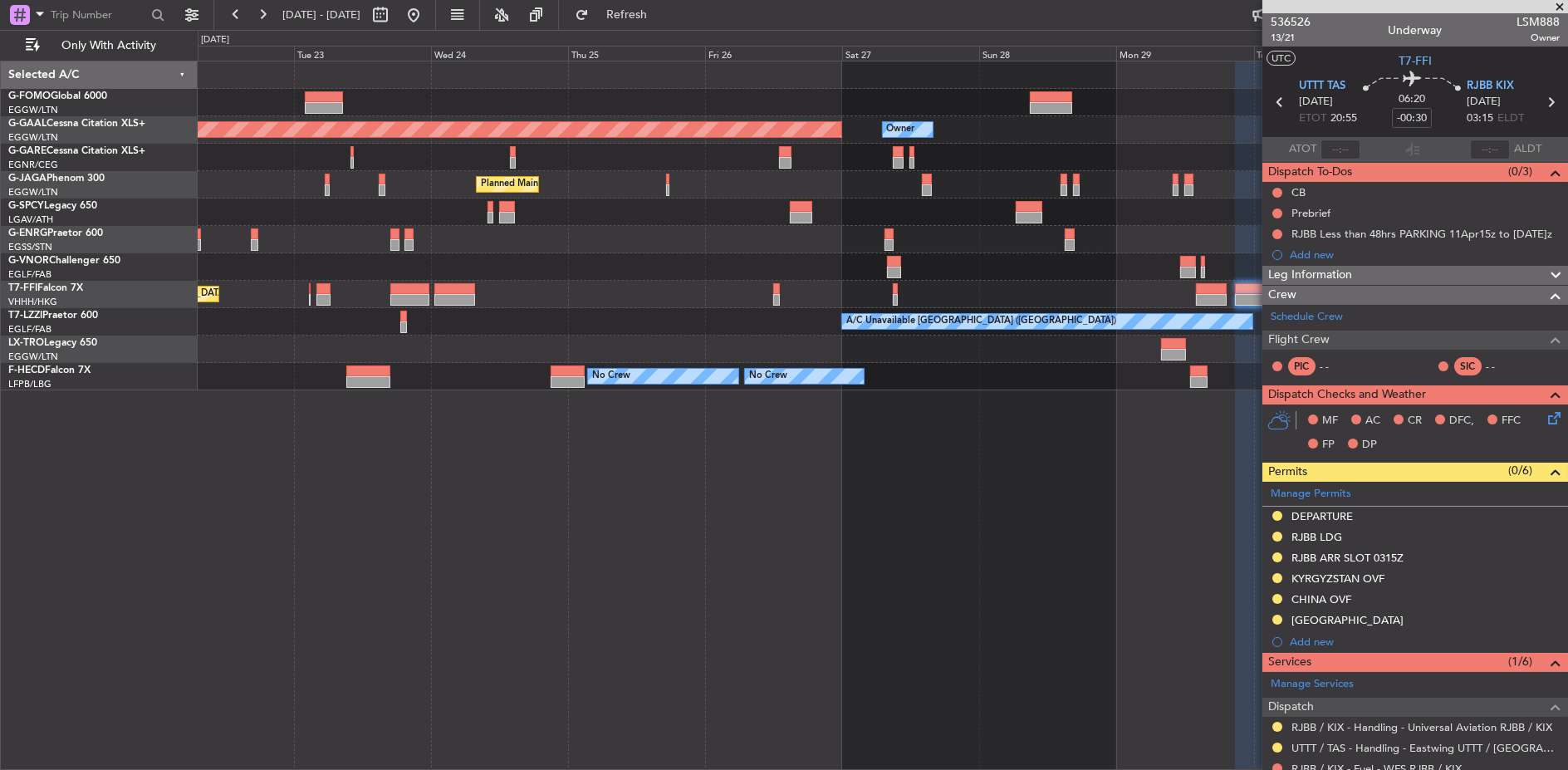
click at [940, 305] on div "Owner Planned [GEOGRAPHIC_DATA] Owner Planned Maint [GEOGRAPHIC_DATA] ([GEOGRAP…" at bounding box center [883, 225] width 1370 height 329
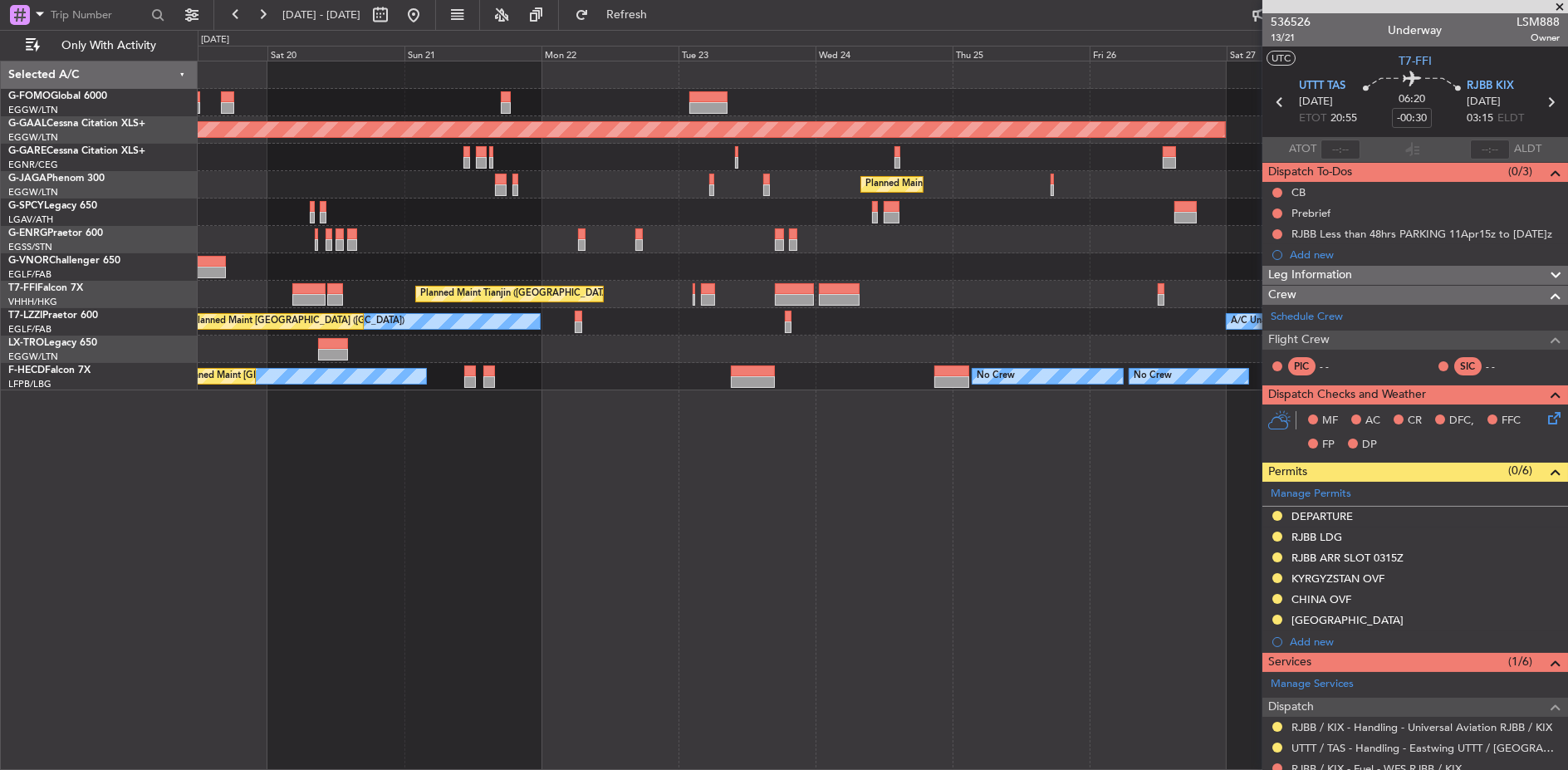
click at [994, 303] on div "Owner Planned [GEOGRAPHIC_DATA] Planned Maint [GEOGRAPHIC_DATA] ([GEOGRAPHIC_DA…" at bounding box center [882, 225] width 1370 height 329
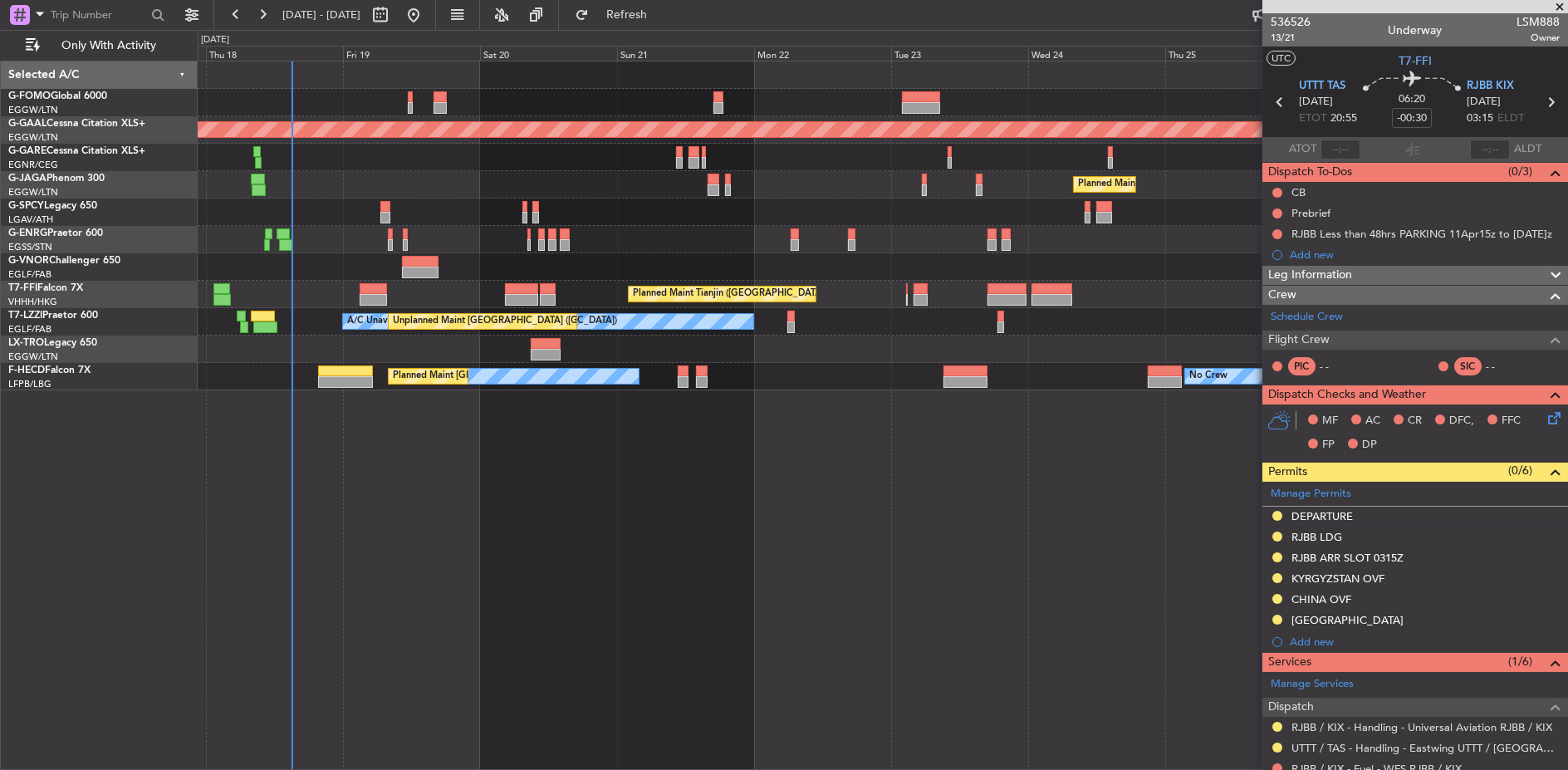
click at [703, 304] on div "Planned Maint Tianjin ([GEOGRAPHIC_DATA])" at bounding box center [883, 294] width 1370 height 28
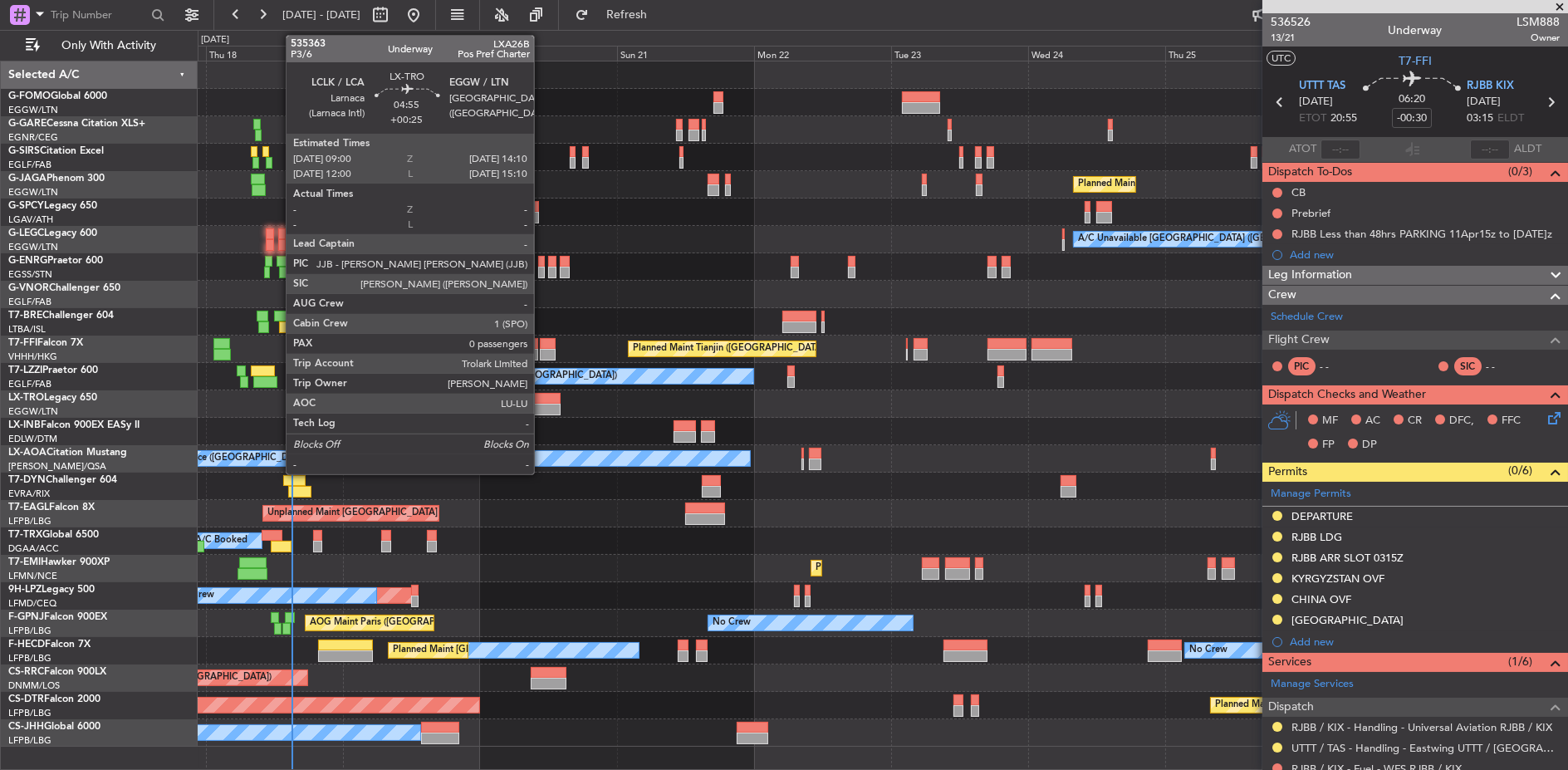
click at [543, 399] on div at bounding box center [545, 398] width 30 height 11
type input "+00:25"
type input "0"
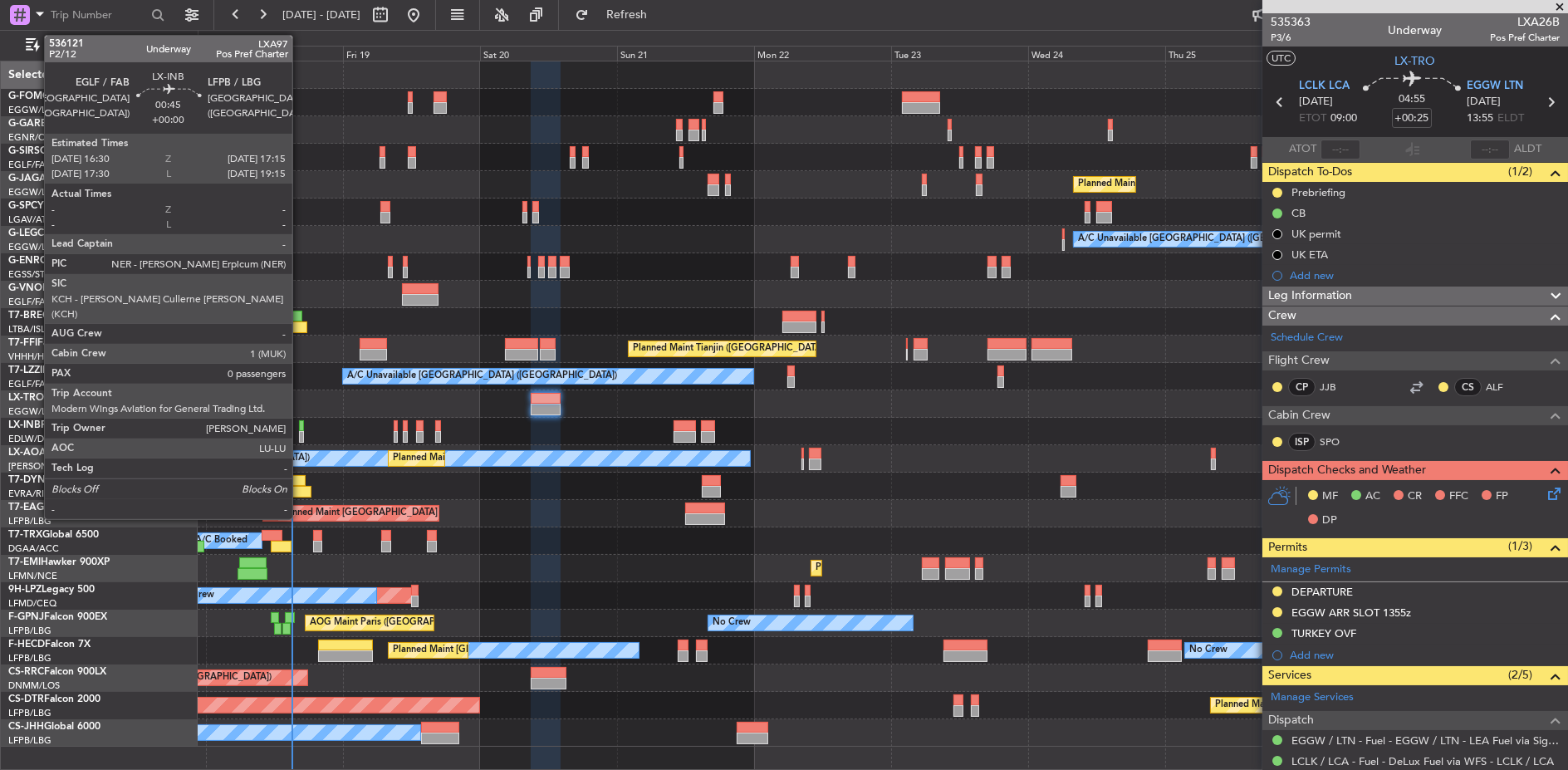
click at [300, 432] on div at bounding box center [301, 436] width 5 height 11
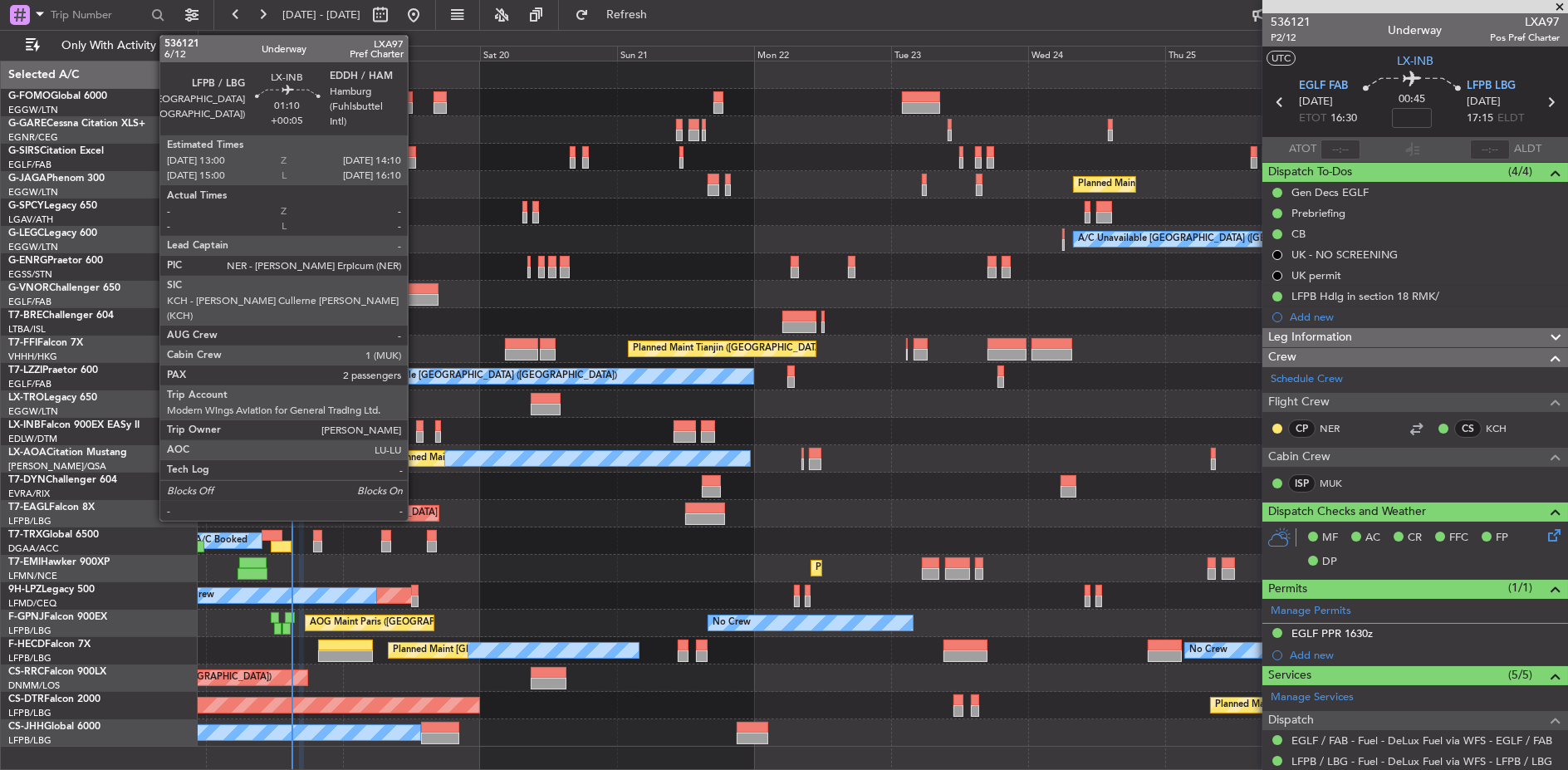
click at [416, 423] on div at bounding box center [419, 426] width 8 height 11
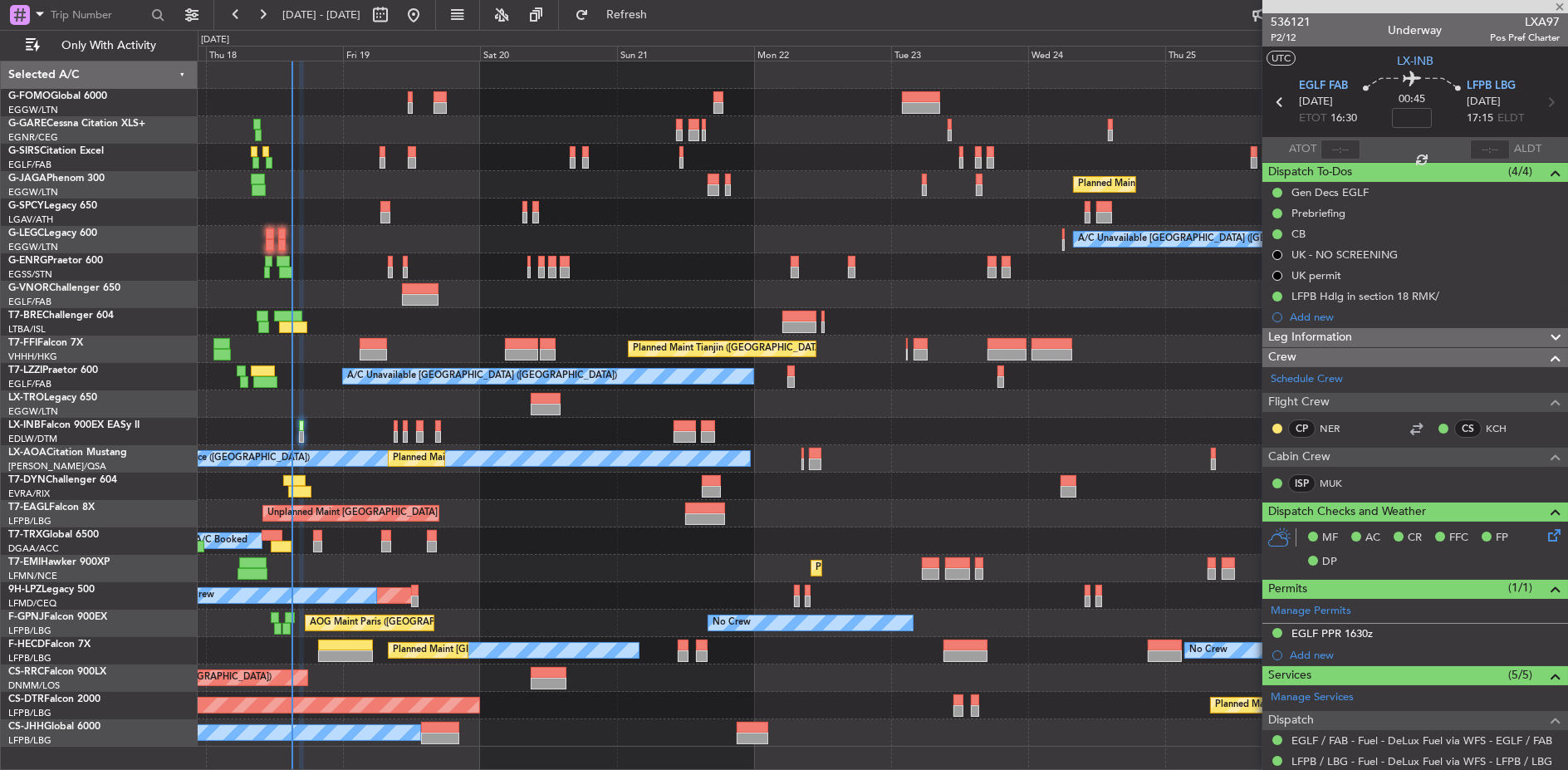
type input "+00:05"
type input "2"
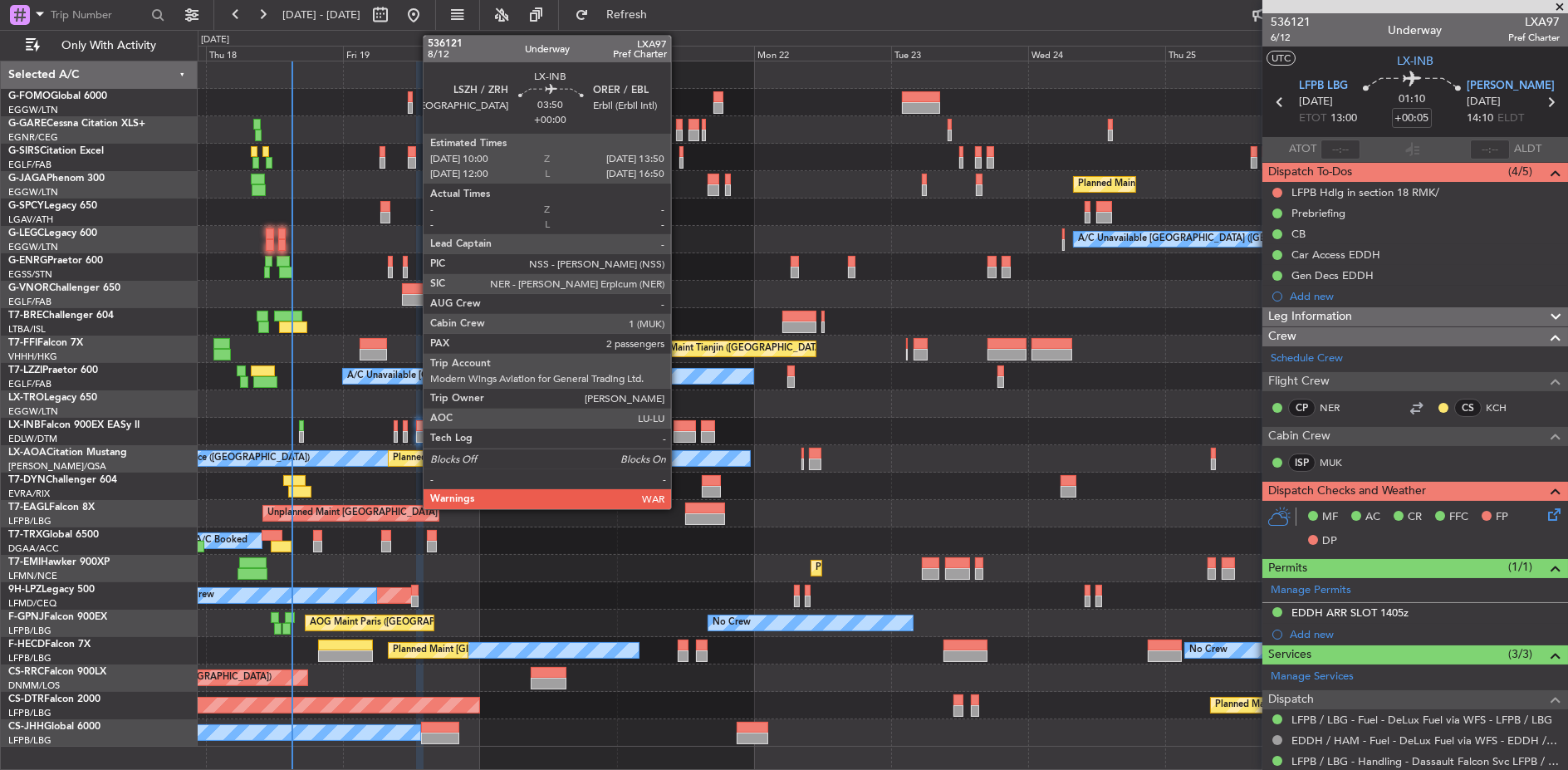
click at [679, 432] on div at bounding box center [684, 436] width 22 height 11
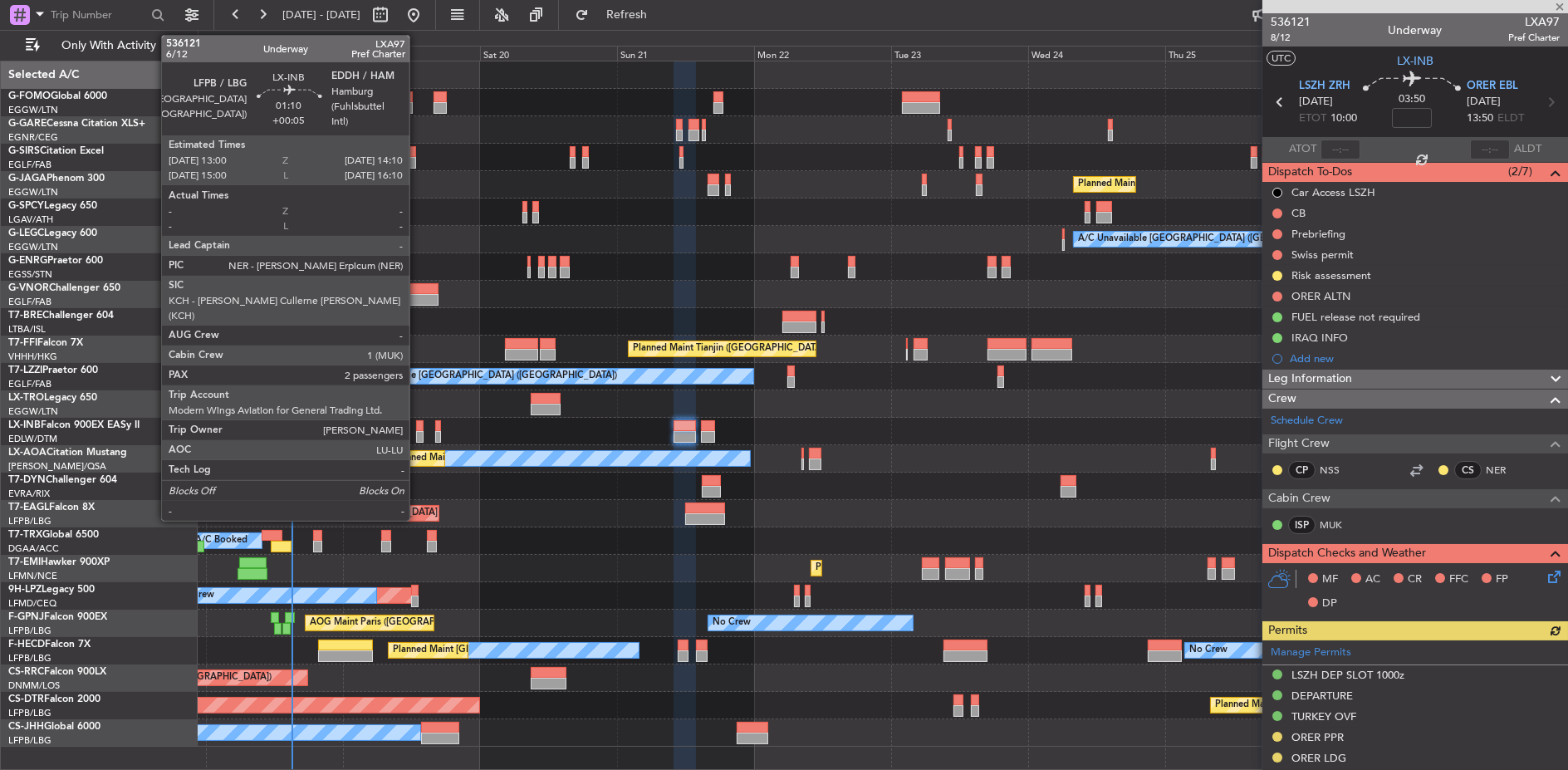
click at [419, 432] on div at bounding box center [419, 436] width 8 height 11
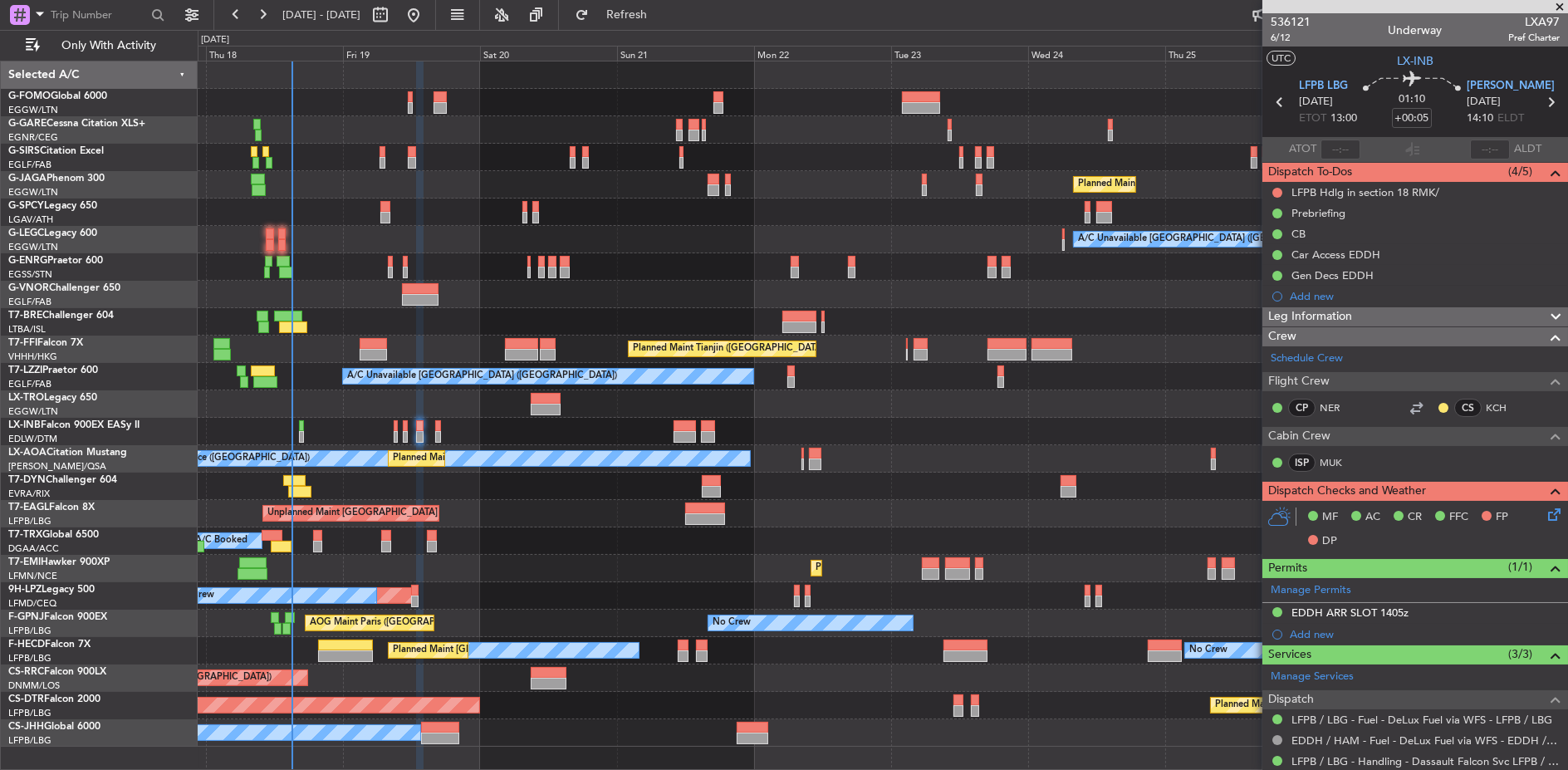
click at [513, 483] on div "Unplanned Maint [GEOGRAPHIC_DATA] (Riga Intl)" at bounding box center [883, 487] width 1370 height 28
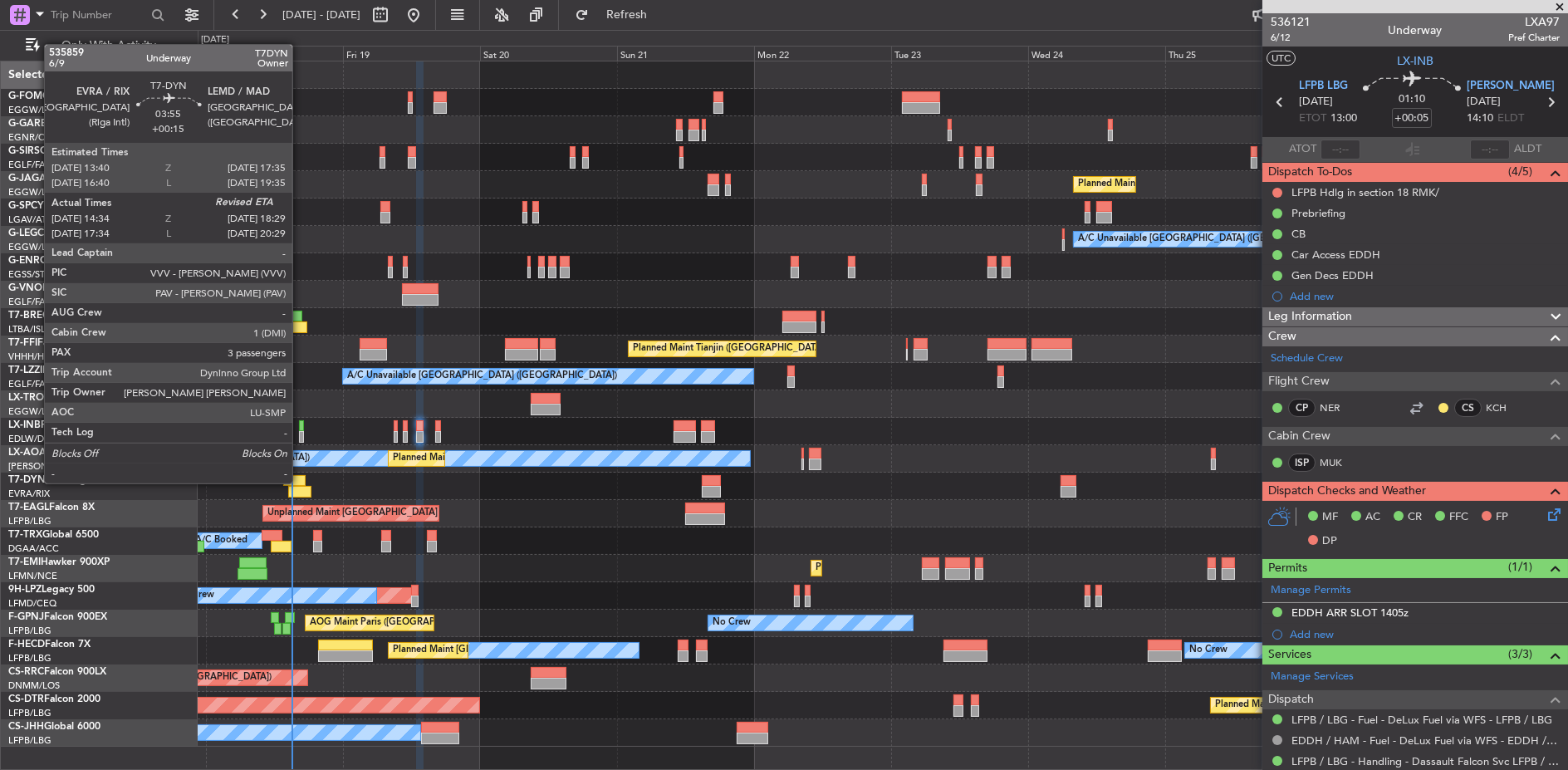
click at [300, 483] on div at bounding box center [294, 480] width 22 height 11
type input "+00:15"
type input "14:34"
type input "3"
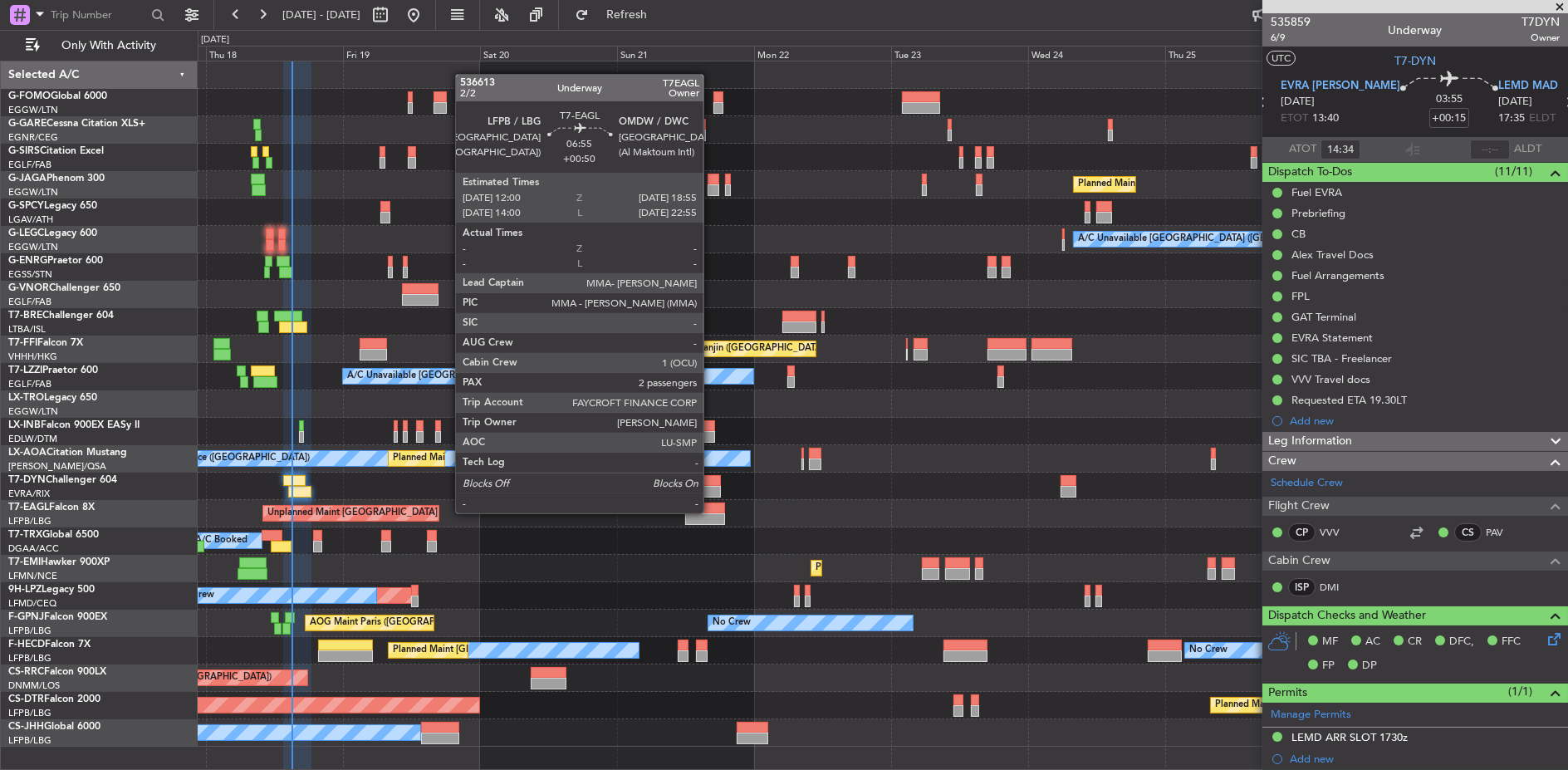
click at [712, 512] on div at bounding box center [705, 508] width 40 height 11
type input "+00:50"
type input "2"
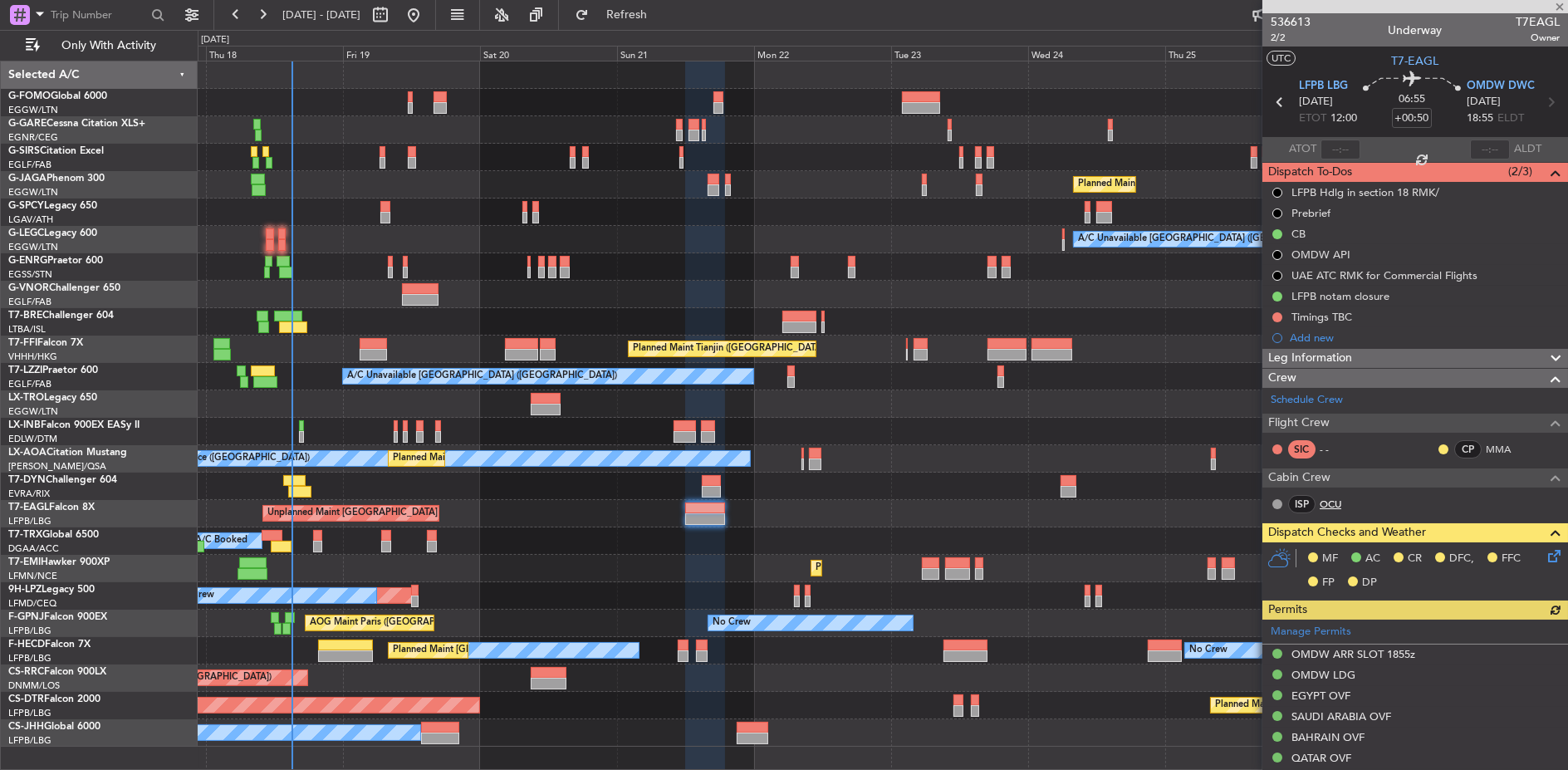
scroll to position [276, 0]
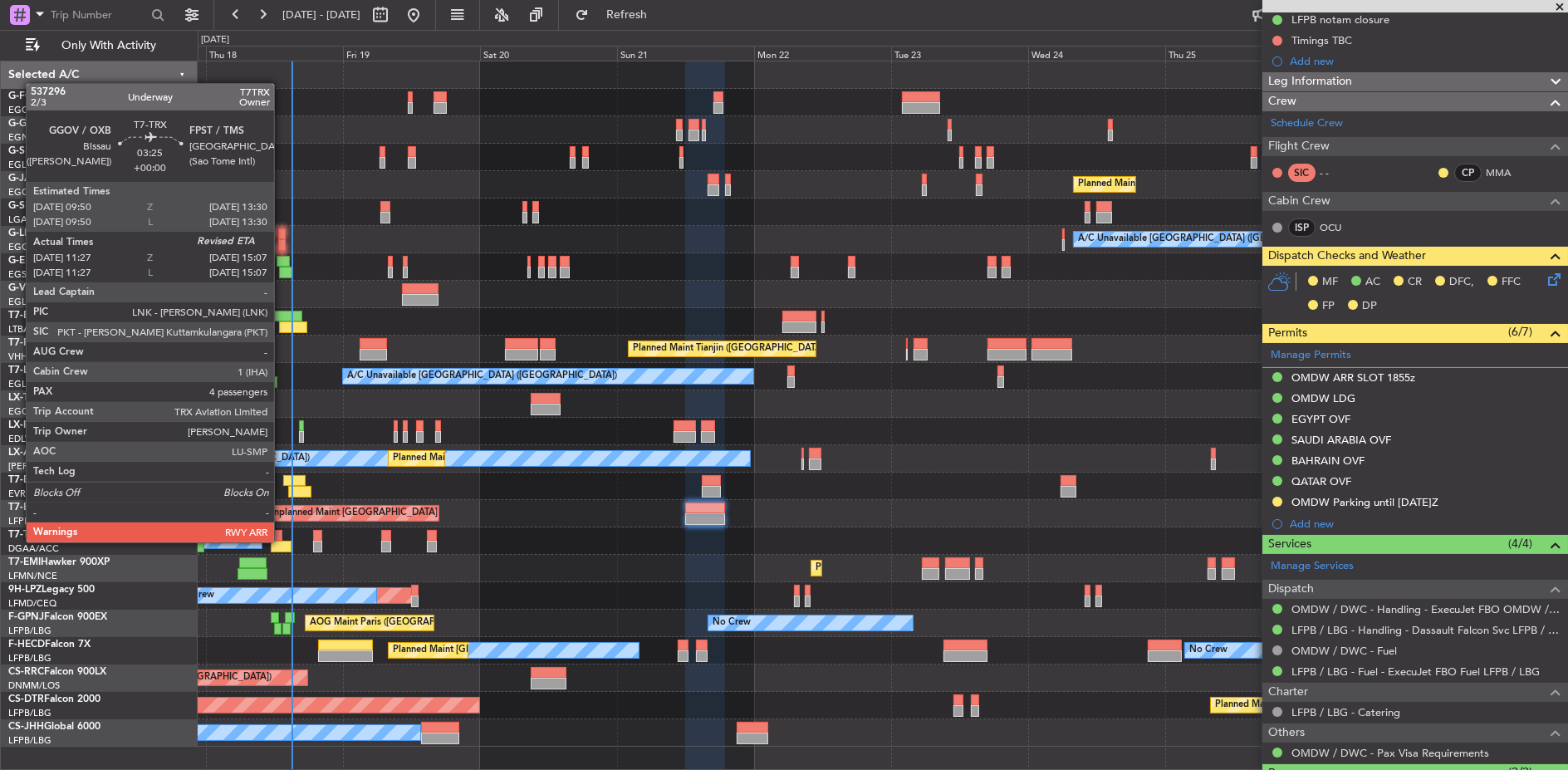
click at [282, 540] on div at bounding box center [281, 546] width 22 height 11
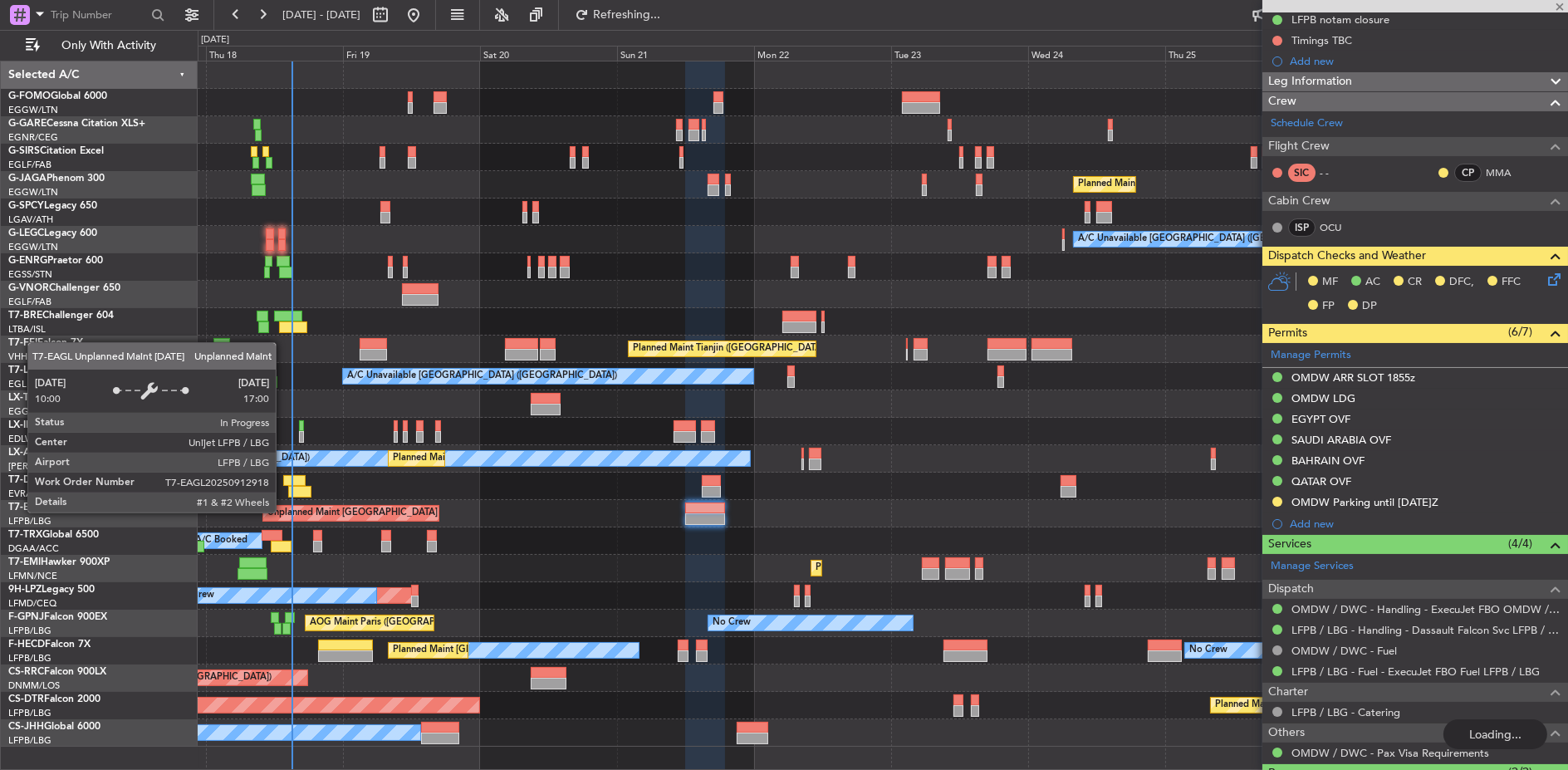
type input "11:37"
type input "4"
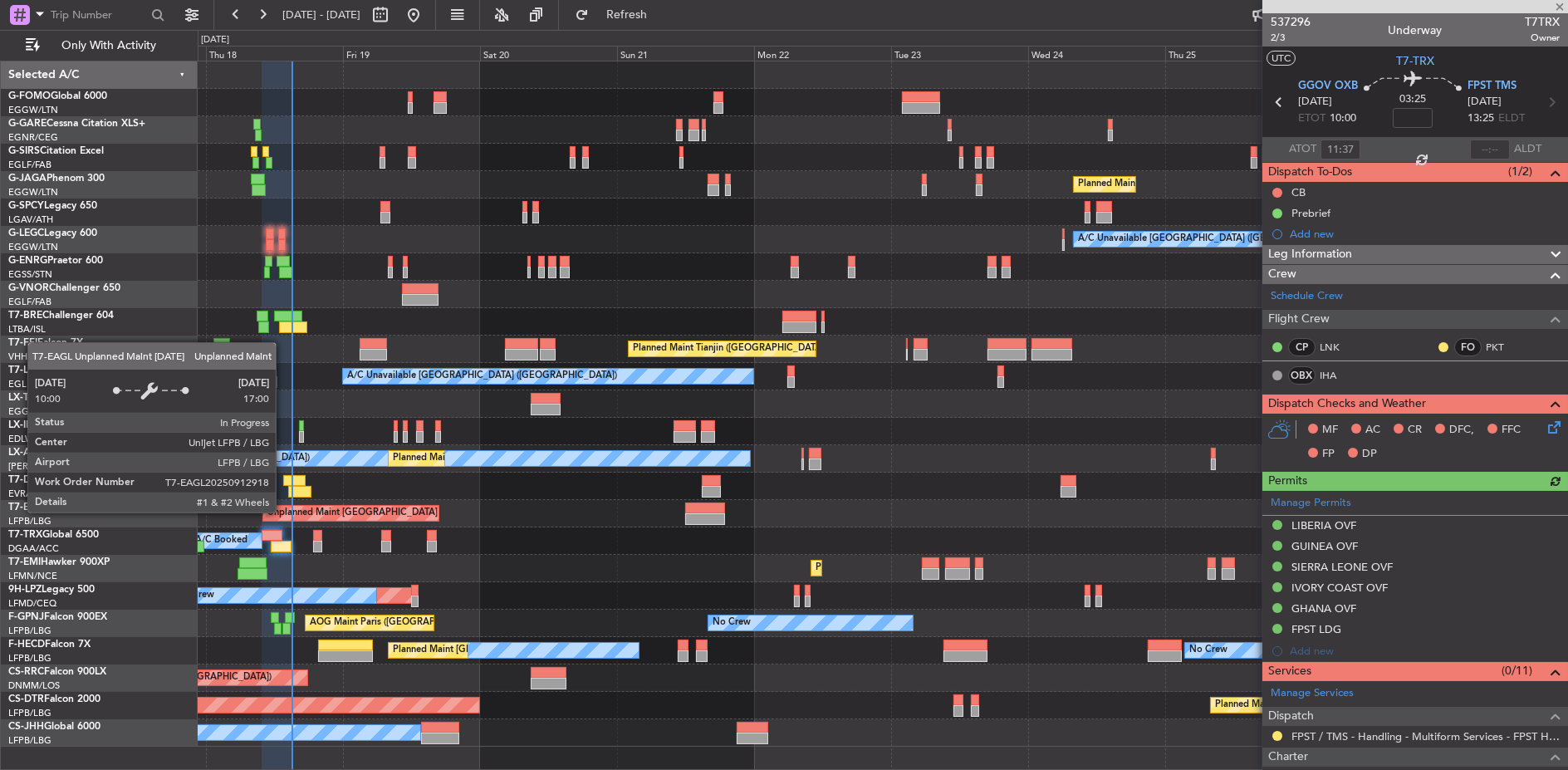
type input "+00:50"
type input "2"
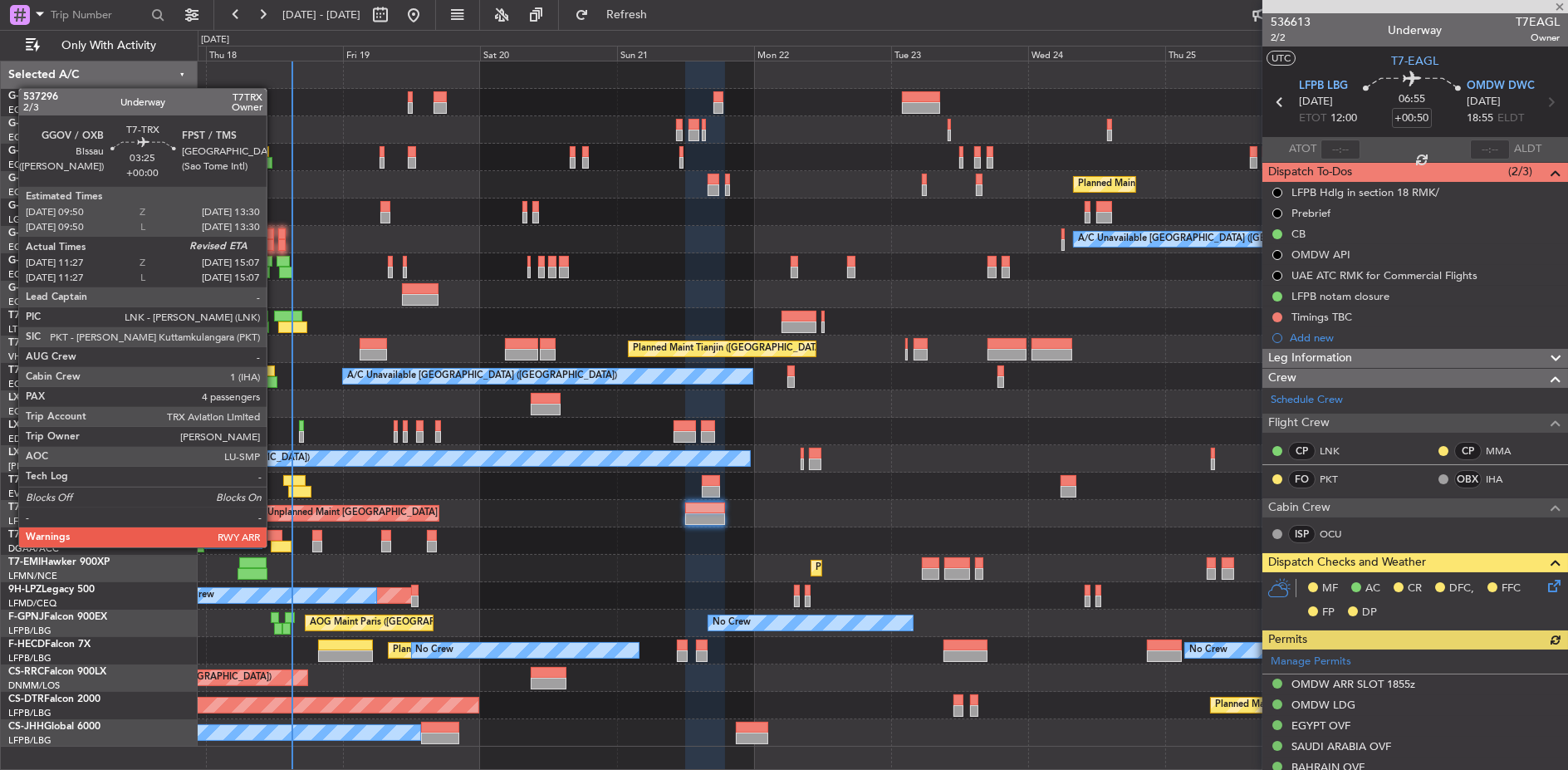
click at [274, 546] on div at bounding box center [281, 546] width 22 height 11
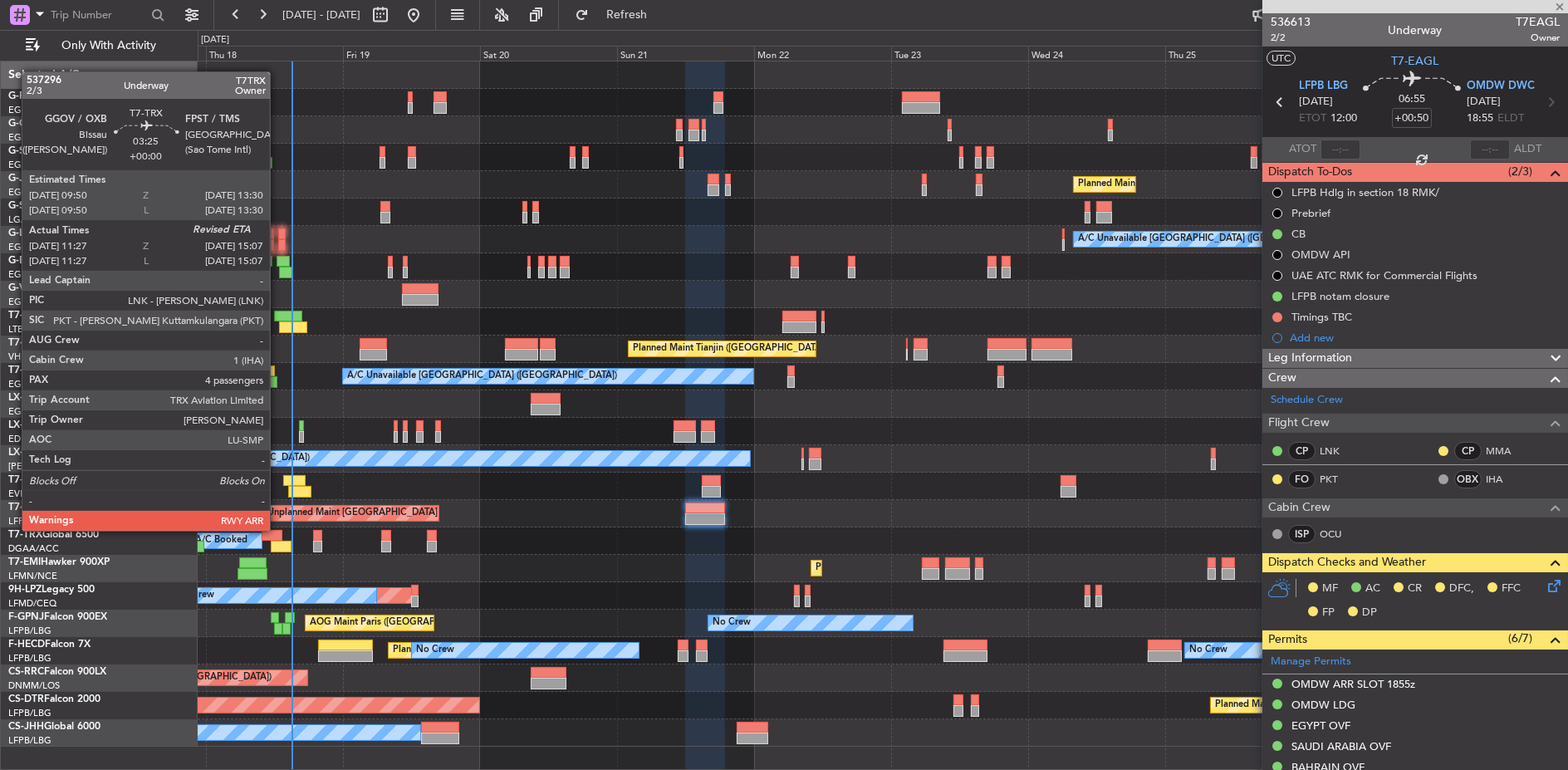
type input "11:37"
type input "4"
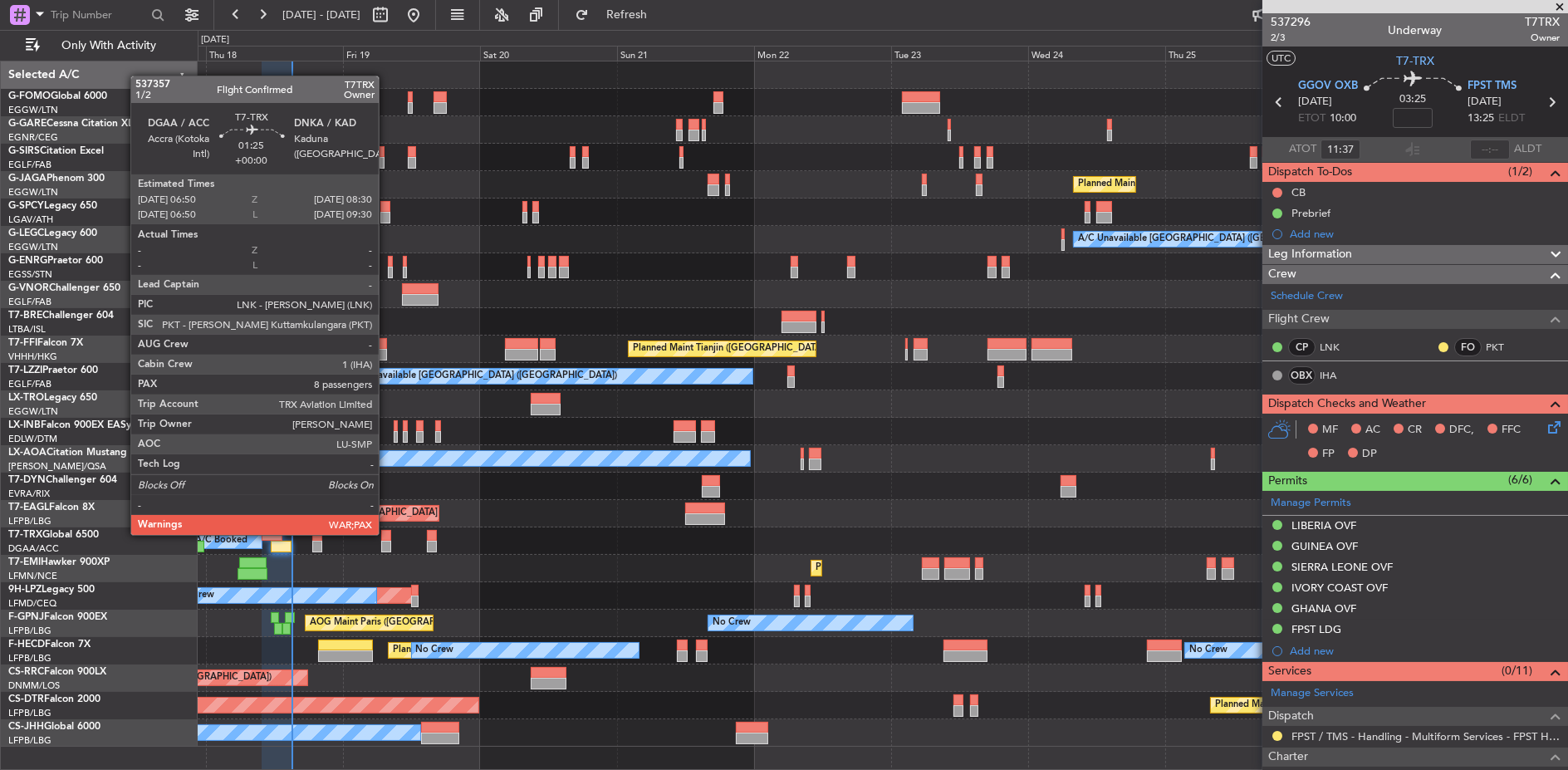
click at [387, 533] on div at bounding box center [387, 535] width 10 height 11
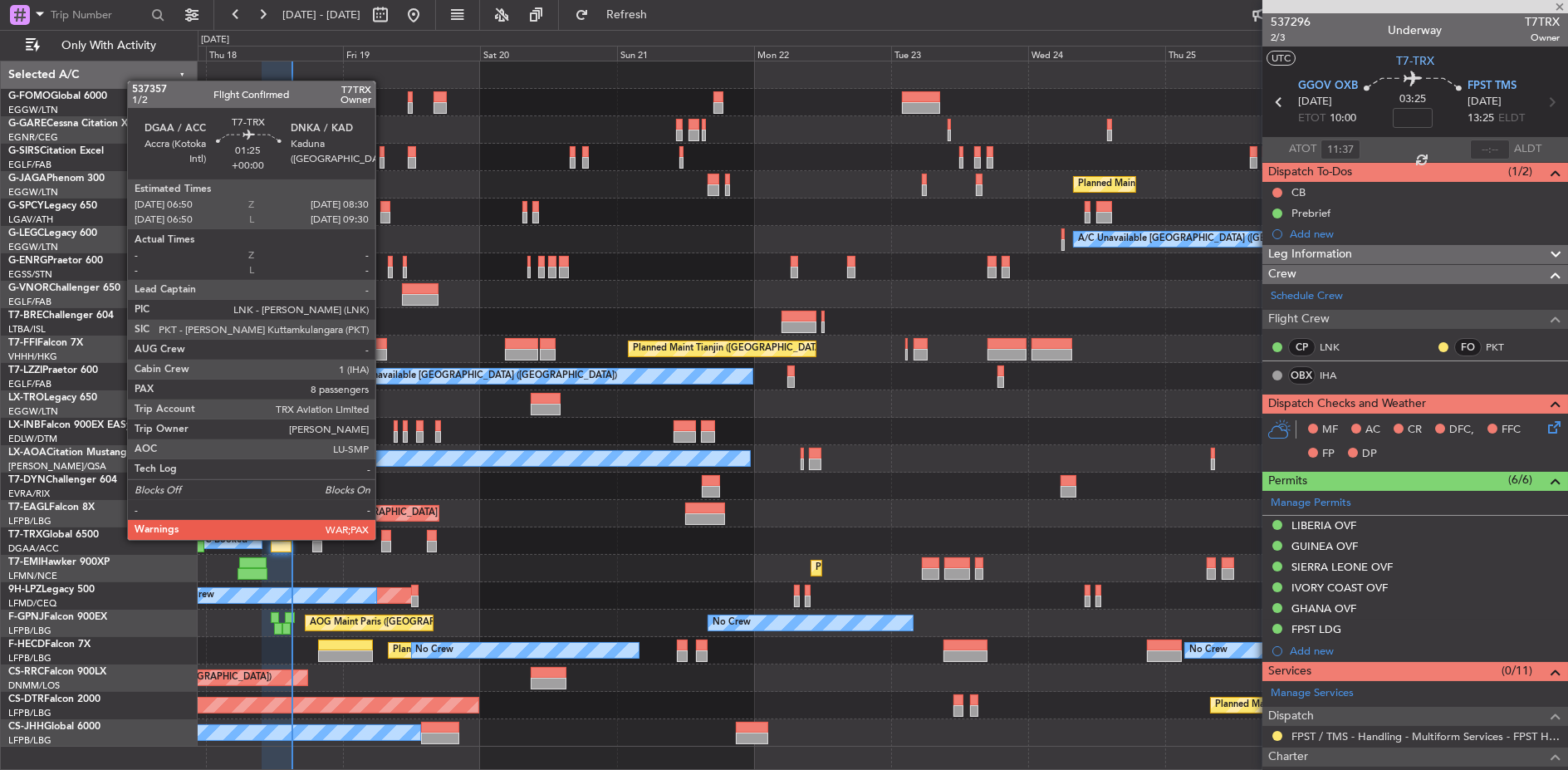
type input "8"
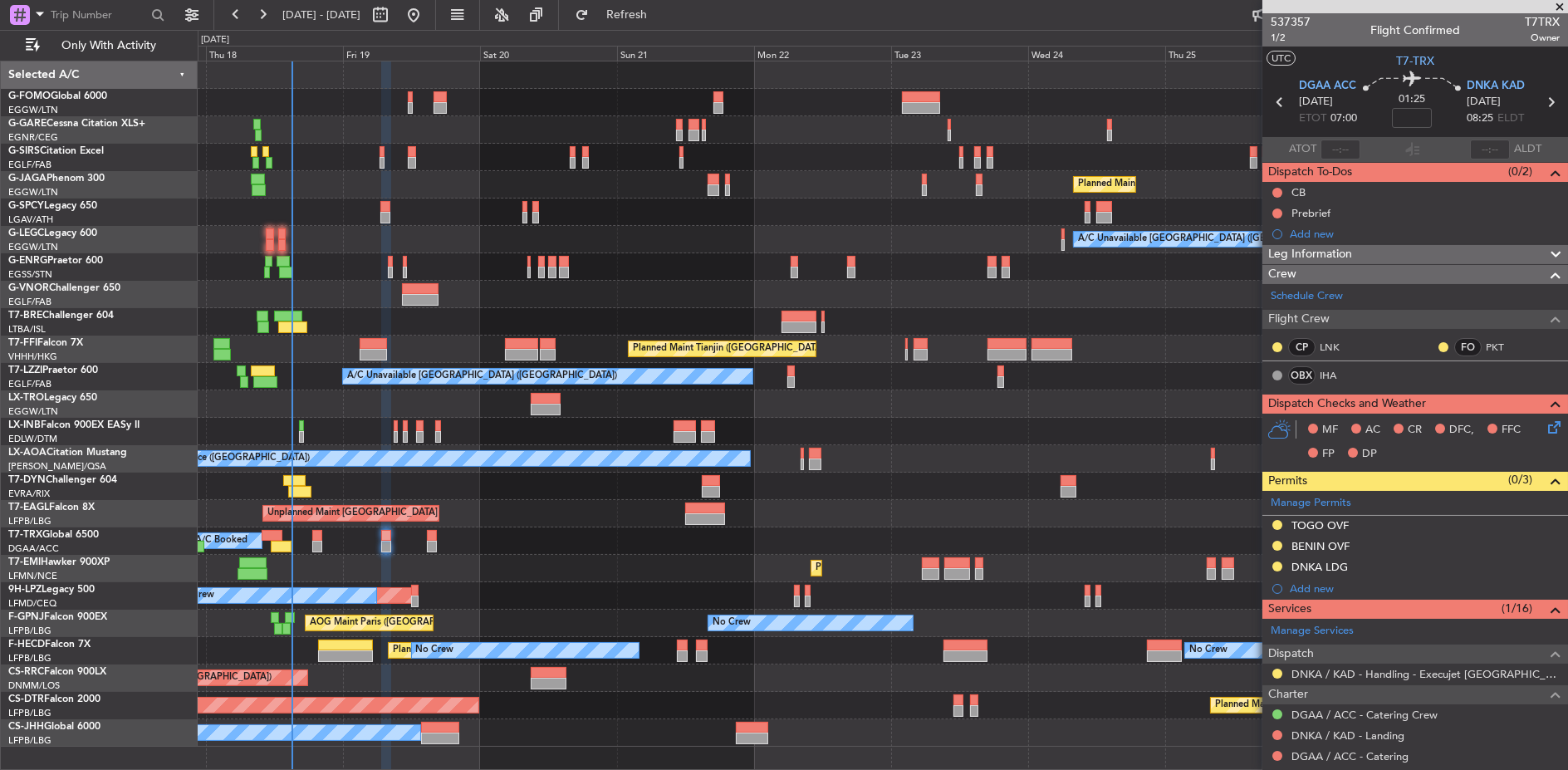
click at [657, 567] on div "Planned Maint [GEOGRAPHIC_DATA]" at bounding box center [882, 569] width 1370 height 28
click at [386, 565] on div "Planned Maint [GEOGRAPHIC_DATA]" at bounding box center [882, 569] width 1370 height 28
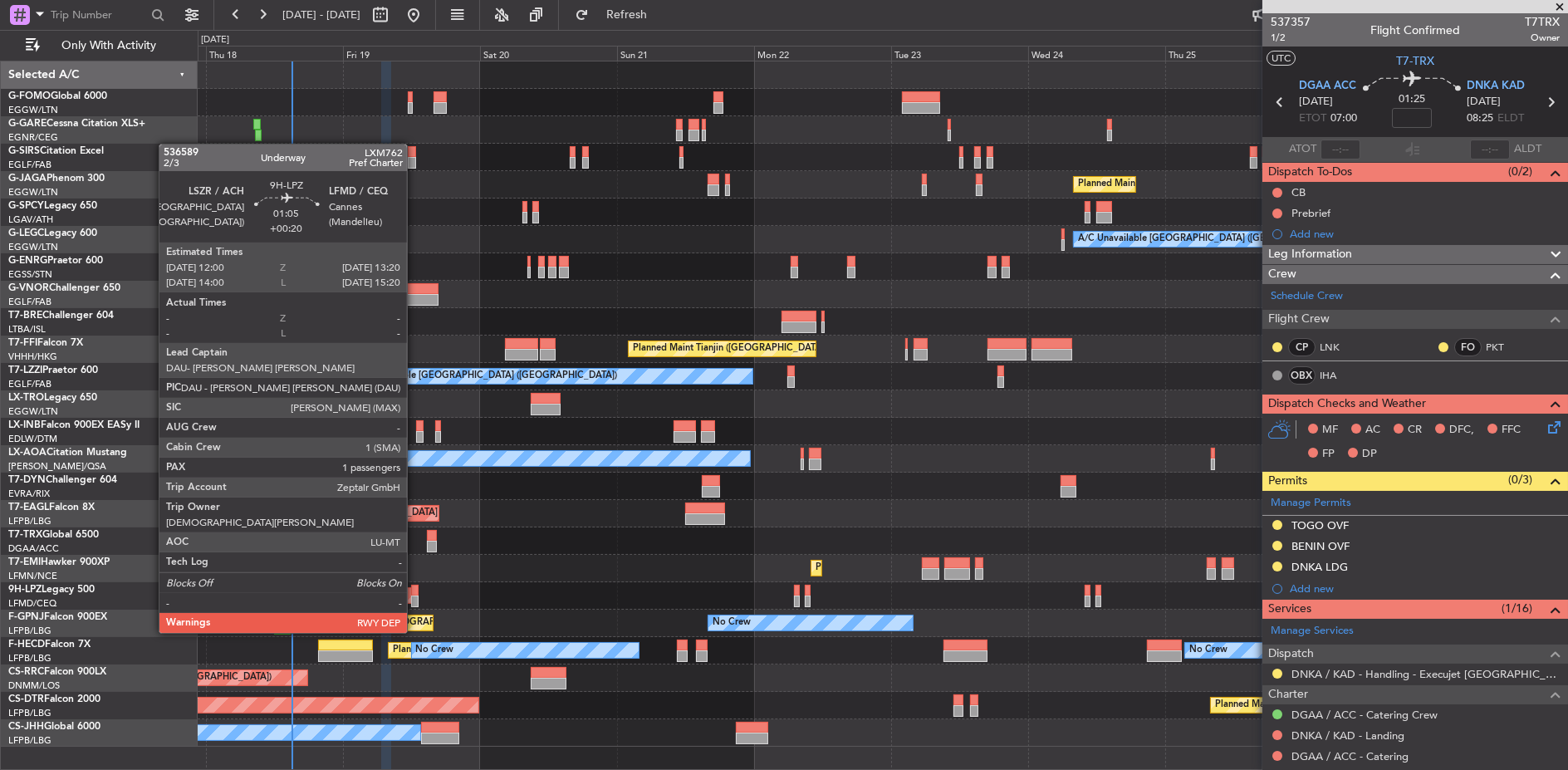
click at [415, 602] on div at bounding box center [415, 601] width 9 height 11
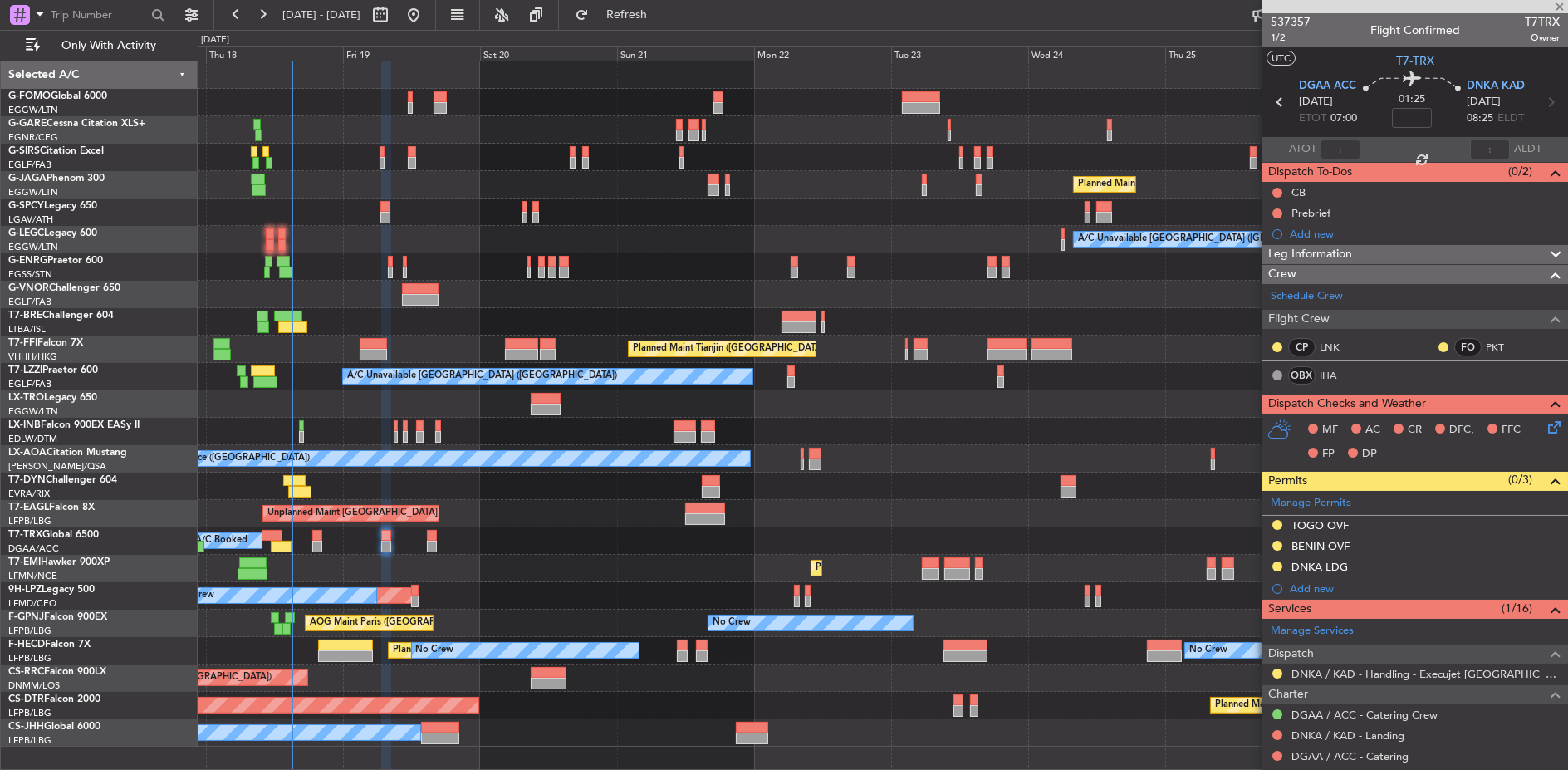
type input "+00:20"
type input "1"
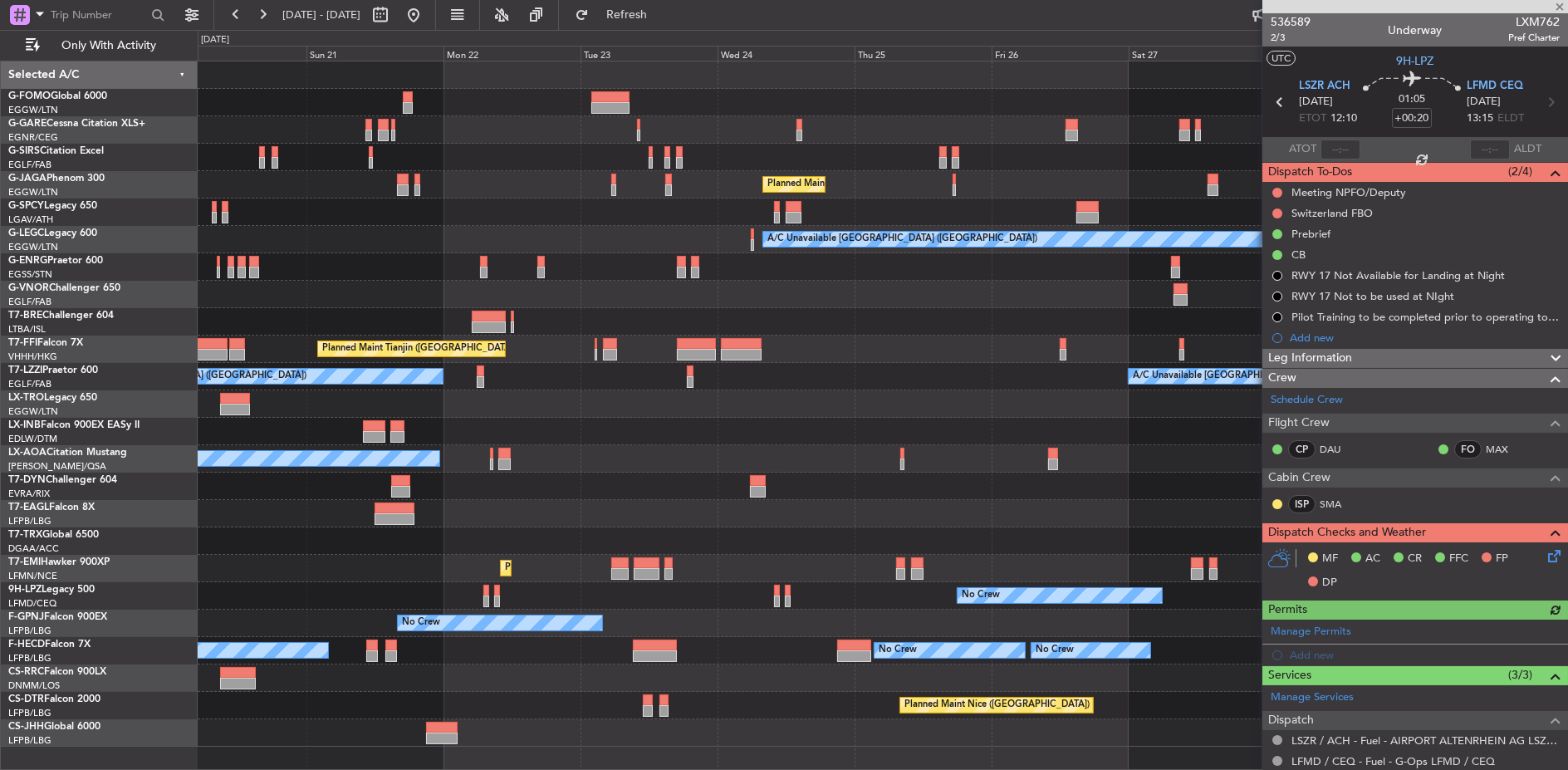
click at [790, 602] on div "No Crew No Crew [GEOGRAPHIC_DATA] ([GEOGRAPHIC_DATA])" at bounding box center [882, 596] width 1370 height 28
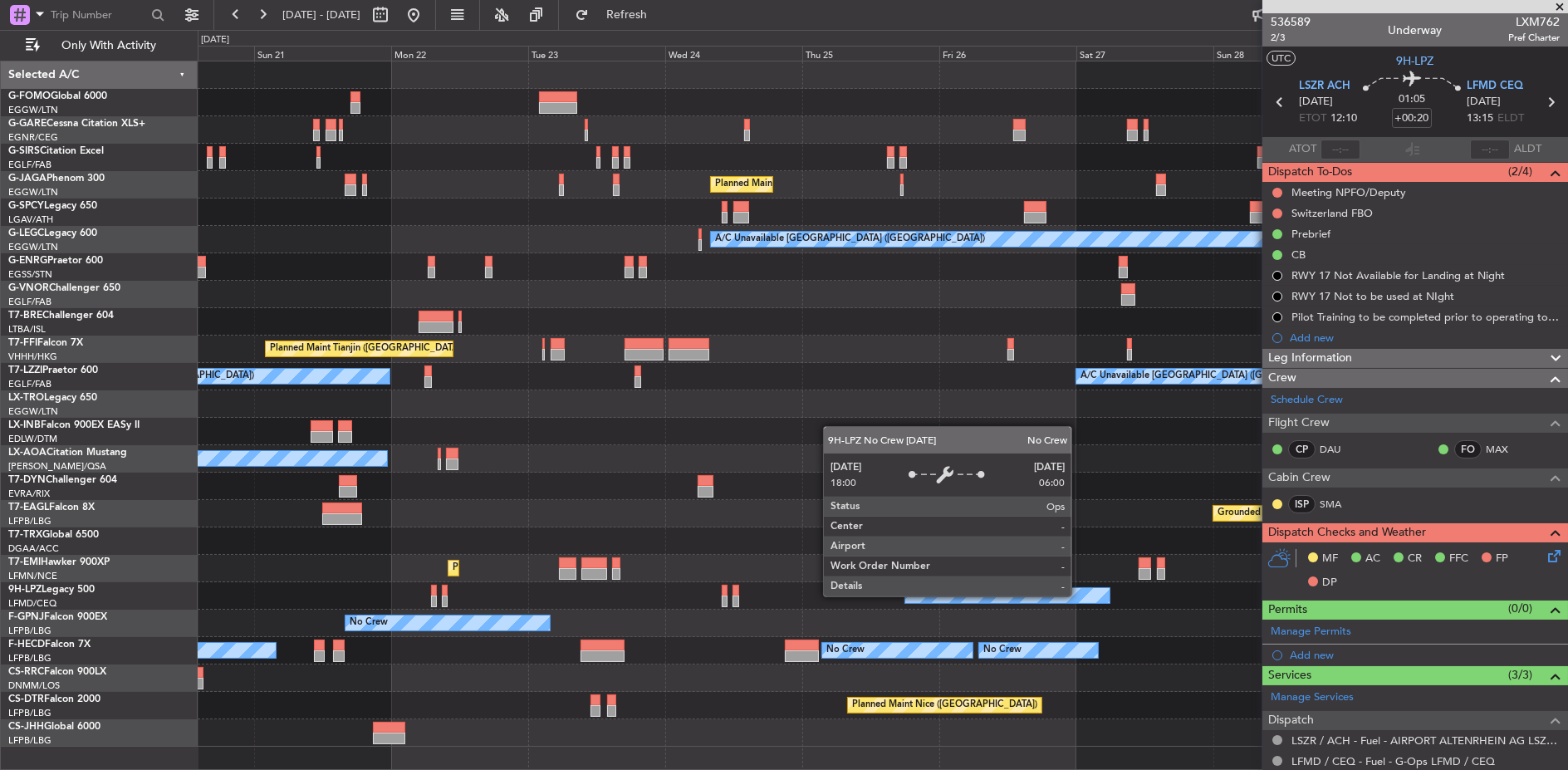
click at [905, 593] on div "No Crew" at bounding box center [1007, 595] width 205 height 15
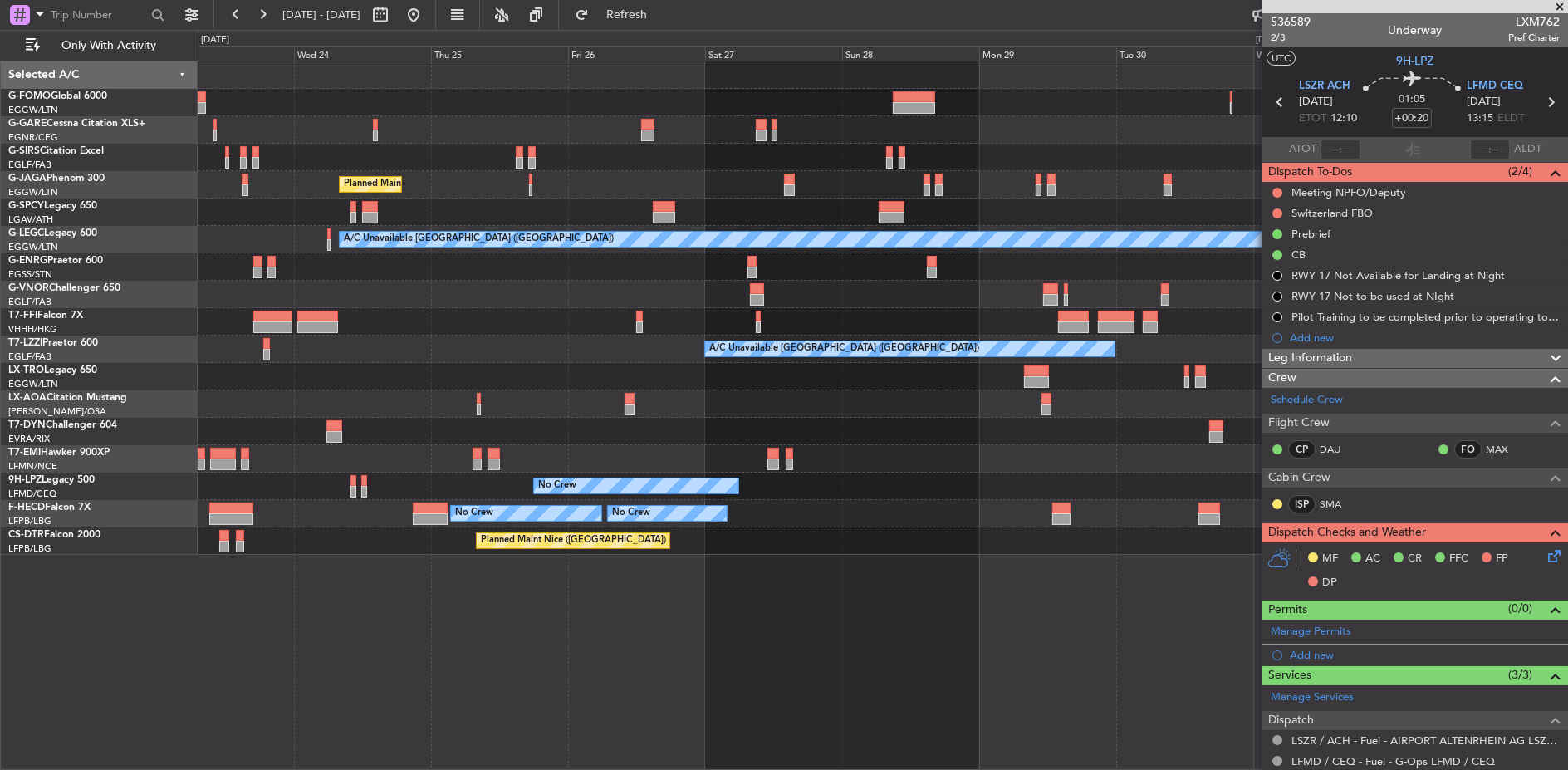
click at [533, 571] on div "Planned Maint [GEOGRAPHIC_DATA] ([GEOGRAPHIC_DATA]) A/C Unavailable [GEOGRAPHIC…" at bounding box center [883, 415] width 1370 height 710
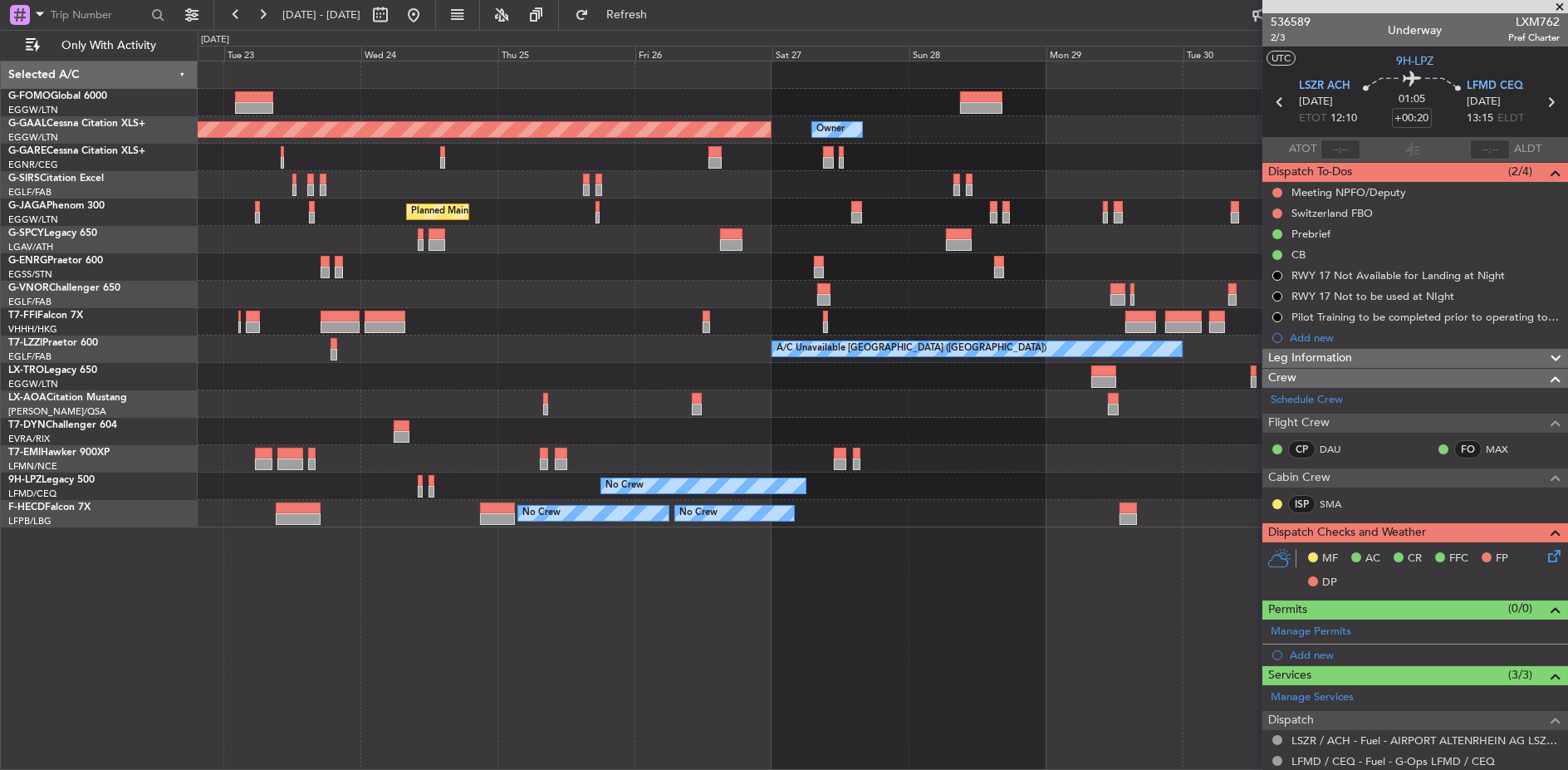
click at [1100, 495] on div "No Crew" at bounding box center [882, 487] width 1370 height 28
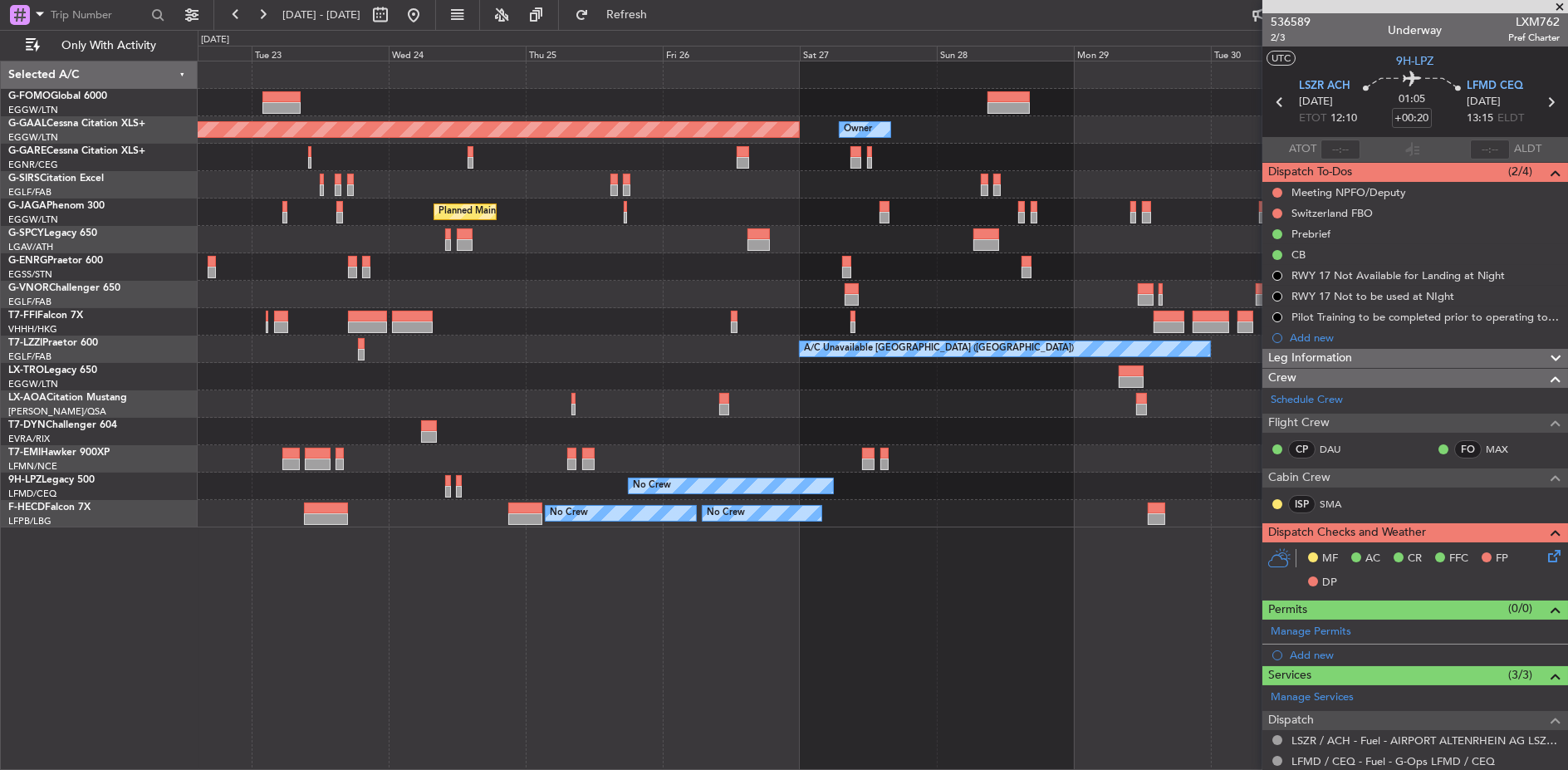
click at [916, 492] on div "No Crew" at bounding box center [883, 487] width 1370 height 28
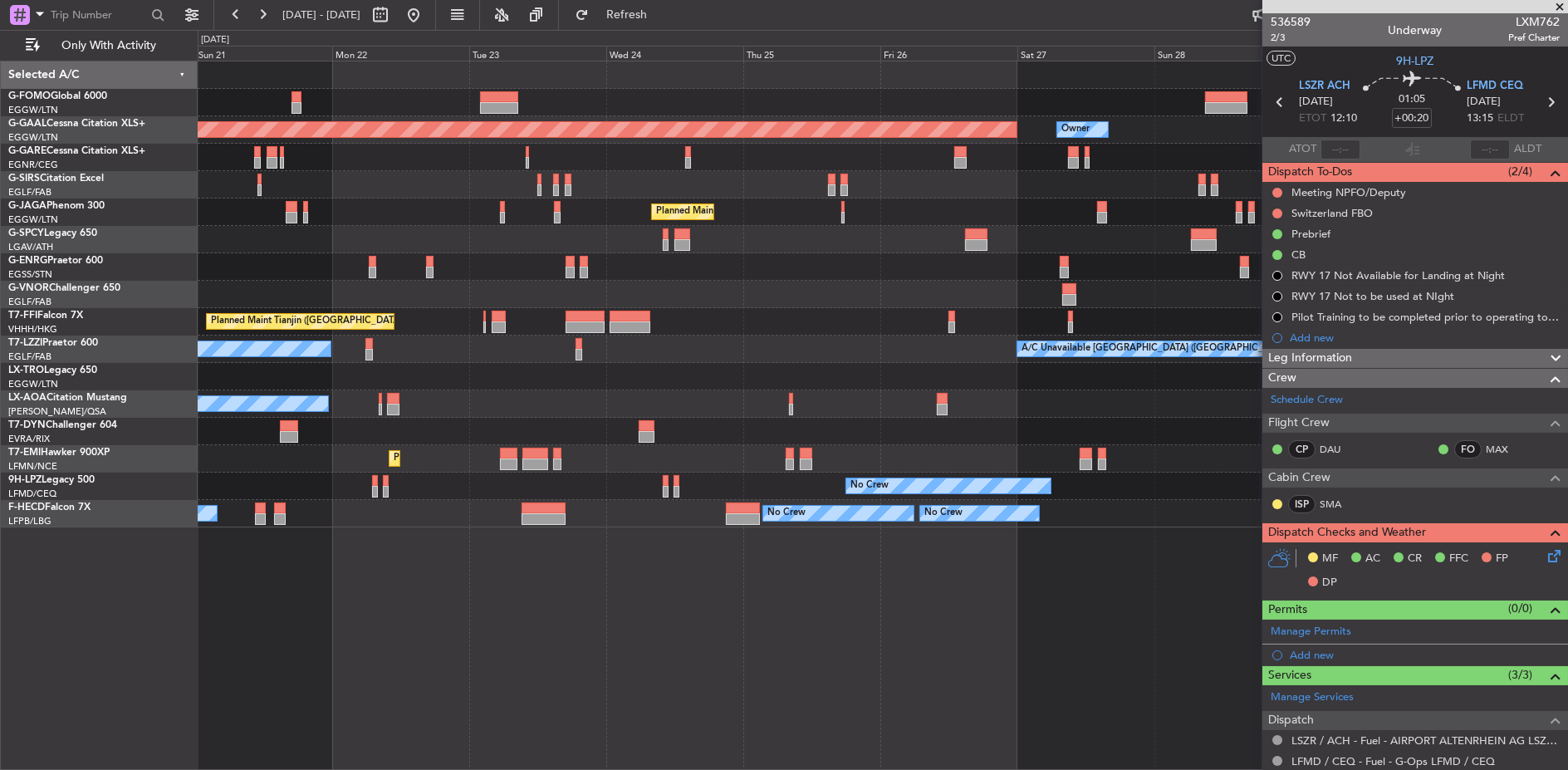
click at [828, 498] on div "Planned Maint Dusseldorf Owner Planned Maint [GEOGRAPHIC_DATA] ([GEOGRAPHIC_DAT…" at bounding box center [883, 294] width 1370 height 466
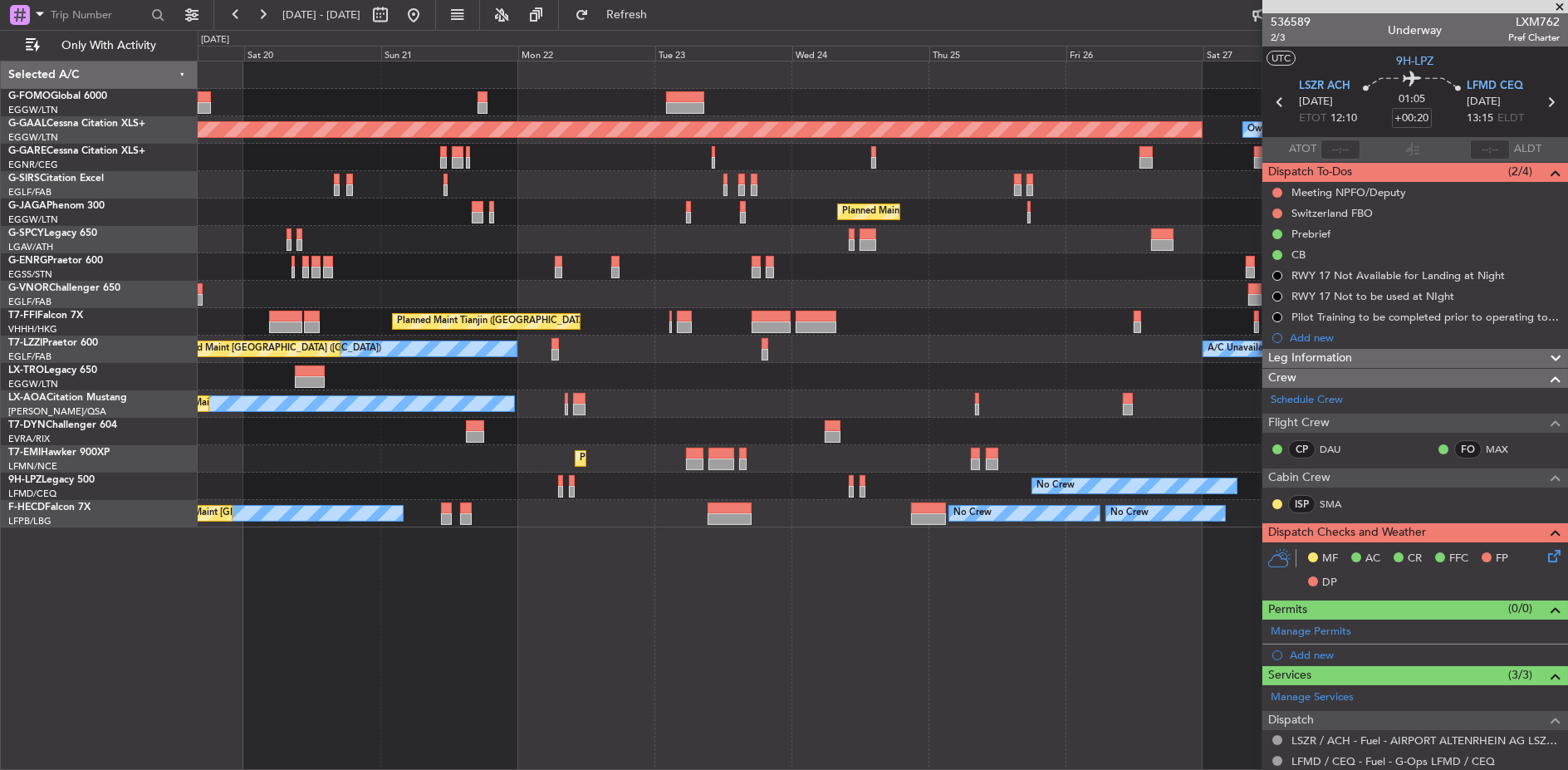
click at [824, 508] on div "Planned Maint Dusseldorf Owner Planned Maint [GEOGRAPHIC_DATA] ([GEOGRAPHIC_DAT…" at bounding box center [882, 294] width 1370 height 466
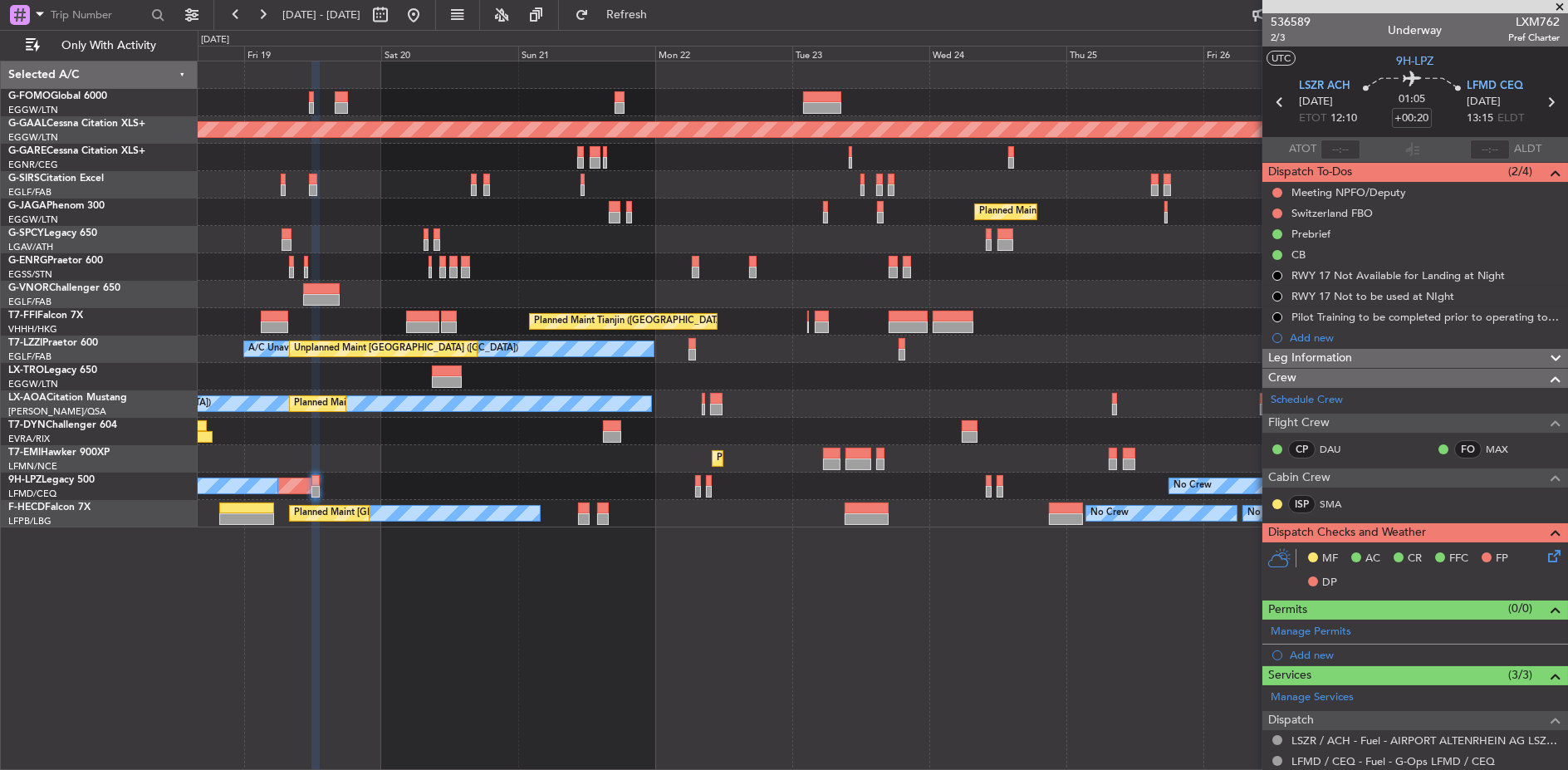
click at [807, 513] on div "No Crew No Crew No Crew Planned Maint [GEOGRAPHIC_DATA] ([GEOGRAPHIC_DATA])" at bounding box center [883, 514] width 1370 height 28
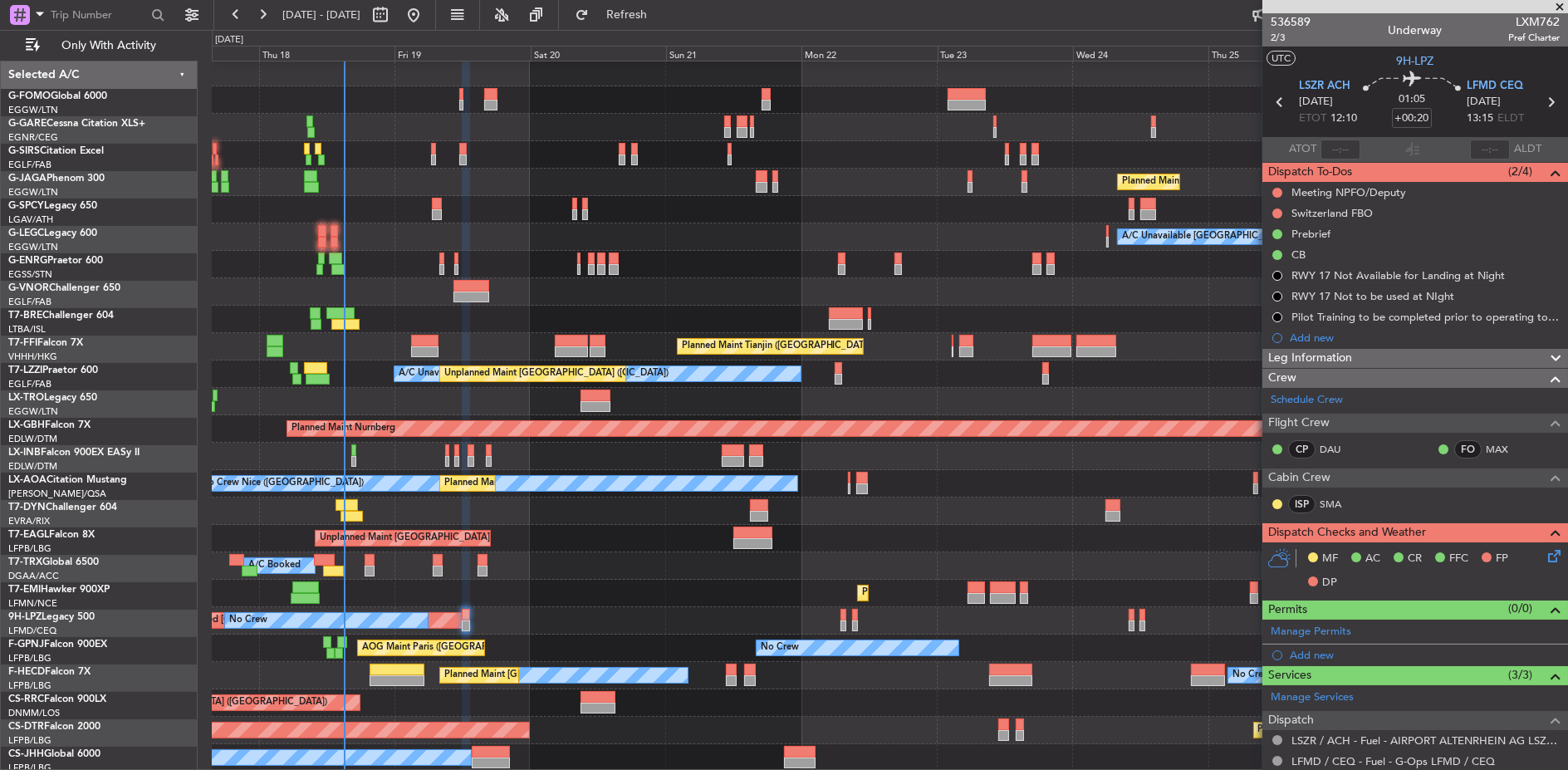
click at [577, 403] on div "Planned Maint [GEOGRAPHIC_DATA] ([GEOGRAPHIC_DATA]) A/C Unavailable [GEOGRAPHIC…" at bounding box center [889, 415] width 1355 height 713
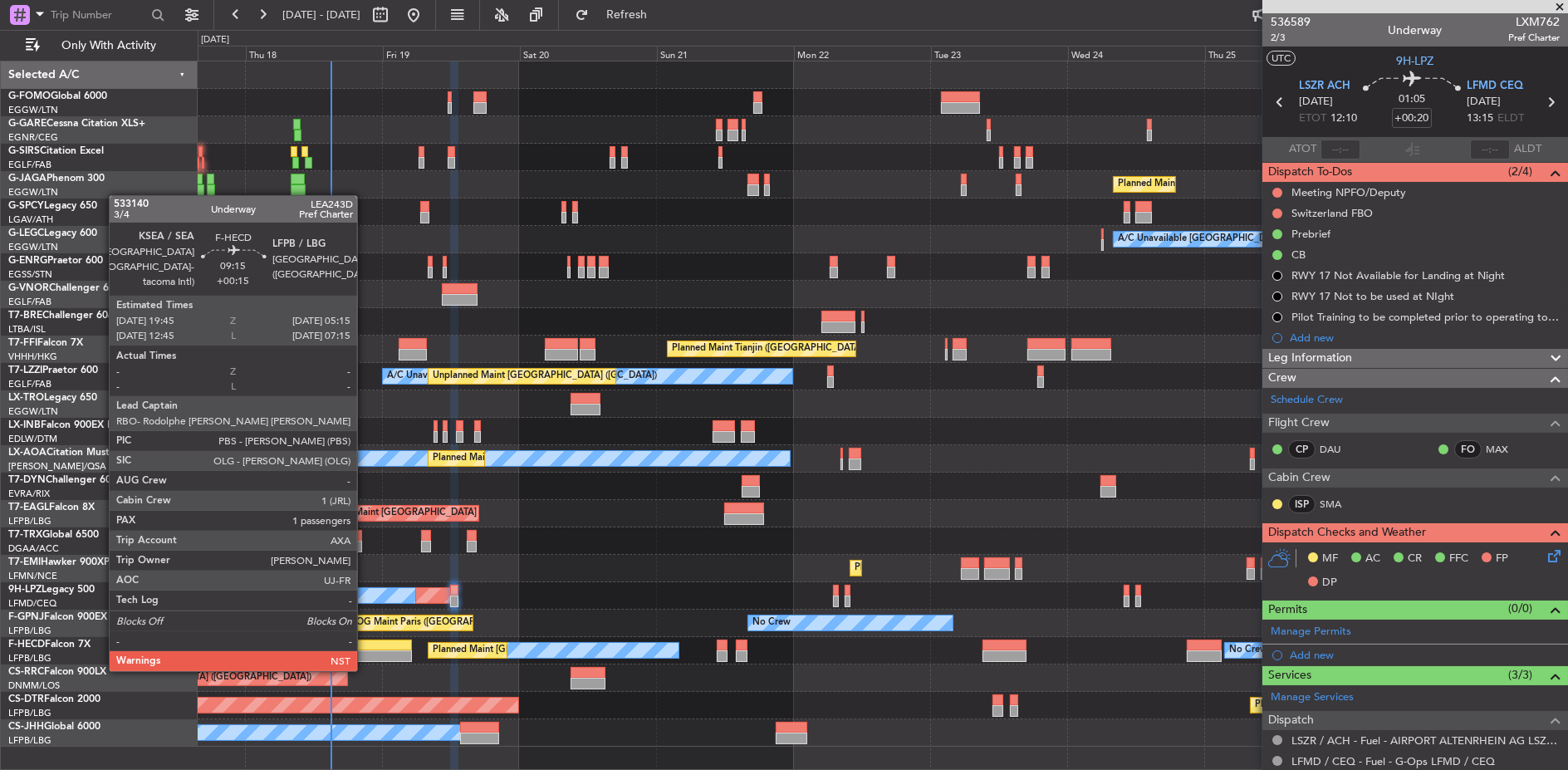
click at [365, 653] on div at bounding box center [385, 655] width 55 height 11
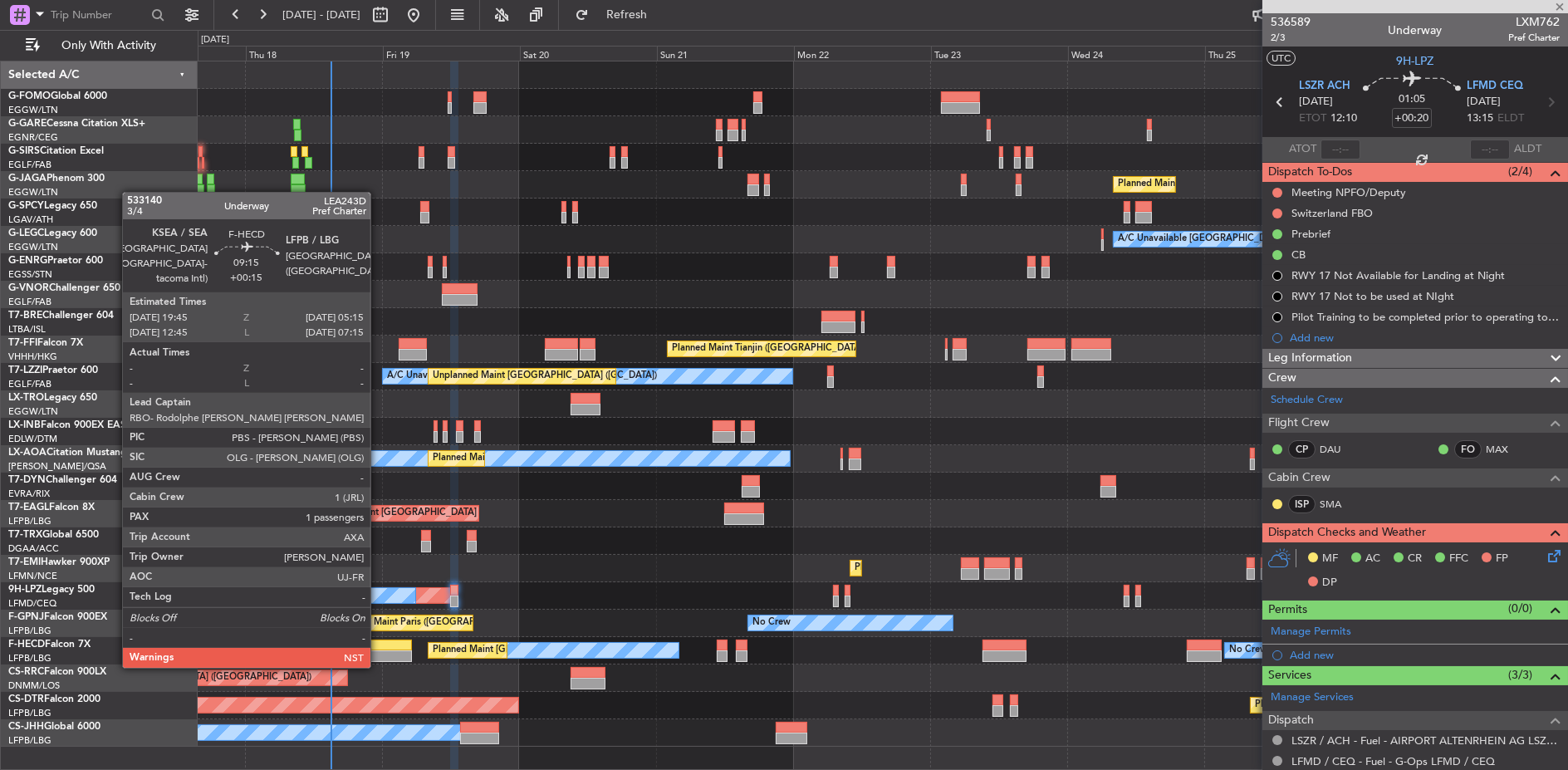
type input "+00:15"
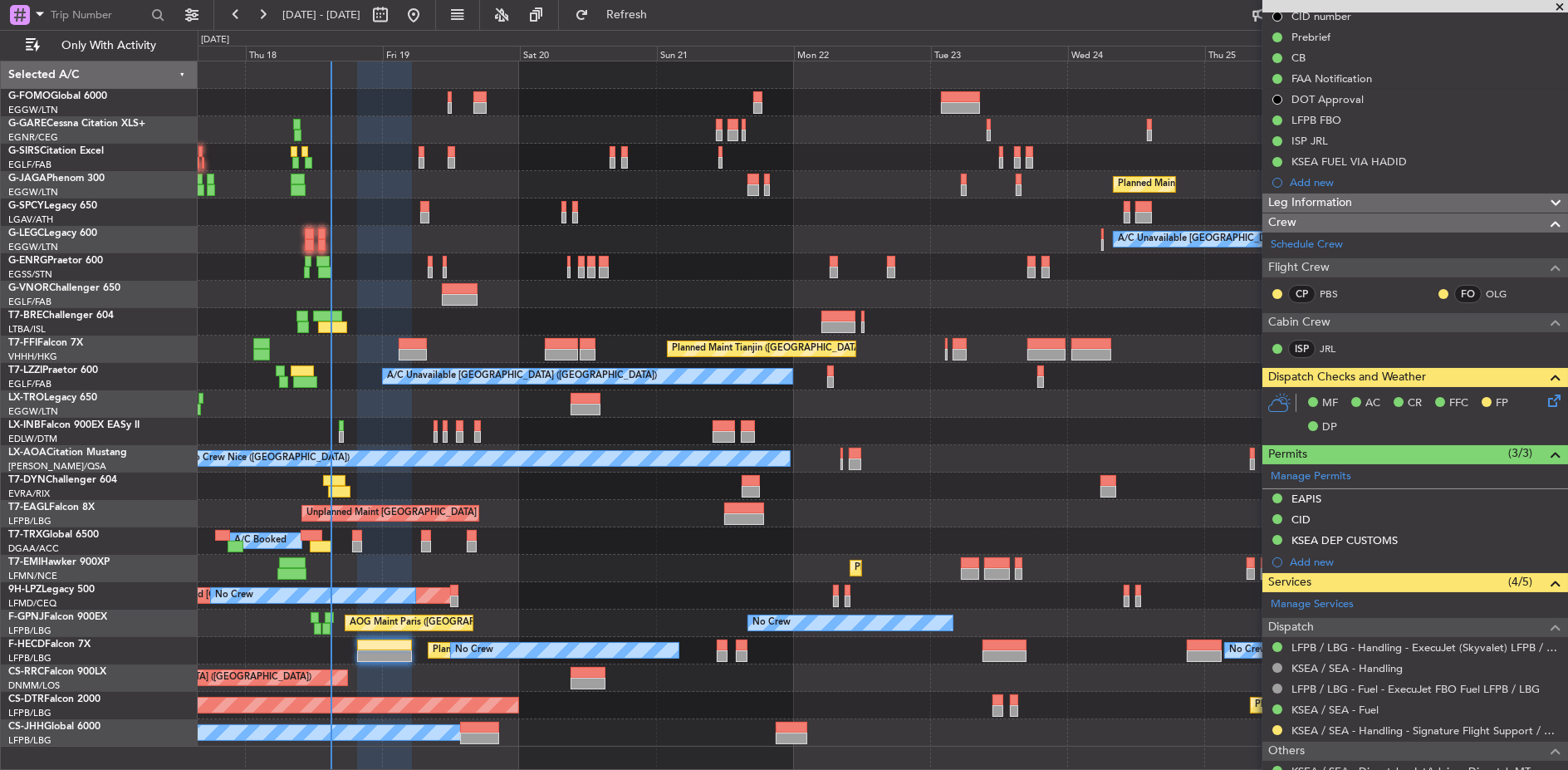
scroll to position [309, 0]
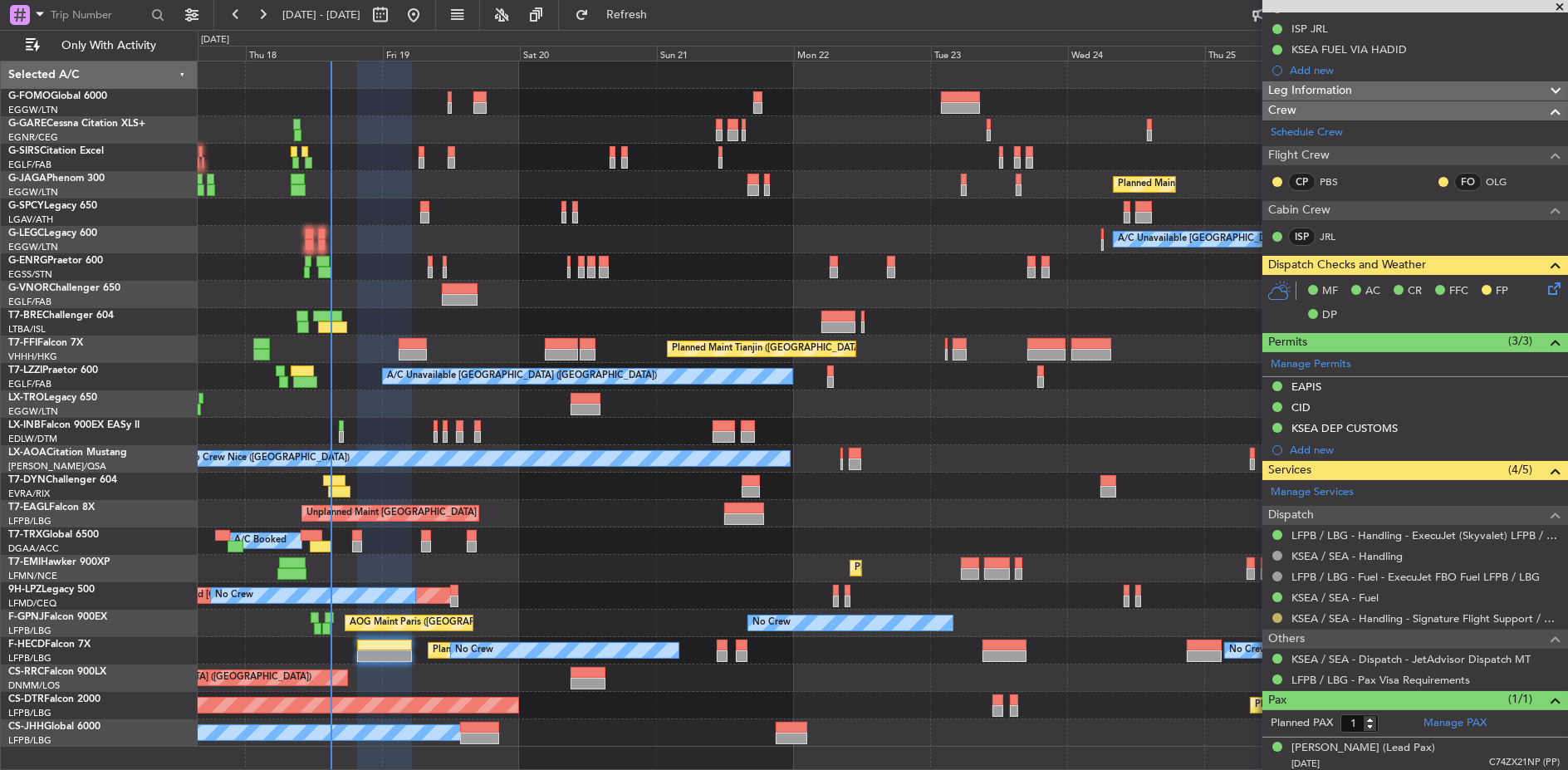
click at [1279, 614] on button at bounding box center [1277, 618] width 10 height 10
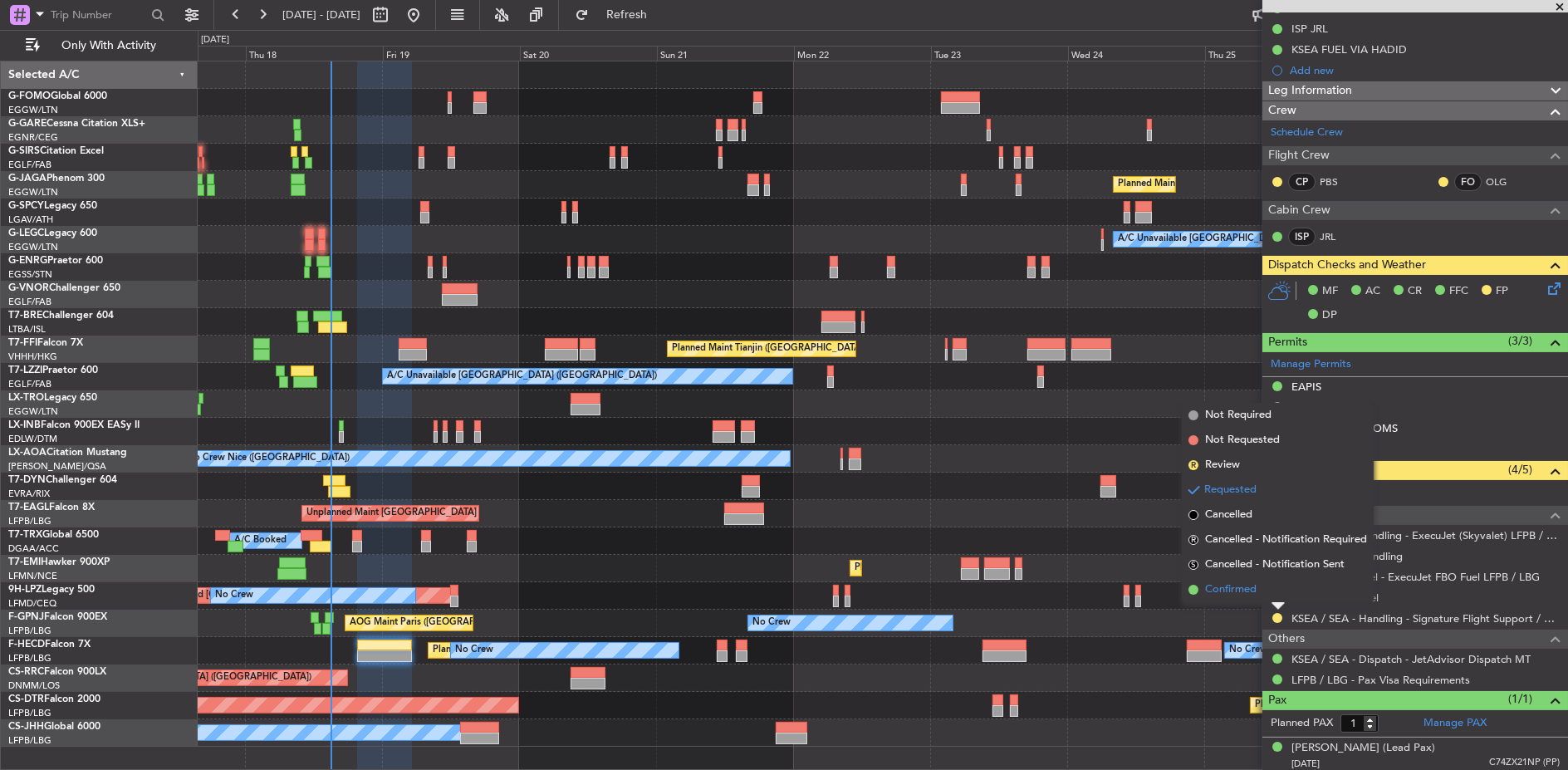
click at [1250, 584] on span "Confirmed" at bounding box center [1231, 590] width 52 height 16
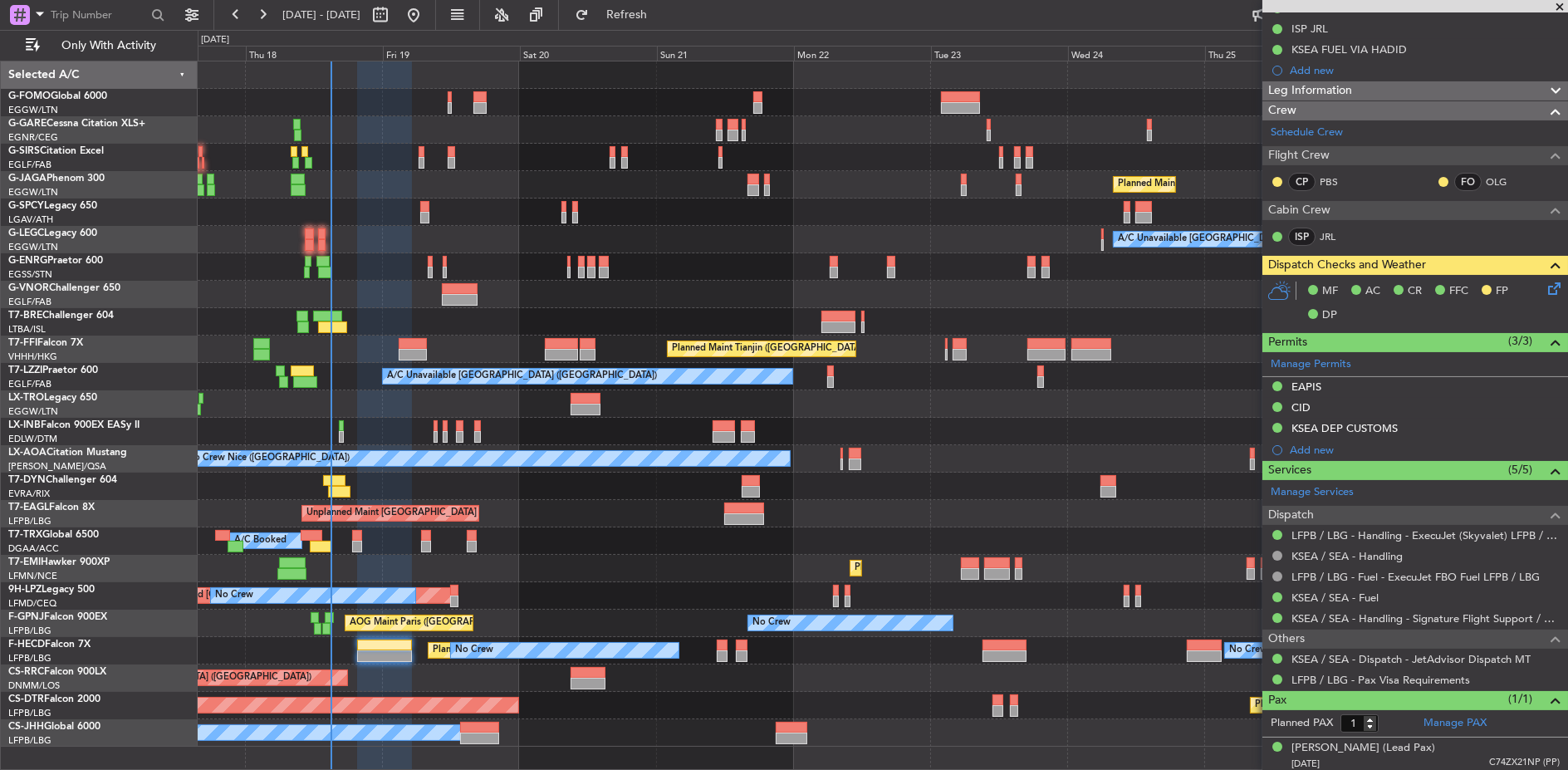
click at [1085, 539] on div "Planned Maint [GEOGRAPHIC_DATA] ([GEOGRAPHIC_DATA]) A/C Unavailable [GEOGRAPHIC…" at bounding box center [882, 404] width 1370 height 685
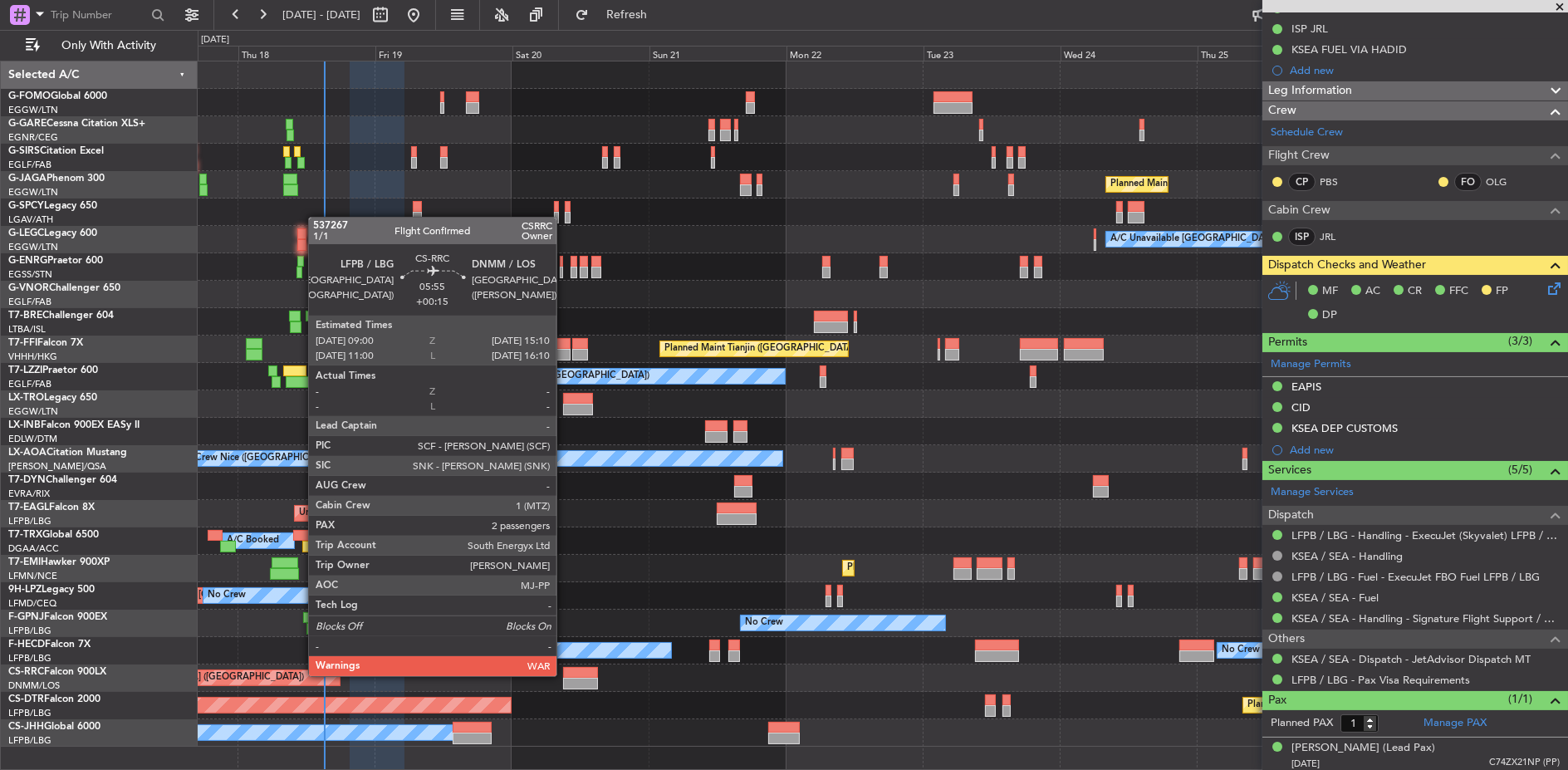
click at [564, 674] on div at bounding box center [580, 672] width 35 height 11
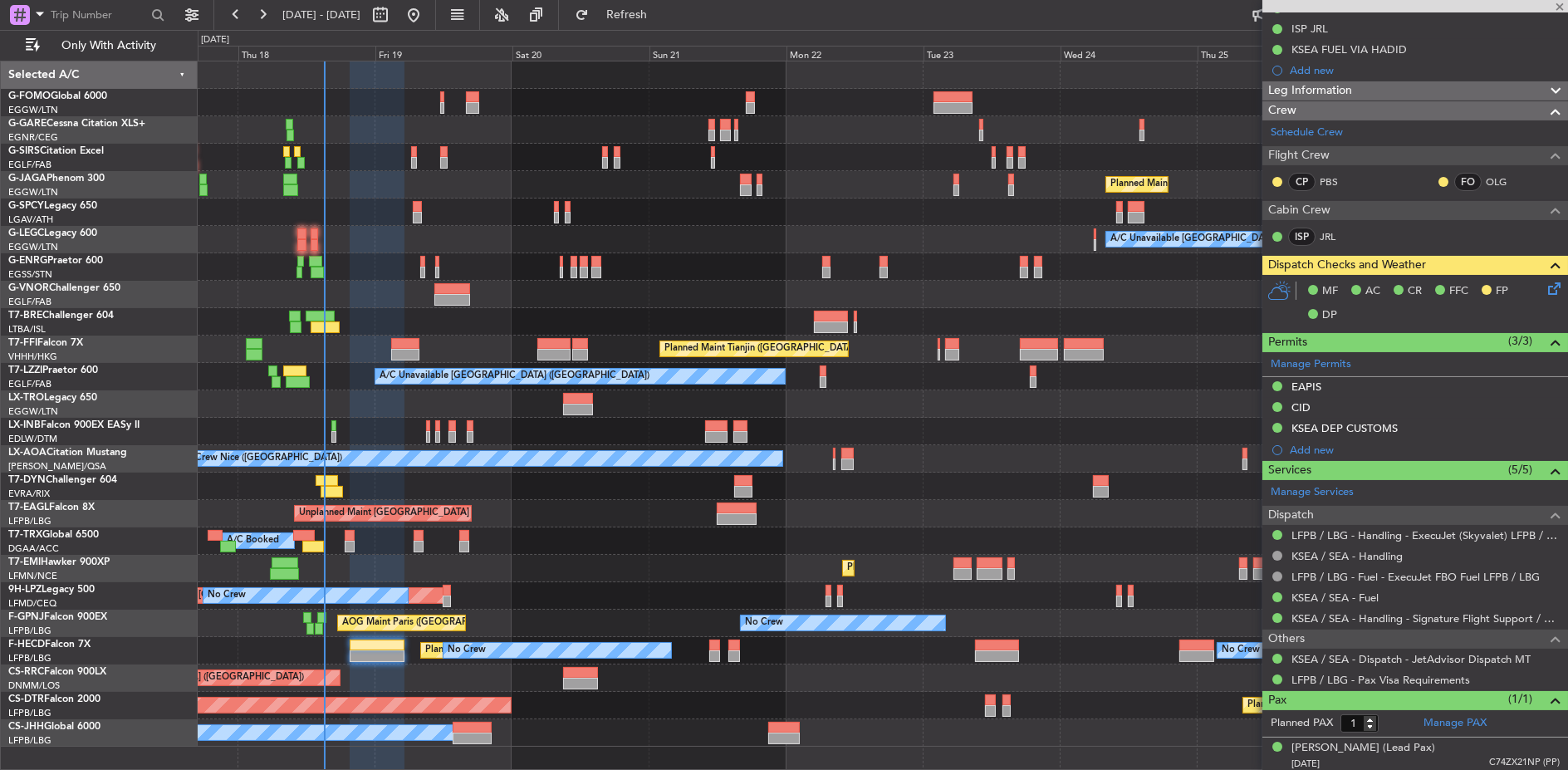
type input "2"
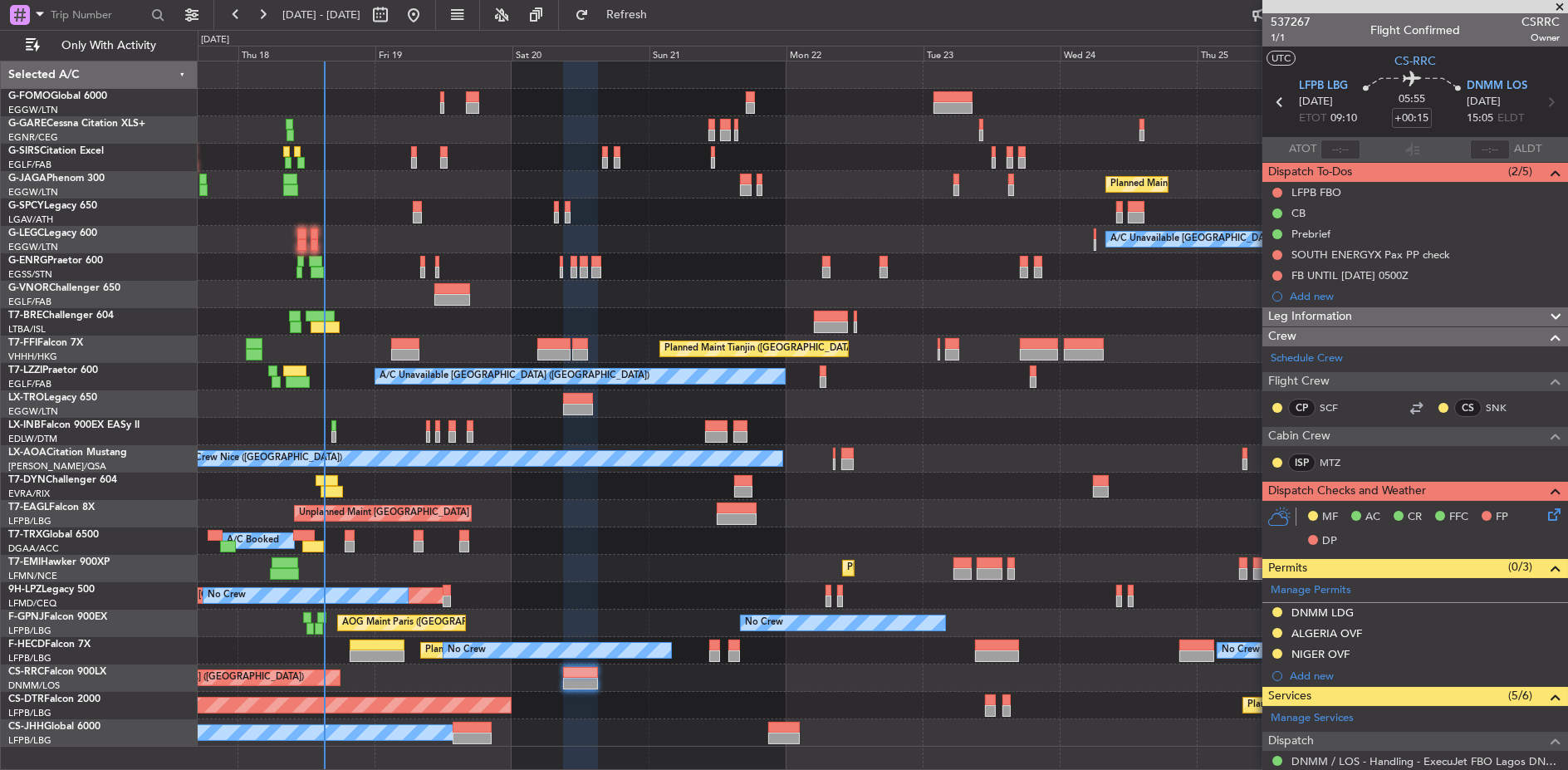
scroll to position [263, 0]
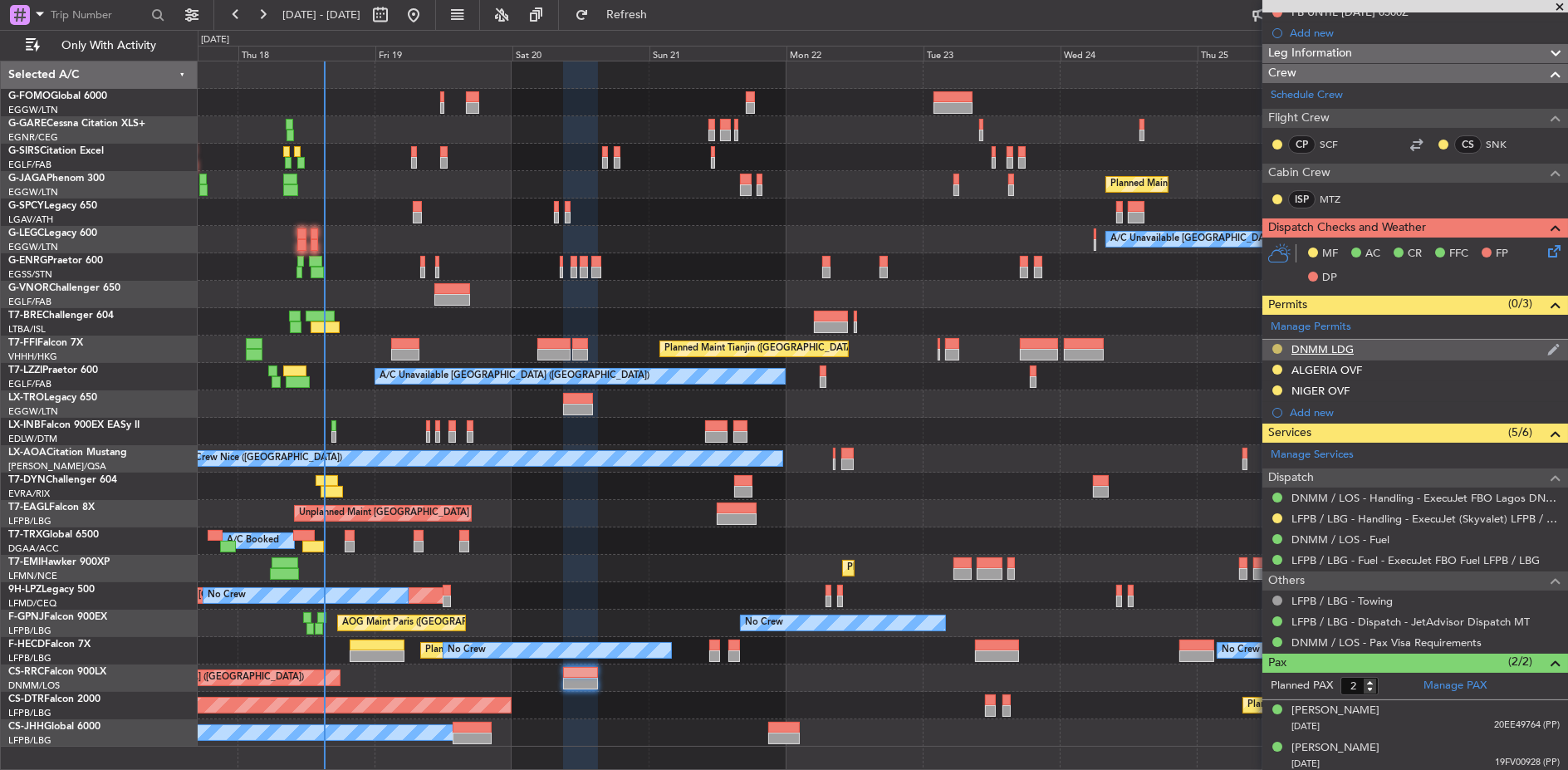
click at [1280, 344] on button at bounding box center [1277, 349] width 10 height 10
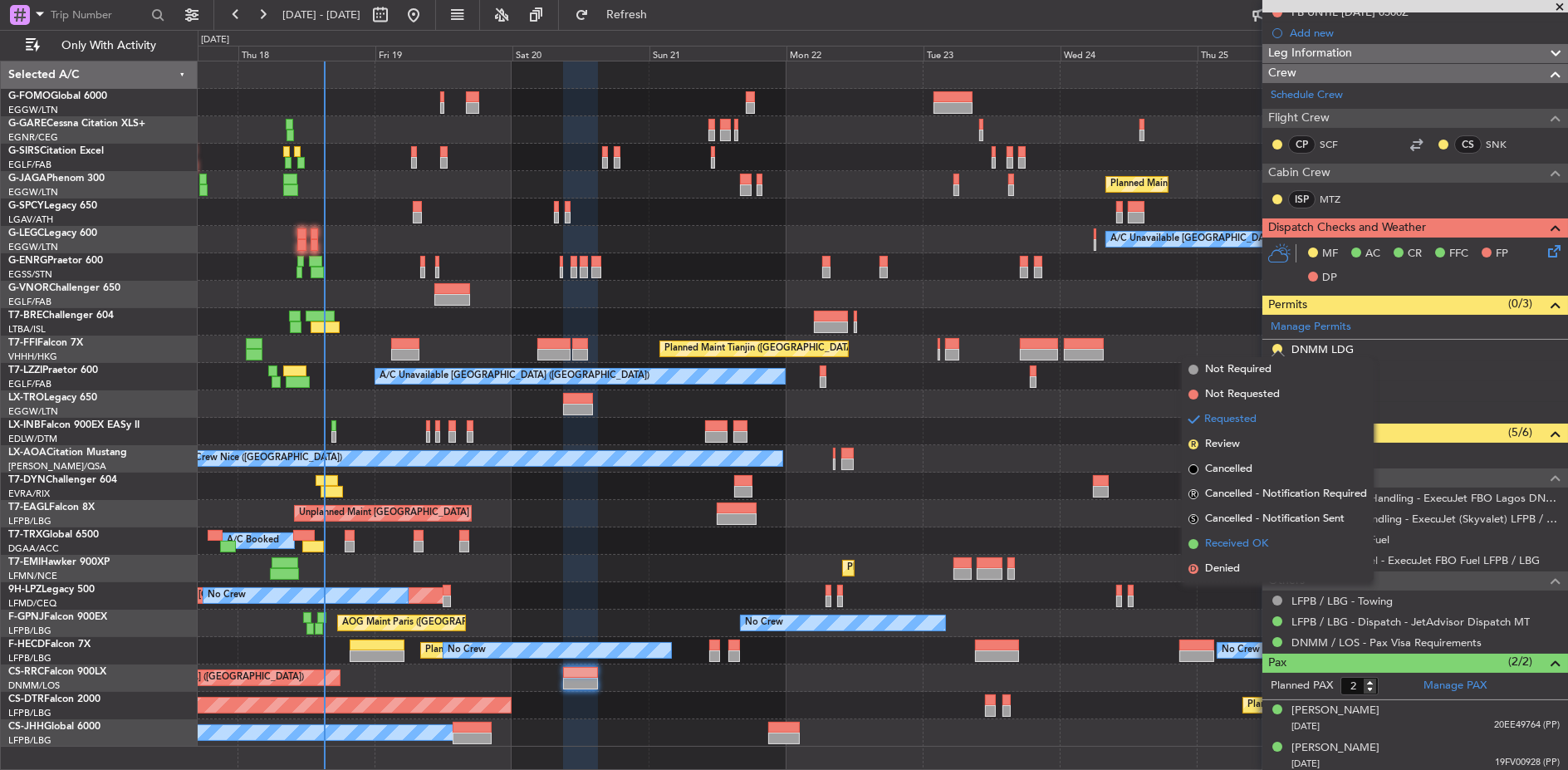
click at [1271, 550] on li "Received OK" at bounding box center [1277, 544] width 192 height 25
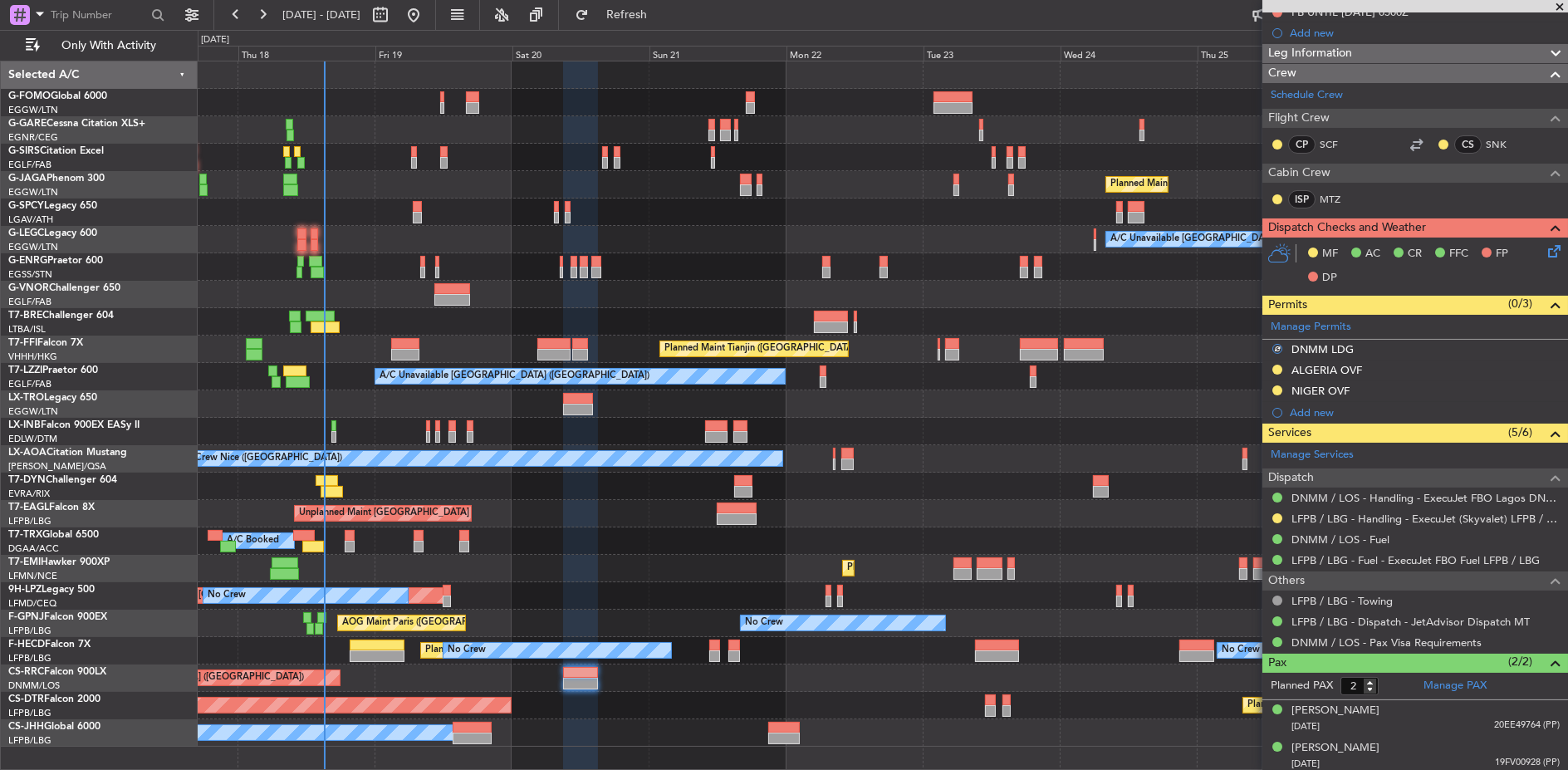
click at [616, 713] on div "AOG Maint Sofia [GEOGRAPHIC_DATA] ([GEOGRAPHIC_DATA]) Planned Maint Sofia" at bounding box center [882, 706] width 1370 height 28
click at [605, 691] on div "Planned Maint [GEOGRAPHIC_DATA] ([GEOGRAPHIC_DATA]) A/C Unavailable [GEOGRAPHIC…" at bounding box center [882, 404] width 1370 height 685
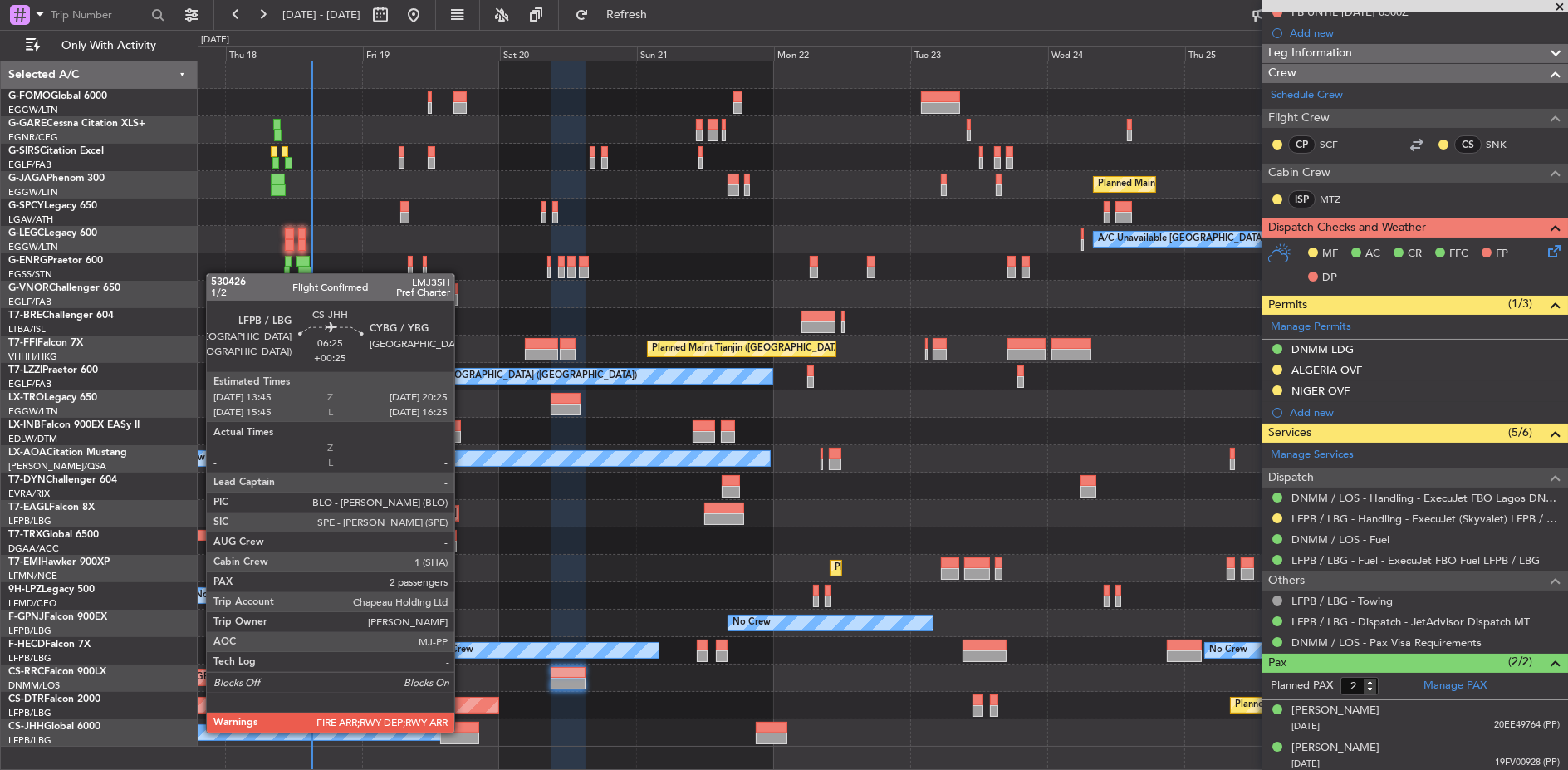
click at [463, 731] on div at bounding box center [459, 727] width 38 height 11
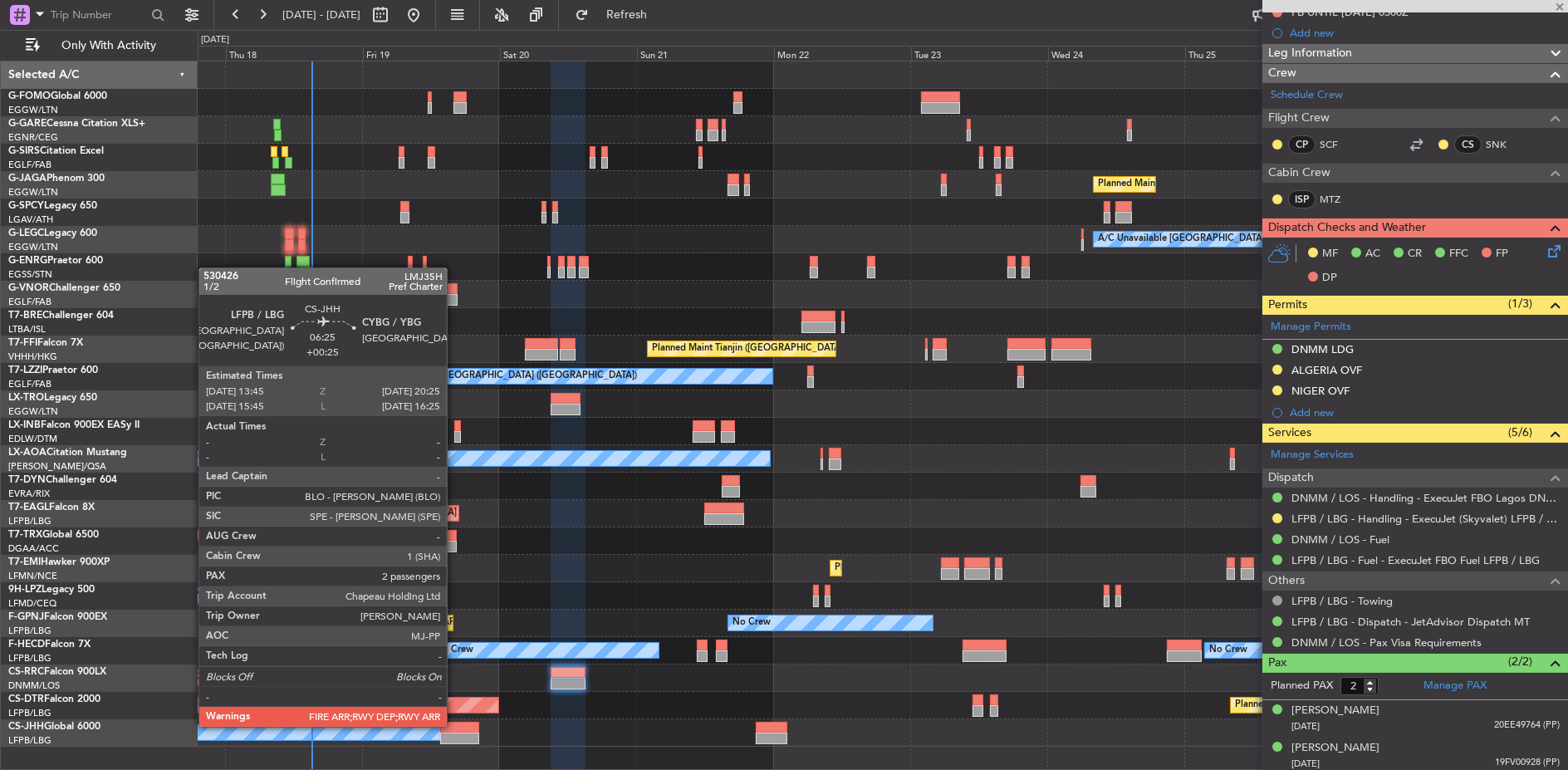
type input "+00:25"
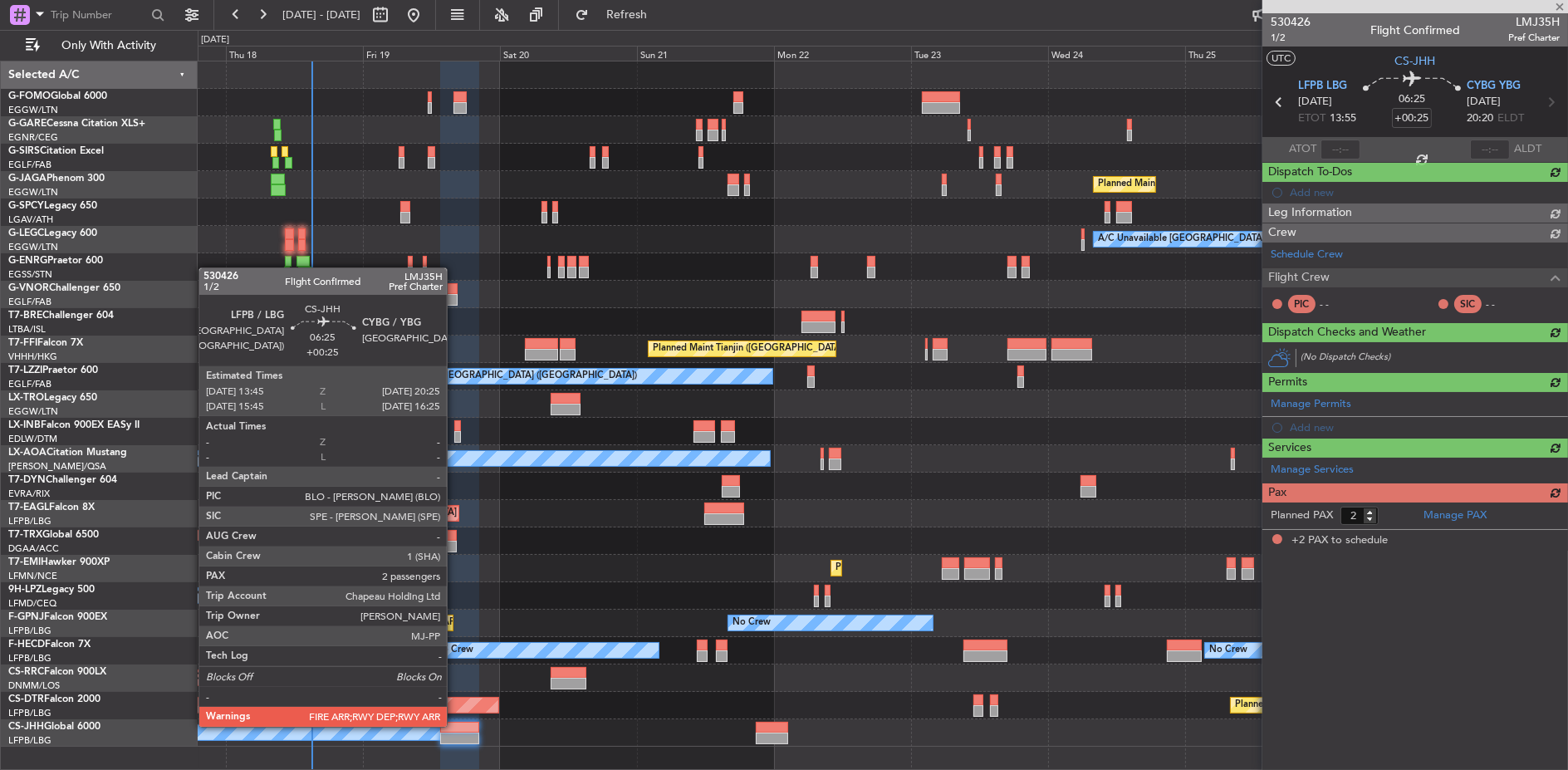
scroll to position [0, 0]
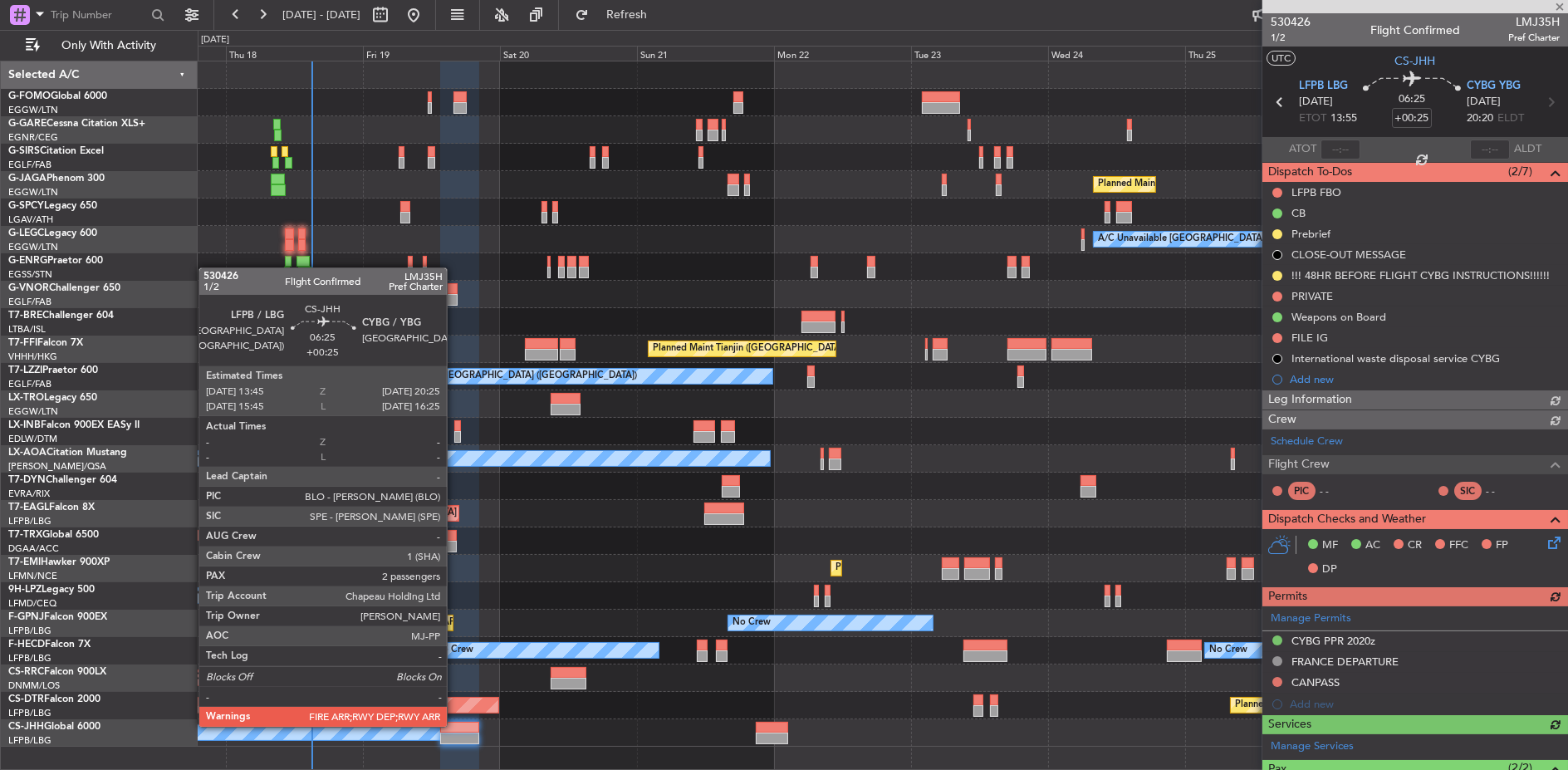
click at [538, 721] on div "Planned Maint [GEOGRAPHIC_DATA] ([GEOGRAPHIC_DATA]) Owner" at bounding box center [883, 733] width 1370 height 28
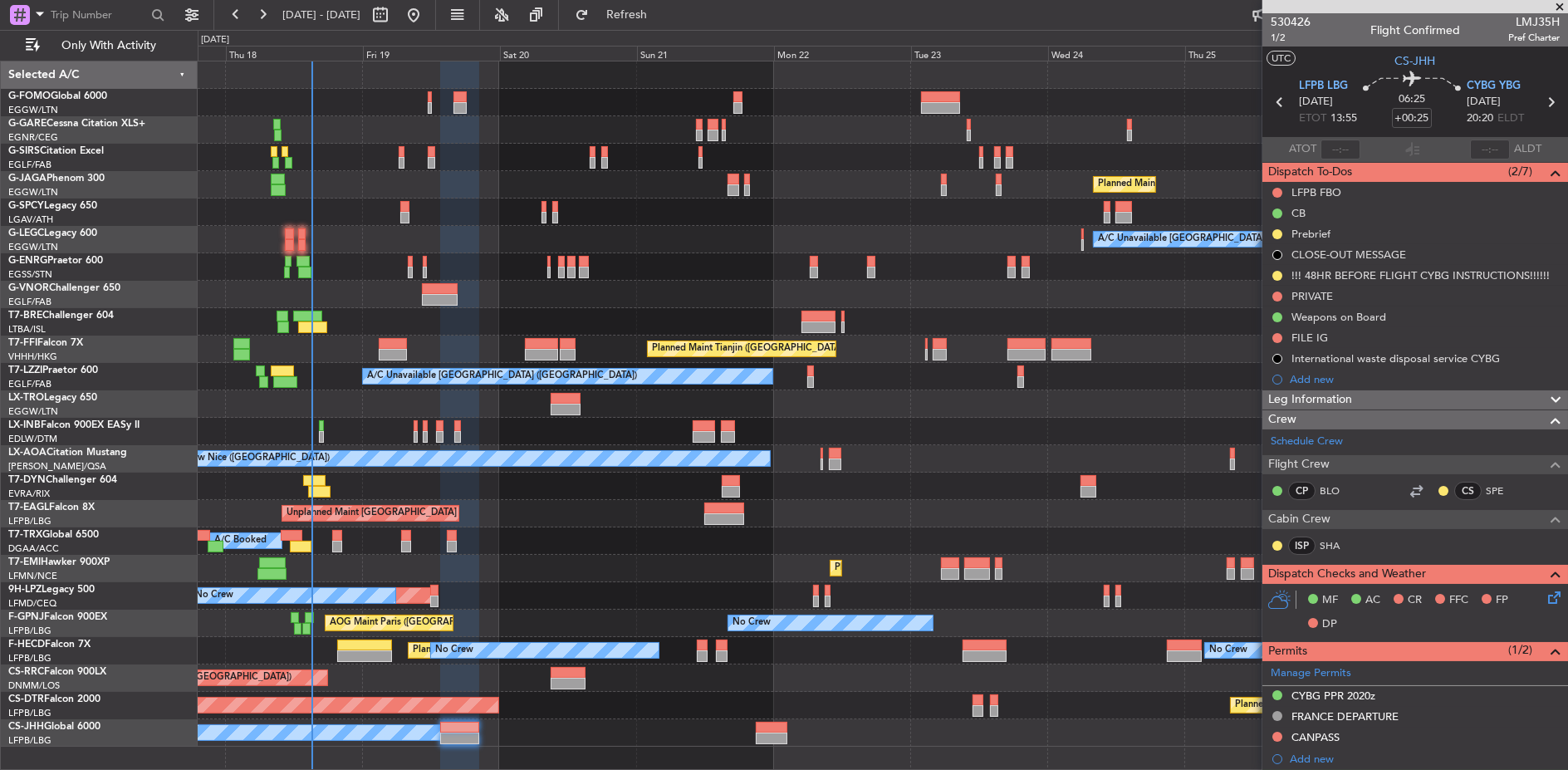
click at [726, 671] on div "Planned Maint [GEOGRAPHIC_DATA] ([GEOGRAPHIC_DATA])" at bounding box center [882, 678] width 1370 height 28
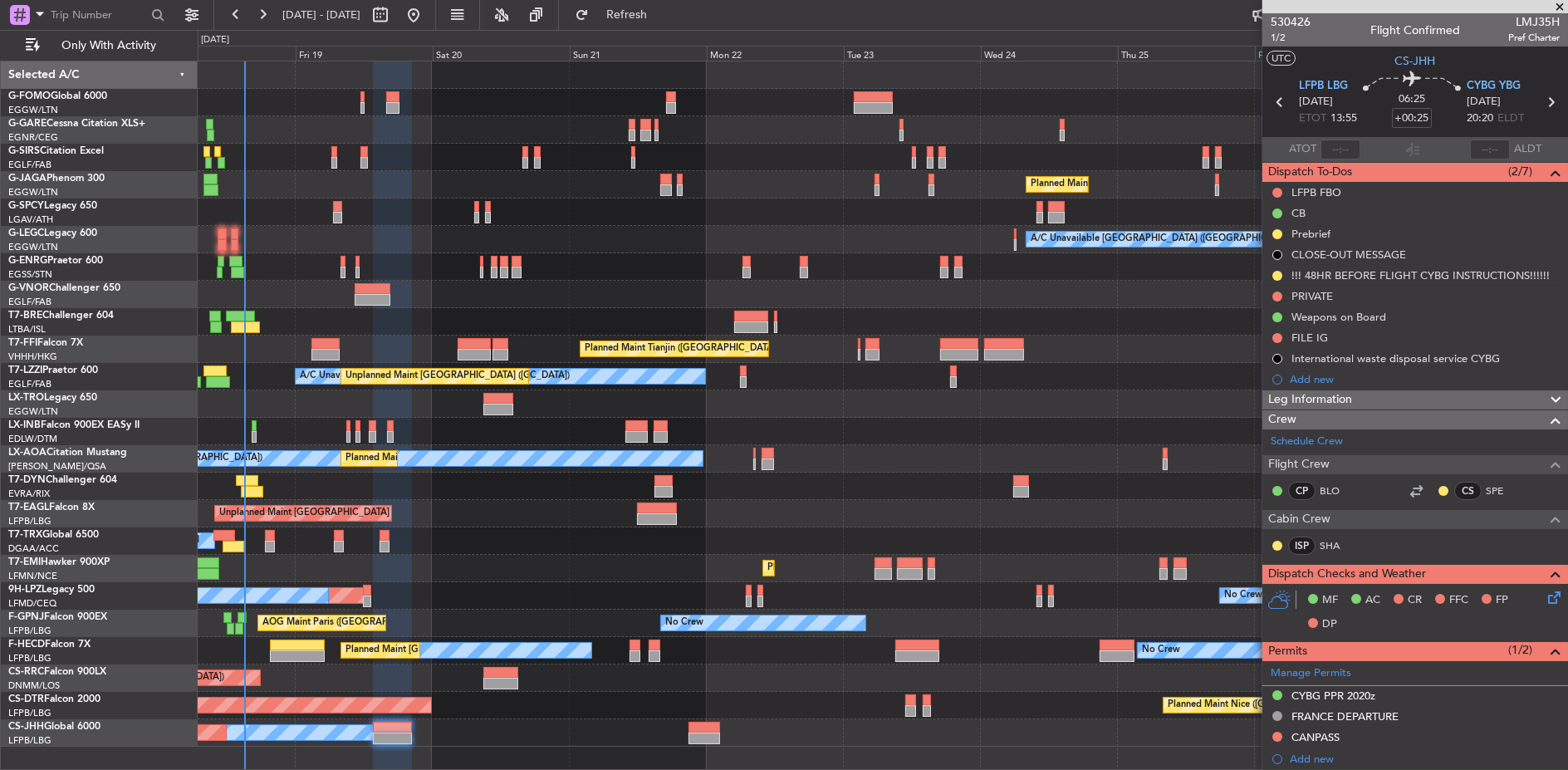
click at [844, 682] on div "Planned Maint [GEOGRAPHIC_DATA] ([GEOGRAPHIC_DATA]) A/C Unavailable [GEOGRAPHIC…" at bounding box center [882, 404] width 1370 height 685
